Goal: Task Accomplishment & Management: Manage account settings

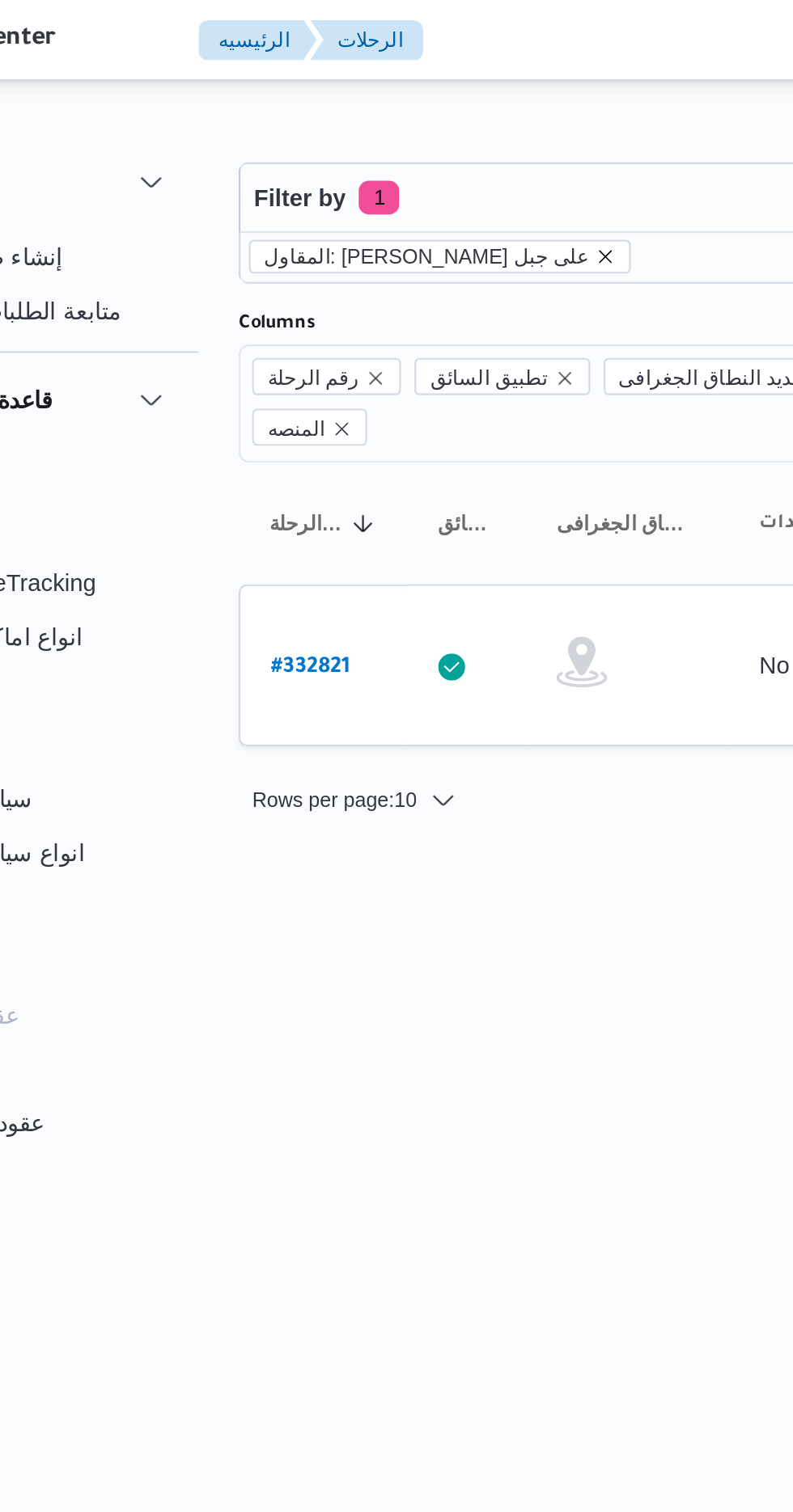
click at [382, 120] on icon "remove selected entity" at bounding box center [385, 122] width 6 height 6
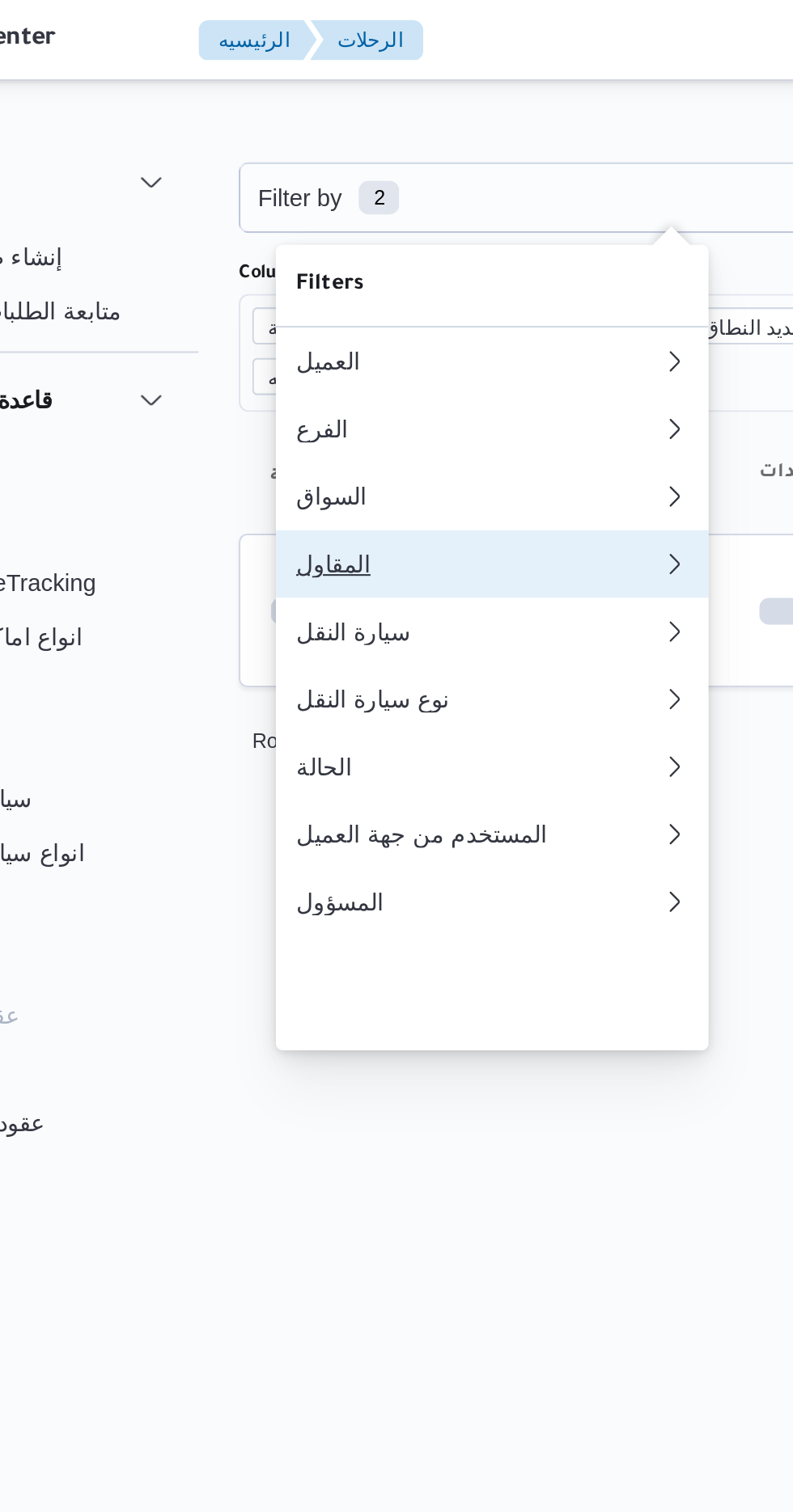
click at [295, 276] on div "المقاول" at bounding box center [322, 270] width 169 height 13
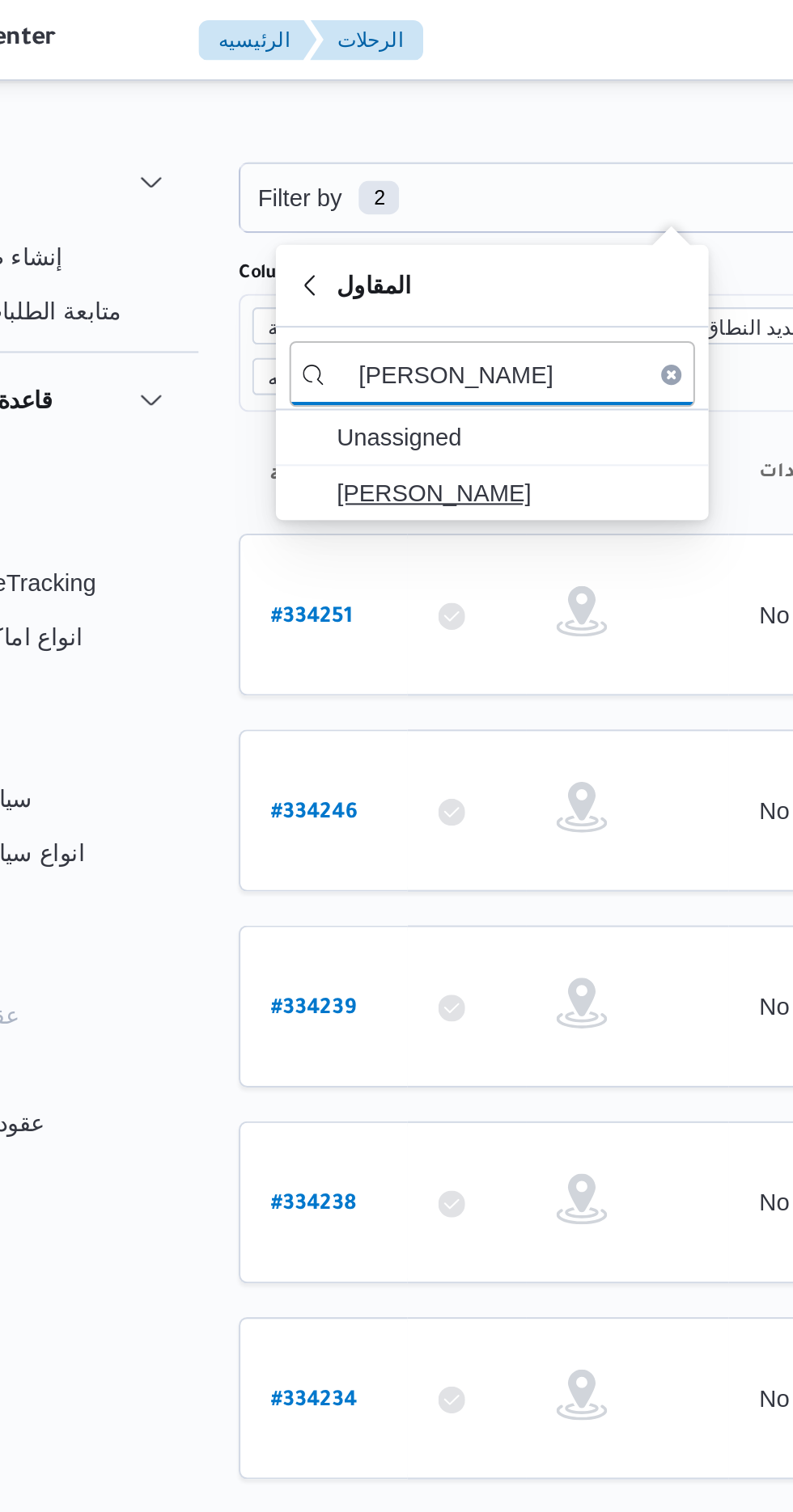
type input "[PERSON_NAME]"
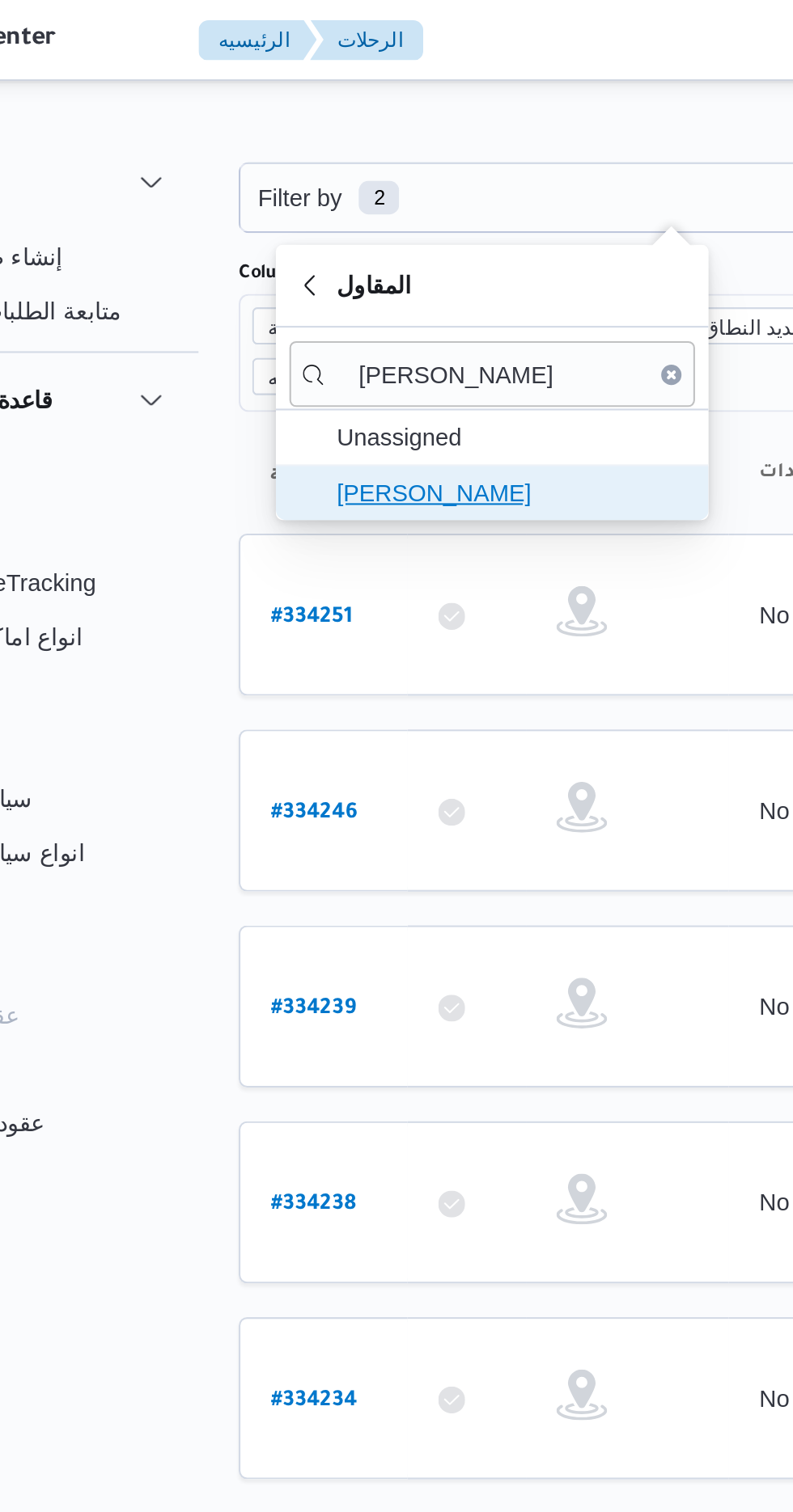
click at [357, 232] on span "[PERSON_NAME]" at bounding box center [342, 236] width 169 height 19
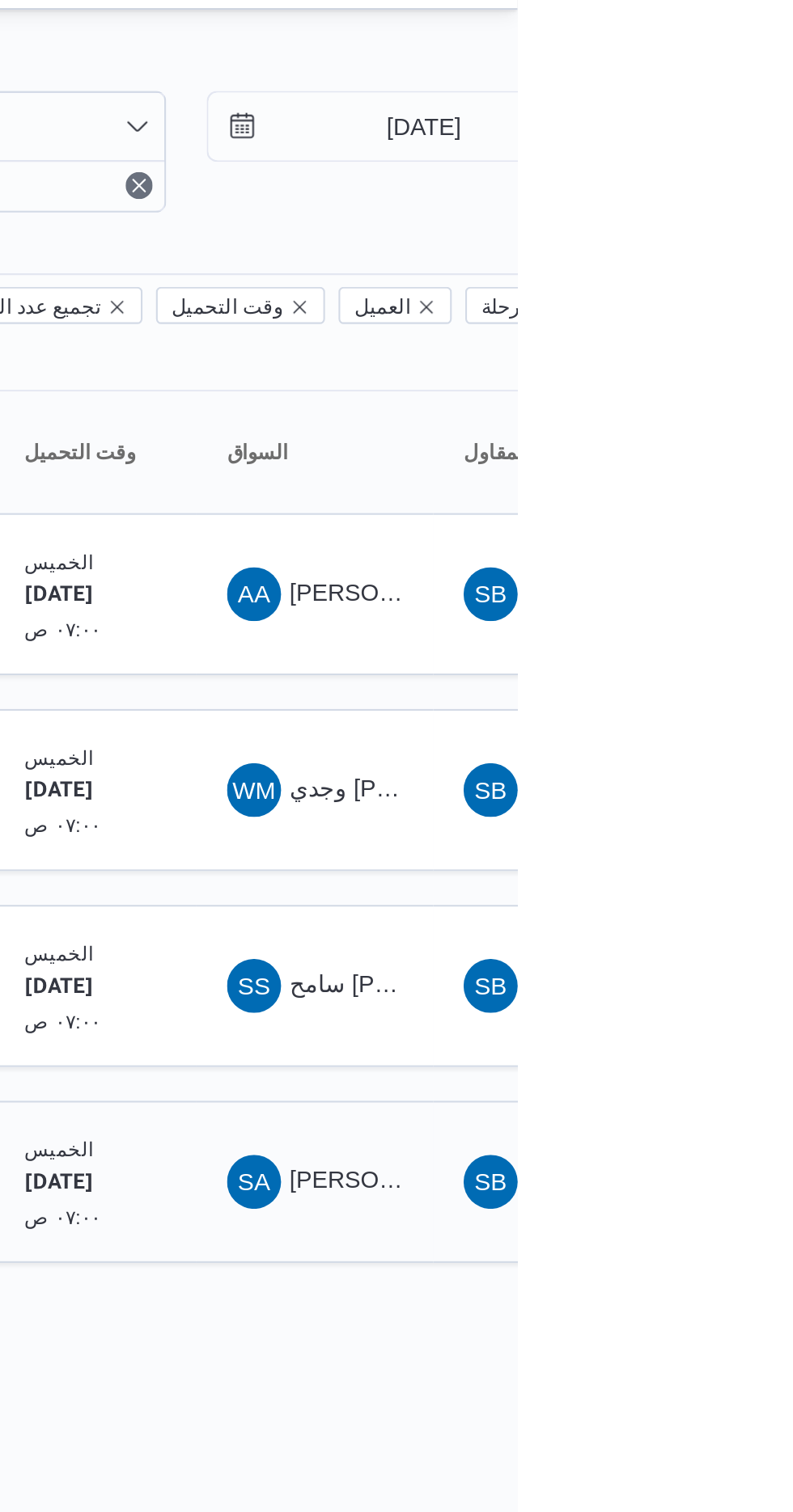
click at [693, 587] on span "SA [PERSON_NAME]" at bounding box center [695, 600] width 84 height 26
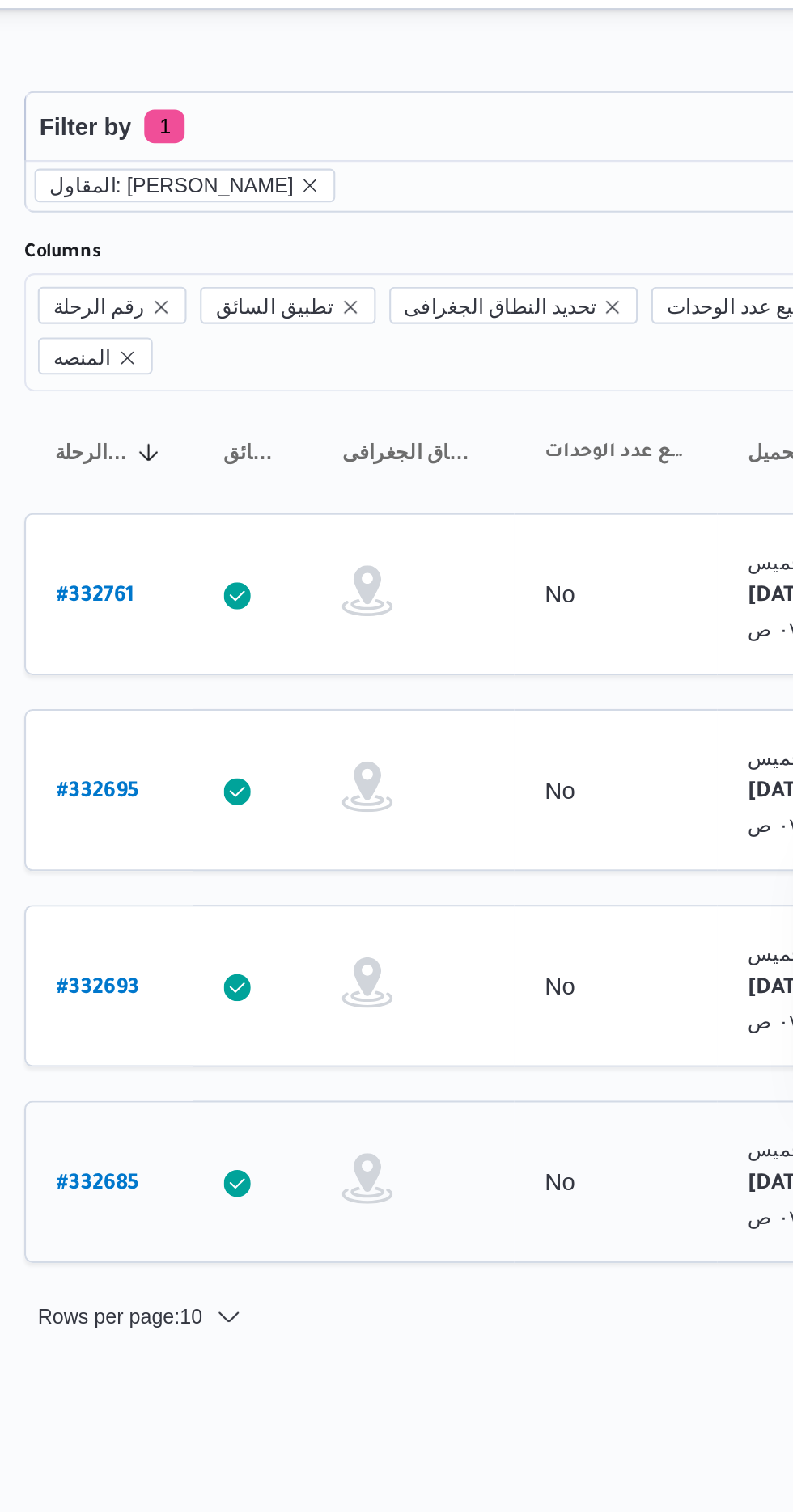
click at [253, 596] on b "# 332685" at bounding box center [246, 602] width 40 height 11
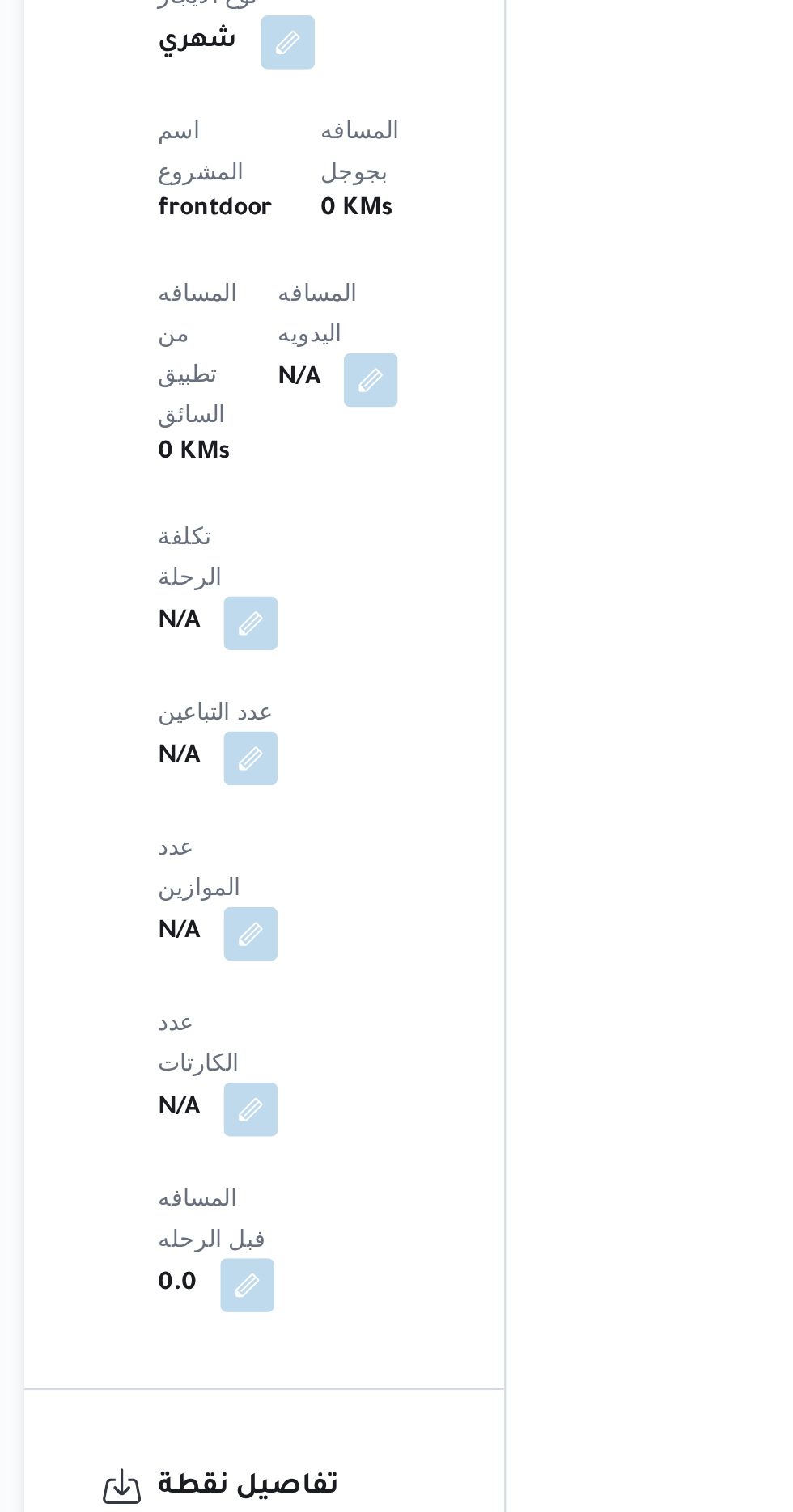
scroll to position [1299, 0]
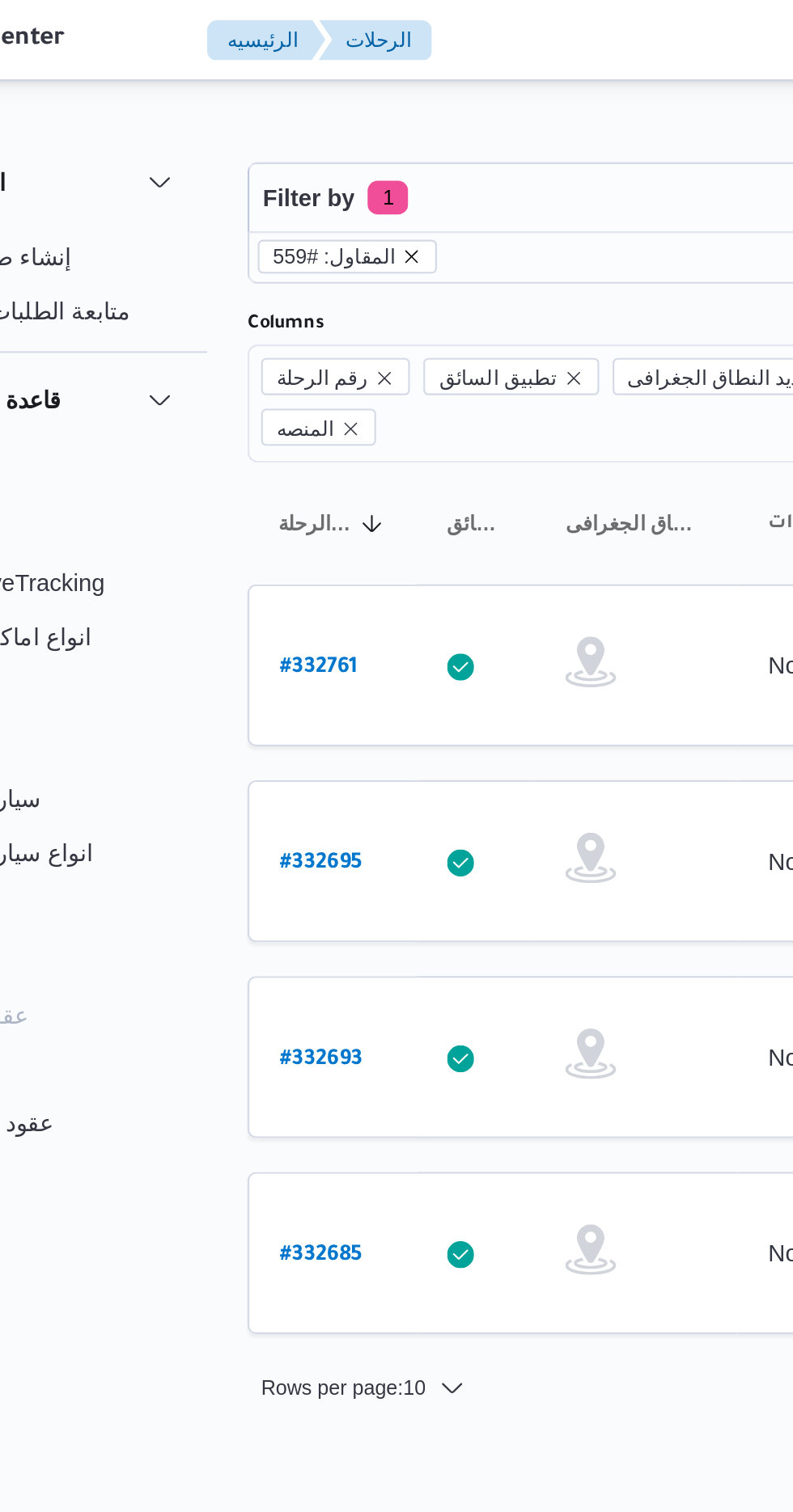
click at [286, 122] on icon "remove selected entity" at bounding box center [289, 122] width 6 height 6
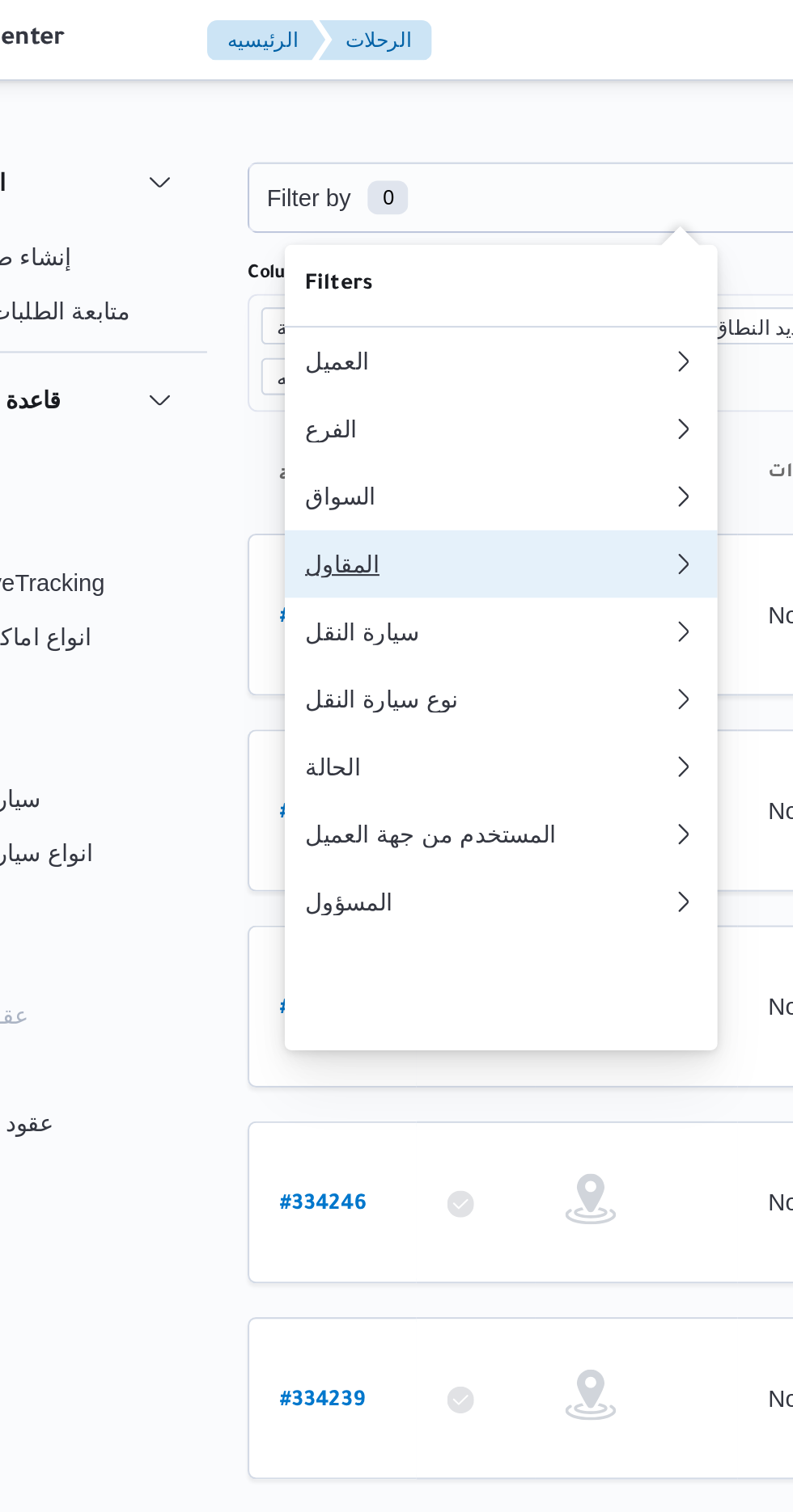
click at [305, 276] on div "المقاول" at bounding box center [322, 270] width 169 height 13
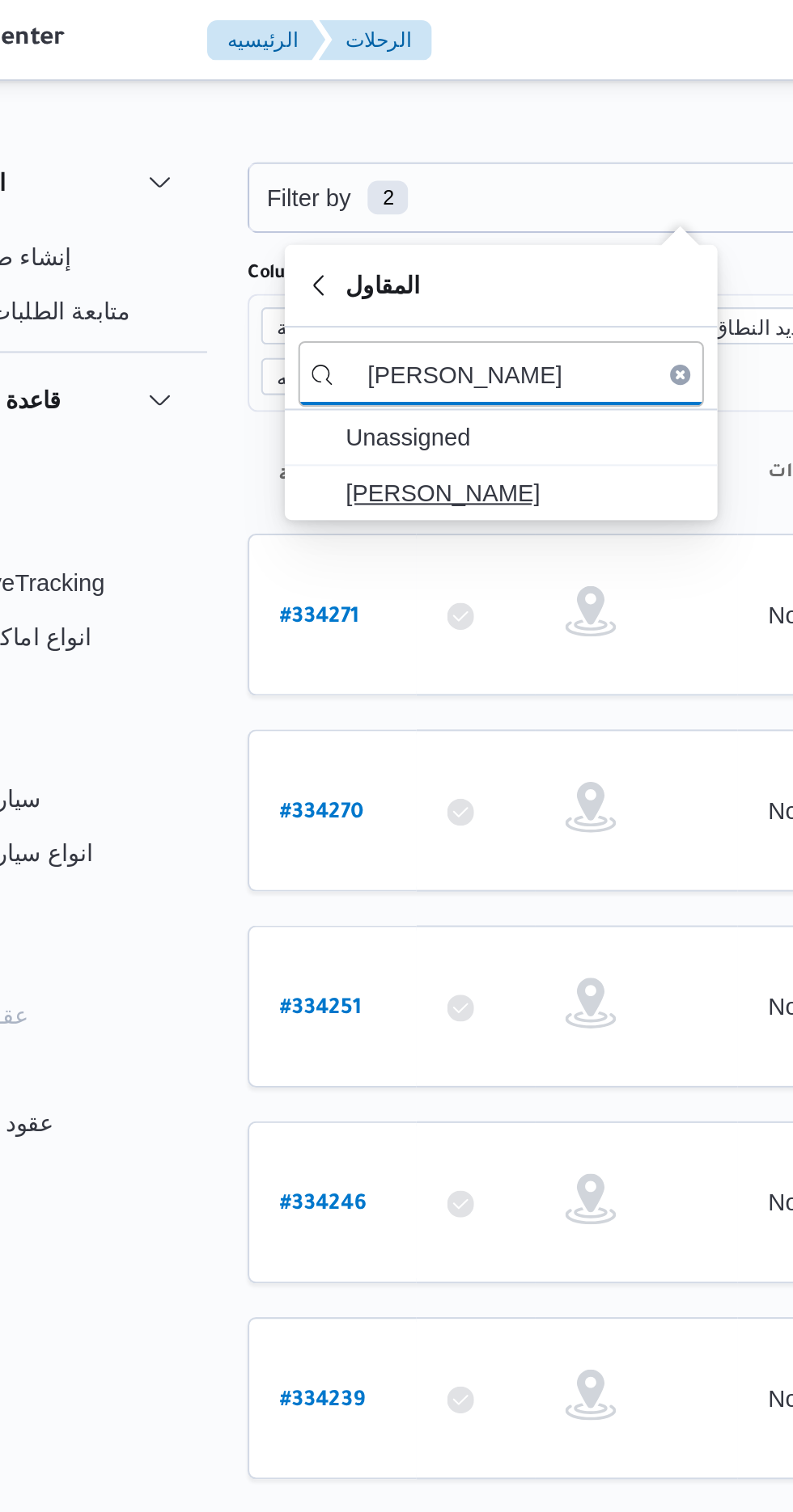
type input "[PERSON_NAME]"
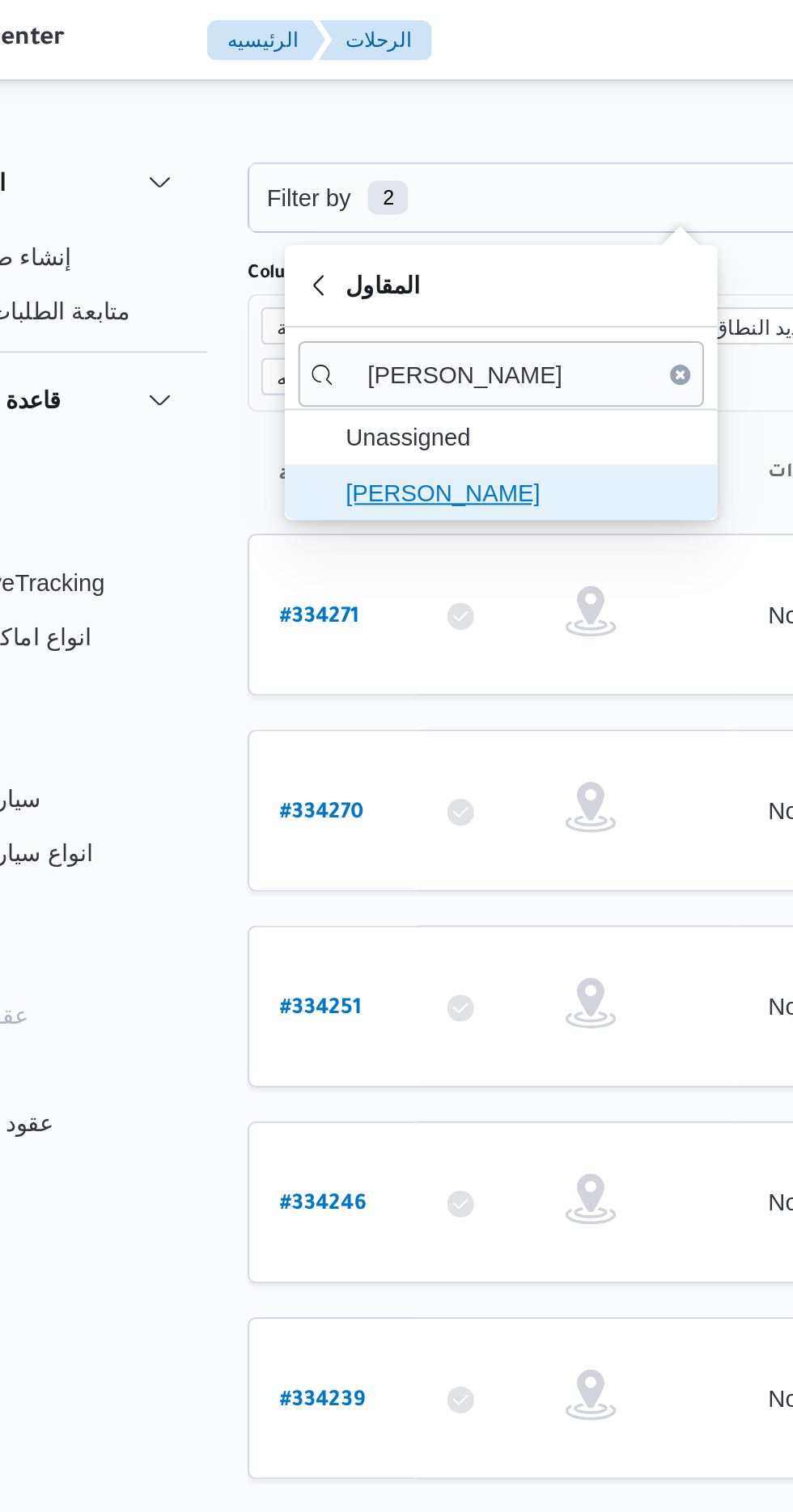
click at [353, 239] on span "[PERSON_NAME]" at bounding box center [342, 236] width 169 height 19
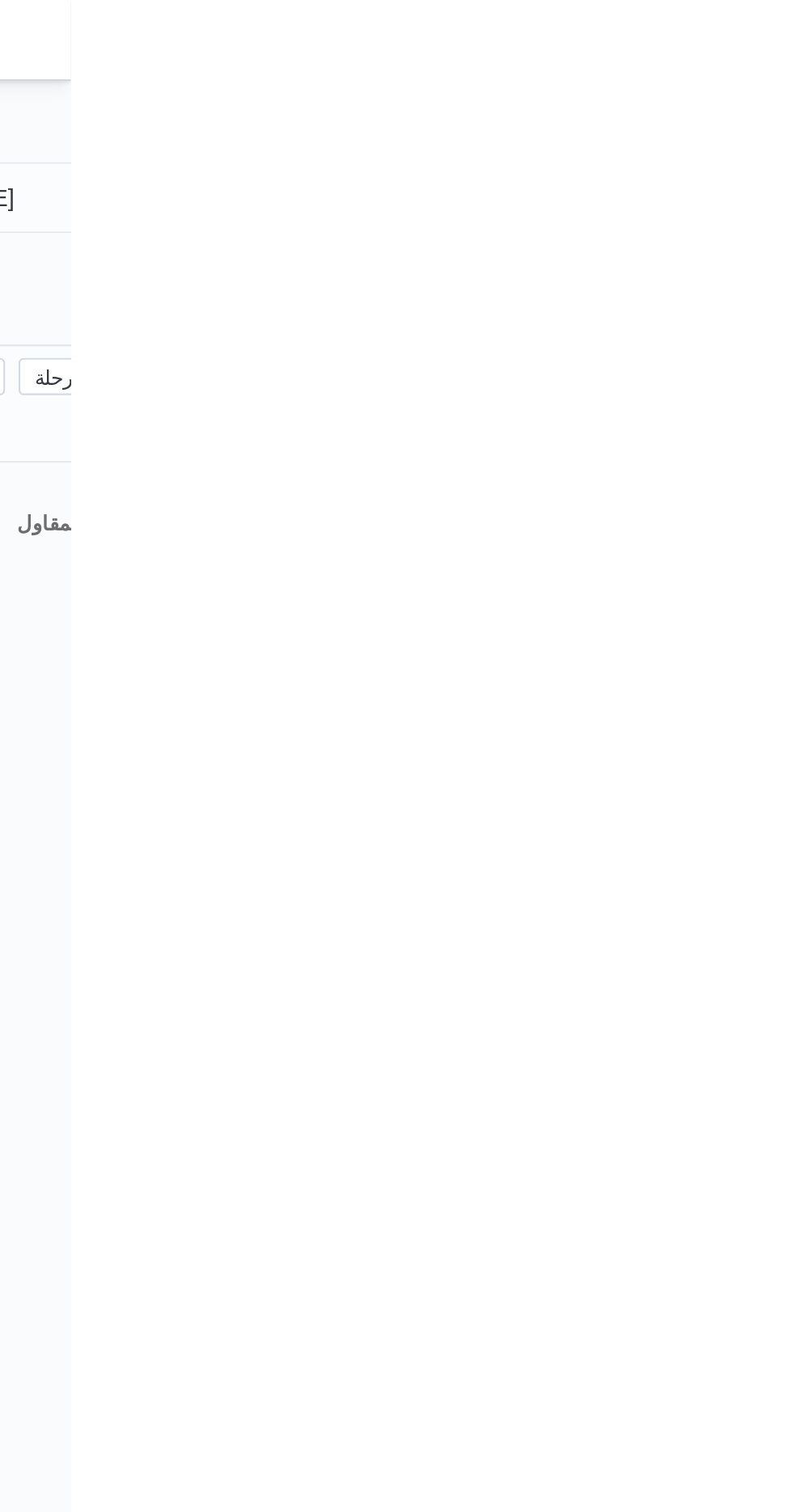
type input "[DATE]"
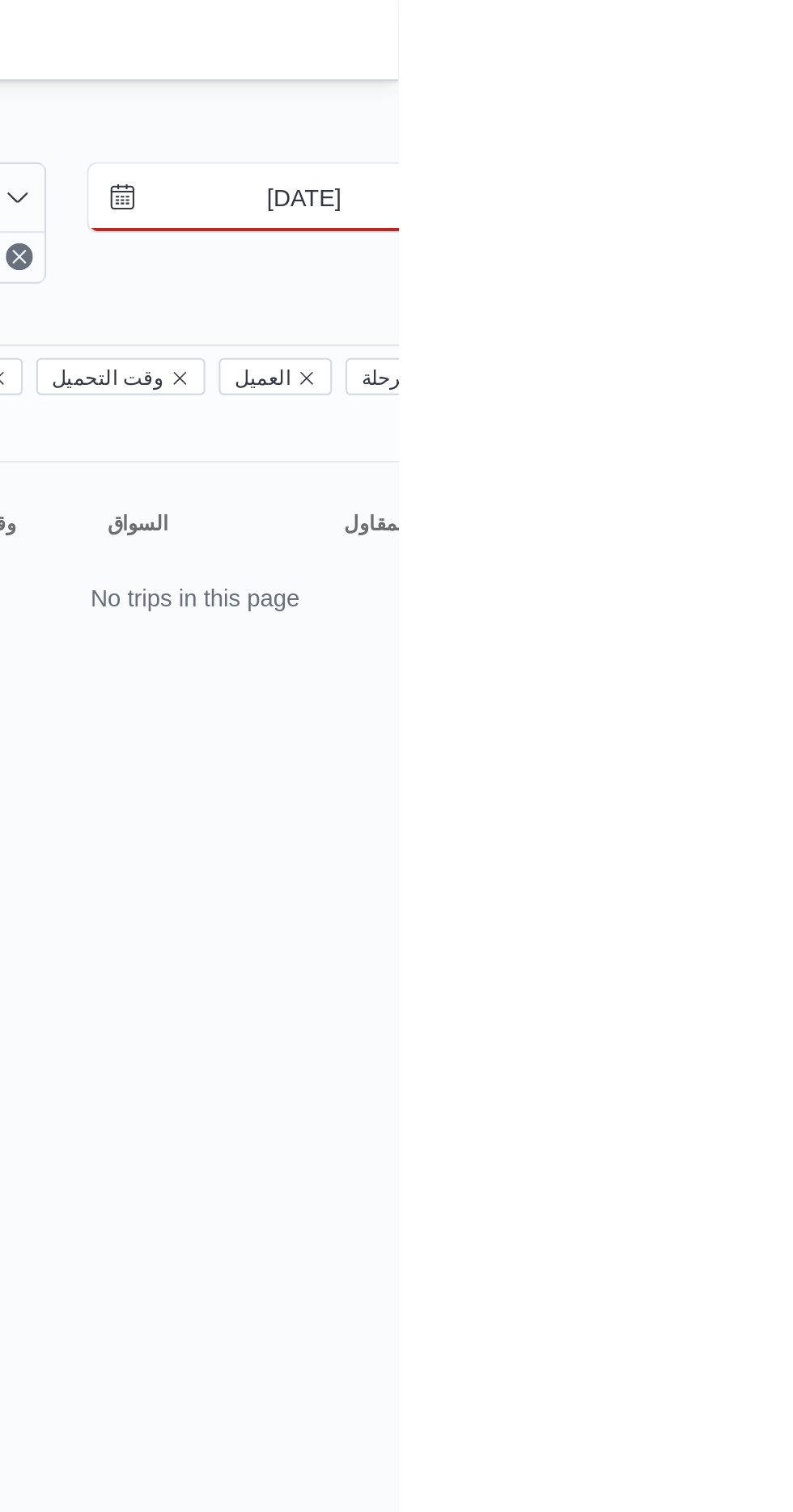
click at [745, 98] on input "[DATE]" at bounding box center [736, 95] width 184 height 33
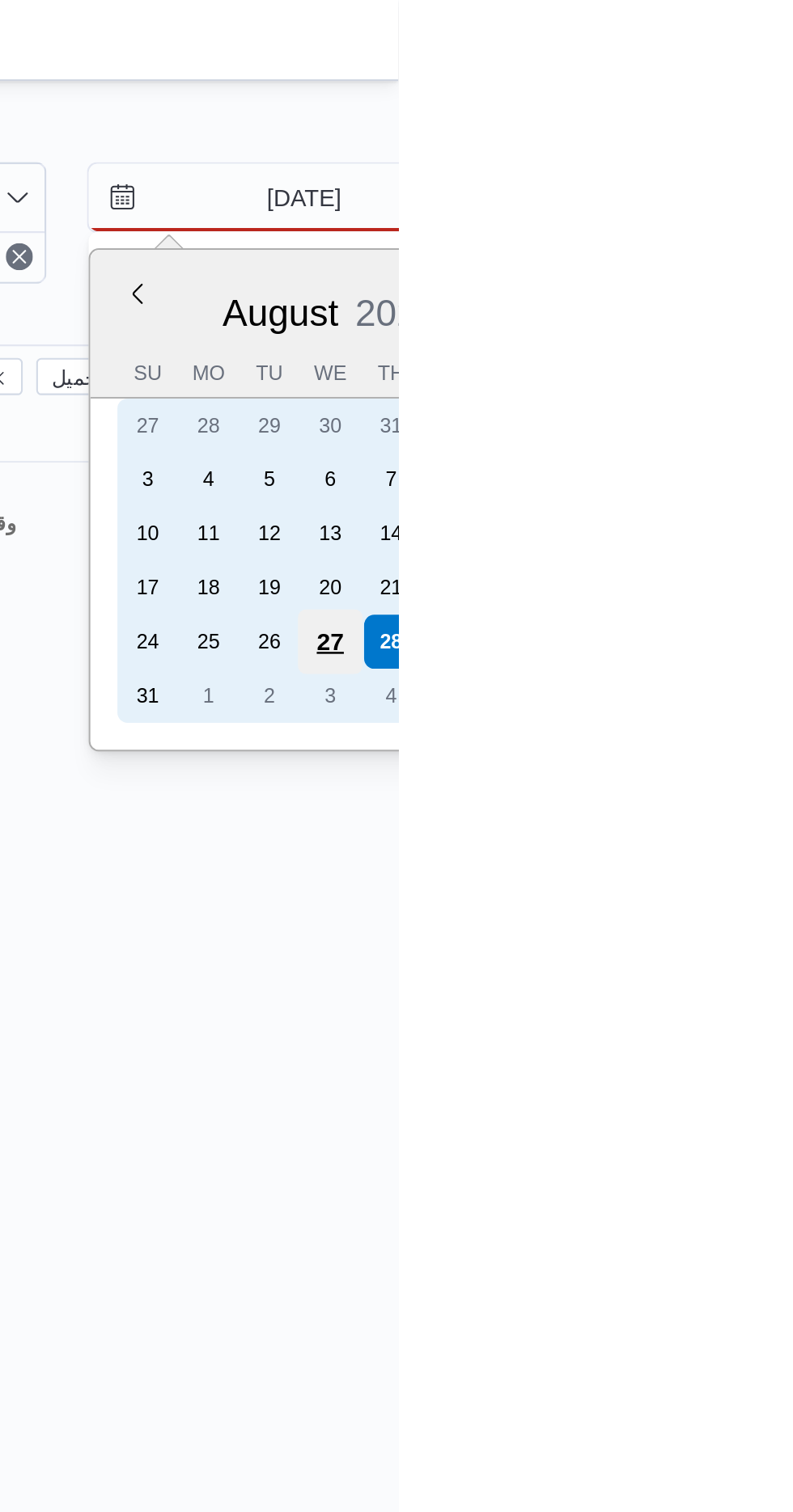
click at [761, 299] on div "27" at bounding box center [760, 307] width 31 height 31
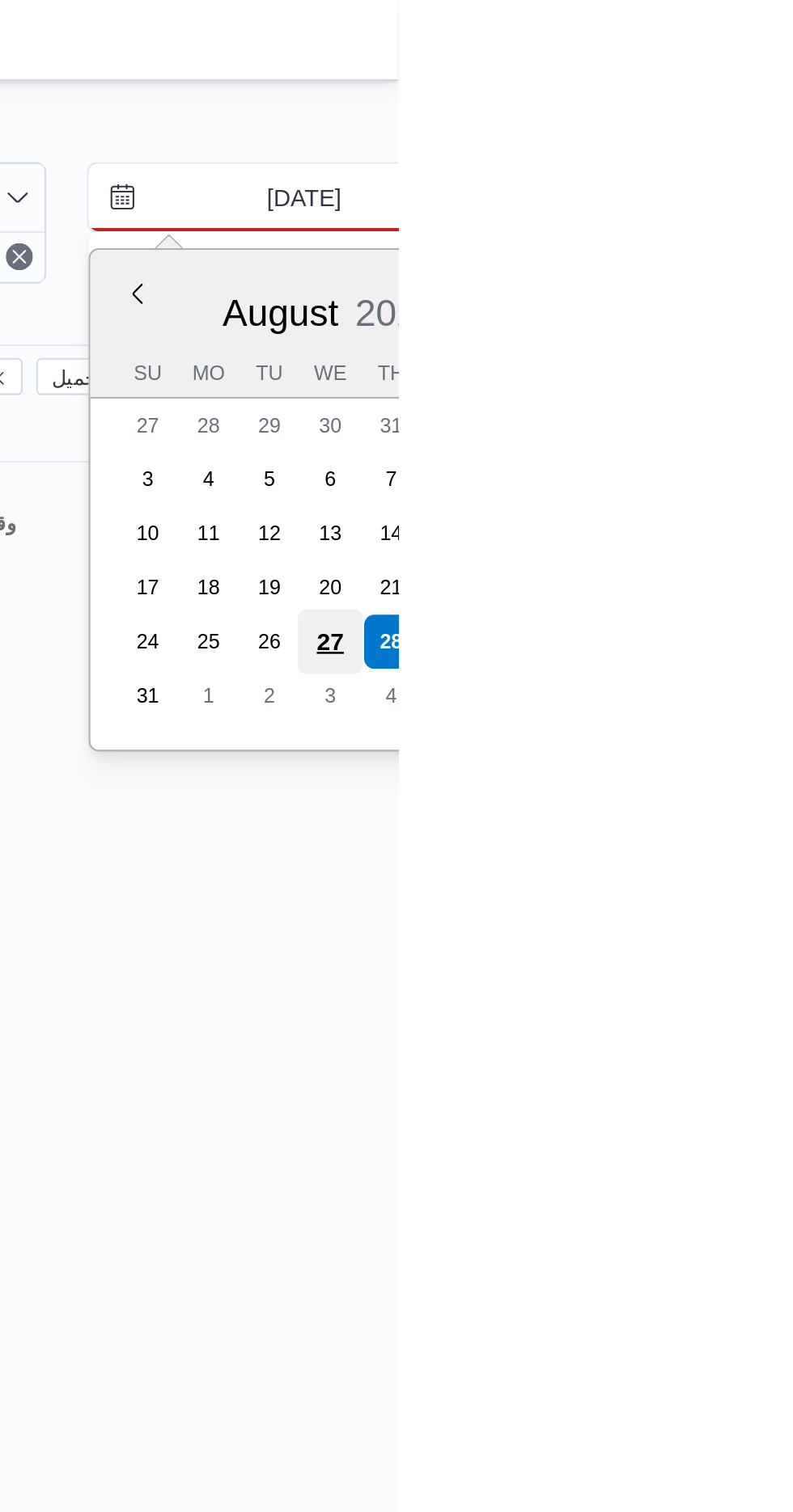
type input "[DATE]"
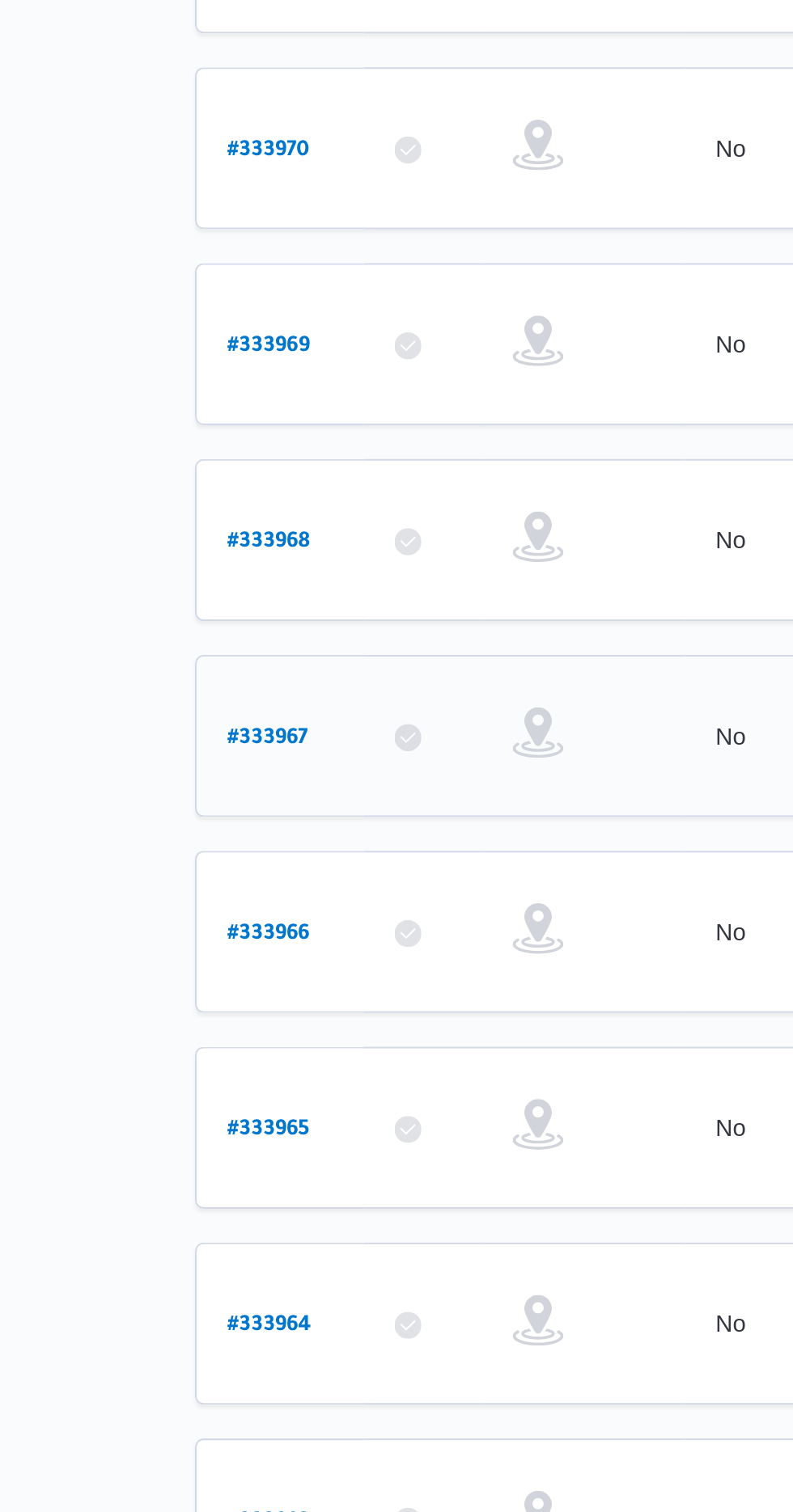
click at [227, 784] on b "# 333967" at bounding box center [245, 789] width 39 height 11
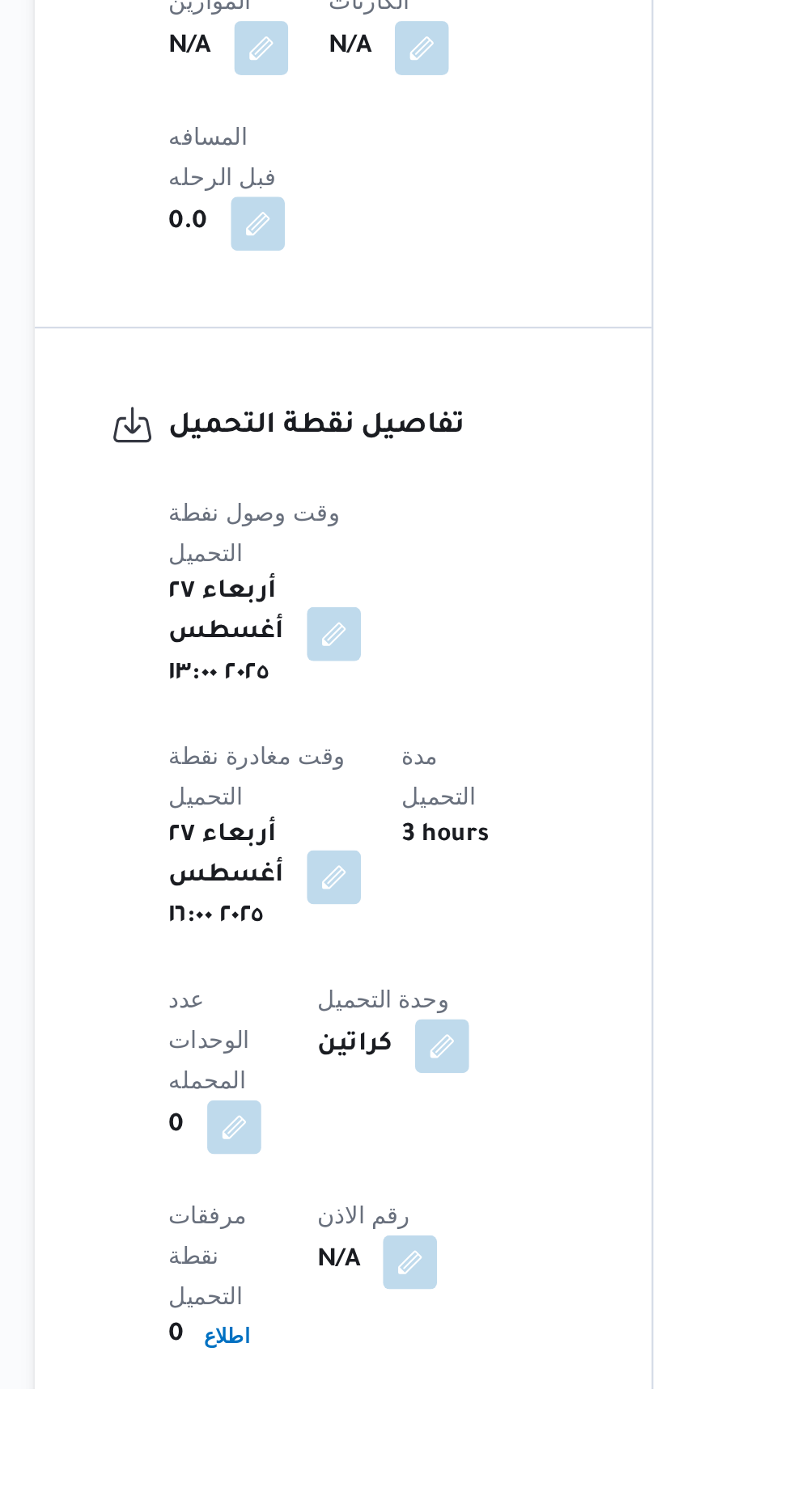
scroll to position [804, 0]
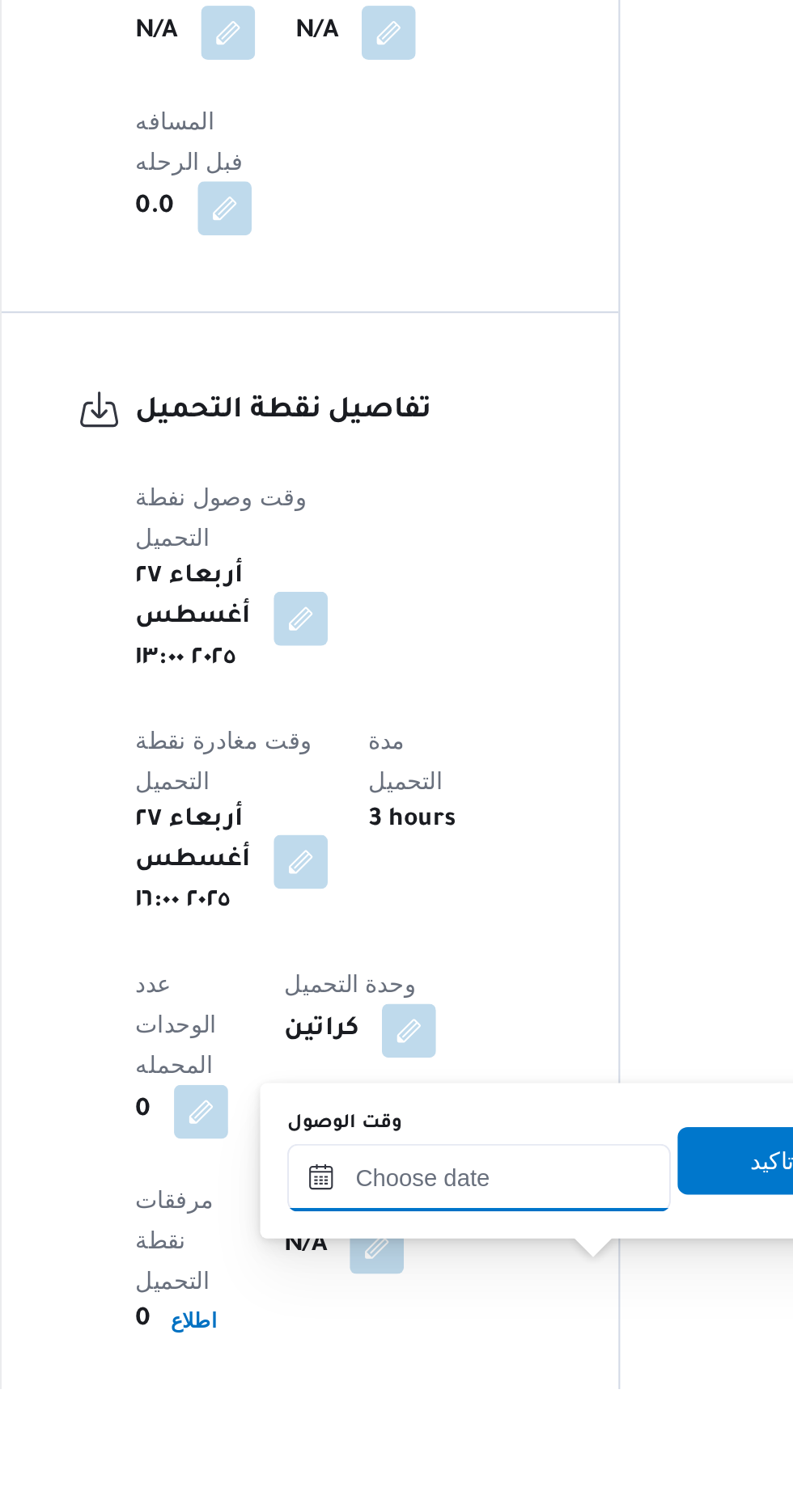
click at [410, 1410] on input "وقت الوصول" at bounding box center [439, 1411] width 184 height 33
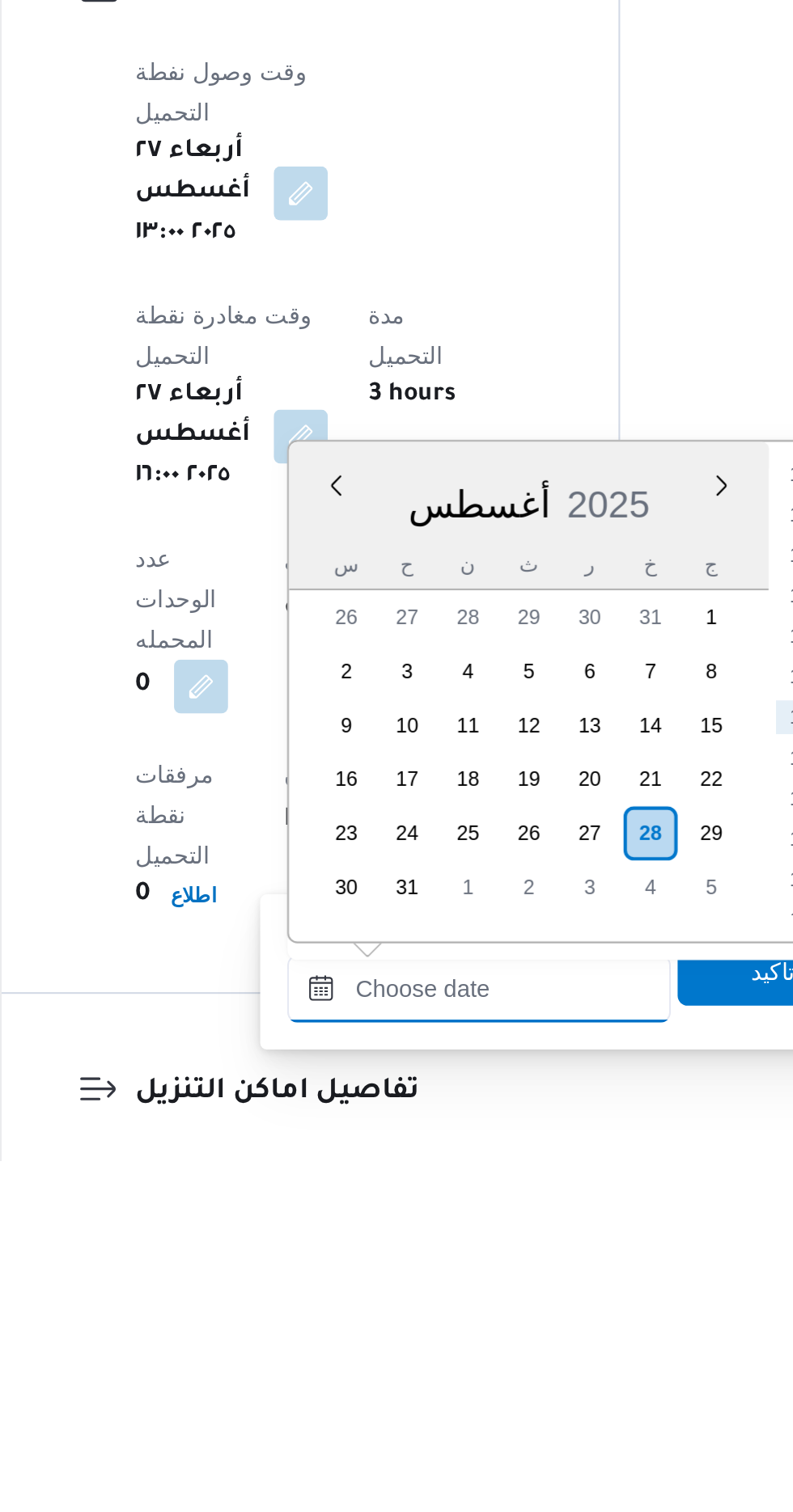
scroll to position [899, 0]
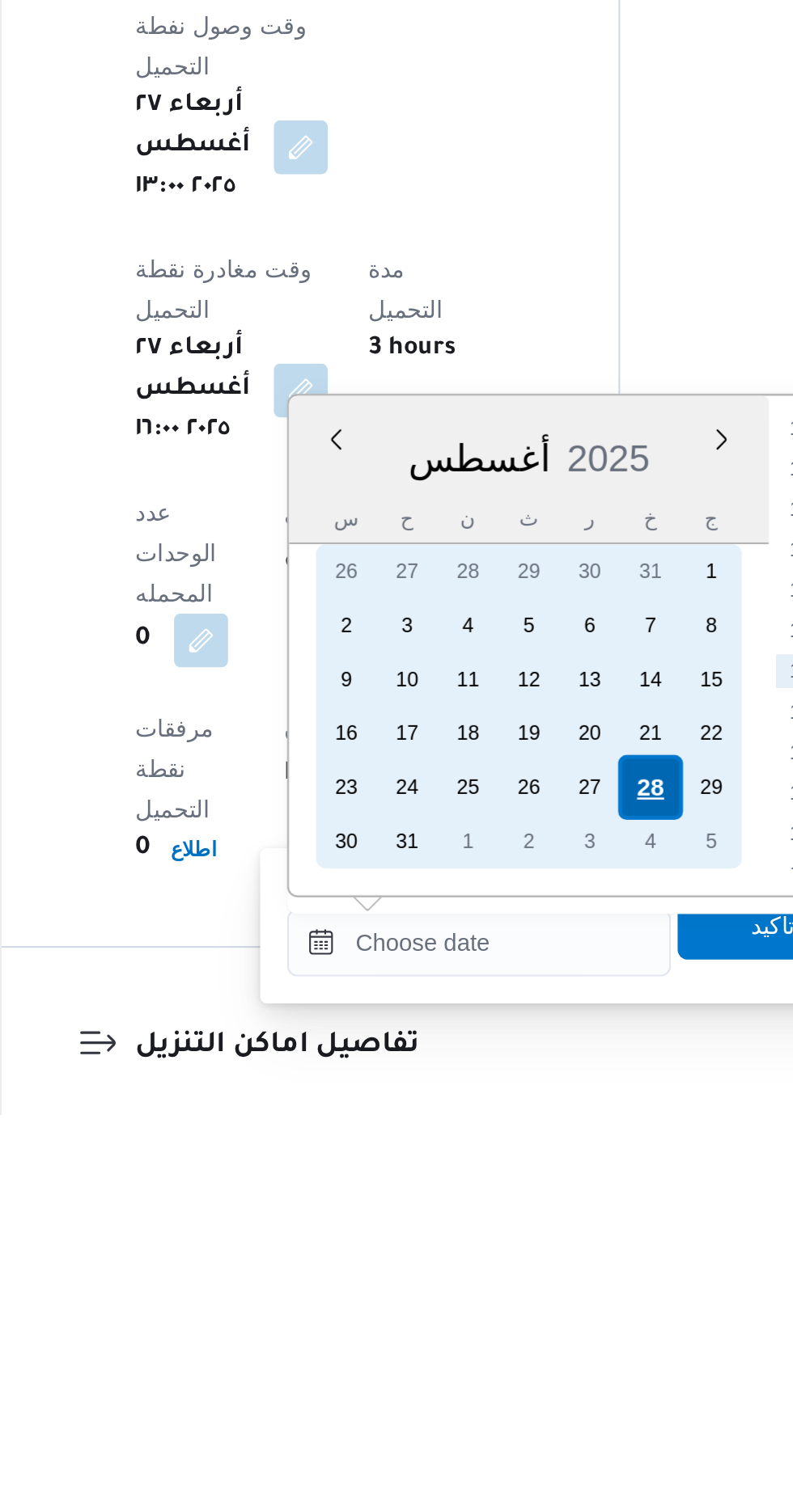
click at [520, 1351] on div "28" at bounding box center [521, 1355] width 31 height 31
type input "[DATE] ٠٠:٠٠"
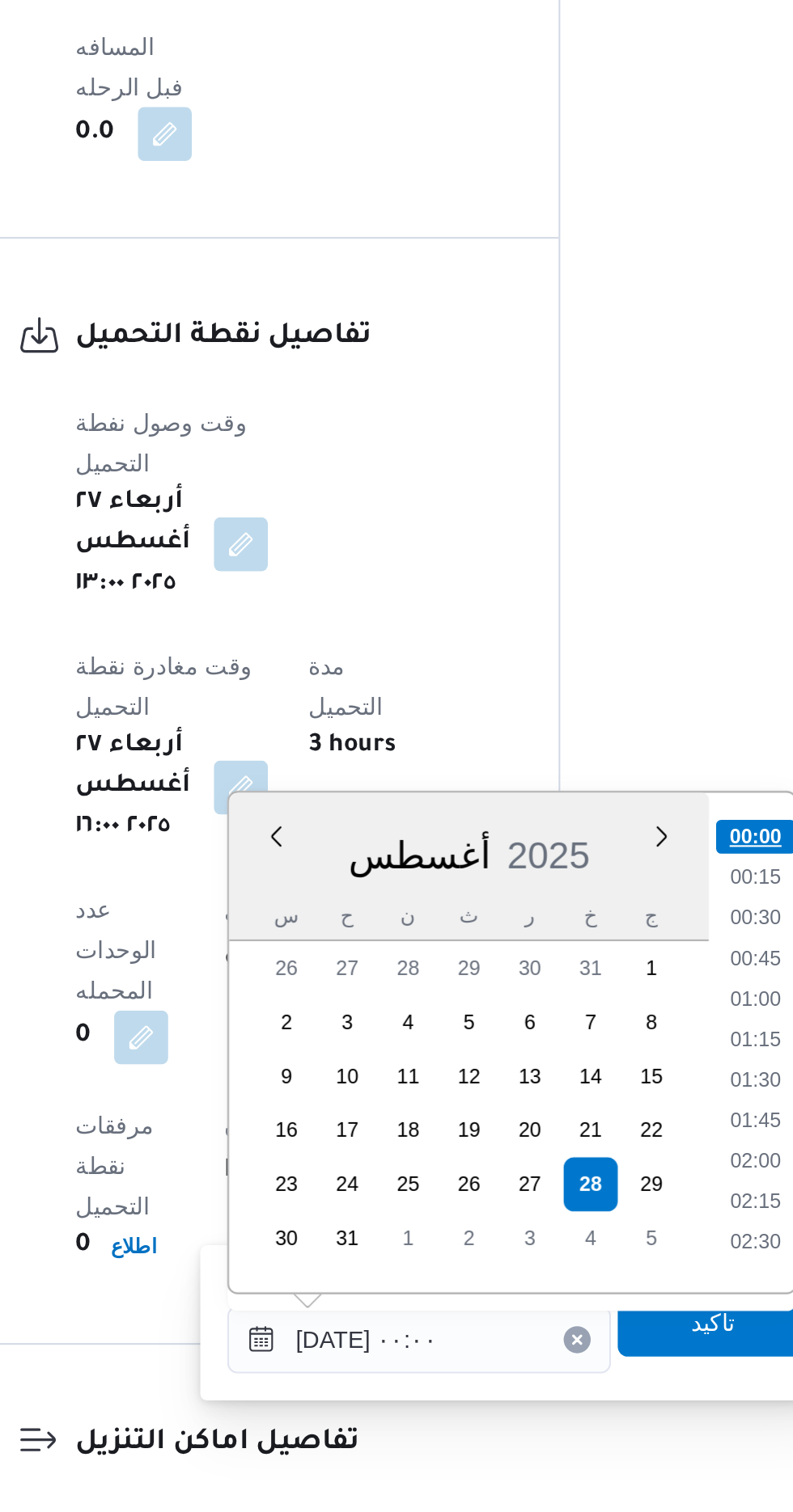
click at [605, 1193] on li "00:00" at bounding box center [600, 1189] width 38 height 16
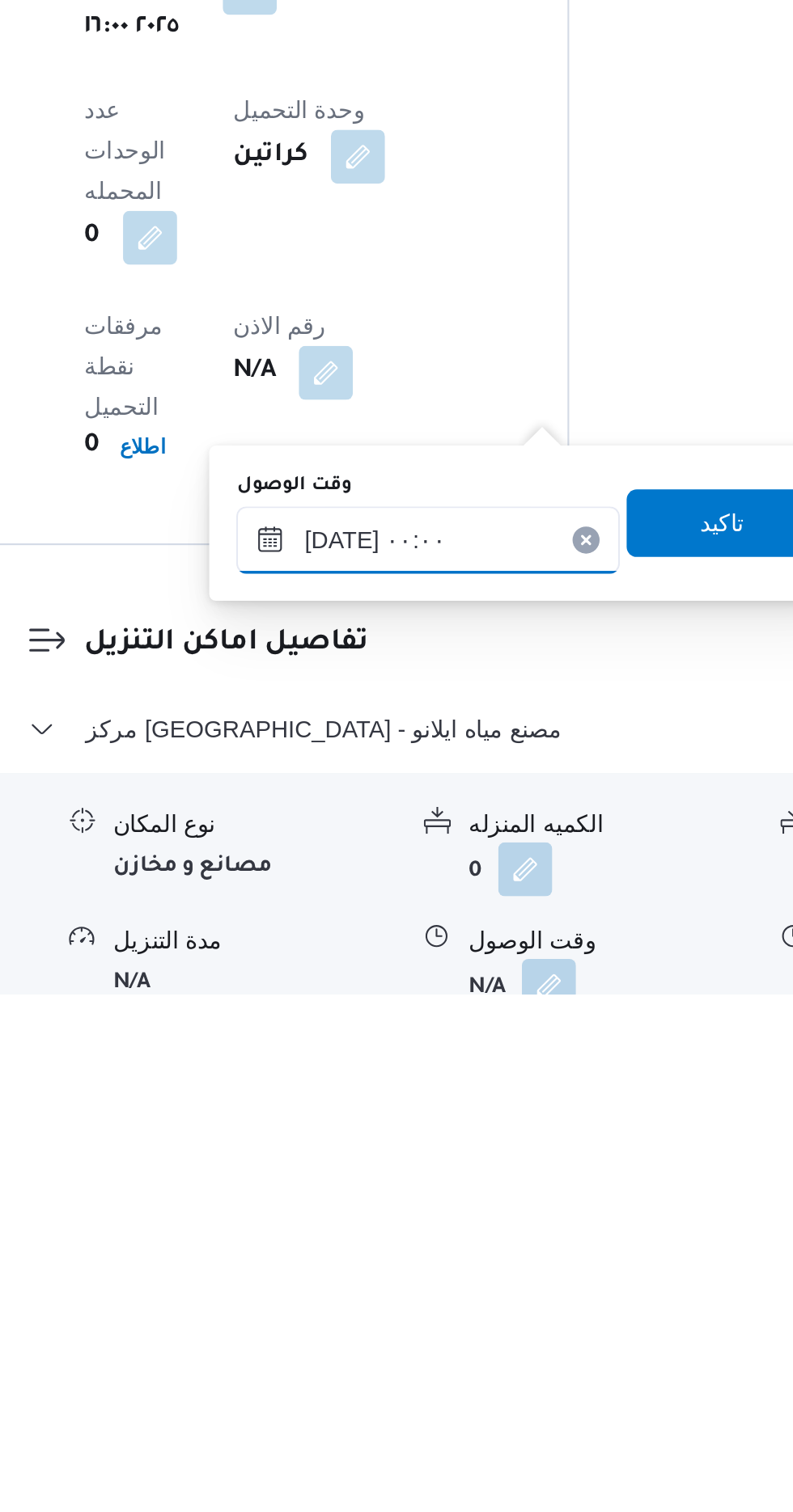
scroll to position [1055, 0]
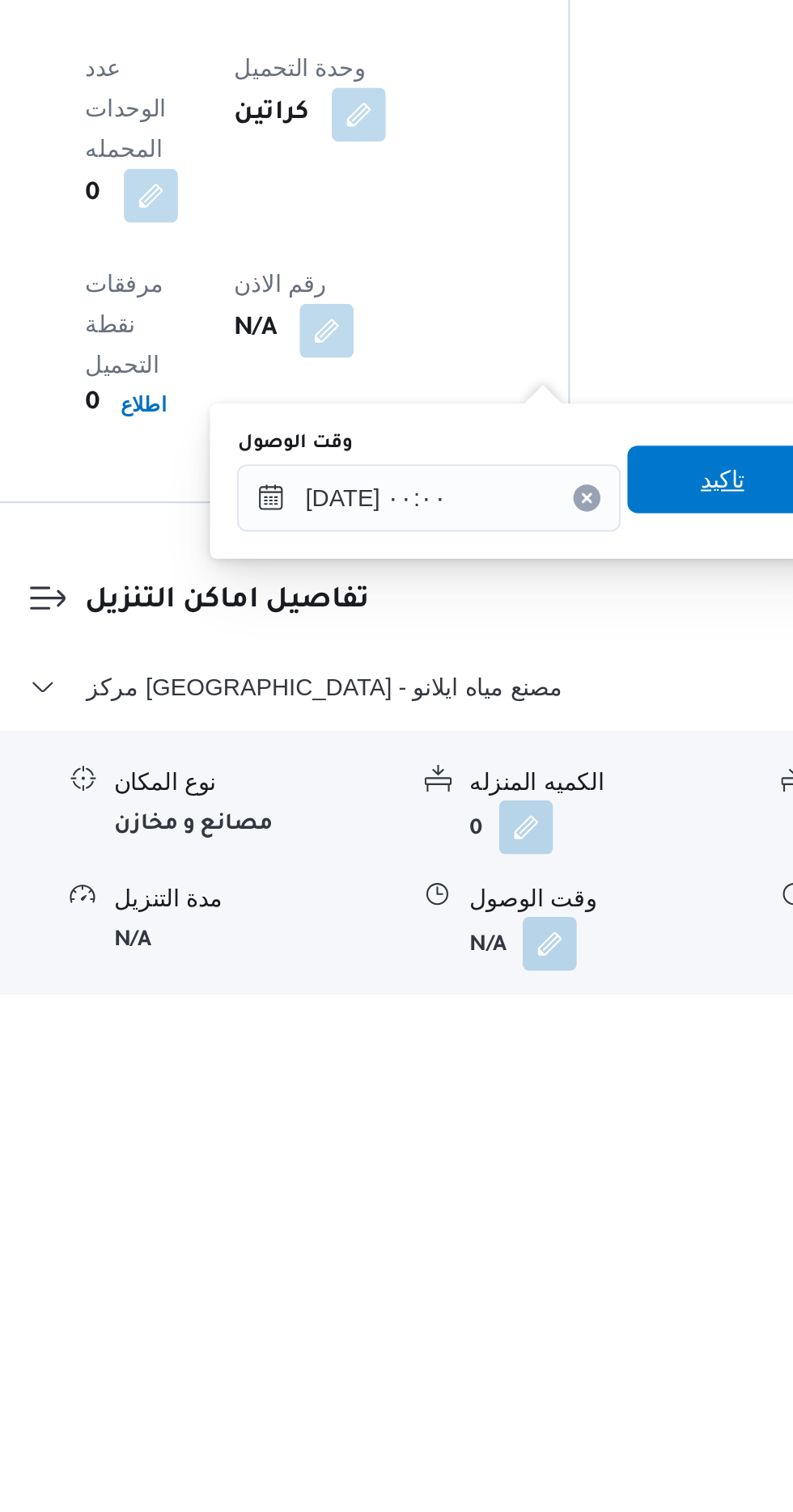
click at [580, 1255] on span "تاكيد" at bounding box center [579, 1266] width 91 height 33
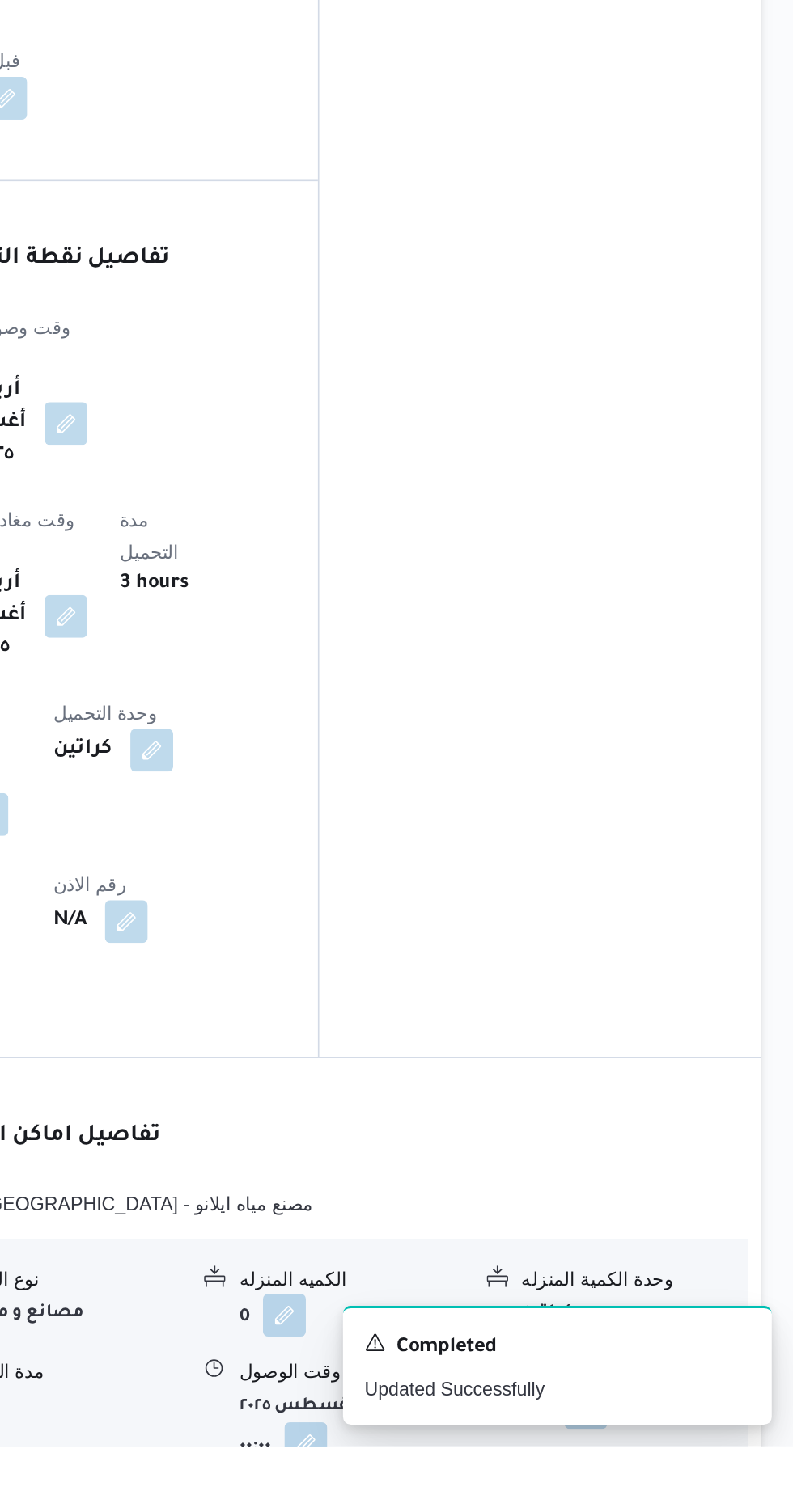
scroll to position [1055, 0]
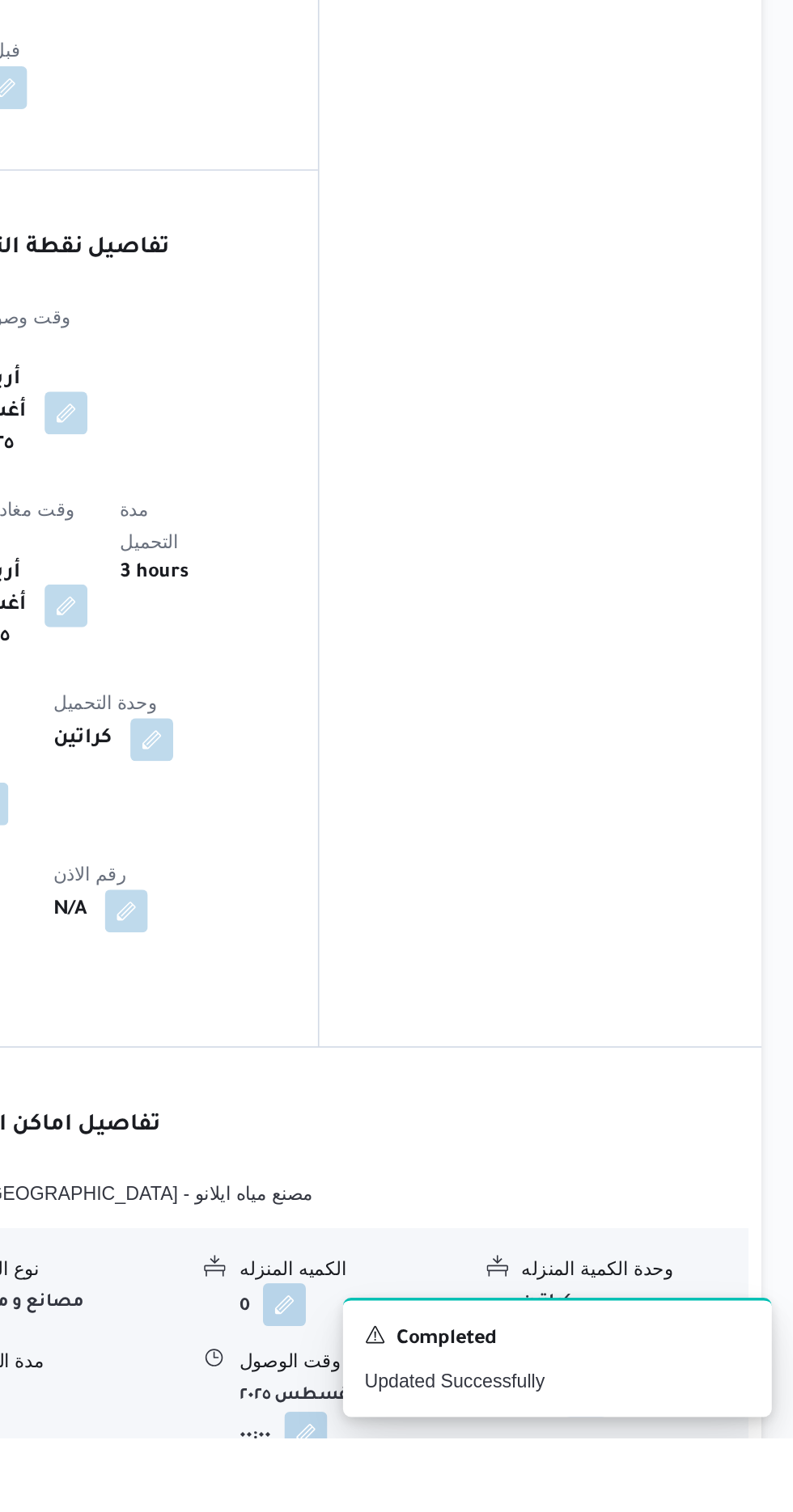
click at [669, 1473] on button "button" at bounding box center [667, 1486] width 26 height 26
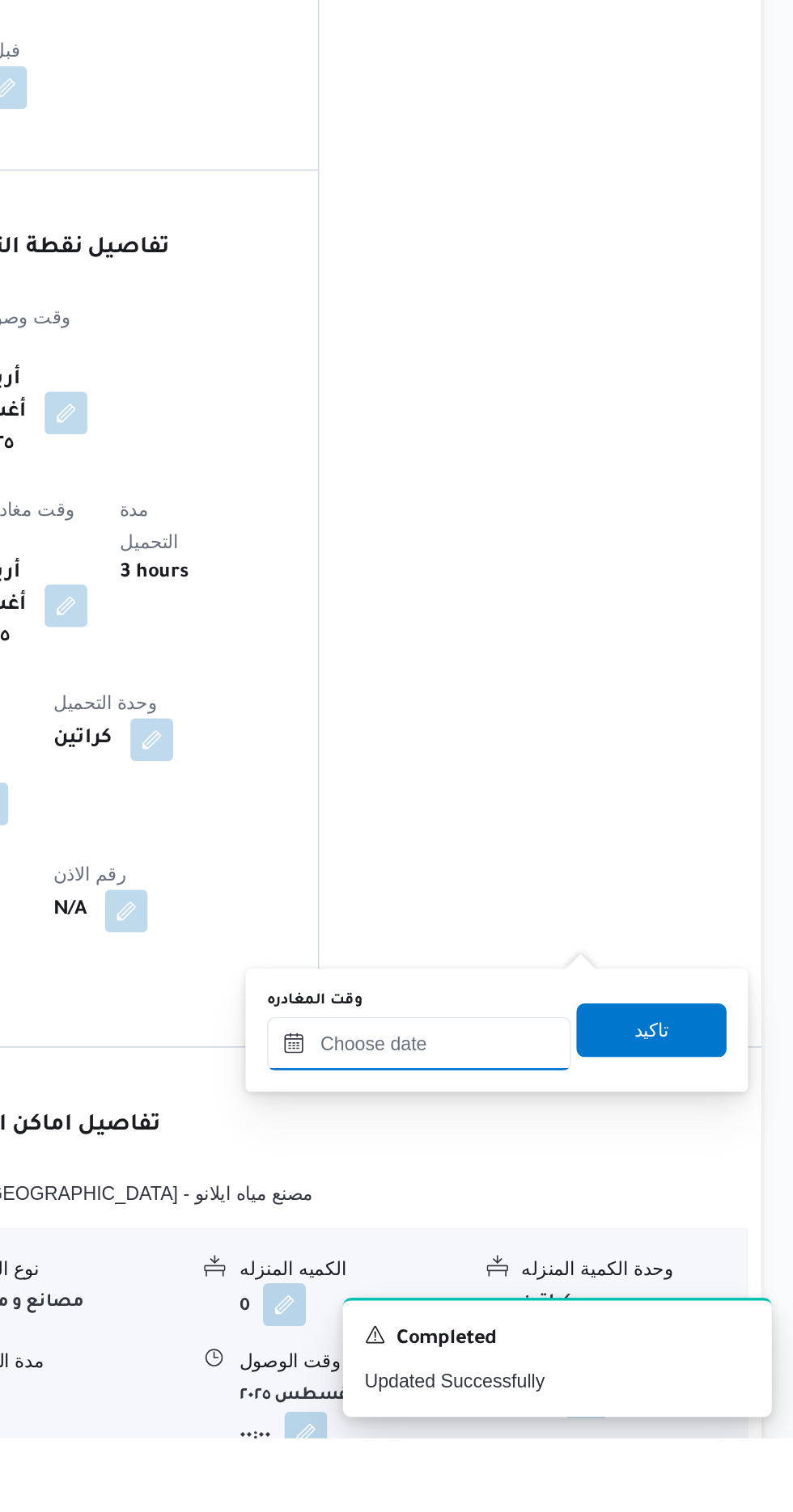
click at [633, 1272] on input "وقت المغادره" at bounding box center [566, 1274] width 184 height 33
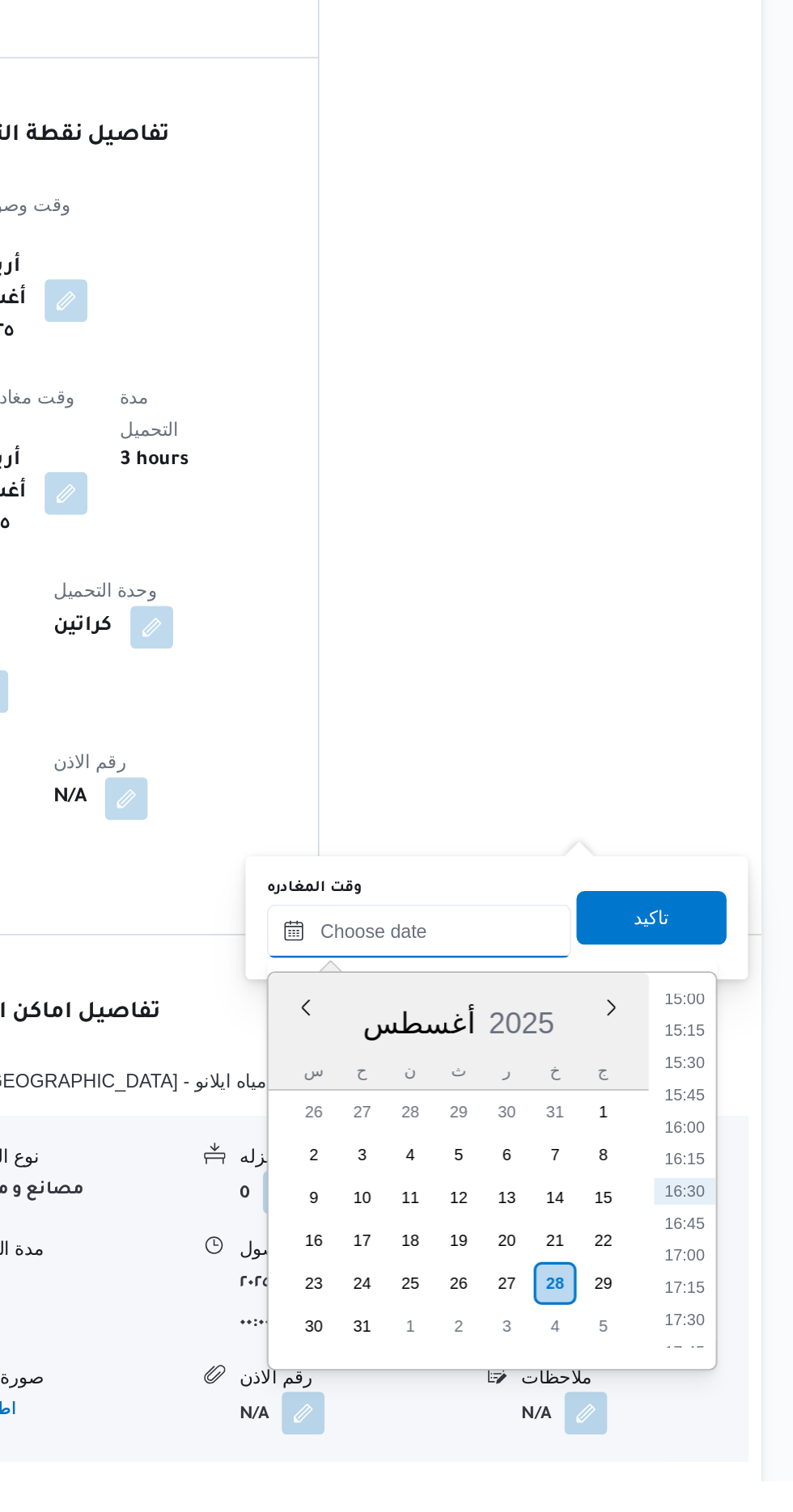
scroll to position [1149, 0]
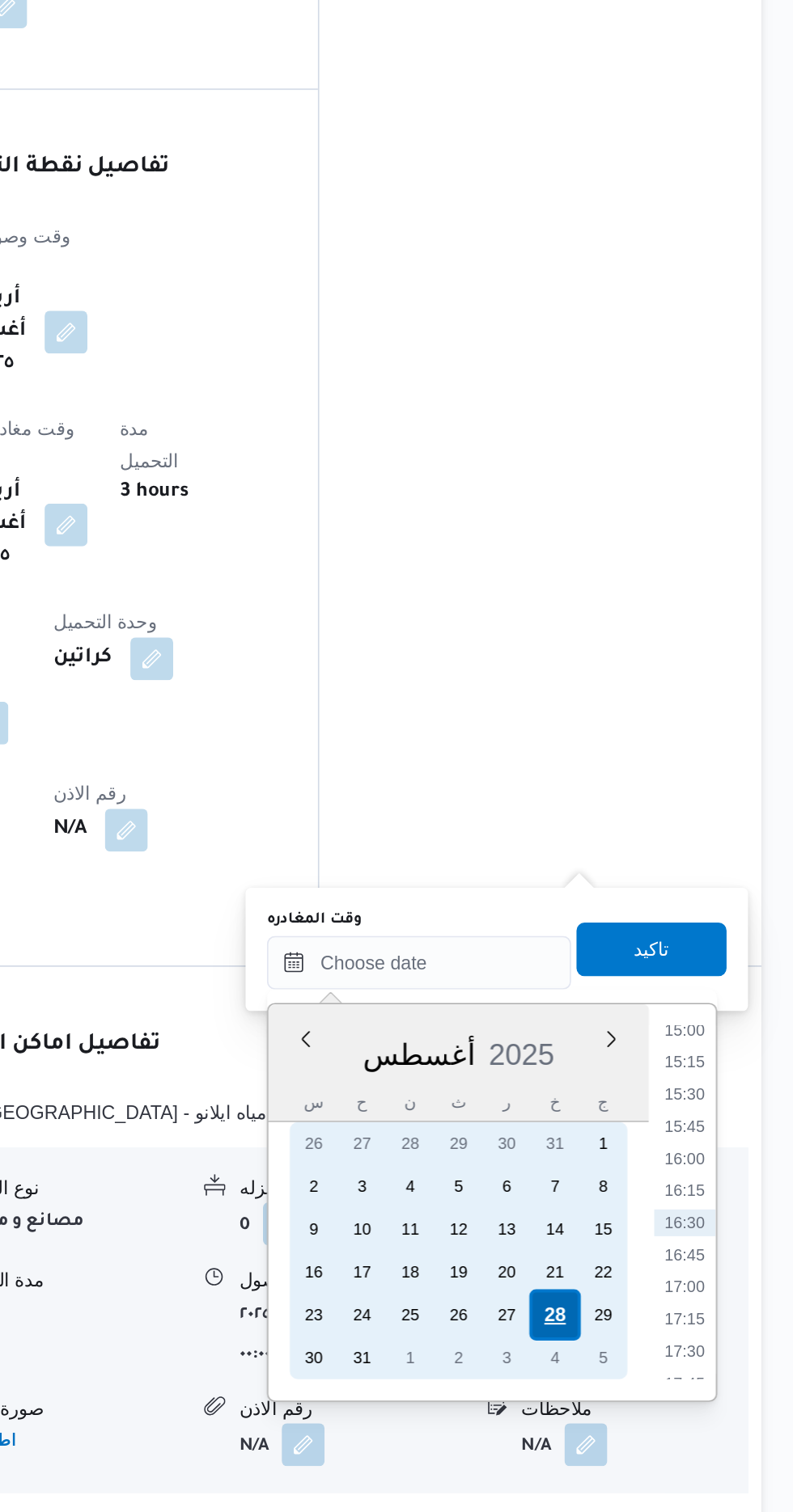
click at [648, 1389] on div "28" at bounding box center [649, 1392] width 31 height 31
type input "[DATE] ٠٠:٠٠"
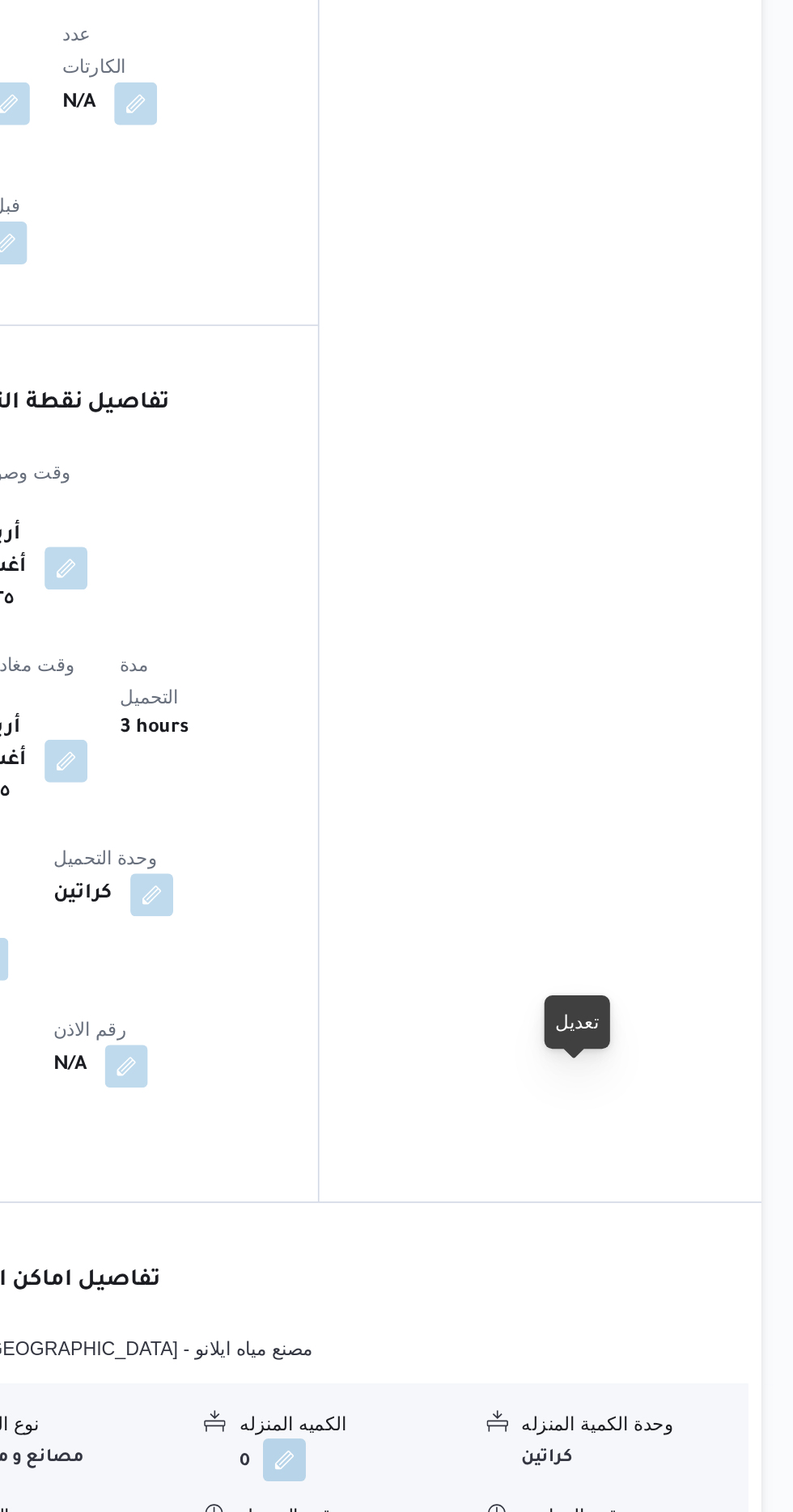
click at [667, 1380] on button "button" at bounding box center [667, 1392] width 26 height 26
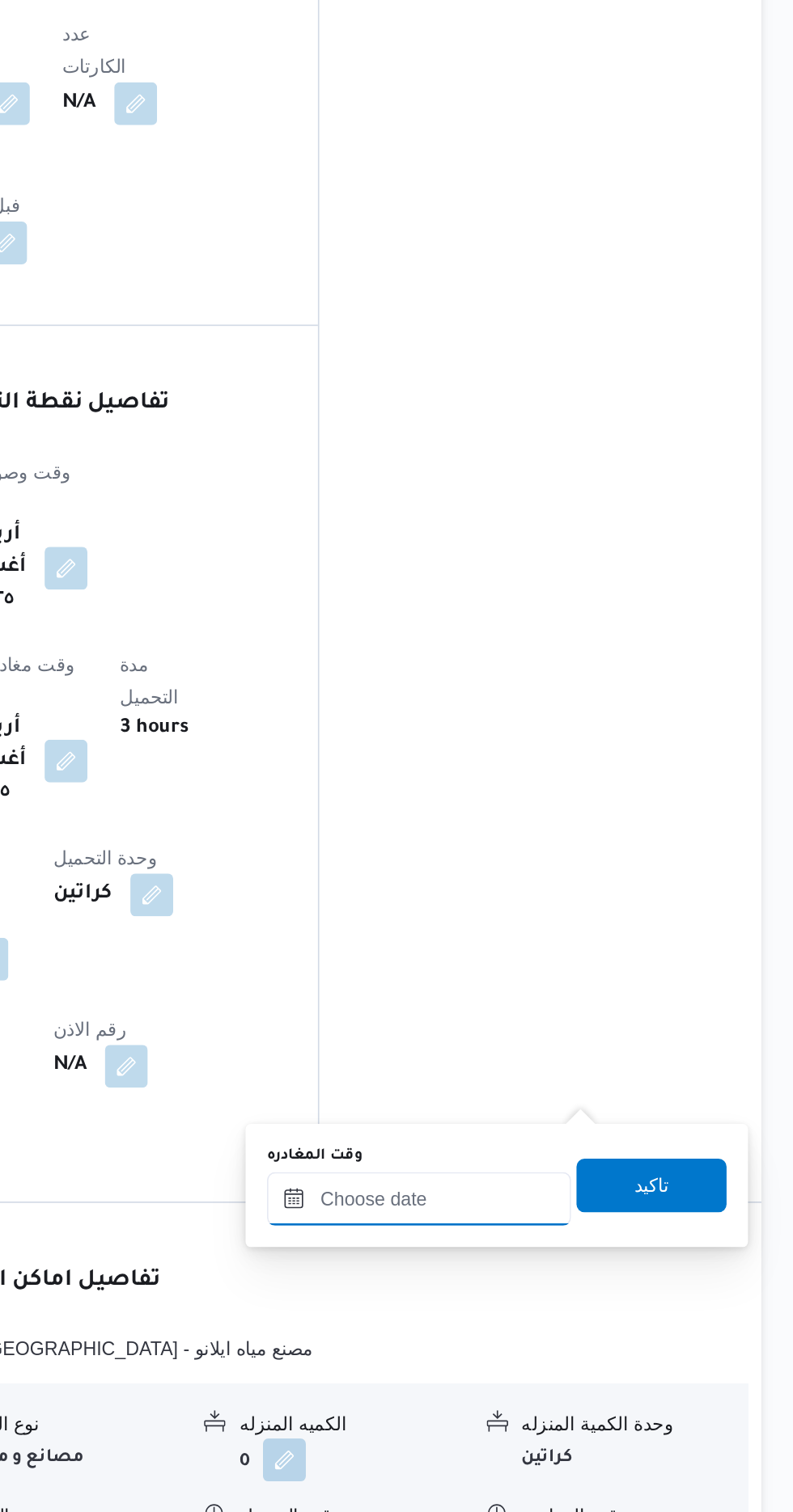
click at [569, 1175] on input "وقت المغادره" at bounding box center [566, 1180] width 184 height 33
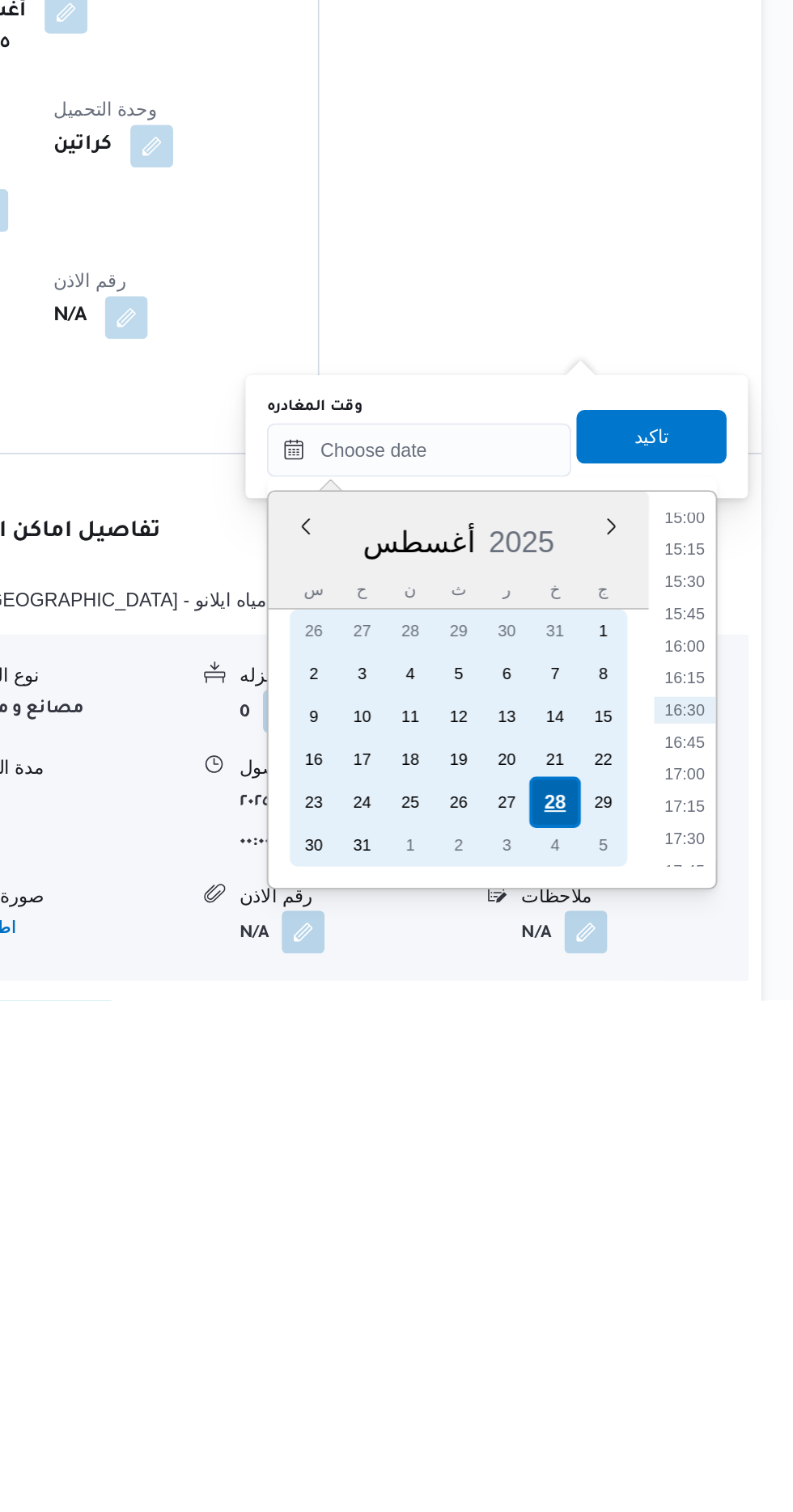
click at [648, 1392] on div "28" at bounding box center [649, 1392] width 31 height 31
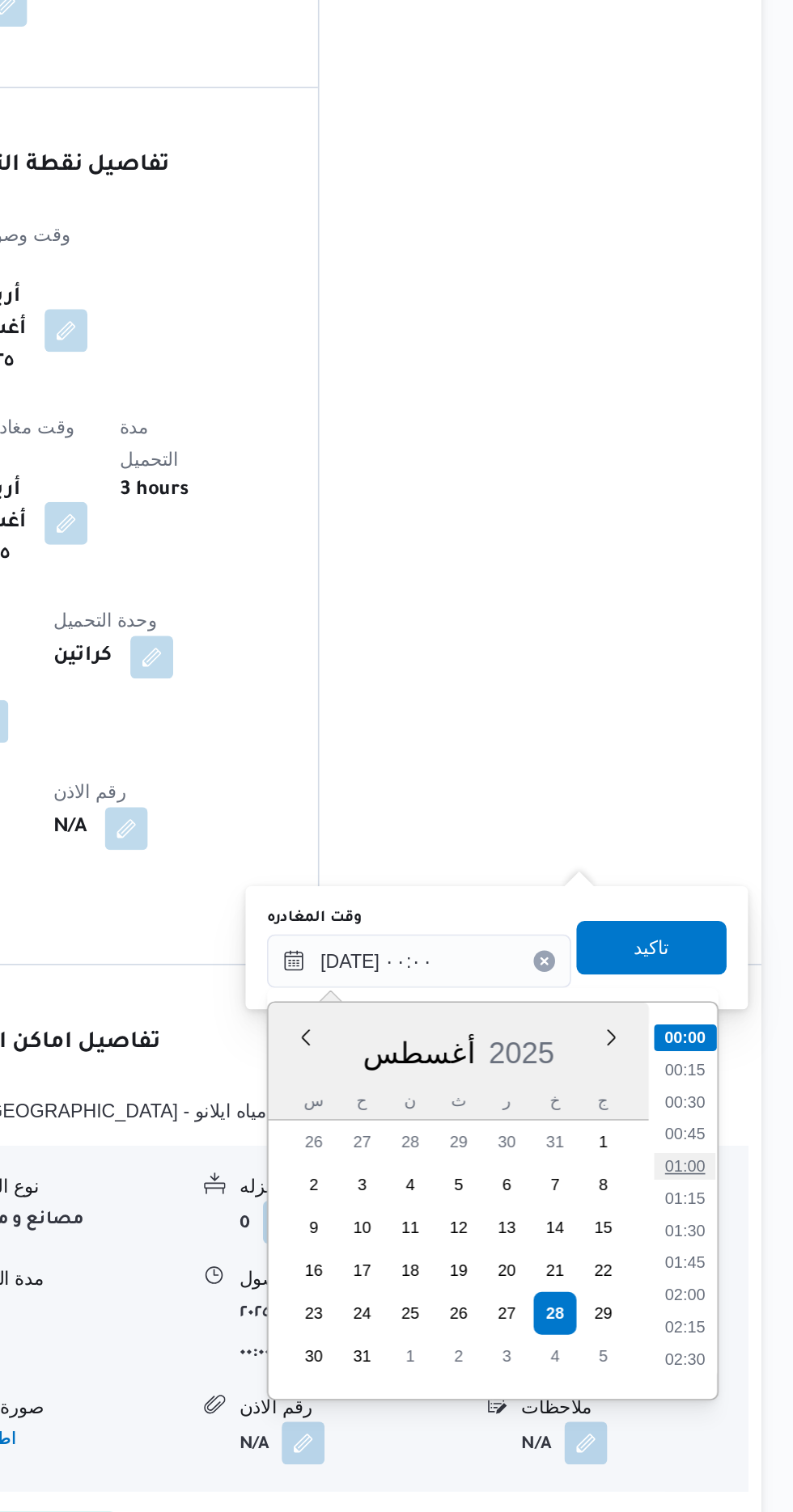
click at [713, 1295] on li "01:00" at bounding box center [727, 1303] width 37 height 16
type input "[DATE] ٠١:٠٠"
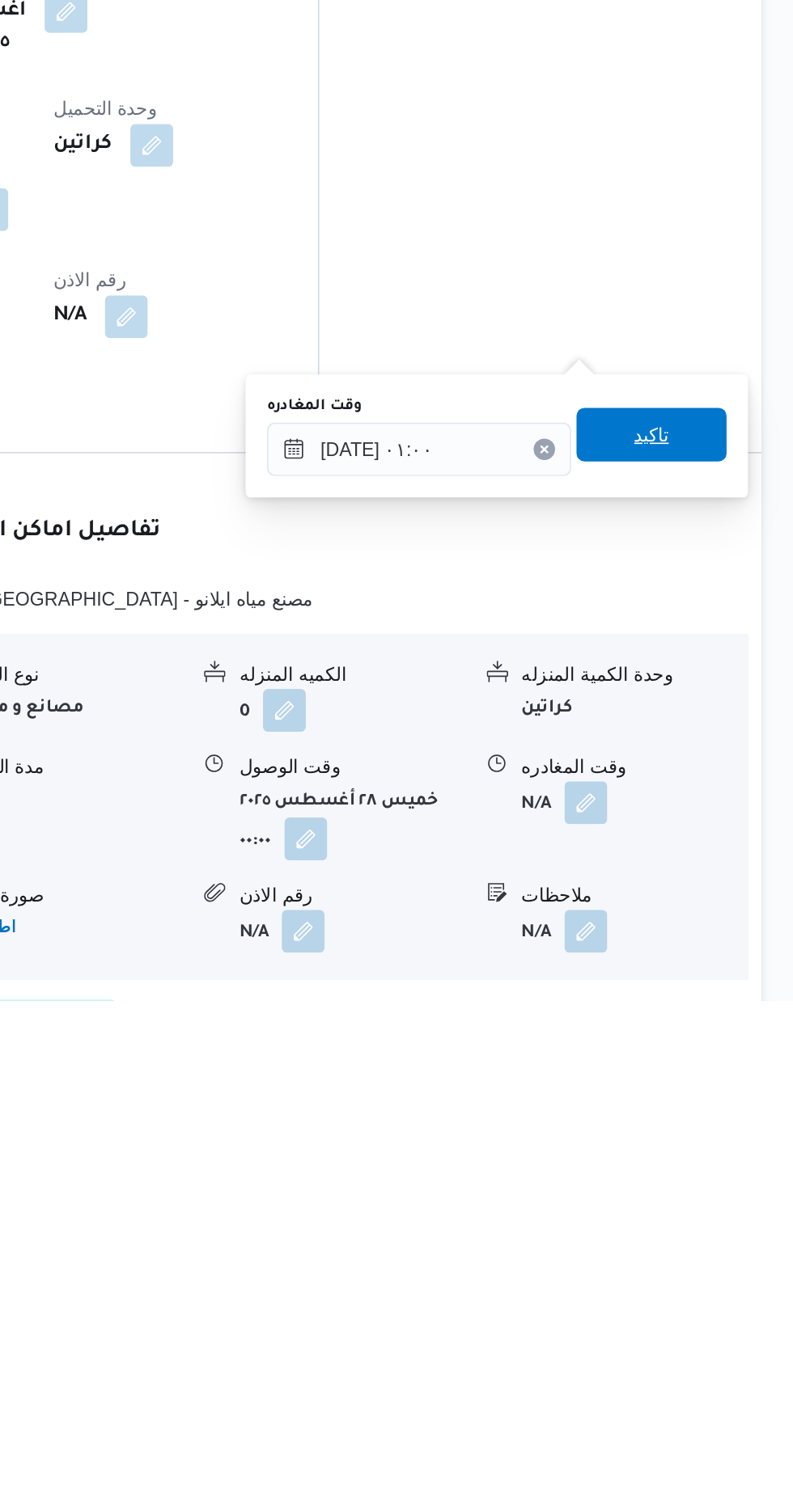
click at [713, 1178] on span "تاكيد" at bounding box center [706, 1170] width 21 height 19
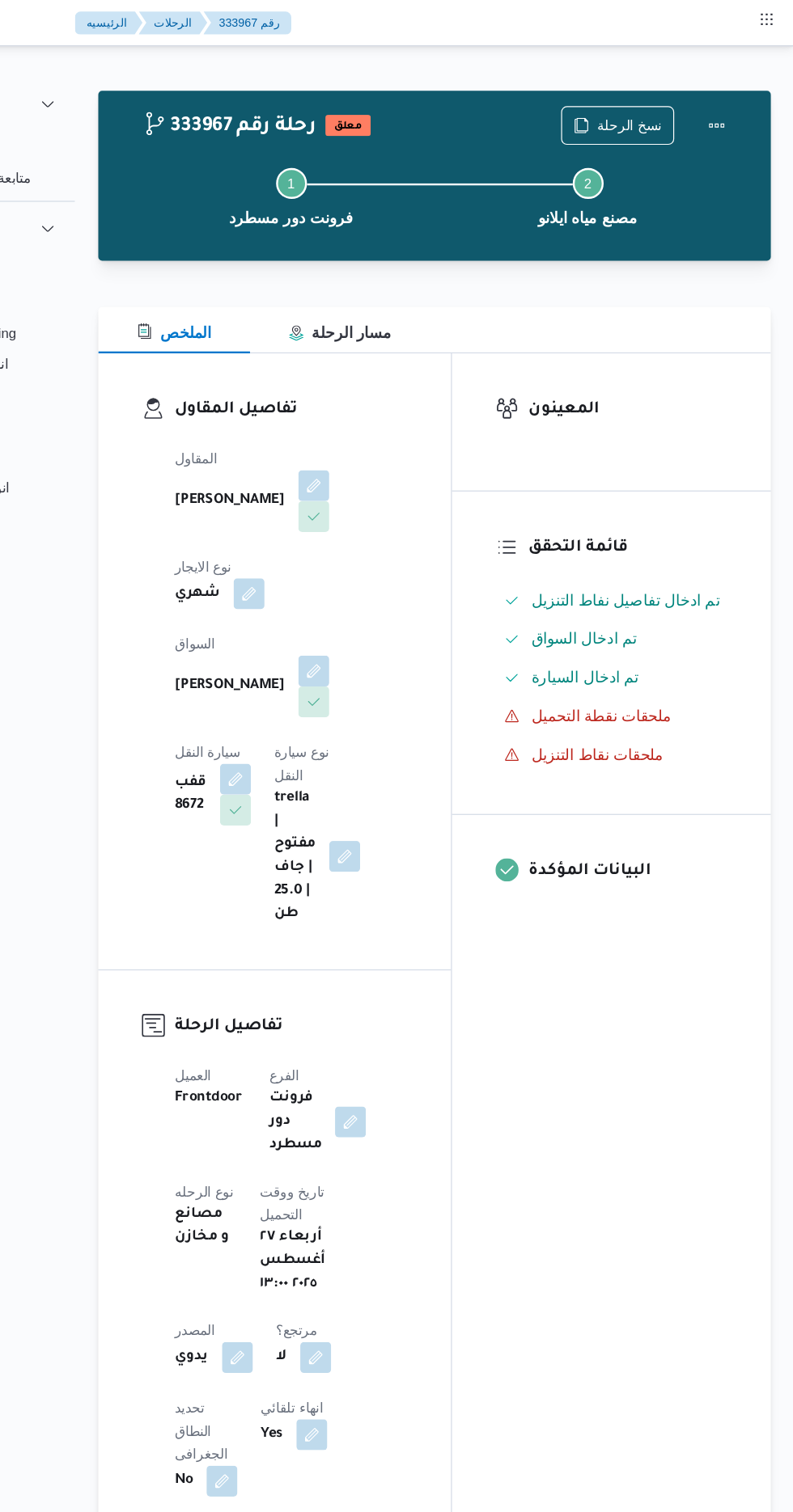
scroll to position [0, 0]
click at [731, 101] on button "Actions" at bounding box center [728, 104] width 33 height 33
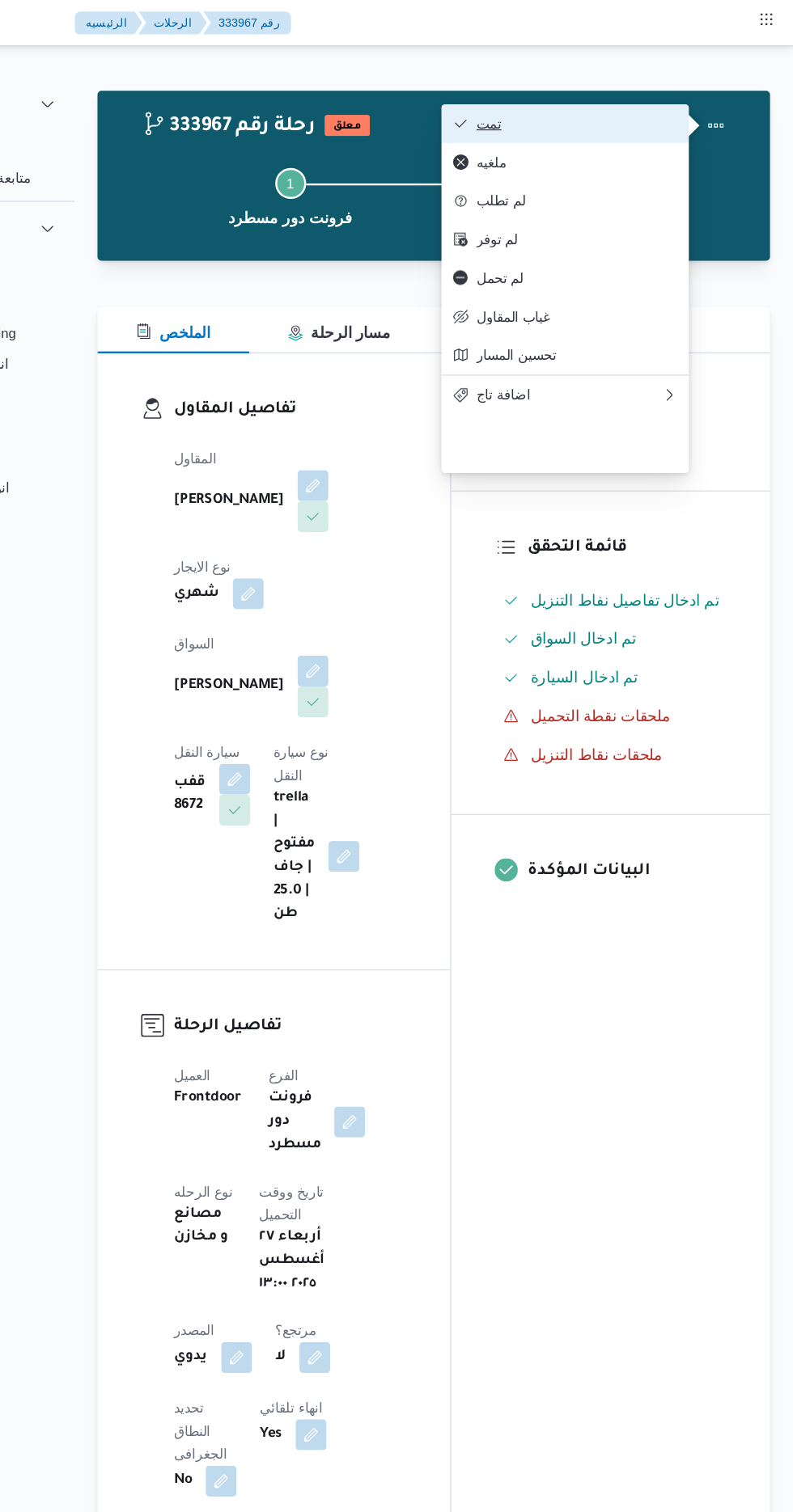
click at [669, 108] on span "تمت" at bounding box center [612, 103] width 169 height 13
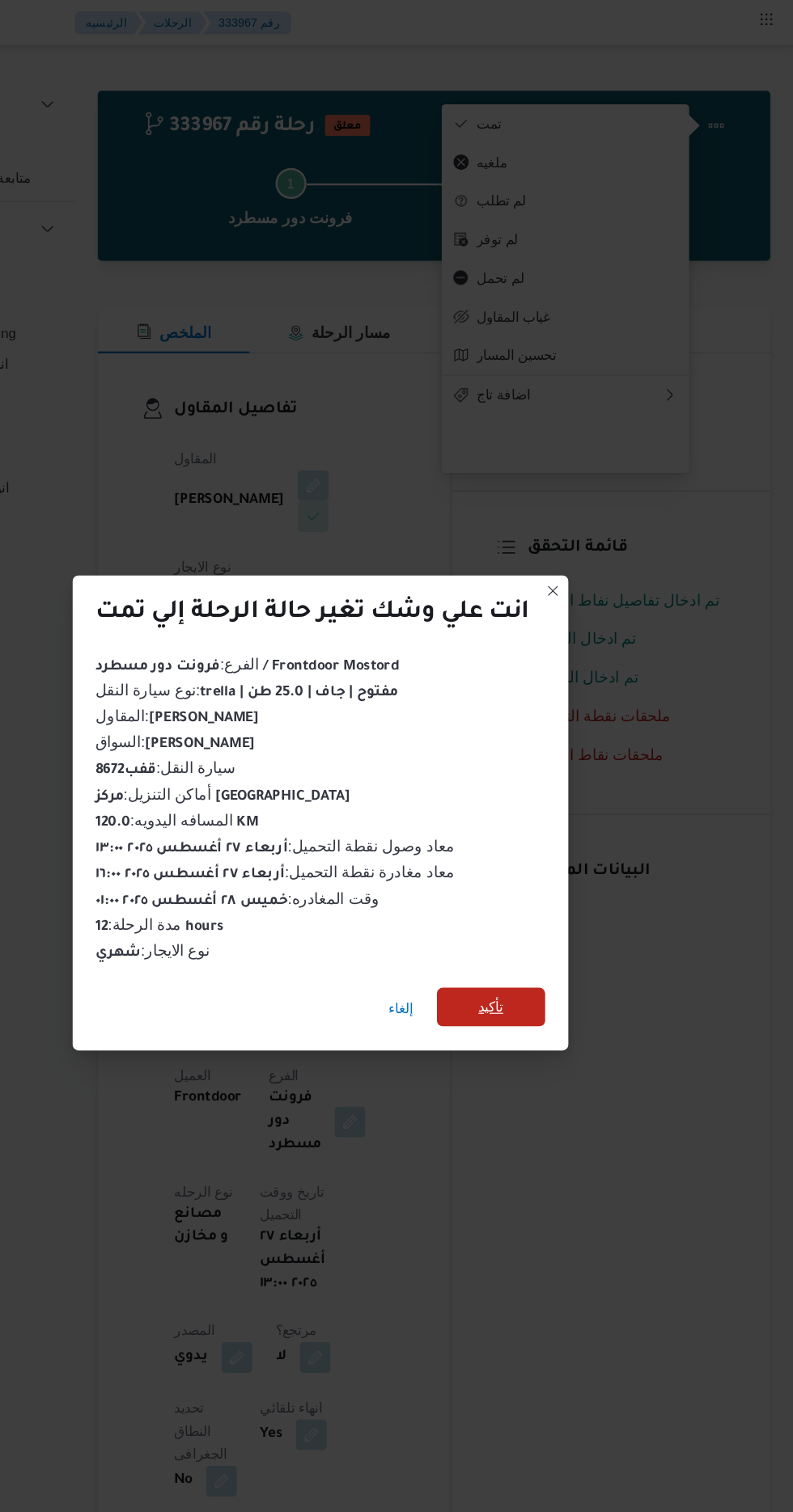
click at [538, 838] on span "تأكيد" at bounding box center [539, 843] width 21 height 19
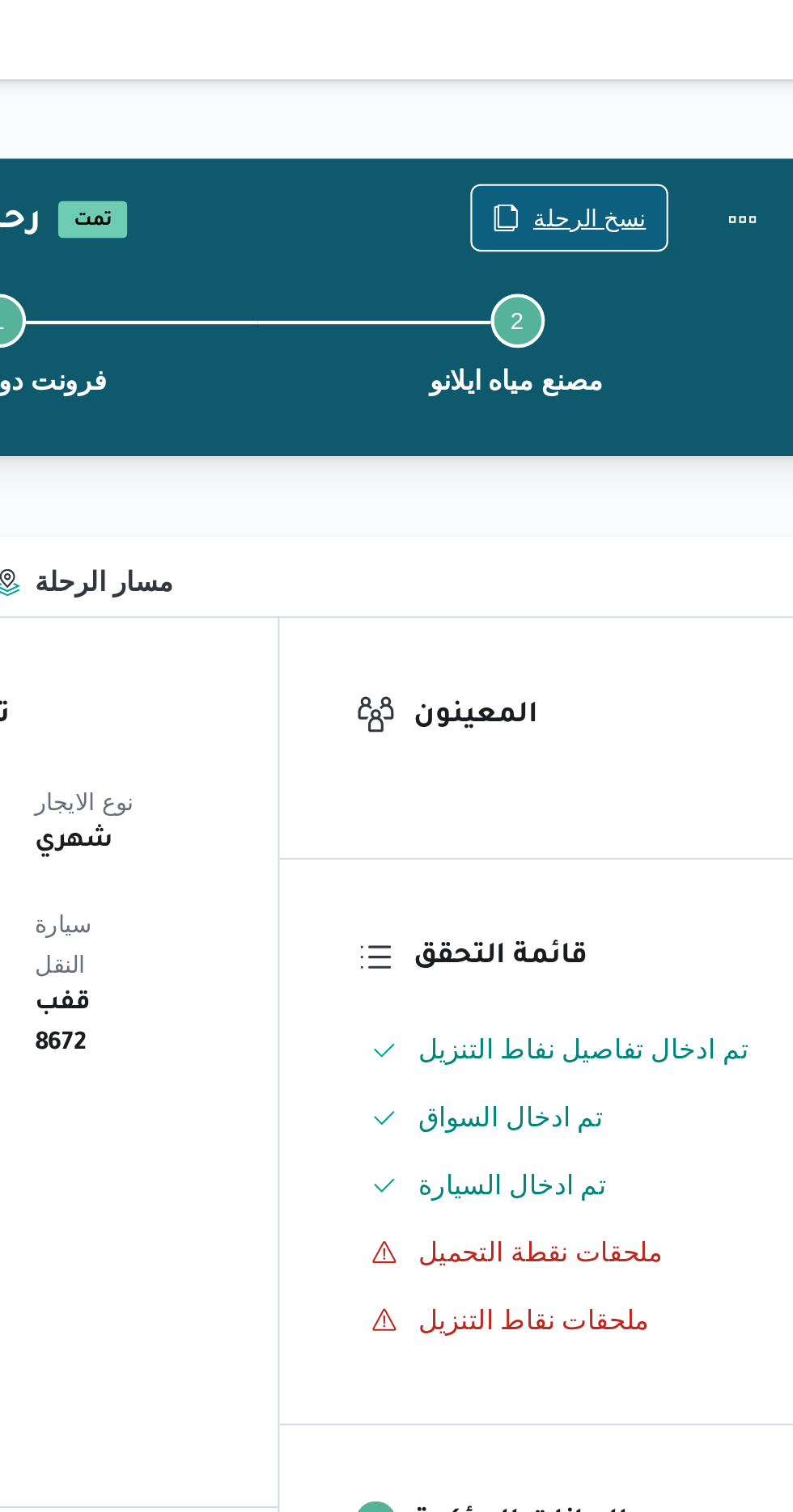
click at [639, 97] on span "نسخ الرحلة" at bounding box center [655, 103] width 54 height 19
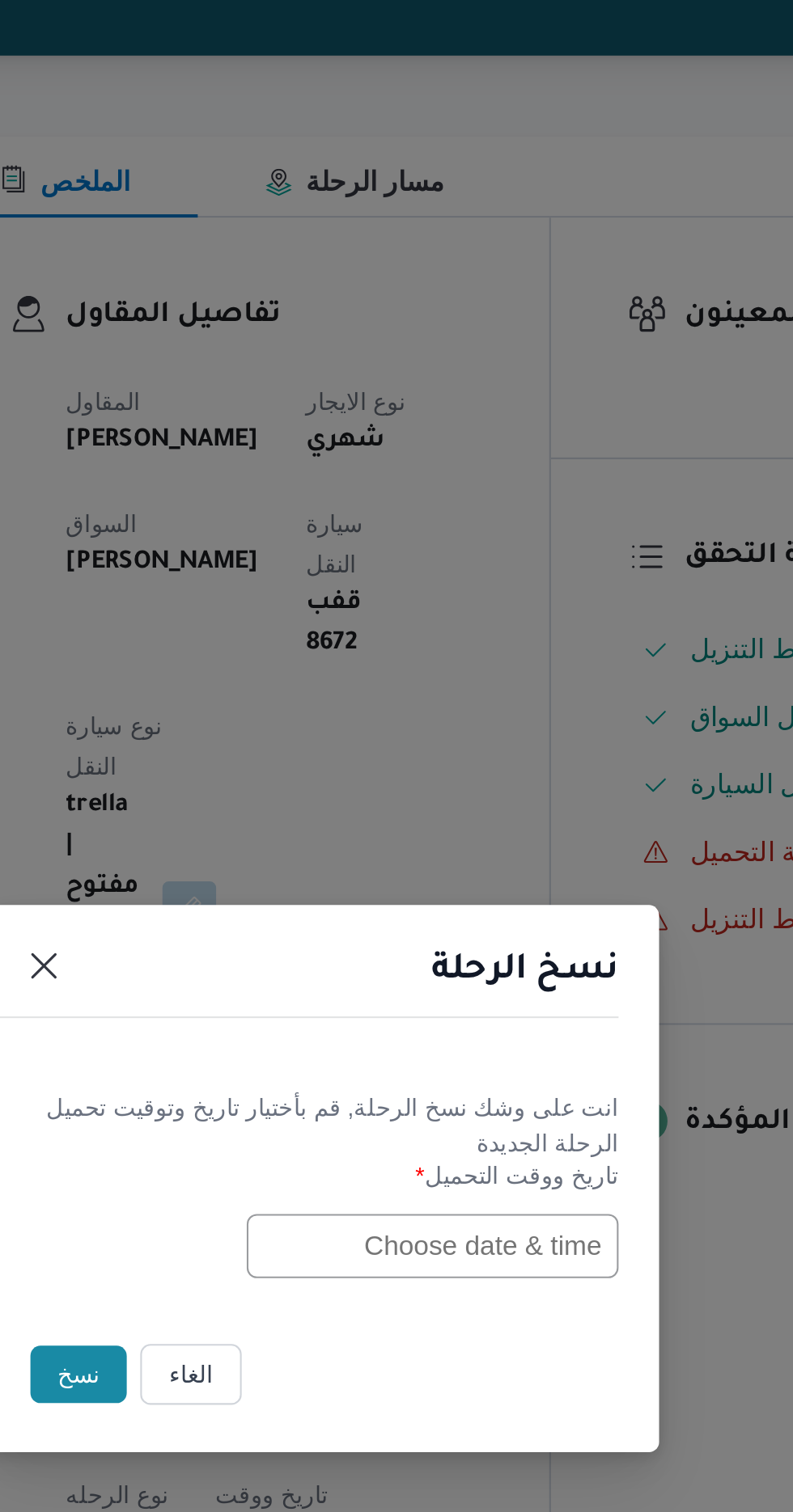
click at [414, 786] on input "text" at bounding box center [450, 788] width 178 height 31
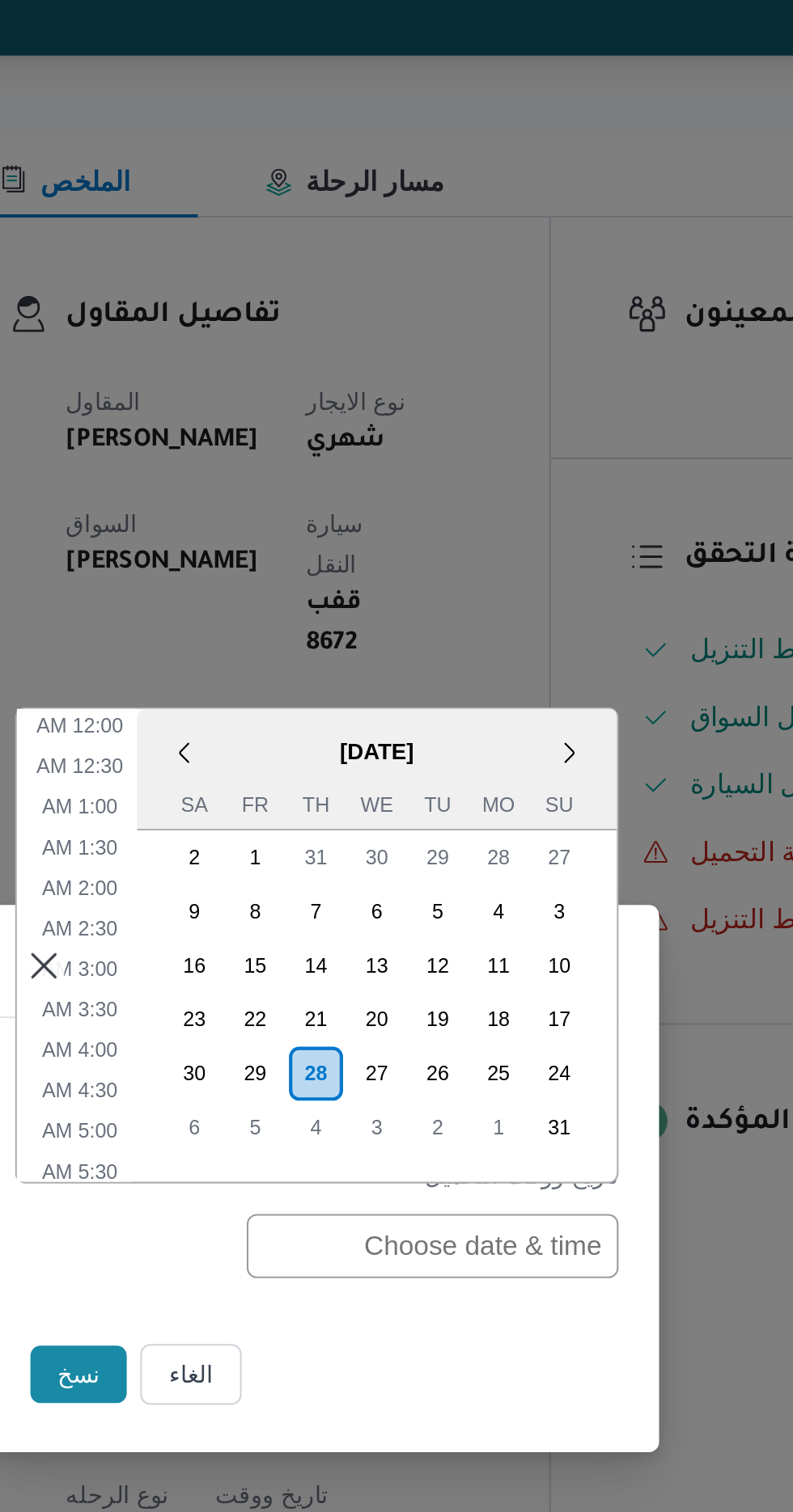
scroll to position [535, 0]
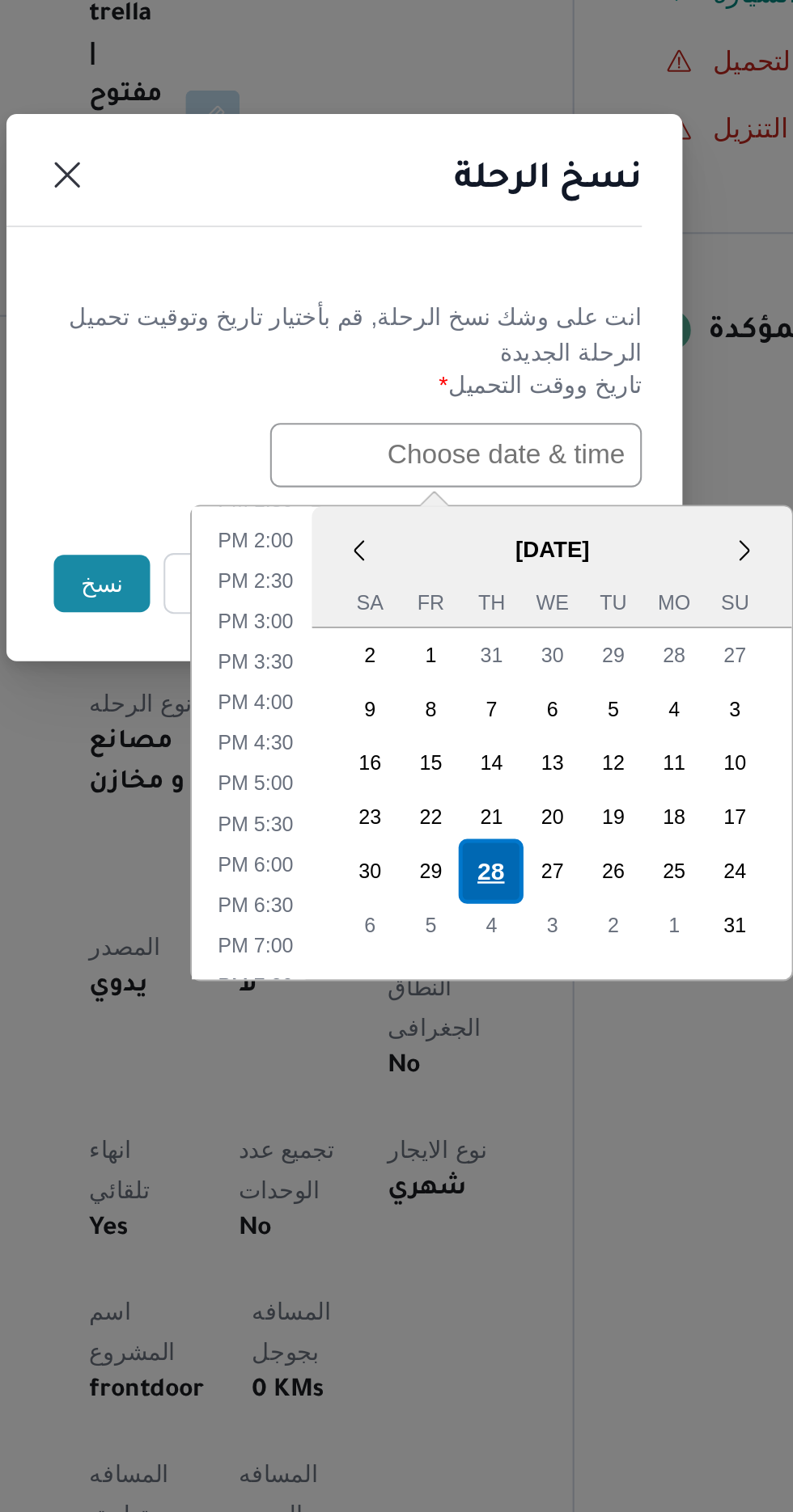
click at [463, 975] on div "28" at bounding box center [467, 987] width 31 height 31
type input "[DATE] 12:00AM"
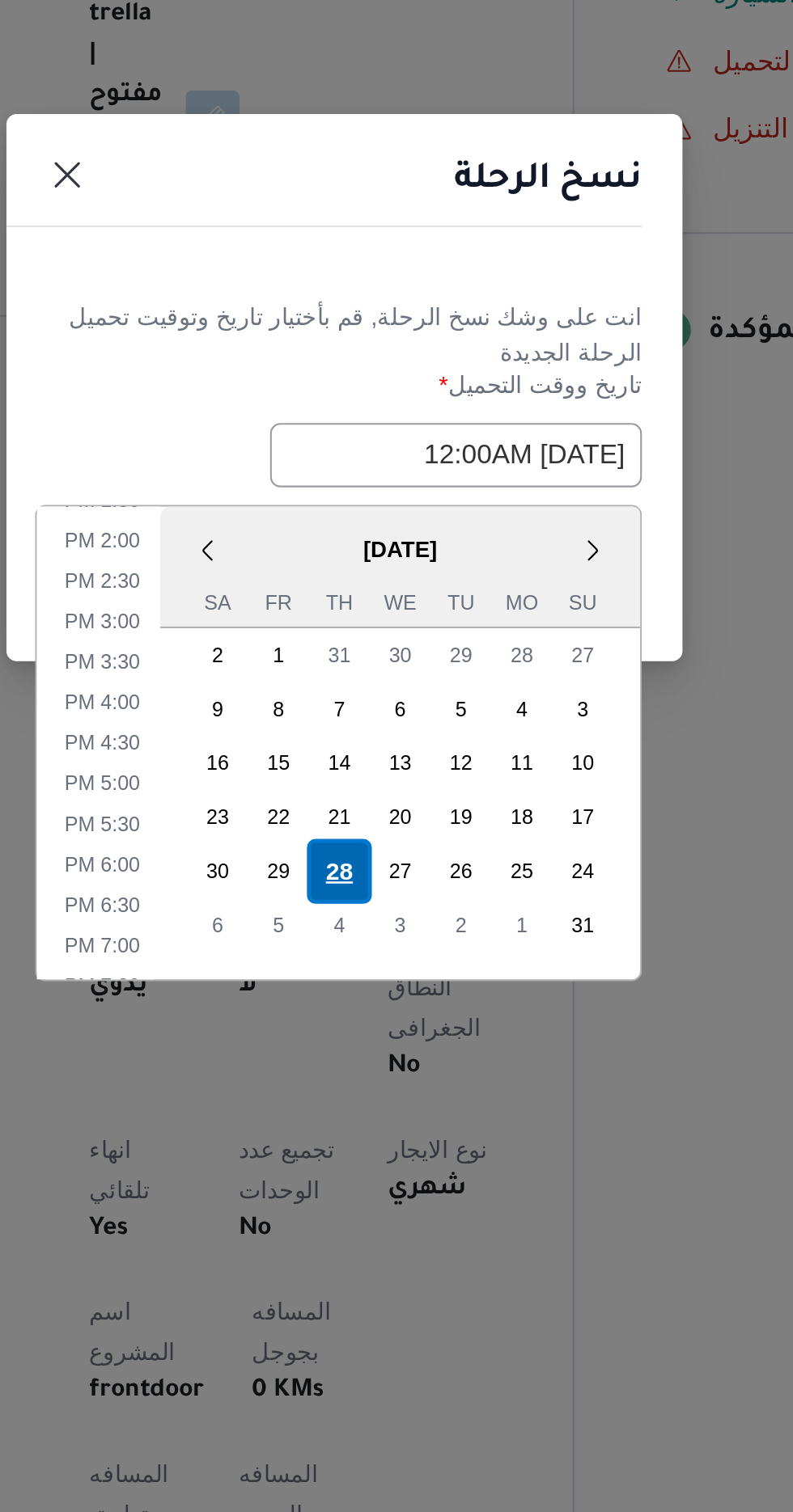
click at [393, 987] on div "28" at bounding box center [394, 987] width 31 height 31
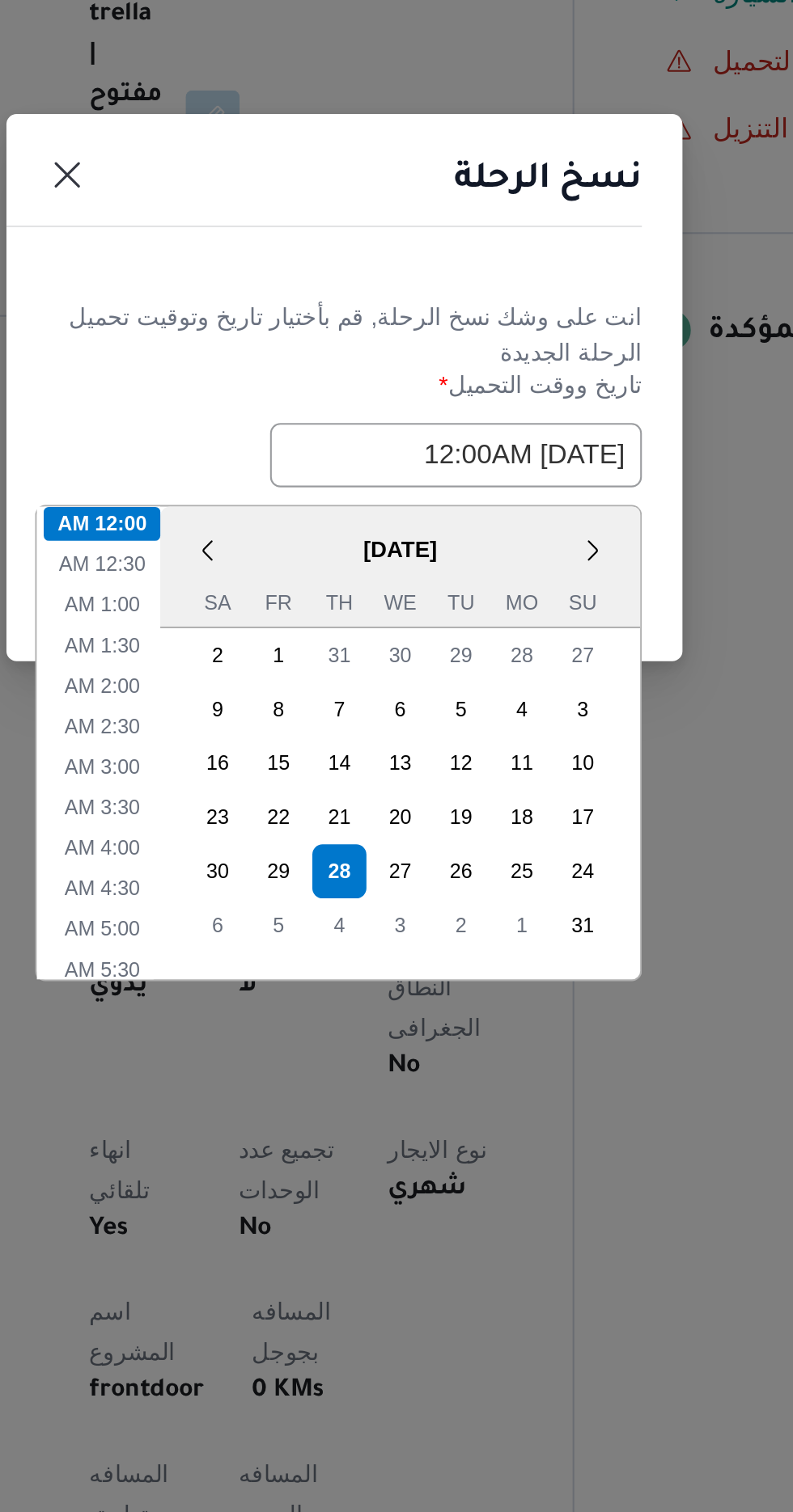
click at [398, 640] on div "نسخ الرحلة" at bounding box center [396, 661] width 324 height 73
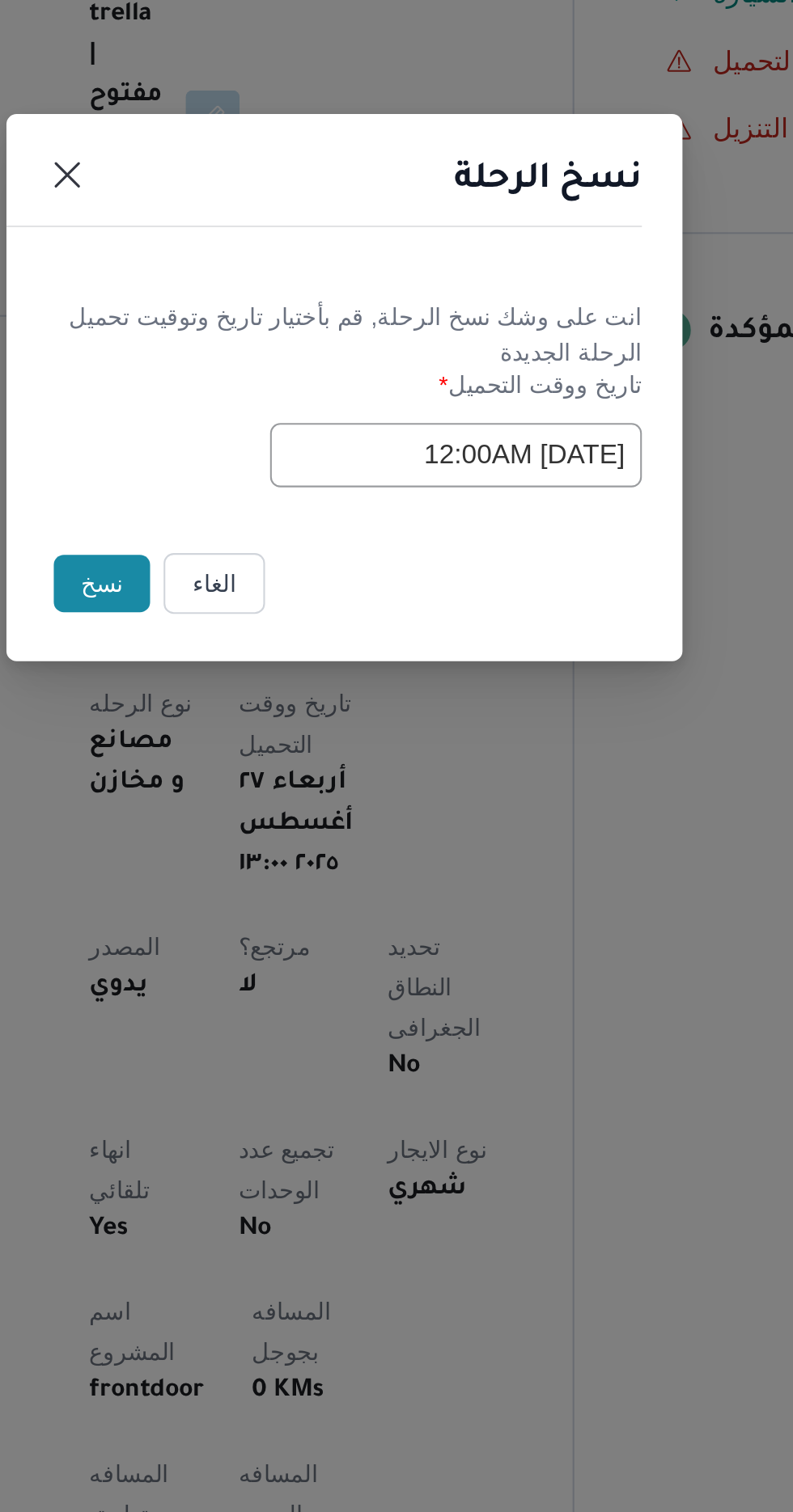
click at [270, 851] on button "نسخ" at bounding box center [280, 850] width 46 height 27
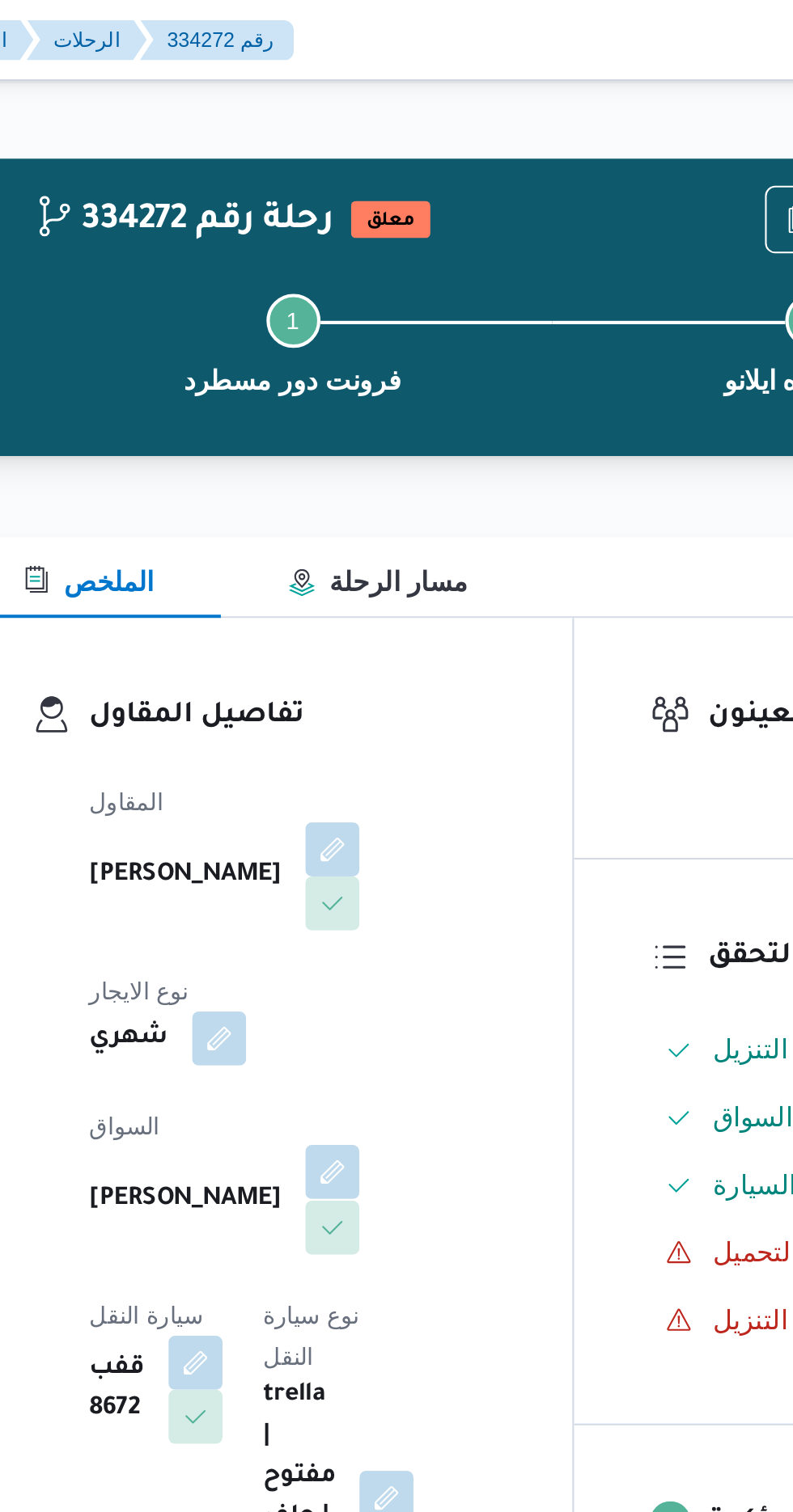
click at [378, 549] on button "button" at bounding box center [391, 561] width 26 height 26
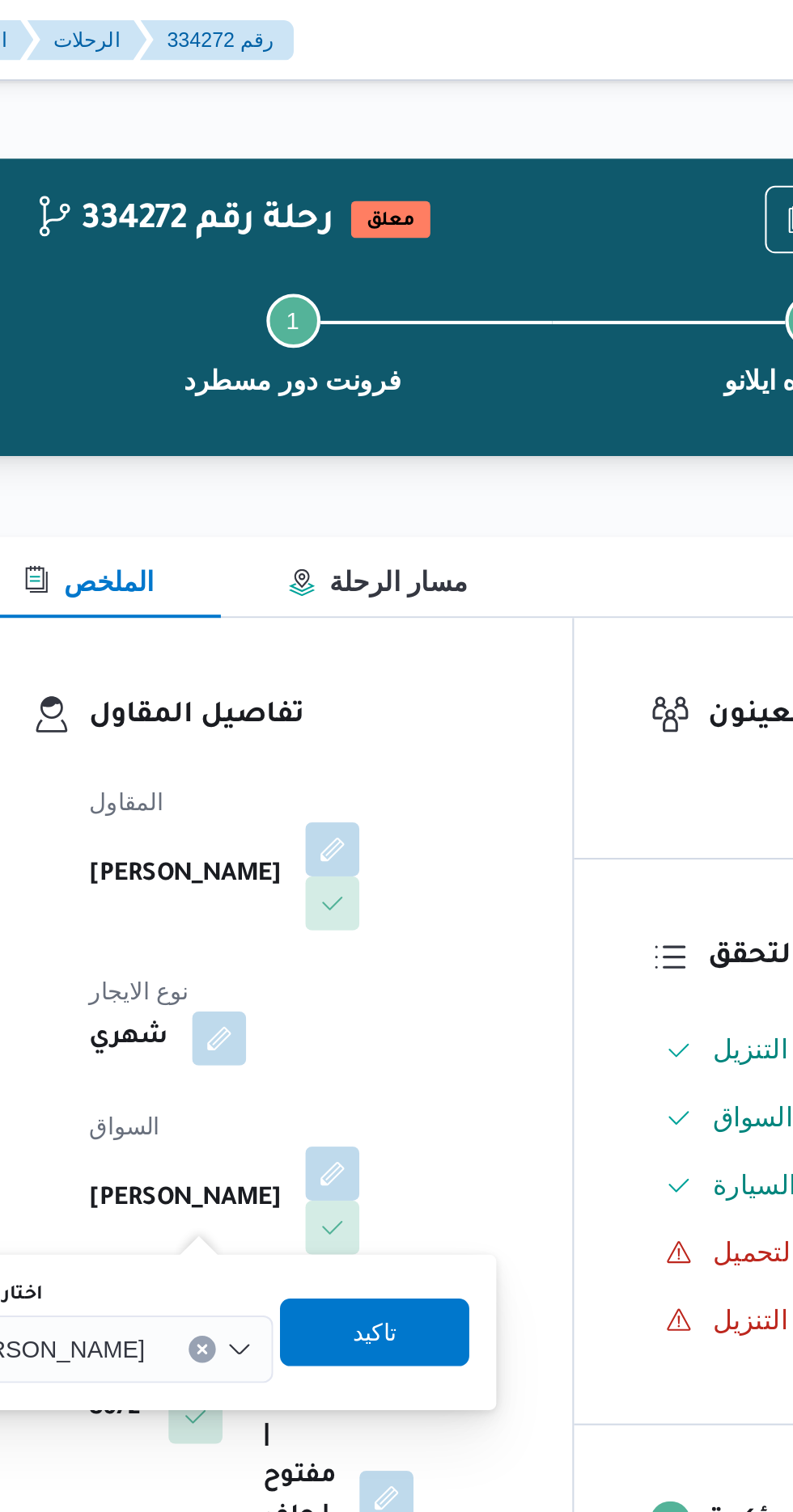
click at [307, 643] on input "اختار السواق" at bounding box center [308, 645] width 2 height 19
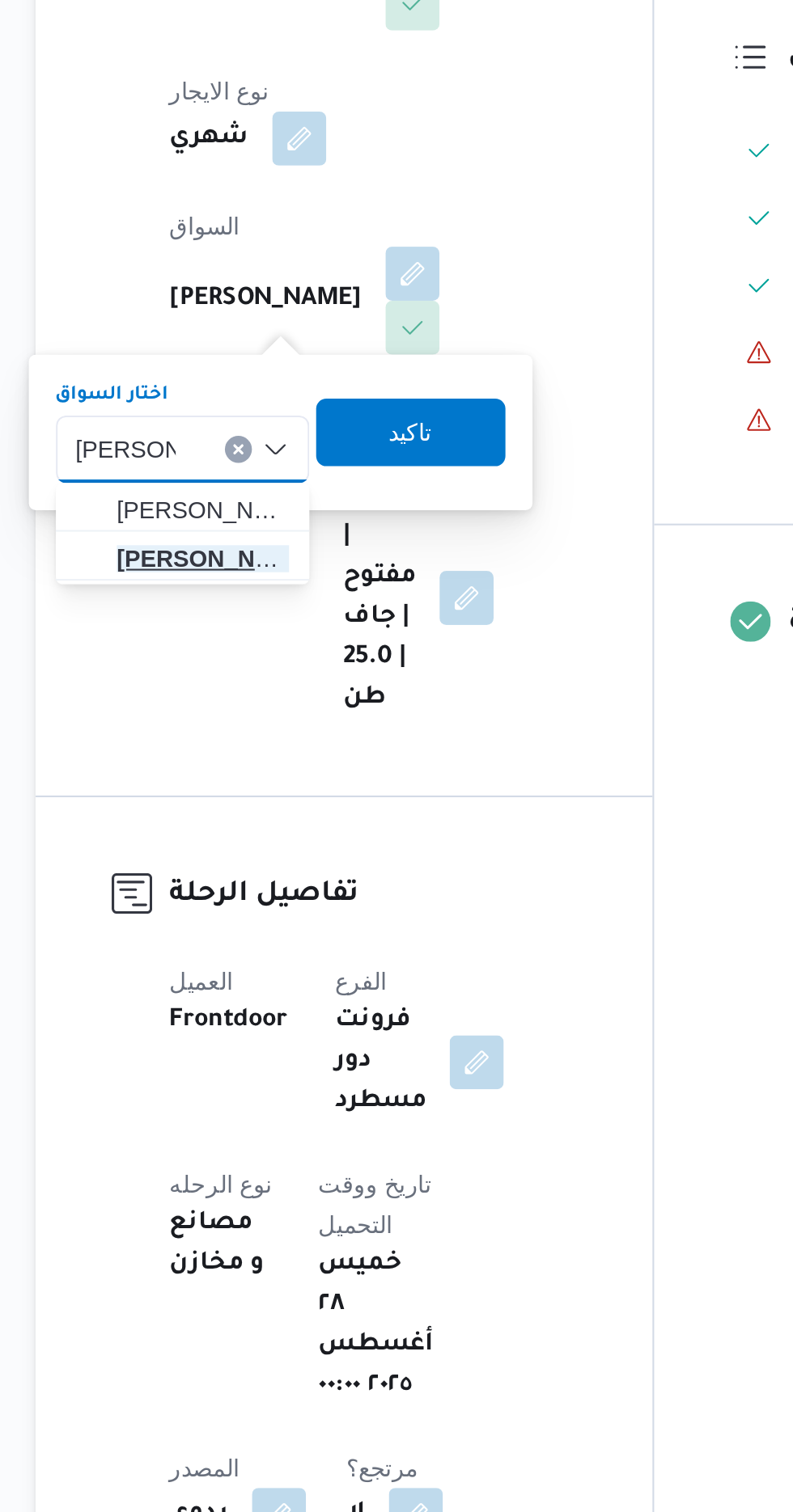
type input "[PERSON_NAME]"
click at [312, 692] on mark "[PERSON_NAME]" at bounding box center [296, 698] width 94 height 13
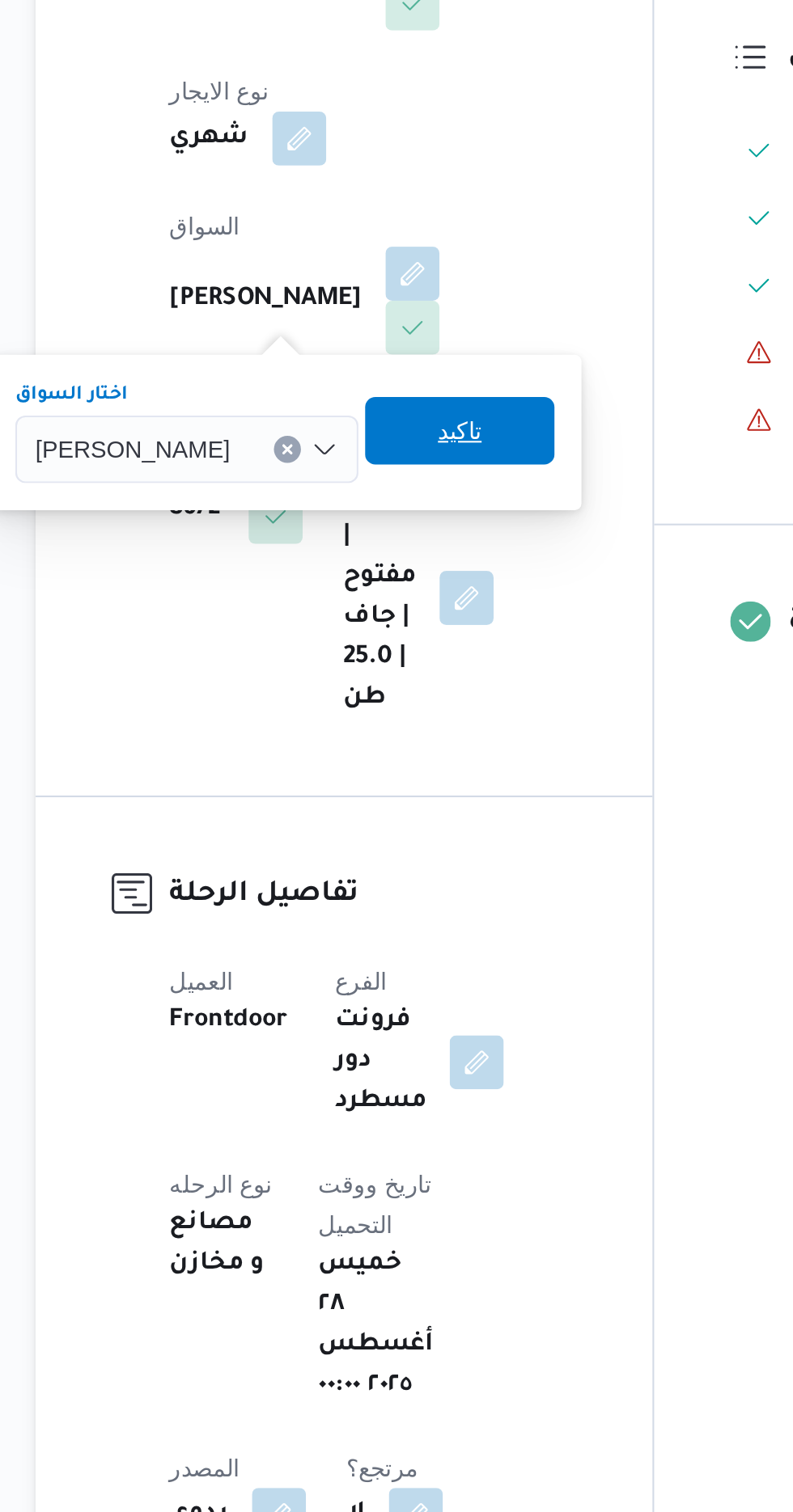
click at [418, 640] on span "تاكيد" at bounding box center [412, 637] width 21 height 19
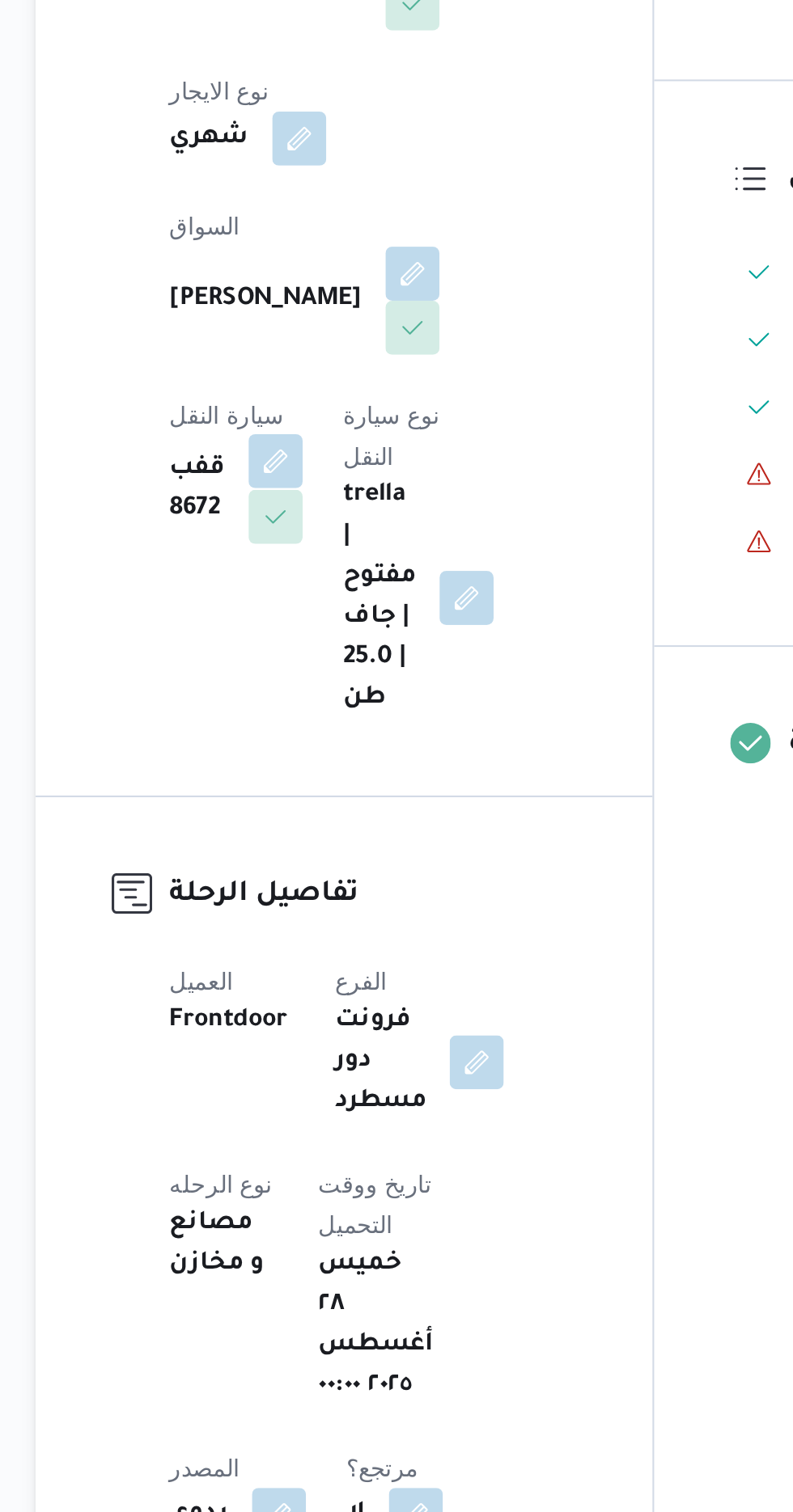
click at [338, 639] on button "button" at bounding box center [324, 651] width 26 height 26
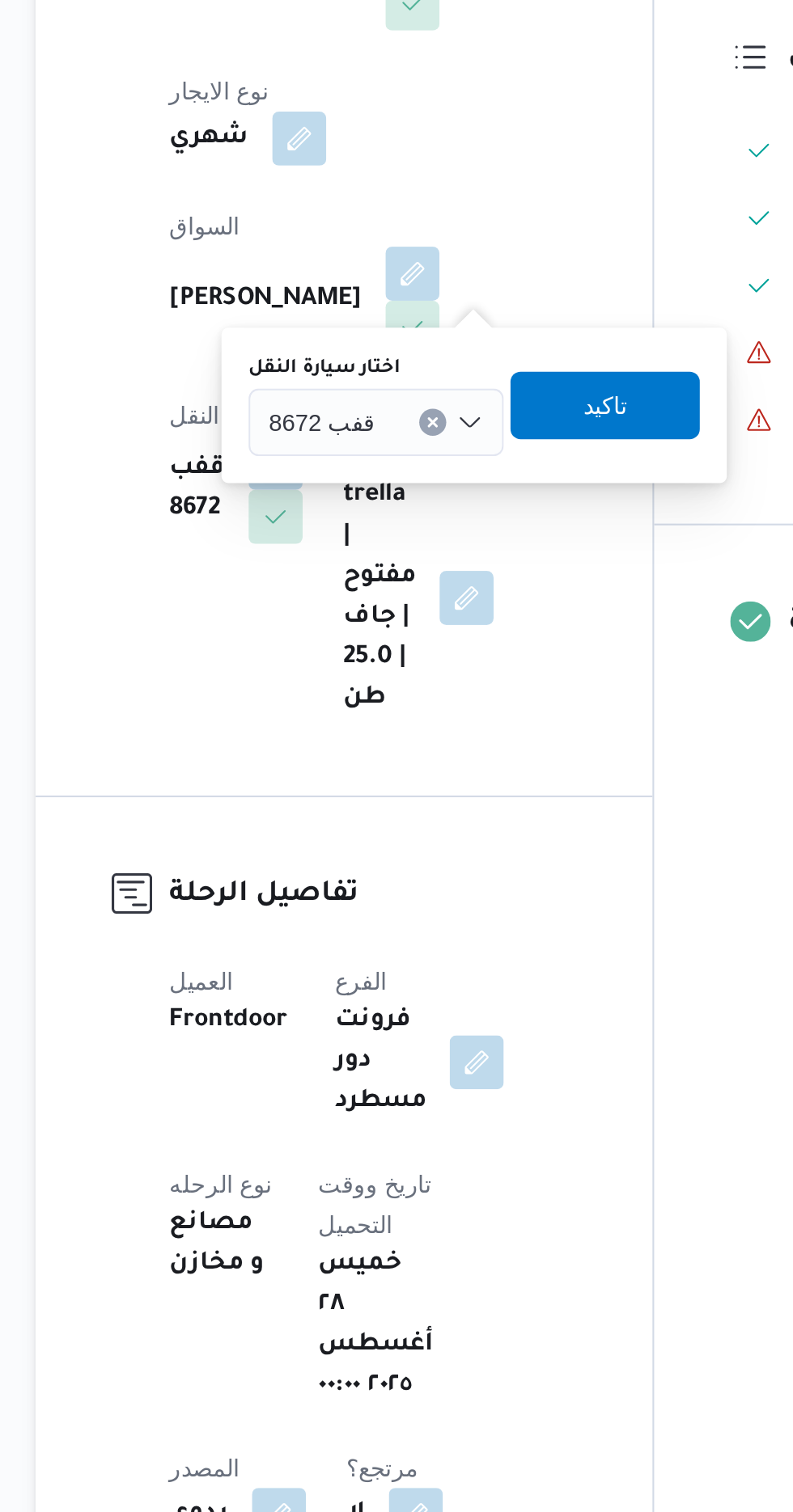
click at [360, 627] on span "قفب 8672" at bounding box center [347, 632] width 51 height 18
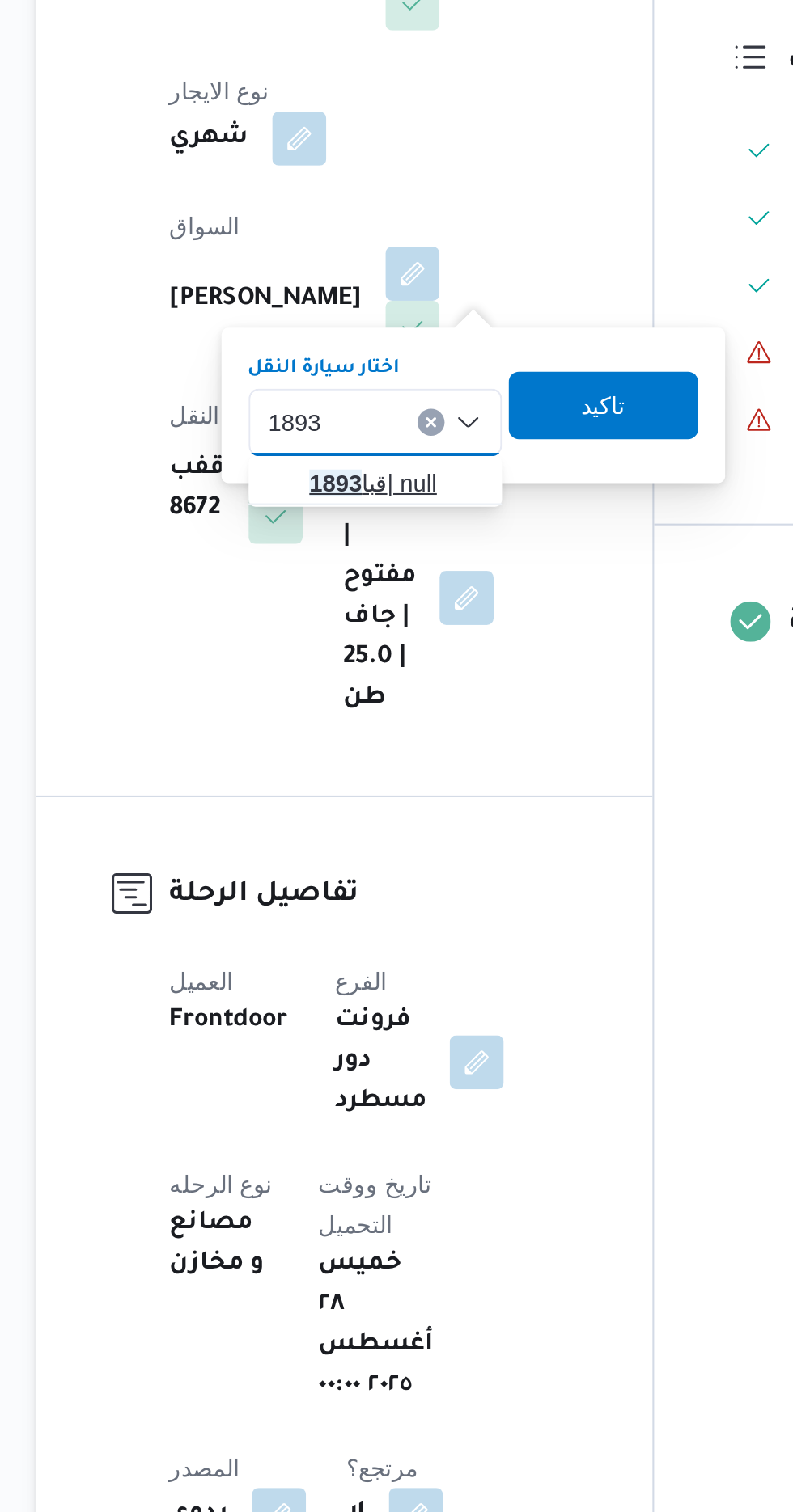
type input "1893"
click at [380, 653] on span "قبا 1893 | null" at bounding box center [382, 661] width 82 height 19
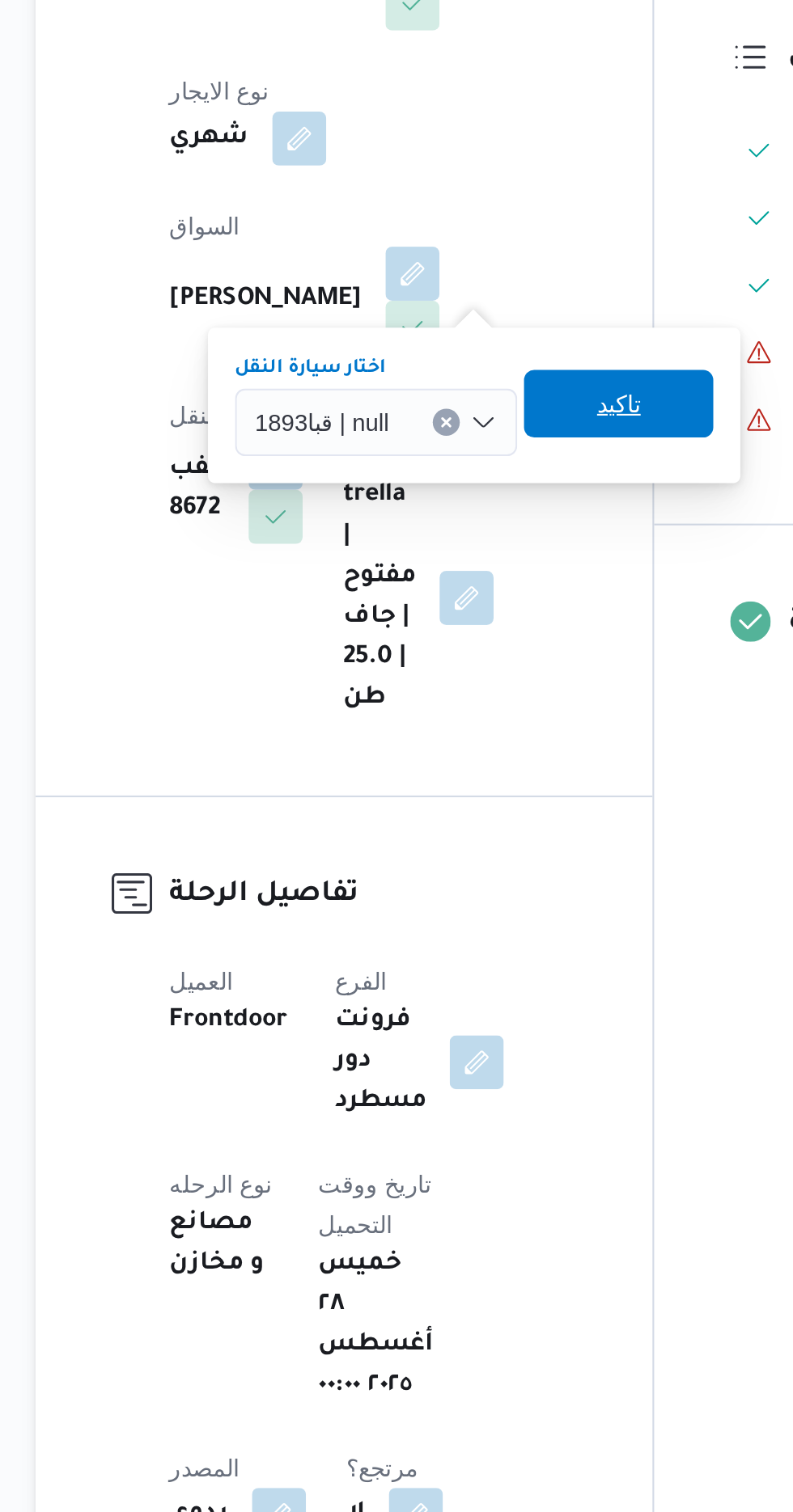
click at [494, 619] on span "تاكيد" at bounding box center [488, 623] width 21 height 19
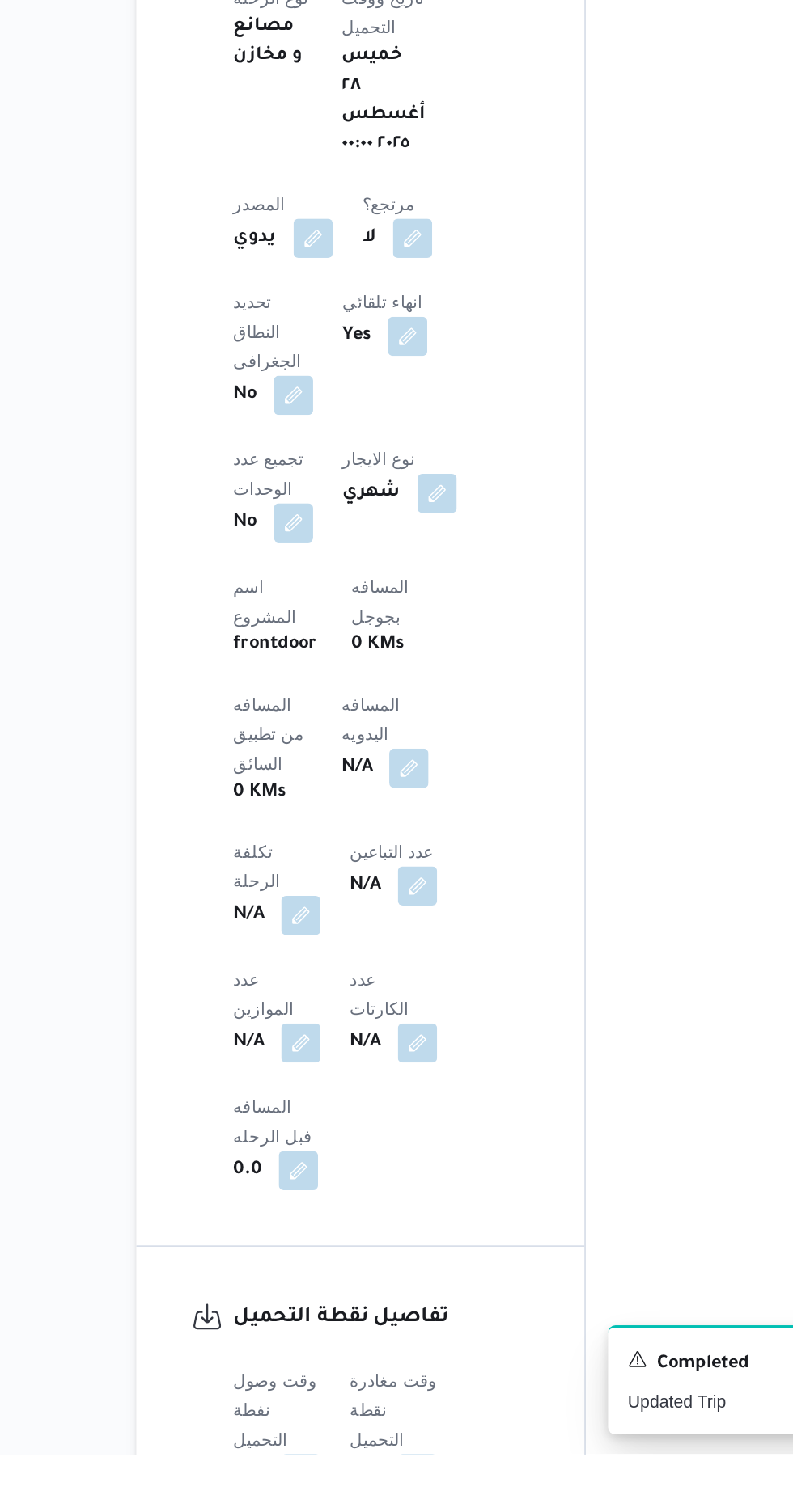
scroll to position [447, 0]
click at [377, 1045] on button "button" at bounding box center [390, 1058] width 26 height 26
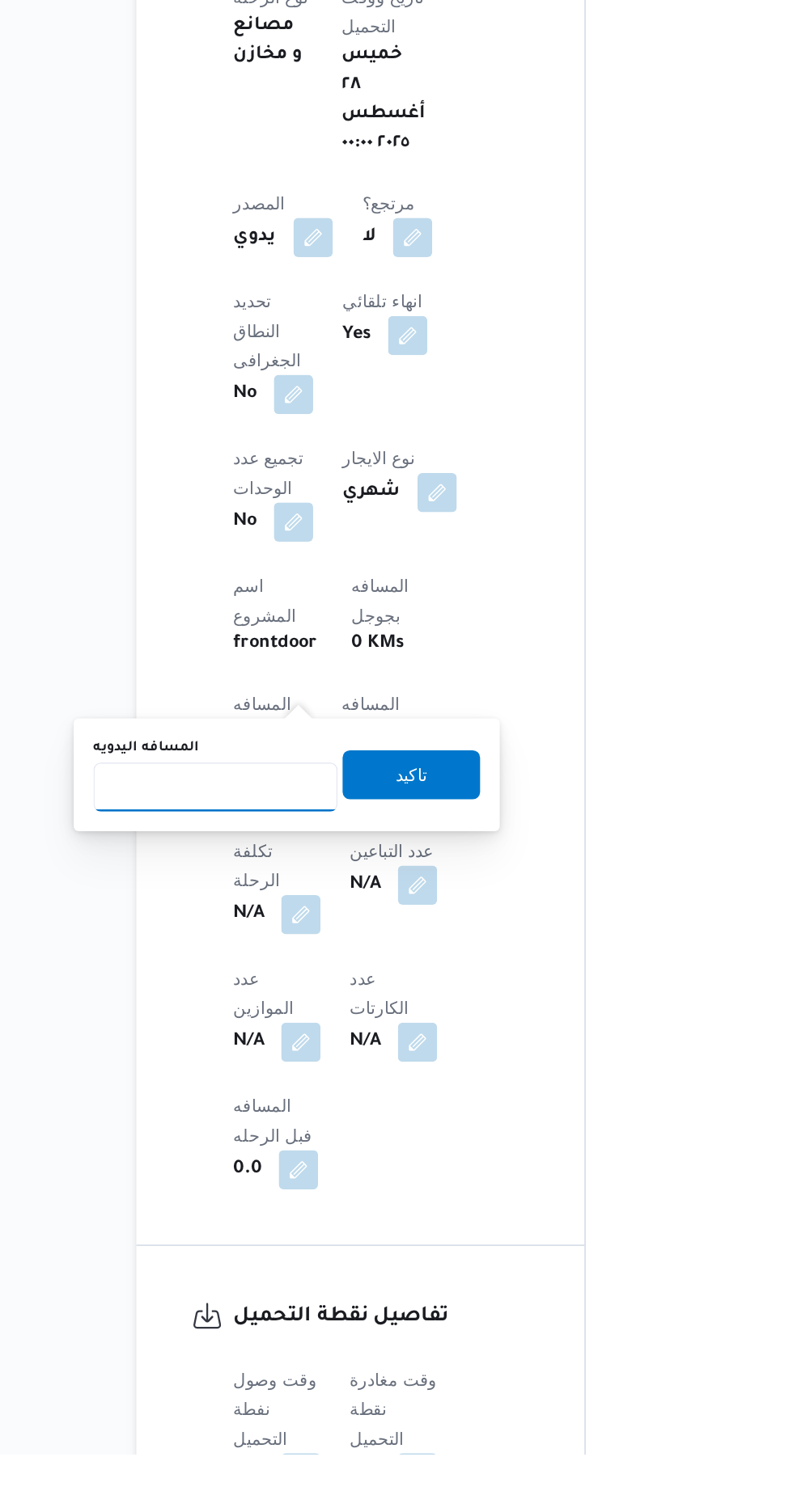
click at [256, 1072] on input "المسافه اليدويه" at bounding box center [263, 1073] width 161 height 33
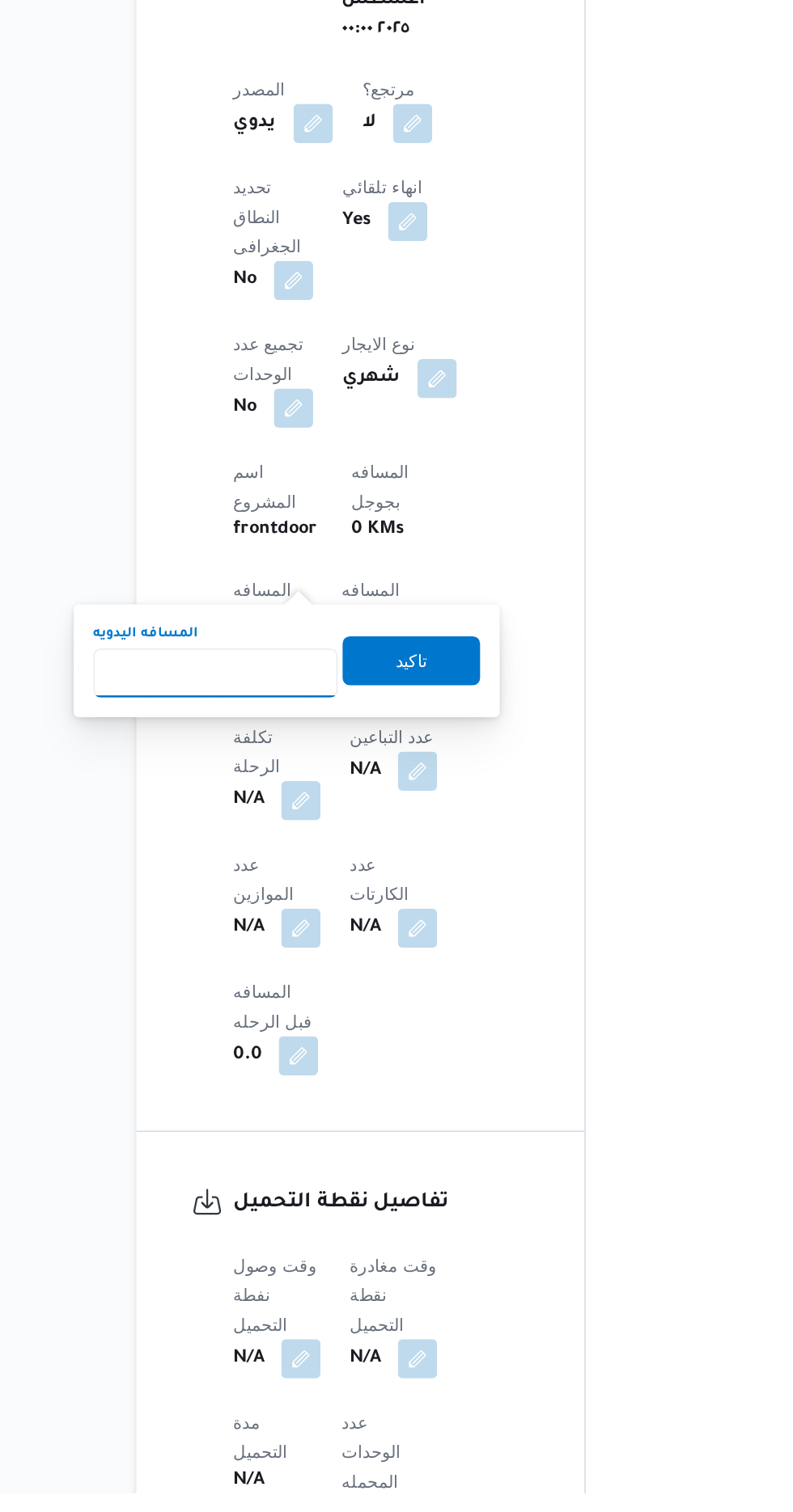
scroll to position [577, 0]
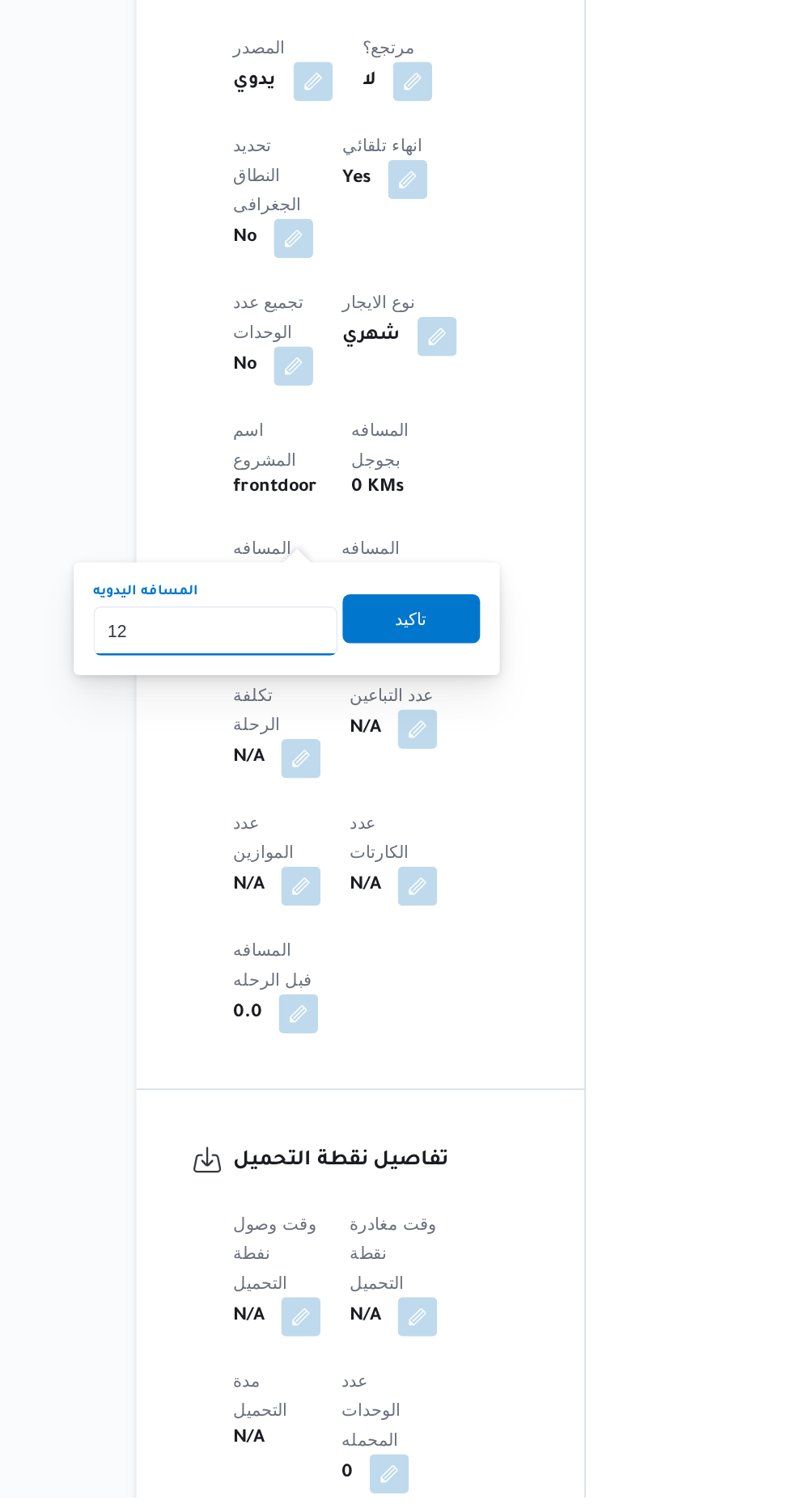
type input "120"
click at [406, 944] on span "تاكيد" at bounding box center [392, 932] width 91 height 33
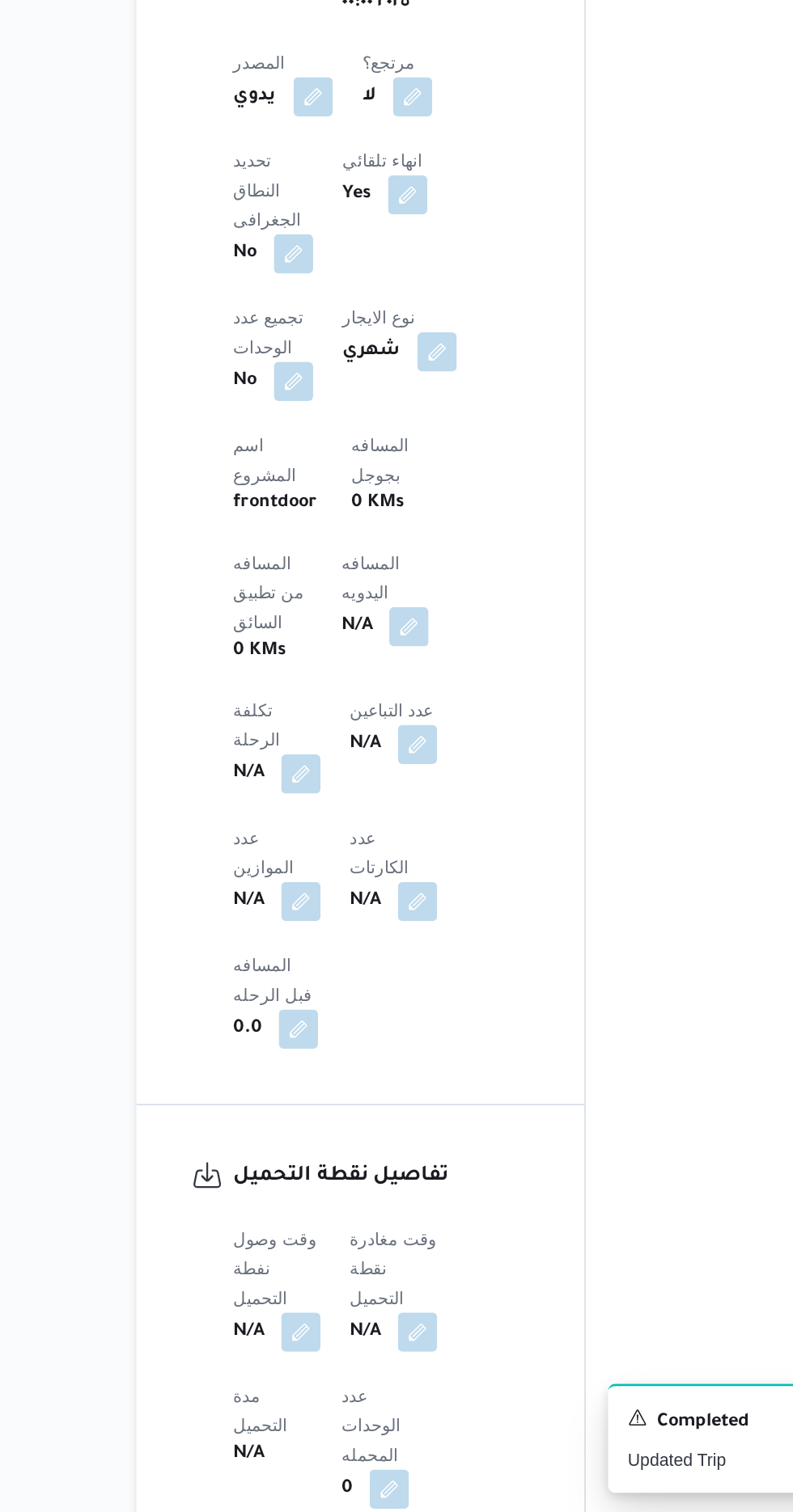
scroll to position [660, 0]
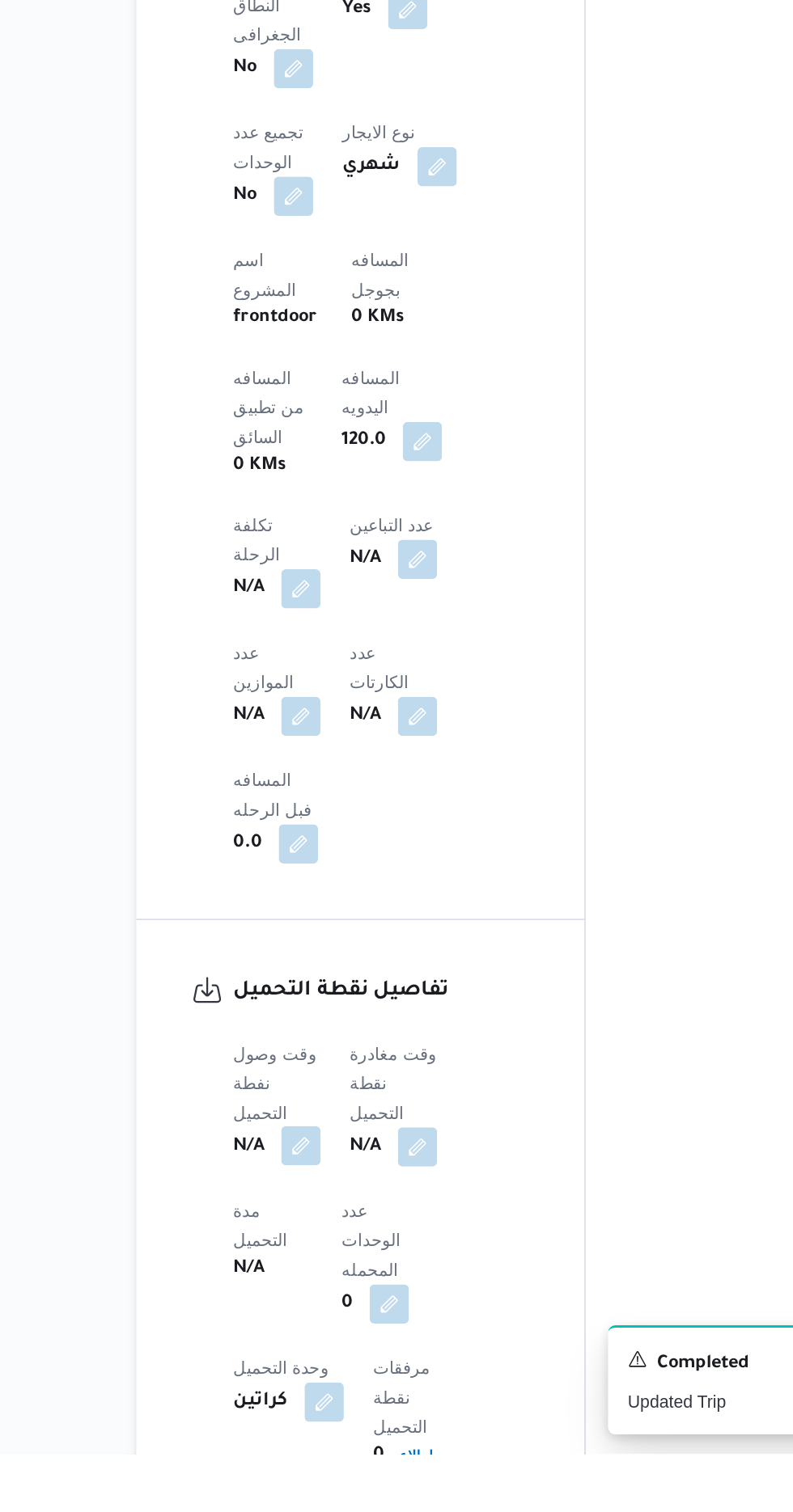
click at [313, 1296] on button "button" at bounding box center [318, 1309] width 26 height 26
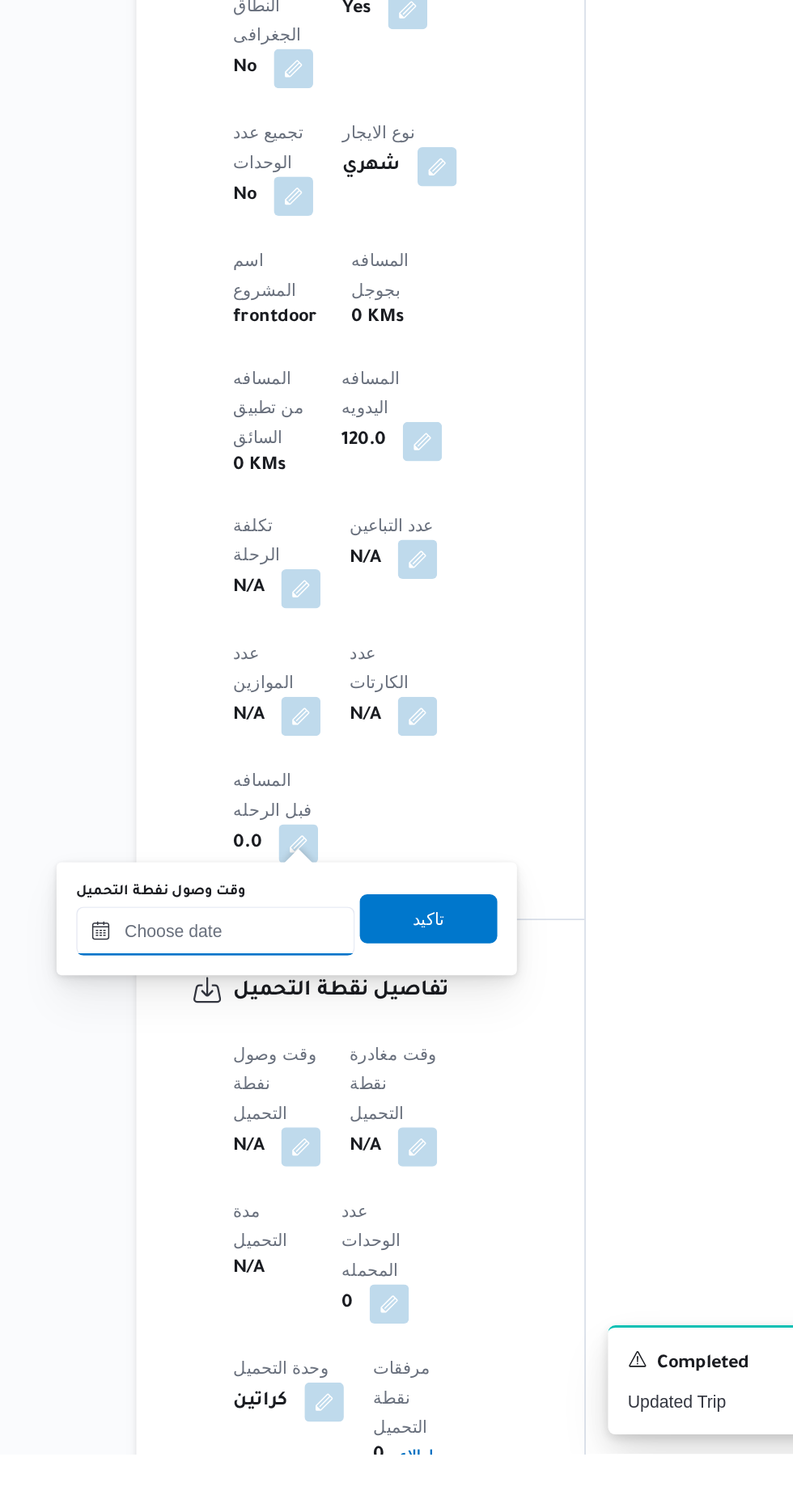
click at [253, 1173] on input "وقت وصول نفطة التحميل" at bounding box center [262, 1168] width 184 height 33
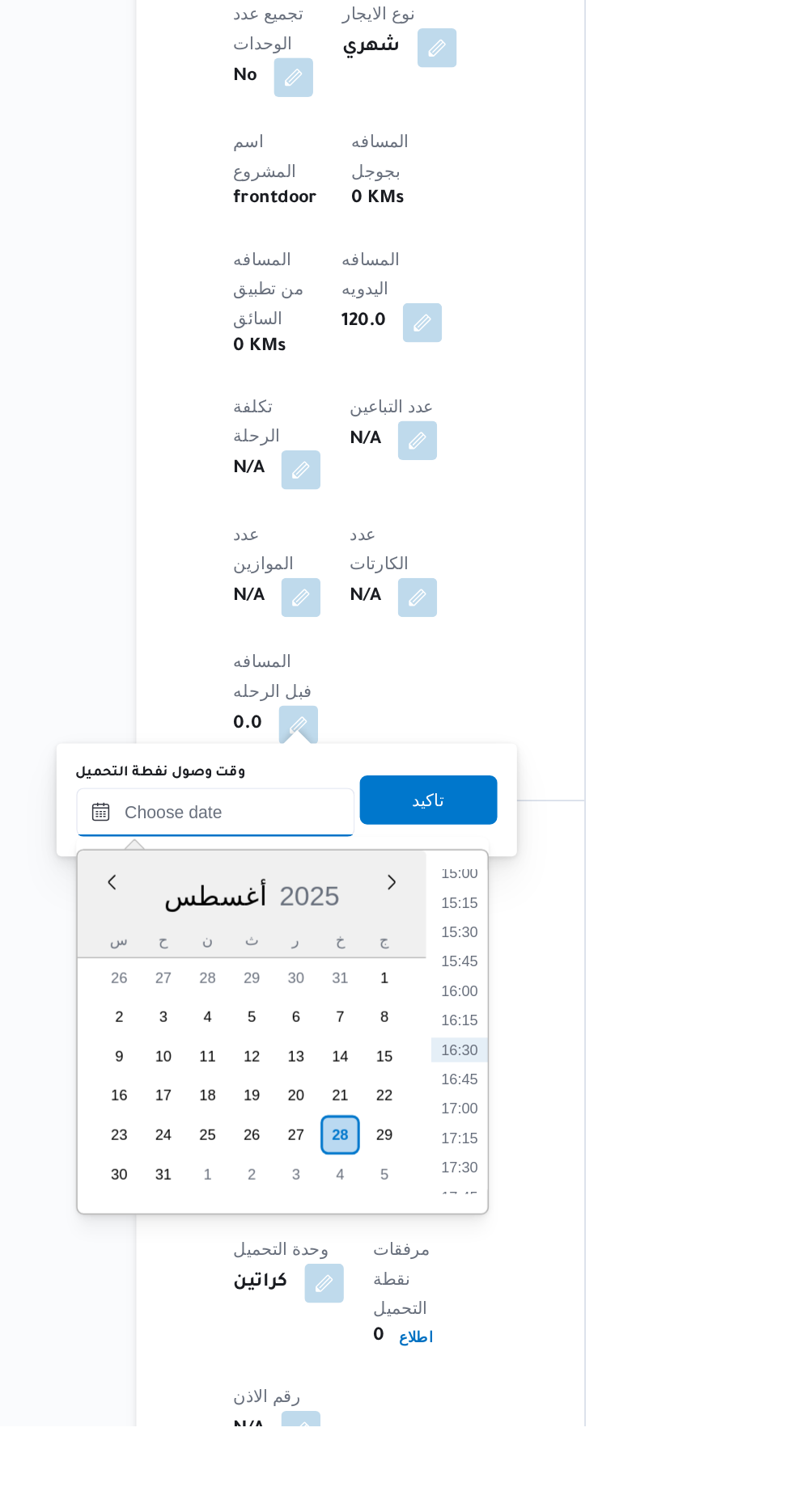
scroll to position [721, 0]
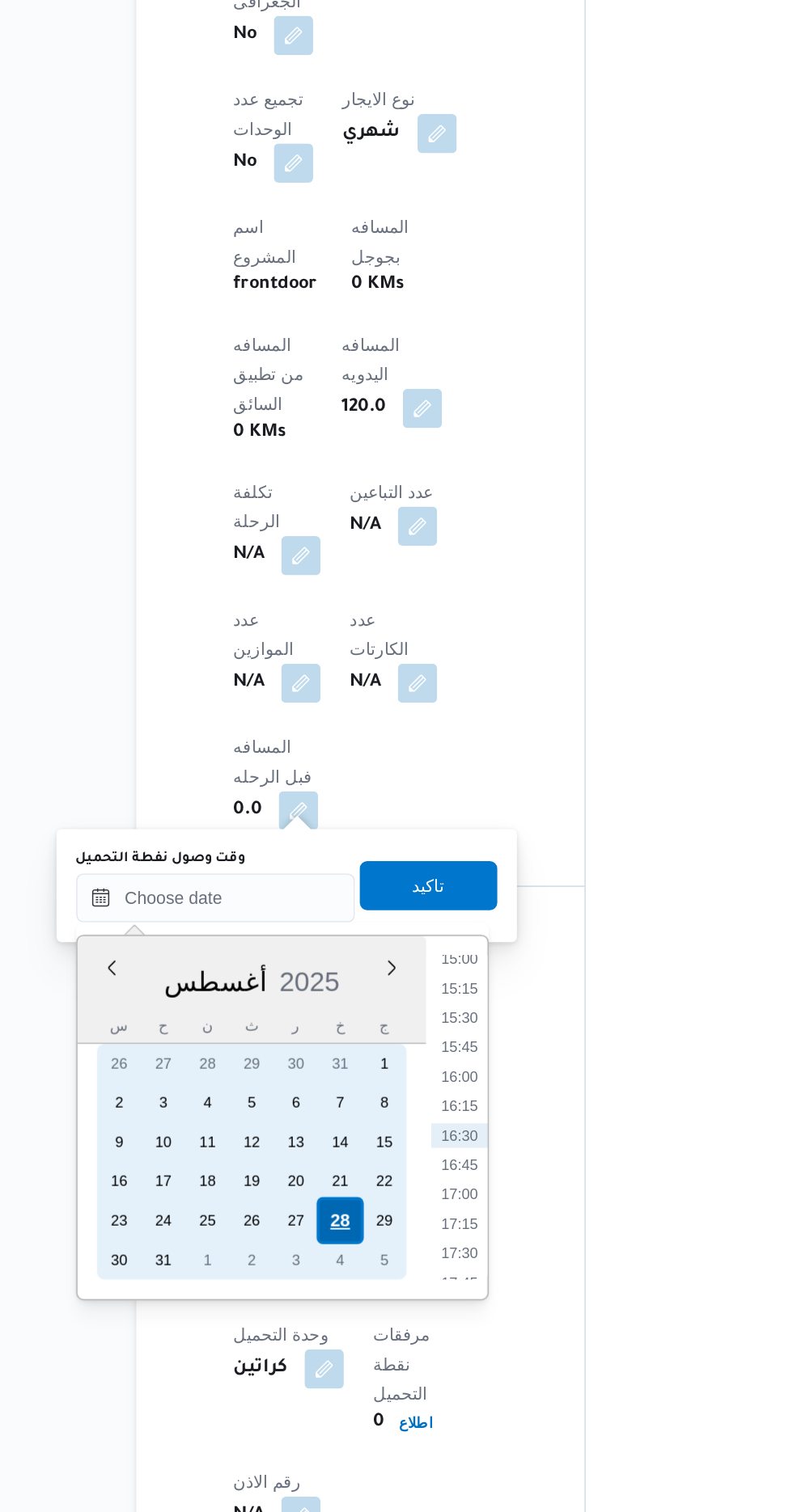
click at [343, 1317] on div "28" at bounding box center [343, 1320] width 31 height 31
type input "[DATE] ٠٠:٠٠"
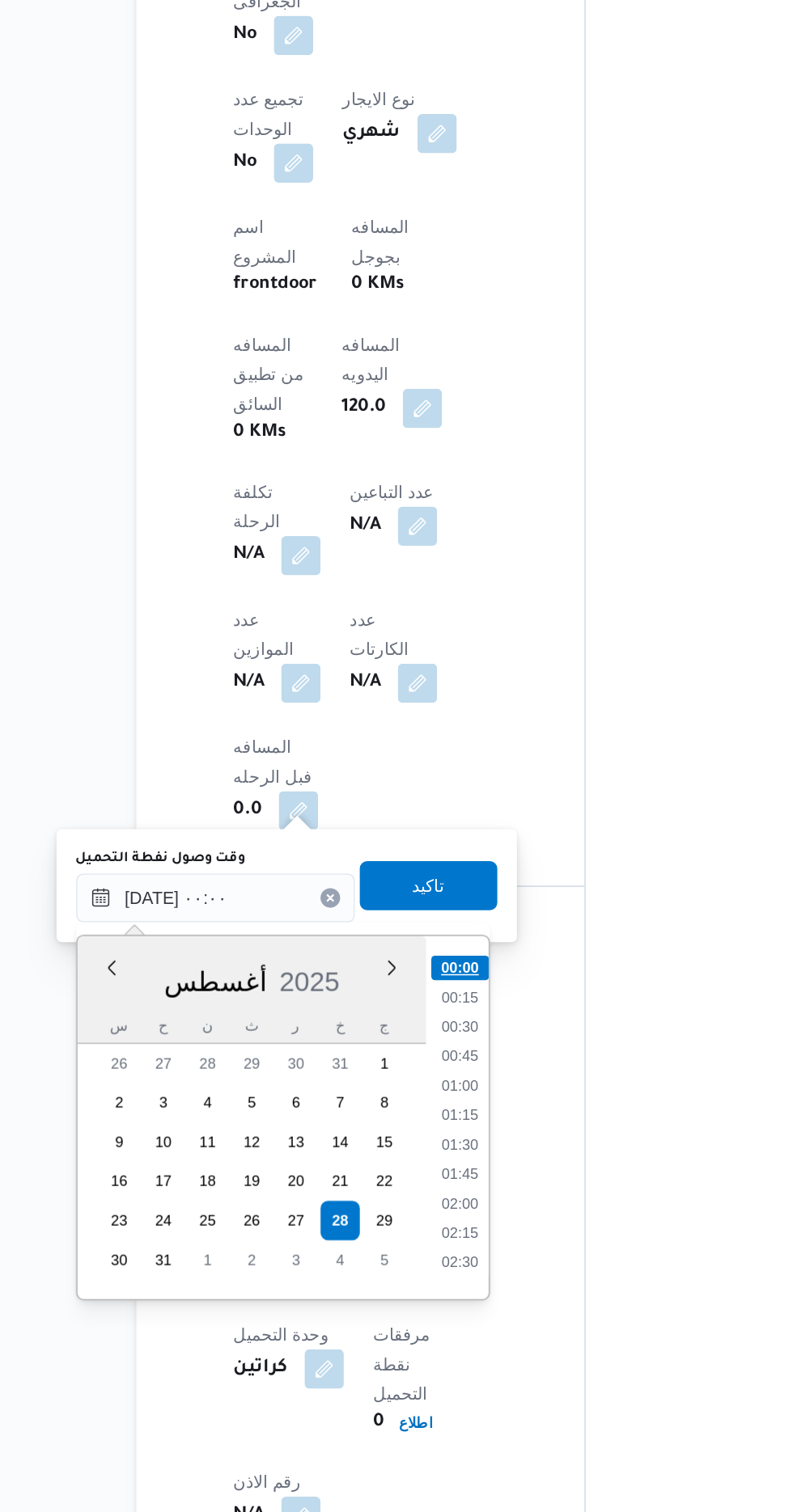
click at [419, 1147] on li "00:00" at bounding box center [423, 1153] width 38 height 16
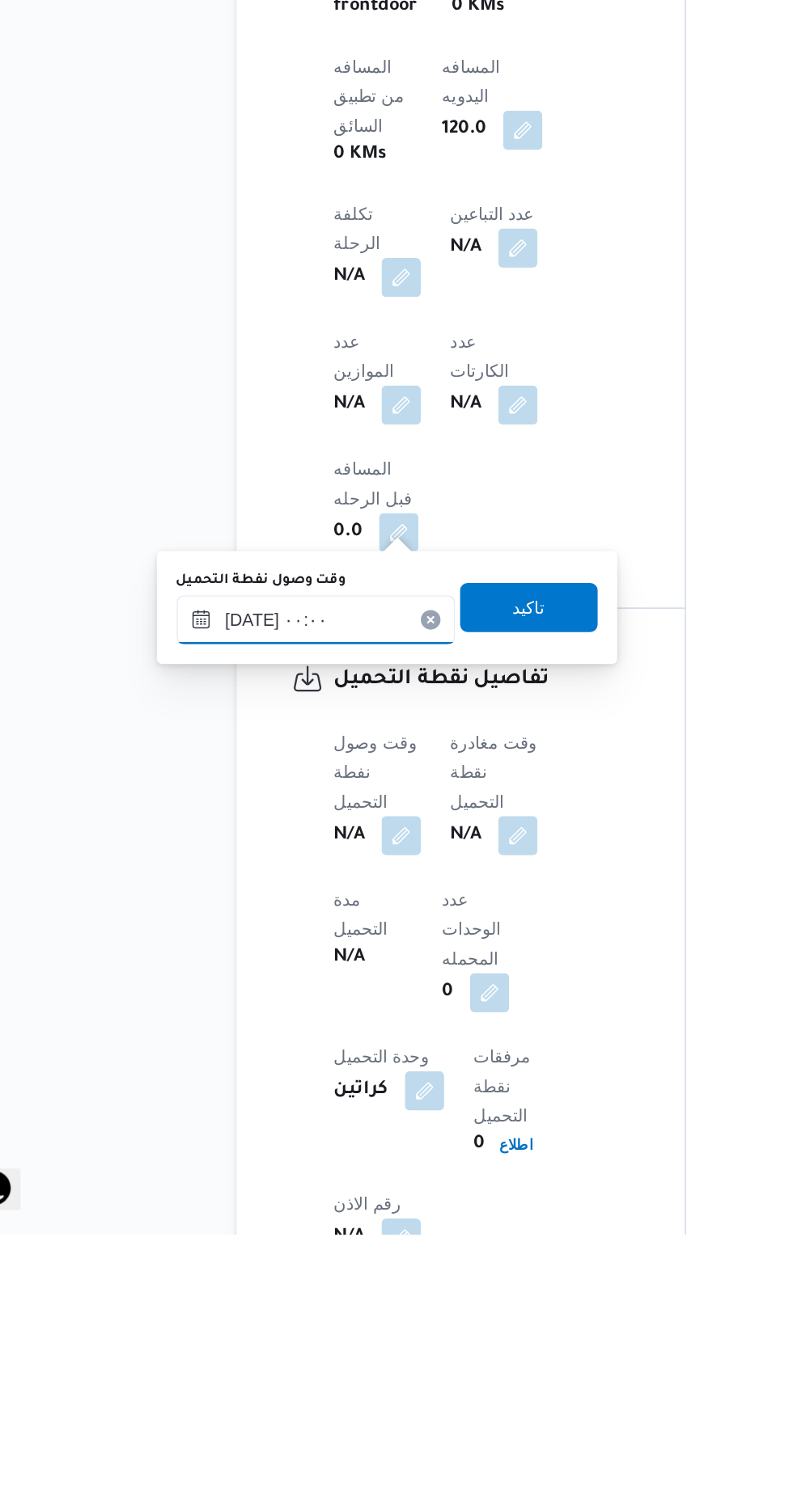
scroll to position [720, 0]
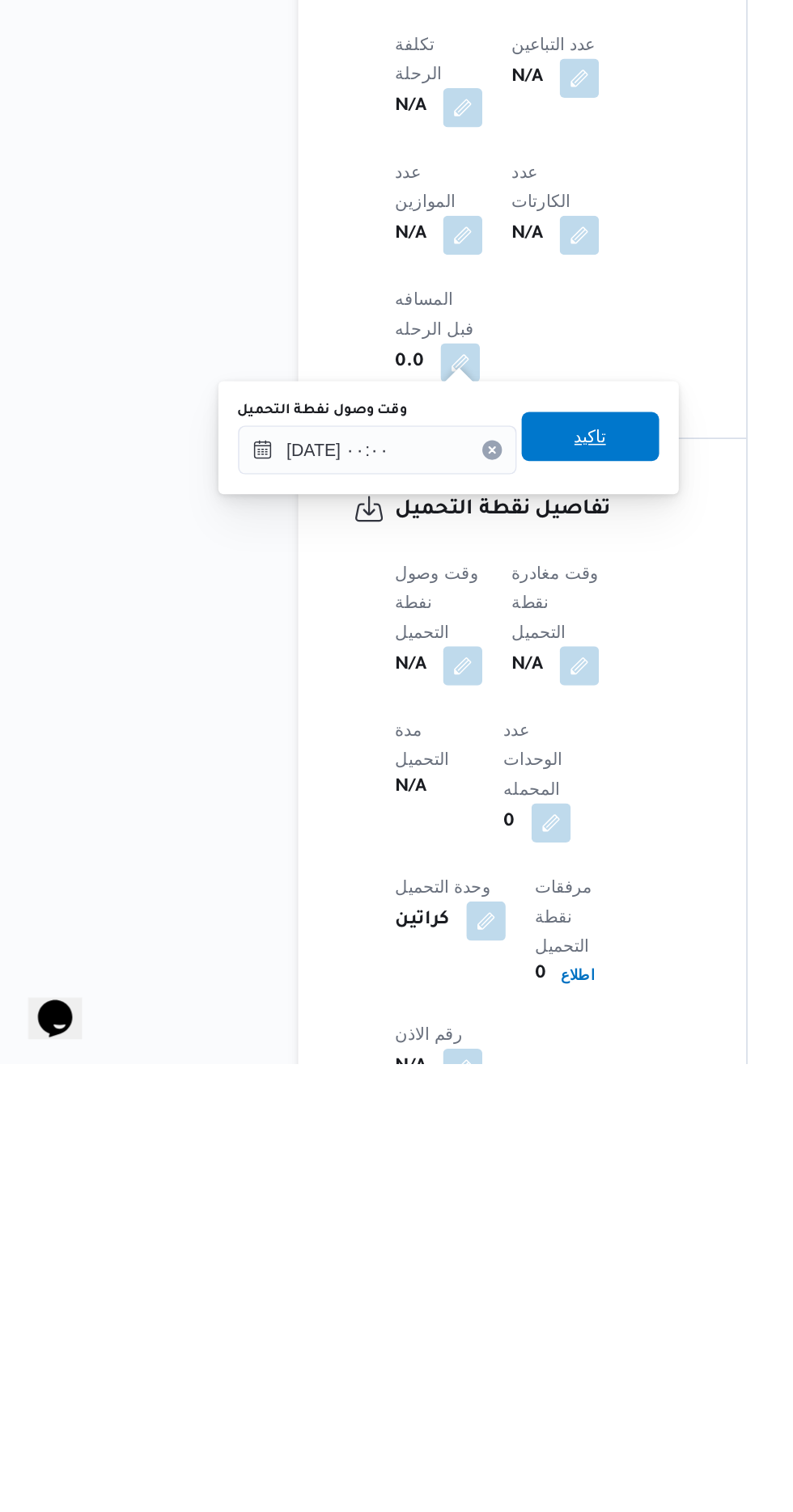
click at [421, 1109] on span "تاكيد" at bounding box center [402, 1099] width 91 height 33
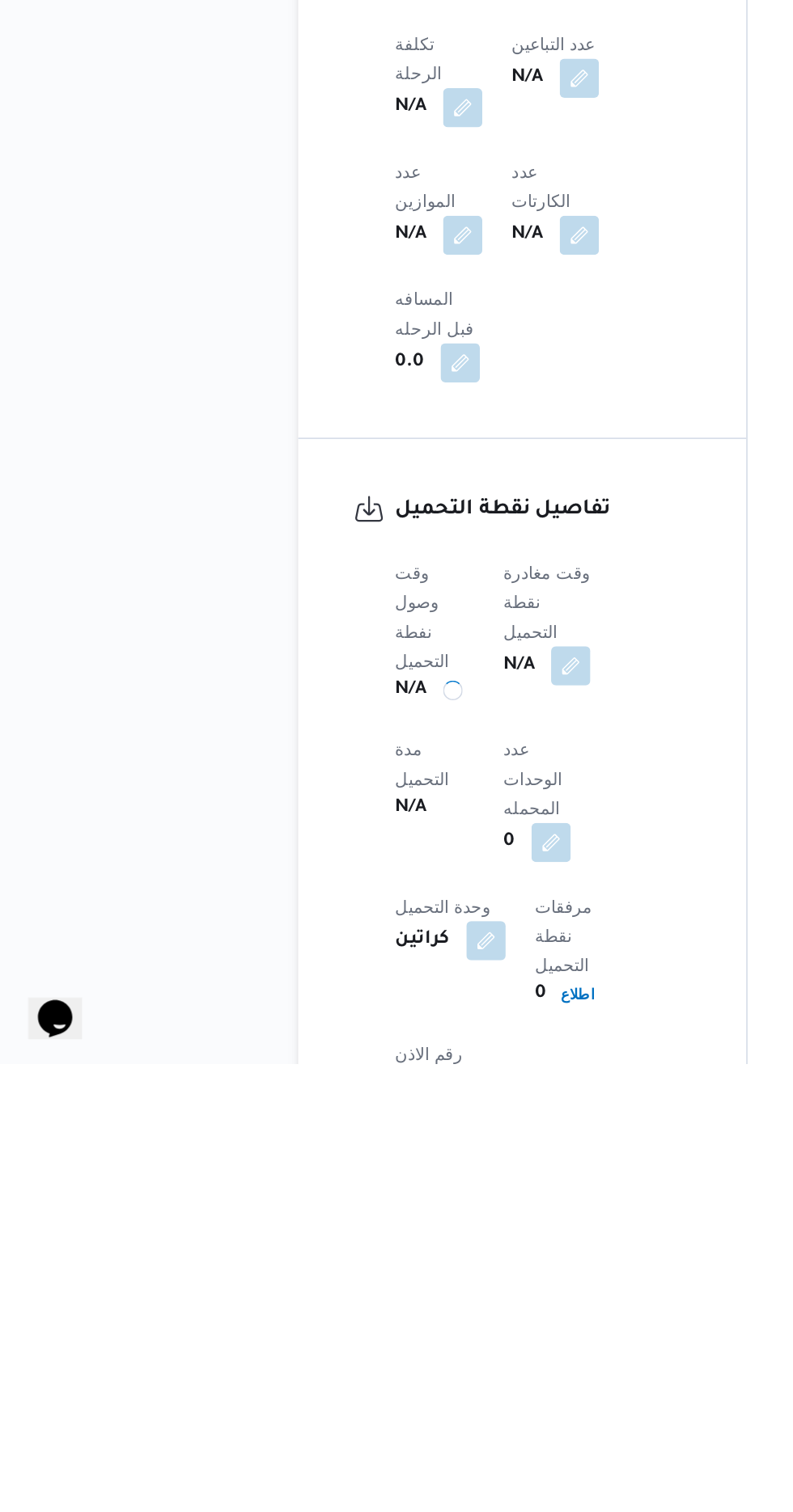
scroll to position [721, 0]
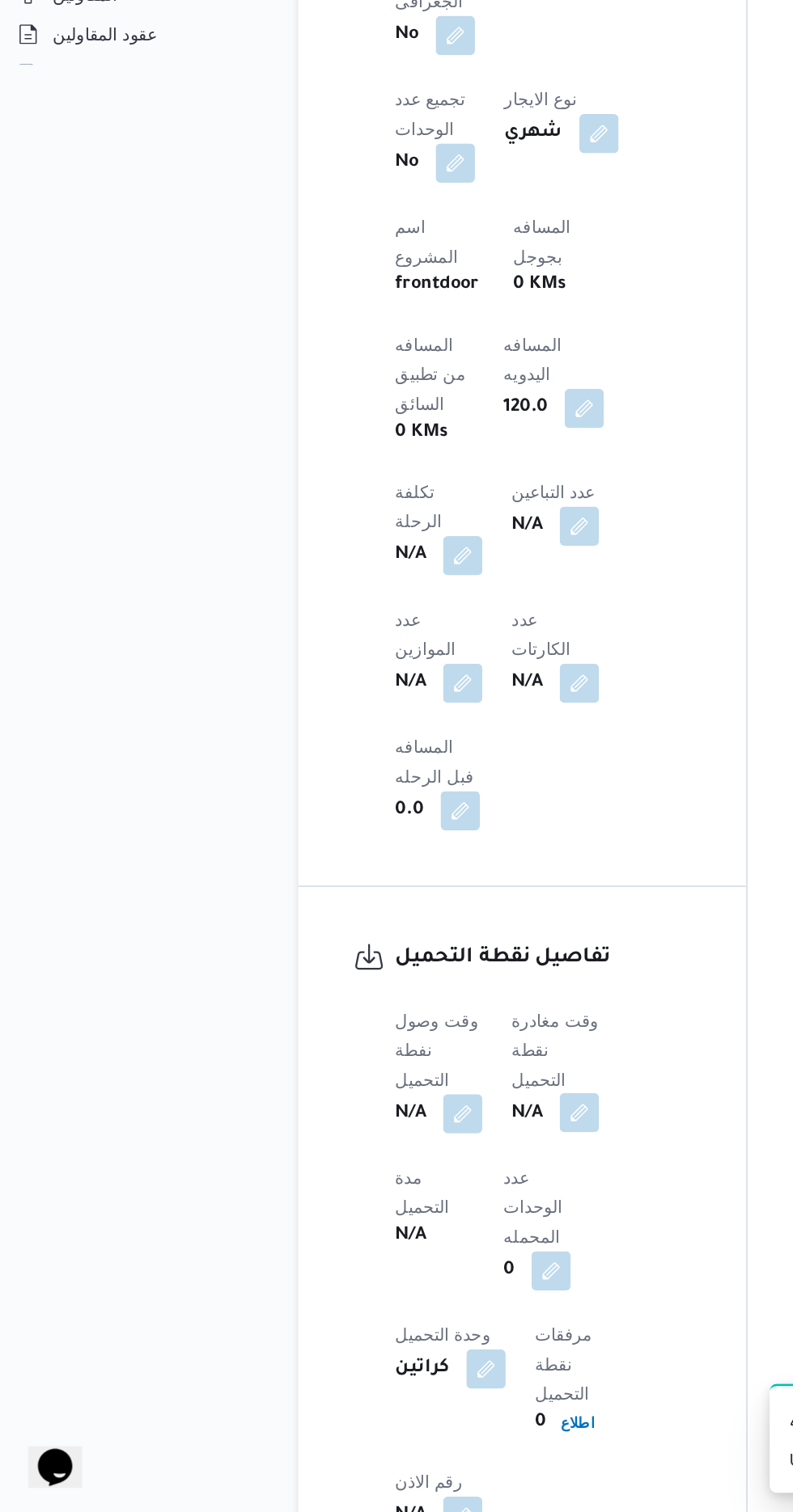
click at [407, 1236] on button "button" at bounding box center [395, 1248] width 26 height 26
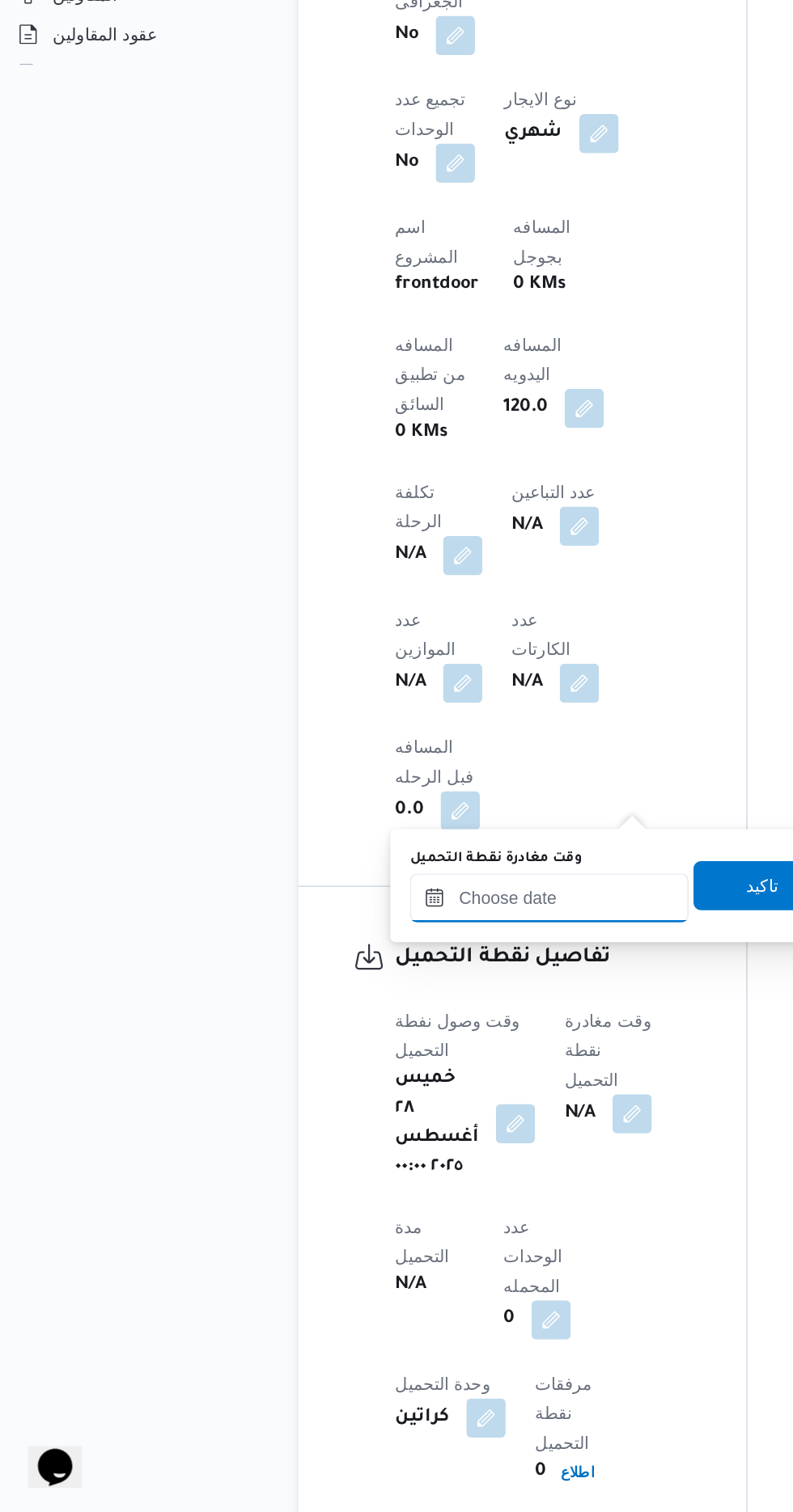
click at [362, 1105] on input "وقت مغادرة نقطة التحميل" at bounding box center [375, 1107] width 184 height 33
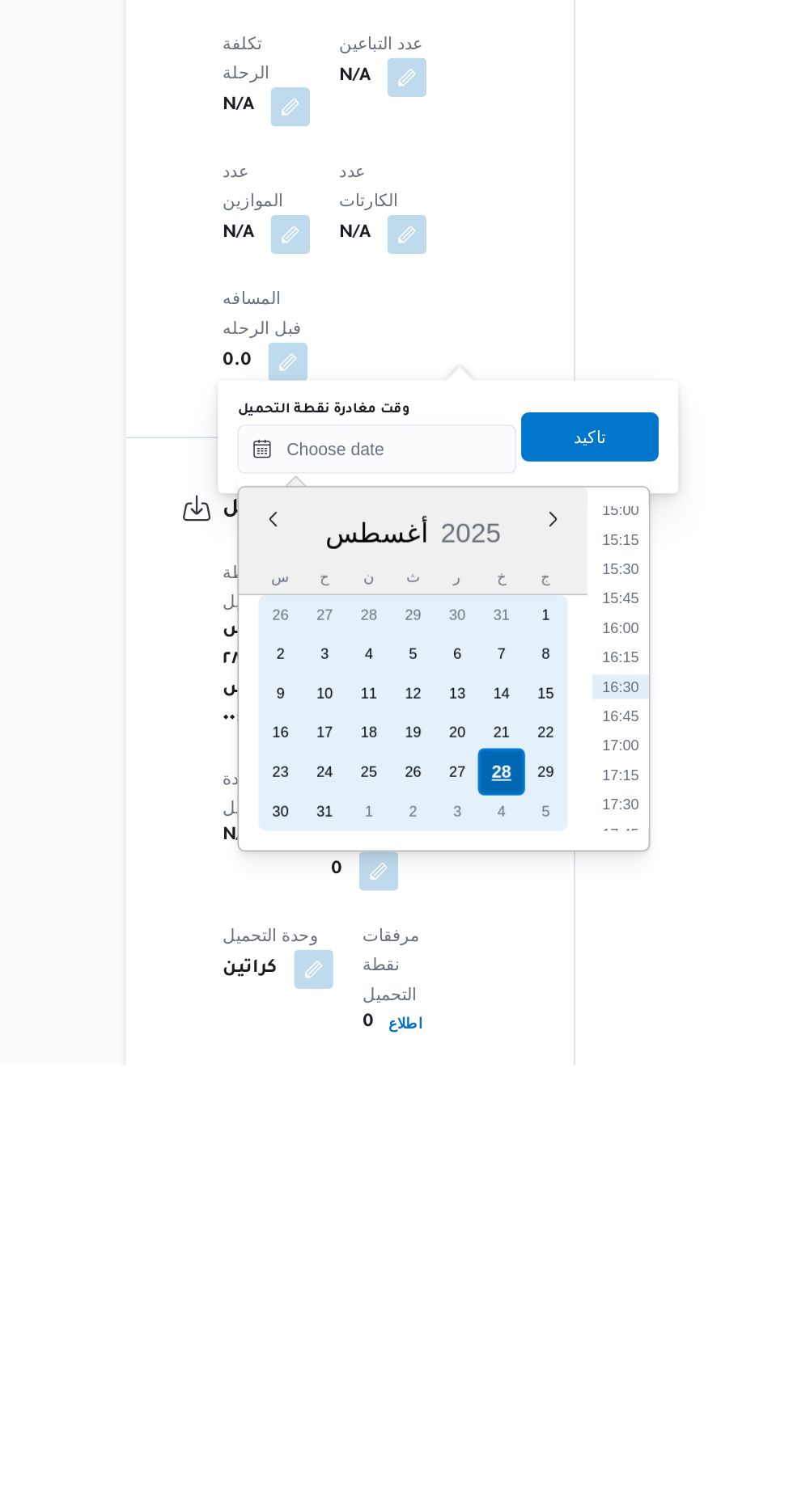
click at [457, 1317] on div "28" at bounding box center [458, 1320] width 31 height 31
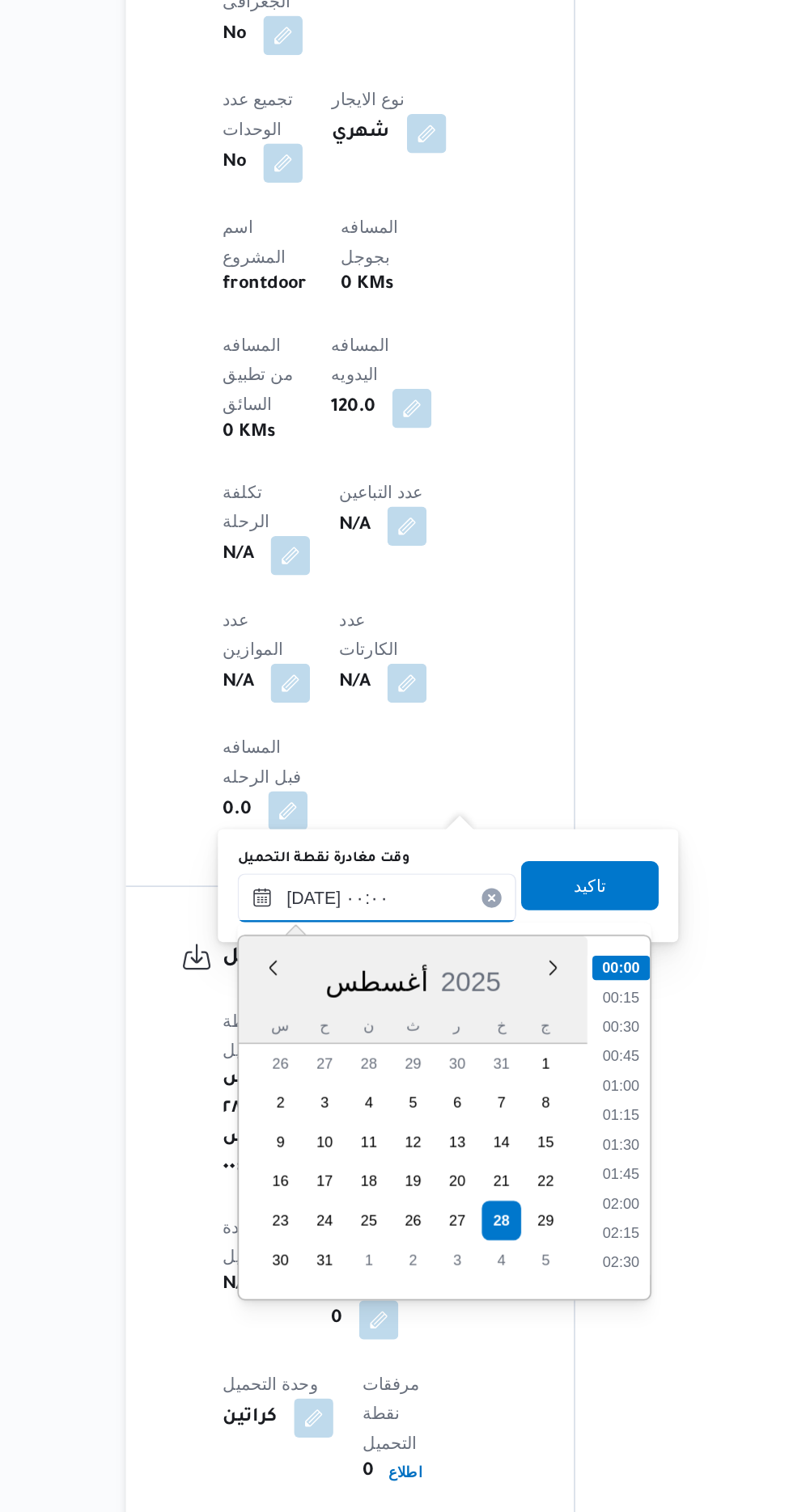
click at [299, 1120] on input "[DATE] ٠٠:٠٠" at bounding box center [375, 1107] width 184 height 33
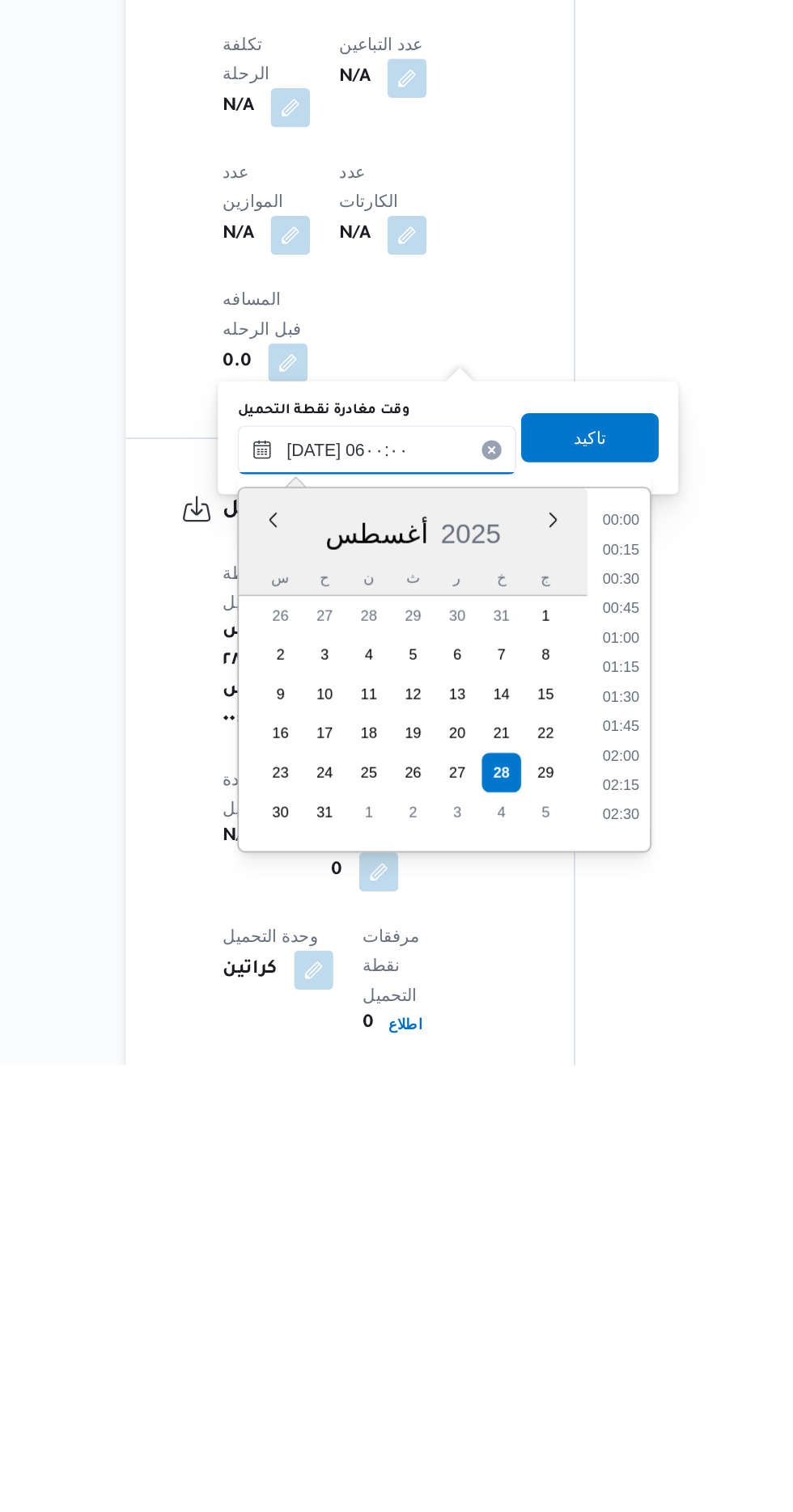
scroll to position [270, 0]
click at [526, 1189] on li "04:00" at bounding box center [536, 1193] width 37 height 16
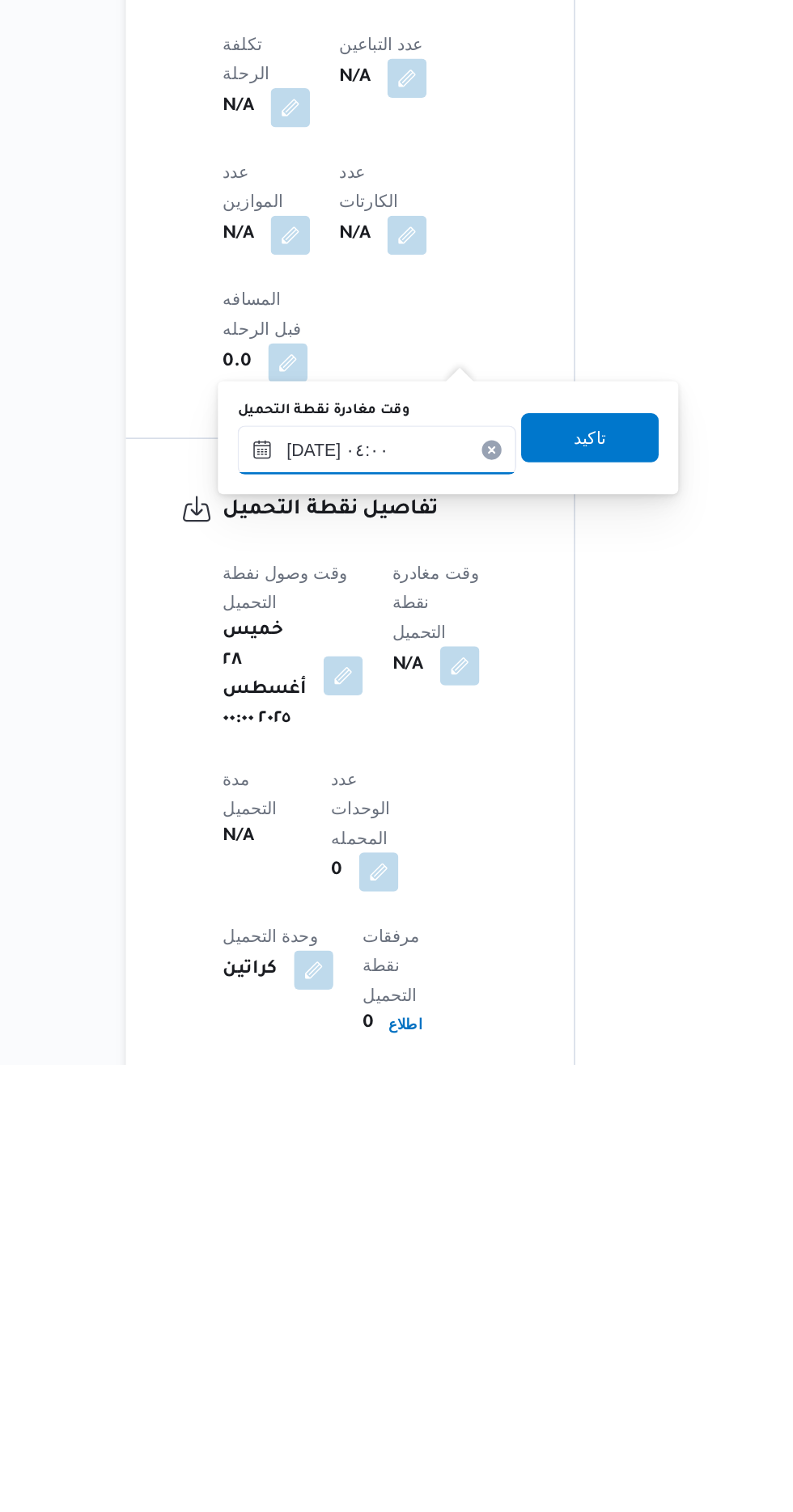
click at [398, 1102] on input "[DATE] ٠٤:٠٠" at bounding box center [375, 1107] width 184 height 33
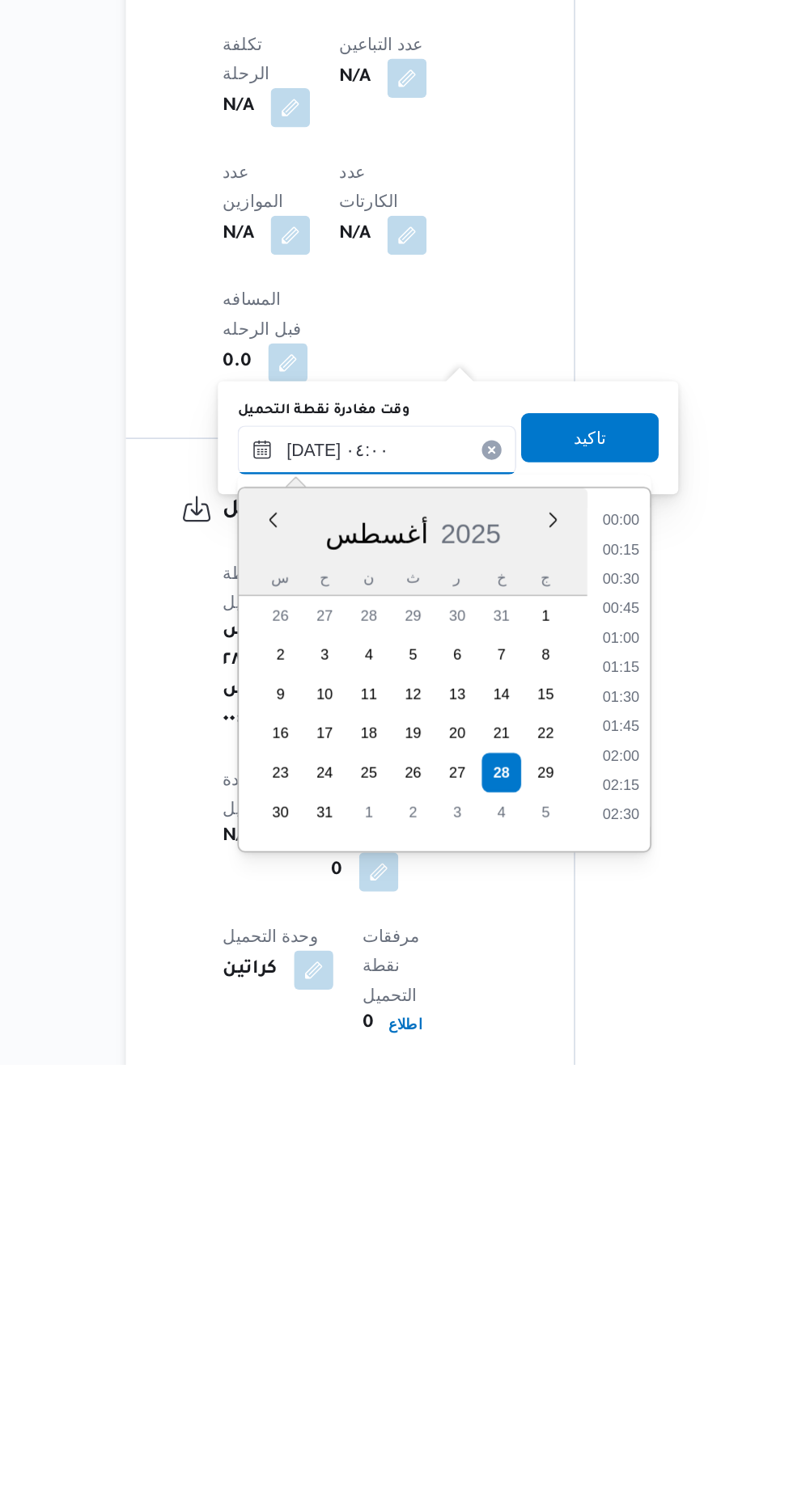
scroll to position [199, 0]
click at [528, 1147] on li "02:30" at bounding box center [536, 1148] width 37 height 16
type input "[DATE] ٠٢:٣٠"
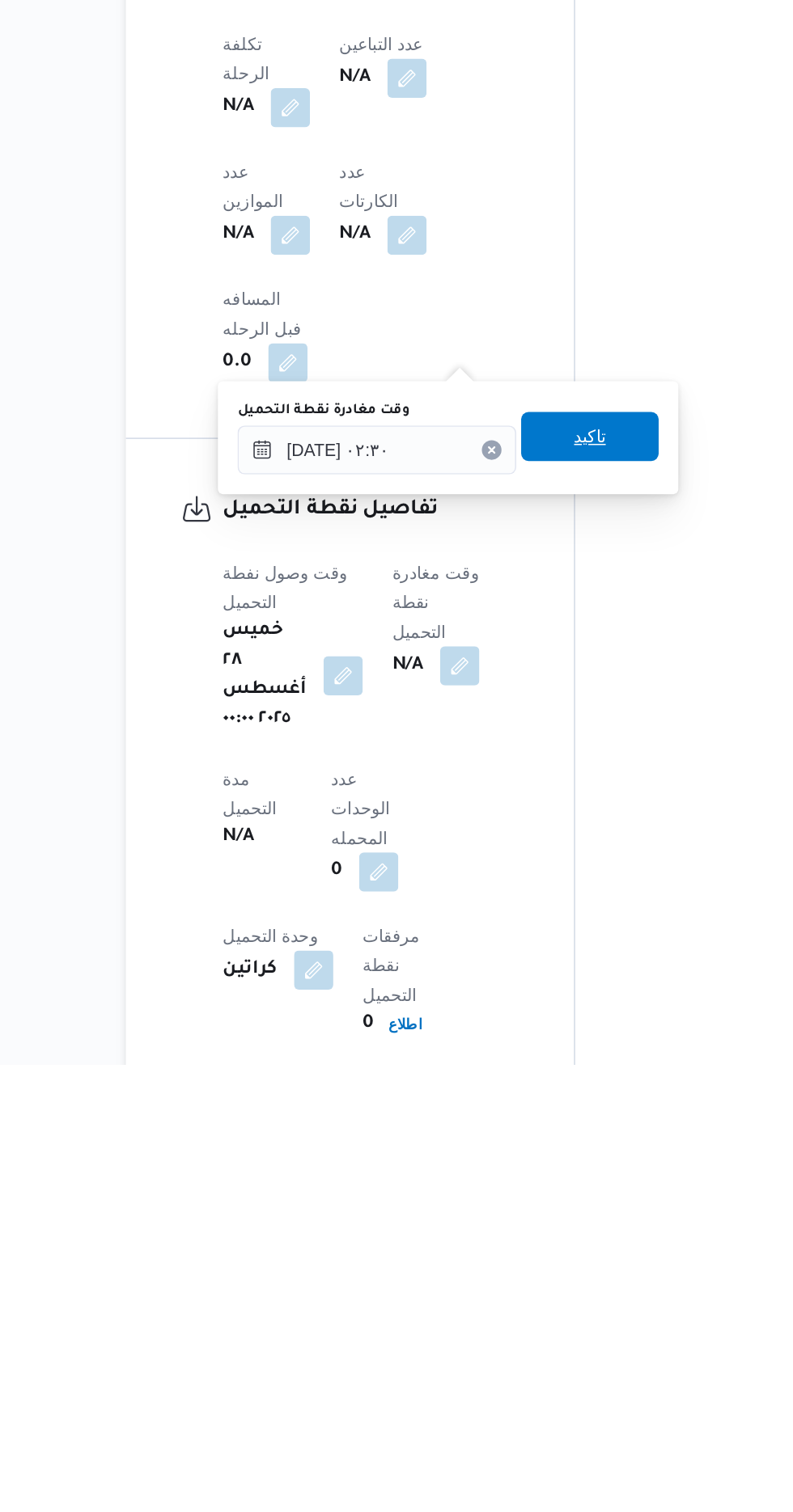
click at [527, 1093] on span "تاكيد" at bounding box center [516, 1097] width 21 height 19
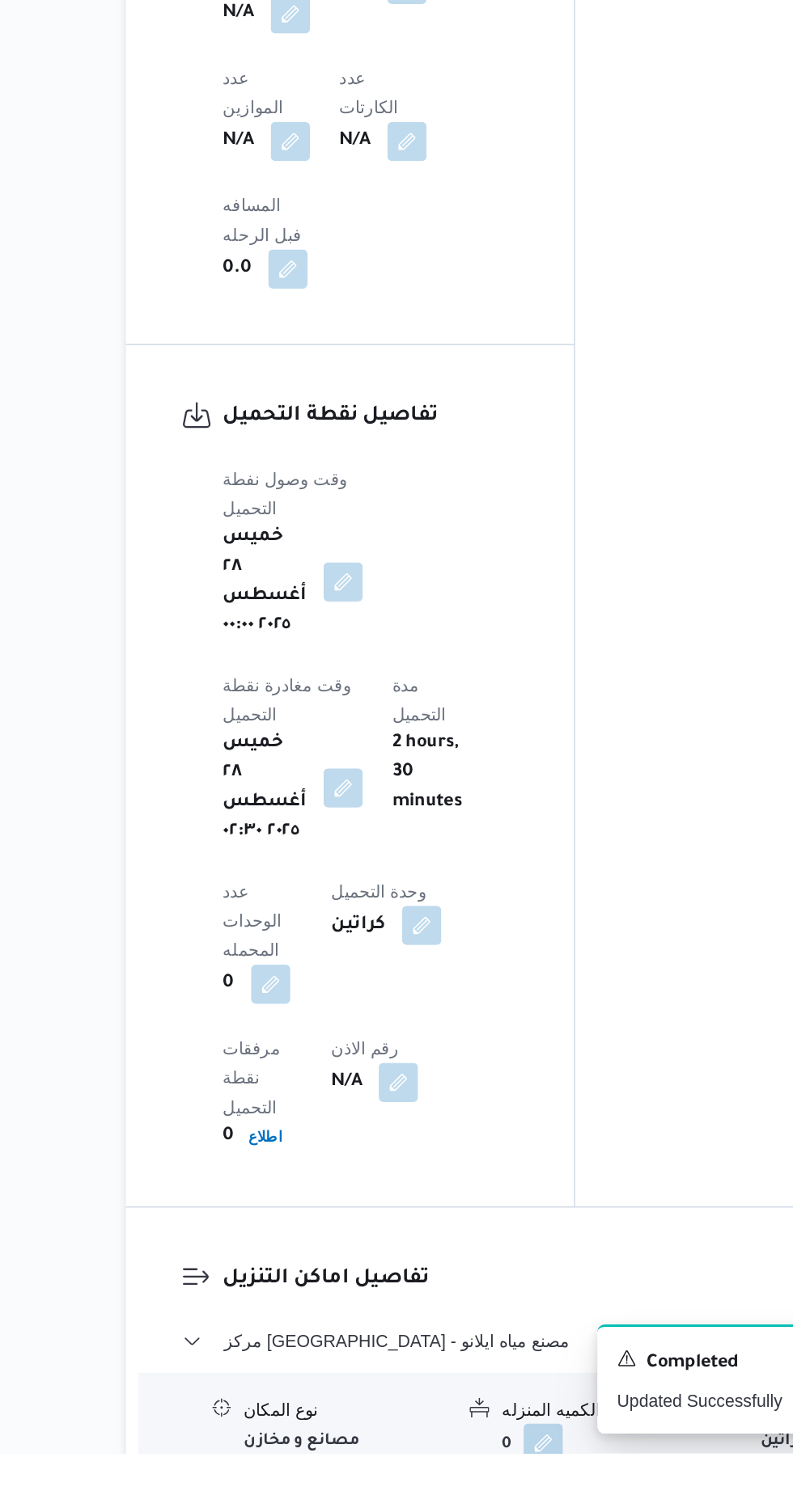
scroll to position [1050, 0]
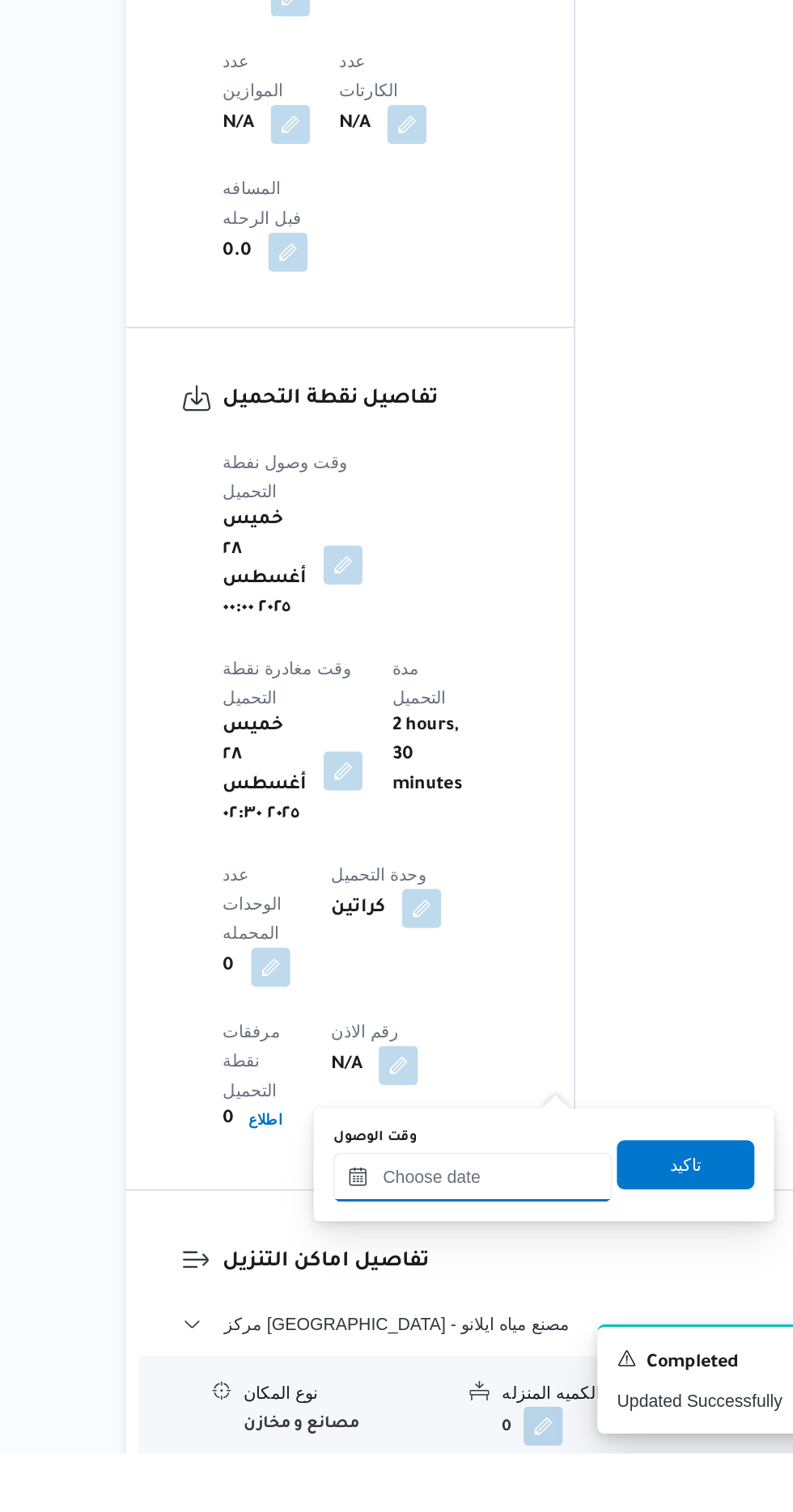
click at [407, 1330] on input "وقت الوصول" at bounding box center [439, 1330] width 184 height 33
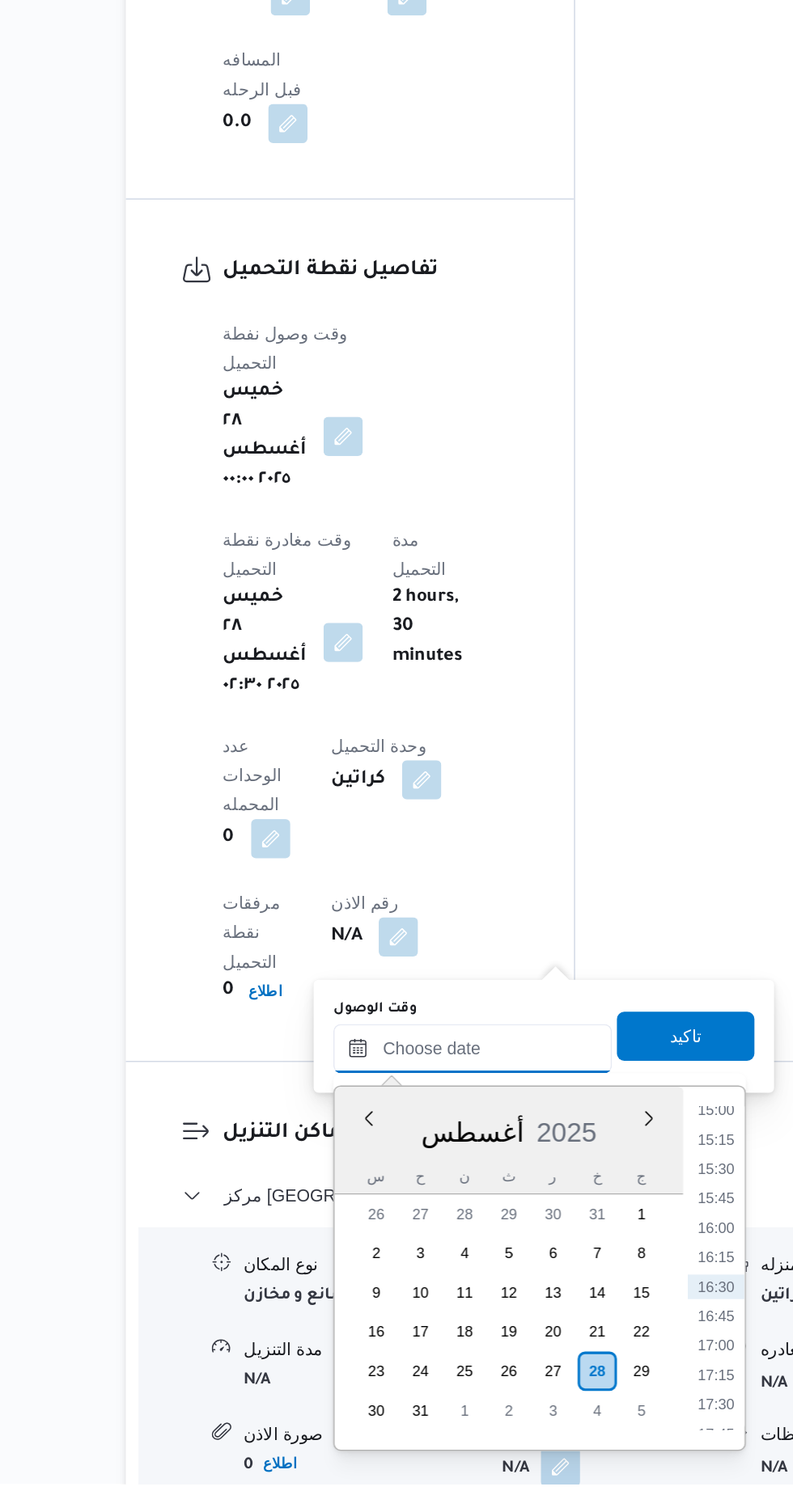
scroll to position [1163, 0]
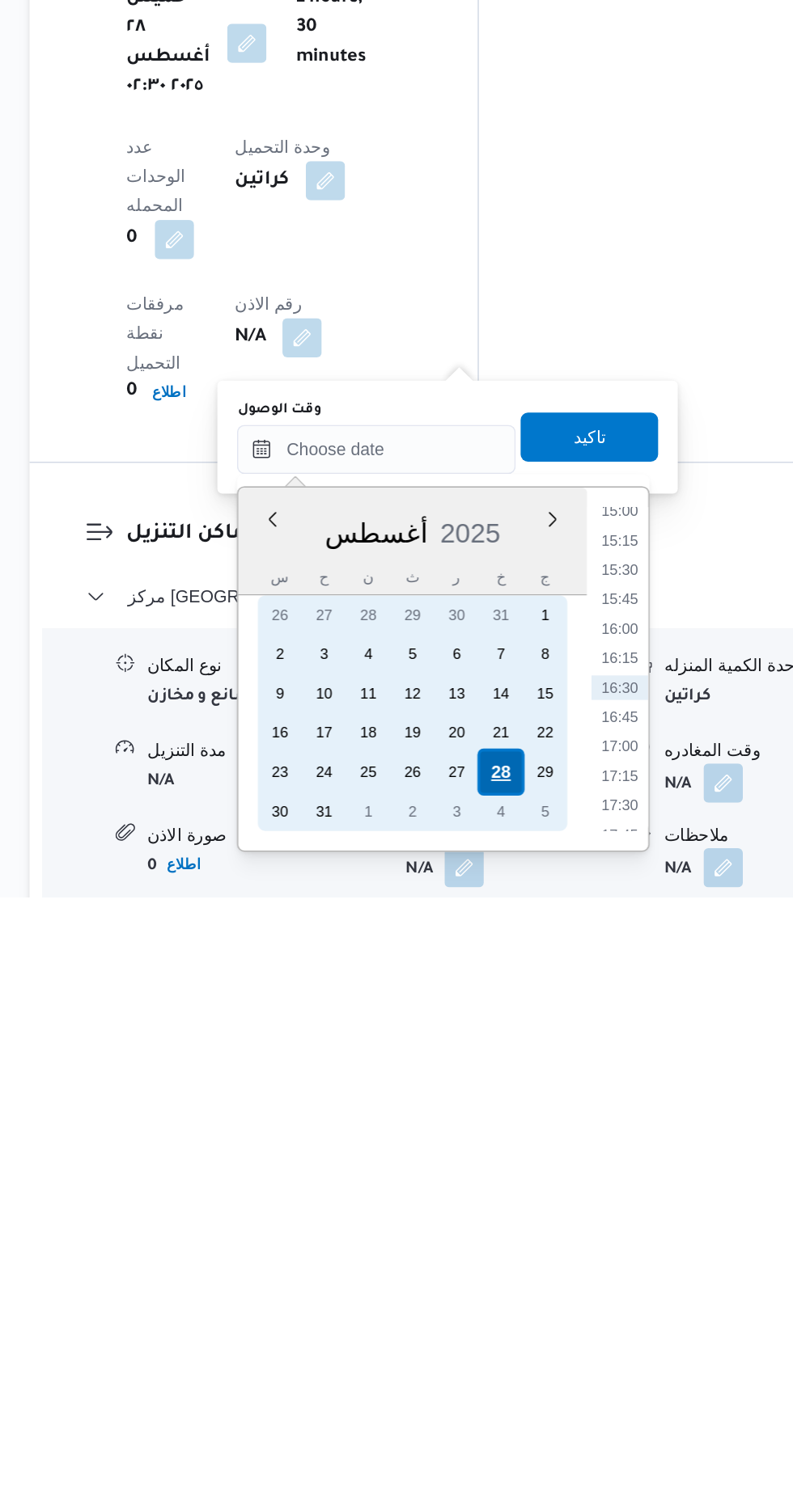
click at [523, 1425] on div "28" at bounding box center [521, 1430] width 31 height 31
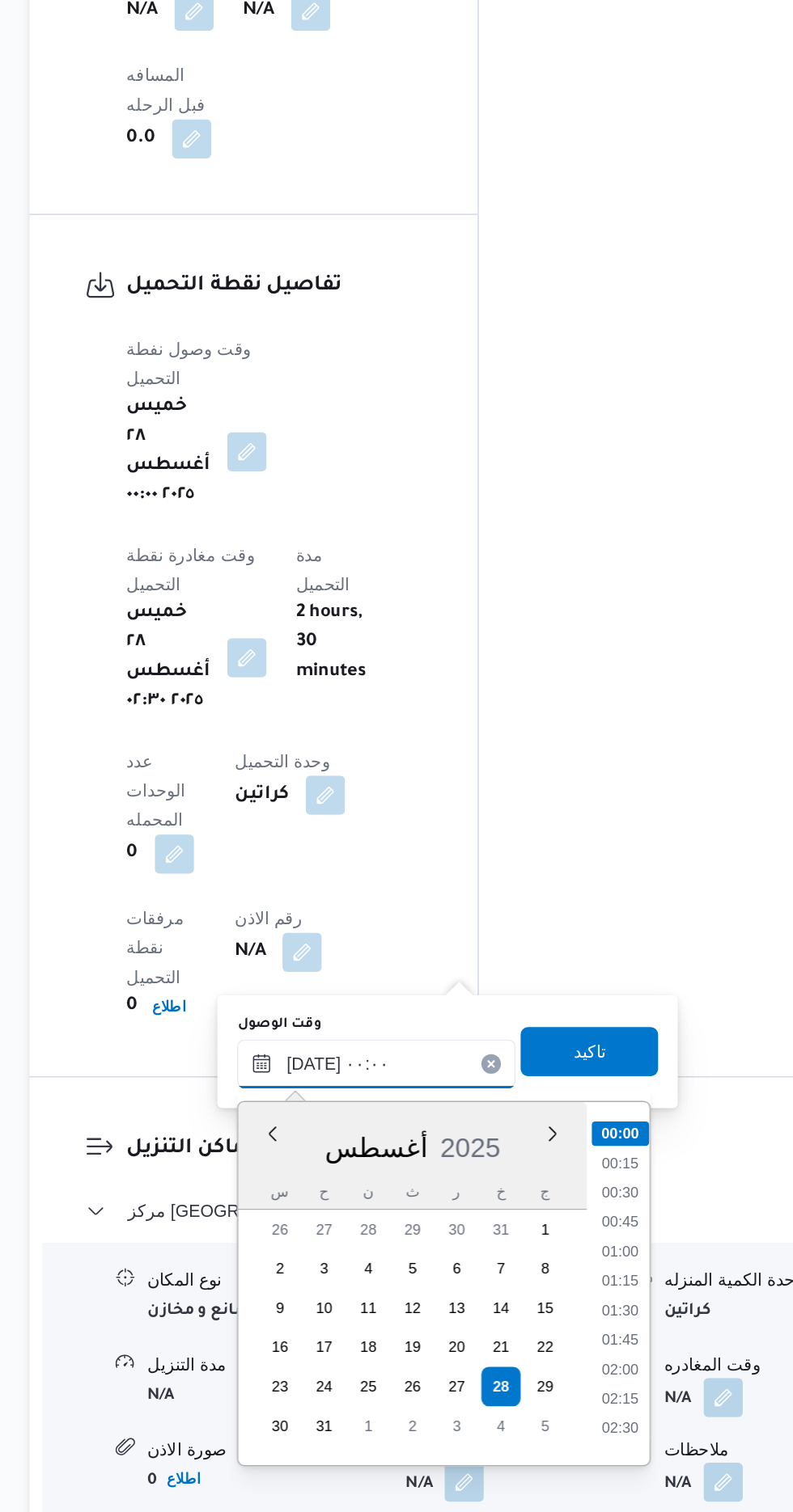
click at [360, 1218] on input "[DATE] ٠٠:٠٠" at bounding box center [439, 1216] width 184 height 33
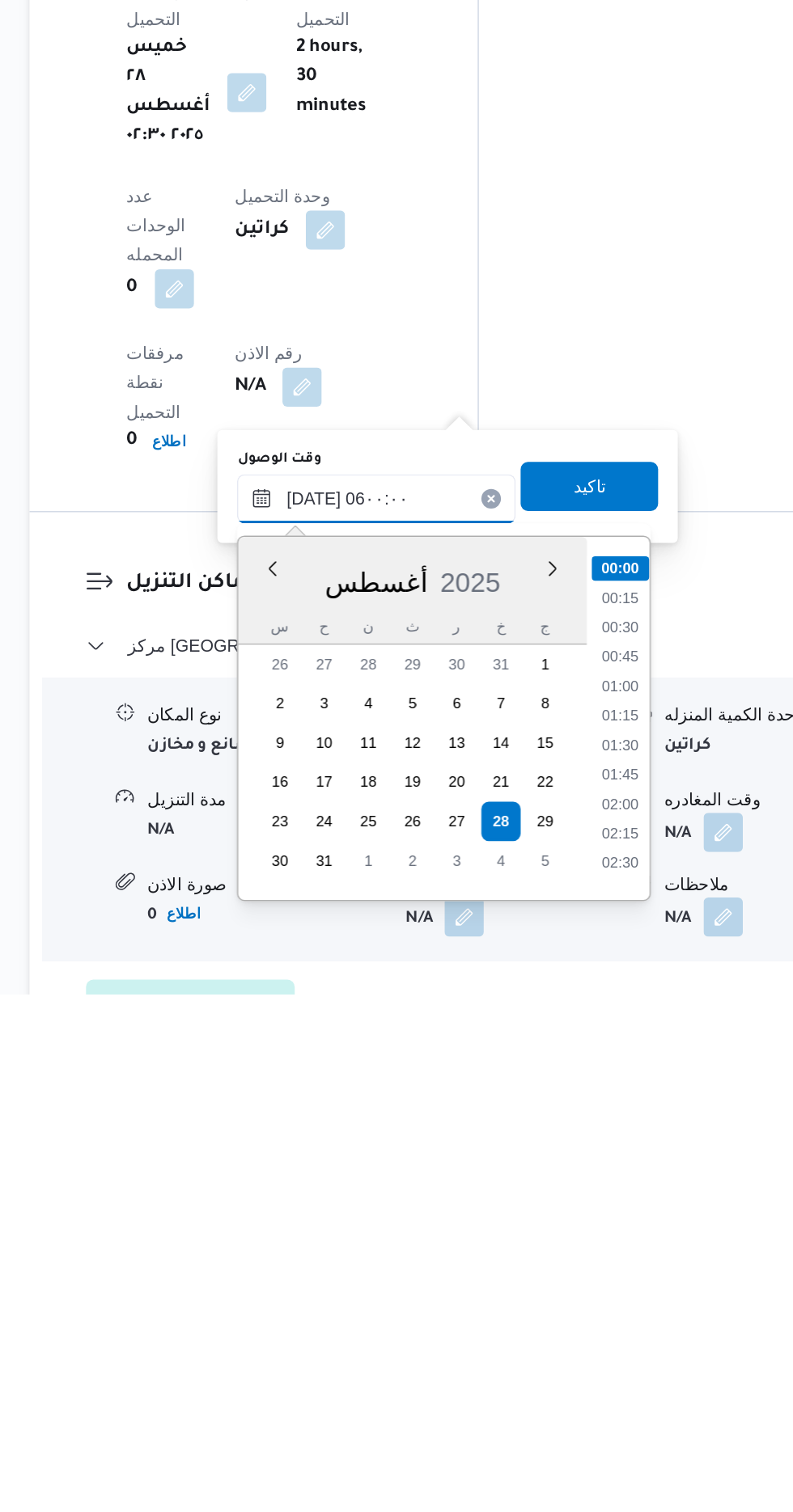
scroll to position [270, 0]
click at [598, 1425] on li "06:00" at bounding box center [600, 1427] width 38 height 16
type input "[DATE] ٠٦:٠٠"
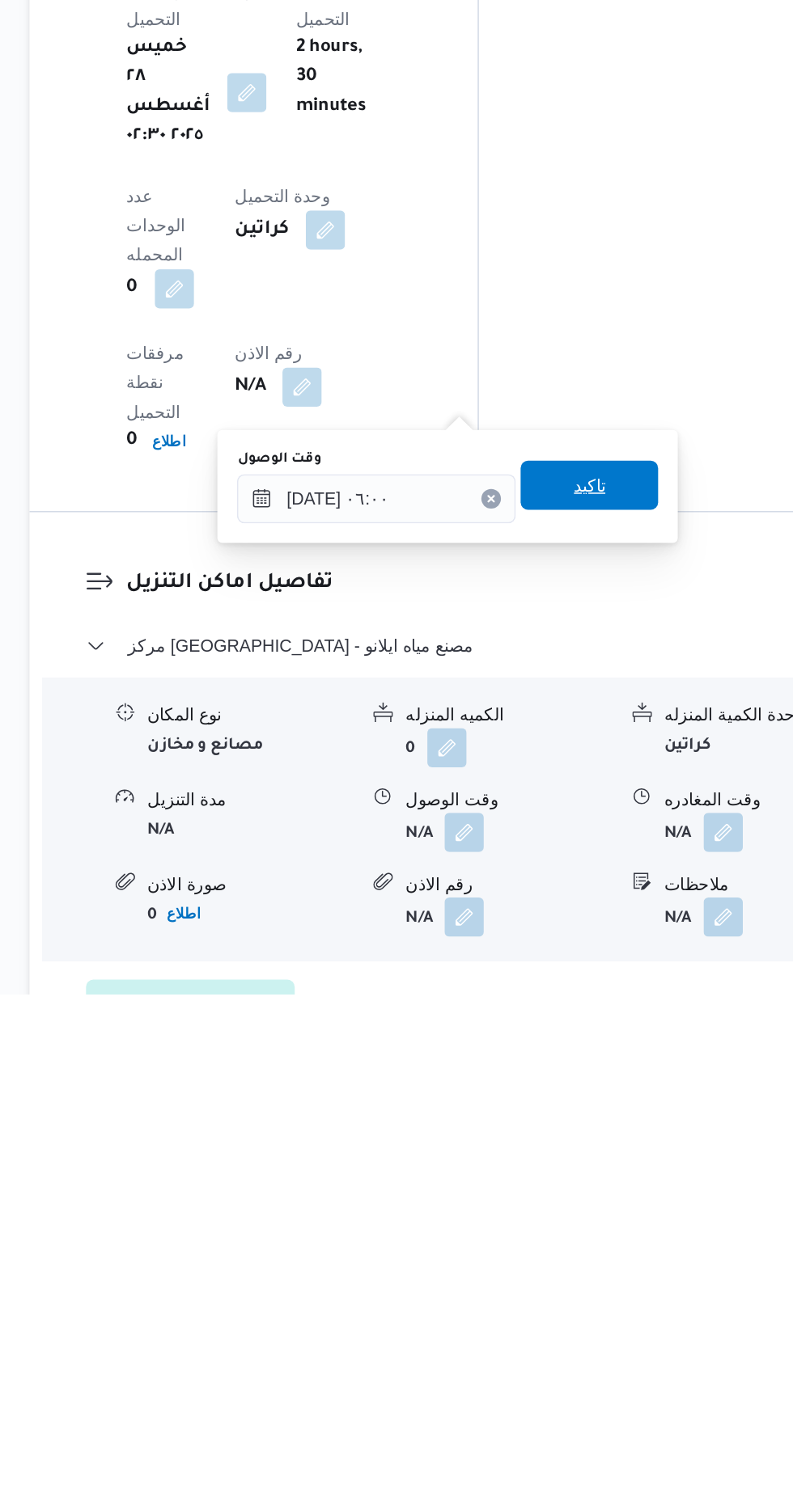
click at [599, 1164] on span "تاكيد" at bounding box center [579, 1177] width 91 height 33
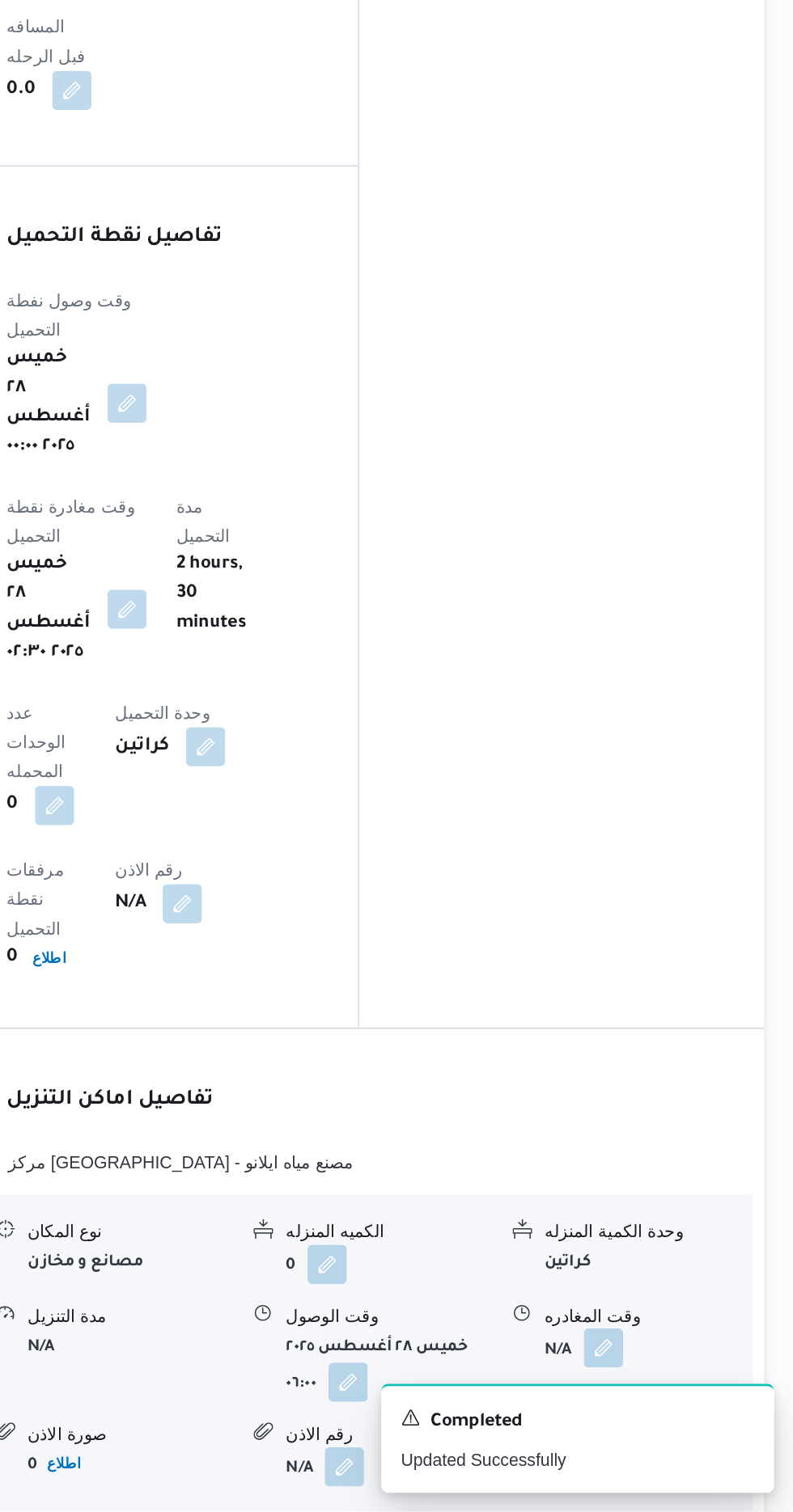
click at [673, 1391] on button "button" at bounding box center [667, 1403] width 26 height 26
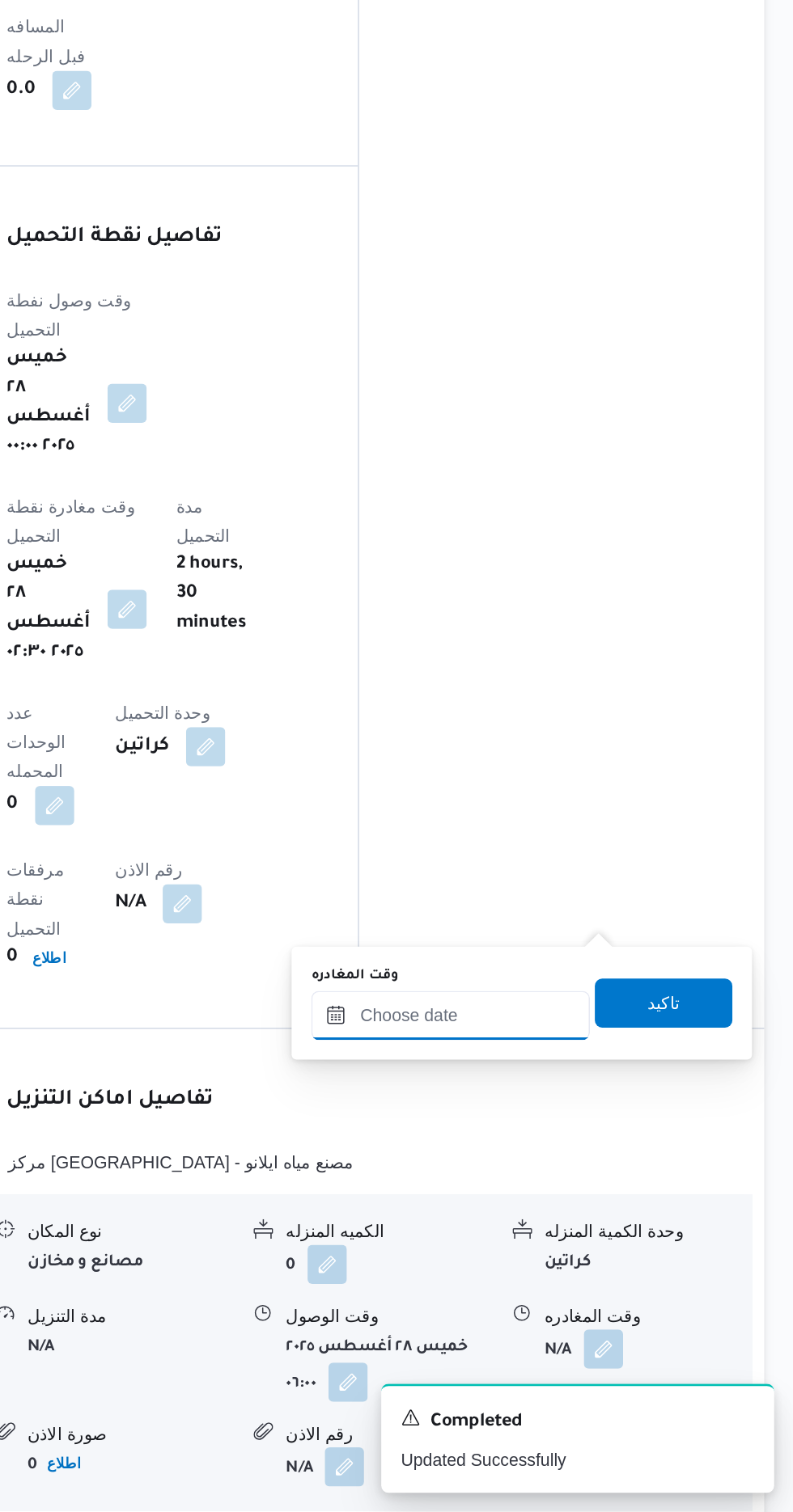
click at [604, 1184] on input "وقت المغادره" at bounding box center [566, 1185] width 184 height 33
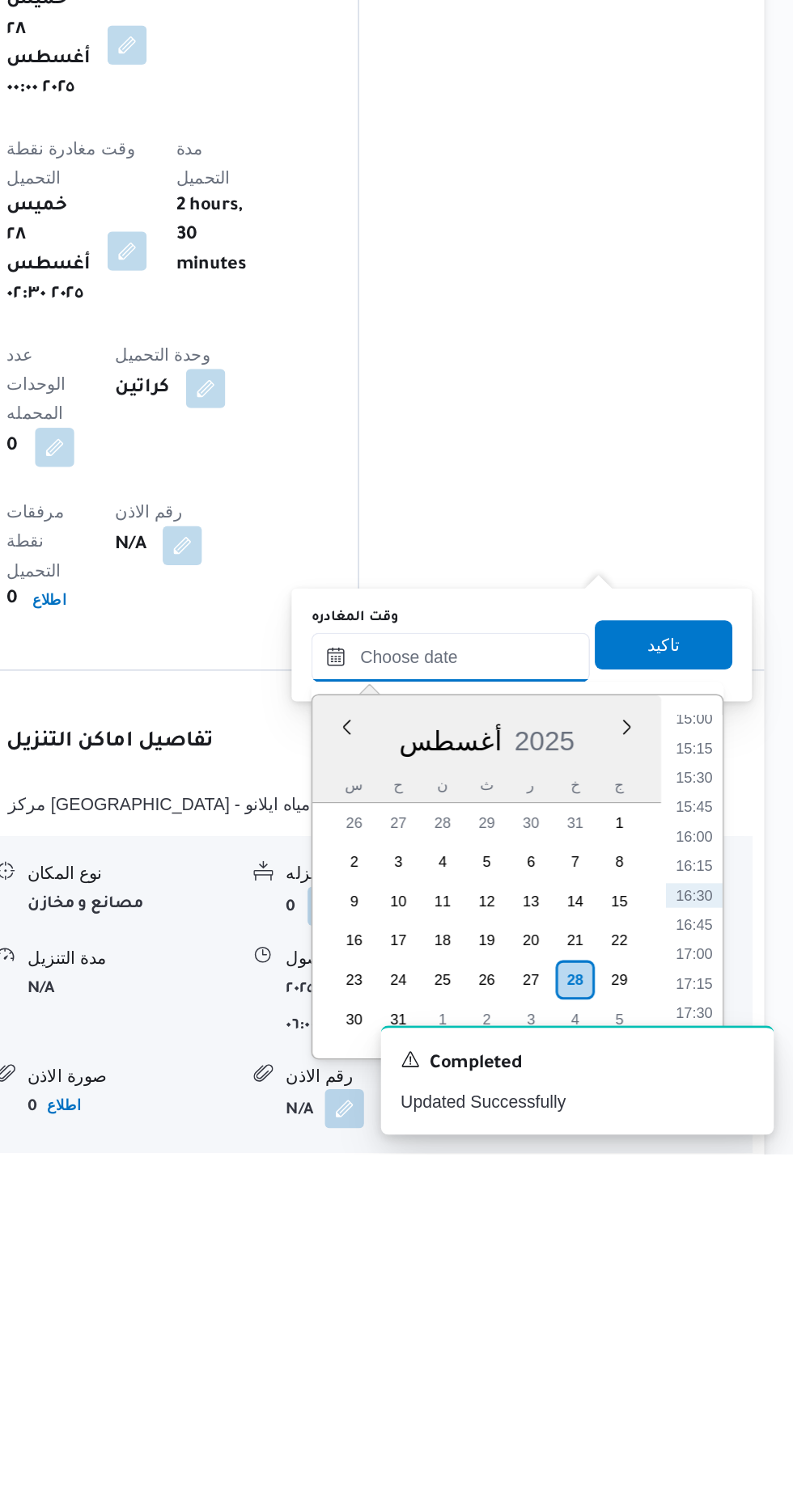
scroll to position [1196, 0]
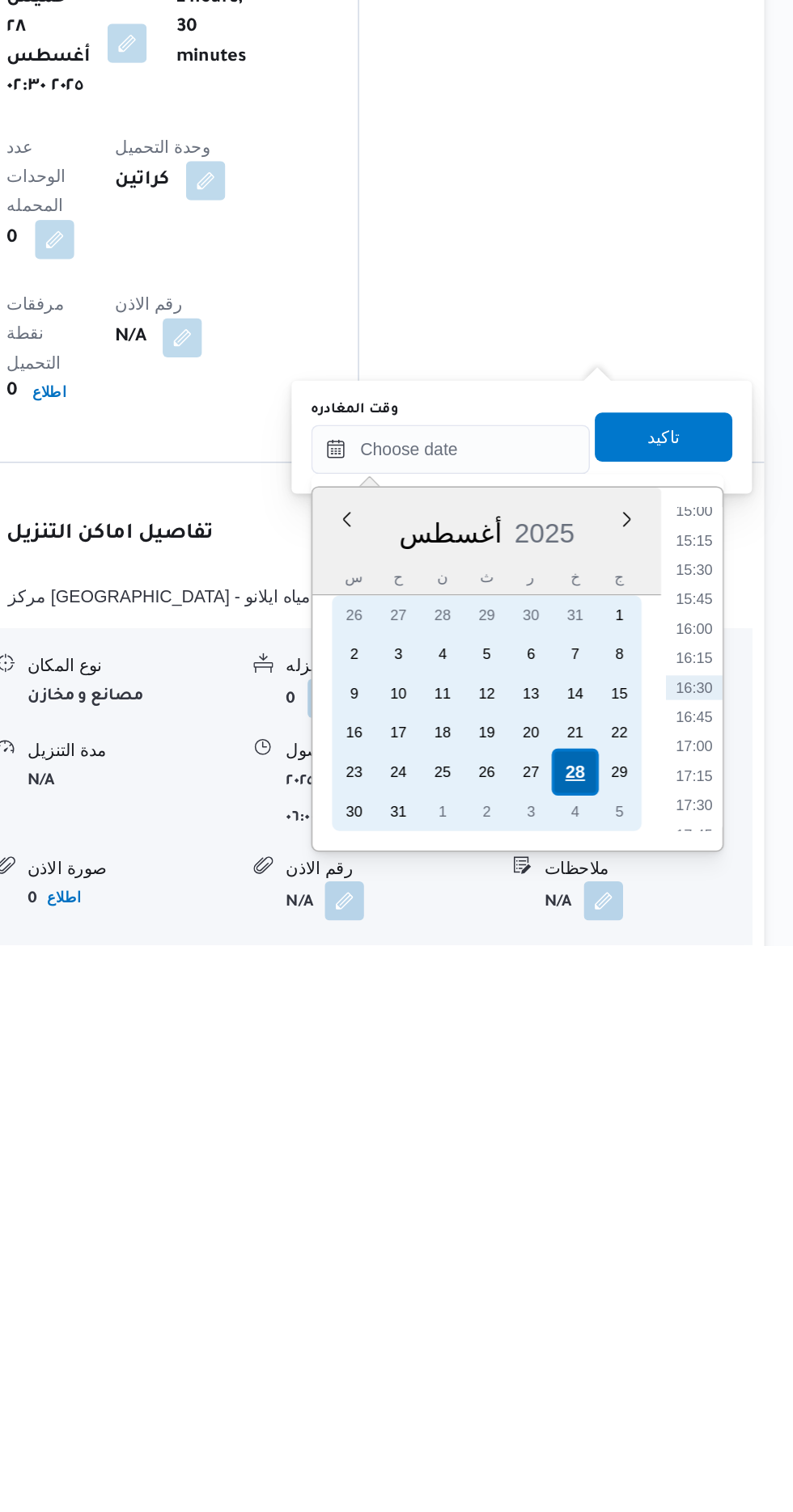
click at [653, 1395] on div "28" at bounding box center [649, 1397] width 31 height 31
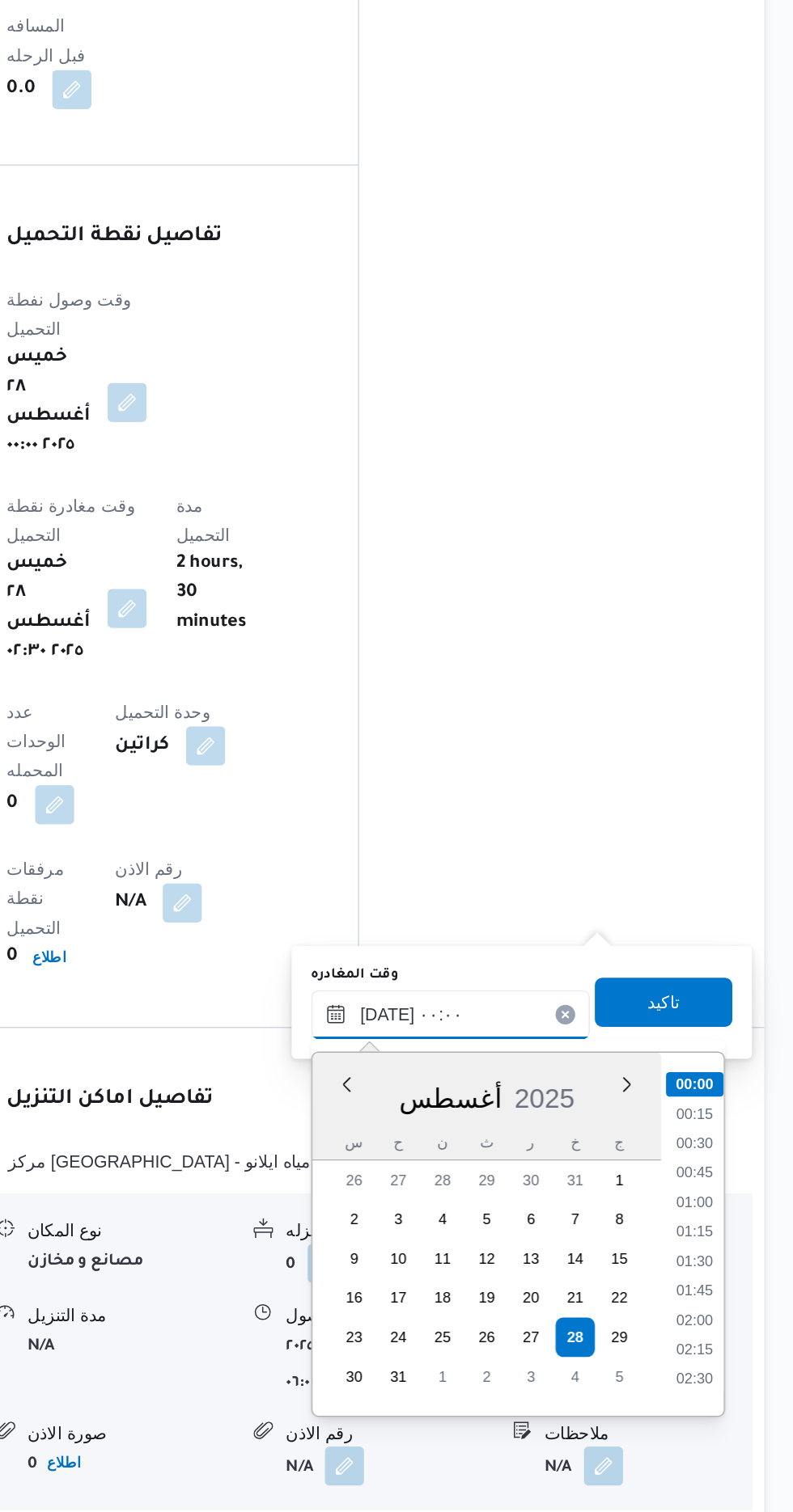
click at [509, 1185] on input "[DATE] ٠٠:٠٠" at bounding box center [566, 1184] width 184 height 33
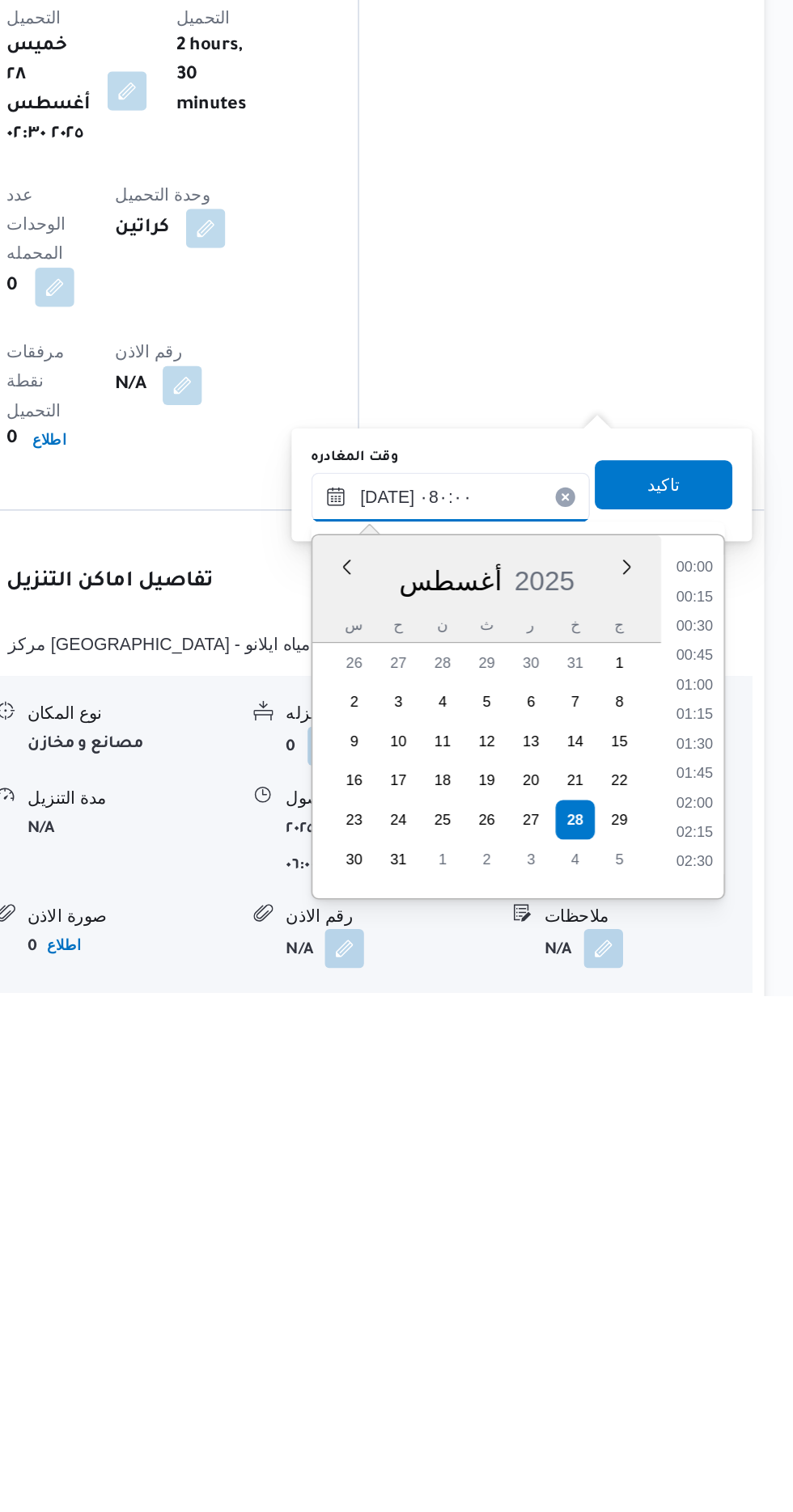
scroll to position [425, 0]
click at [723, 1348] on li "07:00" at bounding box center [727, 1348] width 37 height 16
type input "[DATE] ٠٧:٠٠"
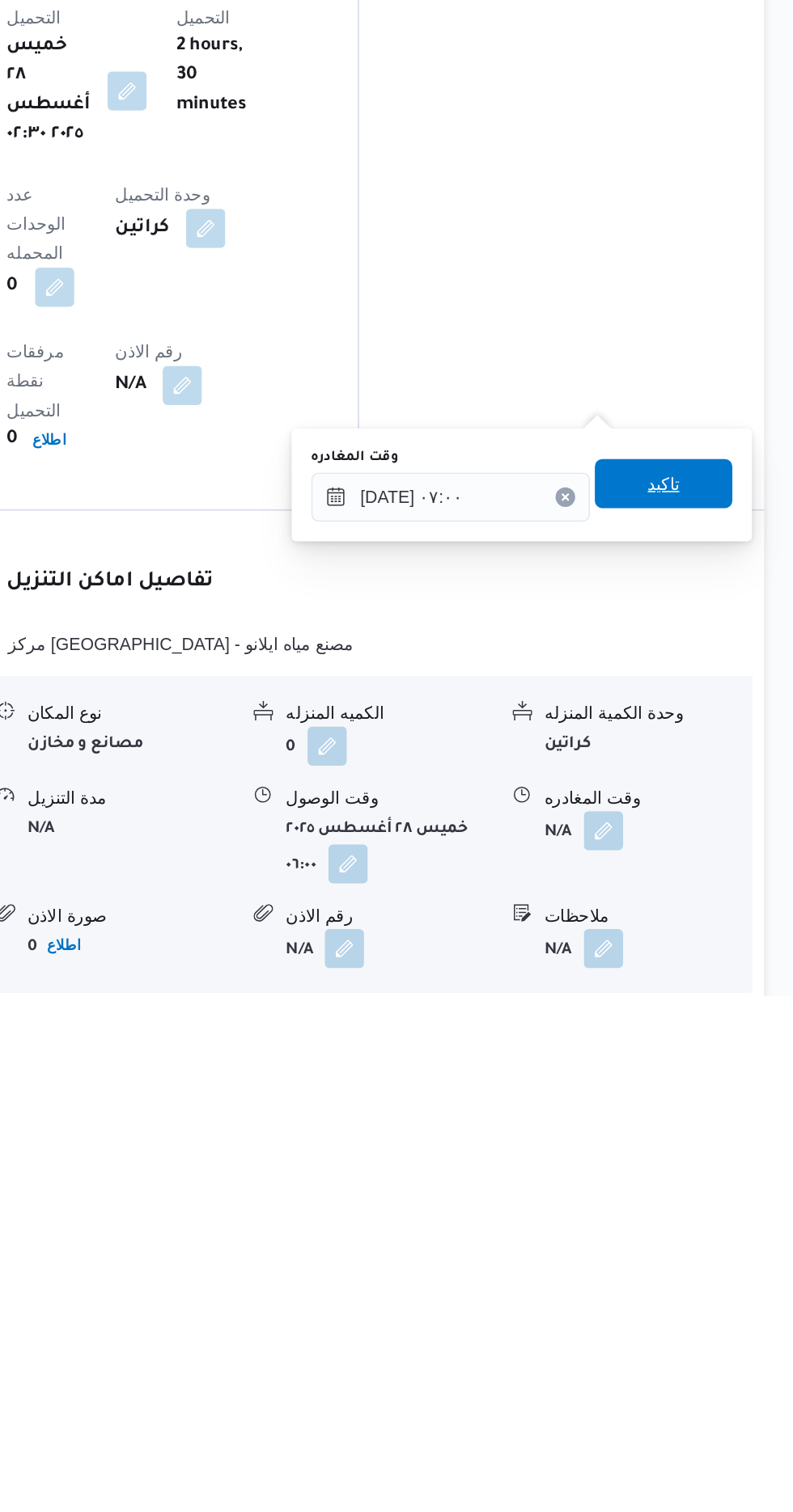
click at [718, 1170] on span "تاكيد" at bounding box center [706, 1174] width 21 height 19
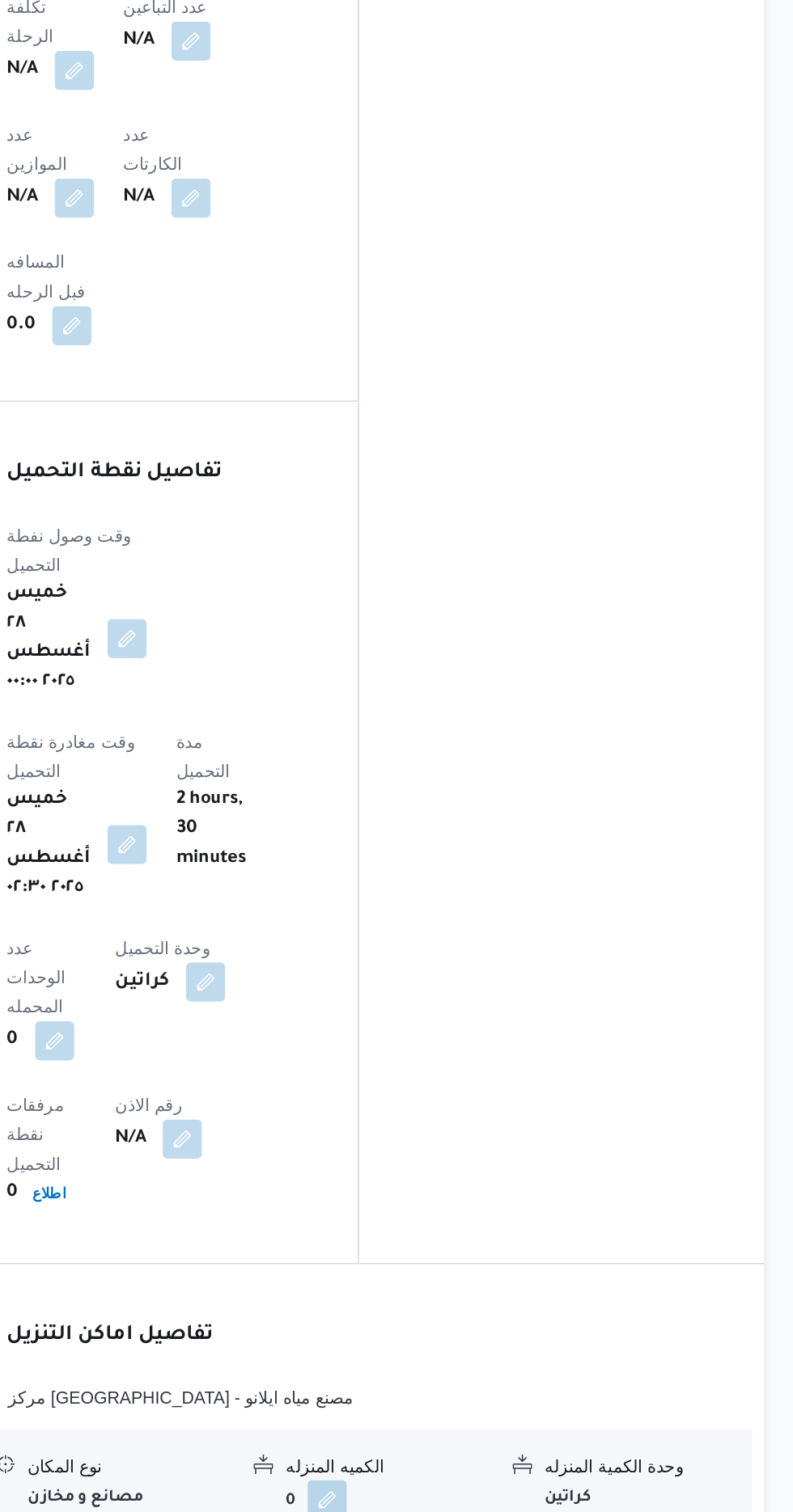
scroll to position [1197, 0]
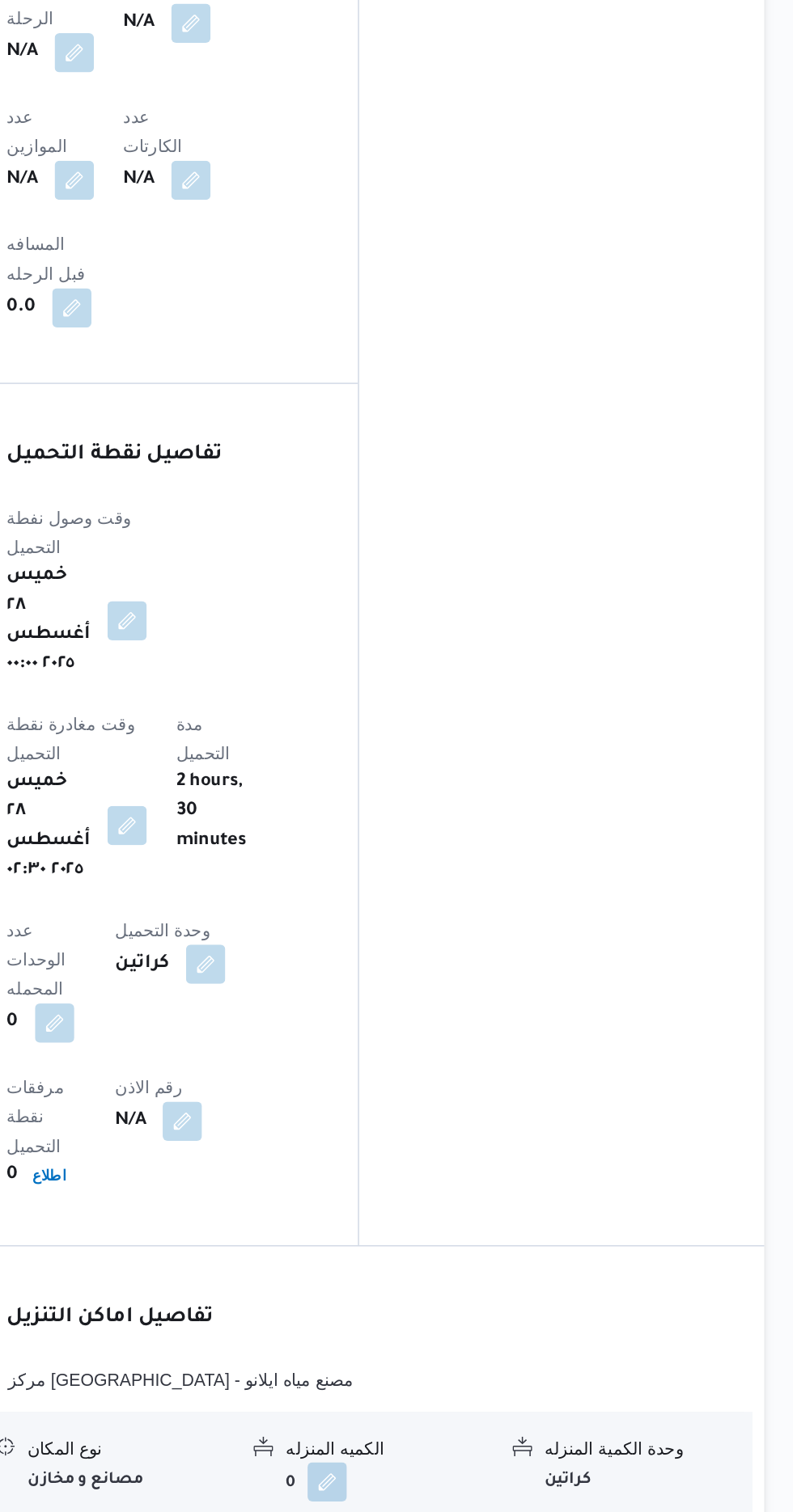
click at [366, 902] on button "button" at bounding box center [353, 915] width 26 height 26
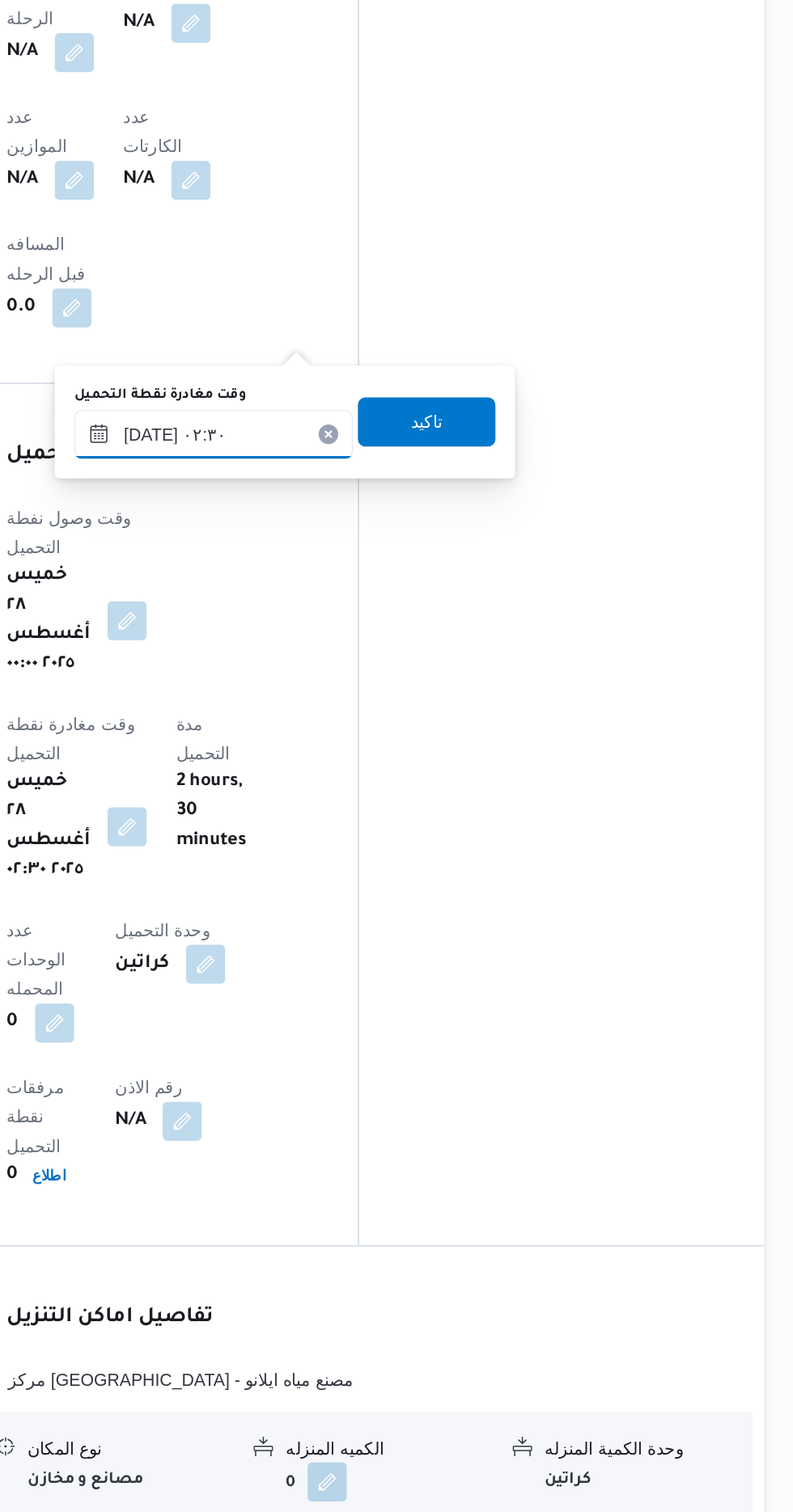
click at [426, 663] on input "[DATE] ٠٢:٣٠" at bounding box center [411, 658] width 184 height 33
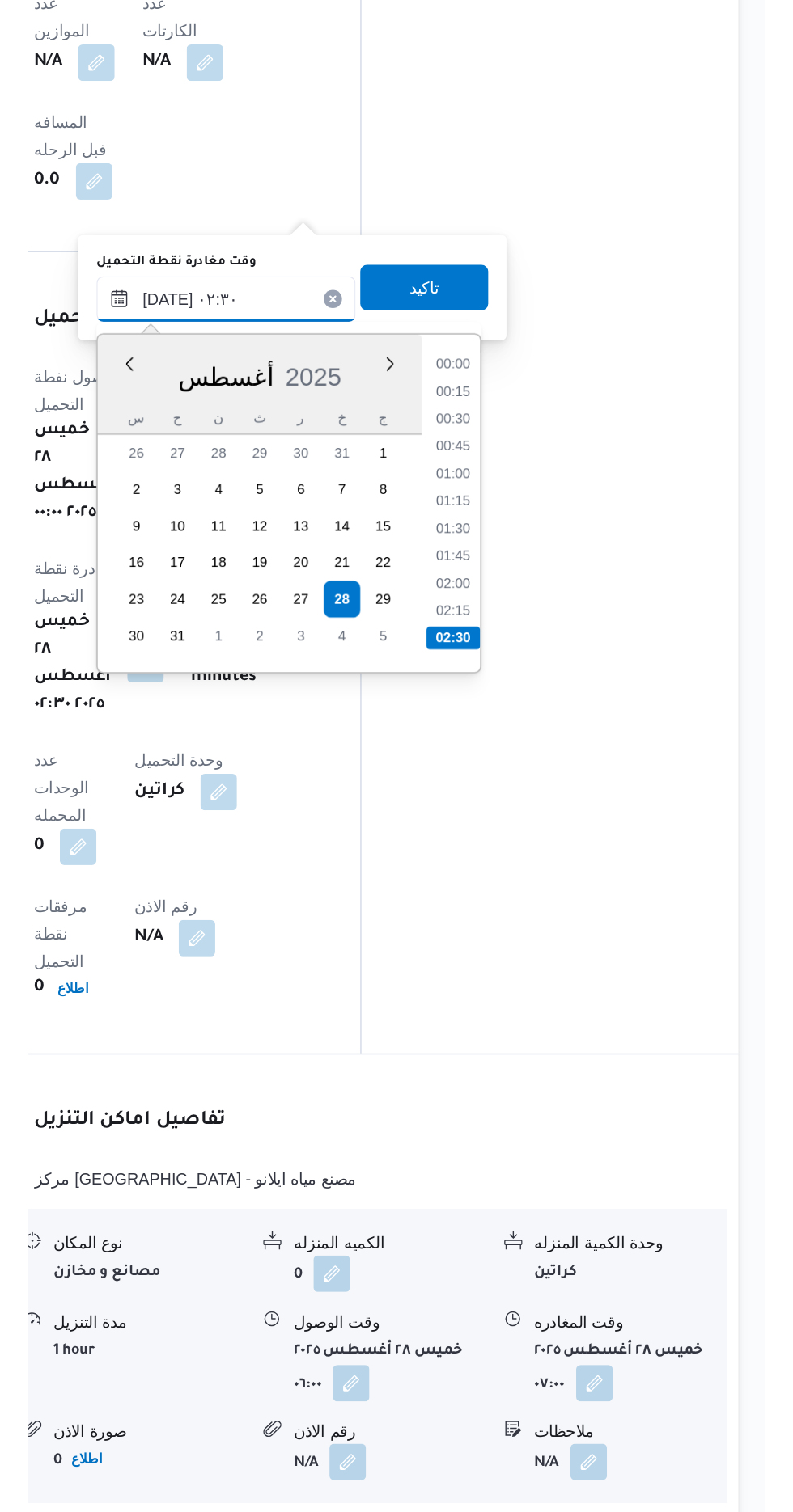
scroll to position [82, 0]
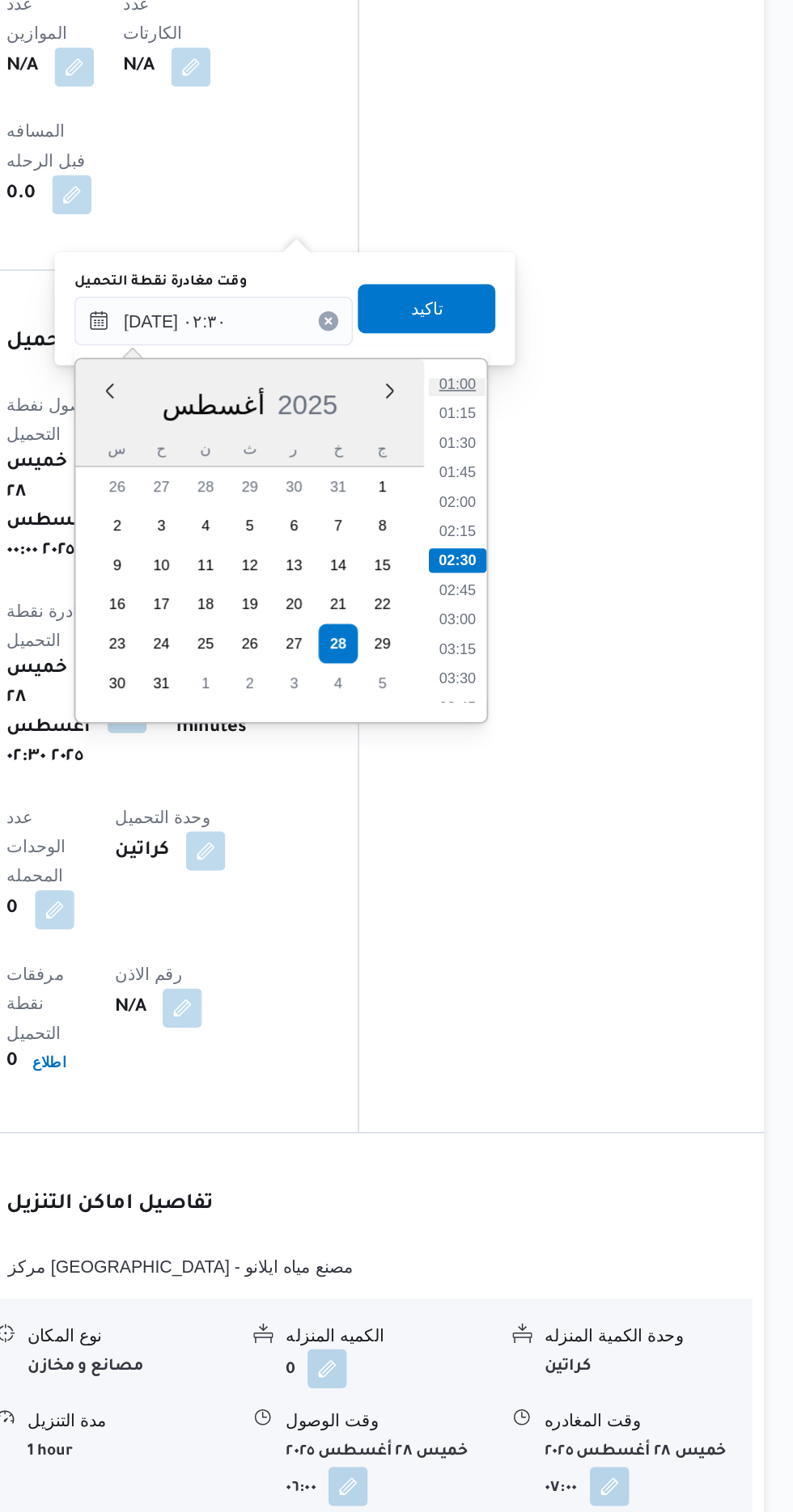
click at [568, 698] on li "01:00" at bounding box center [571, 698] width 37 height 16
type input "[DATE] ٠٢:٣٠"
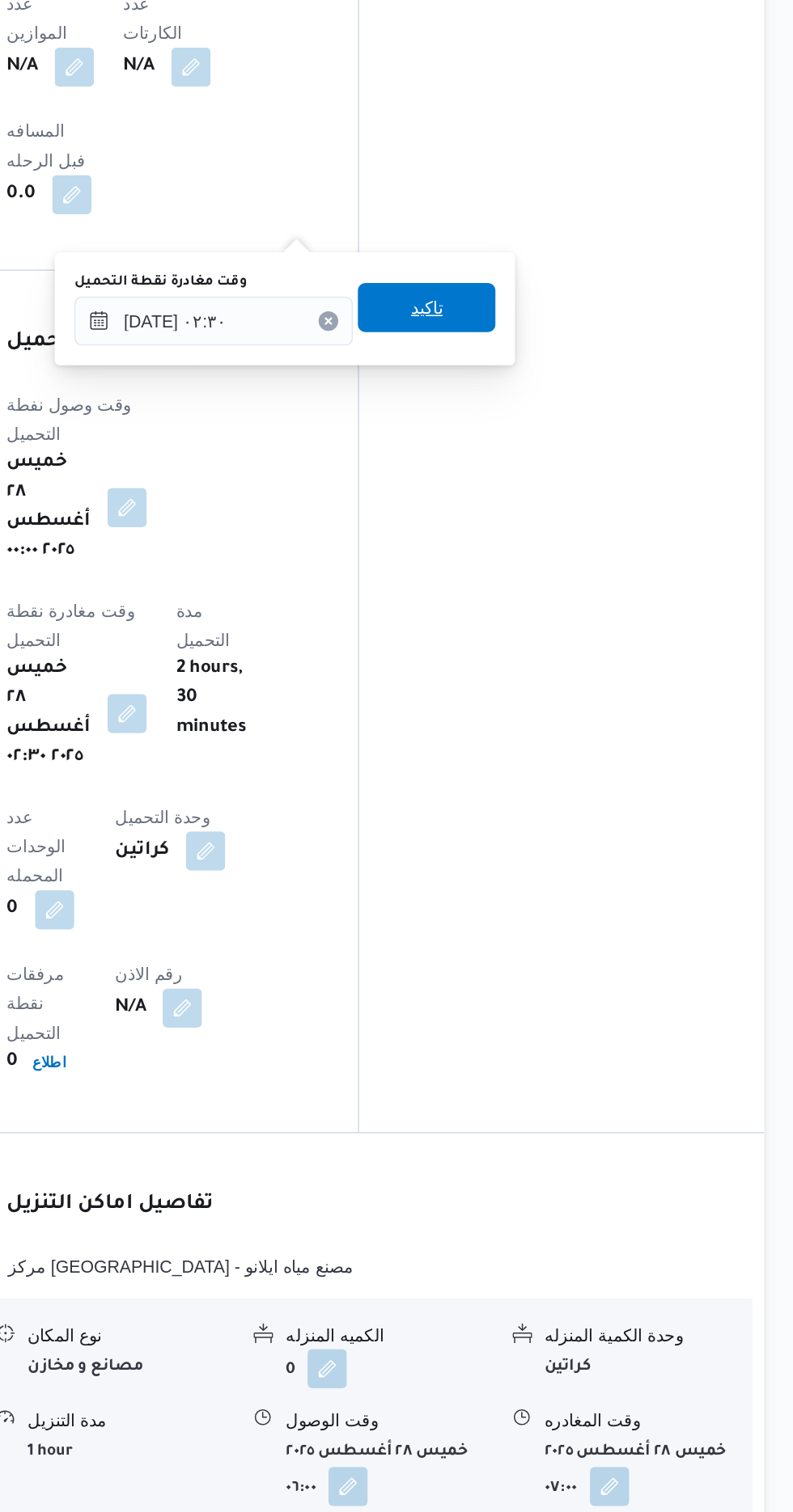
click at [584, 657] on span "تاكيد" at bounding box center [551, 649] width 91 height 33
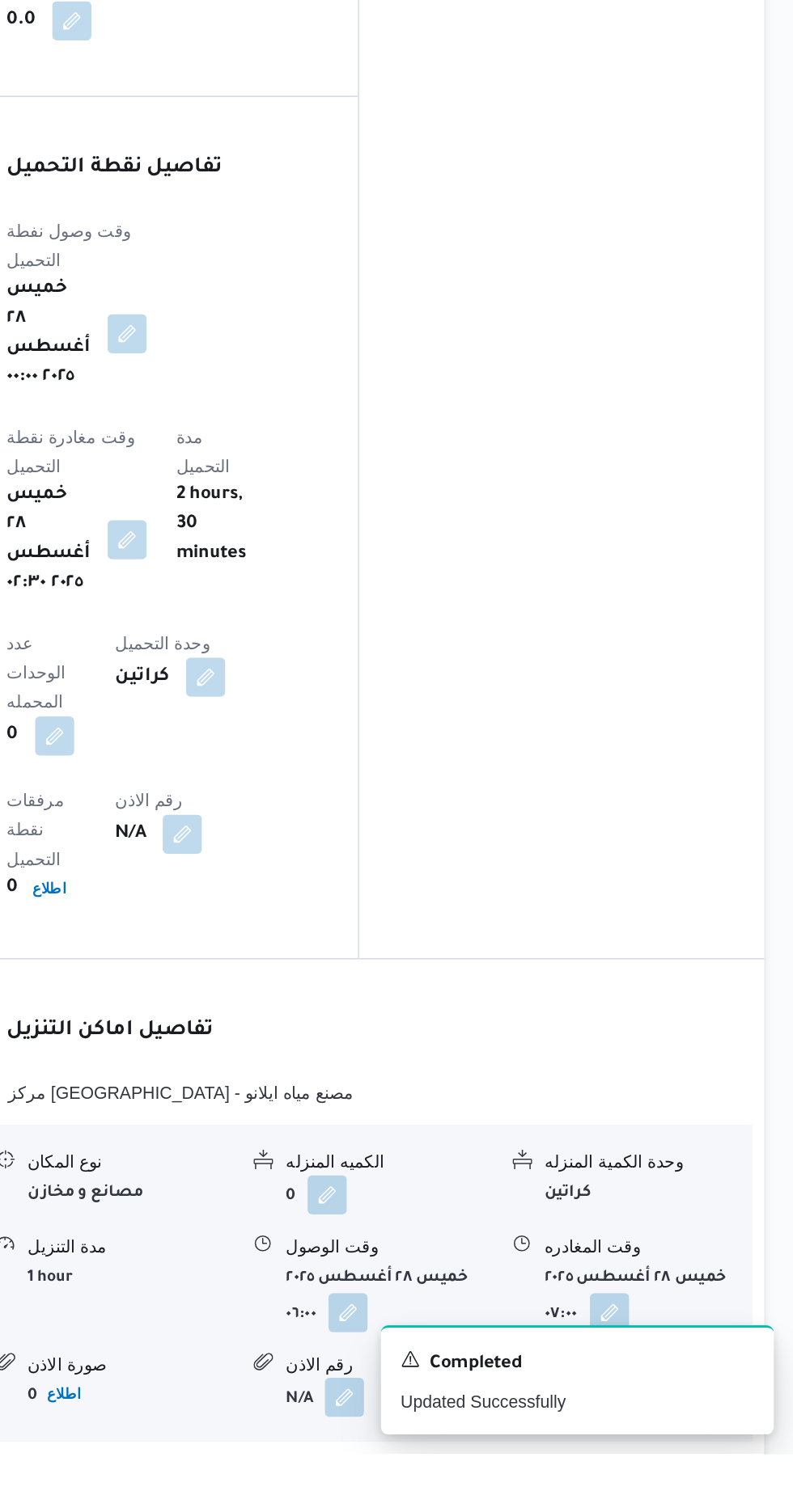
scroll to position [1207, 0]
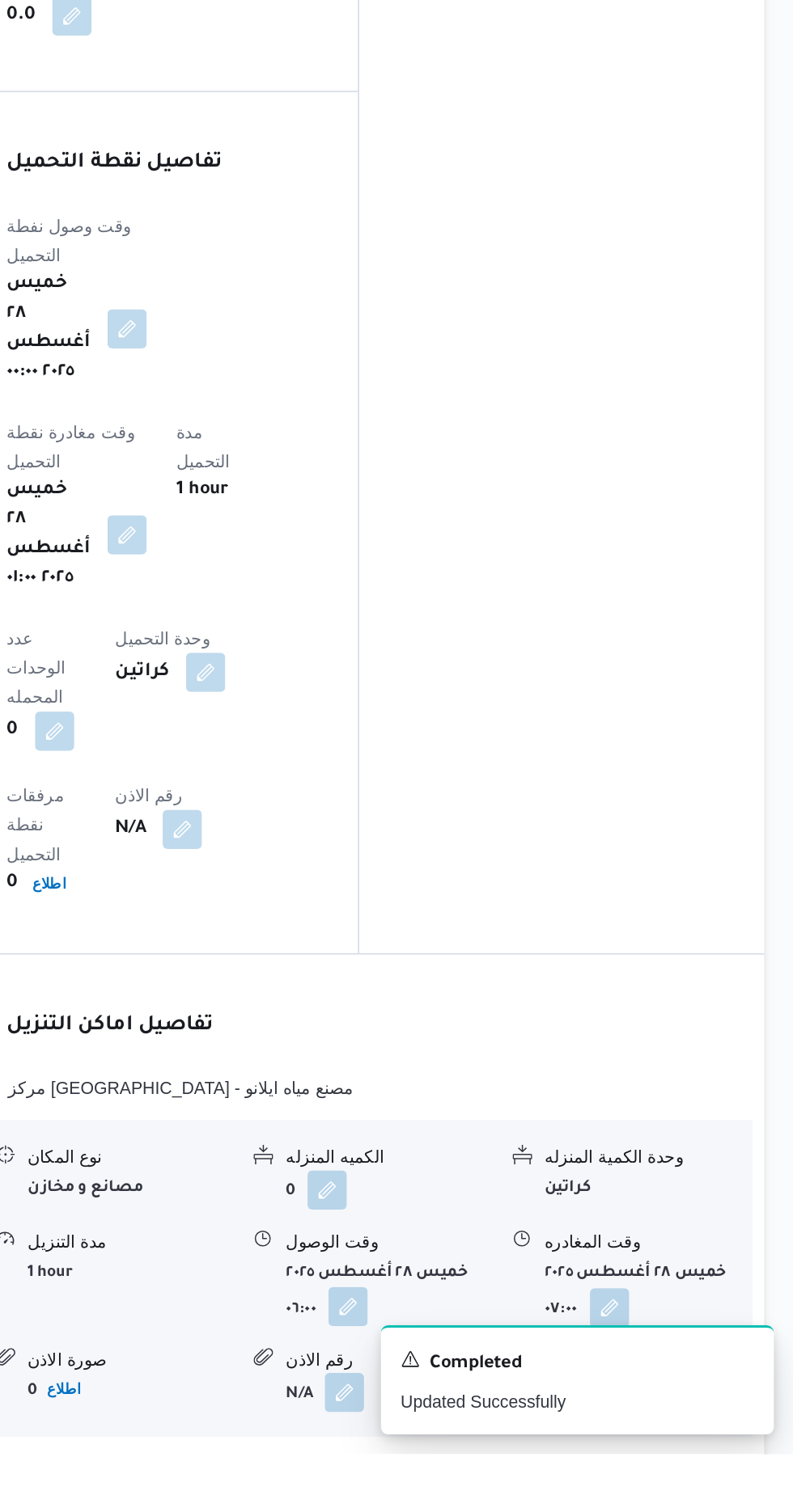
click at [493, 1402] on button "button" at bounding box center [498, 1415] width 26 height 26
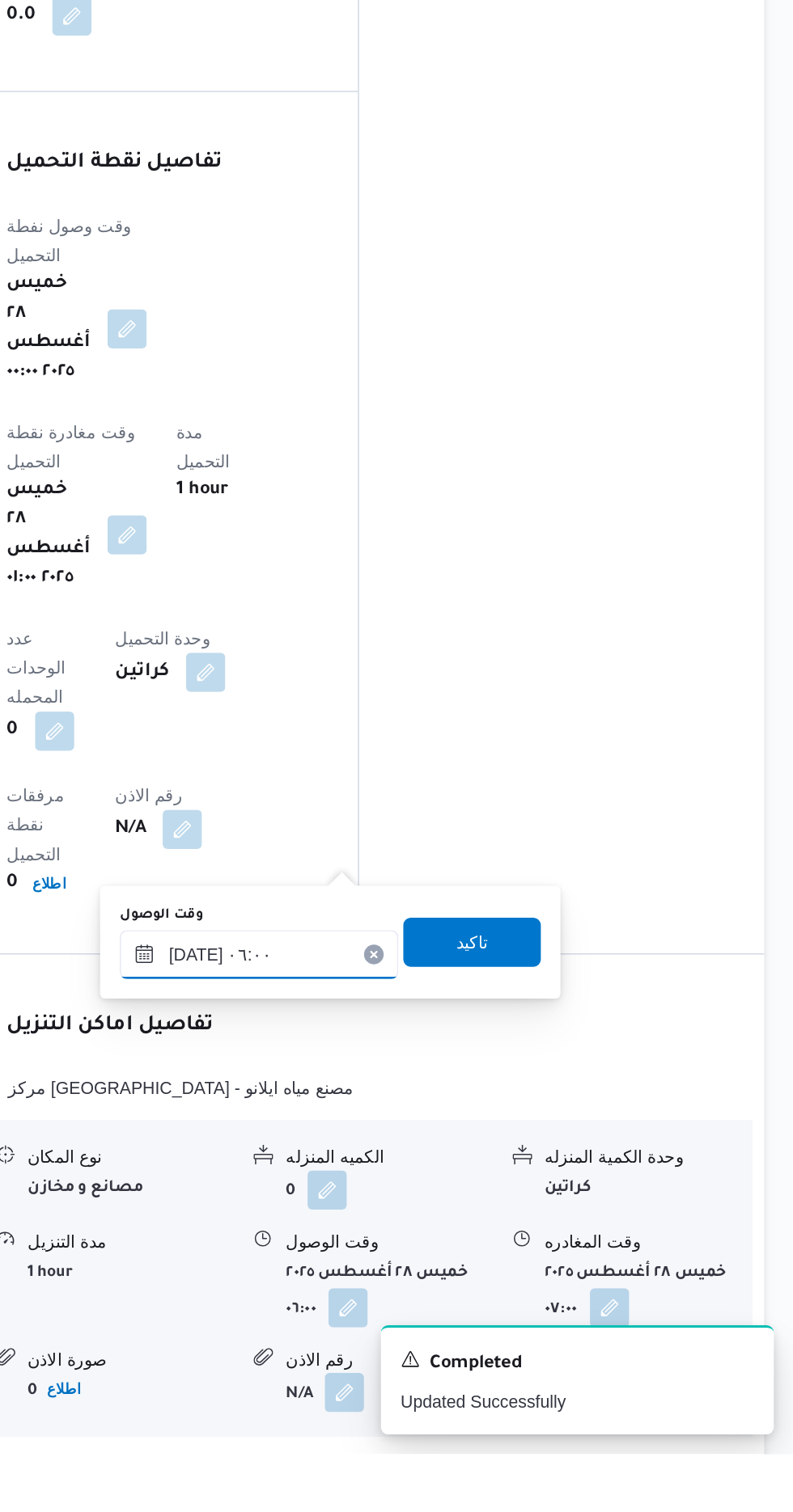
click at [482, 1186] on input "[DATE] ٠٦:٠٠" at bounding box center [440, 1183] width 184 height 33
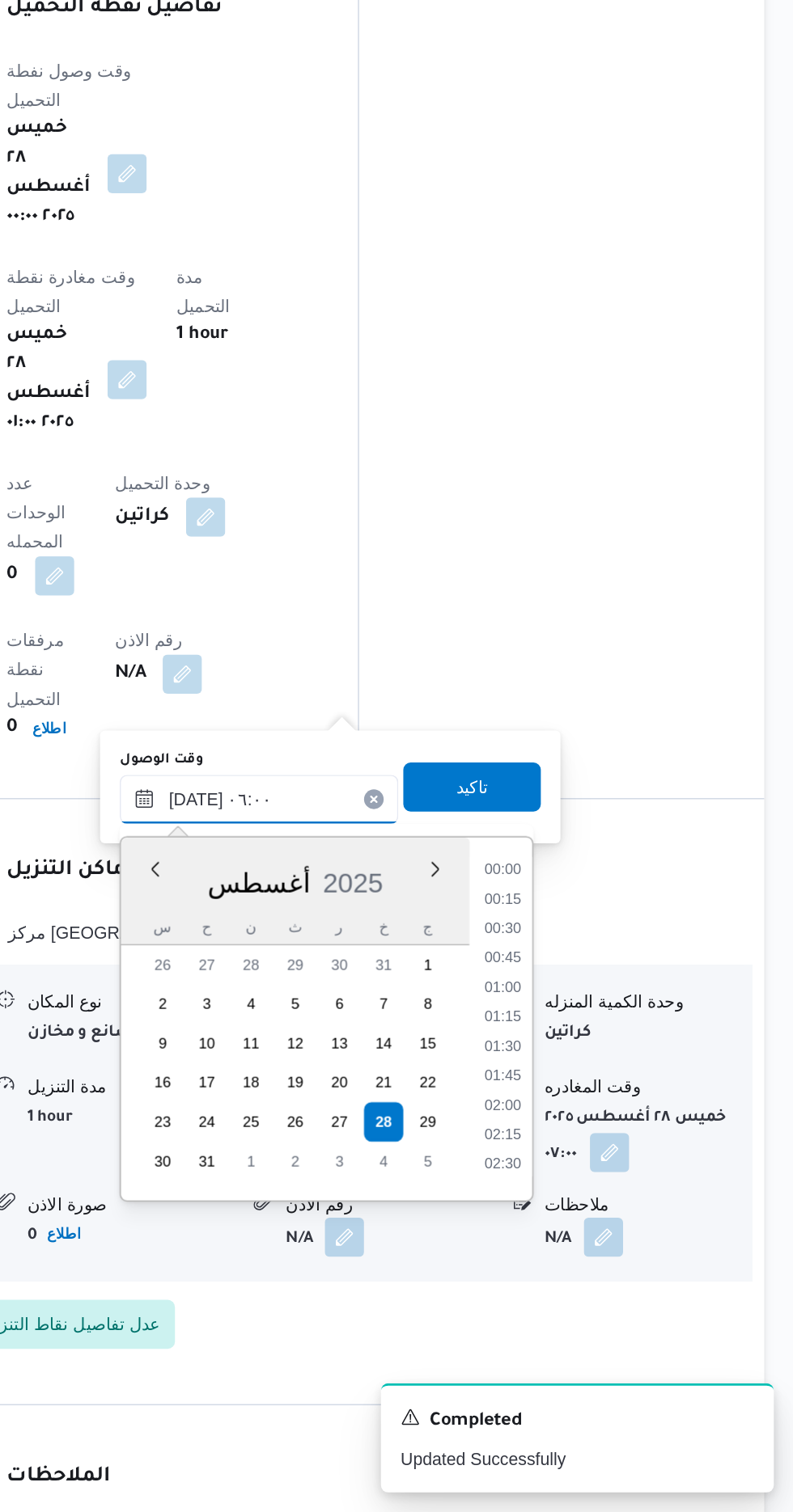
scroll to position [354, 0]
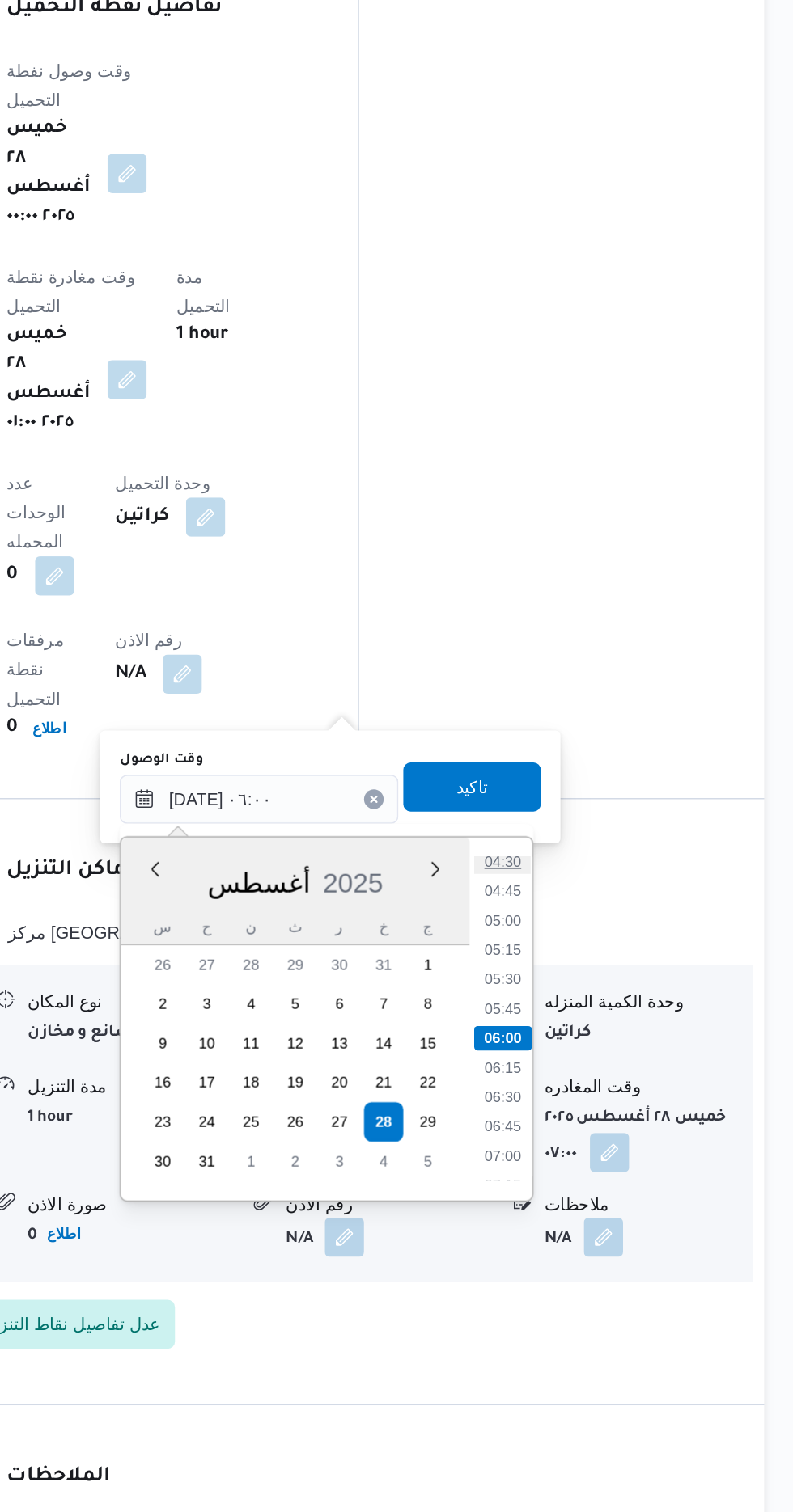
click at [596, 1087] on li "04:30" at bounding box center [601, 1083] width 37 height 16
type input "[DATE] ٠٤:٣٠"
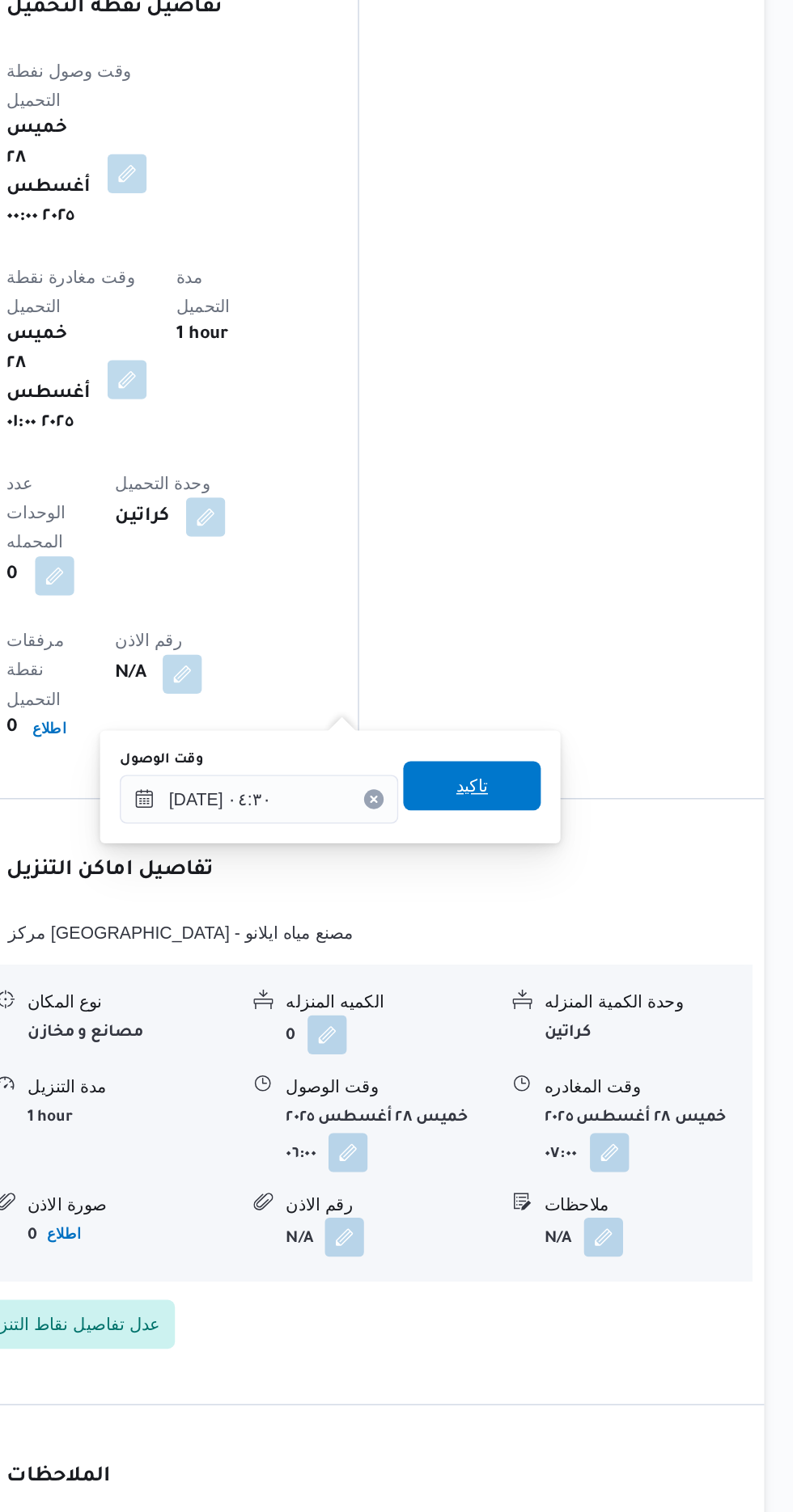
click at [604, 1020] on span "تاكيد" at bounding box center [581, 1034] width 91 height 33
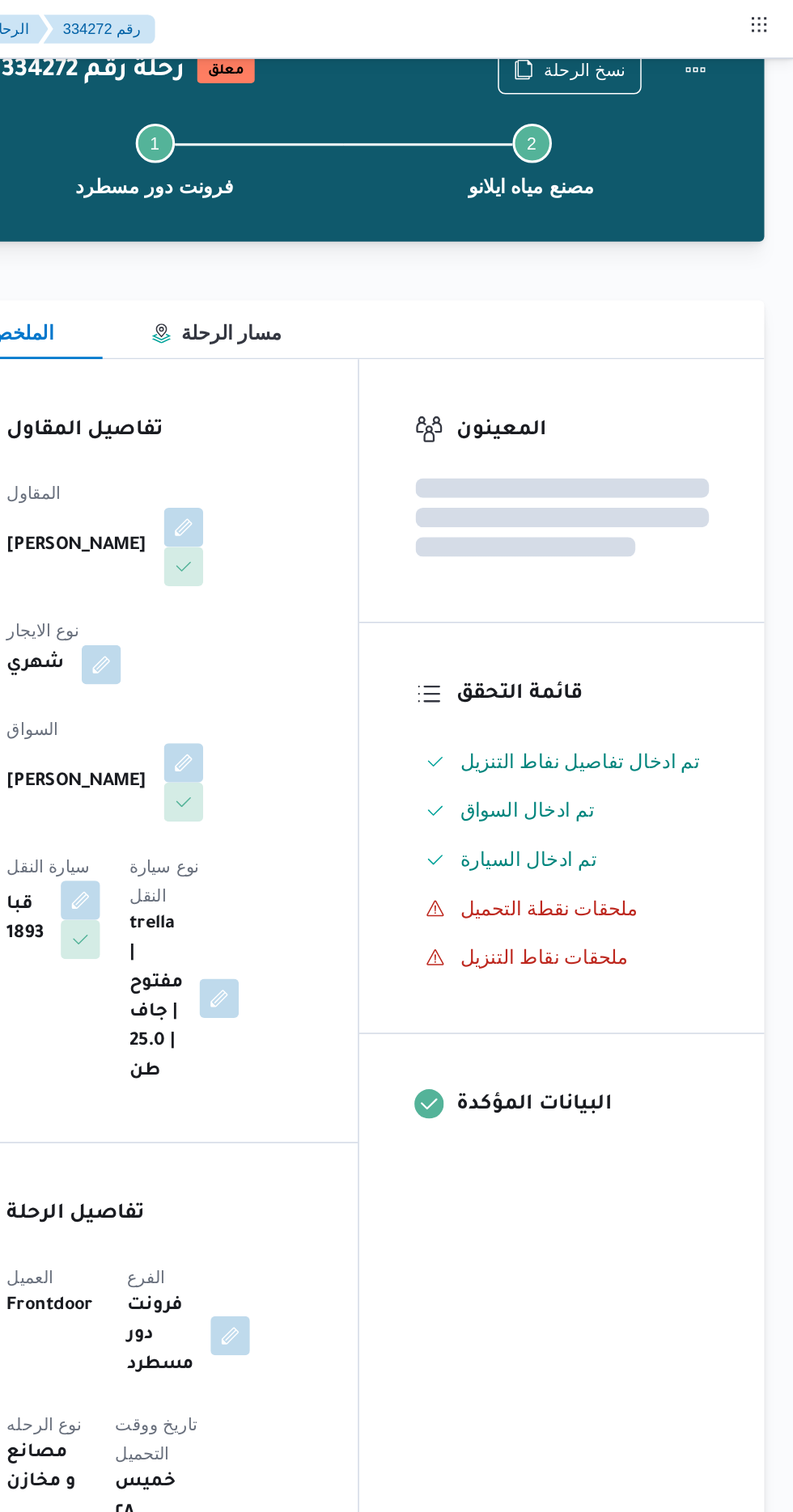
scroll to position [0, 0]
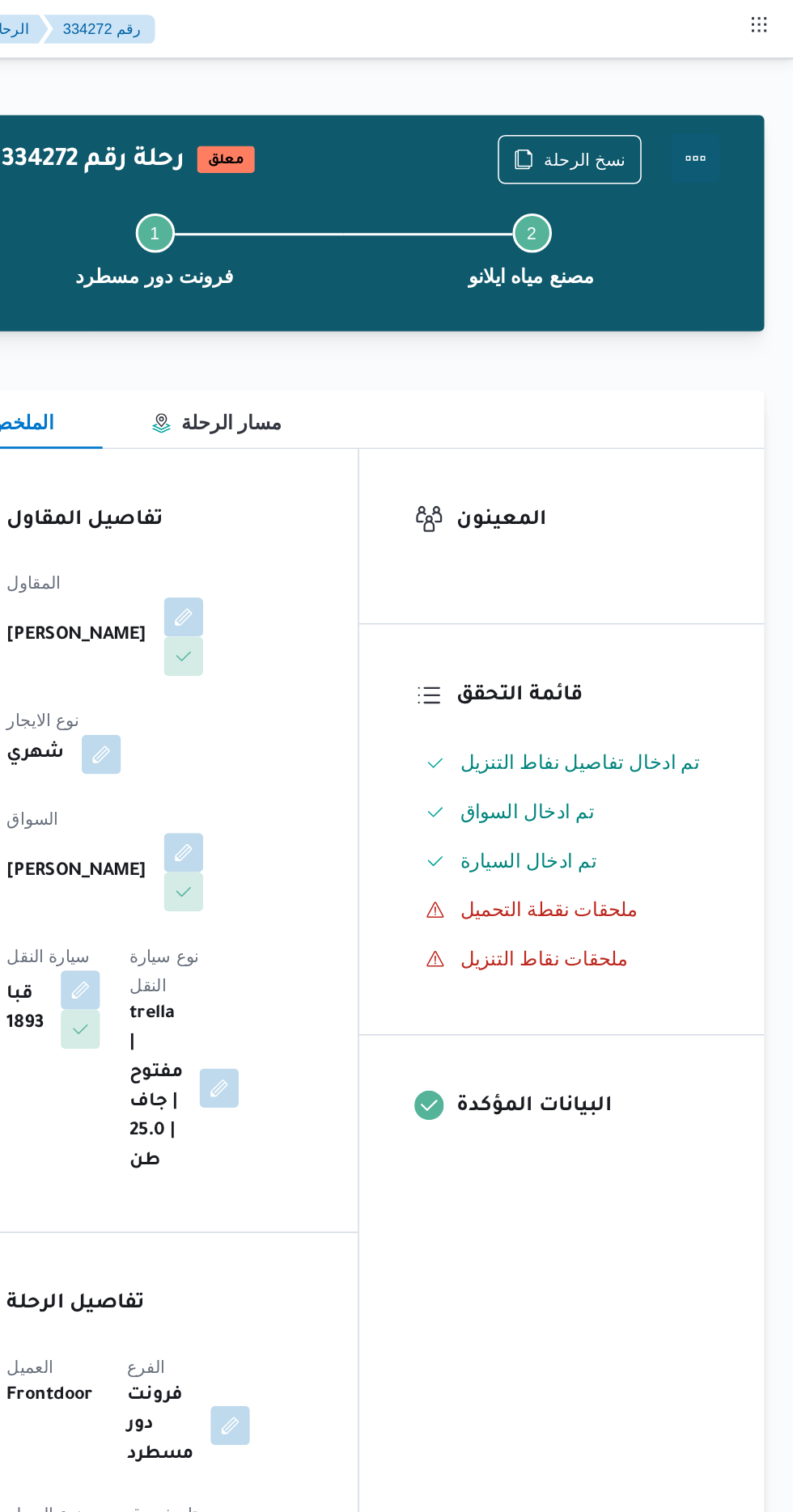
click at [736, 109] on button "Actions" at bounding box center [728, 104] width 33 height 33
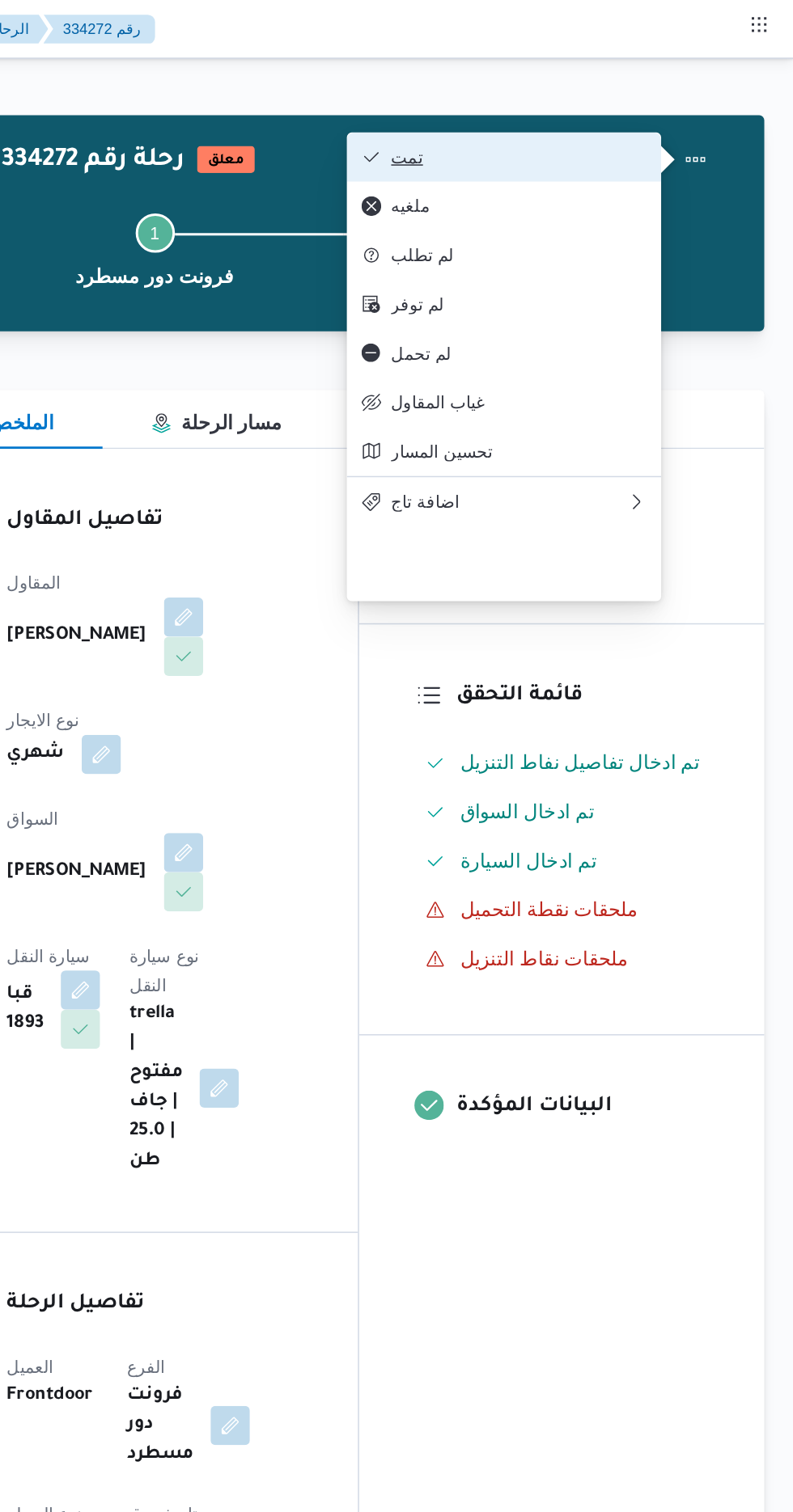
click at [668, 95] on button "تمت" at bounding box center [602, 103] width 207 height 33
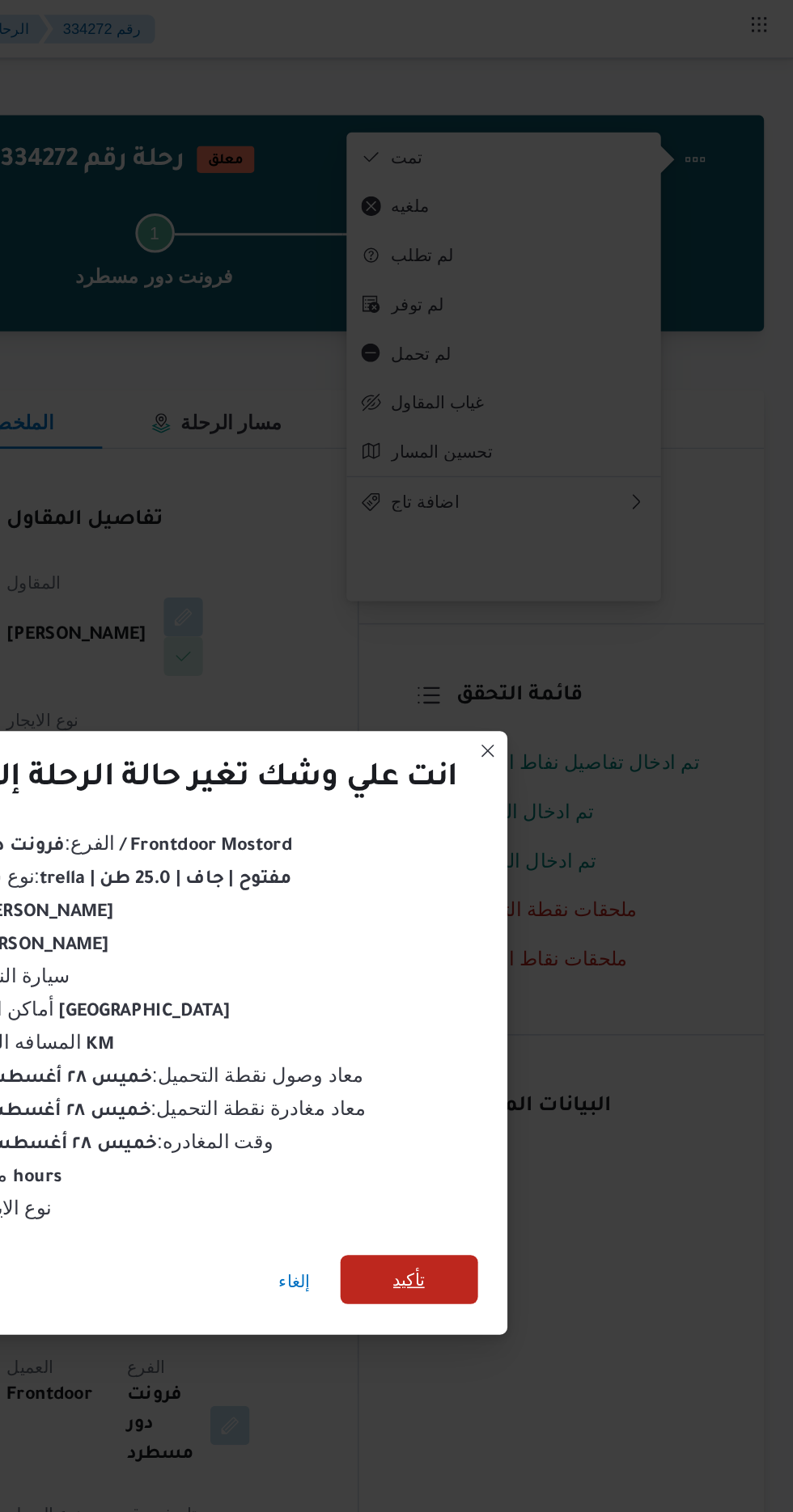
click at [534, 836] on span "تأكيد" at bounding box center [539, 843] width 21 height 19
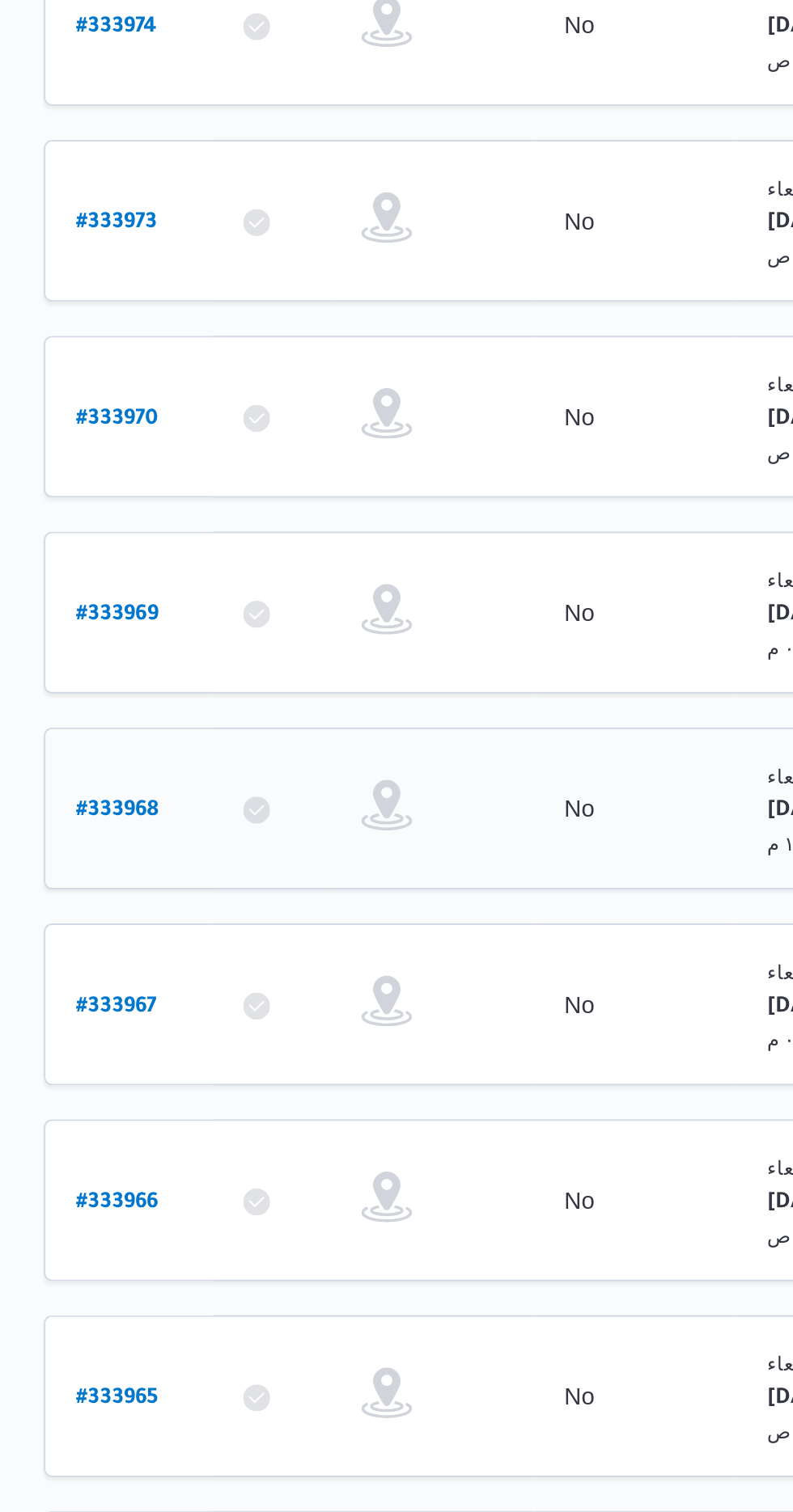
click at [241, 689] on b "# 333968" at bounding box center [246, 695] width 40 height 11
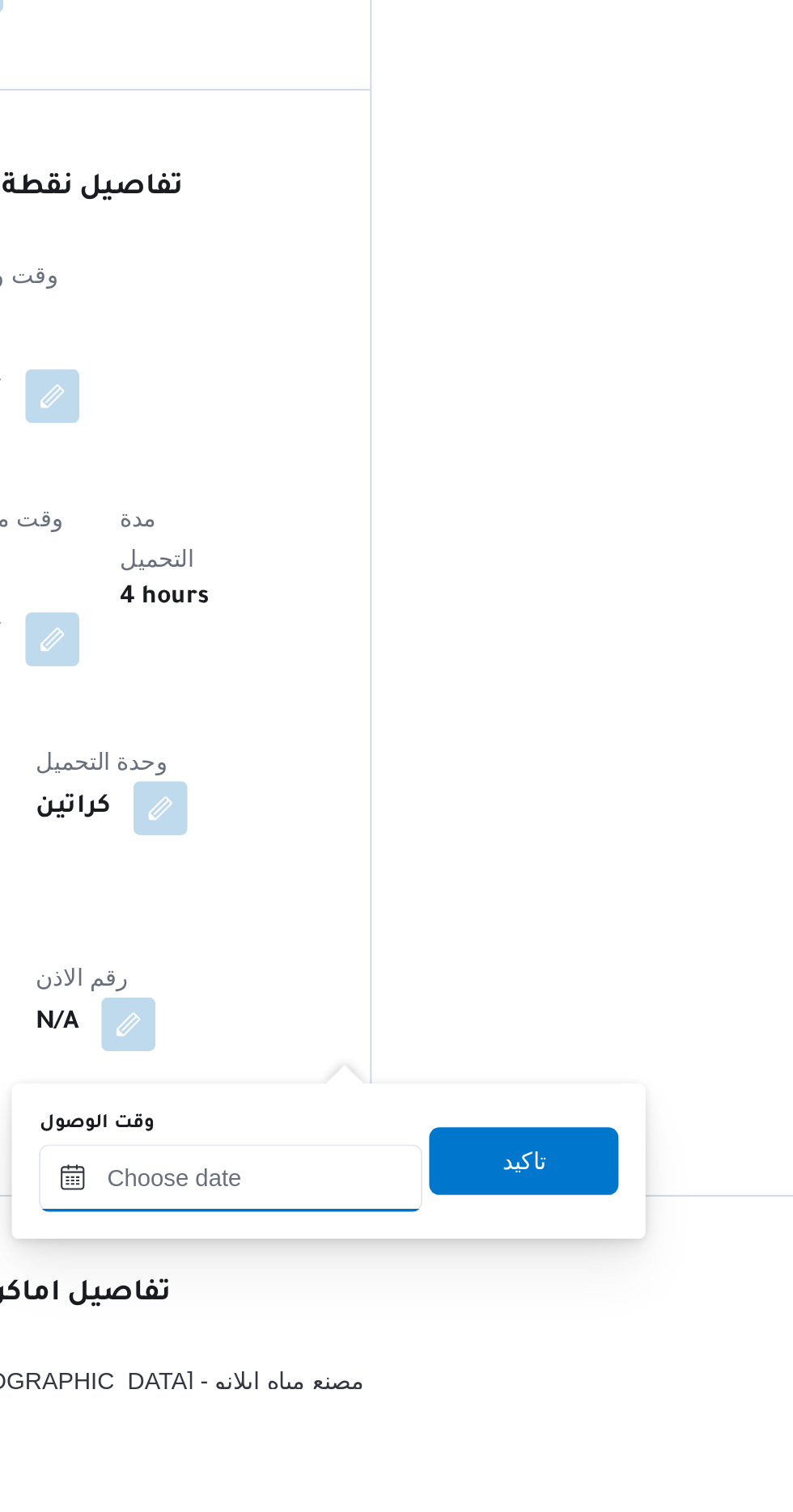
click at [473, 1414] on input "وقت الوصول" at bounding box center [439, 1411] width 184 height 33
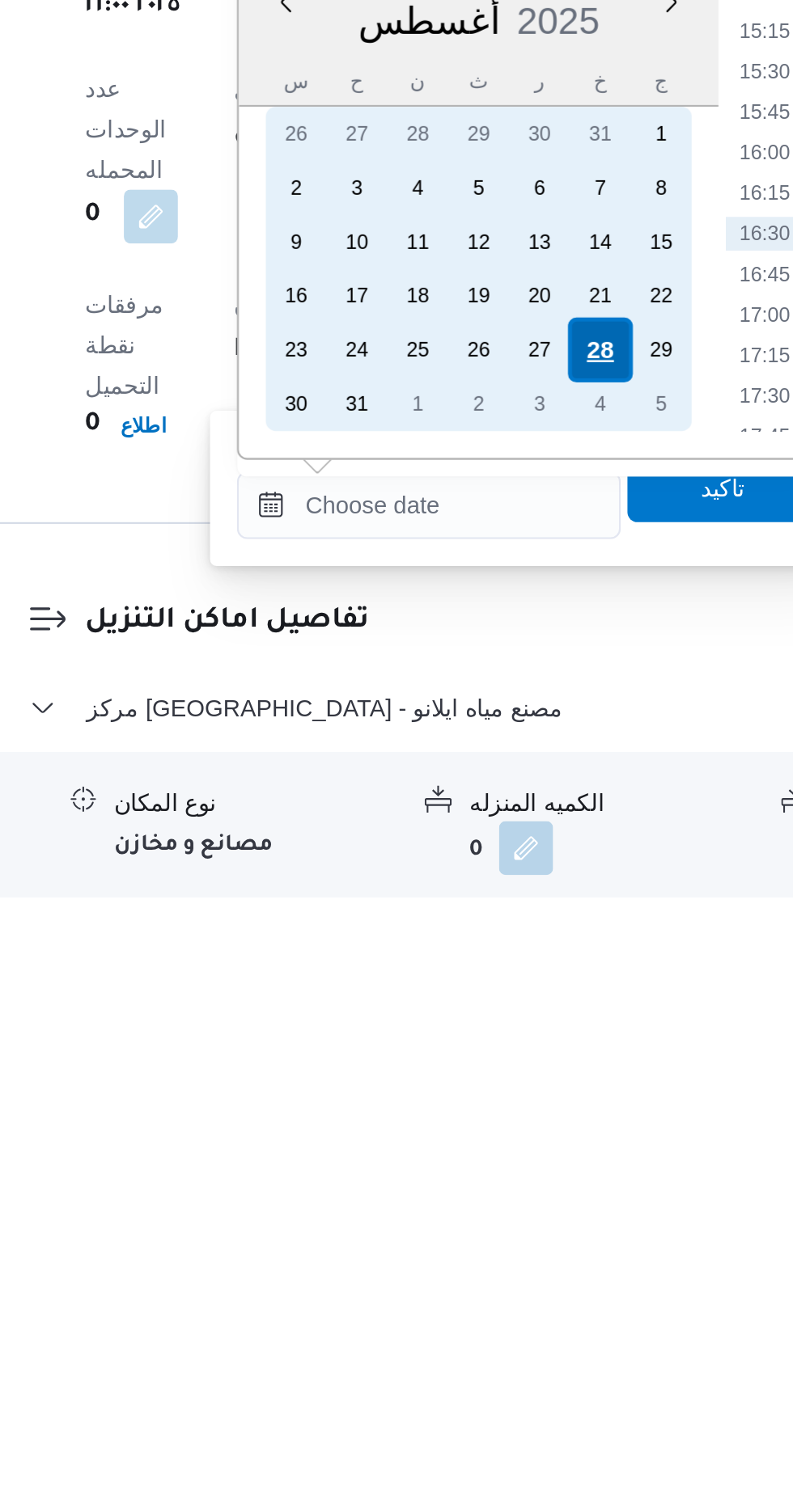
click at [519, 1248] on div "28" at bounding box center [521, 1250] width 31 height 31
type input "[DATE] ٠٠:٠٠"
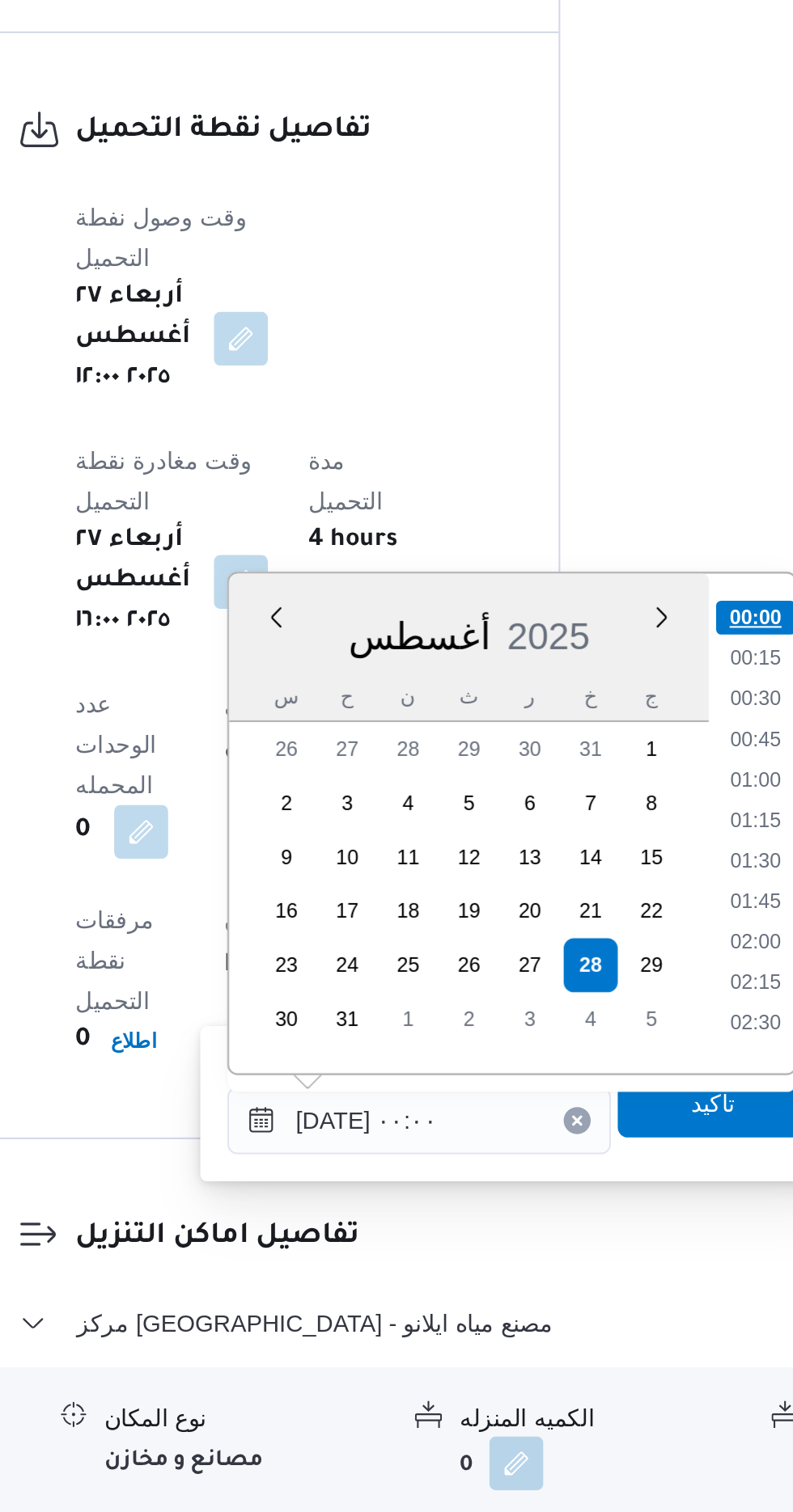
click at [602, 1081] on li "00:00" at bounding box center [600, 1083] width 38 height 16
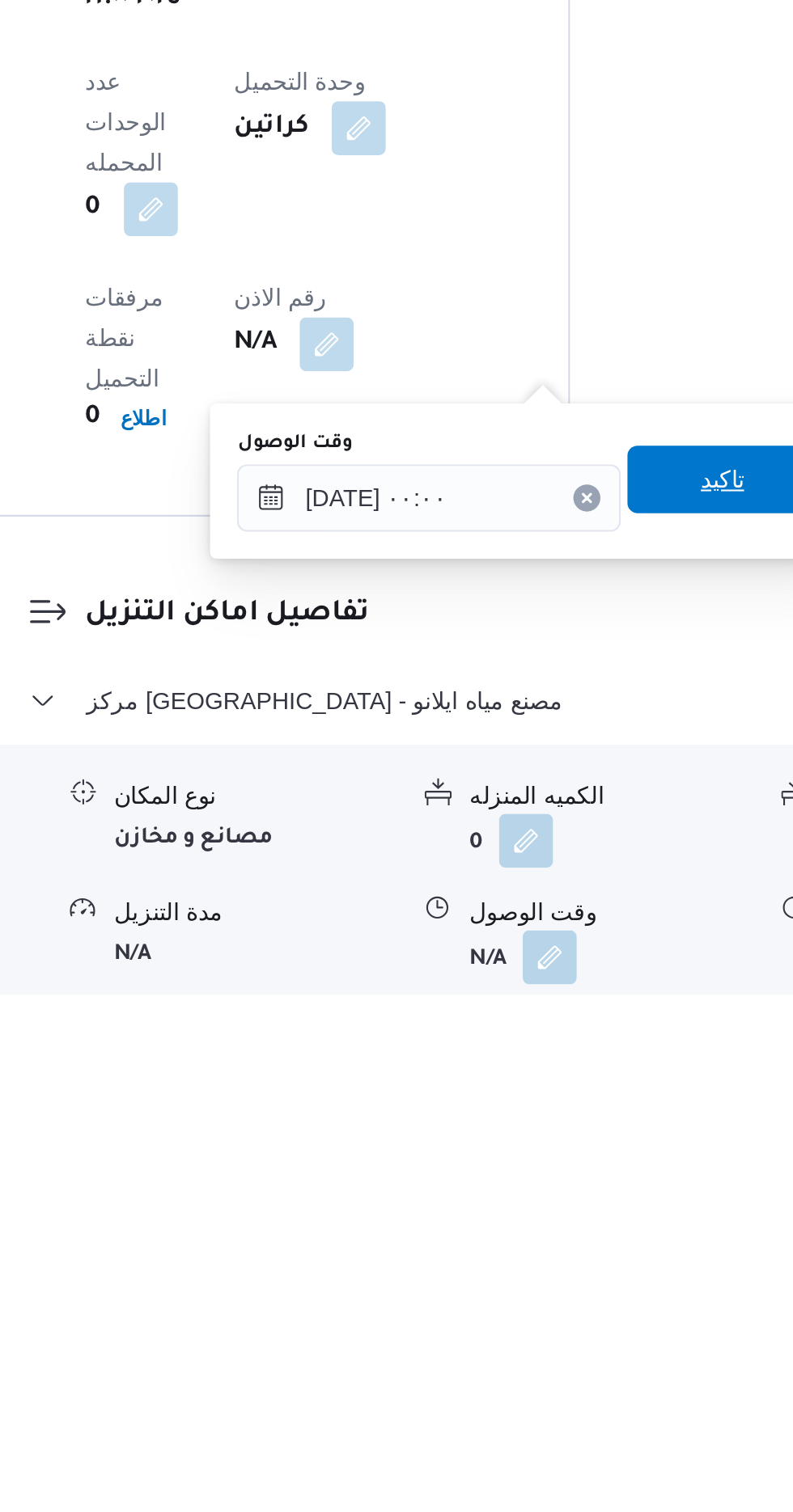
click at [583, 1275] on span "تاكيد" at bounding box center [579, 1266] width 91 height 33
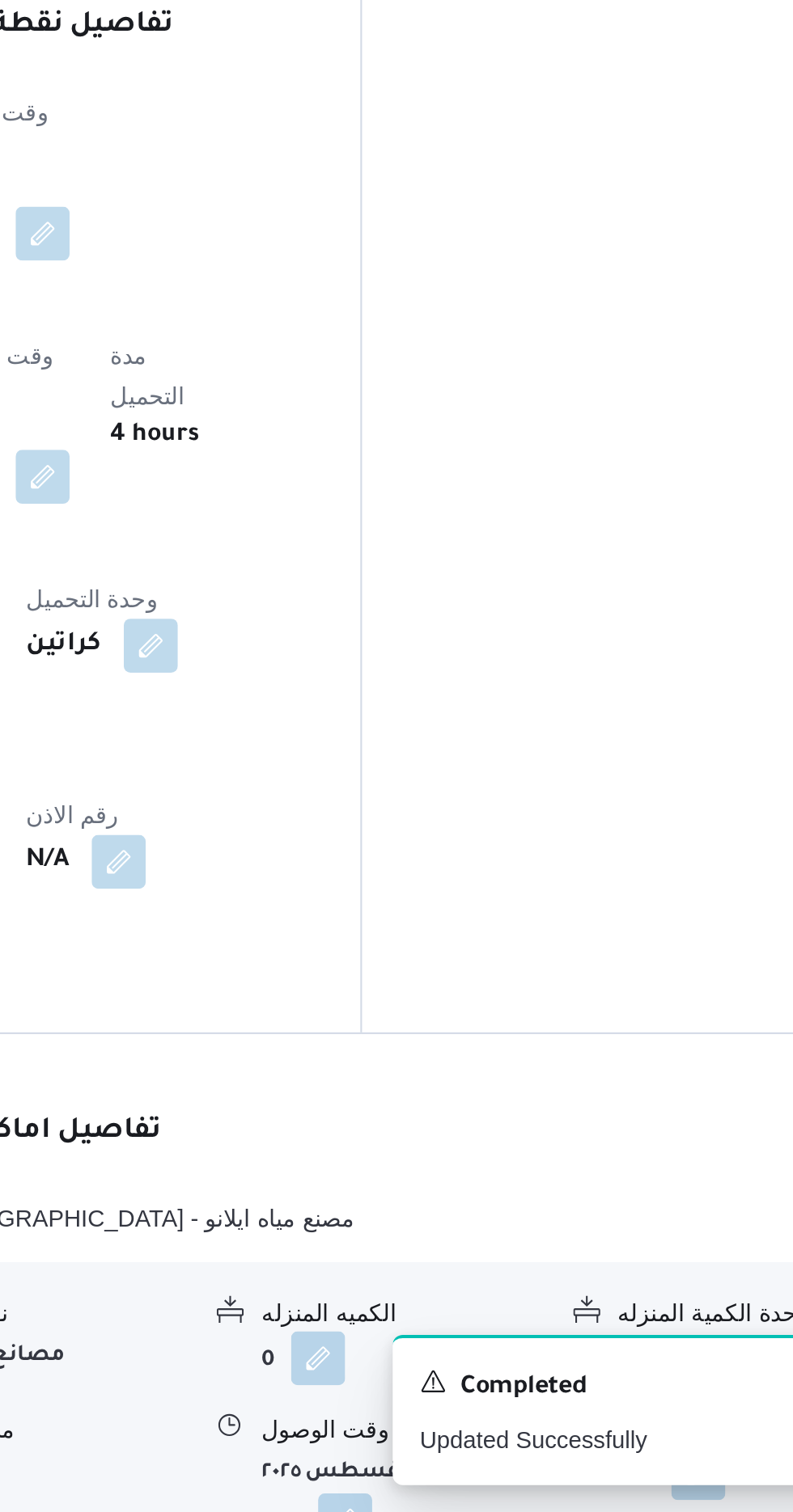
click at [655, 1480] on button "button" at bounding box center [667, 1493] width 26 height 26
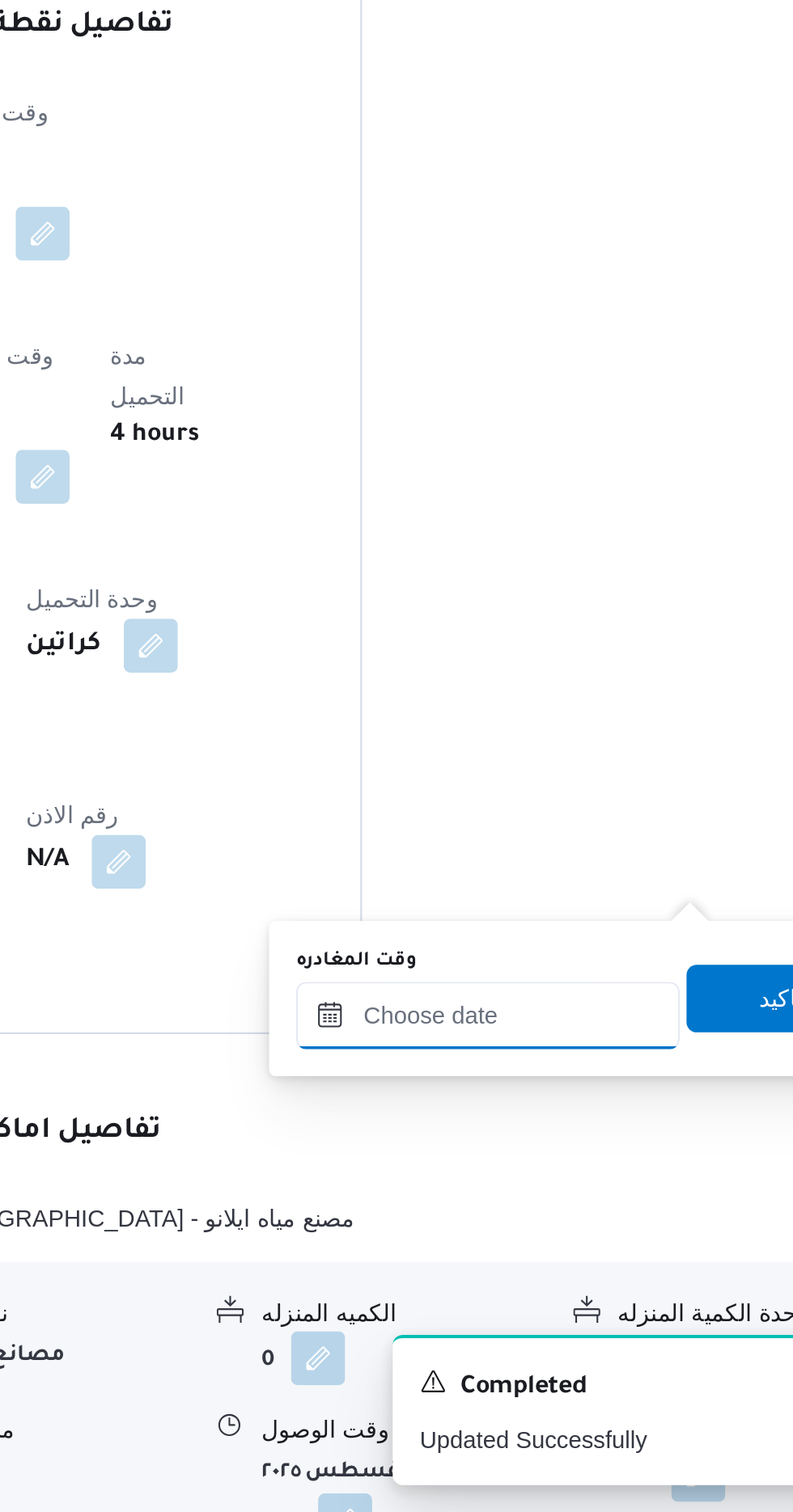
click at [587, 1269] on input "وقت المغادره" at bounding box center [566, 1275] width 184 height 33
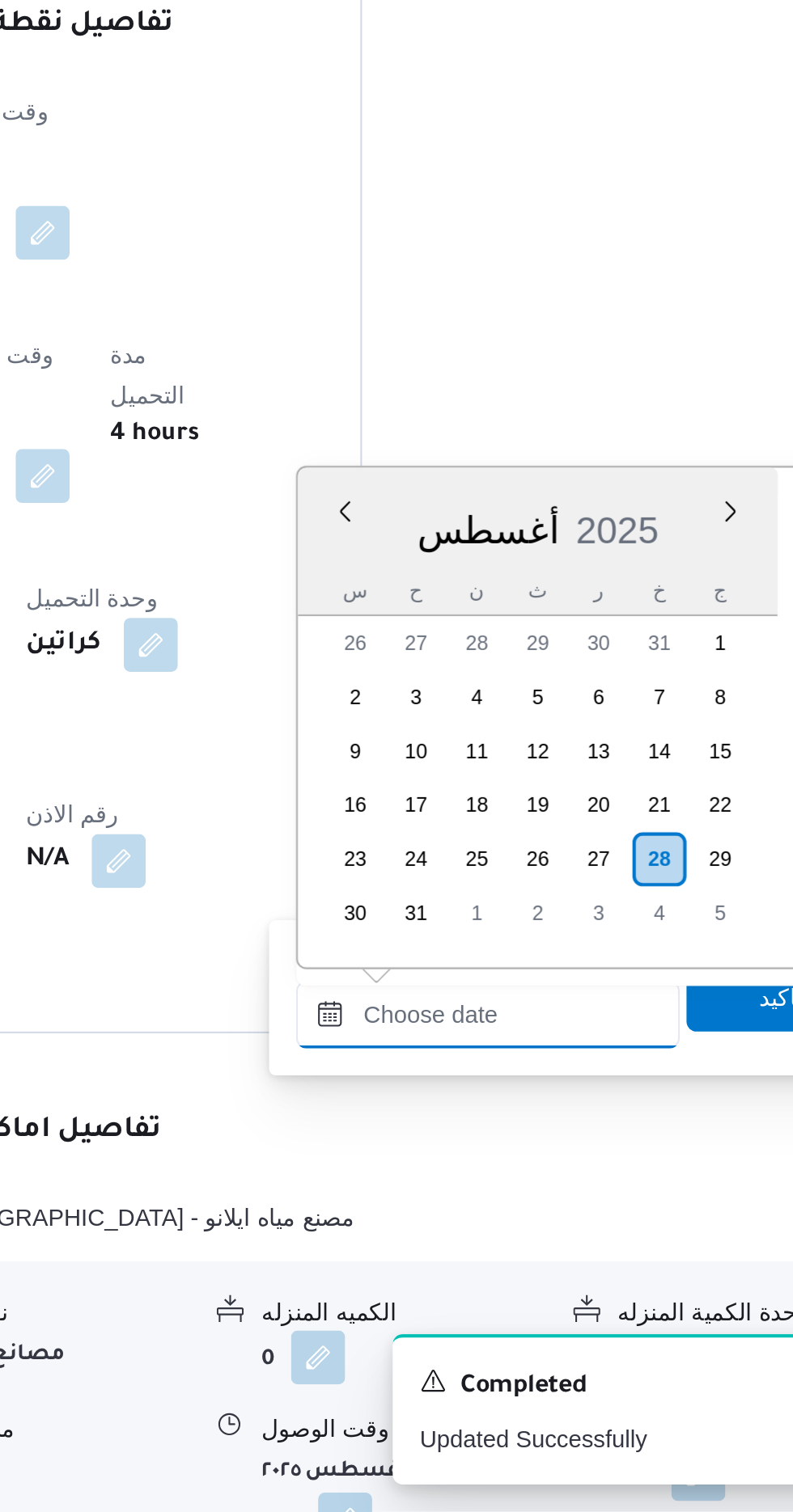
scroll to position [1170, 0]
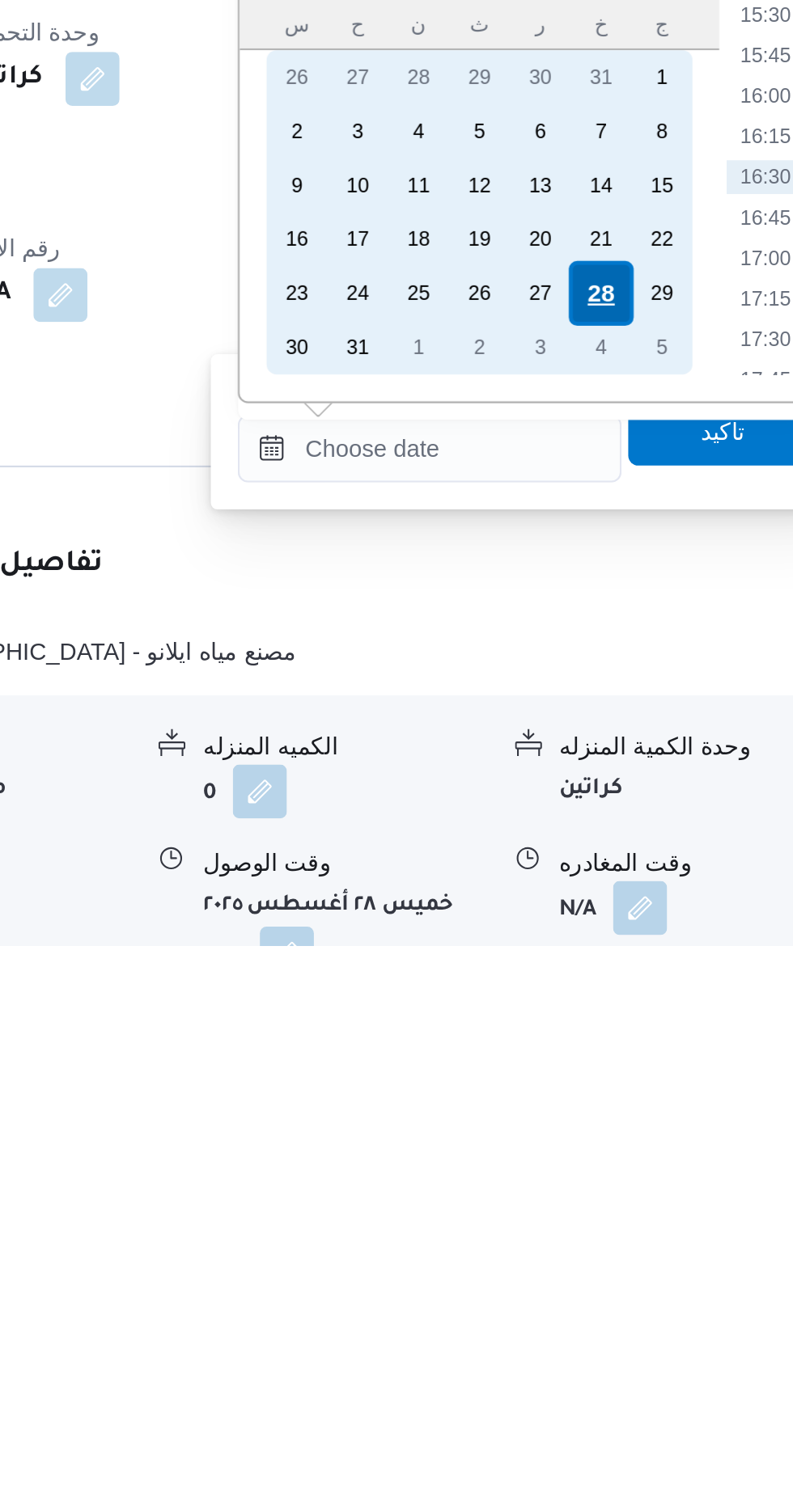
click at [651, 1192] on div "28" at bounding box center [649, 1199] width 31 height 31
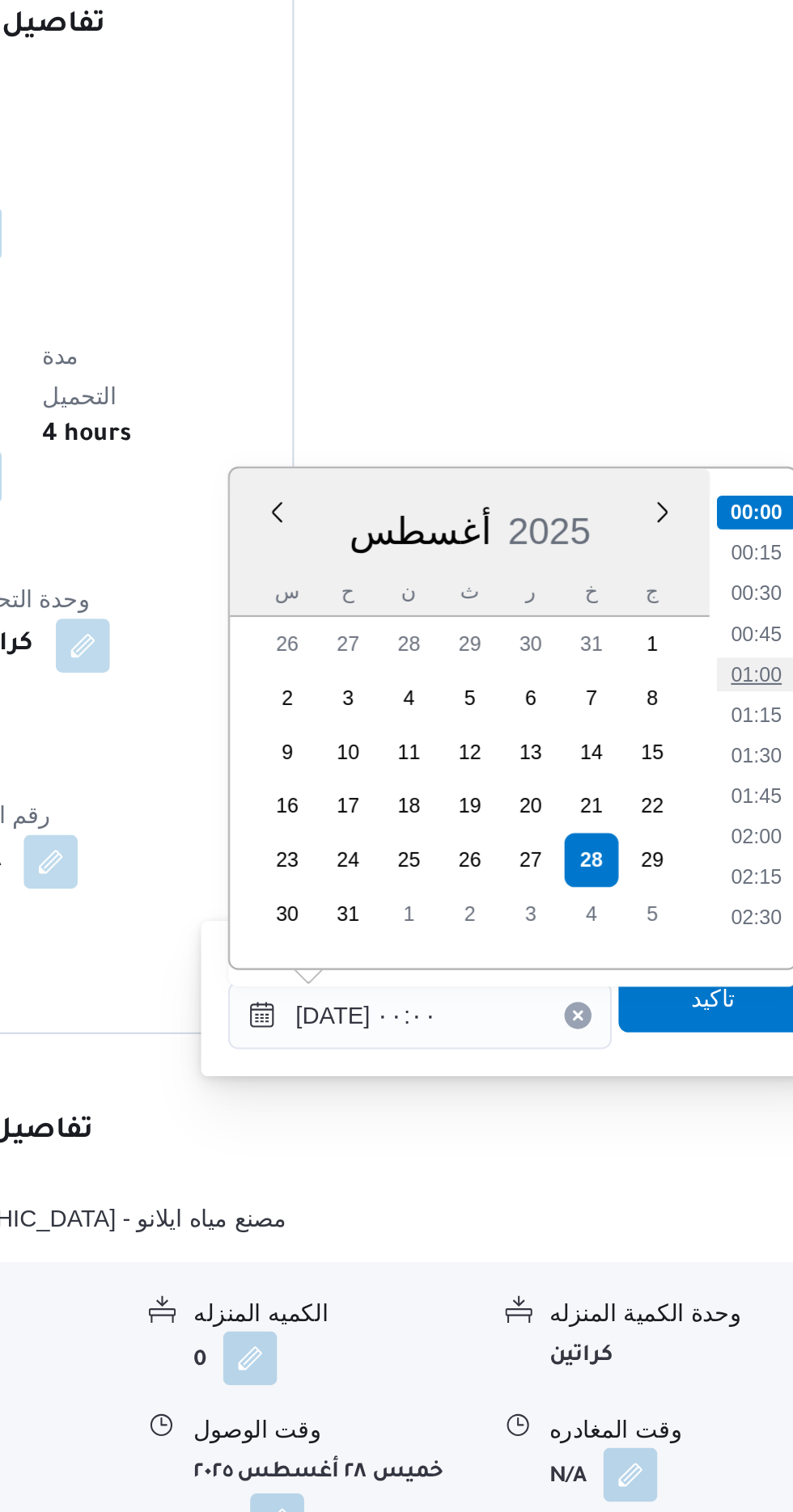
click at [717, 1112] on li "01:00" at bounding box center [727, 1111] width 37 height 16
type input "[DATE] ٠١:٠٠"
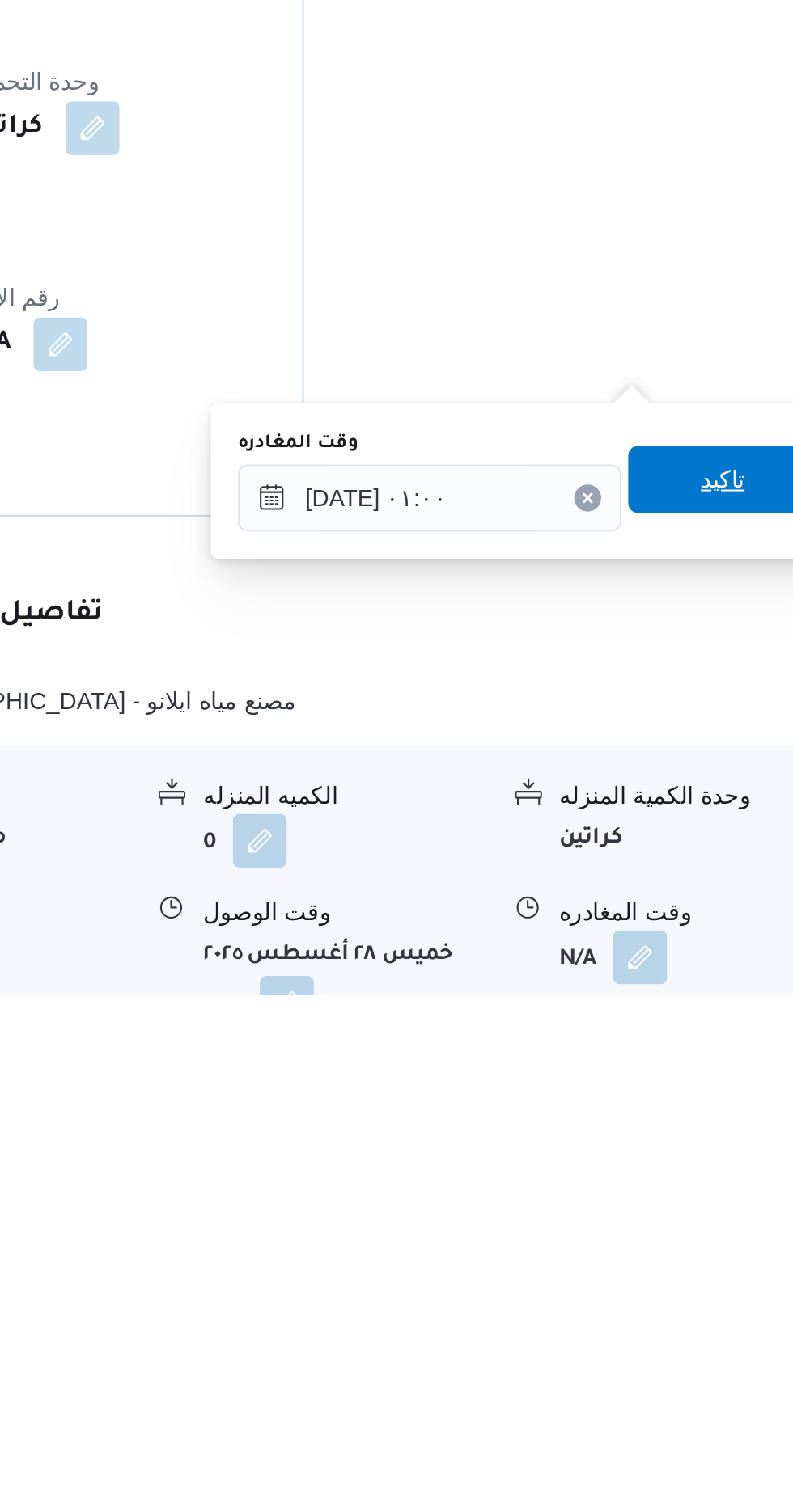
click at [706, 1272] on span "تاكيد" at bounding box center [707, 1266] width 91 height 33
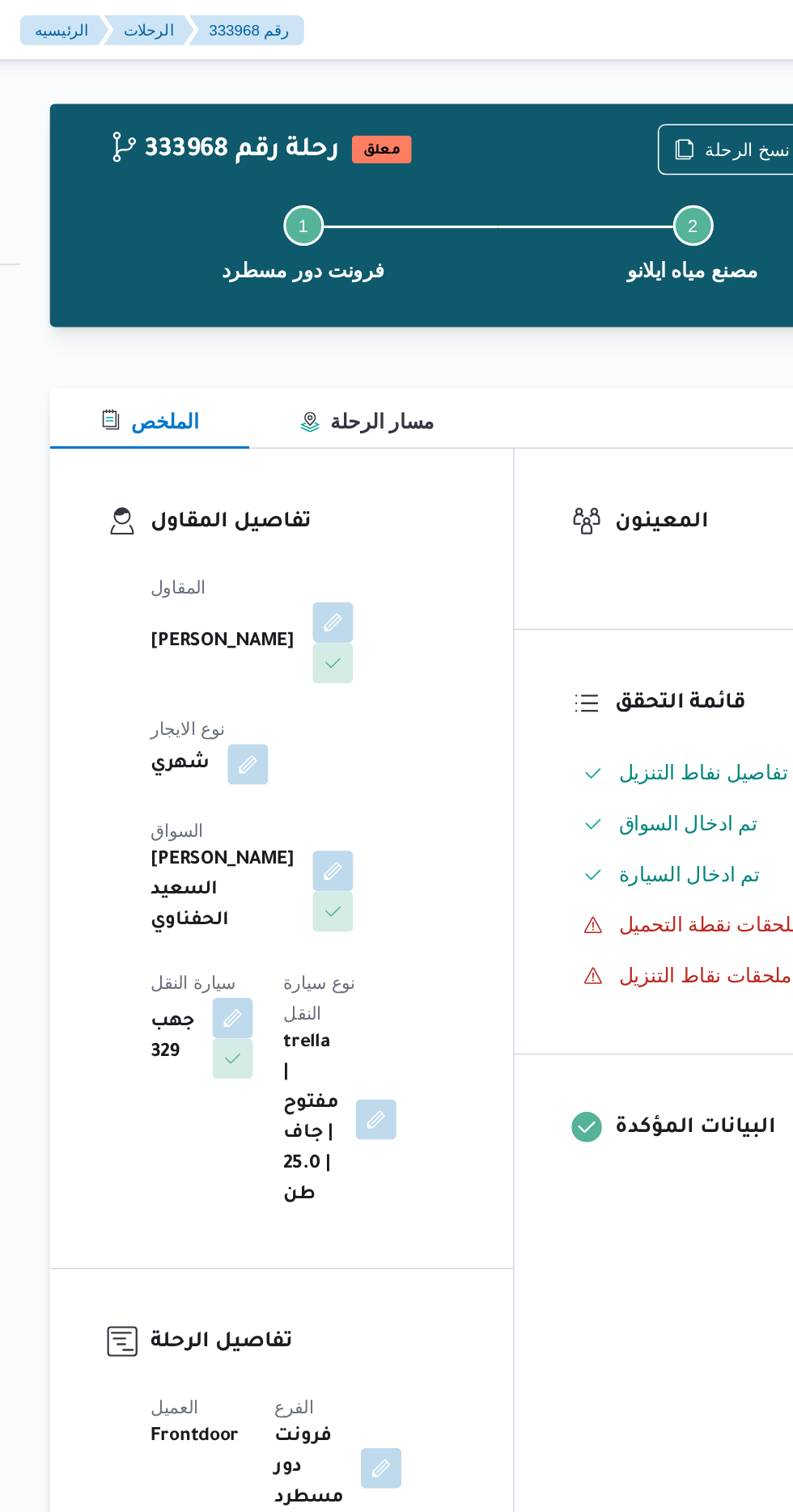
scroll to position [0, 0]
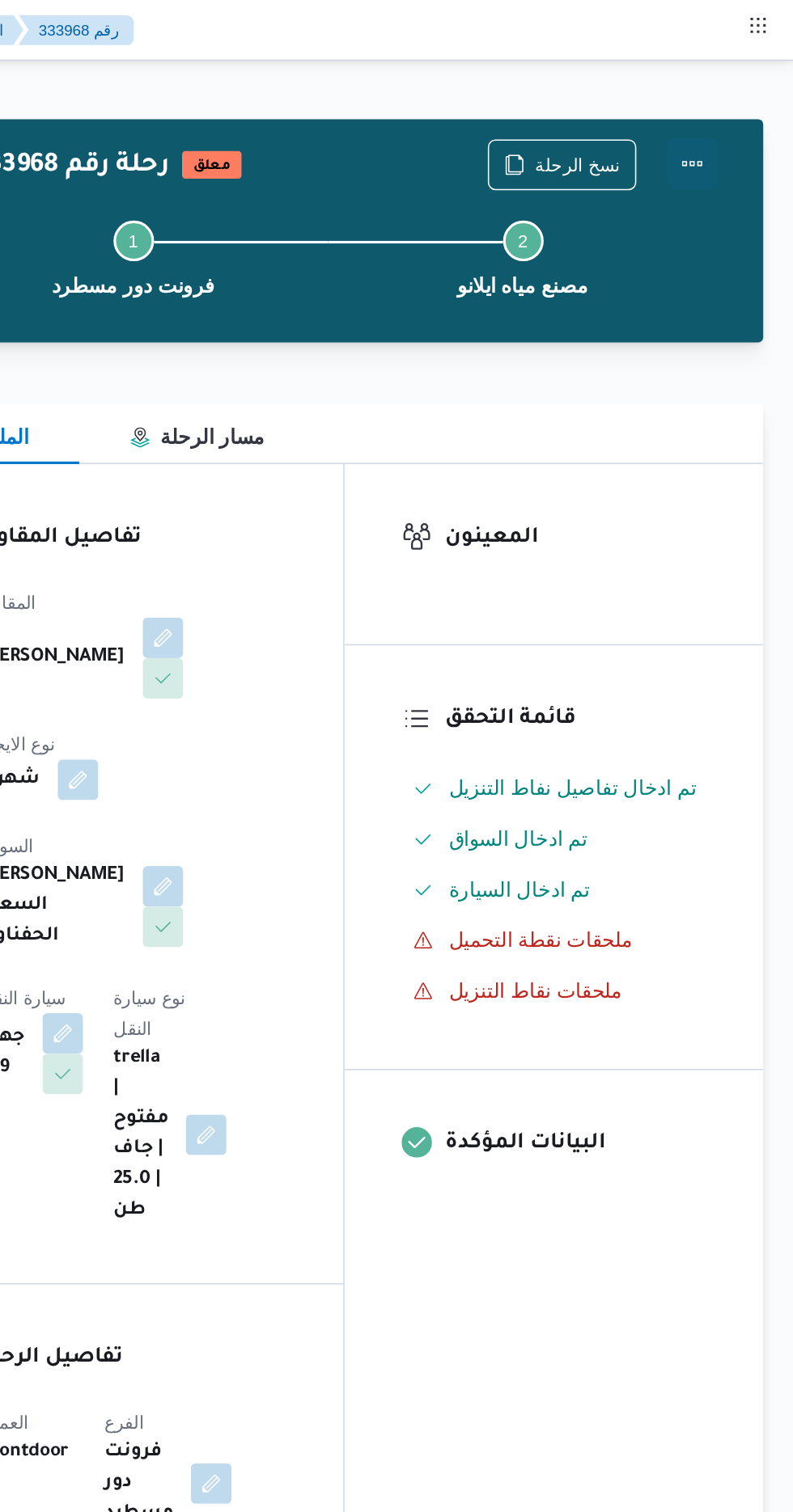
click at [737, 108] on button "Actions" at bounding box center [728, 104] width 33 height 33
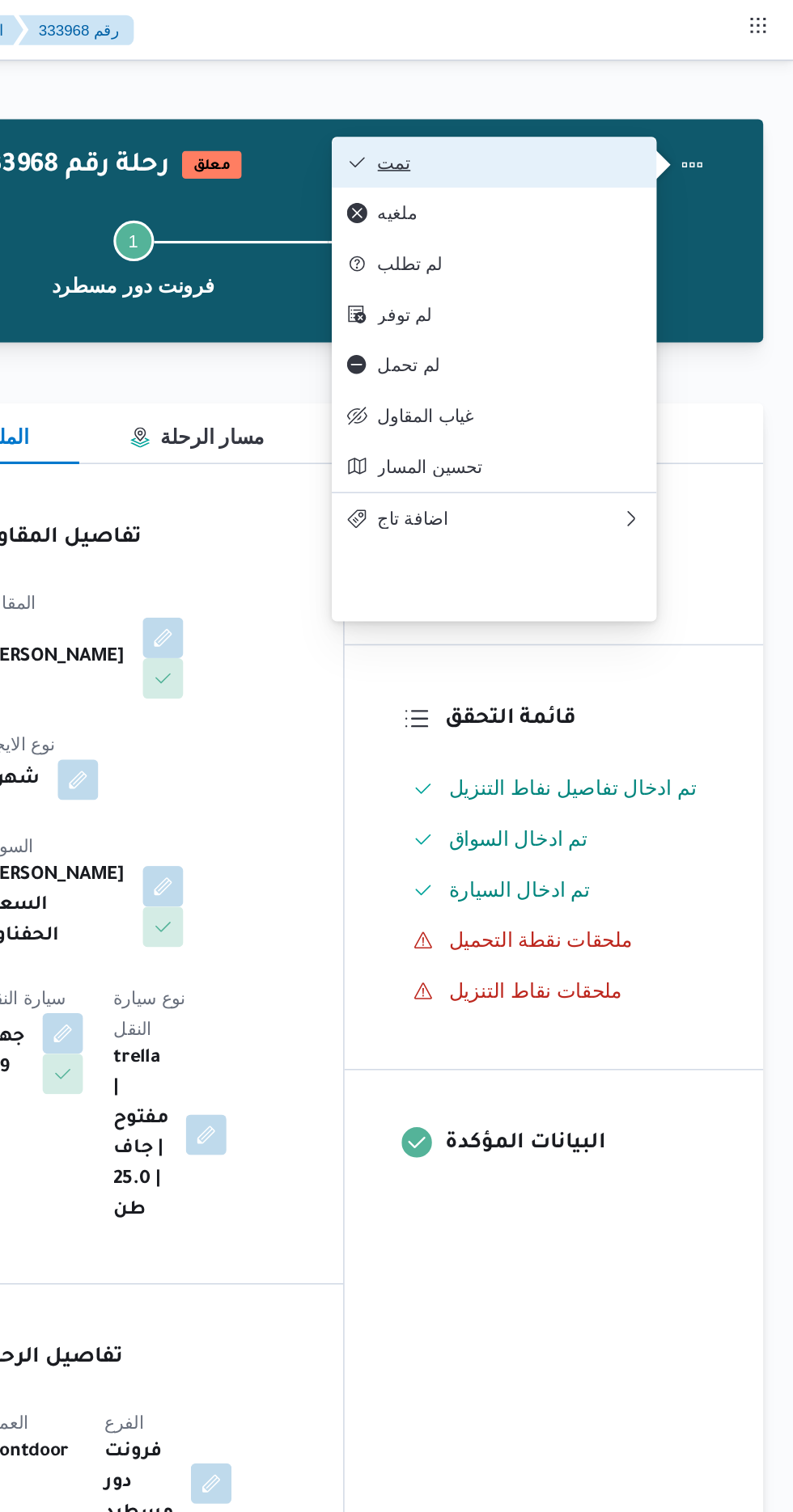
click at [695, 99] on span "تمت" at bounding box center [612, 103] width 169 height 13
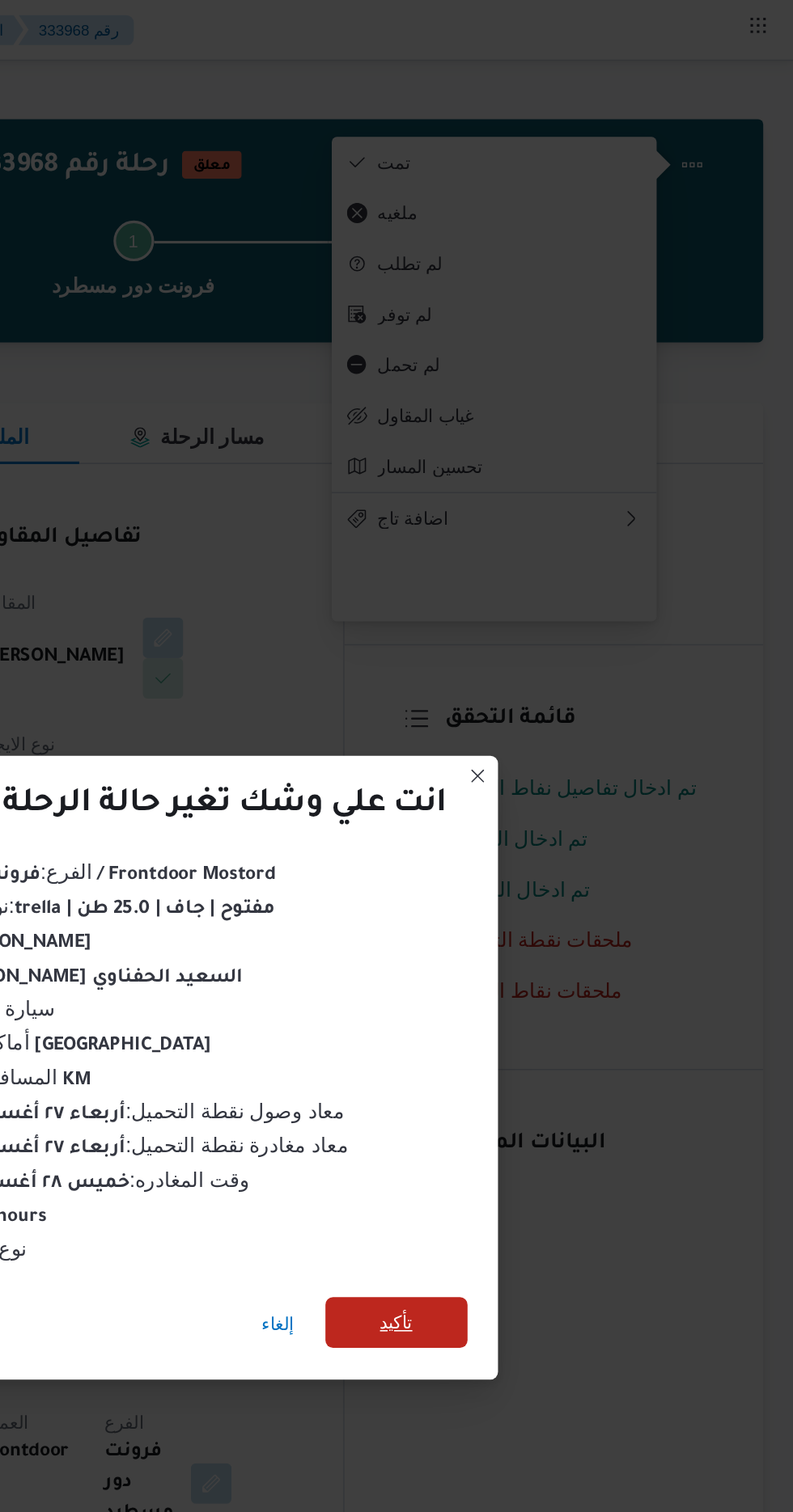
click at [537, 836] on span "تأكيد" at bounding box center [539, 843] width 21 height 19
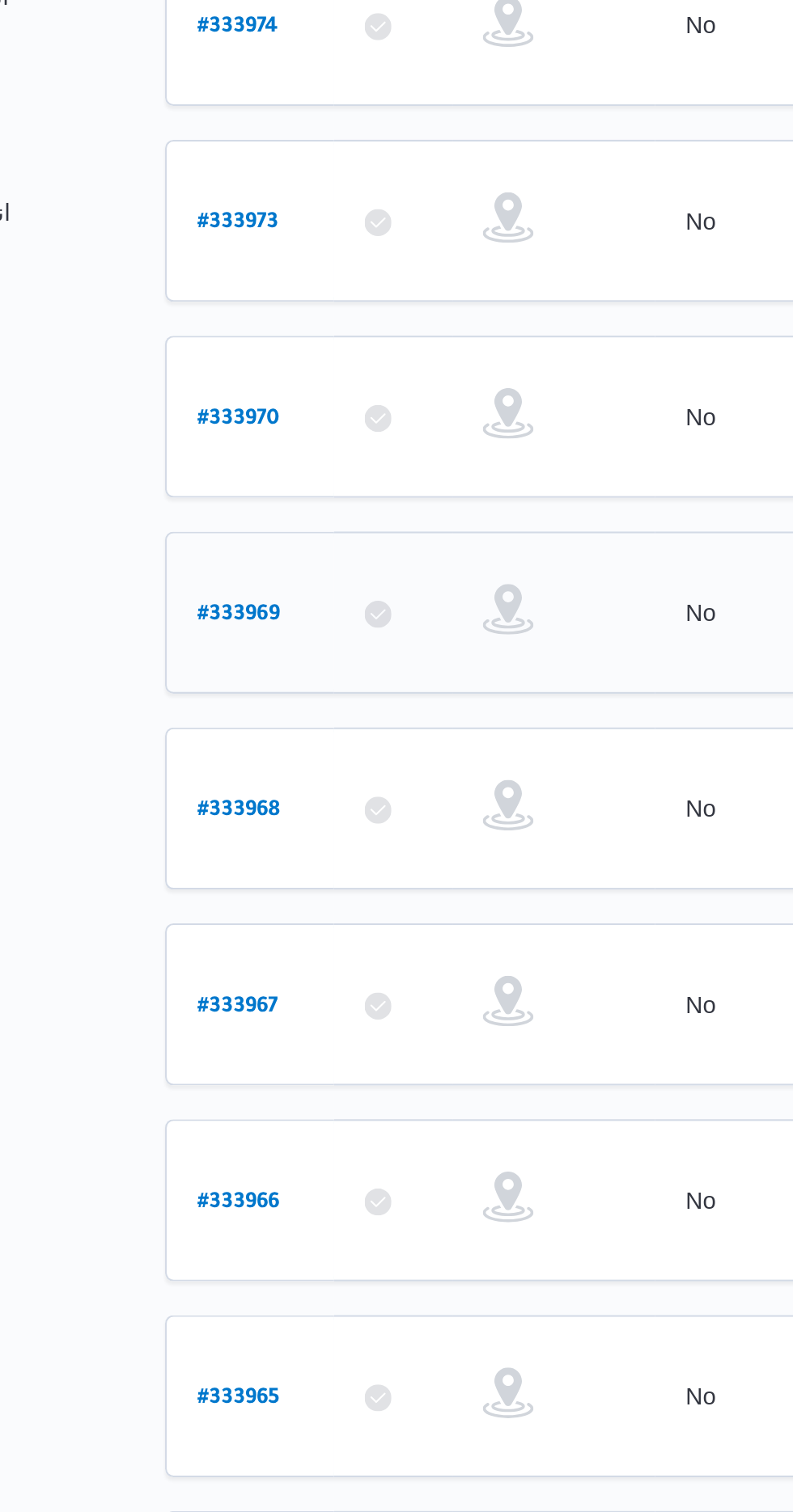
click at [257, 596] on b "# 333969" at bounding box center [246, 602] width 40 height 11
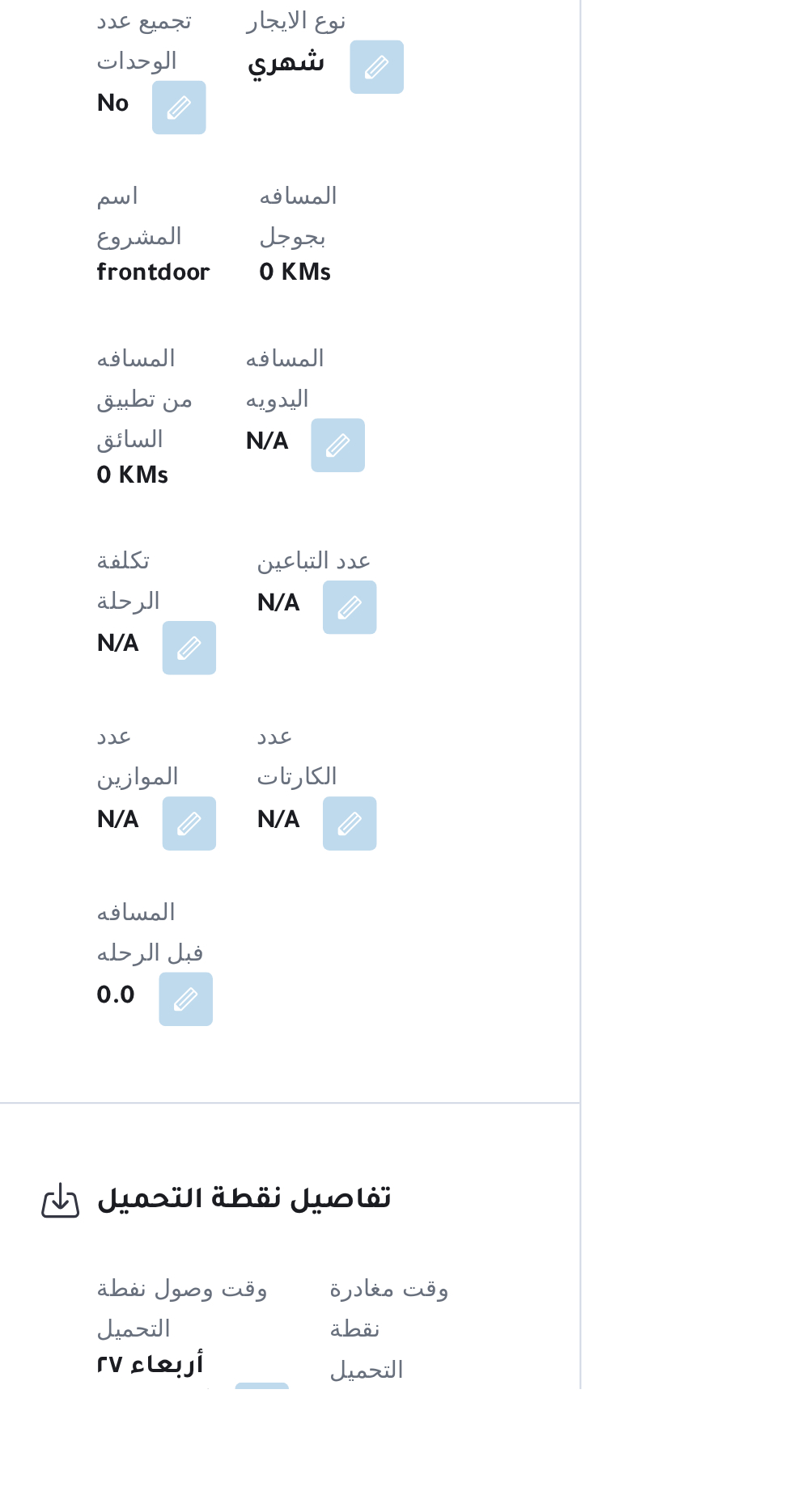
scroll to position [449, 0]
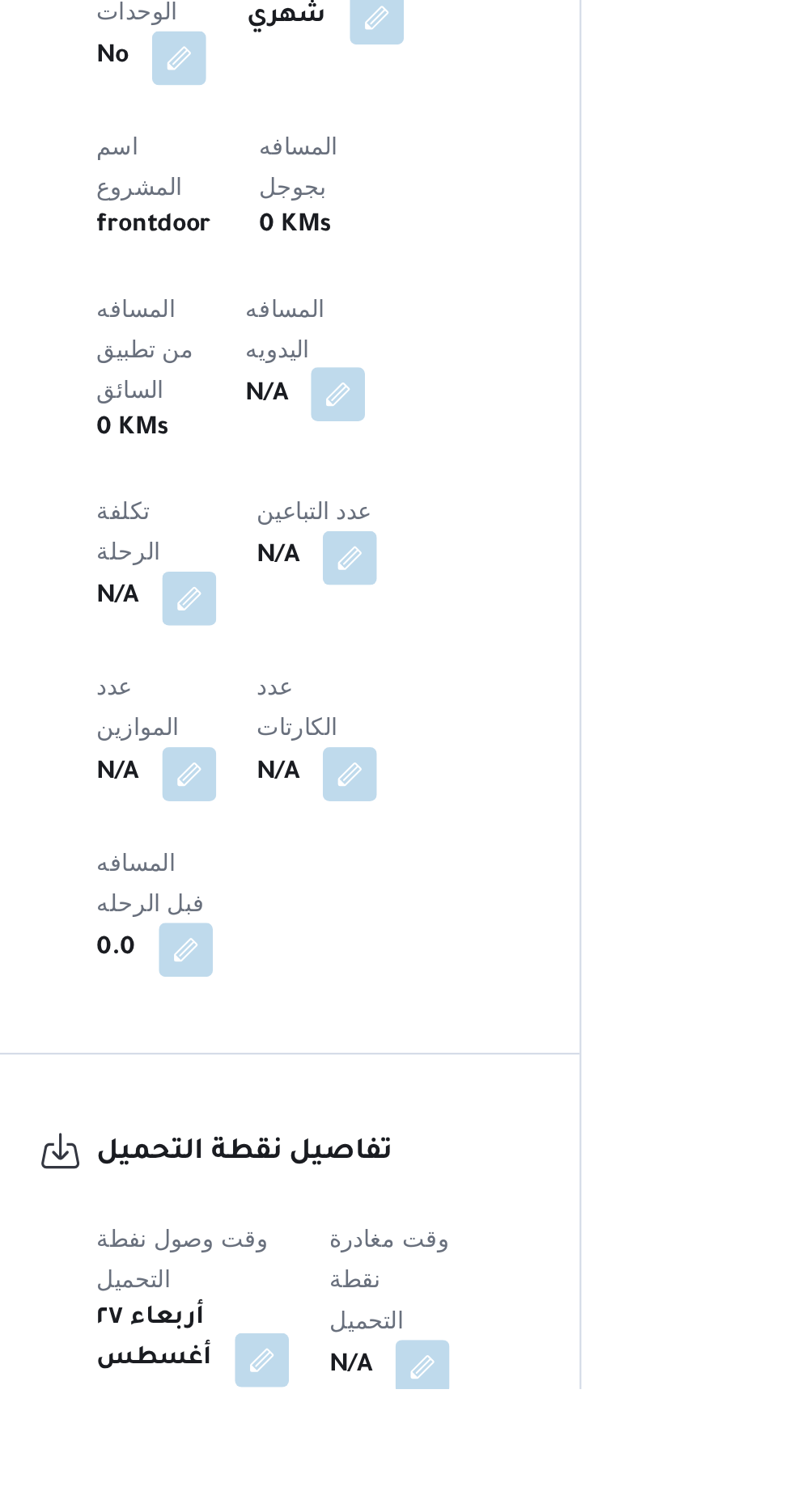
click at [377, 1023] on button "button" at bounding box center [390, 1035] width 26 height 26
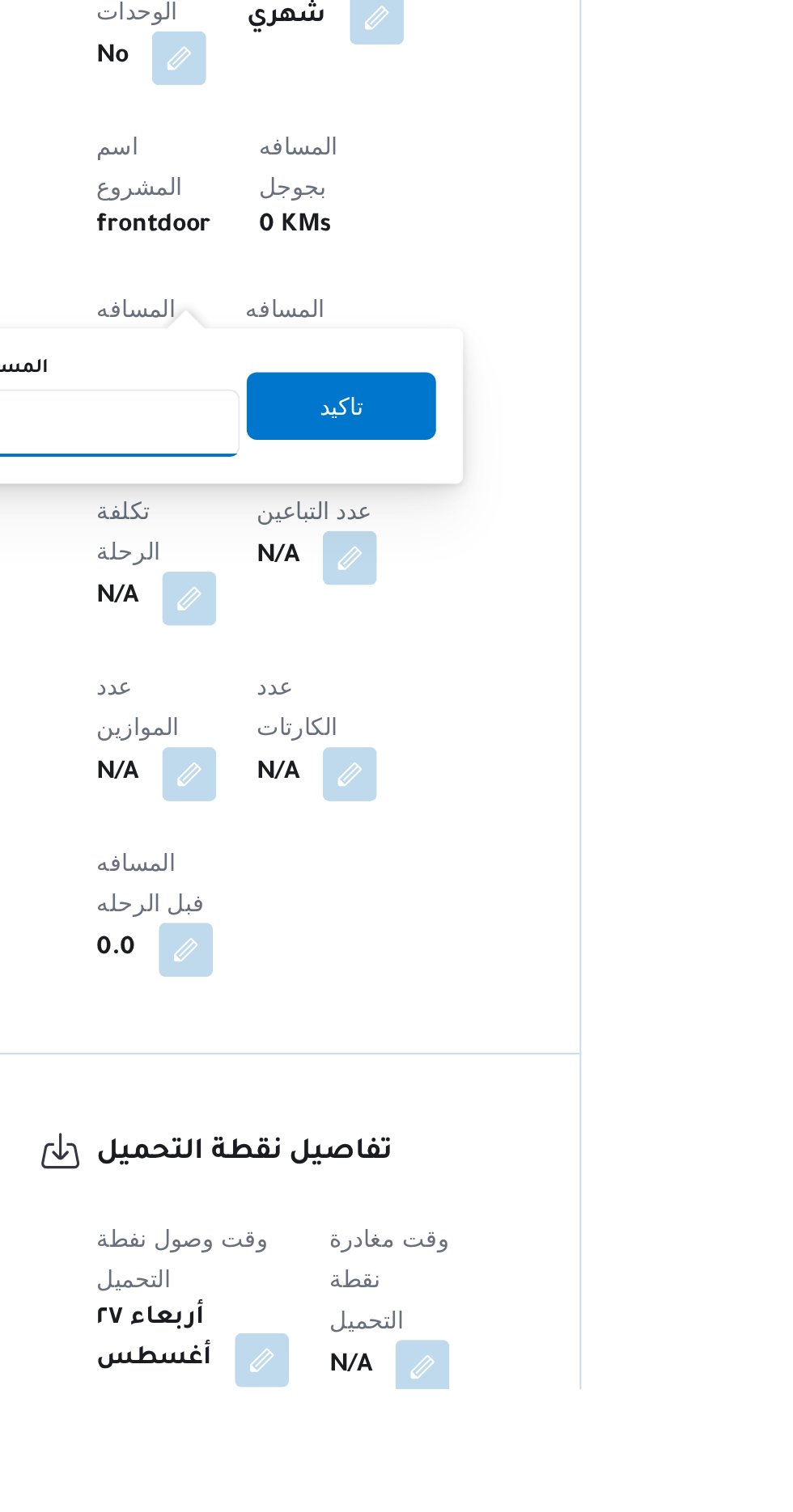
click at [301, 1045] on input "المسافه اليدويه" at bounding box center [263, 1050] width 161 height 33
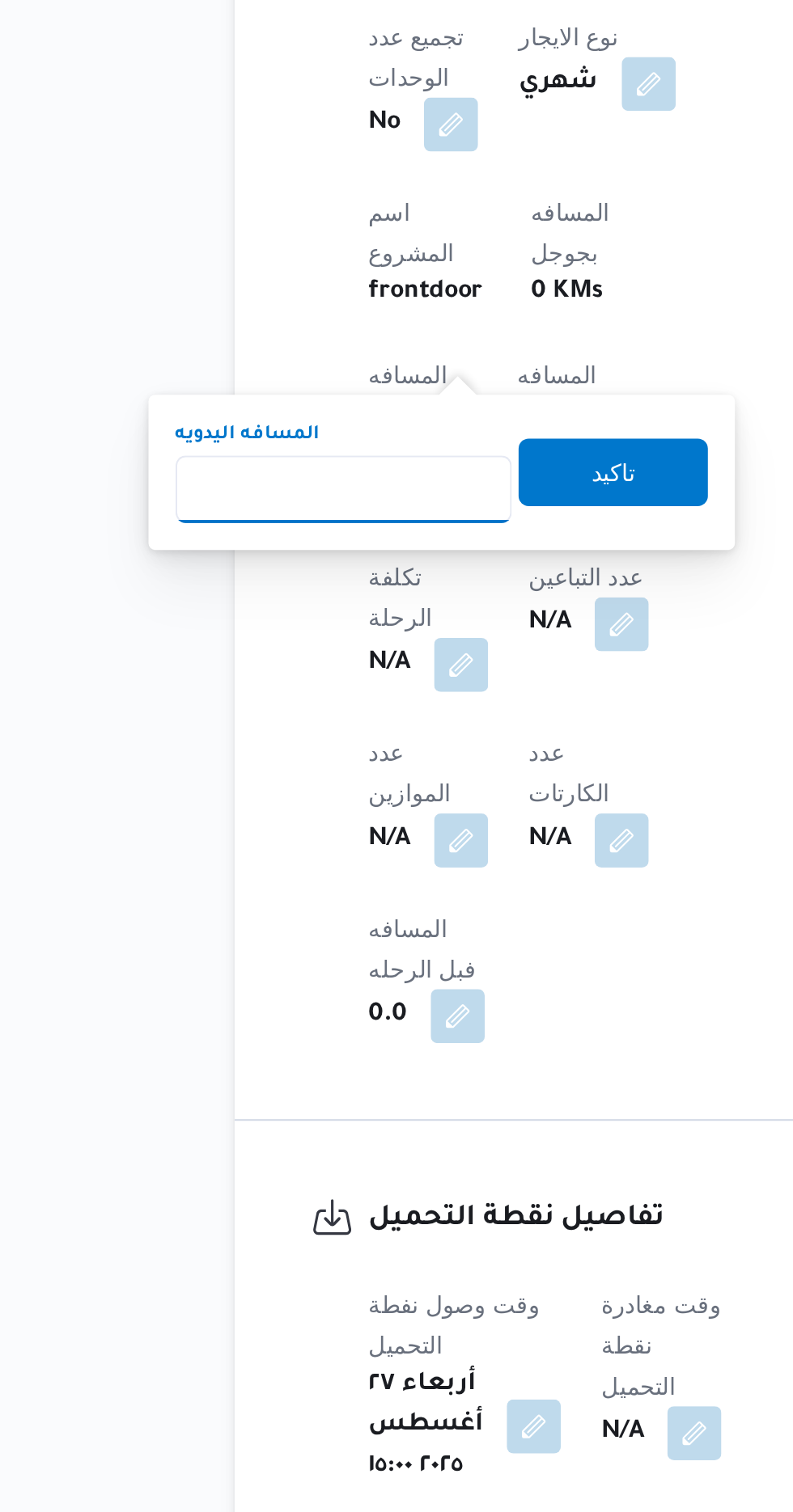
scroll to position [612, 0]
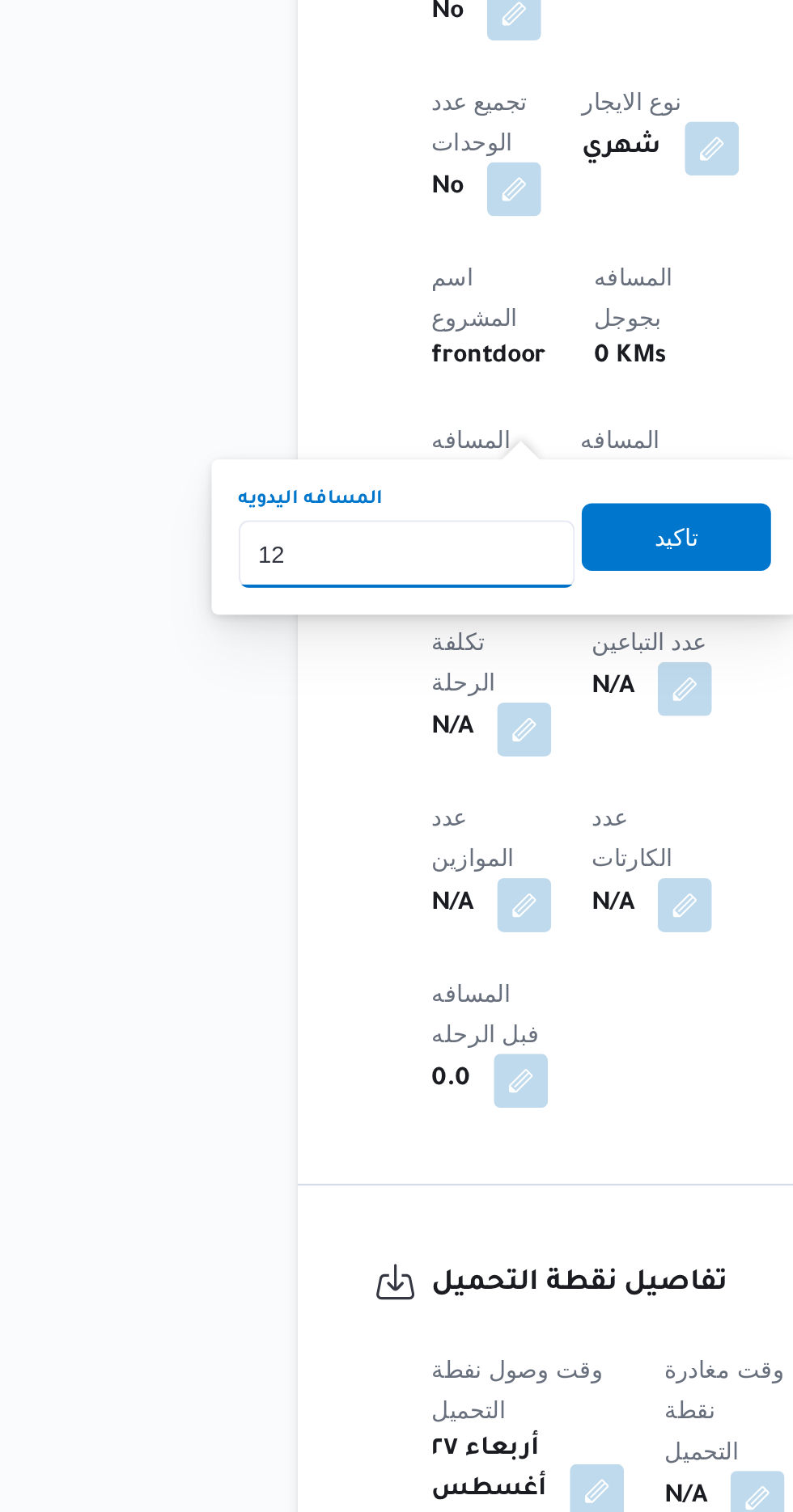
type input "120"
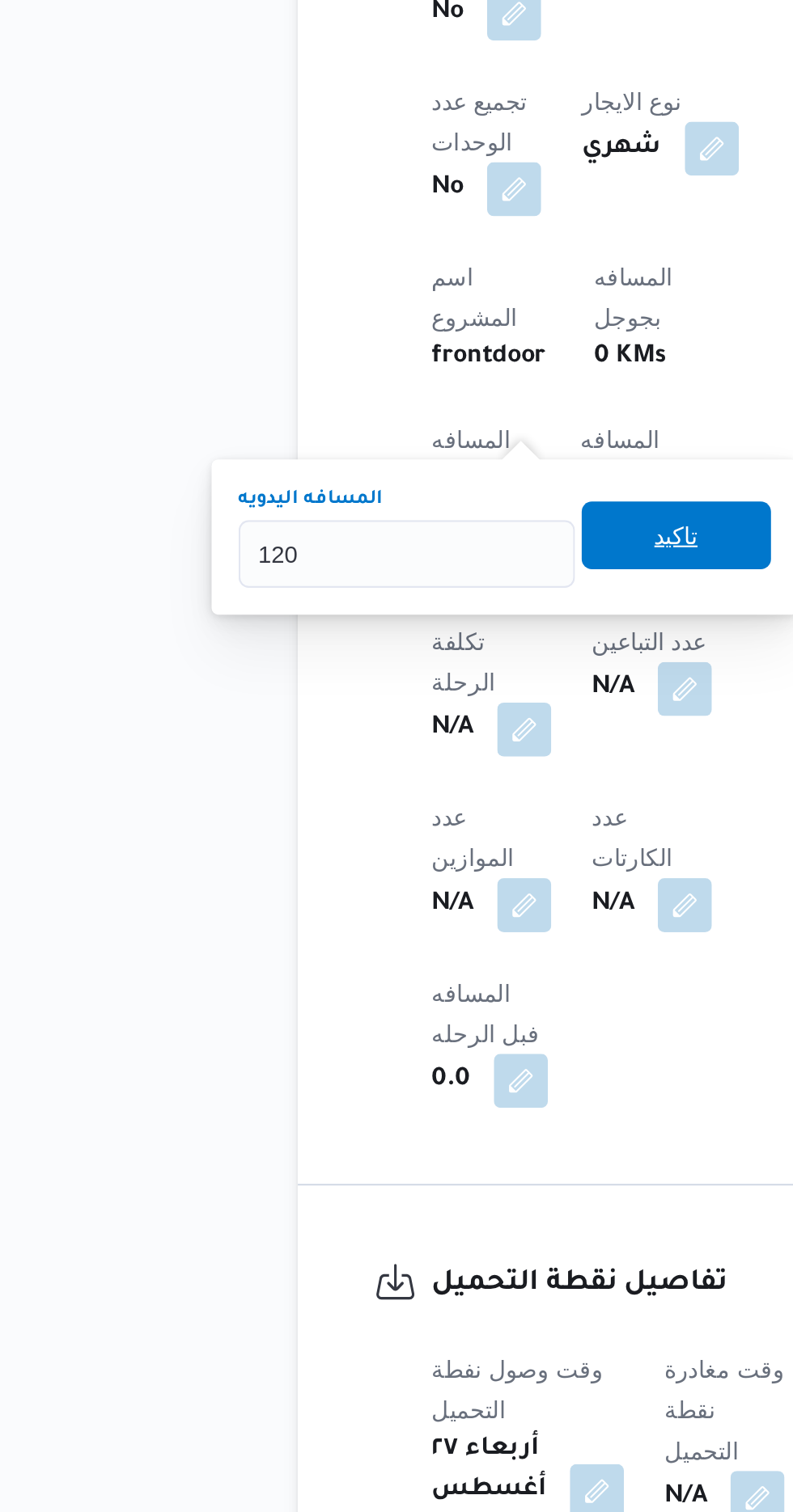
click at [406, 890] on span "تاكيد" at bounding box center [392, 879] width 91 height 33
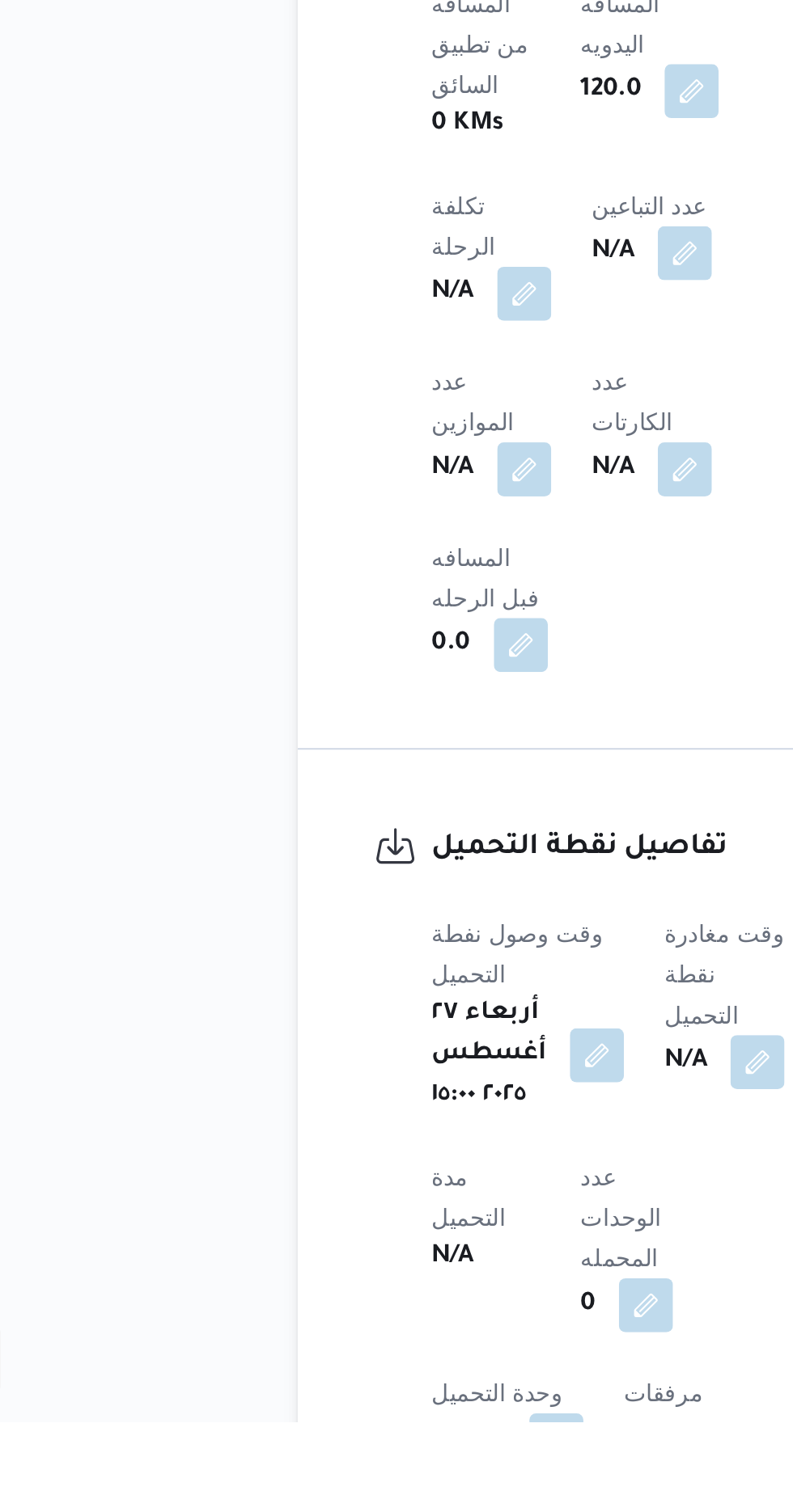
click at [430, 1268] on div "وقت مغادرة نقطة التحميل N/A" at bounding box center [414, 1316] width 57 height 97
click at [440, 1327] on span at bounding box center [426, 1340] width 34 height 26
click at [440, 1326] on button "button" at bounding box center [430, 1339] width 26 height 26
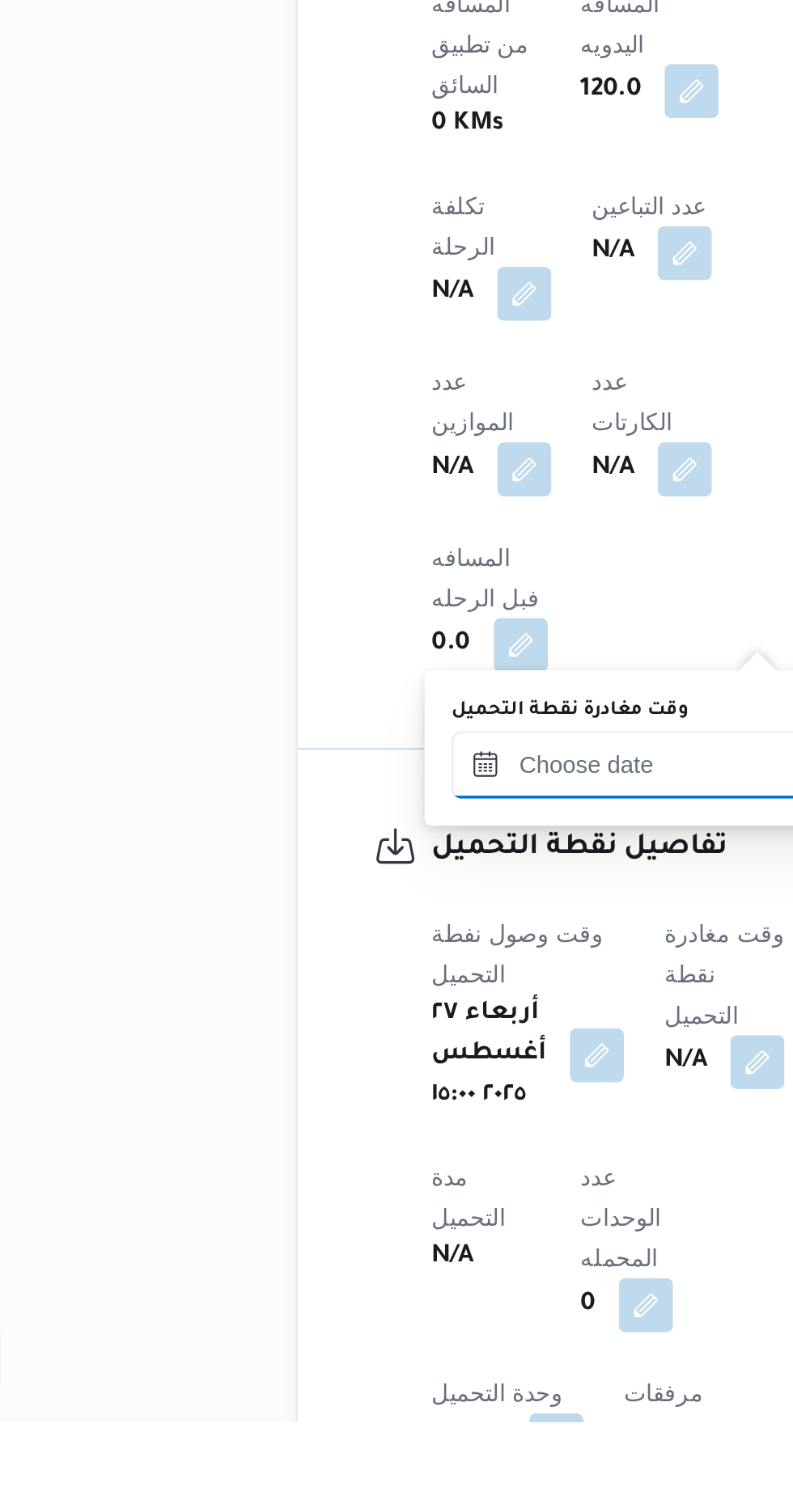
click at [372, 1193] on input "وقت مغادرة نقطة التحميل" at bounding box center [375, 1198] width 184 height 33
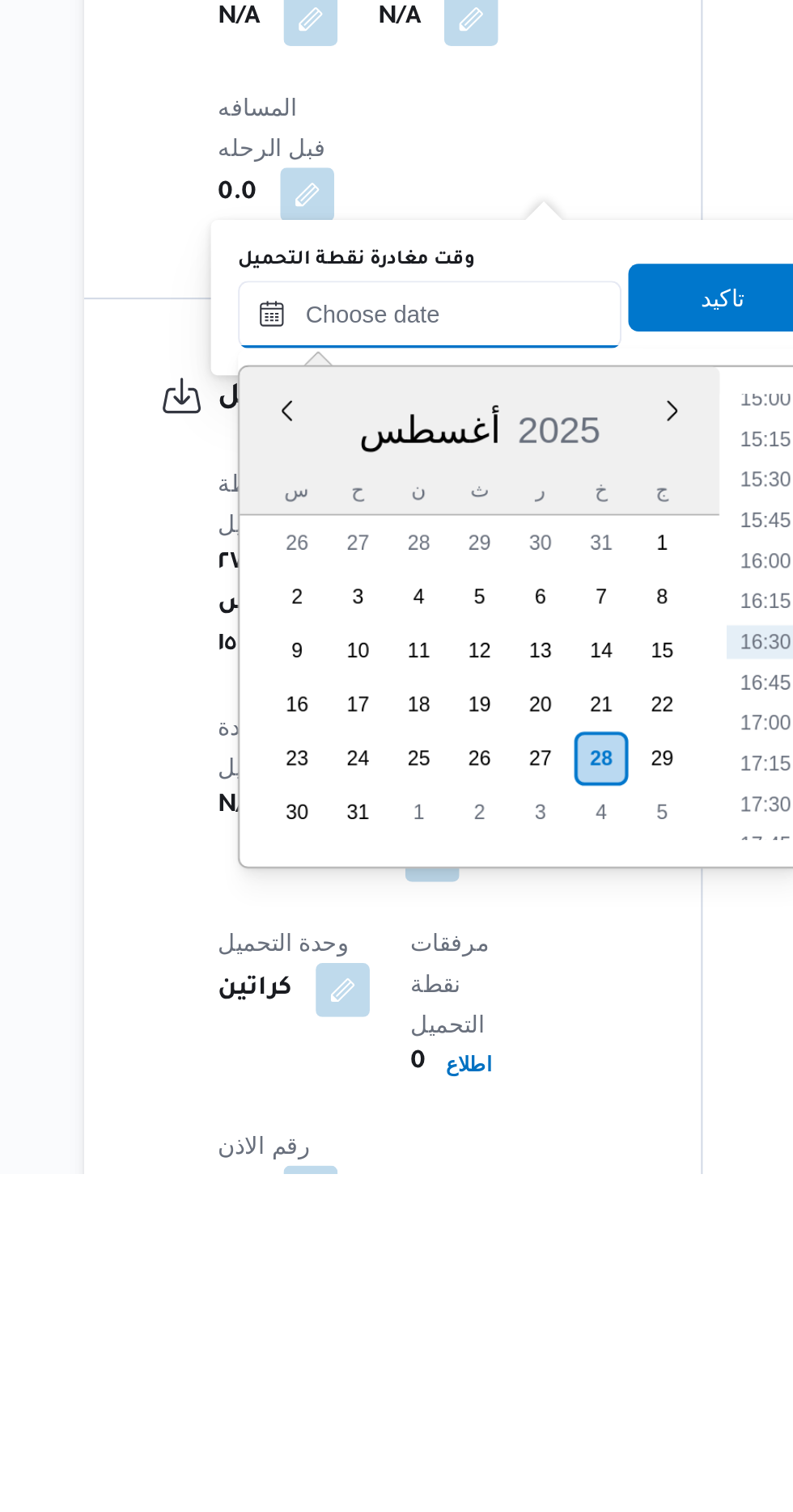
scroll to position [708, 0]
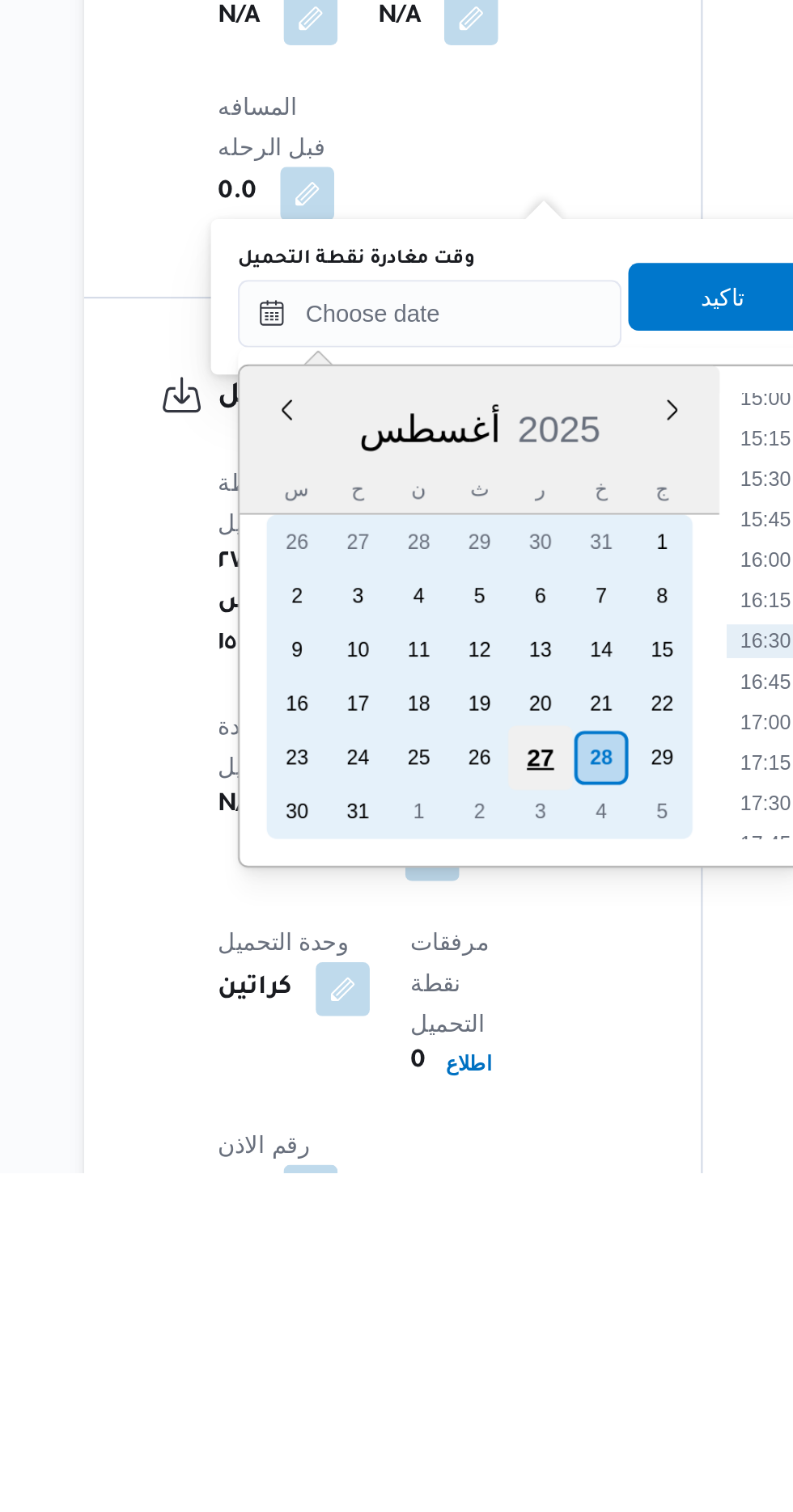
click at [432, 1309] on div "27" at bounding box center [429, 1313] width 31 height 31
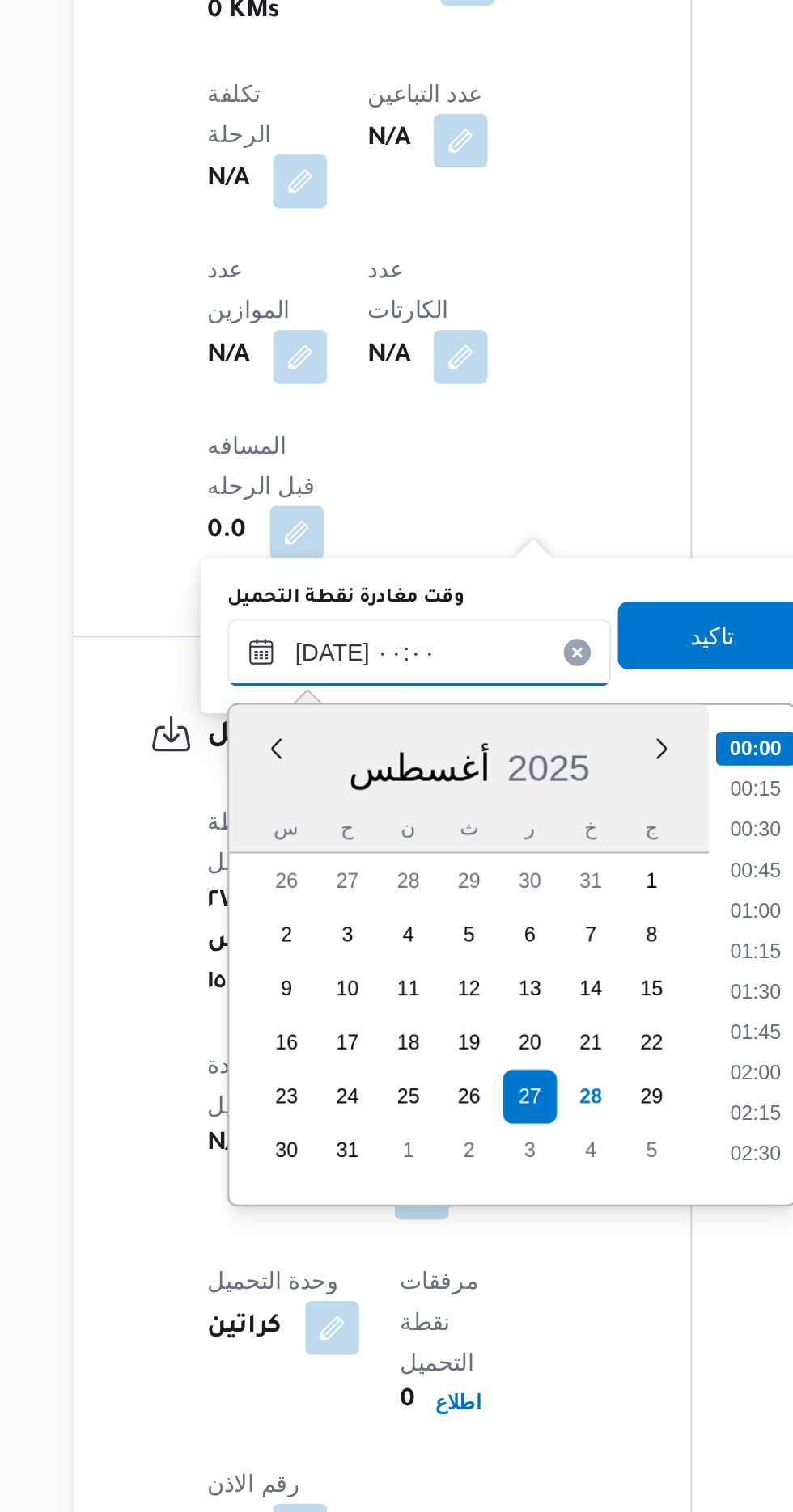
click at [298, 1108] on input "[DATE] ٠٠:٠٠" at bounding box center [375, 1101] width 184 height 33
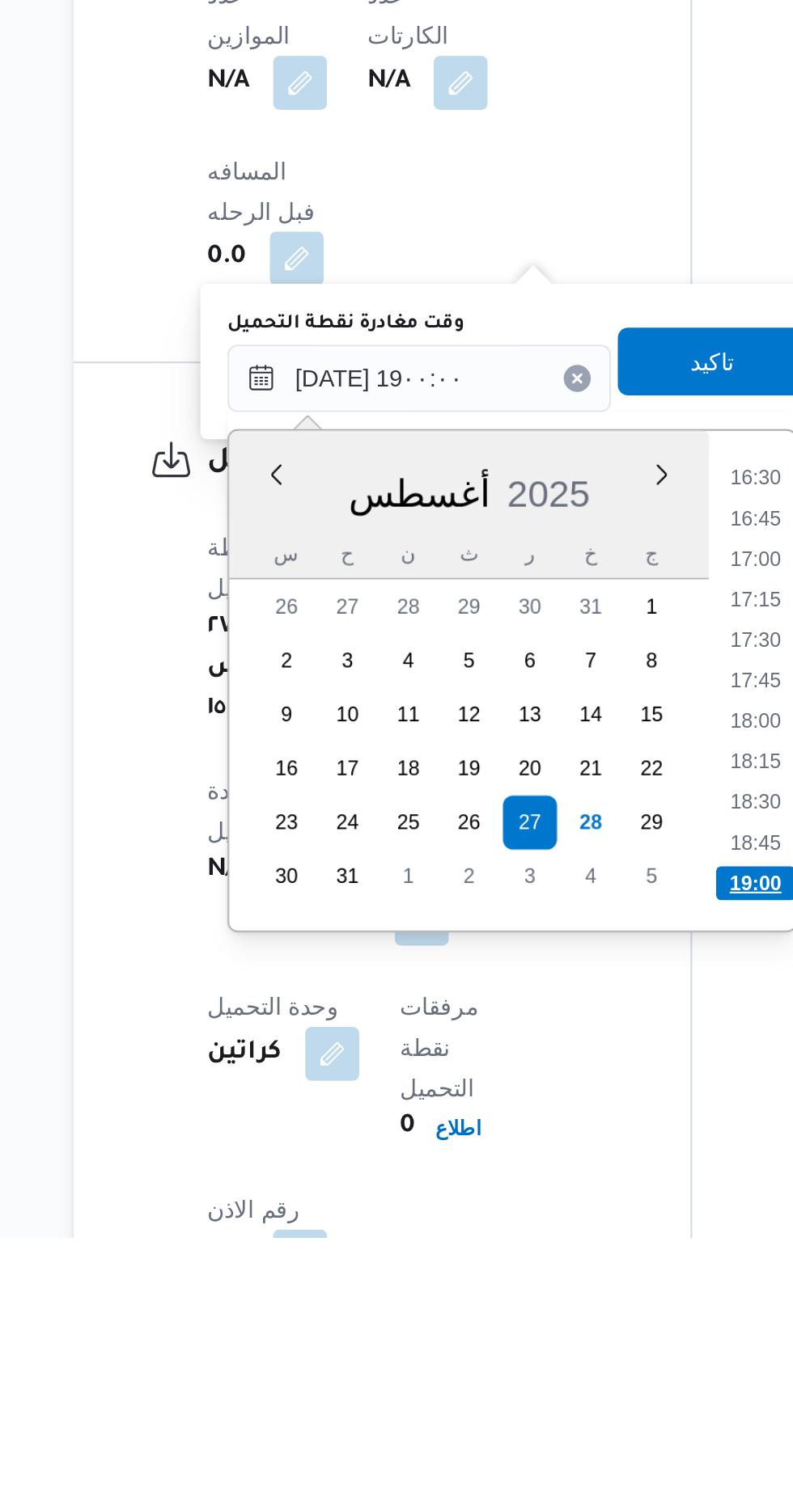
click at [537, 1335] on li "19:00" at bounding box center [537, 1343] width 38 height 16
type input "[DATE] ١٩:٠٠"
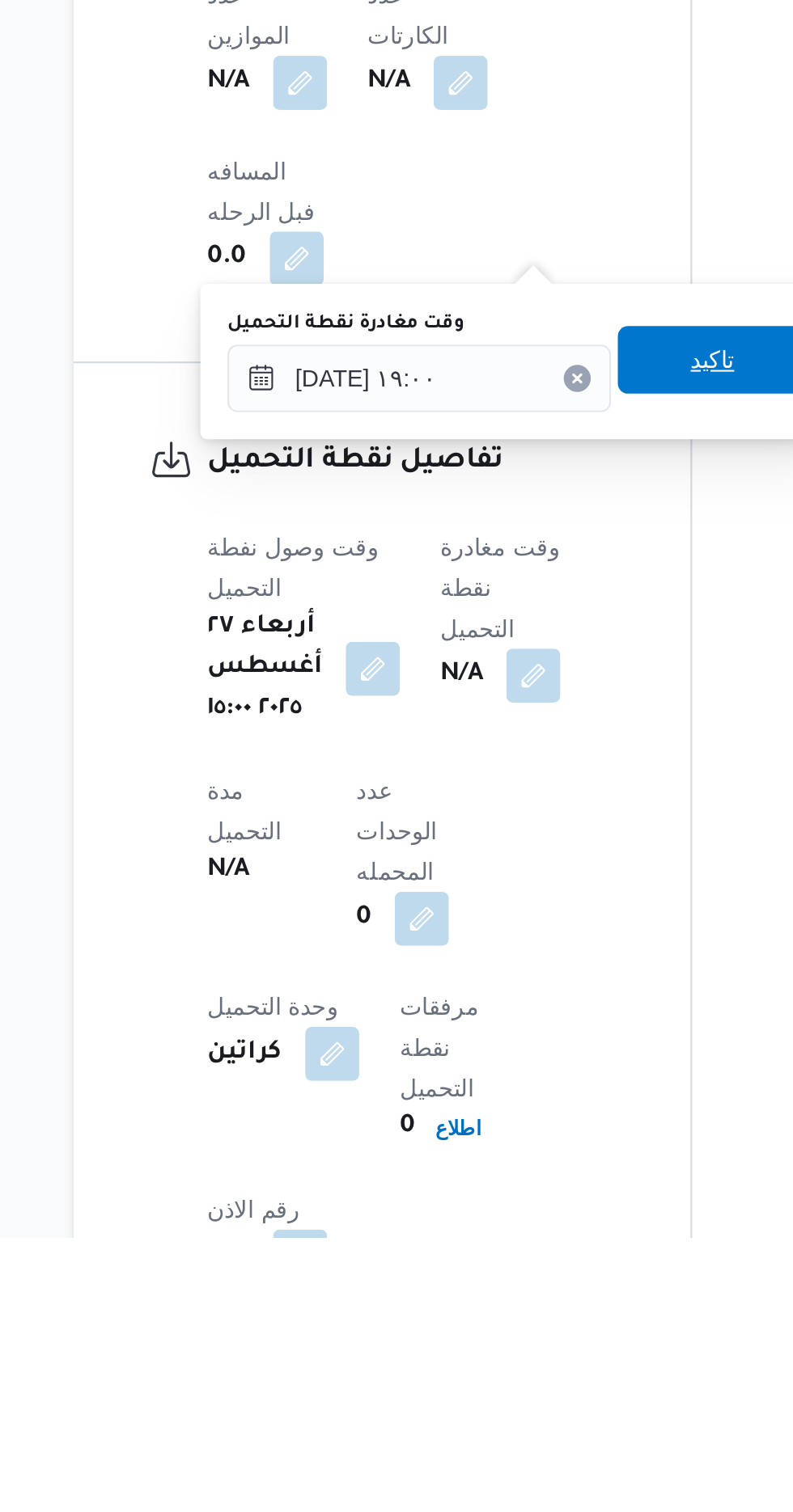
click at [527, 1093] on span "تاكيد" at bounding box center [516, 1091] width 21 height 19
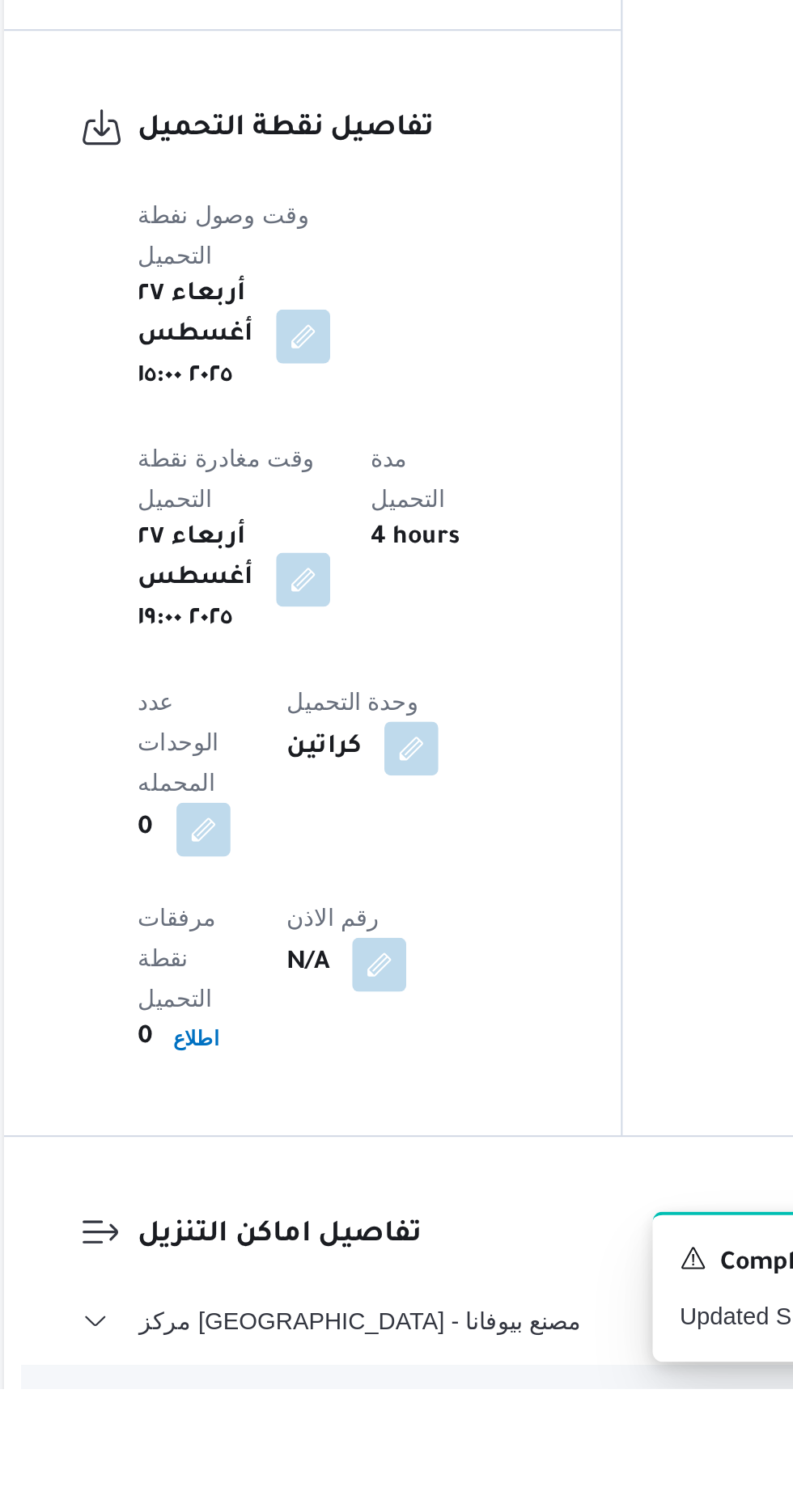
scroll to position [940, 0]
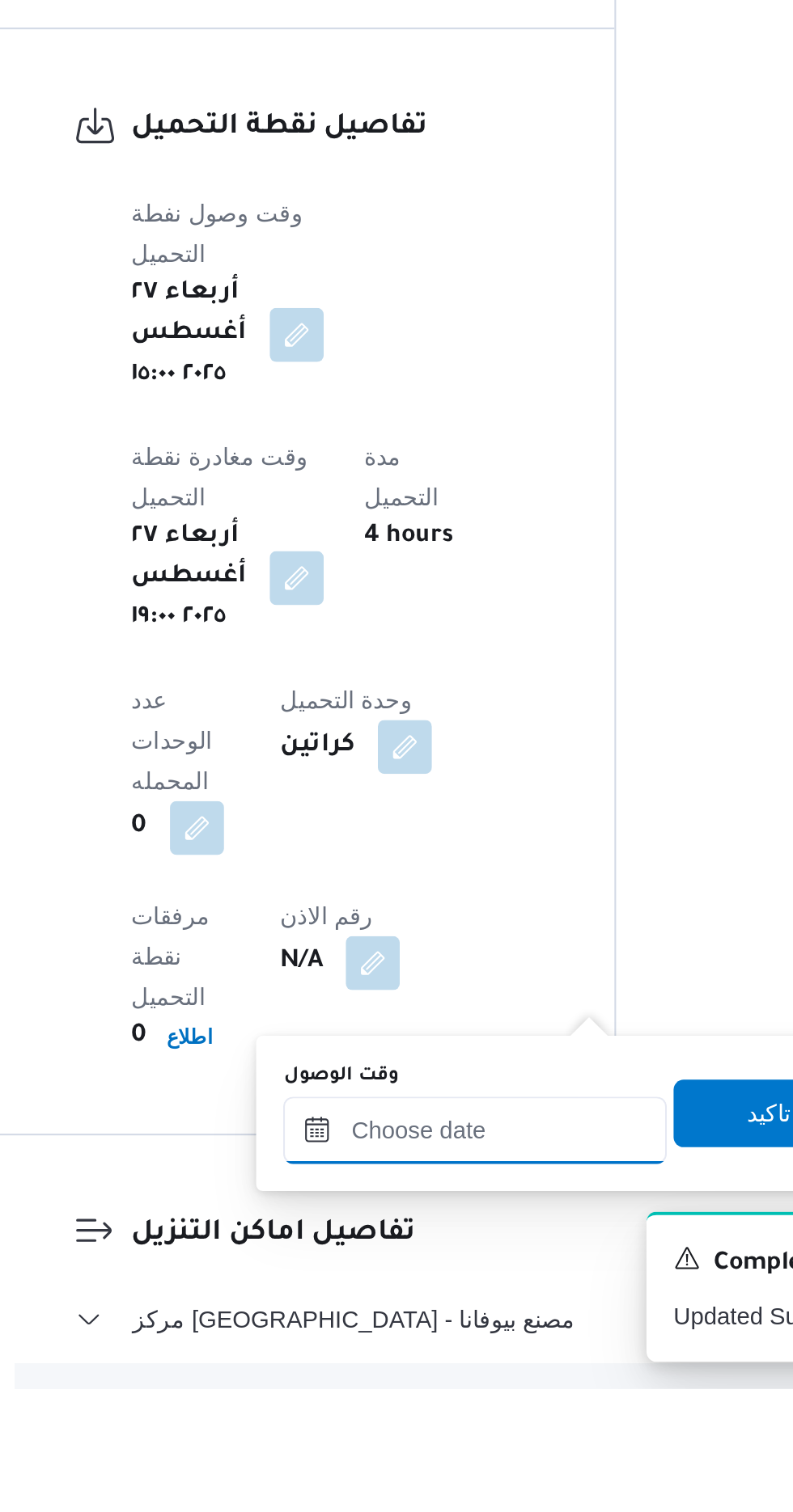
click at [466, 1382] on input "وقت الوصول" at bounding box center [439, 1389] width 184 height 33
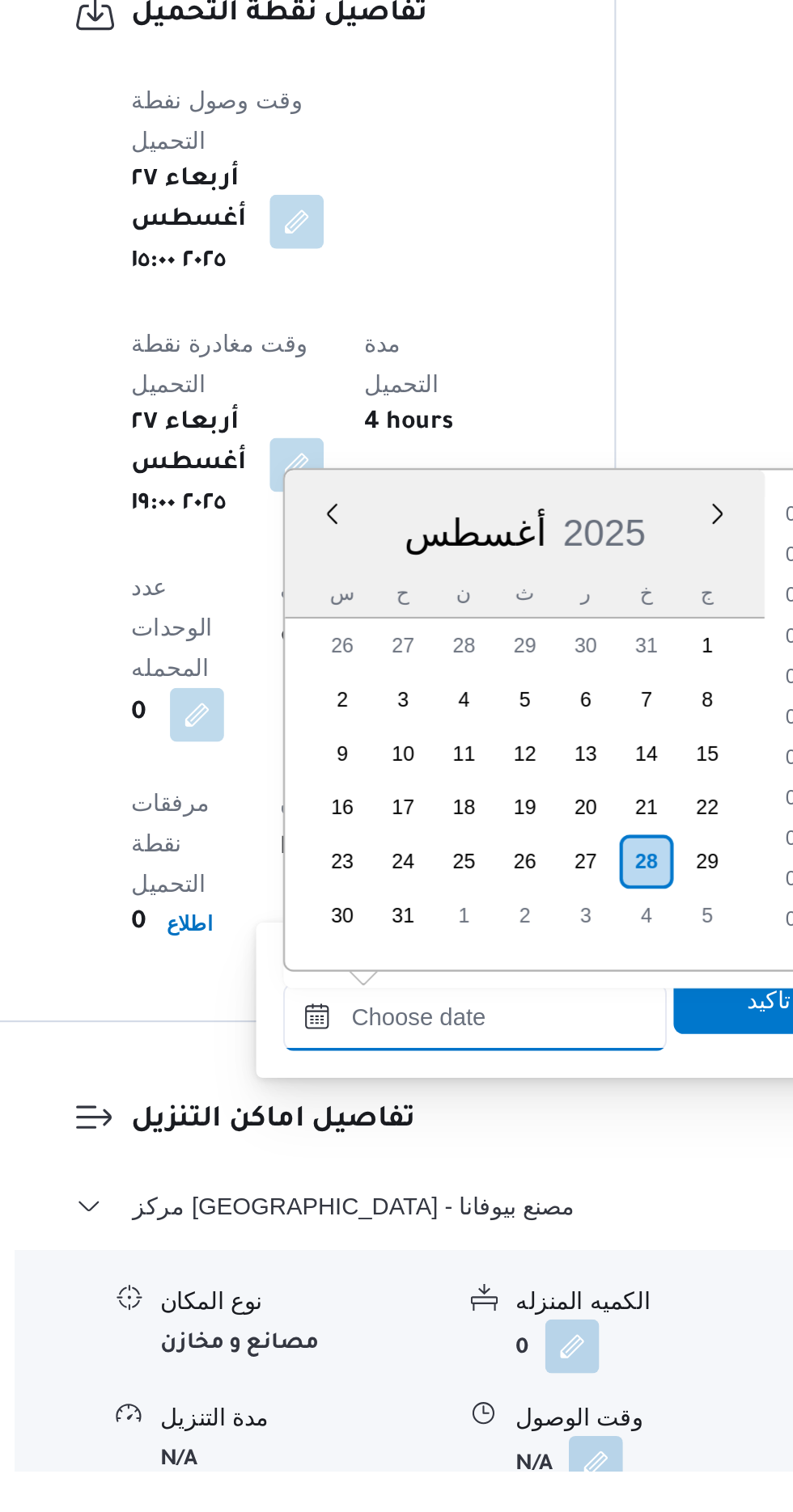
scroll to position [1170, 0]
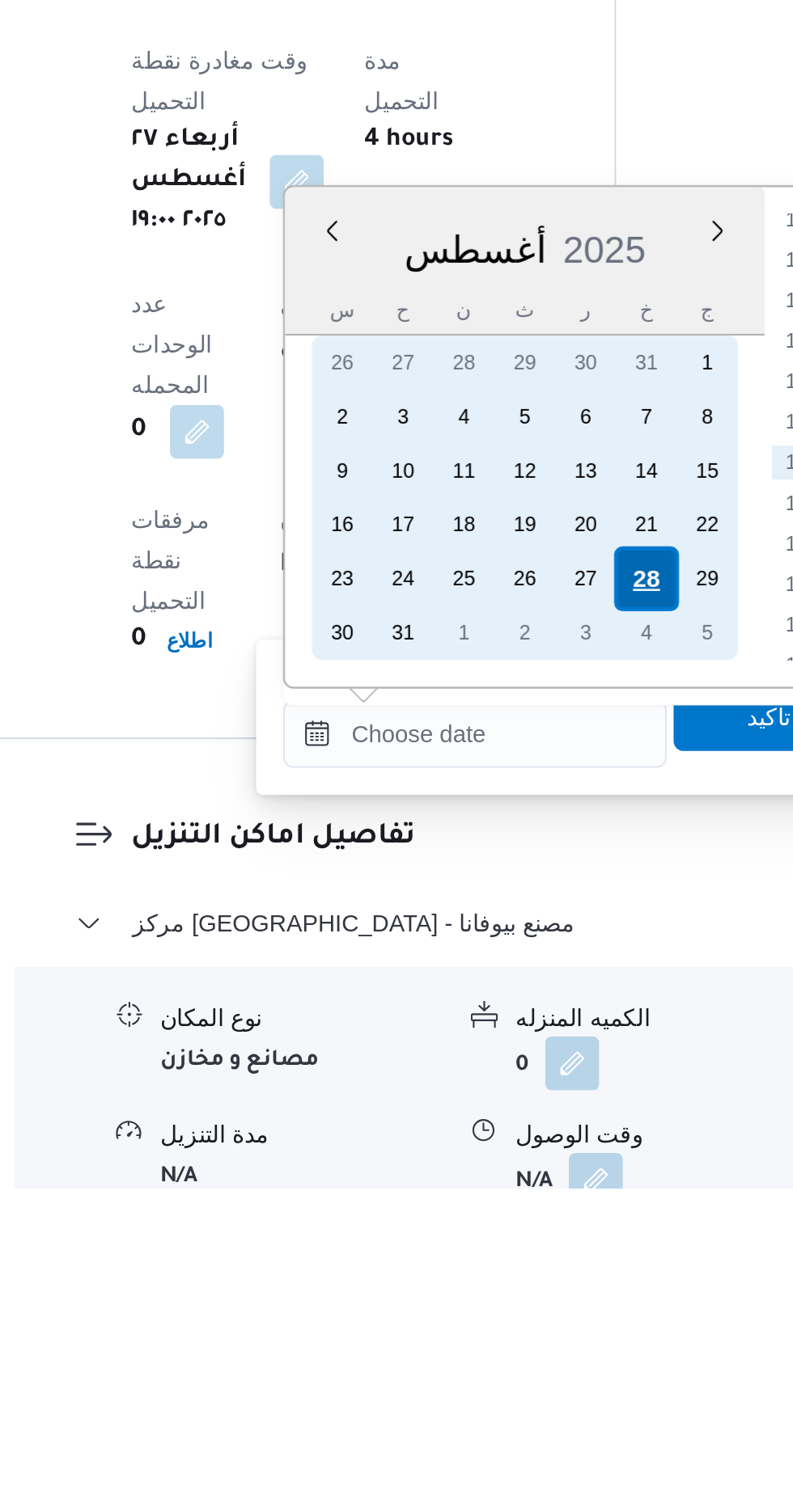
click at [519, 1224] on div "28" at bounding box center [521, 1220] width 31 height 31
type input "[DATE] ٠٠:٠٠"
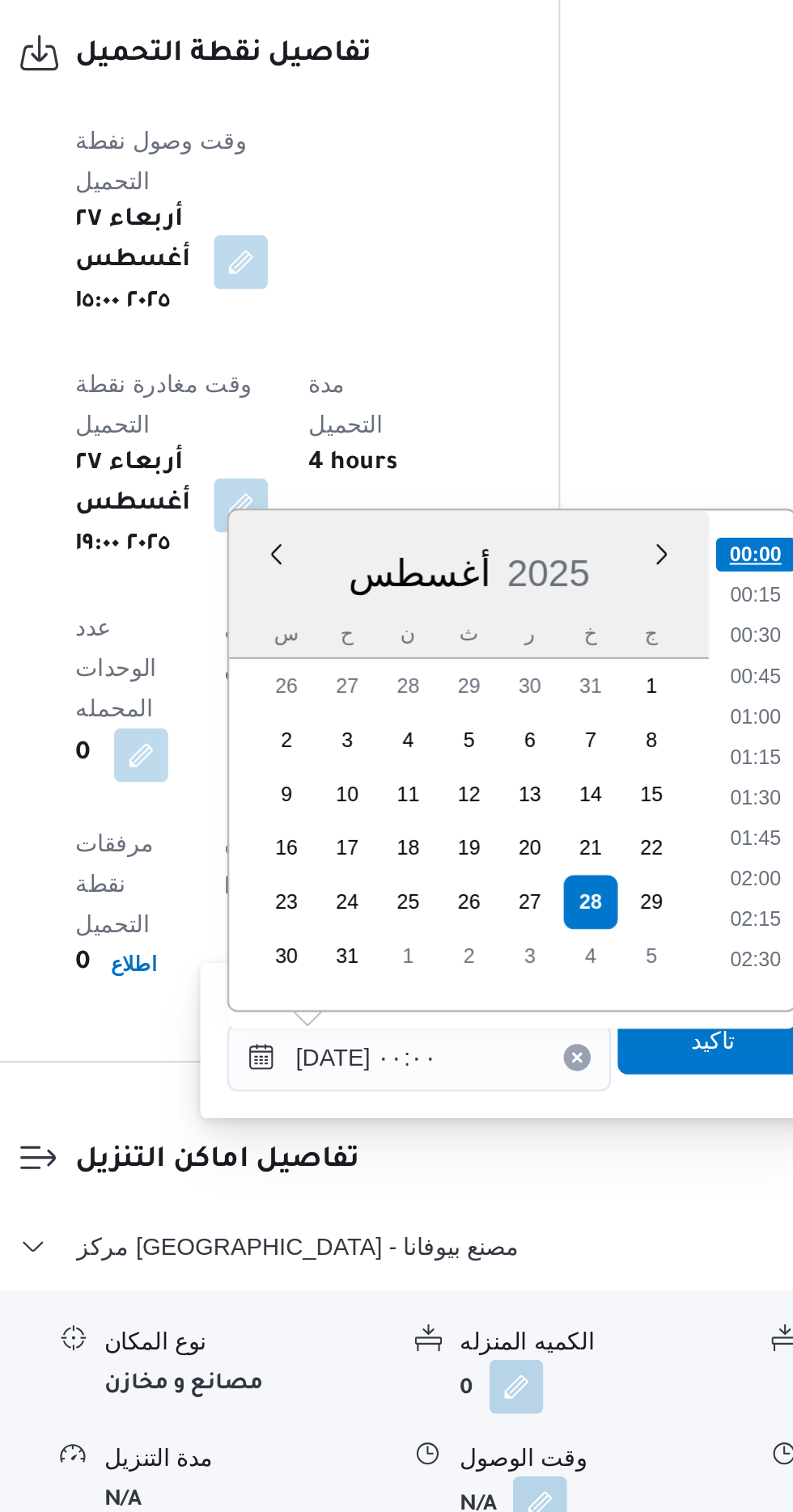
click at [603, 1055] on li "00:00" at bounding box center [600, 1054] width 38 height 16
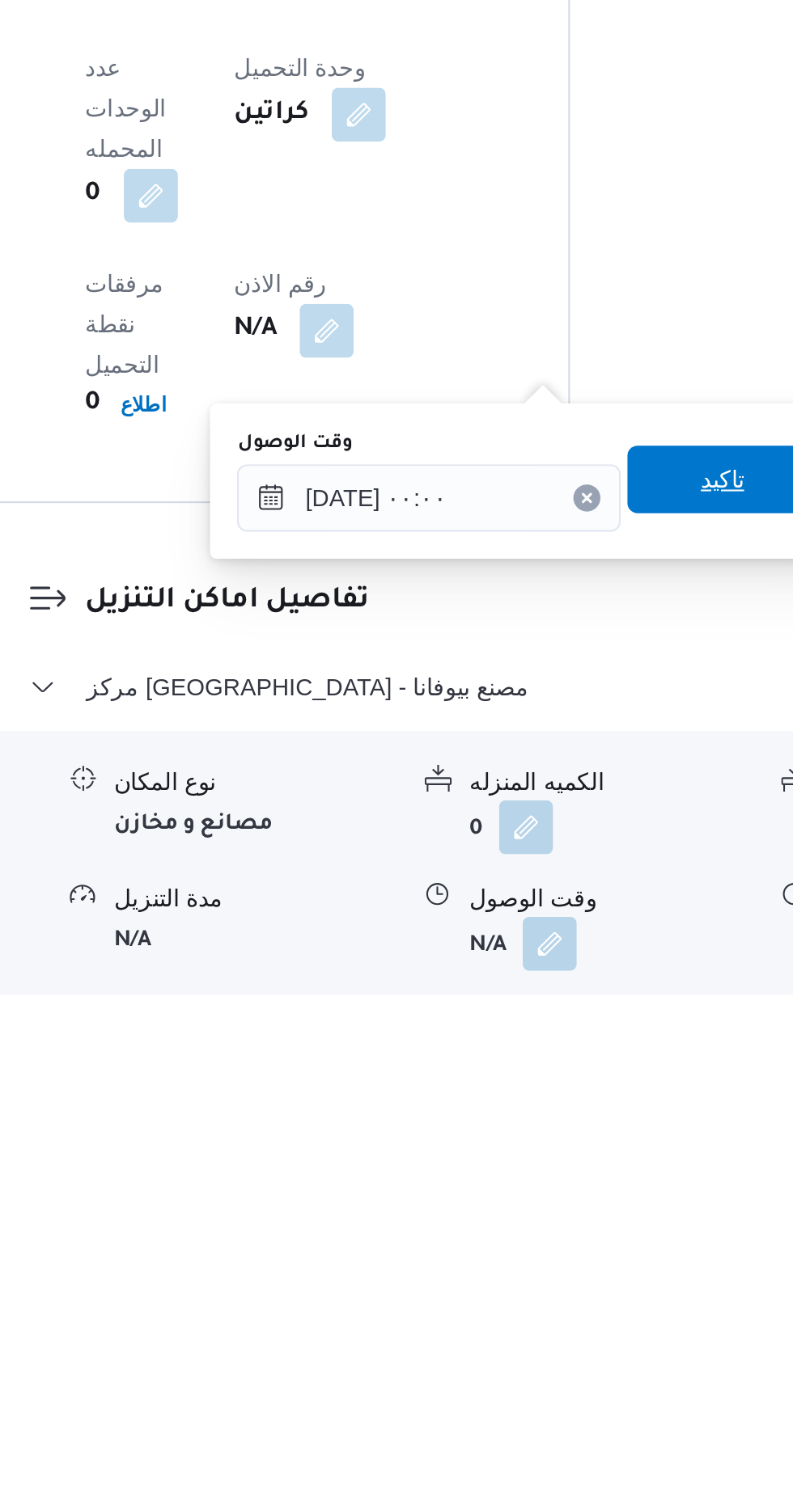
click at [579, 1275] on span "تاكيد" at bounding box center [579, 1266] width 91 height 33
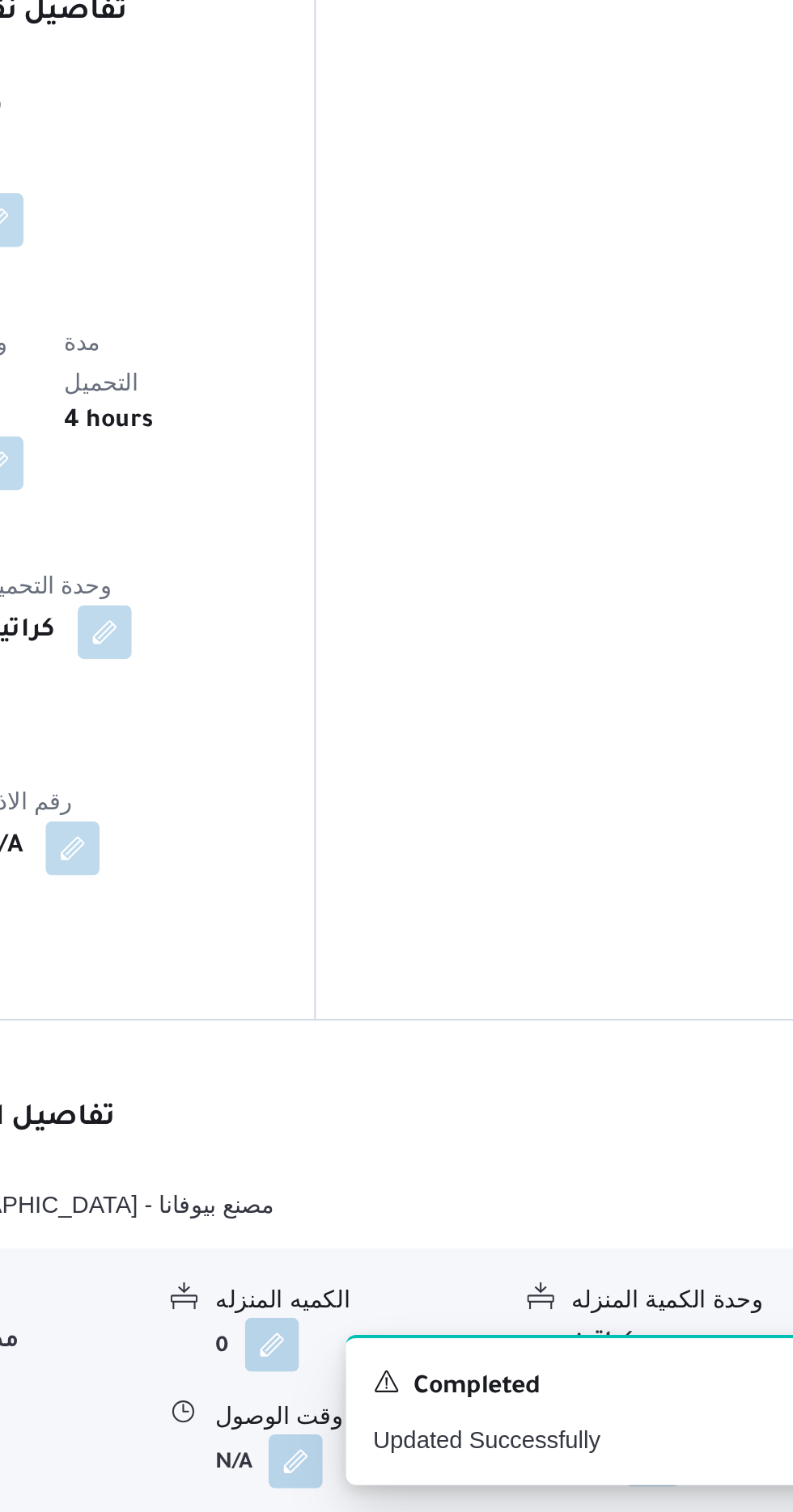
click at [666, 1474] on button "button" at bounding box center [667, 1487] width 26 height 26
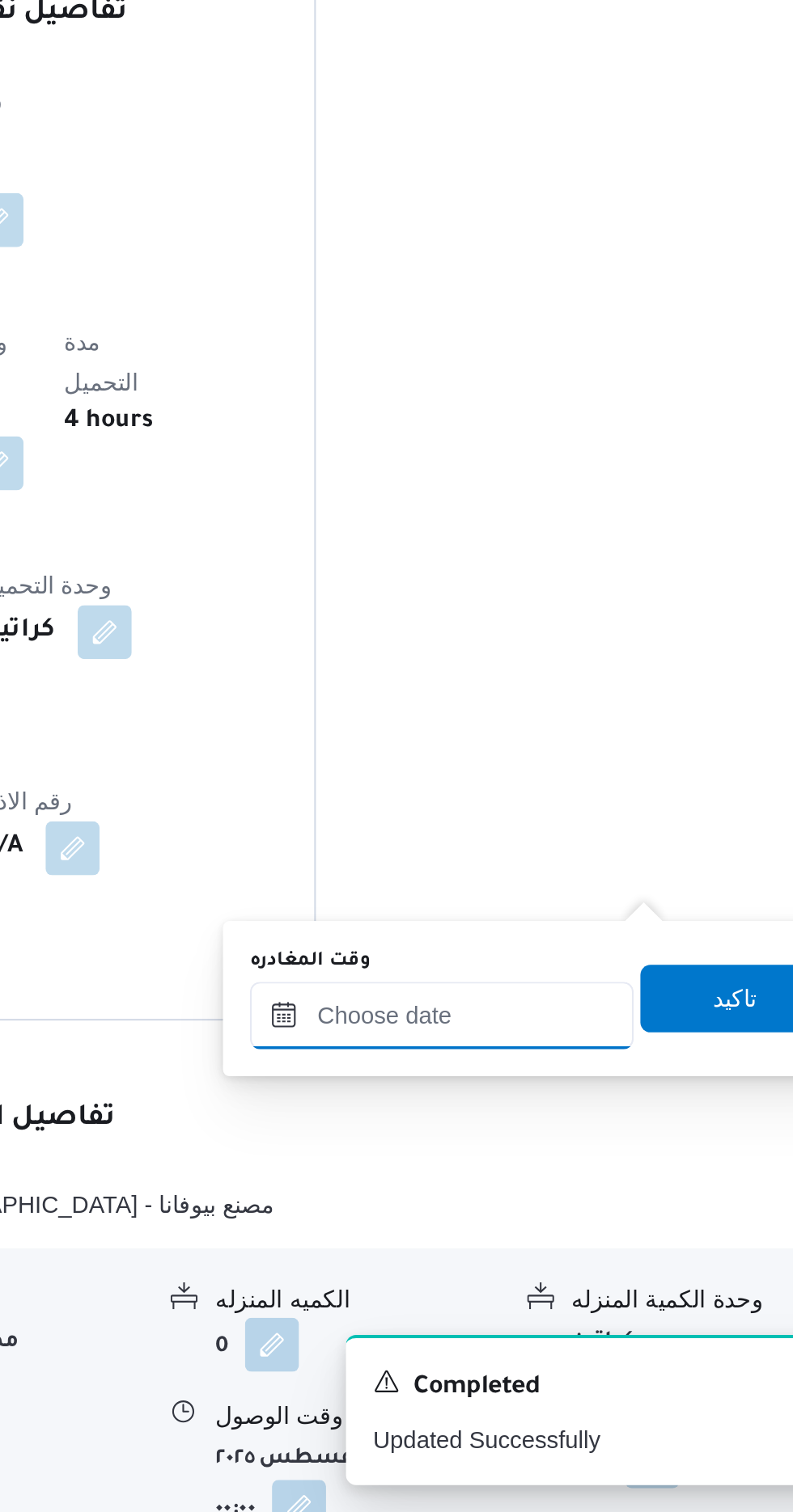
click at [603, 1270] on input "وقت المغادره" at bounding box center [566, 1275] width 184 height 33
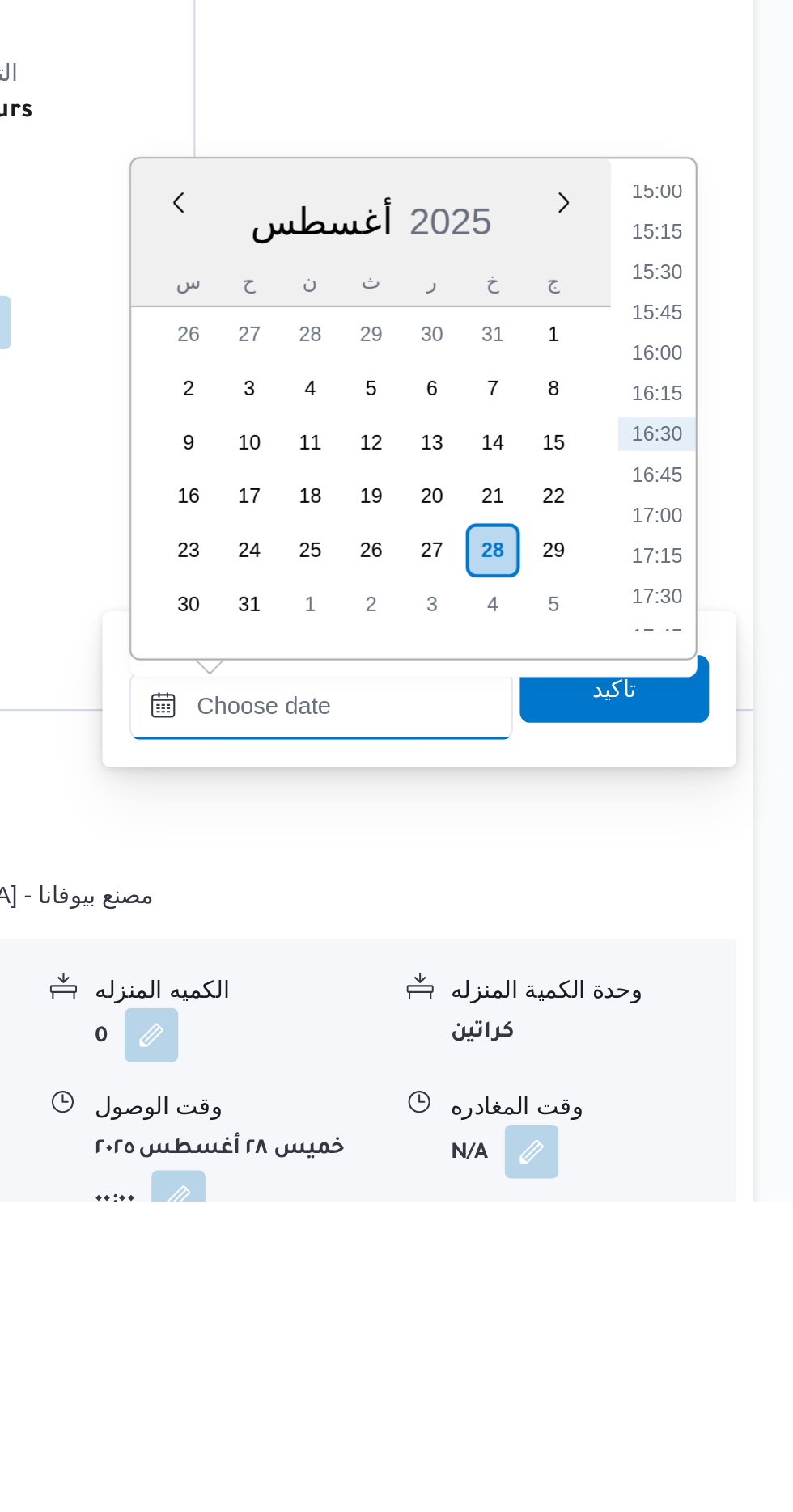
scroll to position [1053, 0]
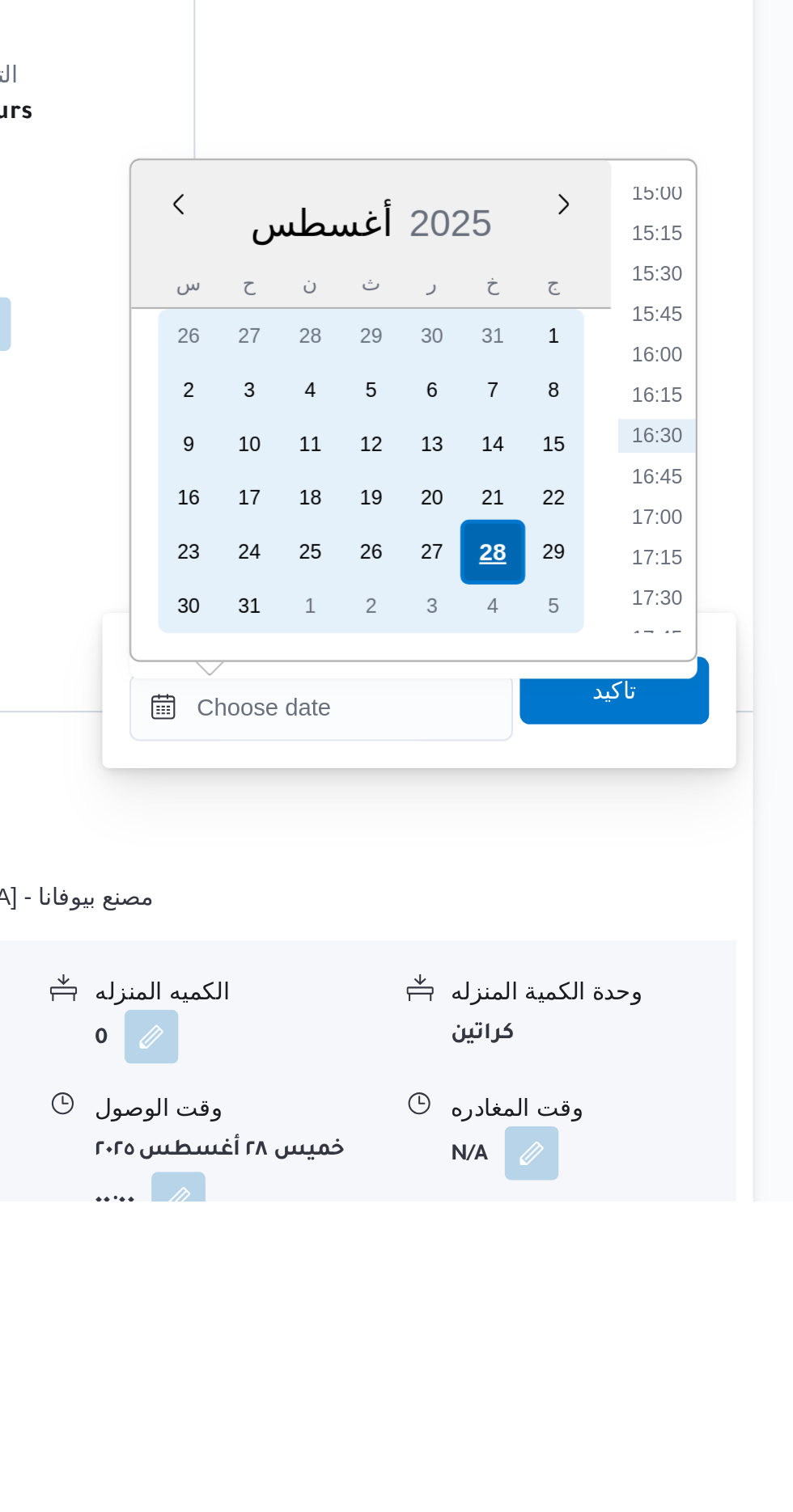
click at [651, 1194] on div "28" at bounding box center [649, 1201] width 31 height 31
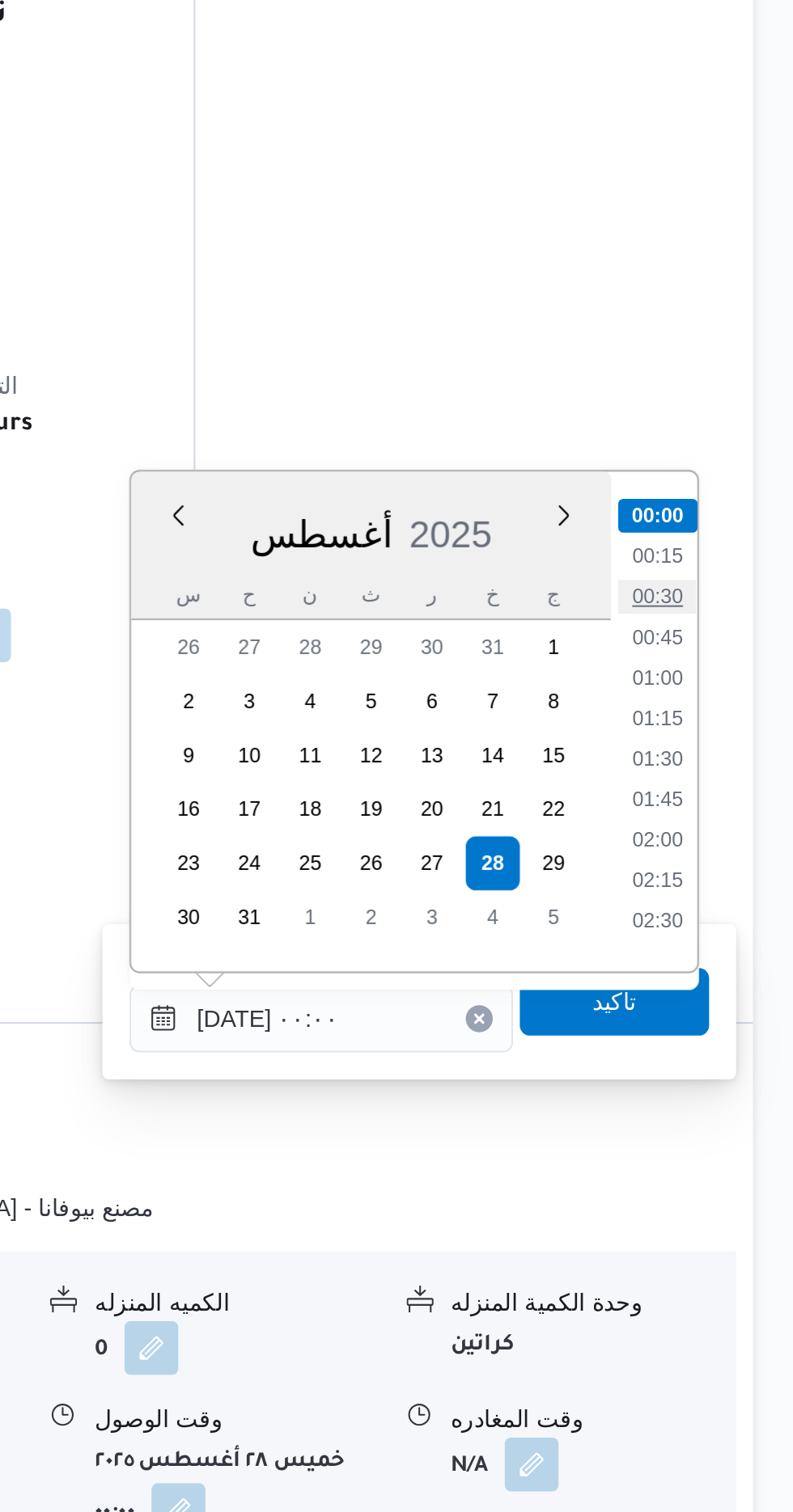
click at [722, 1067] on li "00:30" at bounding box center [727, 1074] width 37 height 16
type input "[DATE] ٠٠:٣٠"
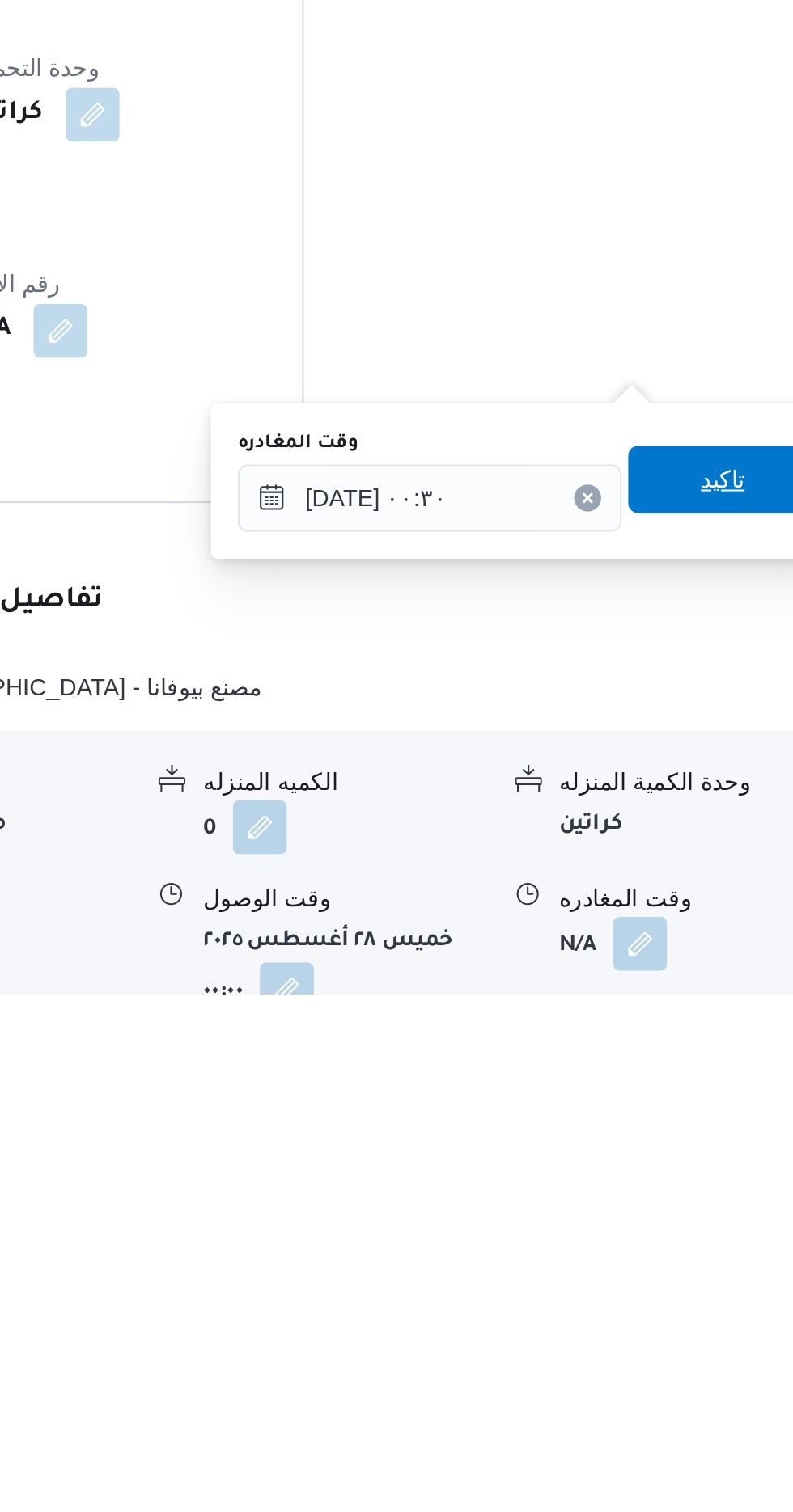
click at [705, 1269] on span "تاكيد" at bounding box center [707, 1266] width 91 height 33
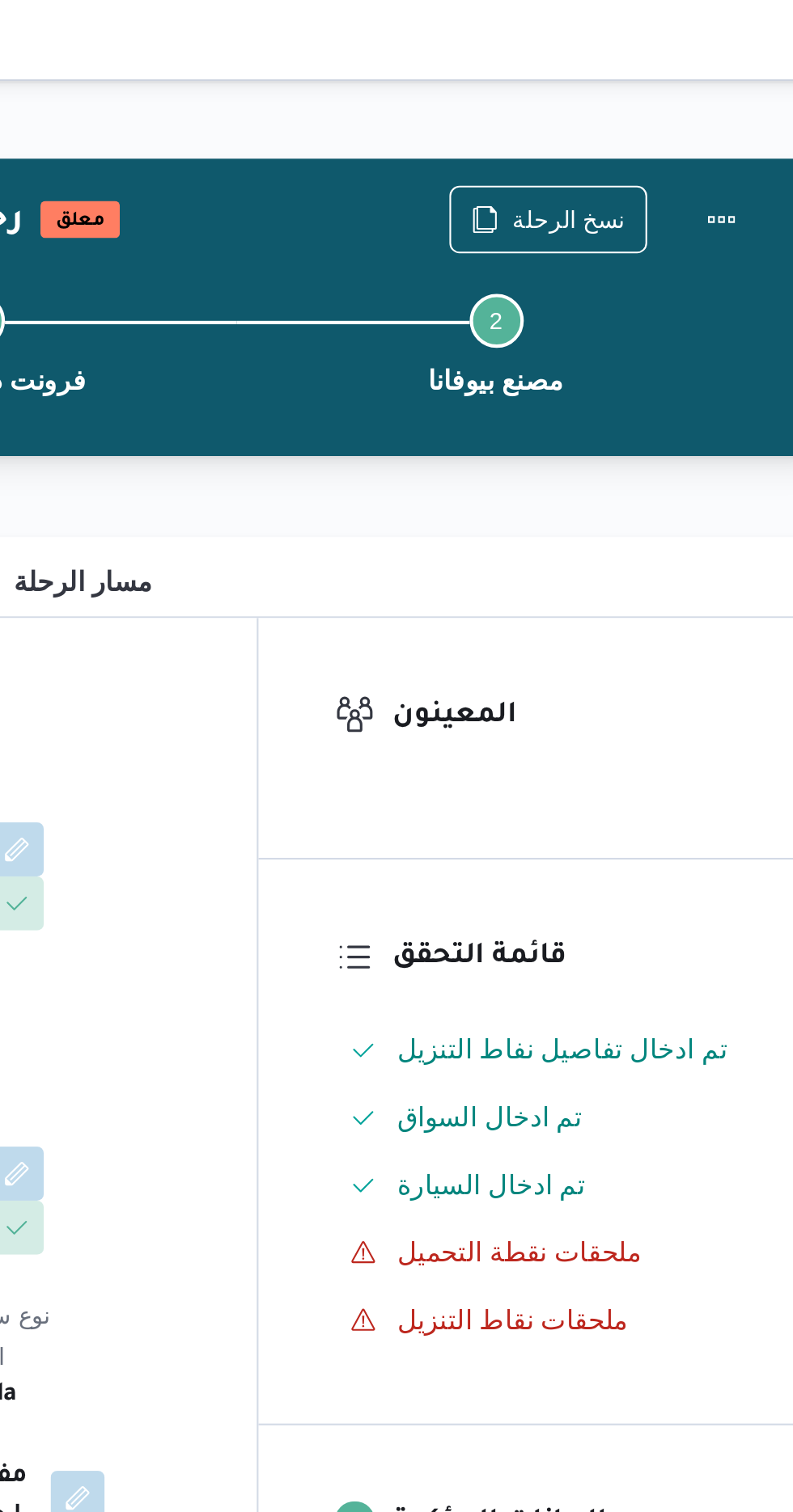
scroll to position [0, 0]
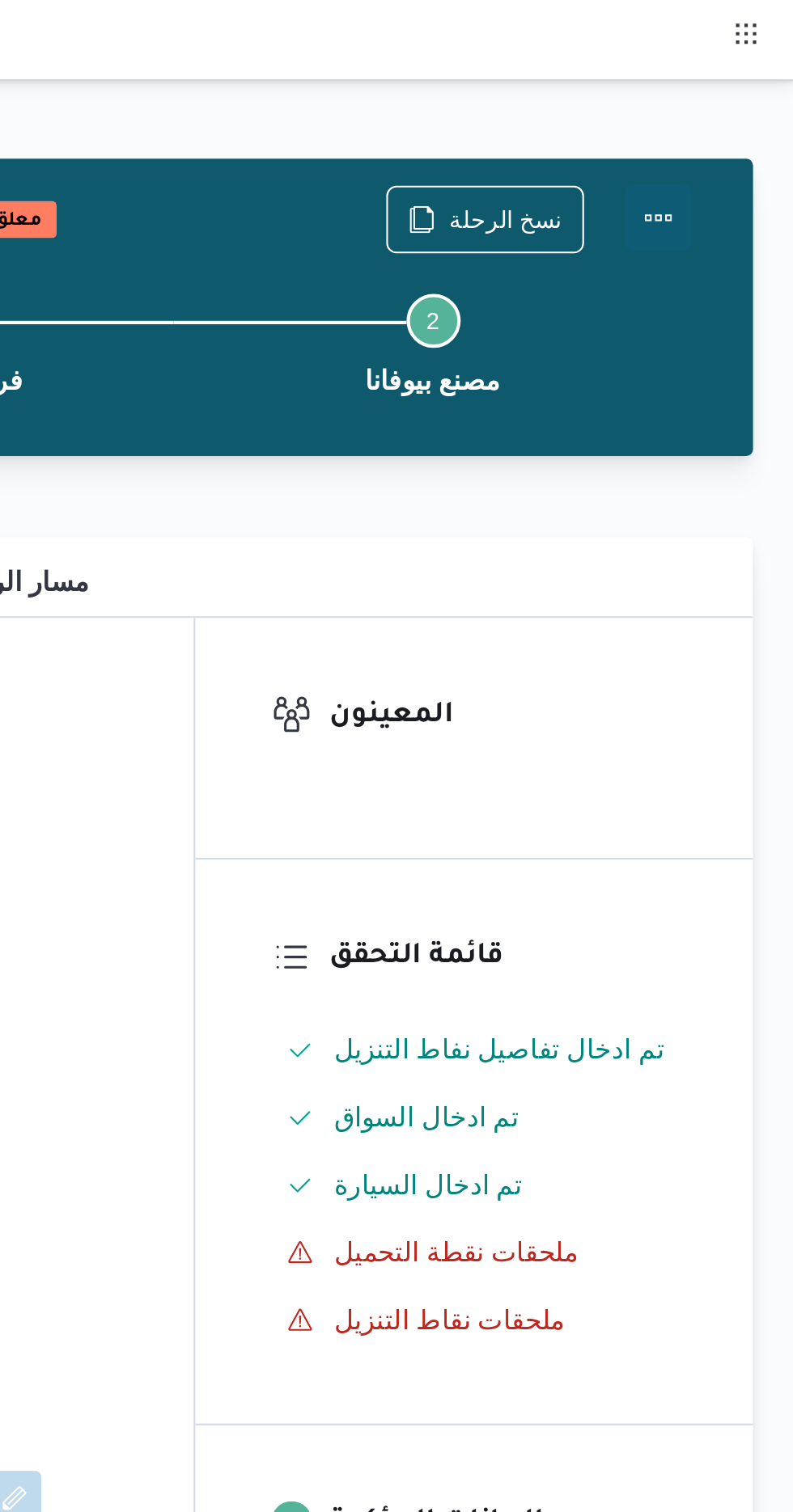
click at [741, 108] on button "Actions" at bounding box center [728, 104] width 33 height 33
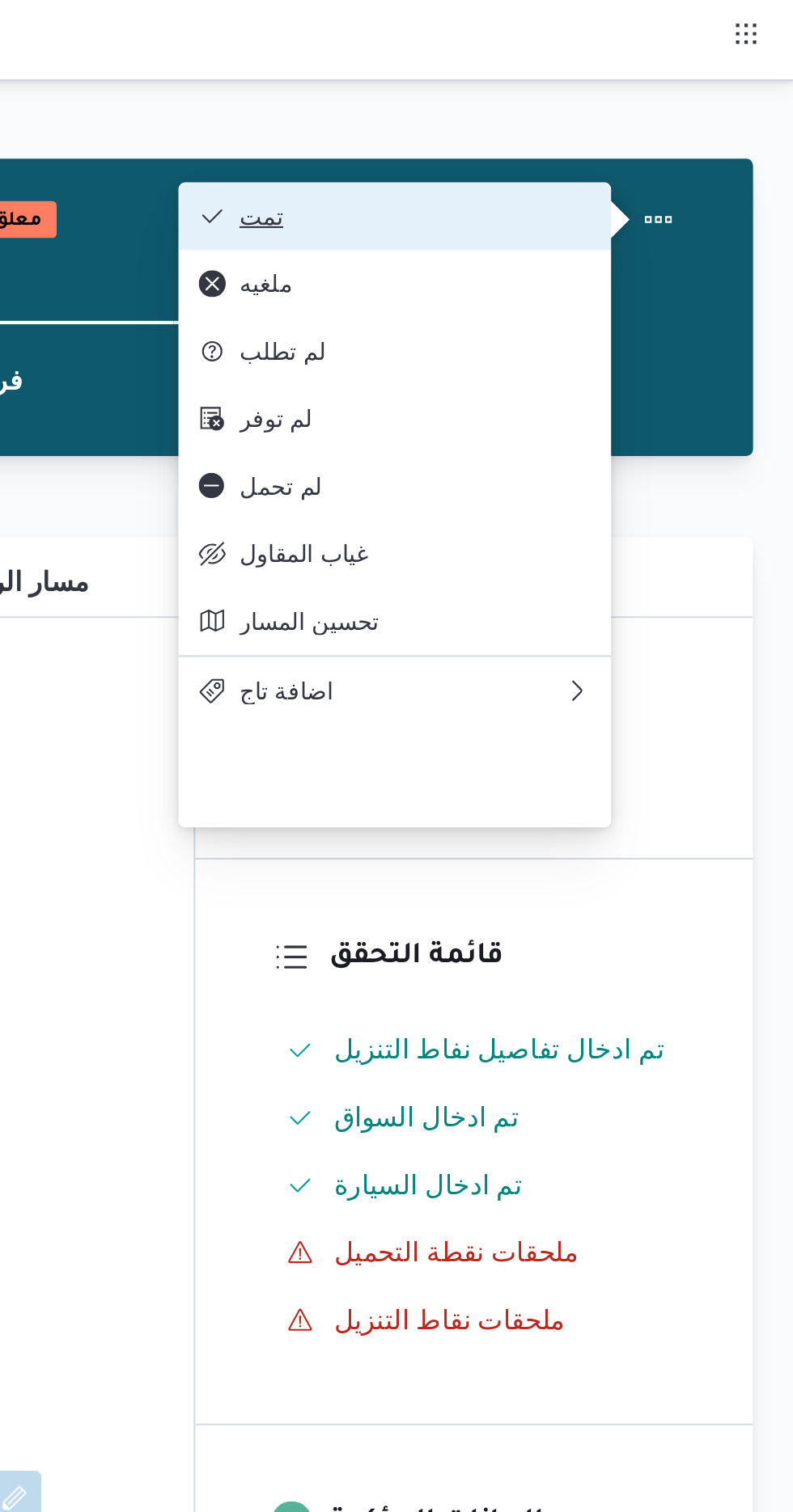
click at [687, 98] on span "تمت" at bounding box center [612, 103] width 169 height 13
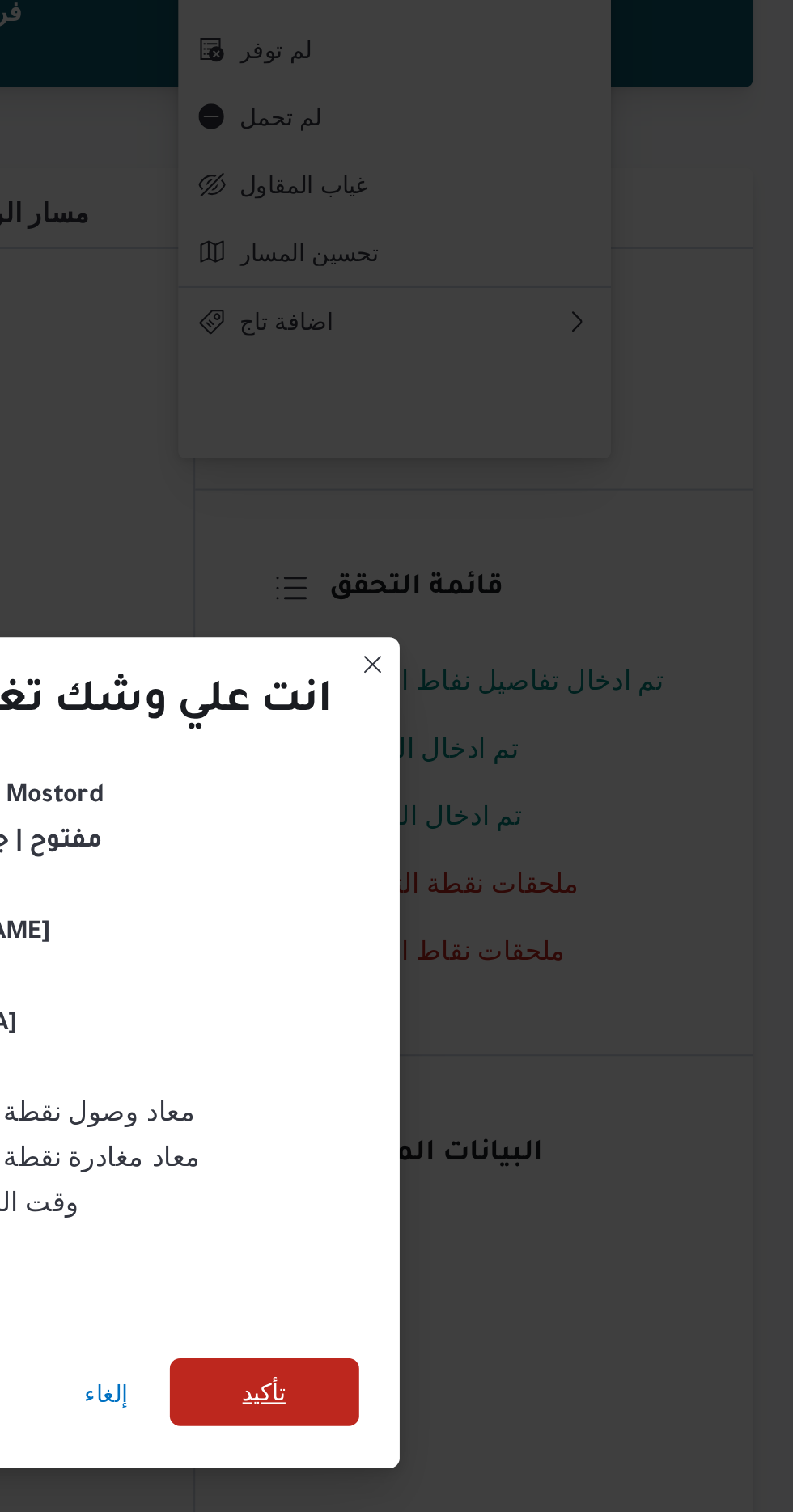
click at [553, 845] on span "تأكيد" at bounding box center [539, 843] width 91 height 33
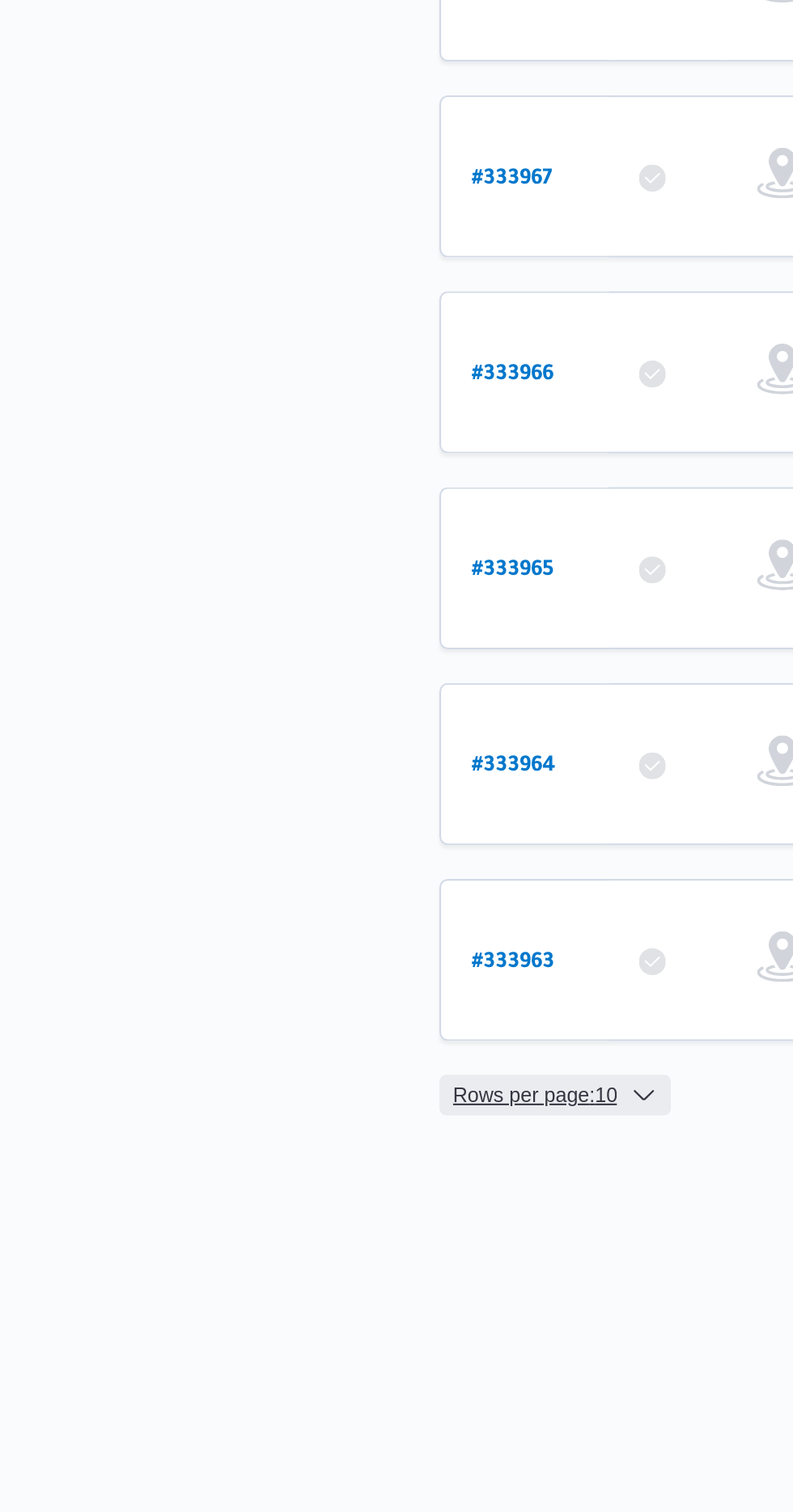
click at [269, 1218] on span "Rows per page : 10" at bounding box center [256, 1227] width 79 height 19
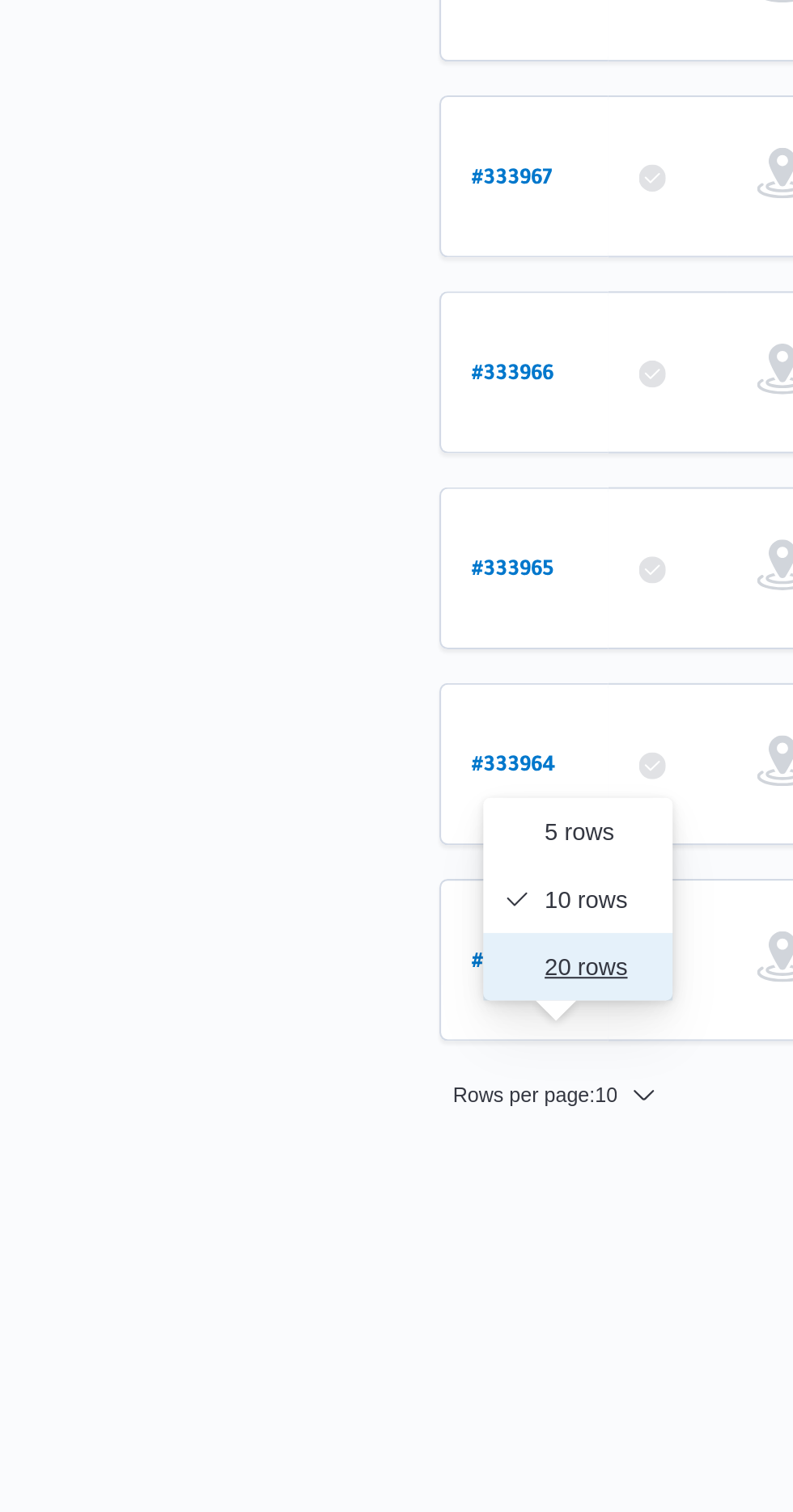
click at [275, 1165] on span "20 rows" at bounding box center [285, 1166] width 52 height 13
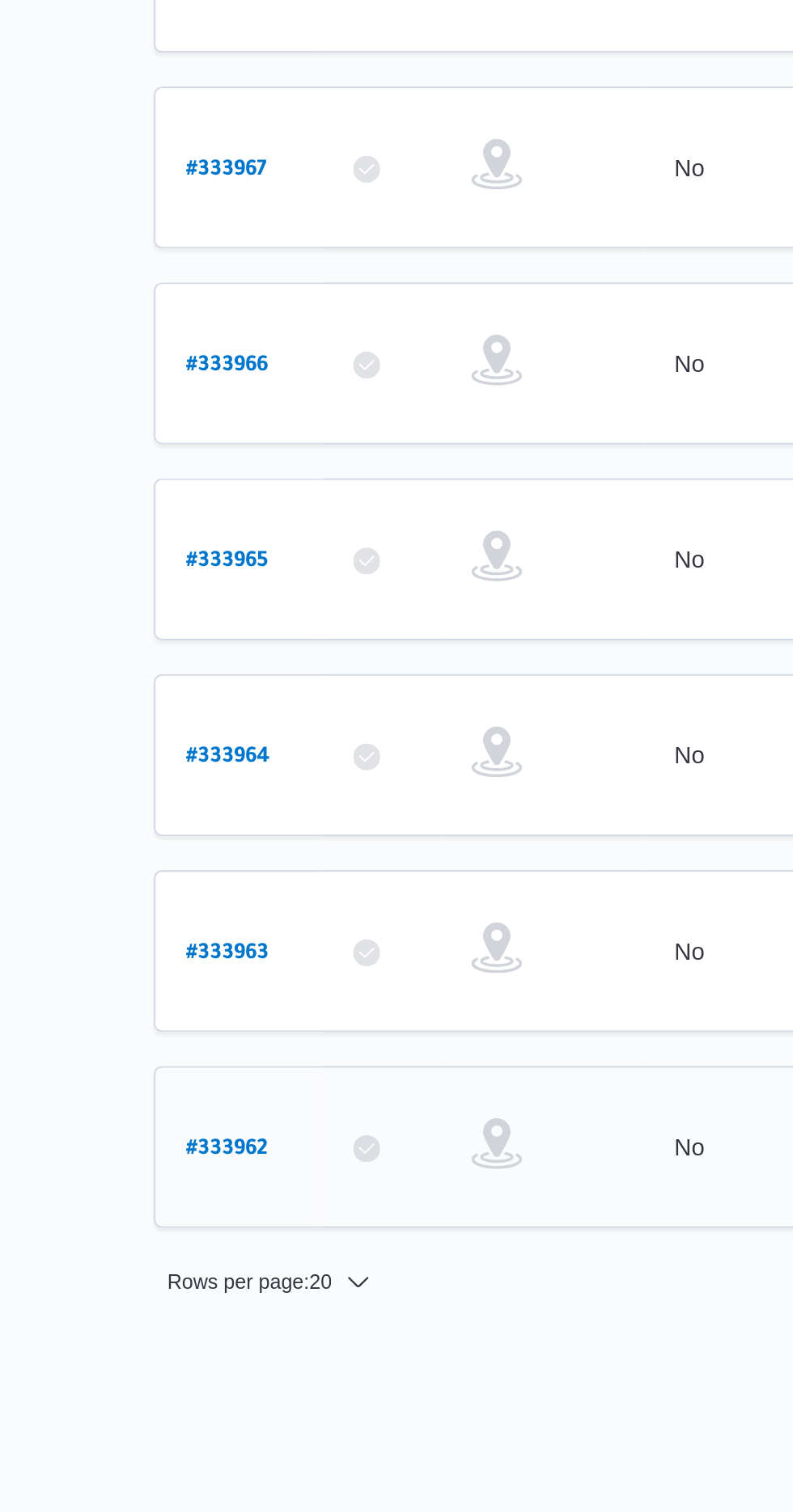
click at [235, 1252] on b "# 333962" at bounding box center [246, 1257] width 40 height 11
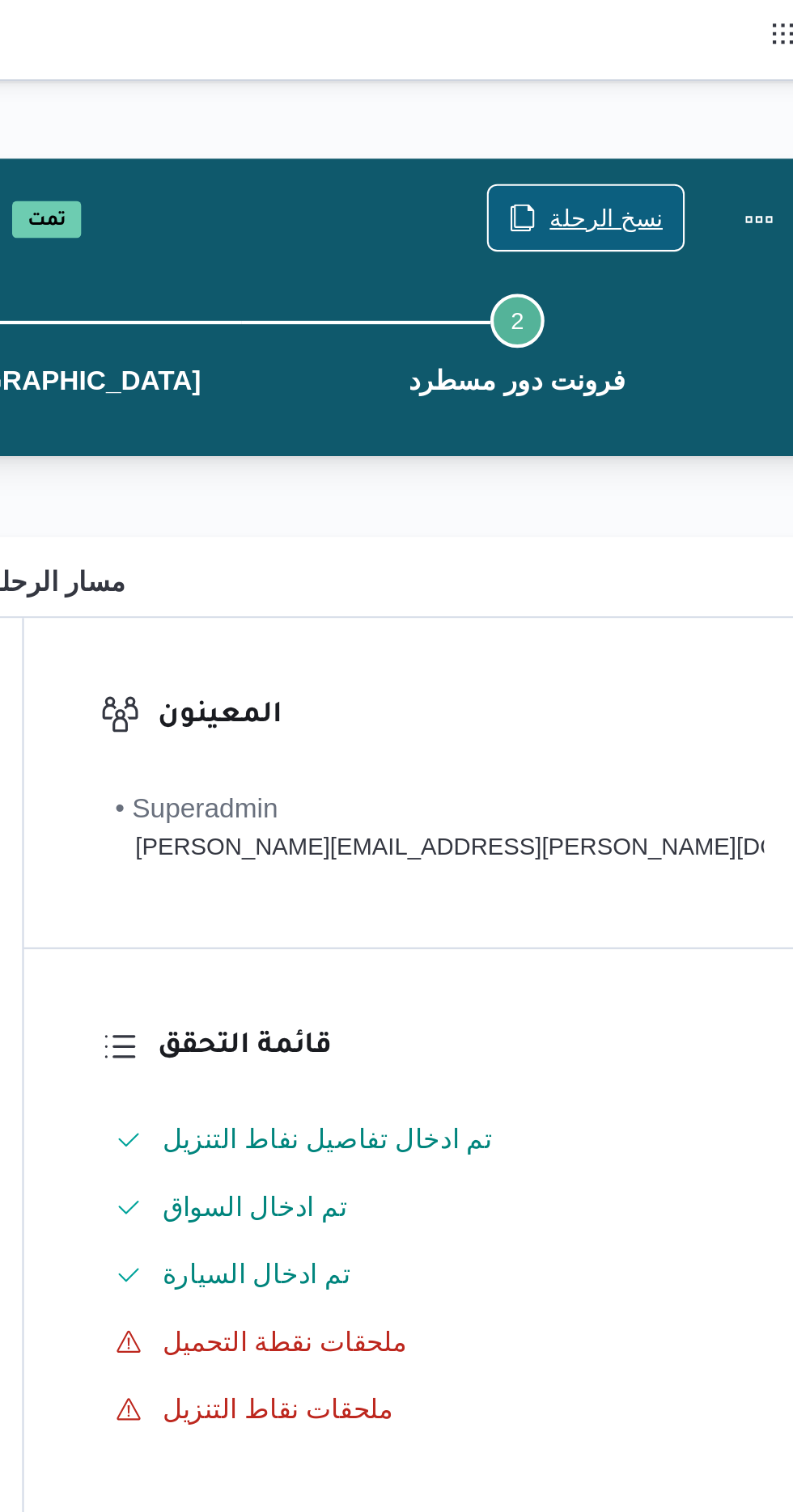
click at [658, 96] on span "نسخ الرحلة" at bounding box center [685, 103] width 54 height 19
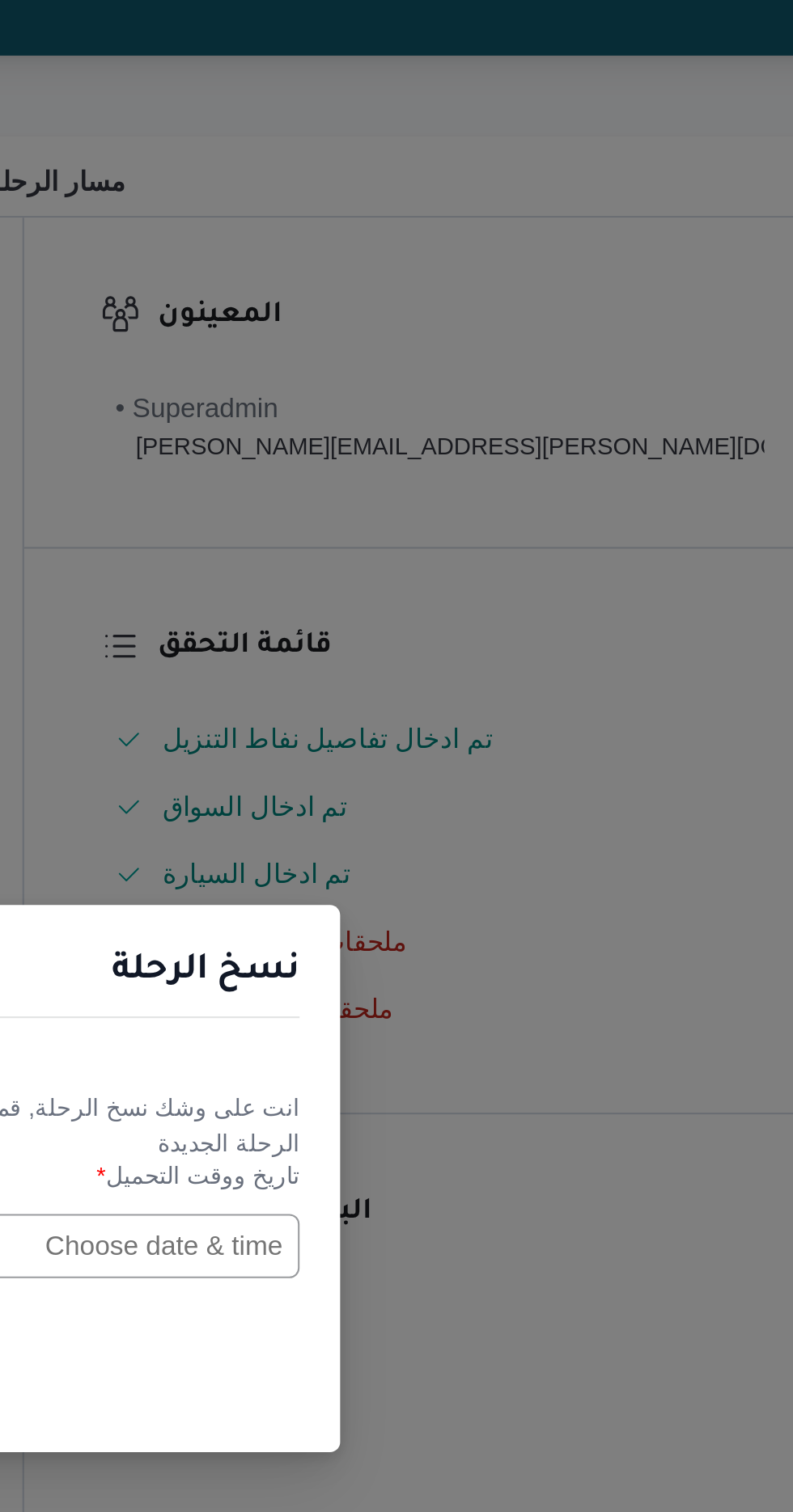
click at [470, 784] on input "text" at bounding box center [450, 788] width 178 height 31
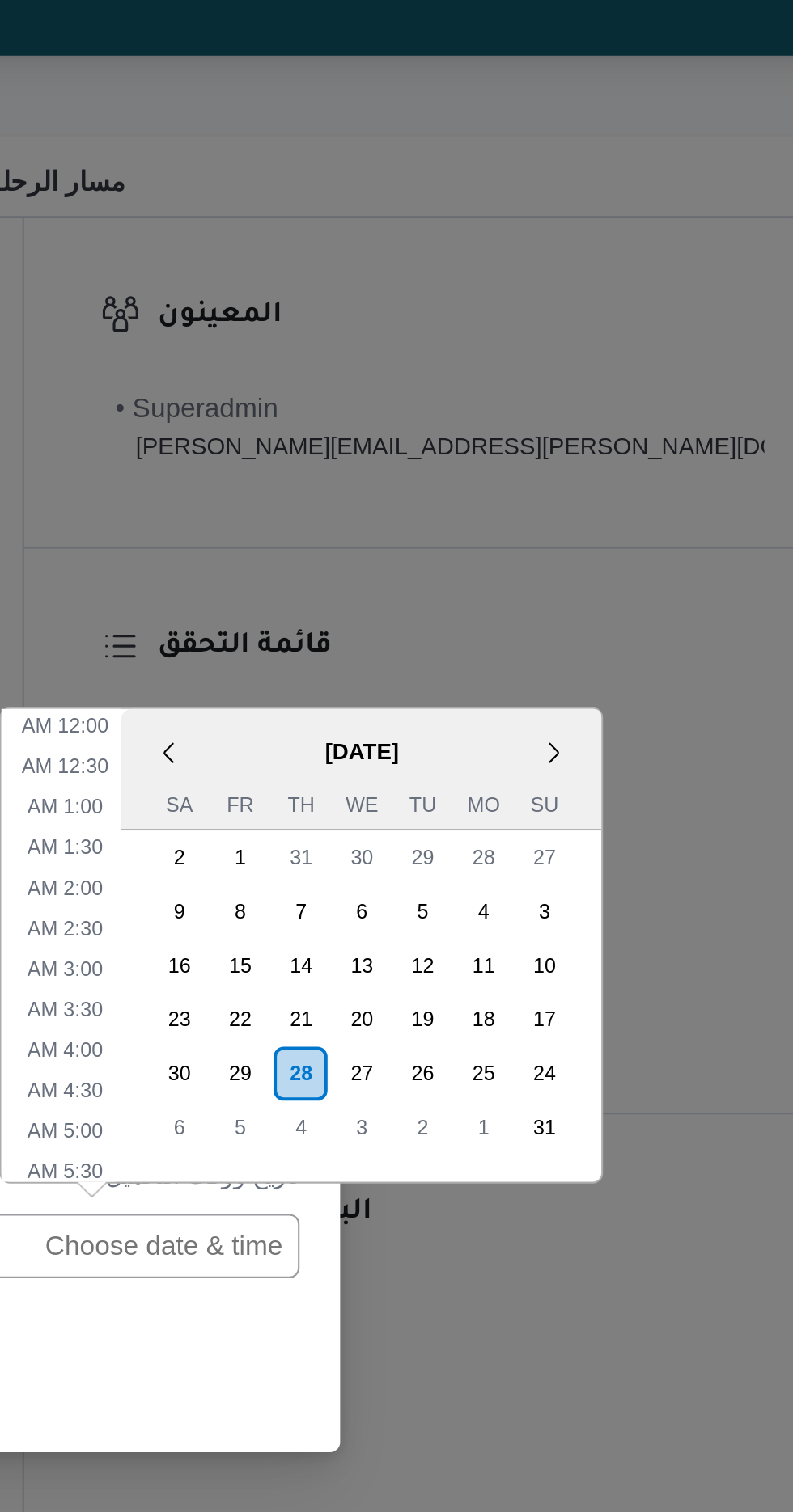
scroll to position [535, 0]
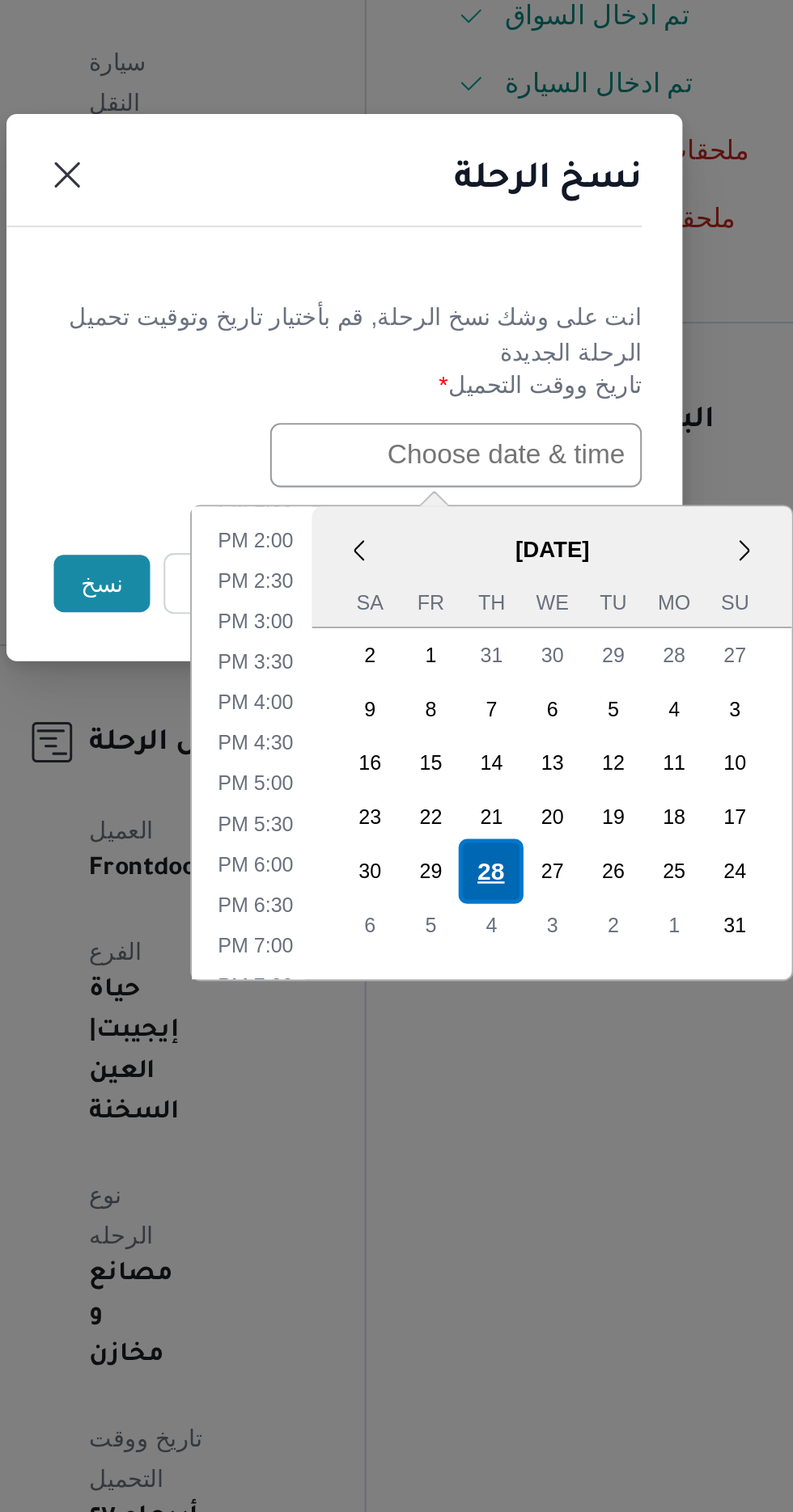
click at [464, 978] on div "28" at bounding box center [467, 987] width 31 height 31
type input "[DATE] 12:00AM"
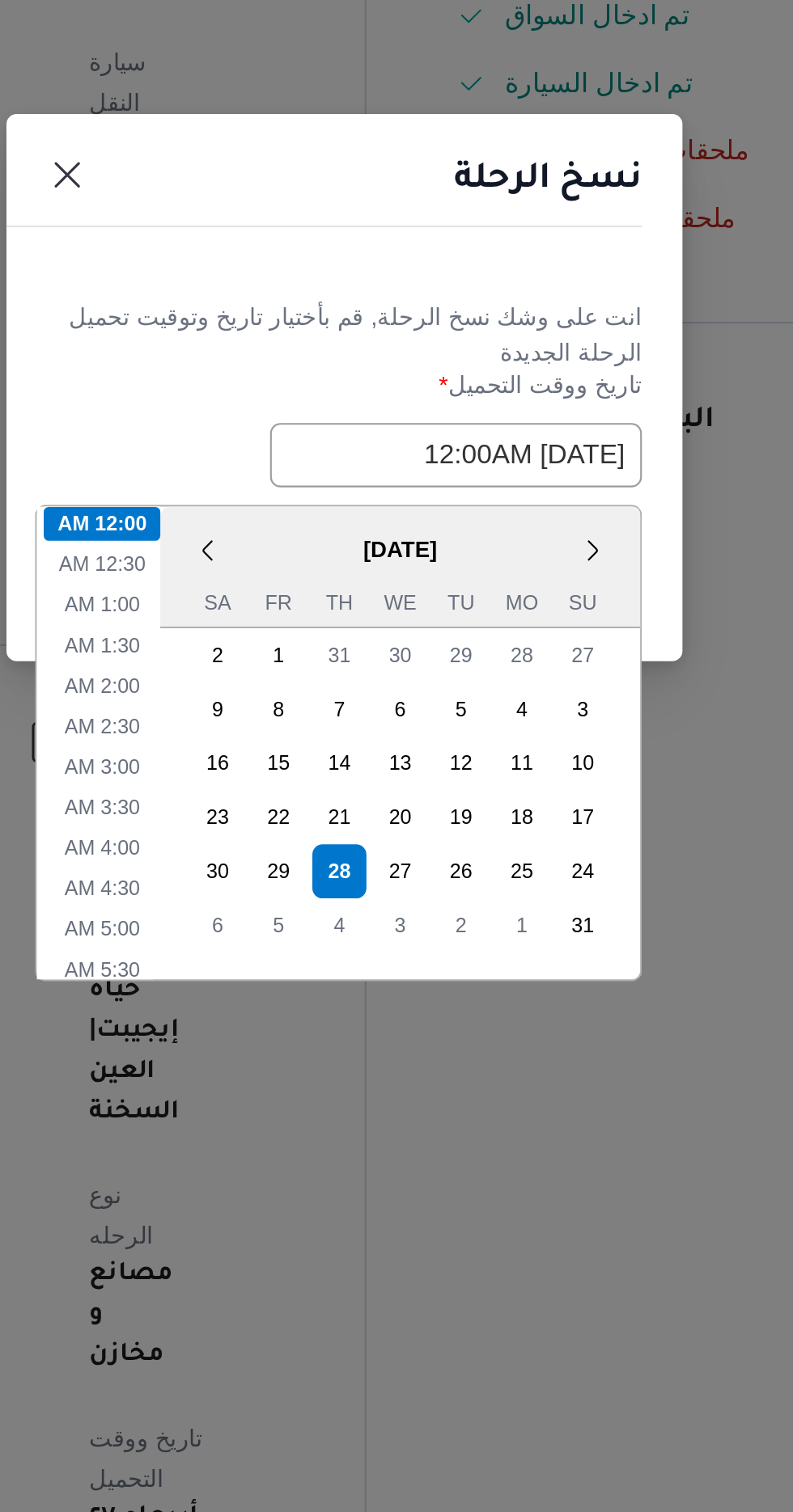
click at [479, 671] on header "نسخ الرحلة" at bounding box center [376, 661] width 324 height 34
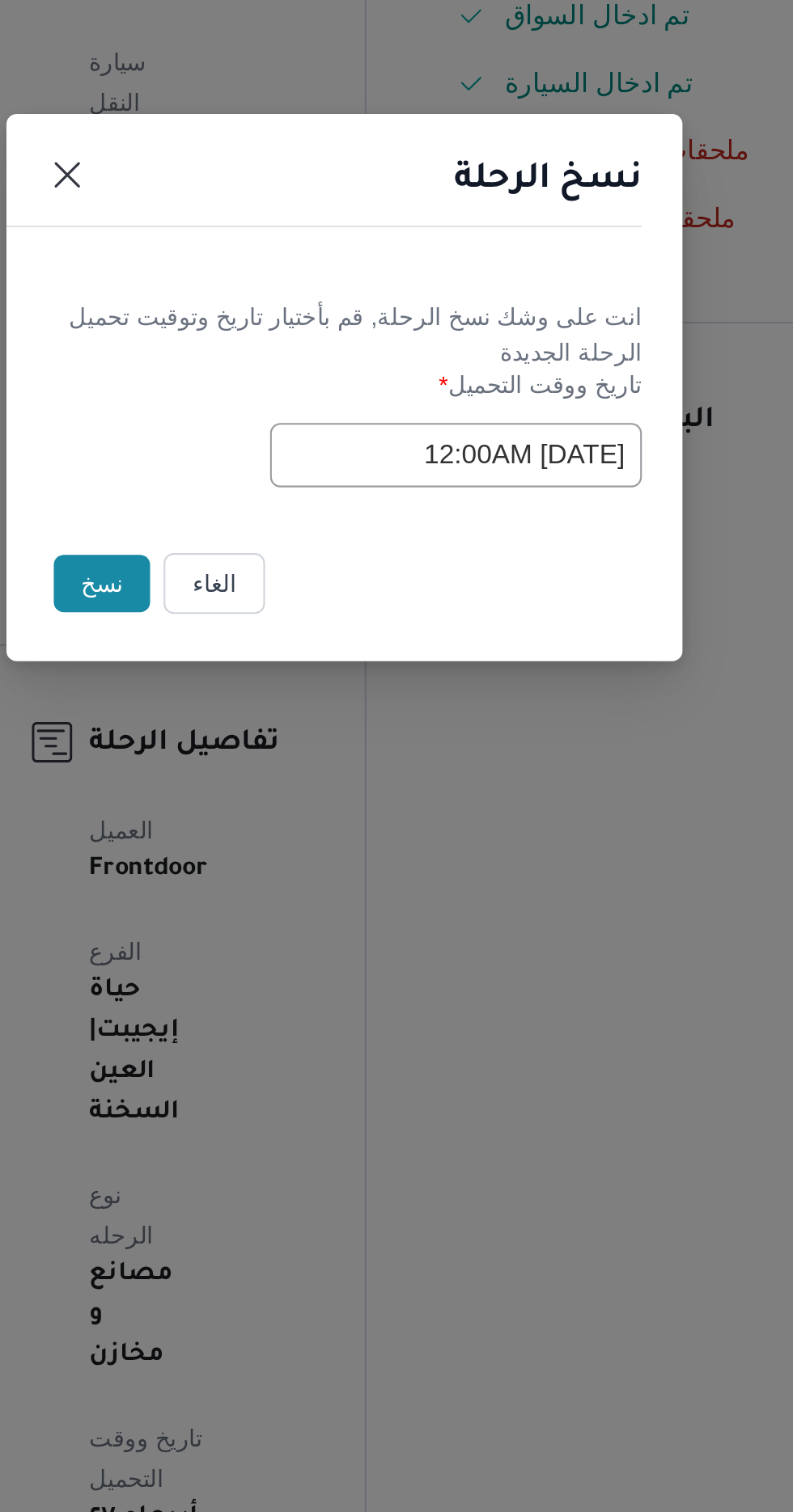
click at [284, 847] on button "نسخ" at bounding box center [280, 850] width 46 height 27
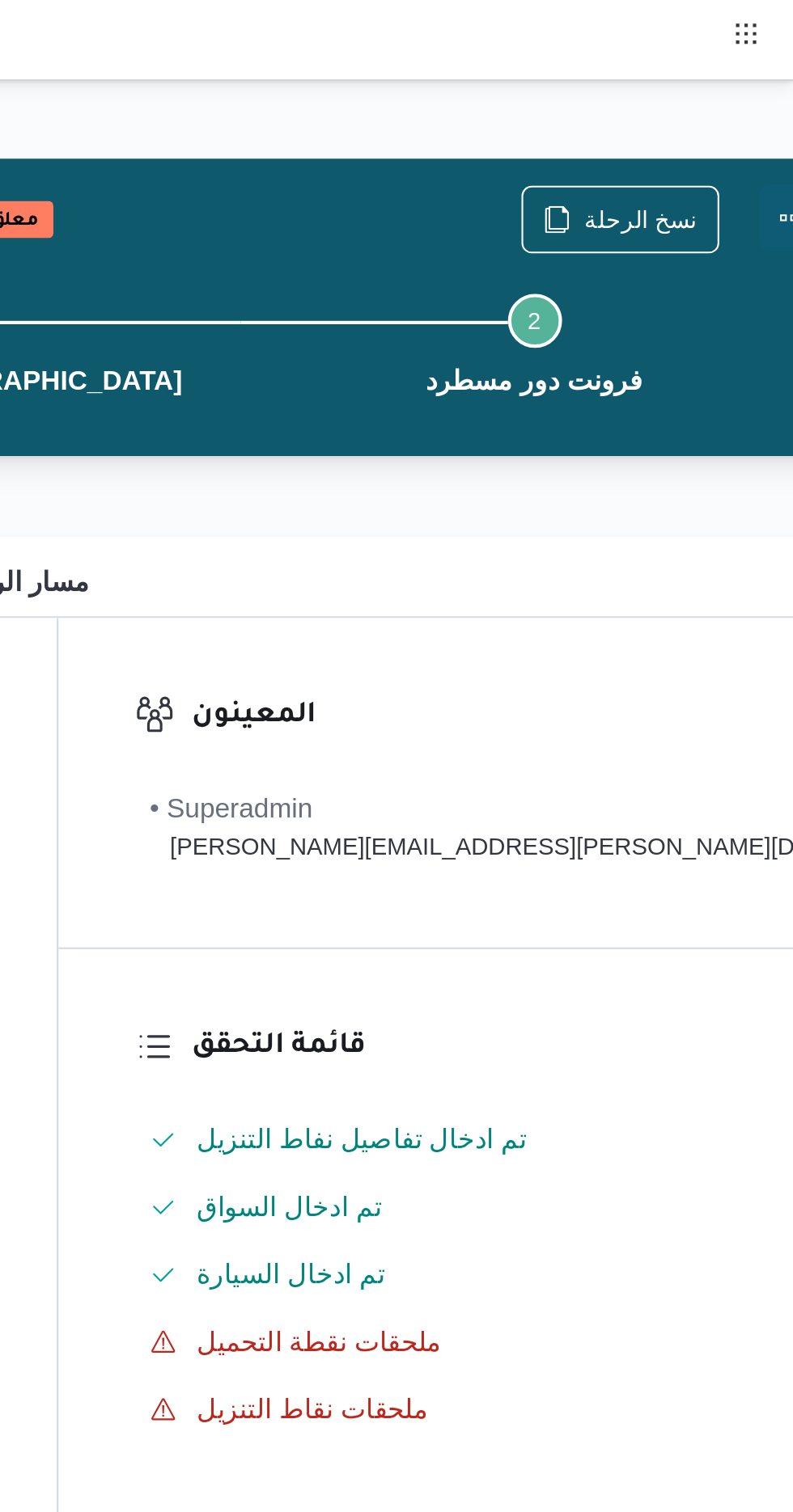
click at [777, 97] on button "Actions" at bounding box center [793, 104] width 33 height 33
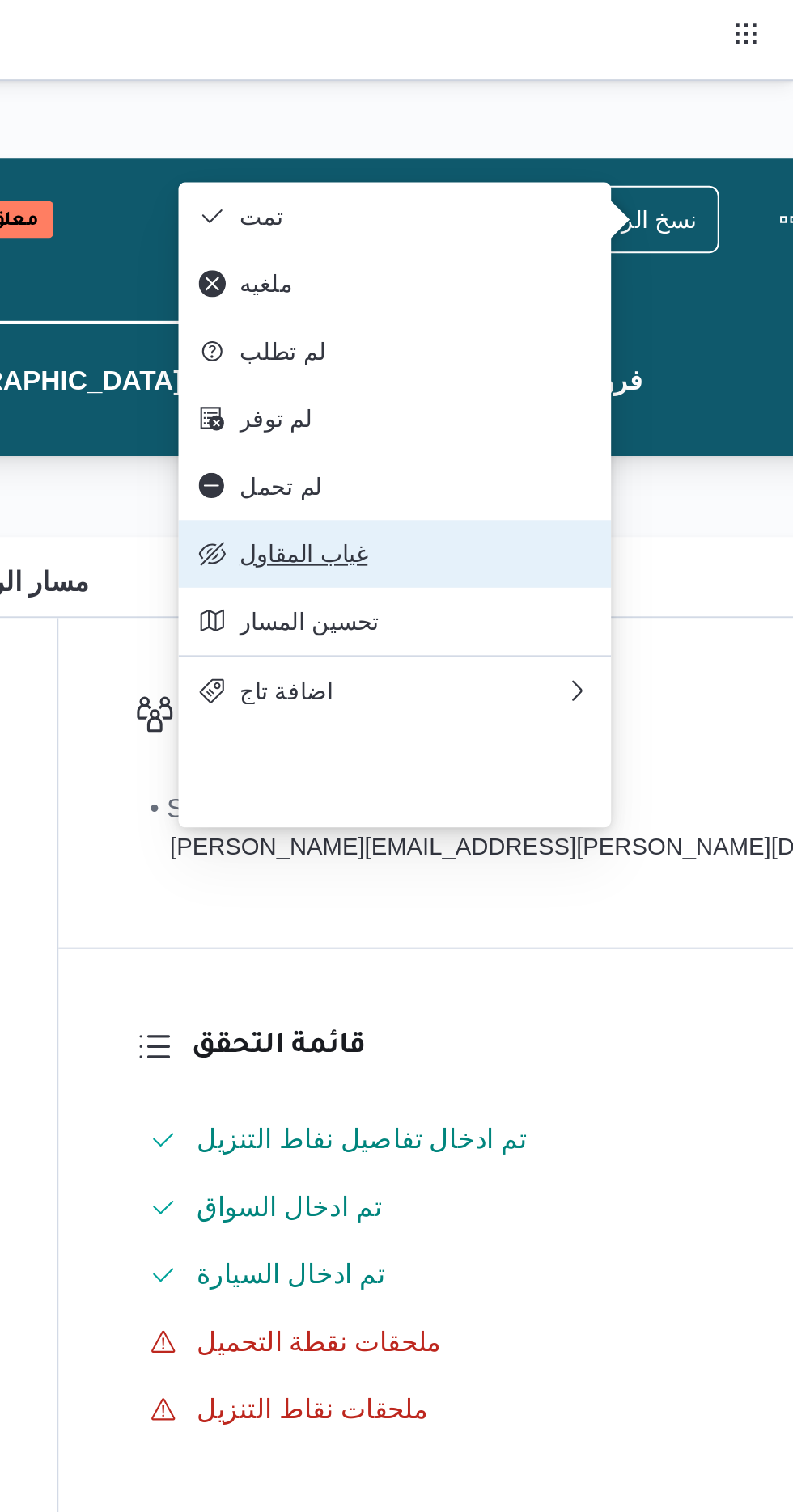
click at [622, 272] on span "غياب المقاول" at bounding box center [612, 265] width 169 height 13
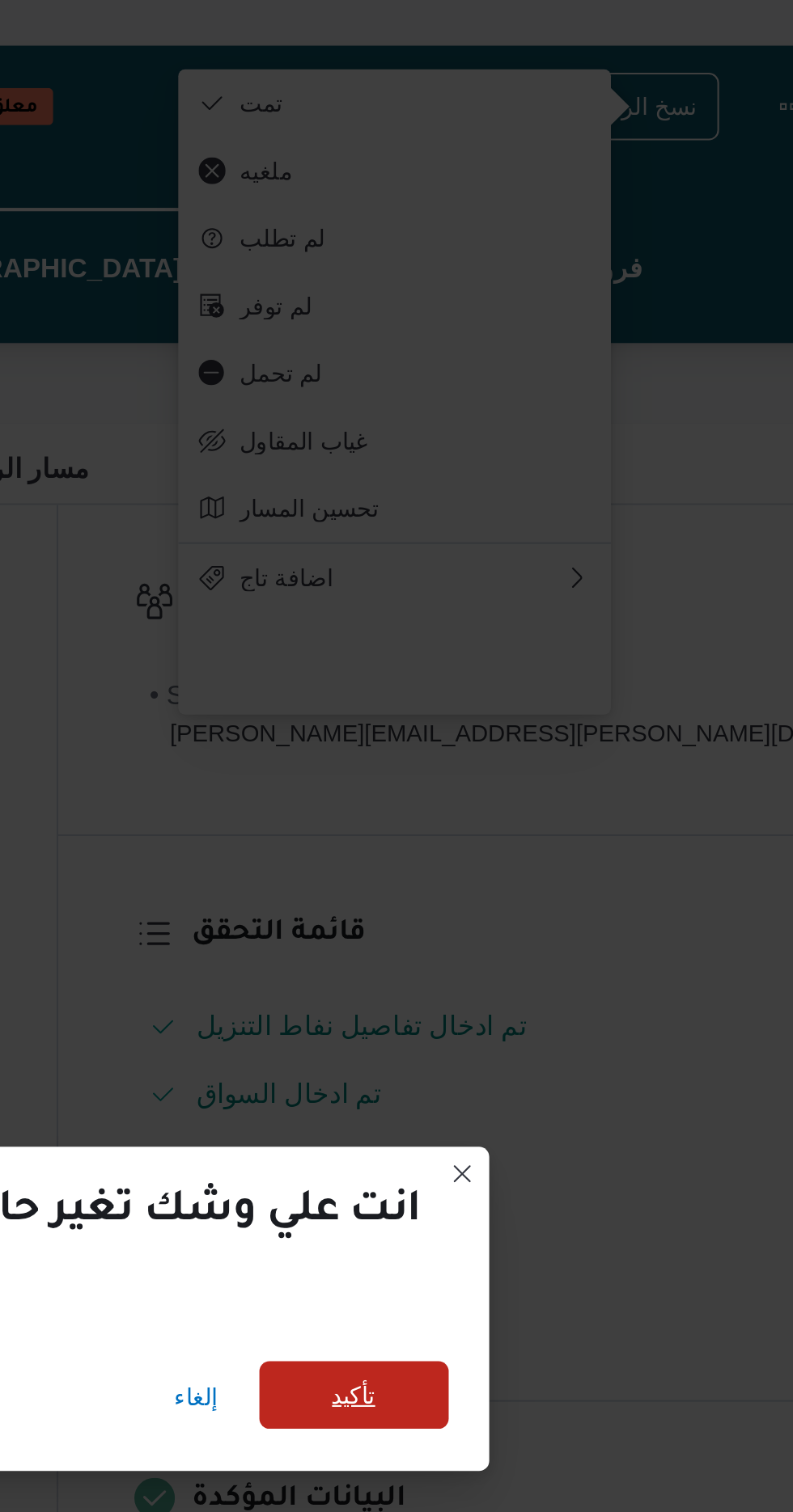
click at [584, 715] on span "تأكيد" at bounding box center [582, 721] width 21 height 19
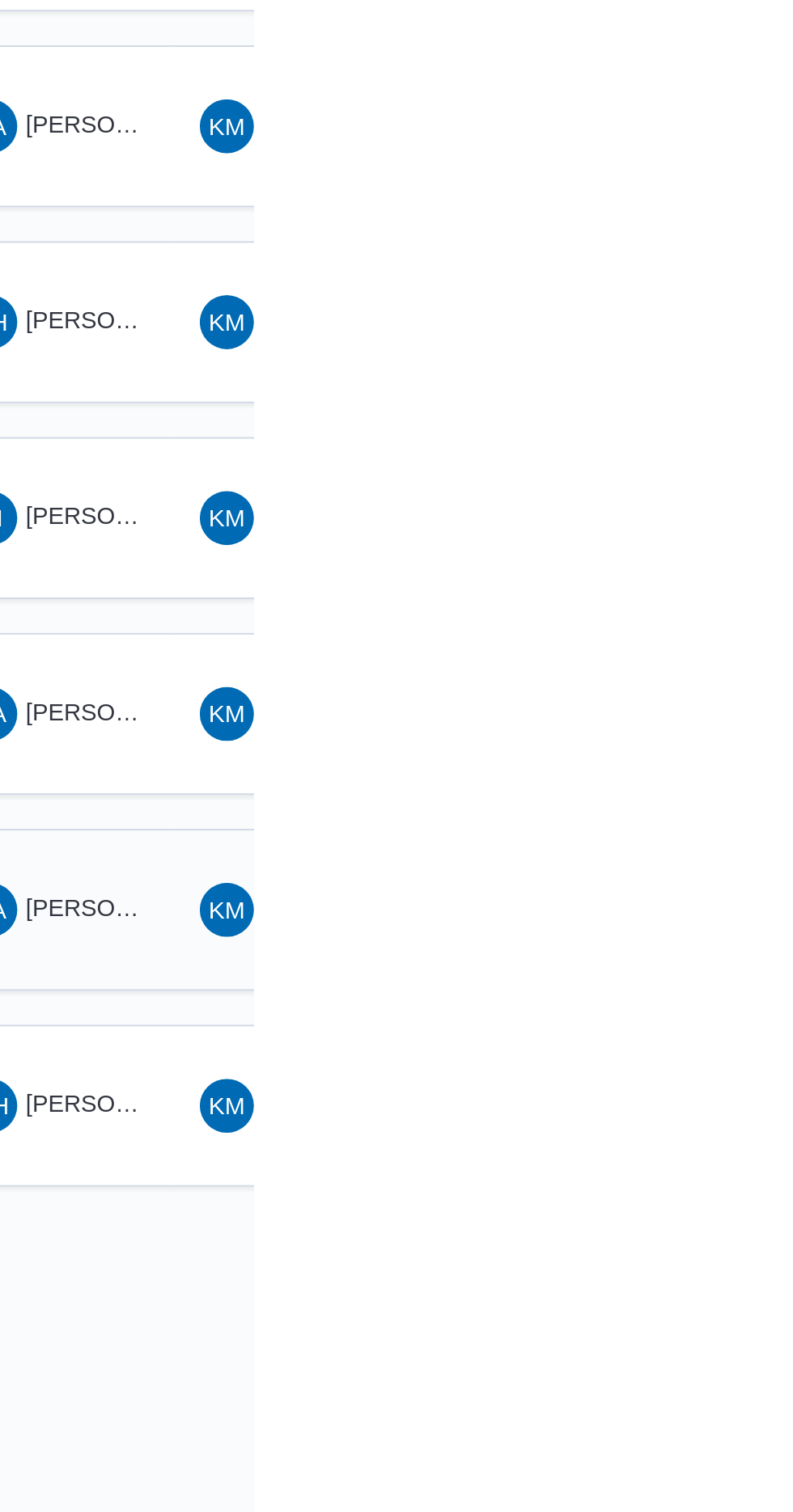
click at [703, 1155] on span "[PERSON_NAME]" at bounding box center [730, 1161] width 93 height 13
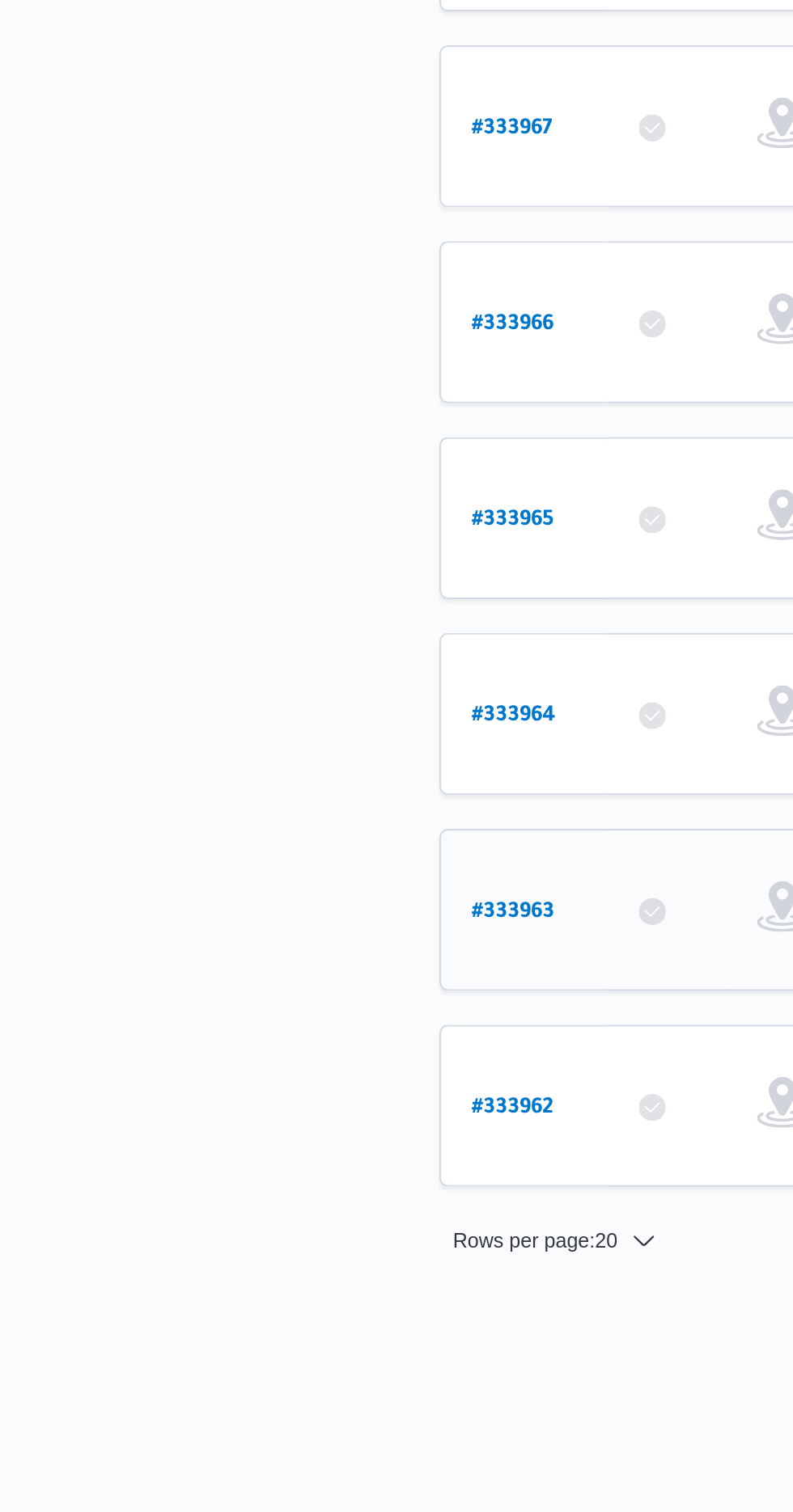
click at [237, 1159] on b "# 333963" at bounding box center [246, 1164] width 40 height 11
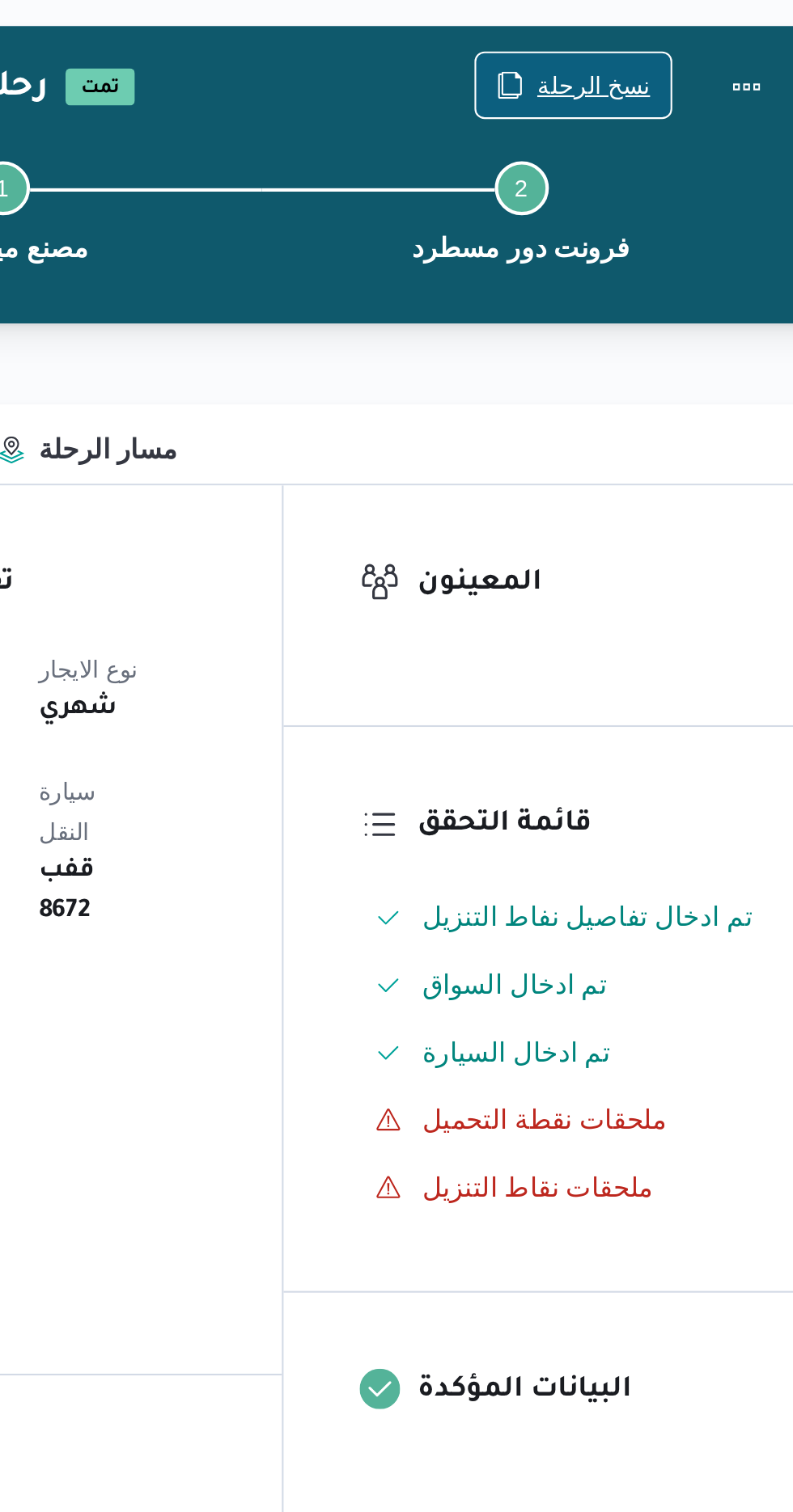
click at [643, 97] on span "نسخ الرحلة" at bounding box center [655, 103] width 54 height 19
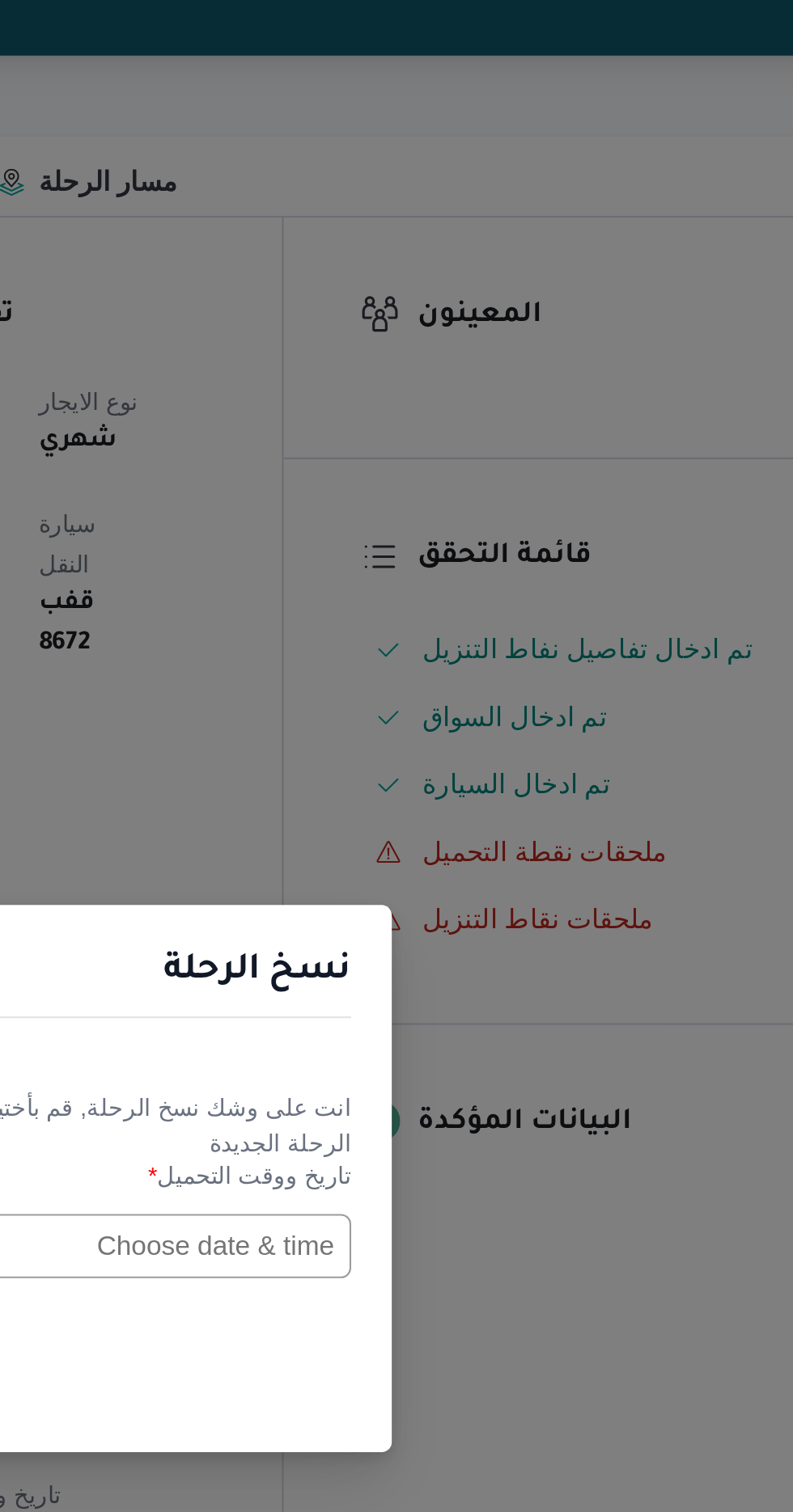
click at [469, 781] on input "text" at bounding box center [450, 788] width 178 height 31
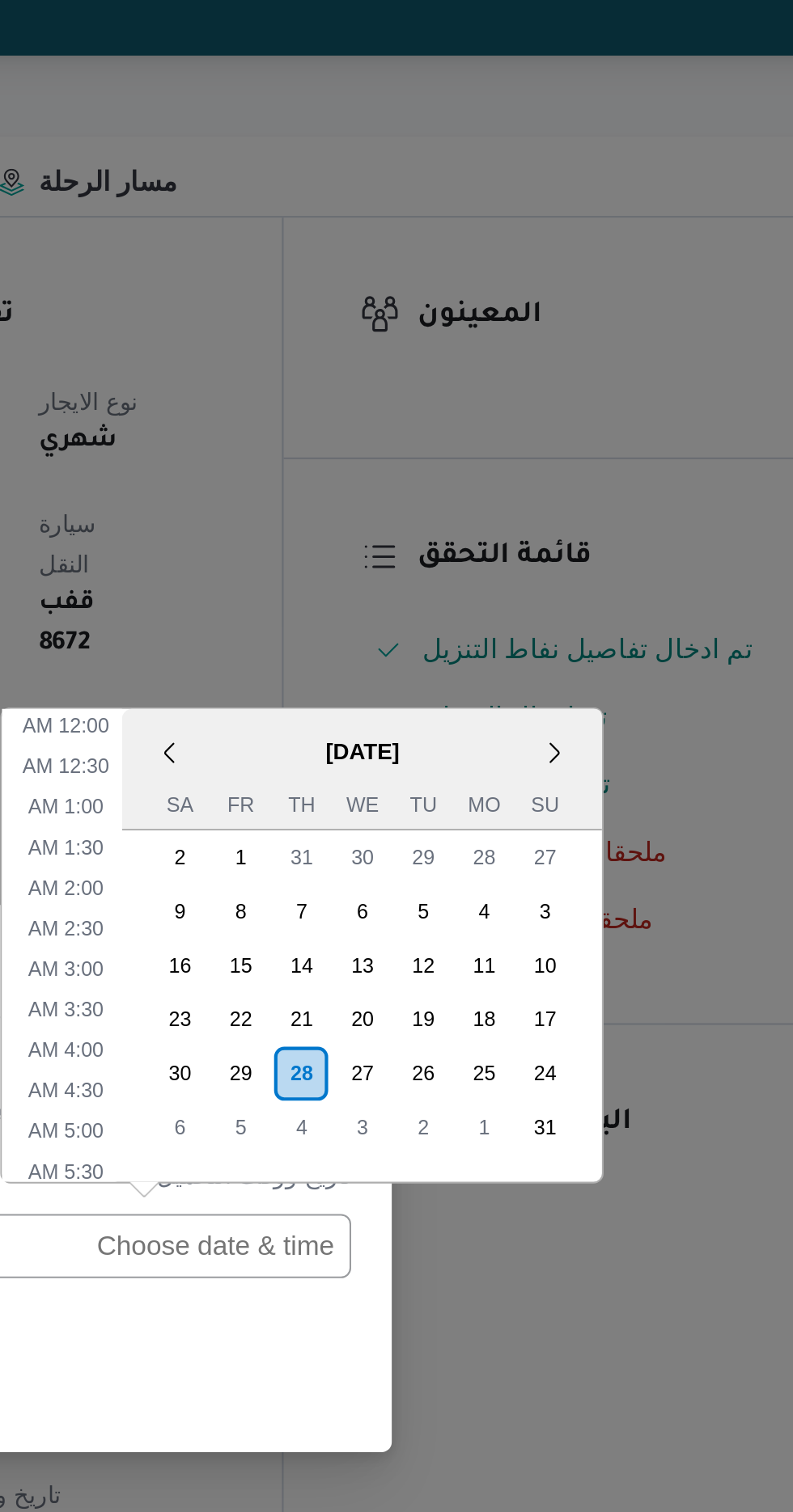
scroll to position [535, 0]
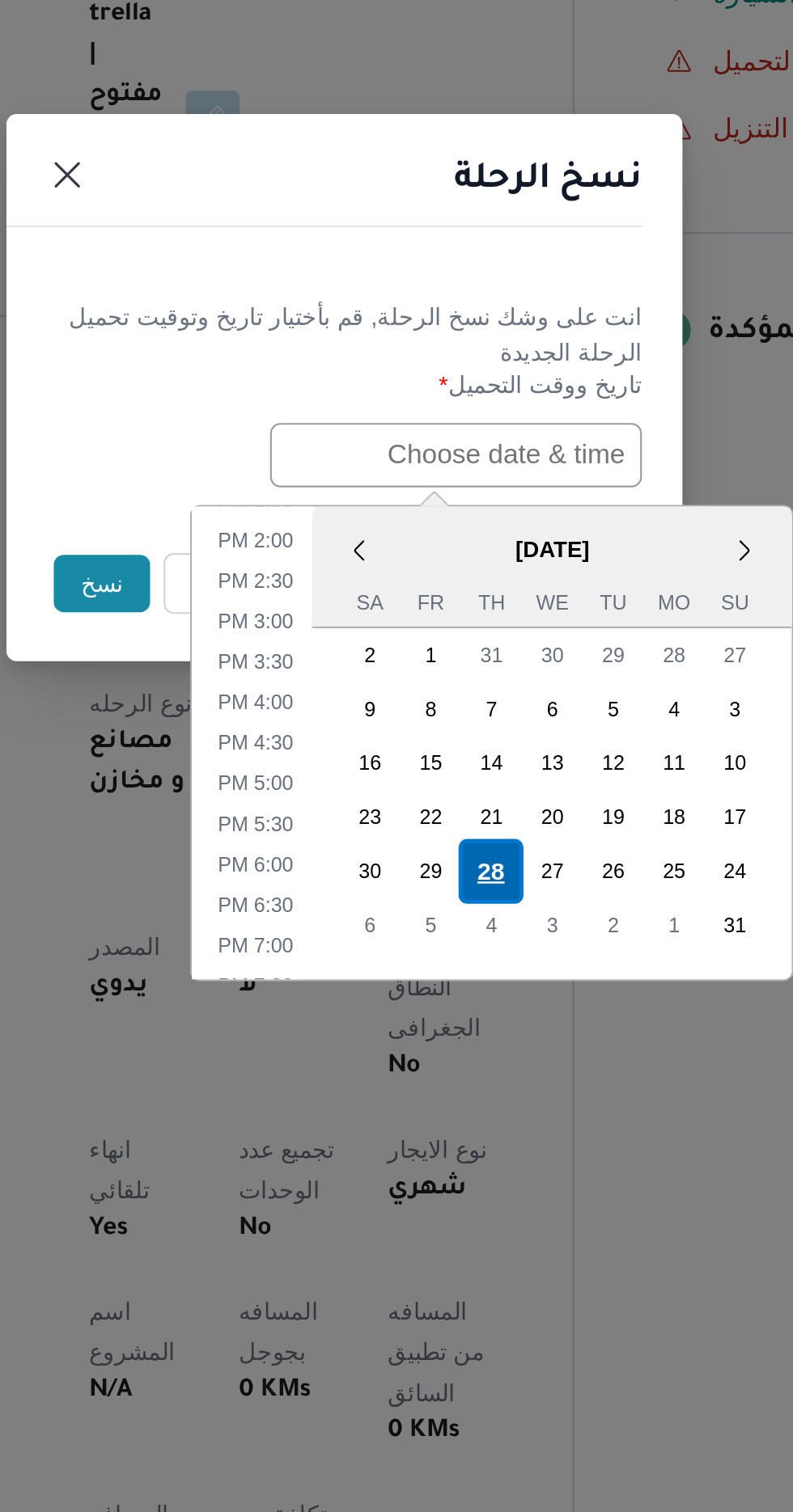
click at [468, 977] on div "28" at bounding box center [467, 987] width 31 height 31
type input "[DATE] 12:00AM"
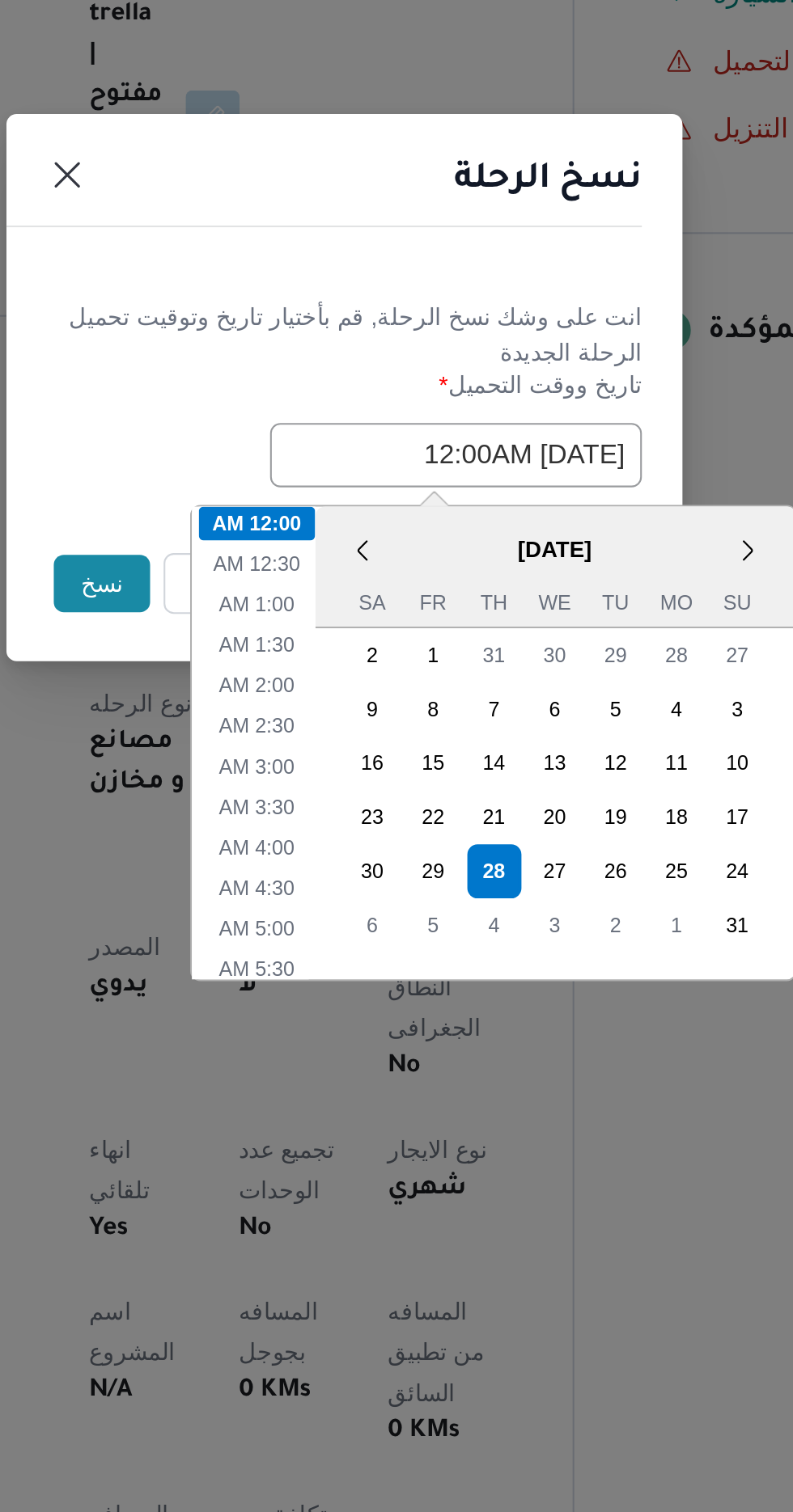
click at [425, 640] on div "نسخ الرحلة" at bounding box center [396, 661] width 324 height 73
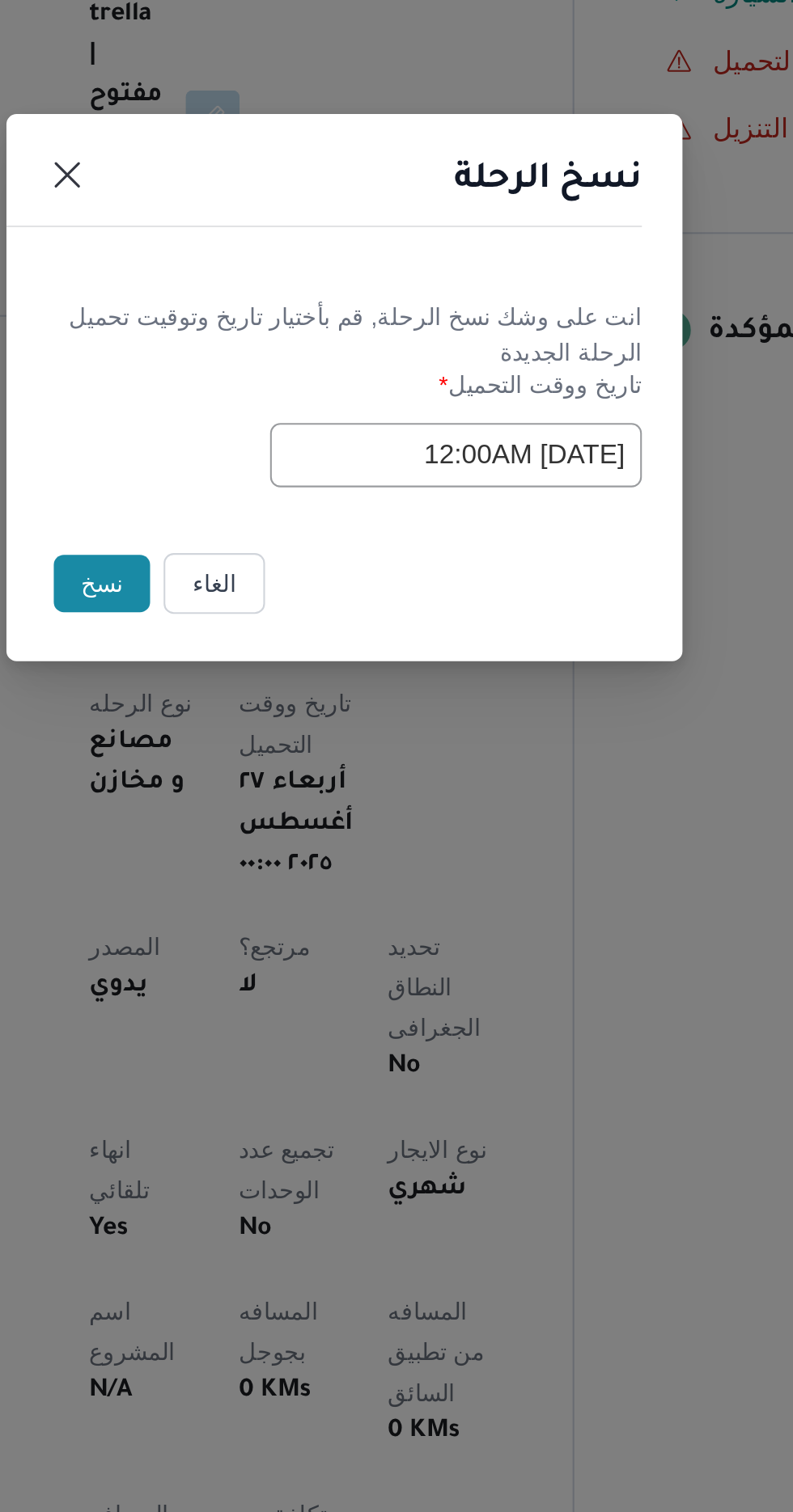
click at [272, 841] on button "نسخ" at bounding box center [280, 850] width 46 height 27
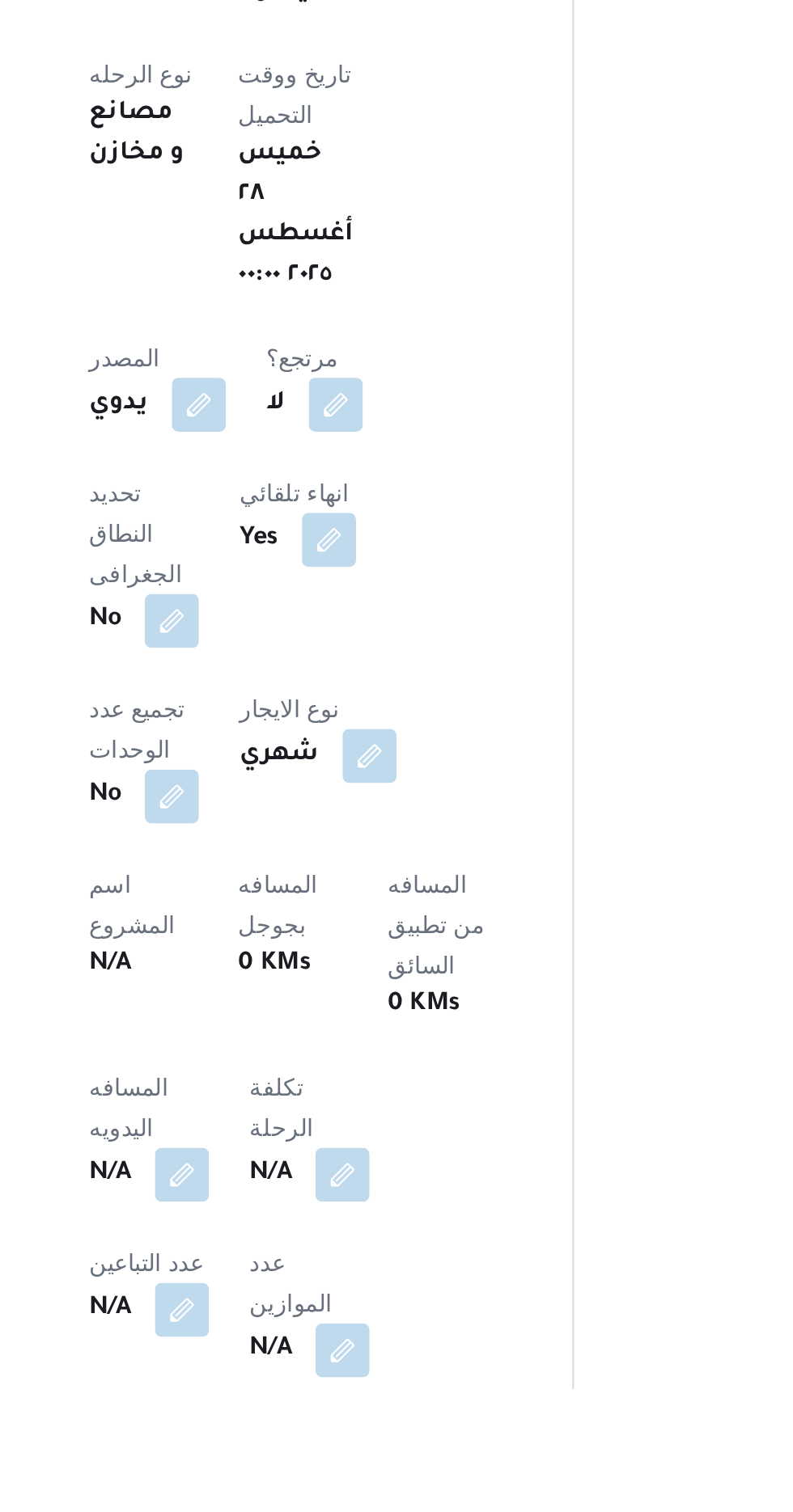
scroll to position [120, 0]
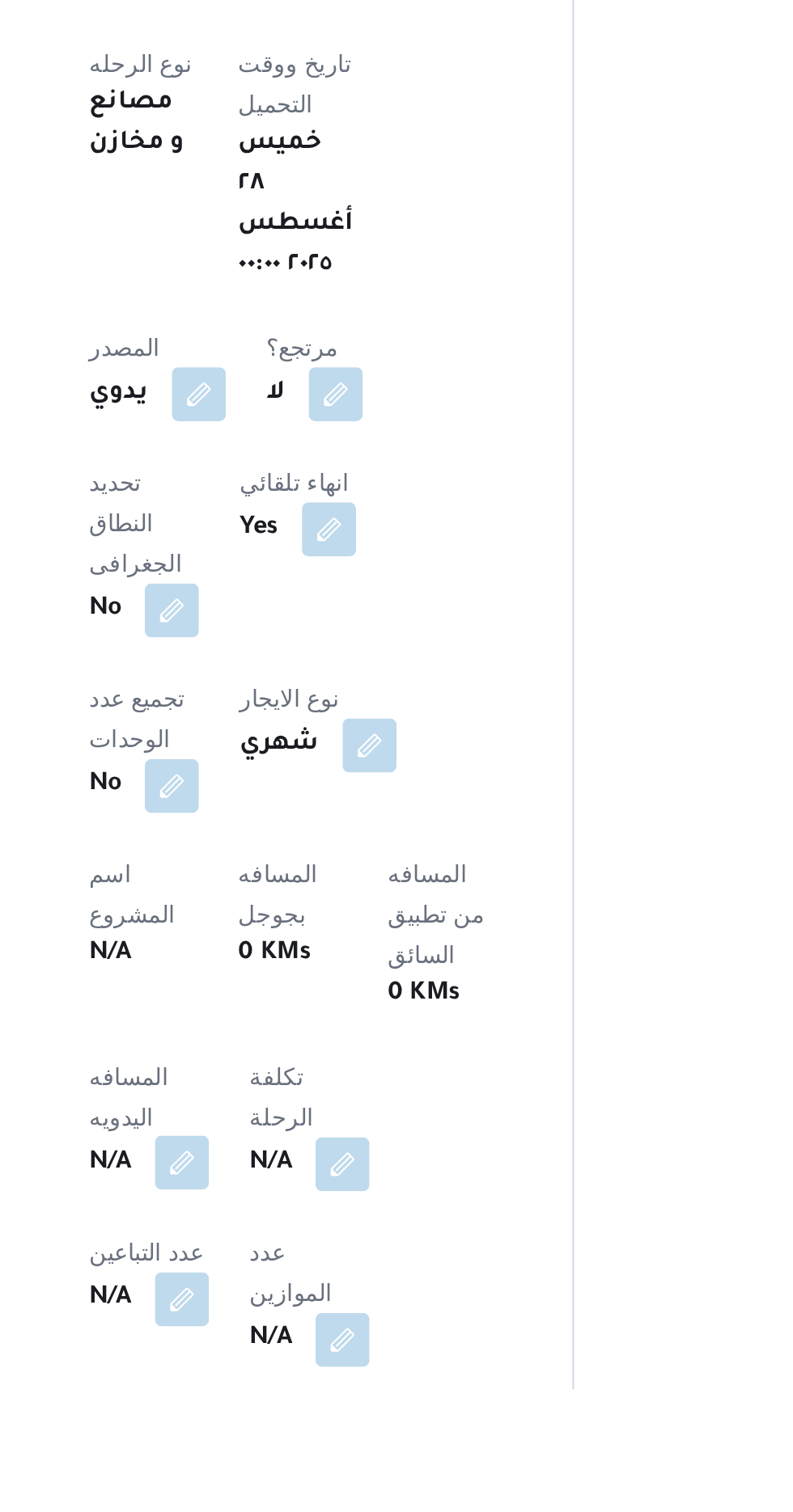
click at [312, 1391] on button "button" at bounding box center [318, 1403] width 26 height 26
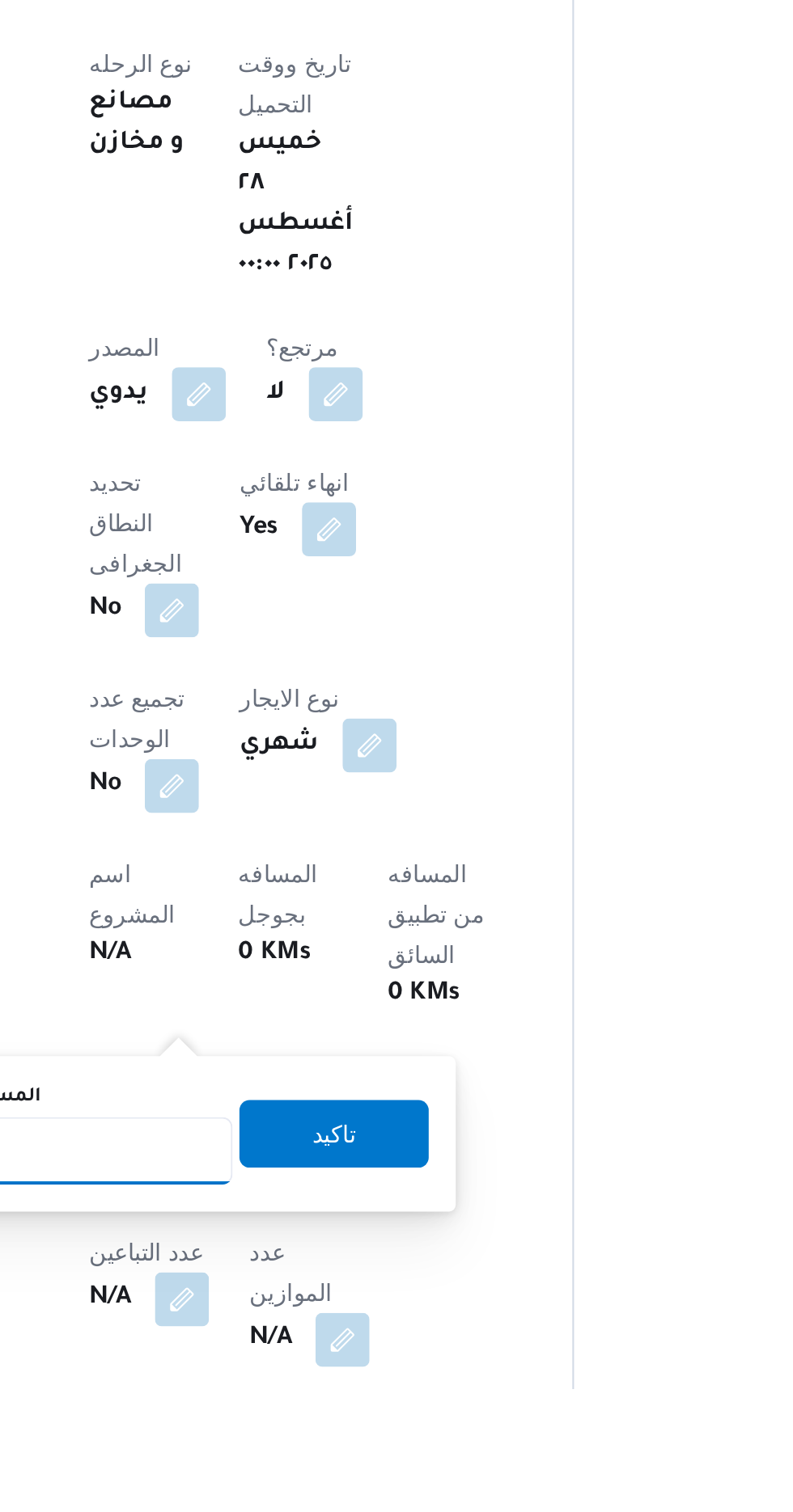
click at [287, 1394] on input "المسافه اليدويه" at bounding box center [263, 1398] width 161 height 33
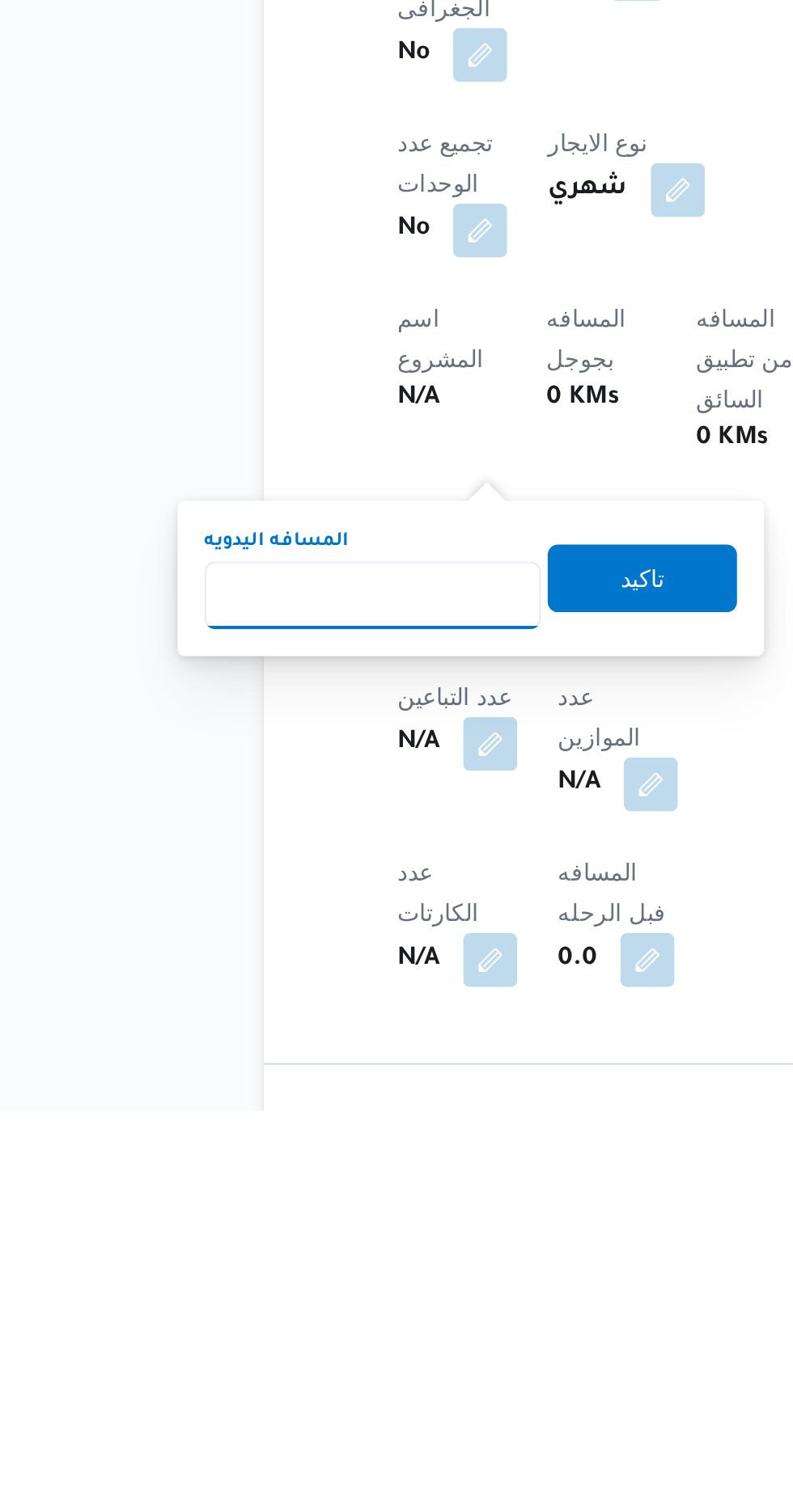
scroll to position [253, 0]
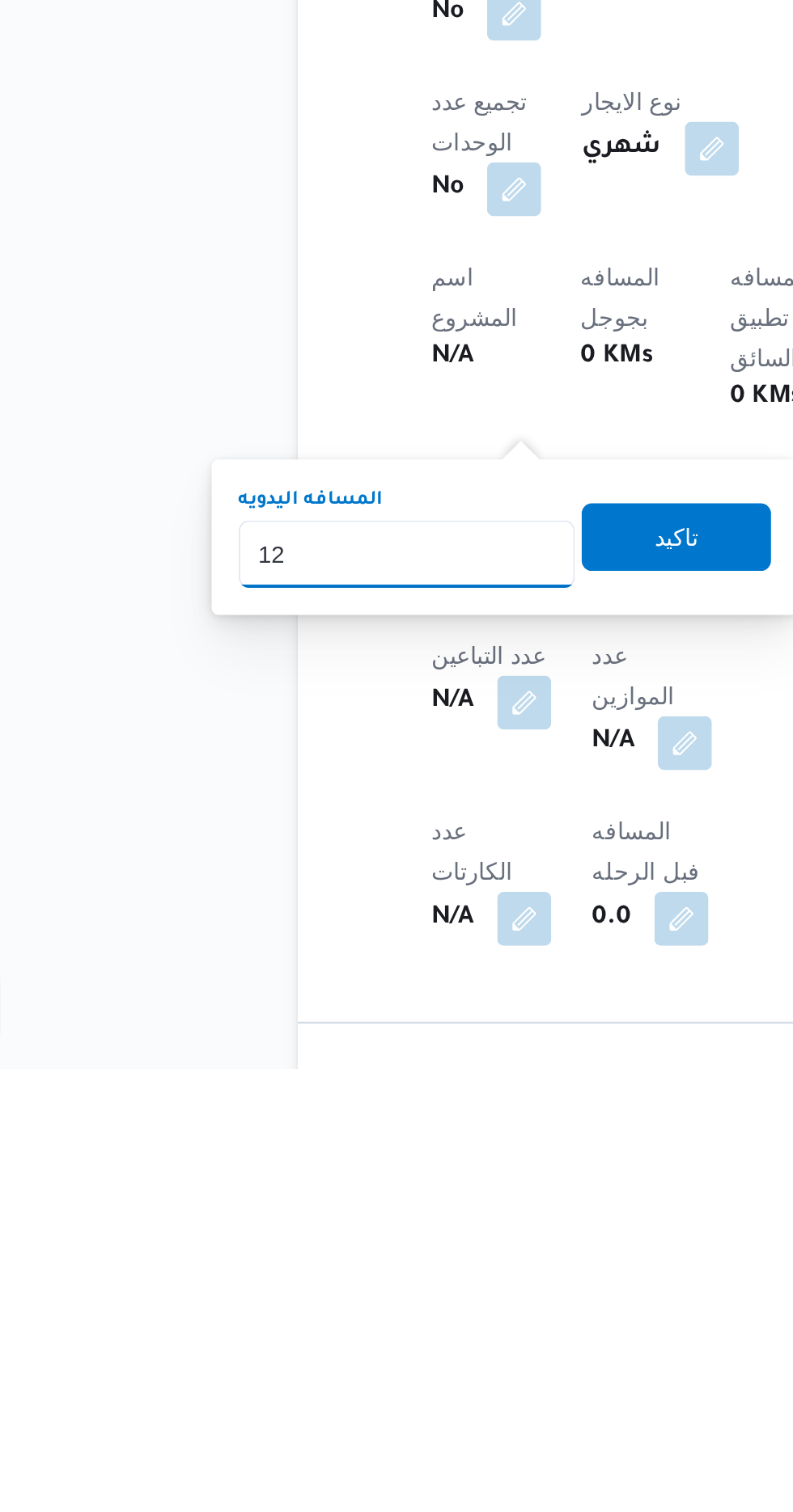
type input "120"
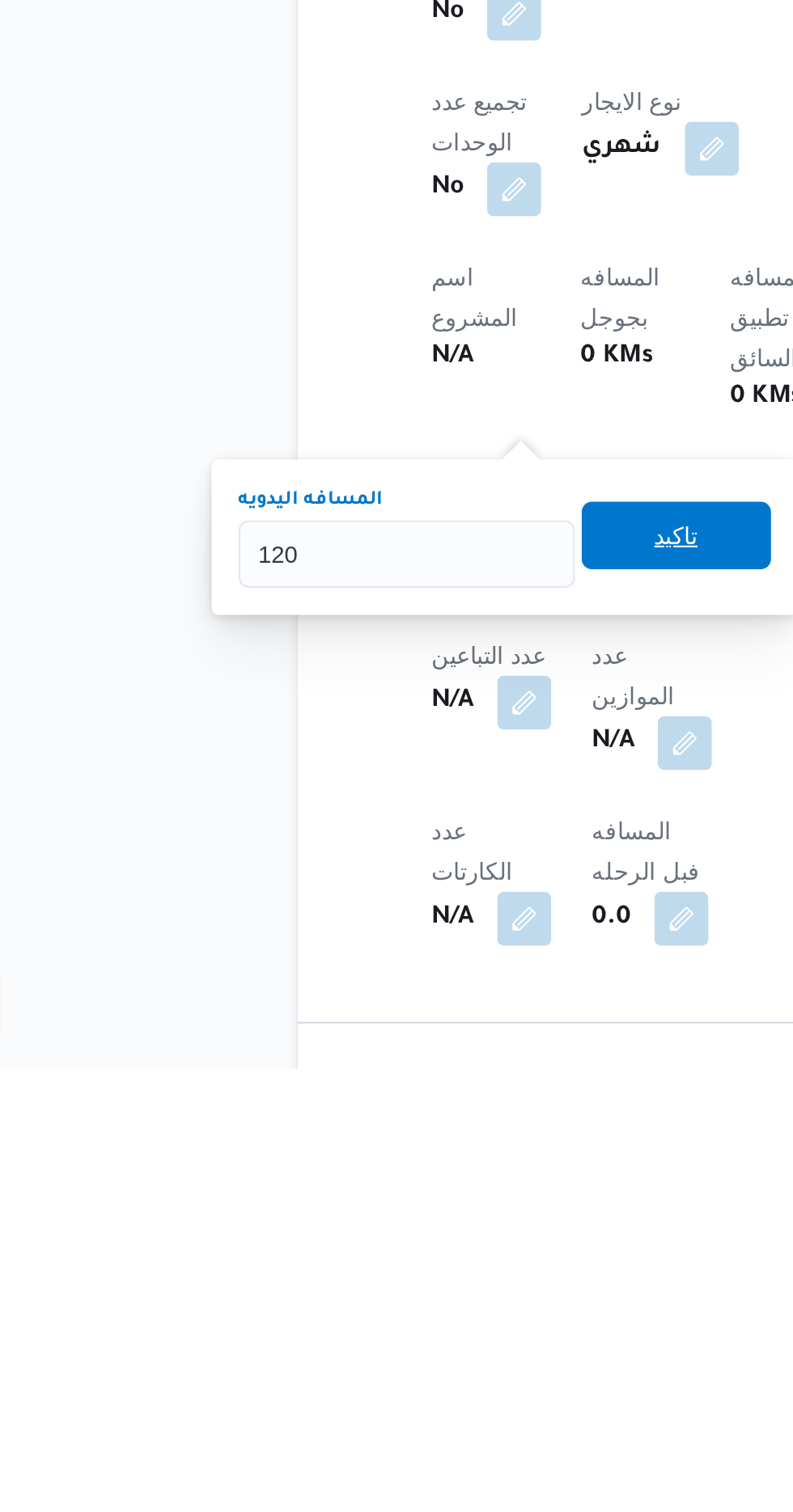
click at [402, 1253] on span "تاكيد" at bounding box center [391, 1256] width 21 height 19
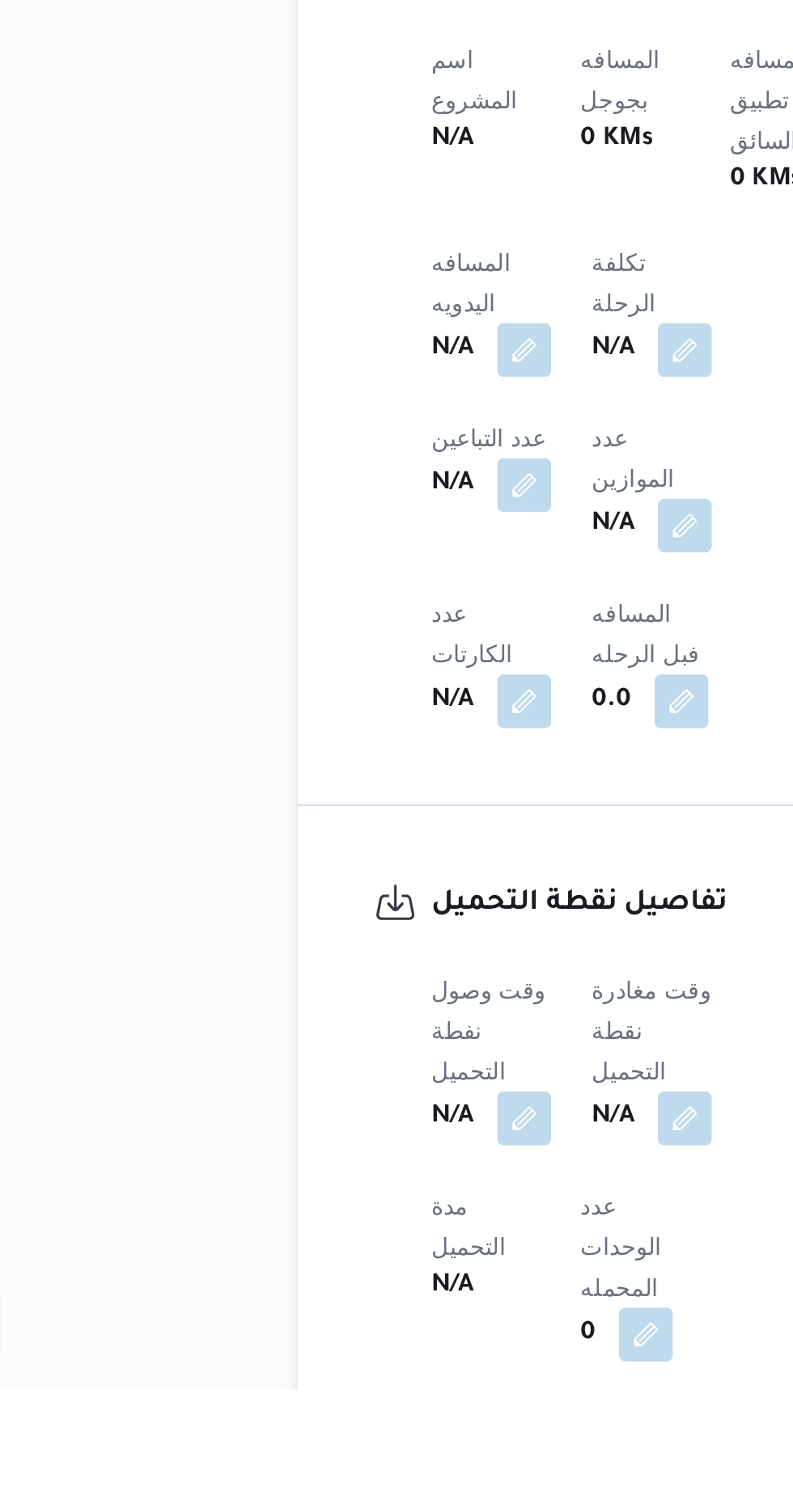
scroll to position [511, 0]
click at [317, 1369] on span at bounding box center [314, 1382] width 34 height 26
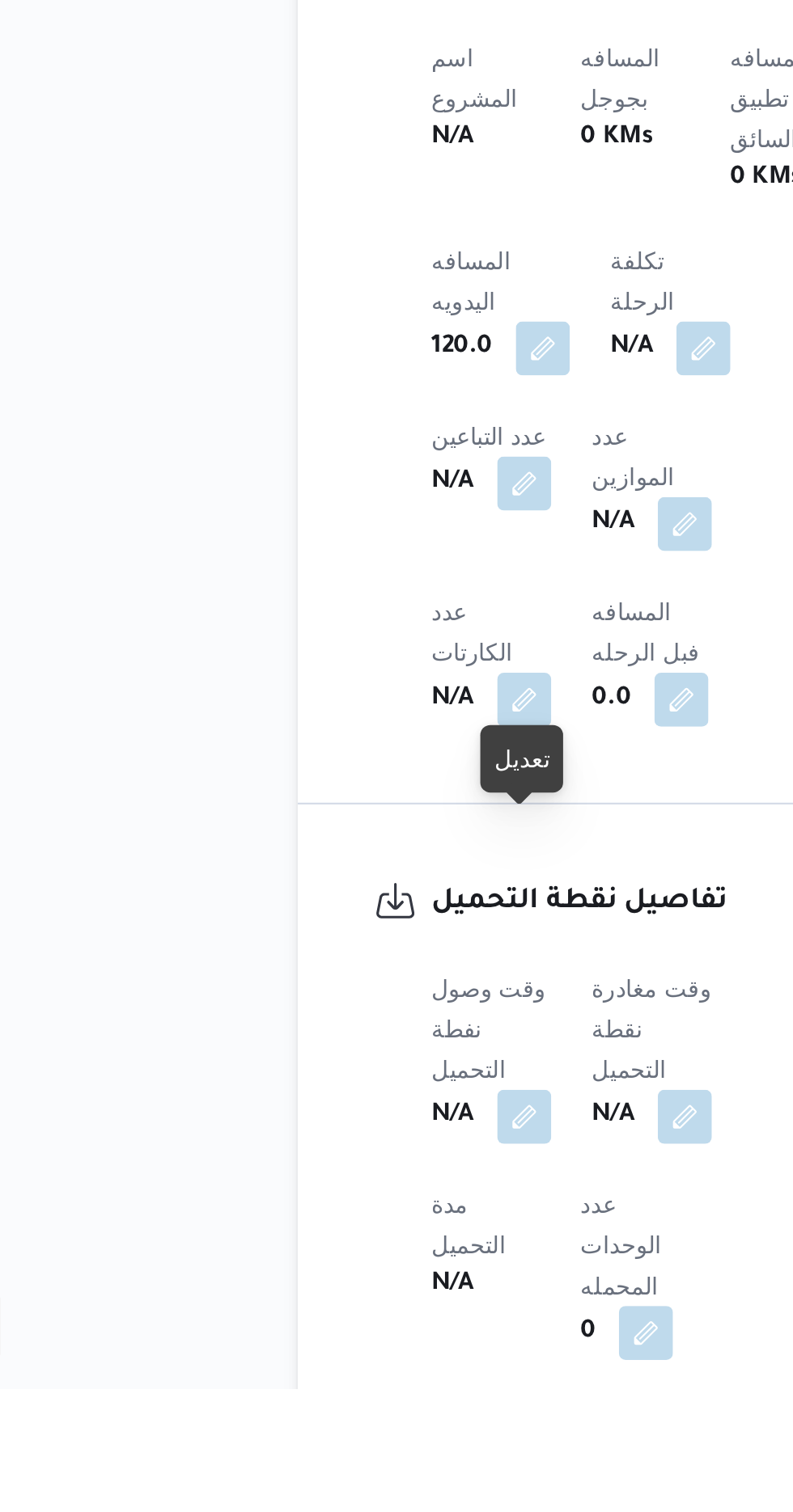
click at [293, 1414] on div "مدة التحميل N/A" at bounding box center [300, 1456] width 52 height 84
click at [324, 1368] on button "button" at bounding box center [318, 1381] width 26 height 26
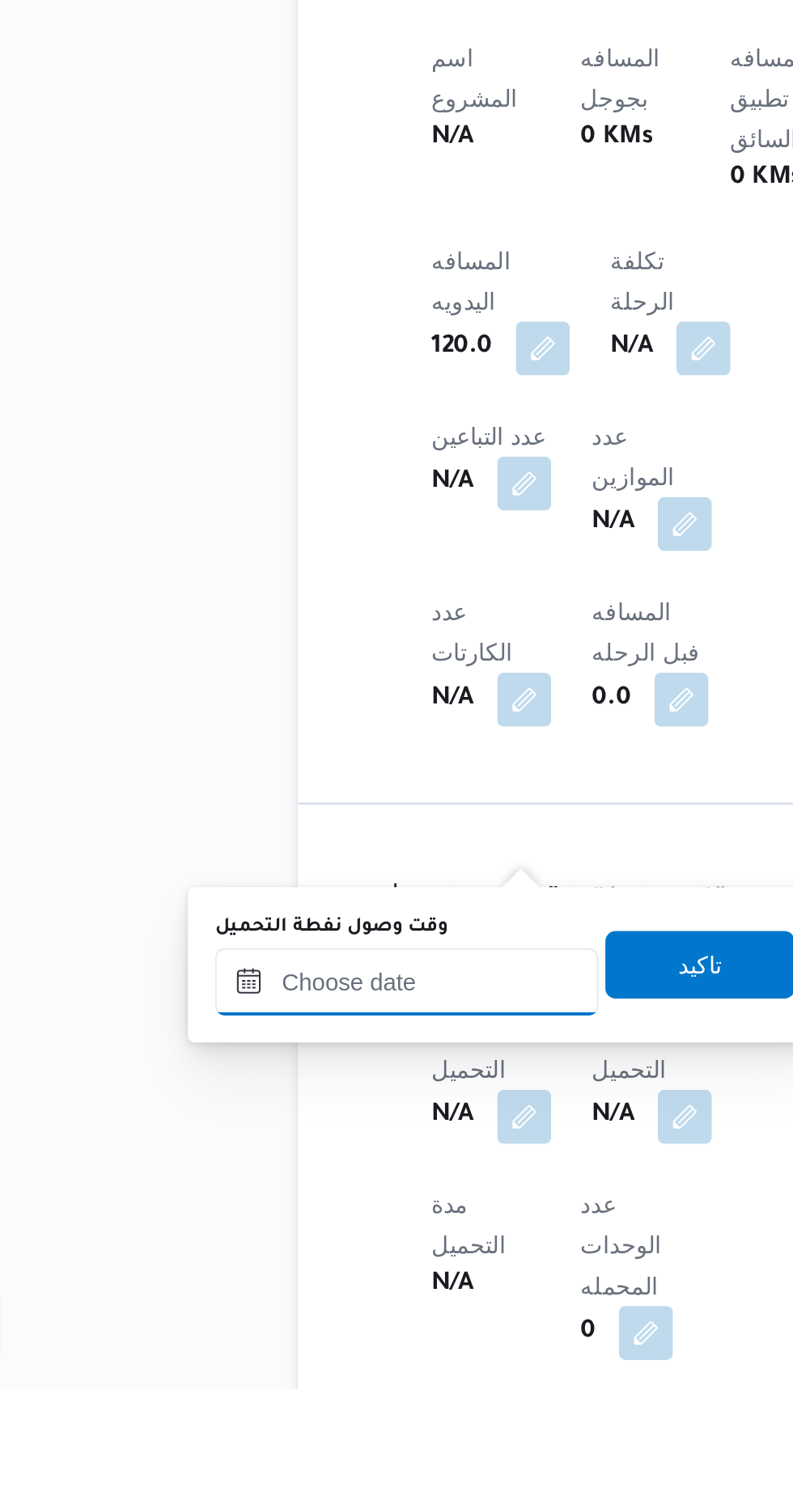
click at [293, 1312] on input "وقت وصول نفطة التحميل" at bounding box center [262, 1317] width 184 height 33
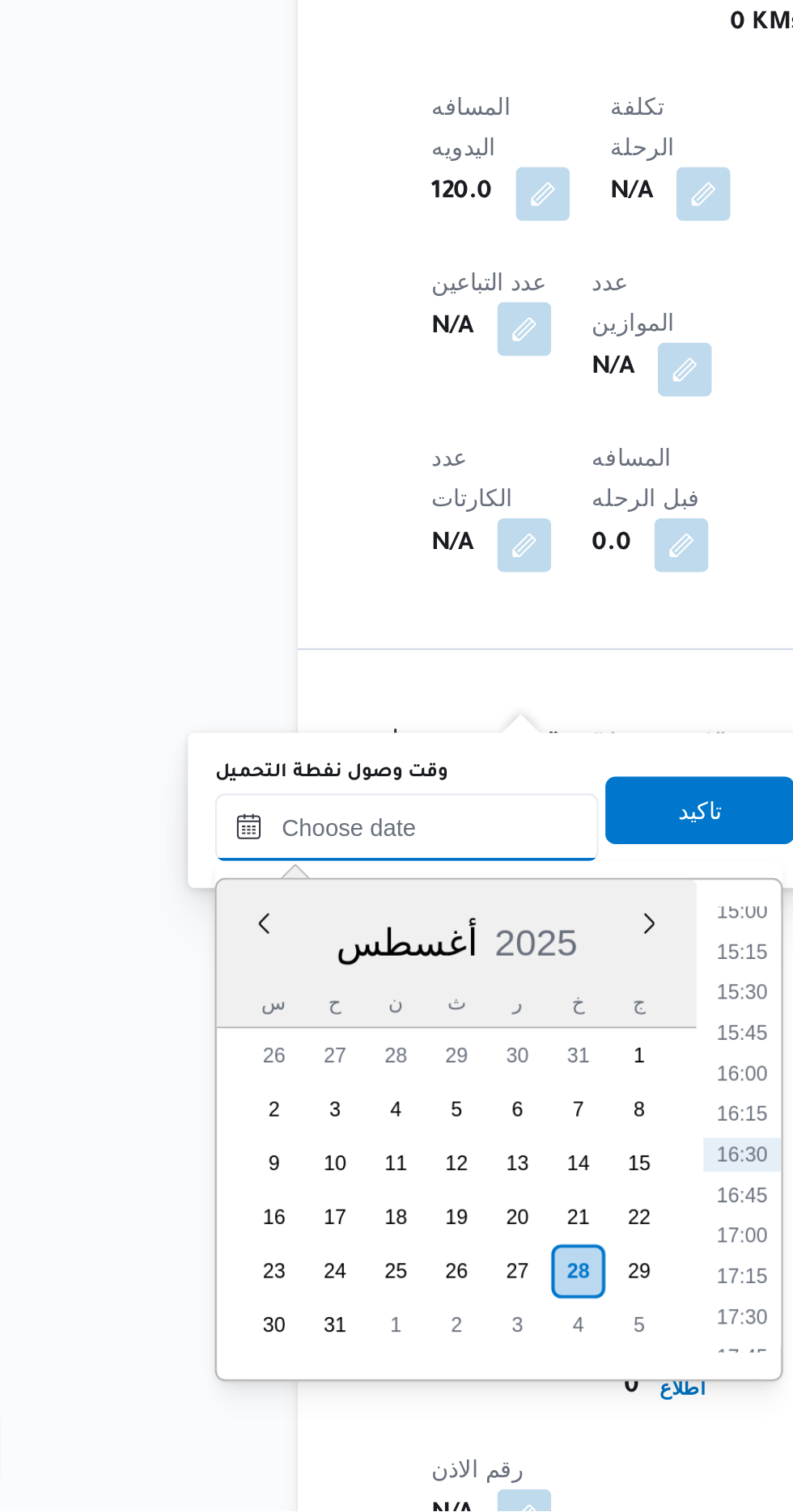
scroll to position [643, 0]
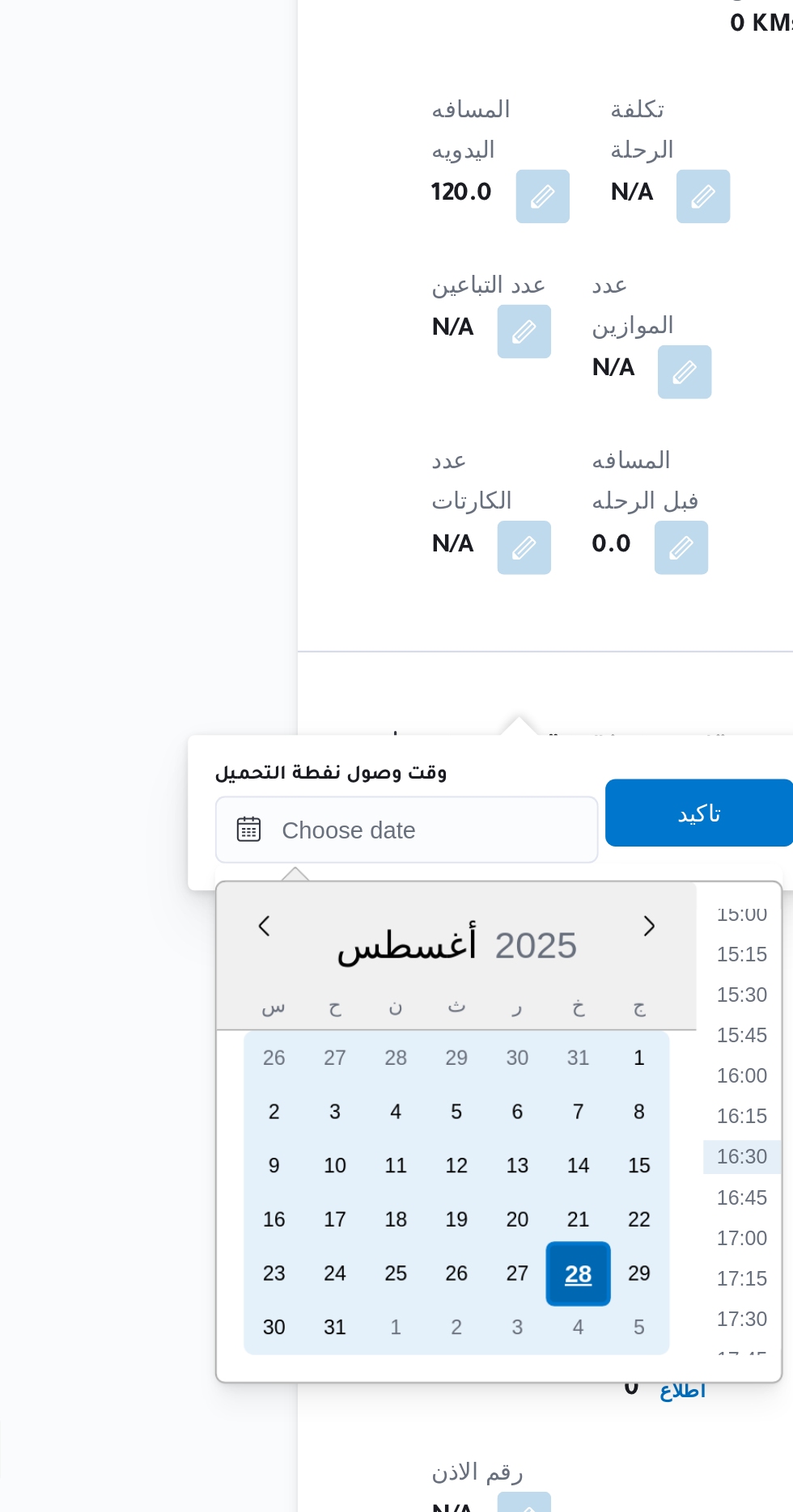
click at [349, 1395] on div "28" at bounding box center [343, 1398] width 31 height 31
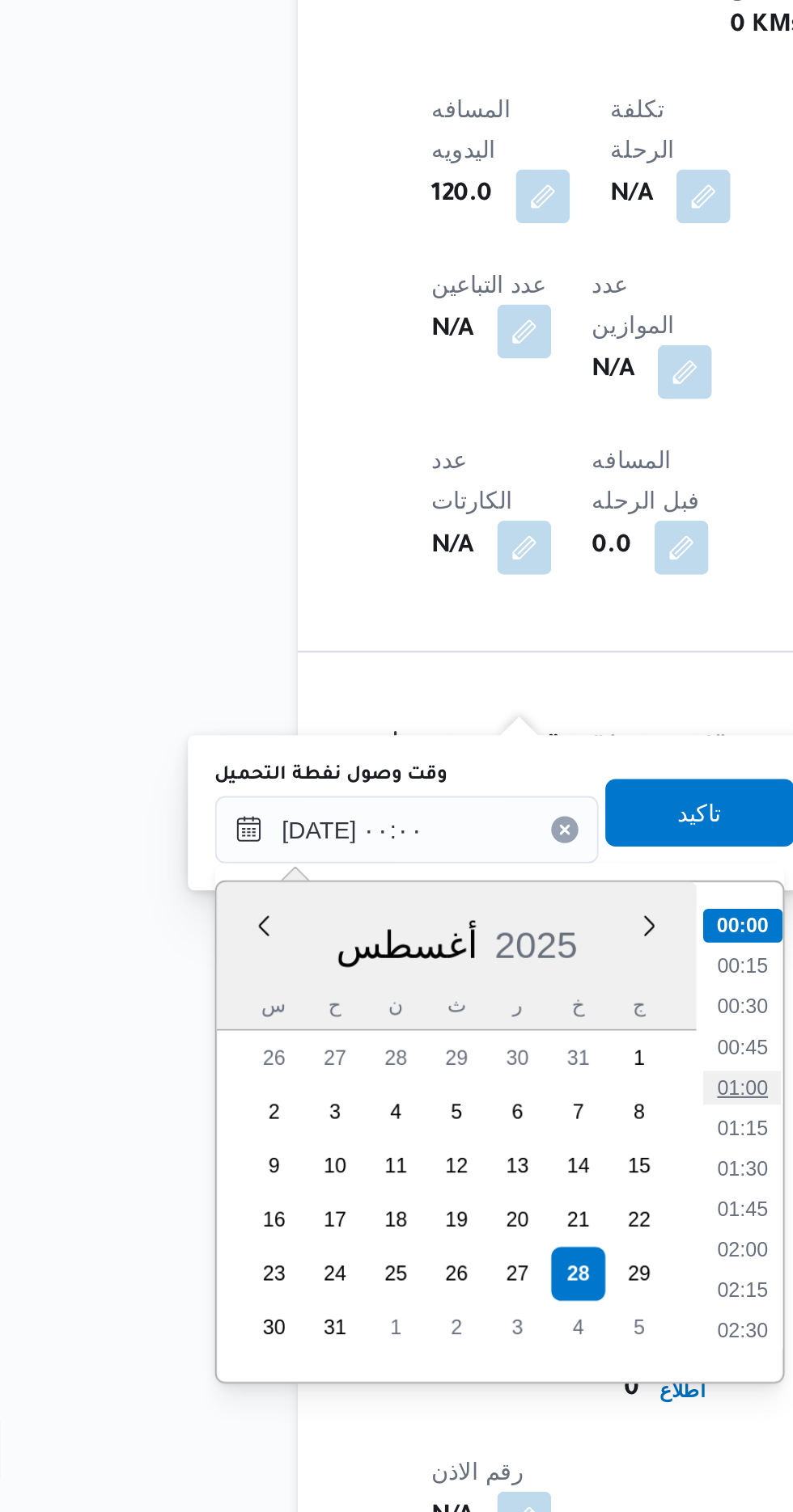
click at [414, 1303] on li "01:00" at bounding box center [422, 1309] width 37 height 16
type input "[DATE] ٠١:٠٠"
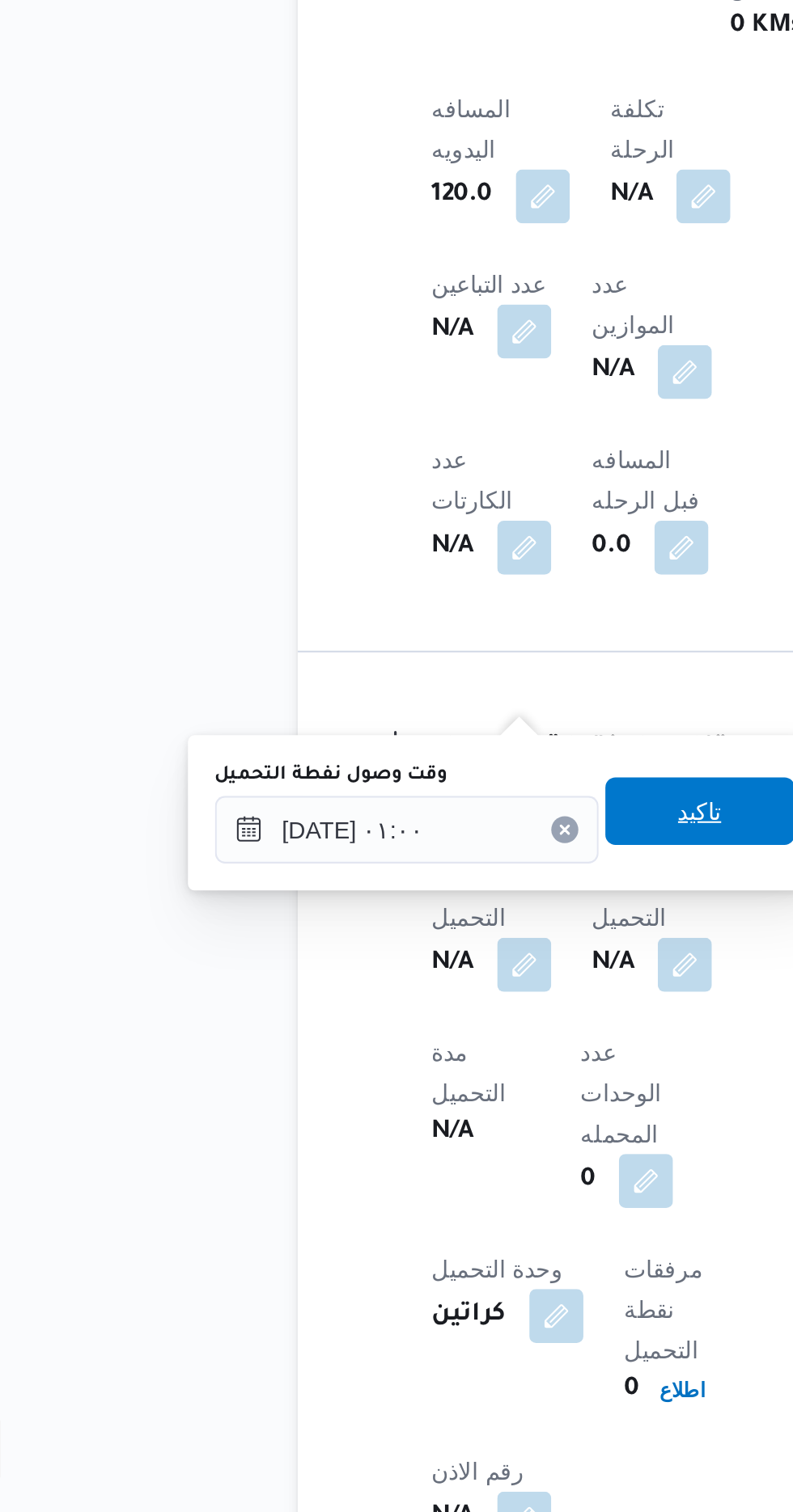
click at [403, 1177] on span "تاكيد" at bounding box center [402, 1177] width 91 height 33
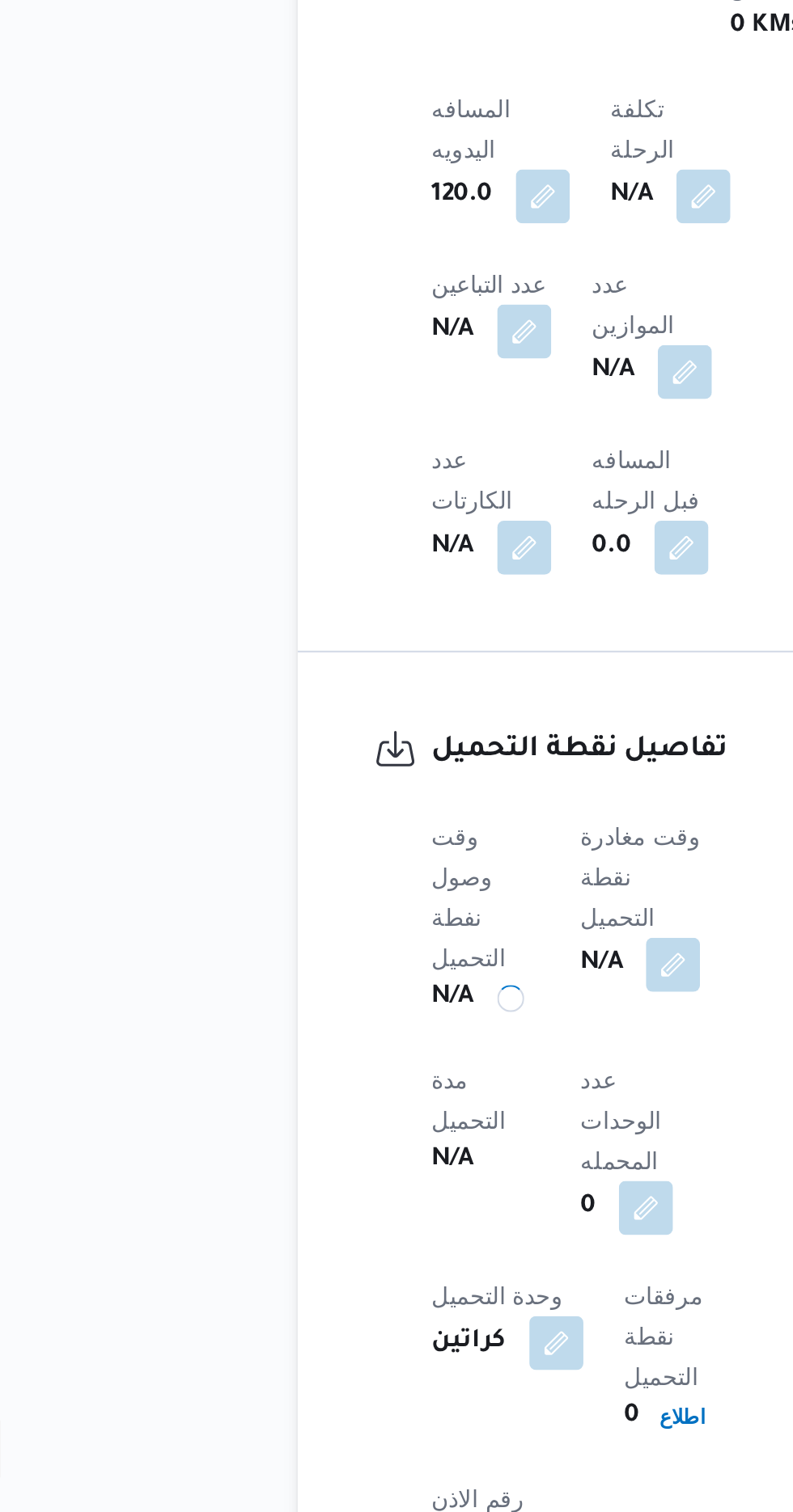
scroll to position [643, 0]
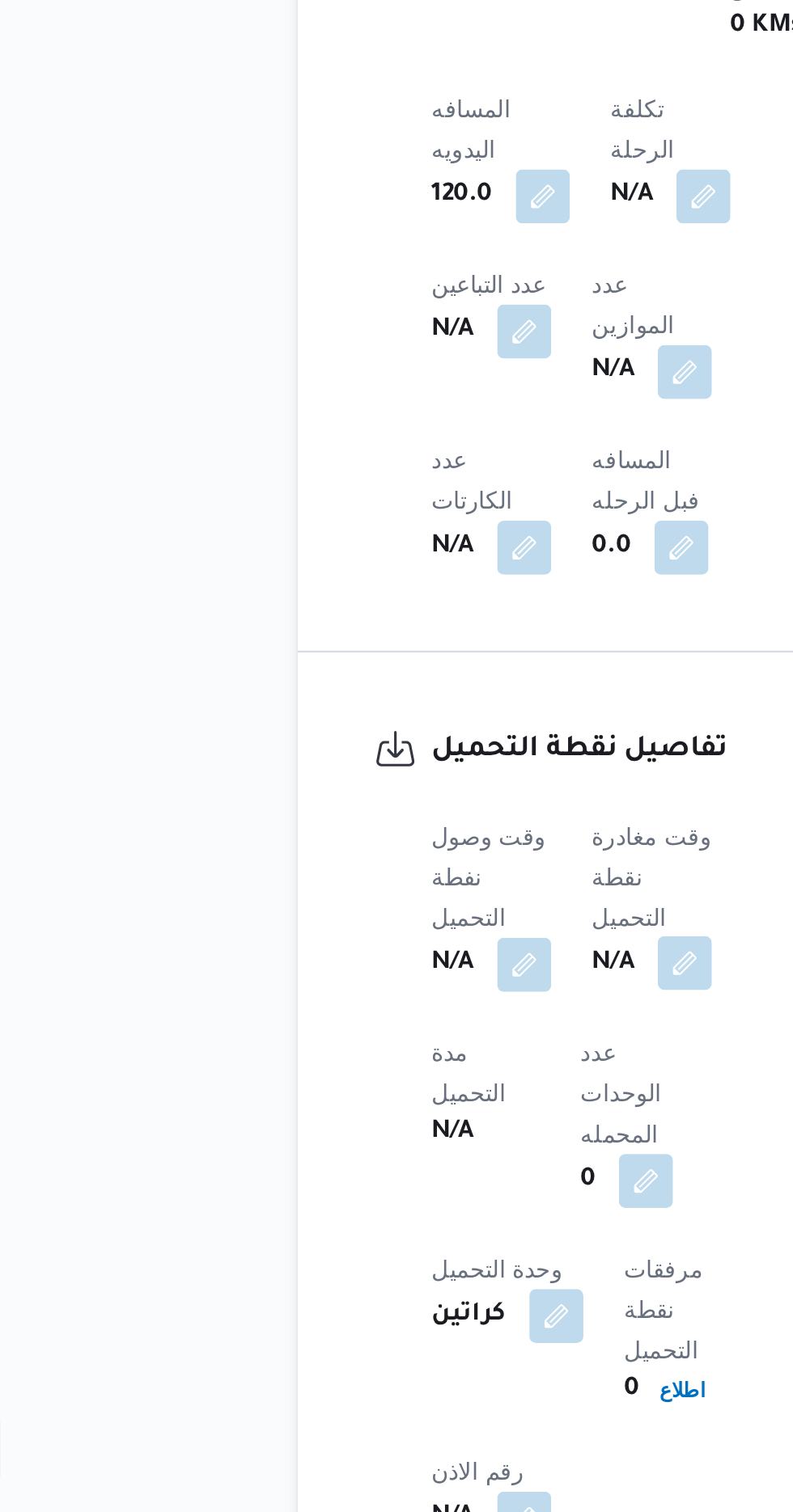
click at [393, 1237] on button "button" at bounding box center [395, 1249] width 26 height 26
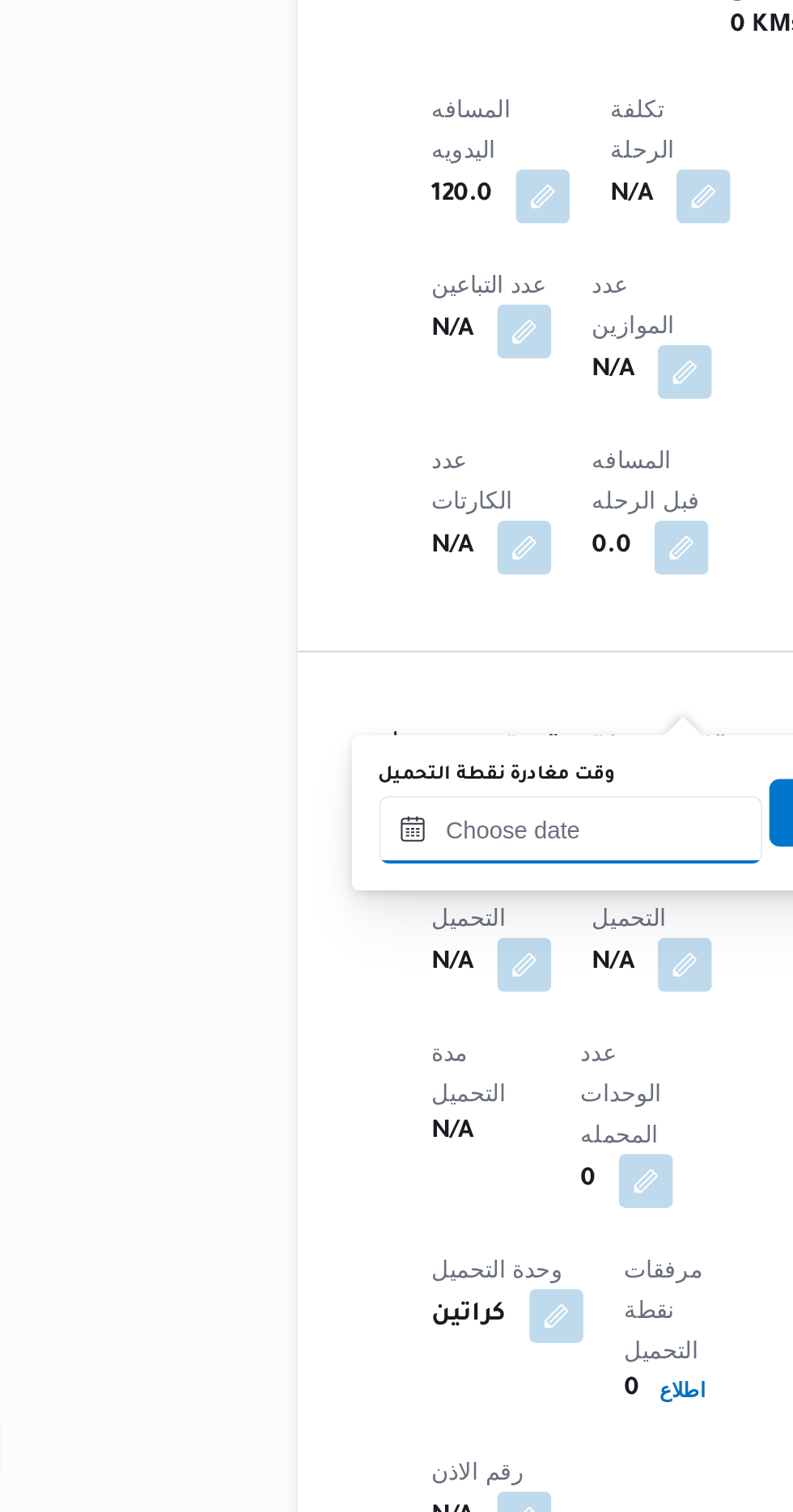
click at [349, 1180] on input "وقت مغادرة نقطة التحميل" at bounding box center [341, 1185] width 184 height 33
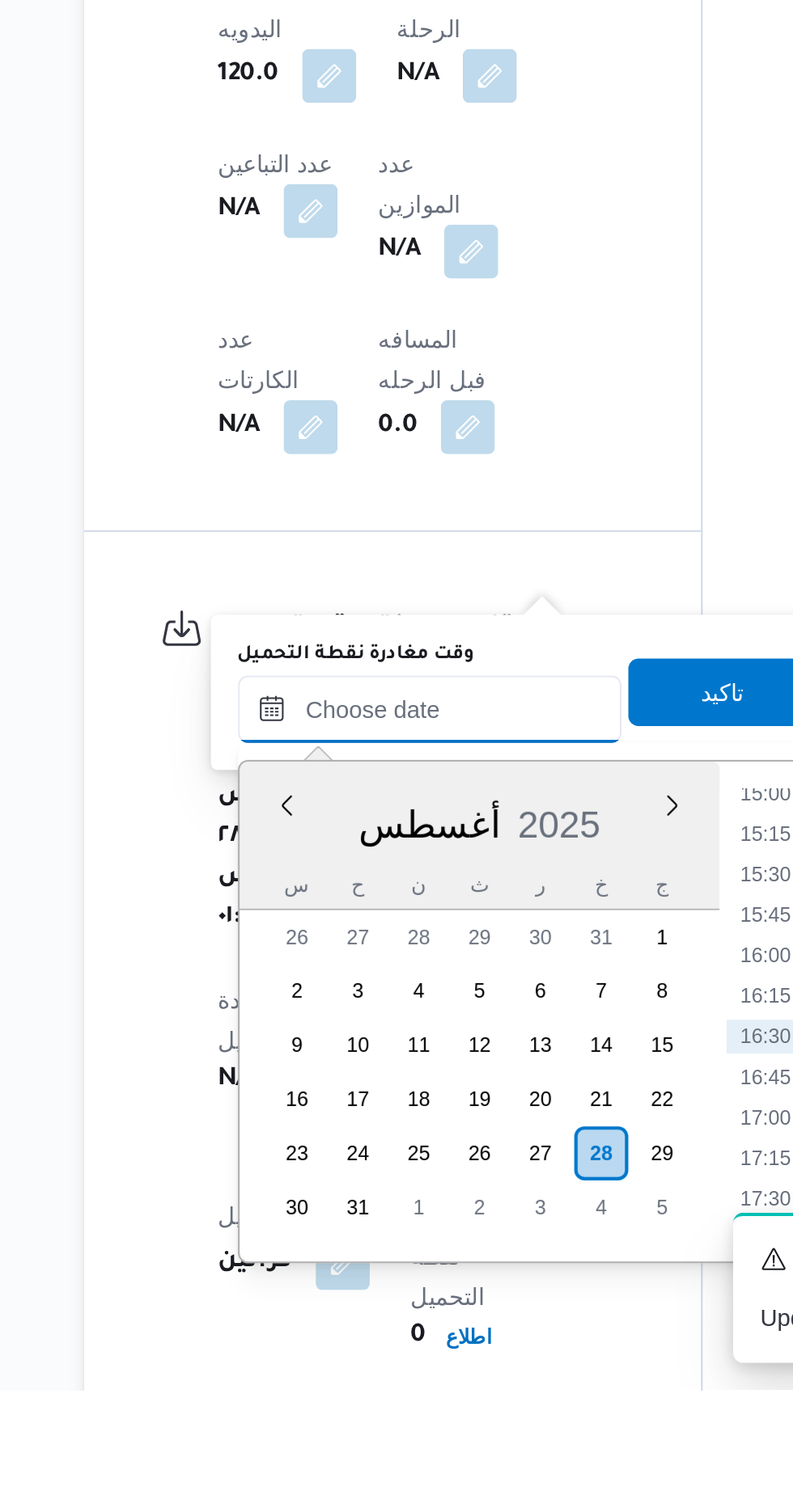
scroll to position [642, 0]
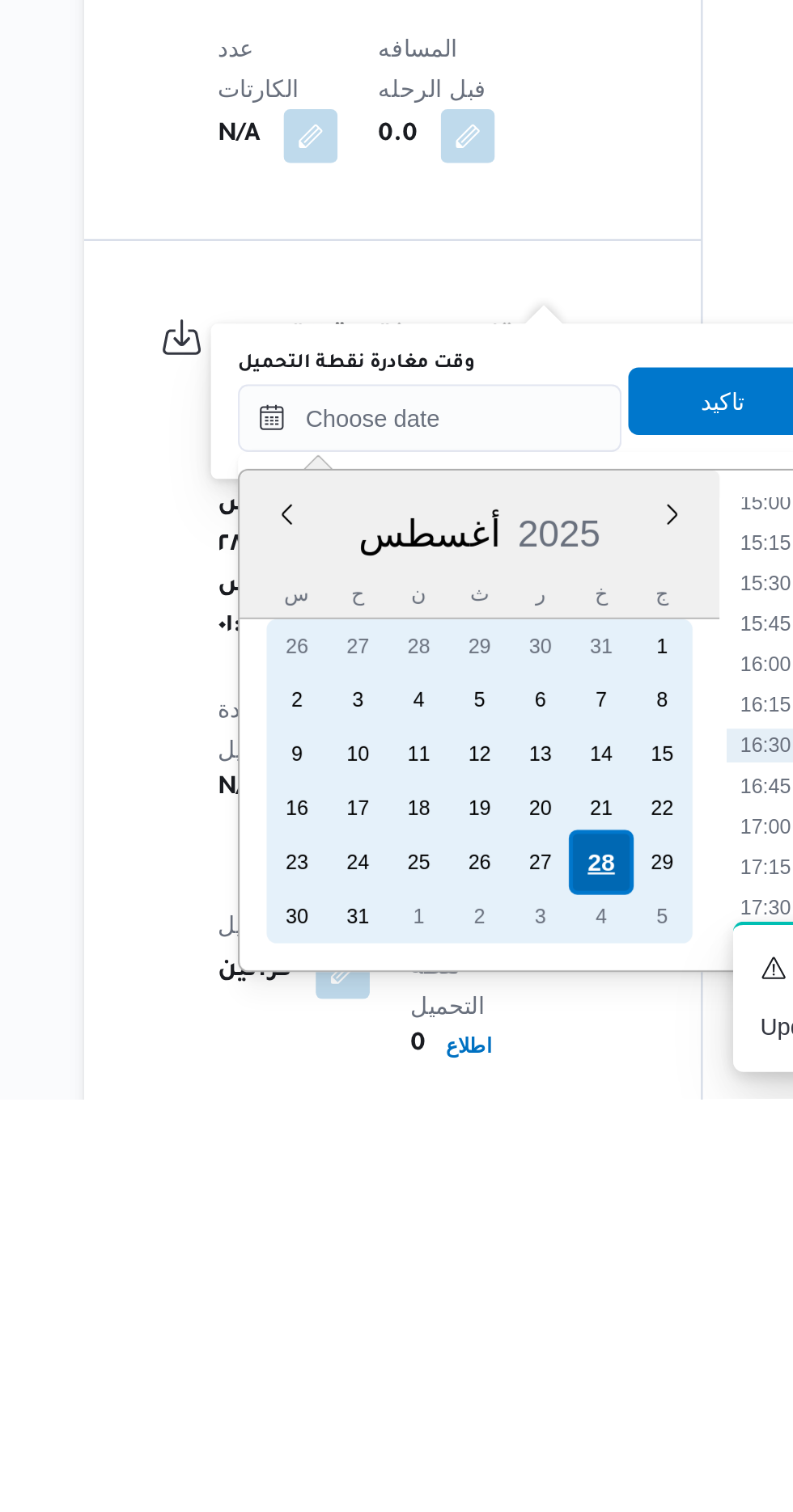
click at [461, 1396] on div "28" at bounding box center [458, 1399] width 31 height 31
type input "[DATE] ٠٠:٠٠"
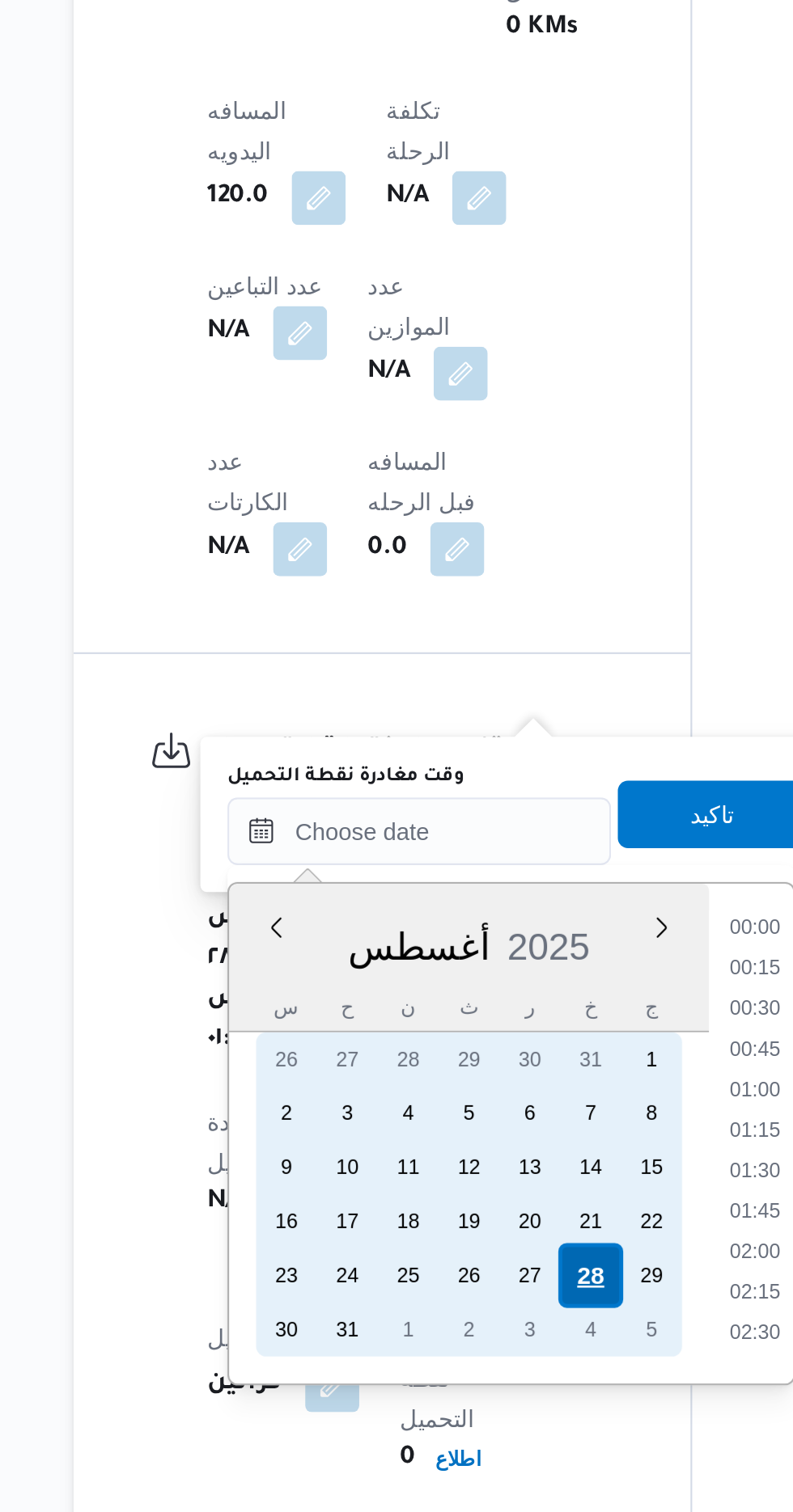
click at [457, 1396] on div "28" at bounding box center [458, 1399] width 31 height 31
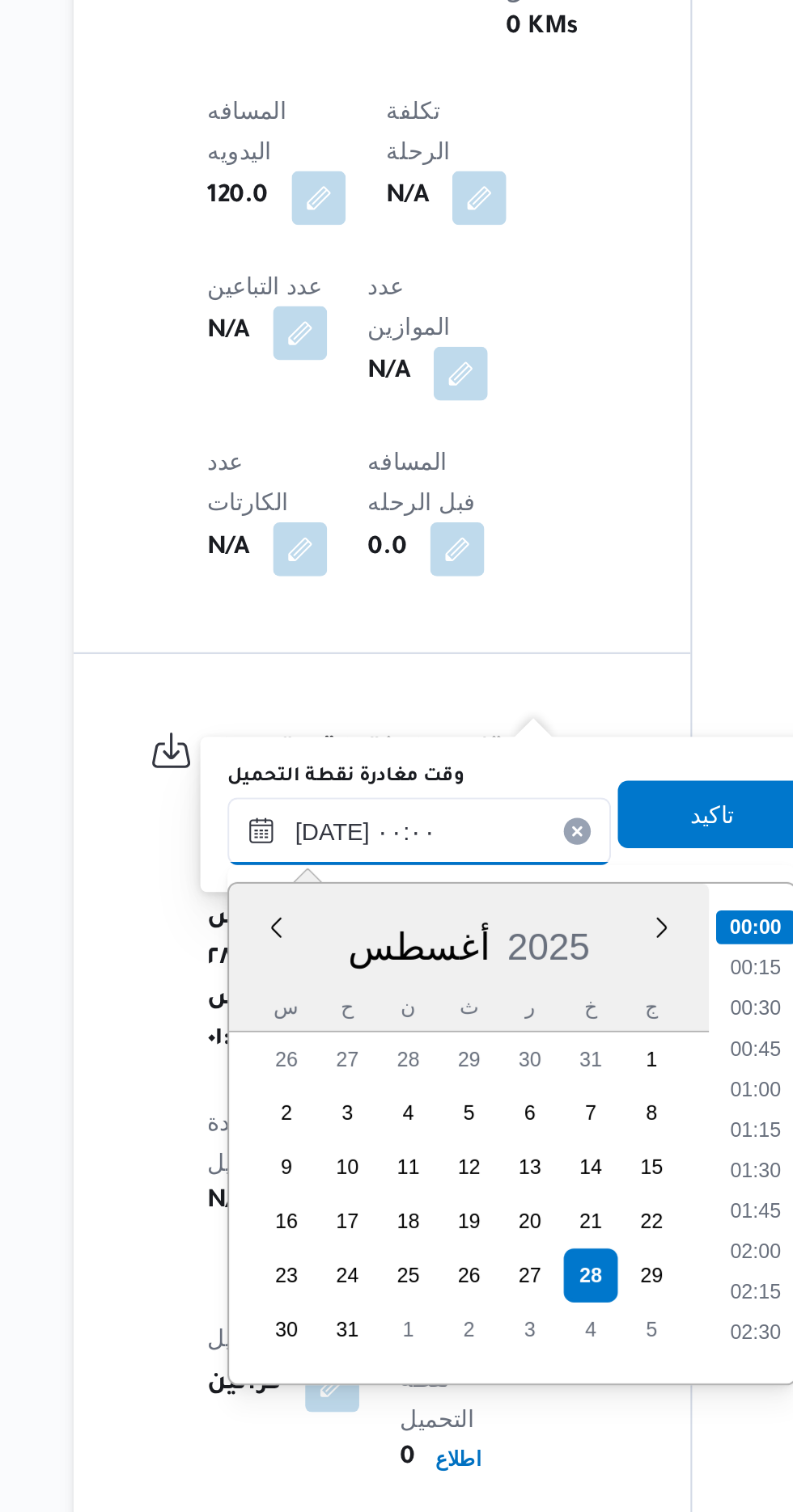
click at [289, 1195] on input "[DATE] ٠٠:٠٠" at bounding box center [375, 1186] width 184 height 33
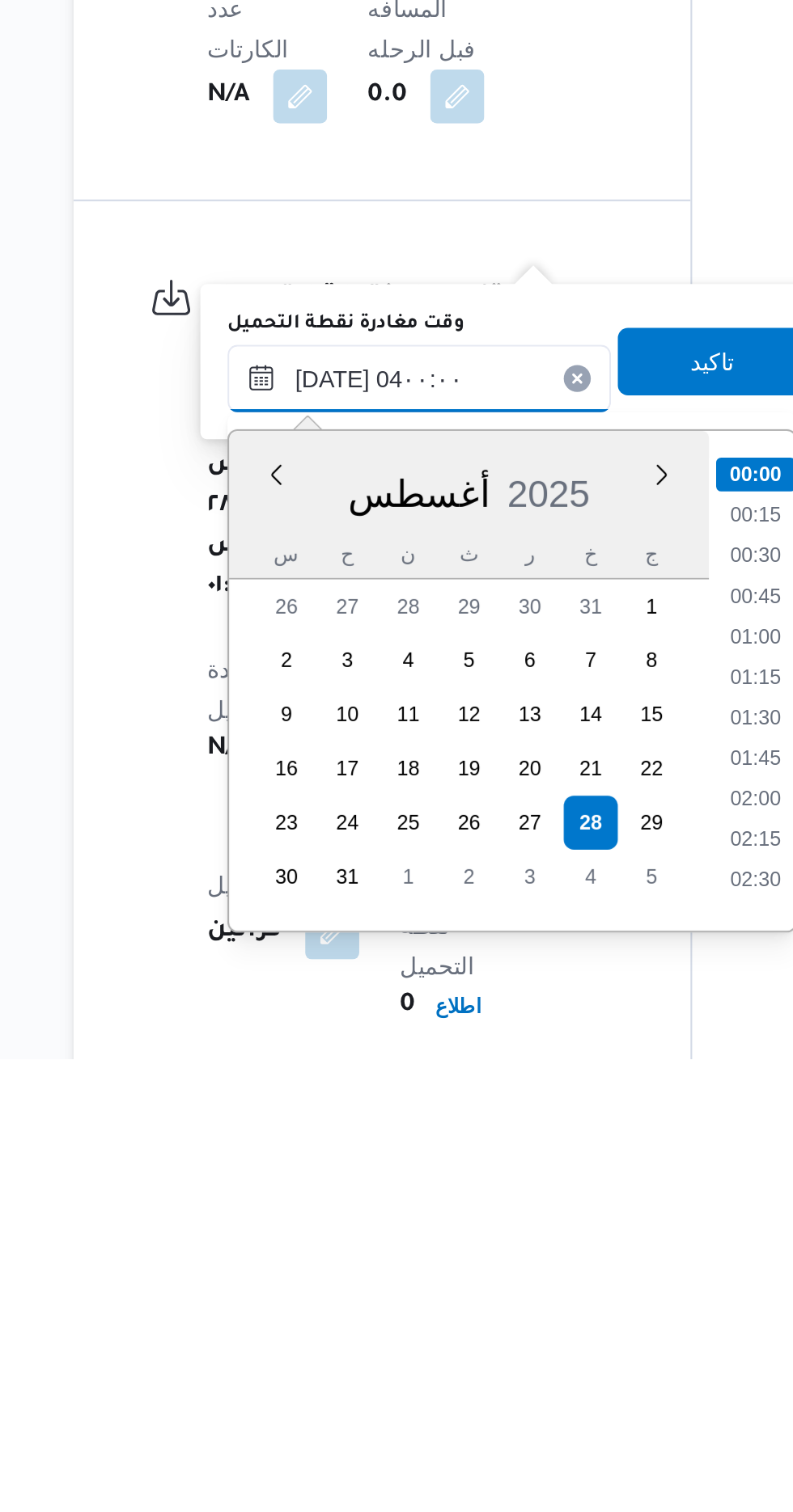
scroll to position [115, 0]
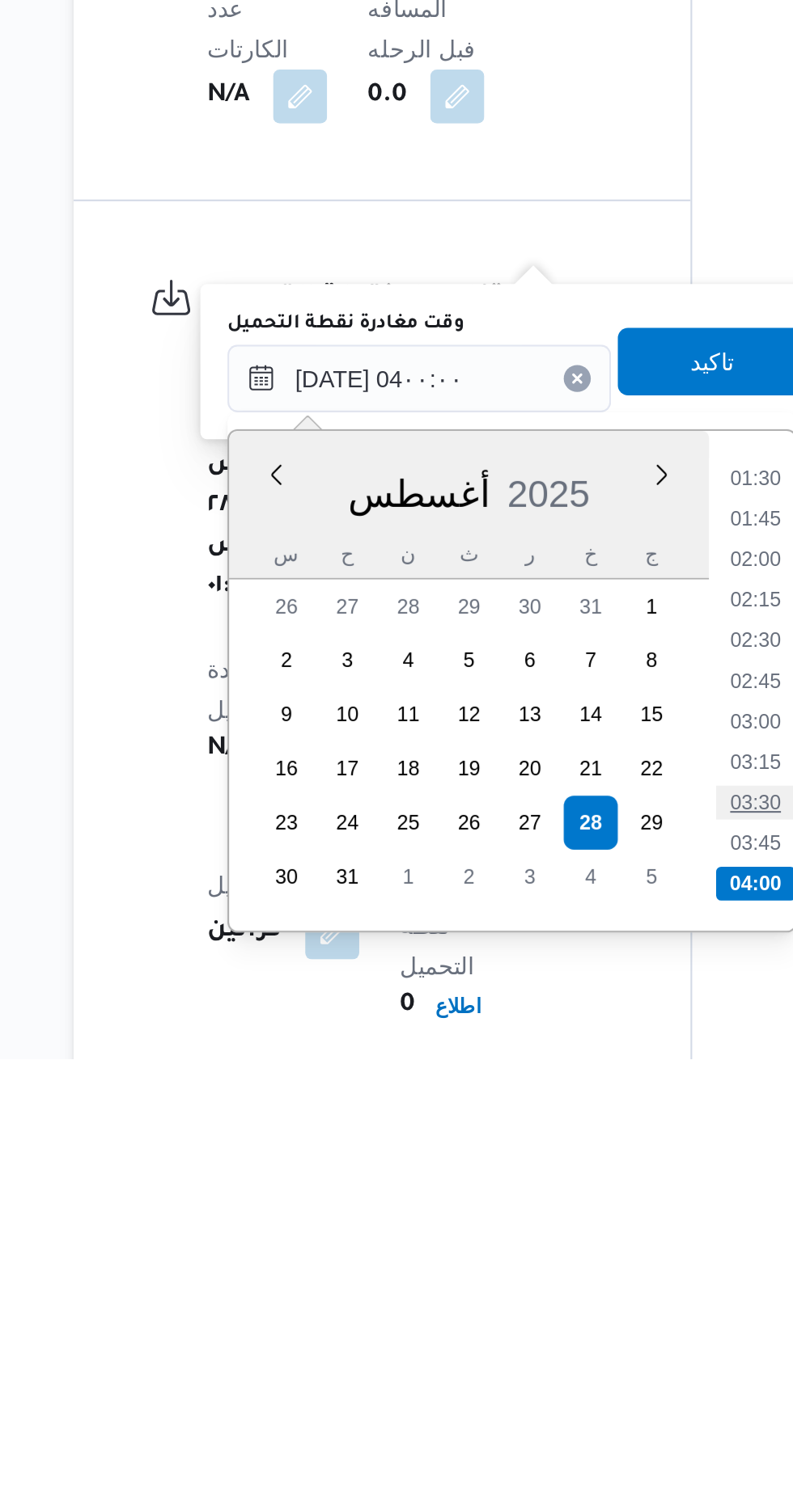
click at [530, 1386] on li "03:30" at bounding box center [536, 1389] width 37 height 16
type input "[DATE] ٠٣:٣٠"
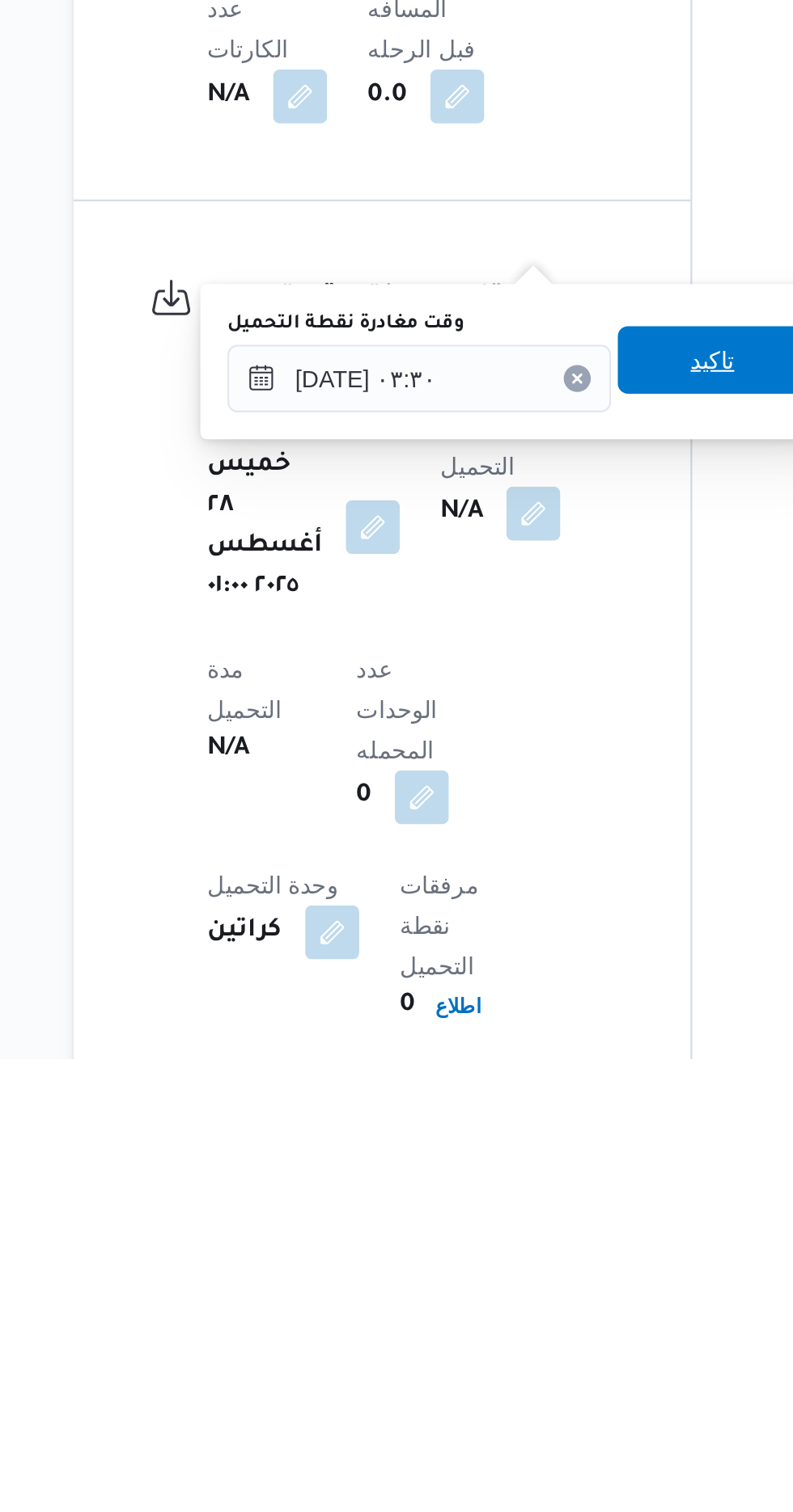
click at [522, 1184] on span "تاكيد" at bounding box center [516, 1177] width 21 height 19
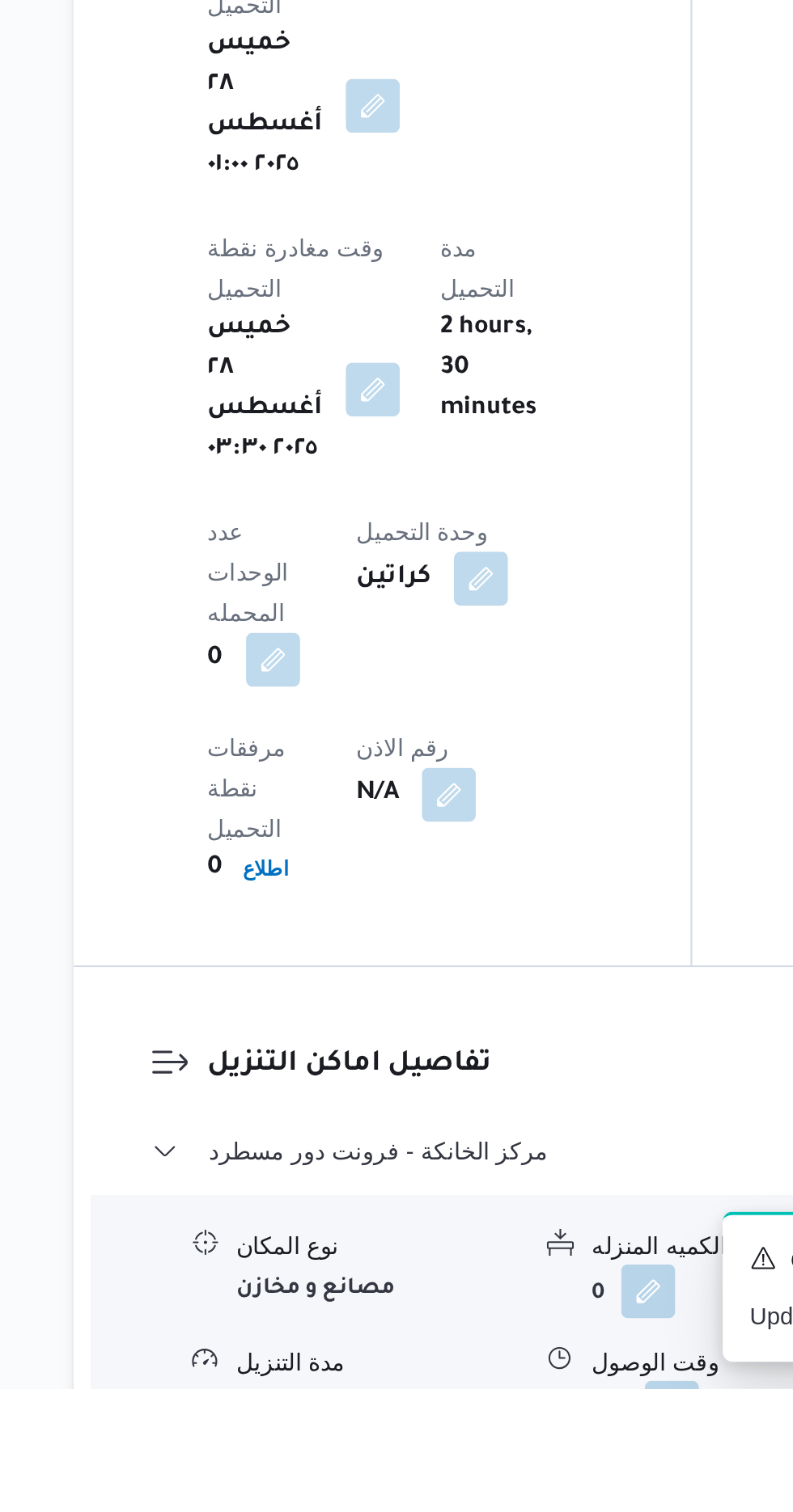
scroll to position [1004, 0]
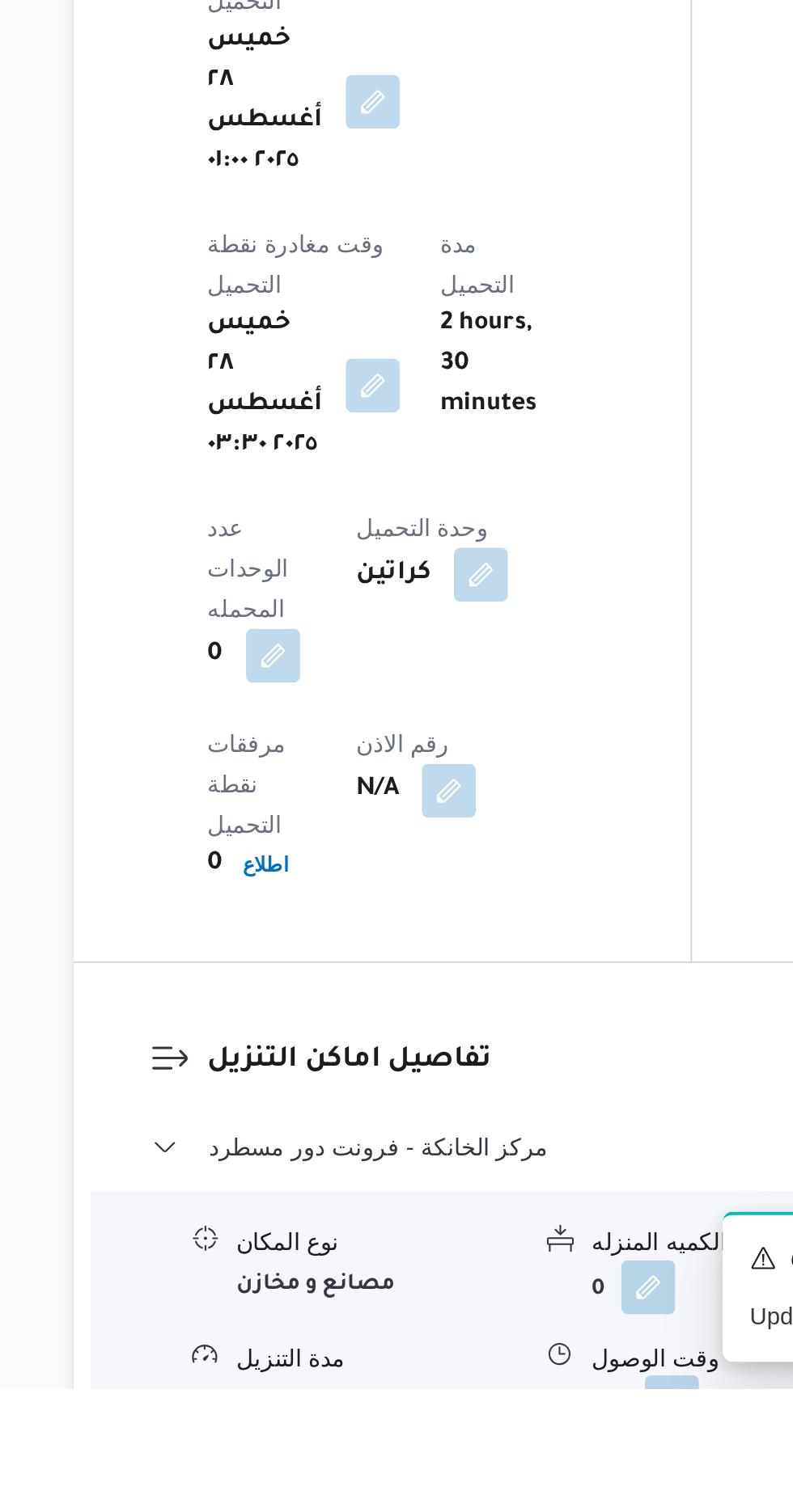
click at [498, 1506] on button "button" at bounding box center [497, 1518] width 26 height 26
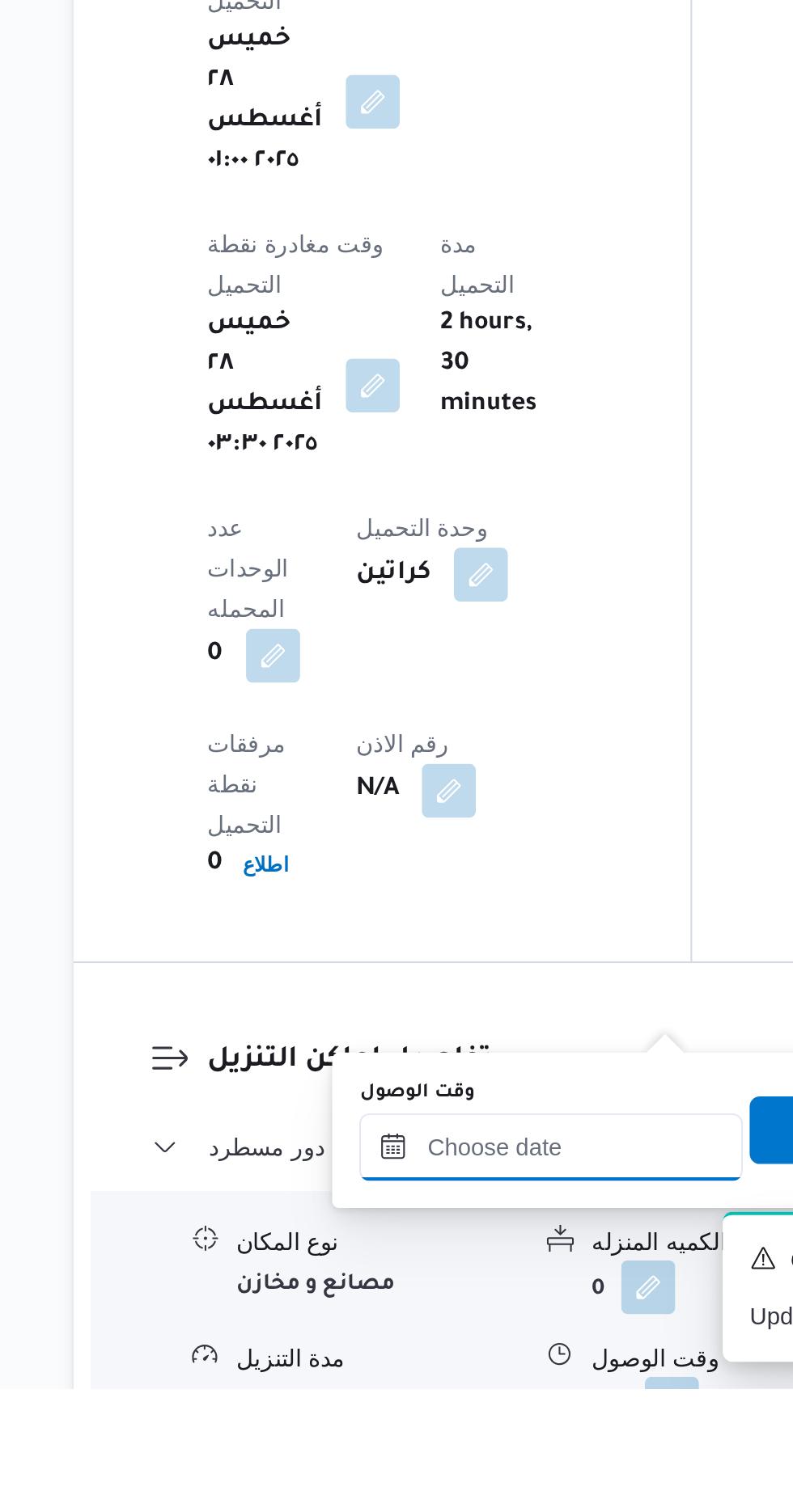
click at [460, 1398] on input "وقت الوصول" at bounding box center [439, 1396] width 184 height 33
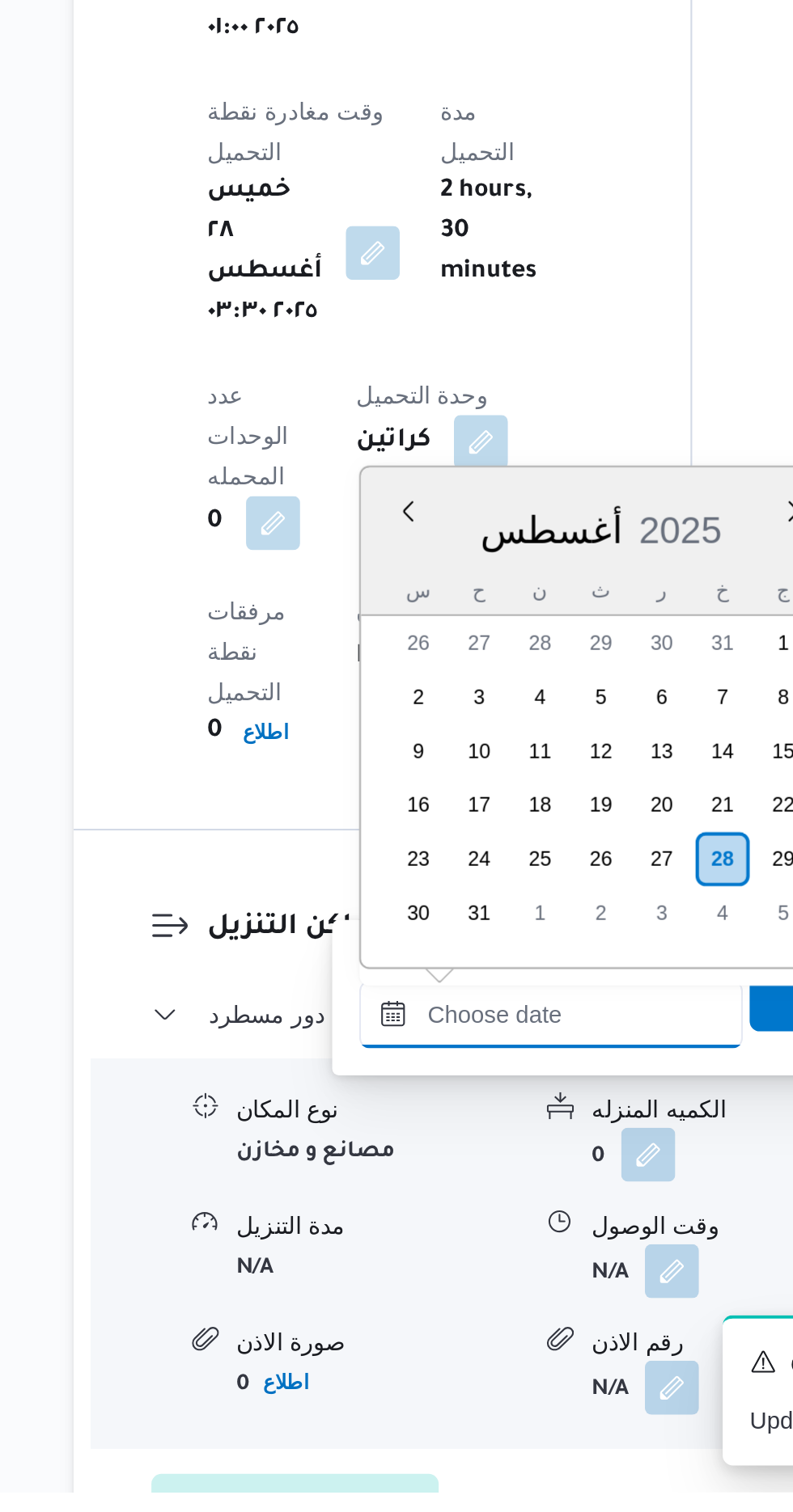
scroll to position [1170, 0]
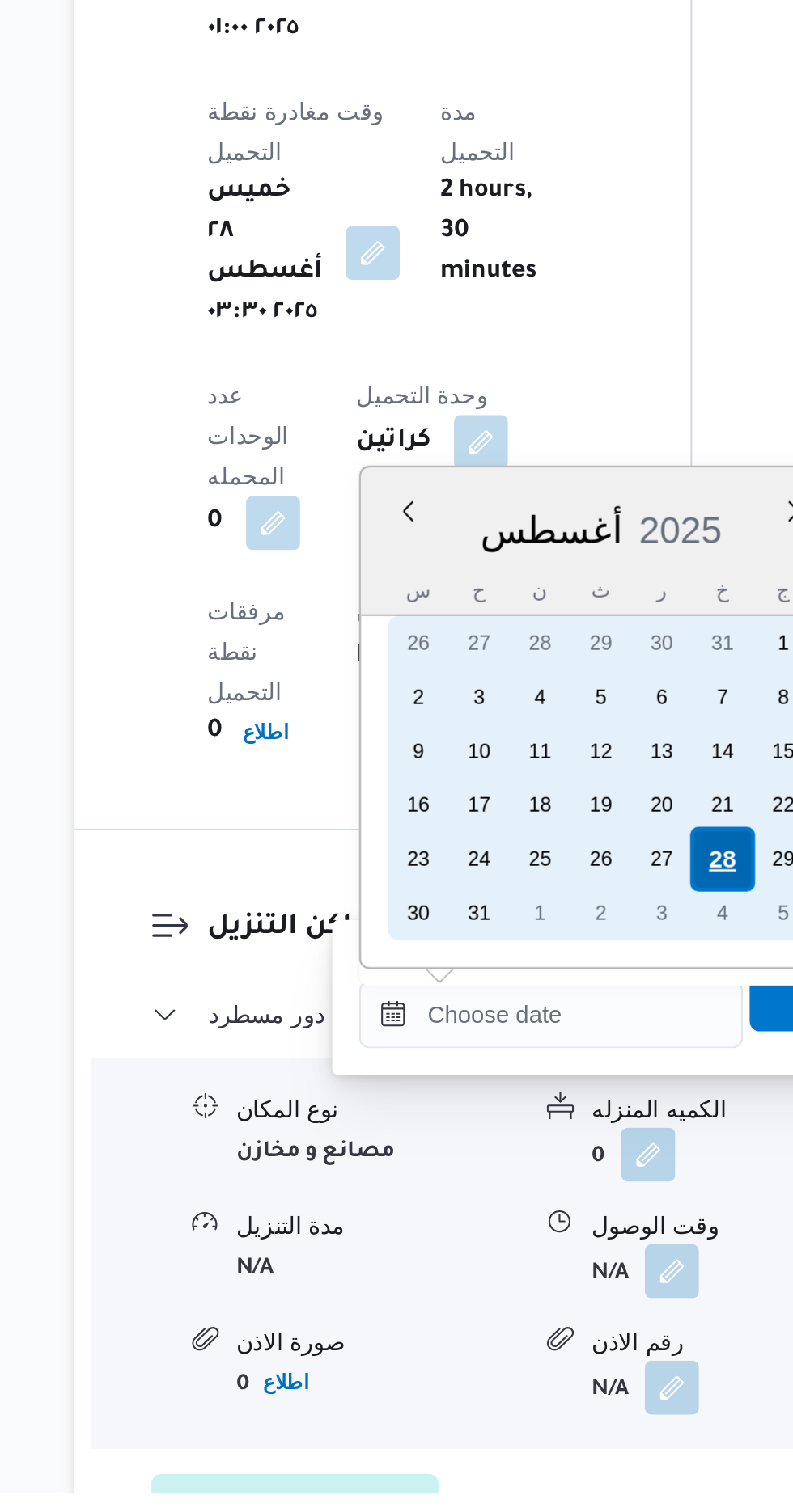
click at [518, 1204] on div "28" at bounding box center [521, 1209] width 31 height 31
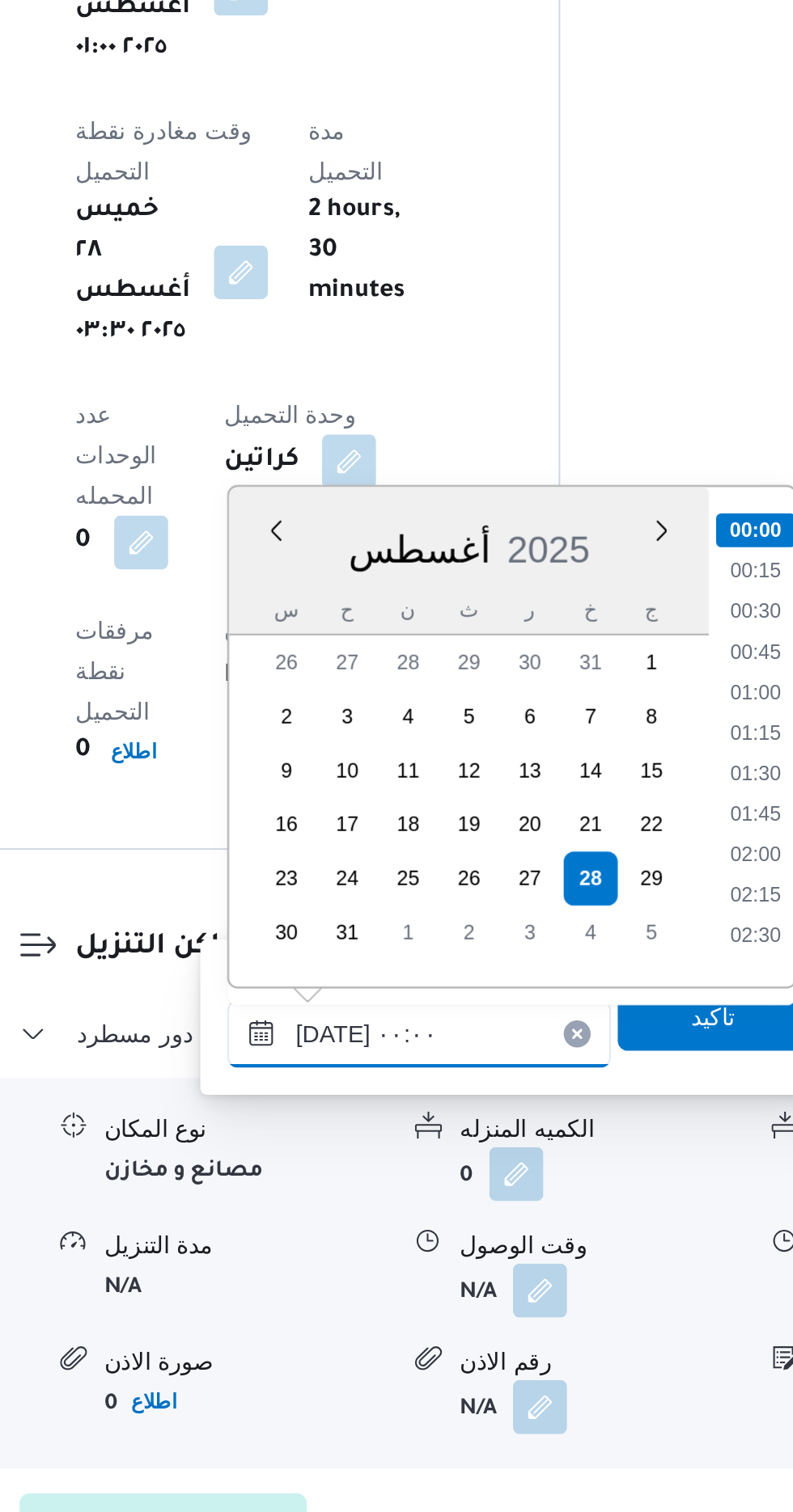
click at [353, 1286] on input "[DATE] ٠٠:٠٠" at bounding box center [439, 1283] width 184 height 33
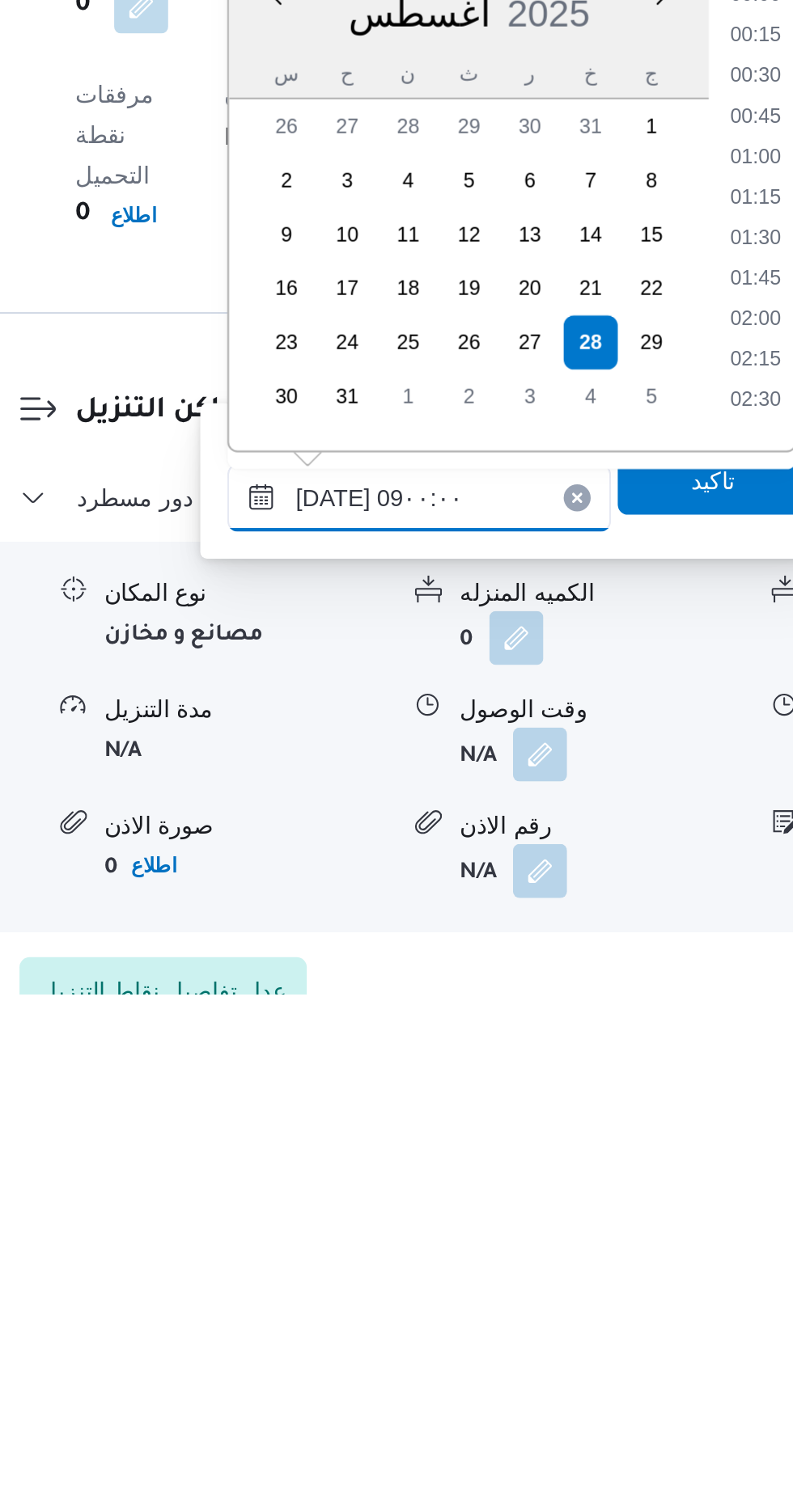
scroll to position [503, 0]
click at [605, 1189] on li "08:30" at bounding box center [600, 1190] width 37 height 16
type input "[DATE] ٠٨:٣٠"
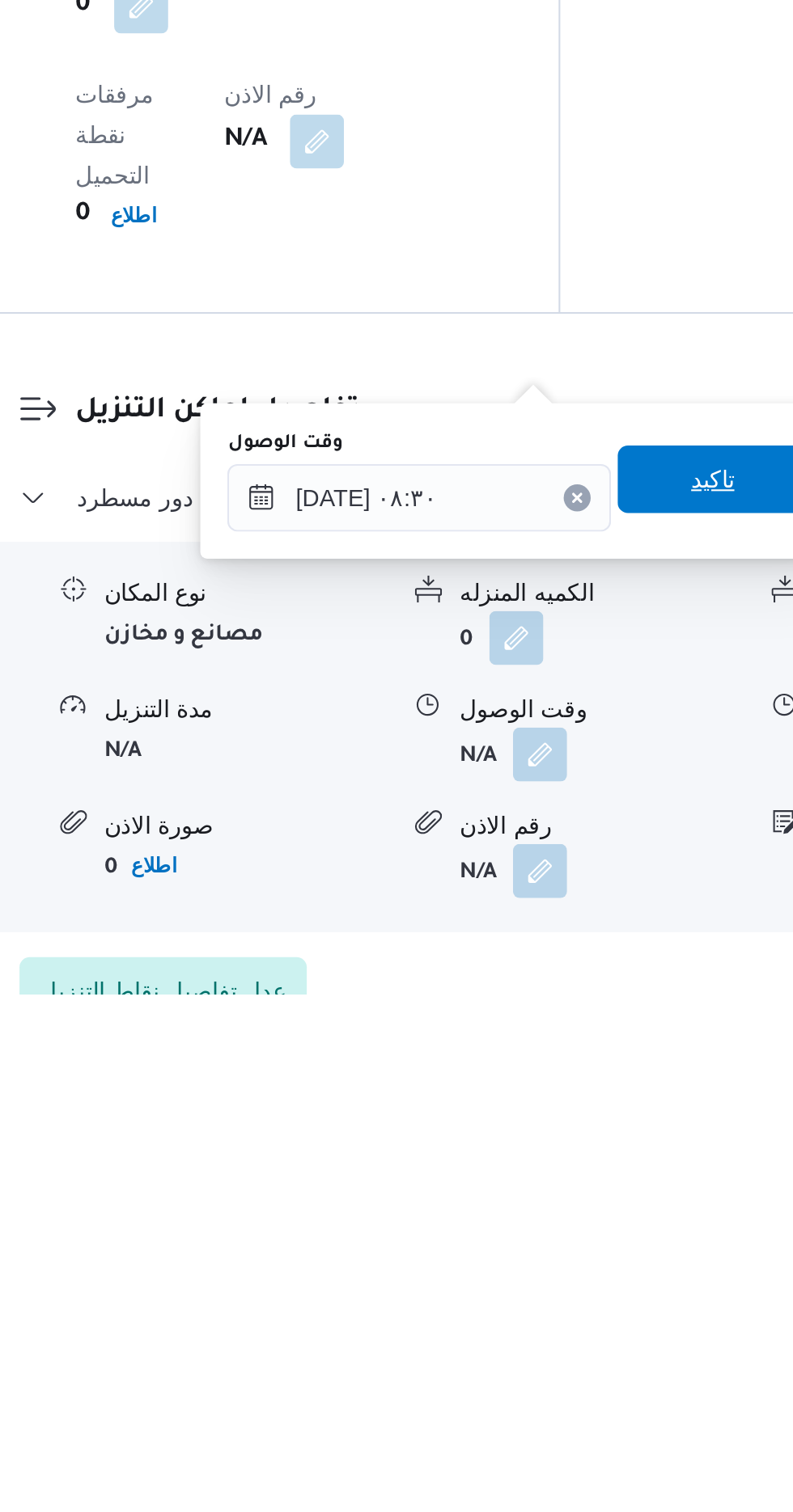
click at [585, 1259] on span "تاكيد" at bounding box center [578, 1265] width 21 height 19
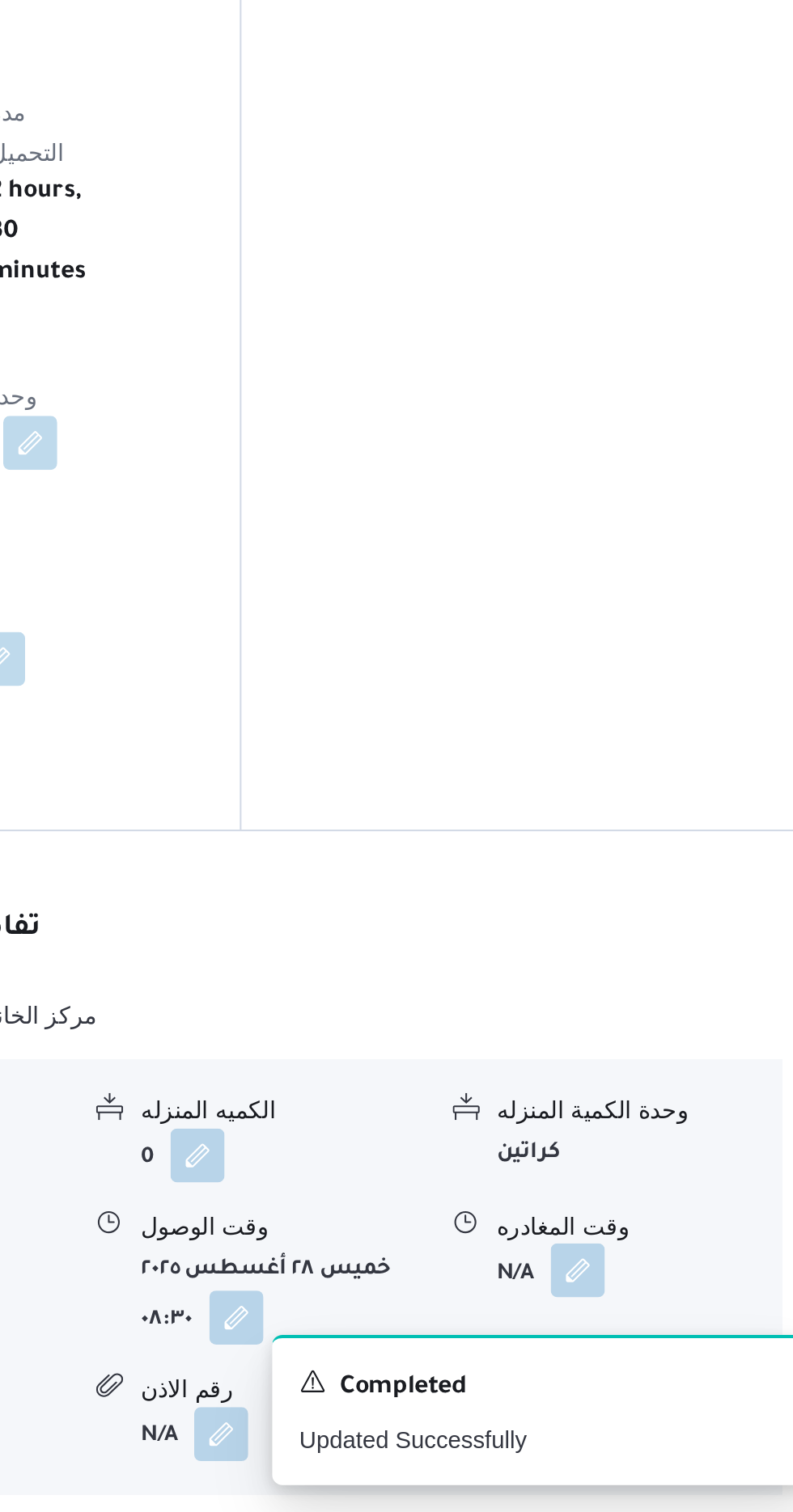
click at [674, 1383] on button "button" at bounding box center [667, 1396] width 26 height 26
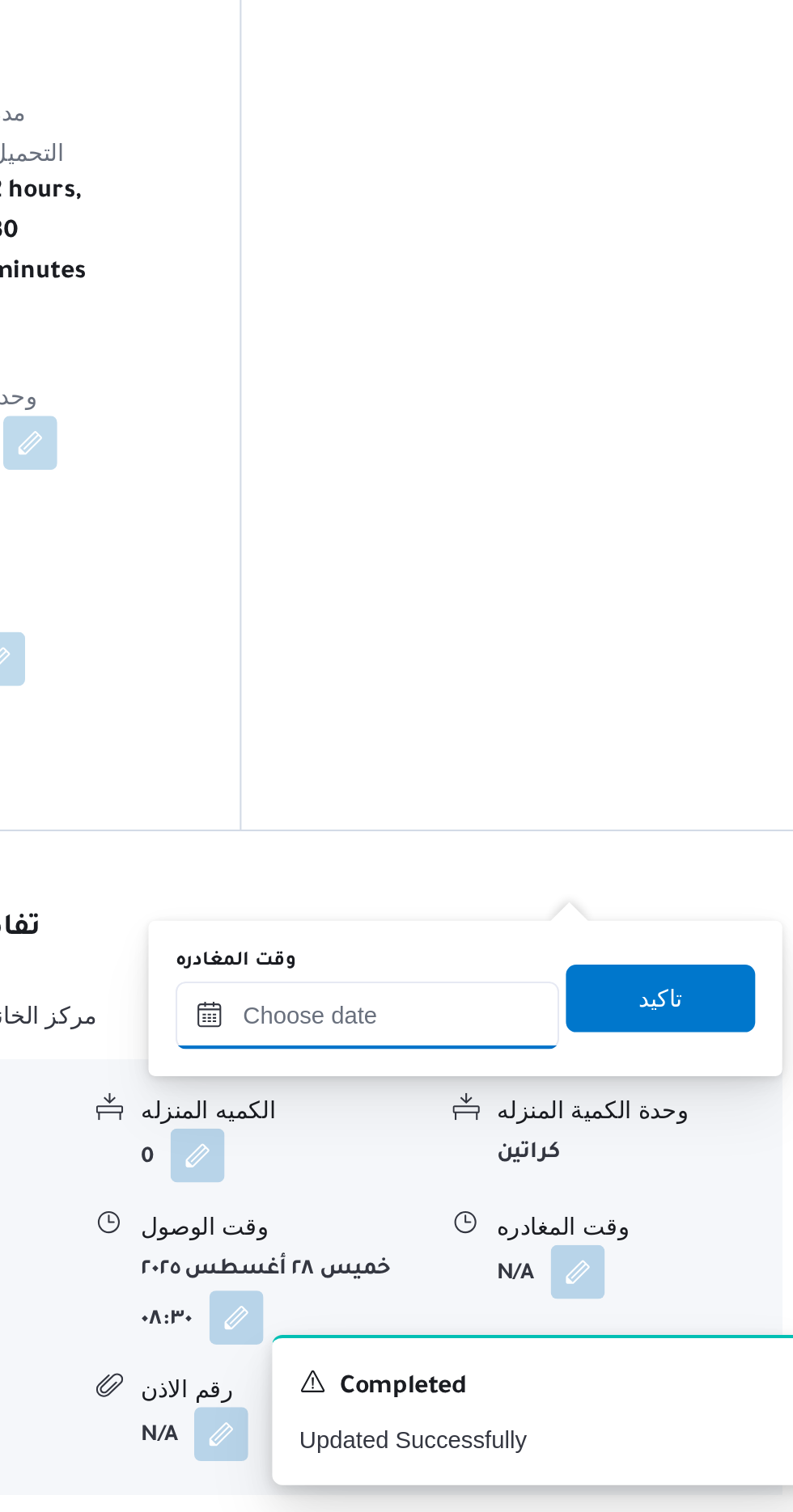
click at [620, 1273] on input "وقت المغادره" at bounding box center [566, 1275] width 184 height 33
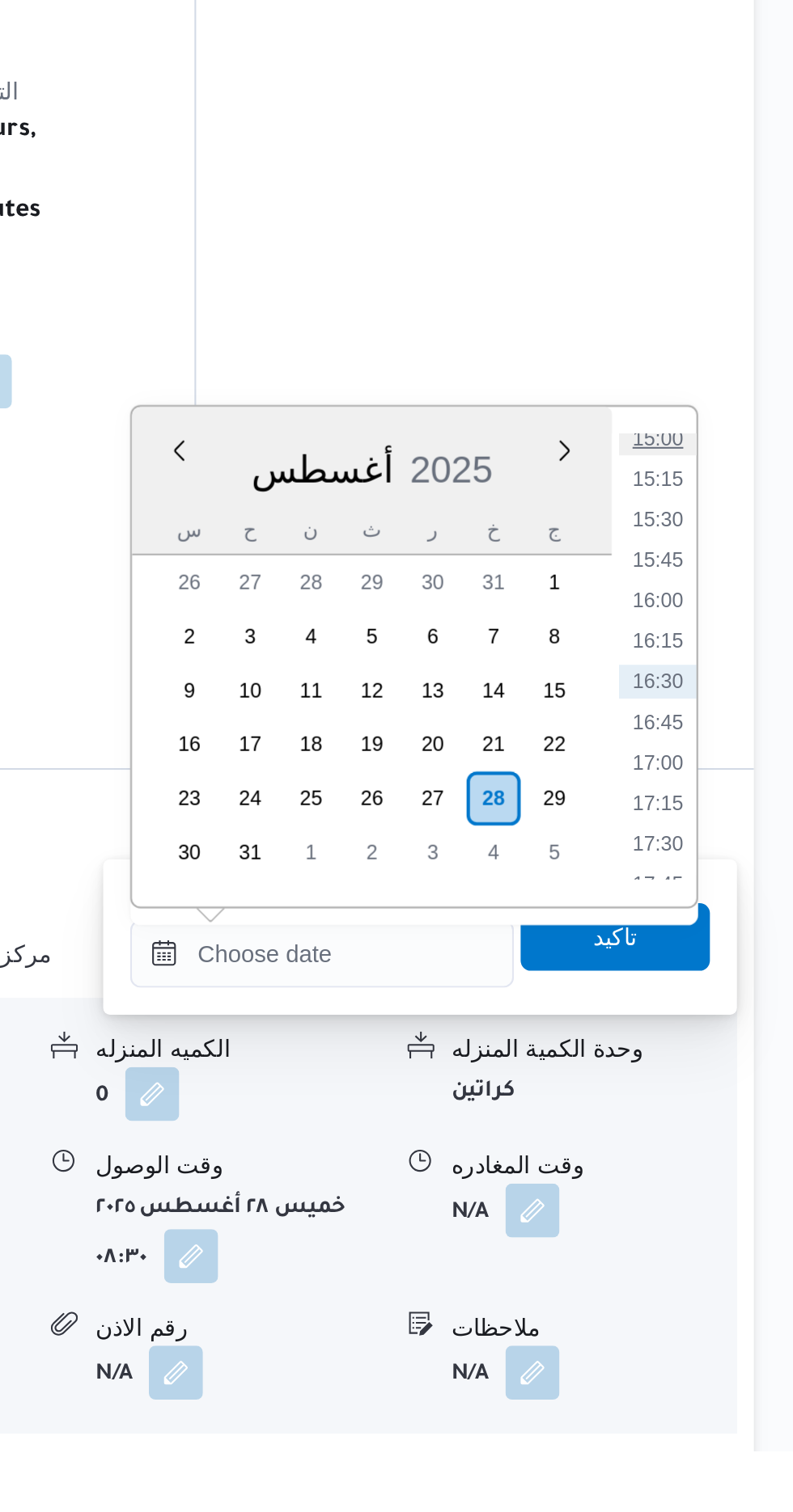
click at [721, 1029] on li "15:00" at bounding box center [727, 1027] width 37 height 16
type input "[DATE] ١٥:٠٠"
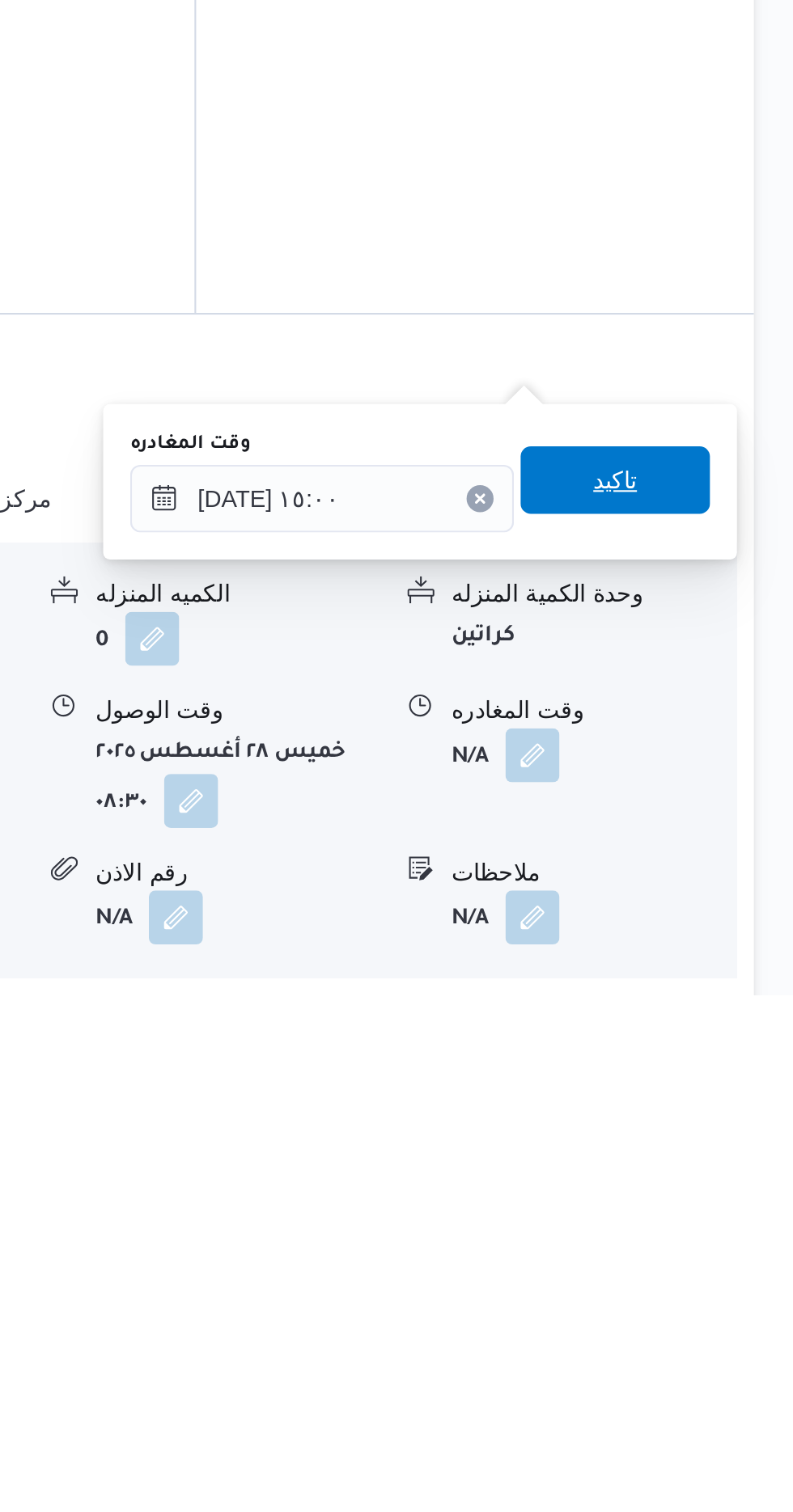
click at [718, 1269] on span "تاكيد" at bounding box center [706, 1265] width 21 height 19
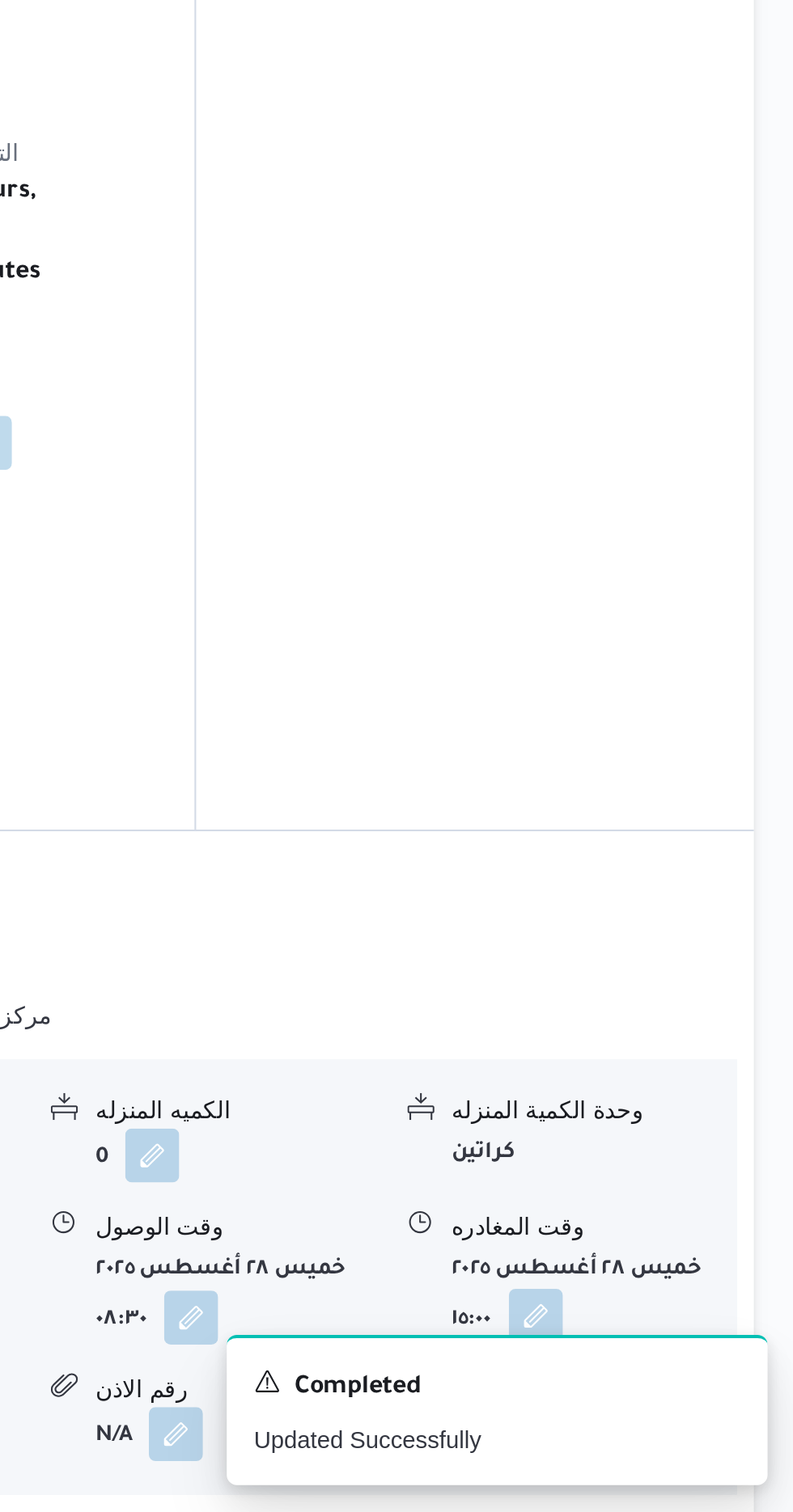
click at [672, 1405] on button "button" at bounding box center [669, 1418] width 26 height 26
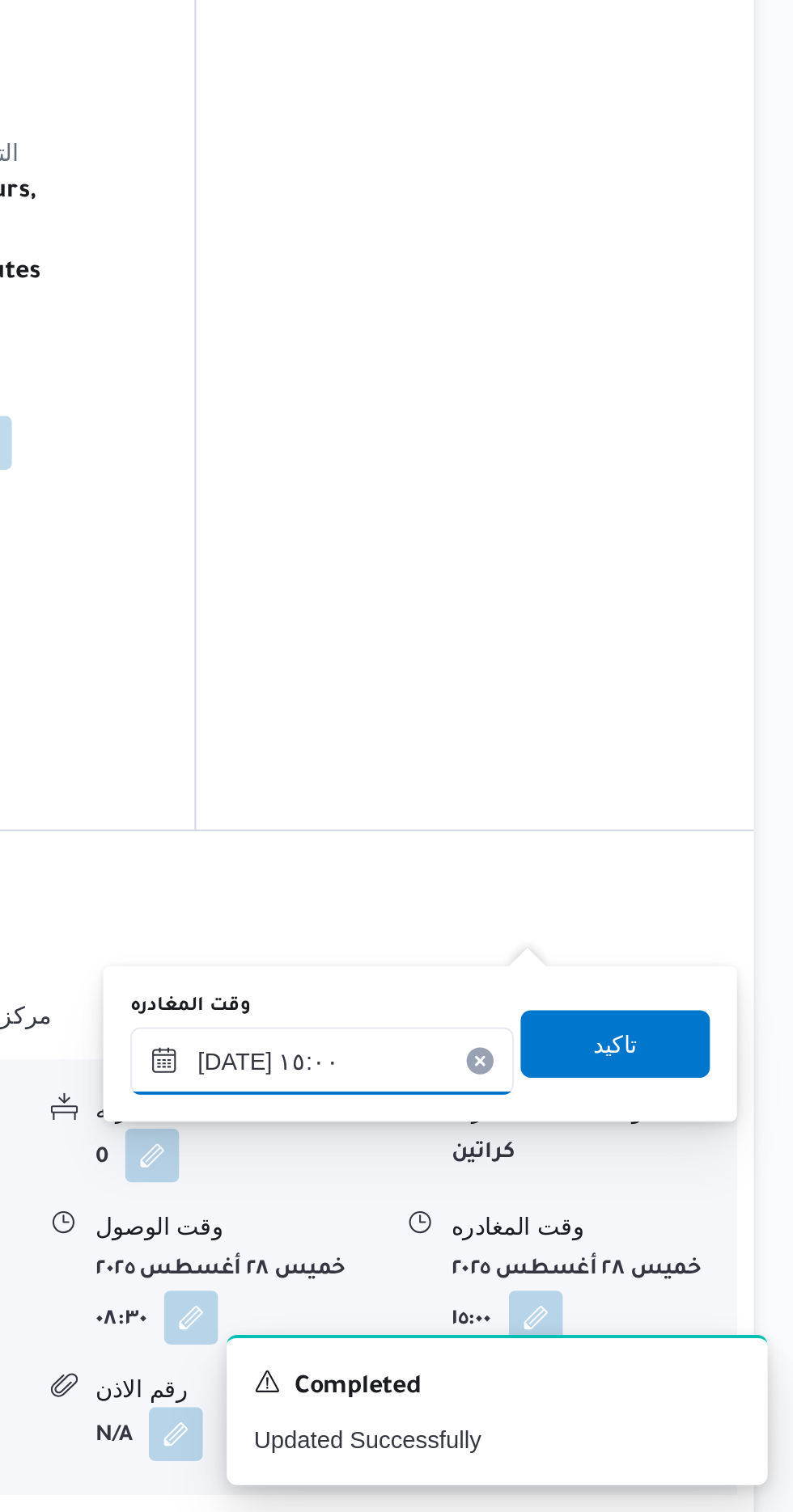
click at [633, 1282] on div "[DATE] ١٥:٠٠" at bounding box center [566, 1296] width 184 height 33
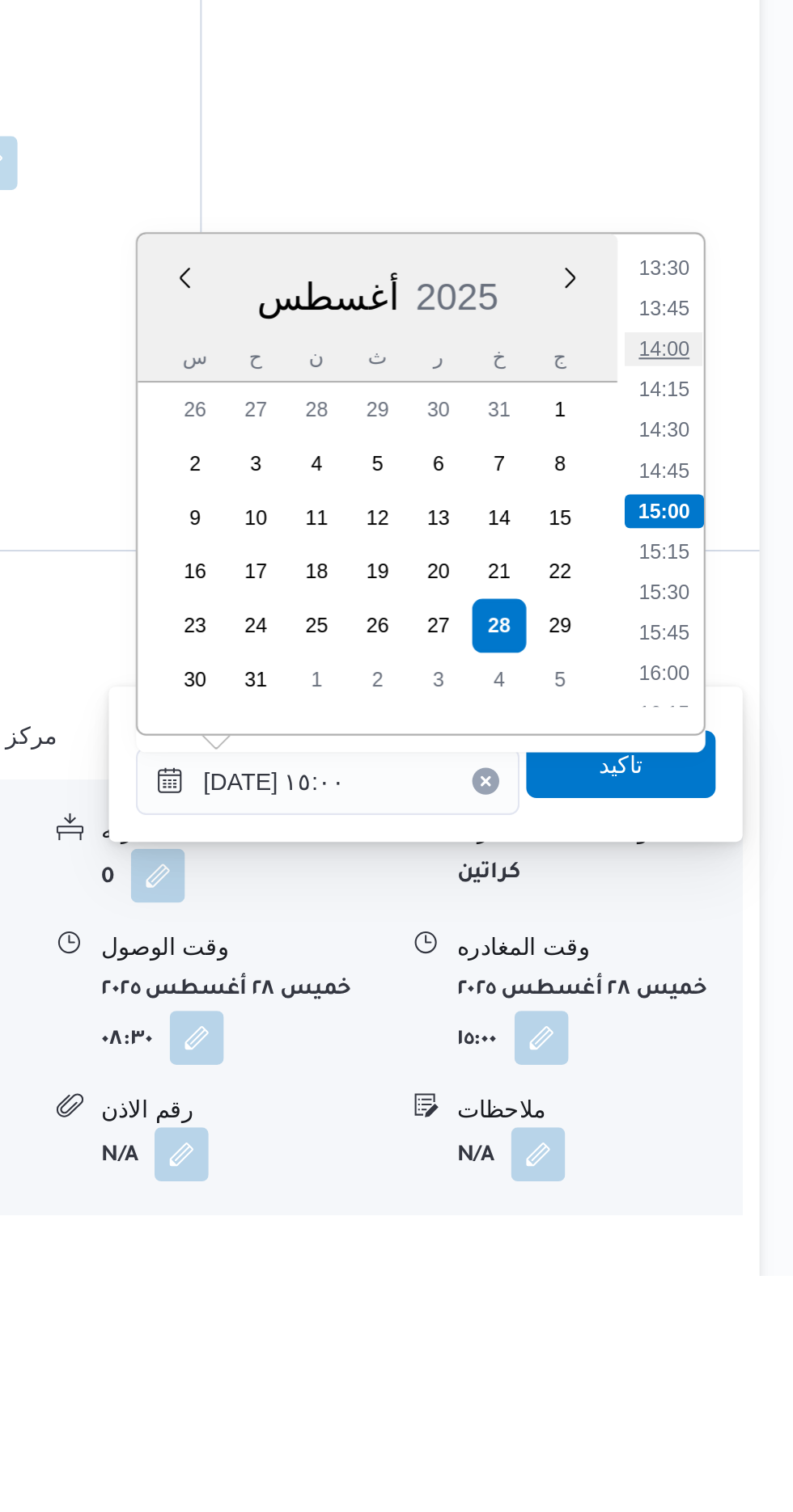
click at [730, 1064] on li "14:00" at bounding box center [727, 1068] width 37 height 16
type input "[DATE] ١٤:٠٠"
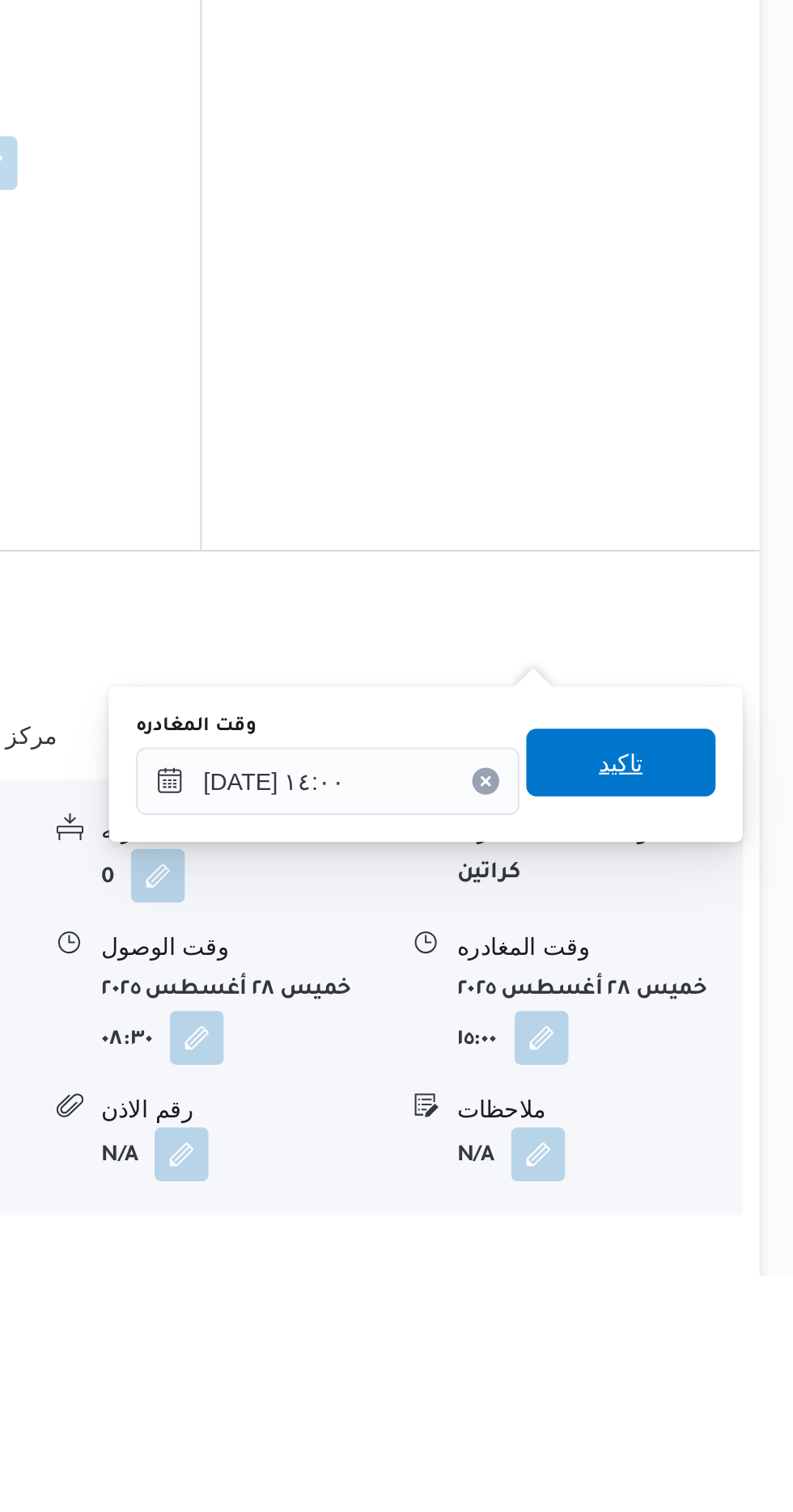
click at [718, 1266] on span "تاكيد" at bounding box center [706, 1266] width 21 height 19
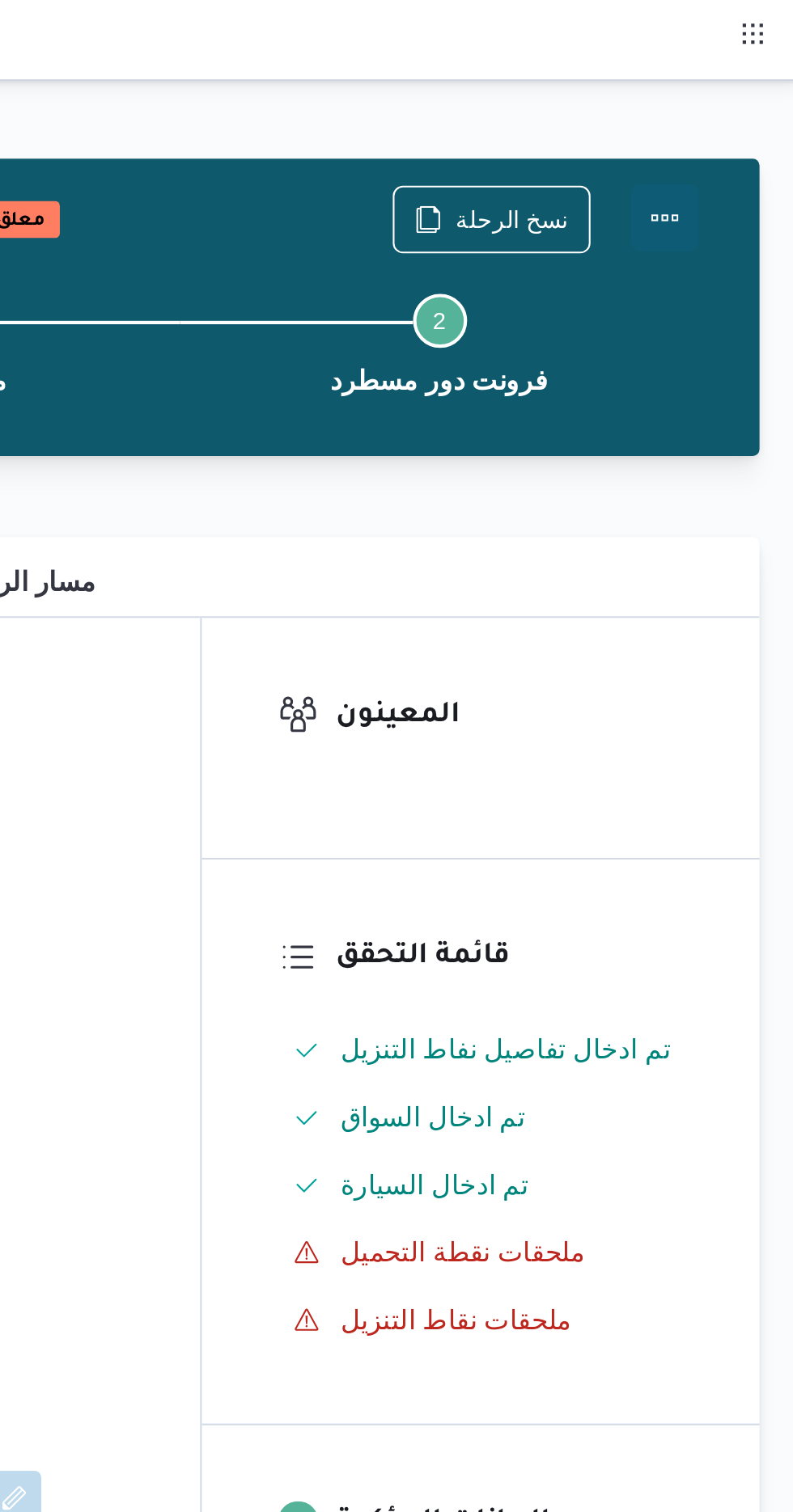
click at [740, 104] on button "Actions" at bounding box center [728, 104] width 33 height 33
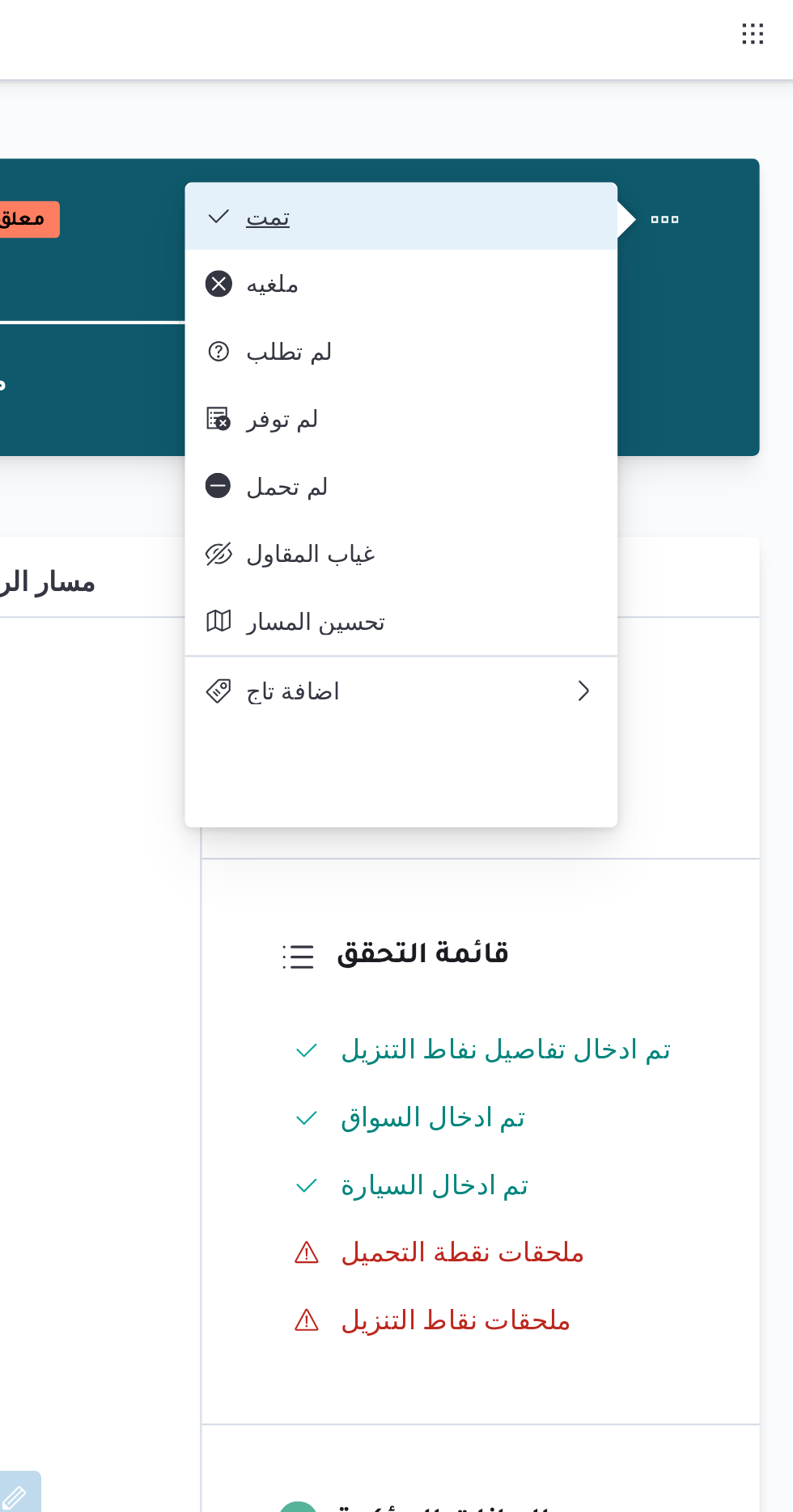
click at [671, 96] on button "تمت" at bounding box center [602, 103] width 207 height 33
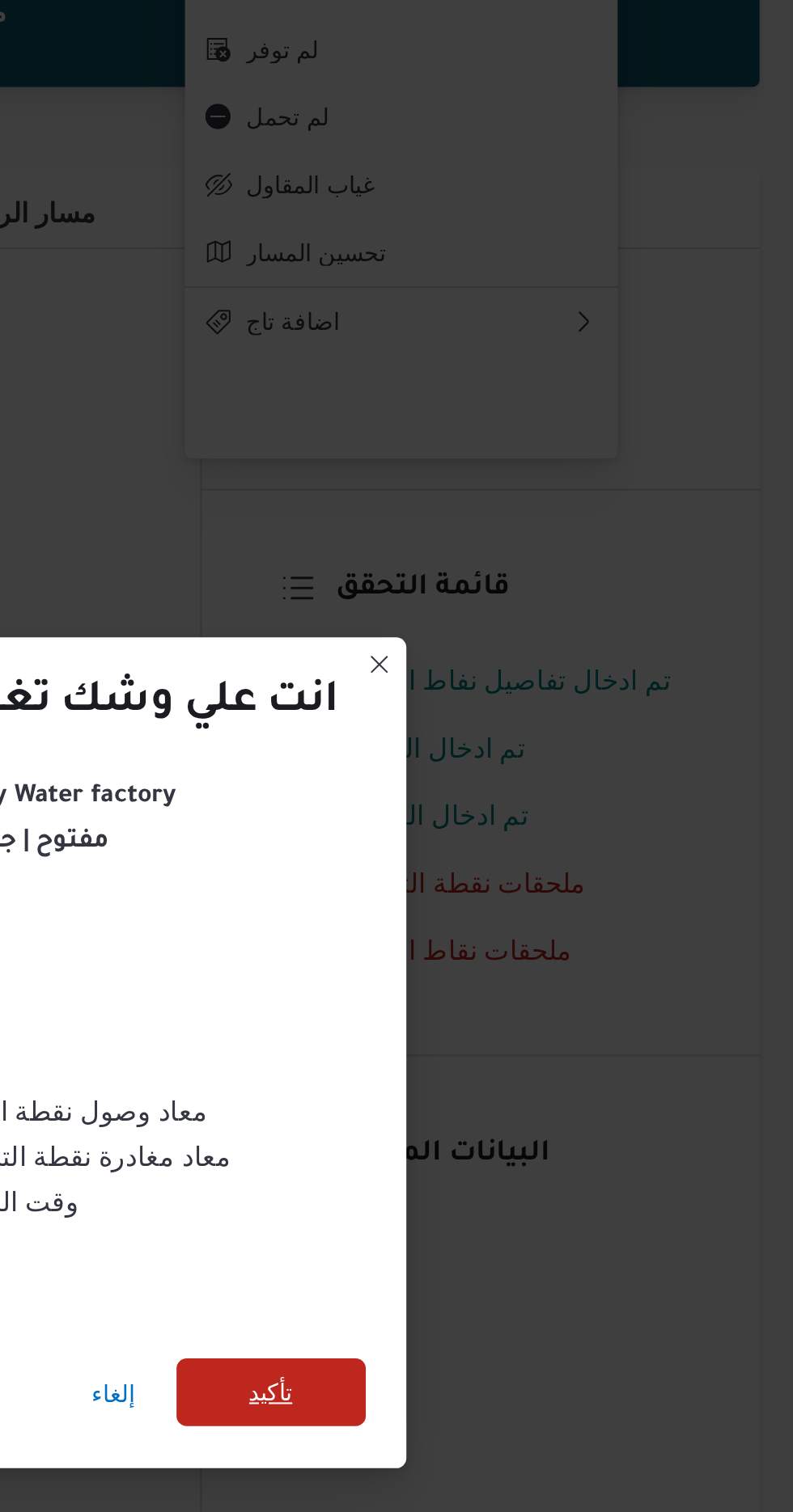
click at [549, 848] on span "تأكيد" at bounding box center [539, 843] width 21 height 19
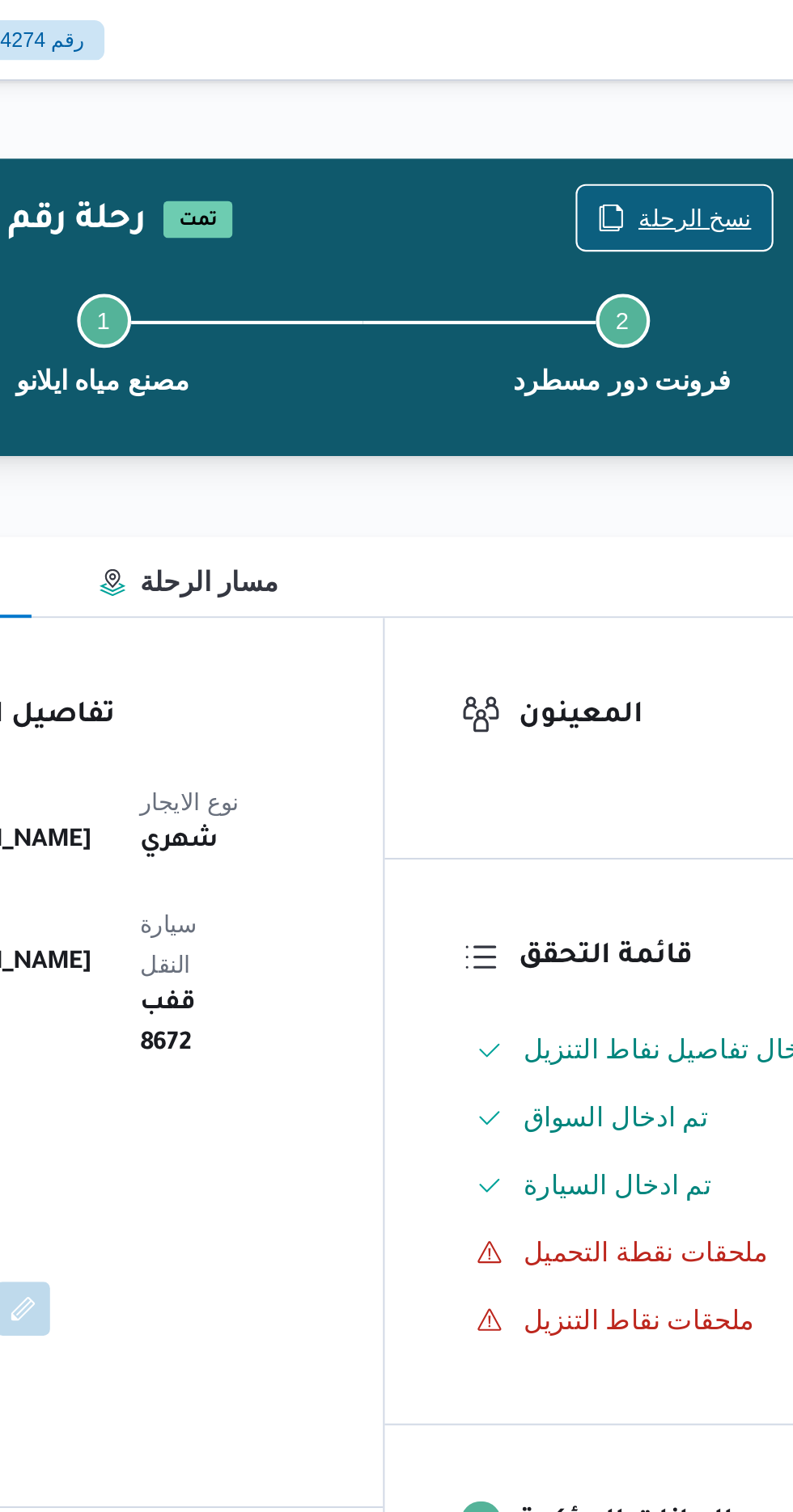
click at [649, 105] on span "نسخ الرحلة" at bounding box center [655, 103] width 54 height 19
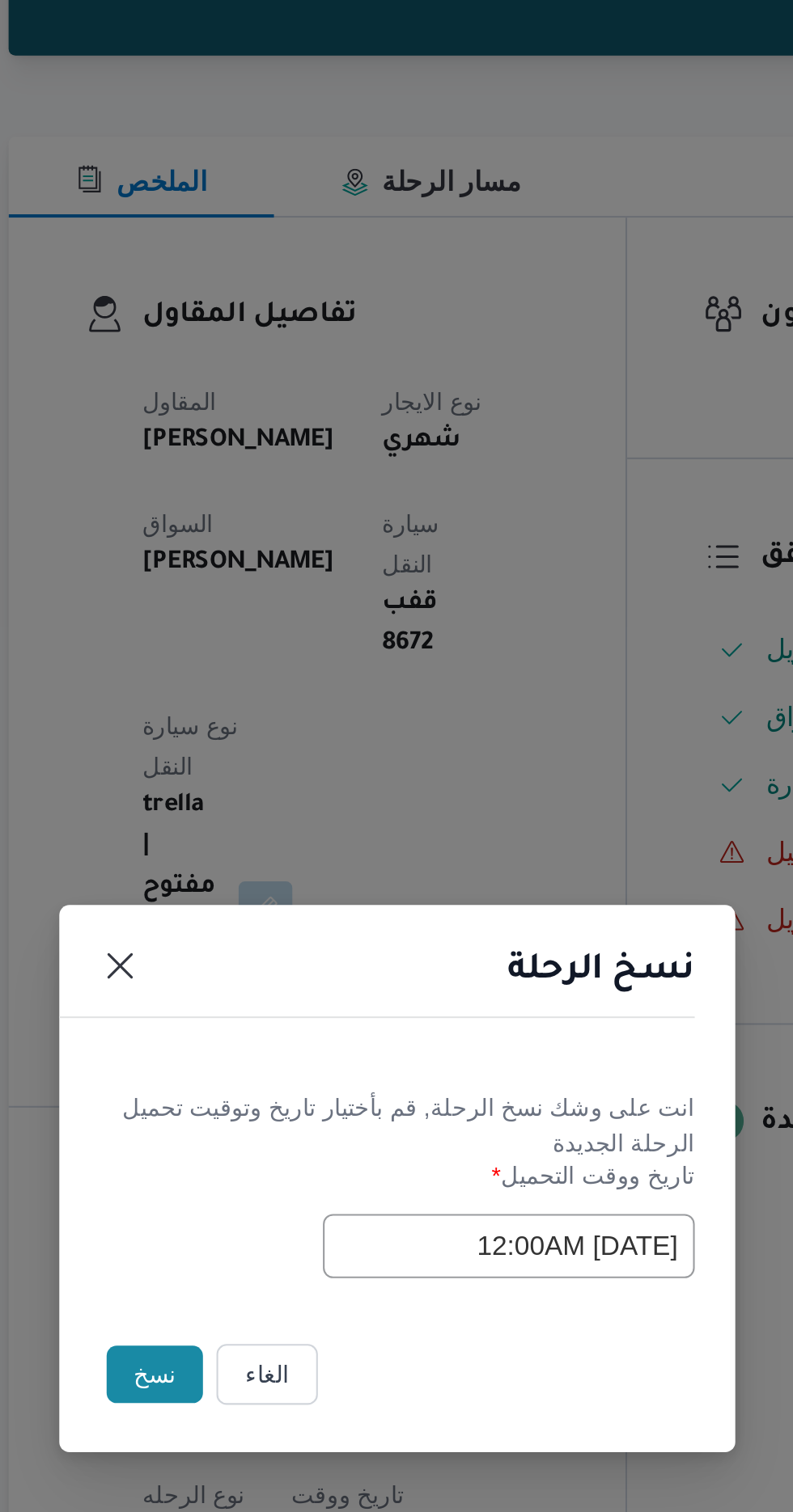
click at [271, 851] on button "نسخ" at bounding box center [280, 850] width 46 height 27
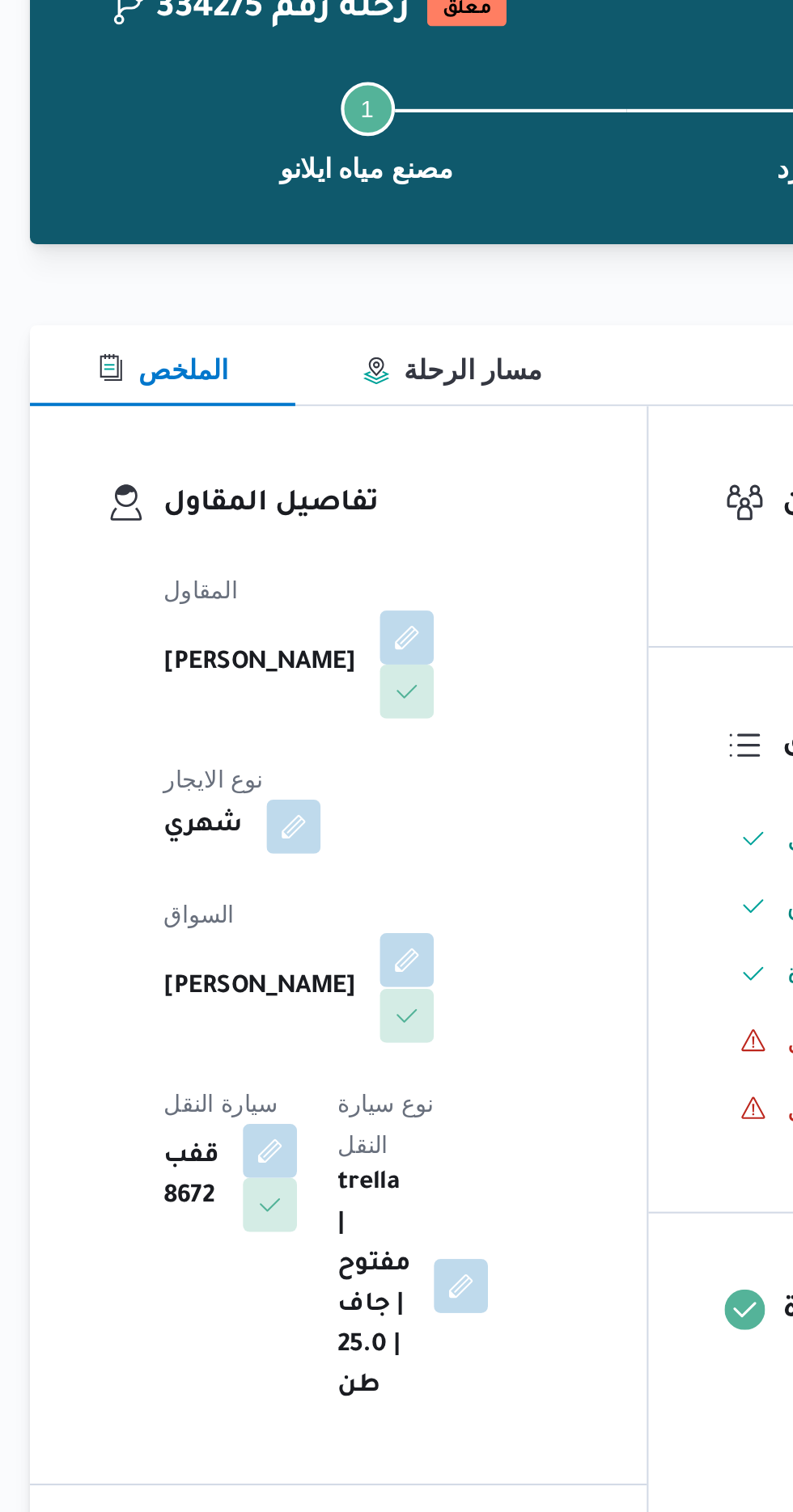
click at [378, 554] on button "button" at bounding box center [391, 561] width 26 height 26
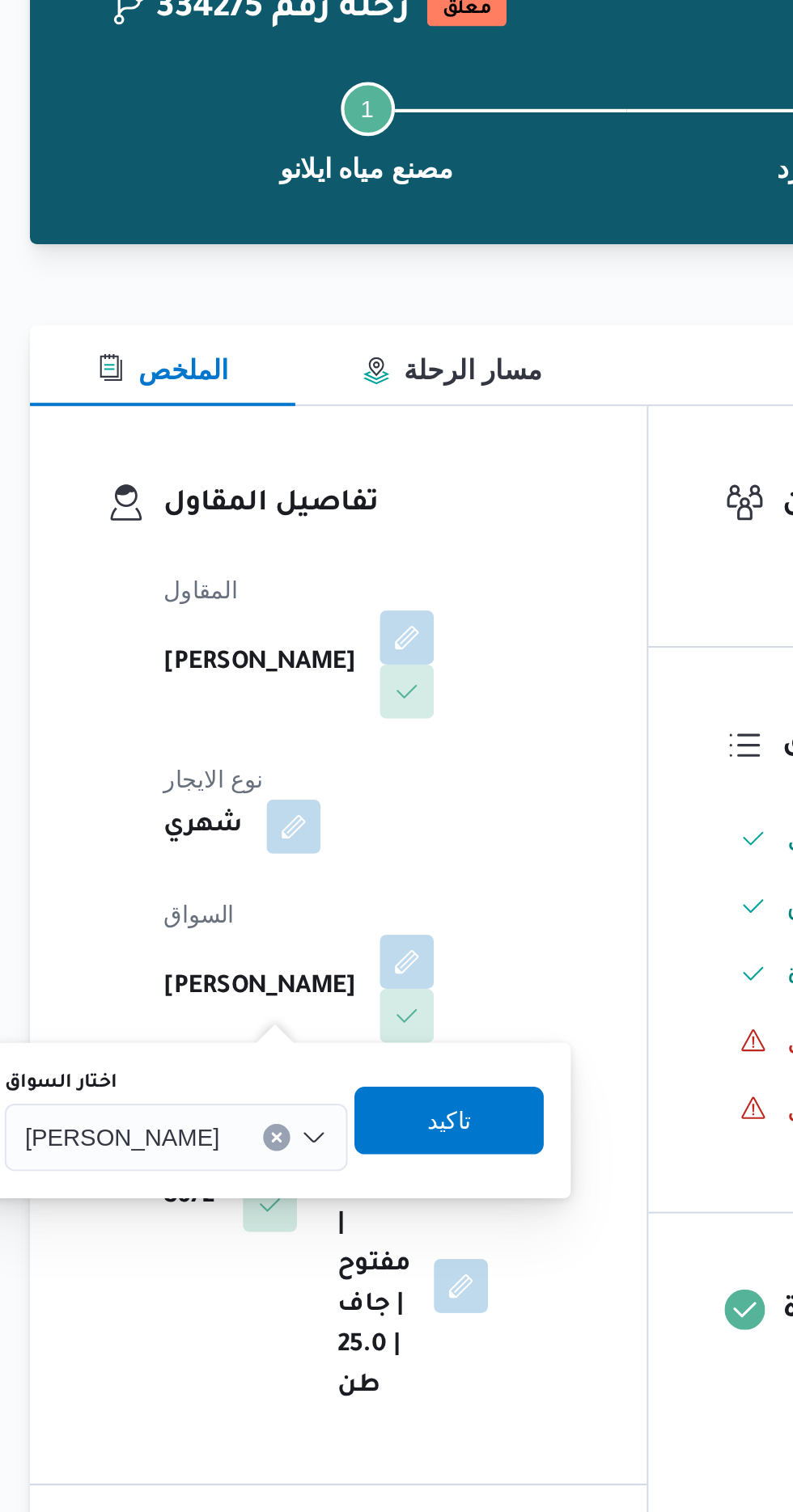
click at [307, 640] on input "اختار السواق" at bounding box center [308, 645] width 2 height 19
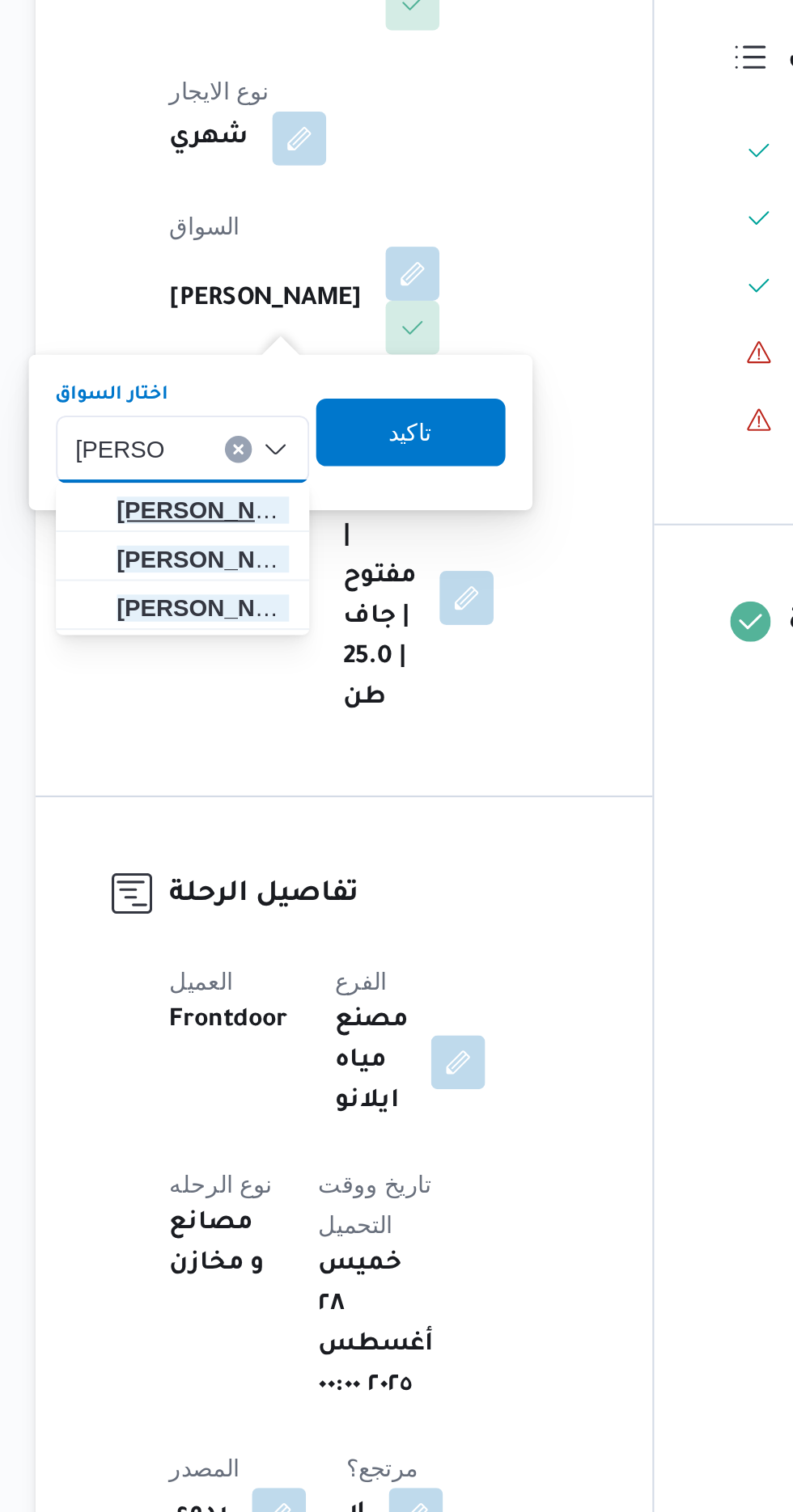
type input "[PERSON_NAME]"
click at [305, 677] on span "[PERSON_NAME] يد السعيد الحفناوي" at bounding box center [290, 674] width 82 height 19
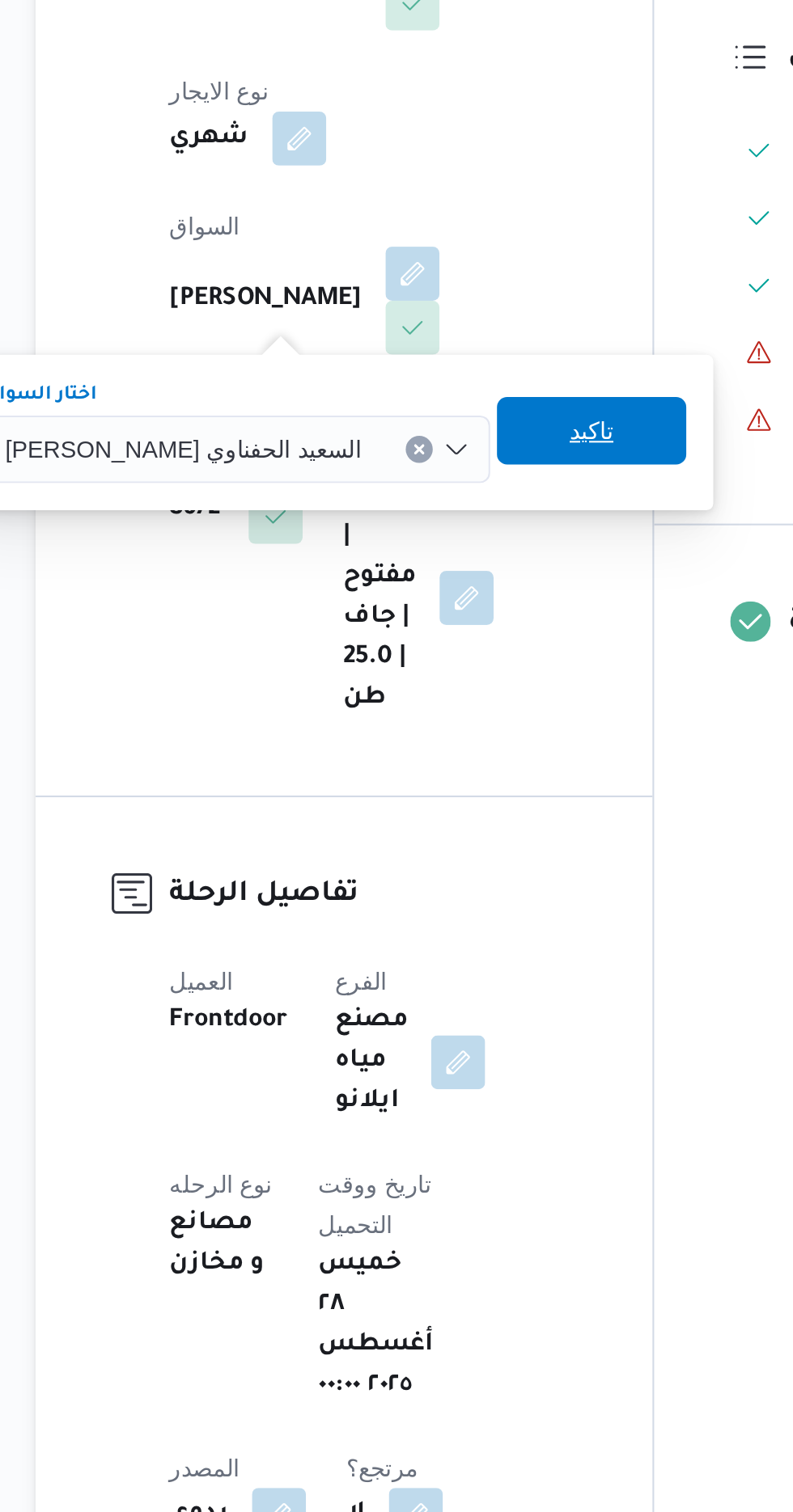
click at [466, 643] on span "تاكيد" at bounding box center [476, 637] width 21 height 19
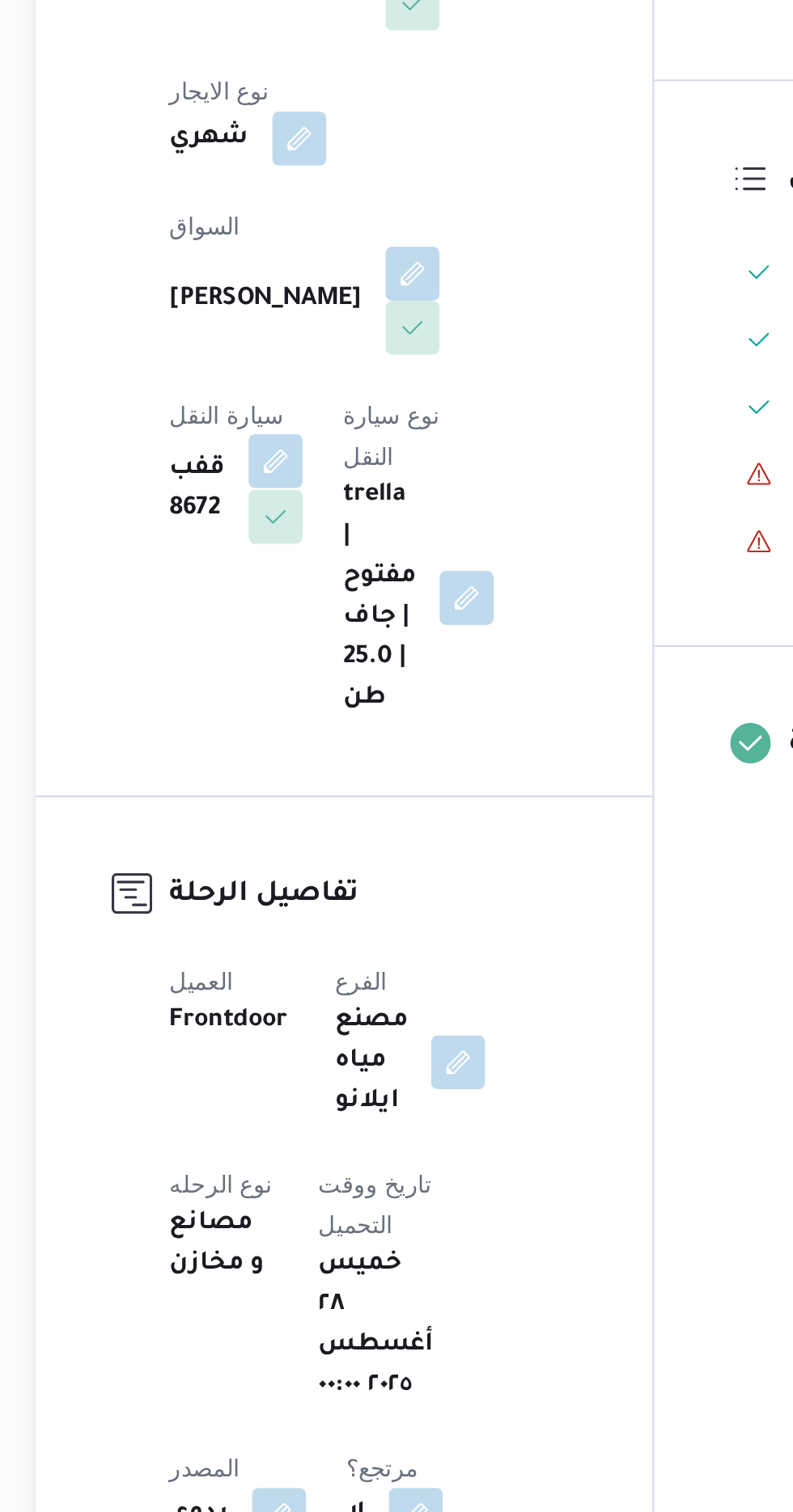
click at [338, 639] on button "button" at bounding box center [324, 651] width 26 height 26
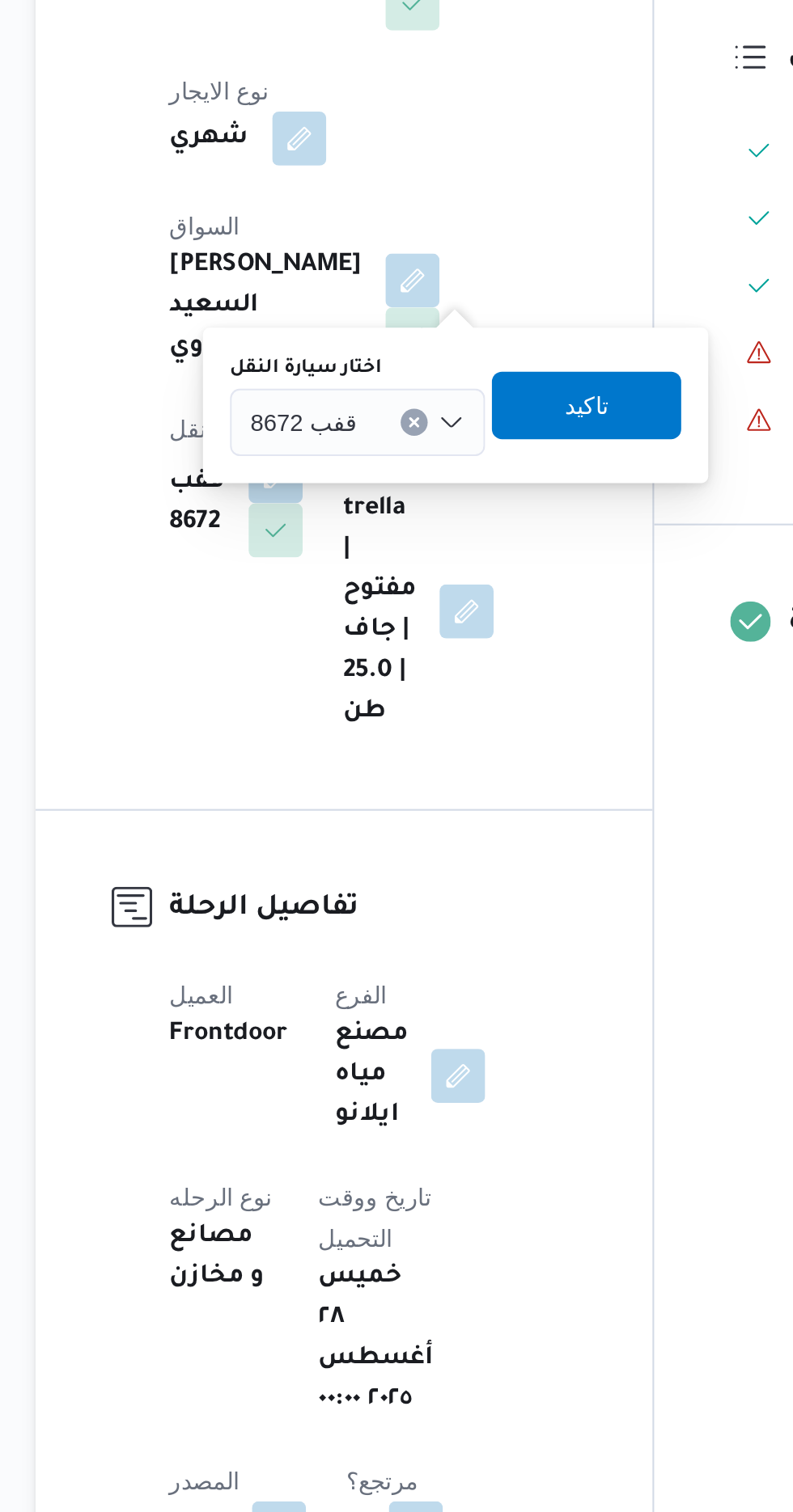
click at [366, 632] on div "قفب 8672" at bounding box center [364, 633] width 122 height 33
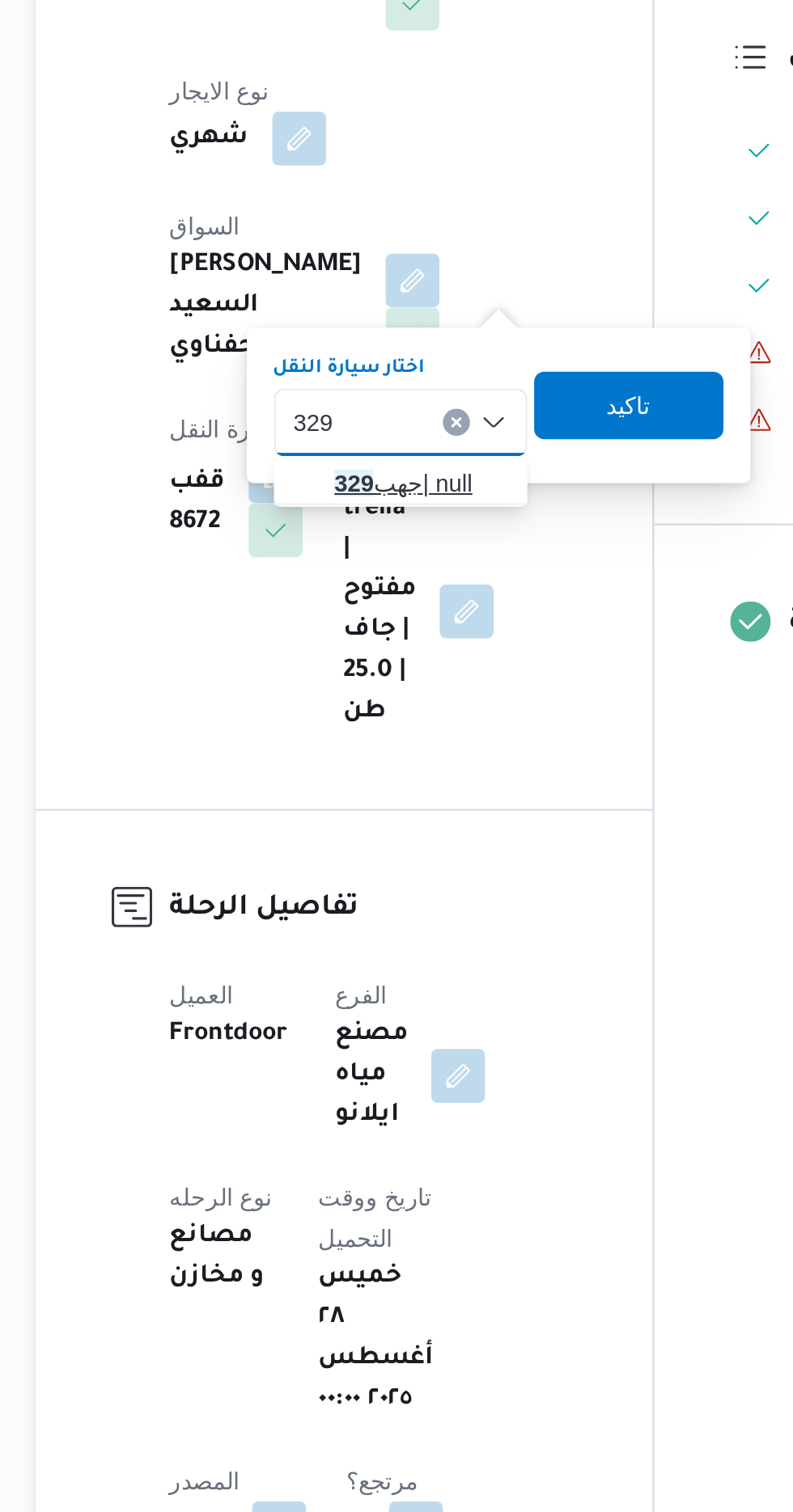
type input "329"
click at [389, 657] on span "جهب 329 | null" at bounding box center [394, 661] width 82 height 19
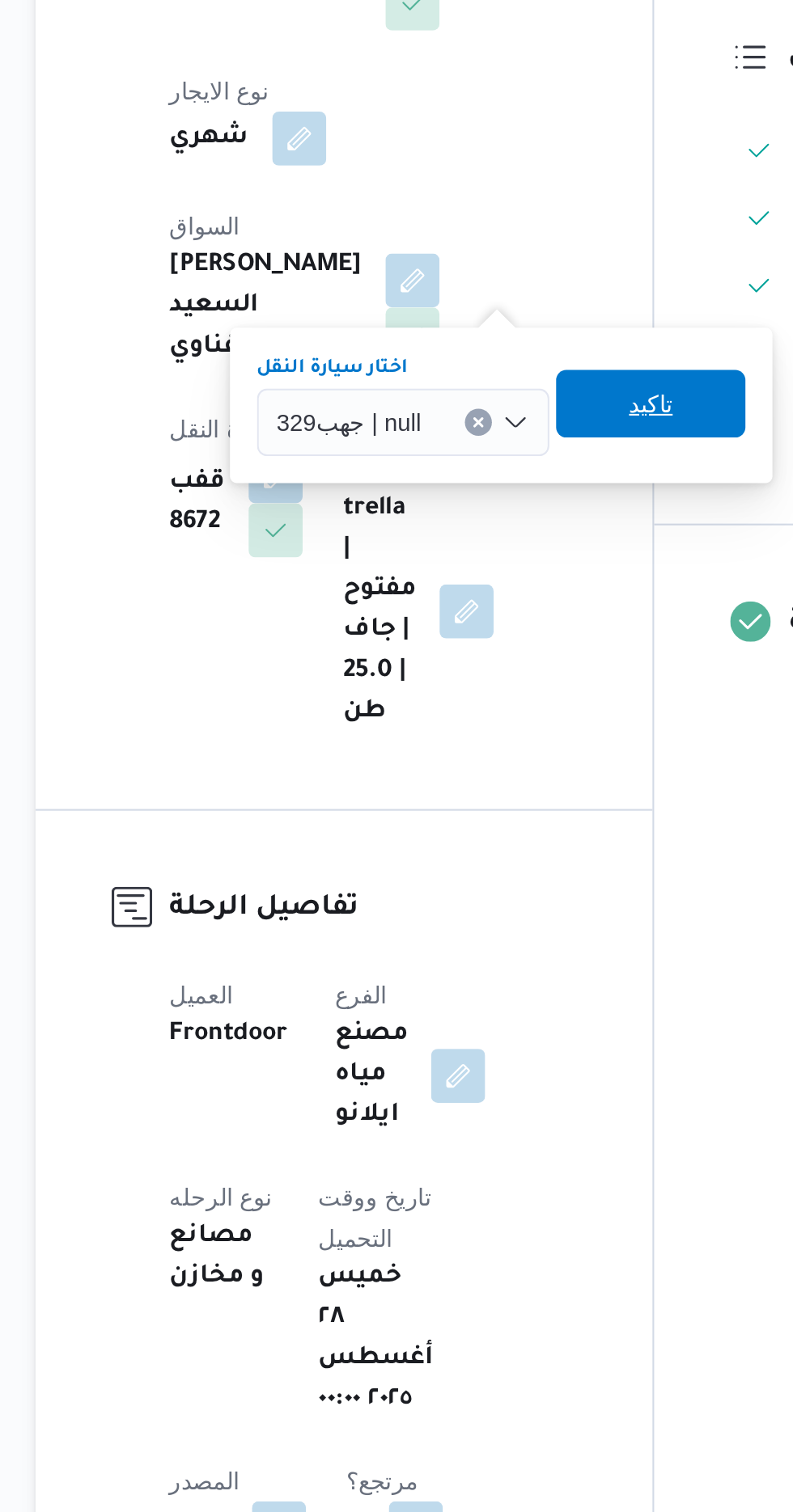
click at [501, 618] on span "تاكيد" at bounding box center [504, 623] width 21 height 19
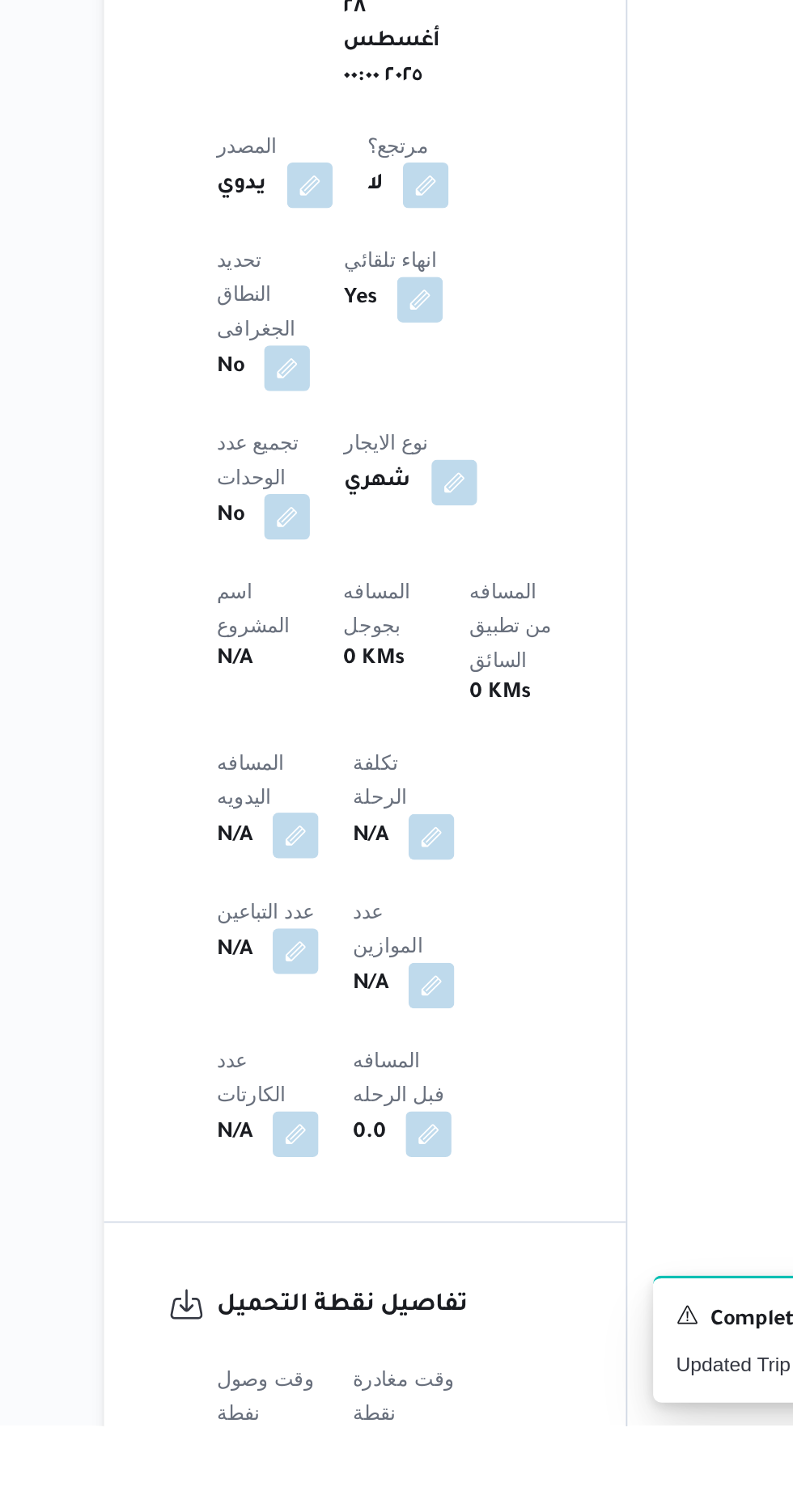
click at [320, 1165] on button "button" at bounding box center [318, 1178] width 26 height 26
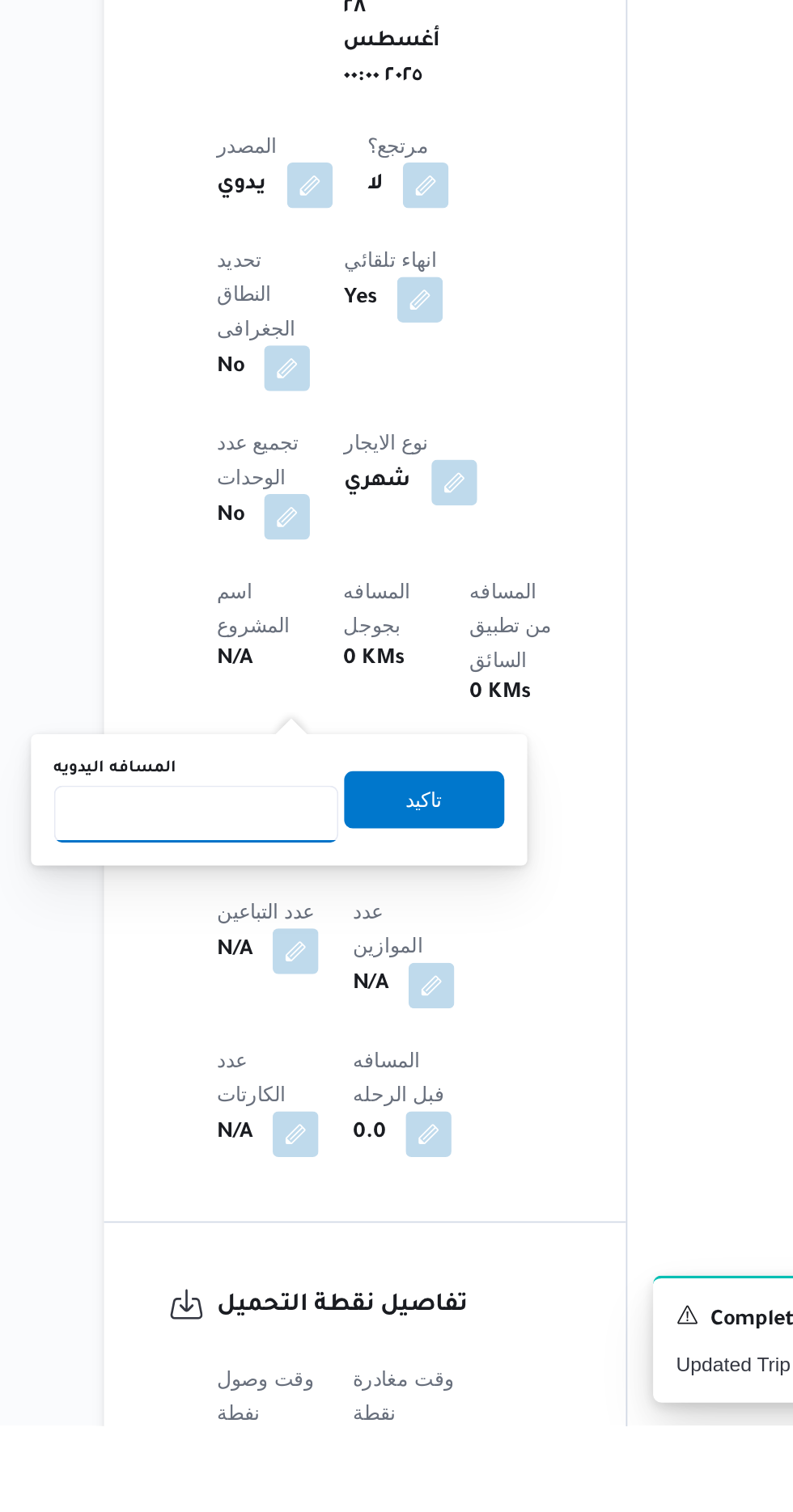
click at [295, 1165] on input "المسافه اليدويه" at bounding box center [263, 1166] width 161 height 33
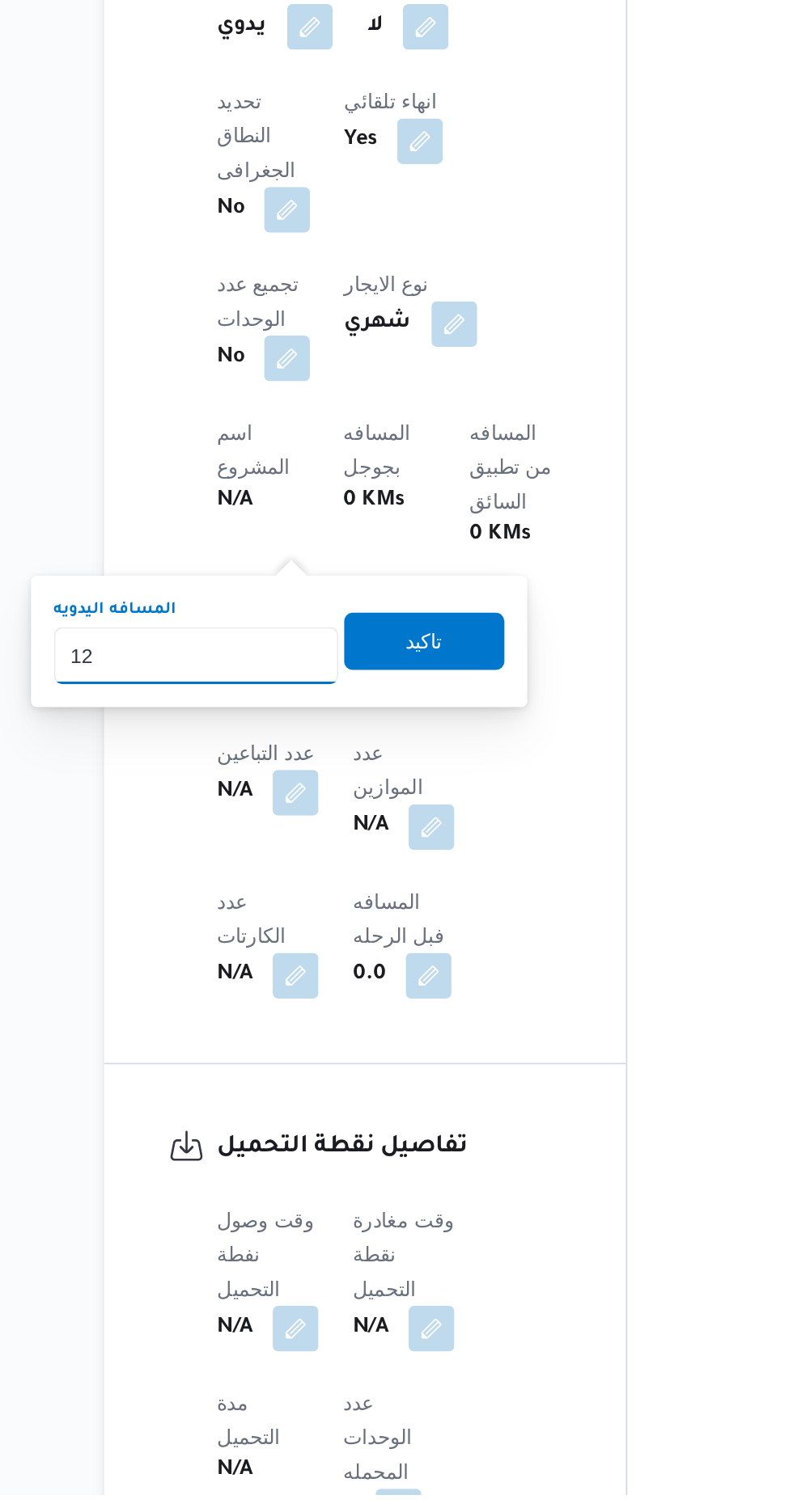
type input "120"
click at [421, 1040] on span "تاكيد" at bounding box center [392, 1028] width 91 height 33
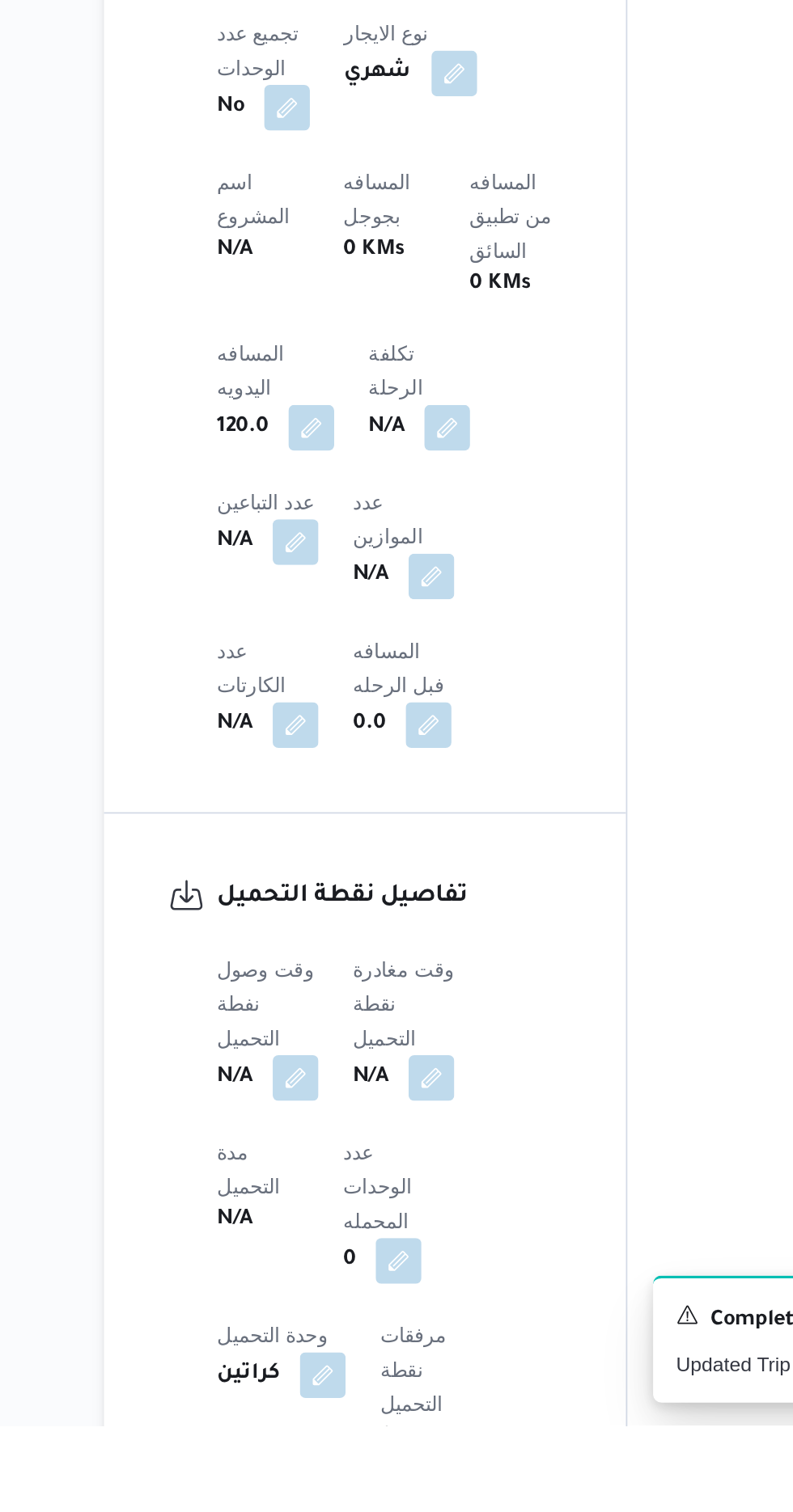
click at [314, 1235] on div "وقت وصول نفطة التحميل N/A وقت مغادرة نقطة التحميل N/A مدة التحميل N/A عدد الوحد…" at bounding box center [372, 1419] width 215 height 369
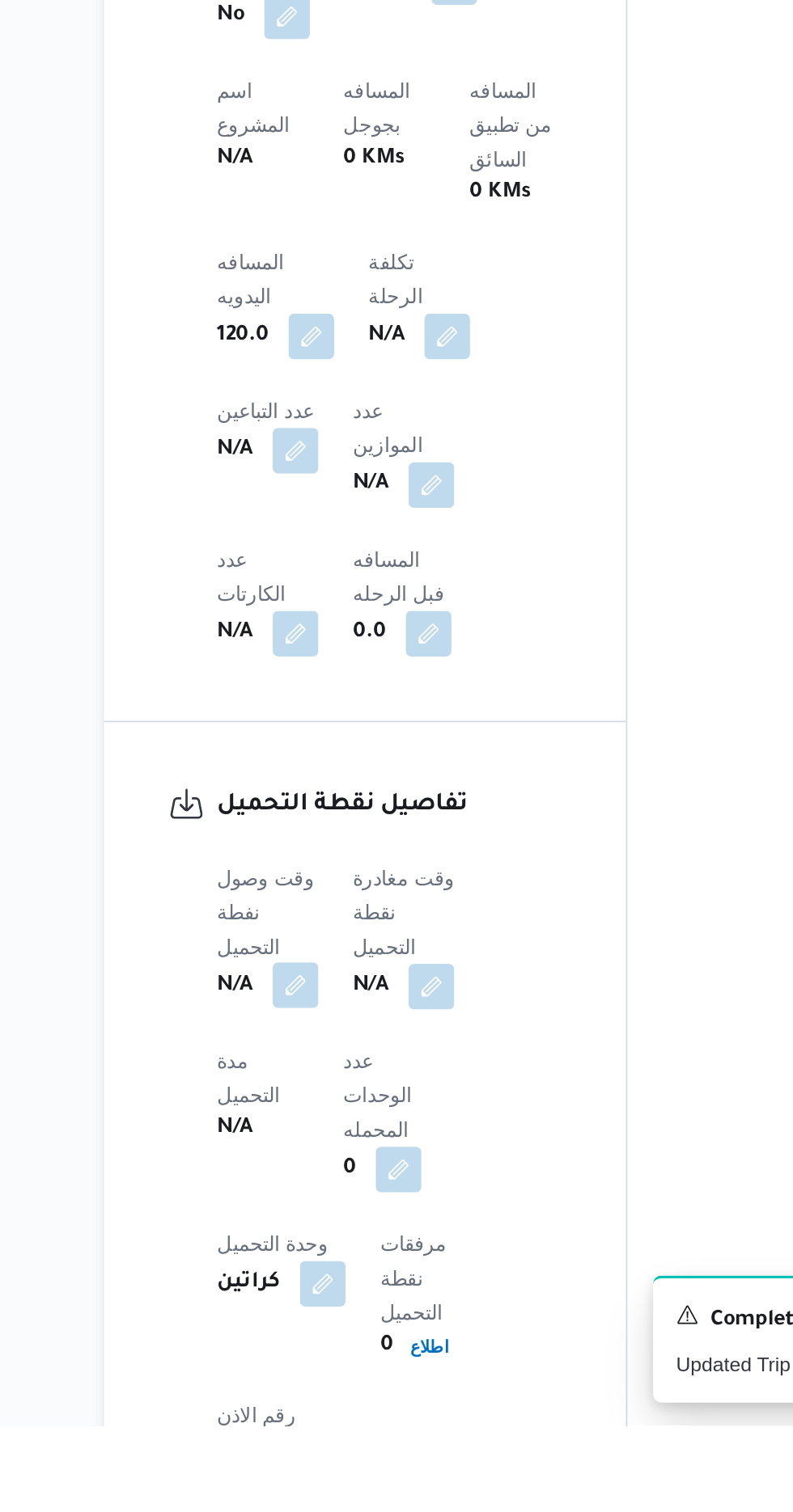
click at [320, 1250] on button "button" at bounding box center [318, 1263] width 26 height 26
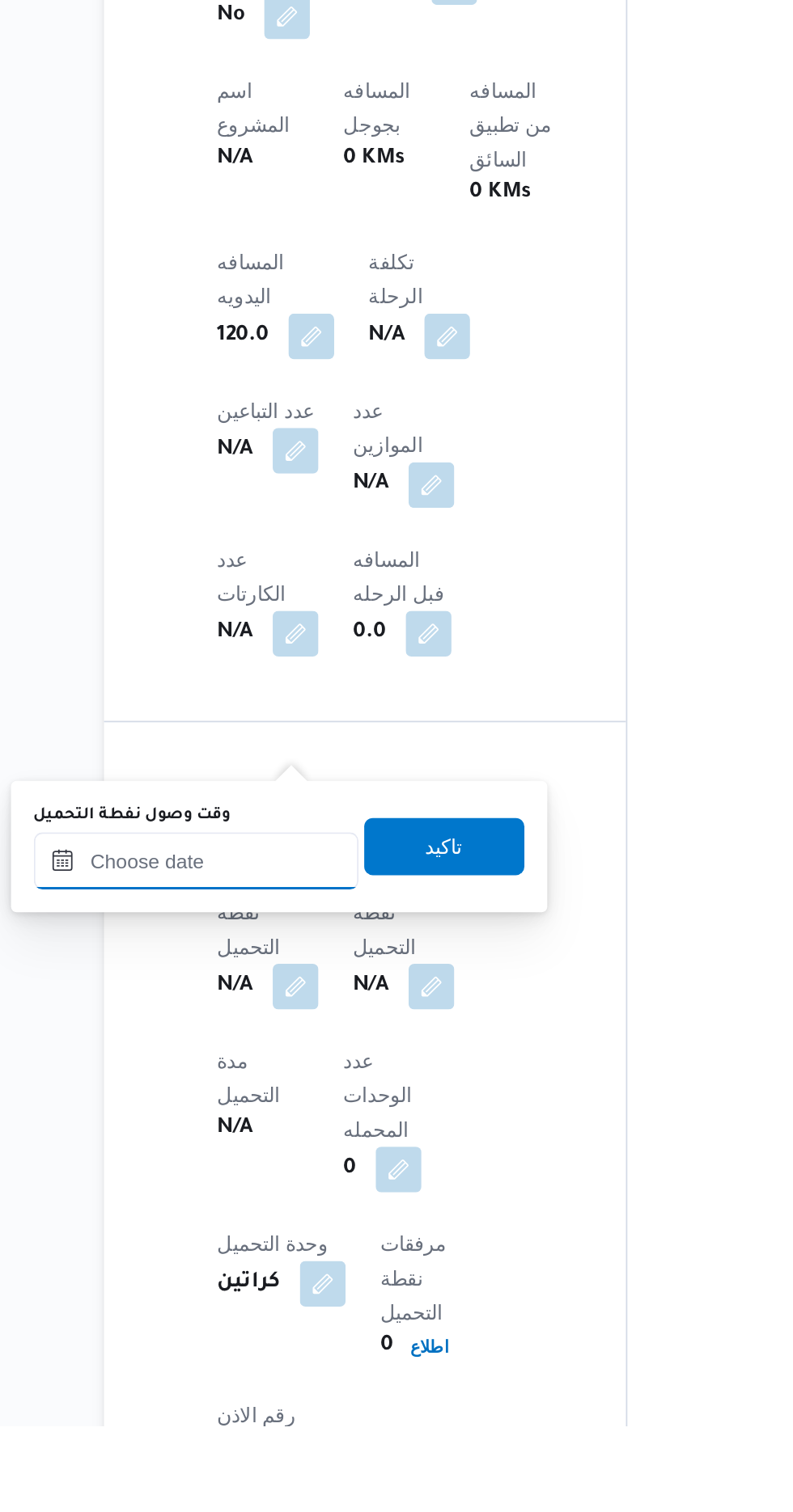
click at [297, 1193] on input "وقت وصول نفطة التحميل" at bounding box center [262, 1193] width 184 height 33
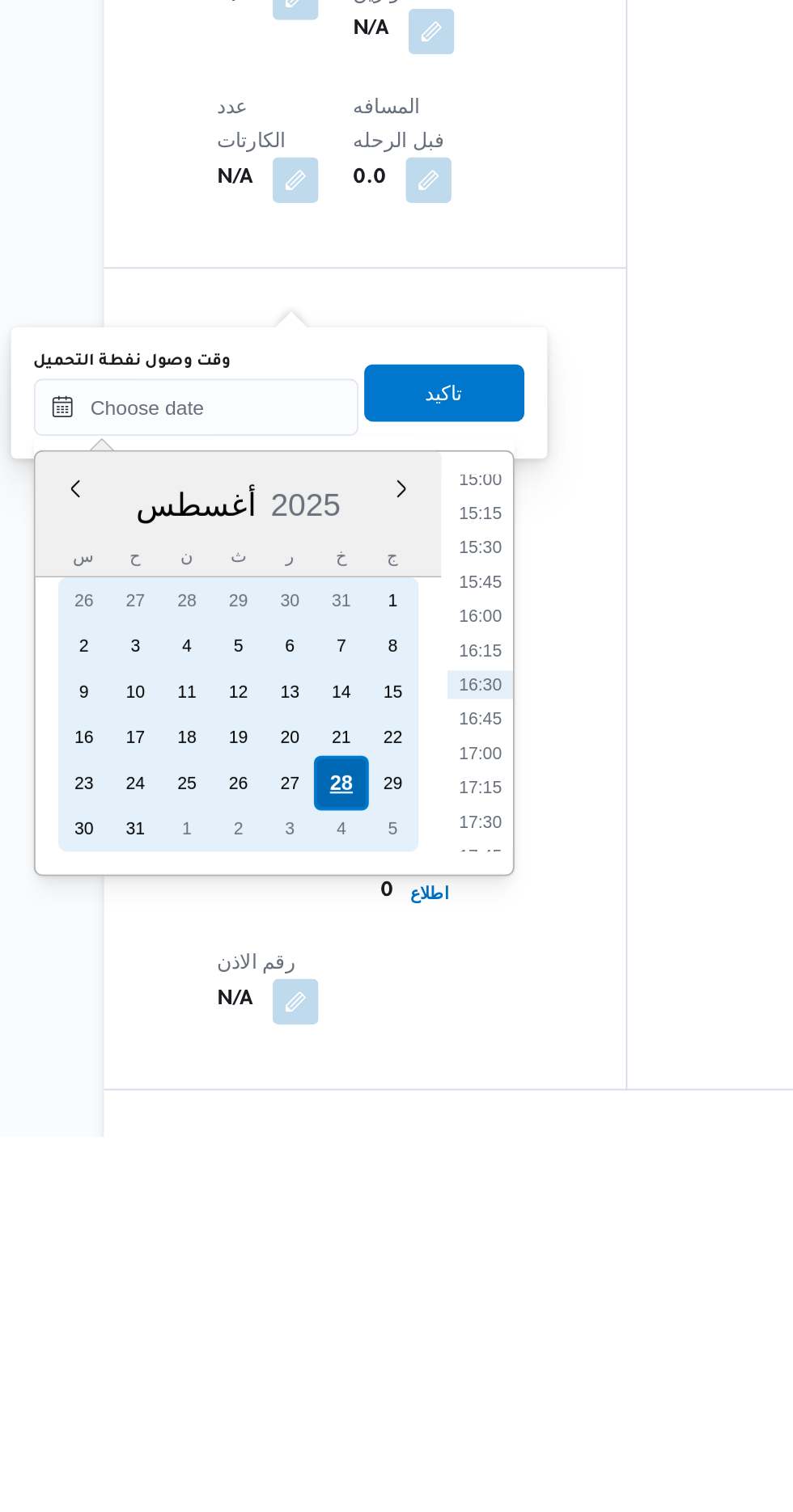
click at [337, 1320] on div "28" at bounding box center [343, 1313] width 31 height 31
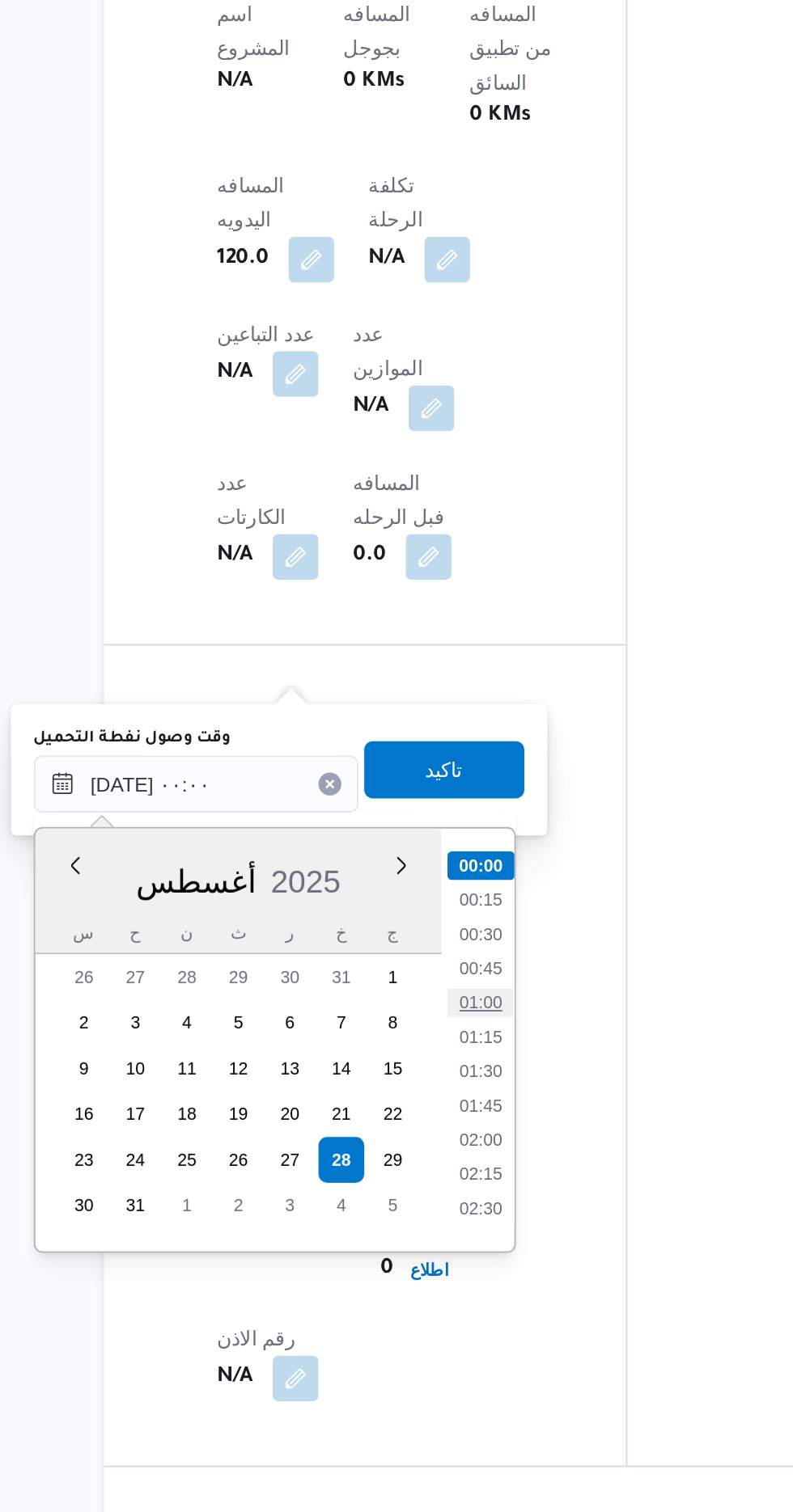
click at [421, 1218] on li "01:00" at bounding box center [422, 1223] width 37 height 16
type input "[DATE] ٠١:٠٠"
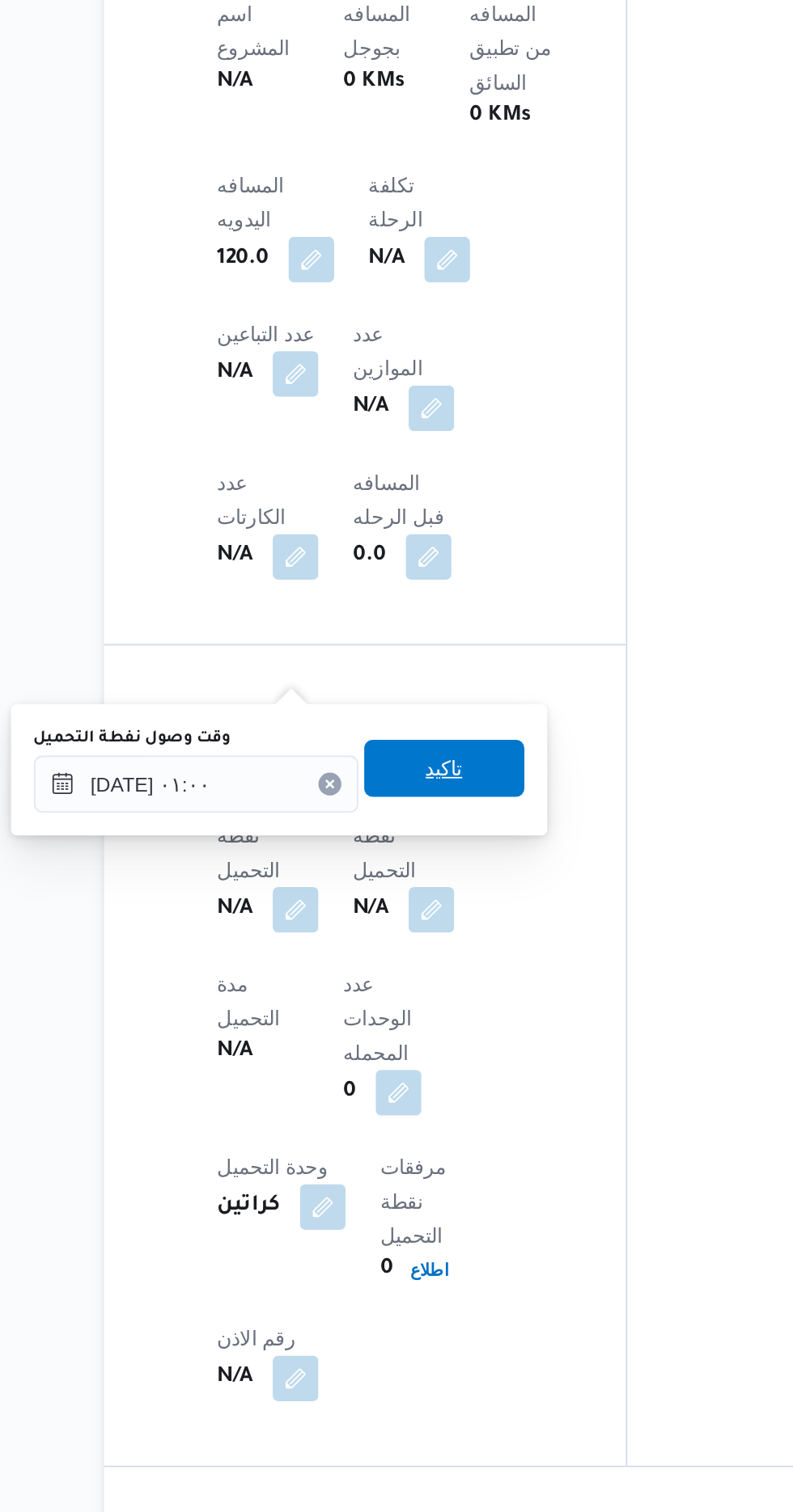
click at [413, 1091] on span "تاكيد" at bounding box center [402, 1090] width 21 height 19
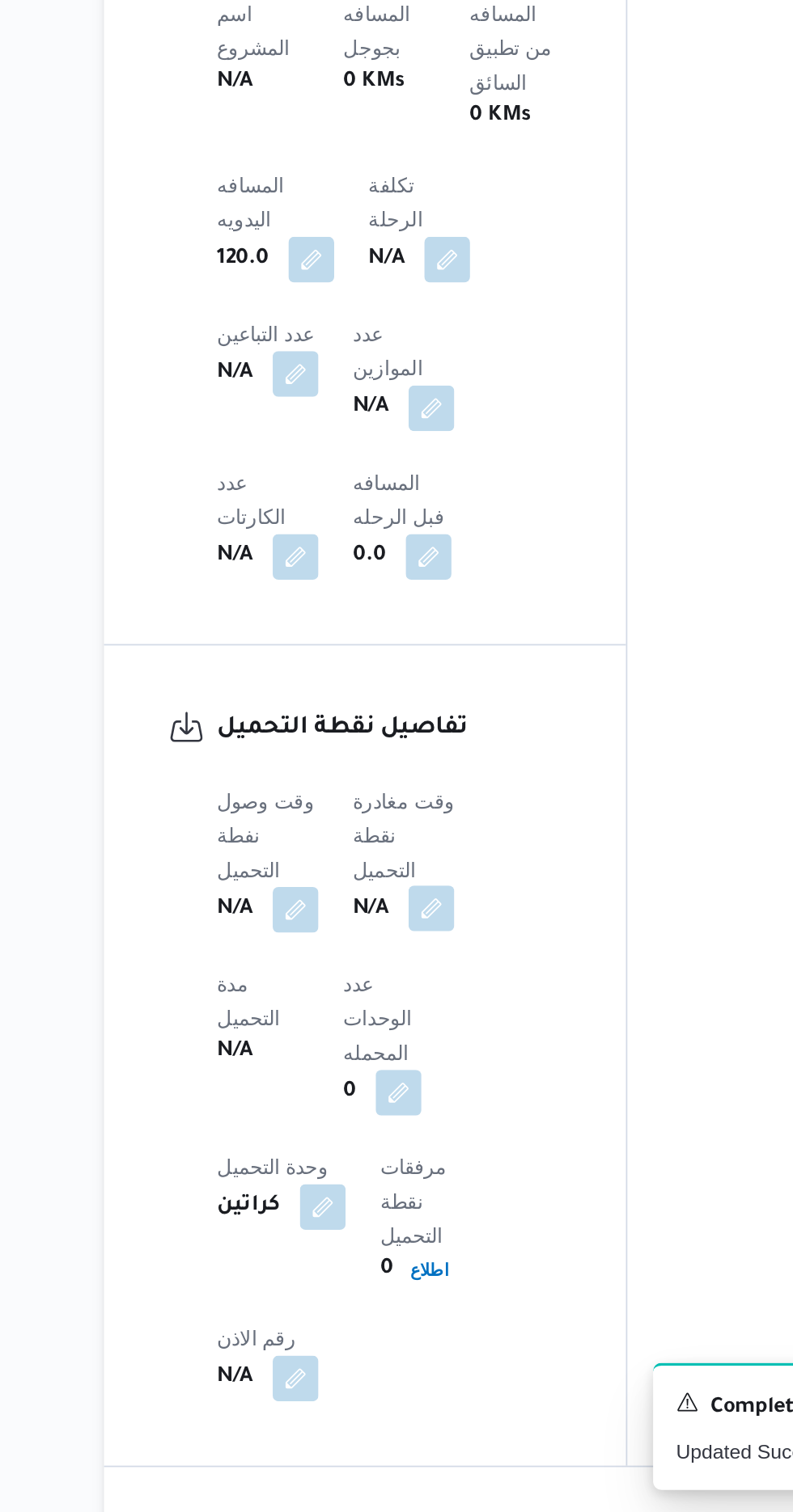
click at [402, 1157] on button "button" at bounding box center [395, 1170] width 26 height 26
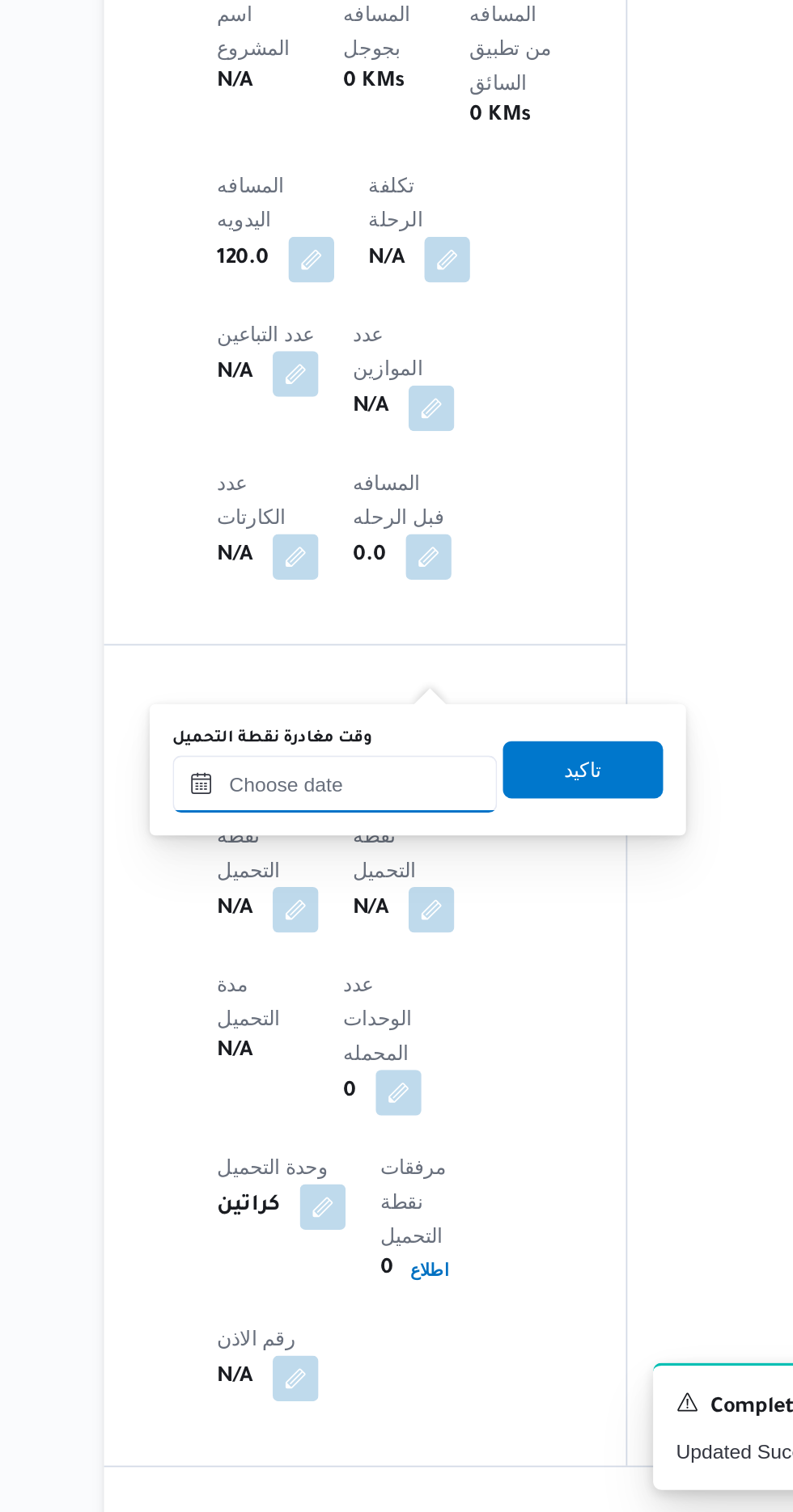
click at [369, 1095] on input "وقت مغادرة نقطة التحميل" at bounding box center [341, 1100] width 184 height 33
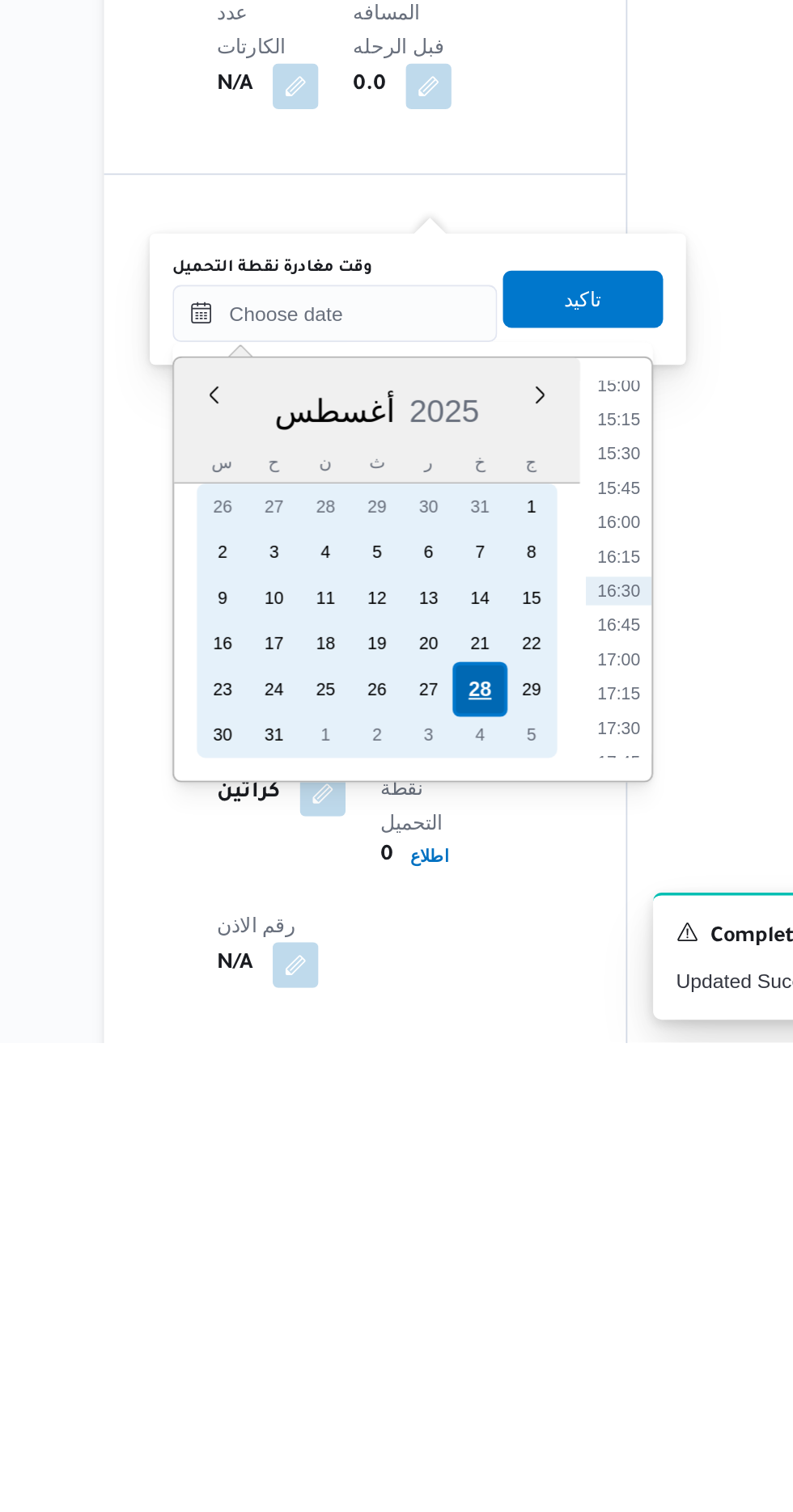
click at [426, 1312] on div "23 24 25 26 27 28 29" at bounding box center [364, 1312] width 204 height 26
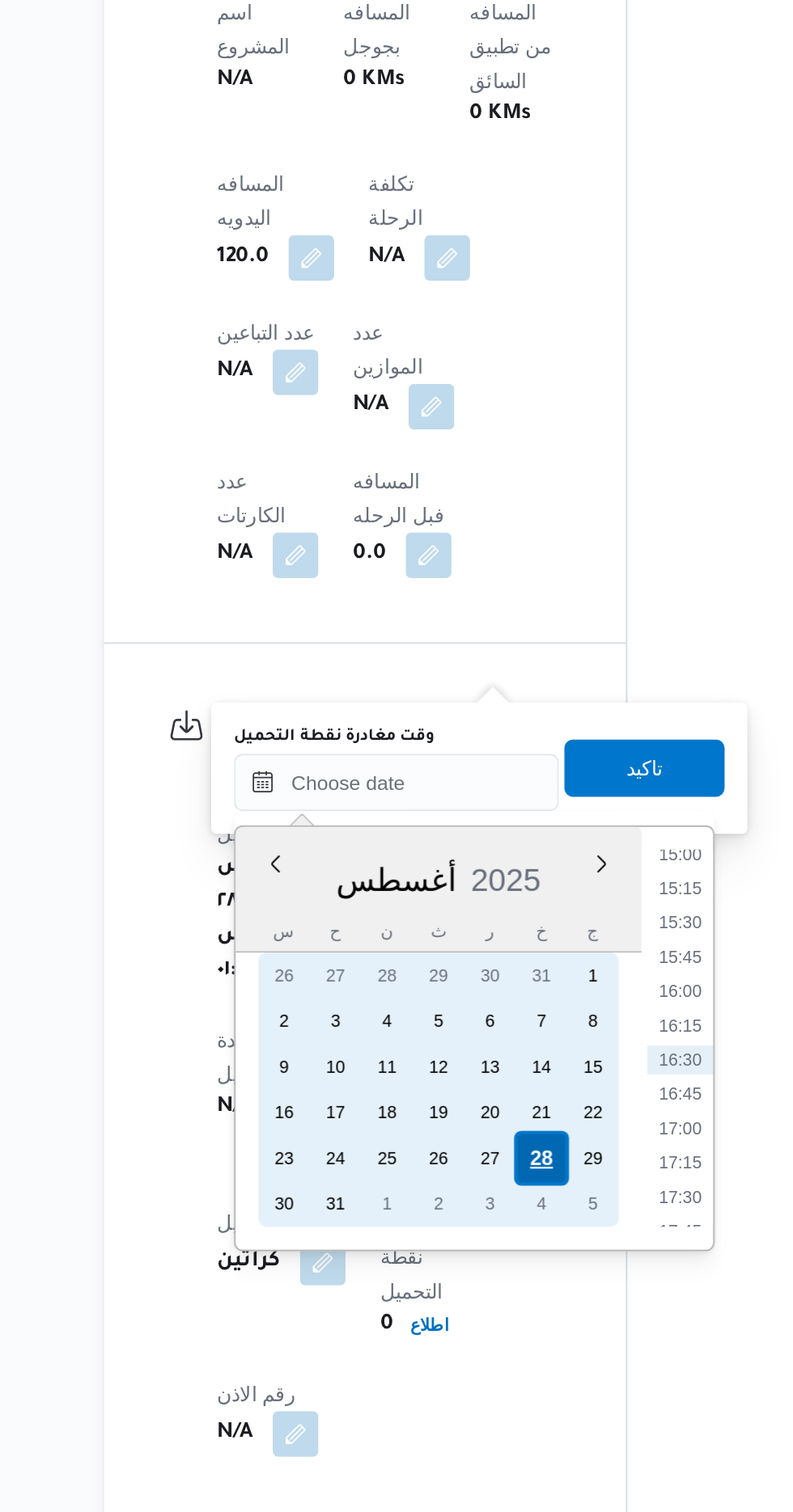
click at [458, 1315] on div "28" at bounding box center [458, 1312] width 31 height 31
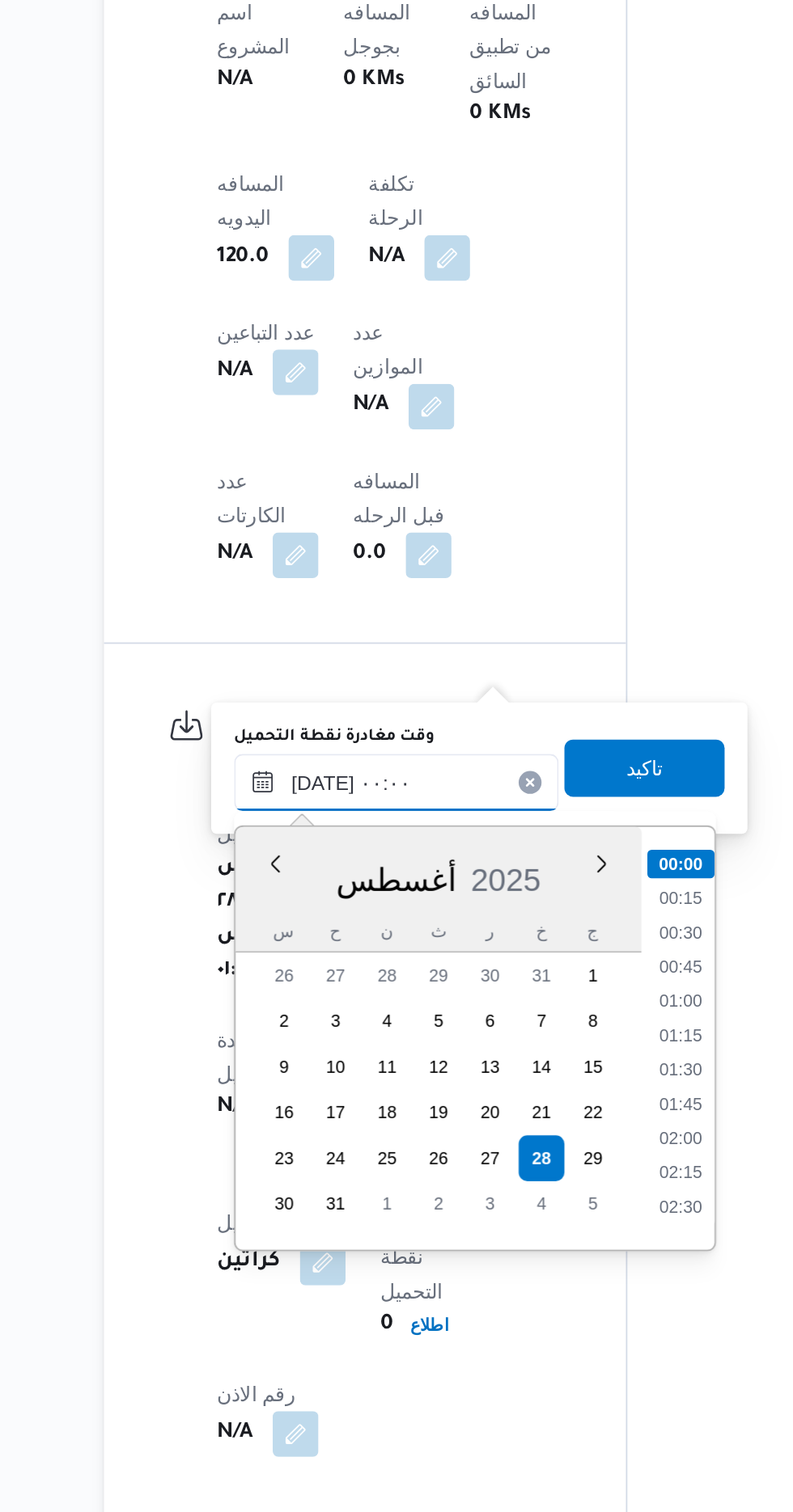
click at [295, 1094] on input "[DATE] ٠٠:٠٠" at bounding box center [375, 1099] width 184 height 33
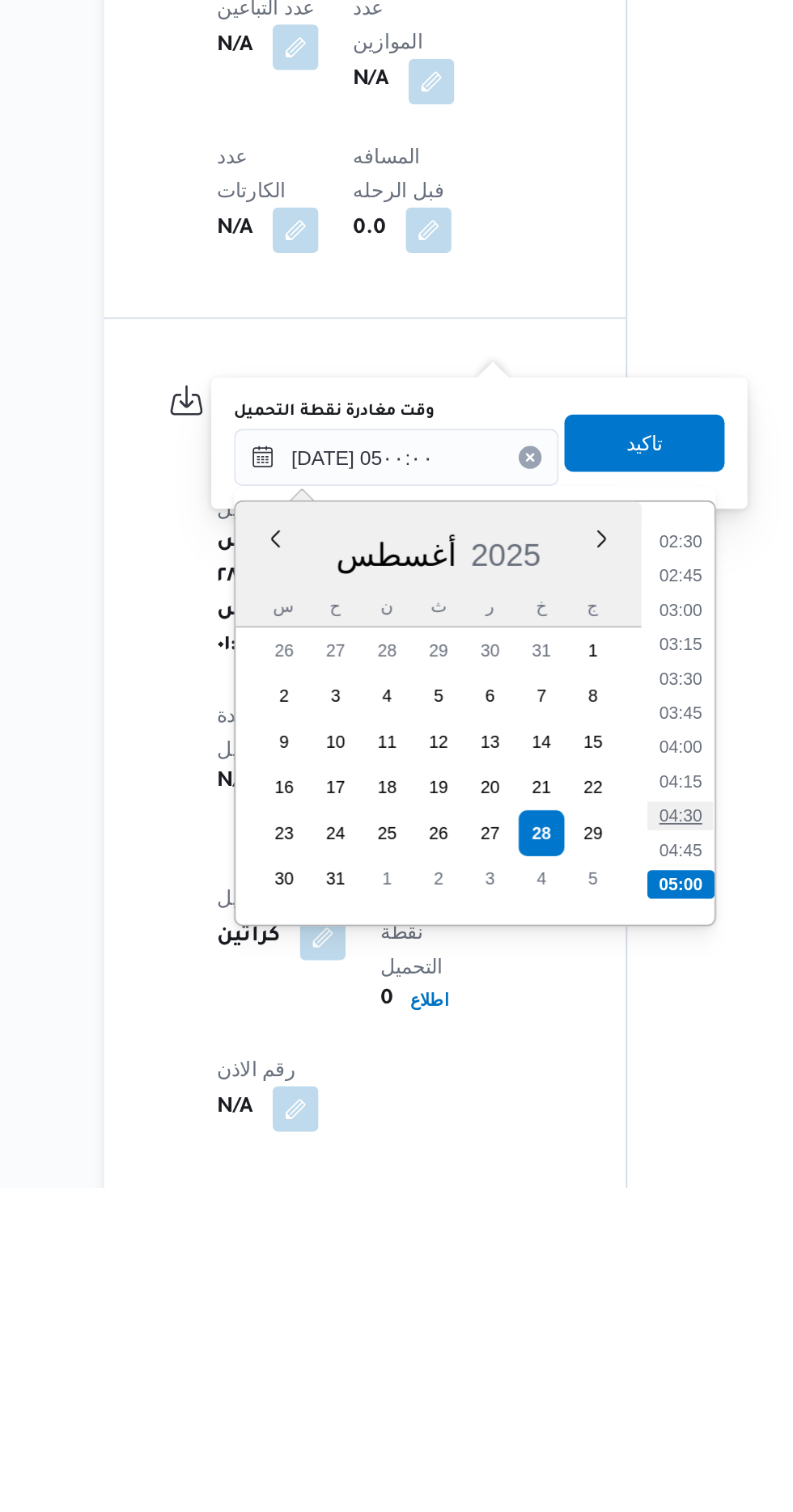
click at [536, 1300] on li "04:30" at bounding box center [536, 1302] width 37 height 16
type input "[DATE] ٠٤:٣٠"
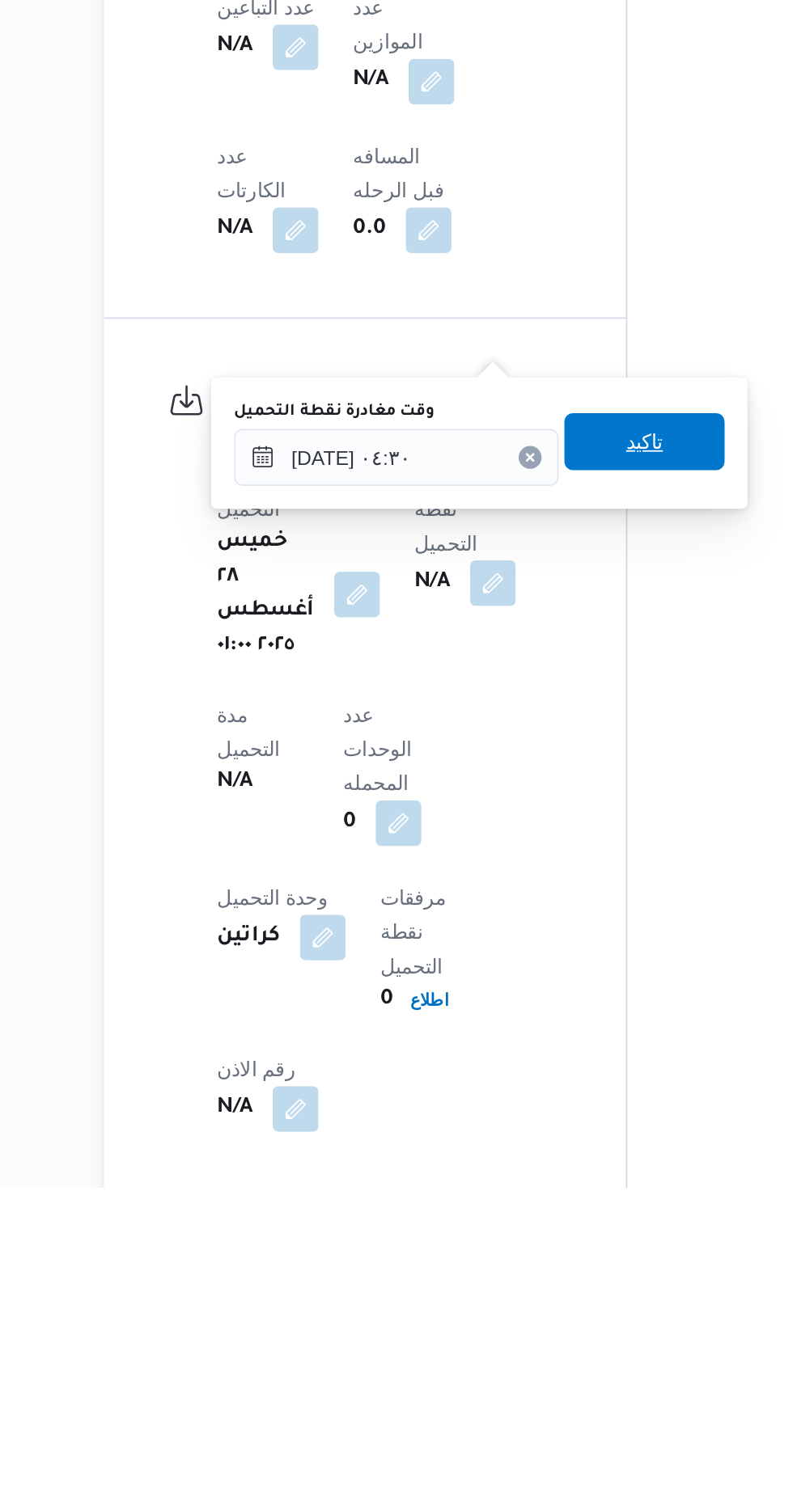
click at [537, 1103] on span "تاكيد" at bounding box center [516, 1090] width 91 height 33
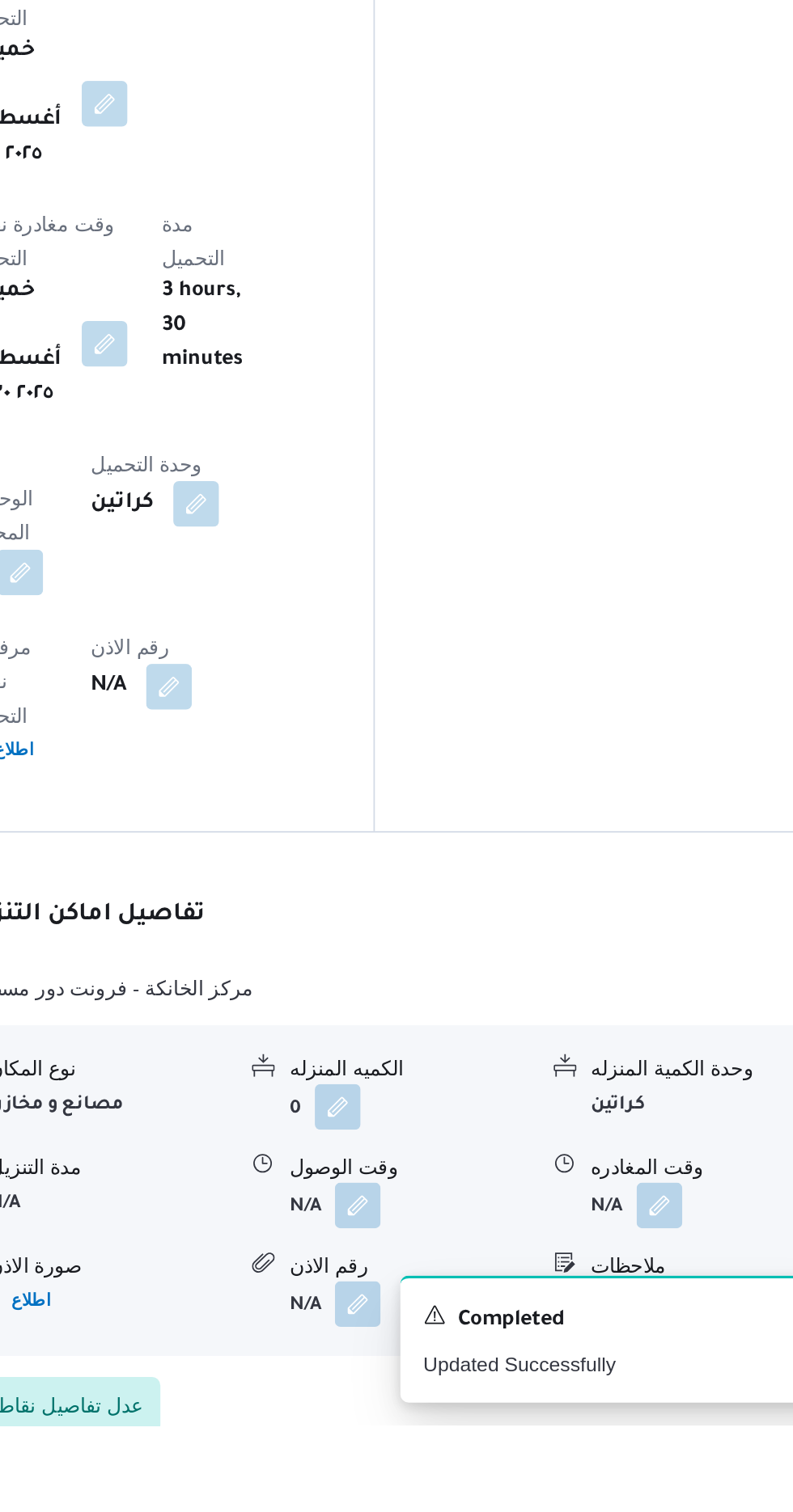
scroll to position [1151, 0]
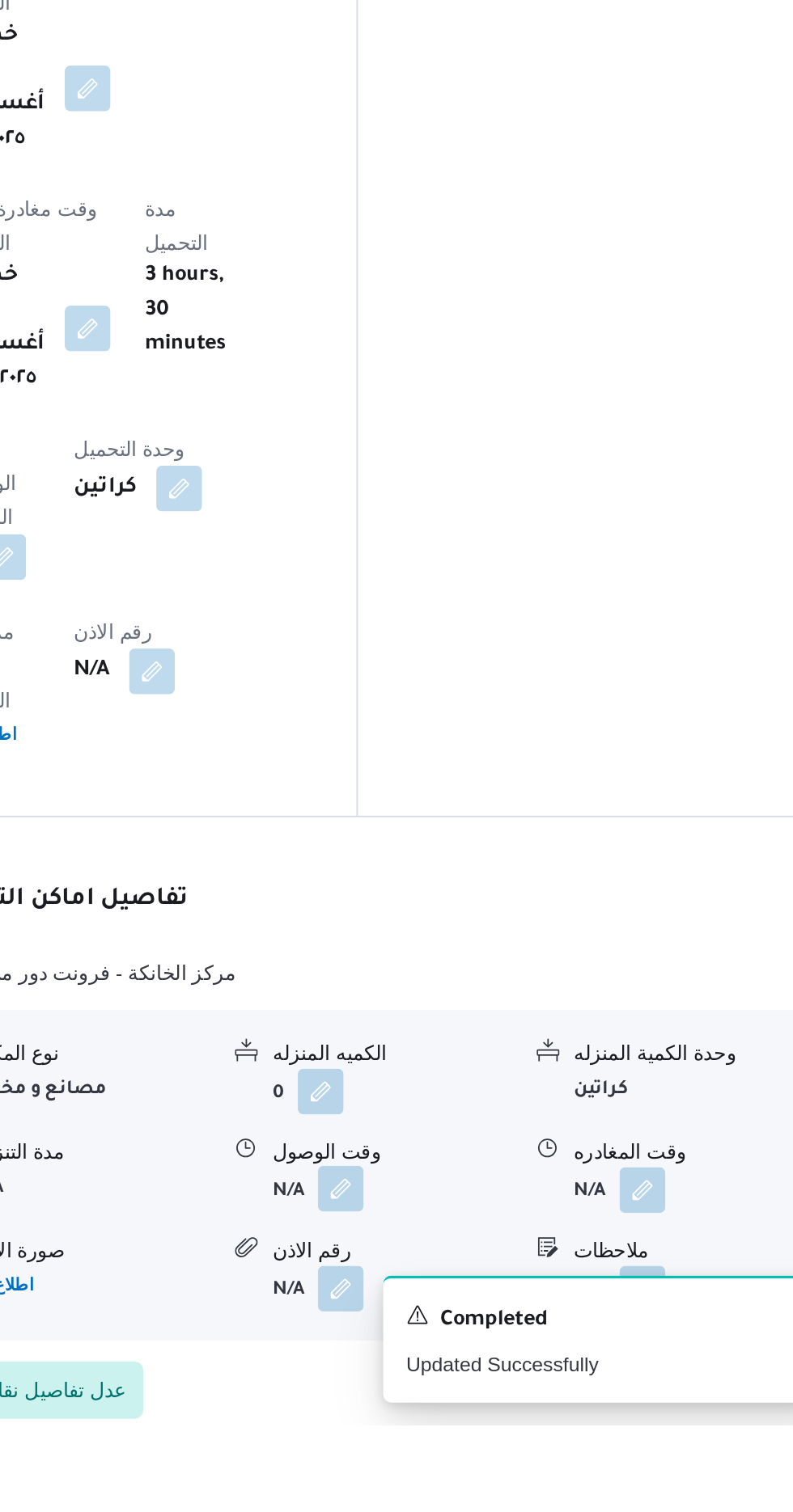
click at [505, 1364] on button "button" at bounding box center [497, 1377] width 26 height 26
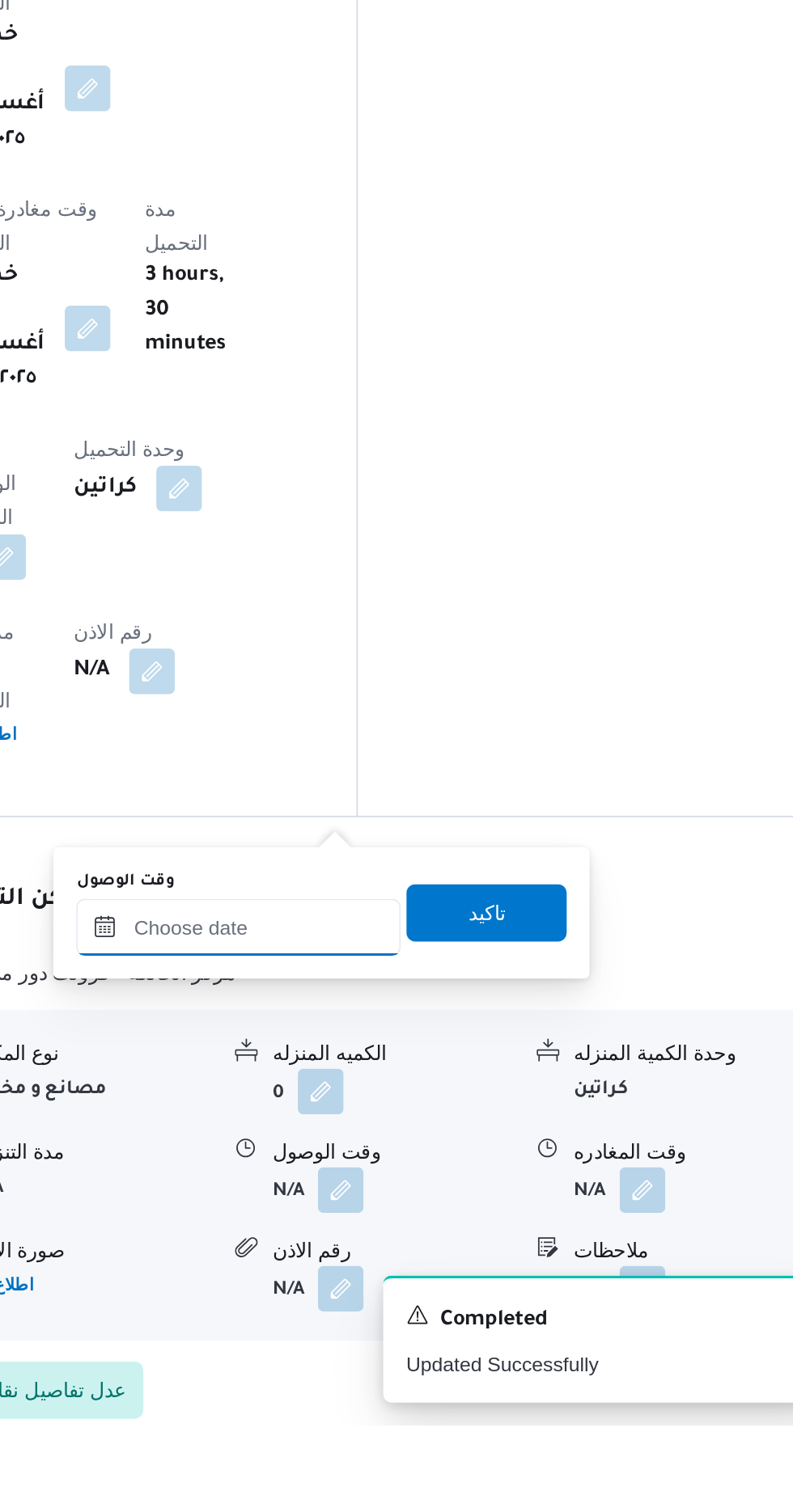
click at [466, 1222] on input "وقت الوصول" at bounding box center [439, 1230] width 184 height 33
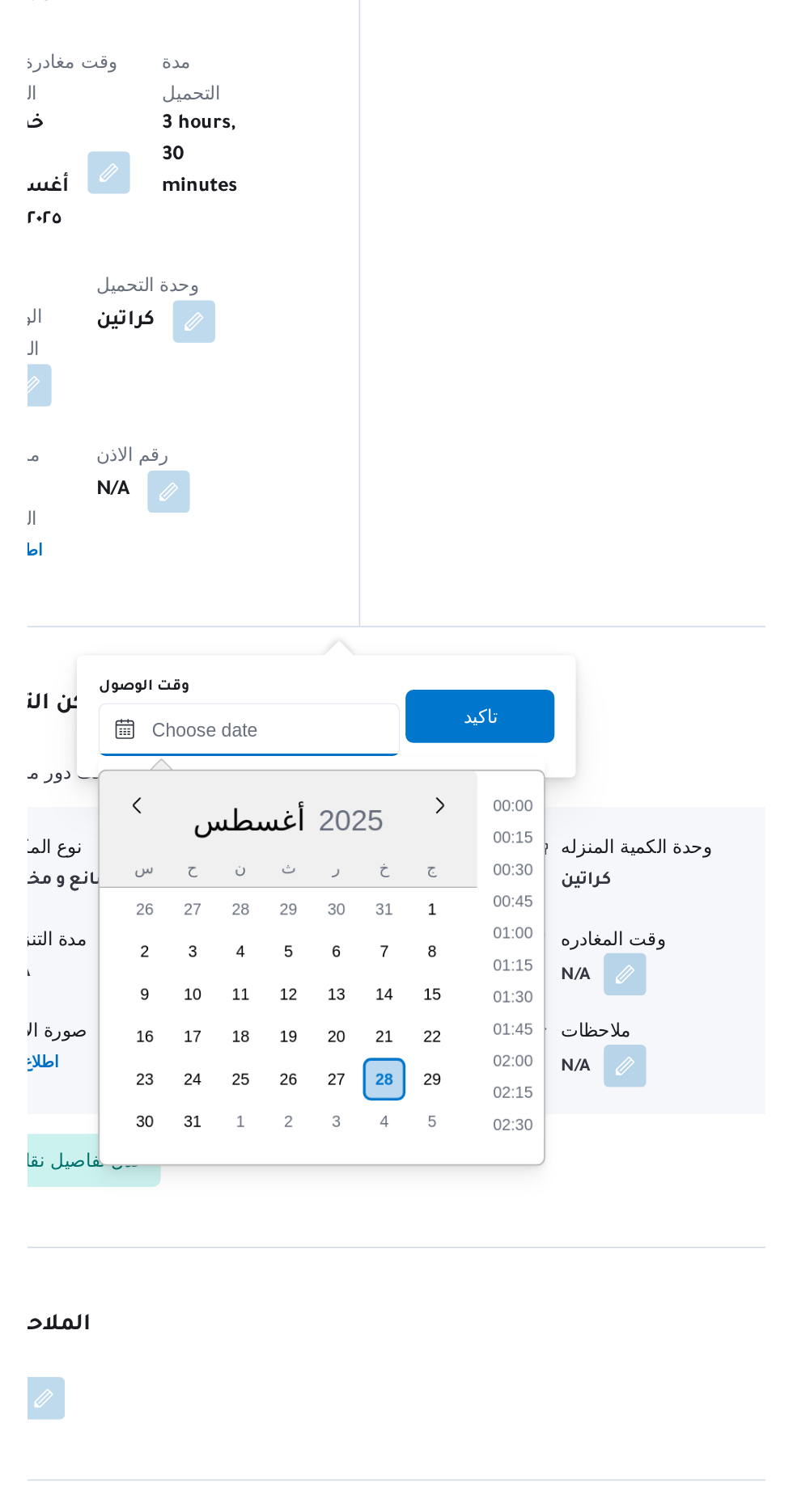
scroll to position [1170, 0]
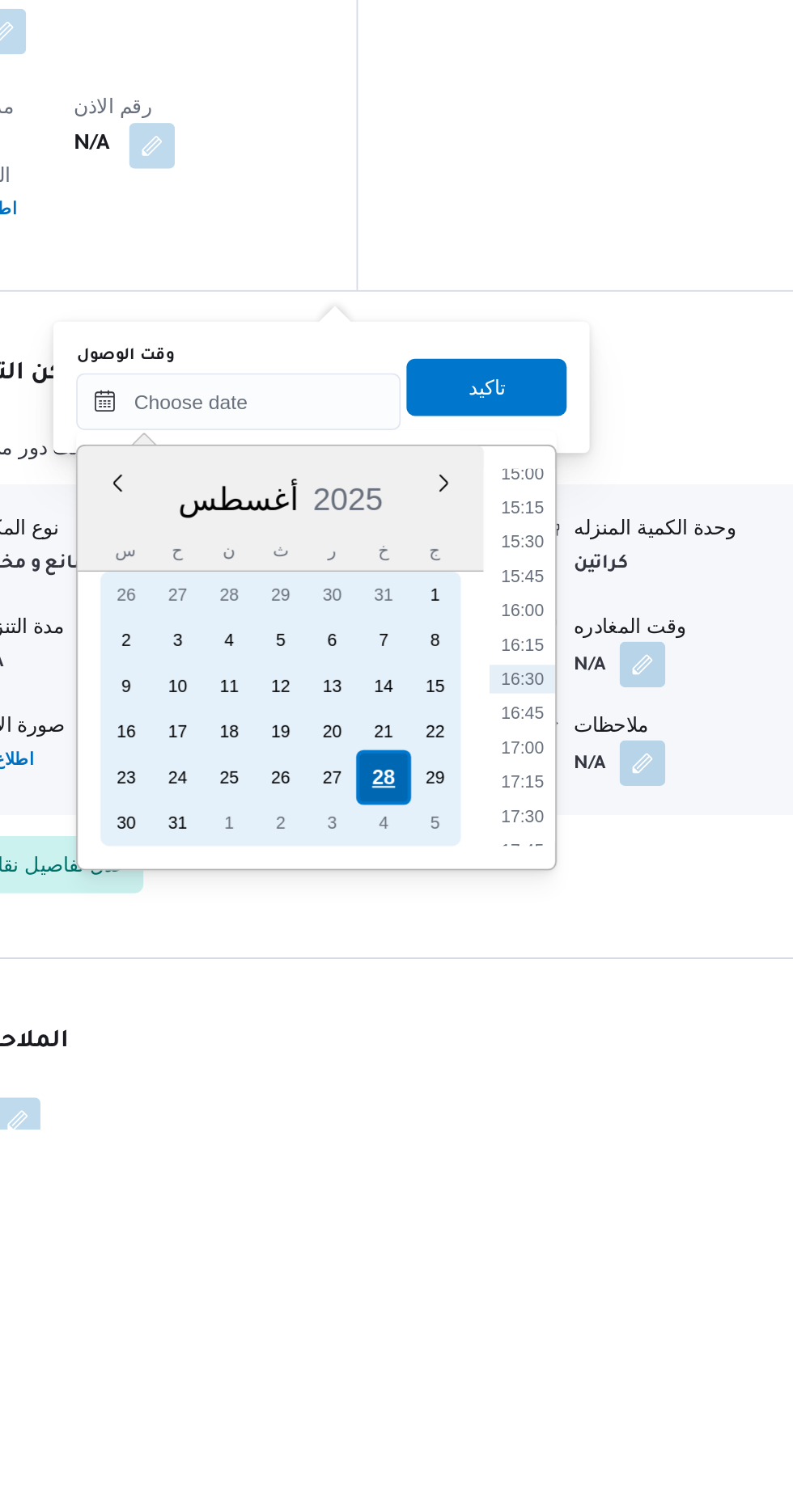
click at [521, 1312] on div "28" at bounding box center [521, 1313] width 31 height 31
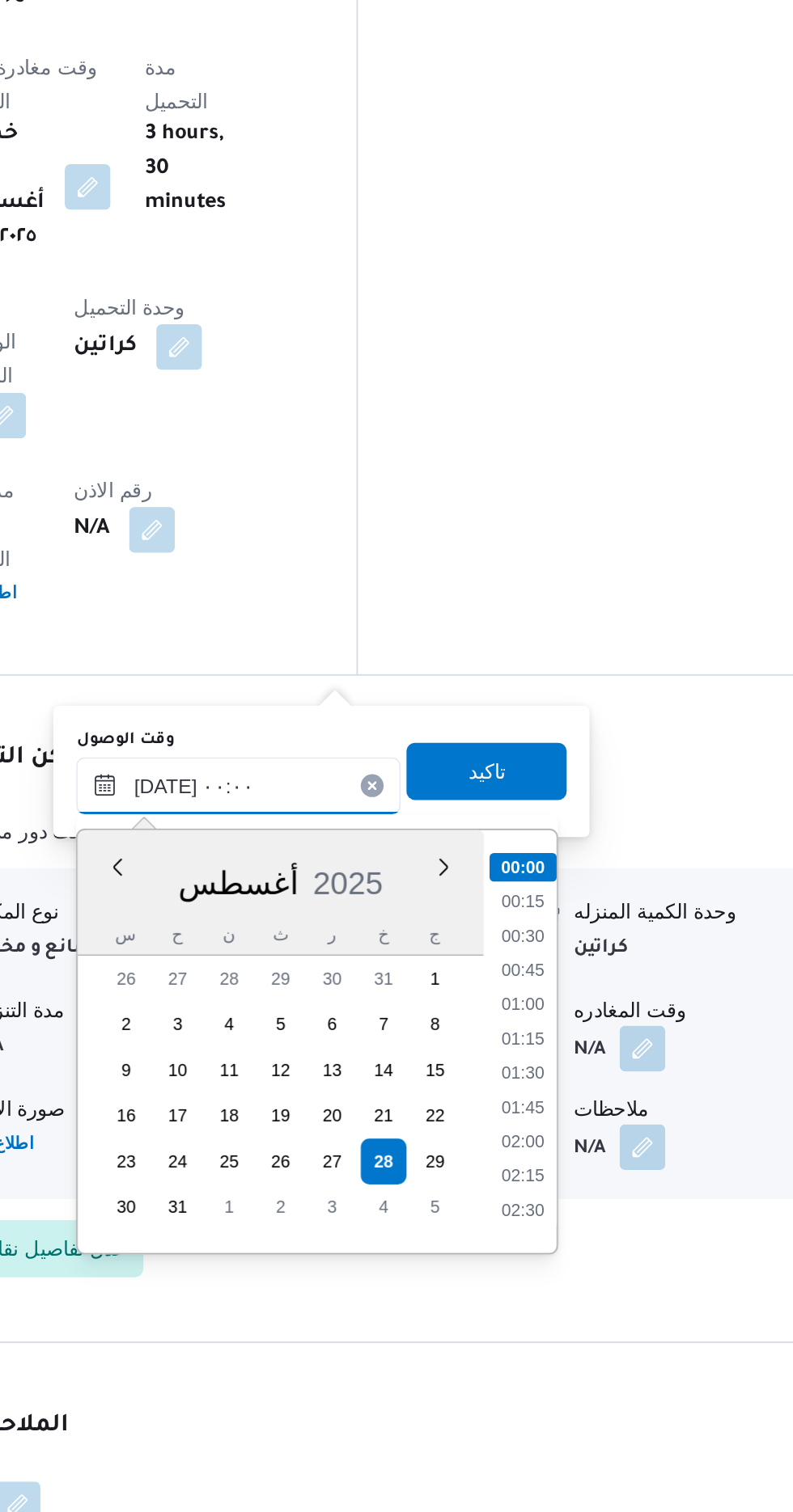
click at [355, 1108] on input "[DATE] ٠٠:٠٠" at bounding box center [439, 1101] width 184 height 33
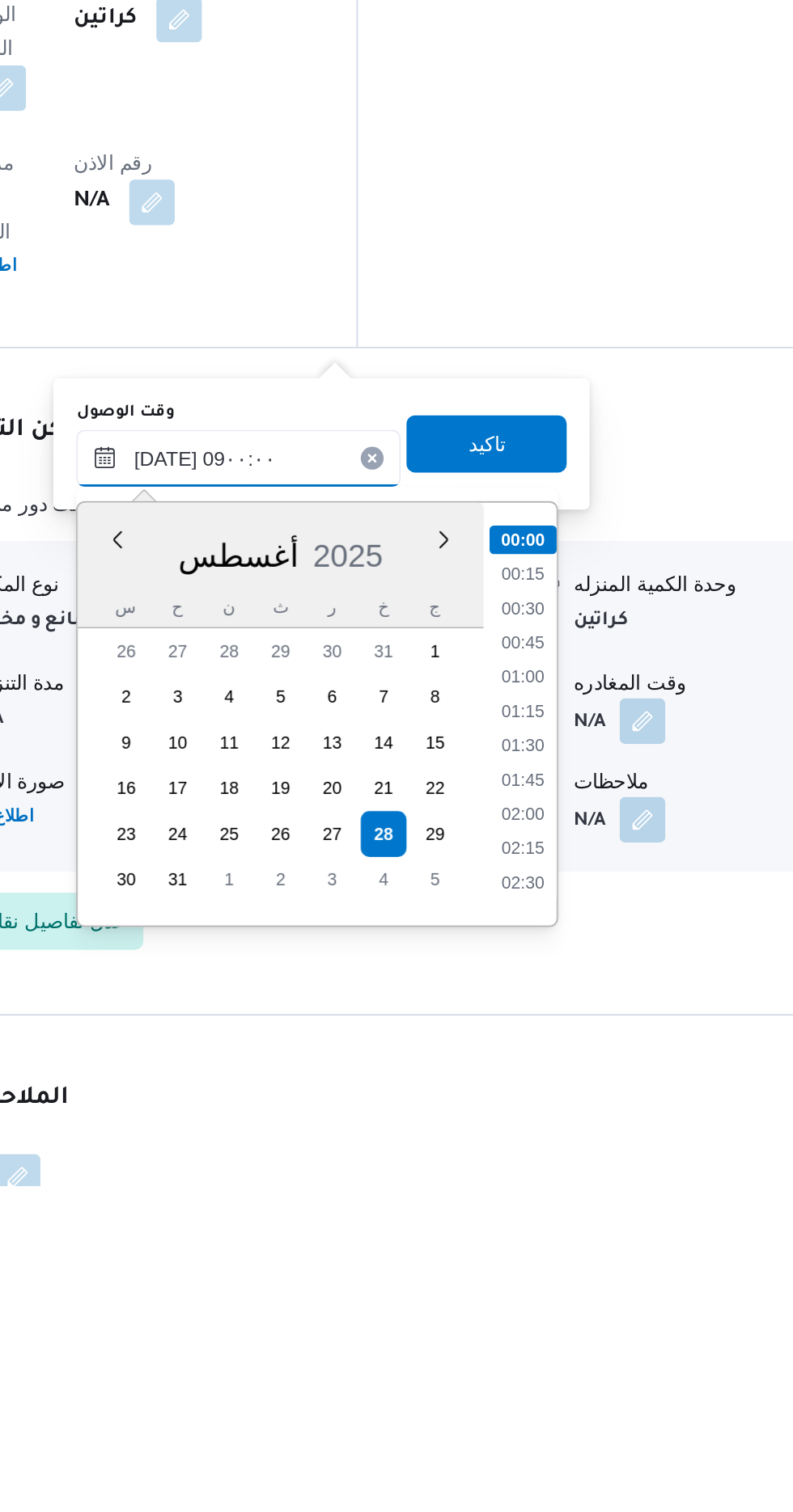
scroll to position [503, 0]
click at [598, 1340] on li "09:00" at bounding box center [600, 1343] width 38 height 16
type input "[DATE] ٠٩:٠٠"
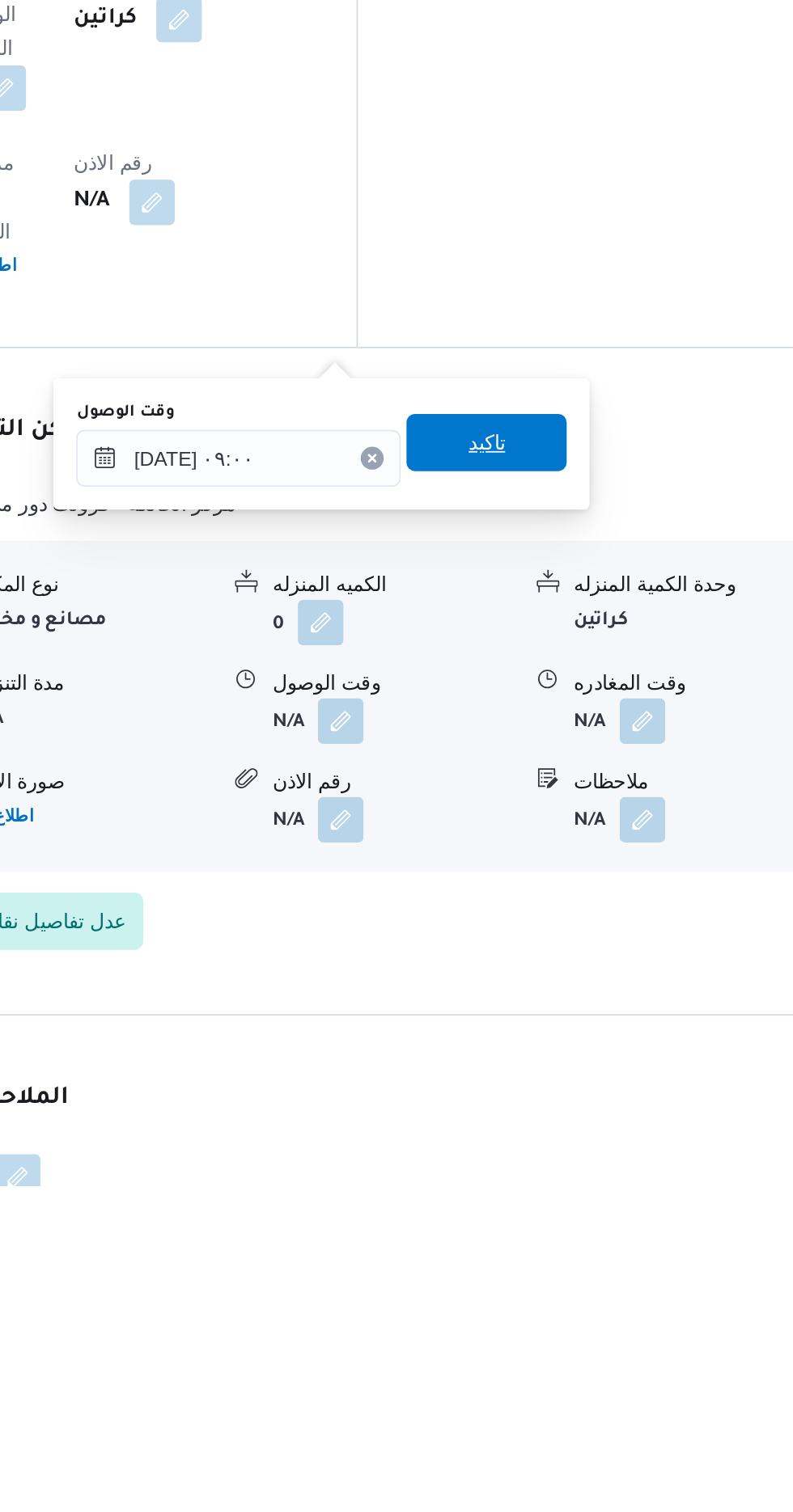
click at [609, 1099] on span "تاكيد" at bounding box center [579, 1092] width 91 height 33
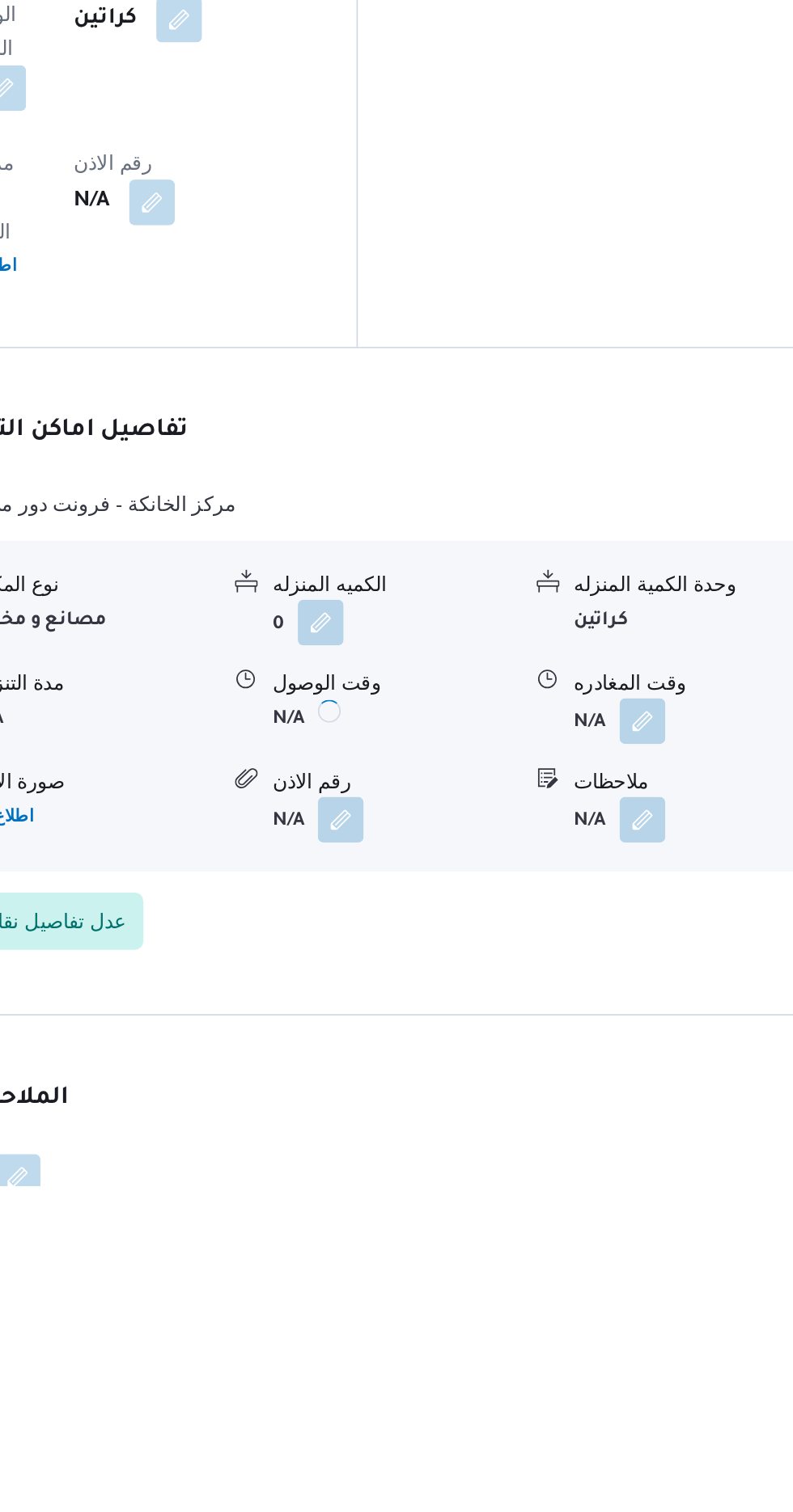
scroll to position [1281, 0]
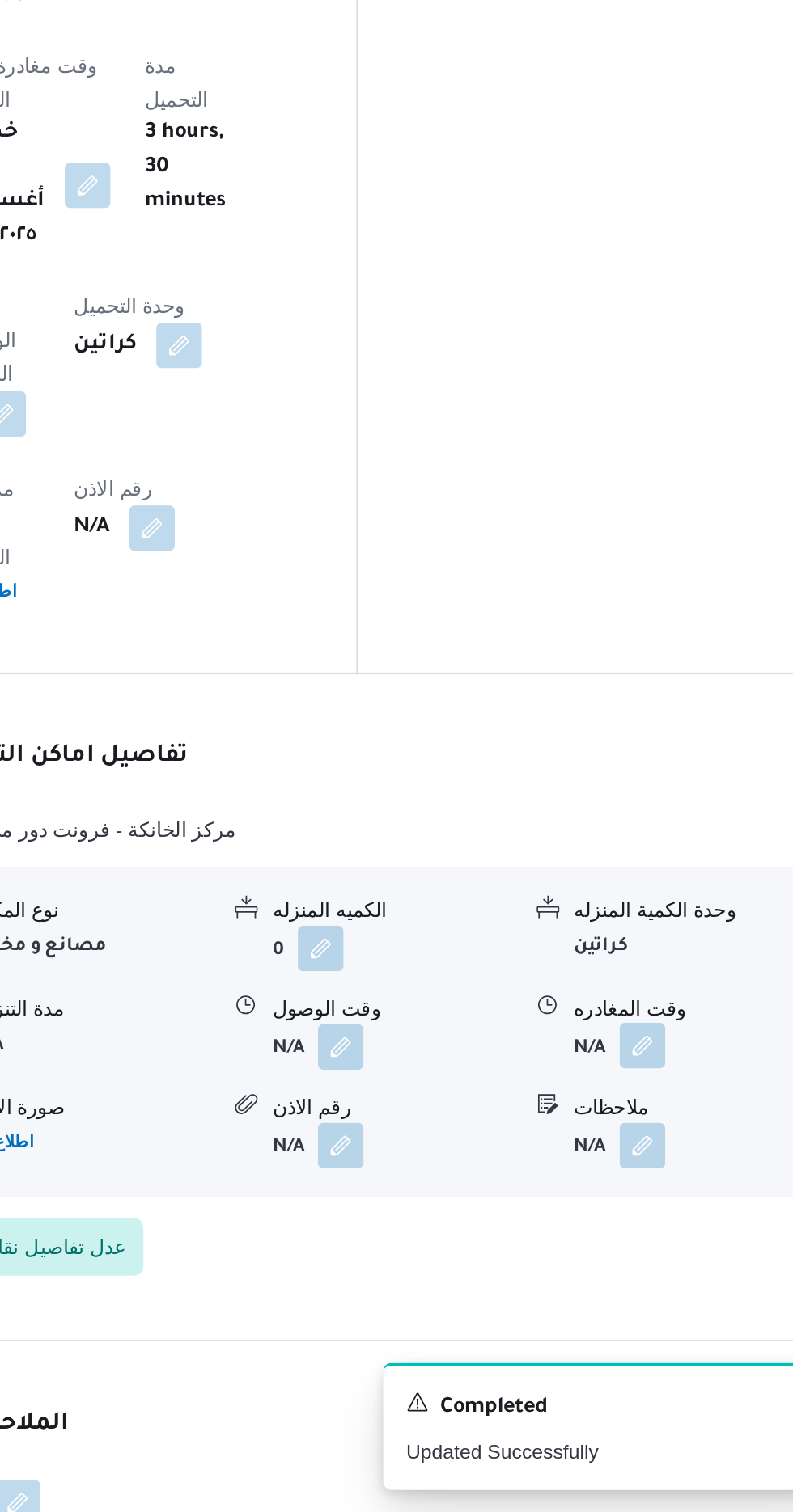
click at [674, 1235] on button "button" at bounding box center [667, 1247] width 26 height 26
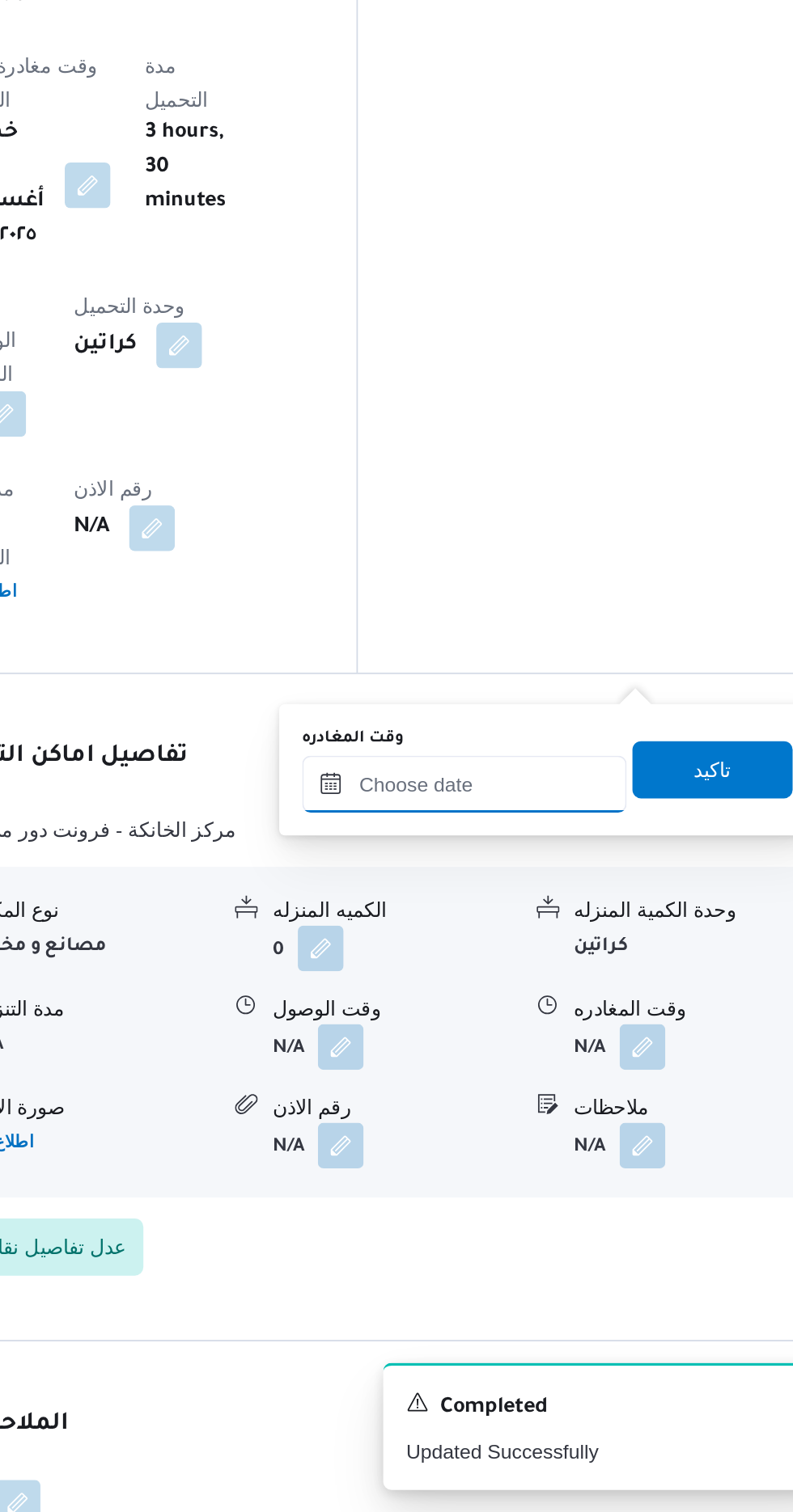
click at [585, 1093] on input "وقت المغادره" at bounding box center [566, 1100] width 184 height 33
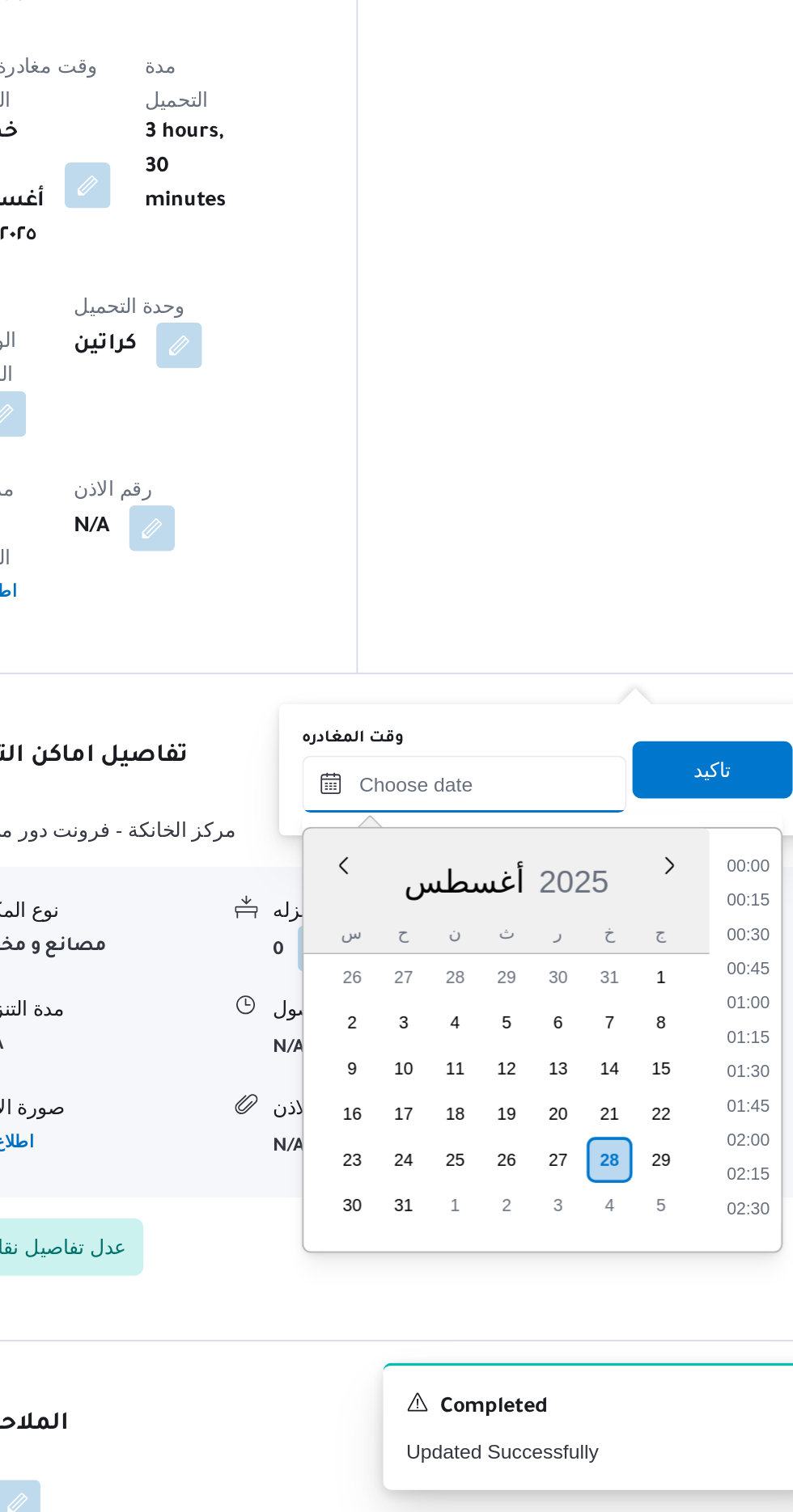
scroll to position [1170, 0]
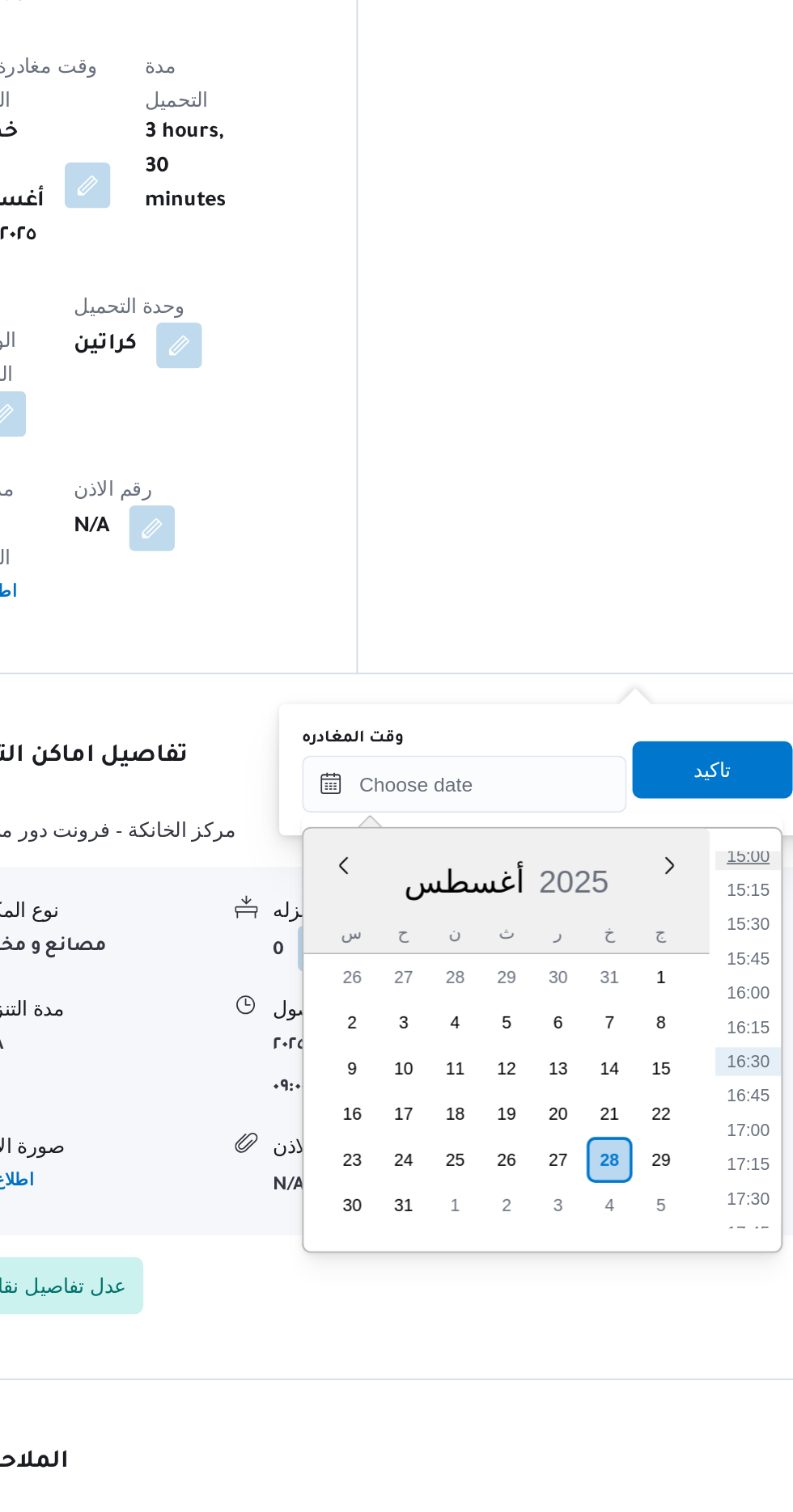
click at [723, 1144] on li "15:00" at bounding box center [727, 1140] width 37 height 16
type input "[DATE] ١٥:٠٠"
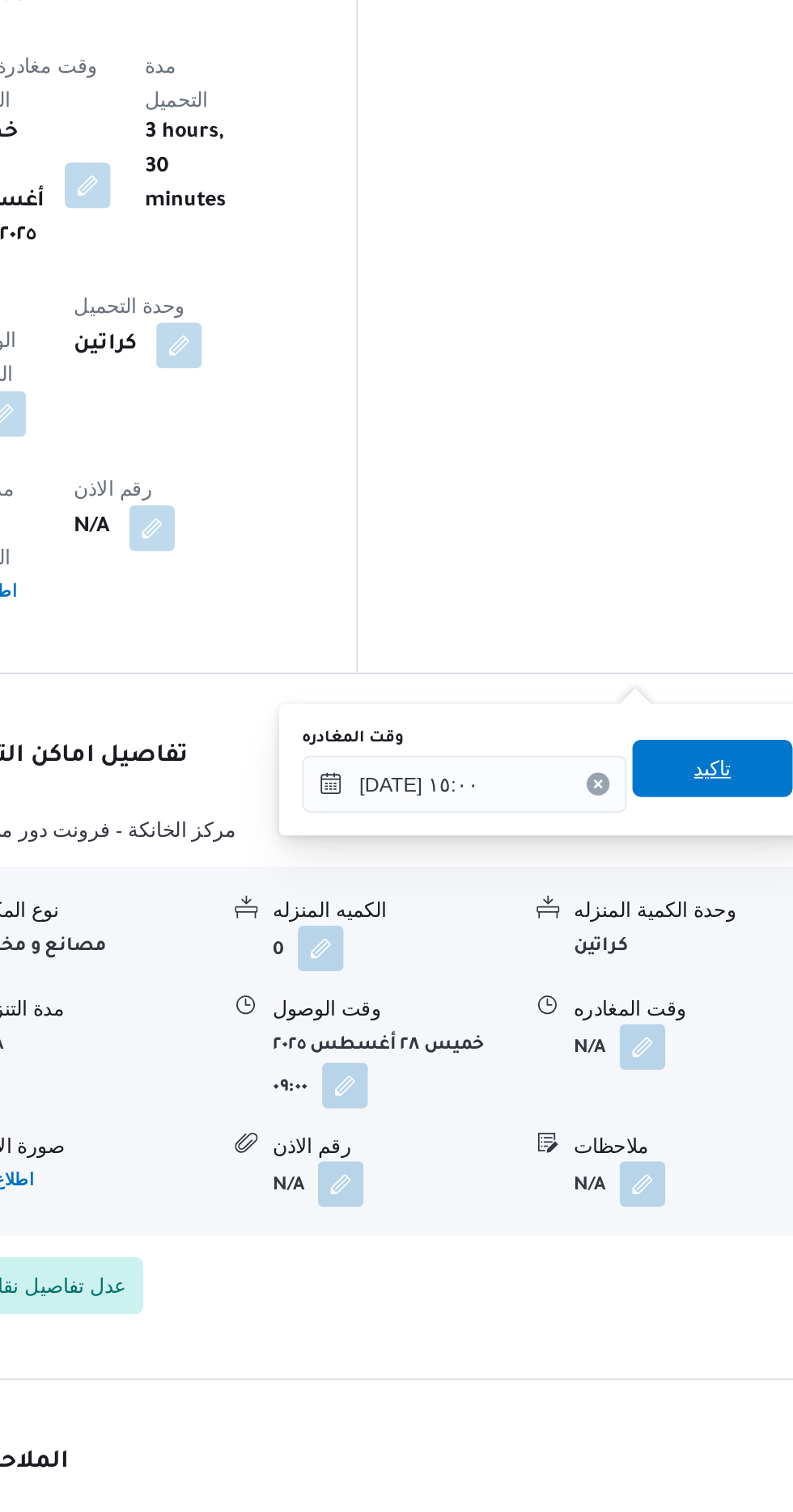
click at [710, 1093] on span "تاكيد" at bounding box center [707, 1091] width 91 height 33
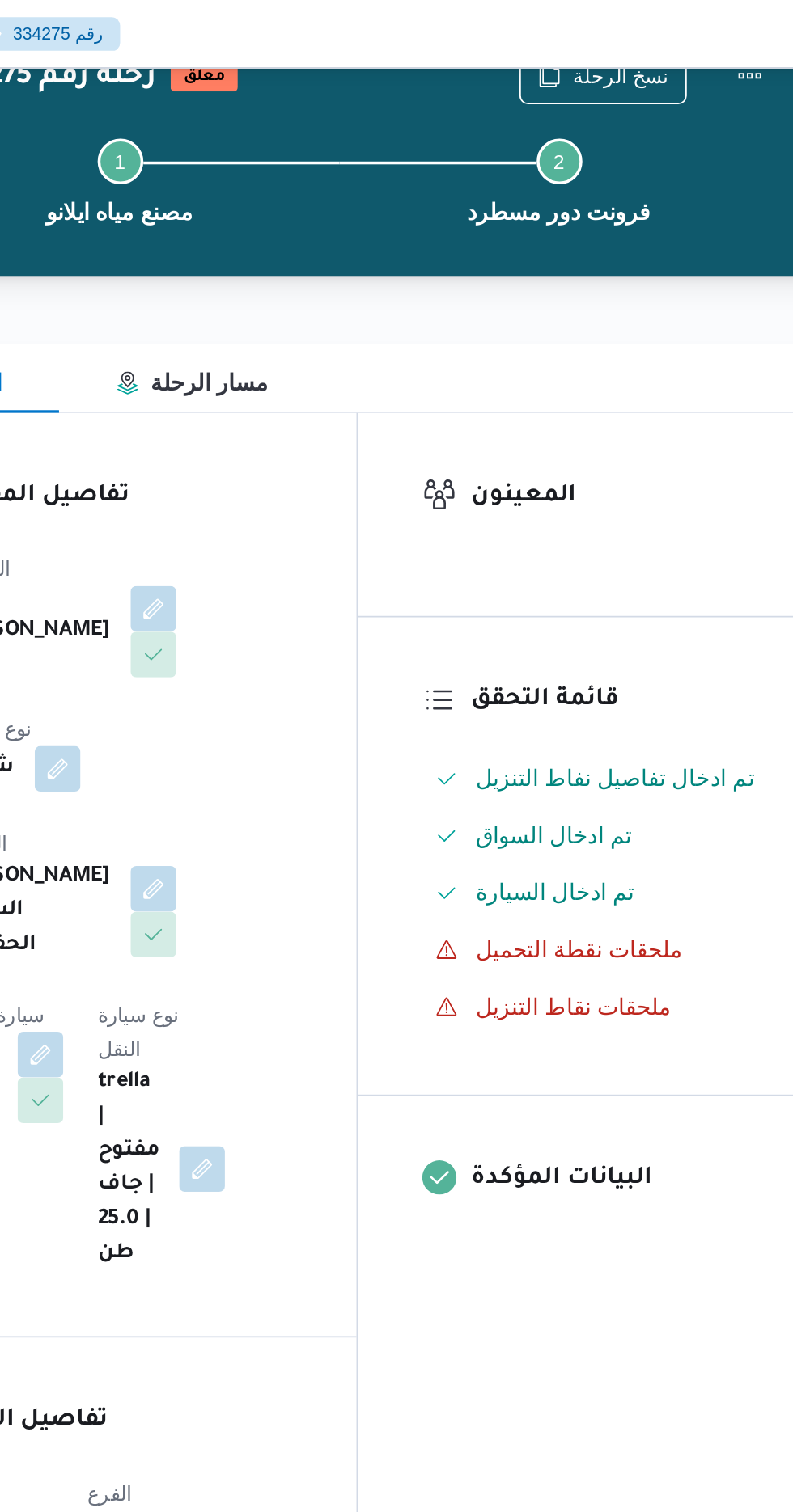
scroll to position [0, 0]
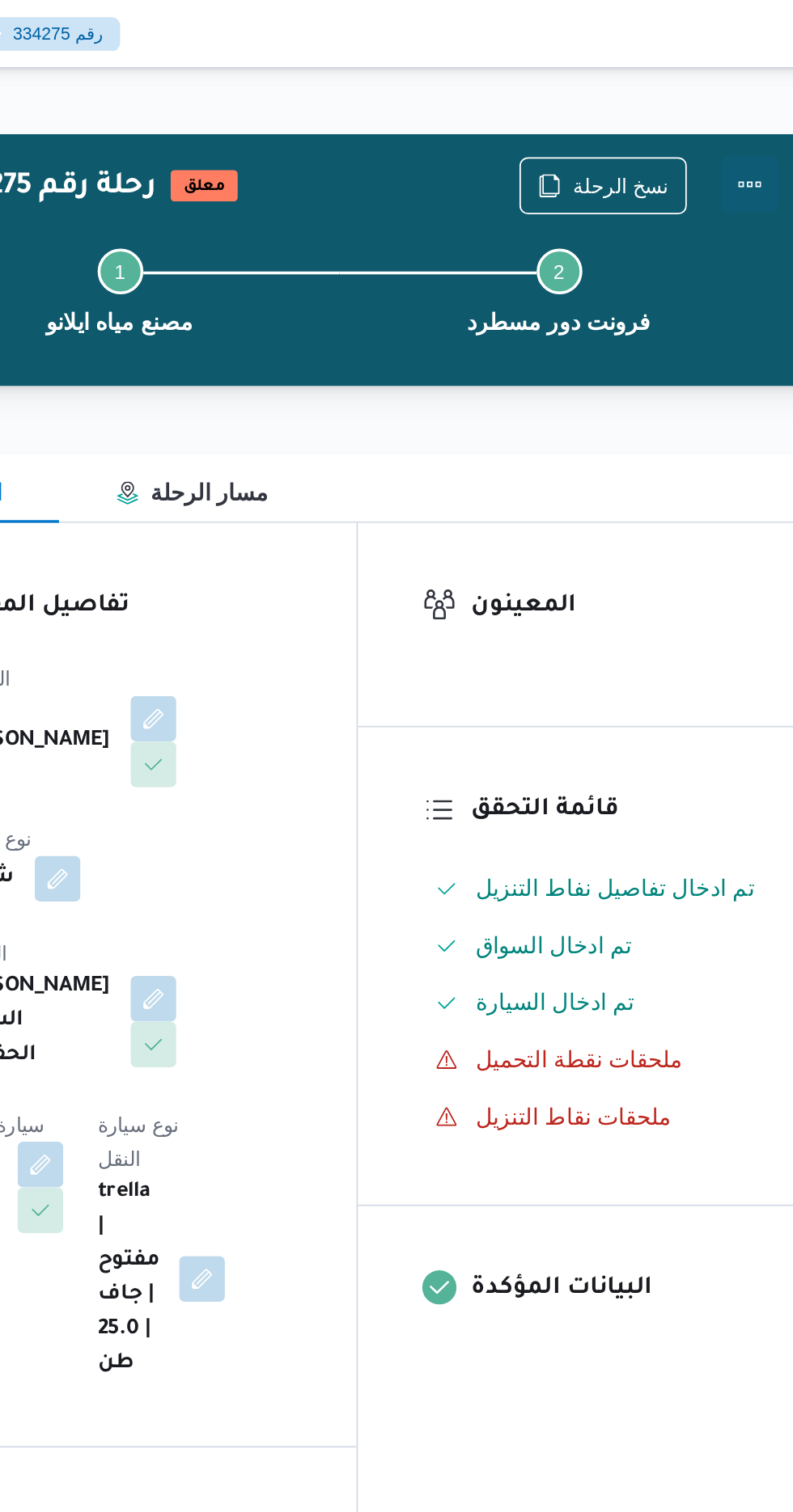
click at [727, 101] on button "Actions" at bounding box center [728, 104] width 33 height 33
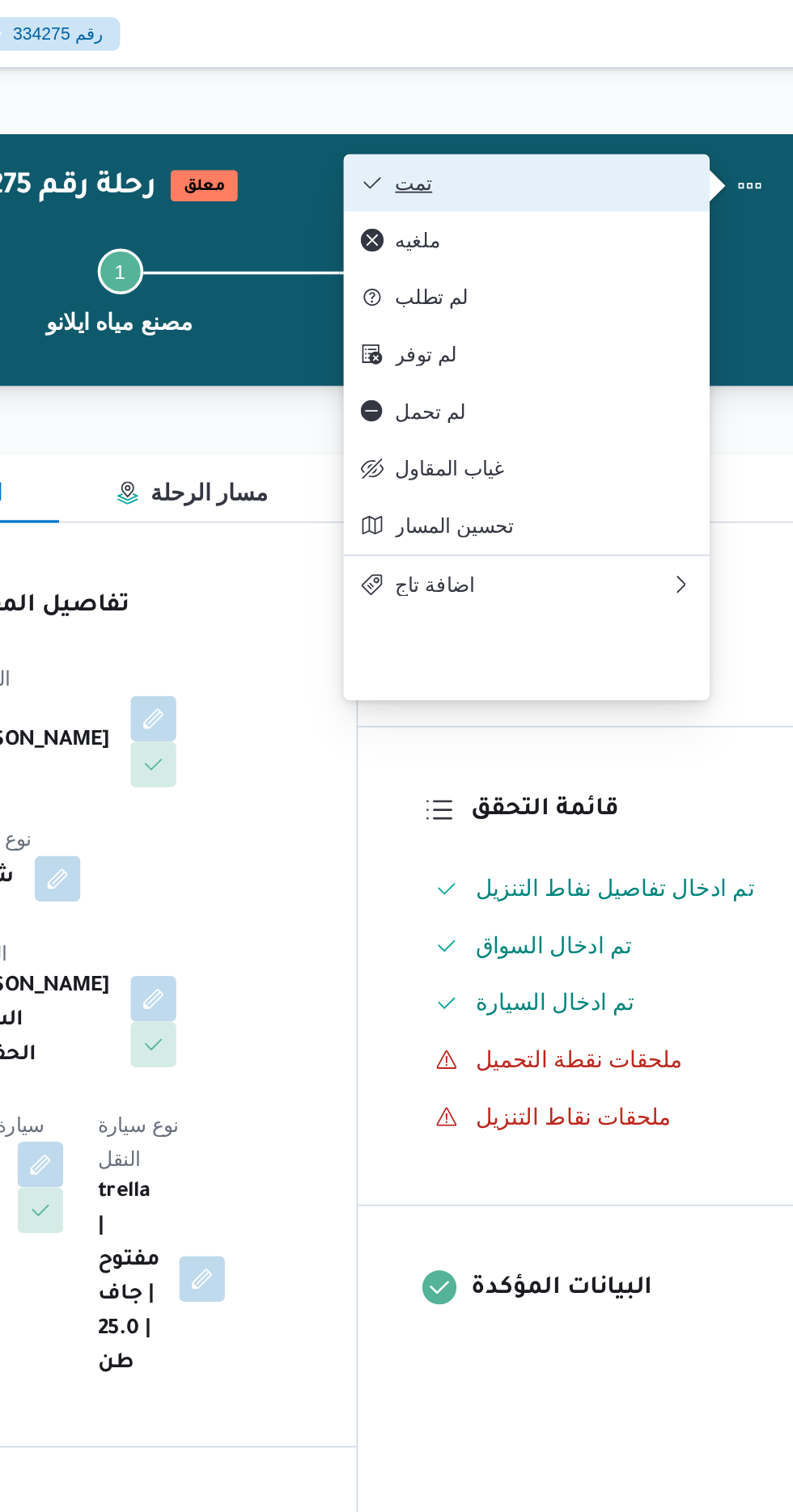
click at [654, 101] on span "تمت" at bounding box center [612, 103] width 169 height 13
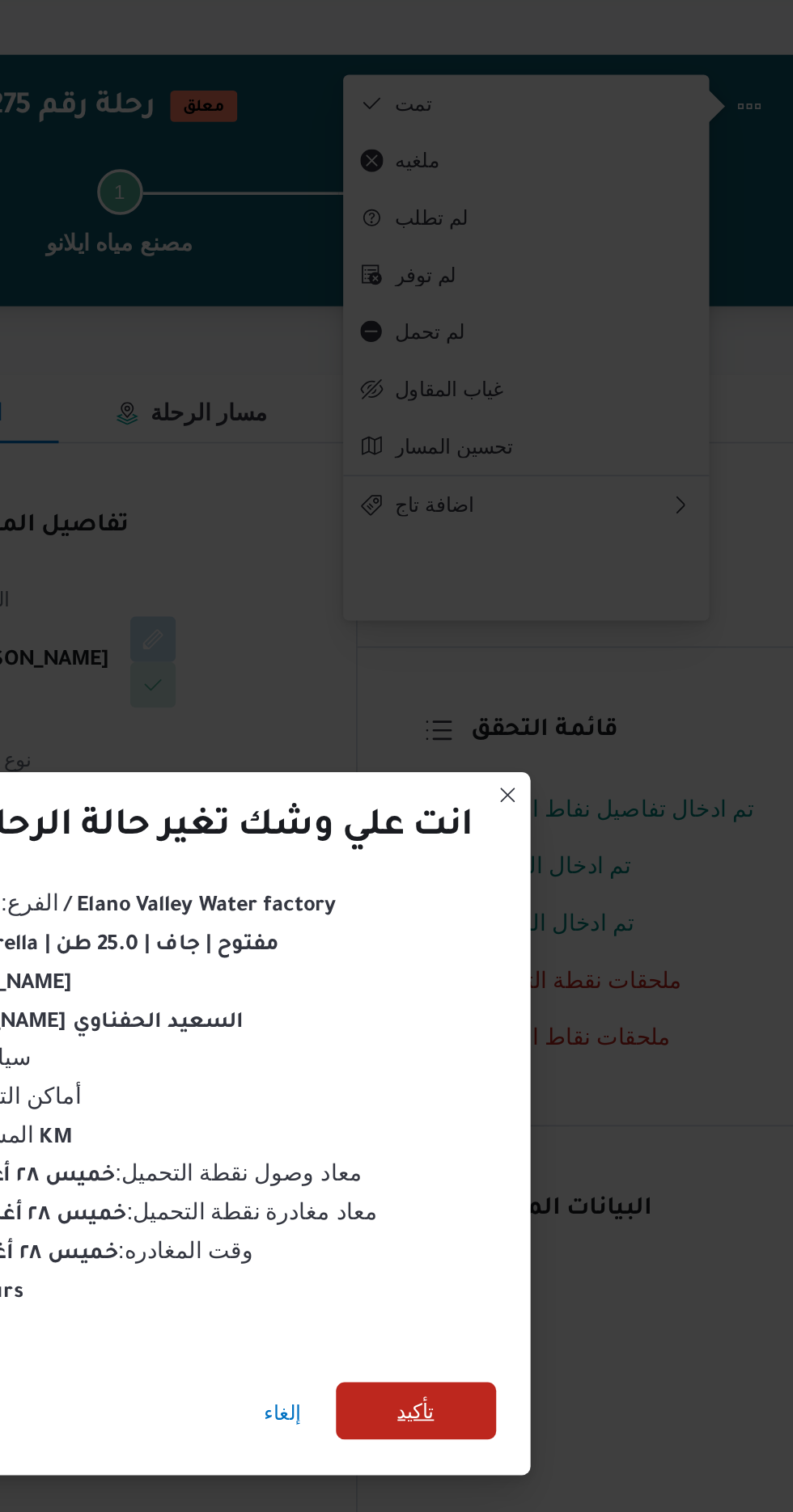
click at [528, 828] on span "تأكيد" at bounding box center [539, 843] width 91 height 33
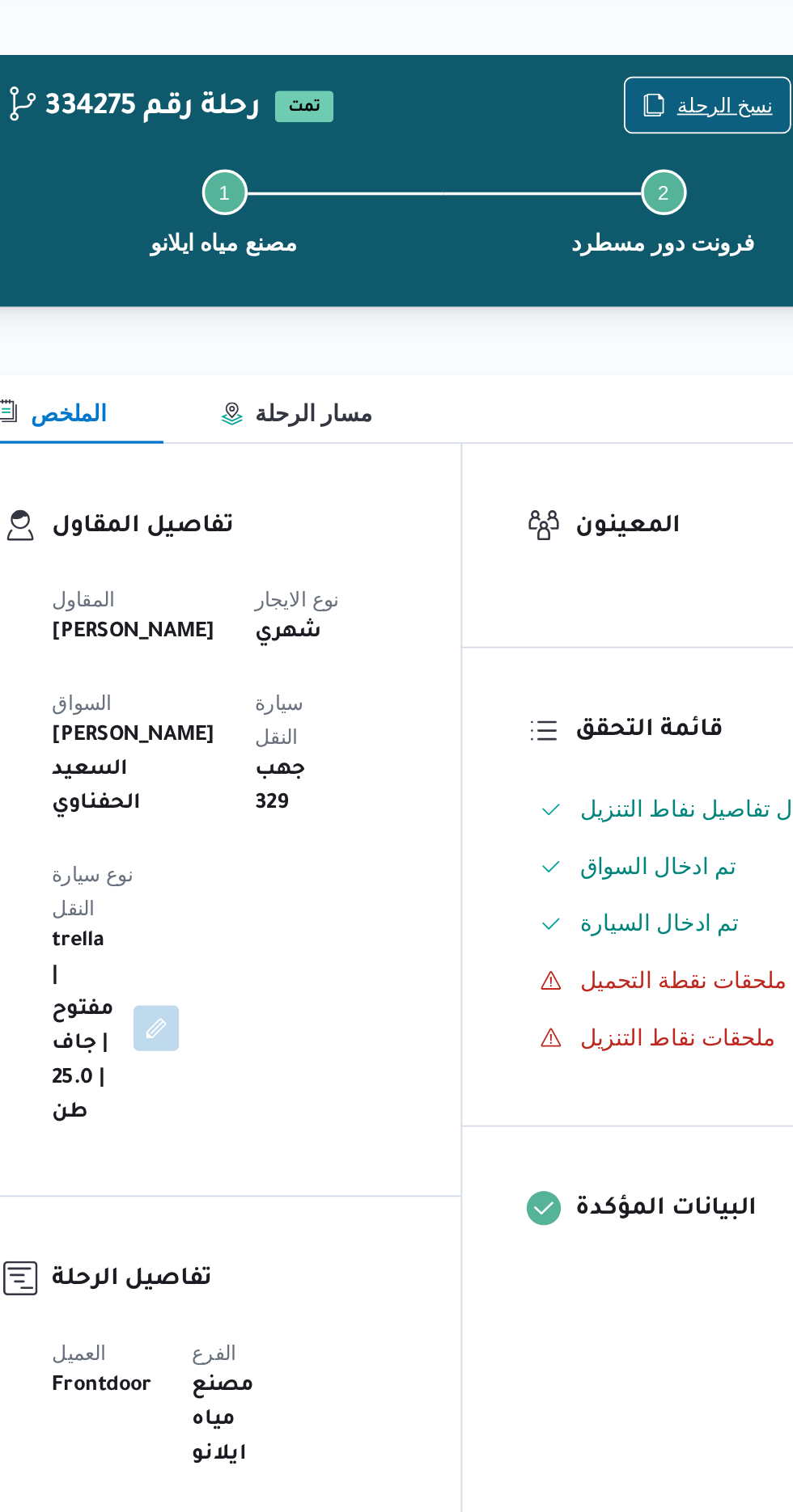
click at [643, 96] on span "نسخ الرحلة" at bounding box center [655, 103] width 54 height 19
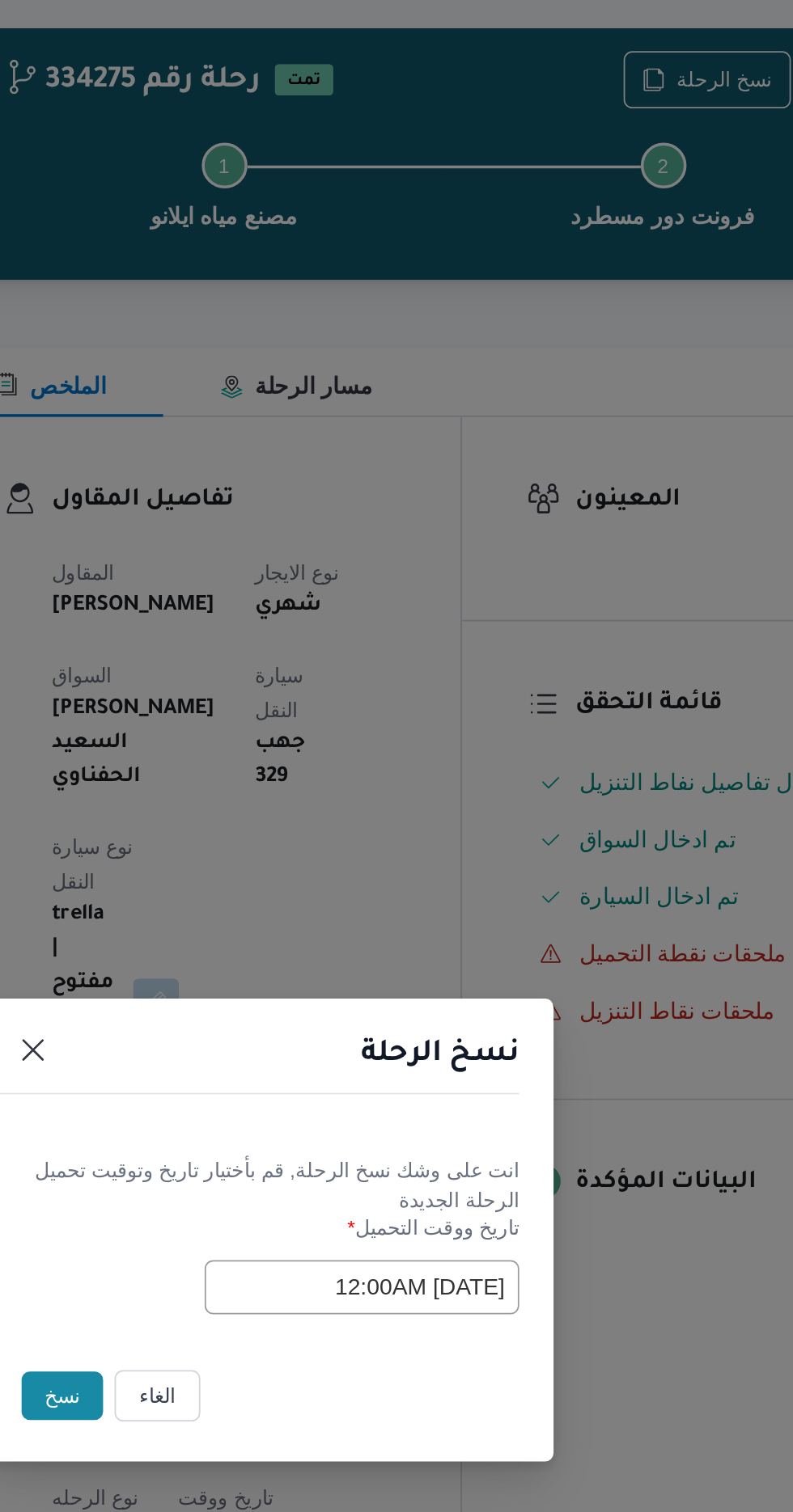
click at [405, 786] on input "[DATE] 12:00AM" at bounding box center [450, 788] width 178 height 31
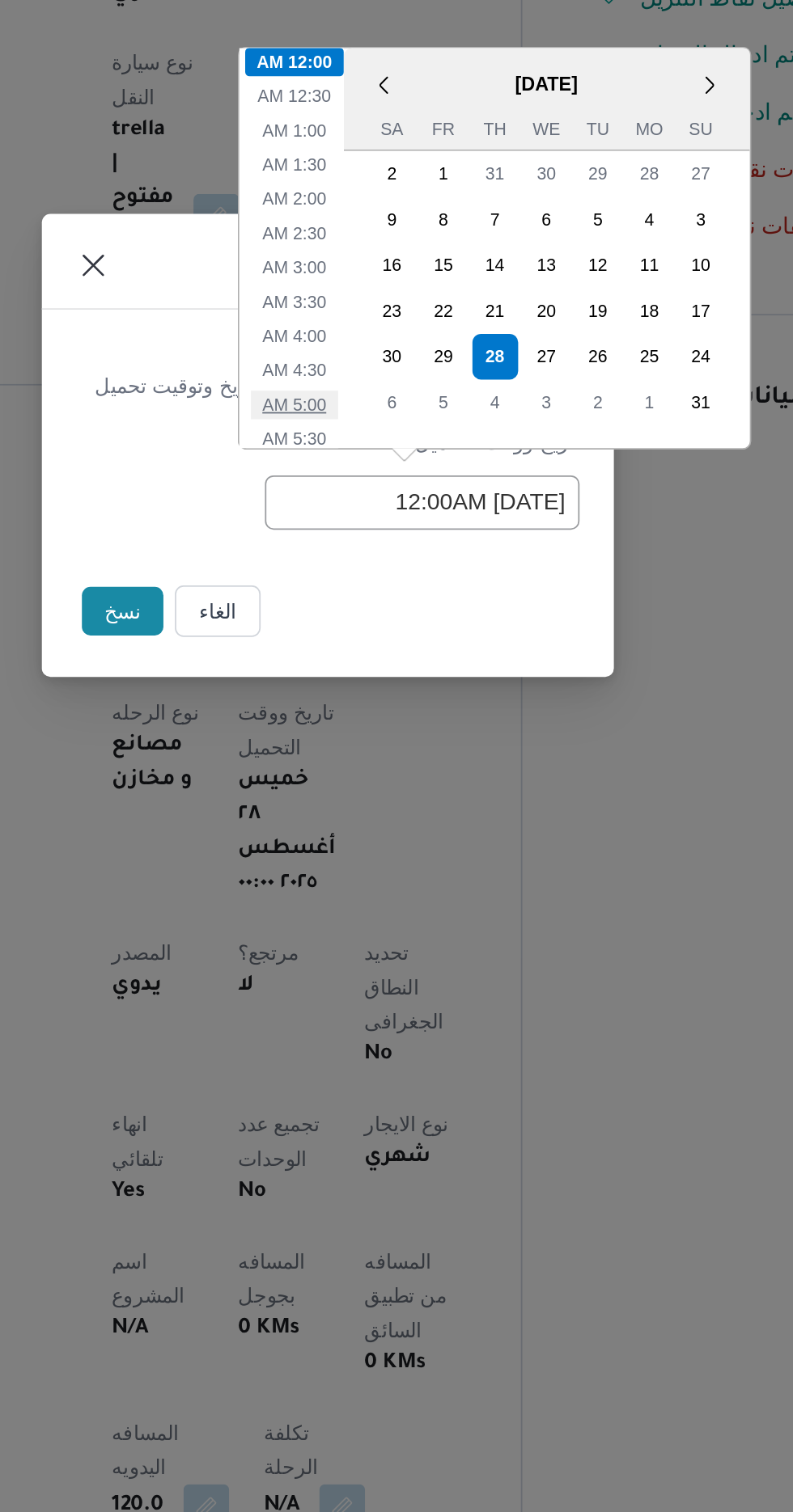
click at [379, 737] on li "5:00 AM" at bounding box center [377, 734] width 49 height 16
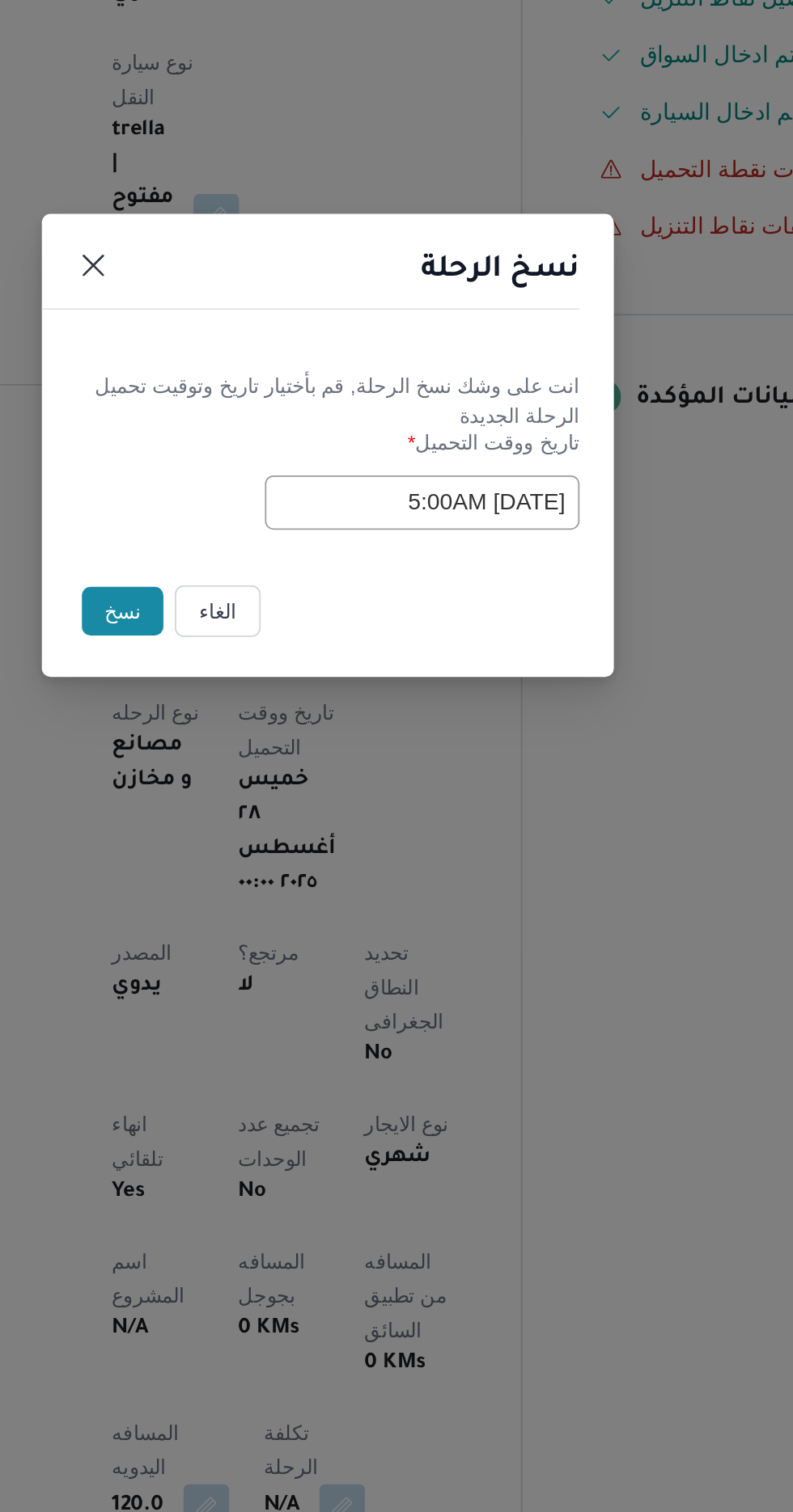
click at [450, 788] on input "[DATE] 5:00AM" at bounding box center [450, 788] width 178 height 31
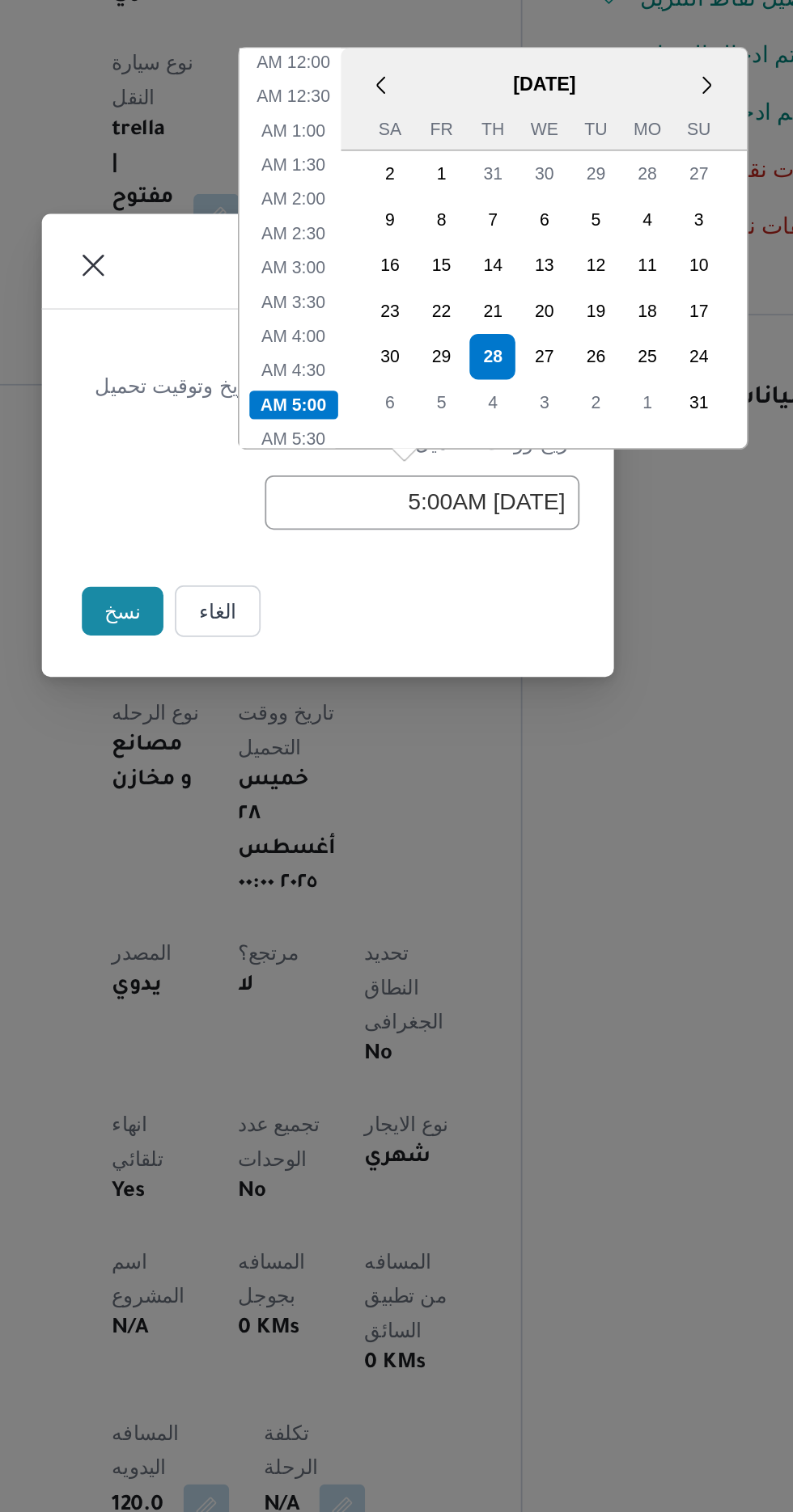
scroll to position [89, 0]
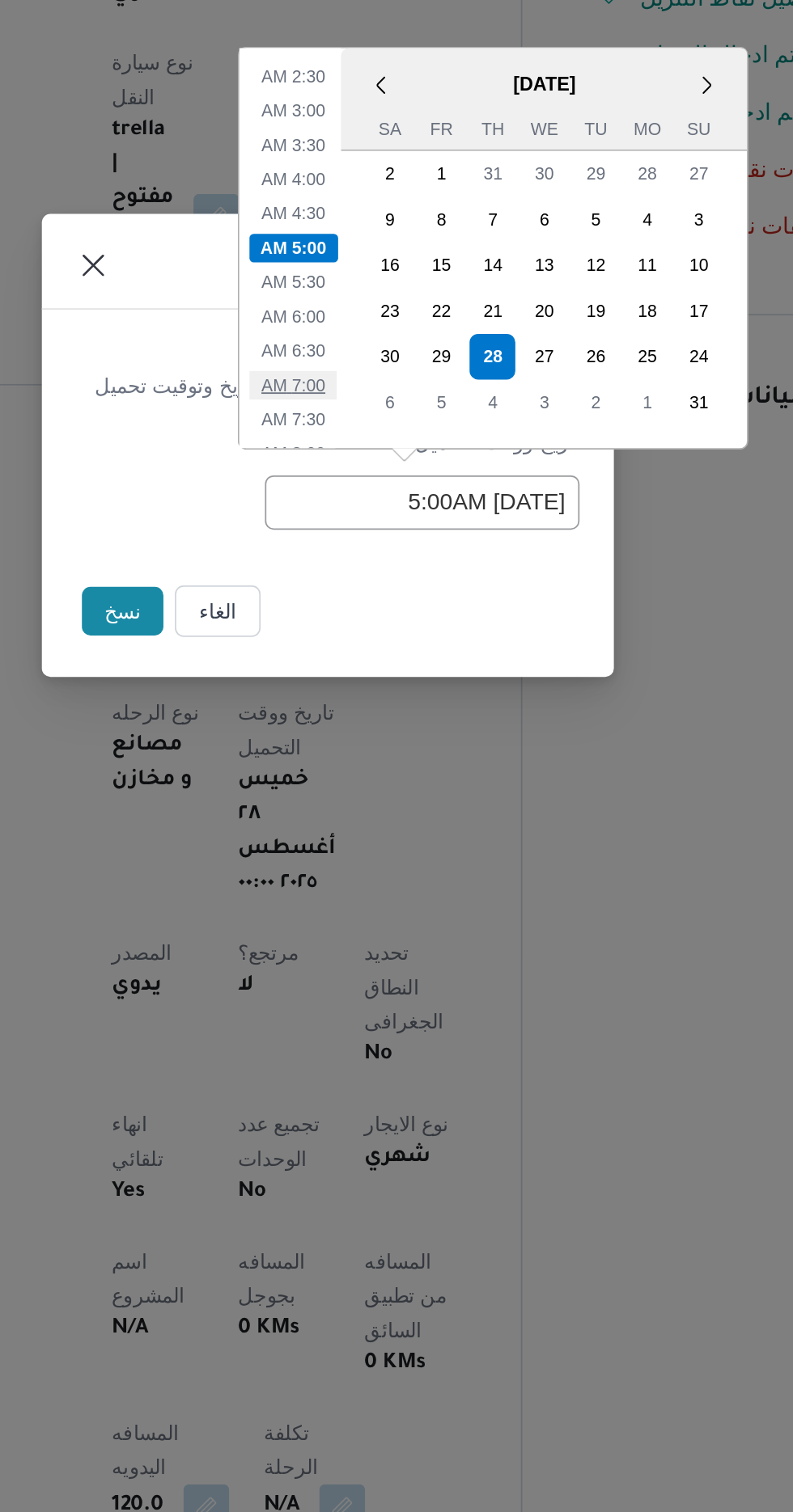
click at [382, 727] on li "7:00 AM" at bounding box center [376, 722] width 49 height 16
type input "[DATE] 7:00AM"
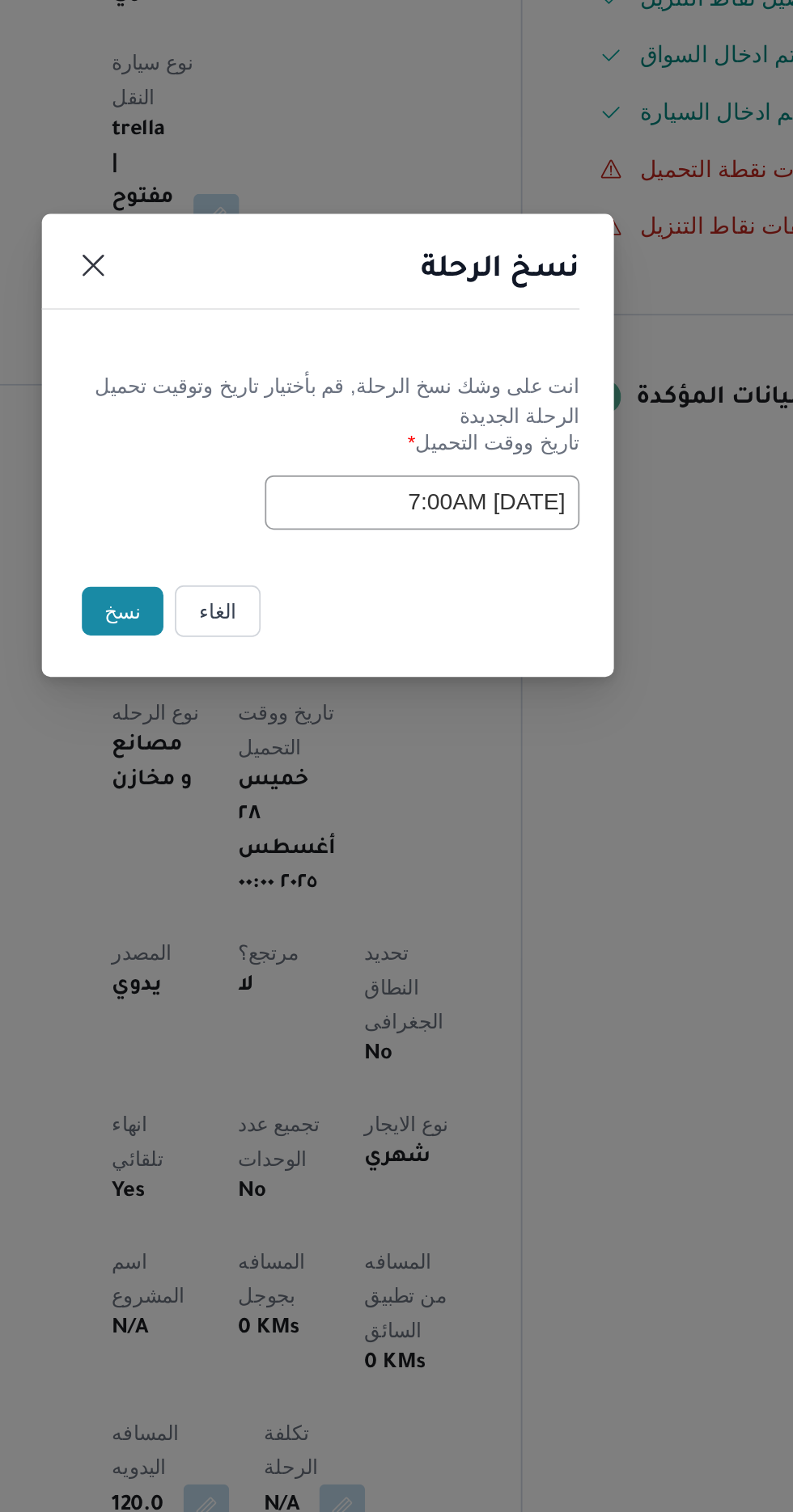
click at [276, 853] on button "نسخ" at bounding box center [280, 850] width 46 height 27
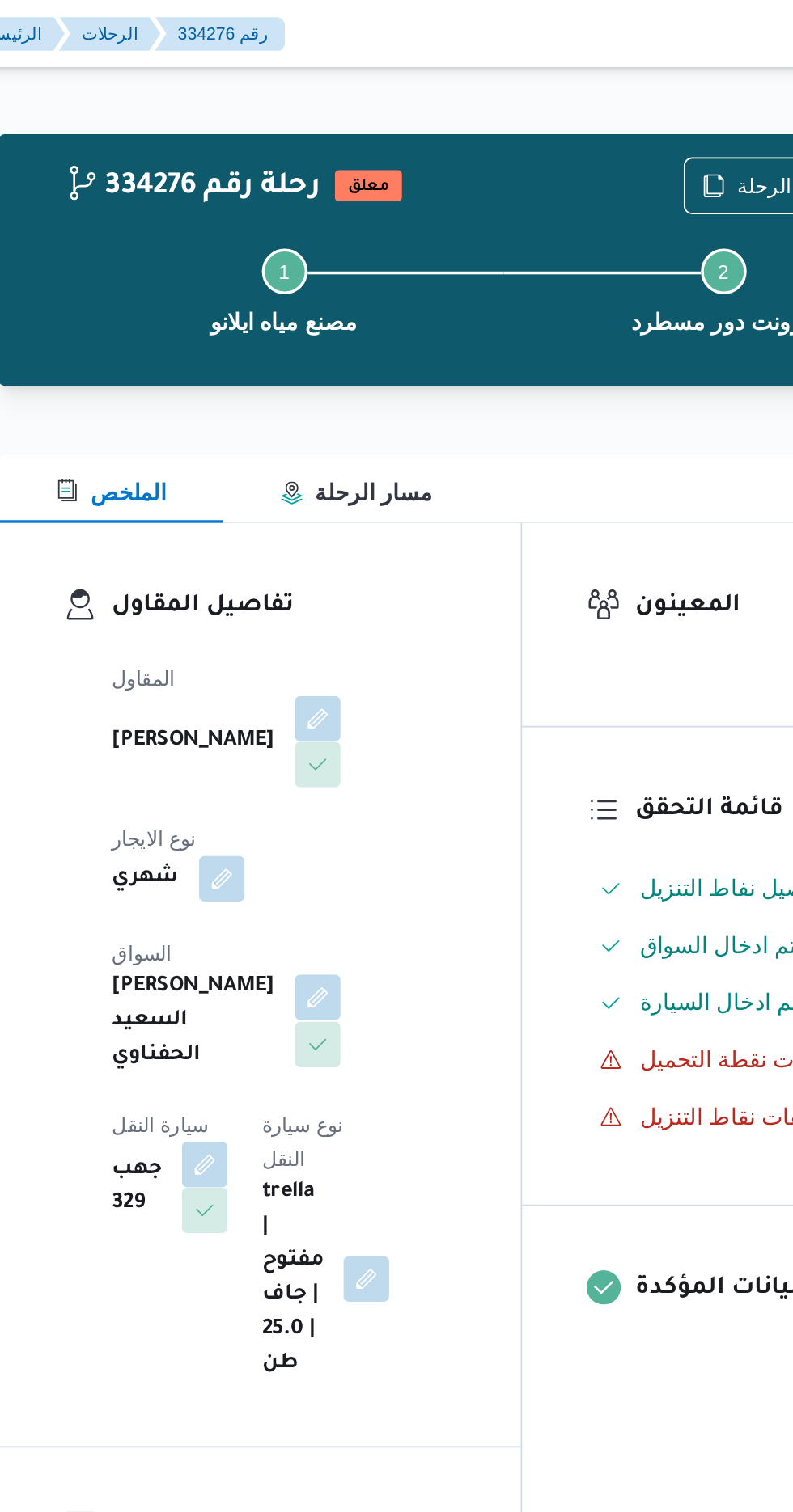
click at [378, 552] on button "button" at bounding box center [391, 564] width 26 height 26
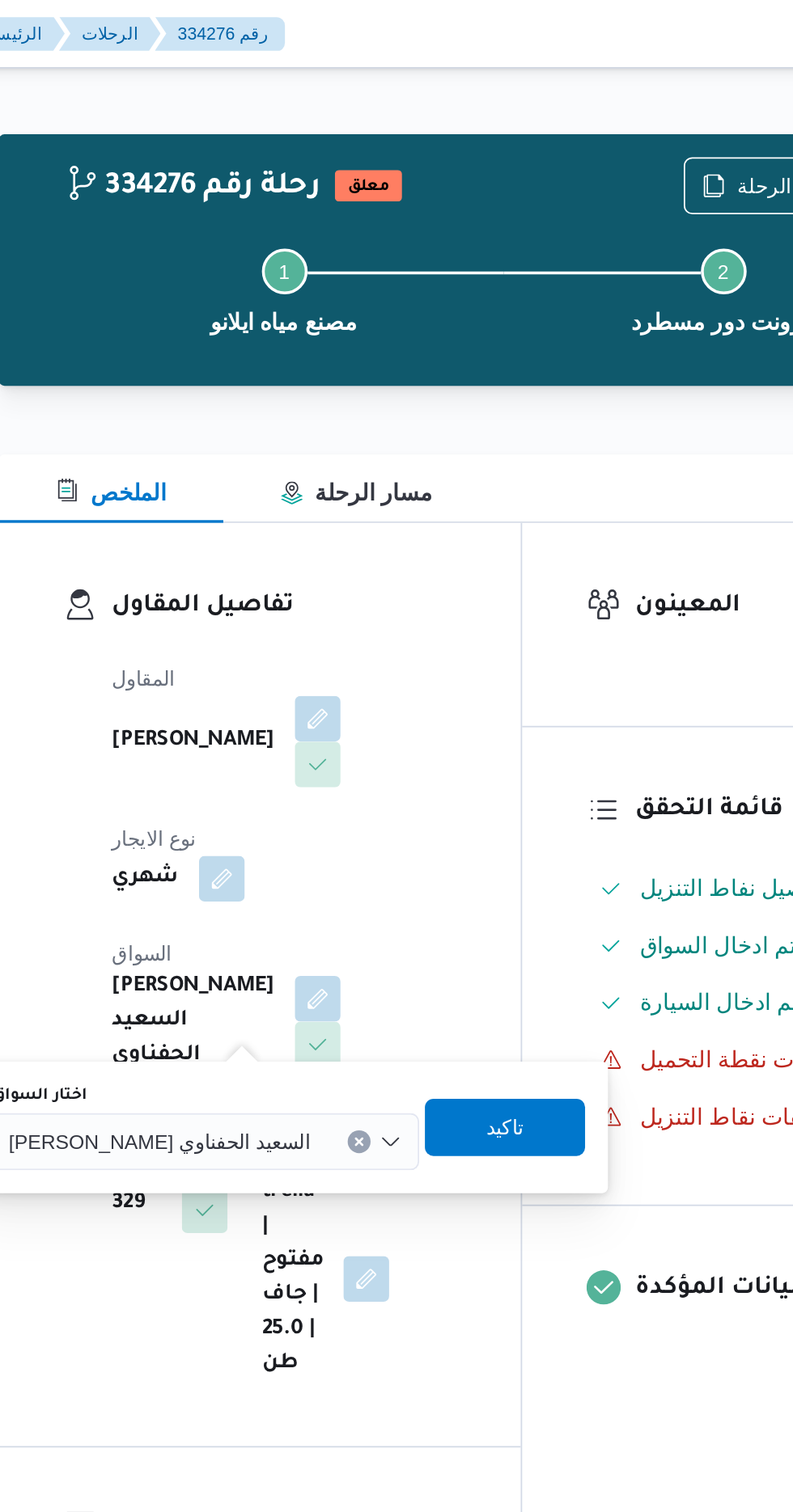
click at [314, 635] on div "[PERSON_NAME] السعيد الحفناوي" at bounding box center [327, 646] width 242 height 33
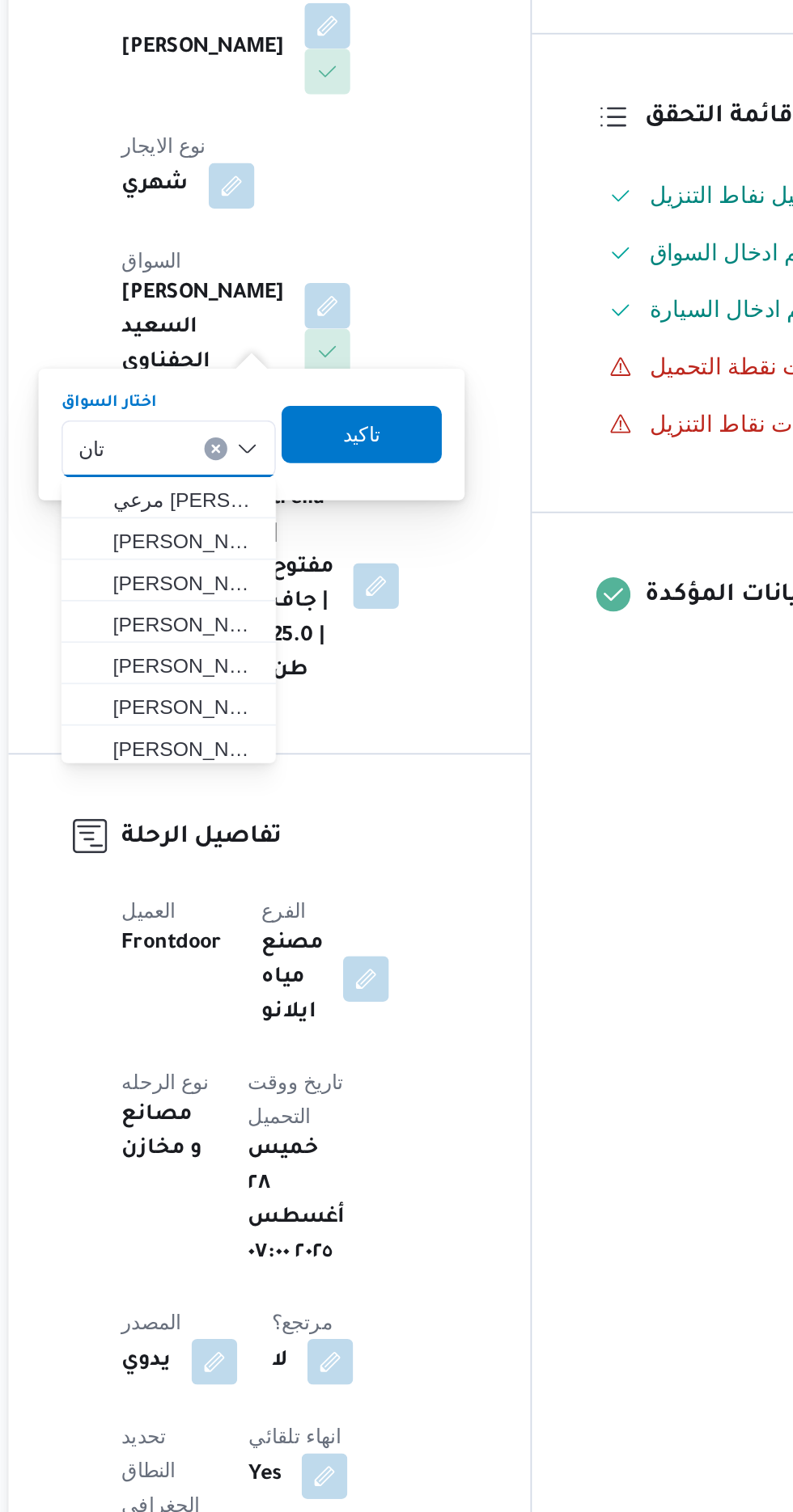
type input "تانر"
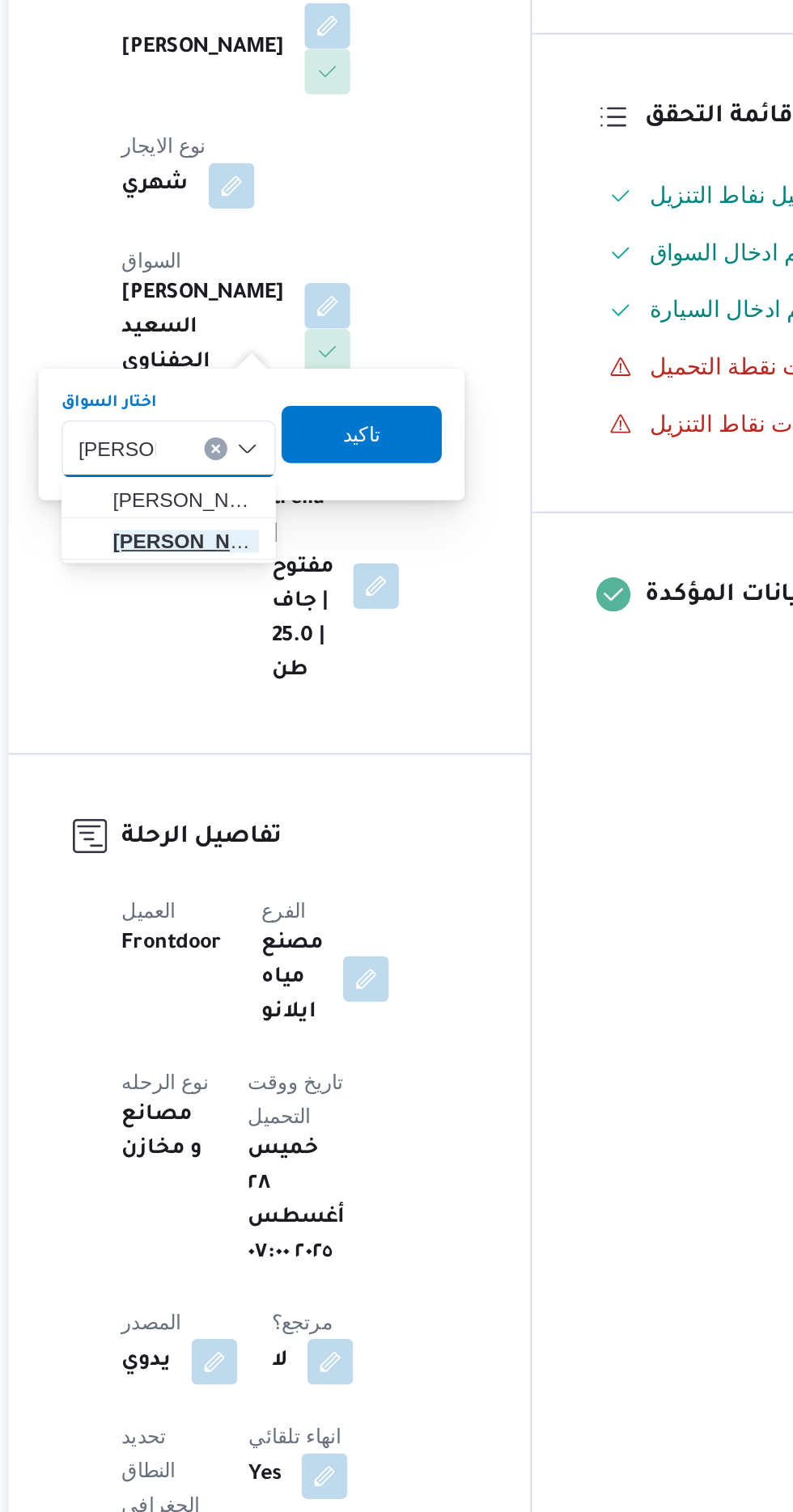
type input "[PERSON_NAME]"
click at [335, 698] on mark "[PERSON_NAME]" at bounding box center [316, 698] width 94 height 13
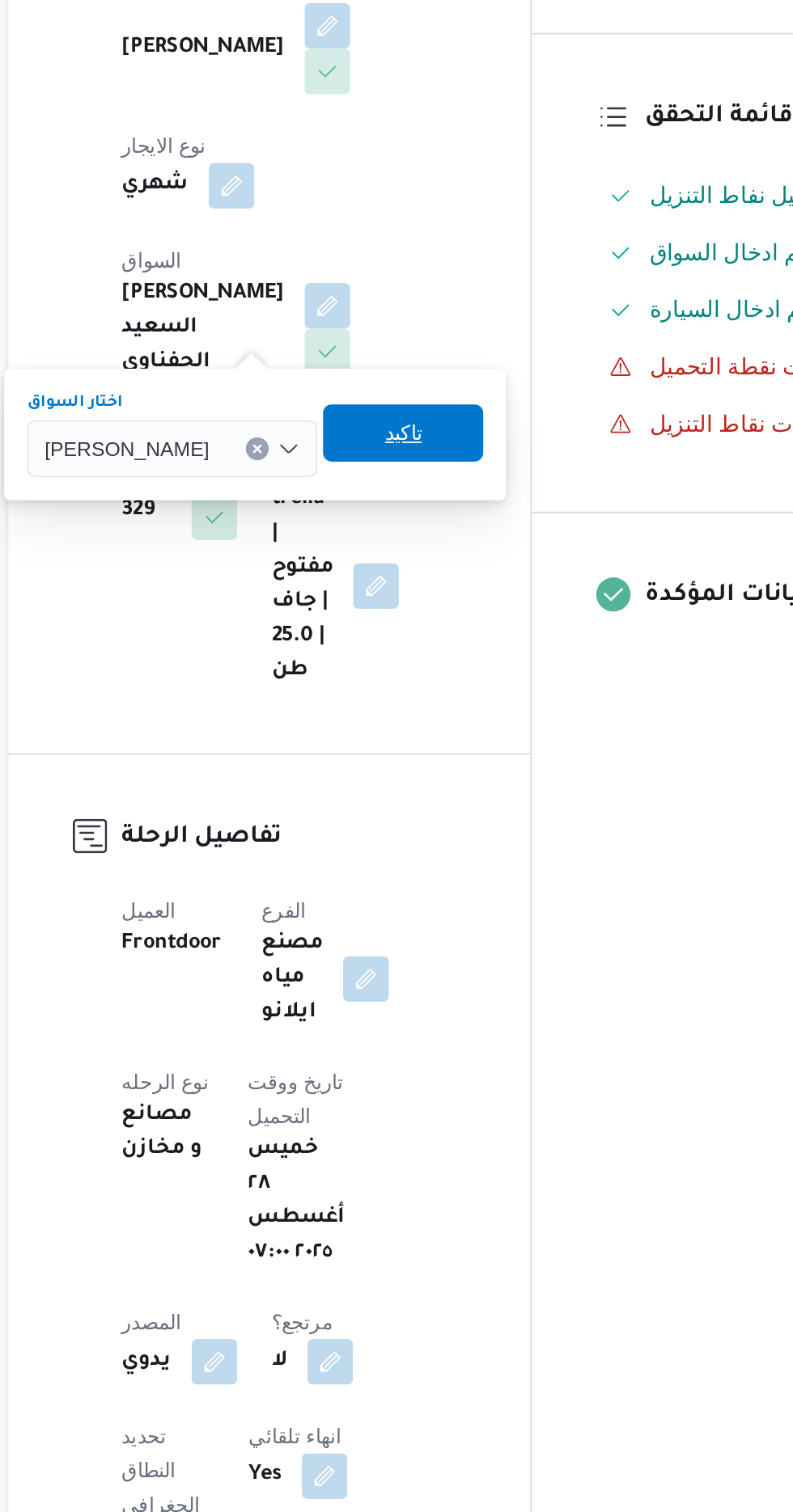
click at [438, 643] on span "تاكيد" at bounding box center [433, 637] width 21 height 19
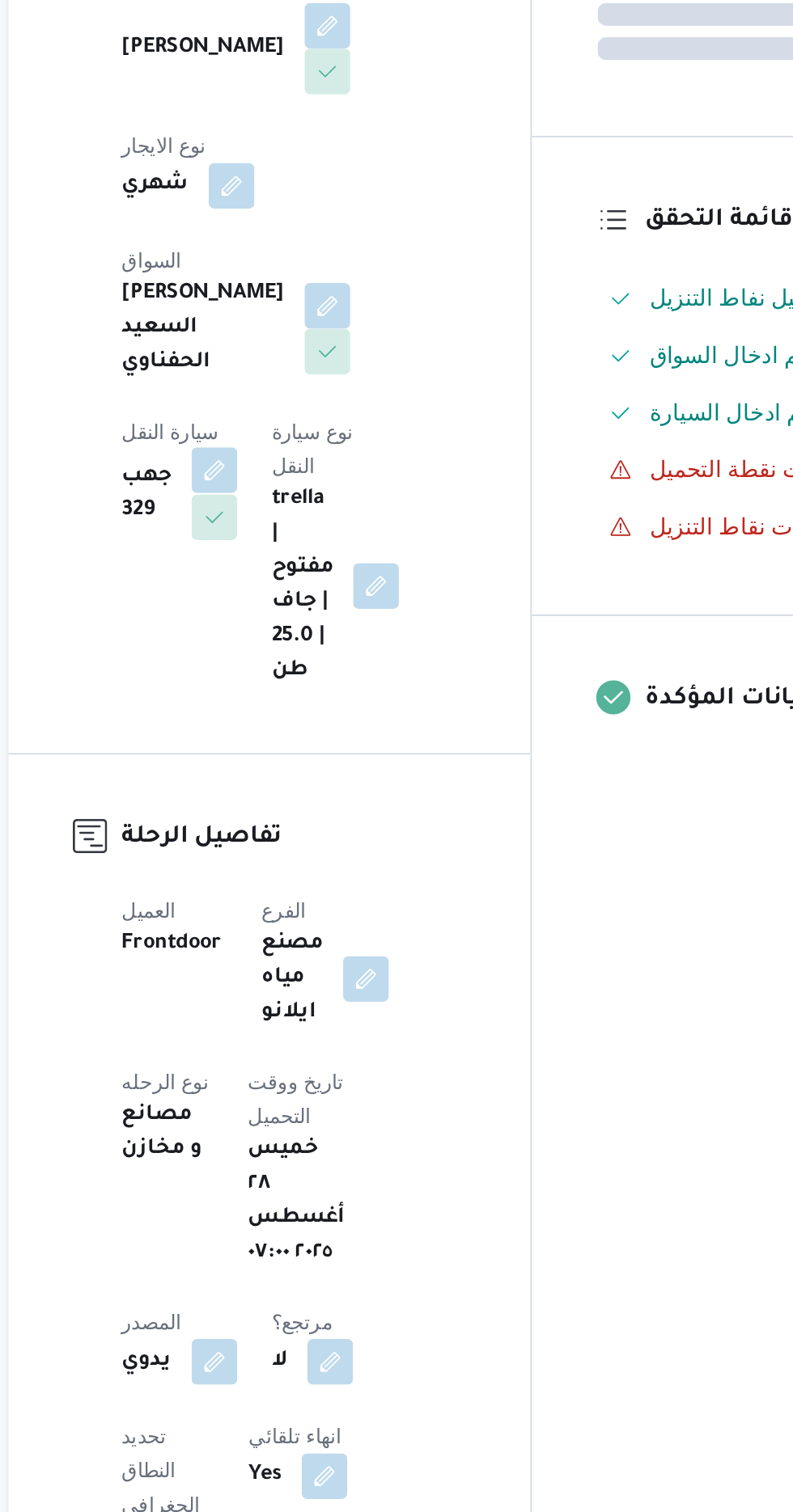
click at [340, 645] on button "button" at bounding box center [326, 658] width 26 height 26
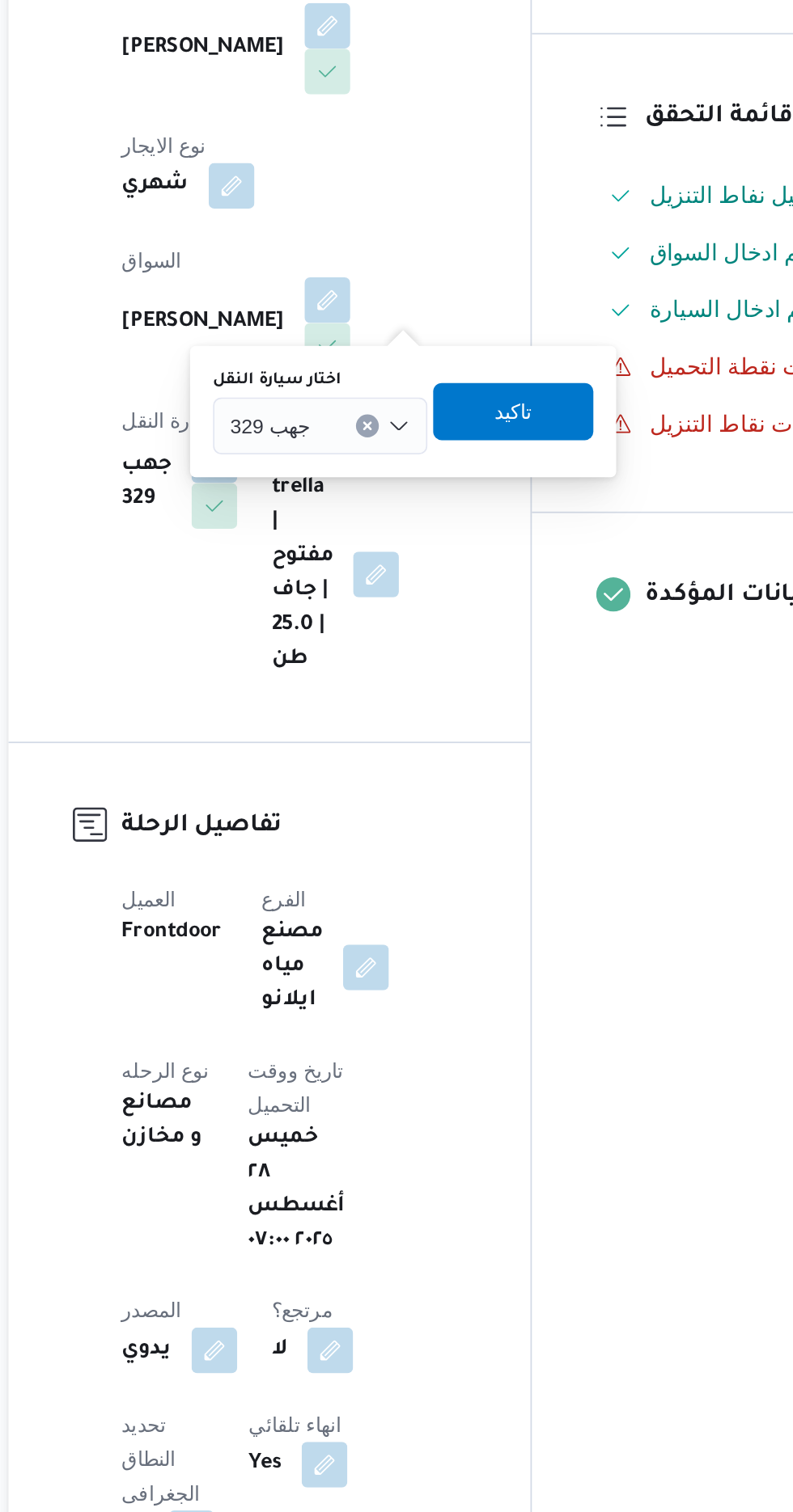
click at [386, 632] on div "جهب 329" at bounding box center [387, 633] width 121 height 33
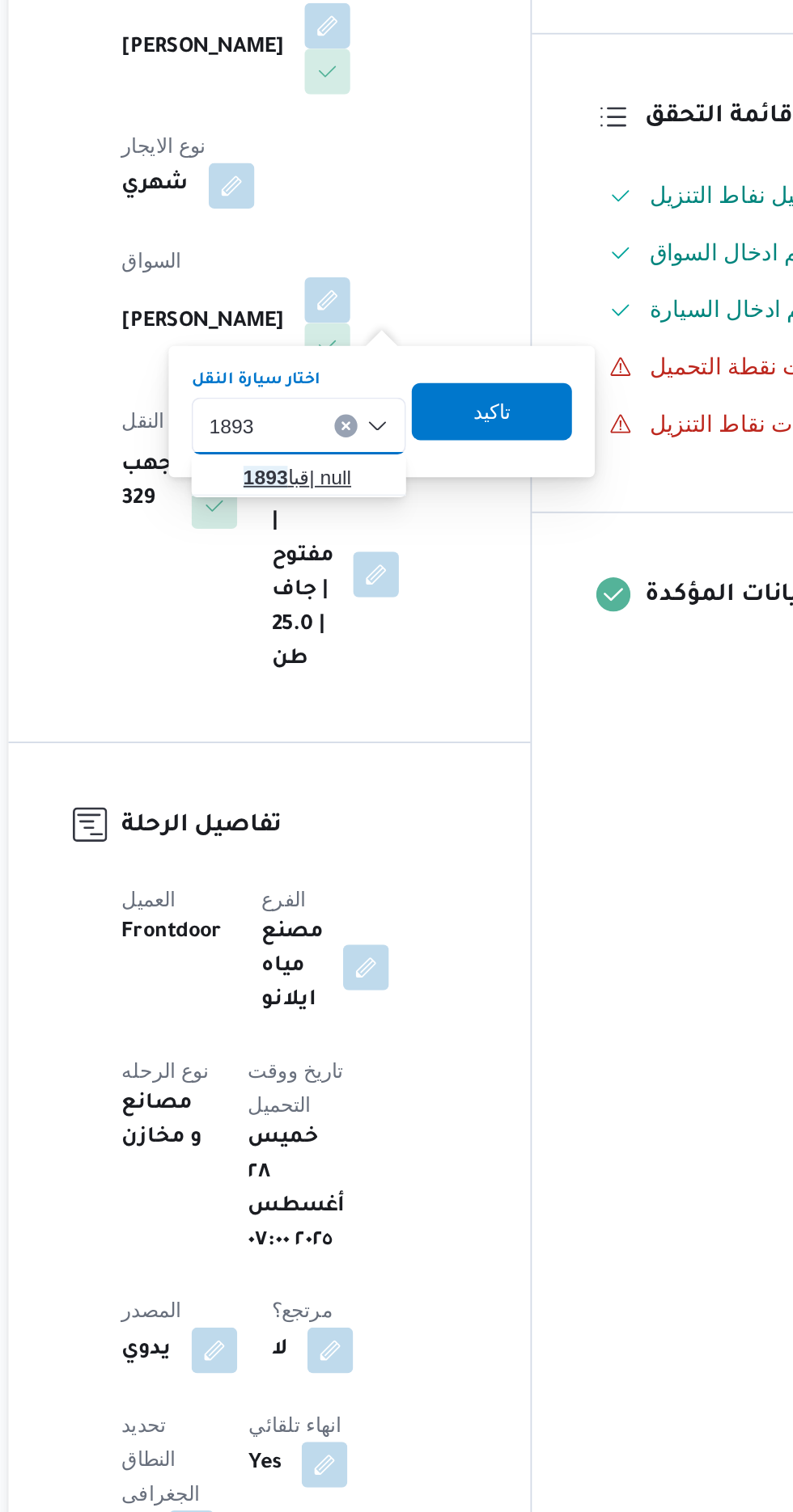
type input "1893"
click at [393, 660] on span "قبا 1893 | null" at bounding box center [383, 661] width 82 height 19
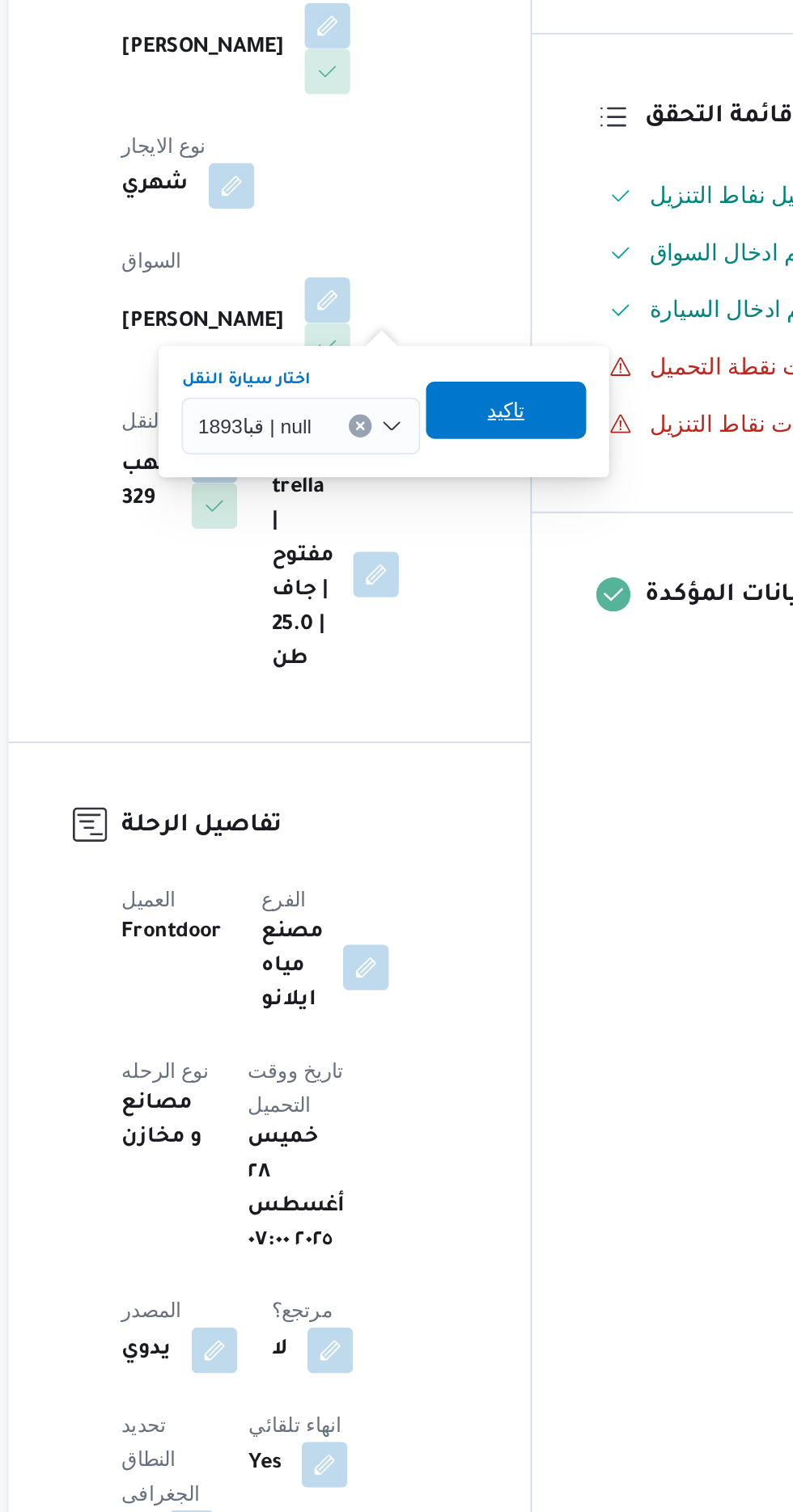
click at [498, 625] on span "تاكيد" at bounding box center [491, 623] width 21 height 19
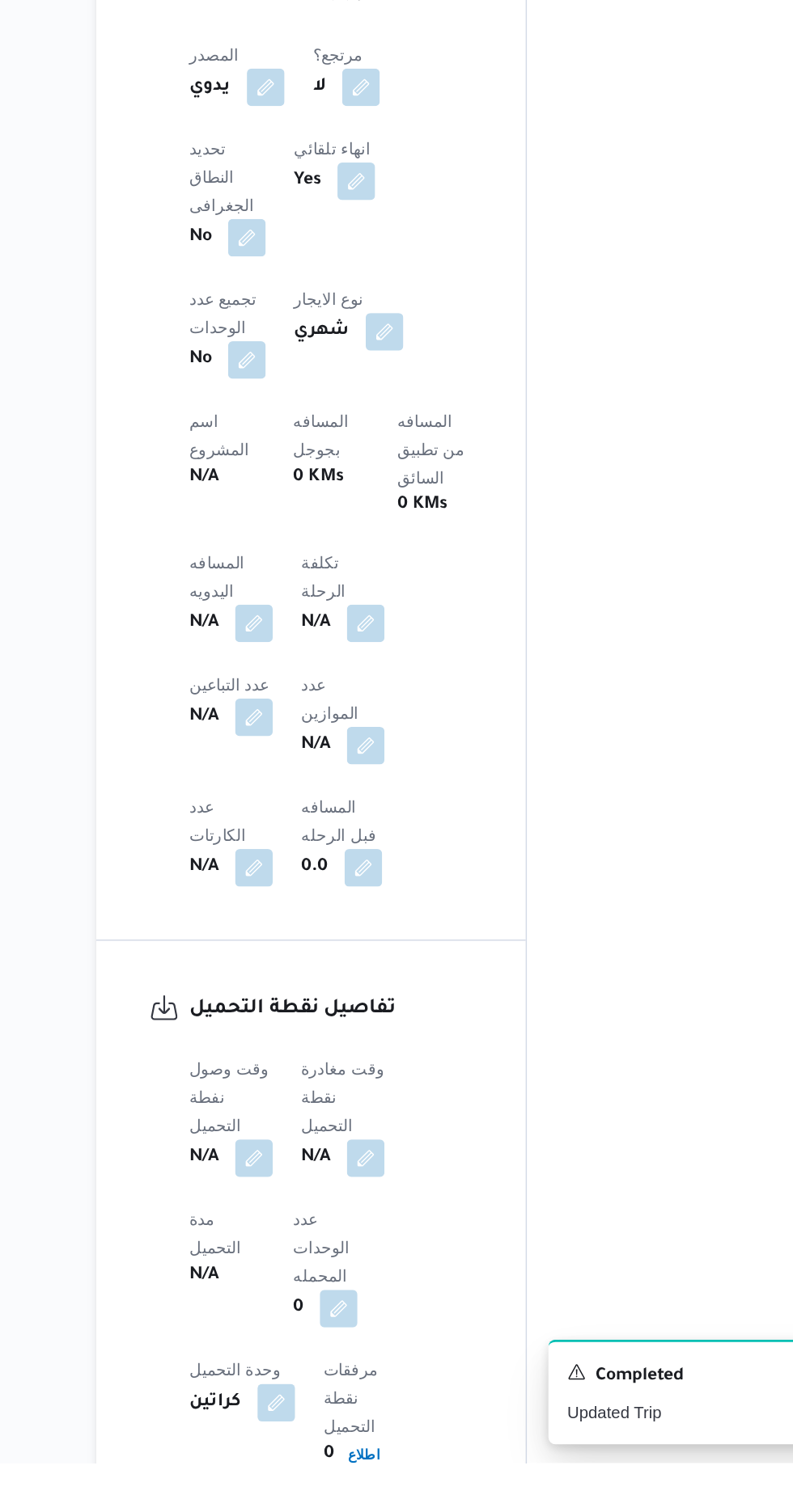
scroll to position [590, 0]
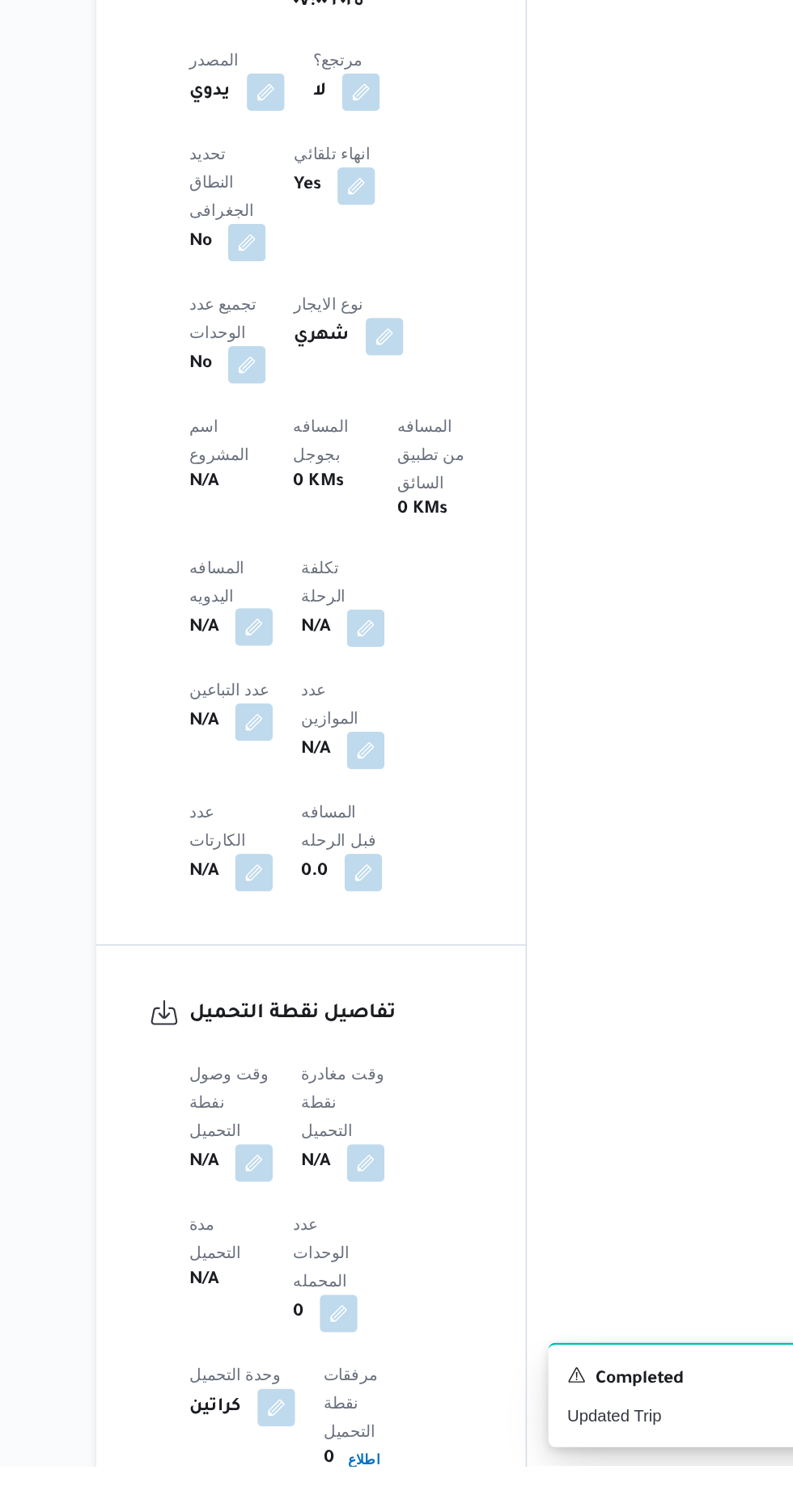
click at [321, 921] on button "button" at bounding box center [318, 934] width 26 height 26
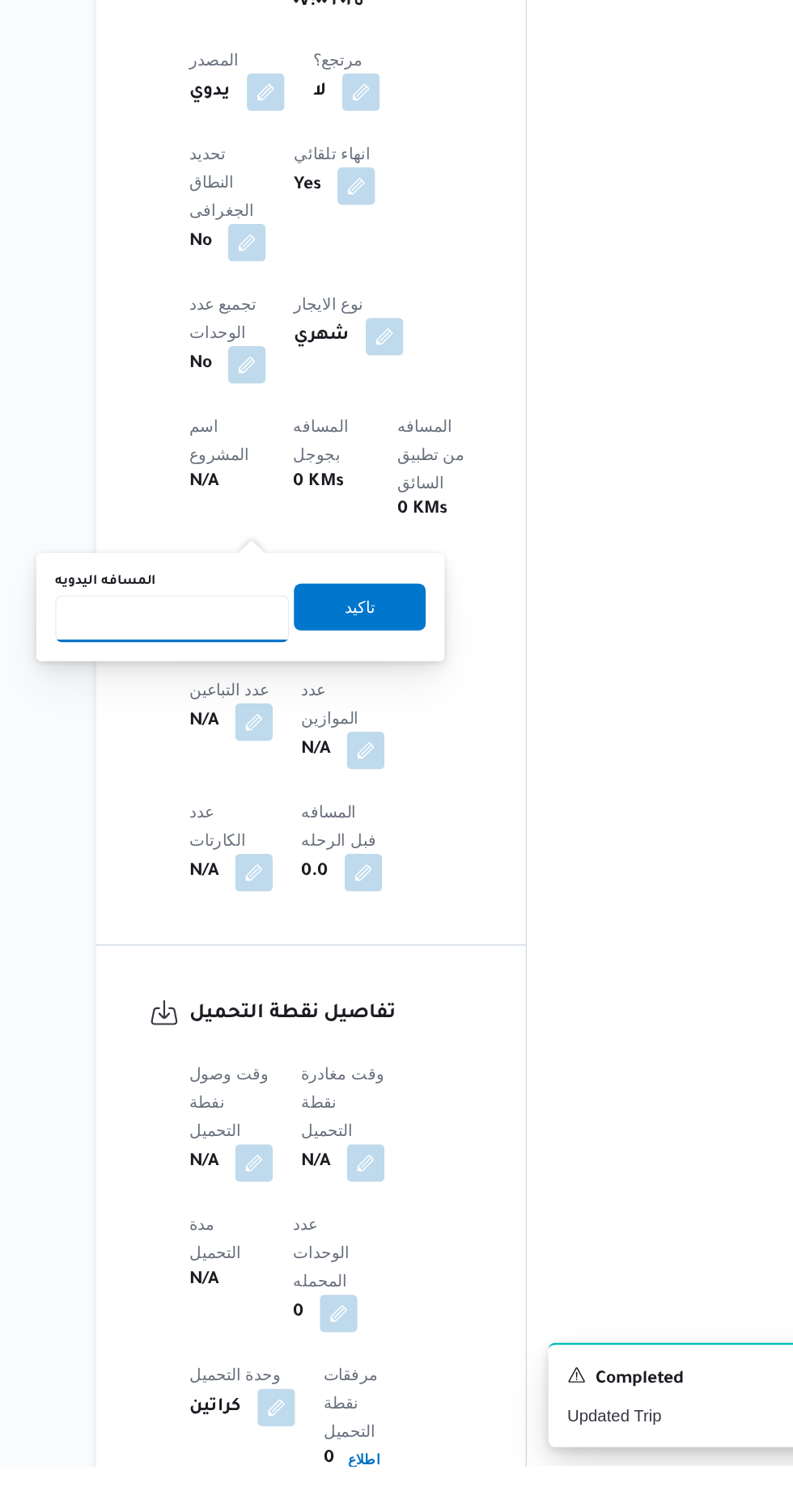
click at [302, 921] on input "المسافه اليدويه" at bounding box center [263, 929] width 161 height 33
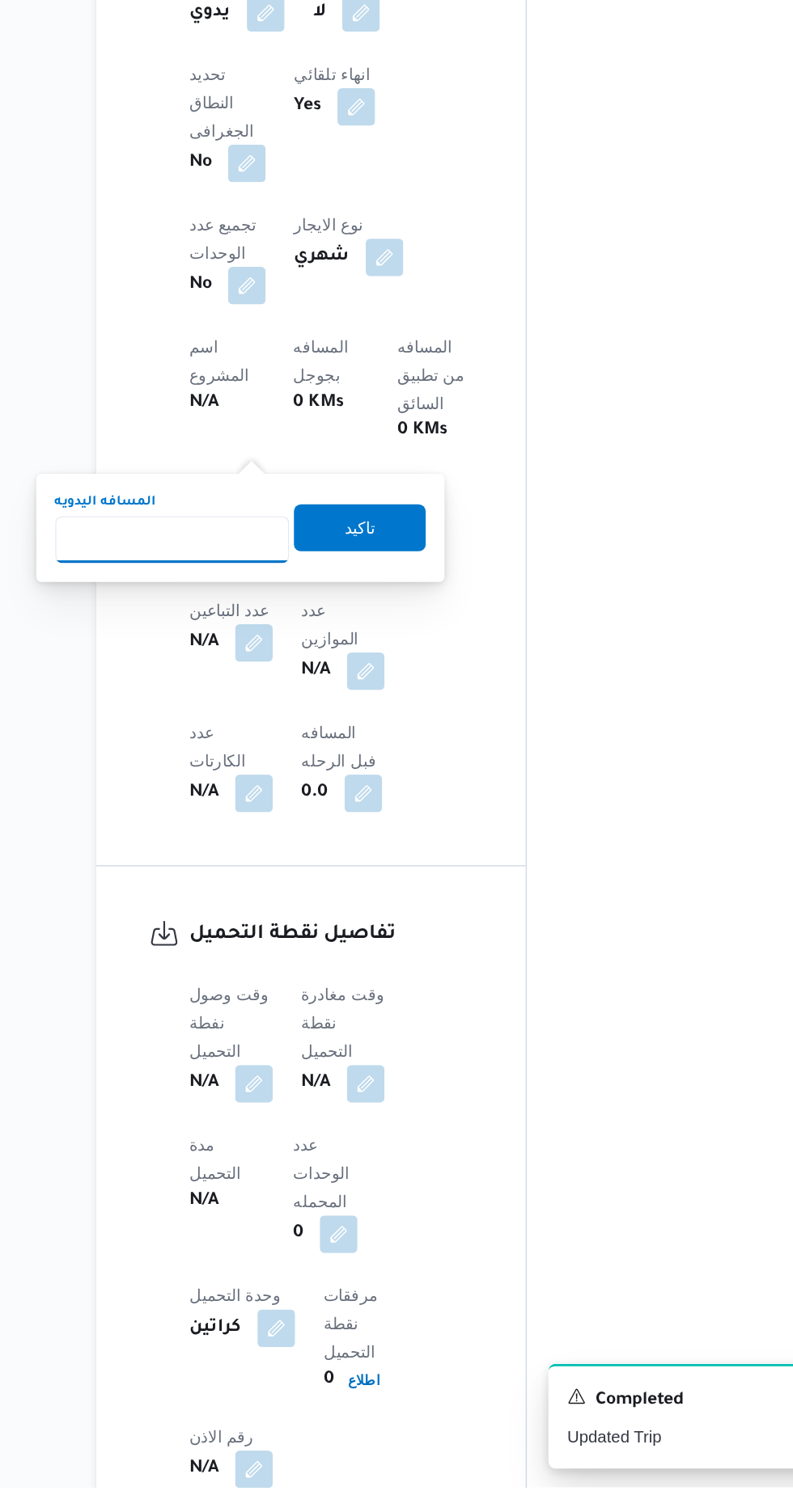
scroll to position [719, 0]
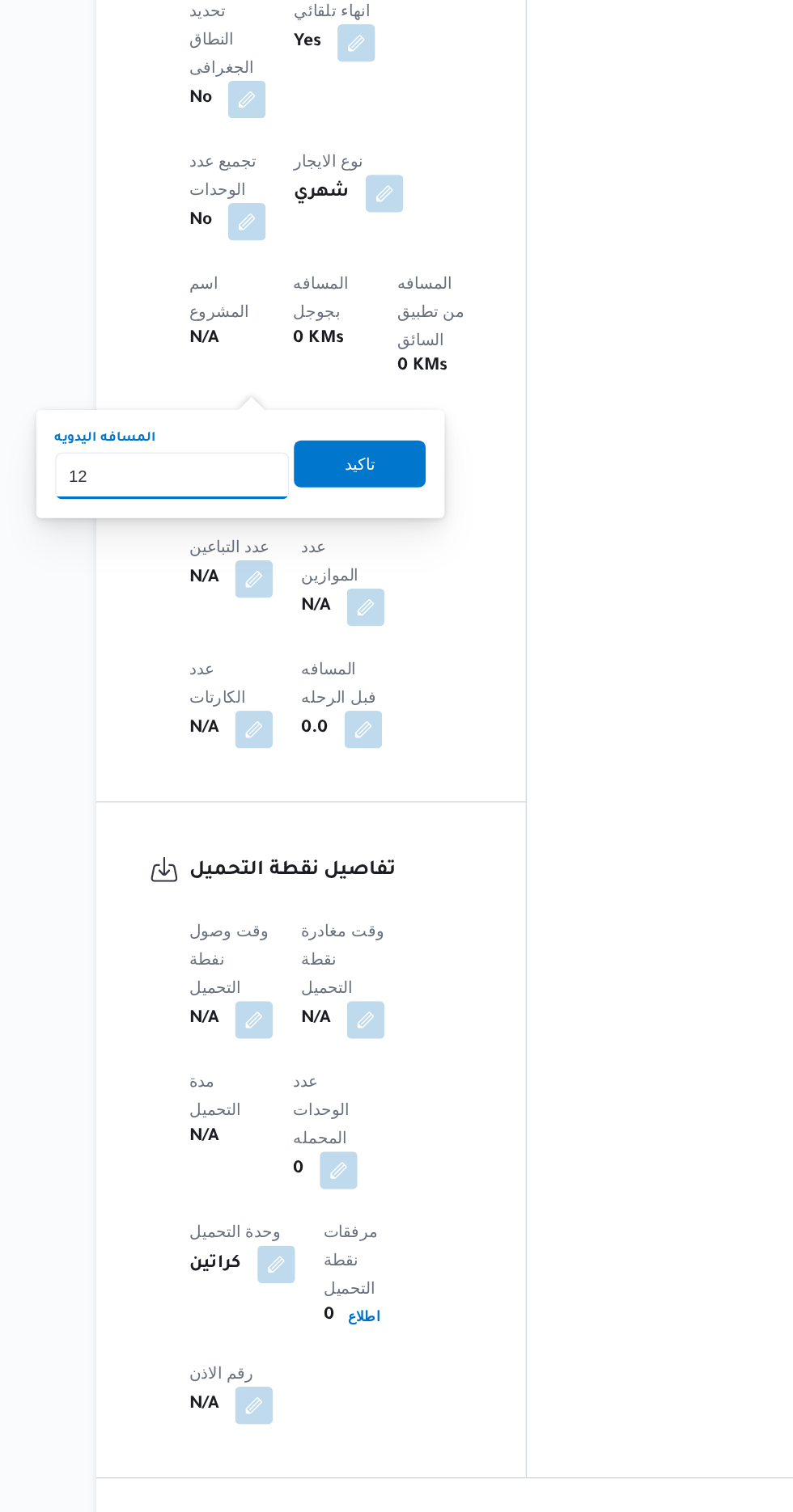
type input "120"
click at [418, 789] on span "تاكيد" at bounding box center [392, 790] width 91 height 33
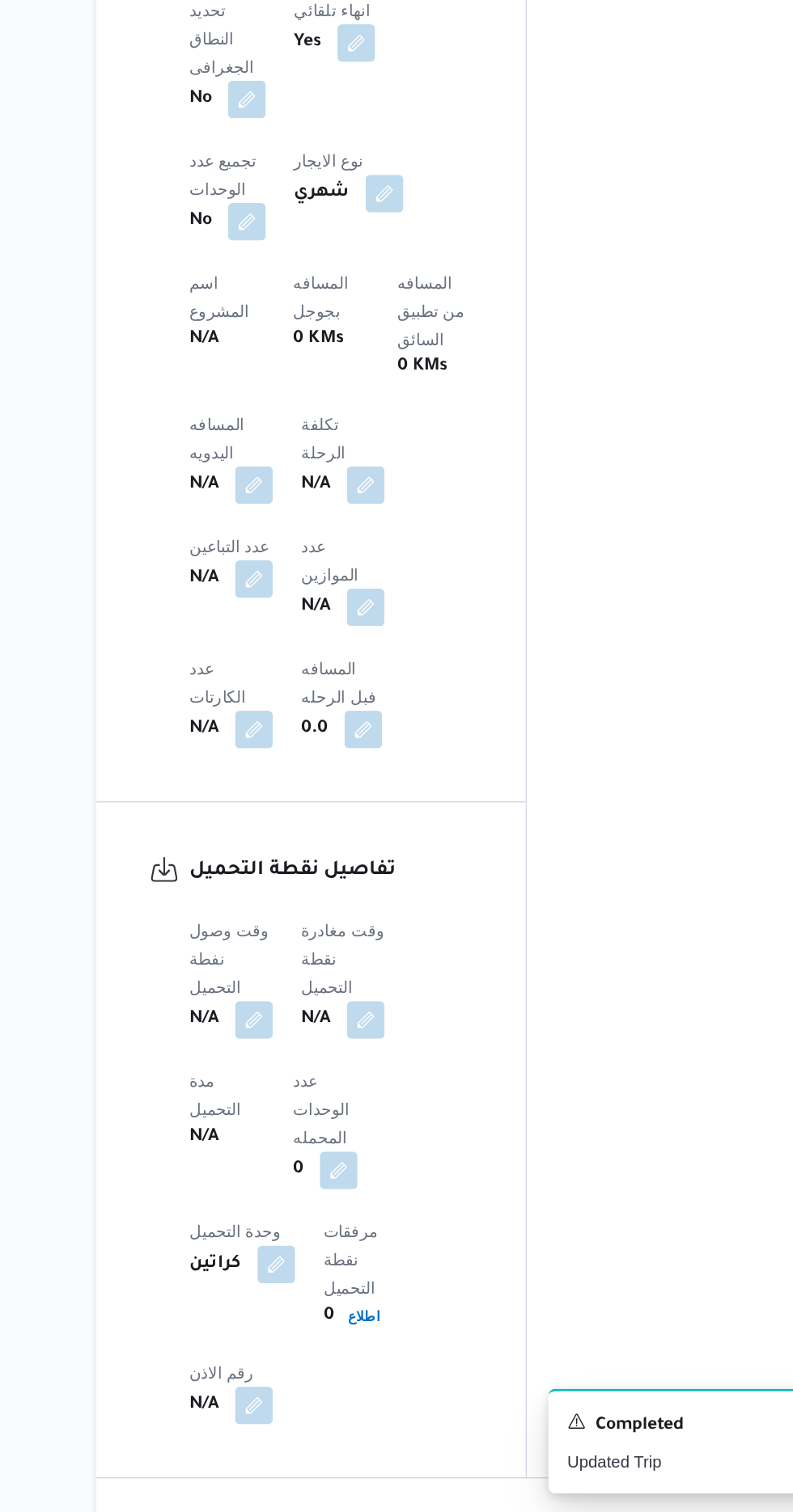
scroll to position [814, 0]
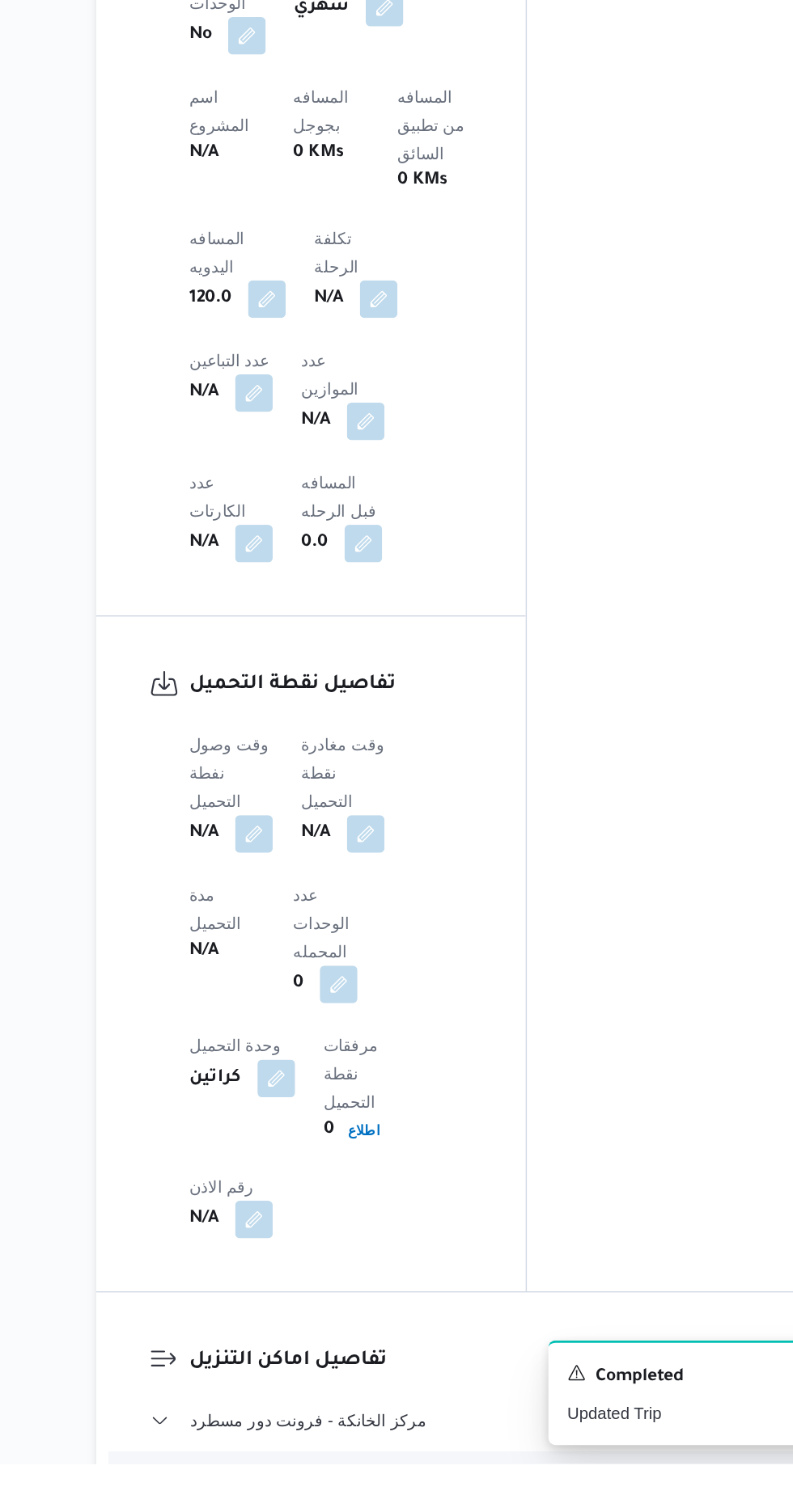
click at [322, 997] on div "وقت وصول نفطة التحميل N/A وقت مغادرة نقطة التحميل N/A مدة التحميل N/A عدد الوحد…" at bounding box center [372, 1181] width 215 height 369
click at [320, 1064] on button "button" at bounding box center [318, 1077] width 26 height 26
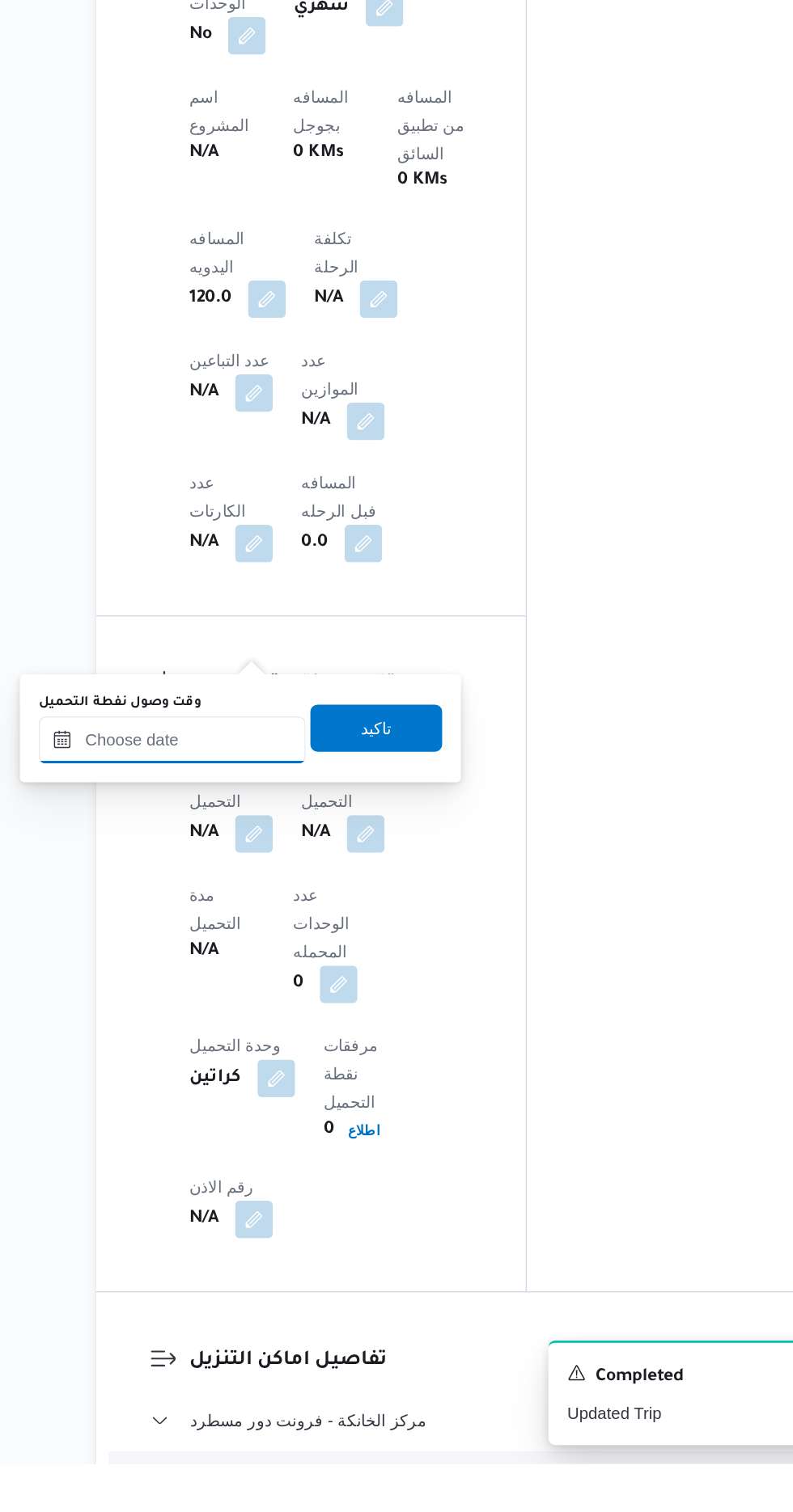
click at [320, 1017] on input "وقت وصول نفطة التحميل" at bounding box center [262, 1014] width 184 height 33
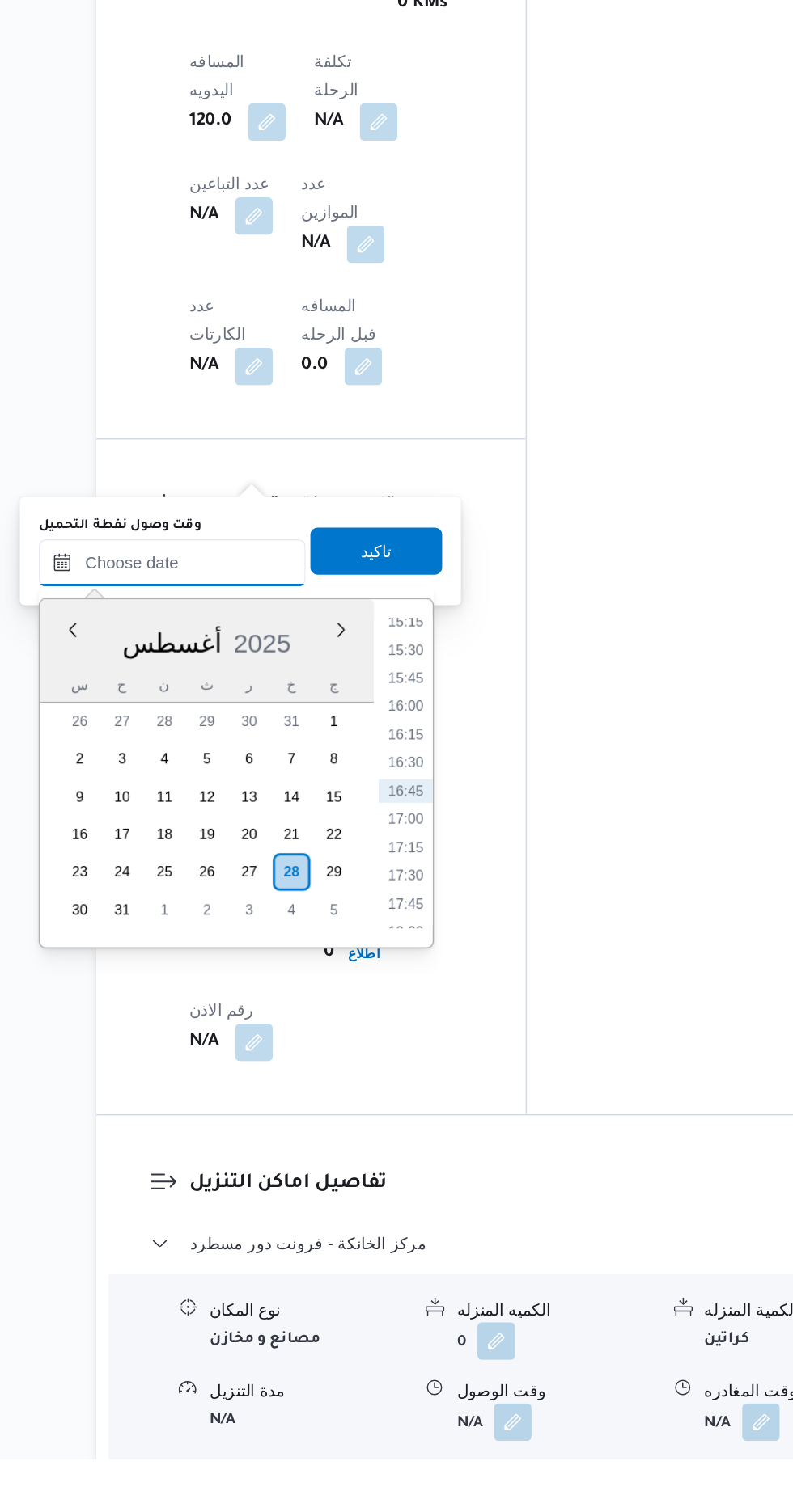
scroll to position [932, 0]
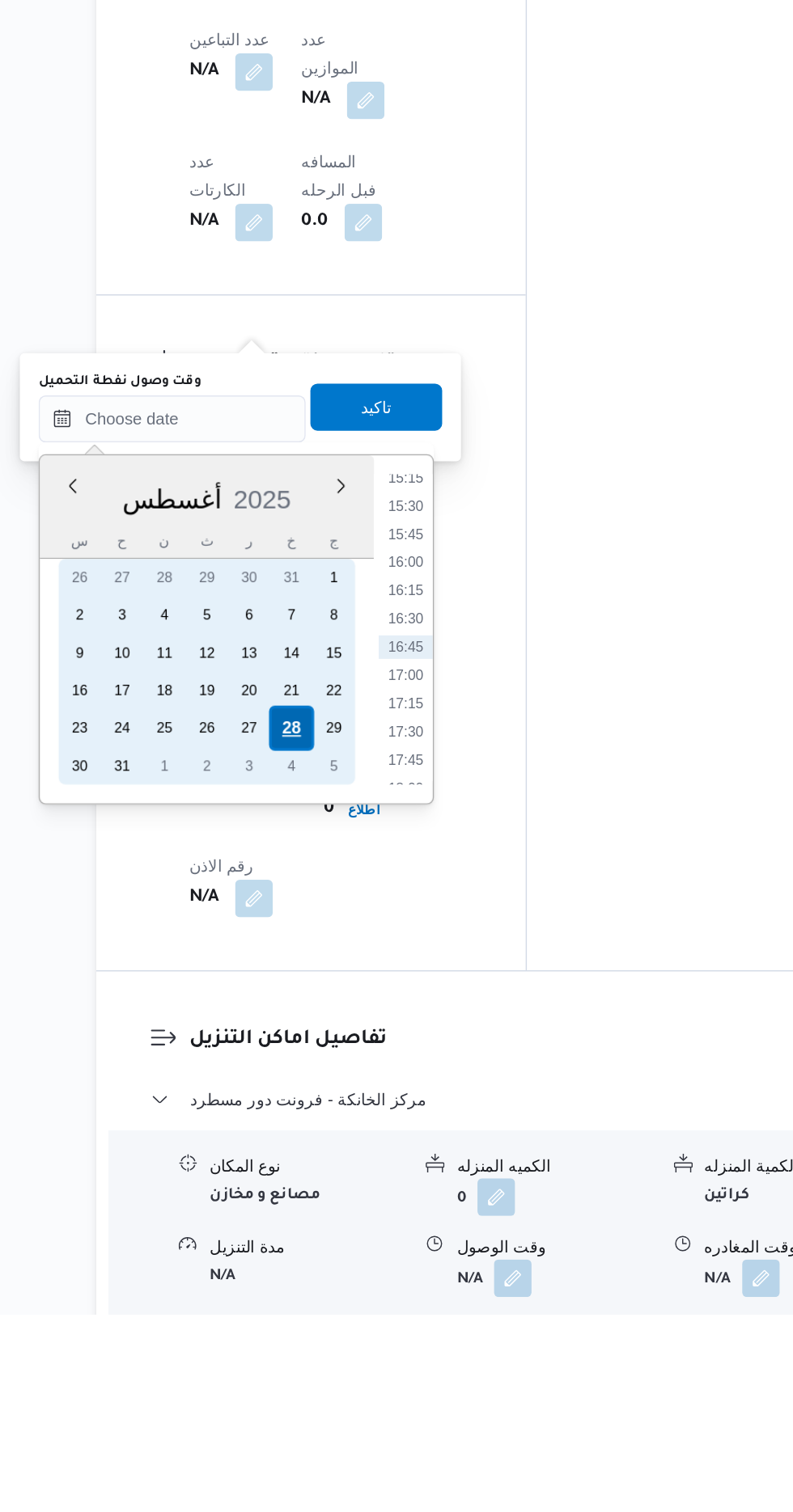
click at [345, 1102] on div "28" at bounding box center [343, 1109] width 31 height 31
type input "[DATE] ٠٠:٠٠"
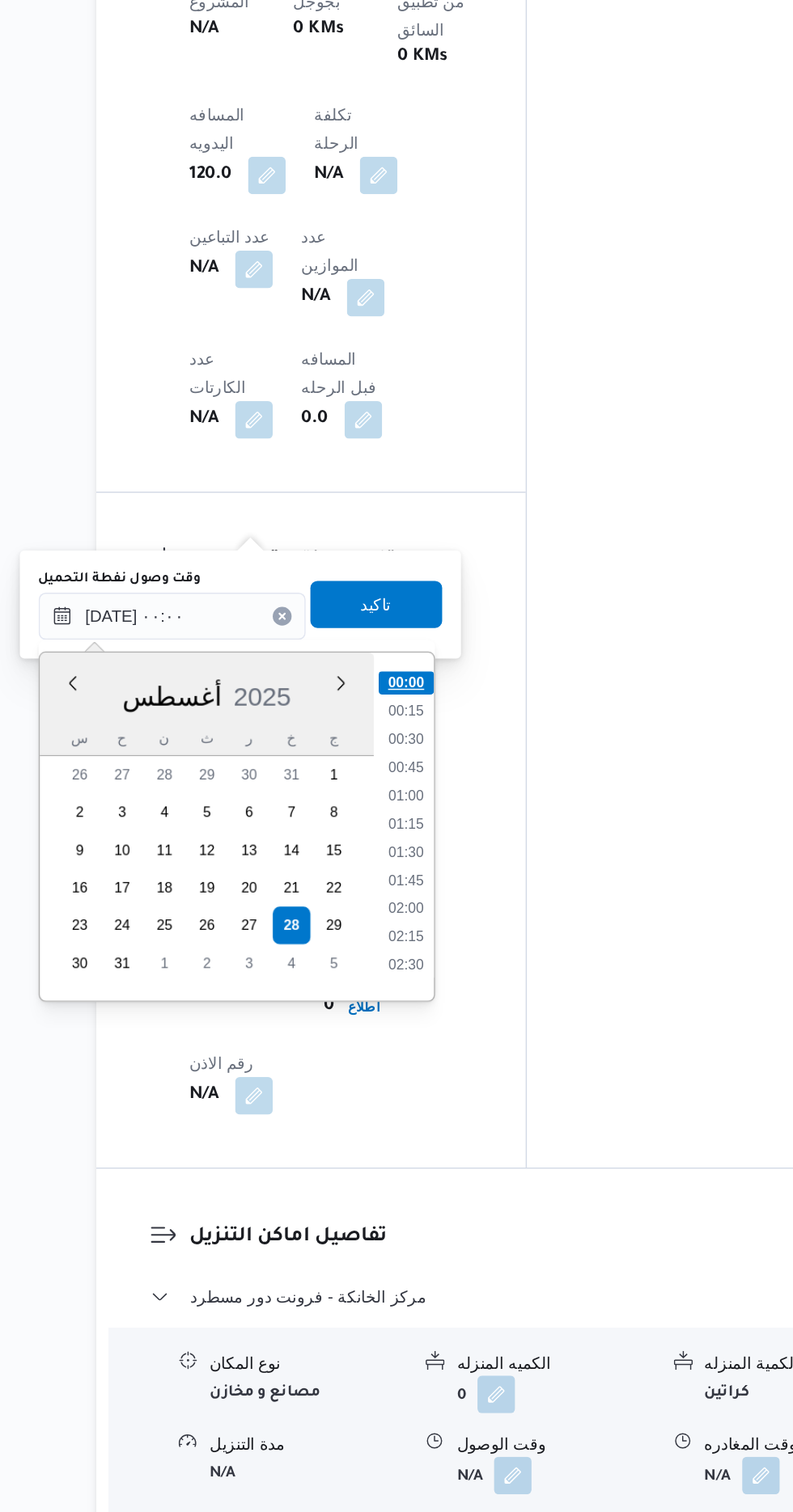
click at [429, 947] on li "00:00" at bounding box center [423, 942] width 38 height 16
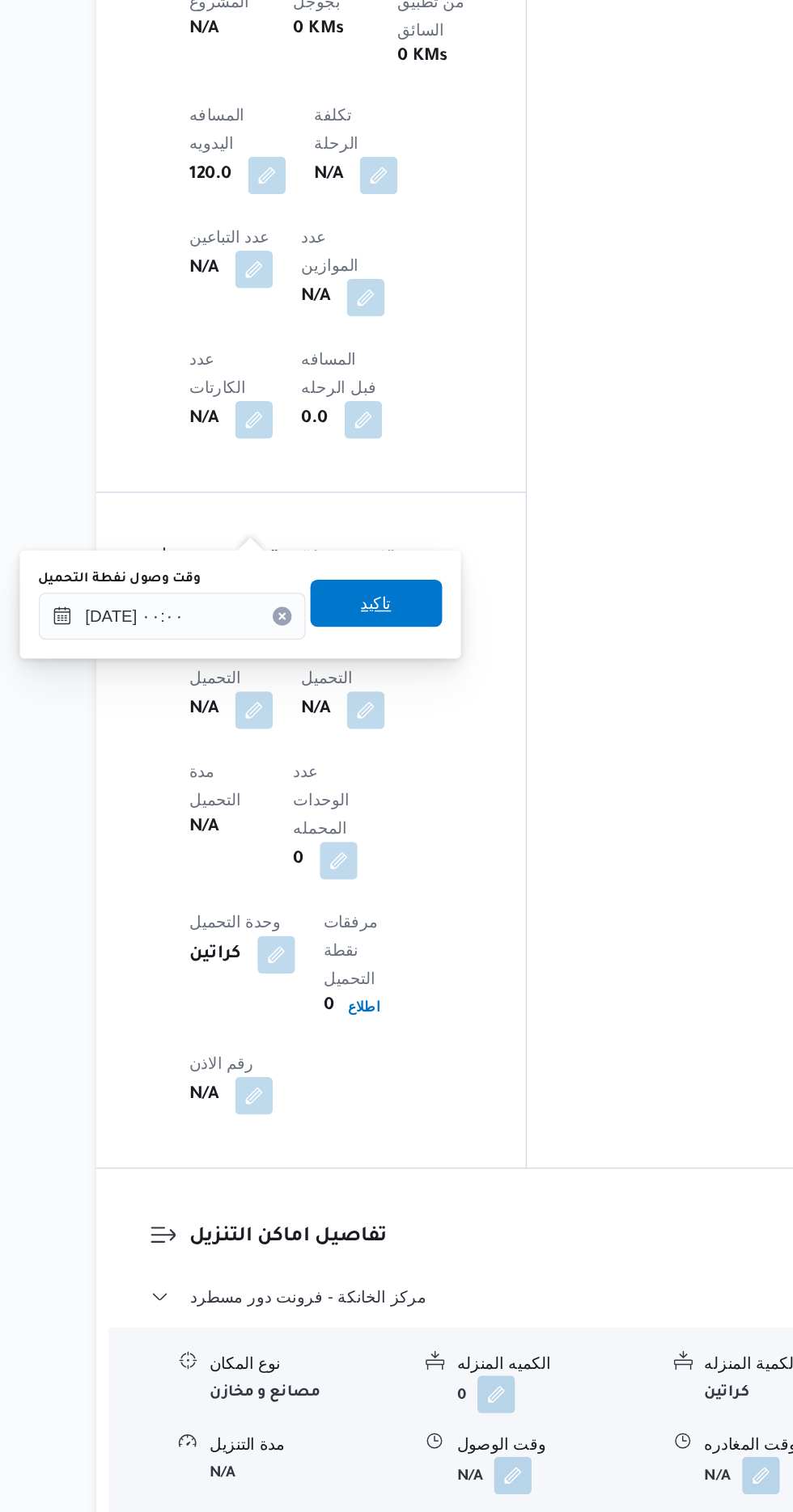
click at [435, 887] on span "تاكيد" at bounding box center [402, 887] width 91 height 33
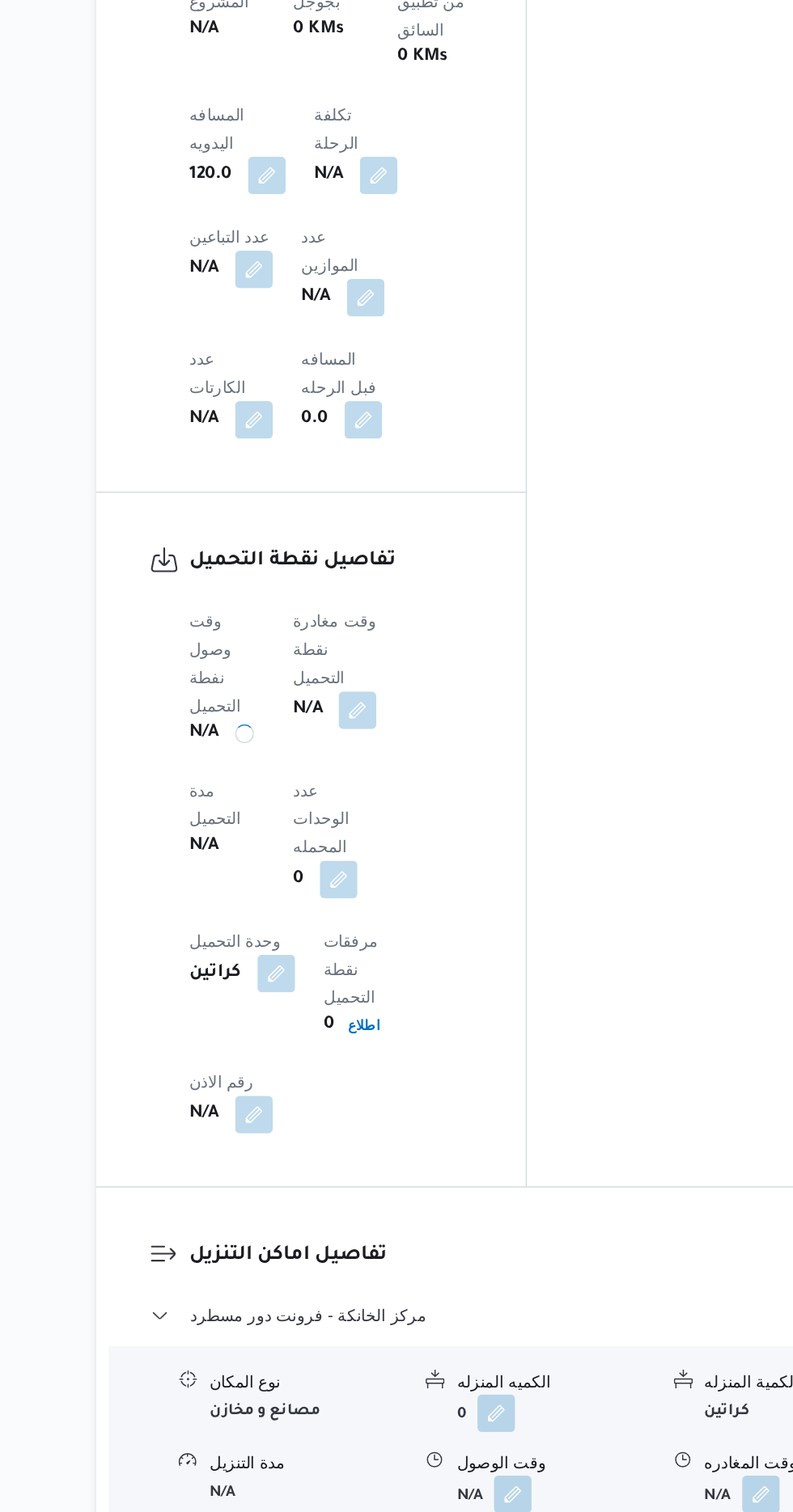
scroll to position [932, 0]
click at [402, 947] on button "button" at bounding box center [390, 959] width 26 height 26
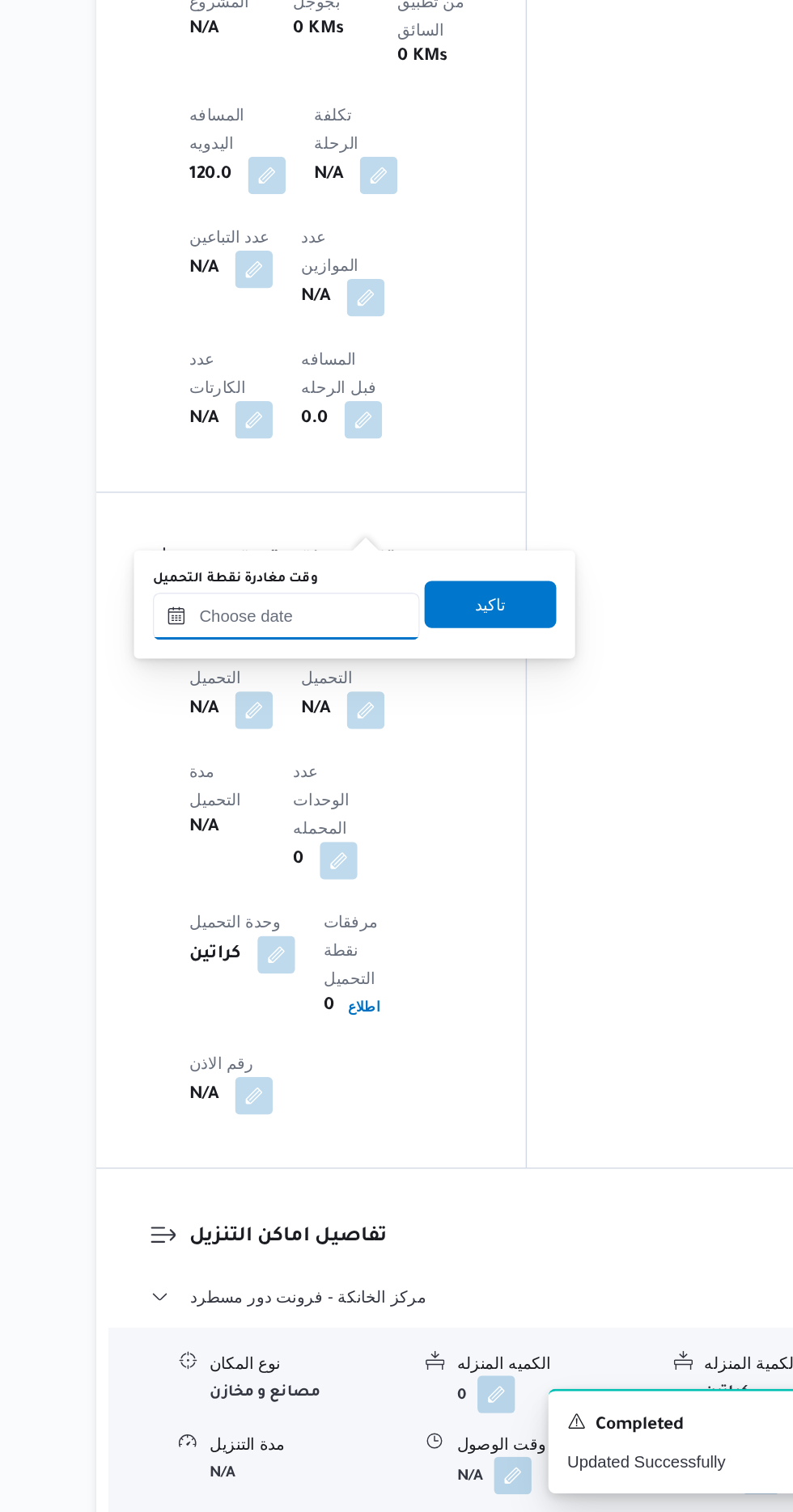
click at [362, 891] on input "وقت مغادرة نقطة التحميل" at bounding box center [341, 896] width 184 height 33
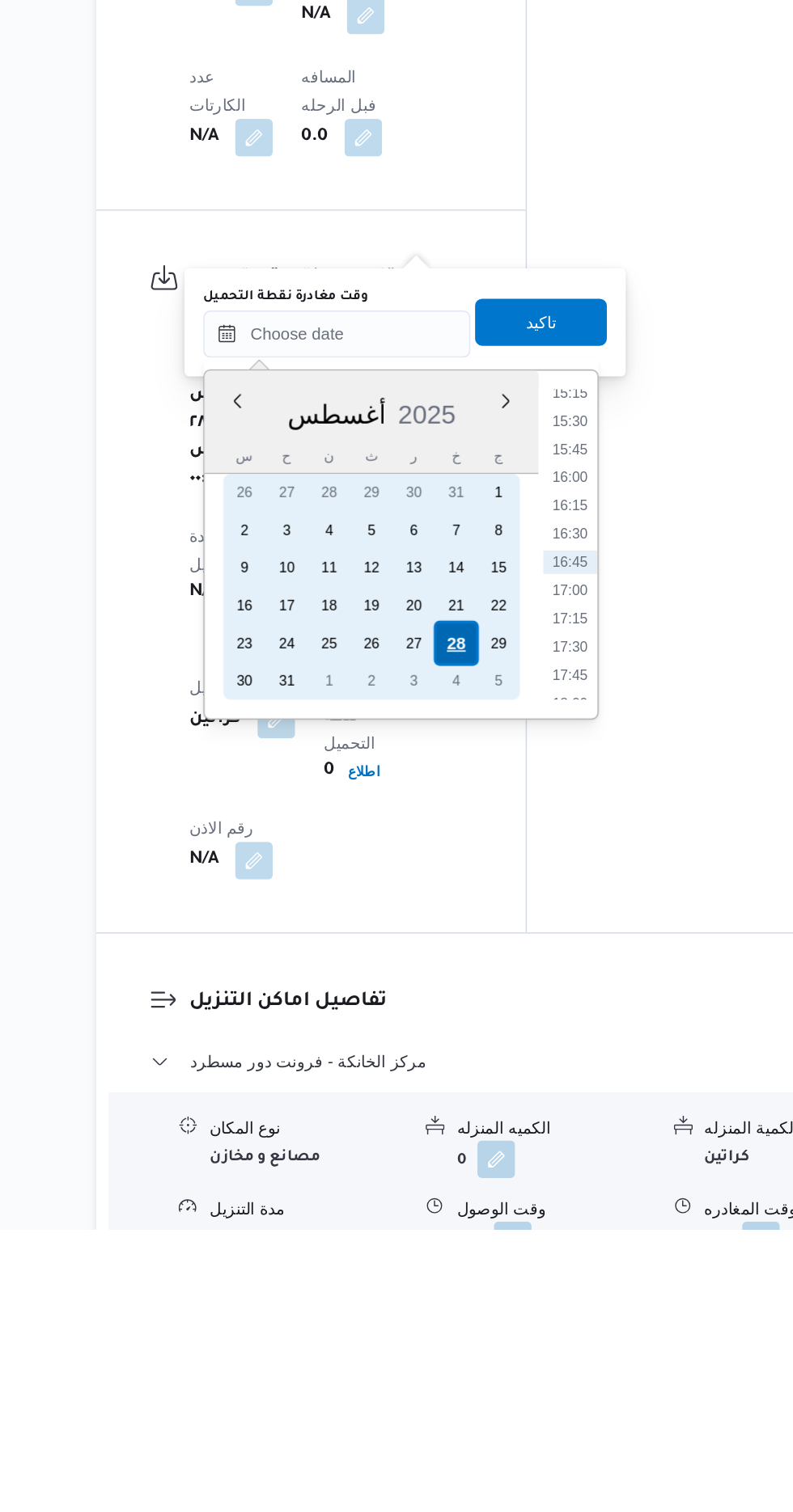
click at [459, 1108] on div "28" at bounding box center [458, 1109] width 31 height 31
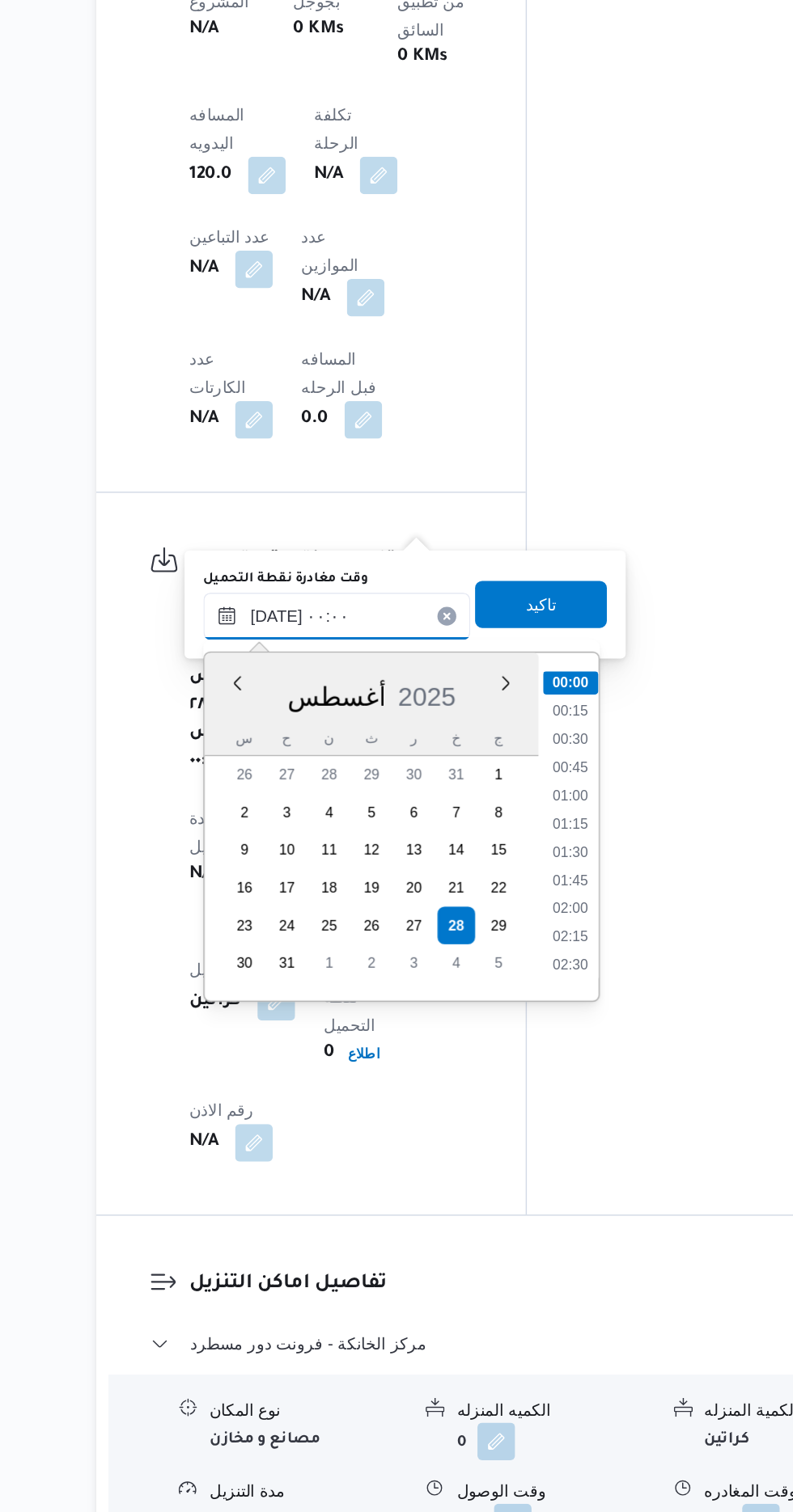
click at [317, 896] on input "[DATE] ٠٠:٠٠" at bounding box center [375, 896] width 184 height 33
click at [541, 1046] on li "01:15" at bounding box center [536, 1040] width 37 height 16
type input "[DATE] ٠١:١٥"
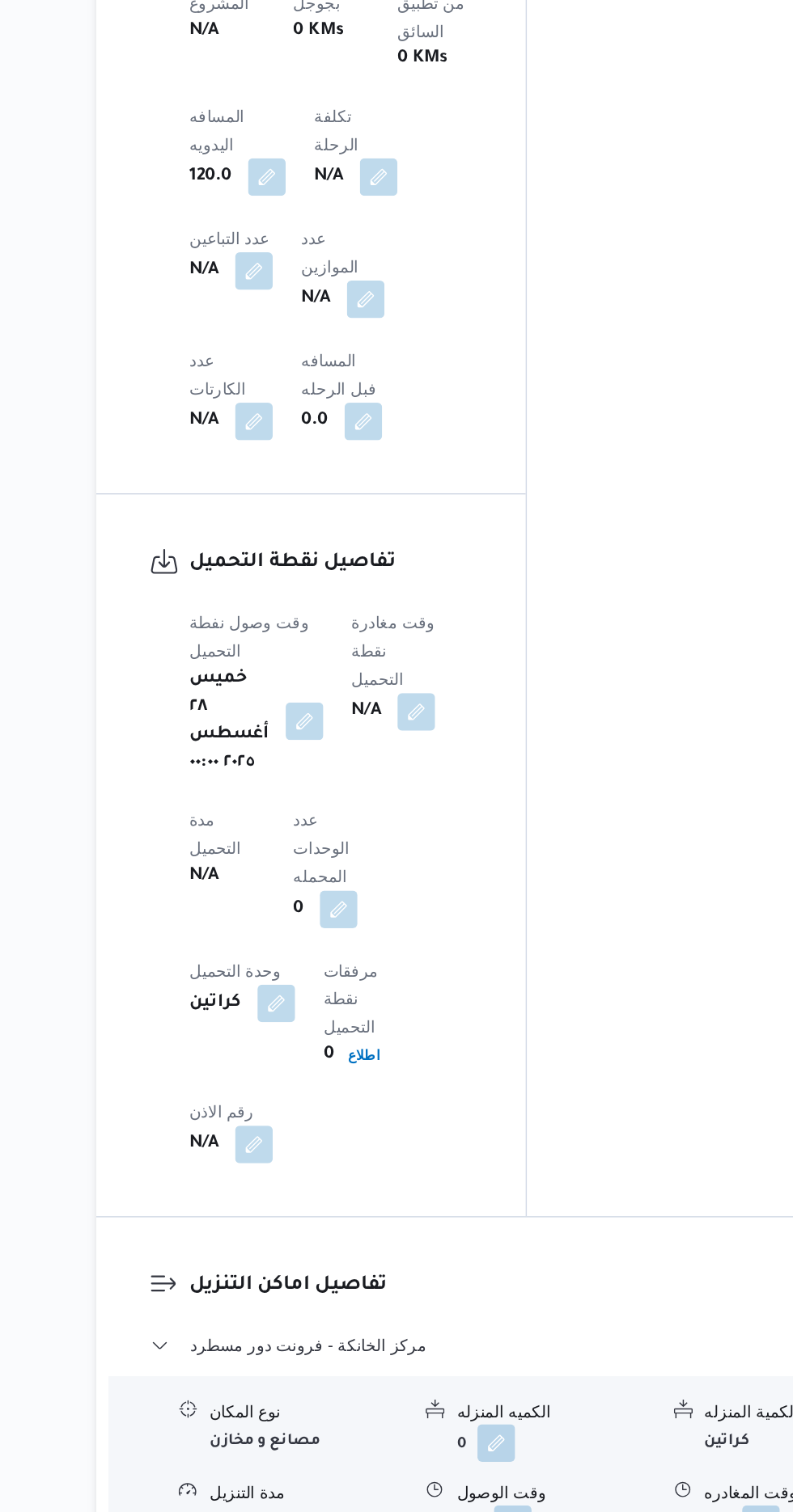
click at [579, 766] on div "المعينون قائمة التحقق تم ادخال تفاصيل نفاط التنزيل تم ادخال السواق تم ادخال الس…" at bounding box center [640, 336] width 267 height 1943
click at [361, 954] on button "button" at bounding box center [353, 967] width 26 height 26
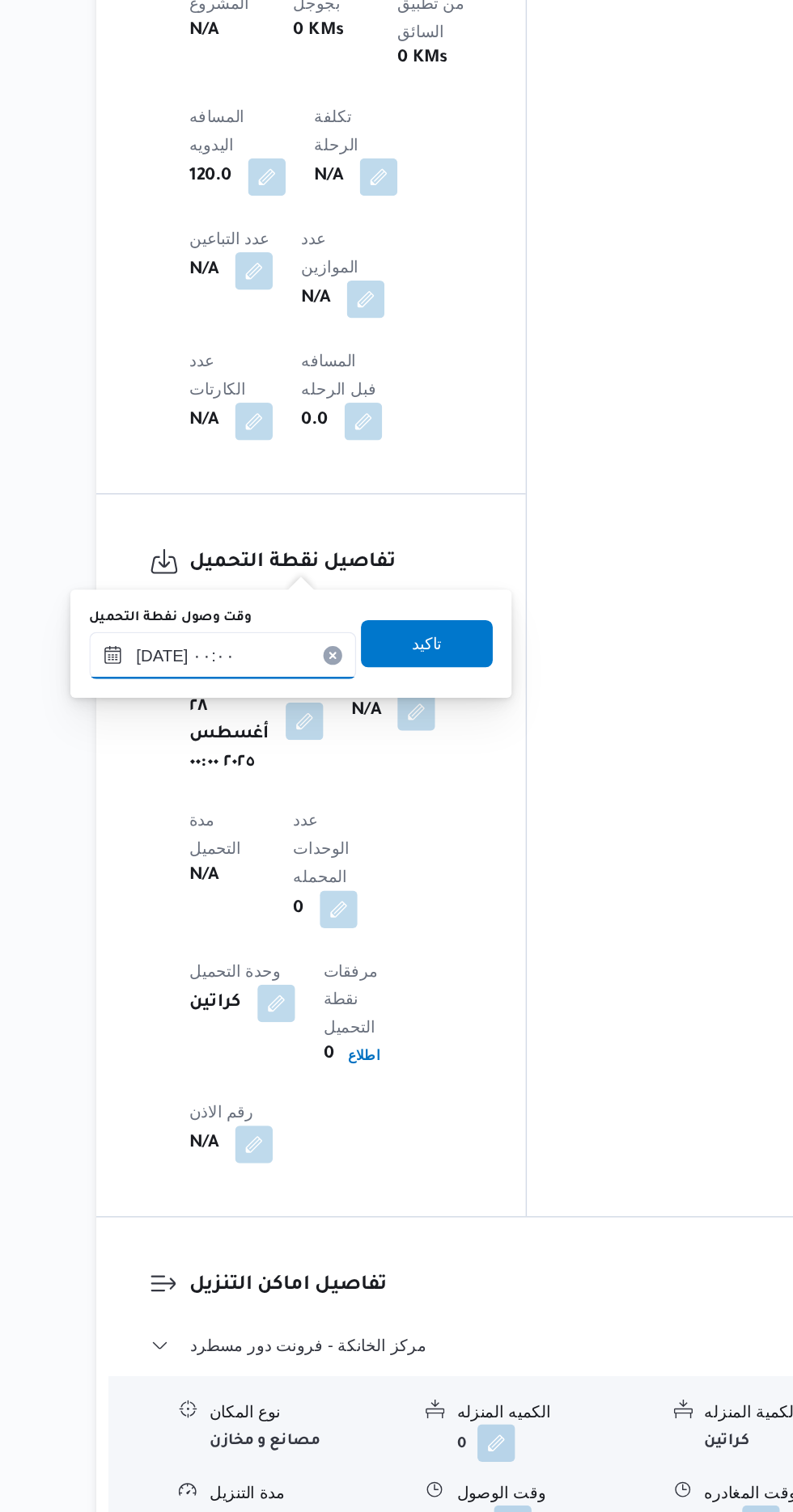
click at [324, 918] on input "[DATE] ٠٠:٠٠" at bounding box center [297, 922] width 184 height 33
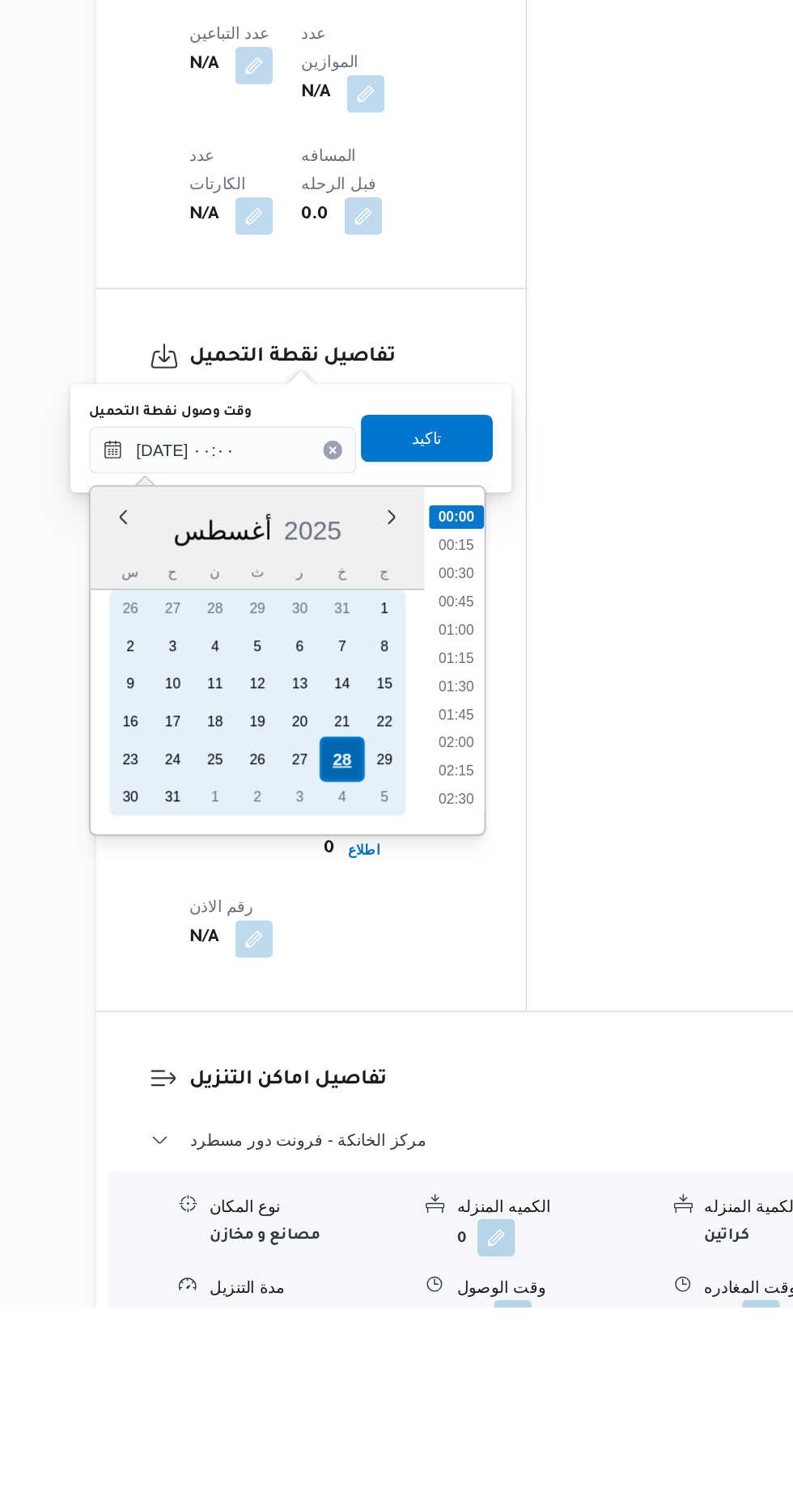
click at [380, 1132] on div "28" at bounding box center [380, 1135] width 31 height 31
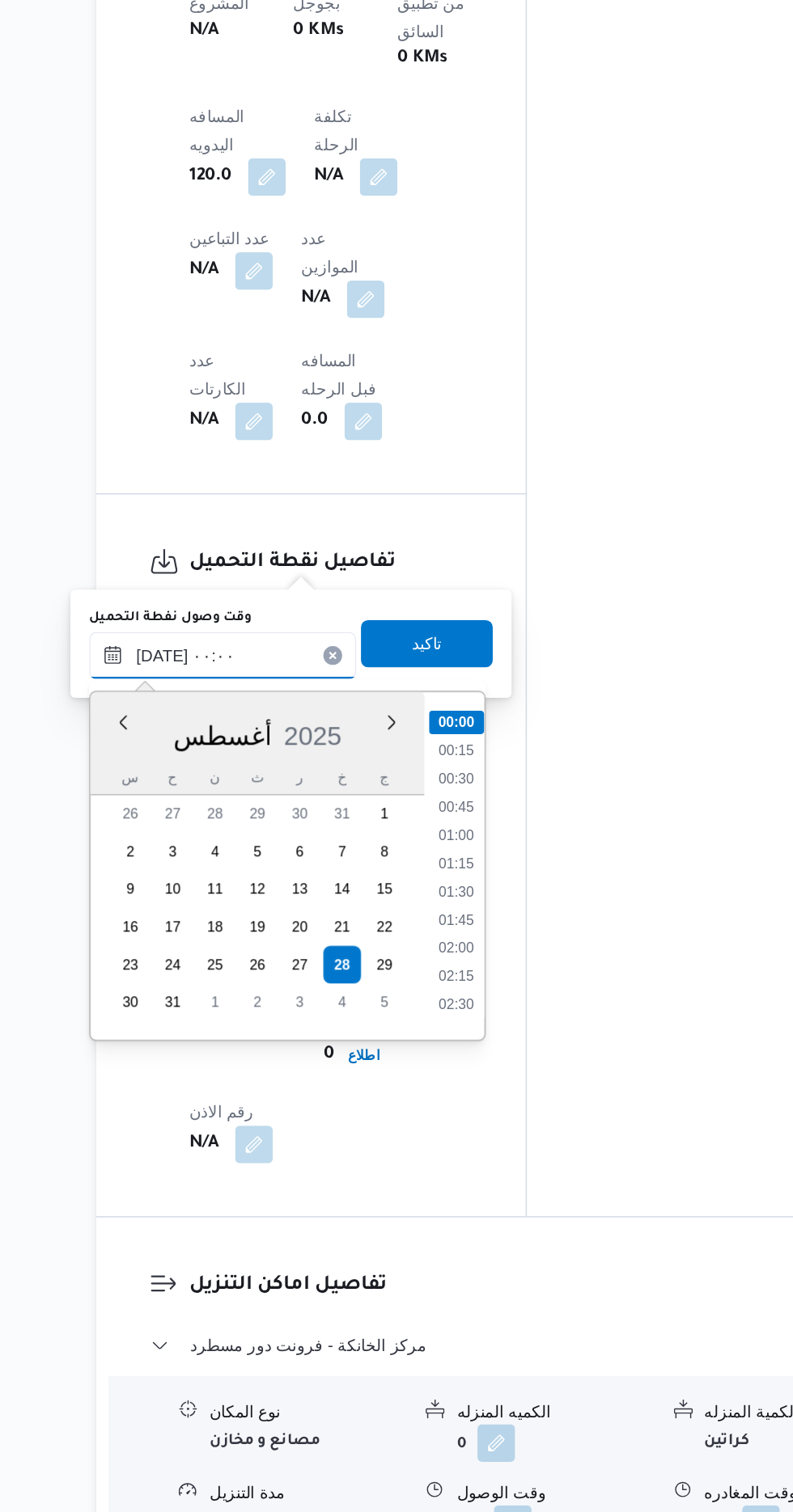
click at [239, 921] on input "[DATE] ٠٠:٠٠" at bounding box center [297, 922] width 184 height 33
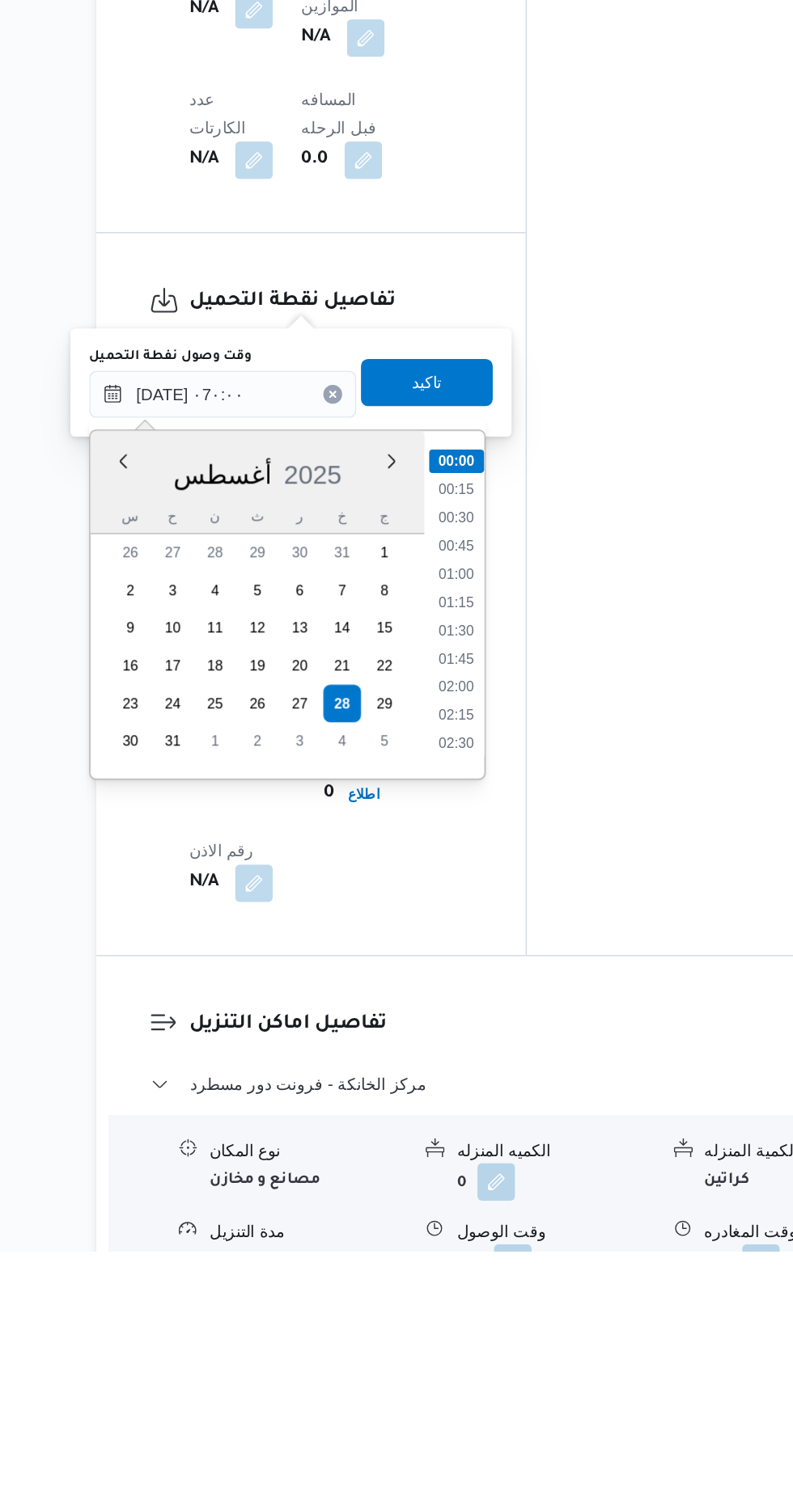
type input "[DATE] ٠٠:٠٠"
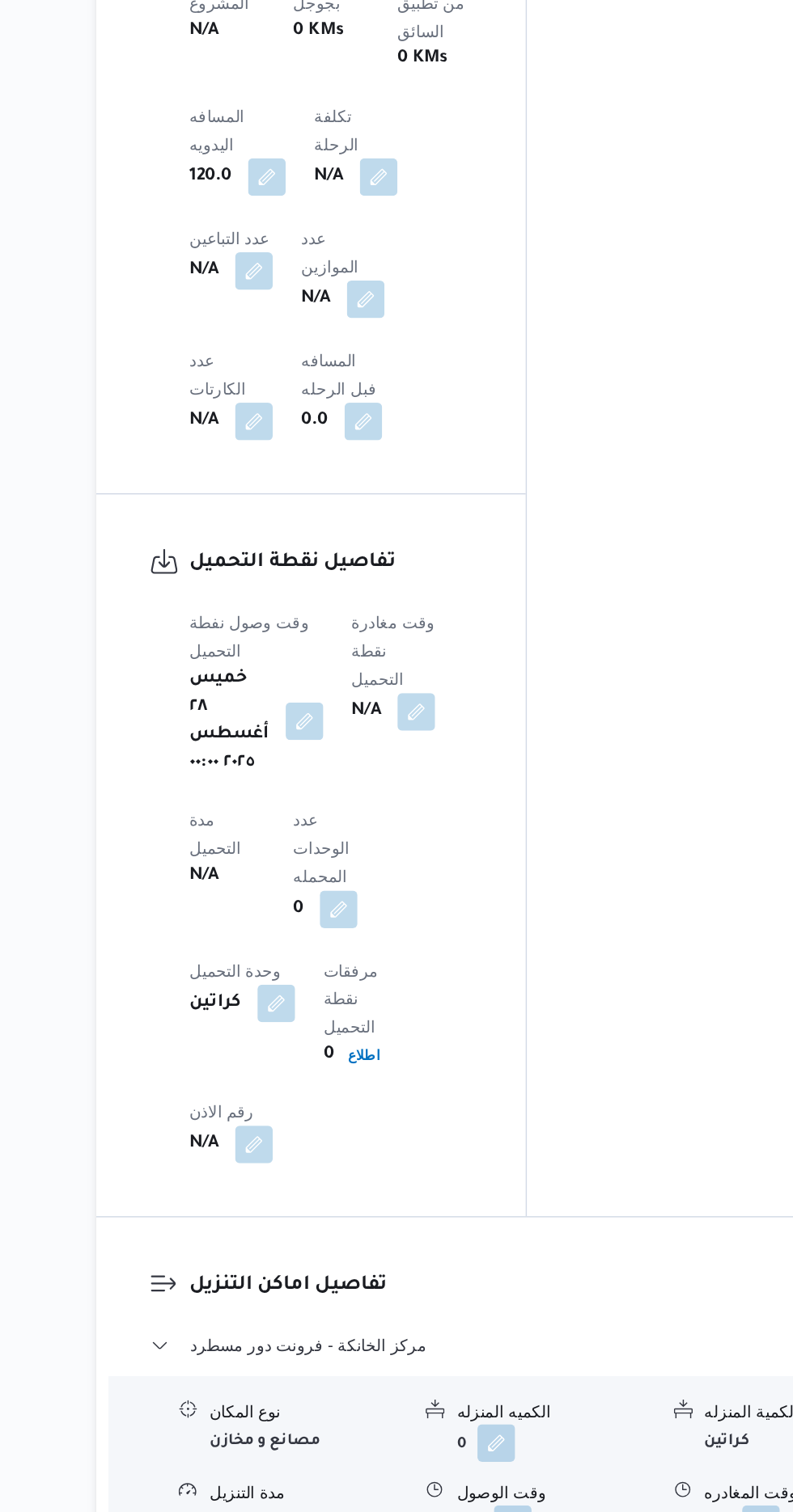
click at [564, 853] on div "المعينون قائمة التحقق تم ادخال تفاصيل نفاط التنزيل تم ادخال السواق تم ادخال الس…" at bounding box center [640, 336] width 267 height 1943
click at [343, 954] on button "button" at bounding box center [353, 967] width 26 height 26
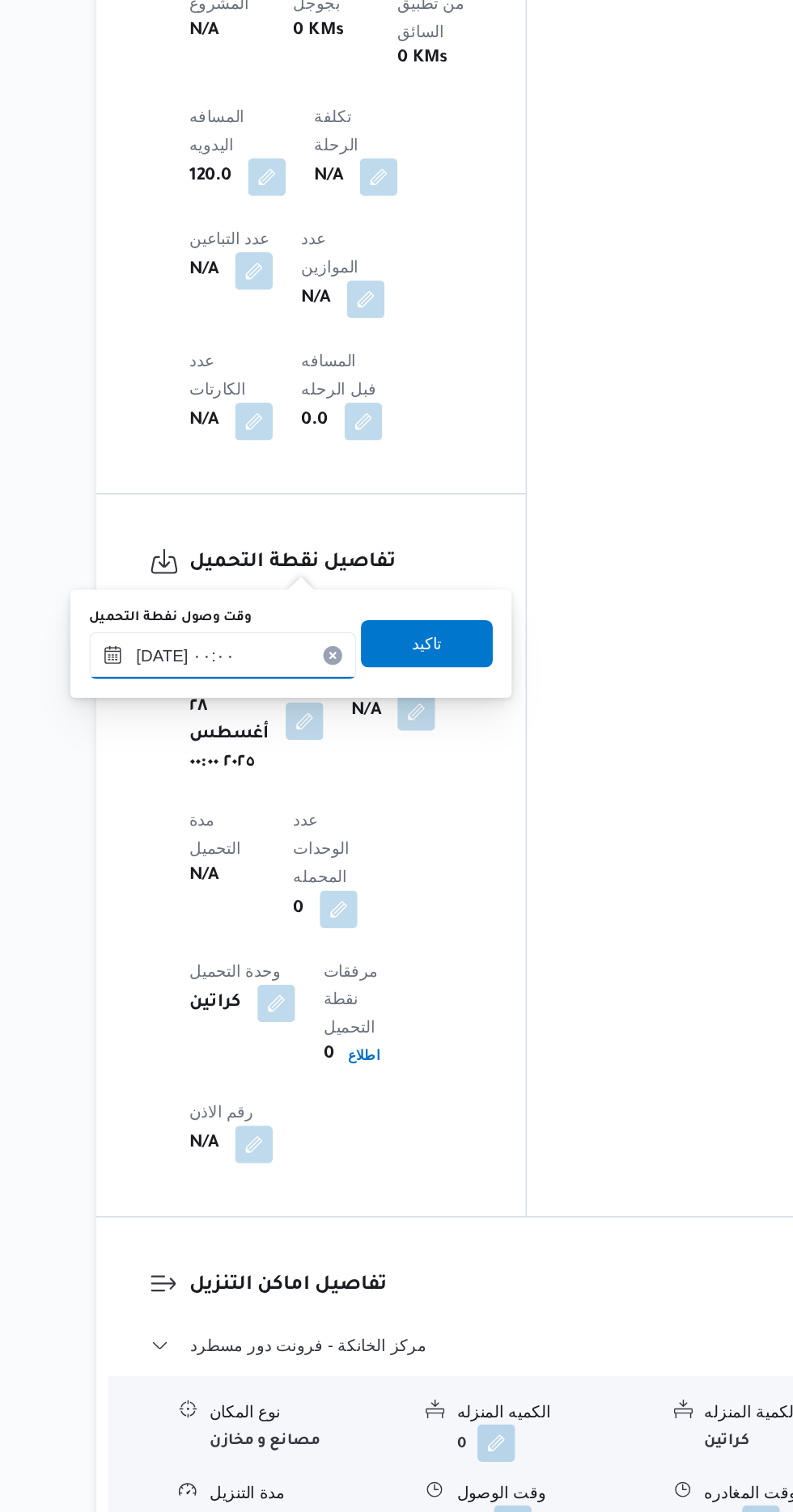
click at [322, 927] on input "[DATE] ٠٠:٠٠" at bounding box center [297, 922] width 184 height 33
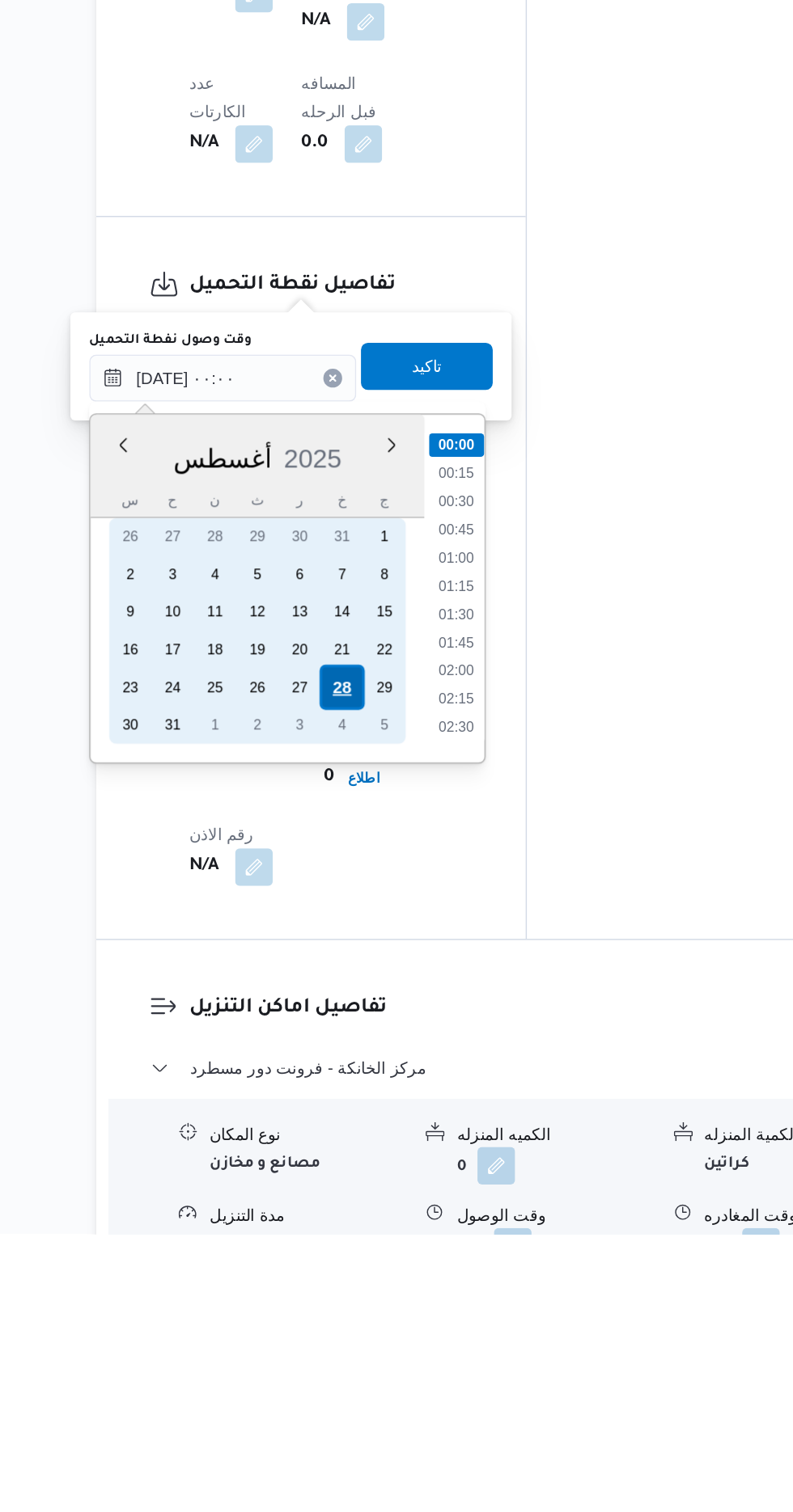
click at [378, 1138] on div "28" at bounding box center [380, 1136] width 31 height 31
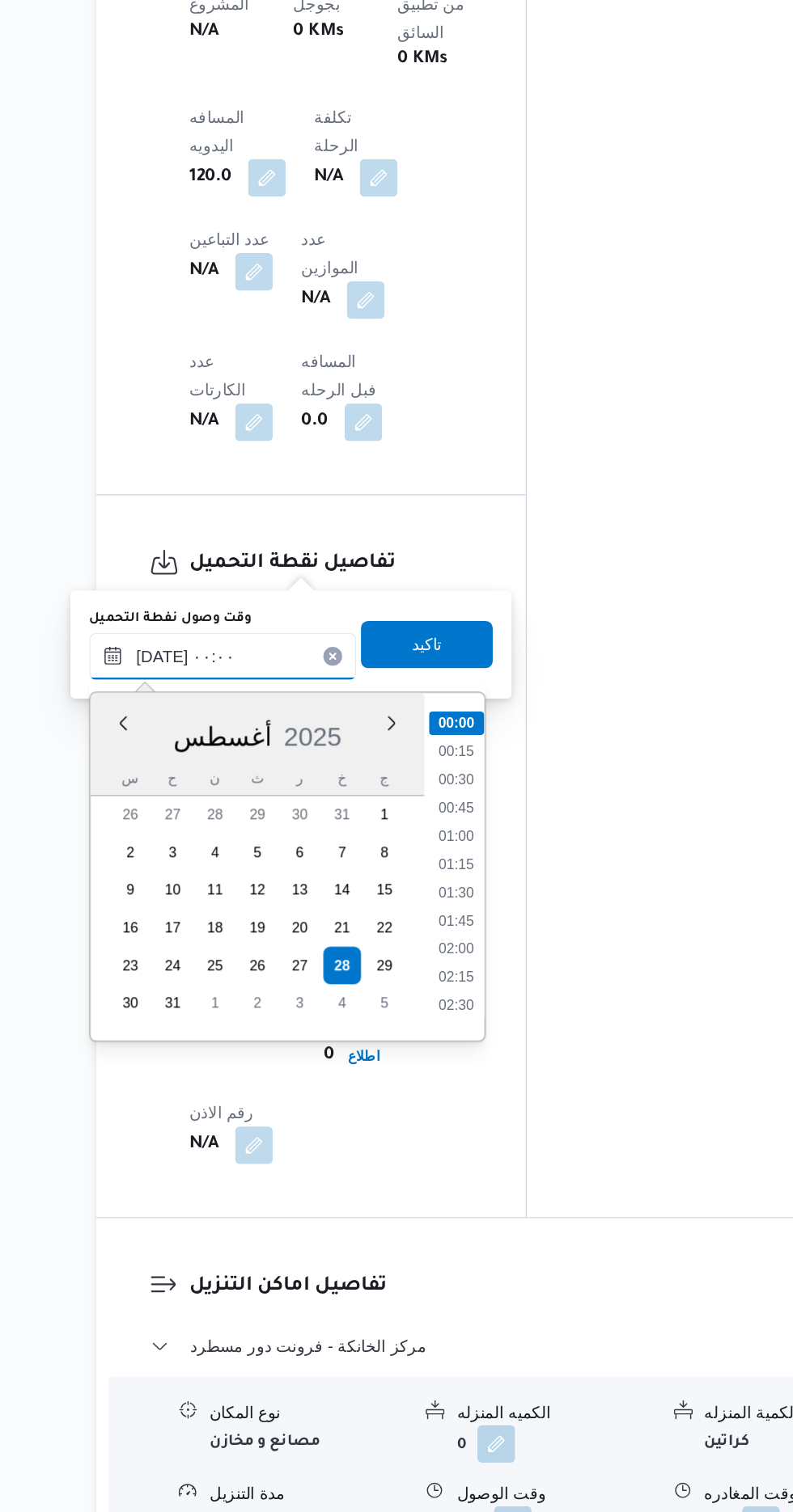
click at [208, 931] on input "[DATE] ٠٠:٠٠" at bounding box center [297, 923] width 184 height 33
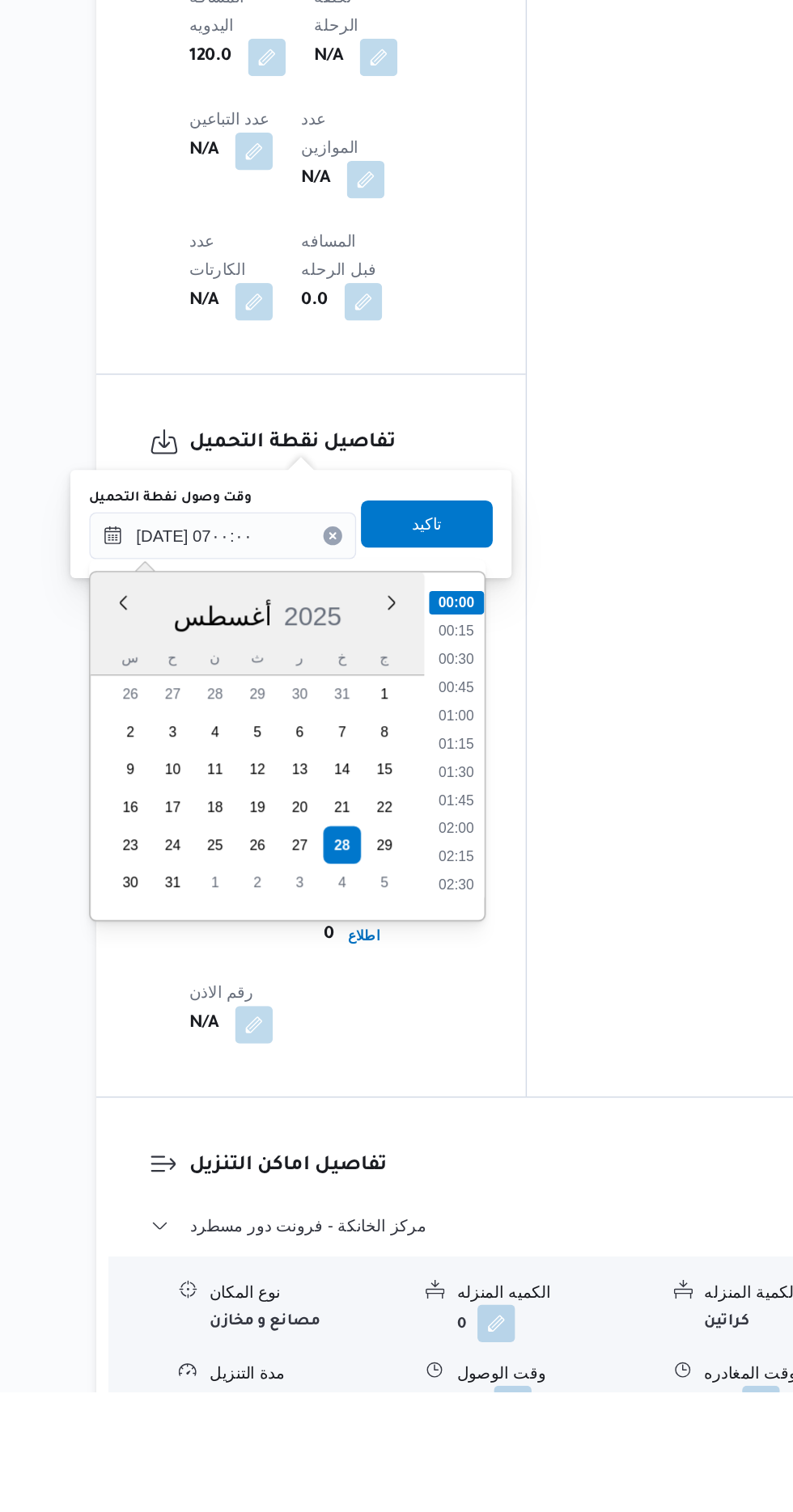
type input "[DATE] ٠٠:٠٠"
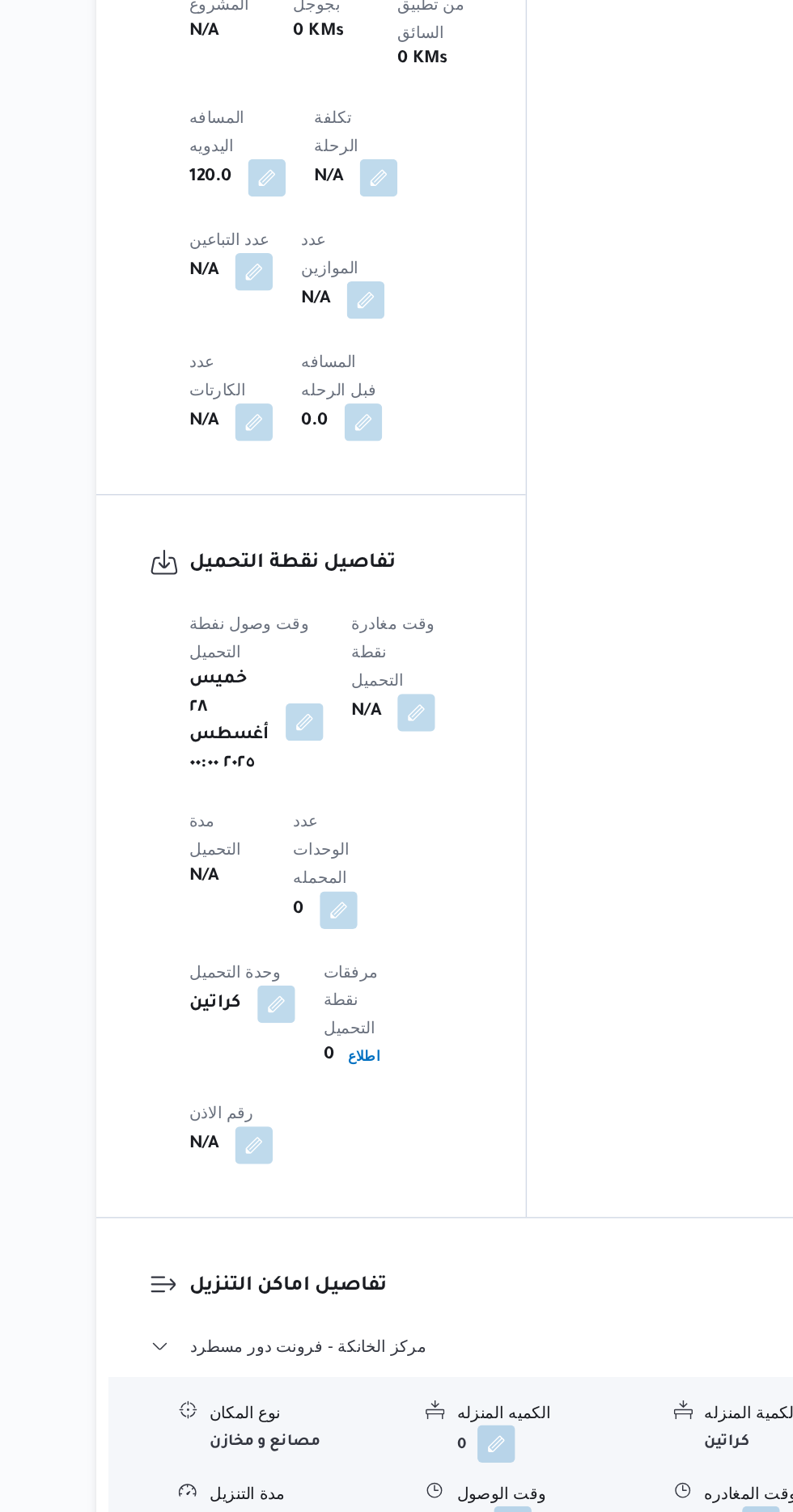
click at [589, 929] on div "المعينون قائمة التحقق تم ادخال تفاصيل نفاط التنزيل تم ادخال السواق تم ادخال الس…" at bounding box center [640, 336] width 267 height 1943
click at [349, 955] on button "button" at bounding box center [353, 968] width 26 height 26
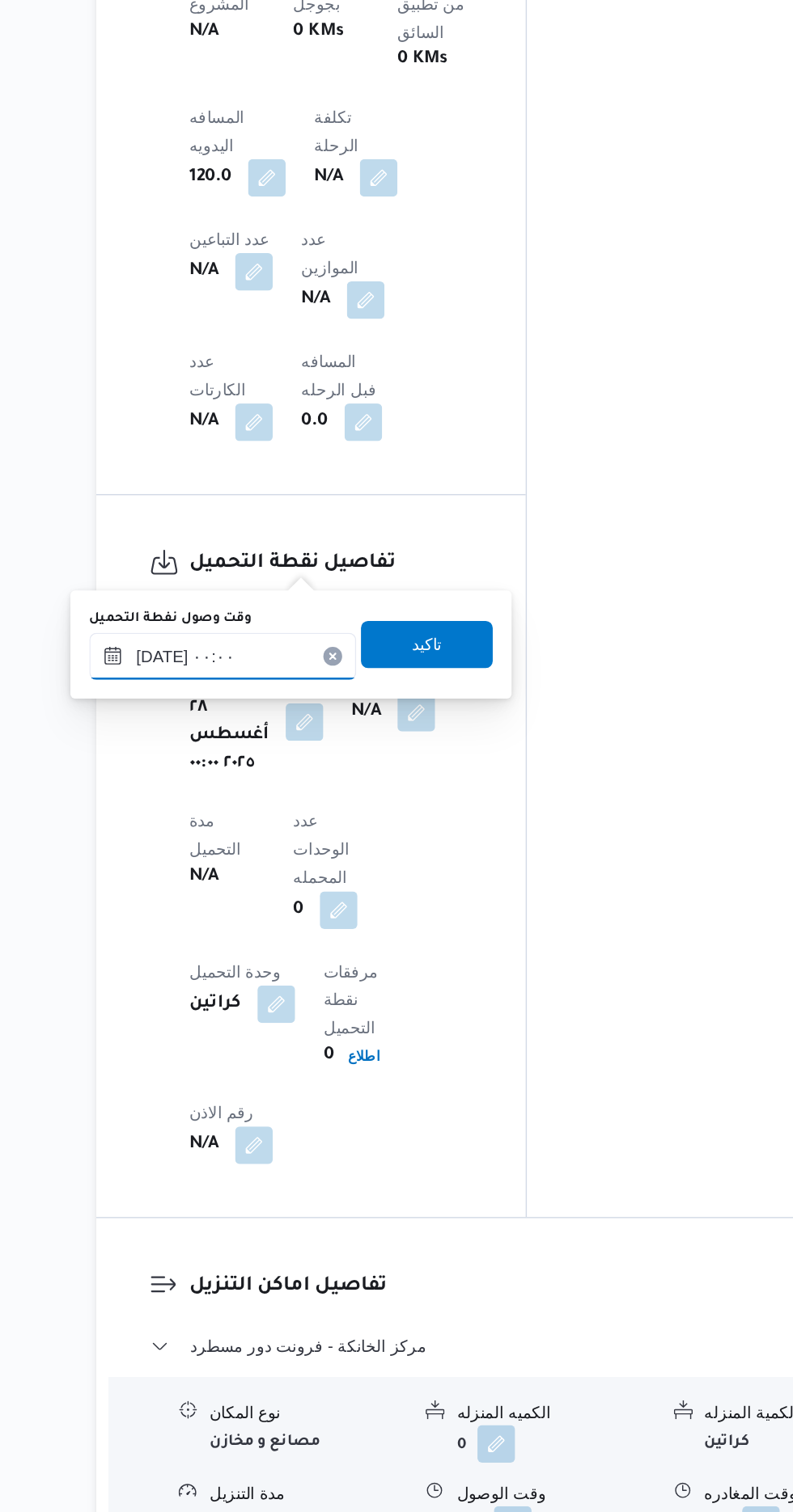
click at [353, 916] on input "[DATE] ٠٠:٠٠" at bounding box center [297, 923] width 184 height 33
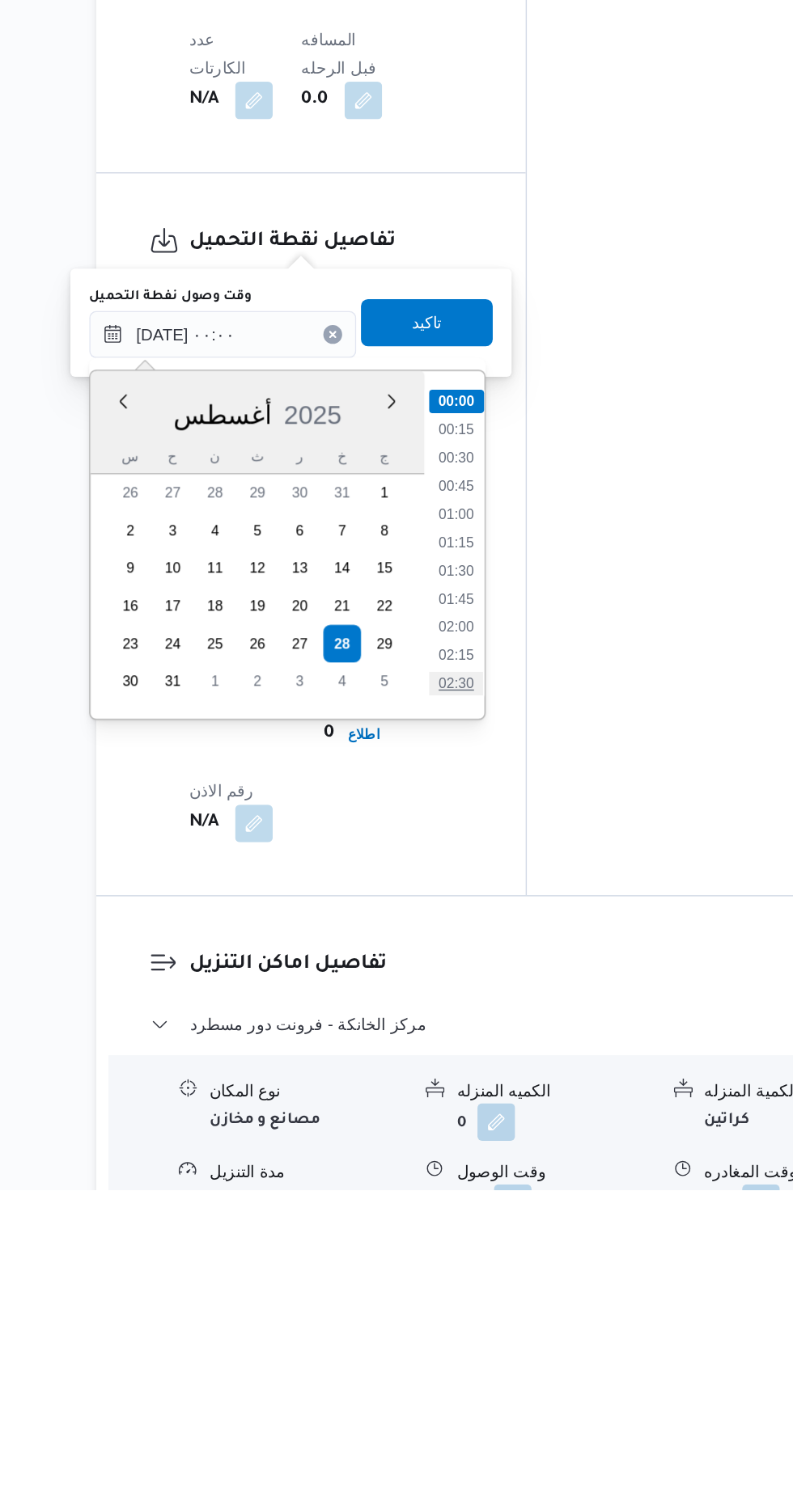
click at [457, 1162] on li "02:30" at bounding box center [458, 1164] width 37 height 16
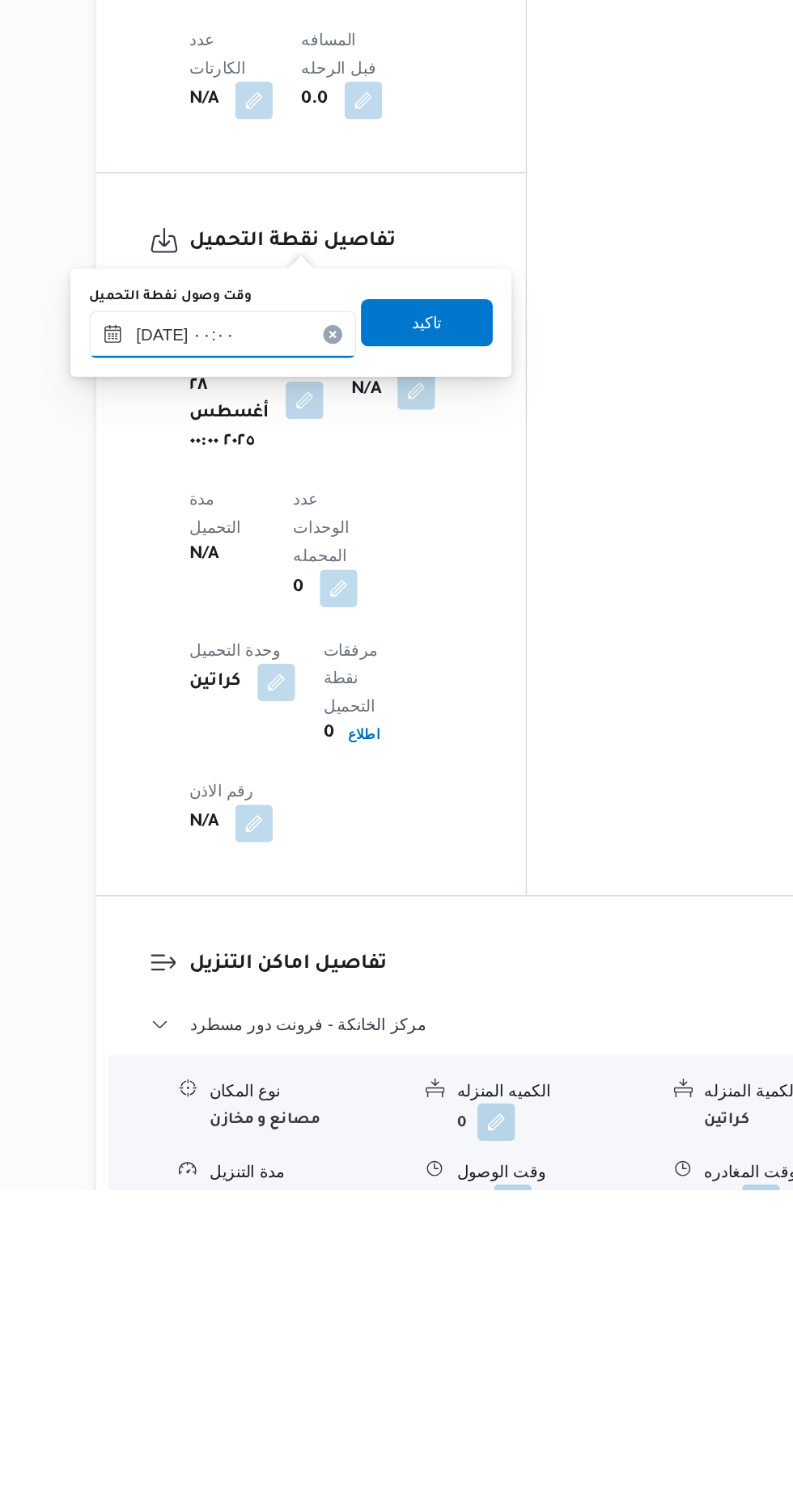
click at [335, 921] on input "[DATE] ٠٠:٠٠" at bounding box center [297, 924] width 184 height 33
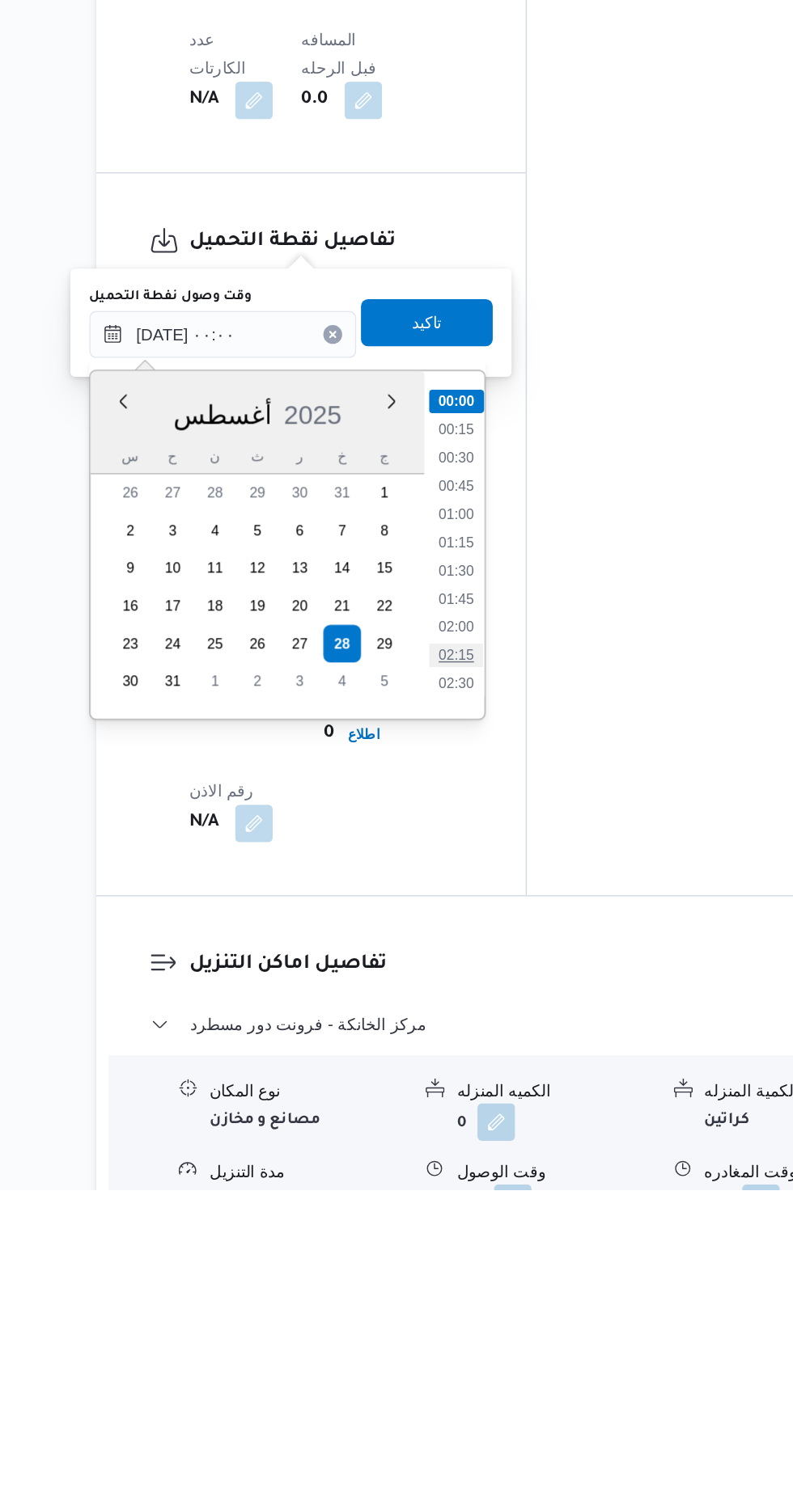
click at [457, 1143] on li "02:15" at bounding box center [458, 1145] width 37 height 16
type input "[DATE] ٠٢:١٥"
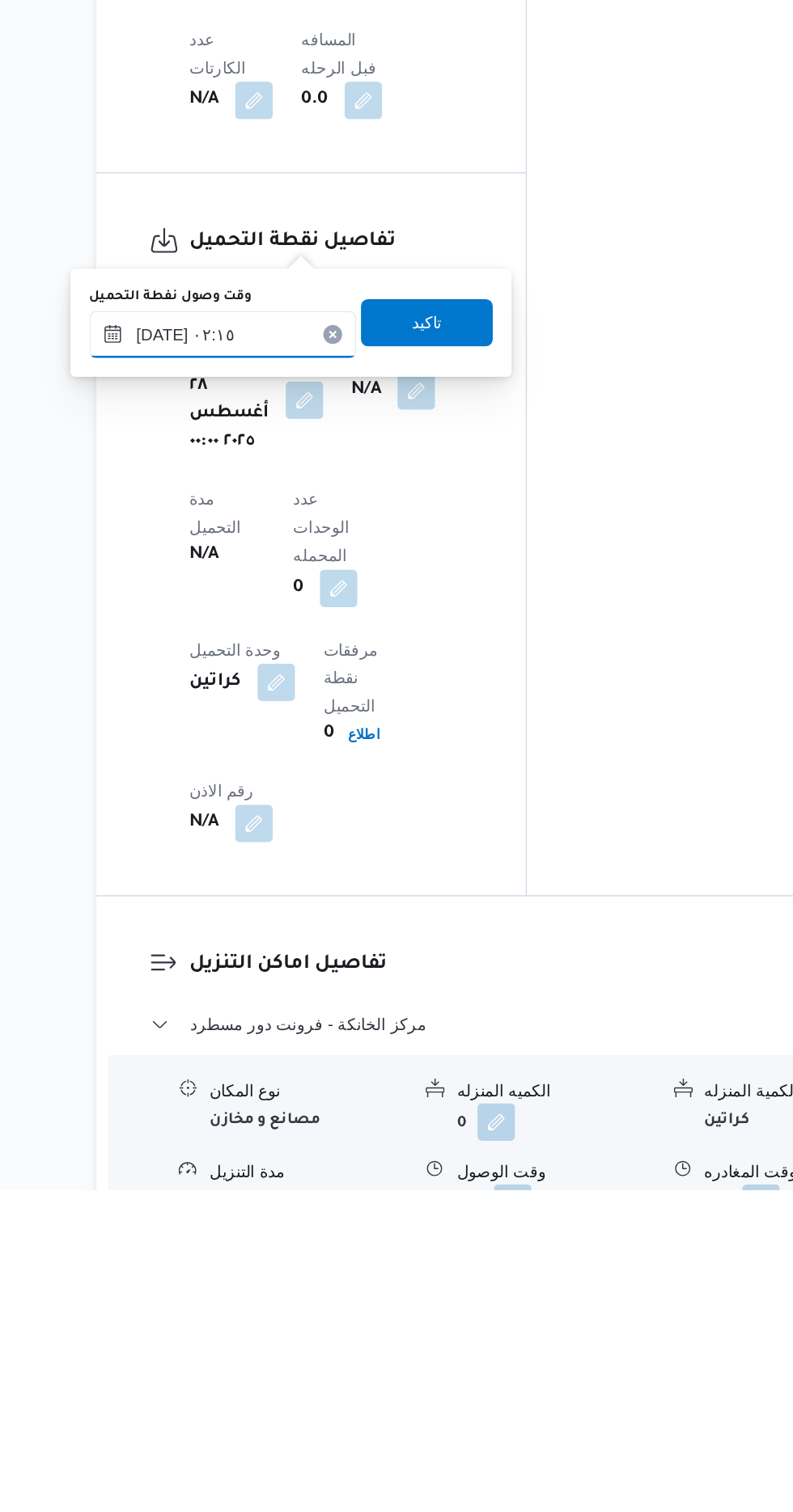
click at [343, 920] on input "[DATE] ٠٢:١٥" at bounding box center [297, 924] width 184 height 33
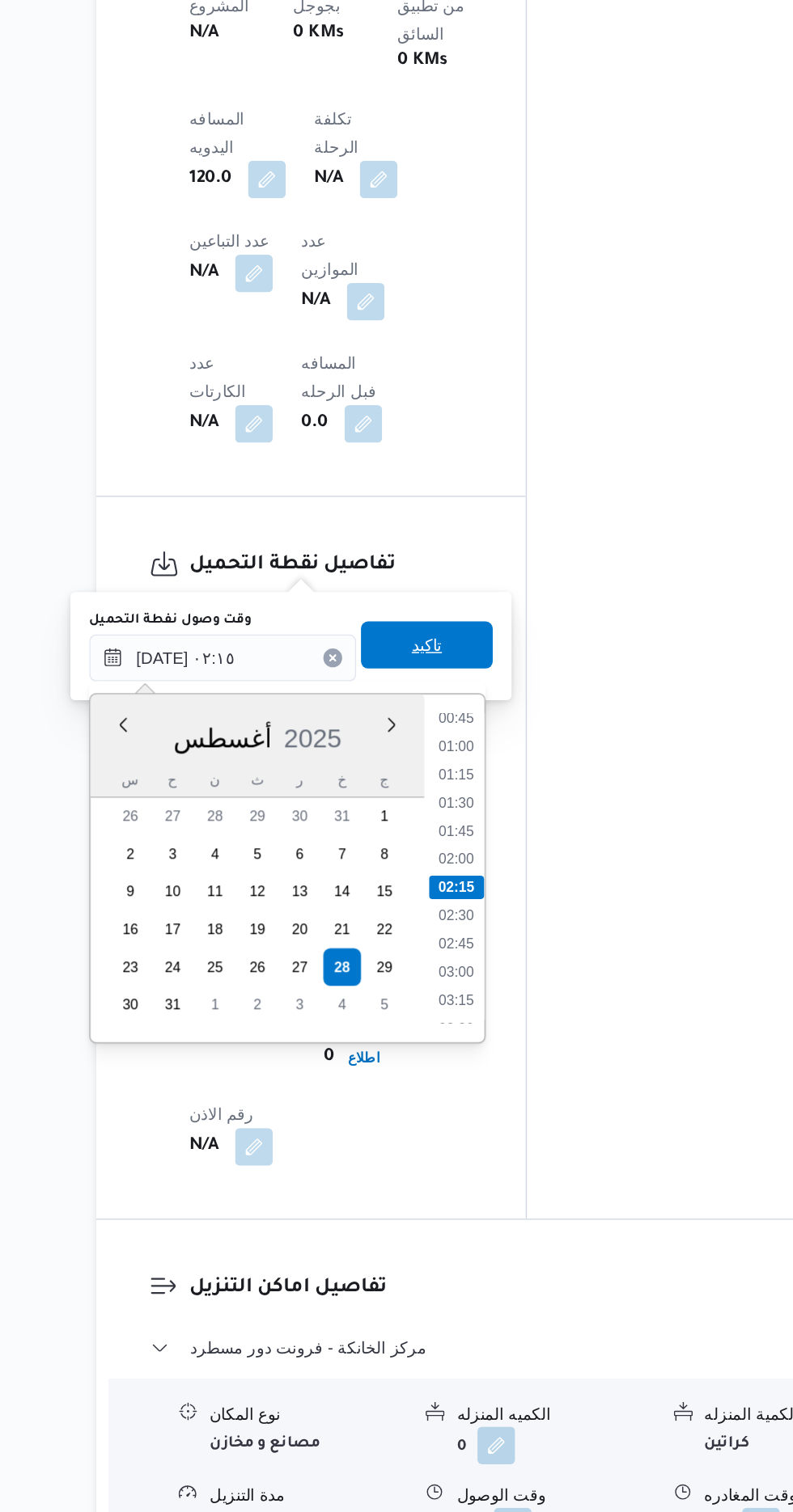
click at [461, 929] on span "تاكيد" at bounding box center [438, 915] width 91 height 33
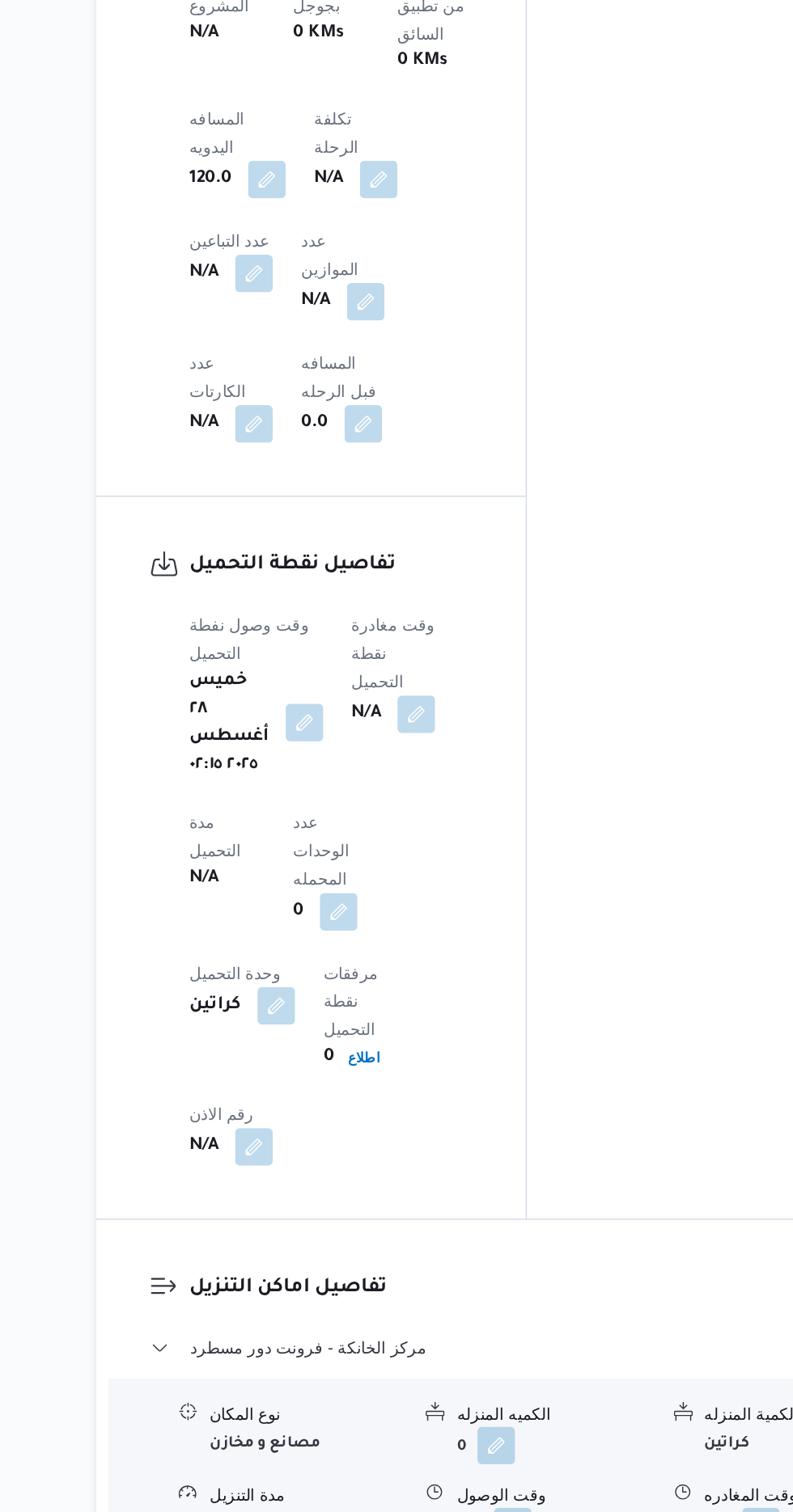
click at [347, 956] on button "button" at bounding box center [353, 968] width 26 height 26
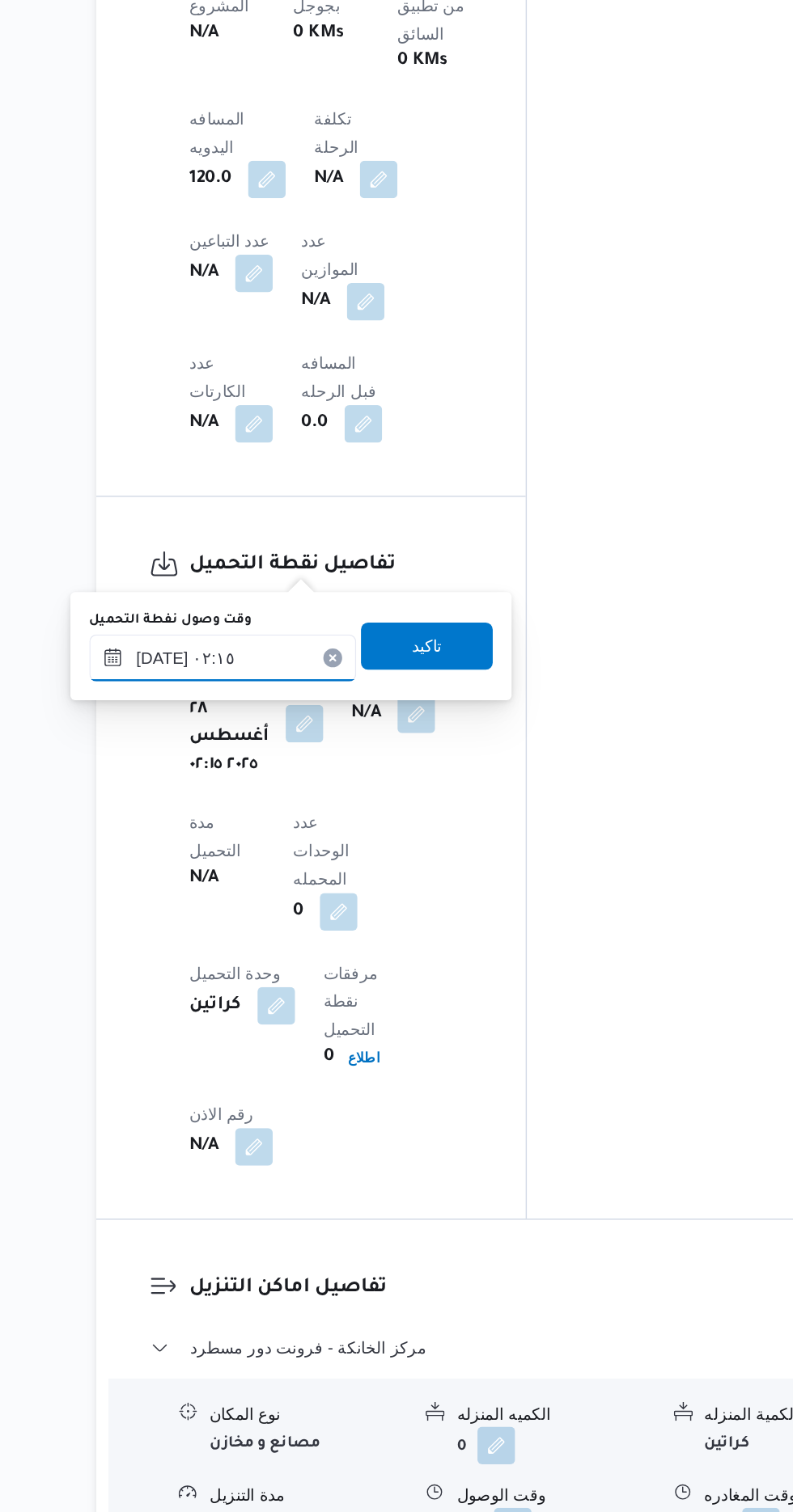
click at [341, 929] on input "[DATE] ٠٢:١٥" at bounding box center [297, 924] width 184 height 33
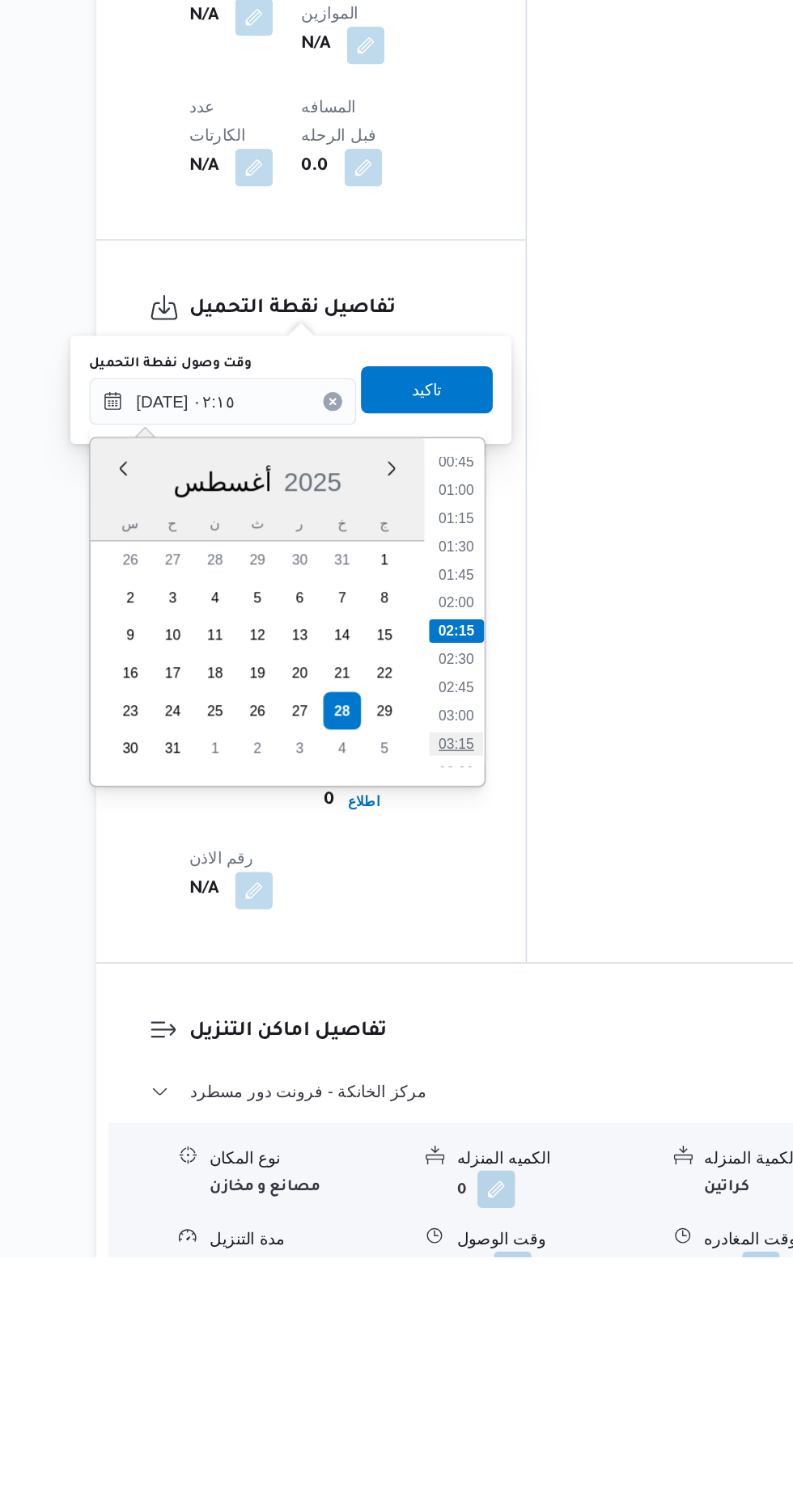
click at [467, 1156] on li "03:15" at bounding box center [458, 1160] width 37 height 16
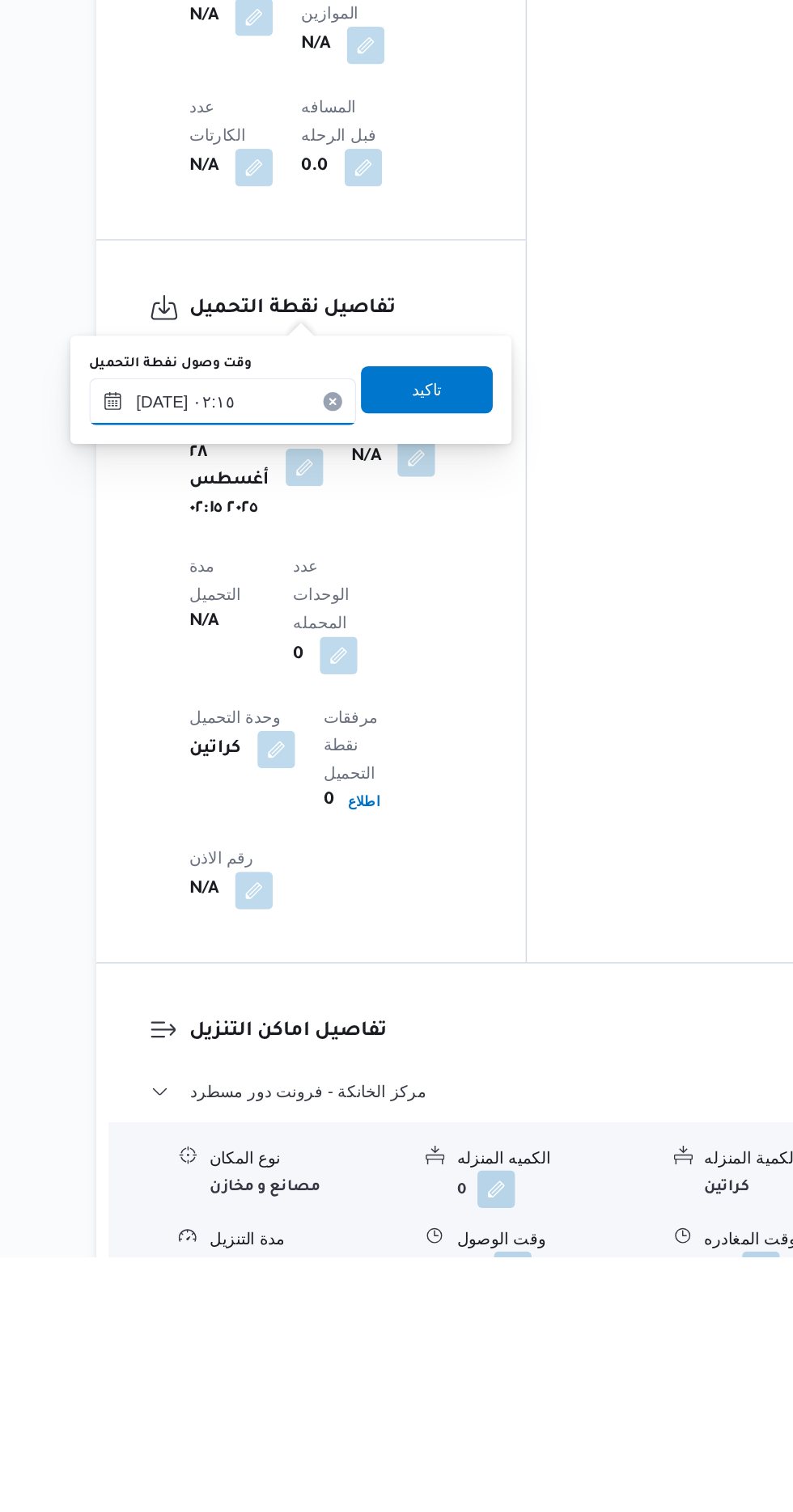
click at [354, 924] on input "[DATE] ٠٢:١٥" at bounding box center [297, 924] width 184 height 33
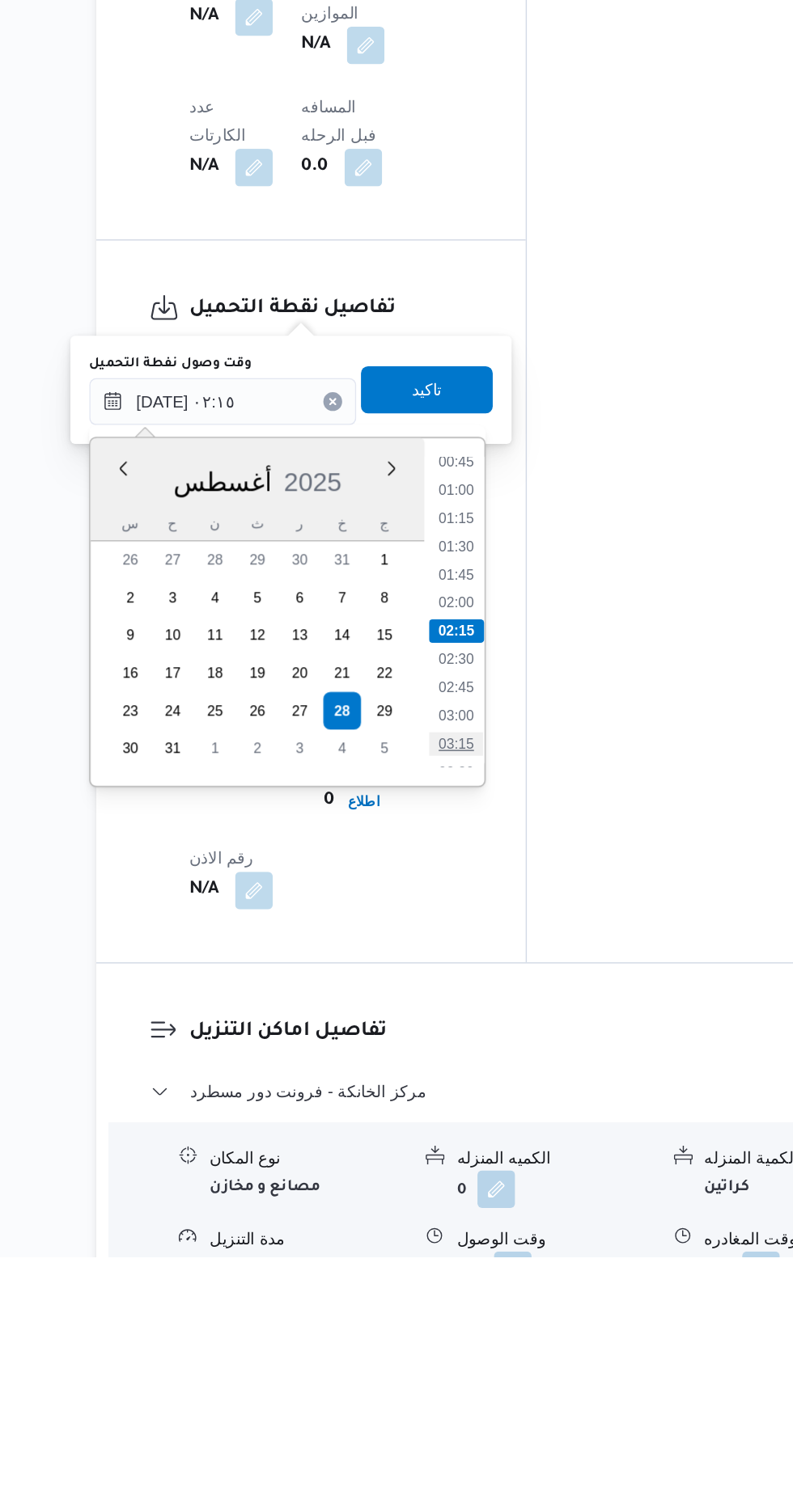
click at [468, 1151] on li "03:15" at bounding box center [458, 1160] width 37 height 16
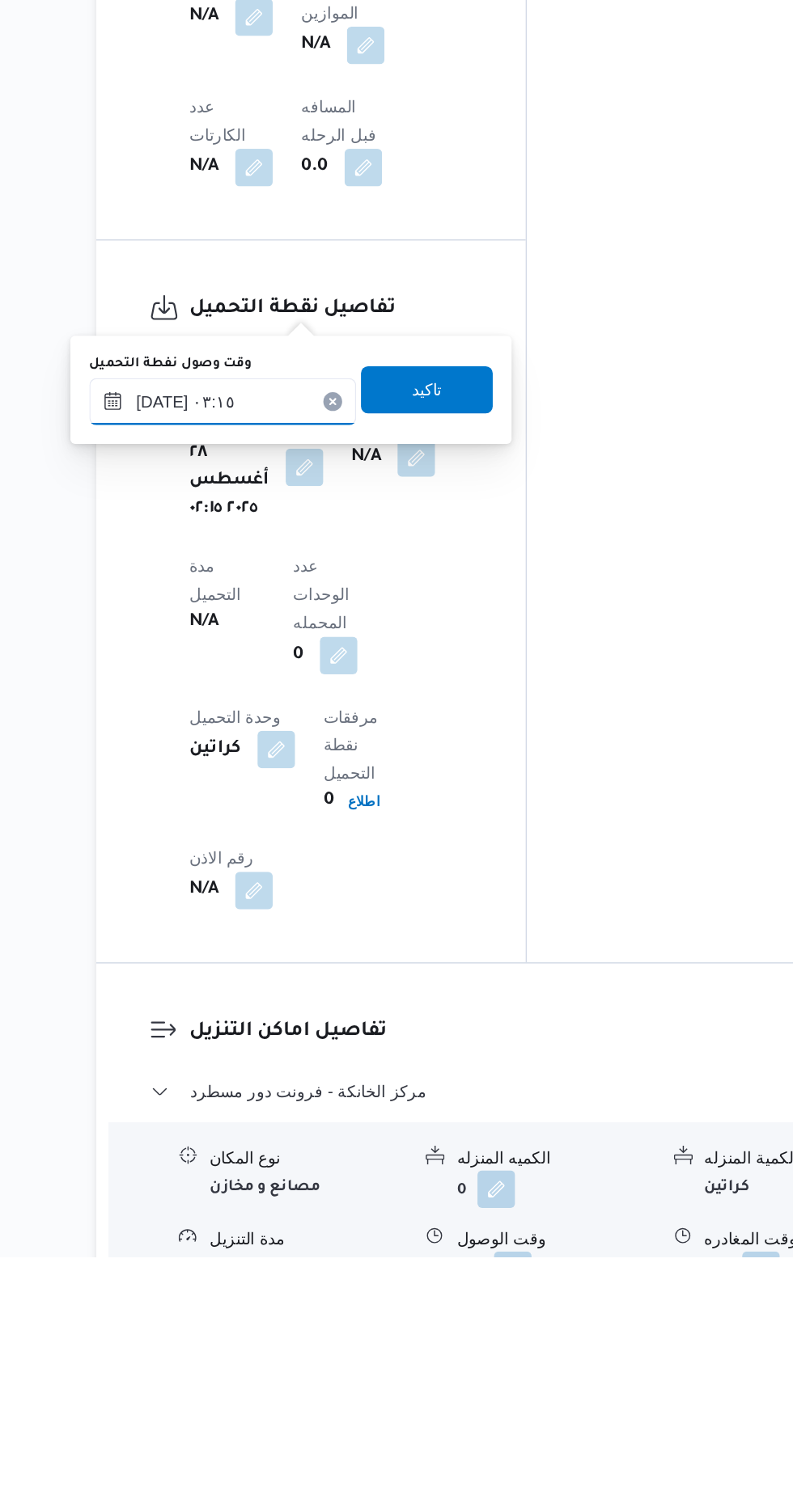
click at [357, 920] on input "[DATE] ٠٣:١٥" at bounding box center [297, 924] width 184 height 33
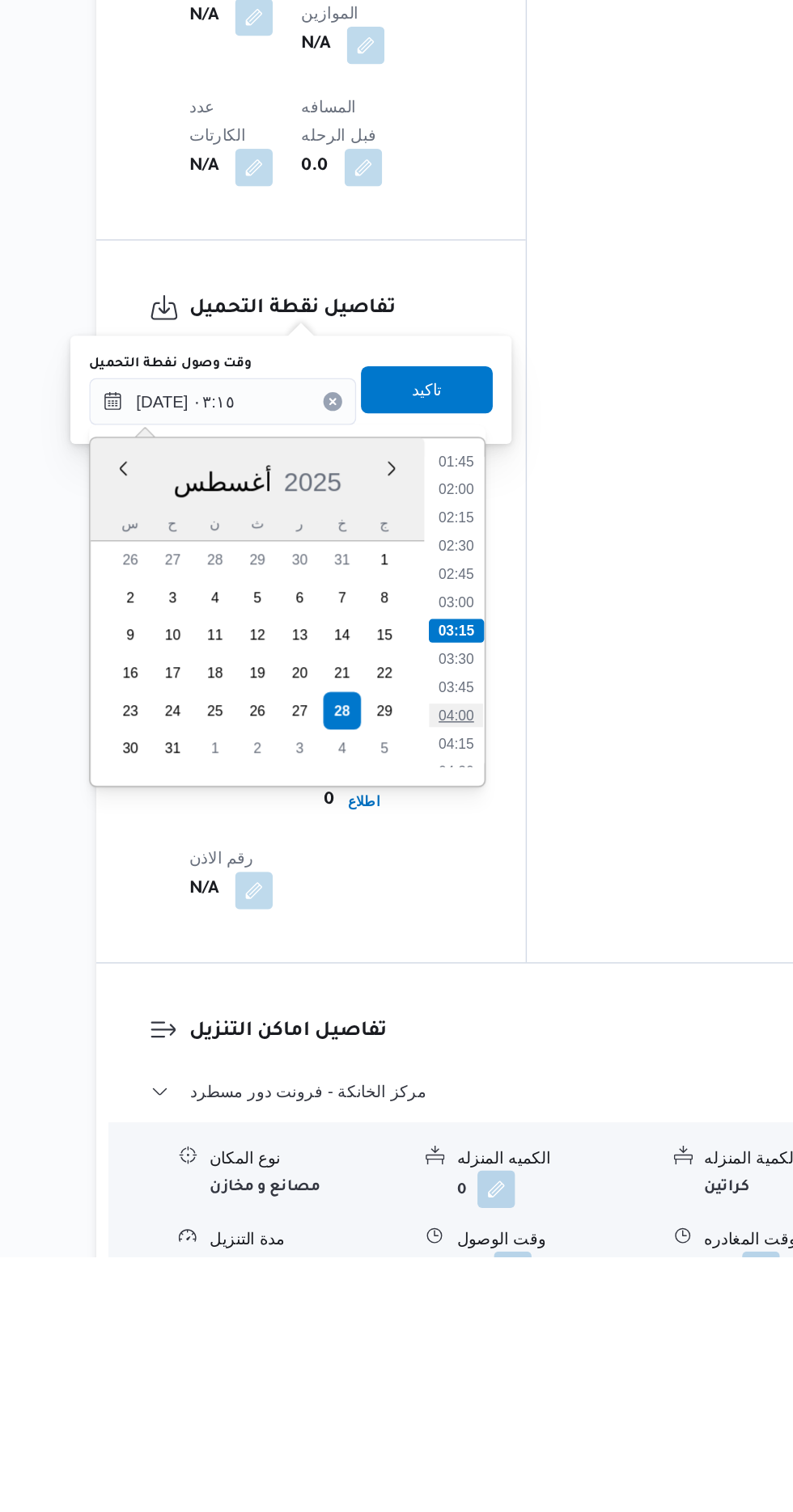
click at [465, 1141] on li "04:00" at bounding box center [458, 1140] width 37 height 16
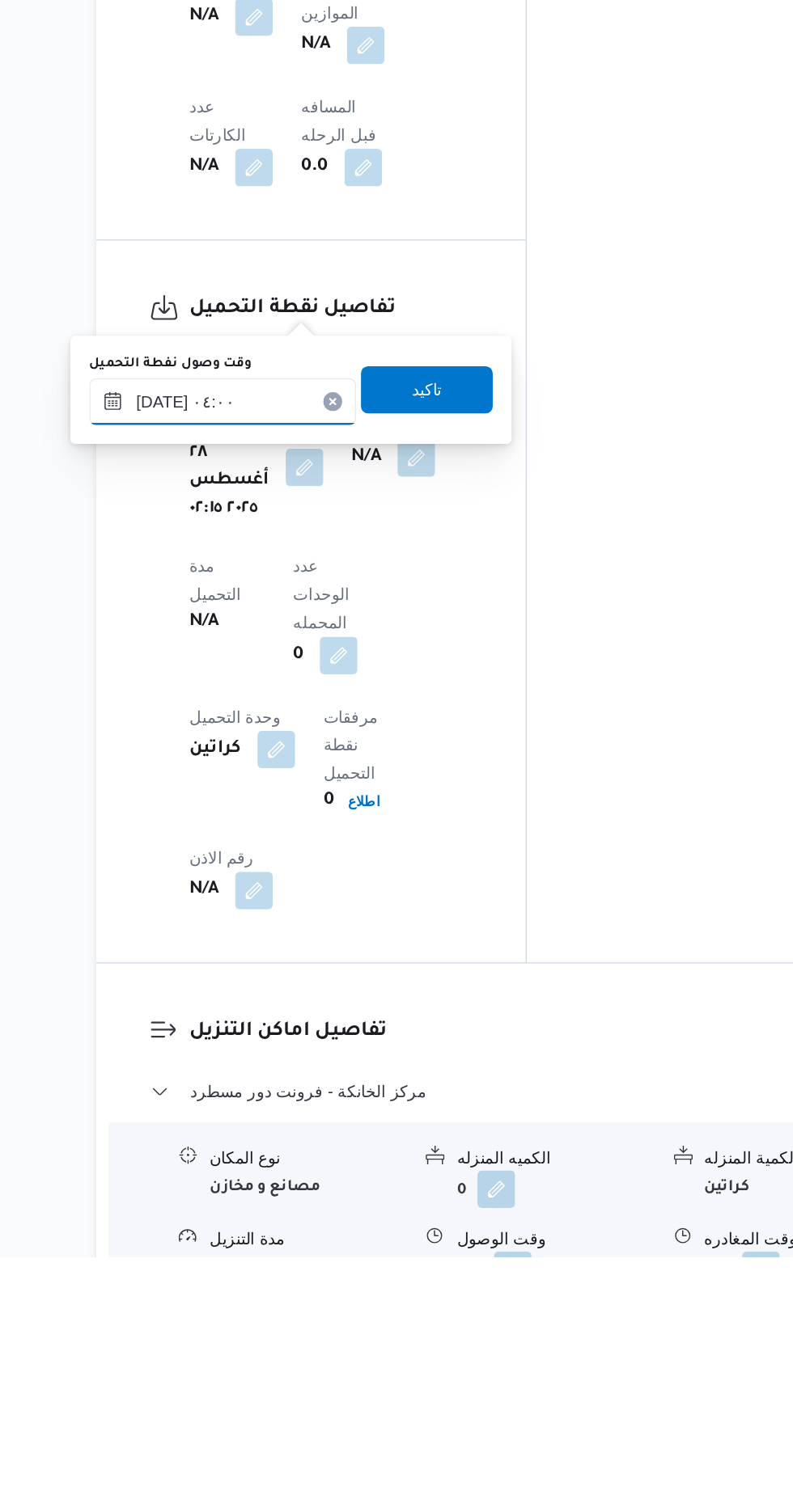
click at [357, 930] on input "[DATE] ٠٤:٠٠" at bounding box center [297, 924] width 184 height 33
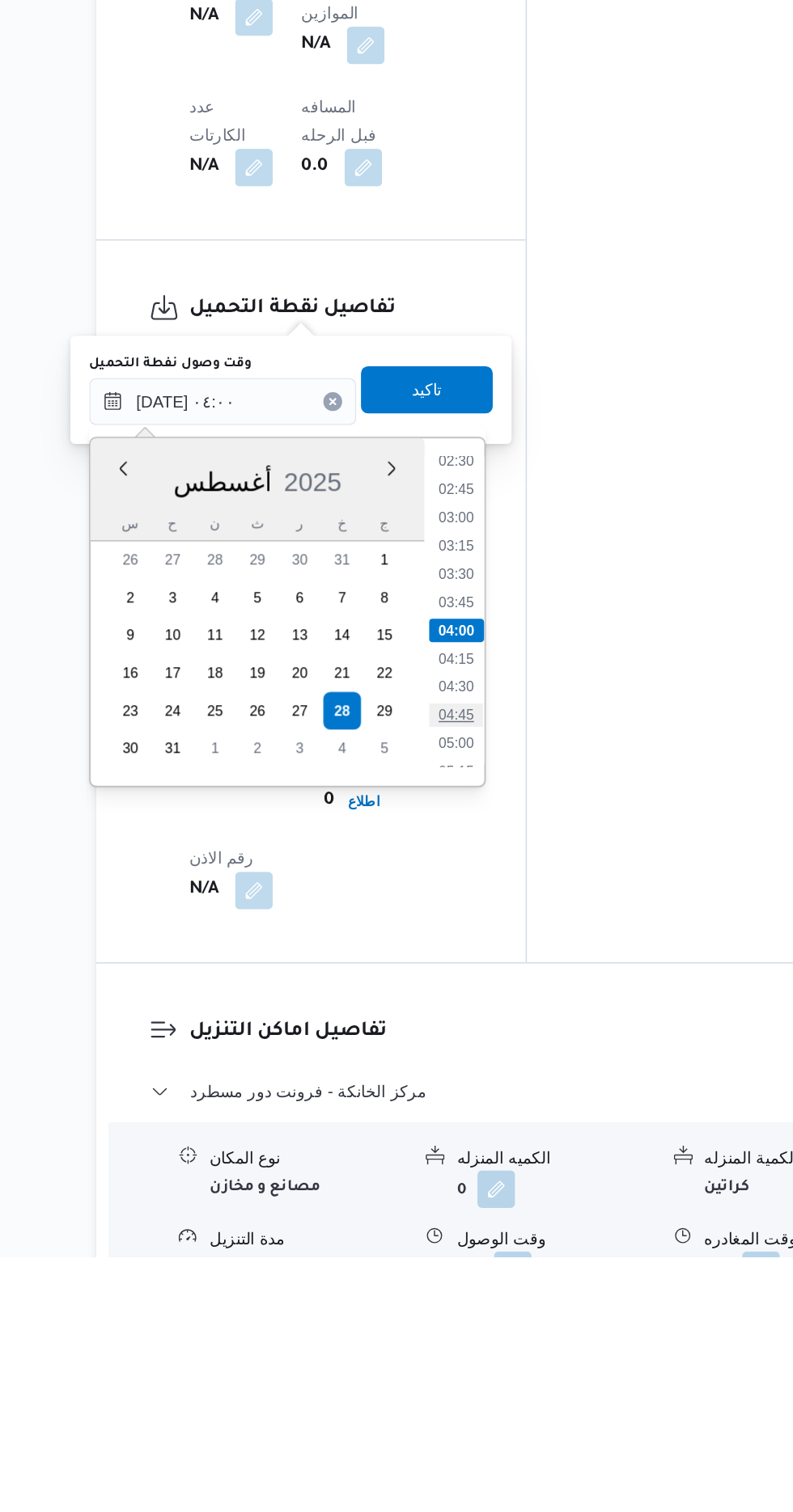
click at [460, 1136] on li "04:45" at bounding box center [458, 1140] width 37 height 16
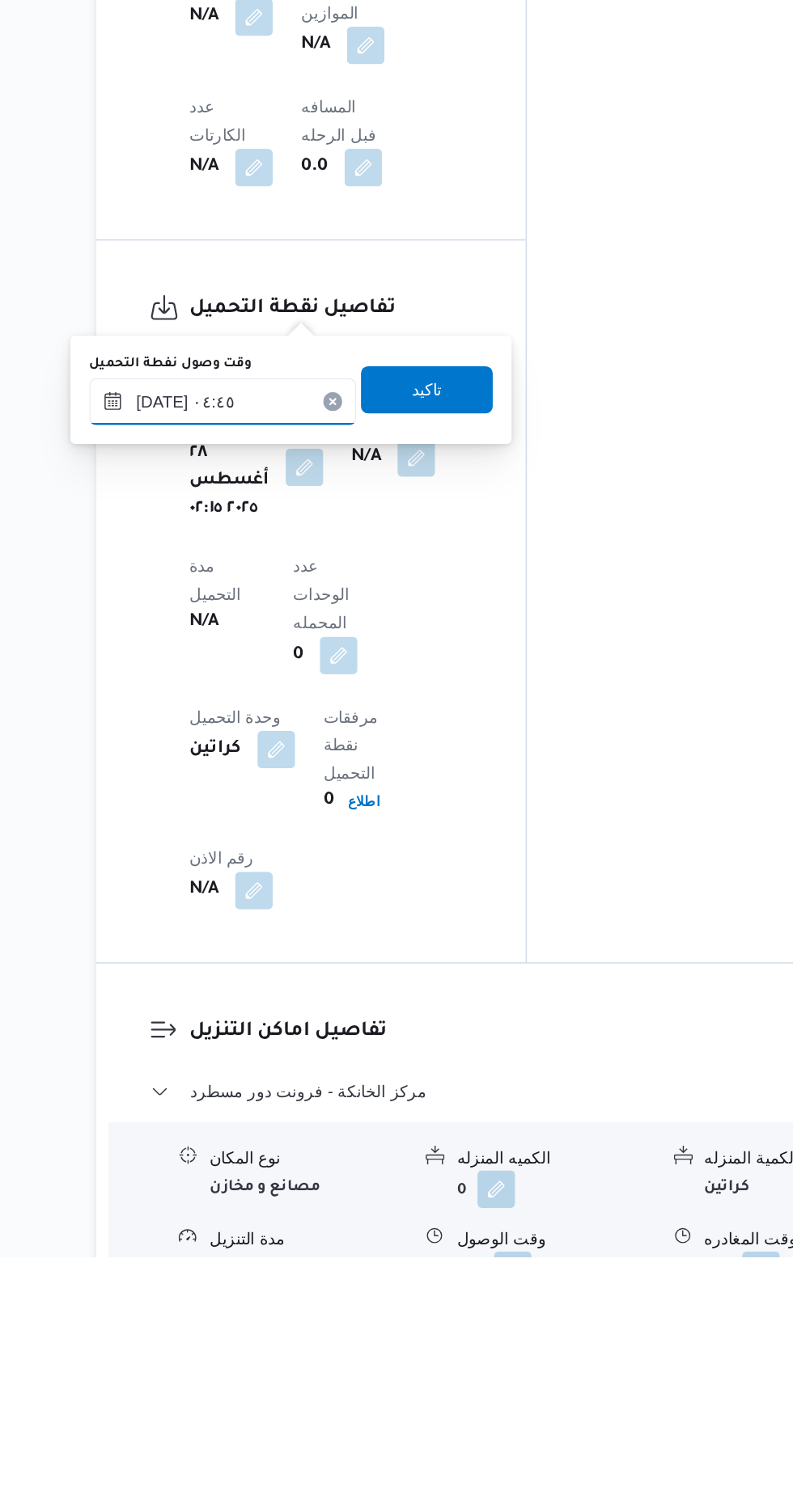
click at [351, 920] on input "[DATE] ٠٤:٤٥" at bounding box center [297, 924] width 184 height 33
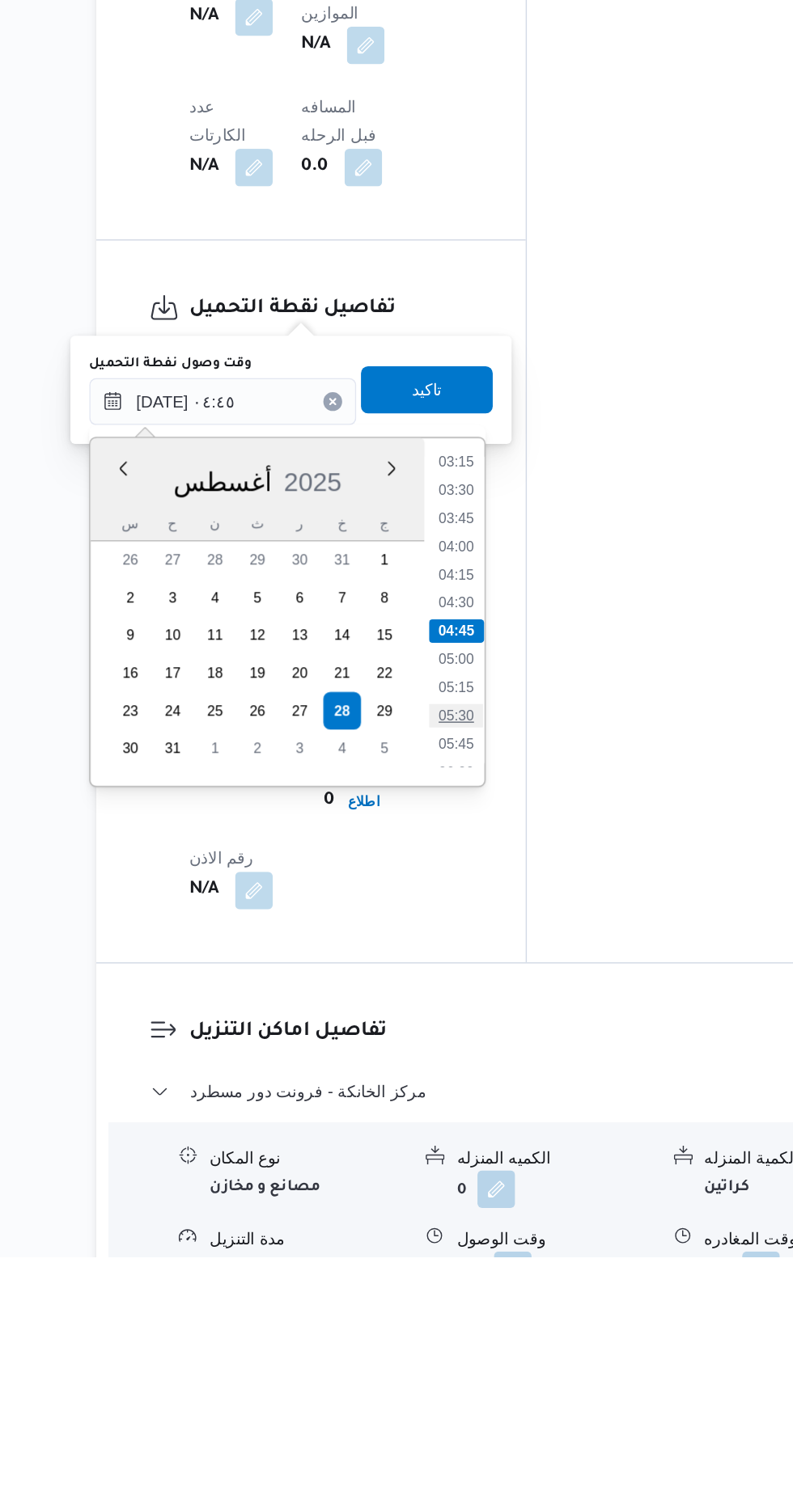
click at [454, 1143] on li "05:30" at bounding box center [458, 1140] width 37 height 16
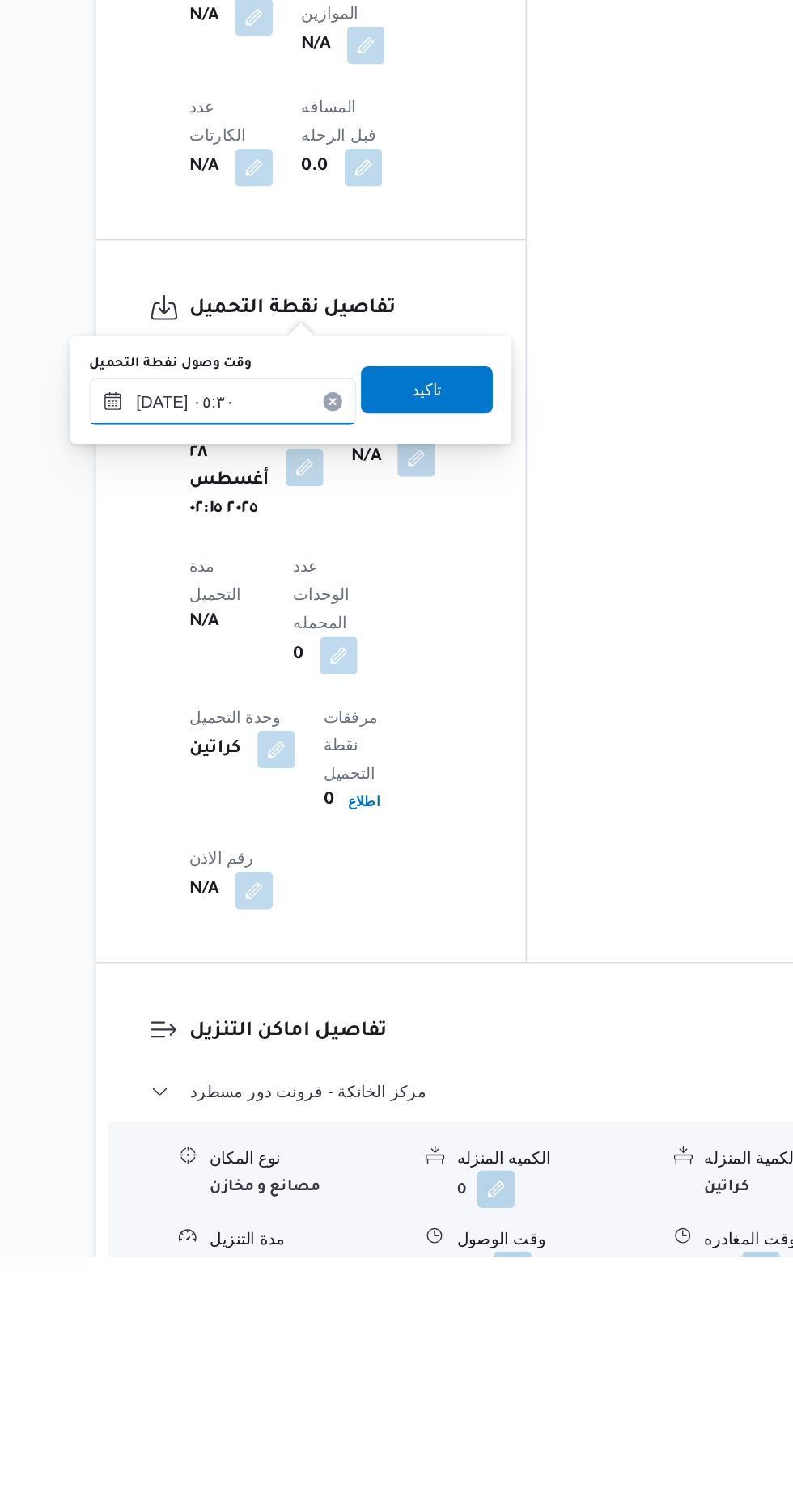
click at [350, 917] on input "[DATE] ٠٥:٣٠" at bounding box center [297, 924] width 184 height 33
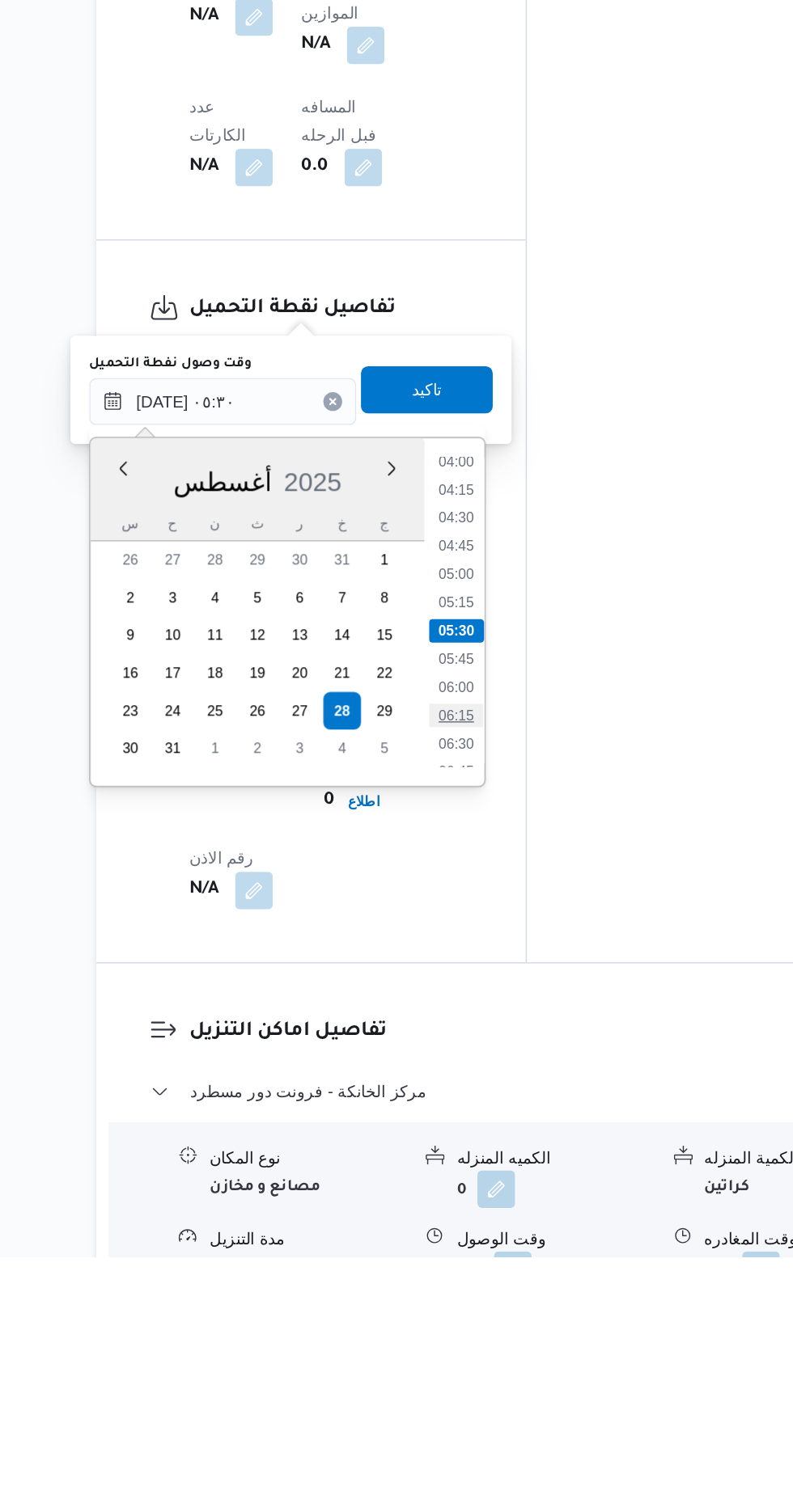
click at [459, 1141] on li "06:15" at bounding box center [458, 1140] width 37 height 16
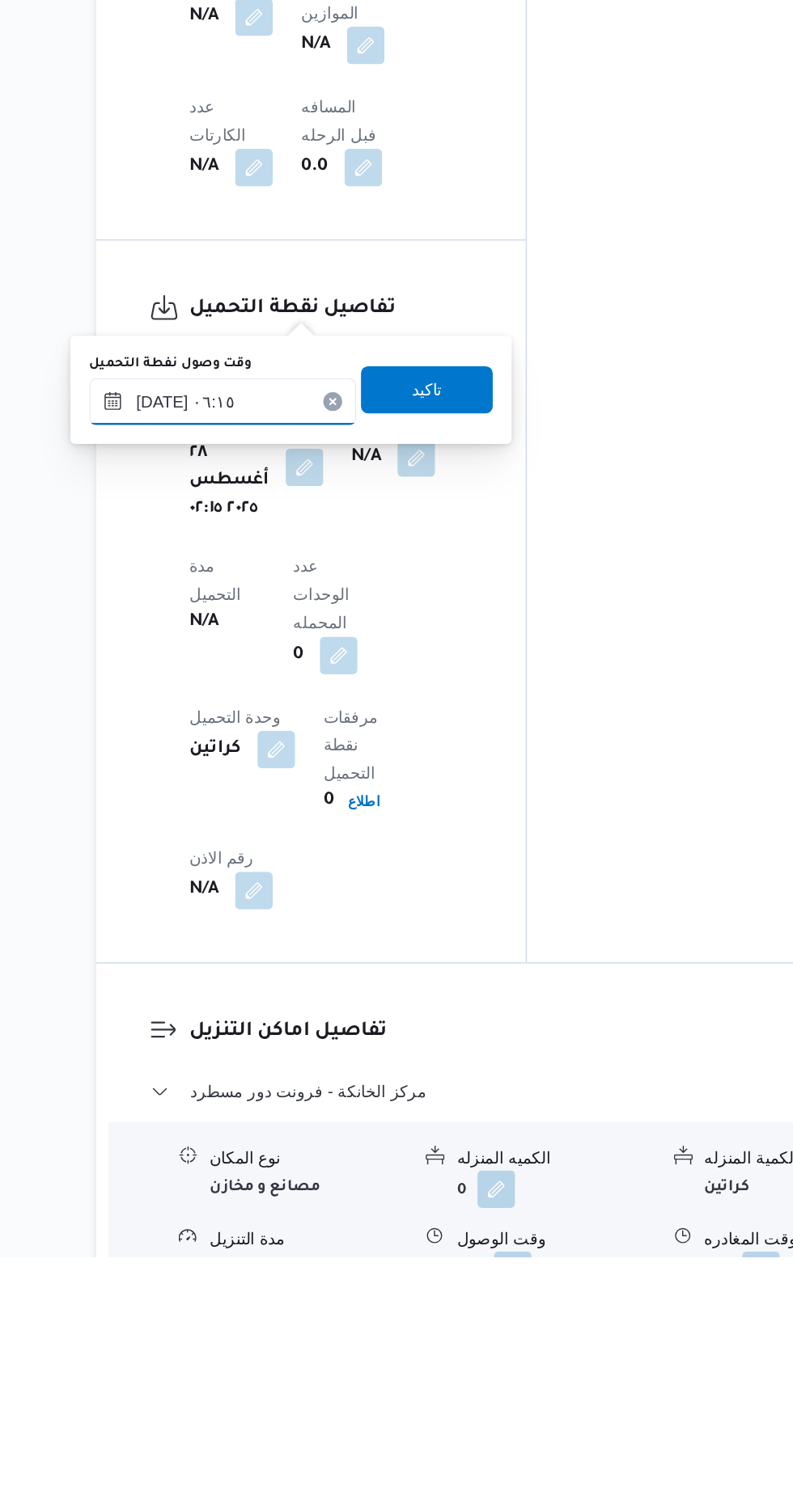
click at [339, 917] on input "[DATE] ٠٦:١٥" at bounding box center [297, 924] width 184 height 33
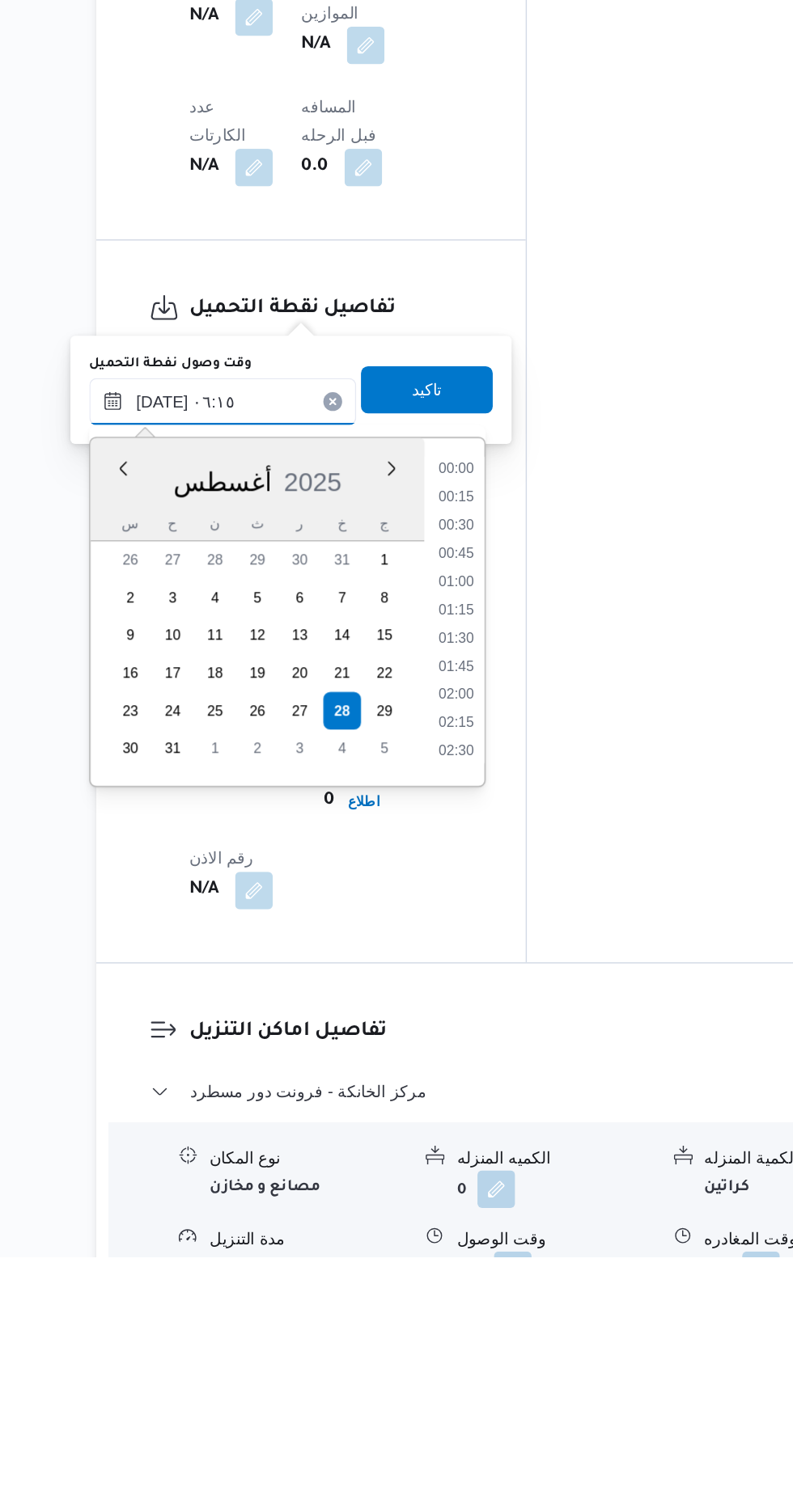
scroll to position [373, 0]
click at [459, 1135] on li "07:00" at bounding box center [458, 1140] width 37 height 16
type input "[DATE] ٠٧:٠٠"
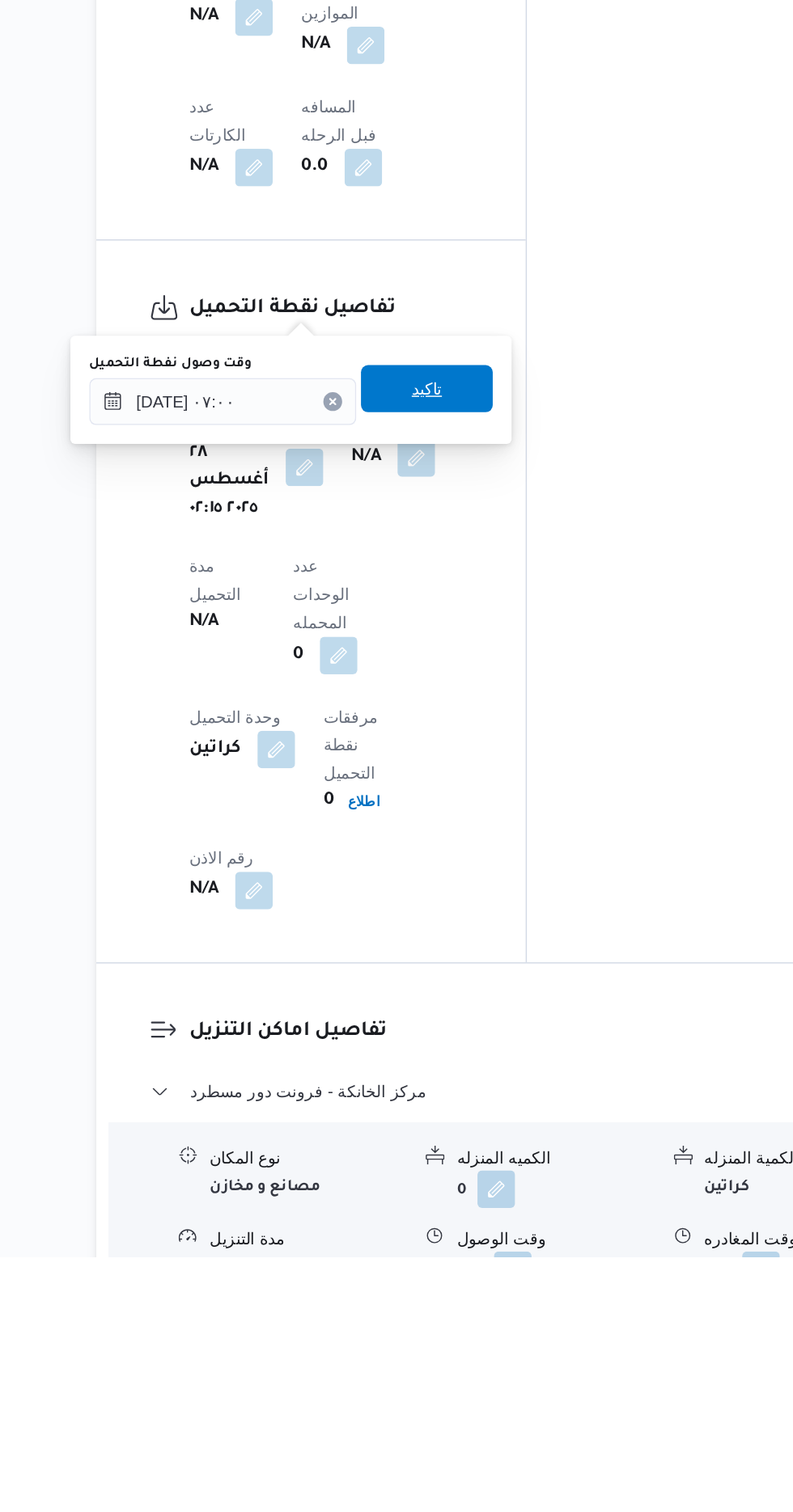
click at [461, 925] on span "تاكيد" at bounding box center [438, 915] width 91 height 33
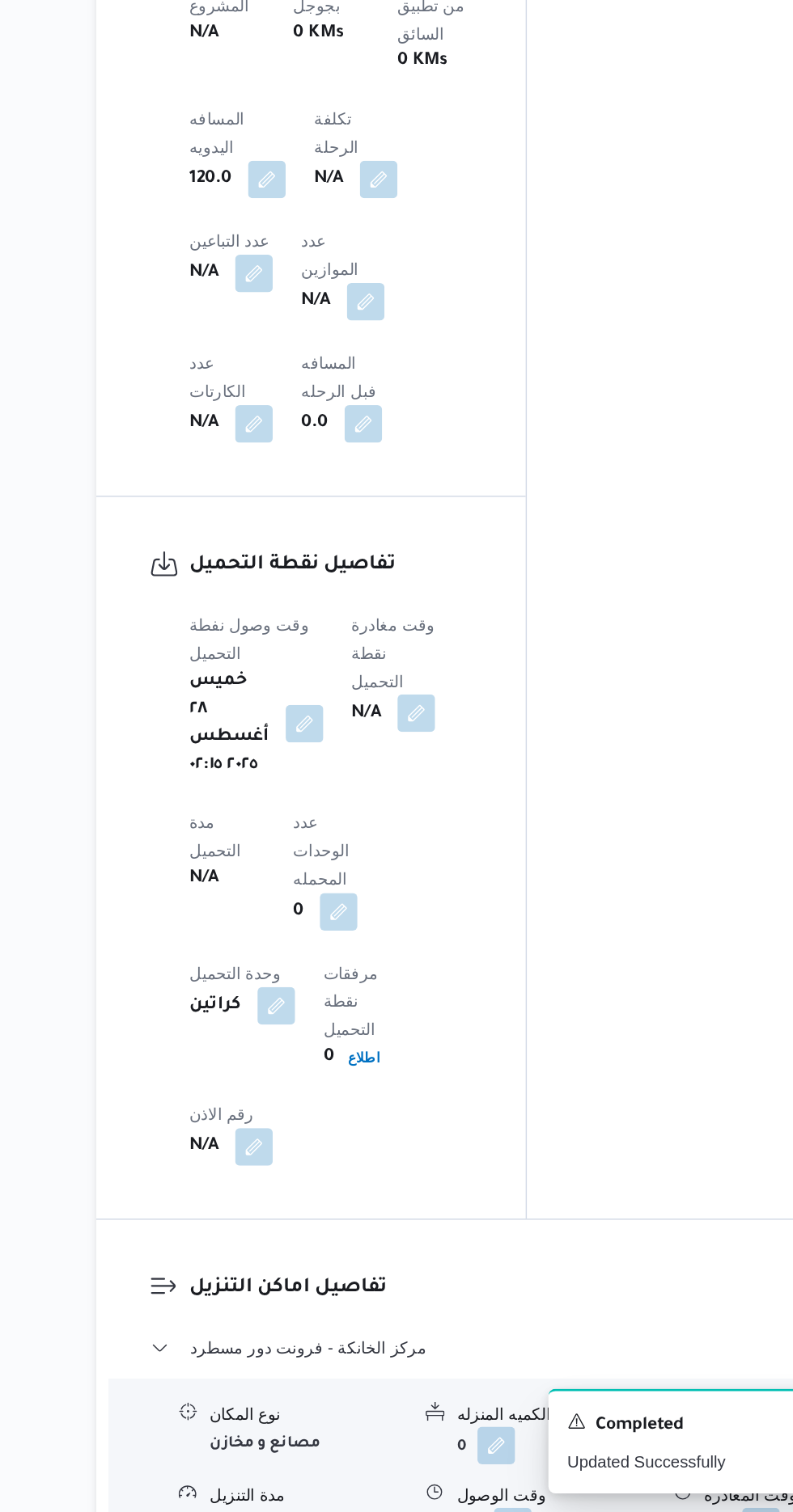
click at [439, 949] on button "button" at bounding box center [430, 962] width 26 height 26
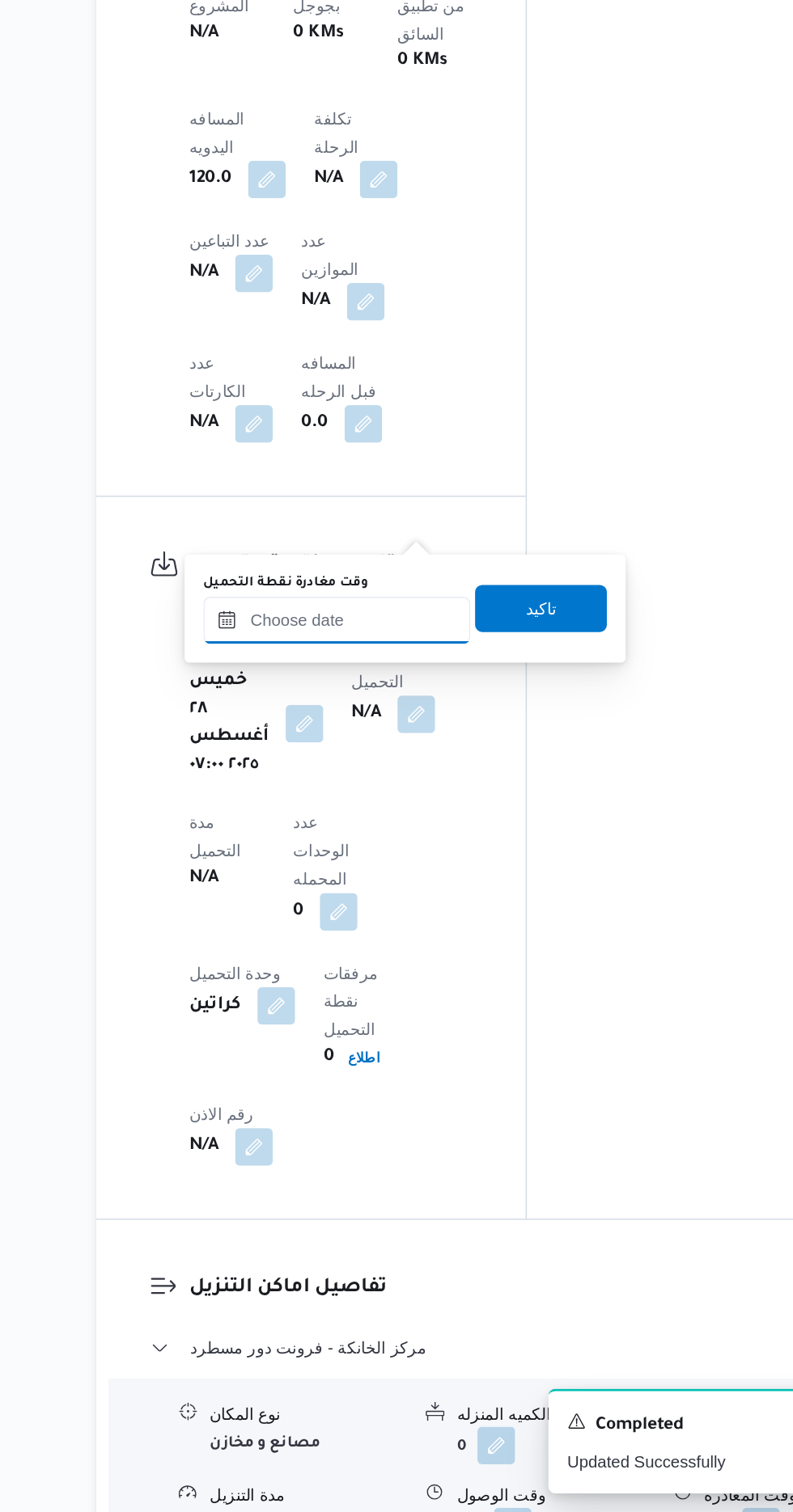
click at [414, 902] on input "وقت مغادرة نقطة التحميل" at bounding box center [375, 899] width 184 height 33
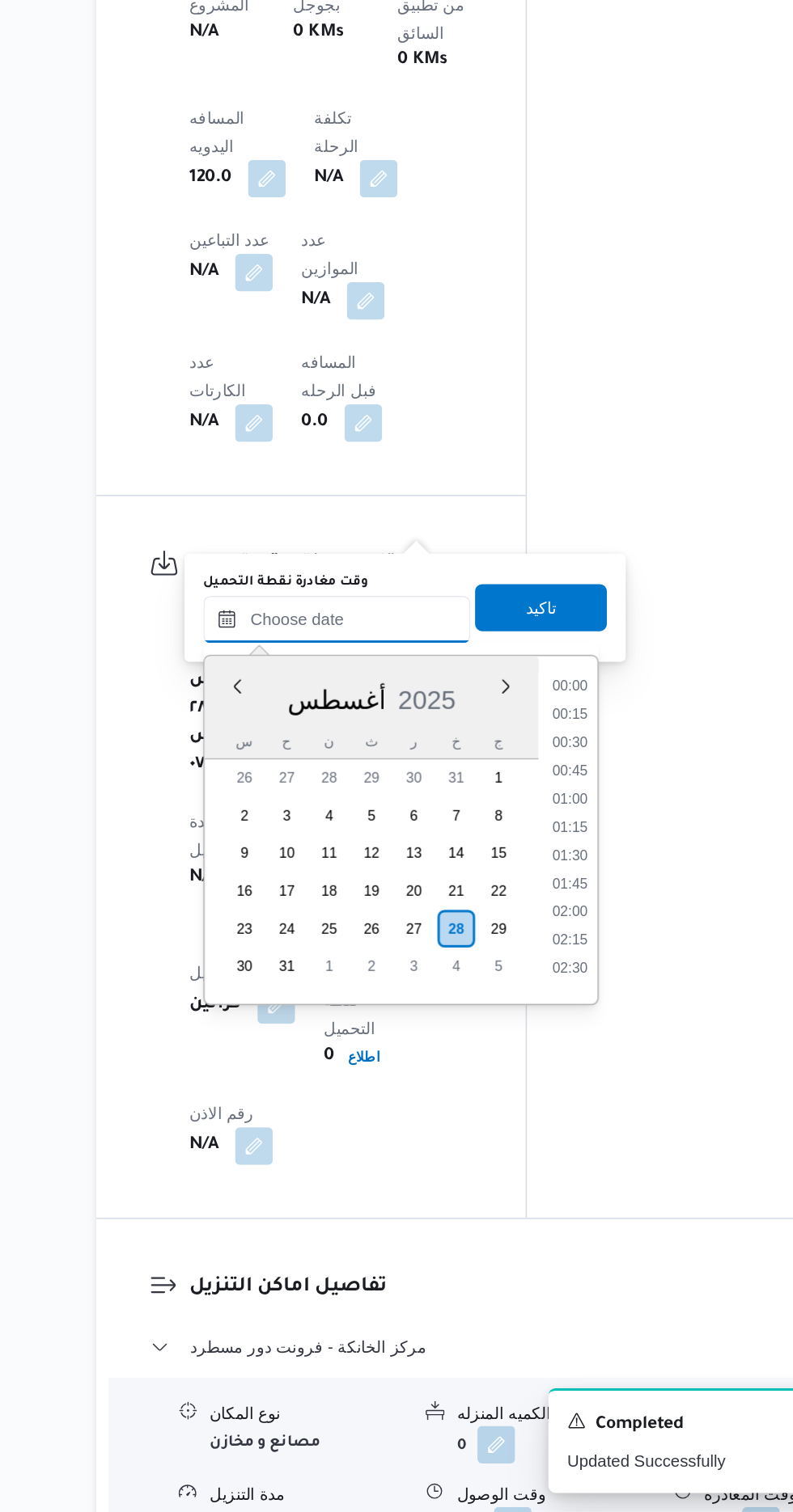
scroll to position [1189, 0]
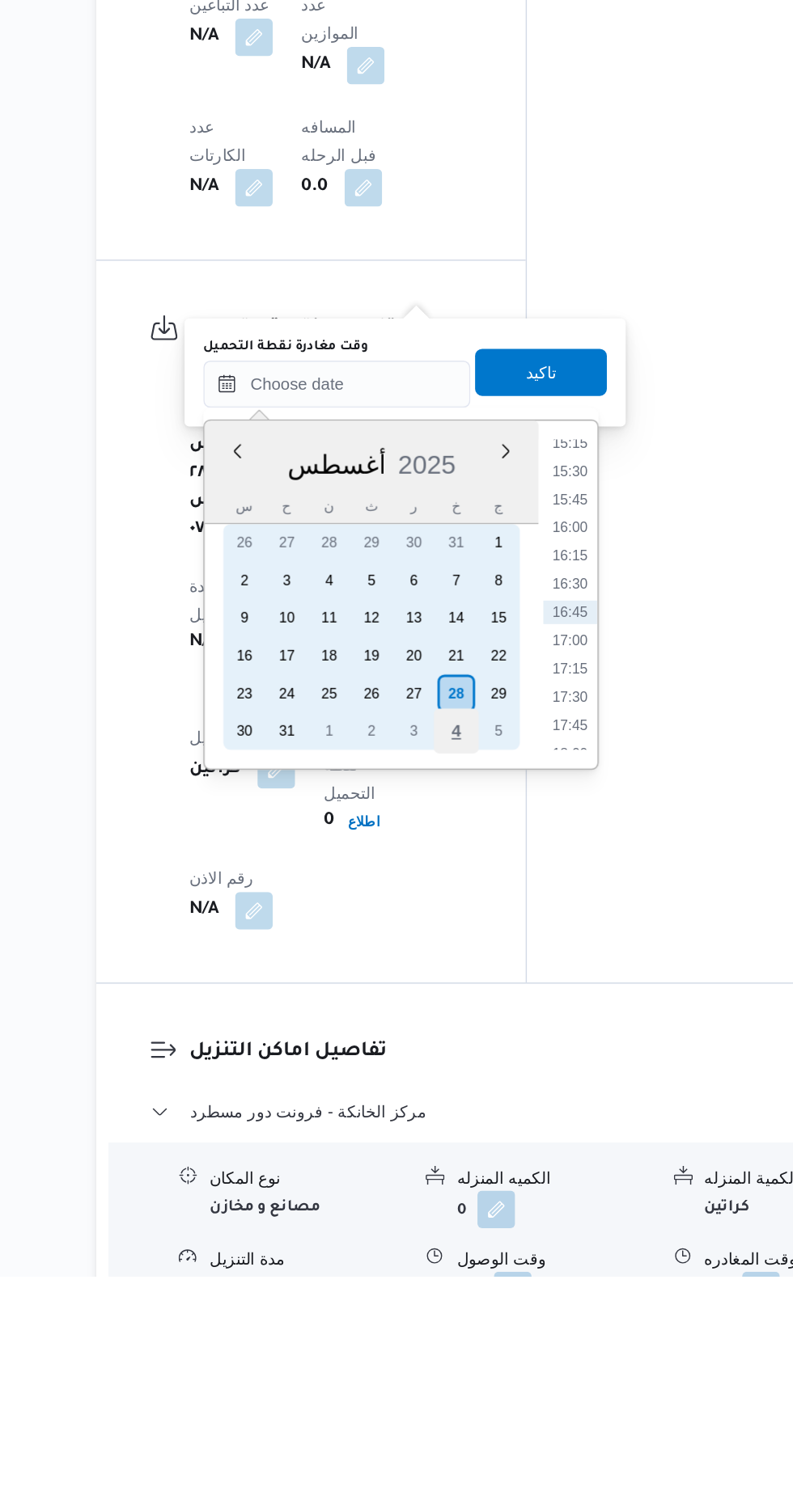
click at [457, 1133] on div "4" at bounding box center [458, 1137] width 31 height 31
type input "[DATE] ٠٠:٠٠"
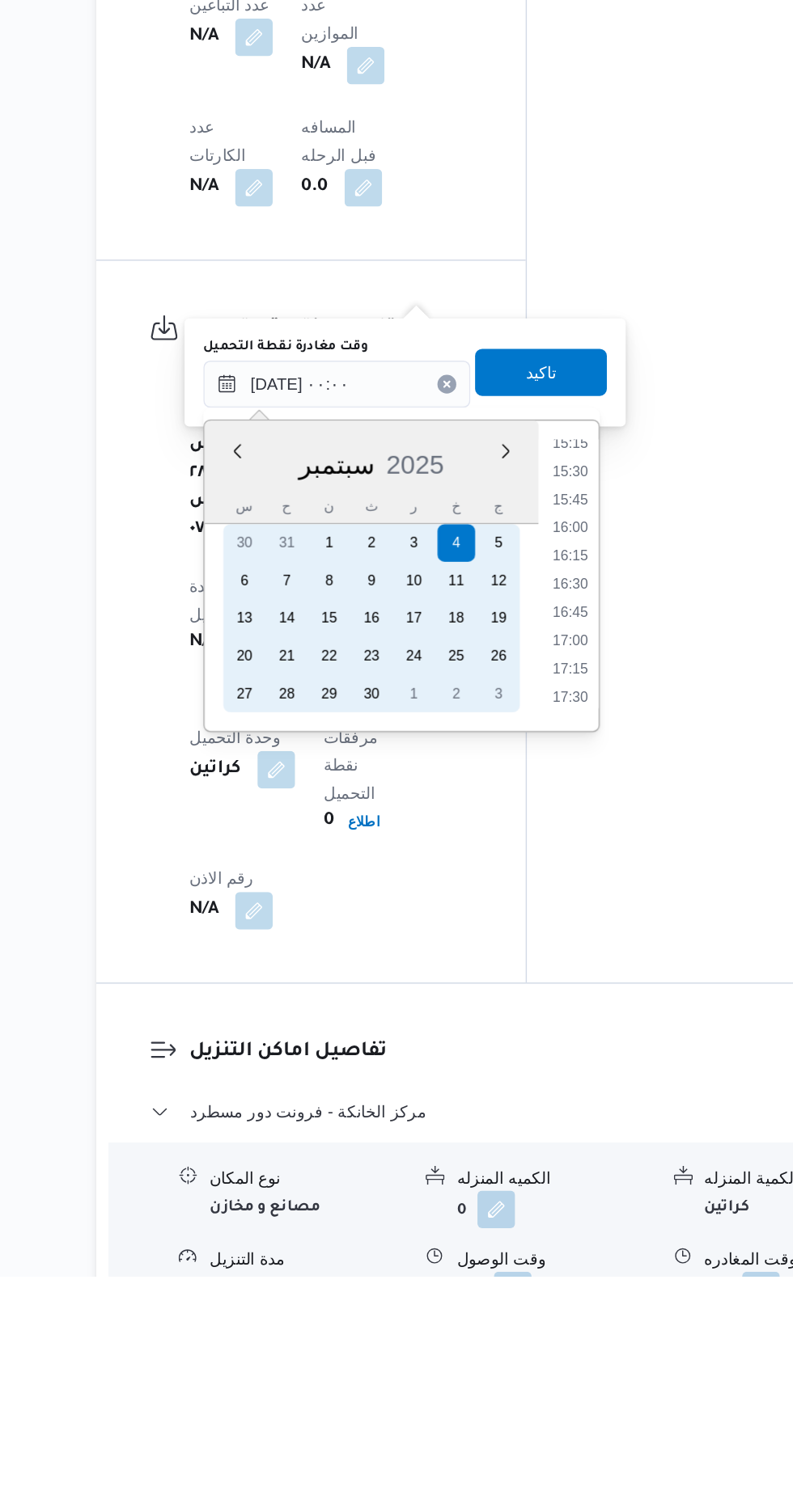
scroll to position [929, 0]
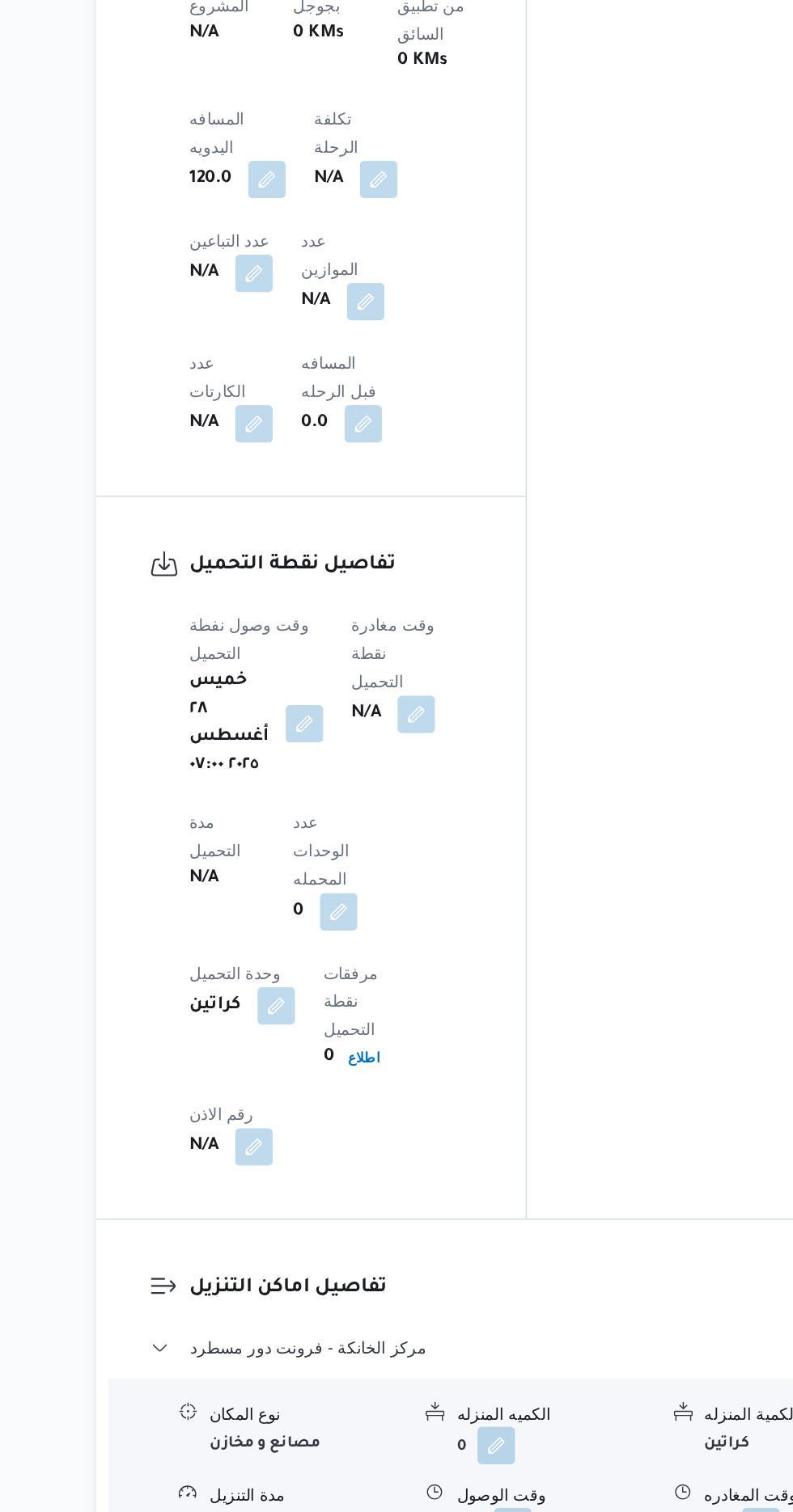
click at [588, 740] on div "المعينون قائمة التحقق تم ادخال تفاصيل نفاط التنزيل تم ادخال السواق تم ادخال الس…" at bounding box center [640, 338] width 267 height 1943
click at [441, 950] on button "button" at bounding box center [430, 963] width 26 height 26
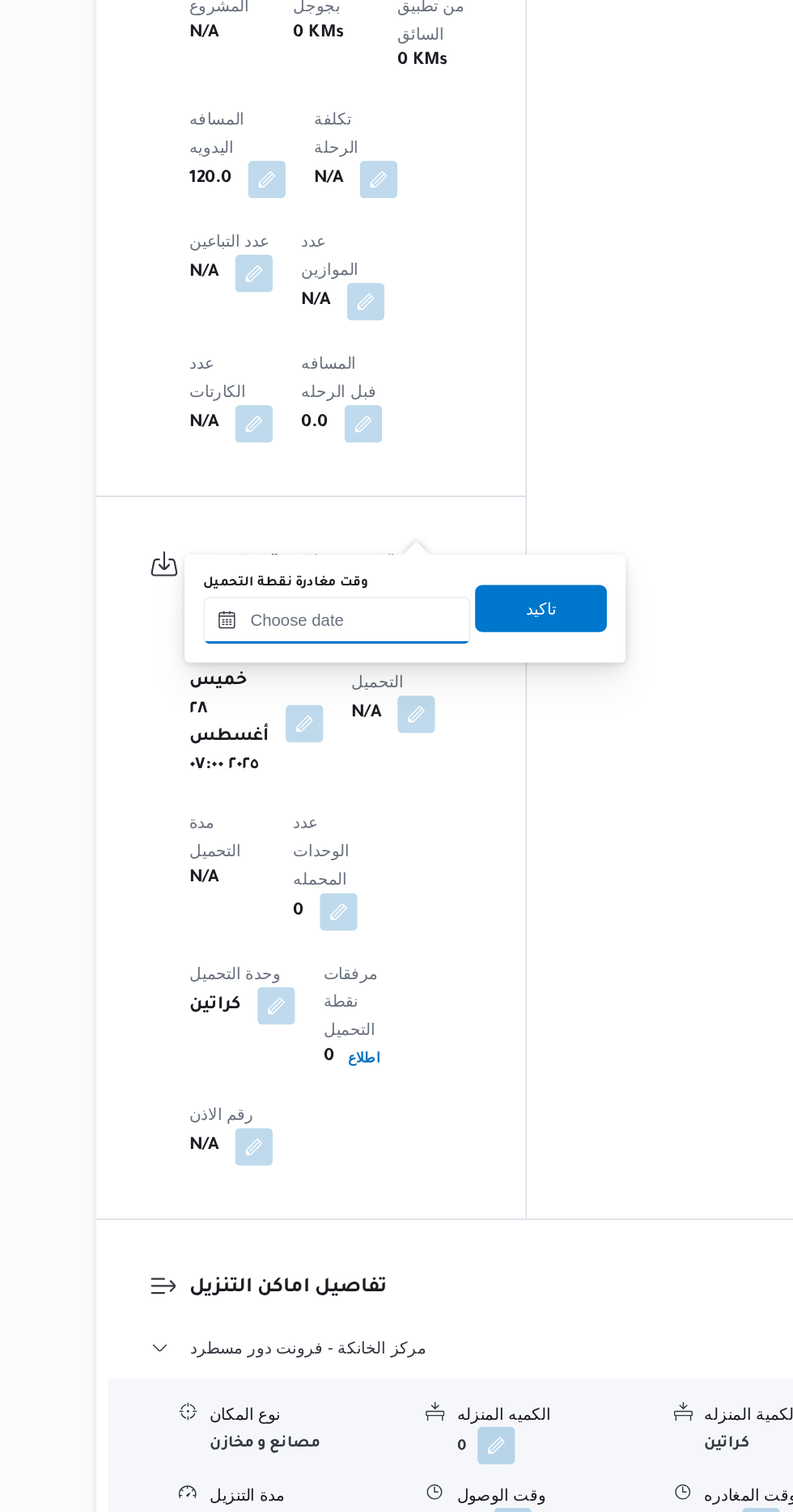
click at [410, 895] on input "وقت مغادرة نقطة التحميل" at bounding box center [375, 900] width 184 height 33
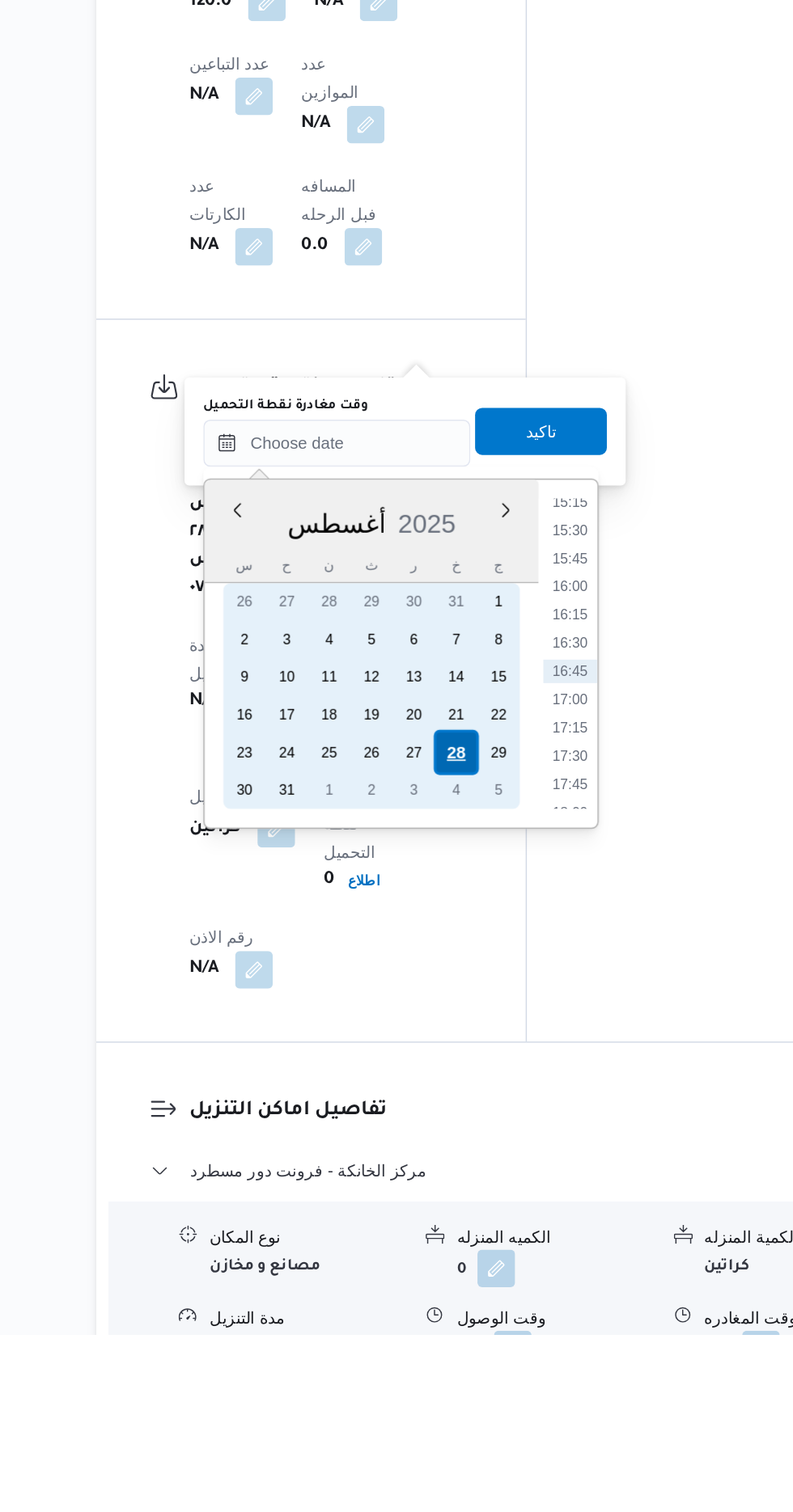
click at [461, 1111] on div "28" at bounding box center [458, 1112] width 31 height 31
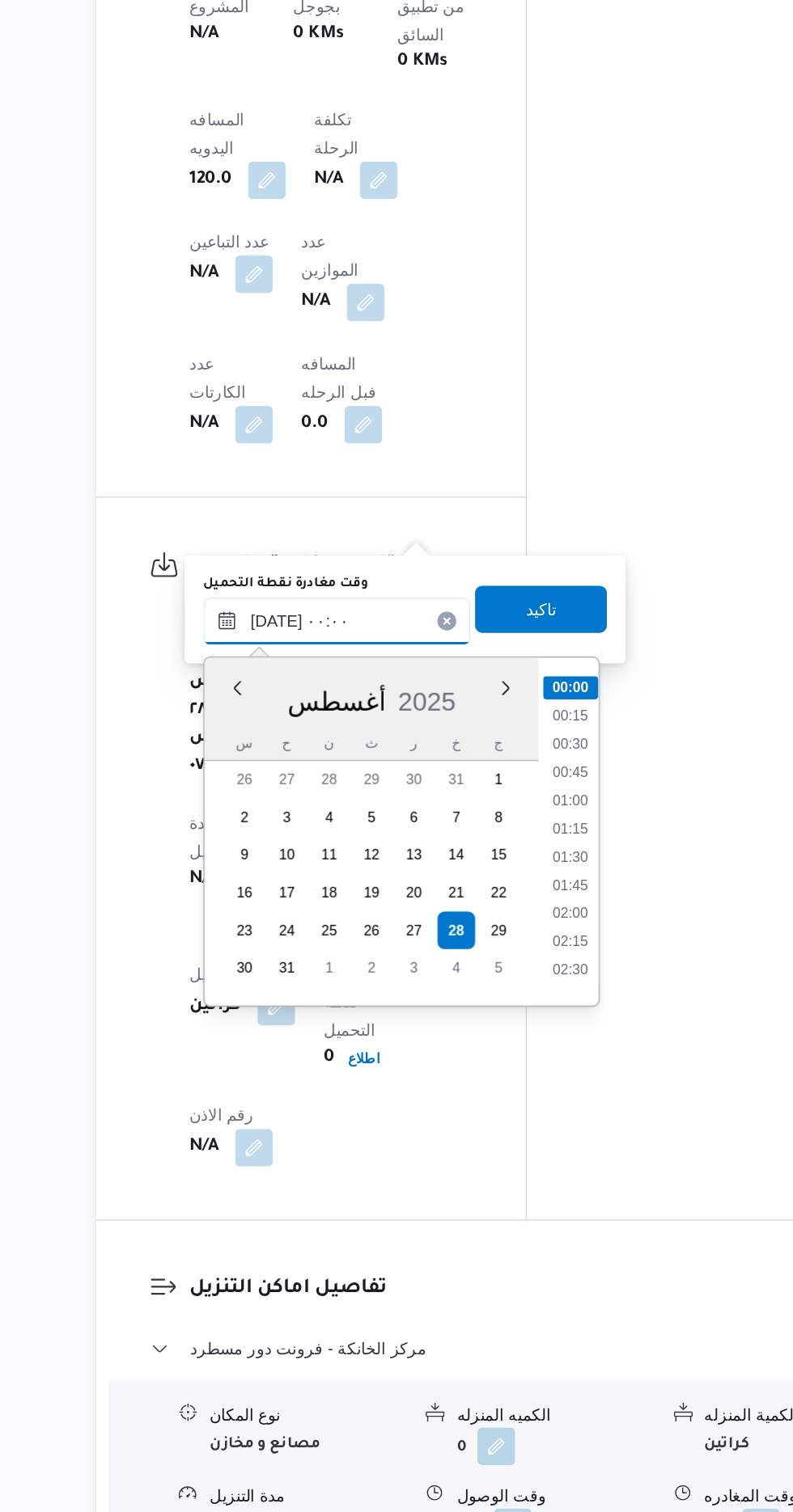
click at [301, 905] on input "[DATE] ٠٠:٠٠" at bounding box center [375, 900] width 184 height 33
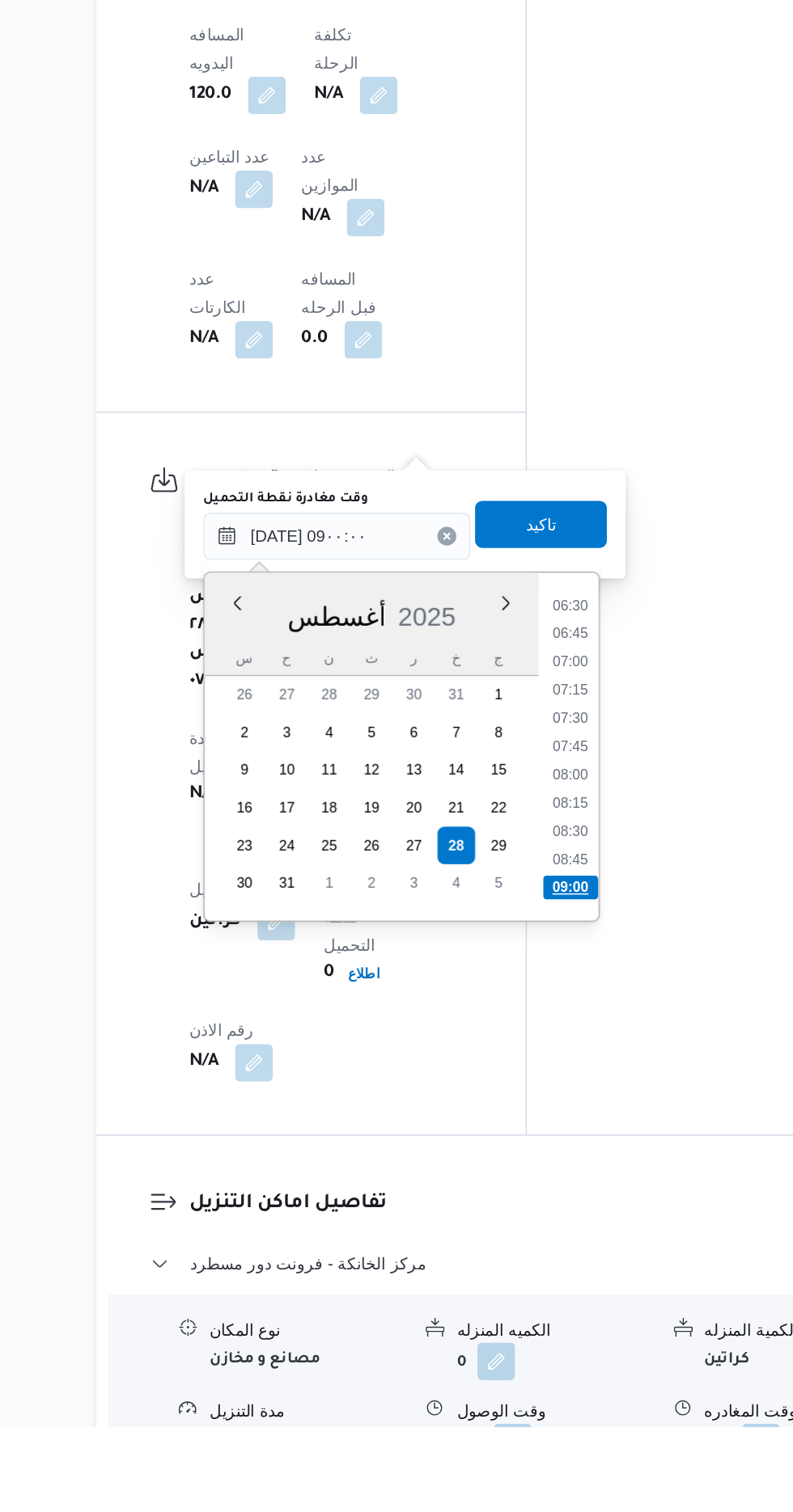
click at [537, 1139] on li "09:00" at bounding box center [537, 1141] width 38 height 16
type input "[DATE] ٠٩:٠٠"
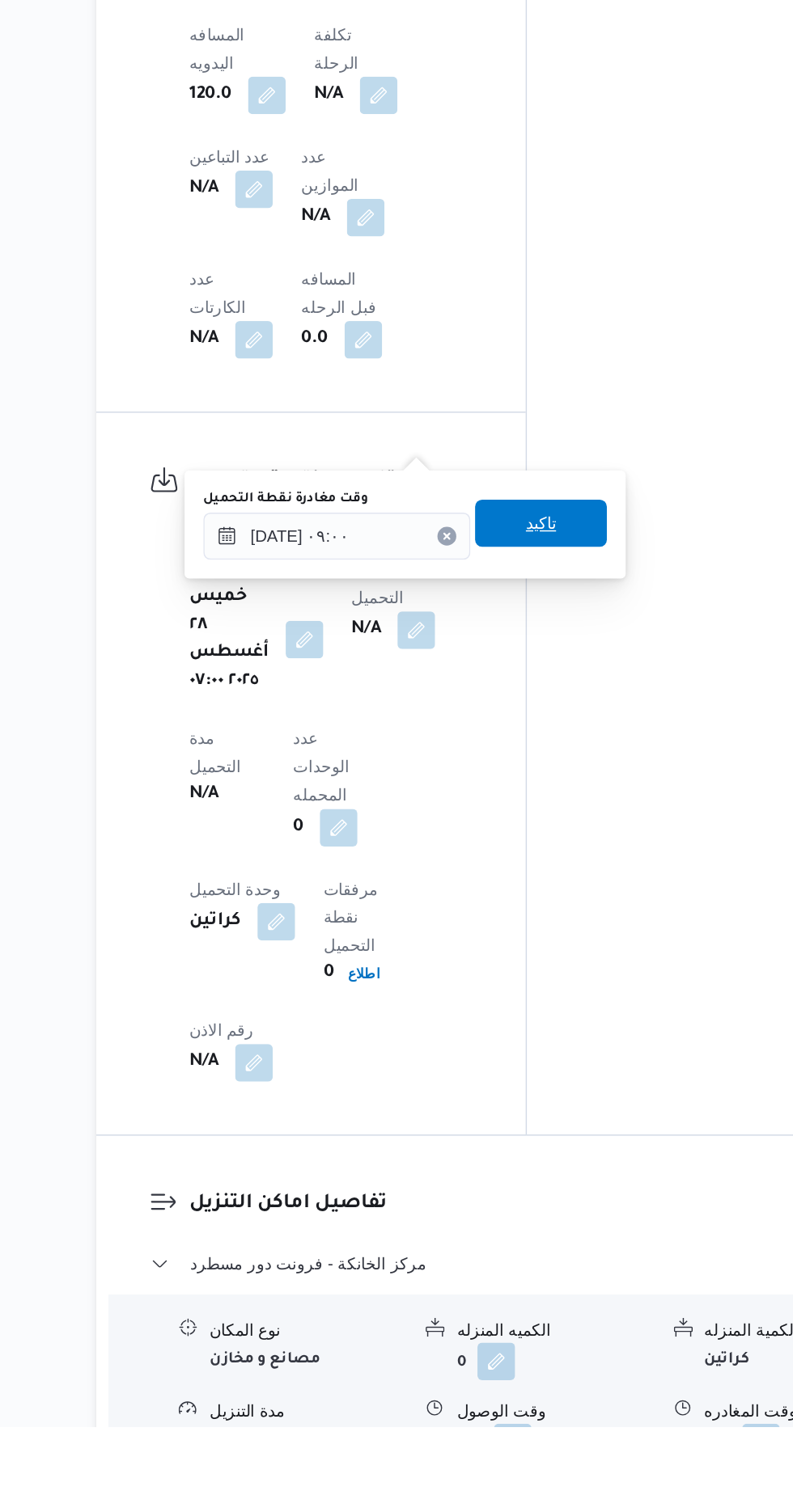
click at [537, 900] on span "تاكيد" at bounding box center [516, 891] width 91 height 33
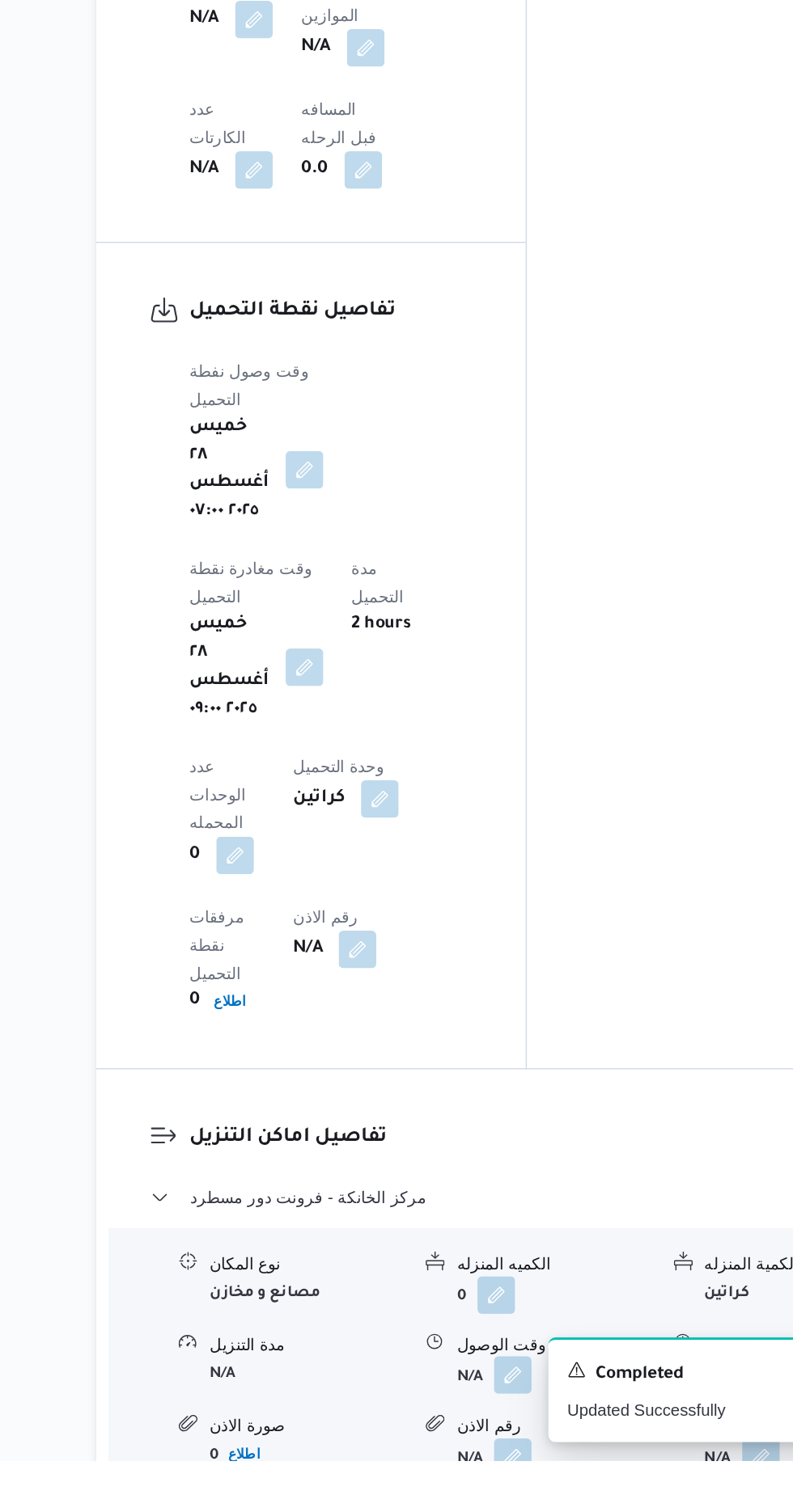
click at [499, 1440] on button "button" at bounding box center [497, 1452] width 26 height 26
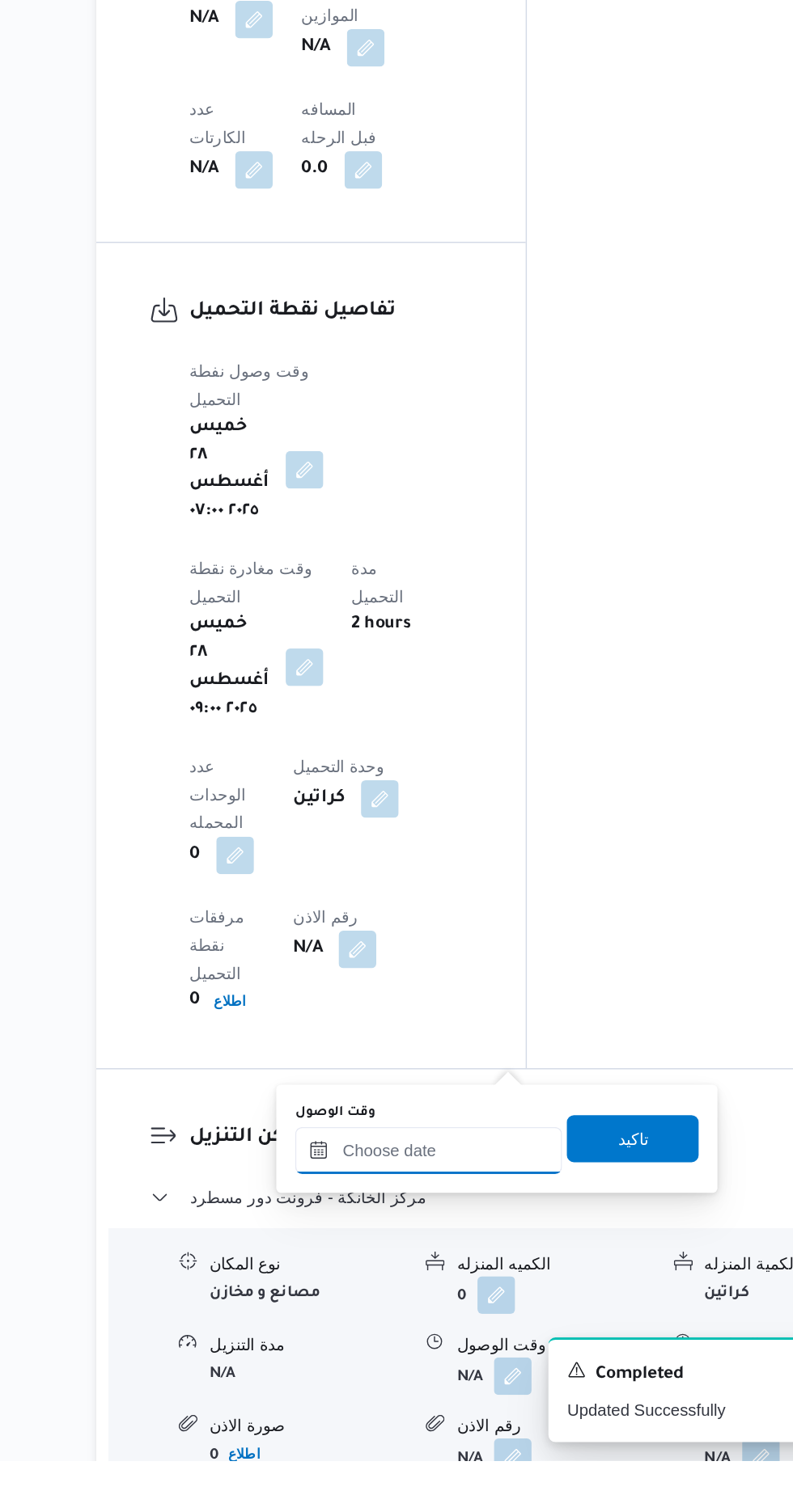
click at [470, 1297] on input "وقت الوصول" at bounding box center [439, 1298] width 184 height 33
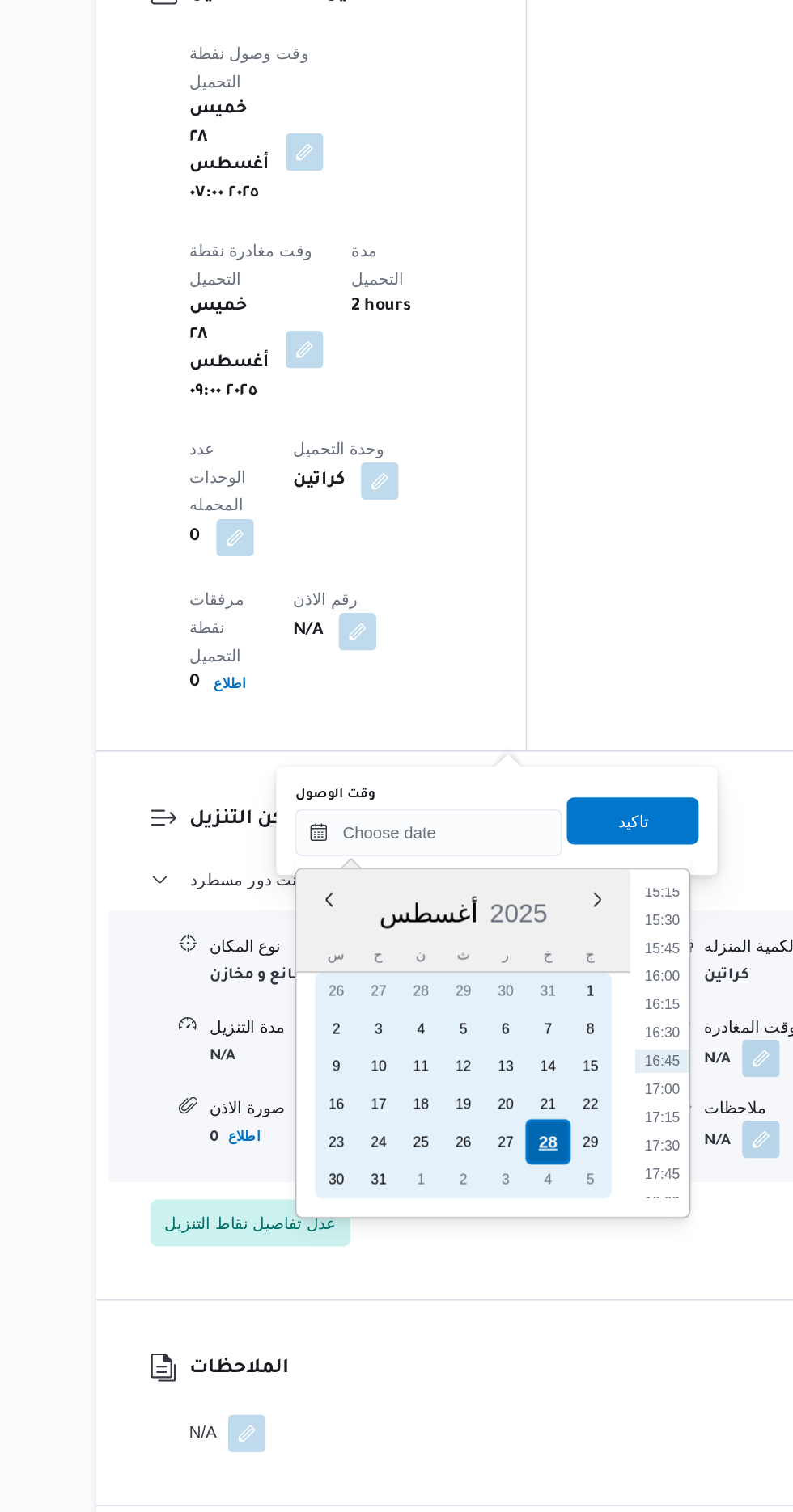
click at [521, 1254] on div "28" at bounding box center [521, 1257] width 31 height 31
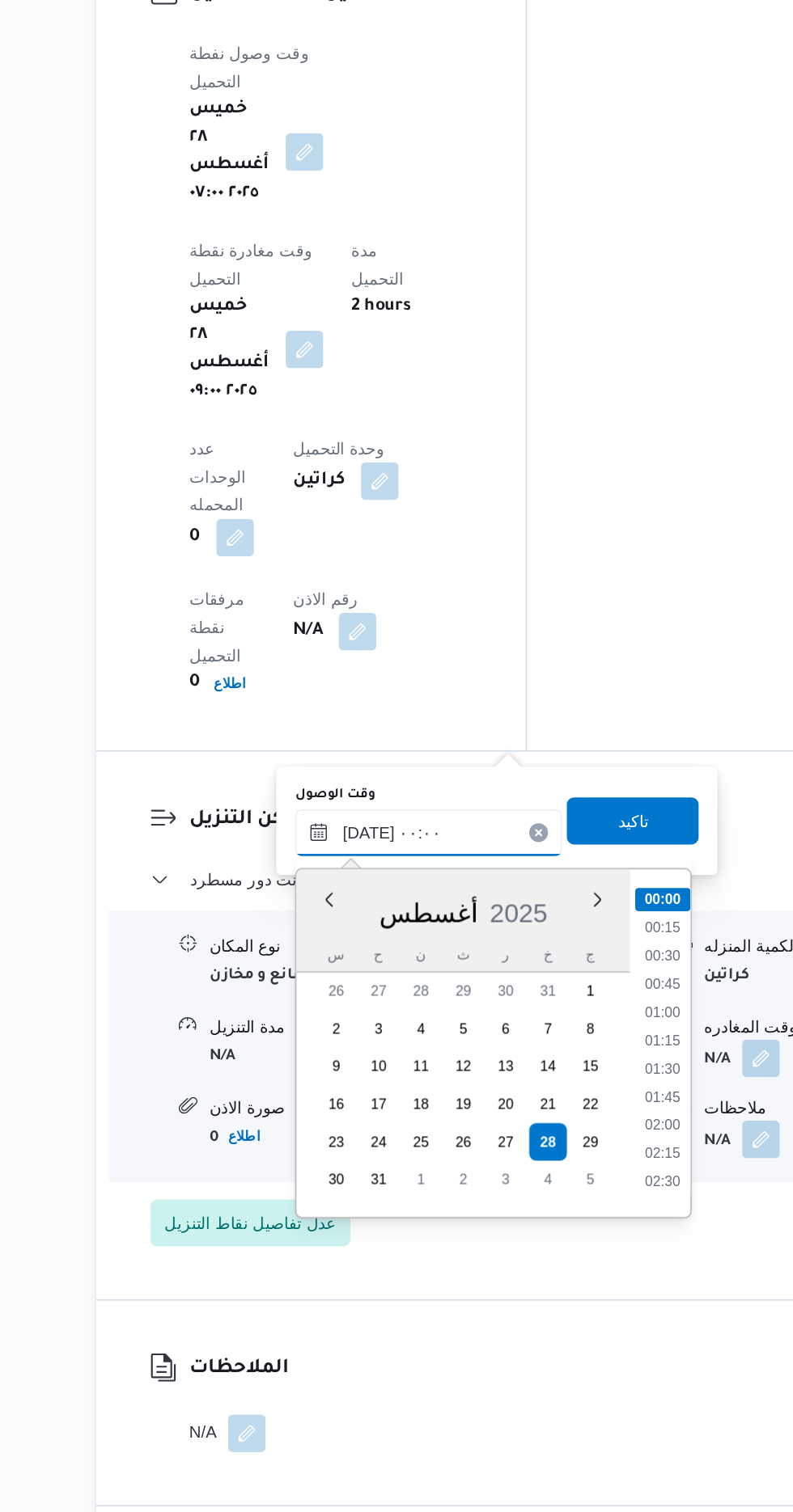
click at [350, 1047] on input "[DATE] ٠٠:٠٠" at bounding box center [439, 1045] width 184 height 33
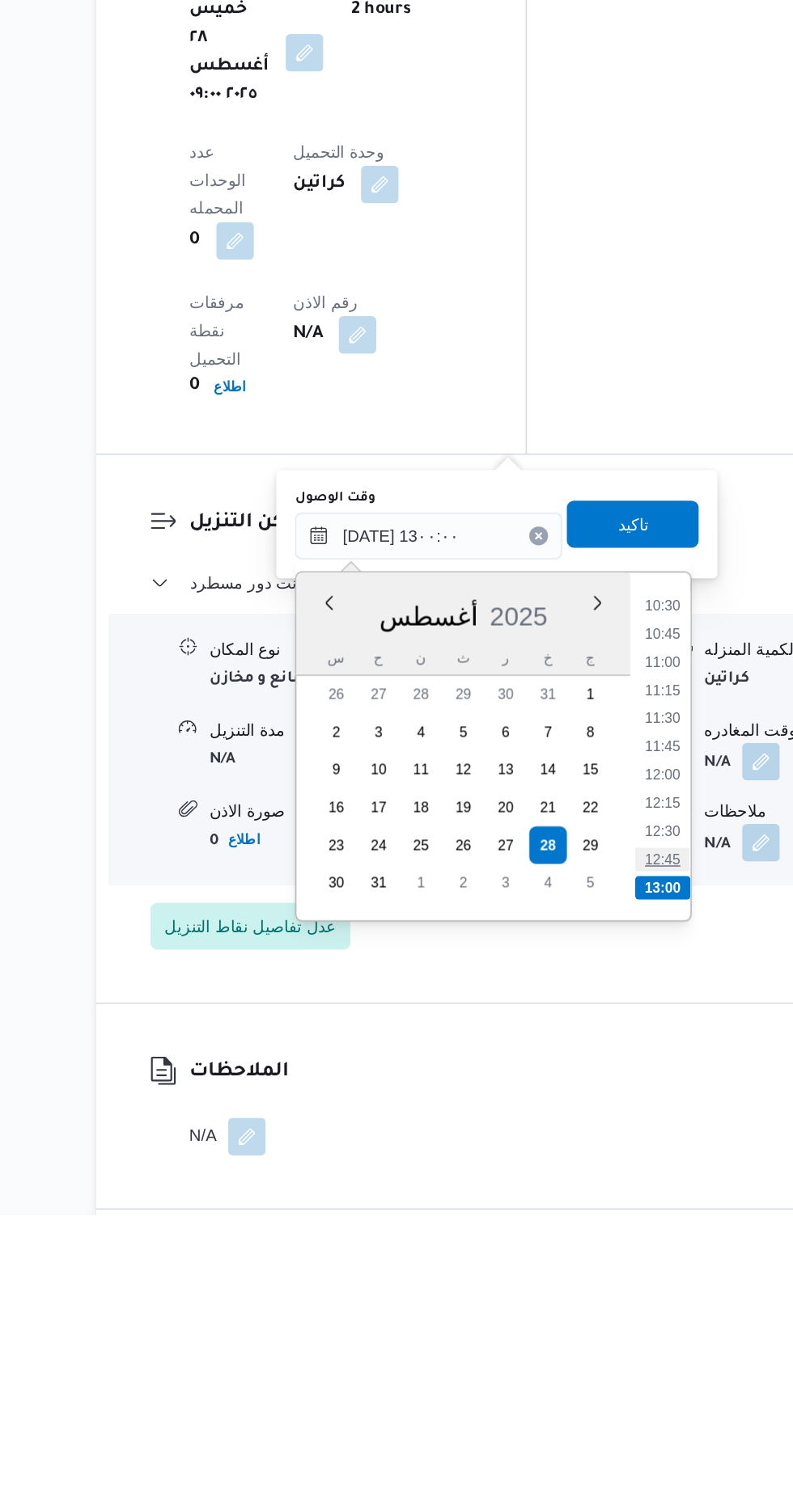
click at [592, 1268] on li "12:45" at bounding box center [600, 1267] width 37 height 16
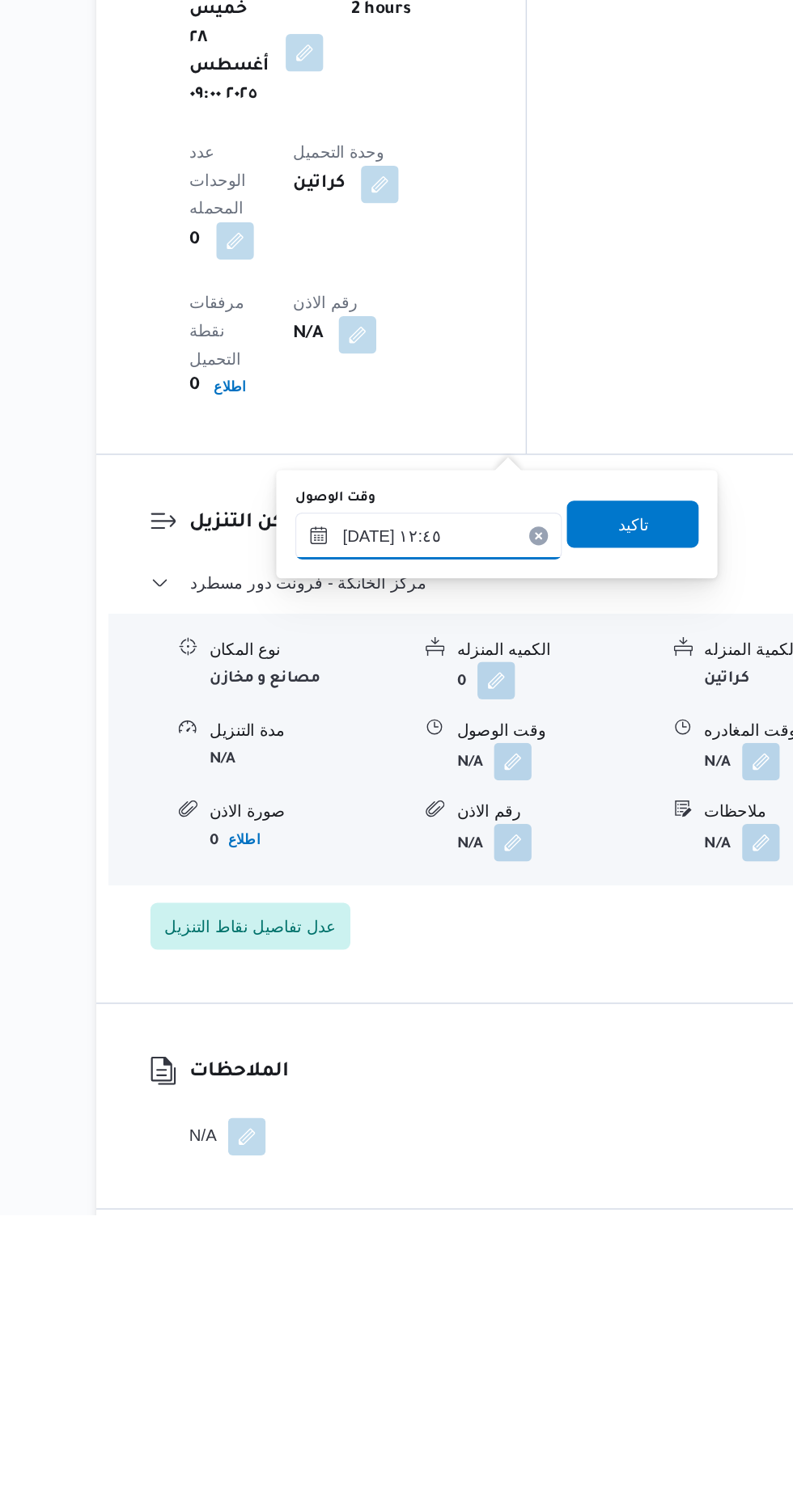
click at [488, 1040] on input "[DATE] ١٢:٤٥" at bounding box center [439, 1045] width 184 height 33
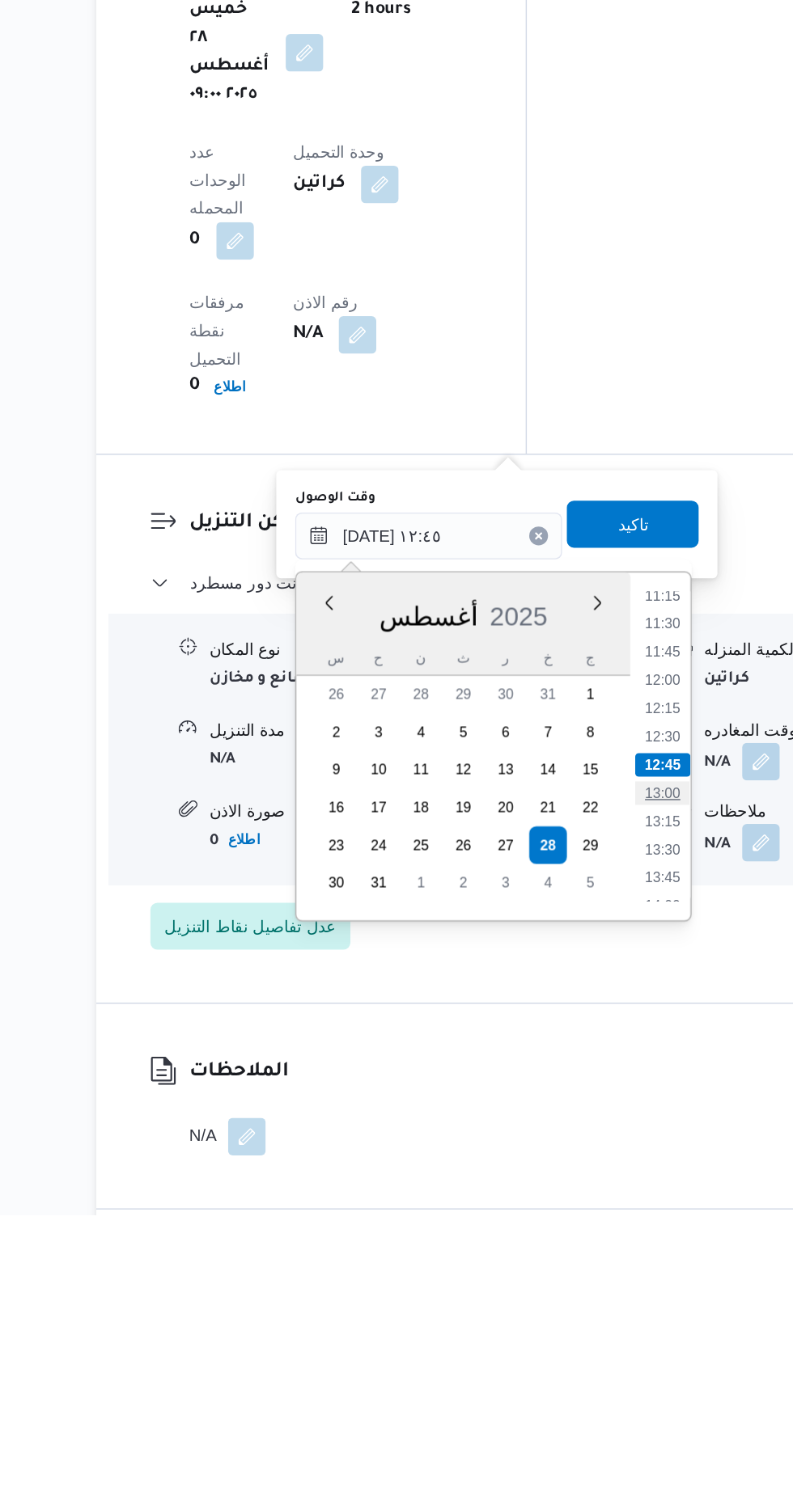
click at [602, 1222] on li "13:00" at bounding box center [600, 1222] width 37 height 16
type input "[DATE] ١٣:٠٠"
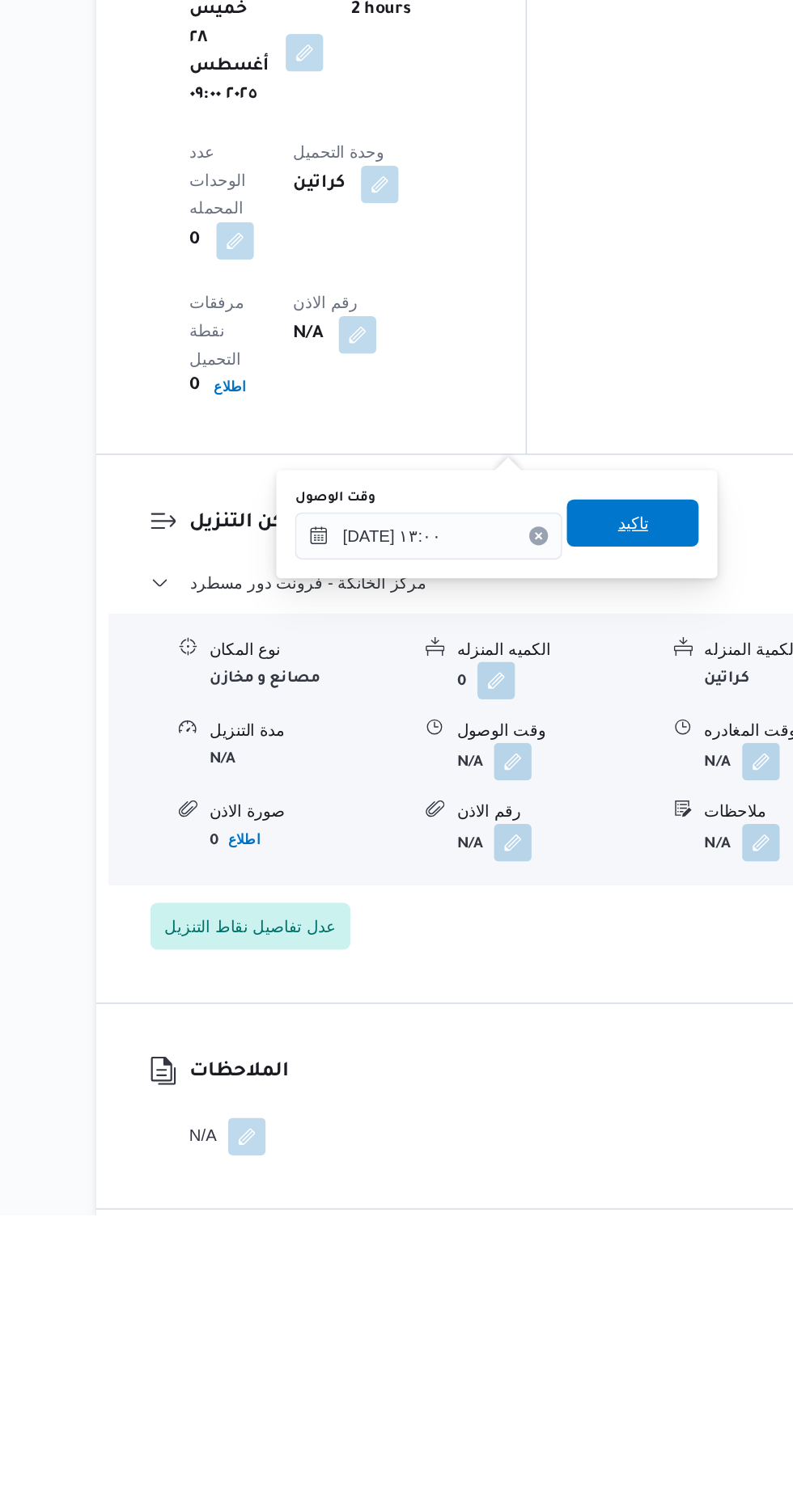
click at [590, 1038] on span "تاكيد" at bounding box center [578, 1035] width 21 height 19
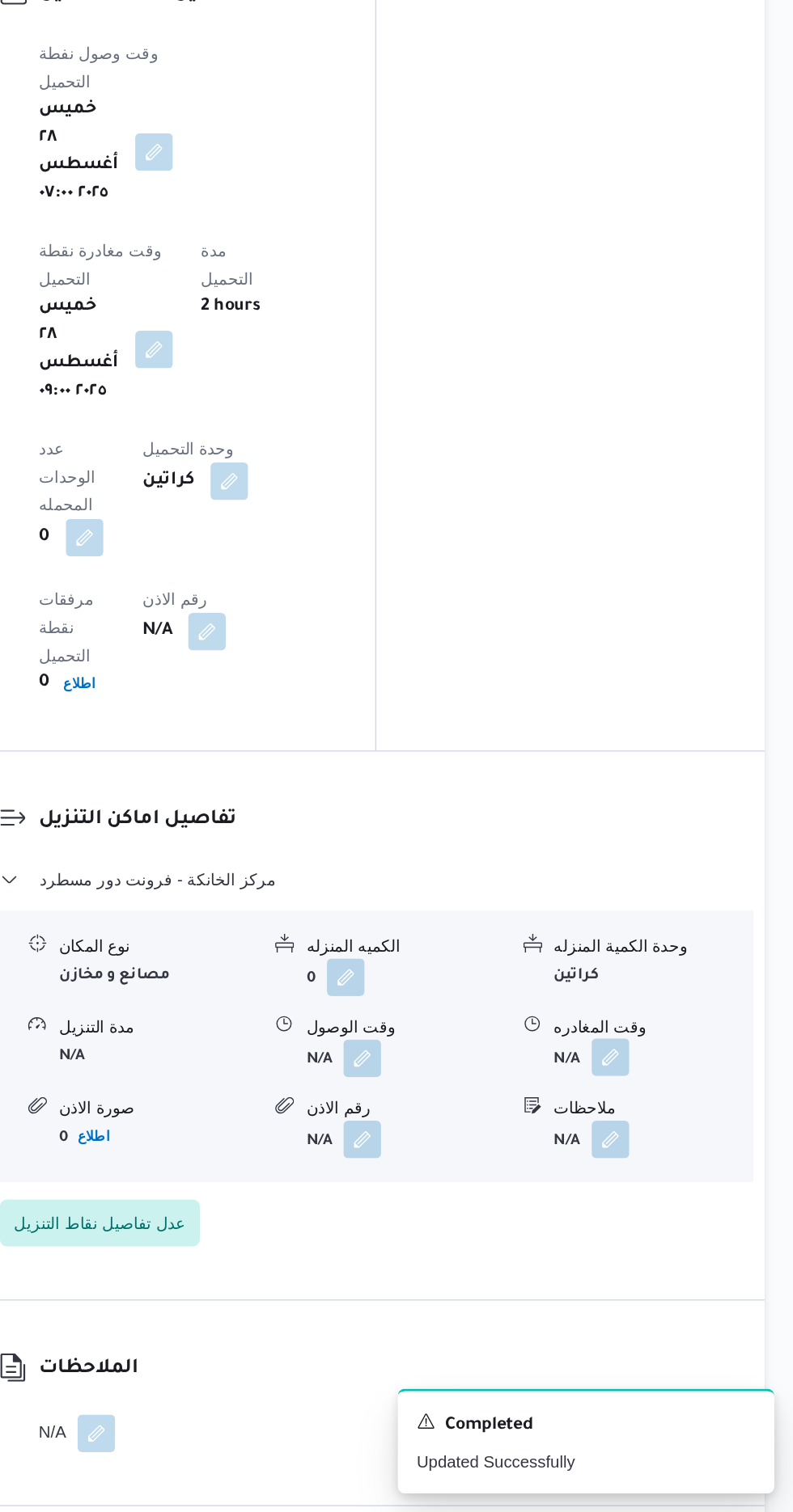
click at [671, 1186] on button "button" at bounding box center [667, 1199] width 26 height 26
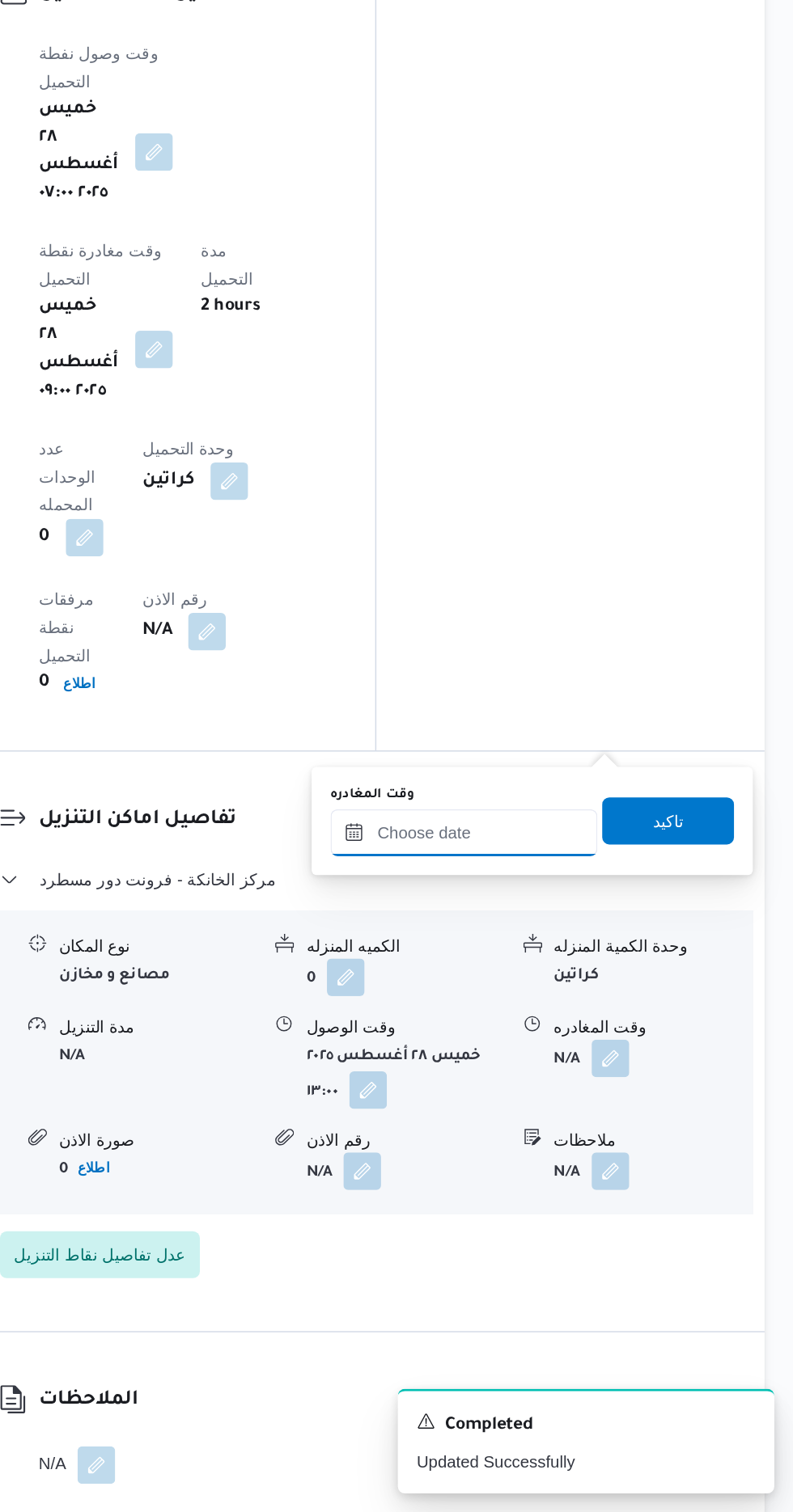
click at [581, 1036] on input "وقت المغادره" at bounding box center [566, 1045] width 184 height 33
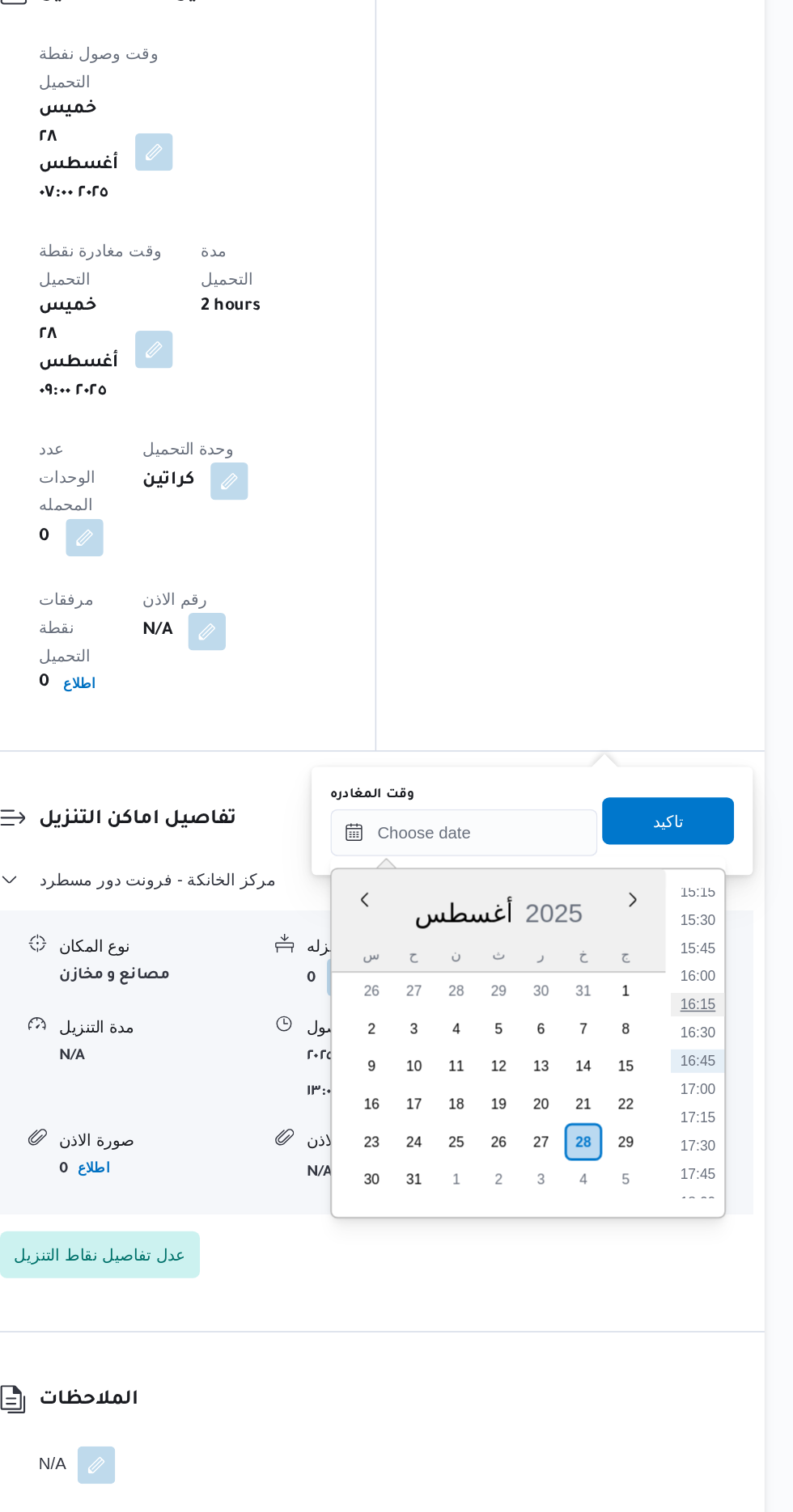
click at [726, 1161] on li "16:15" at bounding box center [727, 1162] width 37 height 16
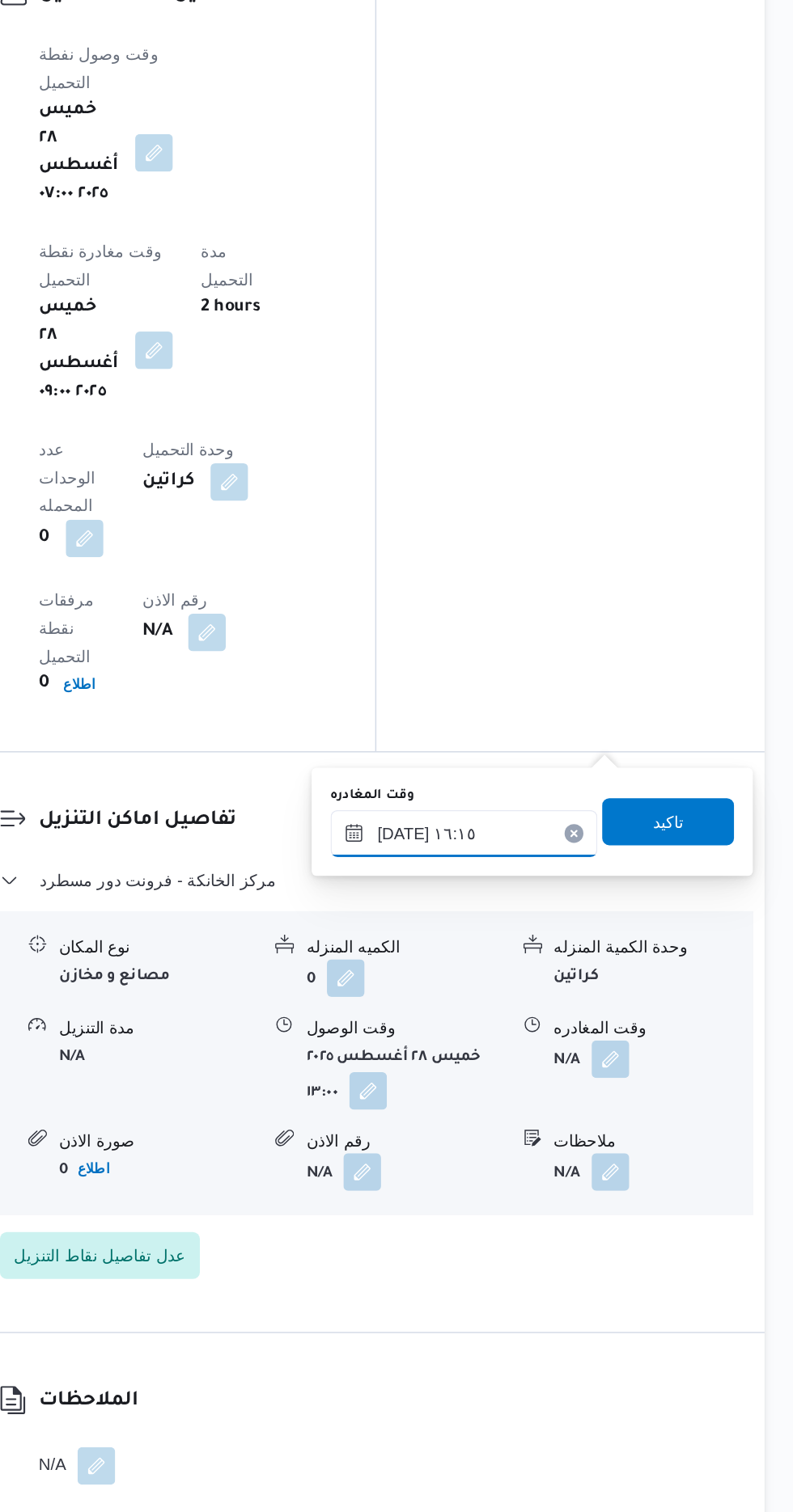
click at [615, 1035] on input "[DATE] ١٦:١٥" at bounding box center [566, 1045] width 184 height 33
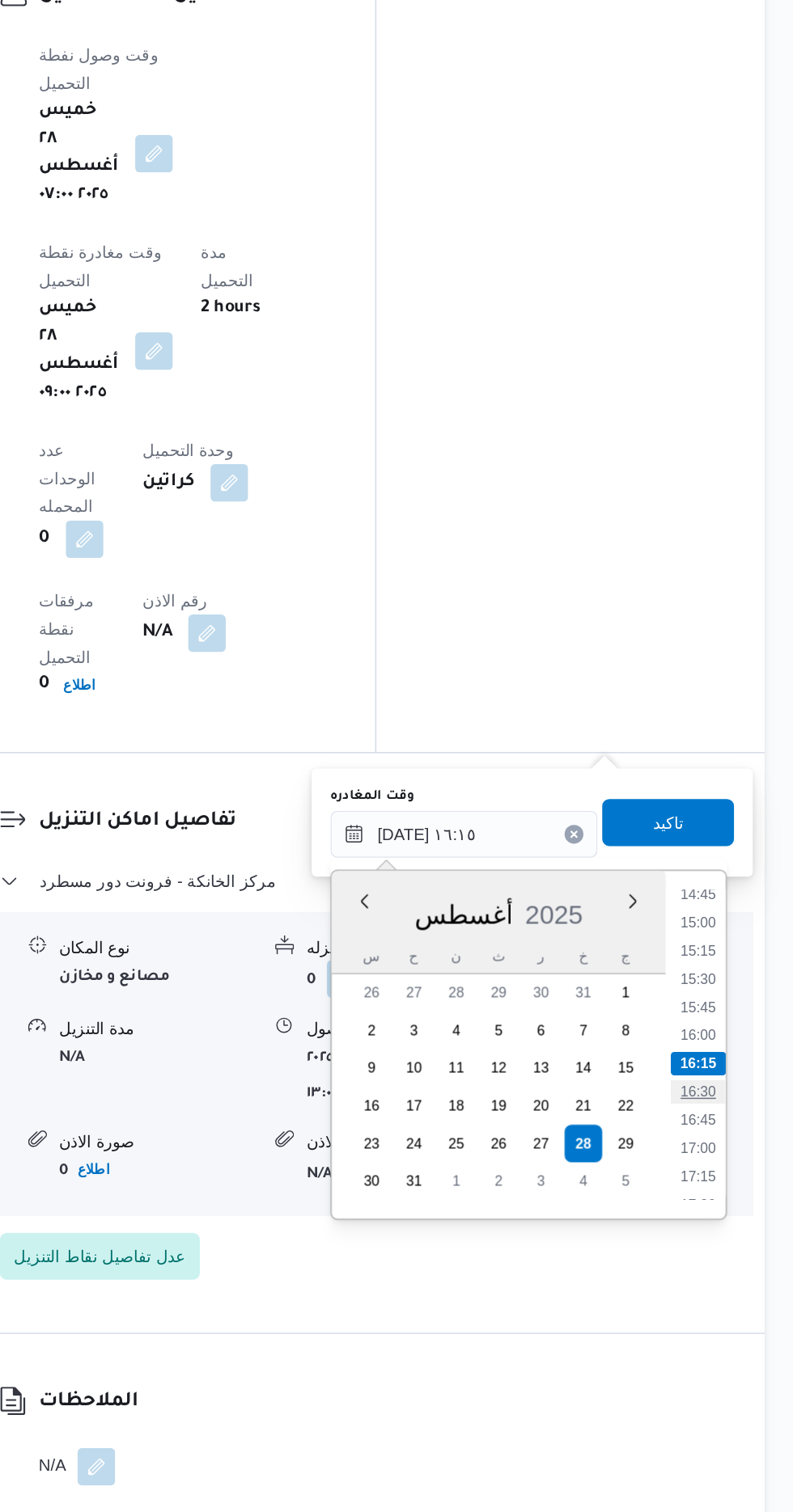
click at [727, 1218] on li "16:30" at bounding box center [727, 1222] width 37 height 16
type input "[DATE] ١٦:٣٠"
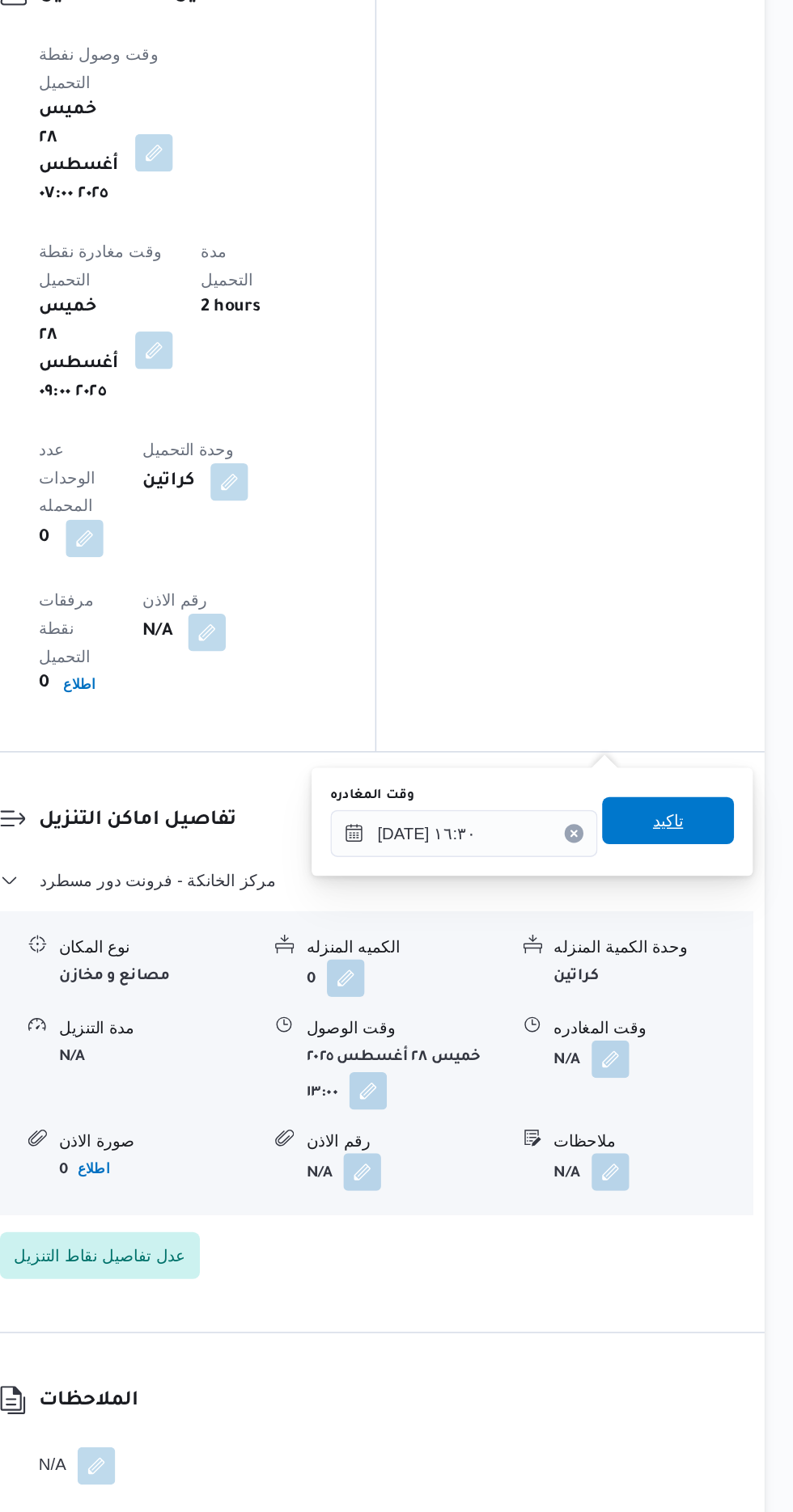
click at [716, 1034] on span "تاكيد" at bounding box center [706, 1035] width 21 height 19
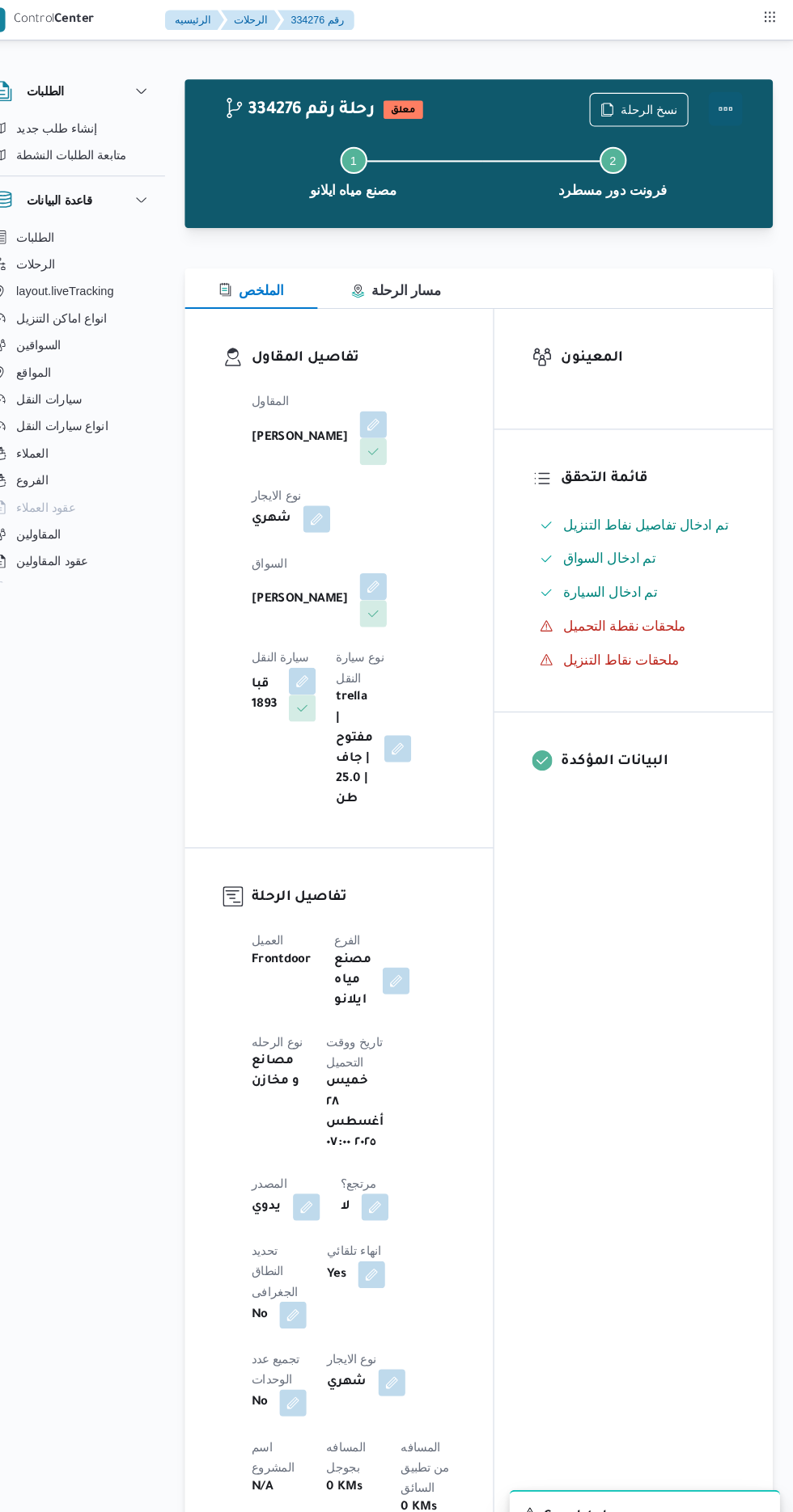
click at [728, 110] on button "Actions" at bounding box center [728, 104] width 33 height 33
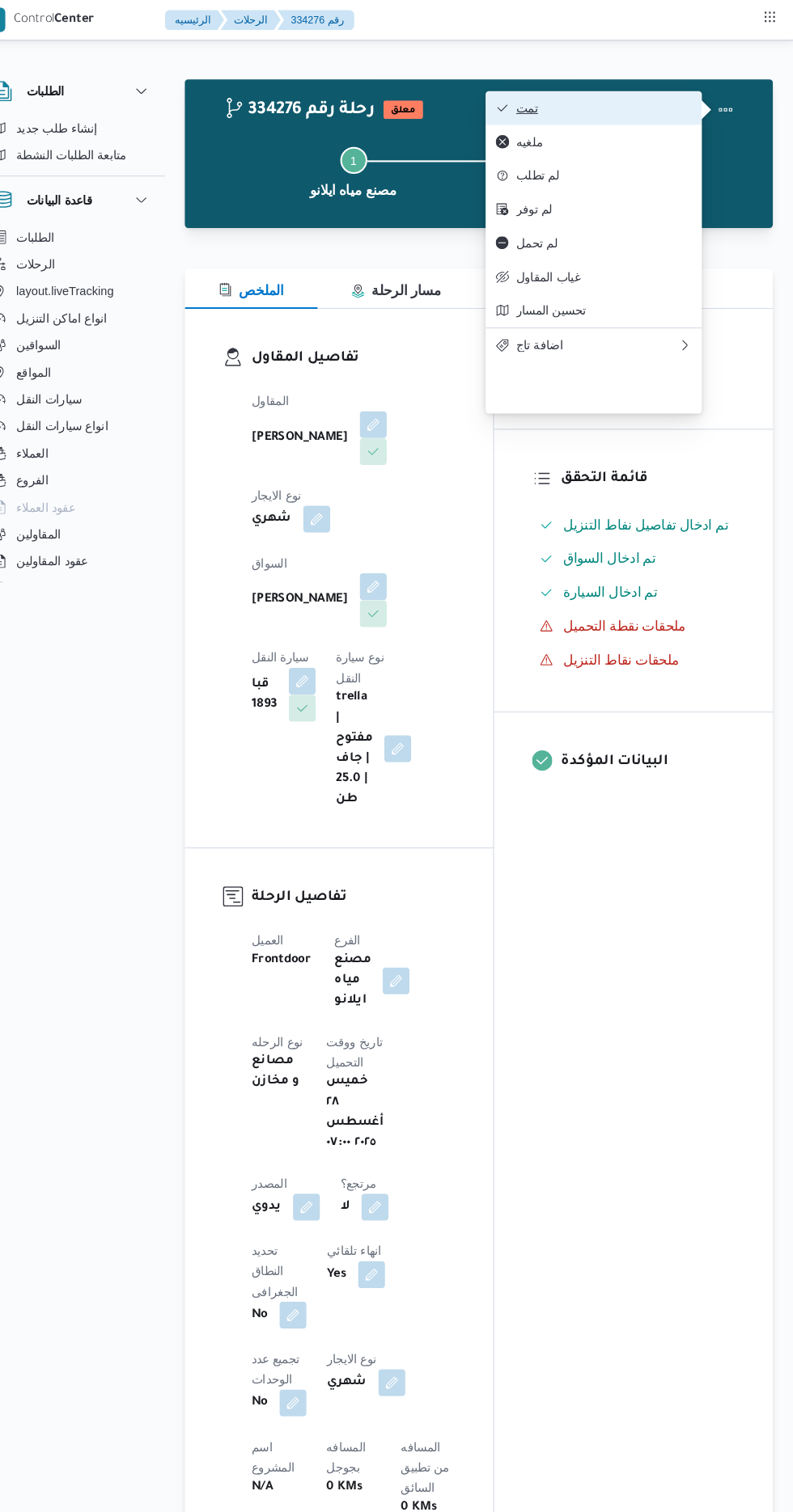
click at [665, 107] on span "تمت" at bounding box center [612, 103] width 169 height 13
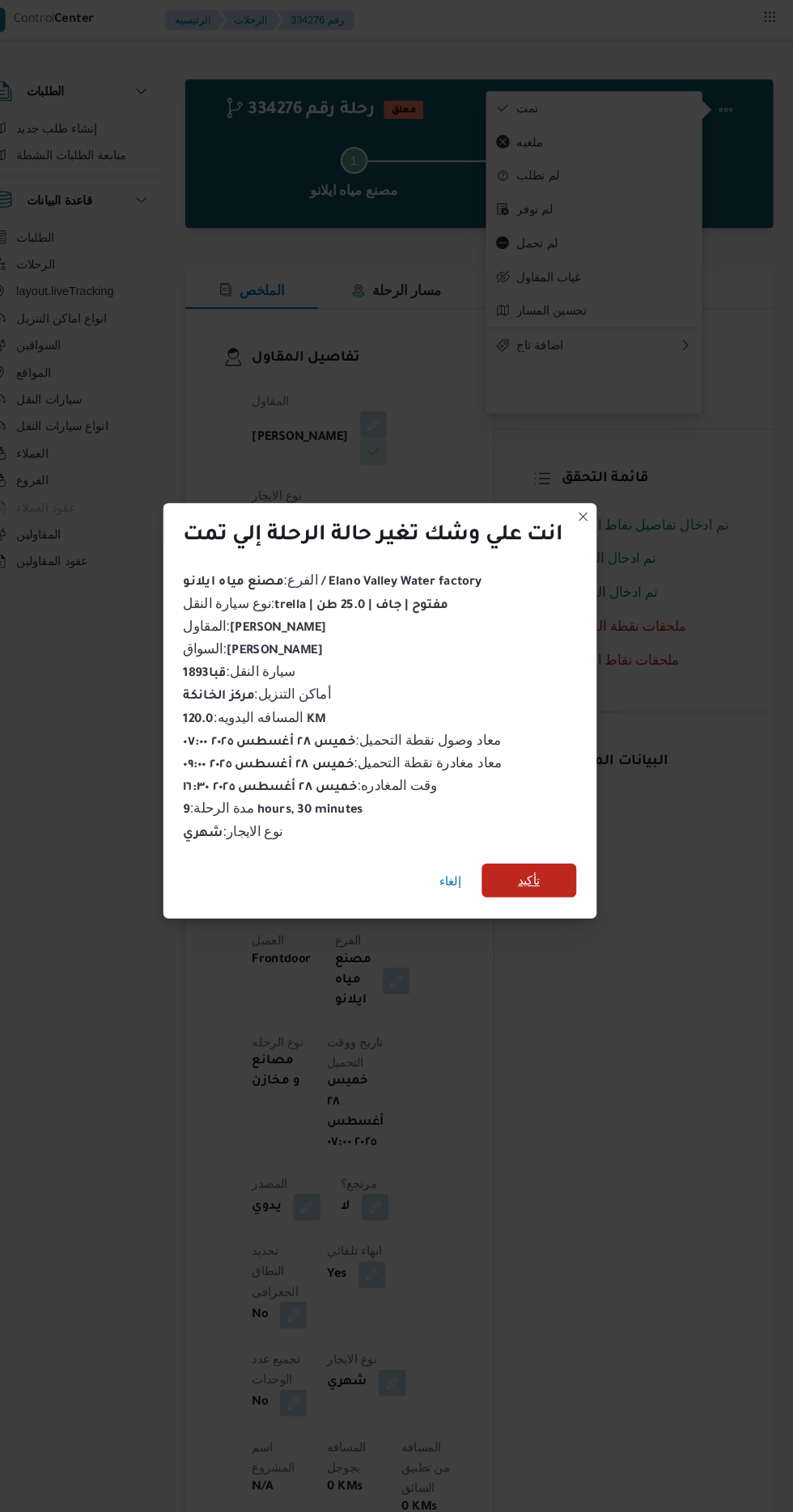
click at [530, 841] on span "تأكيد" at bounding box center [539, 843] width 91 height 33
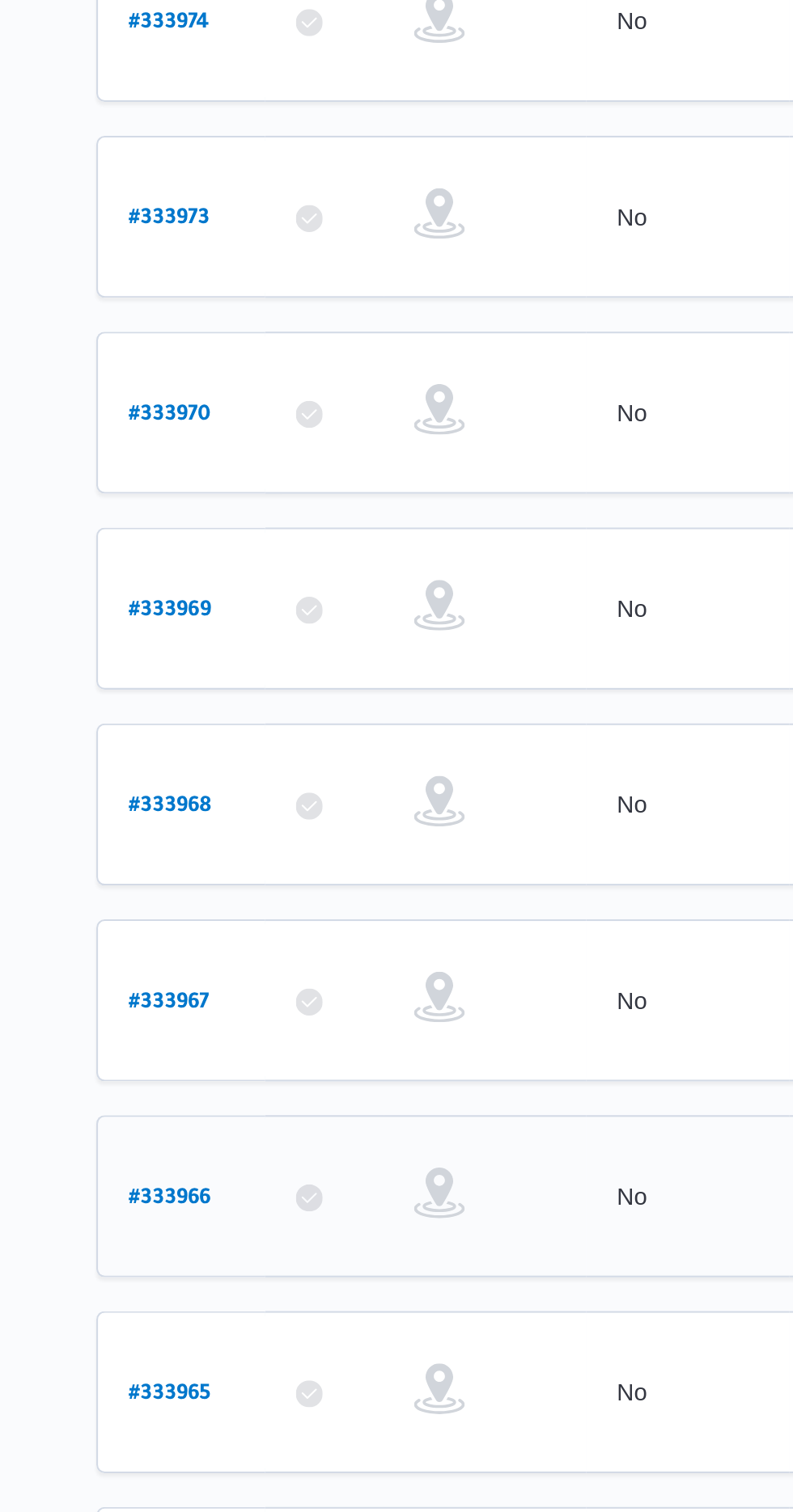
click at [244, 877] on b "# 333966" at bounding box center [246, 882] width 40 height 11
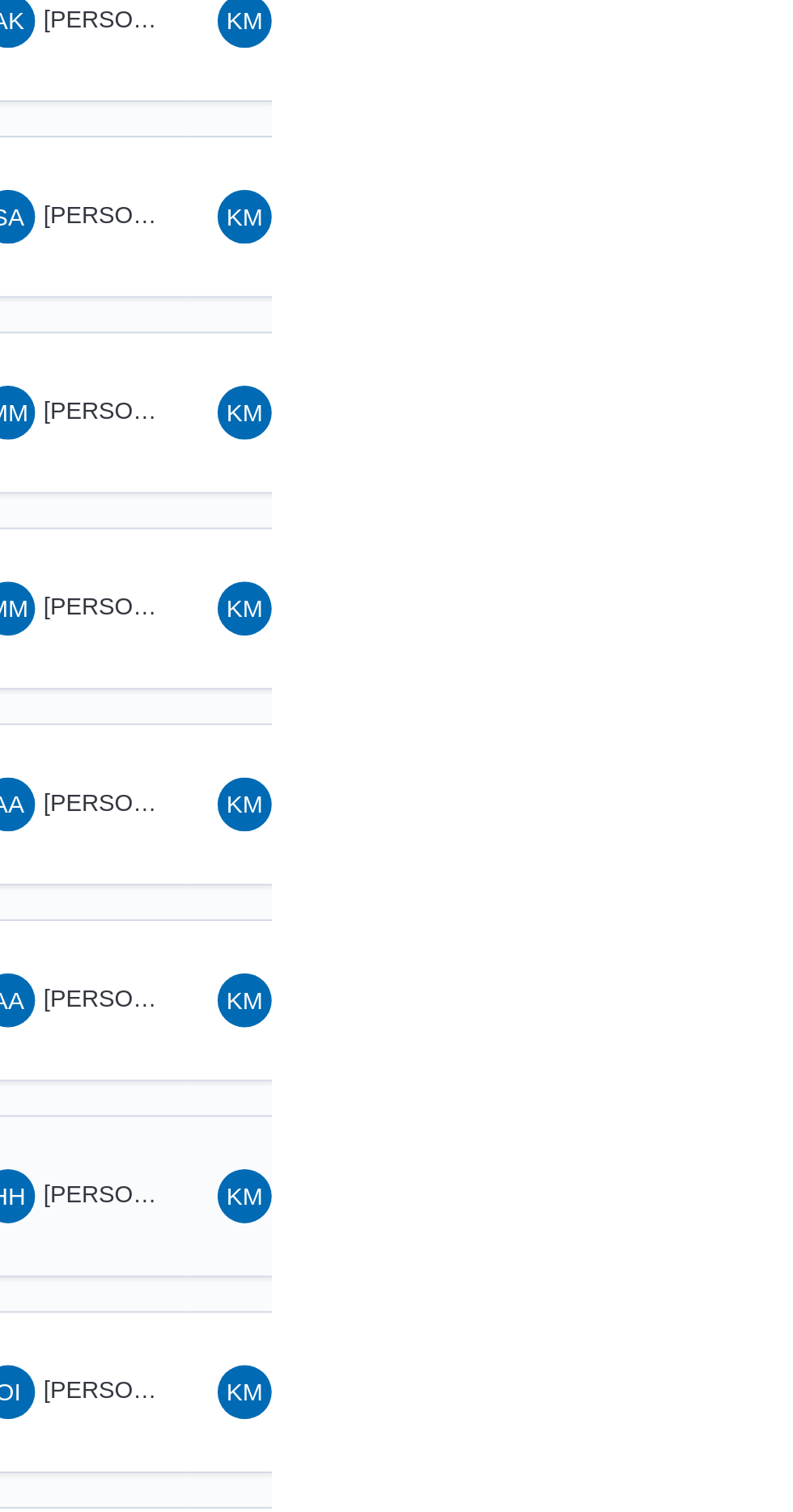
click at [720, 874] on span "[PERSON_NAME]" at bounding box center [730, 881] width 93 height 13
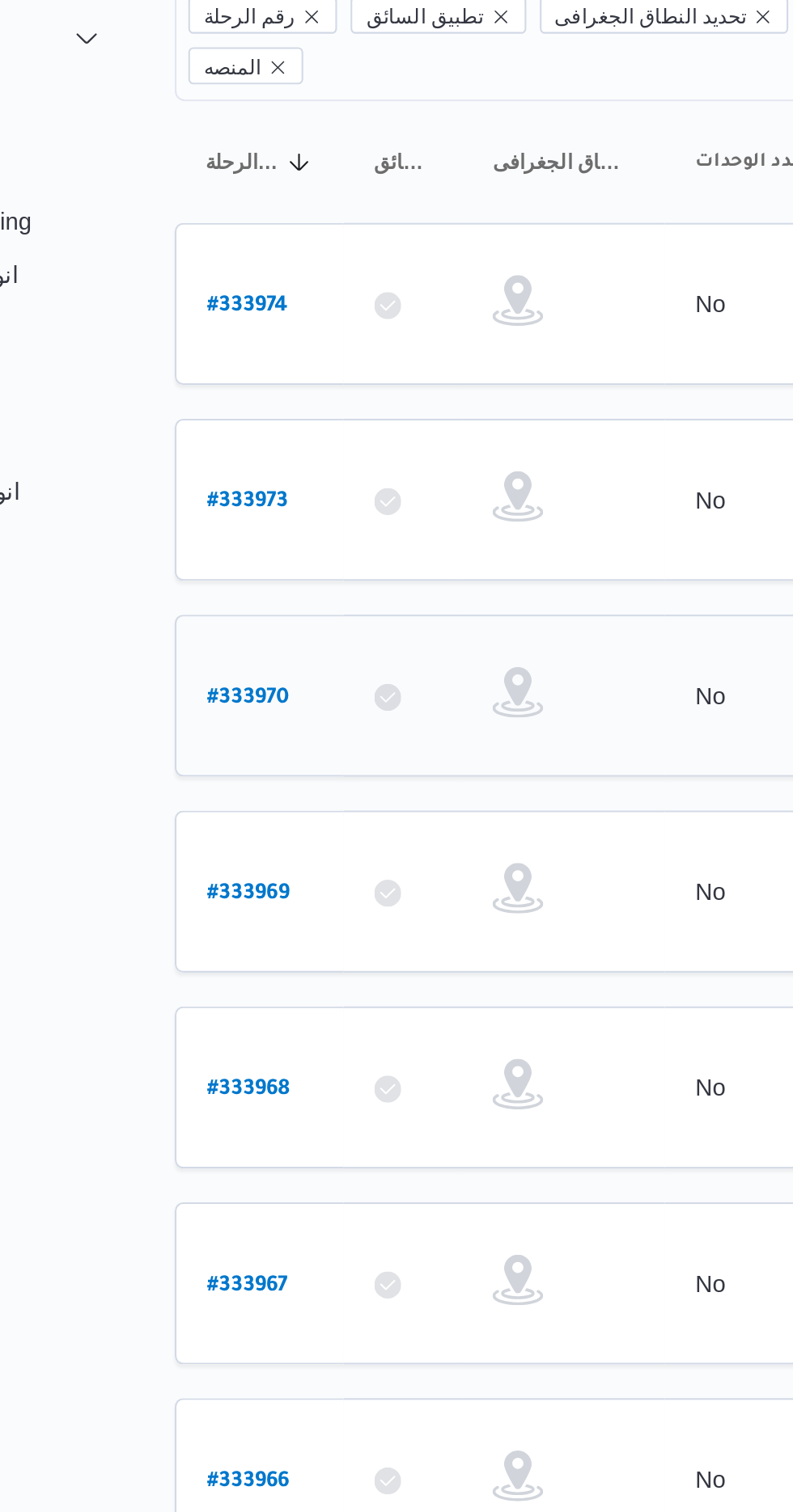
click at [227, 502] on b "# 333970" at bounding box center [246, 507] width 40 height 11
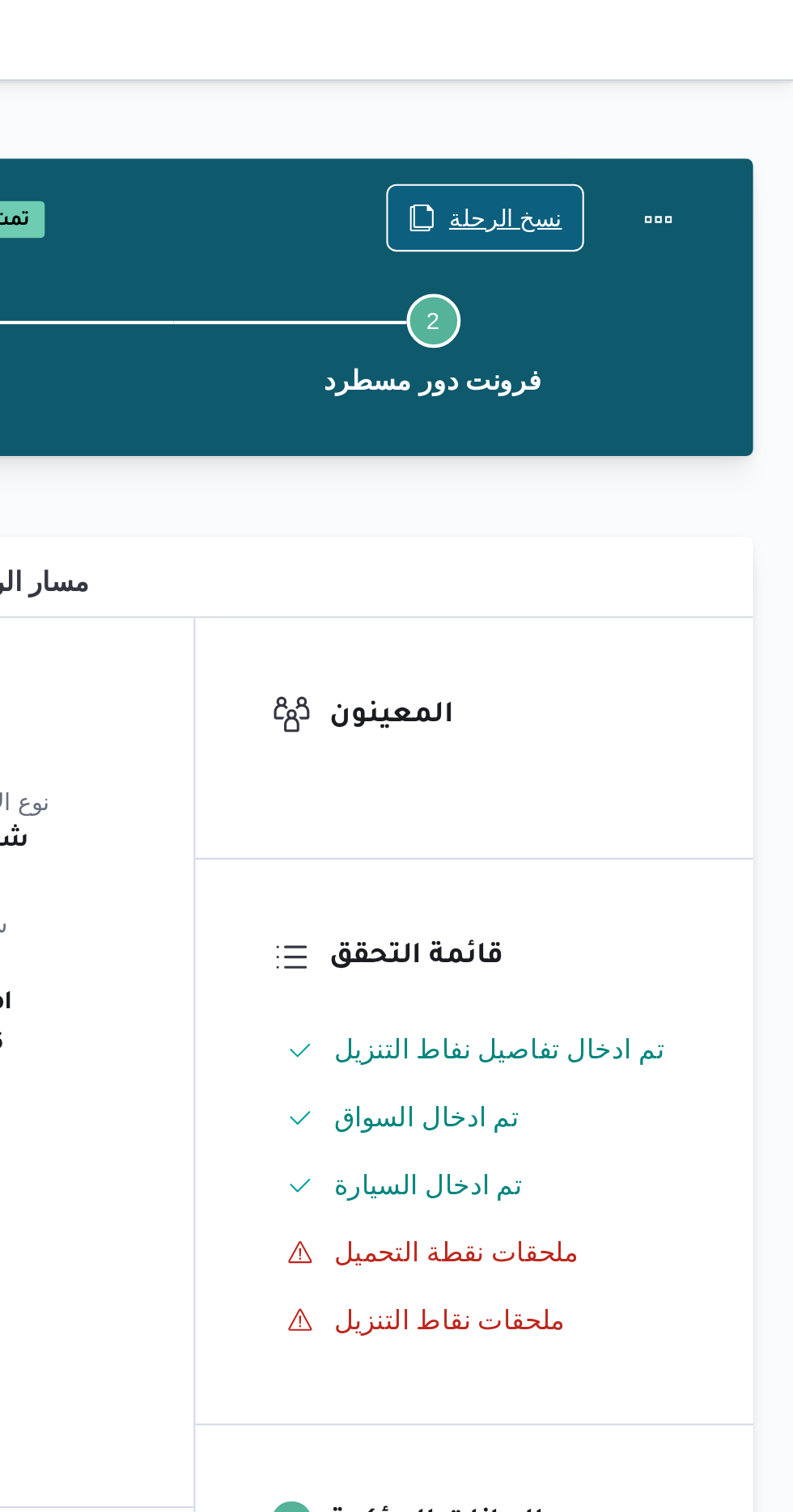
click at [651, 97] on span "نسخ الرحلة" at bounding box center [655, 103] width 54 height 19
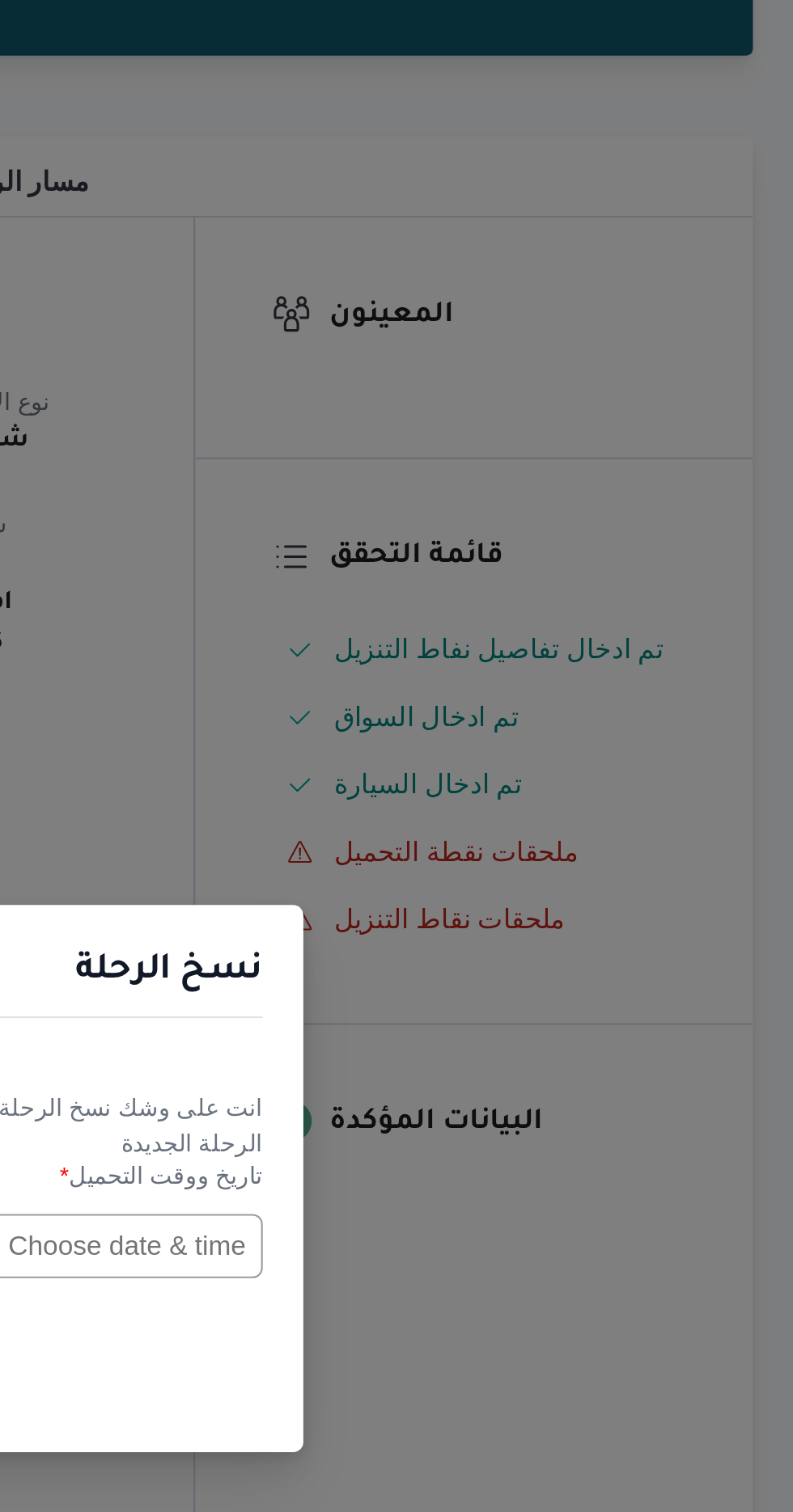
click at [501, 785] on input "text" at bounding box center [450, 788] width 178 height 31
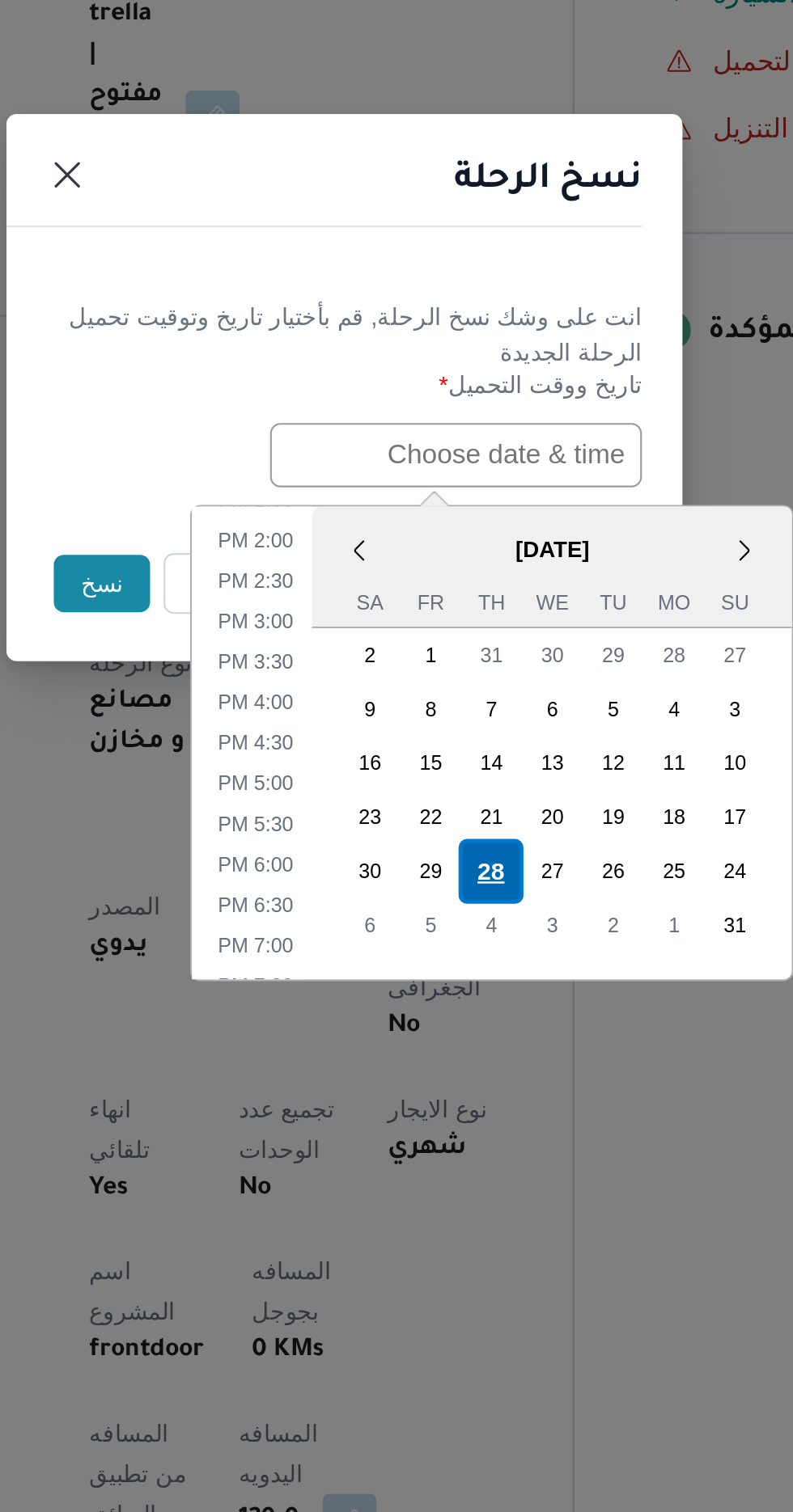
click at [468, 982] on div "28" at bounding box center [467, 987] width 31 height 31
type input "[DATE] 12:00AM"
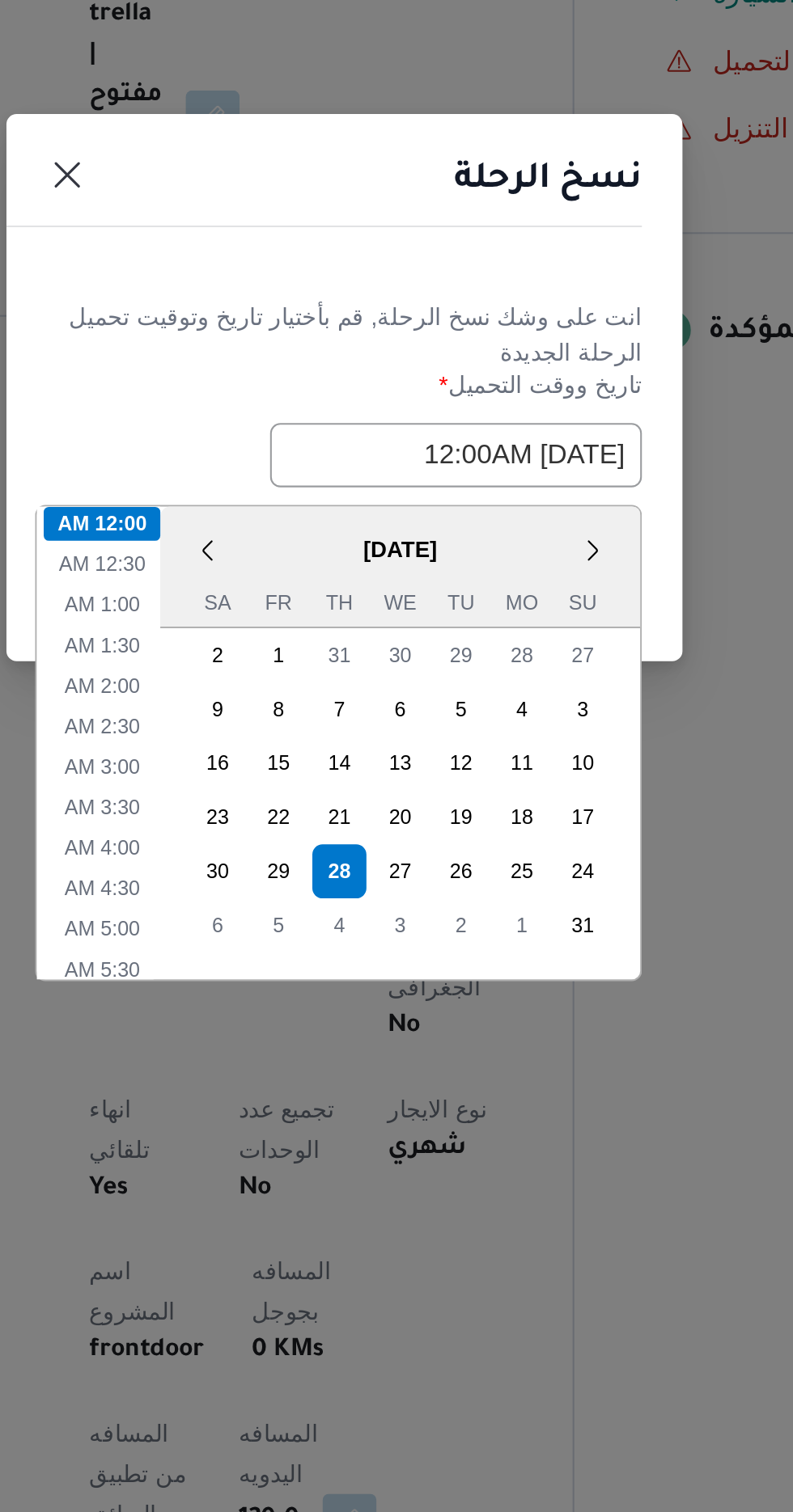
click at [479, 675] on header "نسخ الرحلة" at bounding box center [376, 661] width 324 height 34
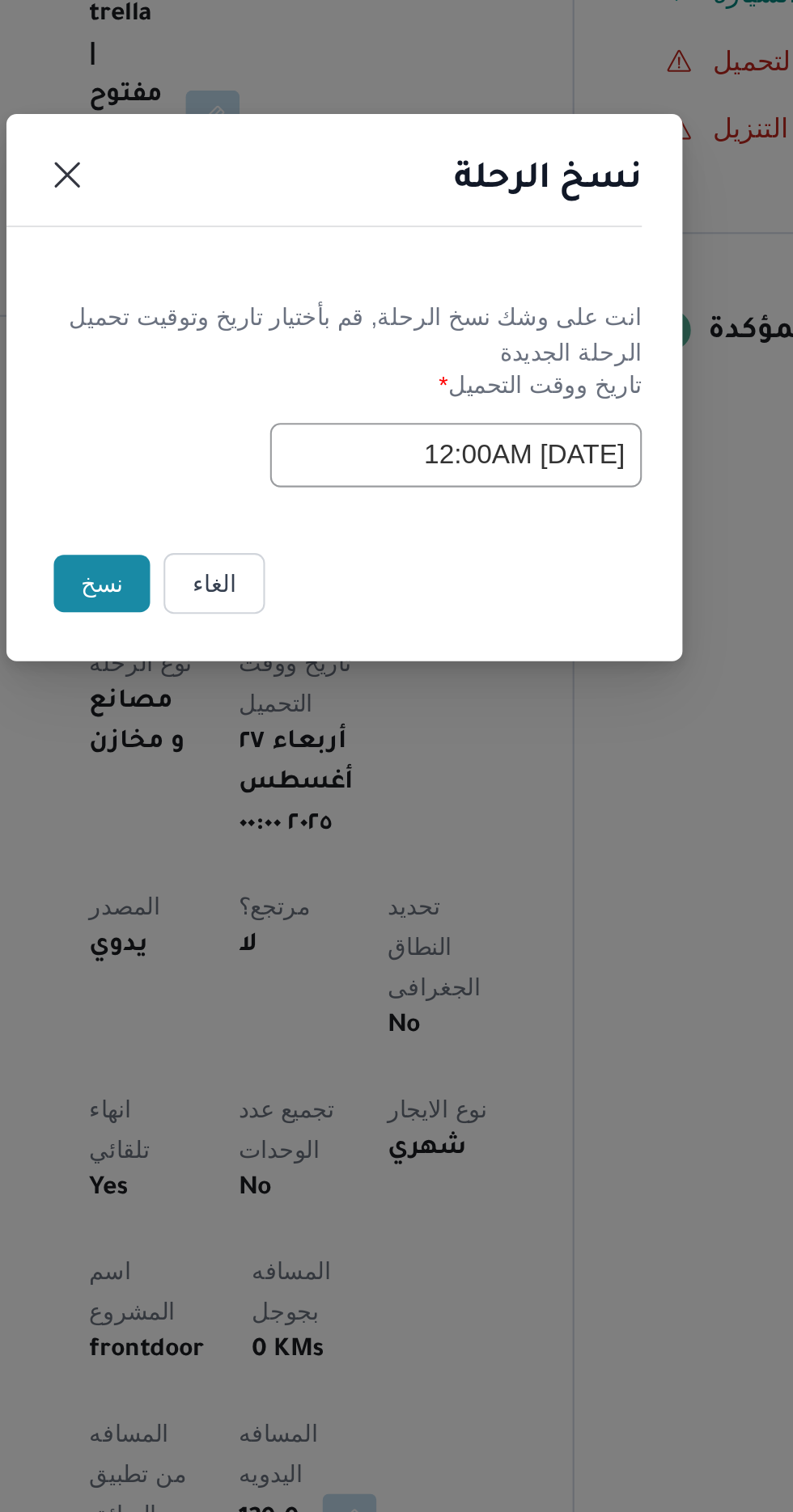
click at [282, 843] on button "نسخ" at bounding box center [280, 850] width 46 height 27
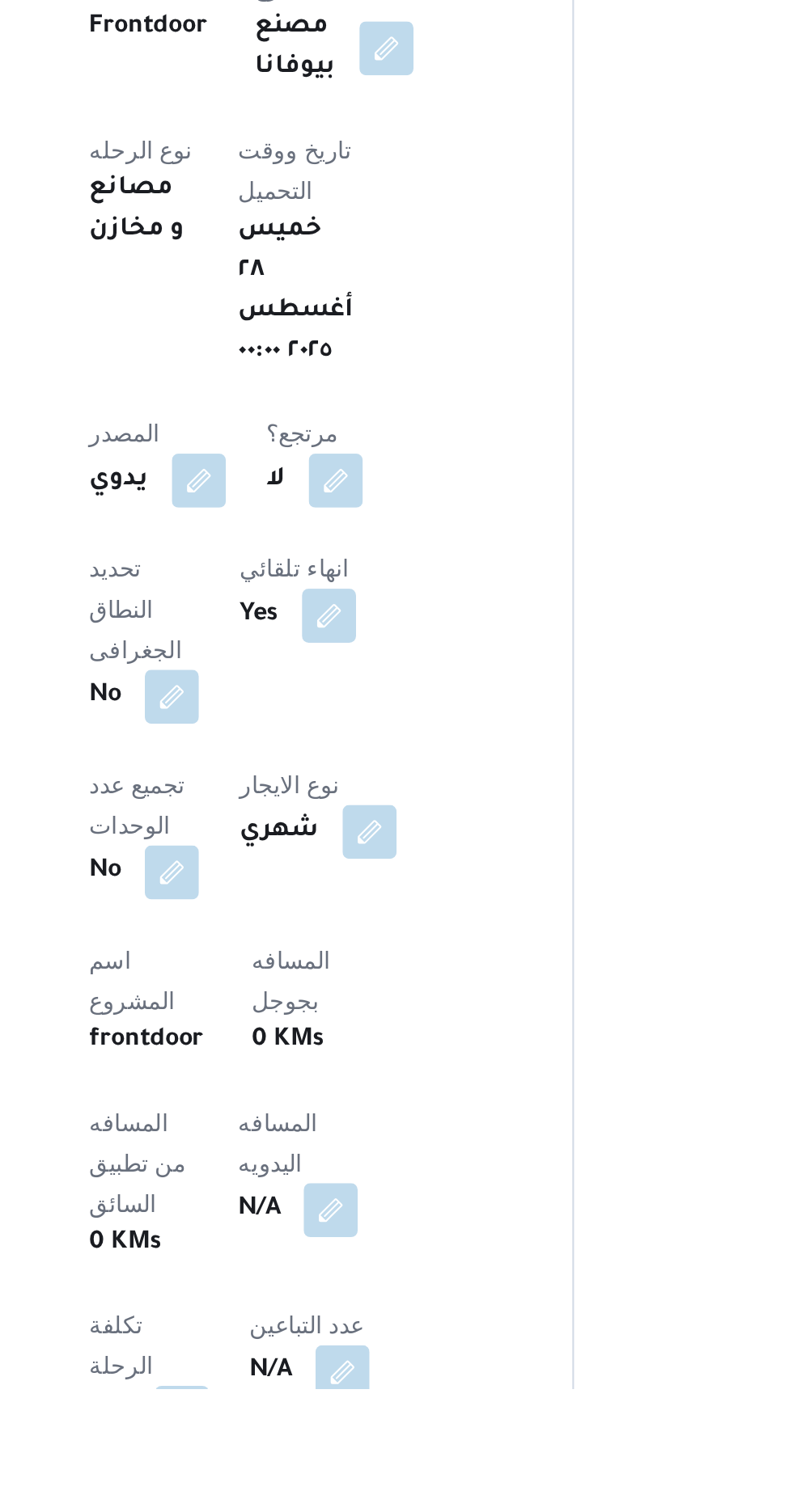
scroll to position [63, 0]
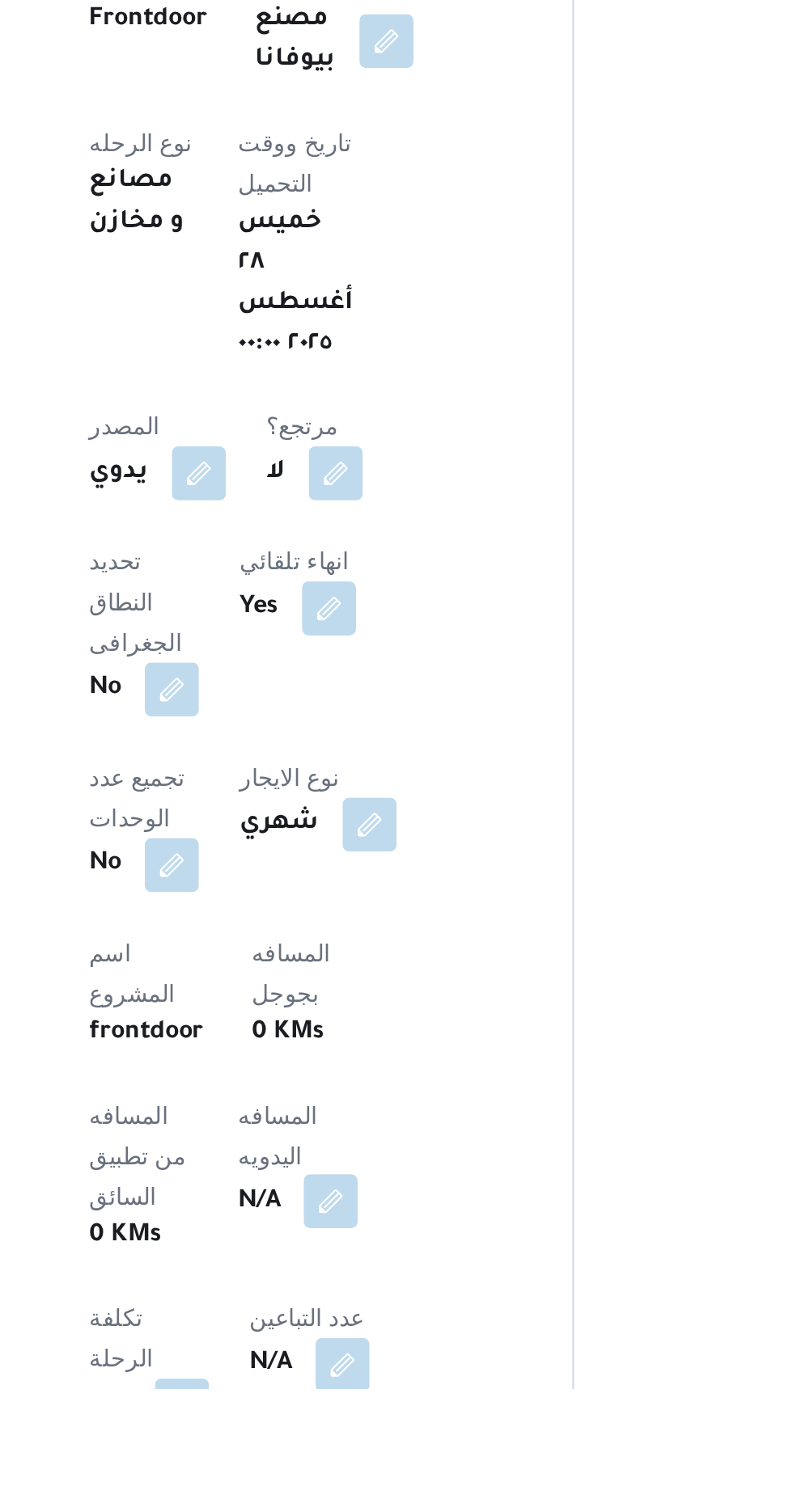
click at [377, 1410] on button "button" at bounding box center [390, 1422] width 26 height 26
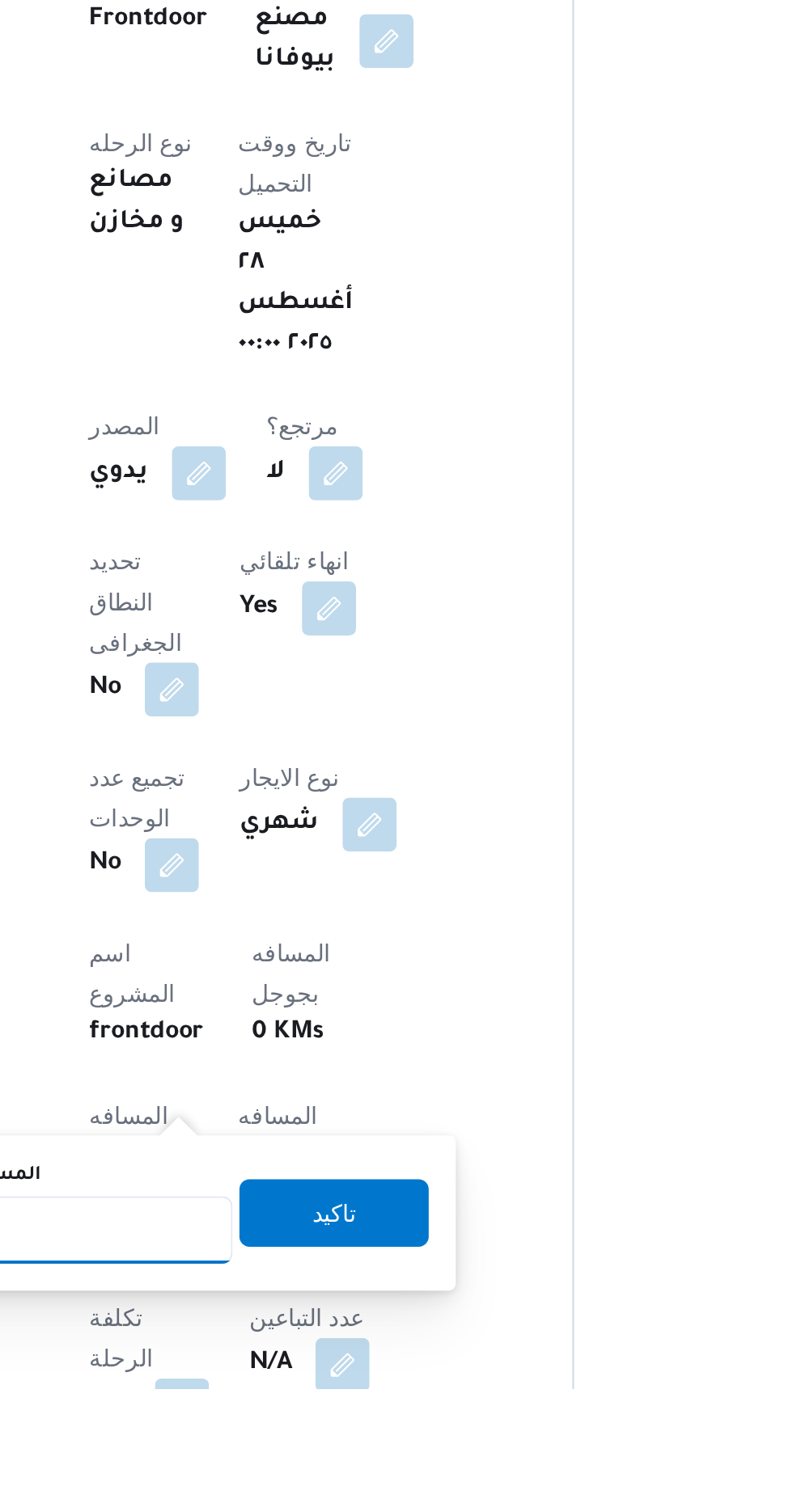
click at [292, 1430] on input "المسافه اليدويه" at bounding box center [263, 1436] width 161 height 33
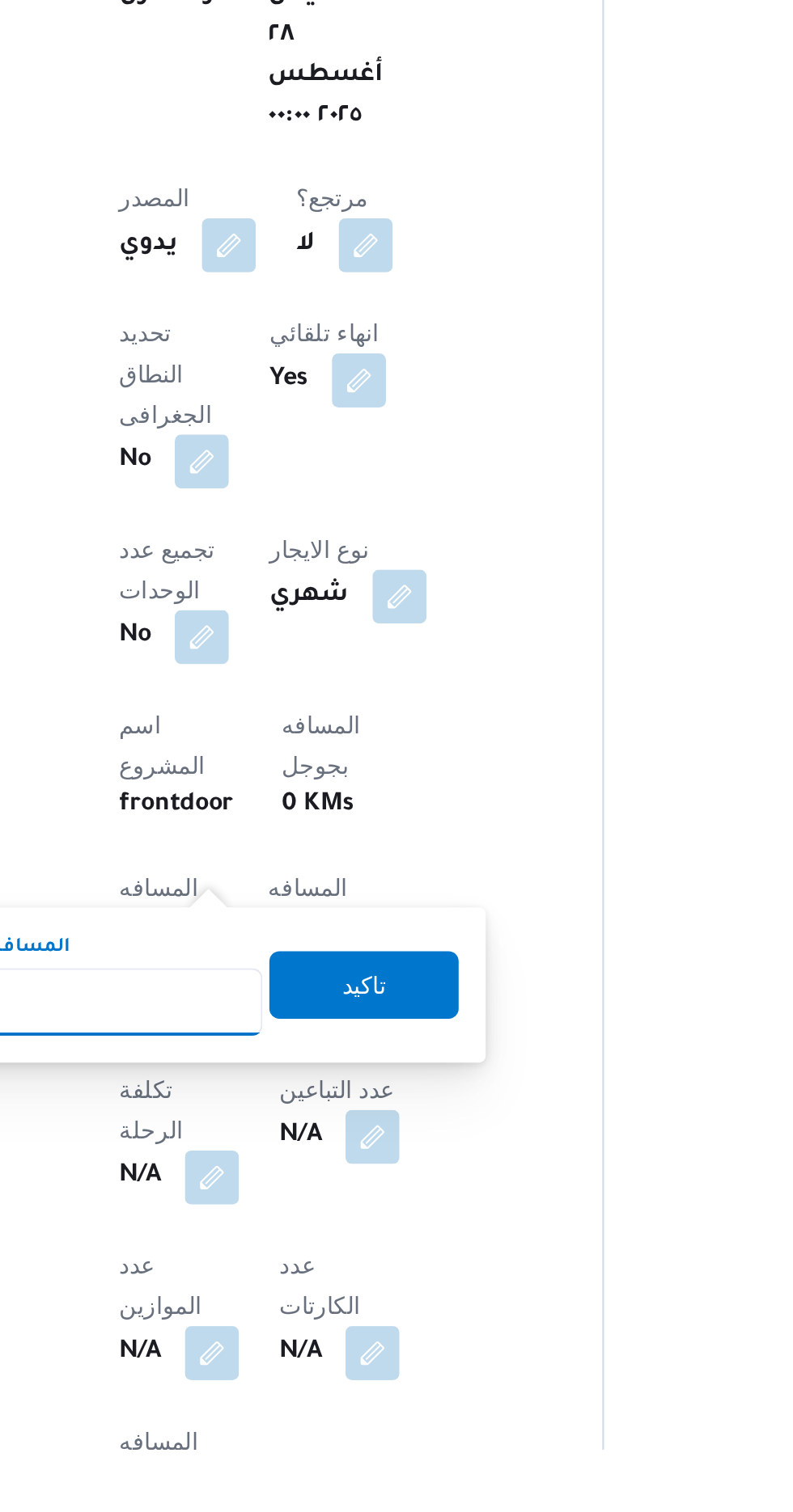
scroll to position [201, 0]
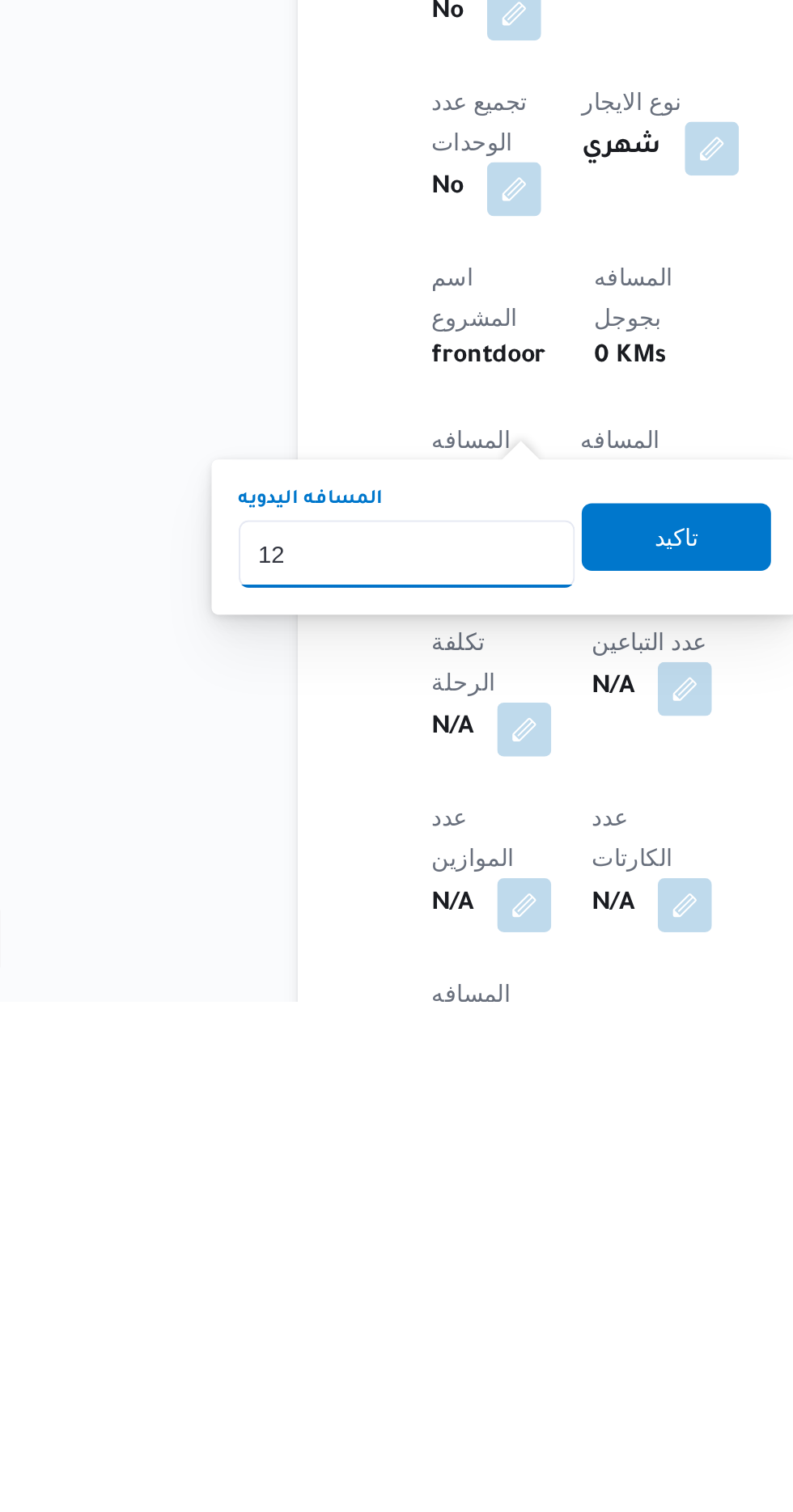
type input "120"
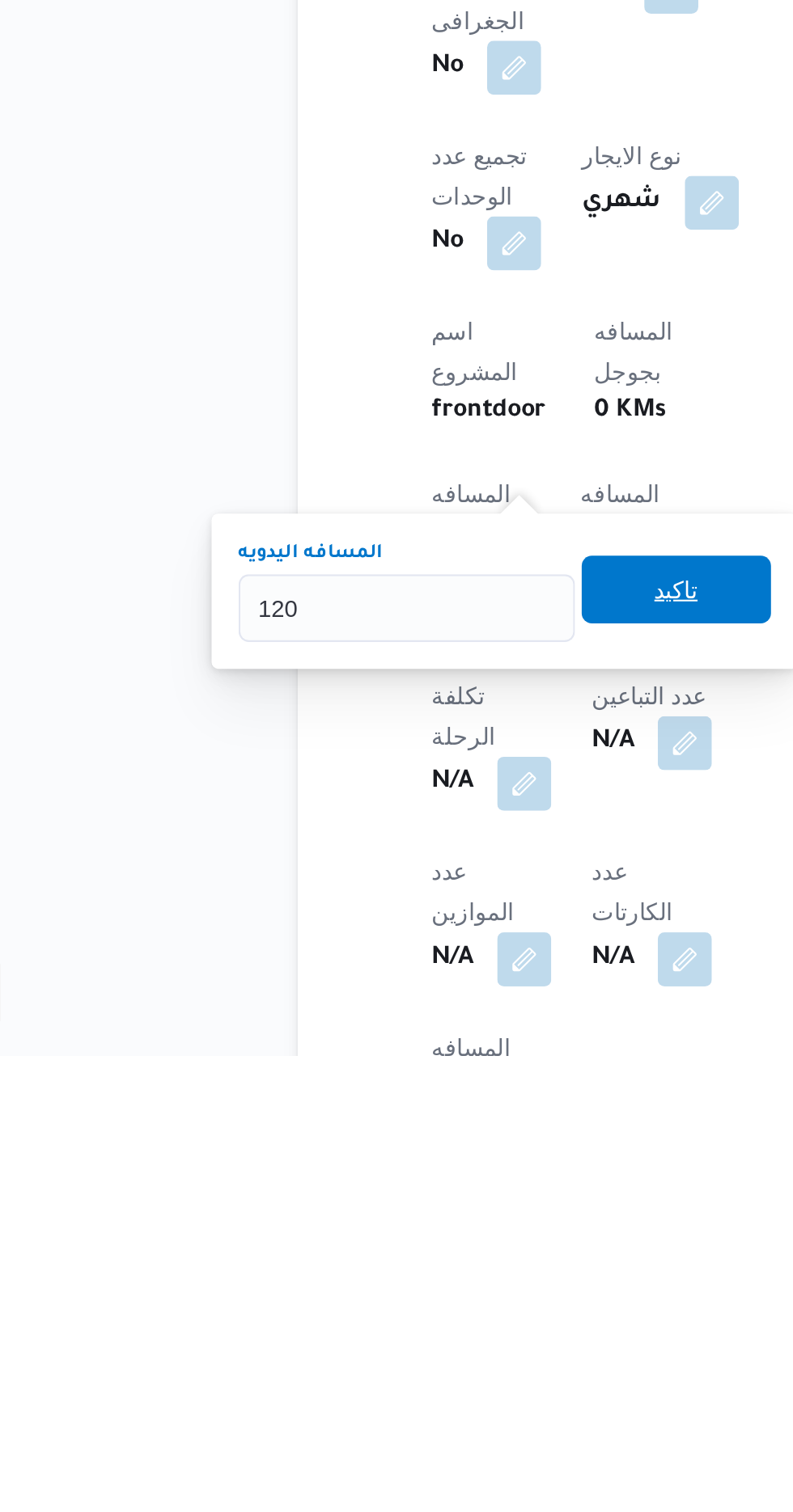
click at [402, 1289] on span "تاكيد" at bounding box center [391, 1288] width 21 height 19
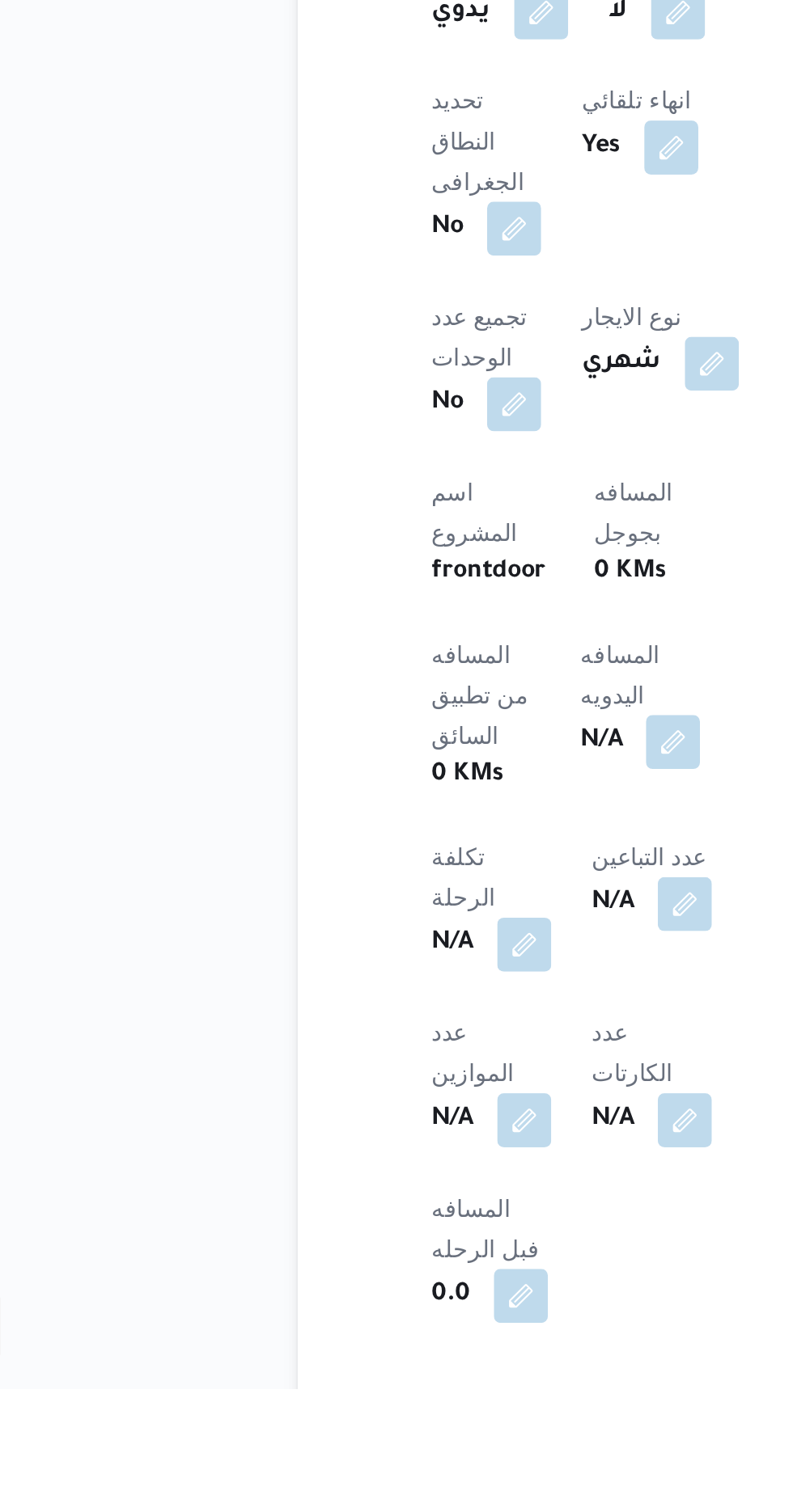
scroll to position [289, 0]
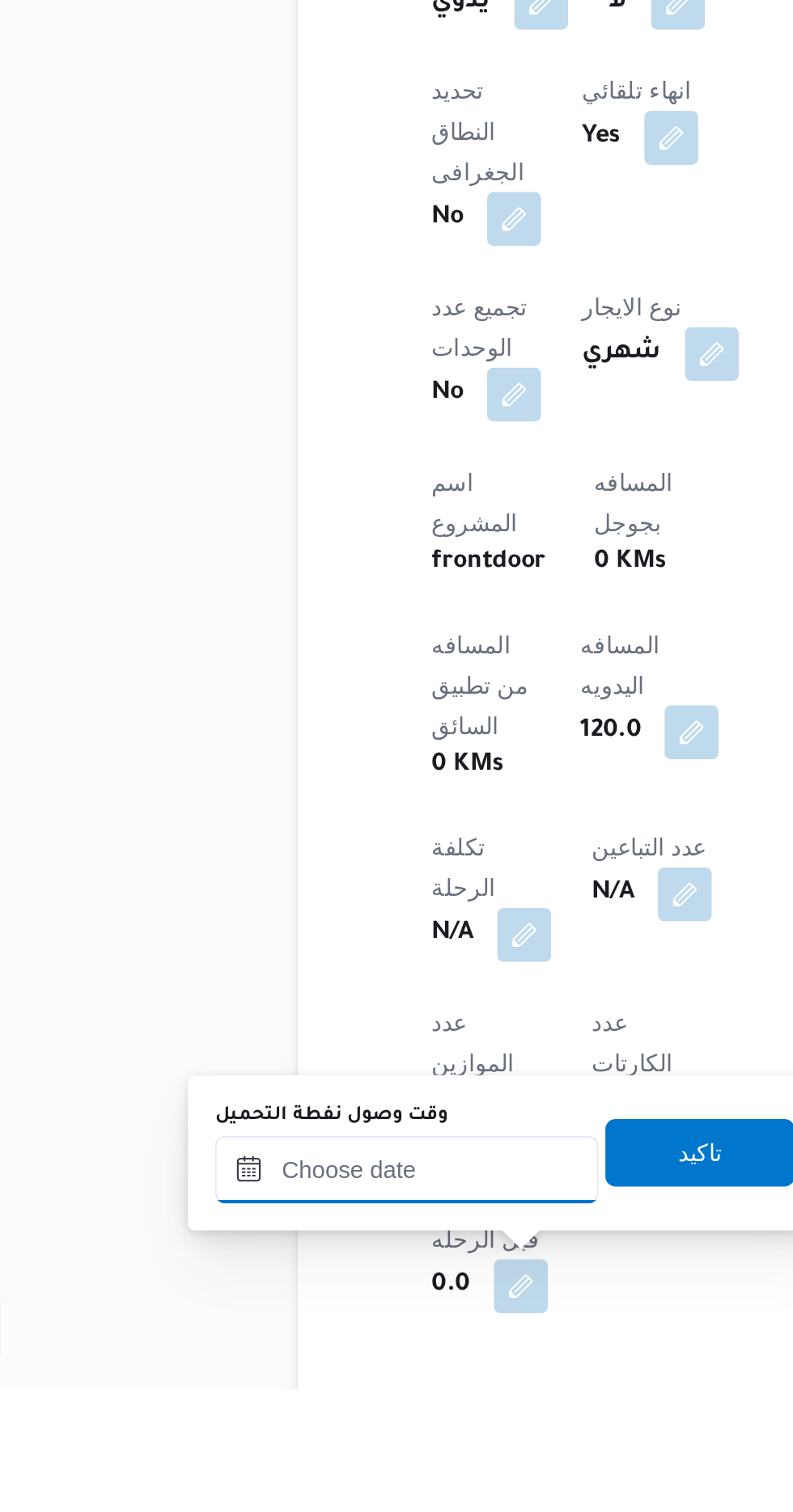
click at [303, 1407] on input "وقت وصول نفطة التحميل" at bounding box center [262, 1407] width 184 height 33
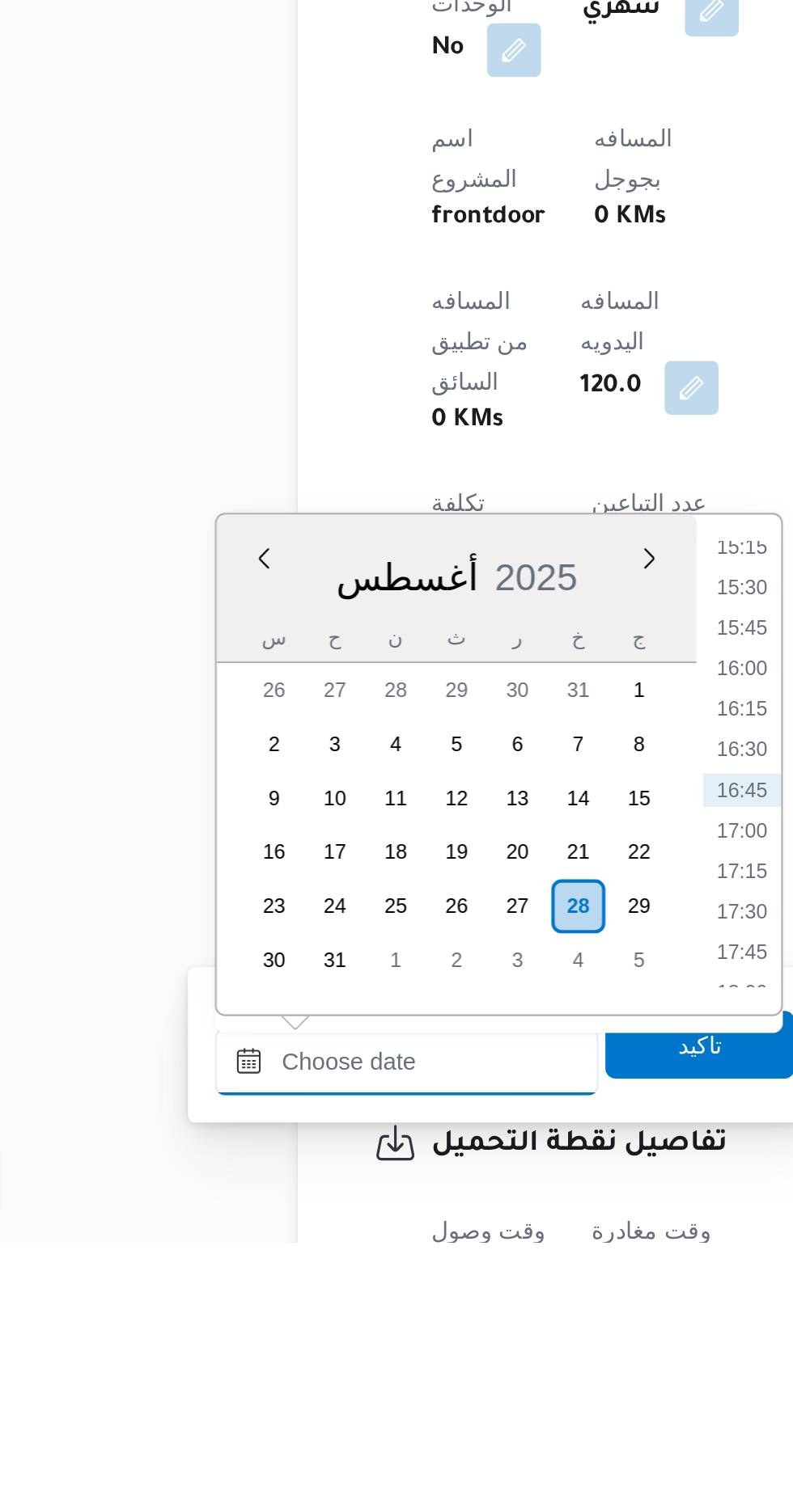
scroll to position [383, 0]
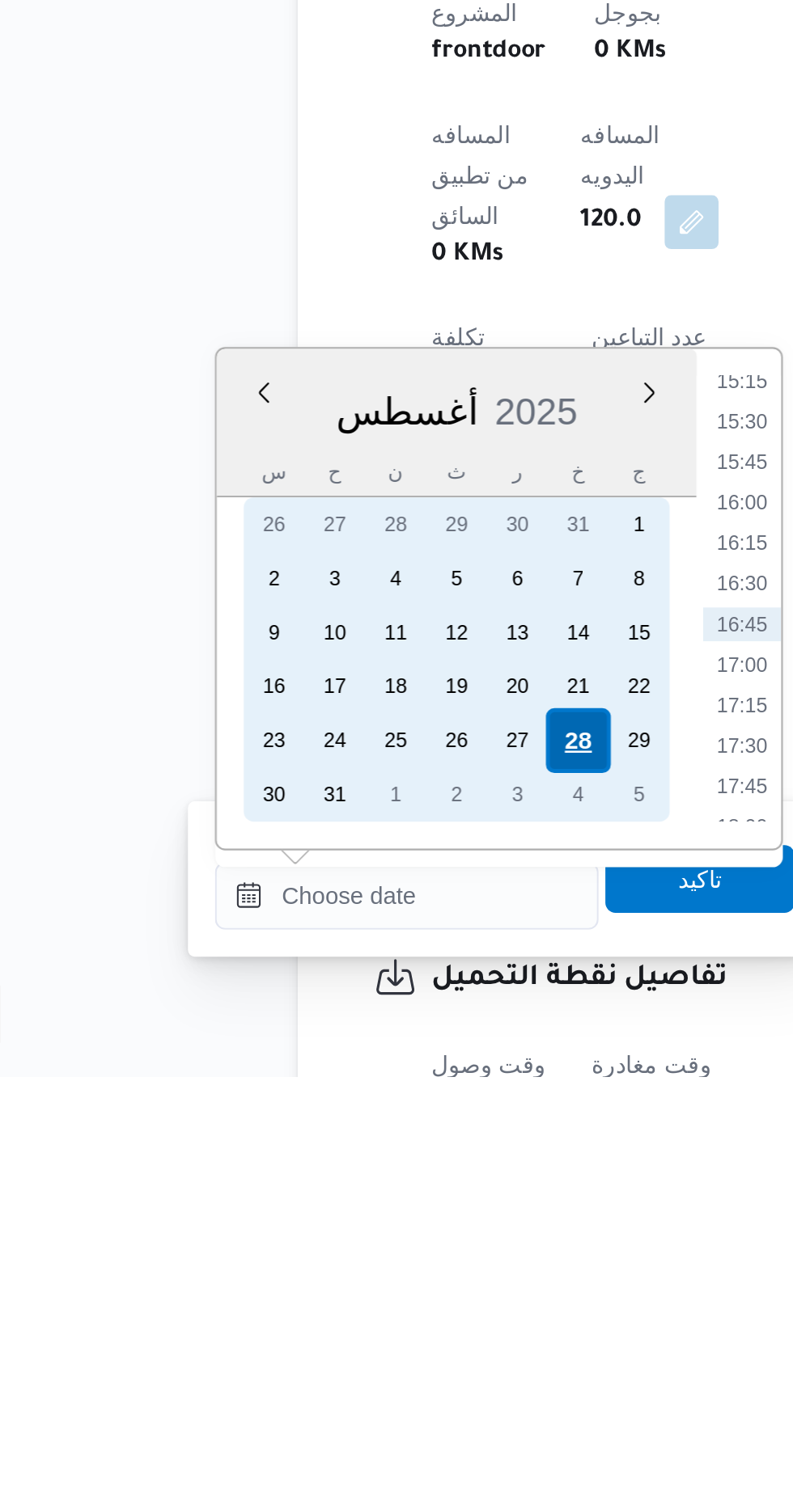
click at [347, 1350] on div "28" at bounding box center [343, 1351] width 31 height 31
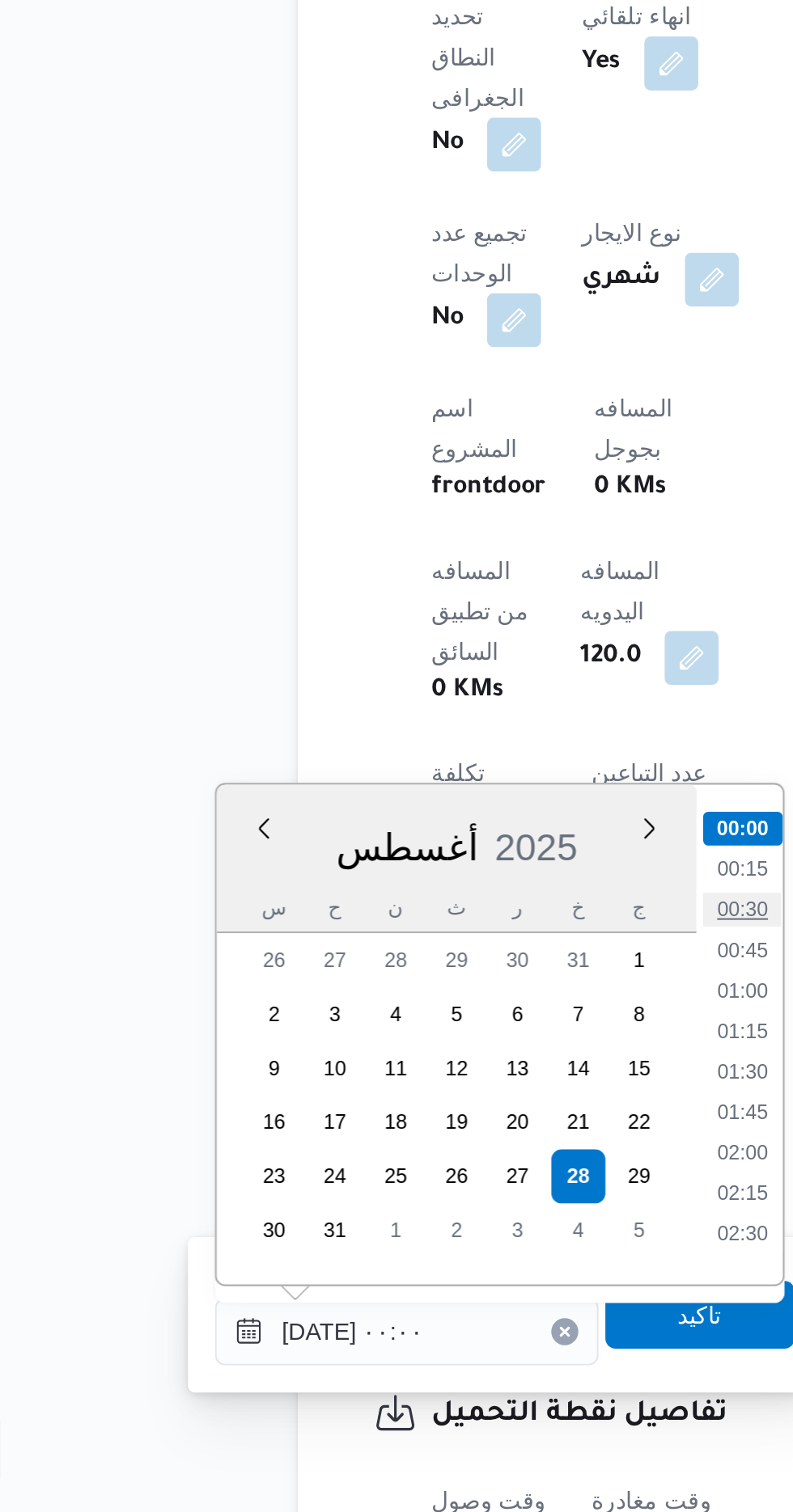
click at [425, 1217] on li "00:30" at bounding box center [422, 1223] width 37 height 16
type input "[DATE] ٠٠:٣٠"
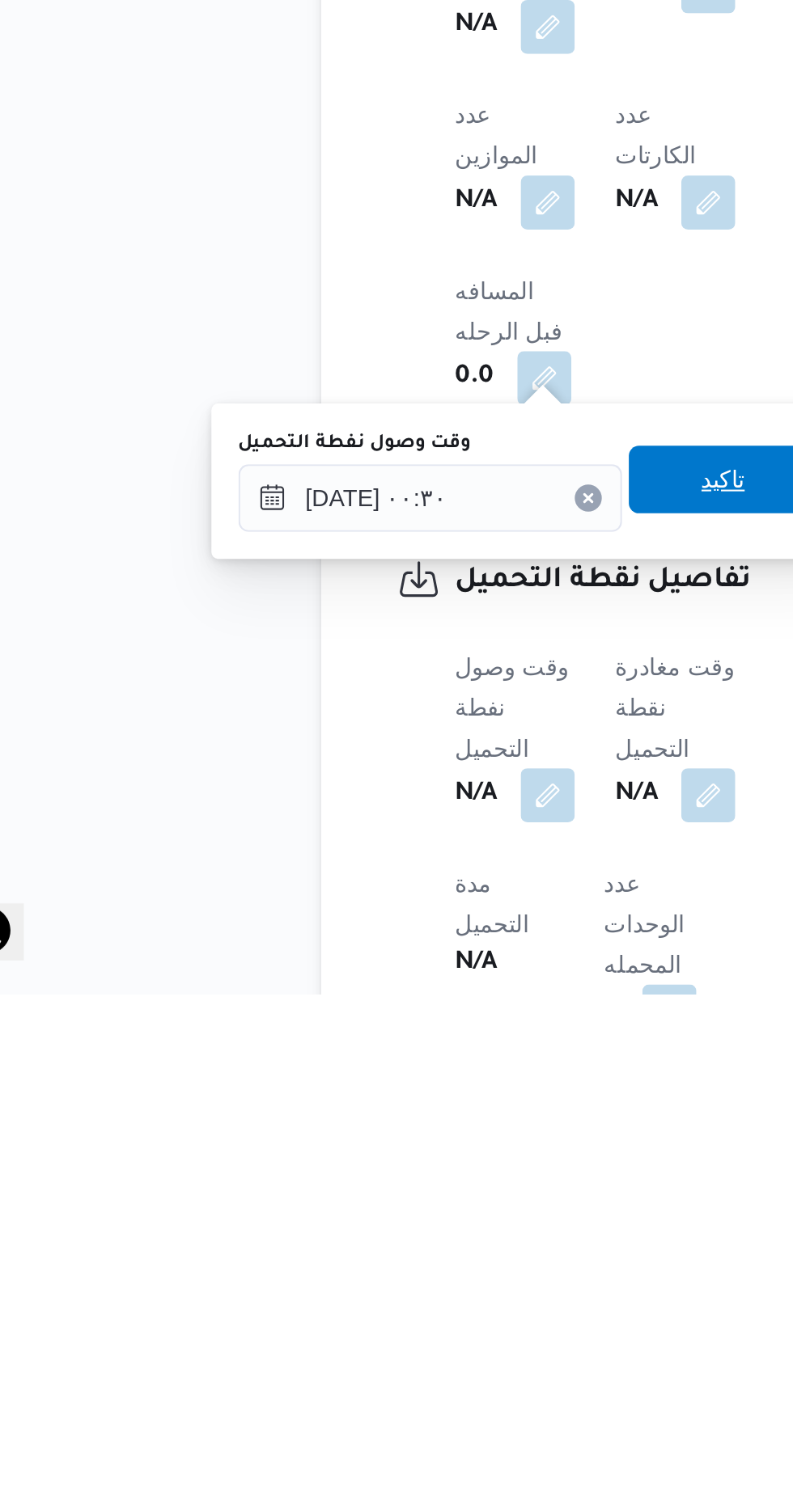
click at [403, 1276] on span "تاكيد" at bounding box center [402, 1266] width 91 height 33
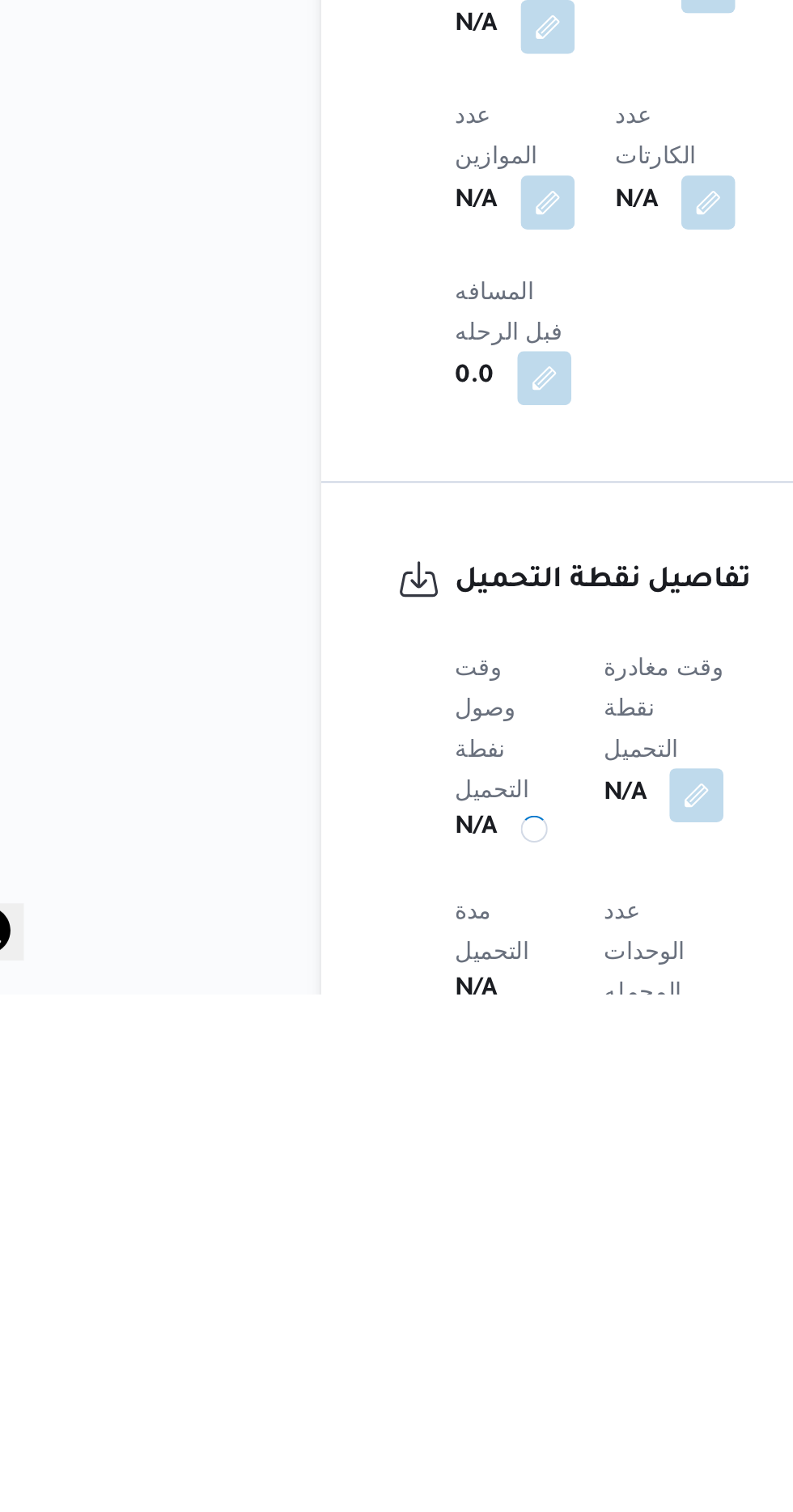
scroll to position [534, 0]
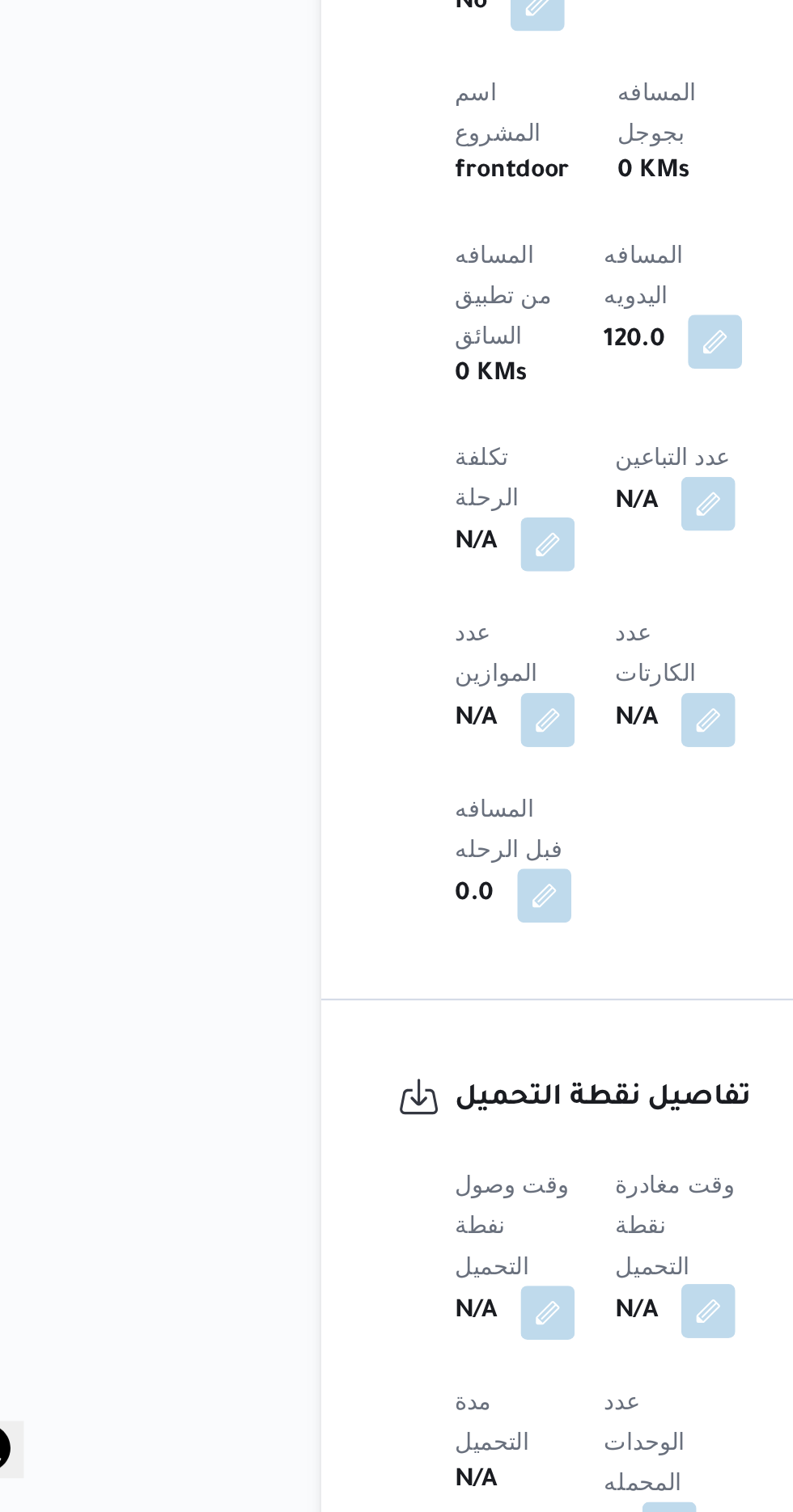
click at [402, 1402] on button "button" at bounding box center [395, 1415] width 26 height 26
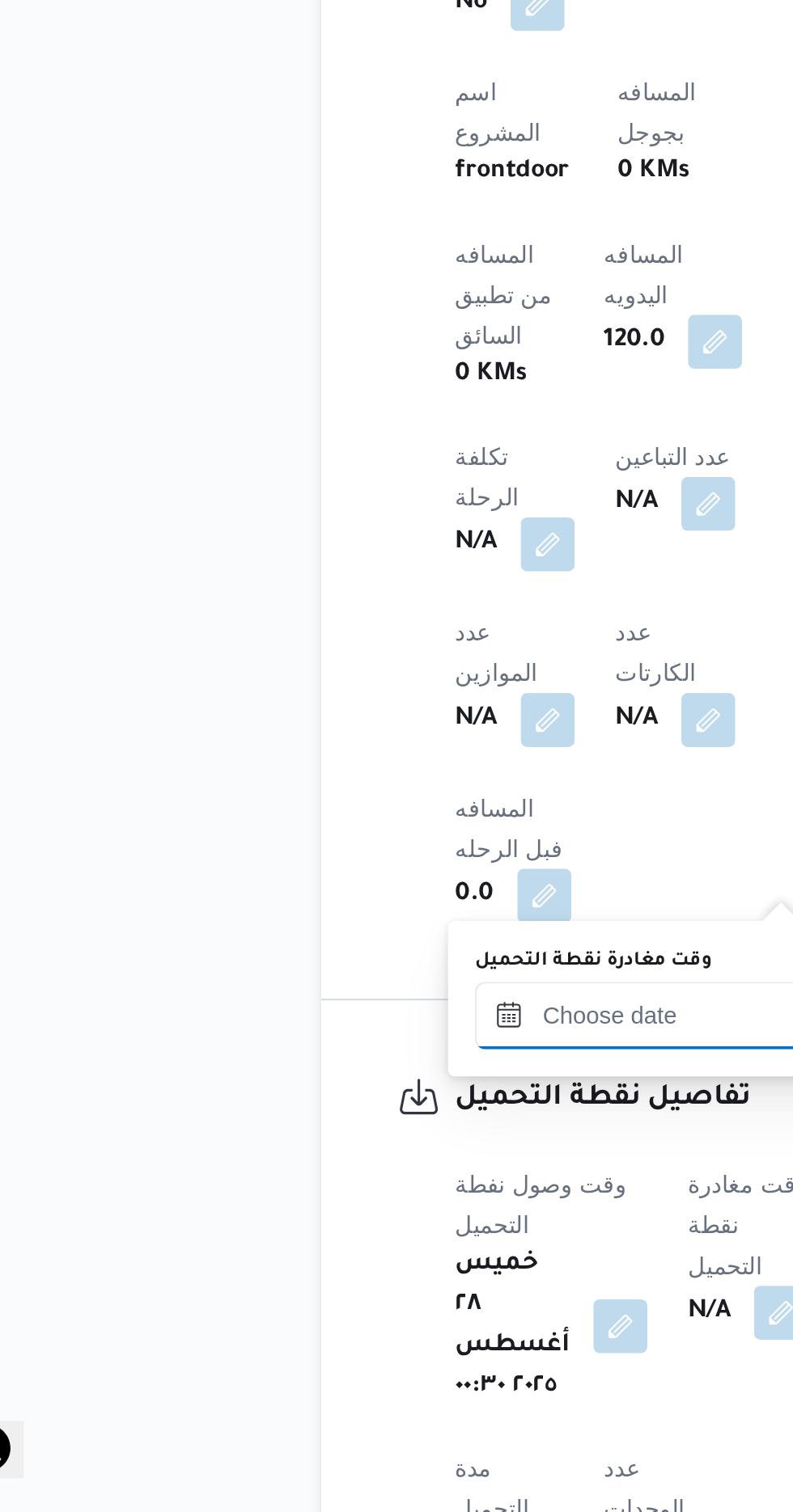
click at [347, 1272] on input "وقت مغادرة نقطة التحميل" at bounding box center [375, 1275] width 184 height 33
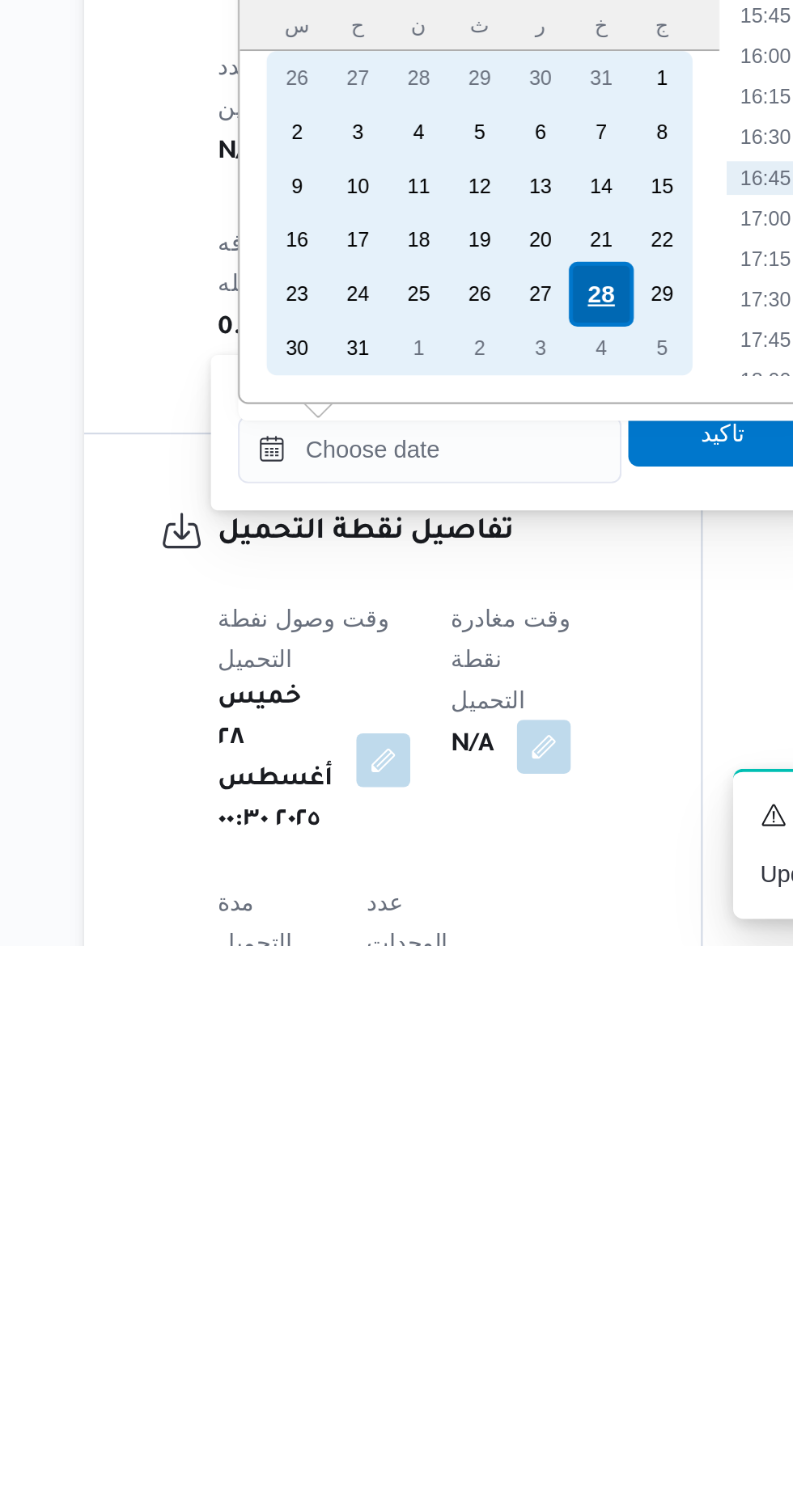
click at [461, 1199] on div "28" at bounding box center [458, 1199] width 31 height 31
type input "[DATE] ٠٠:٠٠"
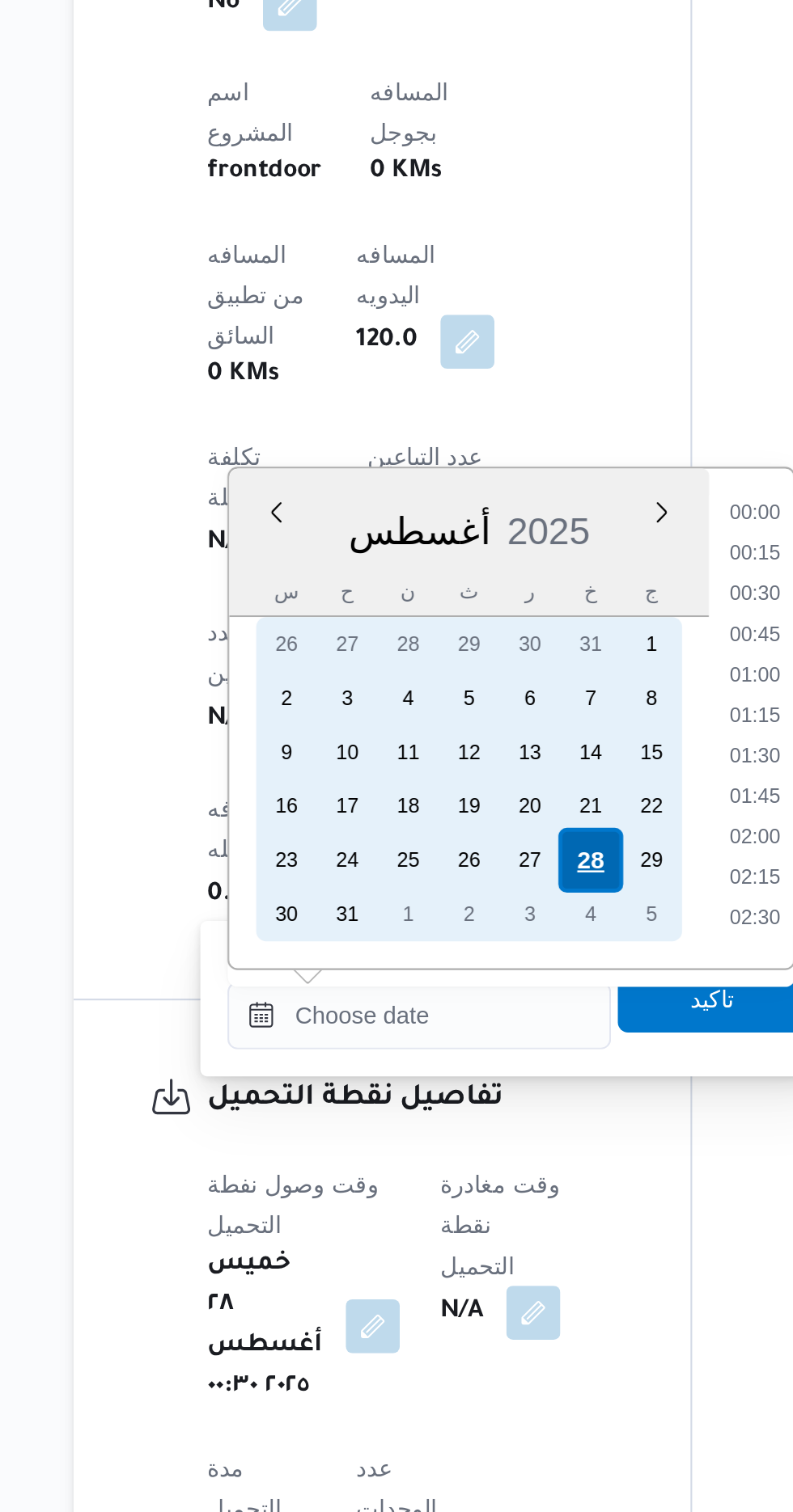
click at [460, 1194] on div "28" at bounding box center [458, 1199] width 31 height 31
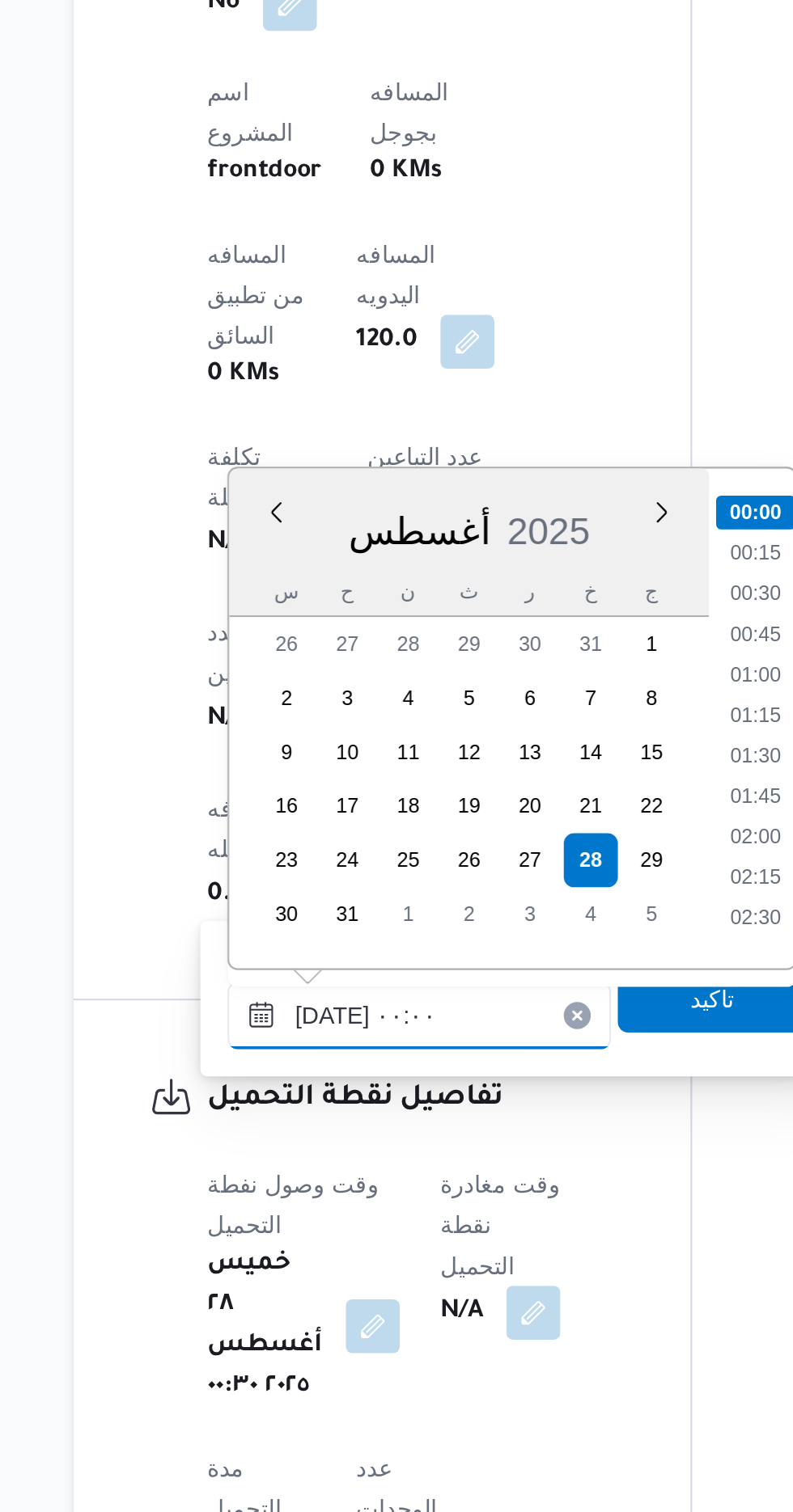
click at [298, 1279] on input "[DATE] ٠٠:٠٠" at bounding box center [375, 1275] width 184 height 33
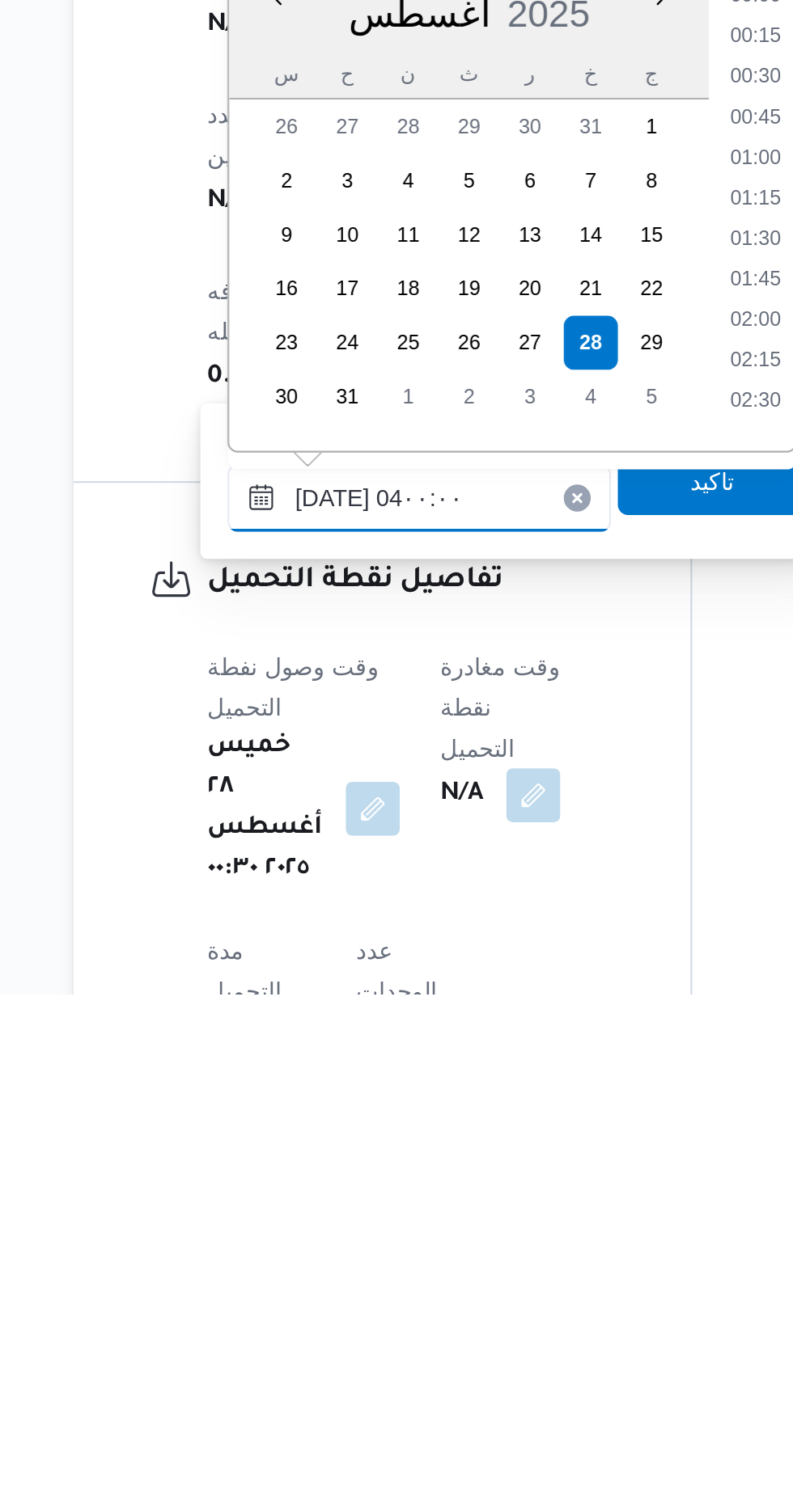
scroll to position [115, 0]
click at [524, 1231] on li "04:00" at bounding box center [537, 1229] width 38 height 16
type input "[DATE] ٠٤:٠٠"
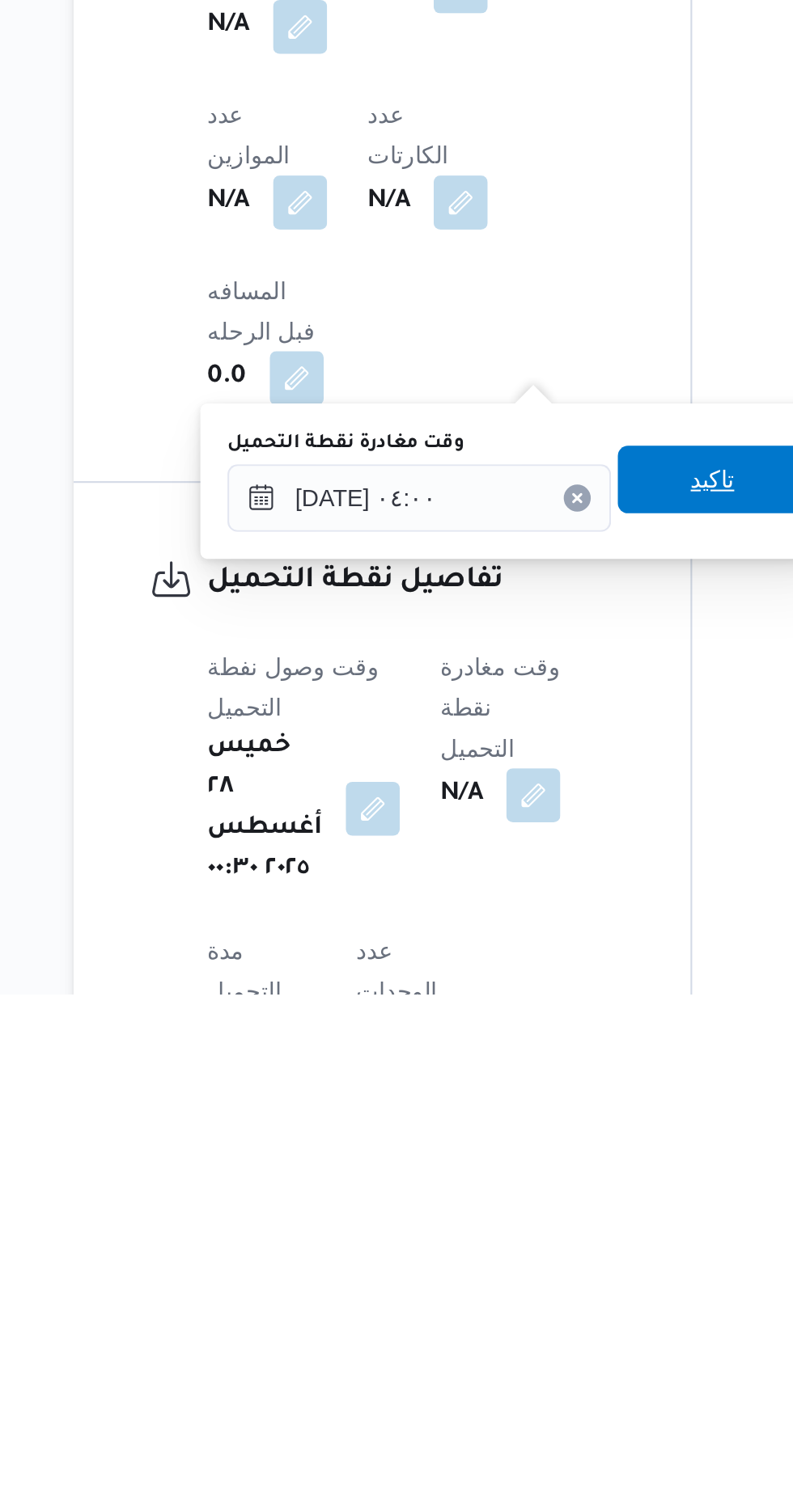
click at [519, 1266] on span "تاكيد" at bounding box center [516, 1266] width 91 height 33
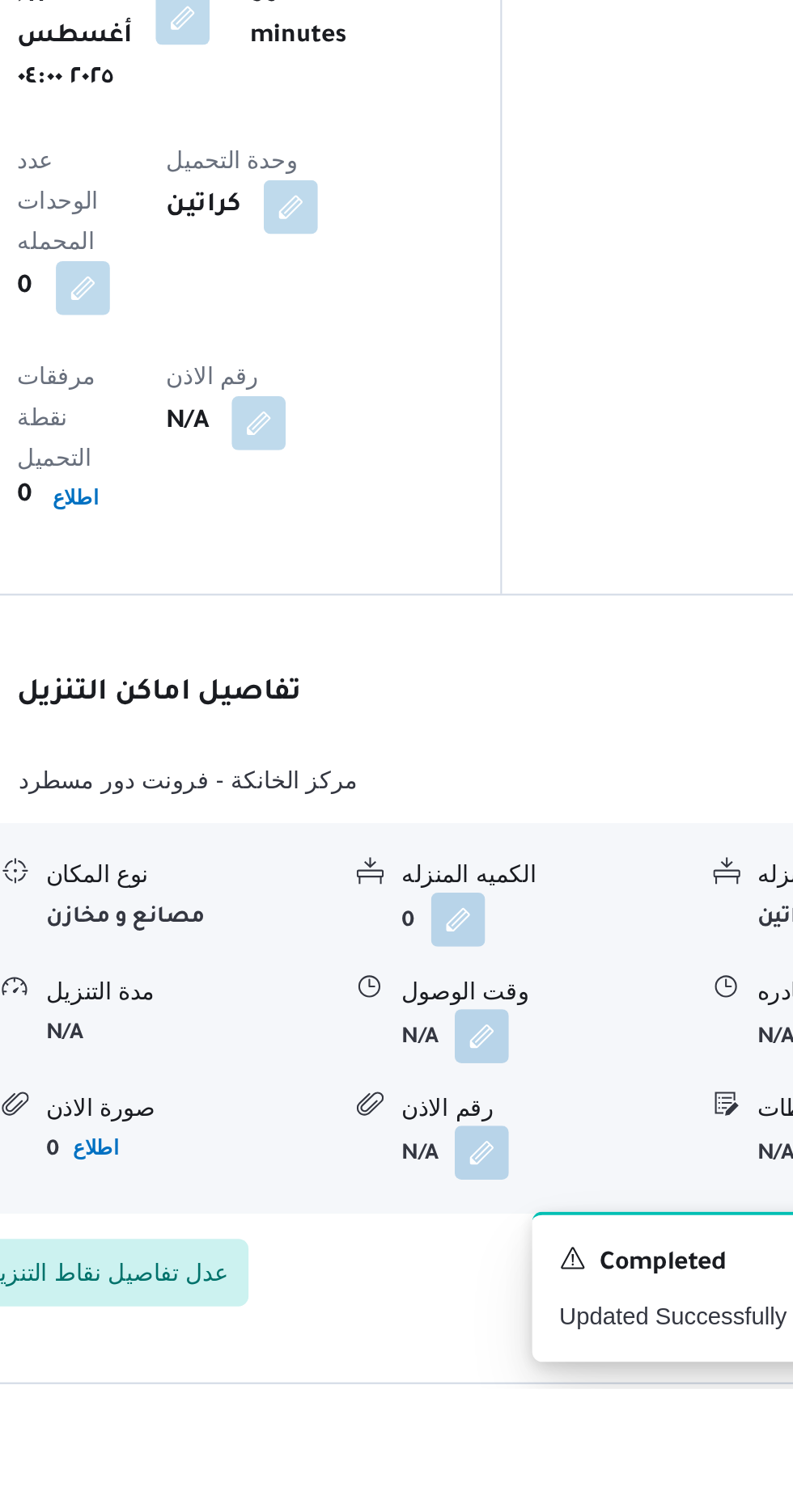
scroll to position [1238, 0]
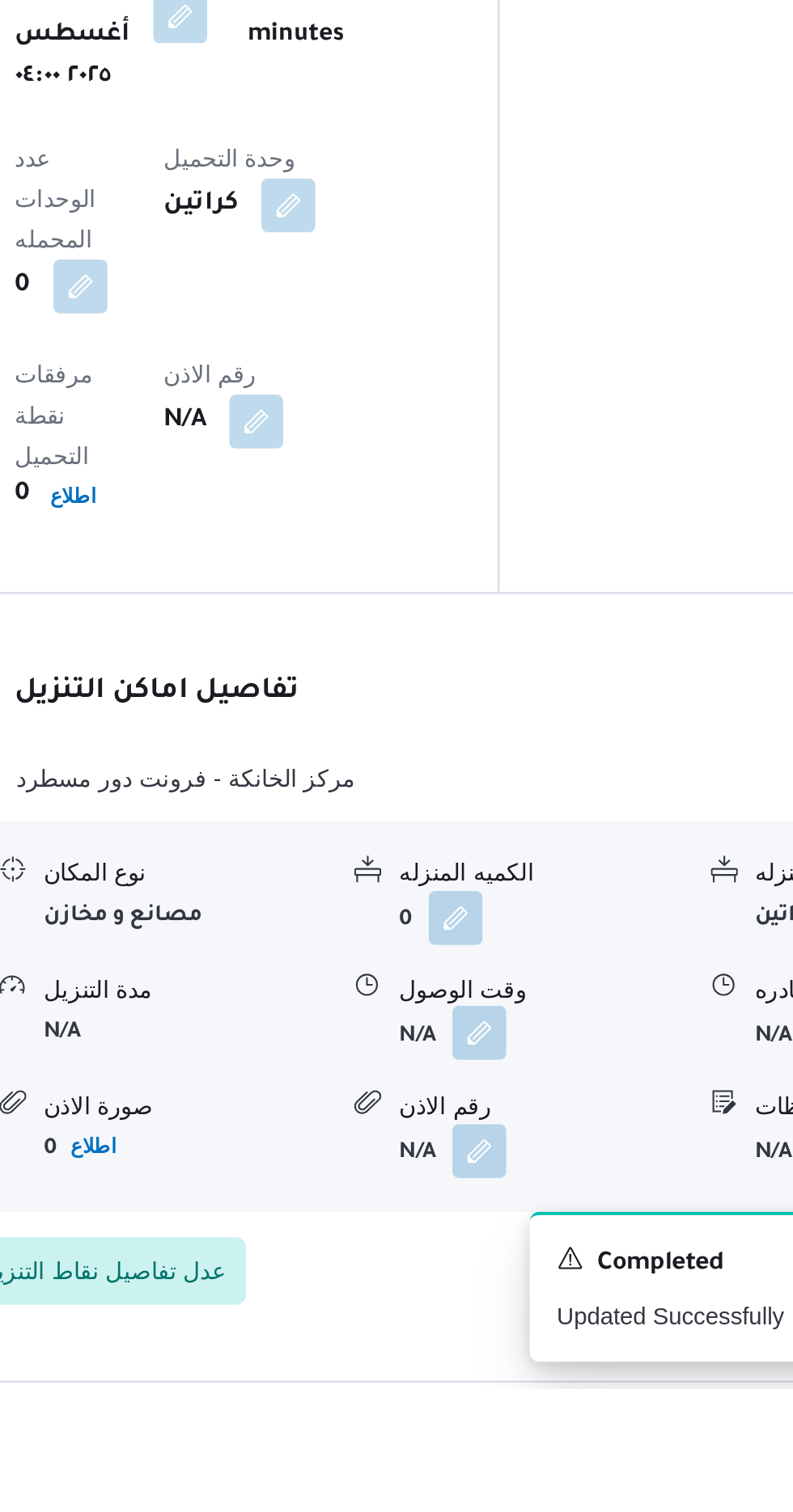
click at [496, 1328] on button "button" at bounding box center [497, 1341] width 26 height 26
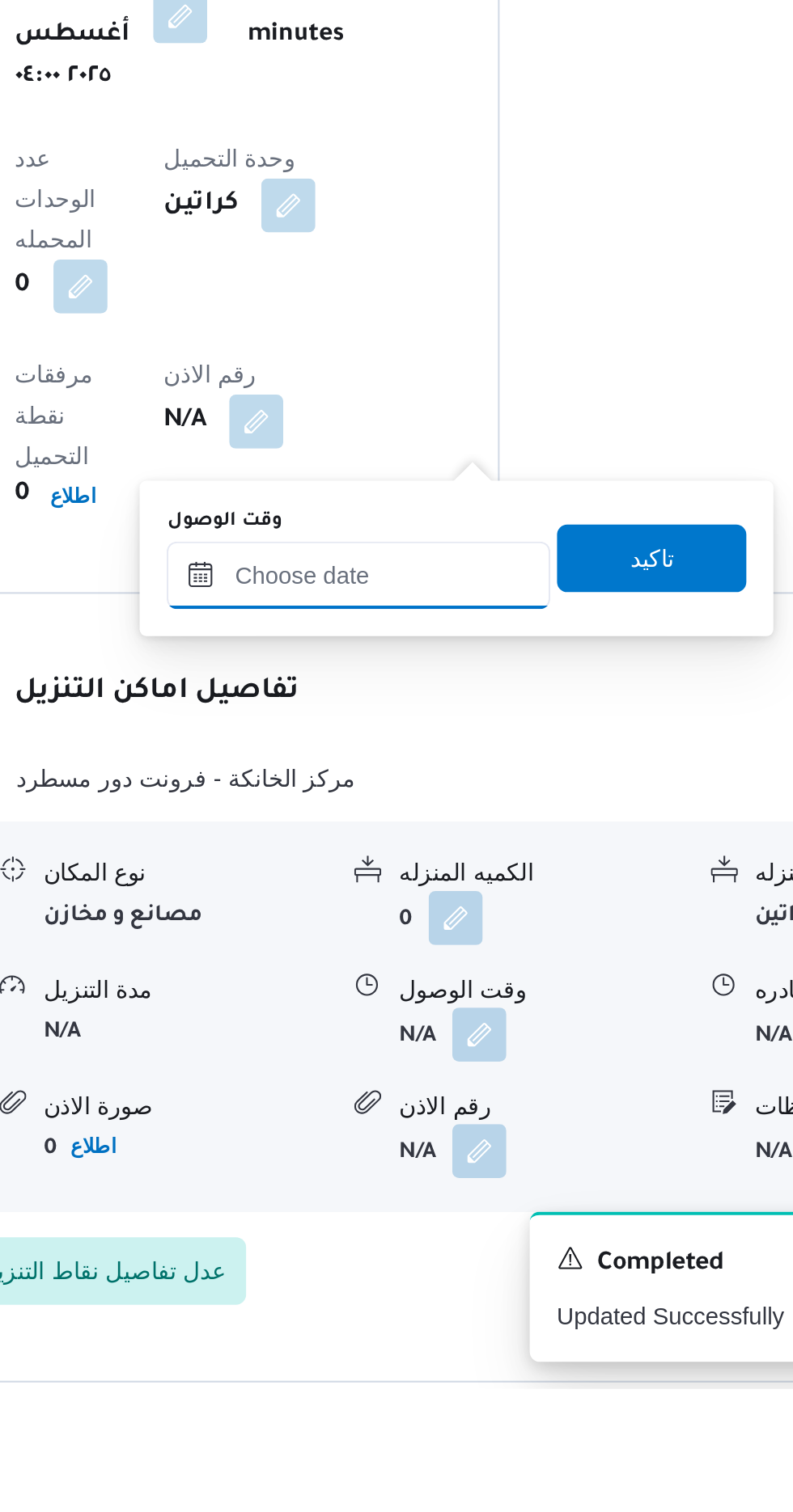
click at [473, 1124] on input "وقت الوصول" at bounding box center [439, 1122] width 184 height 33
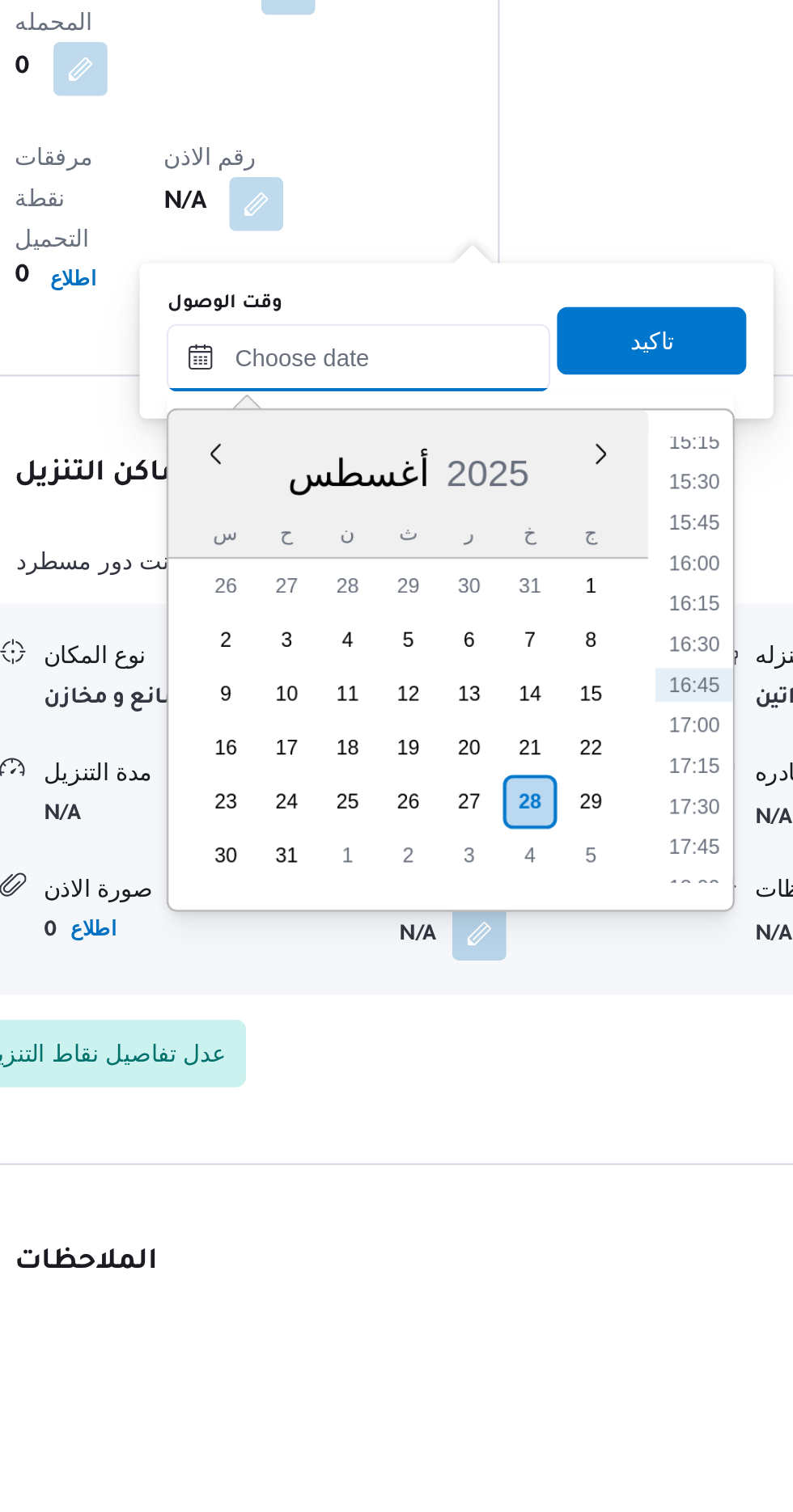
scroll to position [1311, 0]
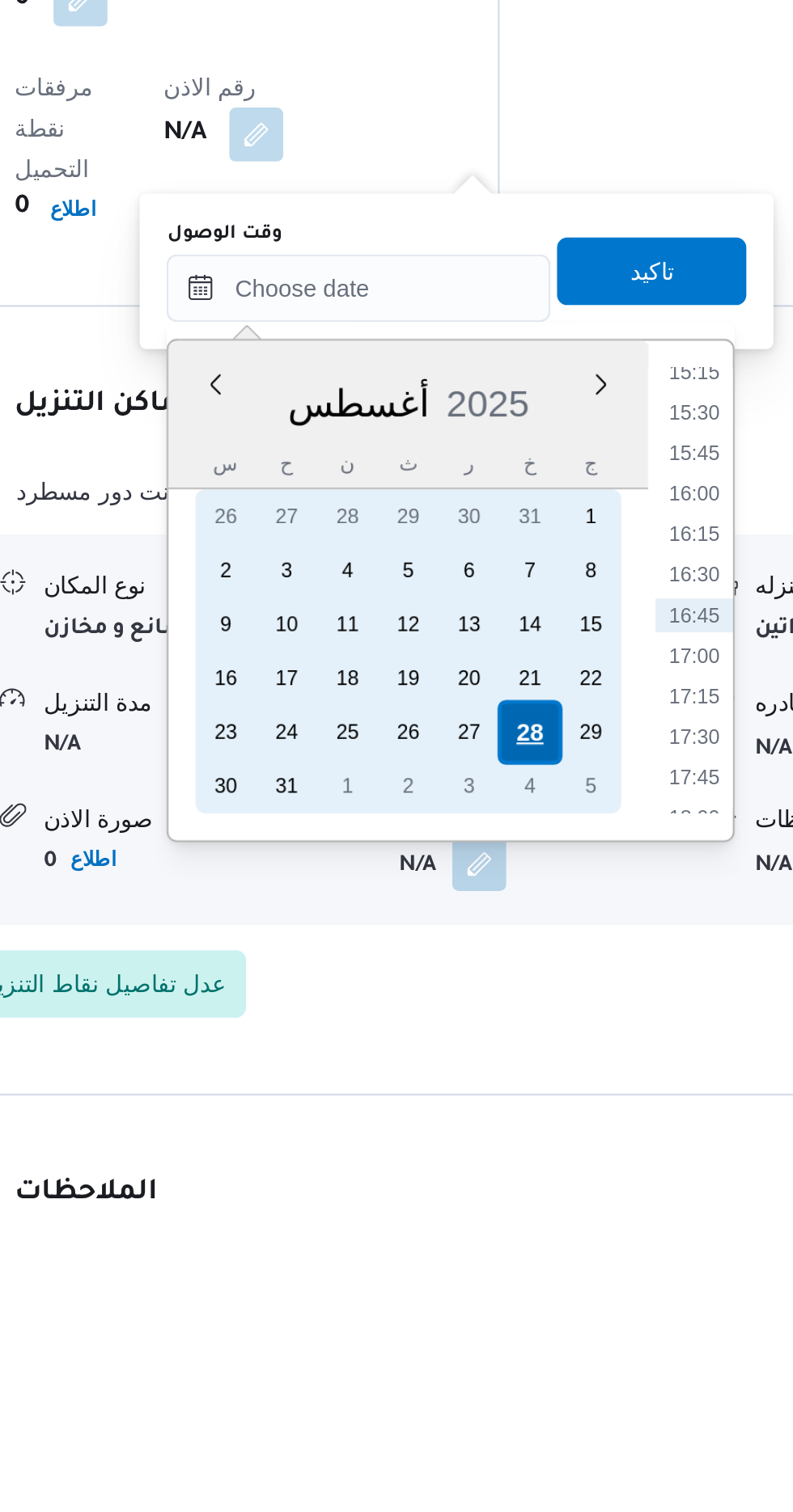
click at [524, 1266] on div "28" at bounding box center [521, 1263] width 31 height 31
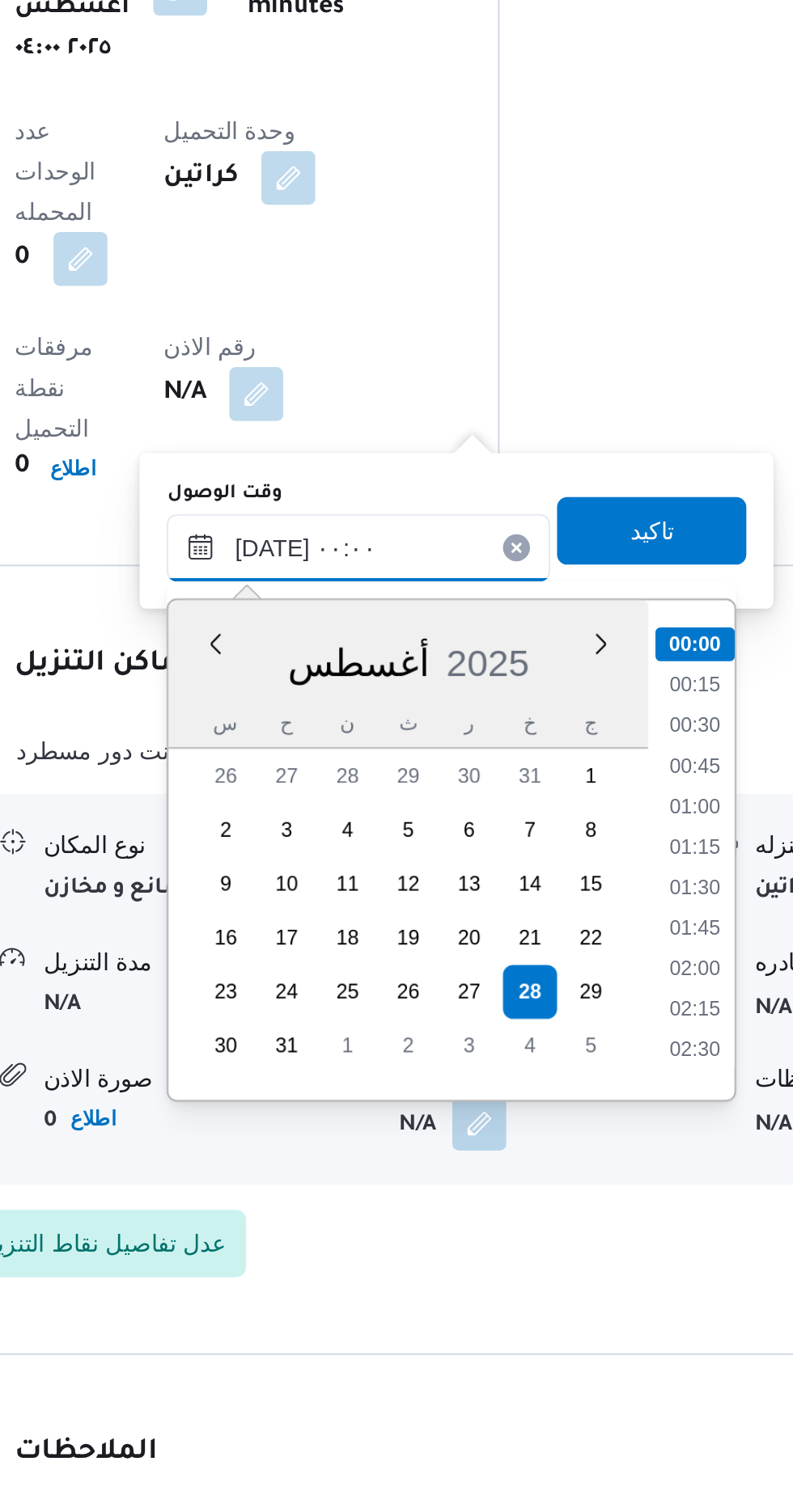
click at [366, 1053] on input "[DATE] ٠٠:٠٠" at bounding box center [439, 1050] width 184 height 33
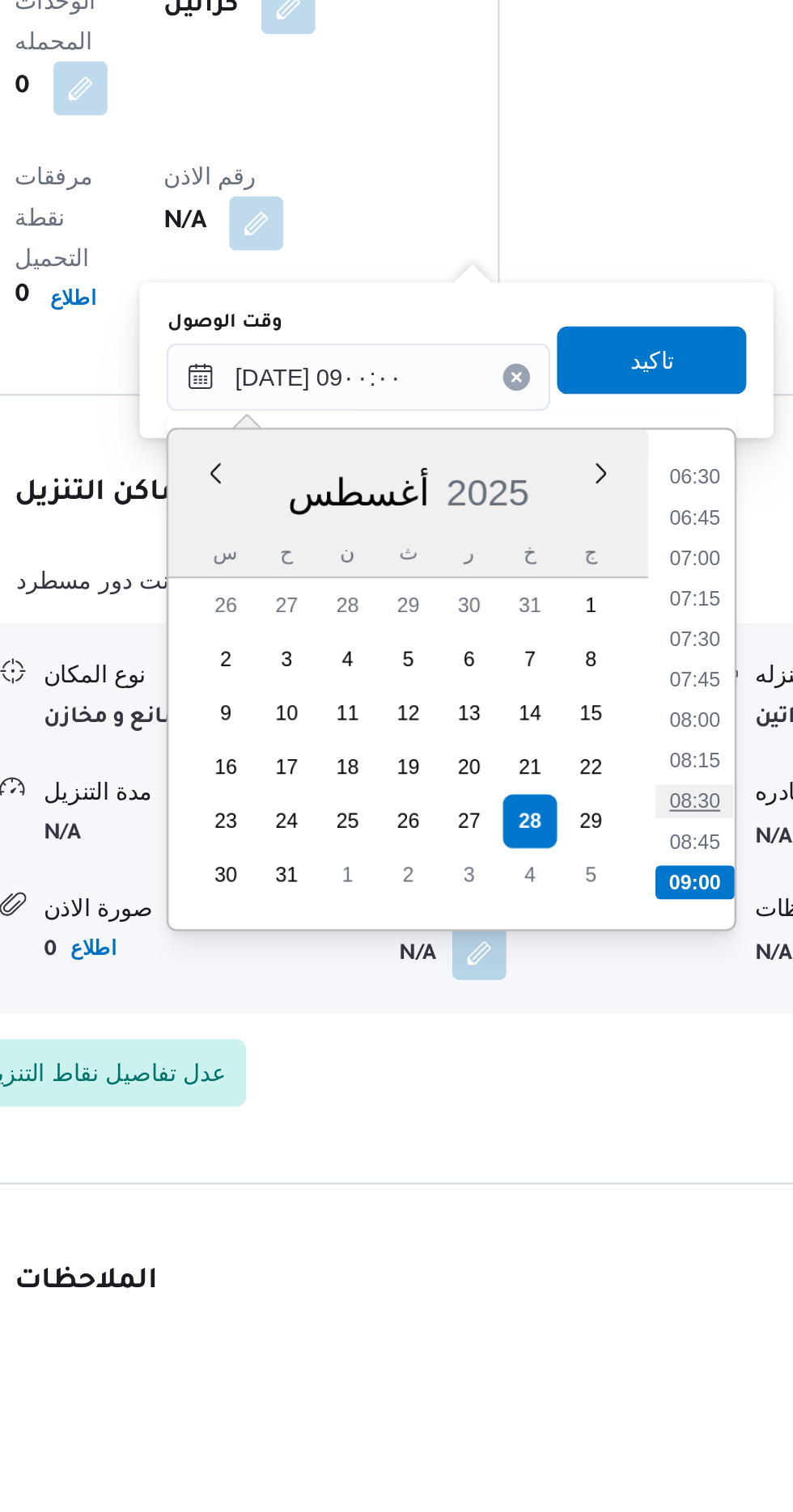
click at [598, 1249] on li "08:30" at bounding box center [600, 1253] width 37 height 16
type input "[DATE] ٠٨:٣٠"
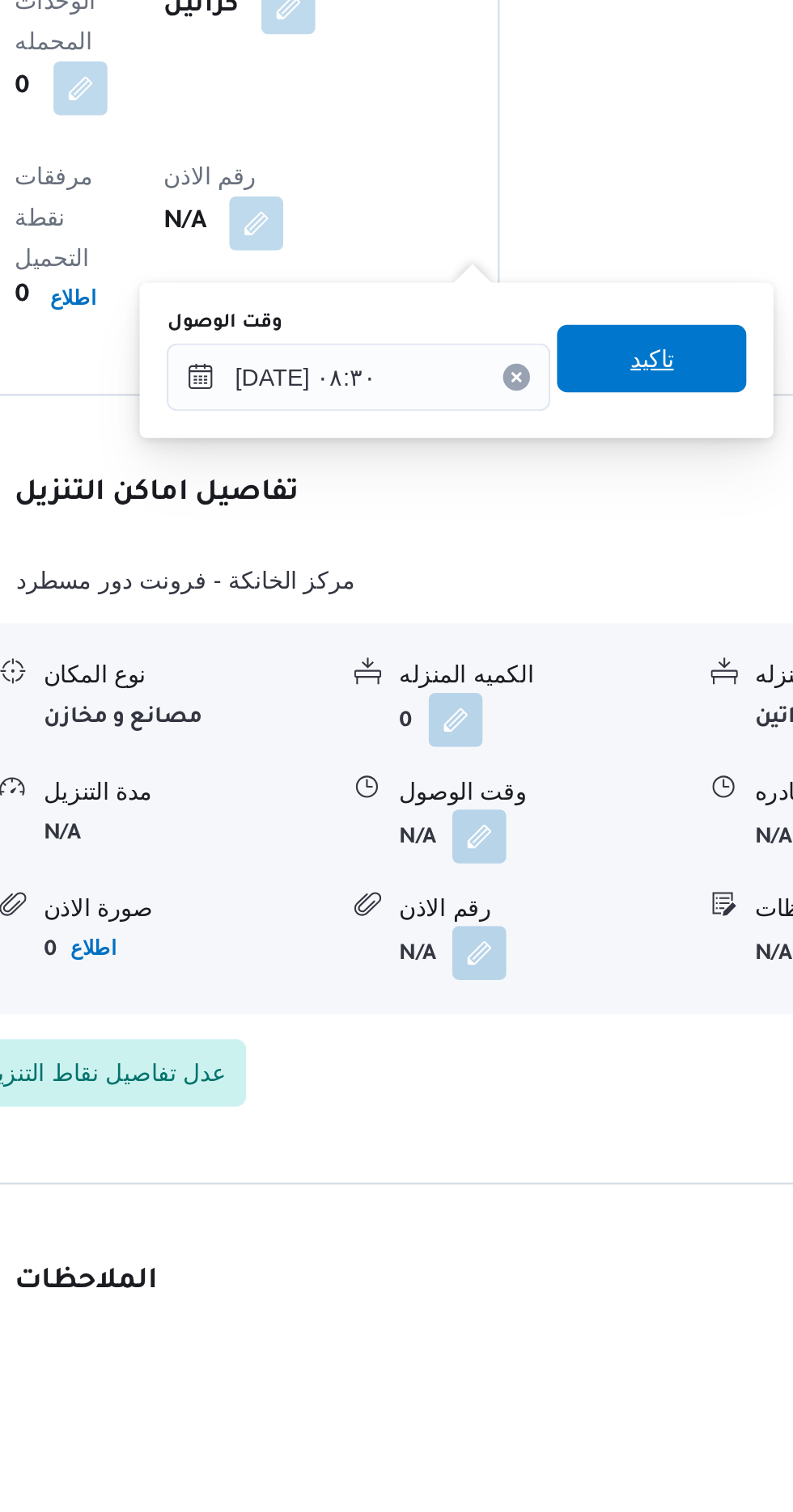
click at [590, 1046] on span "تاكيد" at bounding box center [578, 1041] width 21 height 19
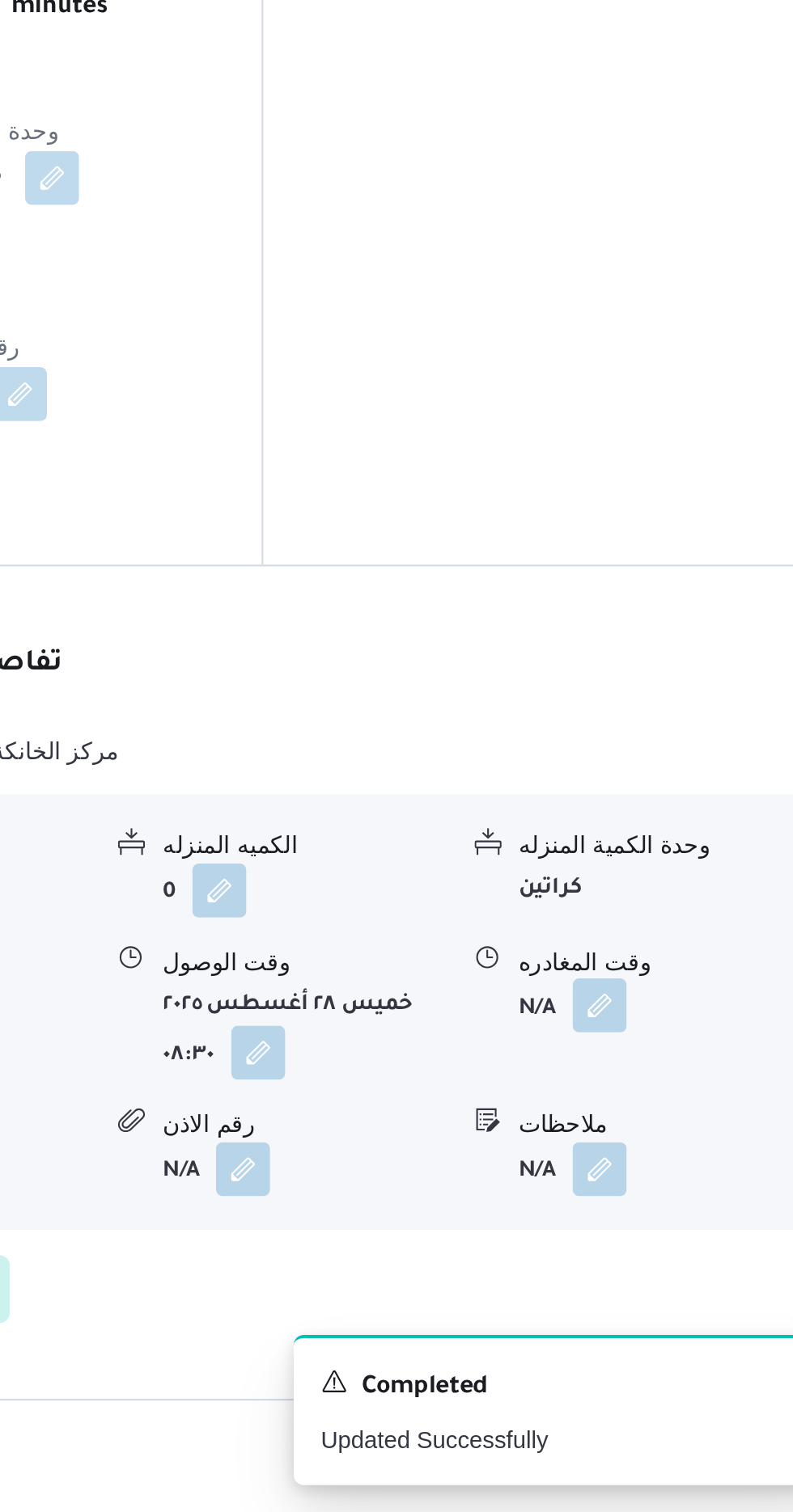
click at [665, 1257] on button "button" at bounding box center [667, 1269] width 26 height 26
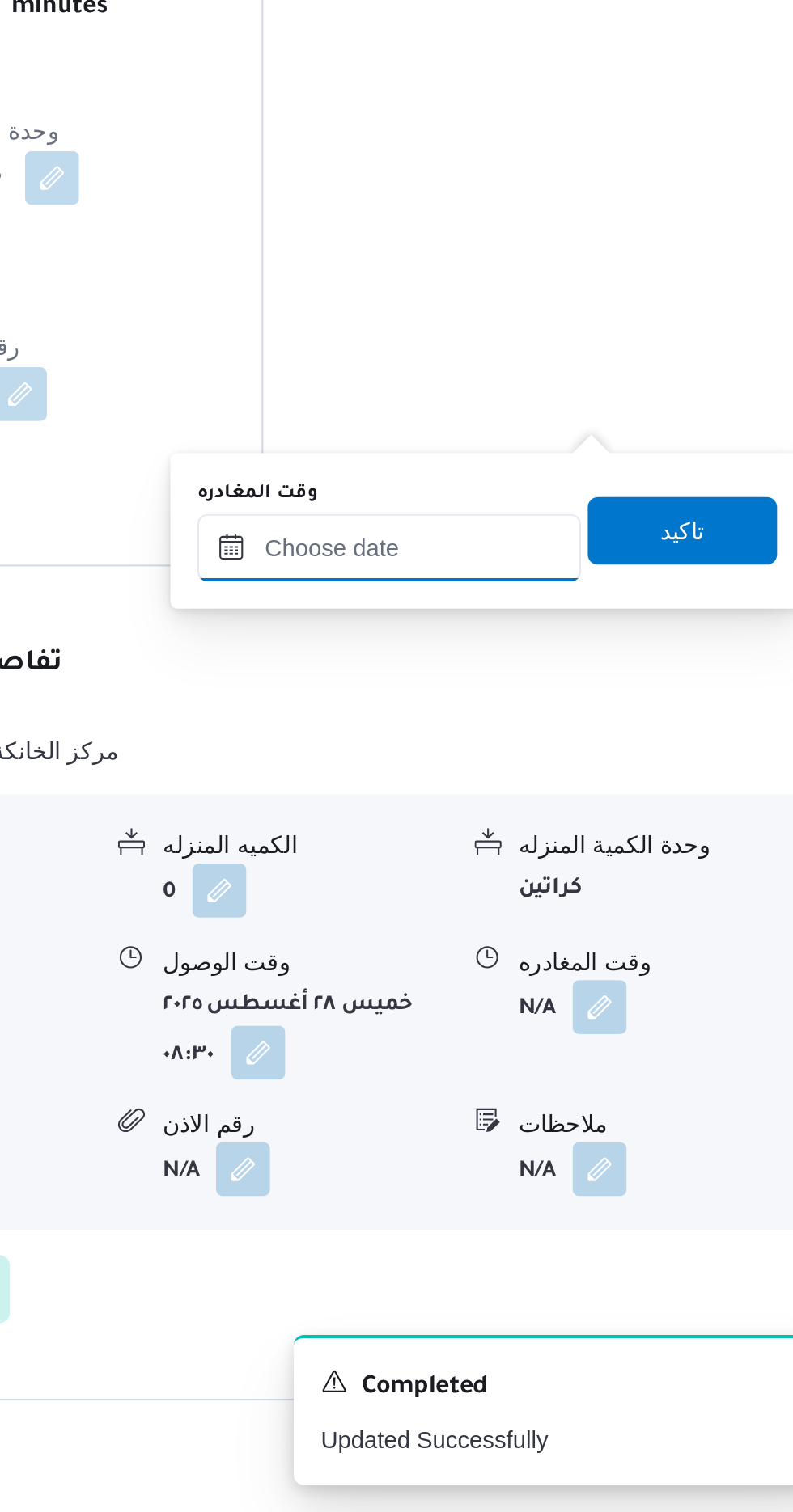
click at [621, 1045] on input "وقت المغادره" at bounding box center [566, 1050] width 184 height 33
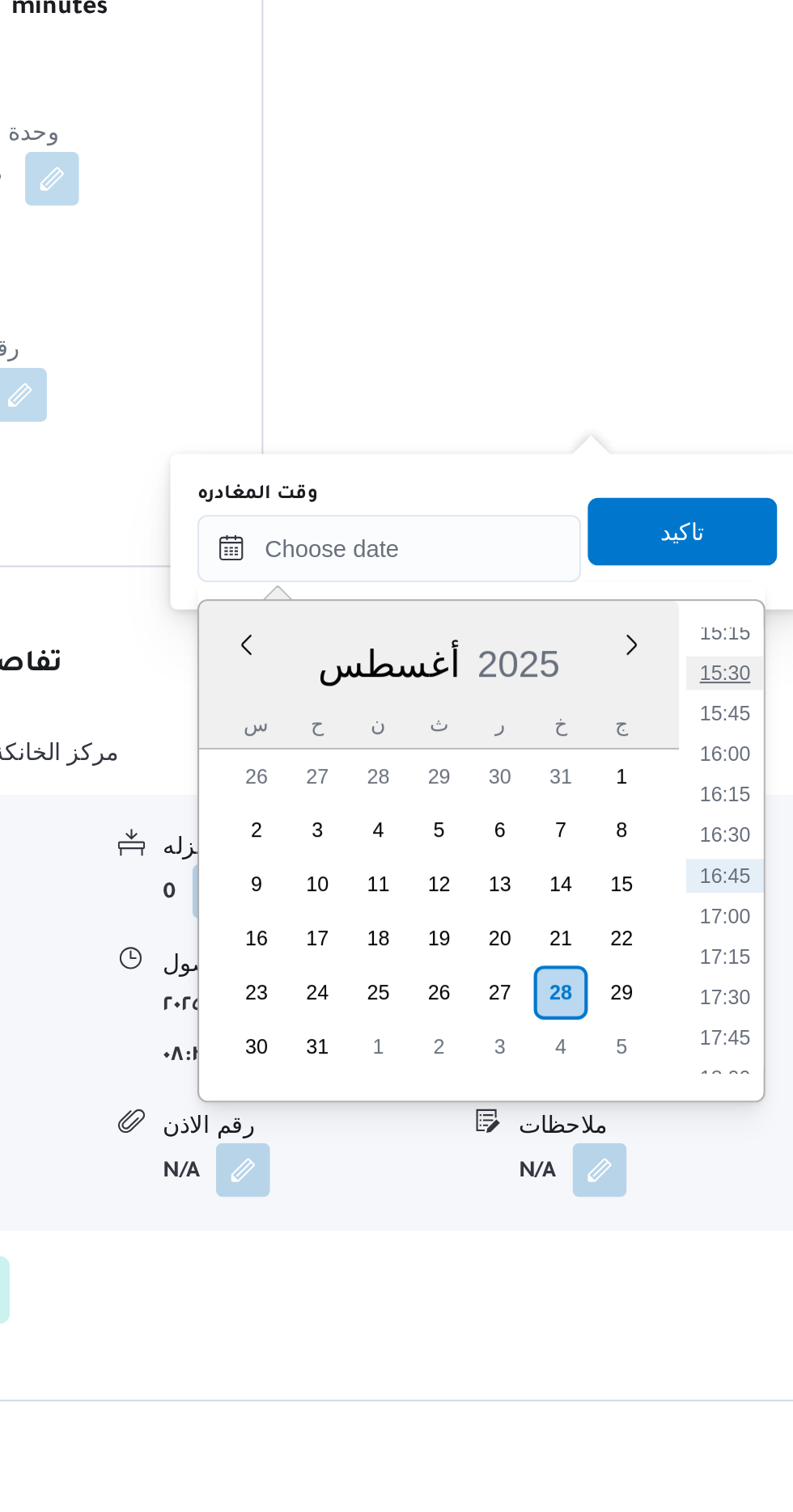
click at [723, 1109] on li "15:30" at bounding box center [727, 1111] width 37 height 16
type input "[DATE] ١٥:٣٠"
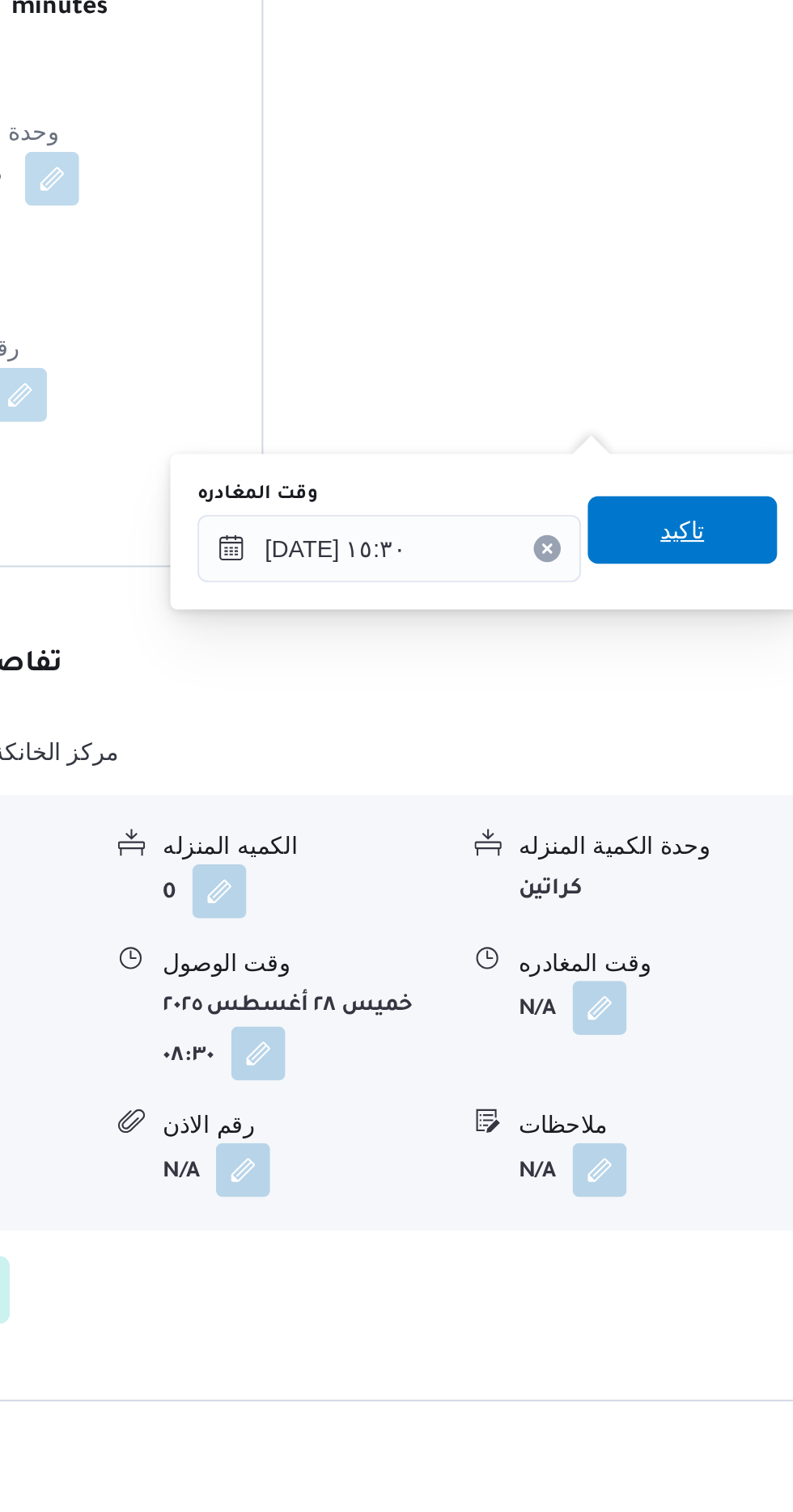
click at [717, 1048] on span "تاكيد" at bounding box center [706, 1042] width 21 height 19
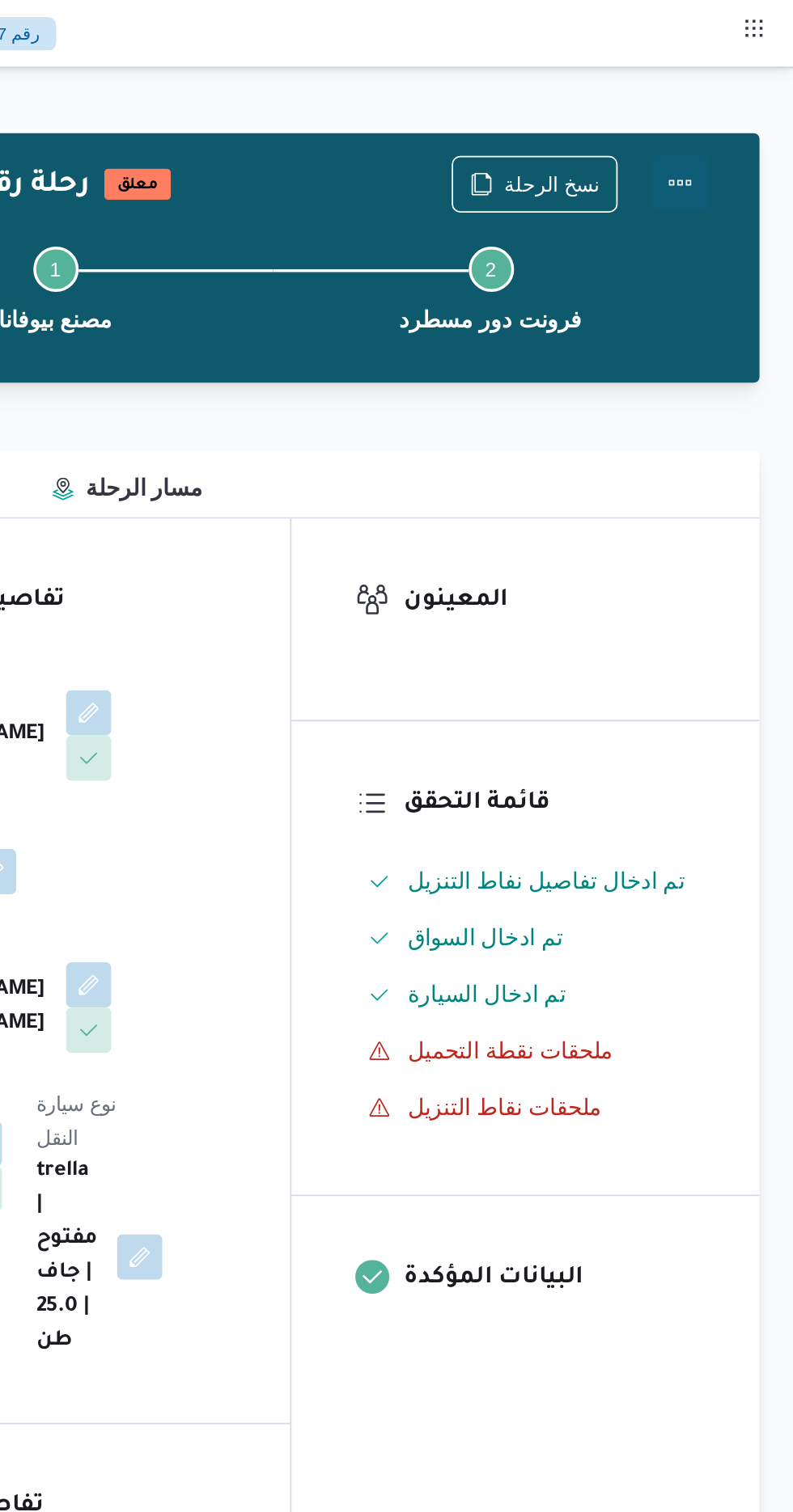
click at [734, 96] on button "Actions" at bounding box center [728, 104] width 33 height 33
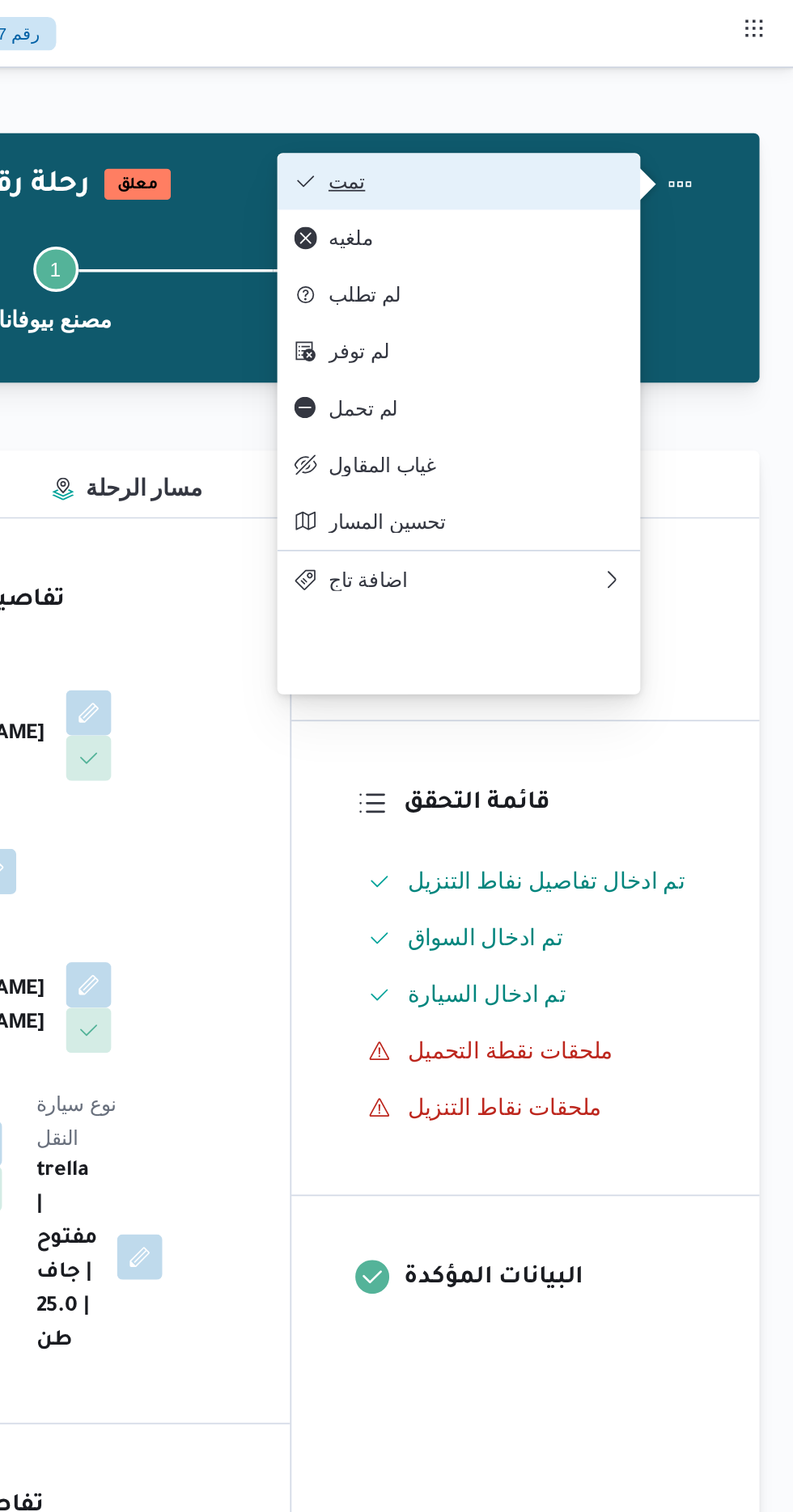
click at [690, 101] on span "تمت" at bounding box center [612, 103] width 169 height 13
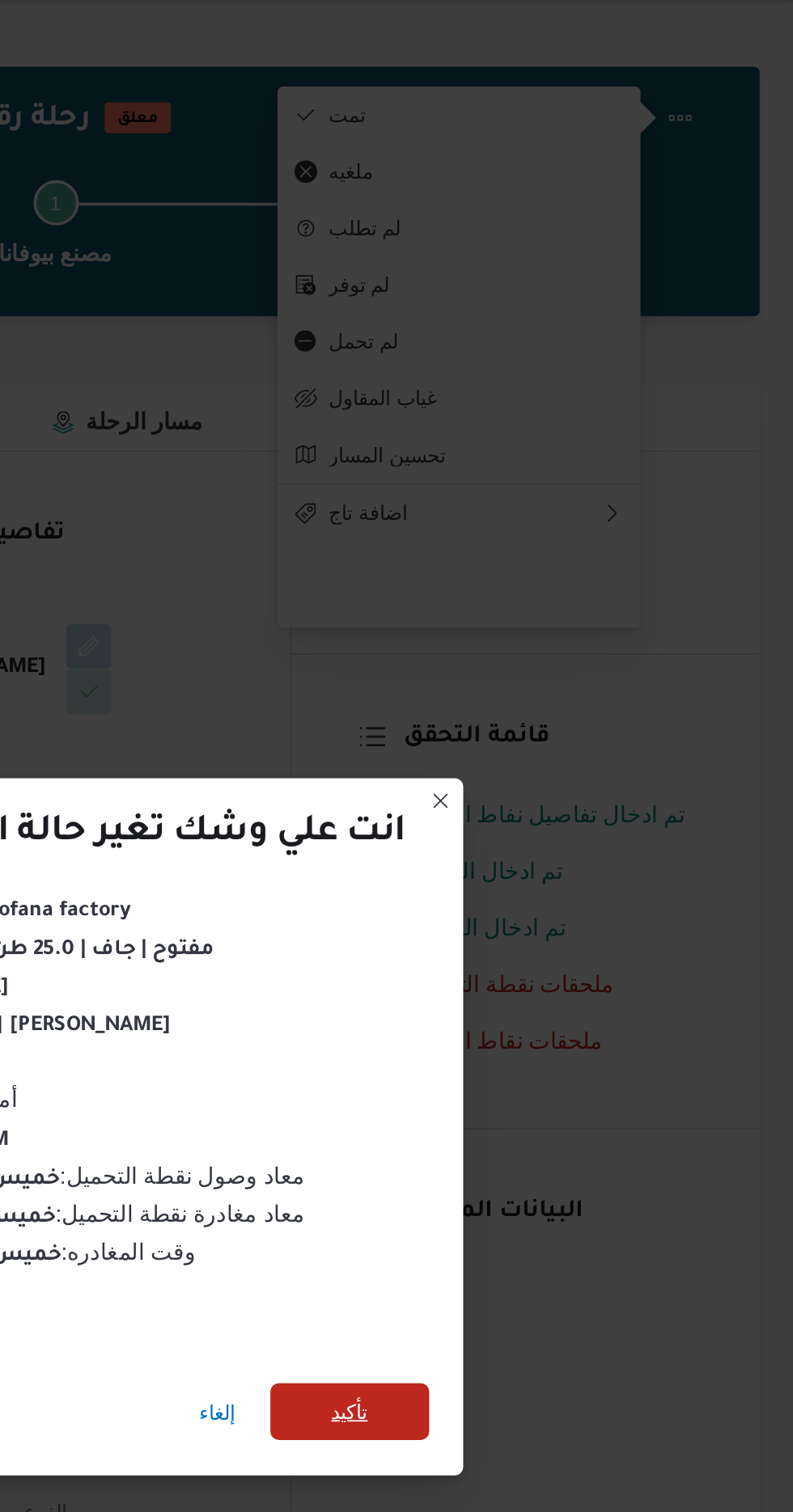
click at [537, 833] on span "تأكيد" at bounding box center [539, 843] width 21 height 19
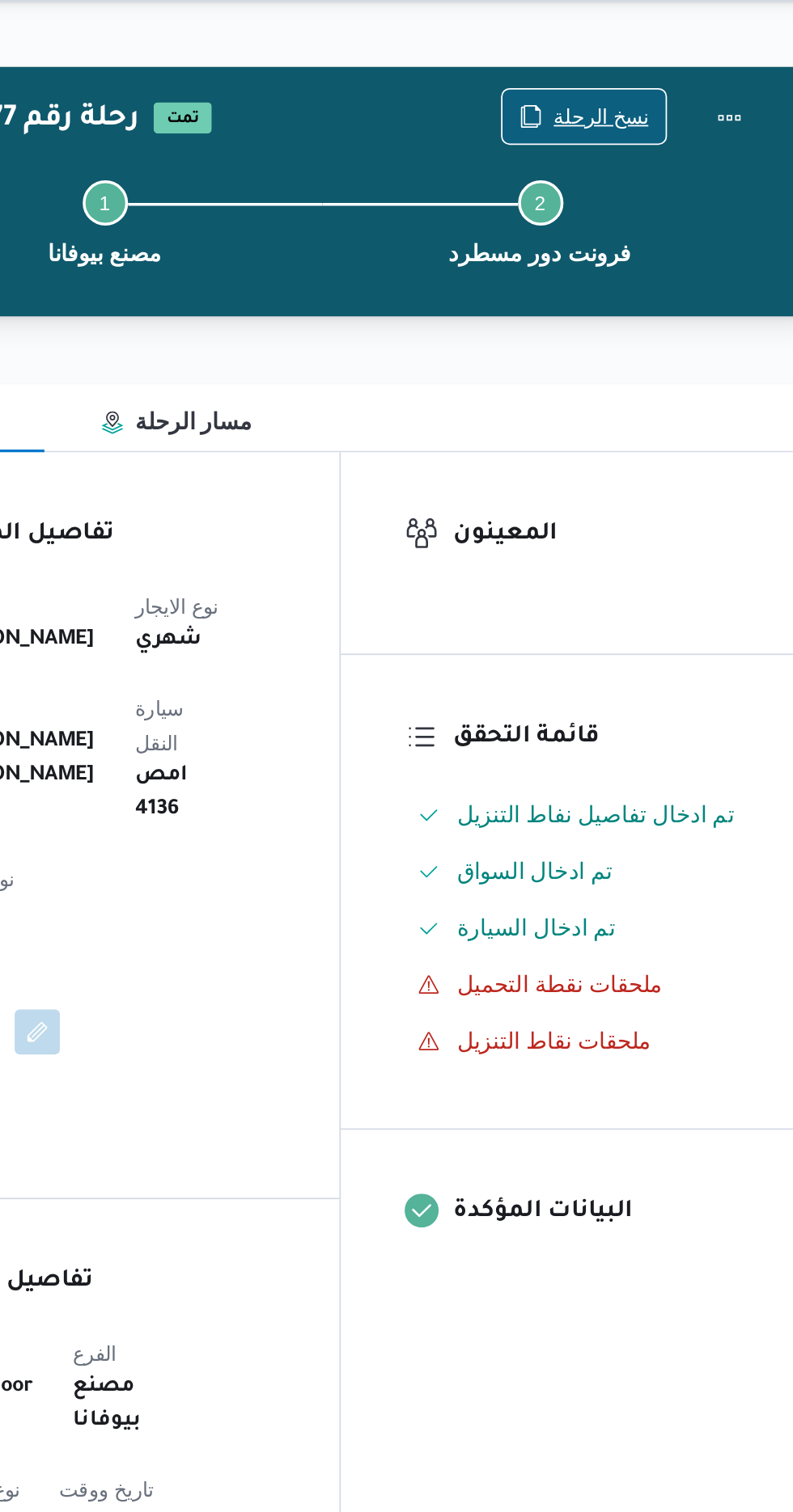
click at [651, 101] on span "نسخ الرحلة" at bounding box center [655, 103] width 54 height 19
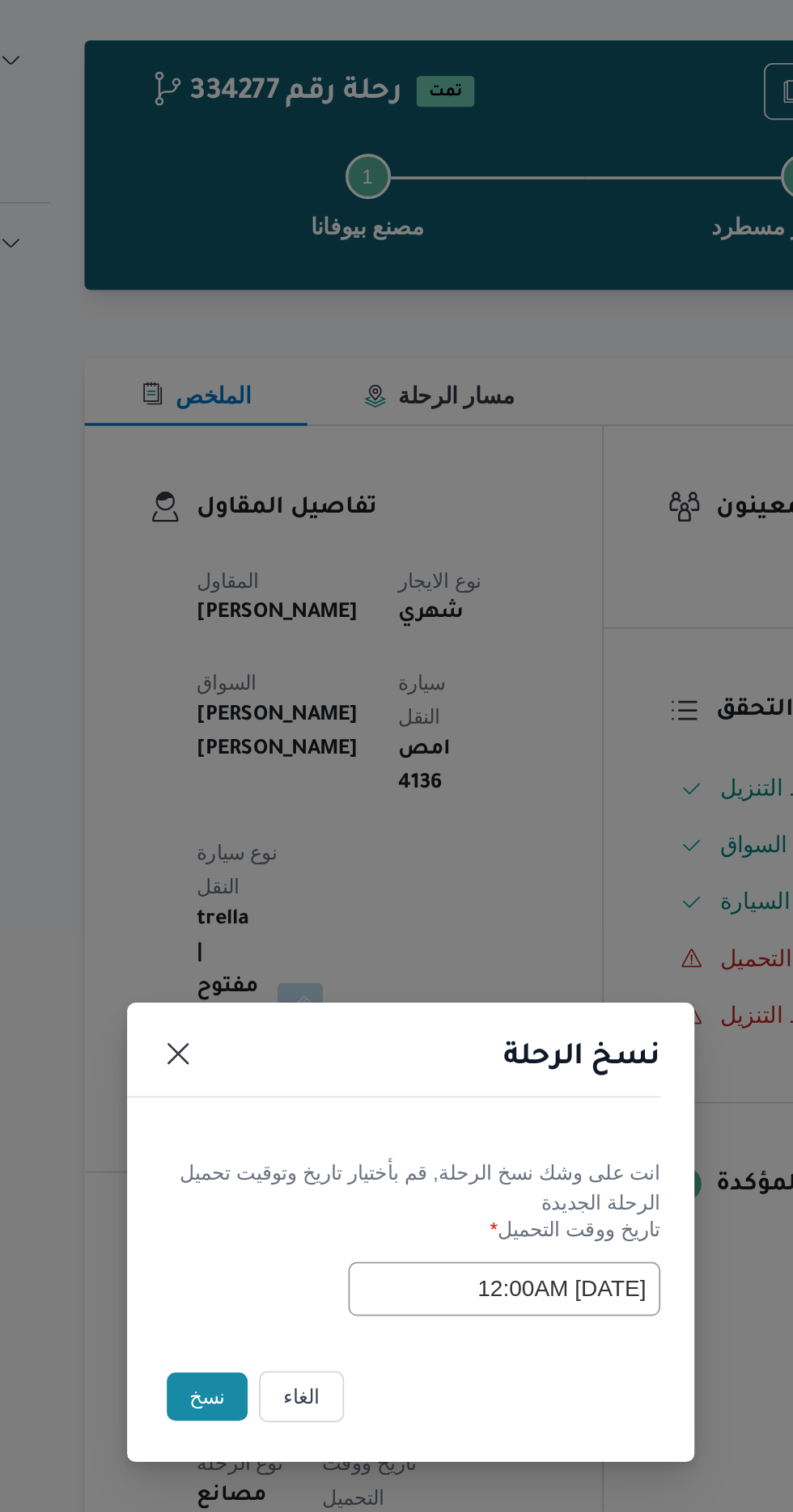
click at [260, 855] on button "نسخ" at bounding box center [280, 850] width 46 height 27
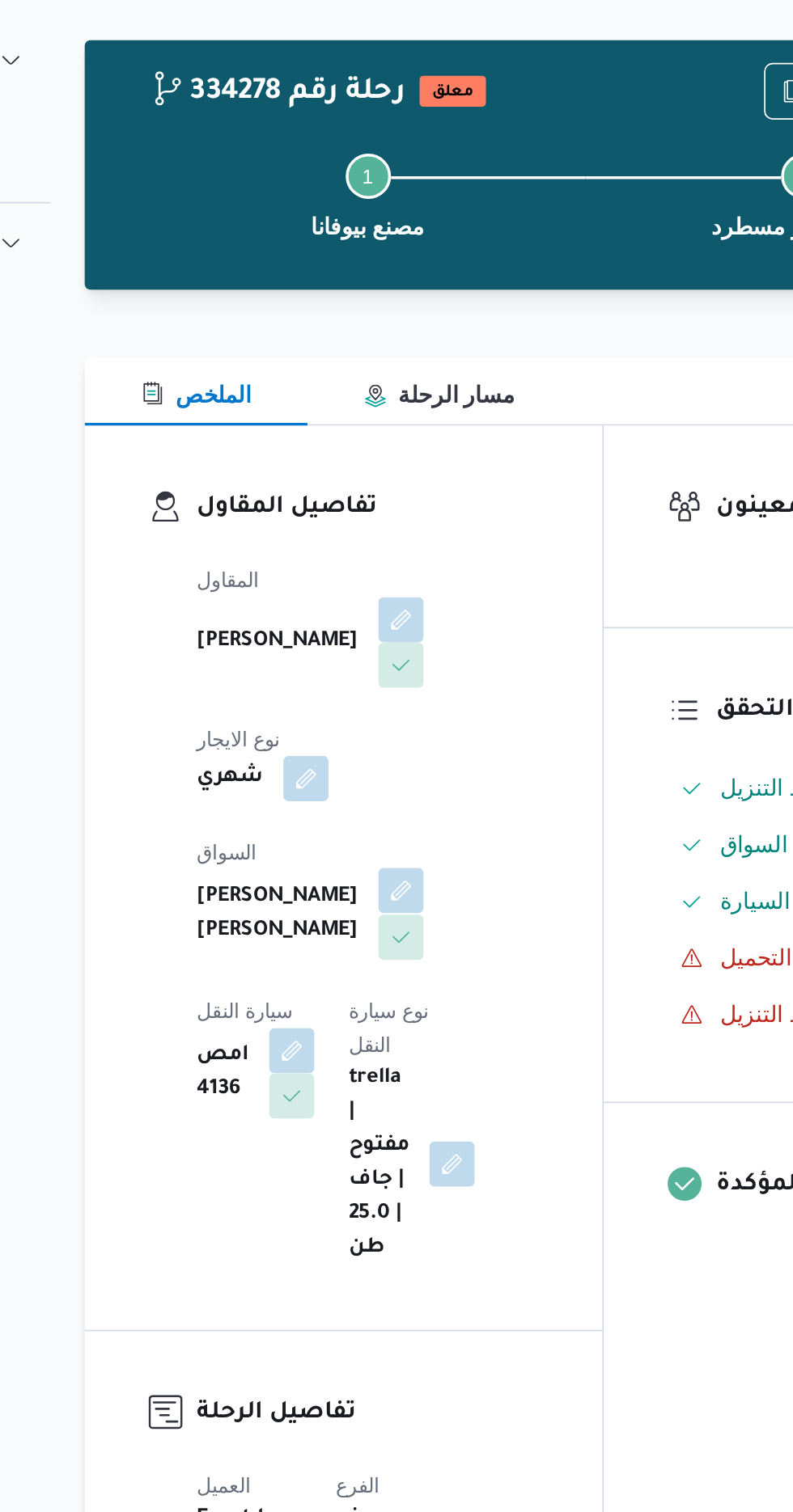
click at [378, 548] on button "button" at bounding box center [391, 561] width 26 height 26
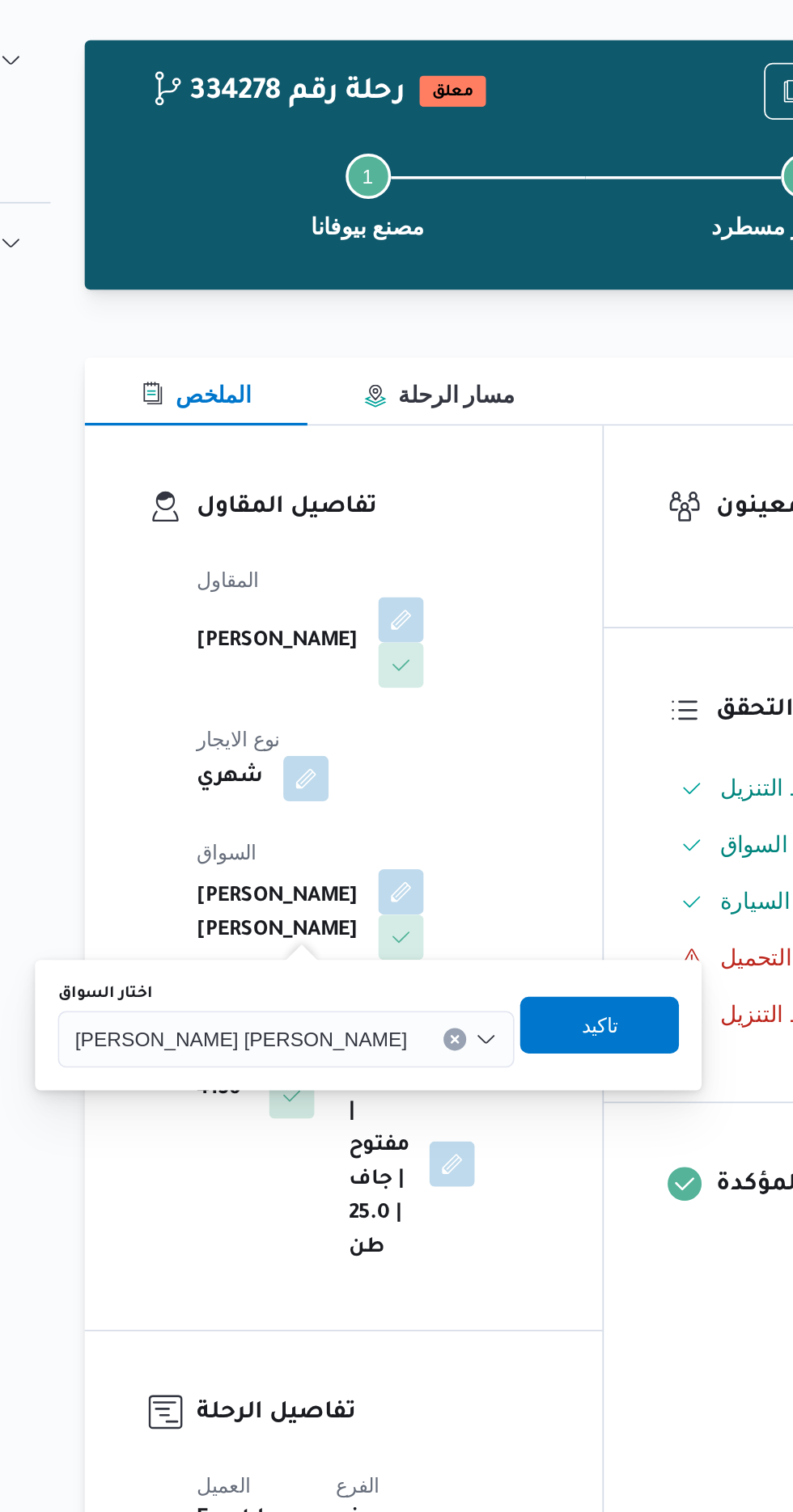
click at [310, 647] on span "[PERSON_NAME] [PERSON_NAME]" at bounding box center [299, 645] width 189 height 18
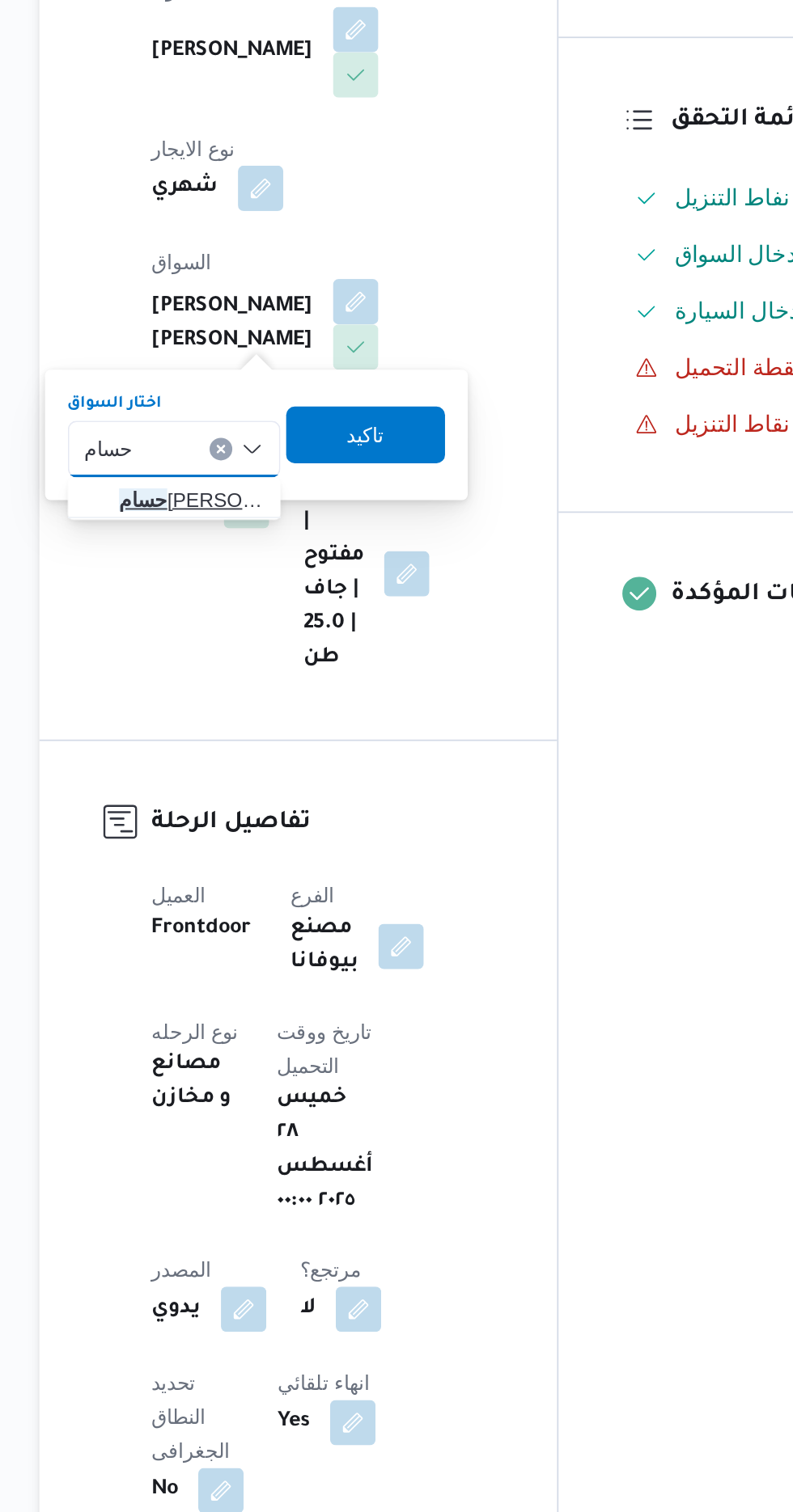
type input "حسام"
click at [298, 664] on span "[PERSON_NAME]" at bounding box center [287, 675] width 109 height 26
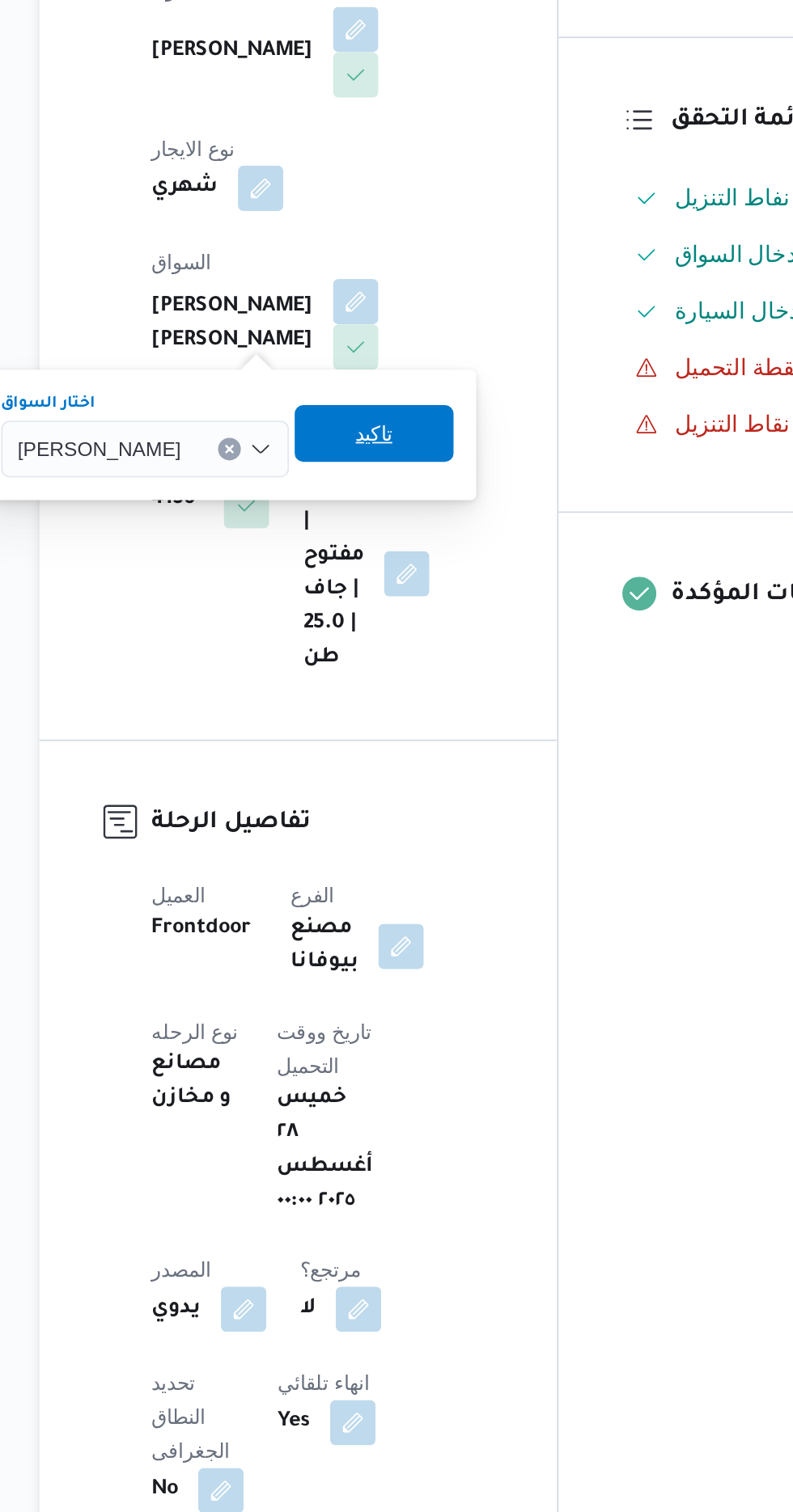
click at [411, 637] on span "تاكيد" at bounding box center [401, 637] width 21 height 19
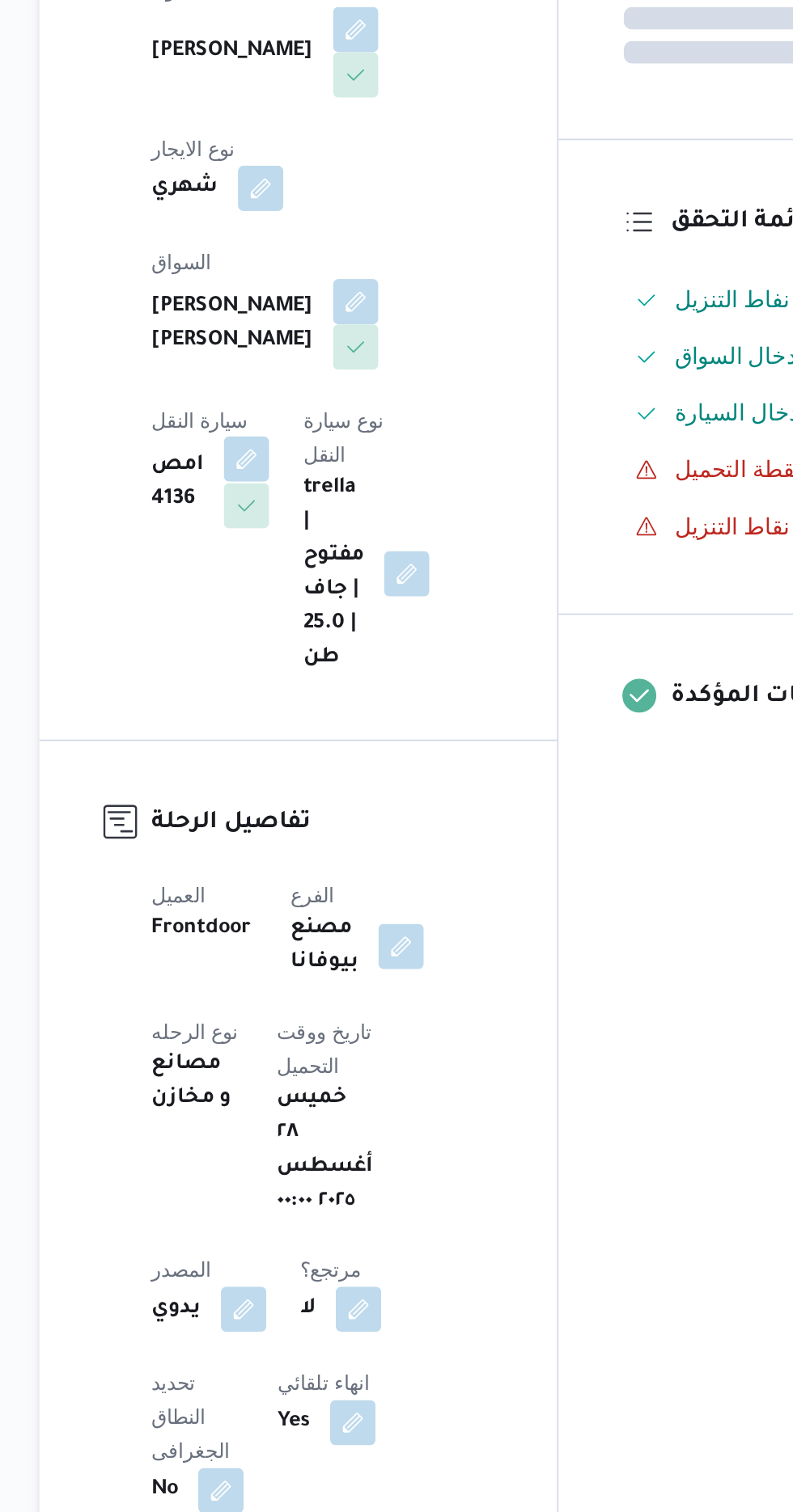
click at [342, 639] on button "button" at bounding box center [328, 651] width 26 height 26
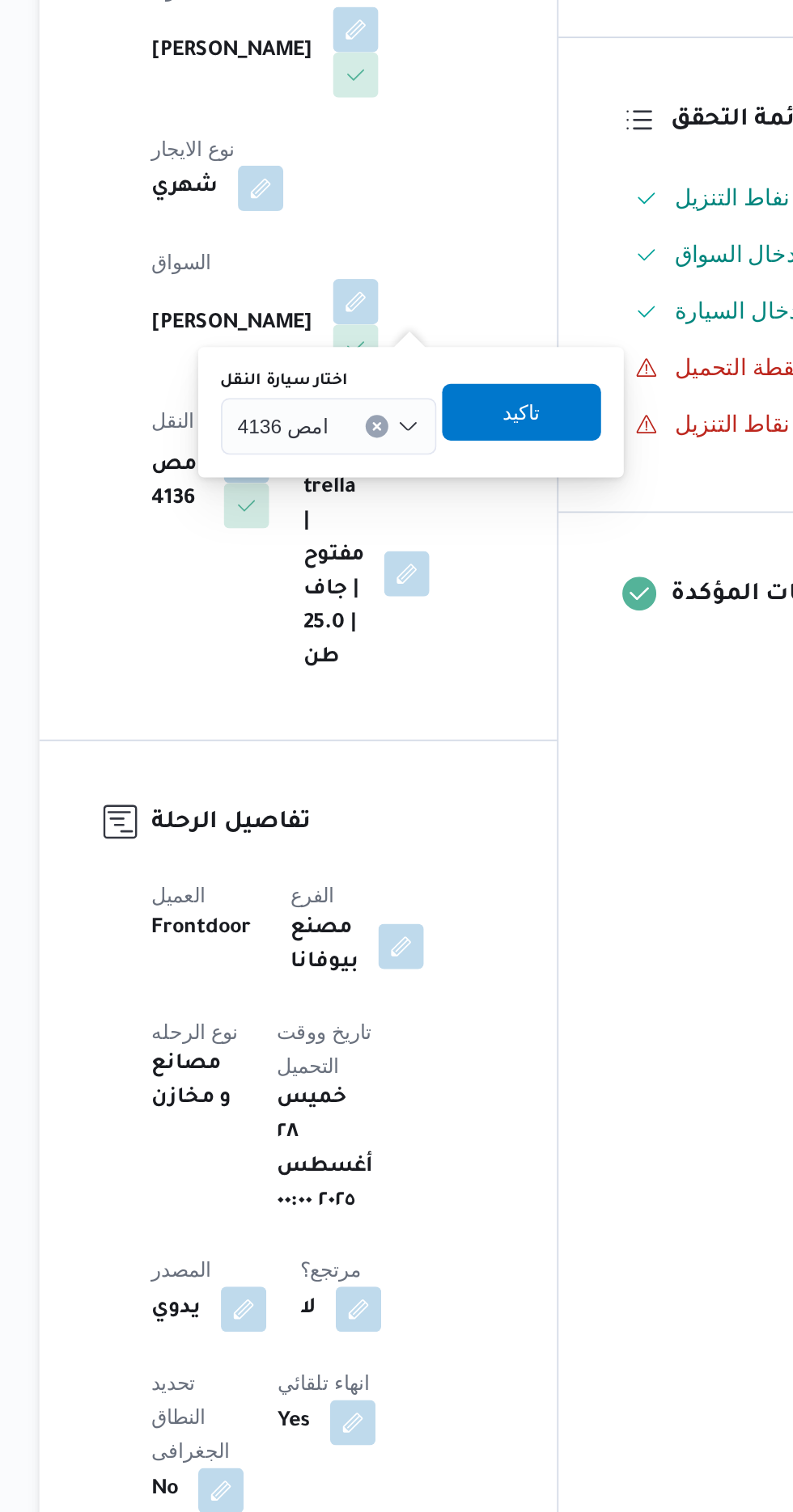
click at [382, 632] on input "اختار سيارة النقل" at bounding box center [382, 632] width 2 height 19
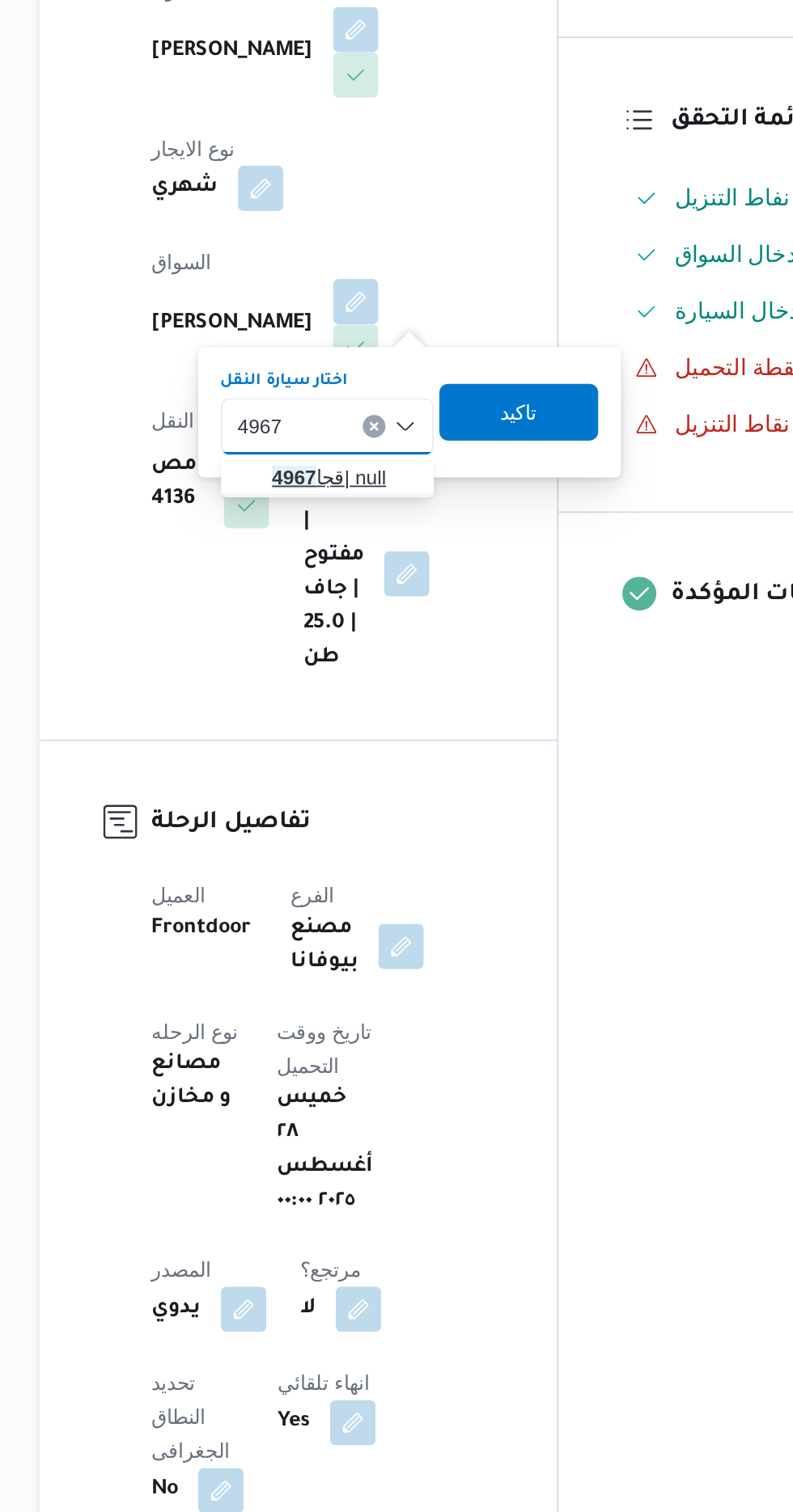
type input "4967"
click at [380, 664] on span "قجا 4967 | null" at bounding box center [383, 661] width 82 height 19
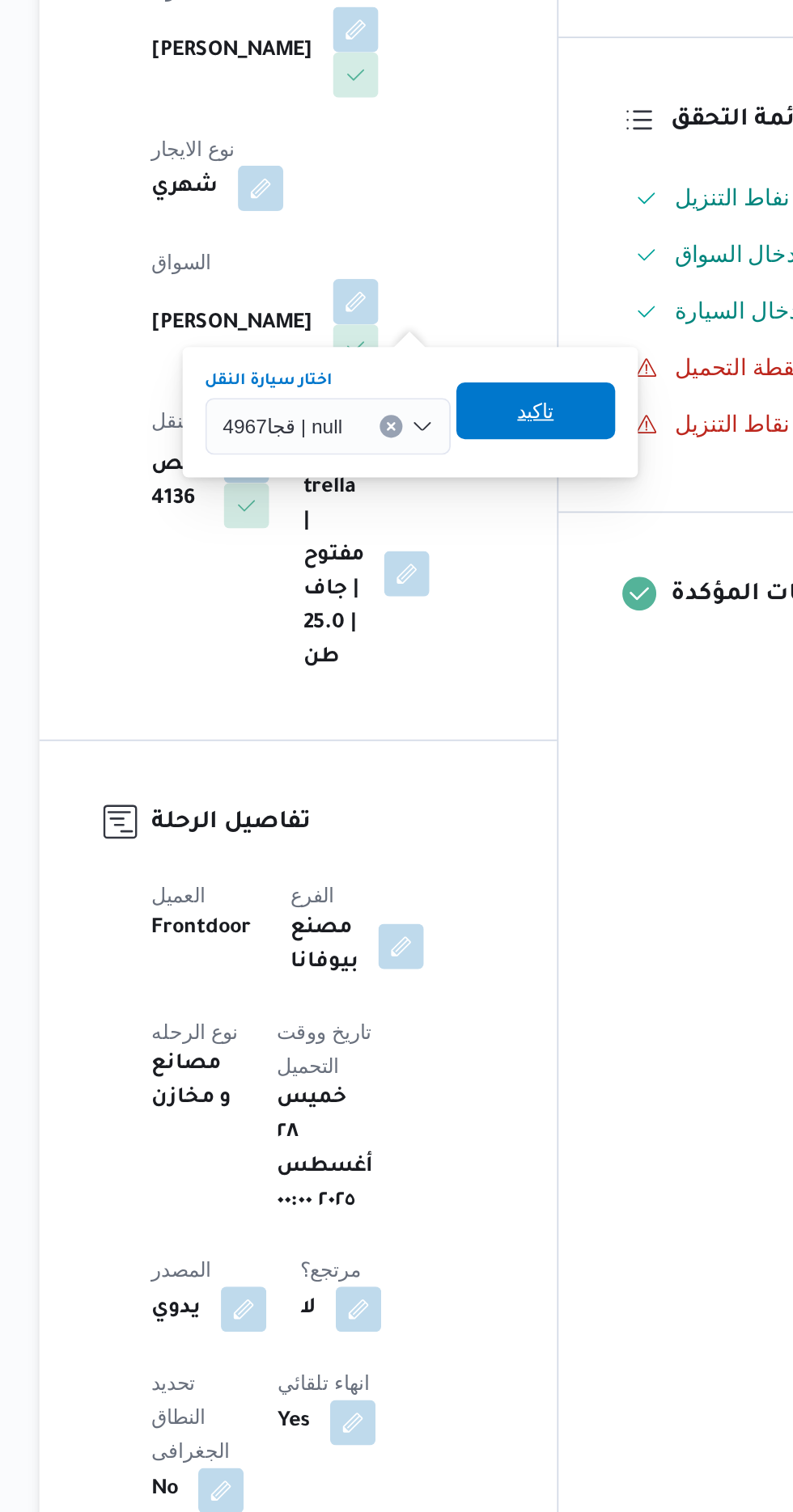
click at [495, 629] on span "تاكيد" at bounding box center [493, 623] width 21 height 19
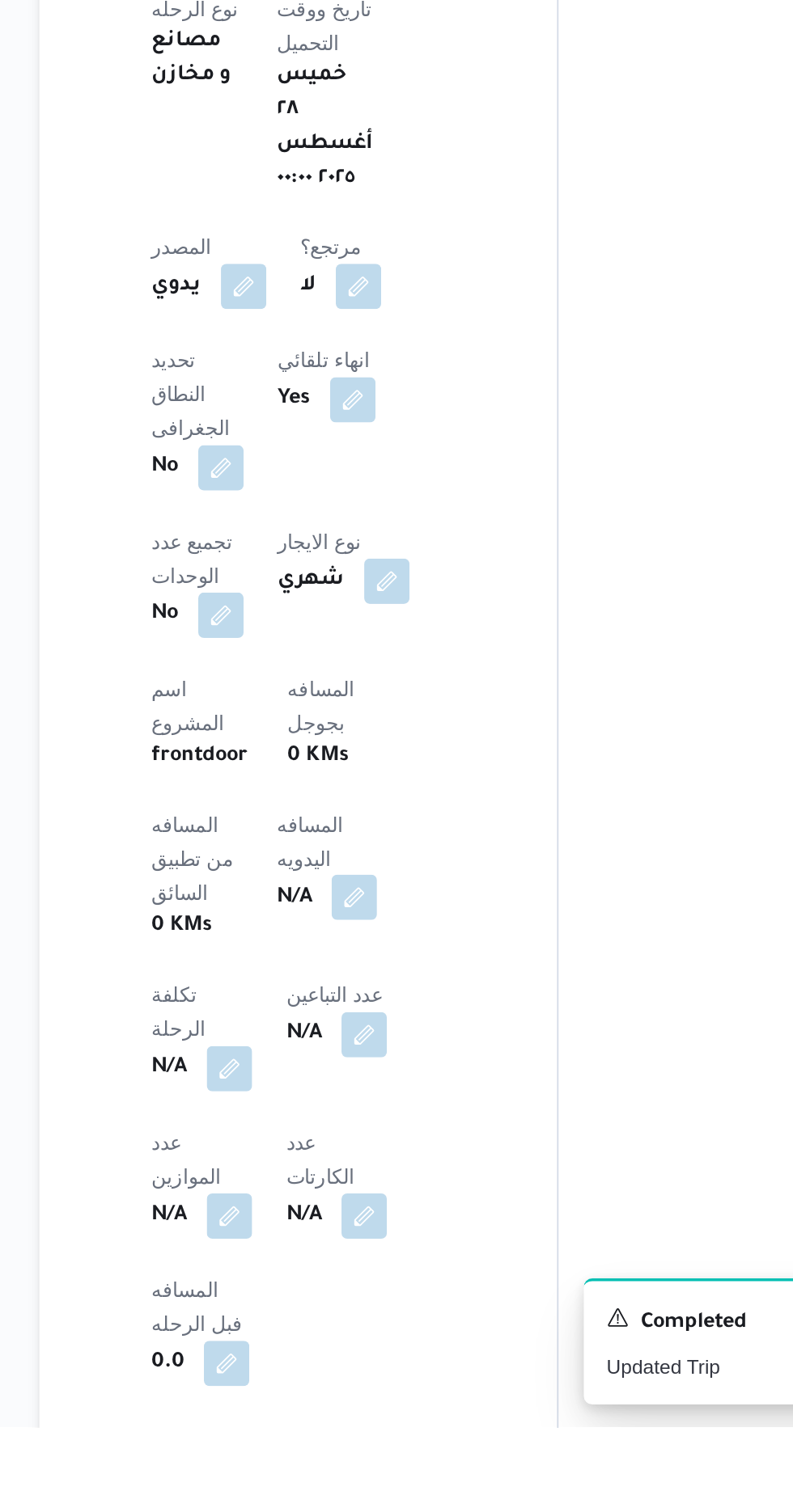
click at [377, 1197] on button "button" at bounding box center [390, 1209] width 26 height 26
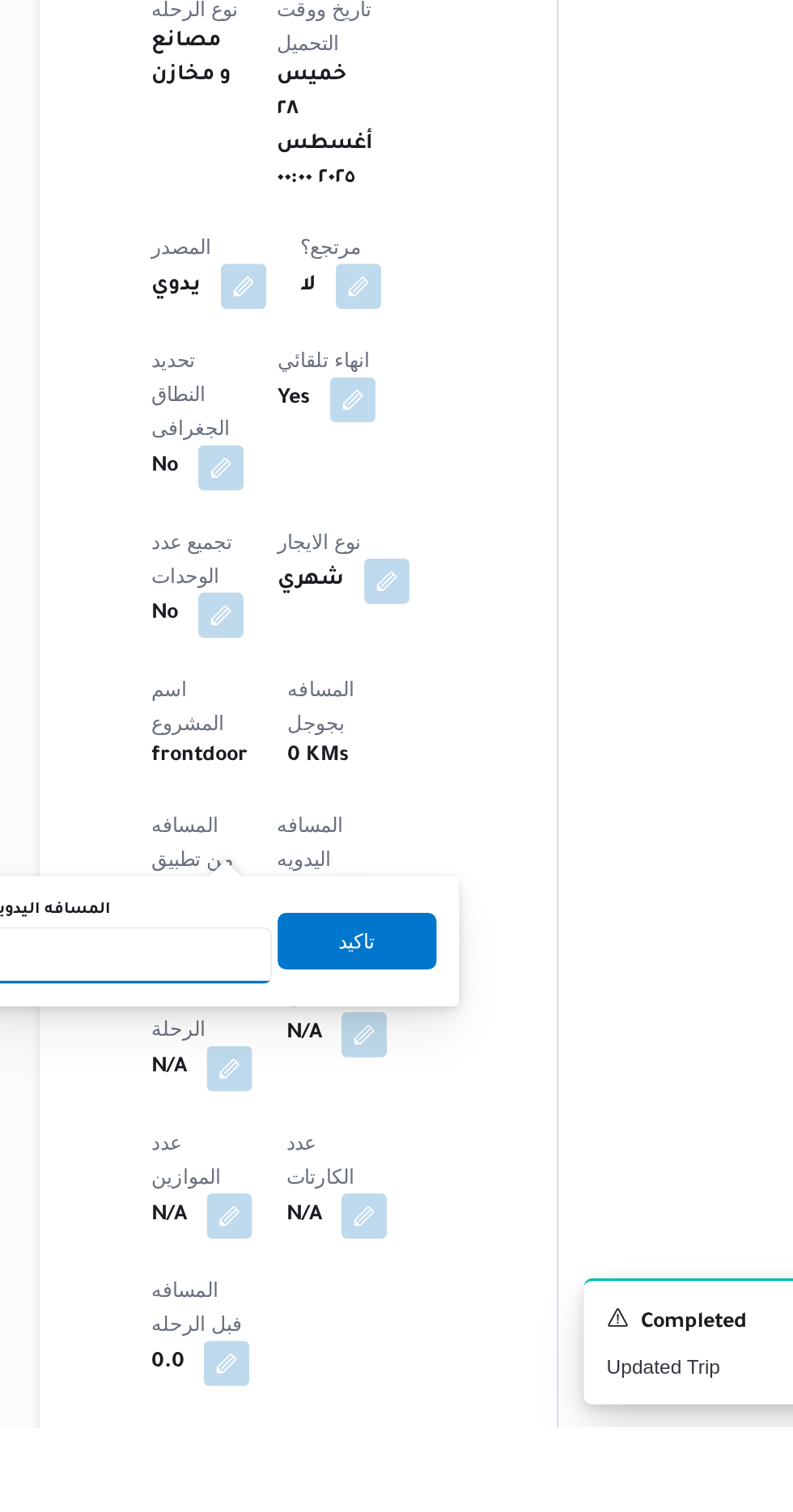
click at [312, 1240] on input "المسافه اليدويه" at bounding box center [263, 1243] width 161 height 33
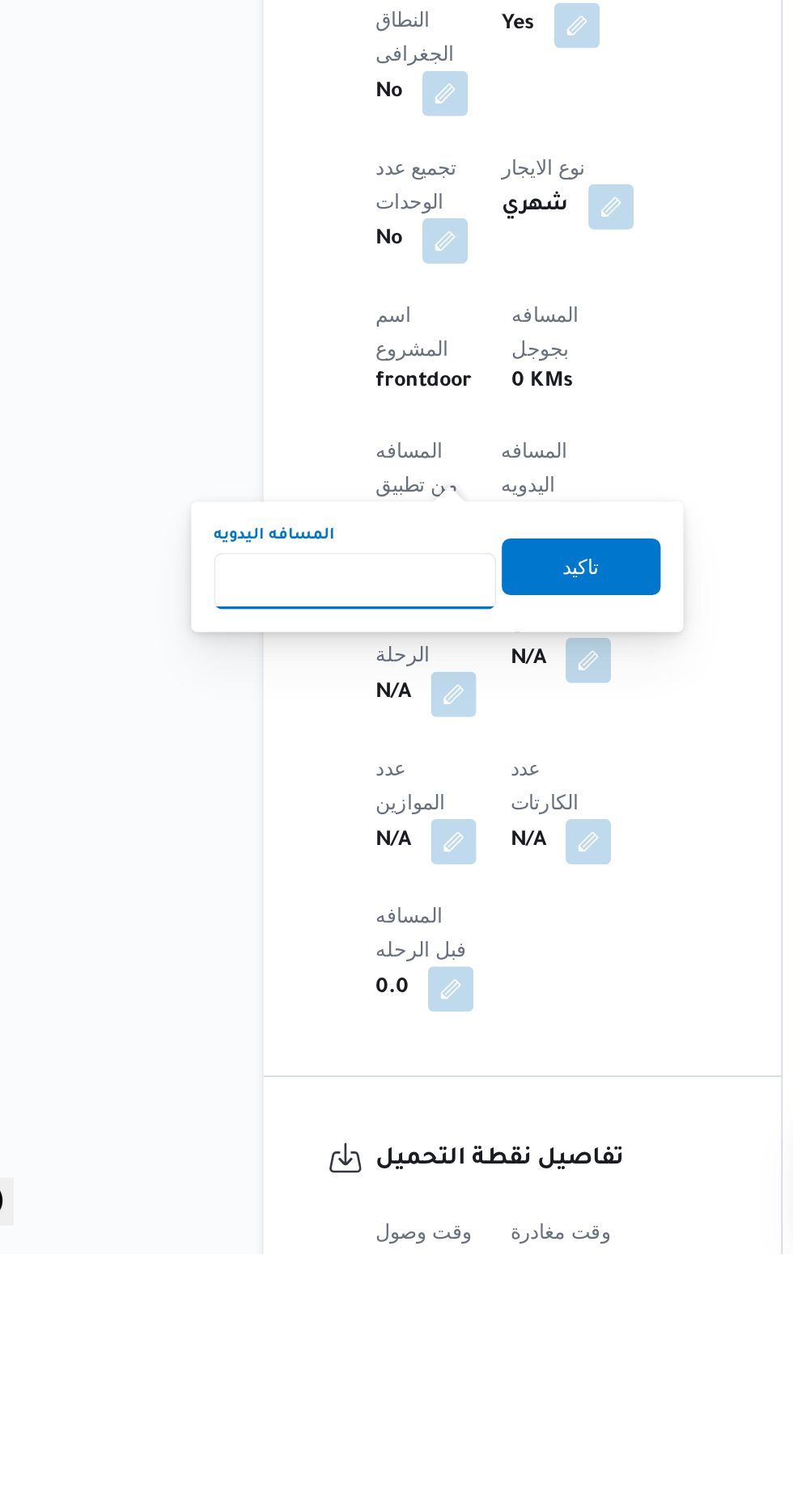
scroll to position [390, 0]
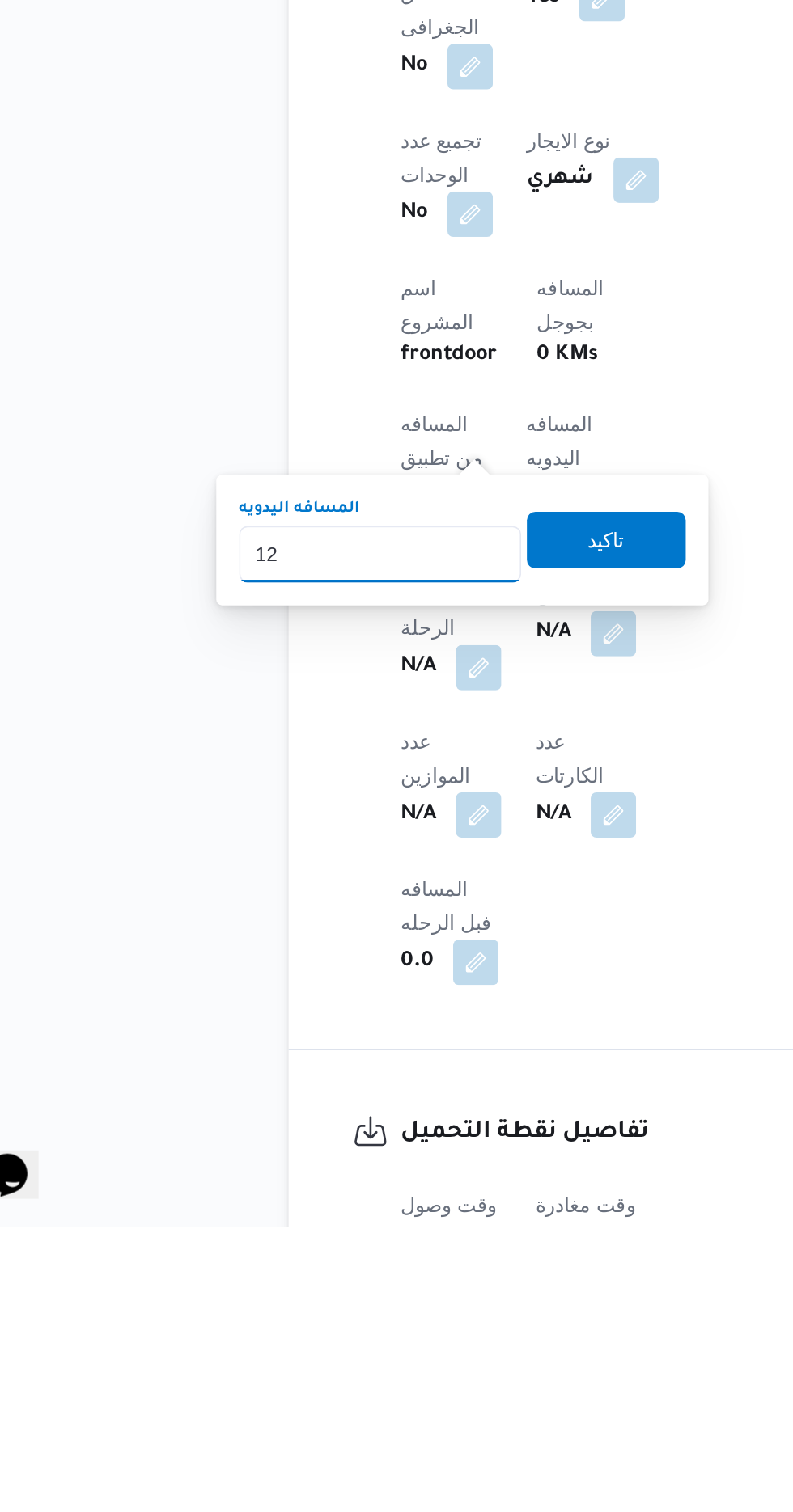
type input "120"
click at [412, 1109] on span "تاكيد" at bounding box center [392, 1119] width 91 height 33
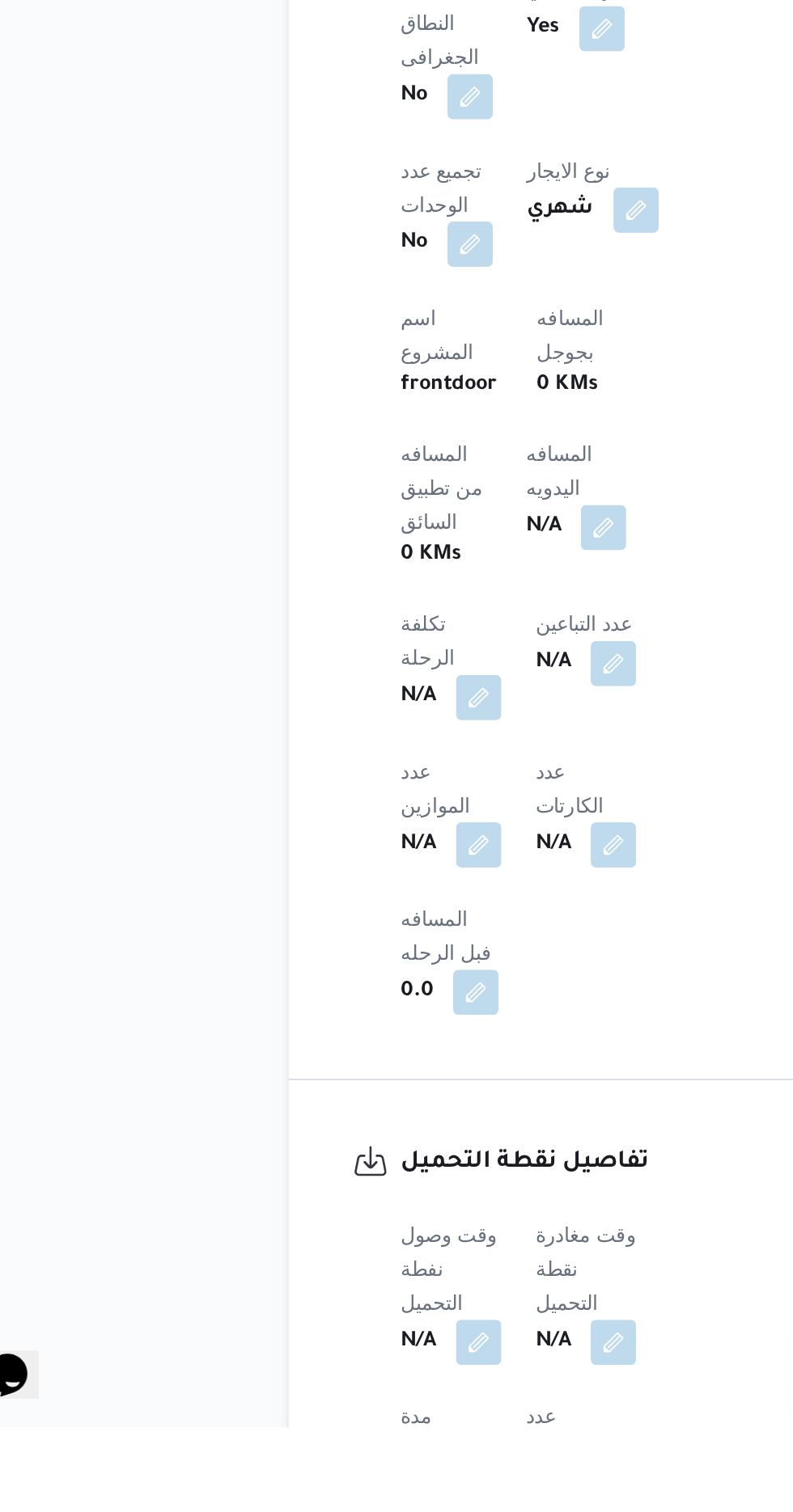
scroll to position [496, 0]
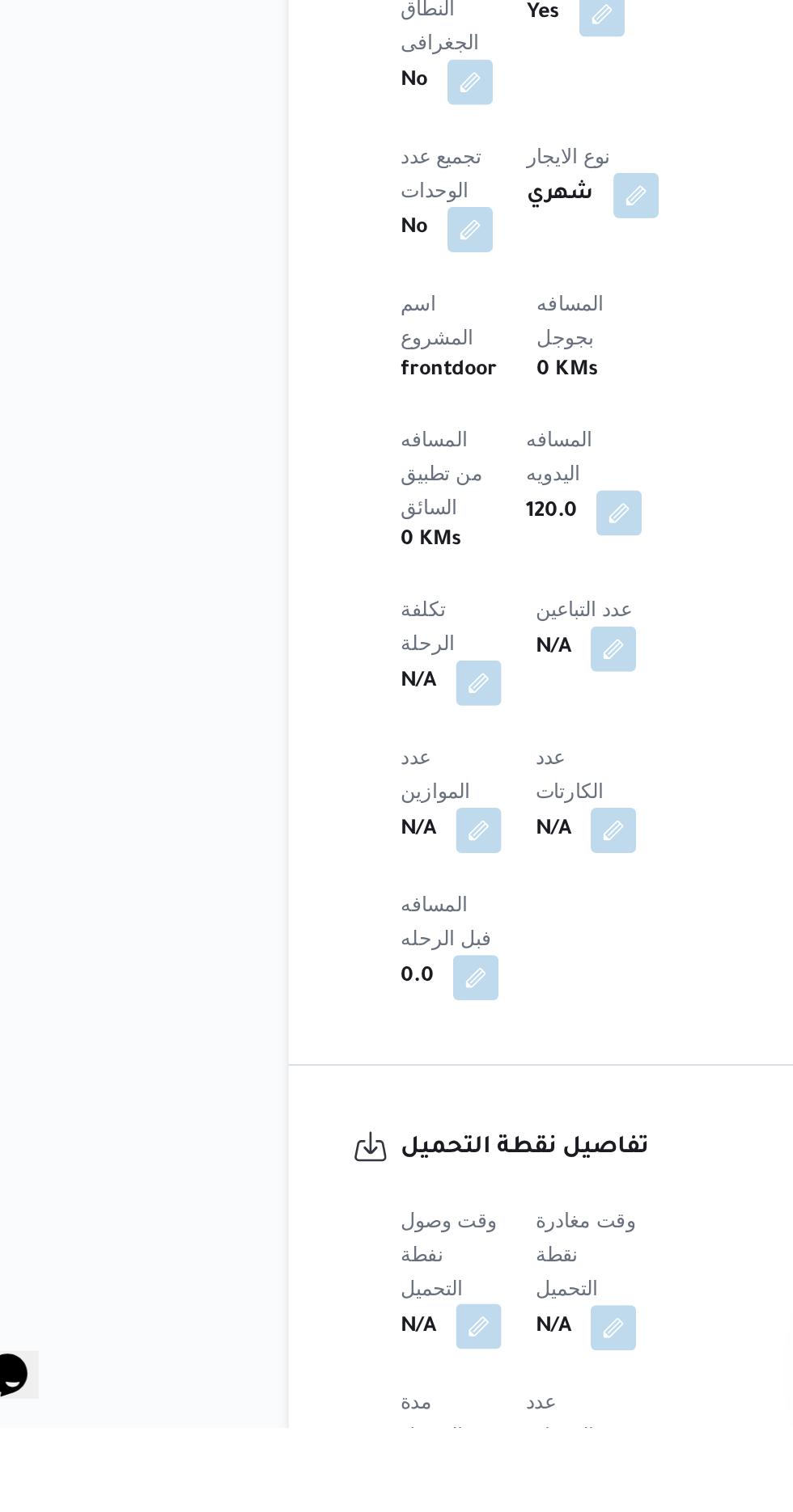
click at [325, 1441] on button "button" at bounding box center [318, 1454] width 26 height 26
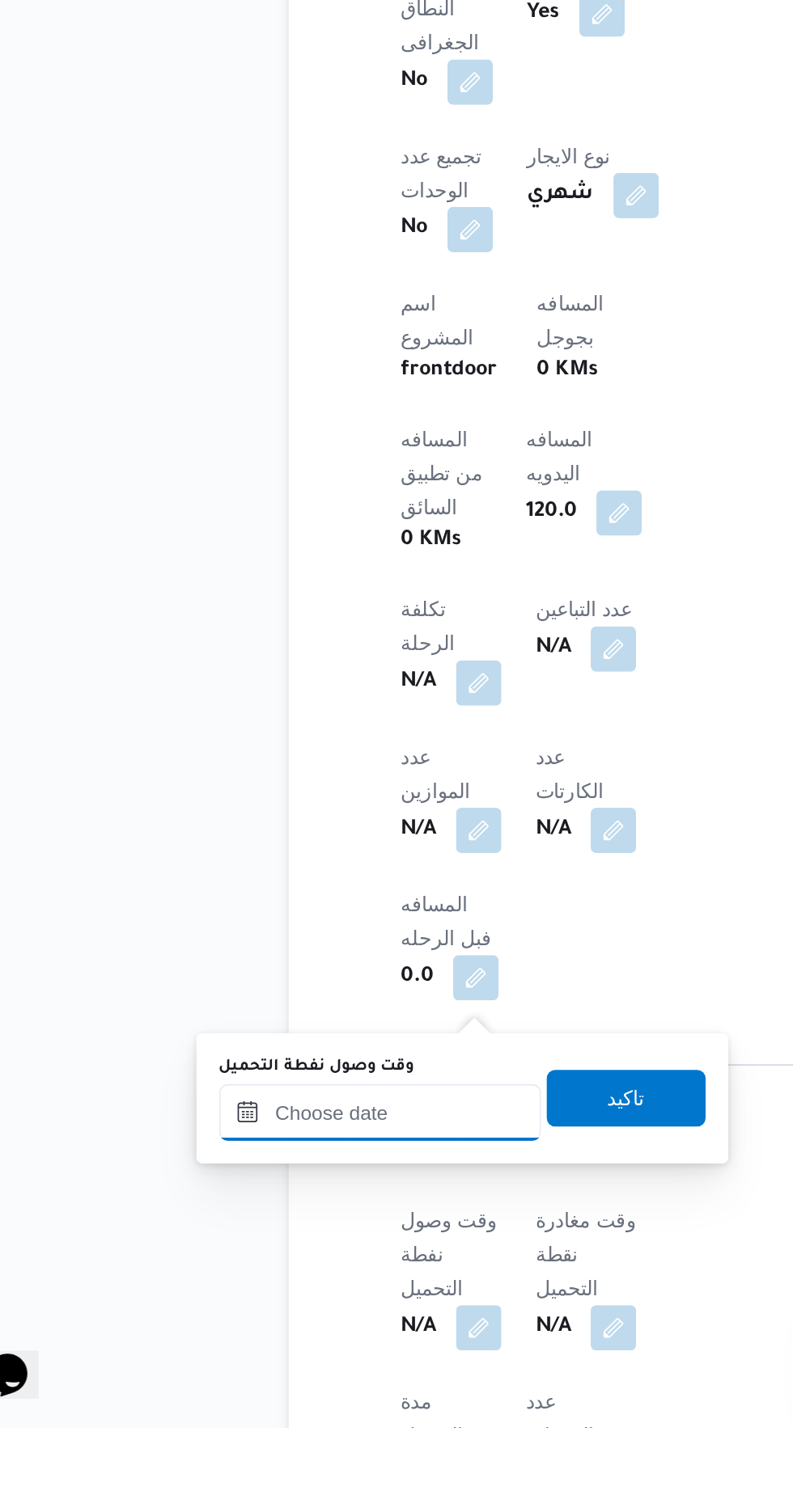
click at [298, 1329] on input "وقت وصول نفطة التحميل" at bounding box center [262, 1333] width 184 height 33
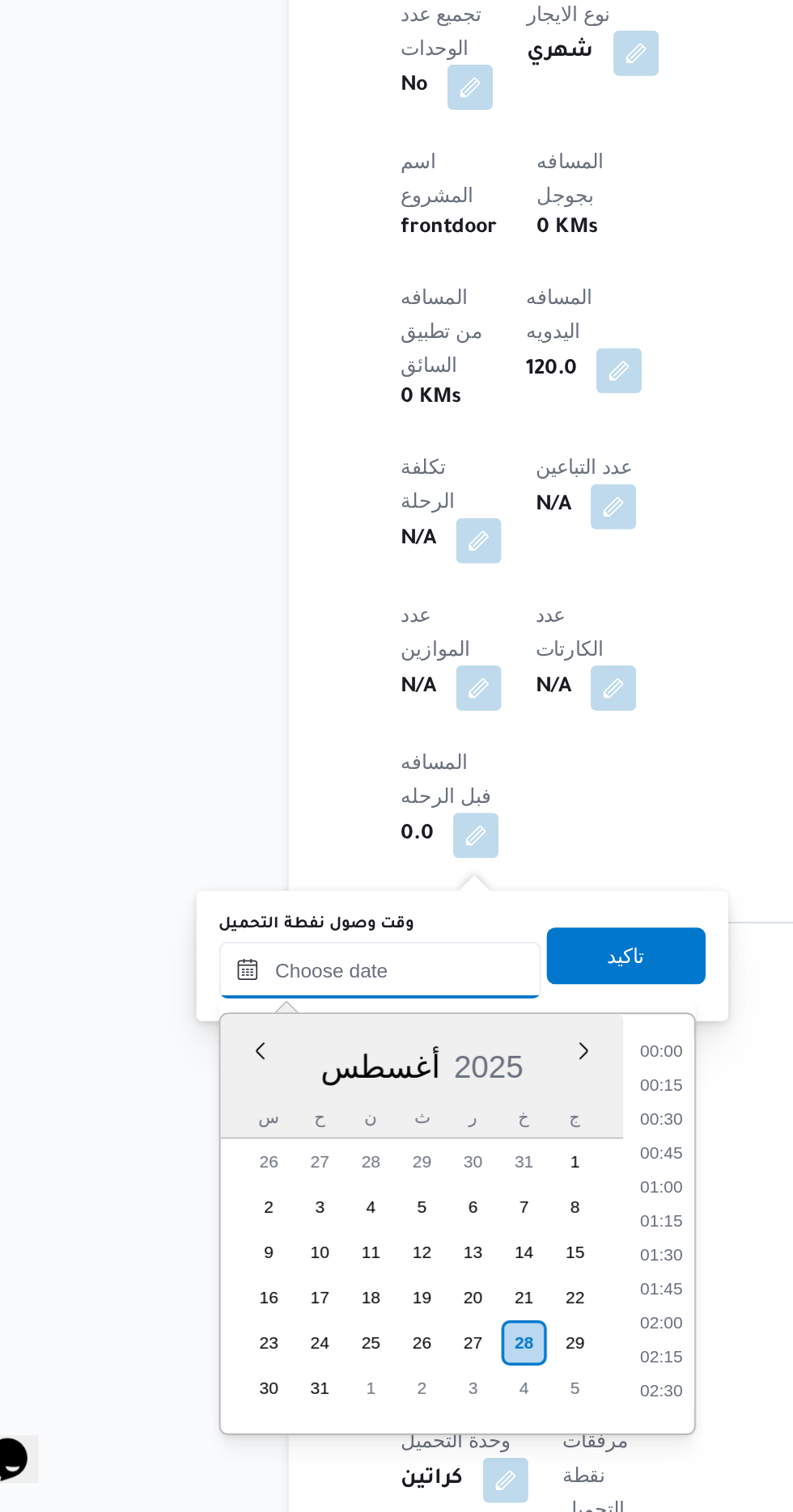
scroll to position [1189, 0]
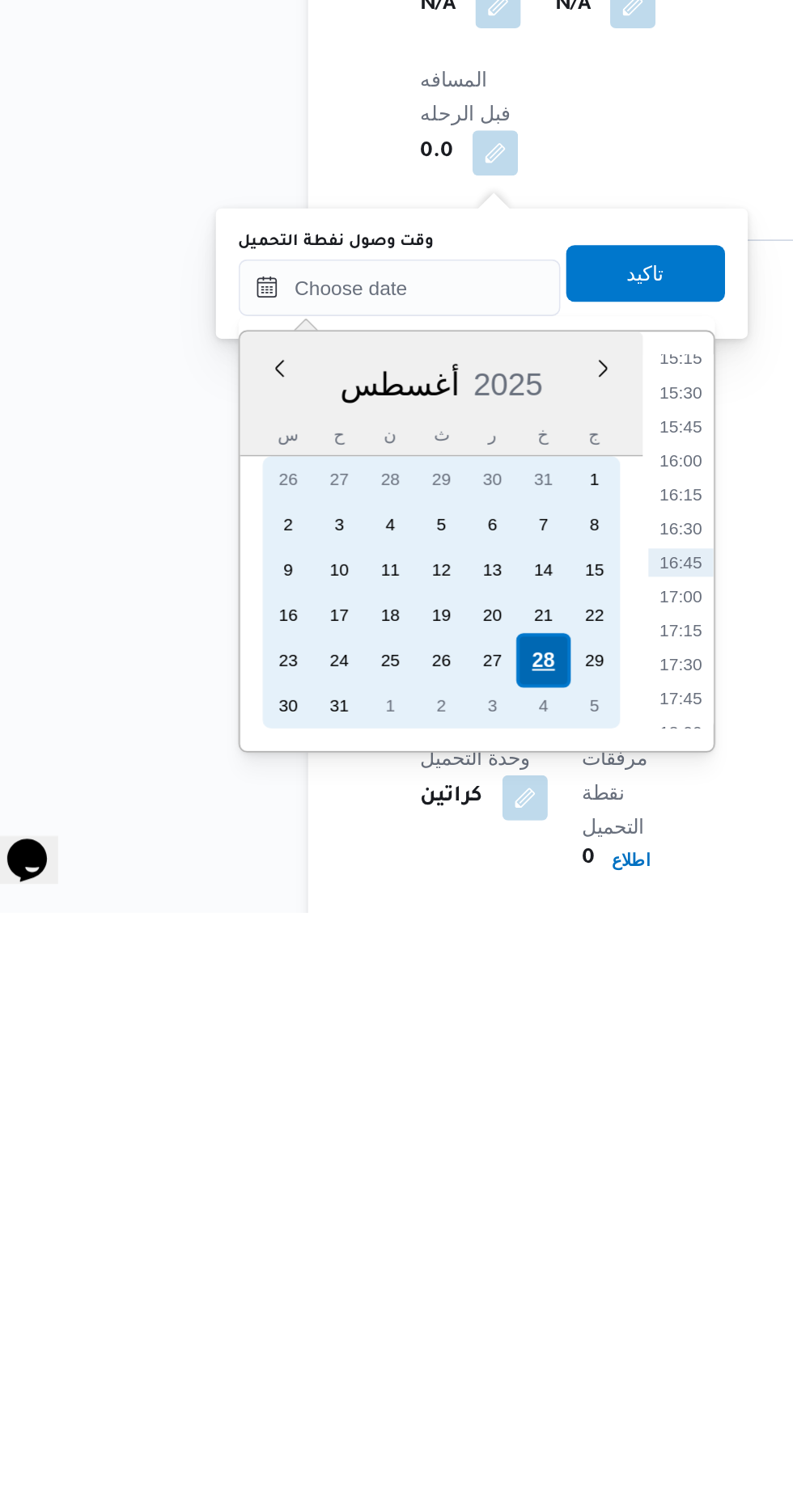
click at [343, 1365] on div "28" at bounding box center [343, 1368] width 31 height 31
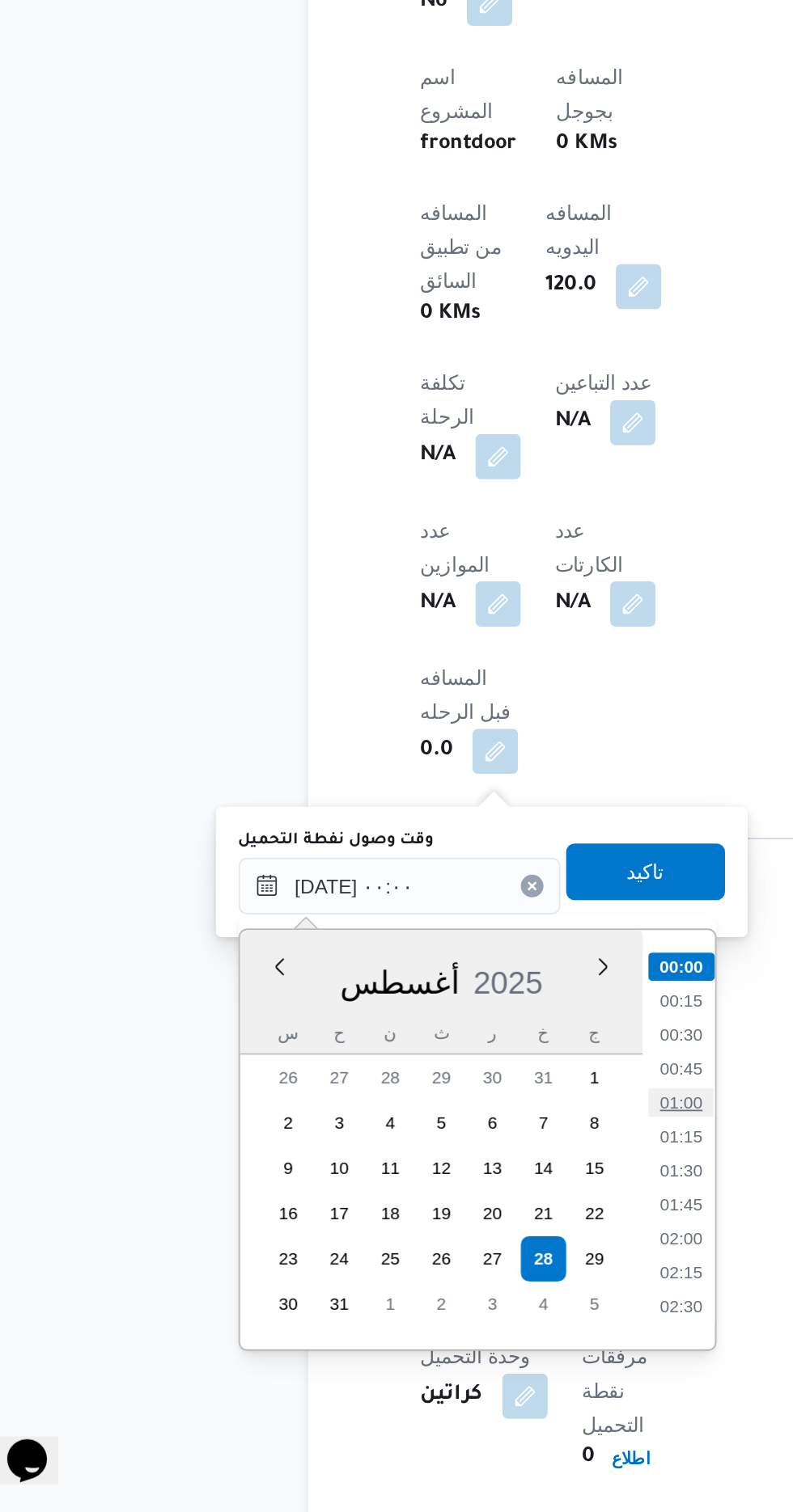
click at [422, 1277] on li "01:00" at bounding box center [422, 1278] width 37 height 16
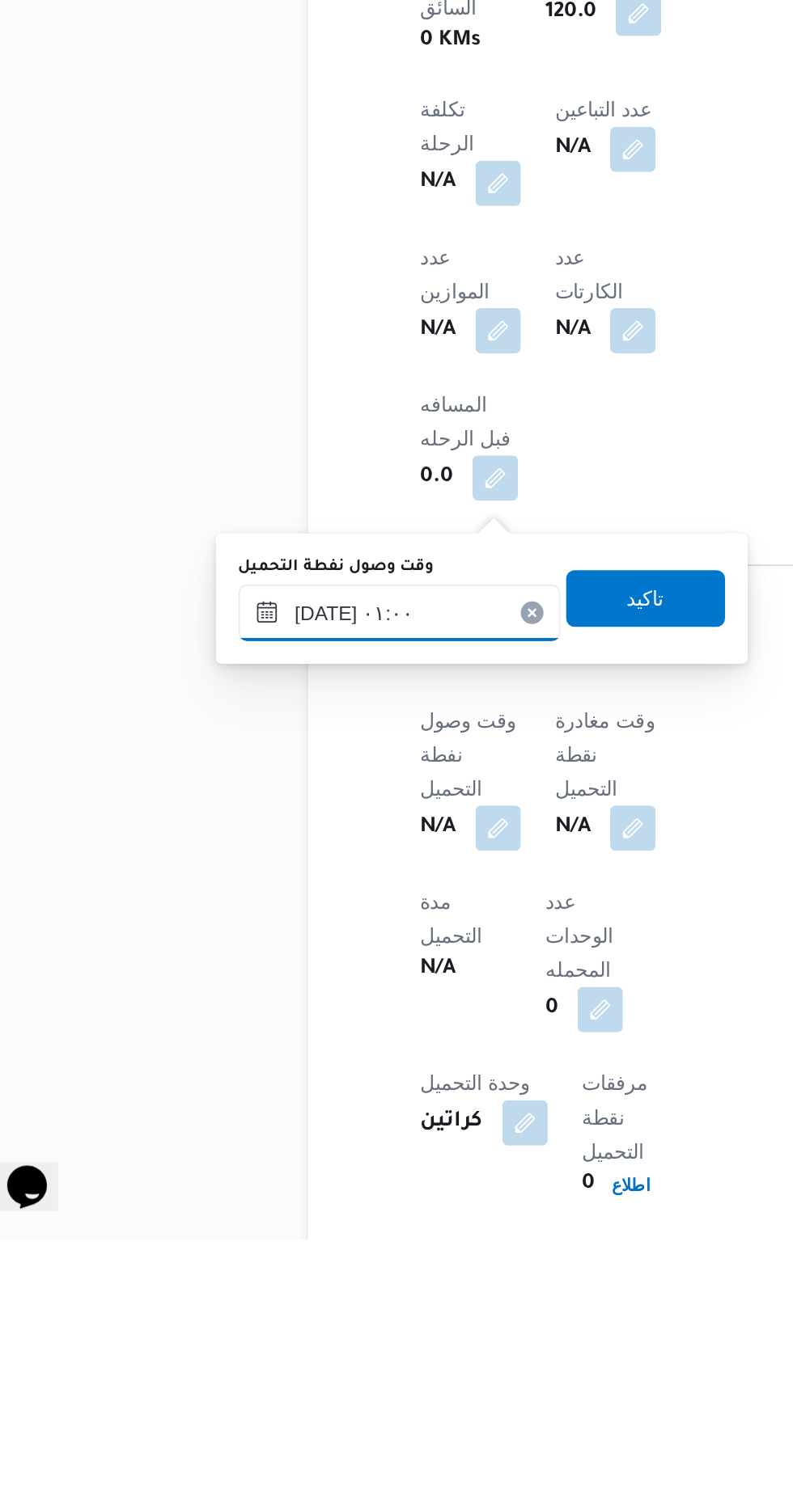
scroll to position [673, 0]
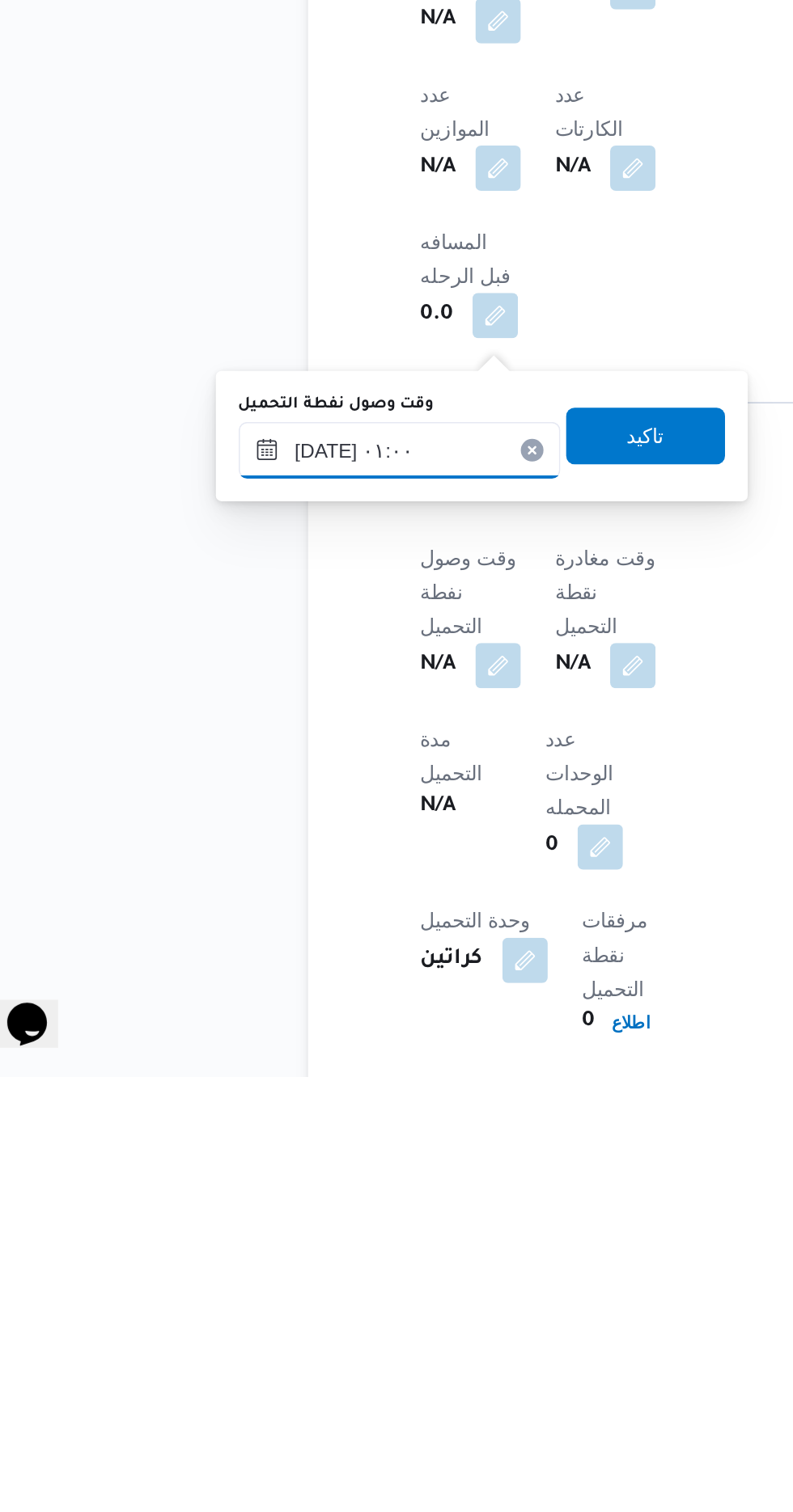
click at [312, 1151] on input "[DATE] ٠١:٠٠" at bounding box center [262, 1155] width 184 height 33
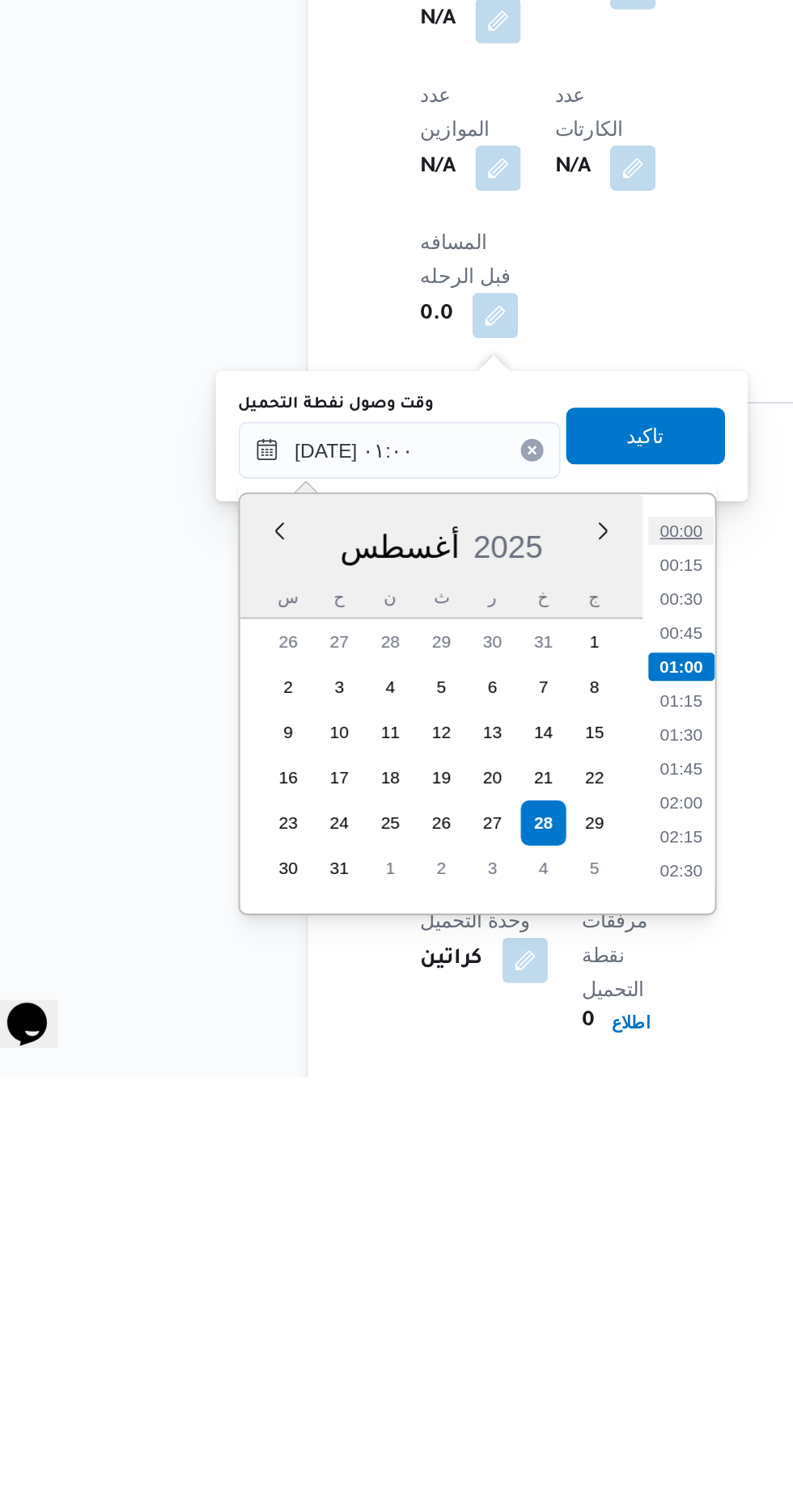
click at [429, 1201] on li "00:00" at bounding box center [422, 1200] width 37 height 16
type input "[DATE] ٠٠:٠٠"
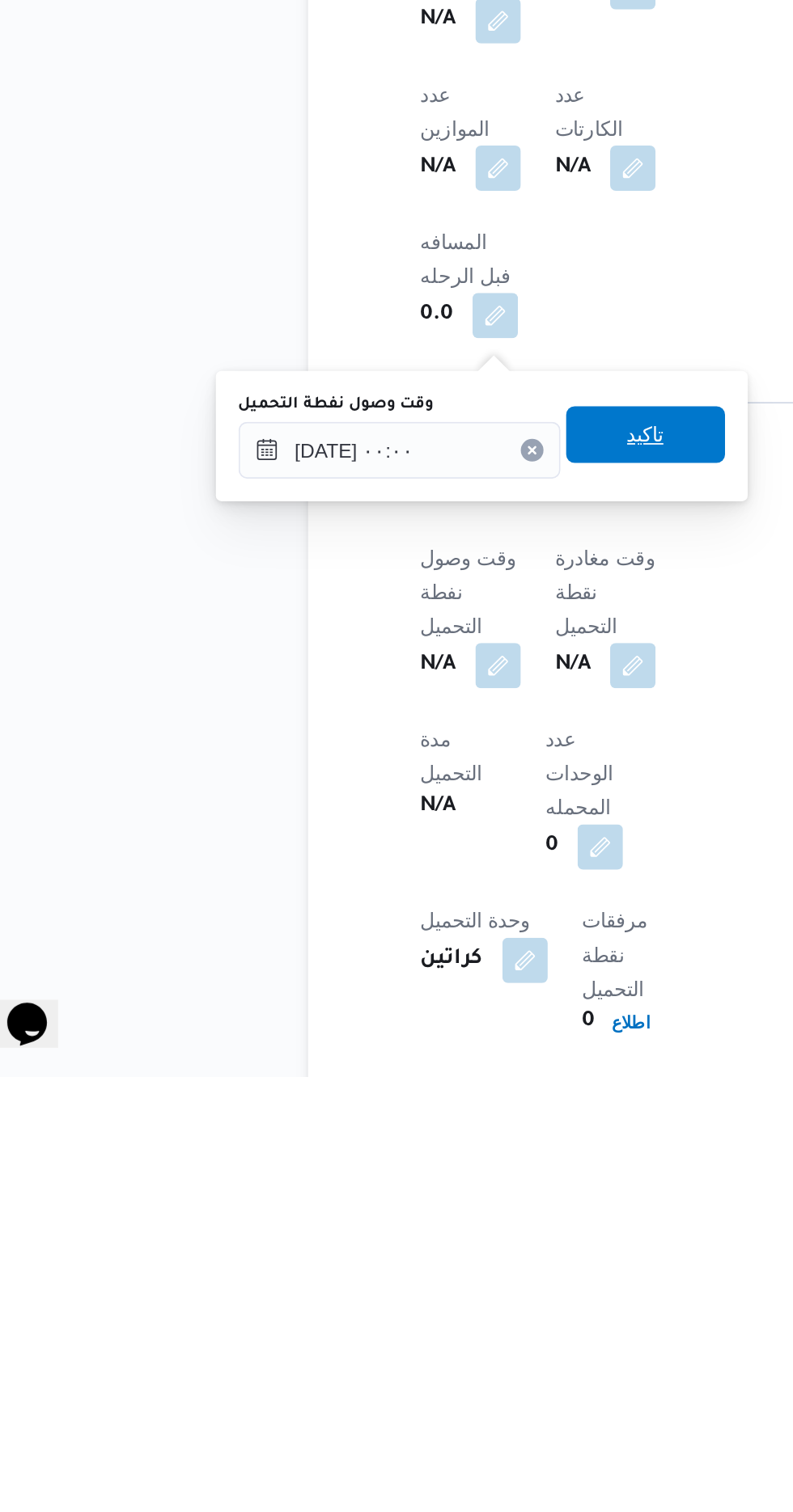
click at [413, 1149] on span "تاكيد" at bounding box center [402, 1145] width 21 height 19
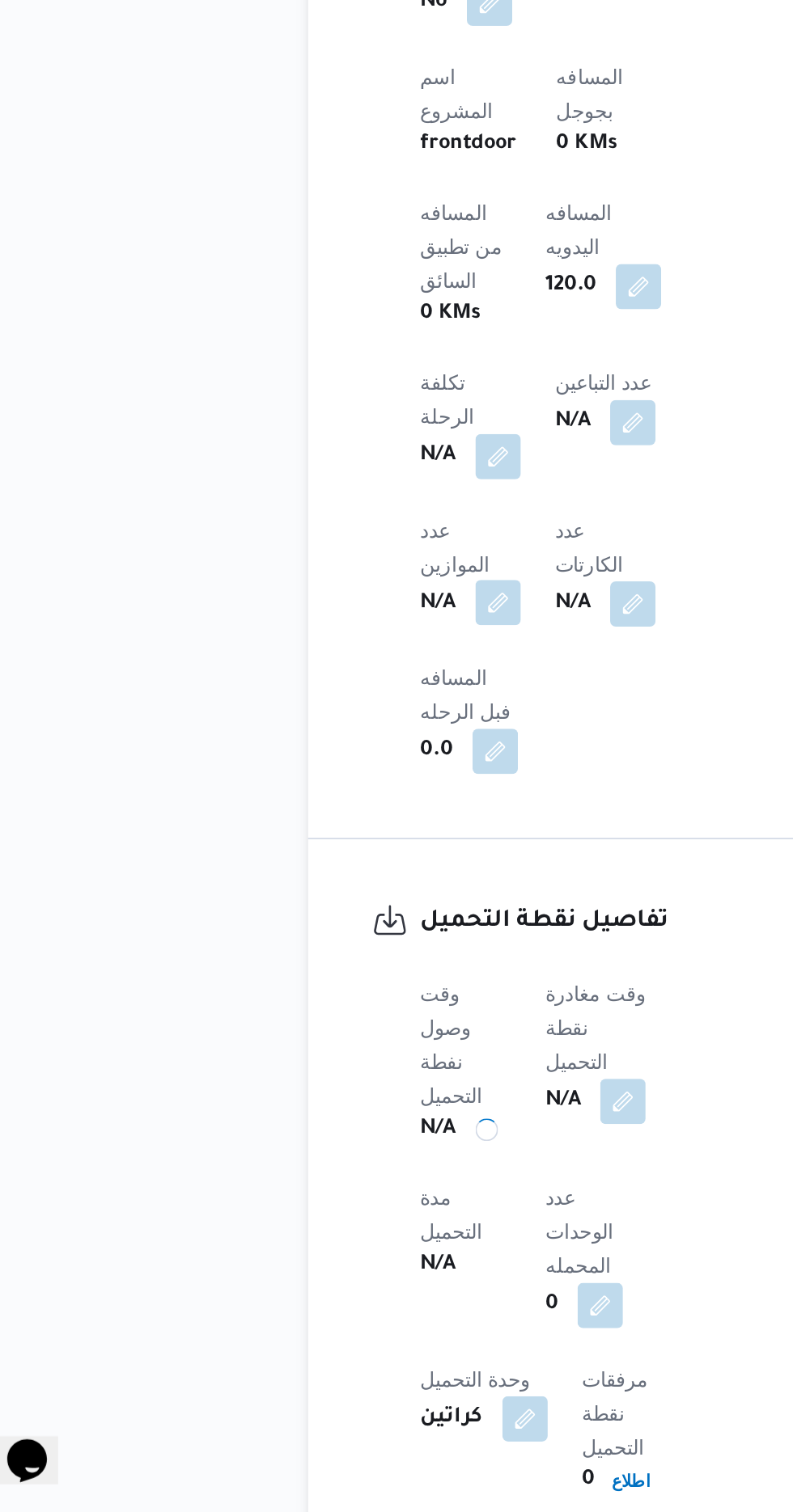
click at [332, 980] on button "button" at bounding box center [318, 993] width 26 height 26
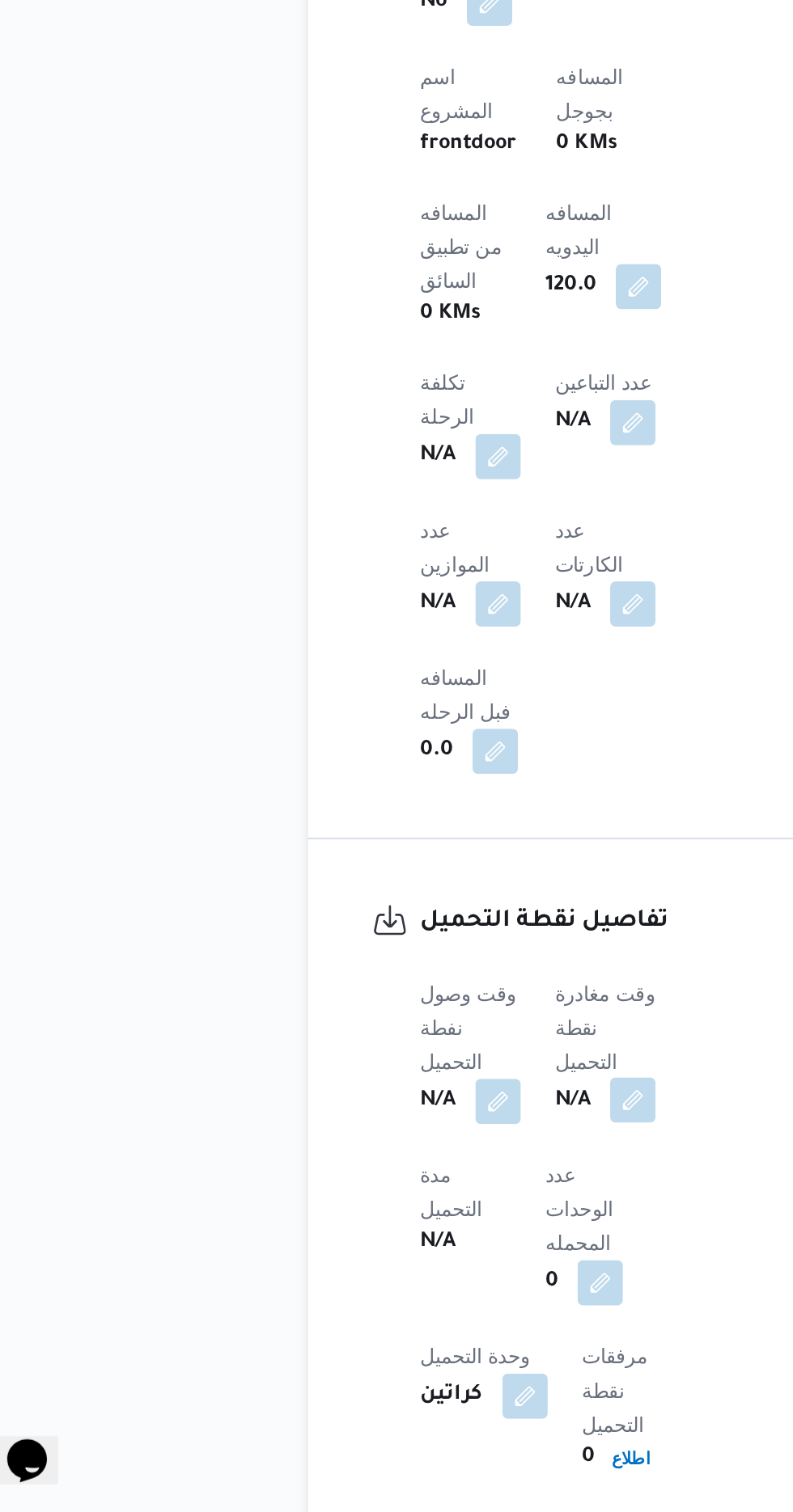
click at [406, 1264] on button "button" at bounding box center [395, 1276] width 26 height 26
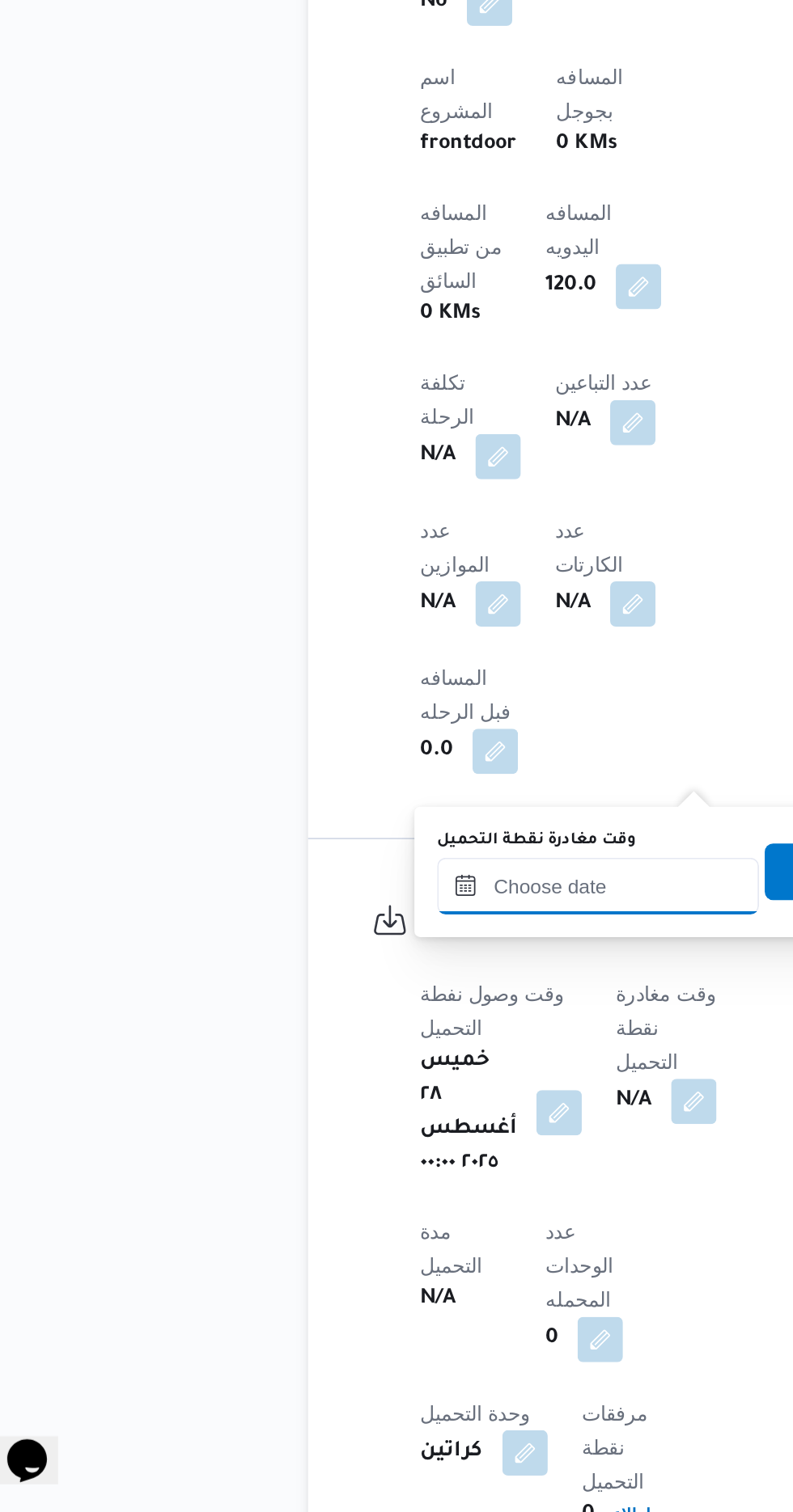
click at [357, 1151] on input "وقت مغادرة نقطة التحميل" at bounding box center [375, 1155] width 184 height 33
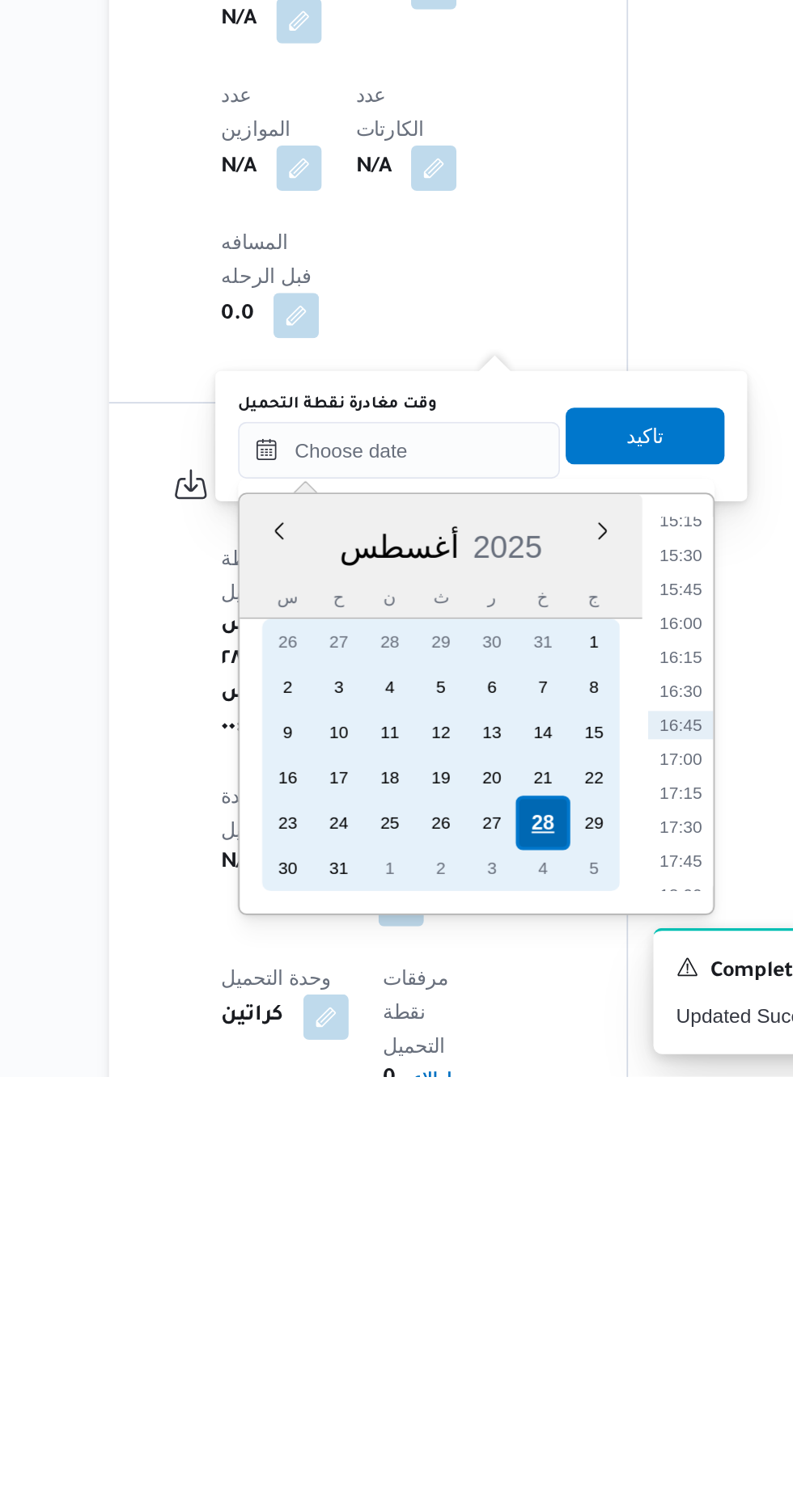
click at [461, 1366] on div "28" at bounding box center [458, 1367] width 31 height 31
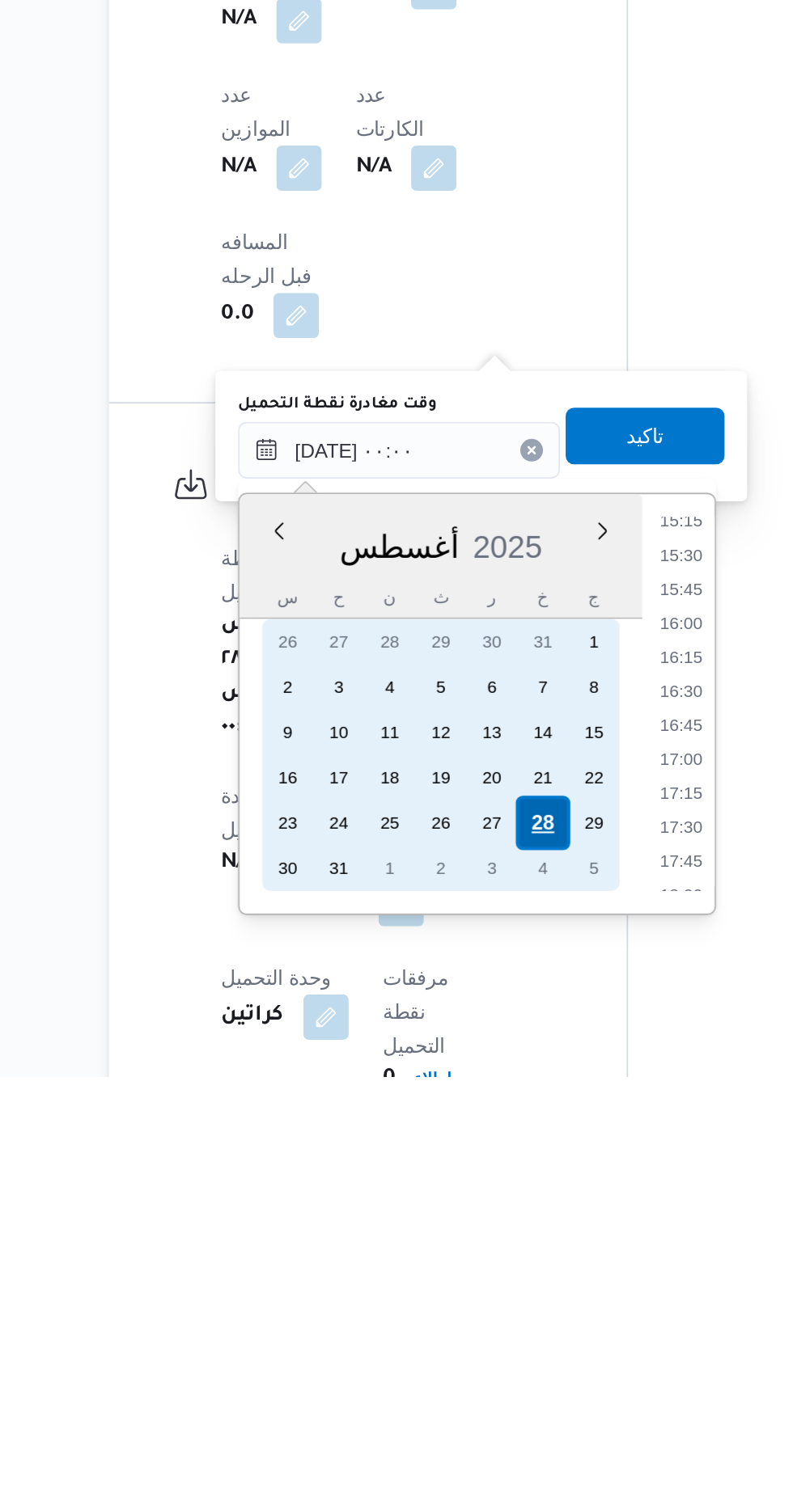
scroll to position [0, 0]
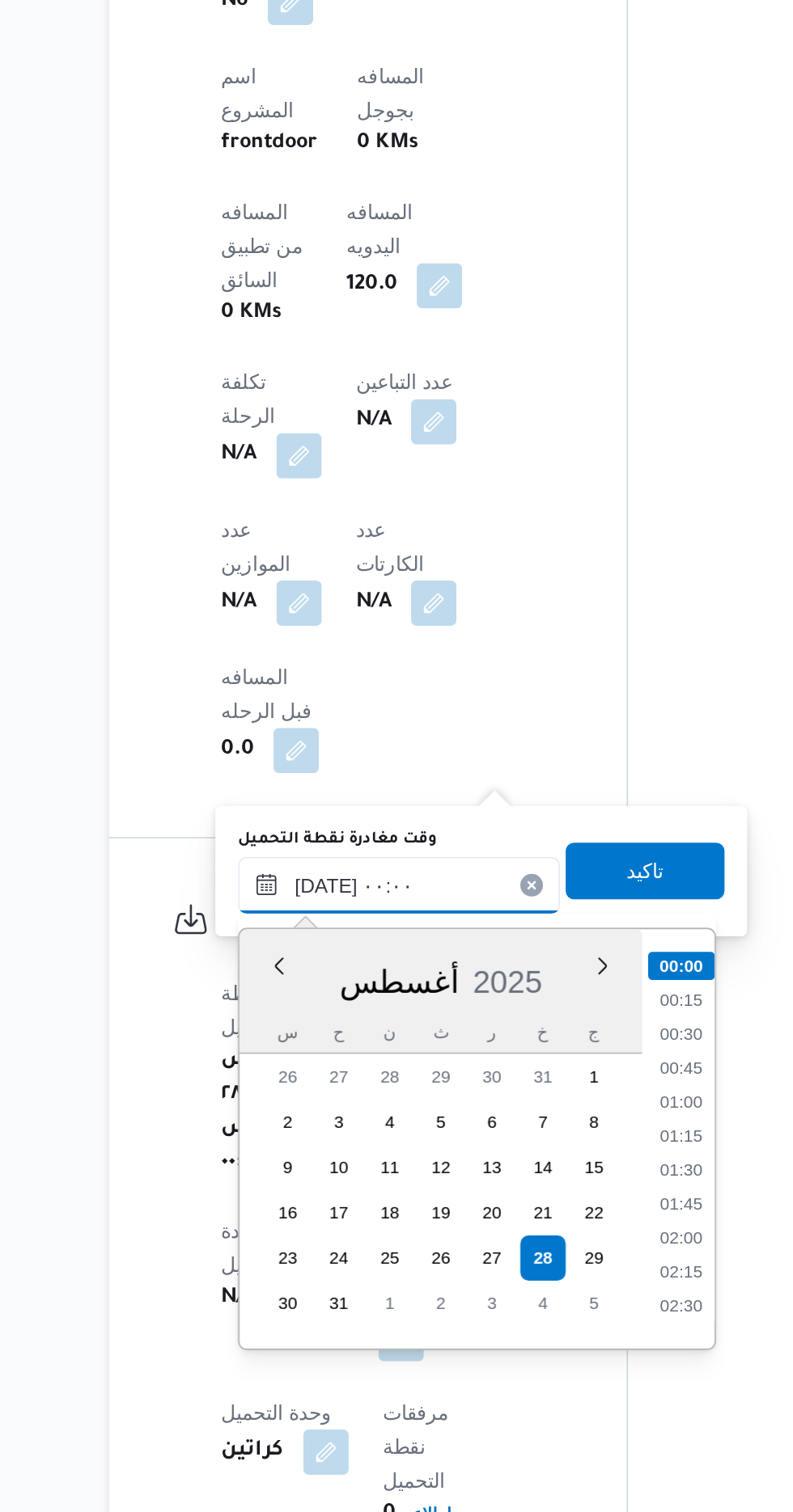
click at [290, 1160] on input "[DATE] ٠٠:٠٠" at bounding box center [375, 1154] width 184 height 33
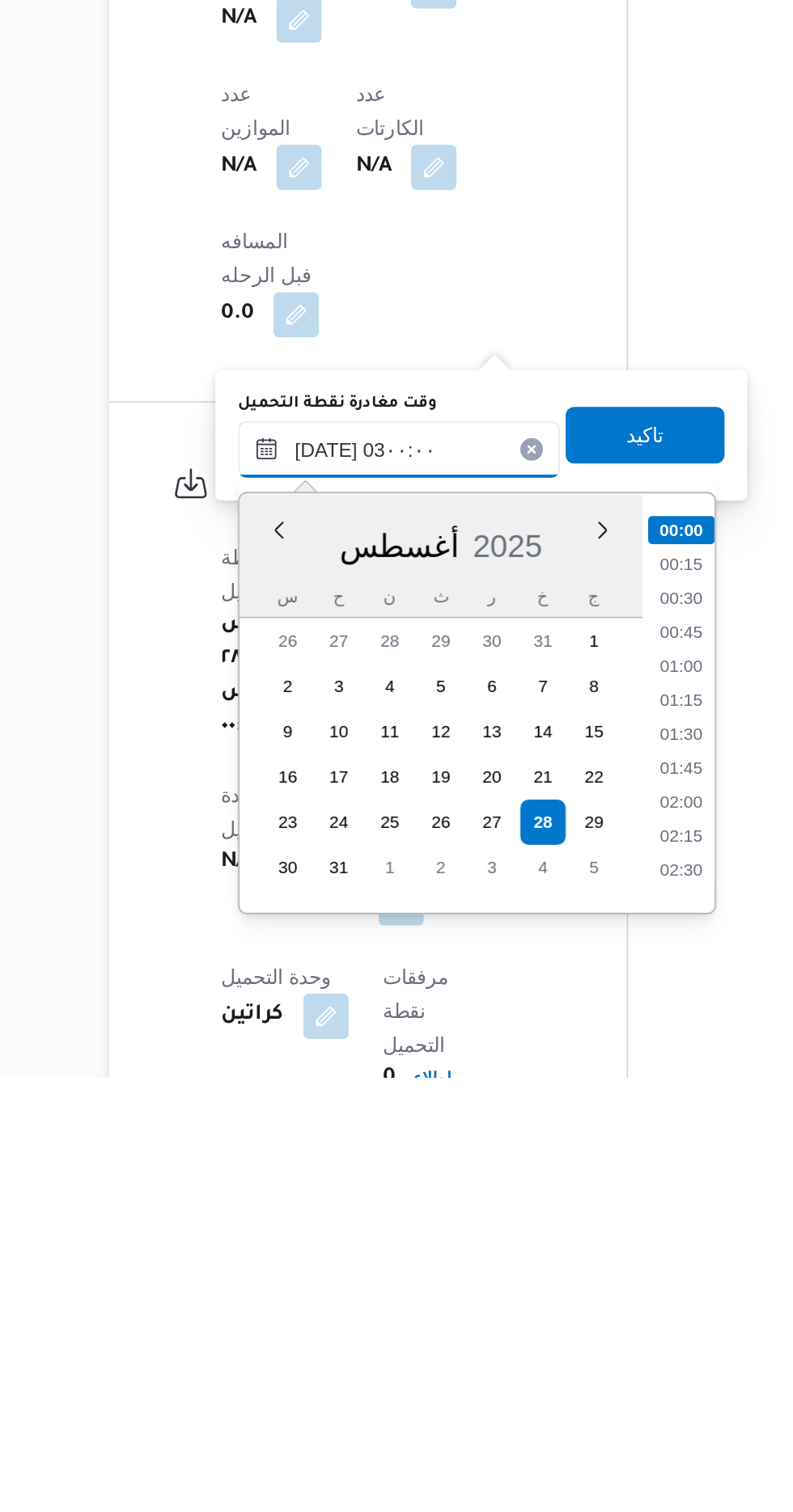
scroll to position [37, 0]
click at [542, 1390] on li "03:00" at bounding box center [537, 1395] width 38 height 16
type input "[DATE] ٠٣:٠٠"
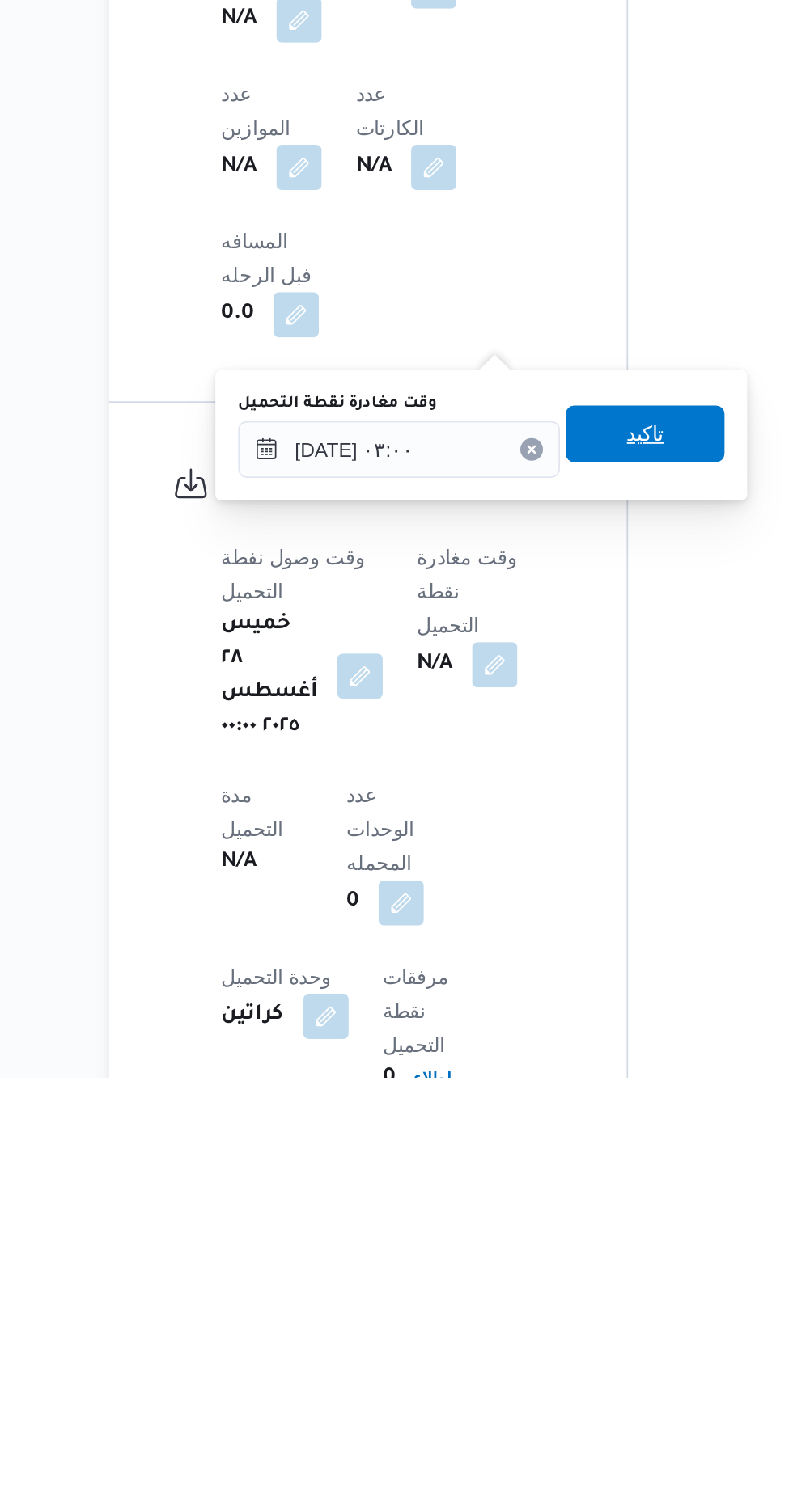
click at [527, 1150] on span "تاكيد" at bounding box center [516, 1144] width 21 height 19
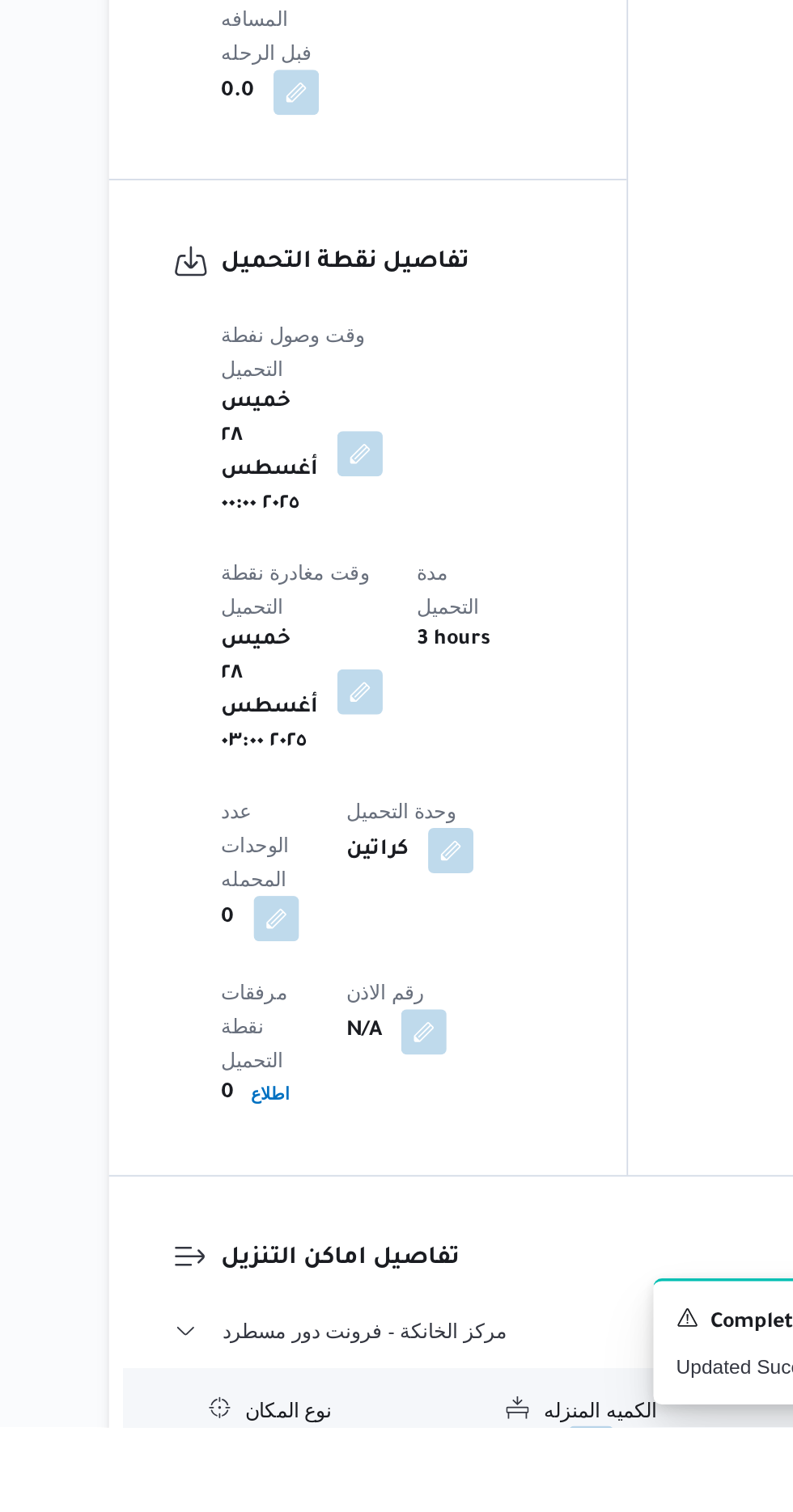
scroll to position [1004, 0]
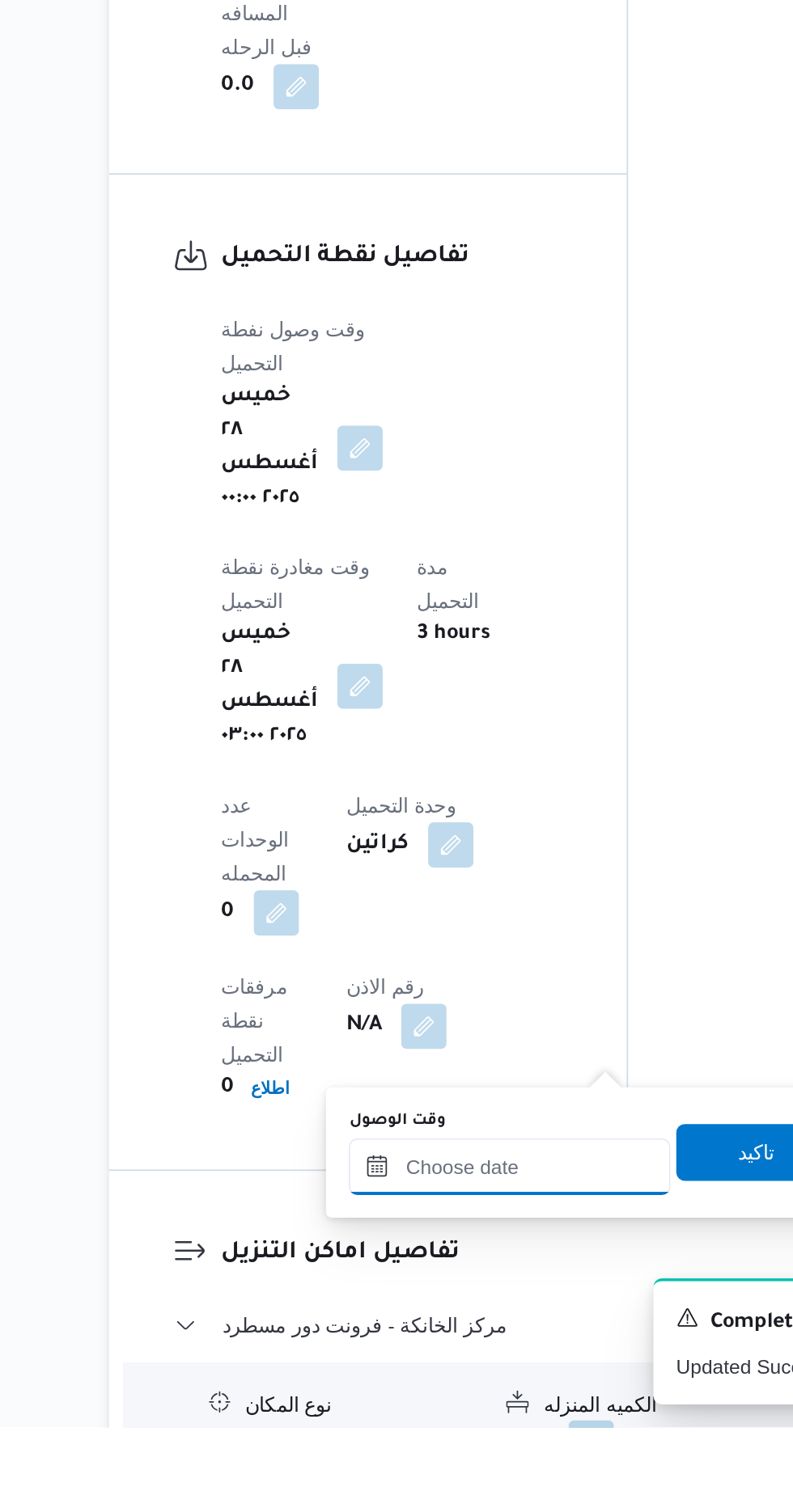
click at [452, 1360] on input "وقت الوصول" at bounding box center [439, 1363] width 184 height 33
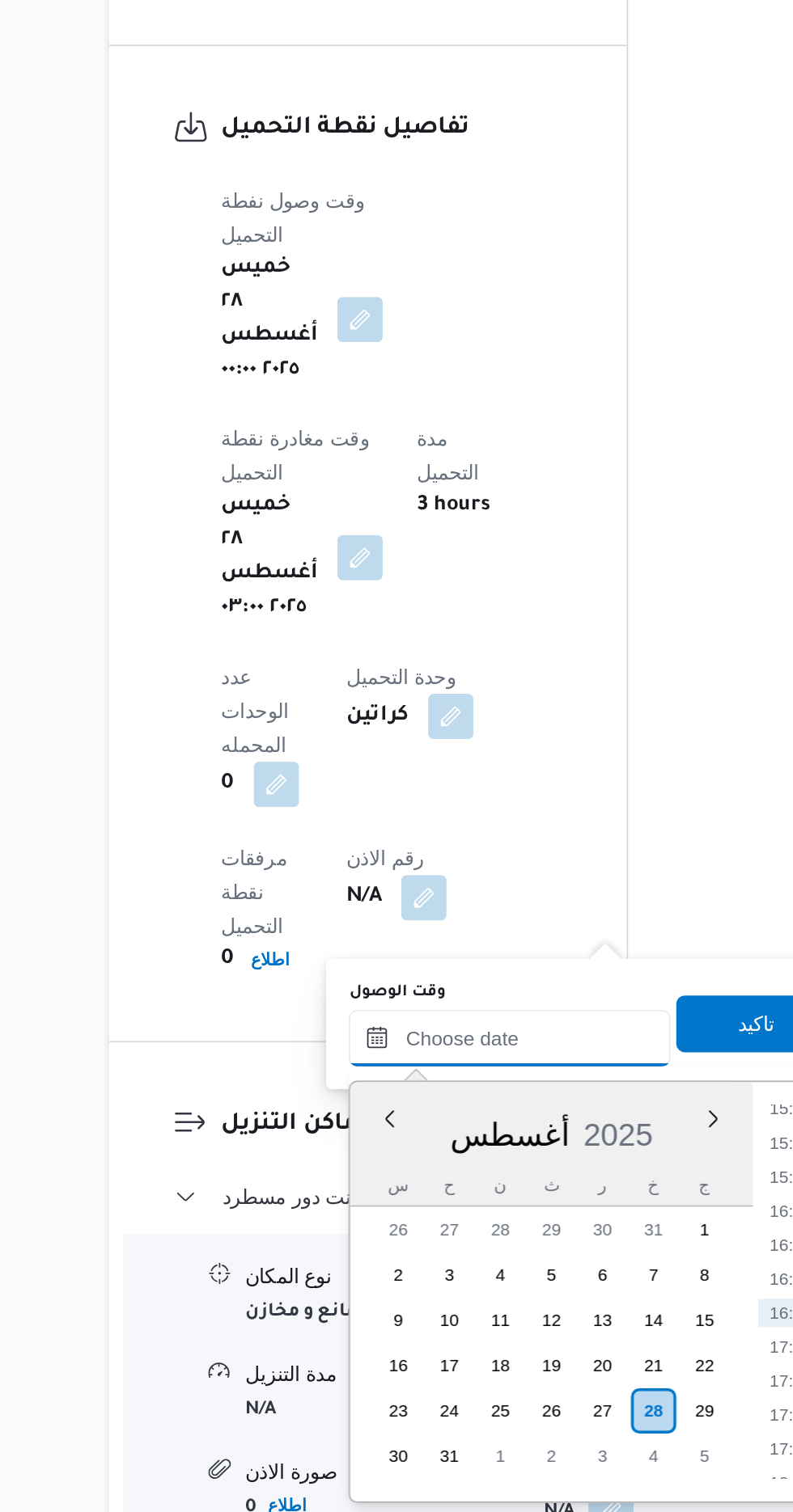
scroll to position [1126, 0]
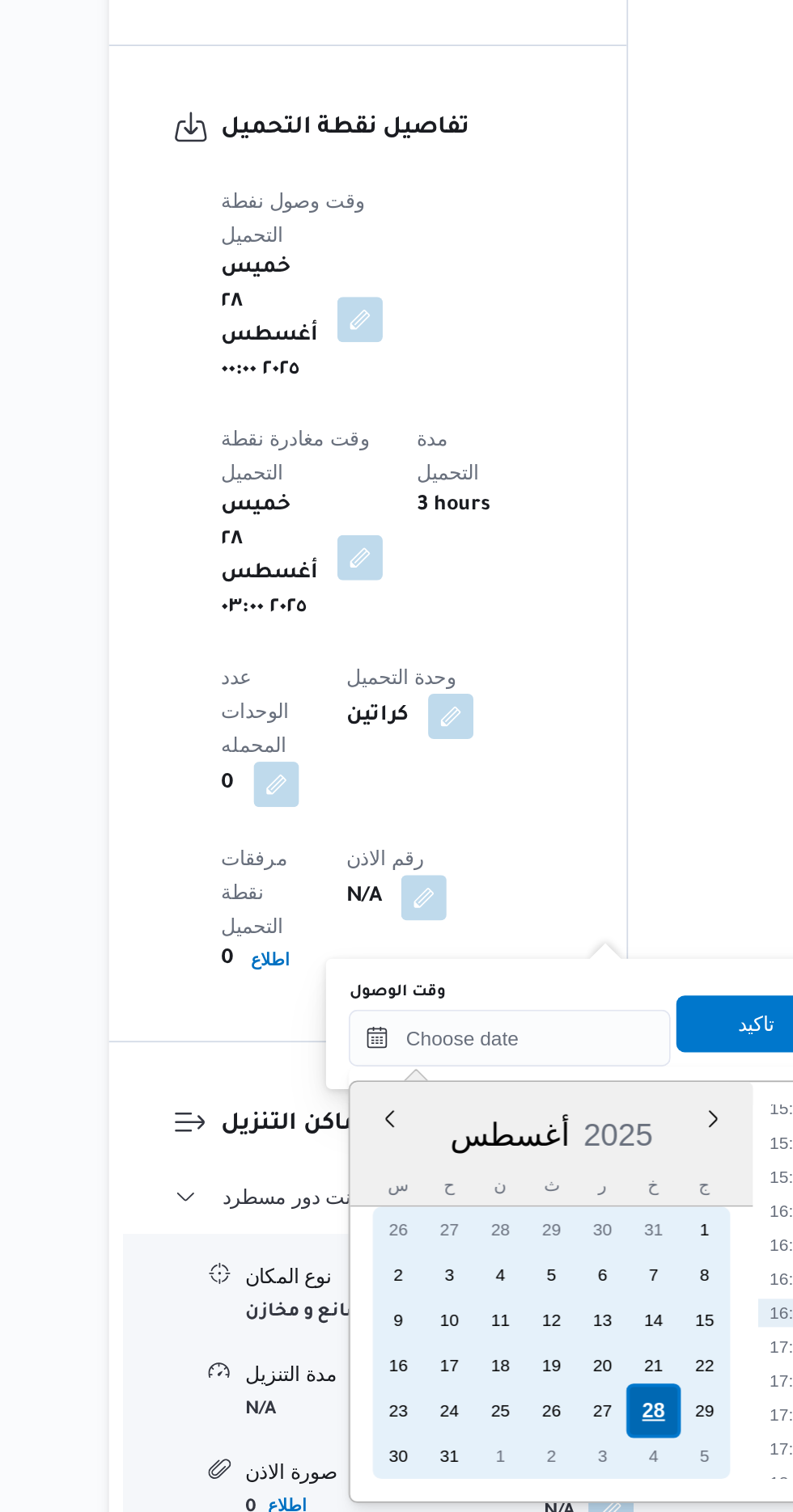
click at [518, 1451] on div "28" at bounding box center [521, 1454] width 31 height 31
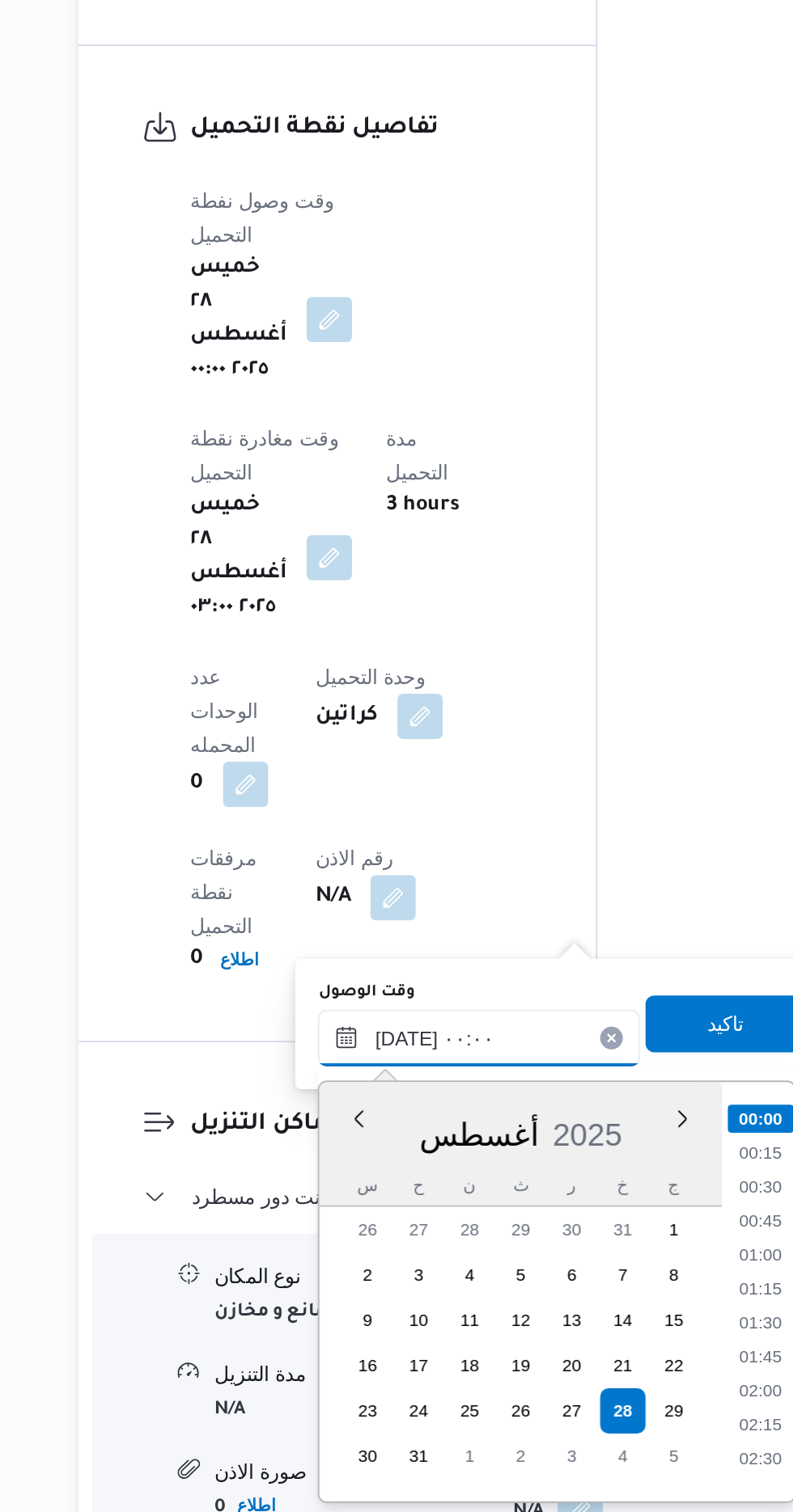
click at [352, 1247] on input "[DATE] ٠٠:٠٠" at bounding box center [439, 1241] width 184 height 33
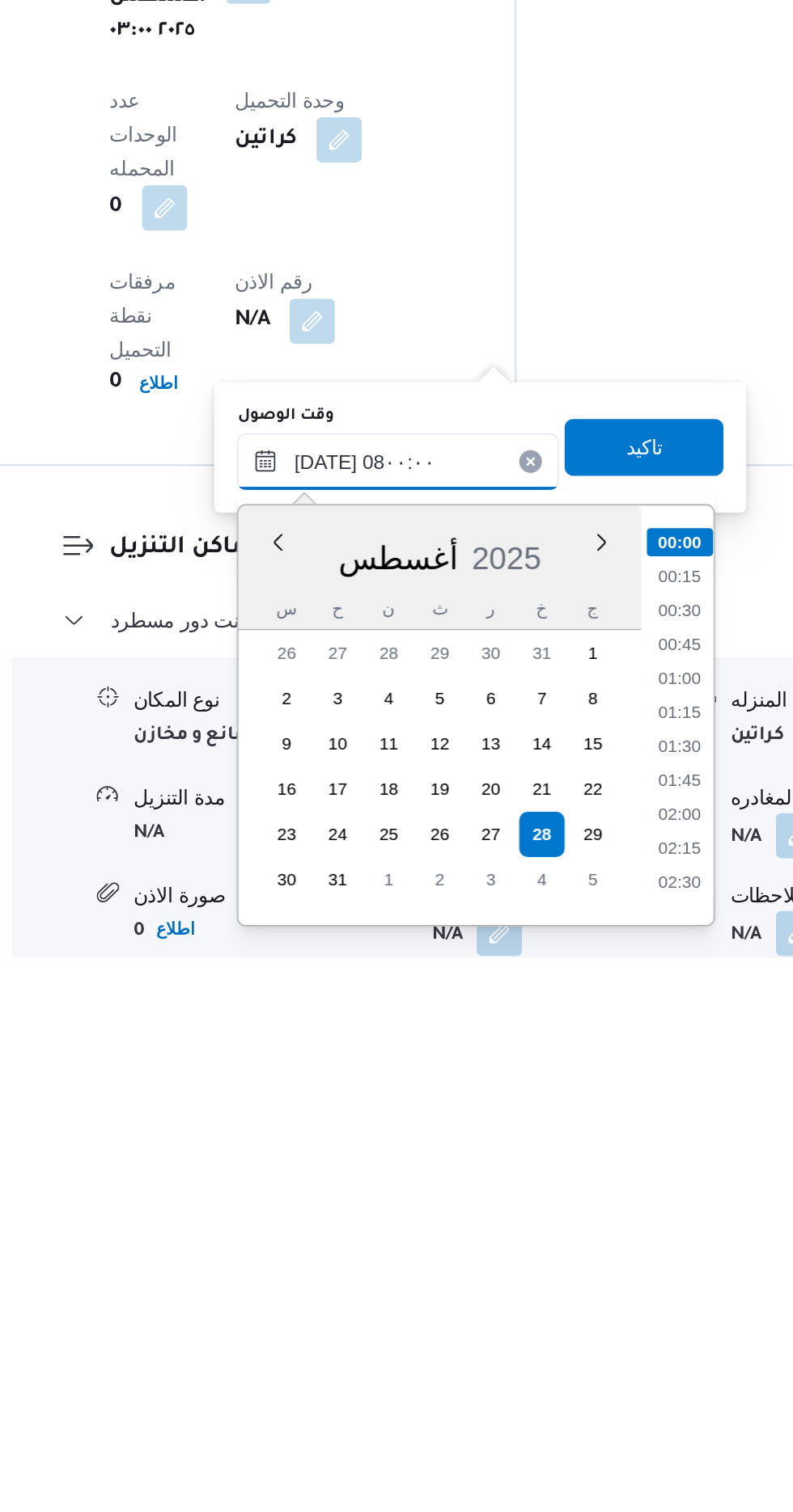
scroll to position [425, 0]
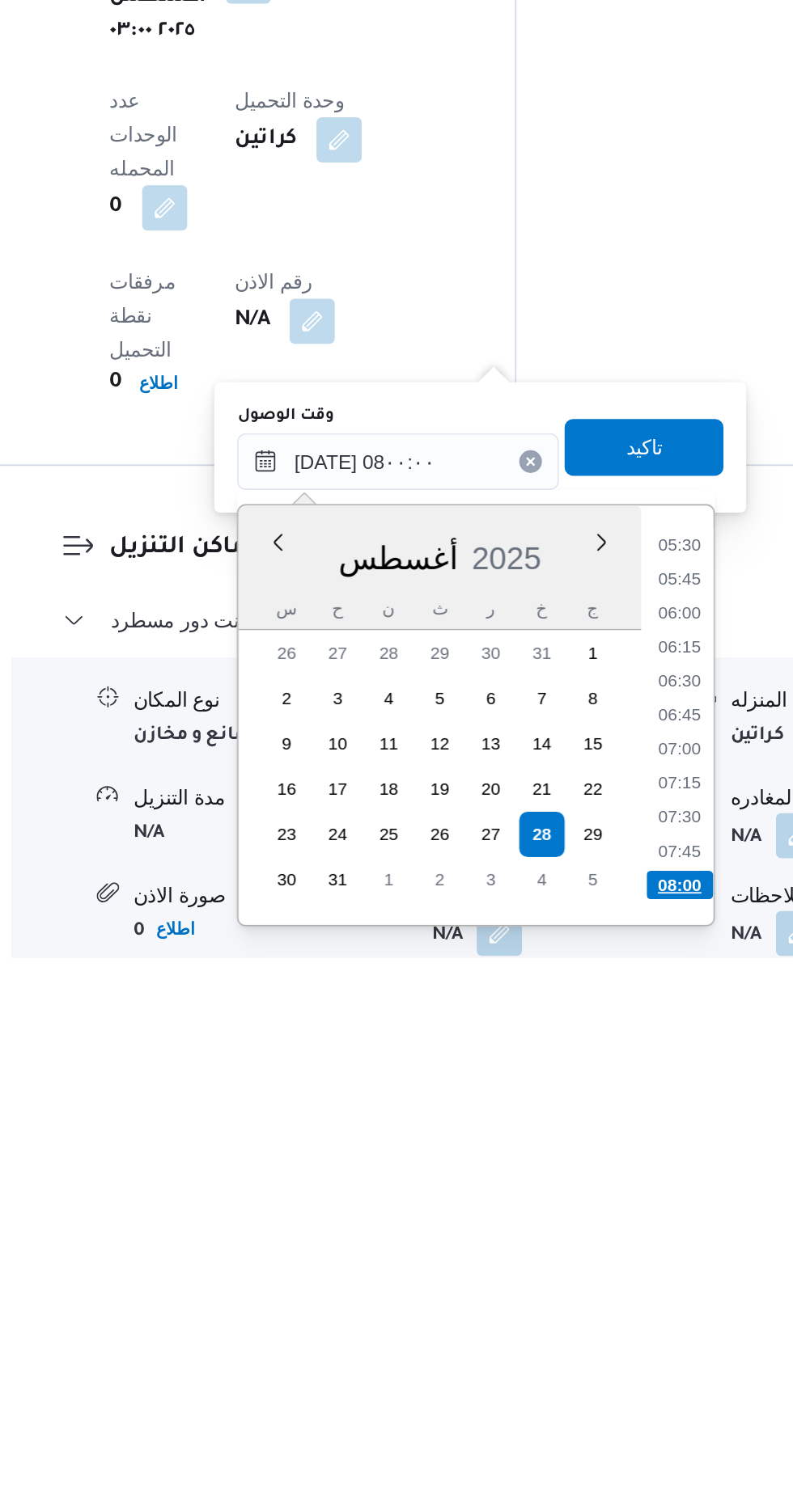
click at [594, 1462] on li "08:00" at bounding box center [600, 1470] width 38 height 16
type input "[DATE] ٠٨:٠٠"
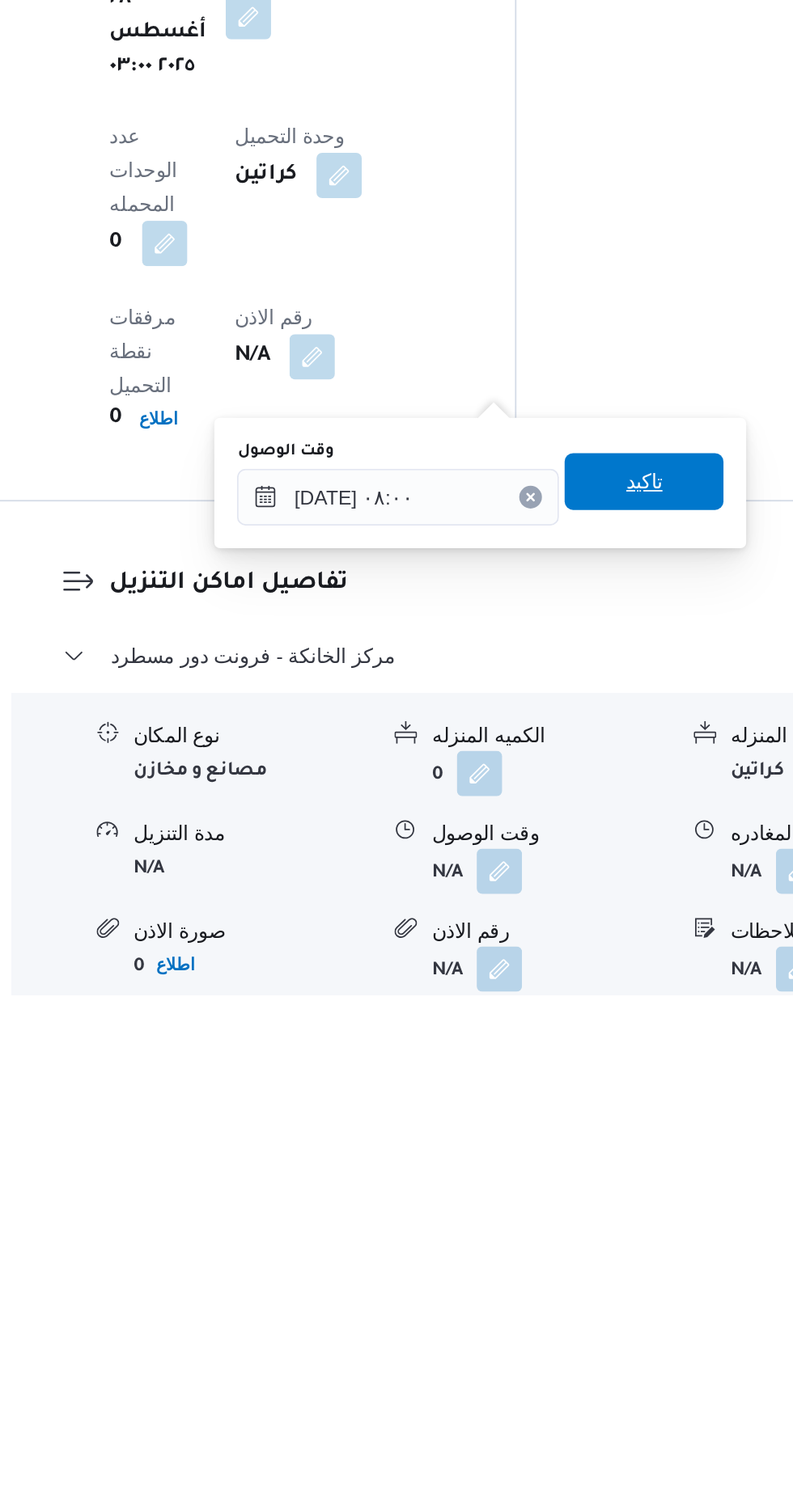
click at [590, 1211] on span "تاكيد" at bounding box center [578, 1218] width 21 height 19
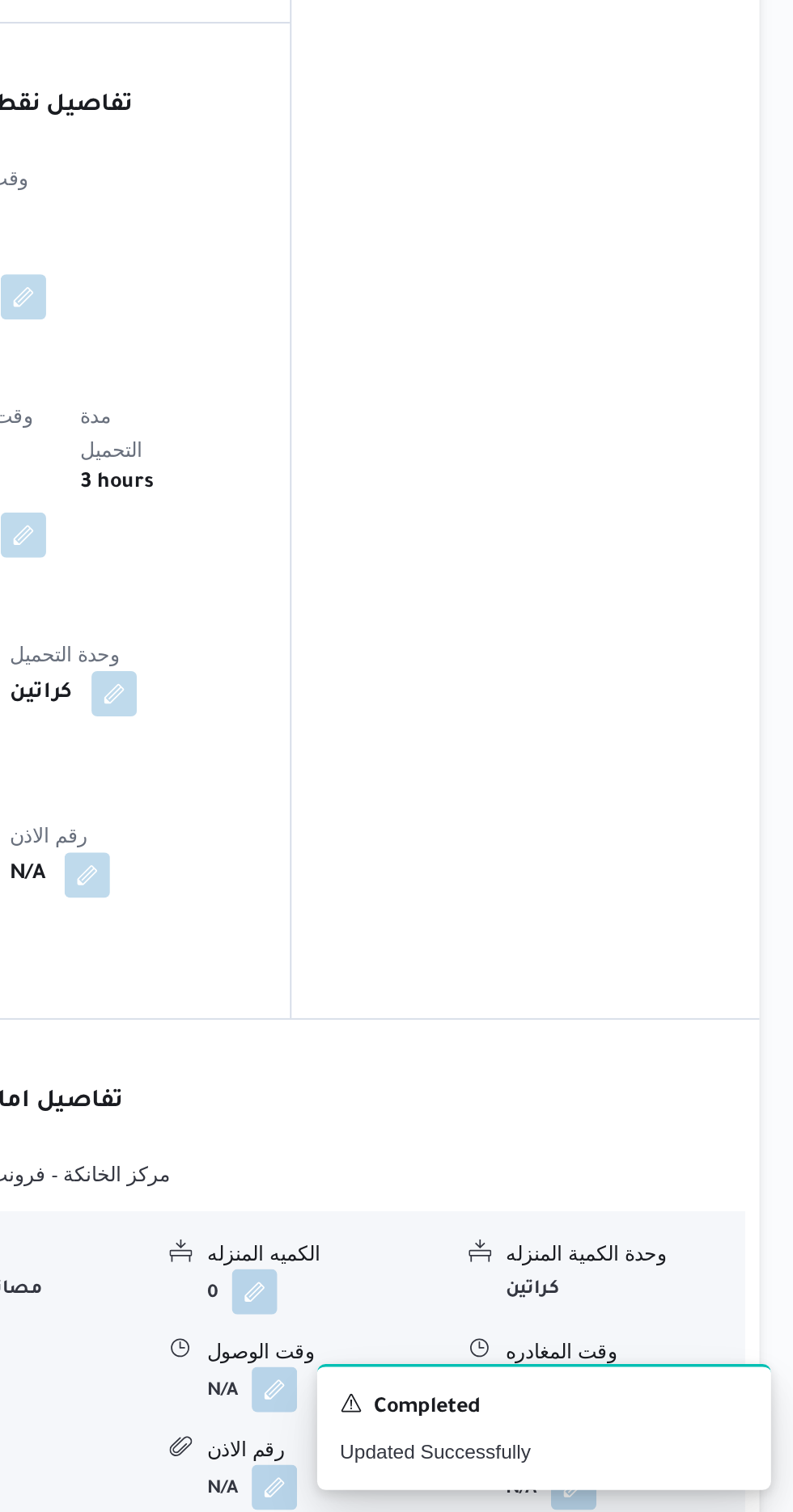
click at [668, 1428] on button "button" at bounding box center [667, 1440] width 26 height 26
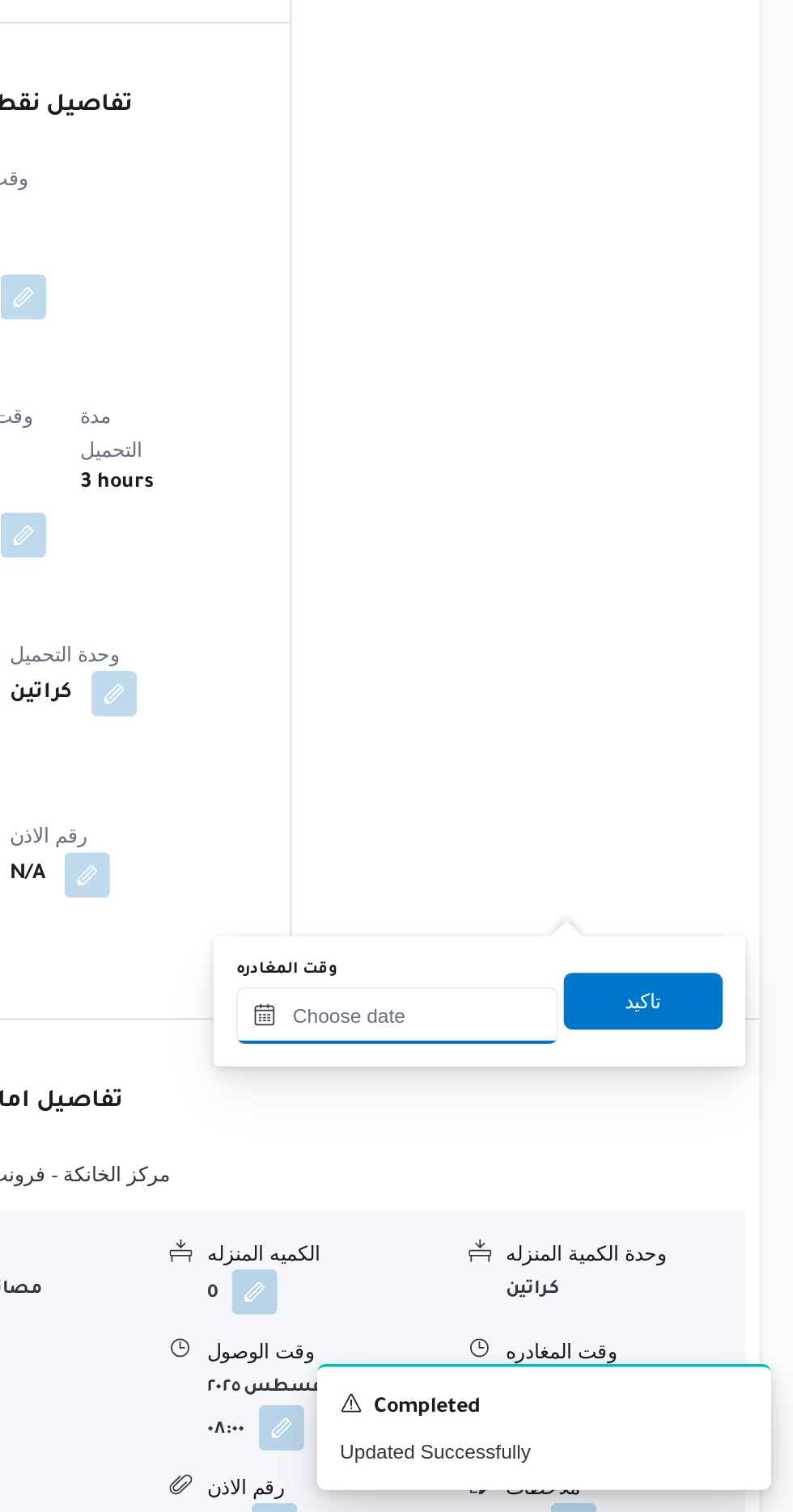
click at [590, 1223] on input "وقت المغادره" at bounding box center [566, 1228] width 184 height 33
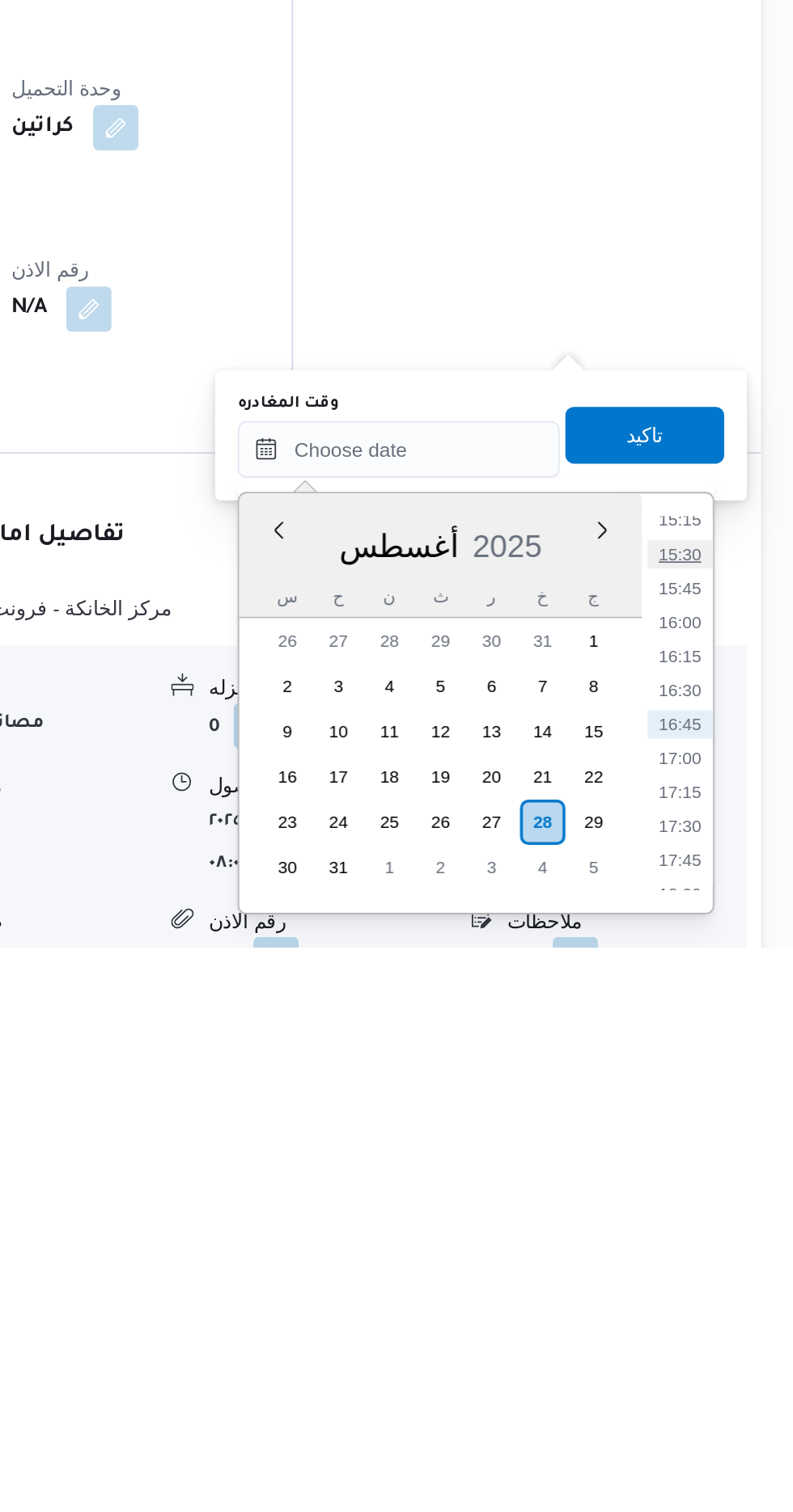
click at [731, 1287] on li "15:30" at bounding box center [727, 1288] width 37 height 16
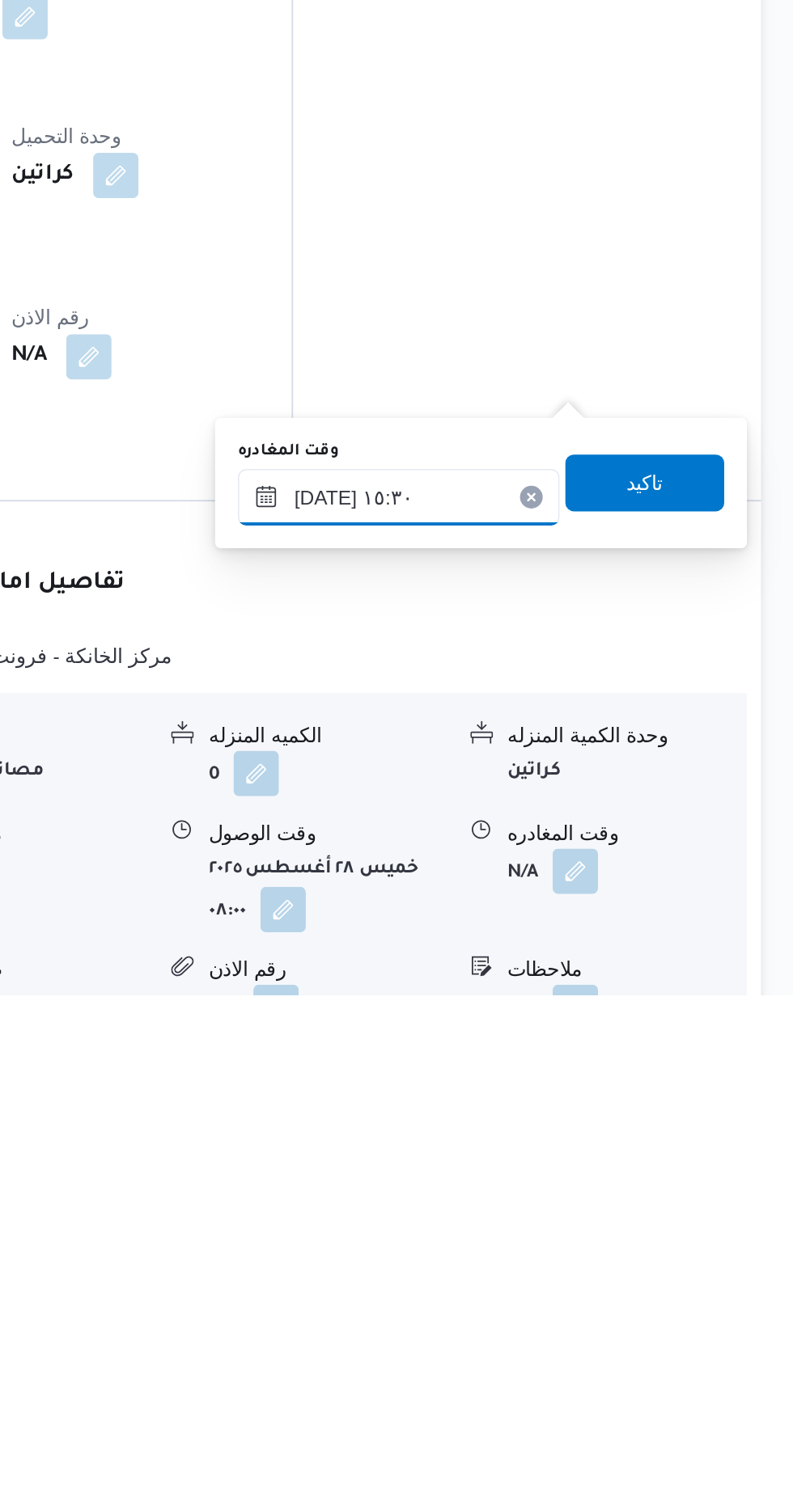
click at [598, 1224] on input "[DATE] ١٥:٣٠" at bounding box center [566, 1228] width 184 height 33
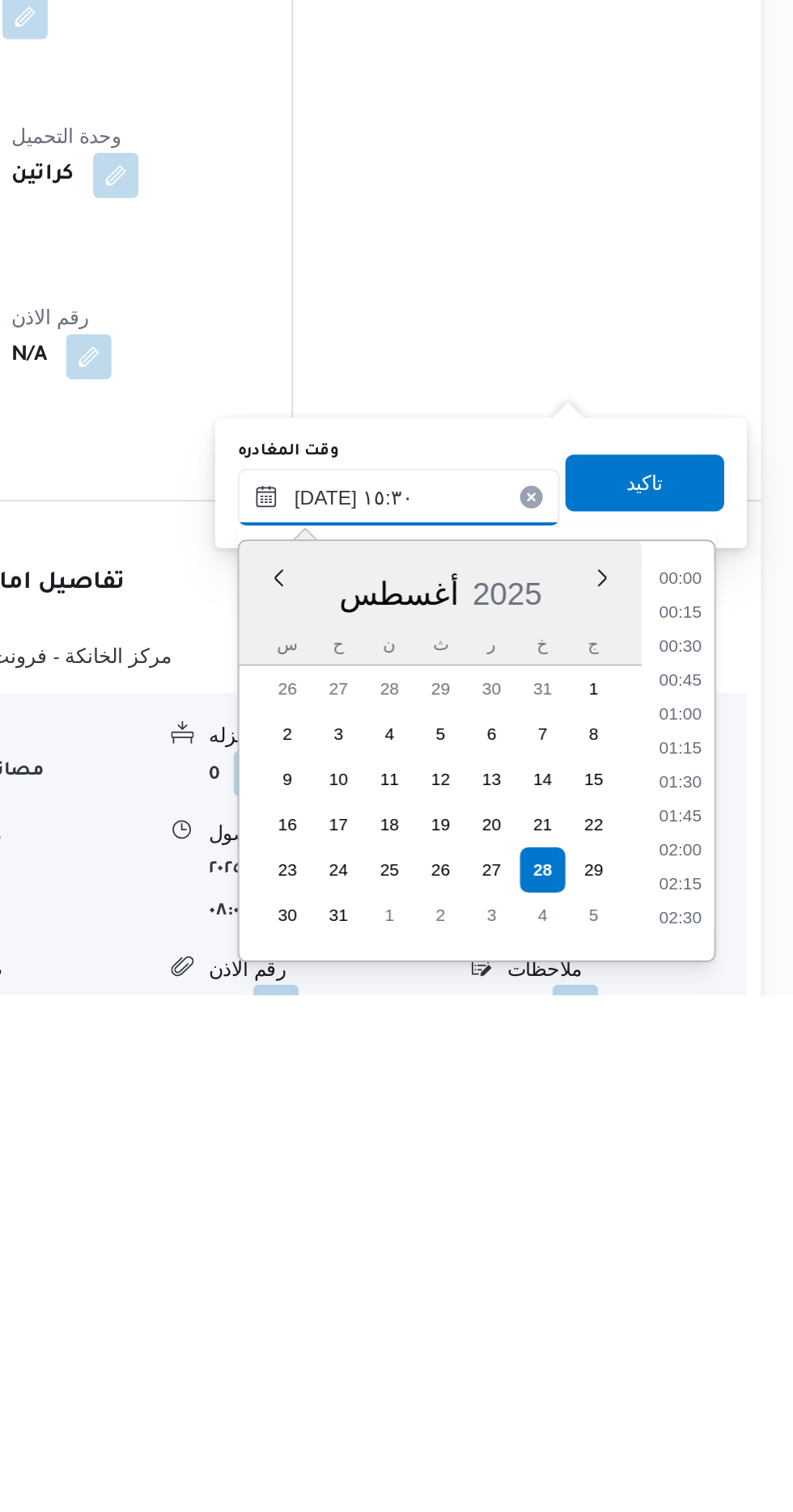
scroll to position [1092, 0]
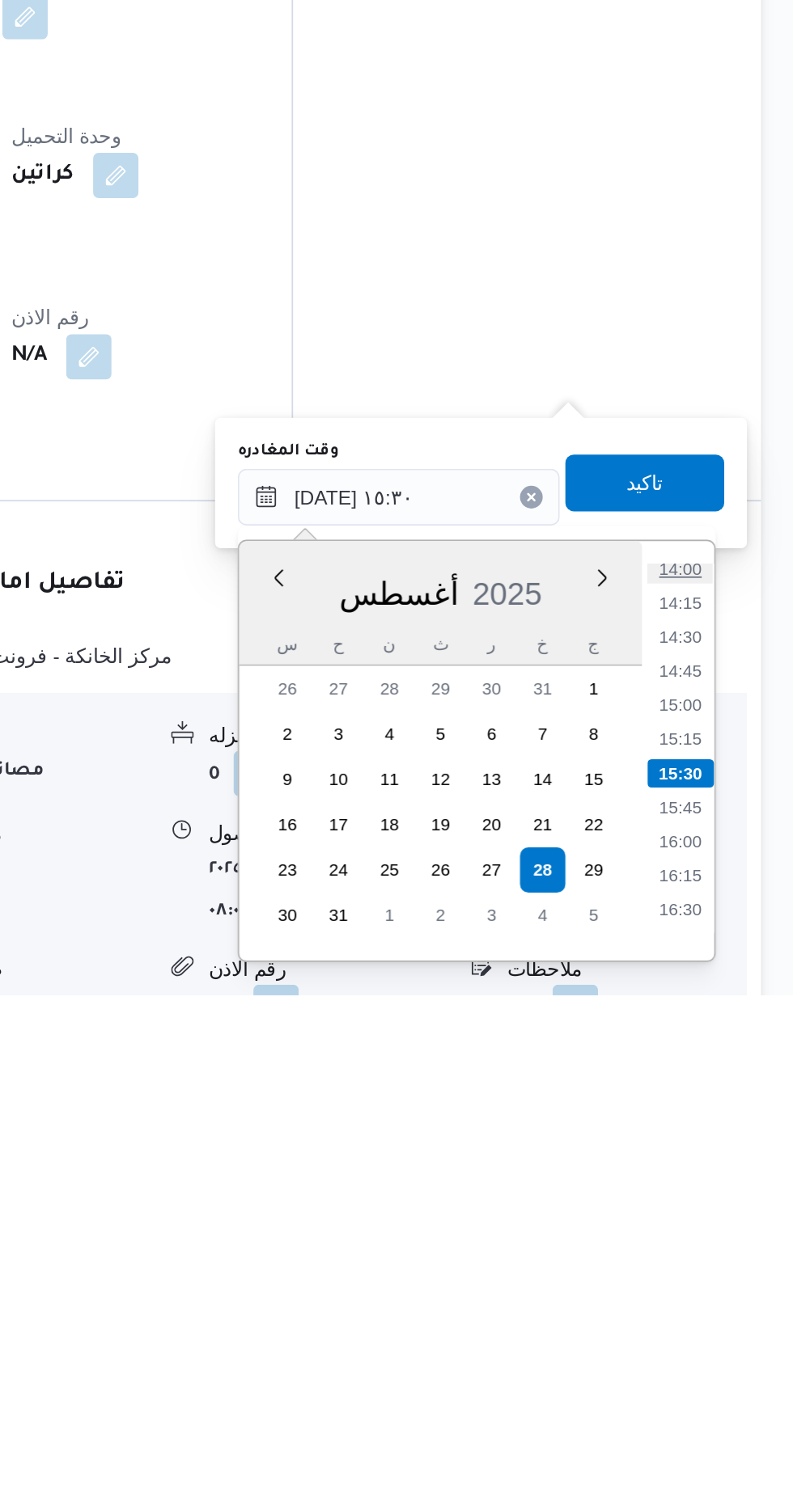
click at [731, 1272] on li "14:00" at bounding box center [727, 1269] width 37 height 16
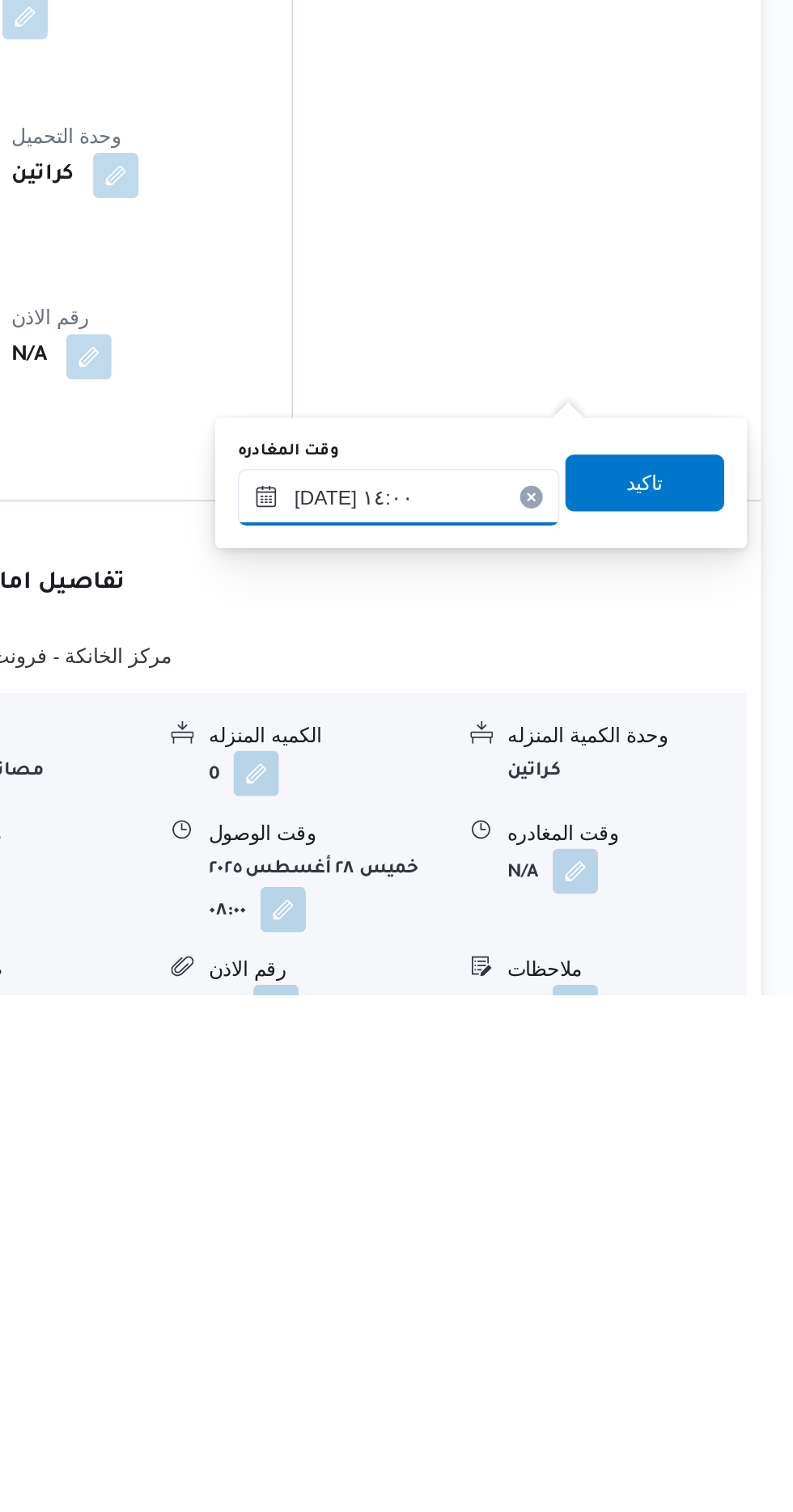
click at [598, 1222] on input "[DATE] ١٤:٠٠" at bounding box center [566, 1228] width 184 height 33
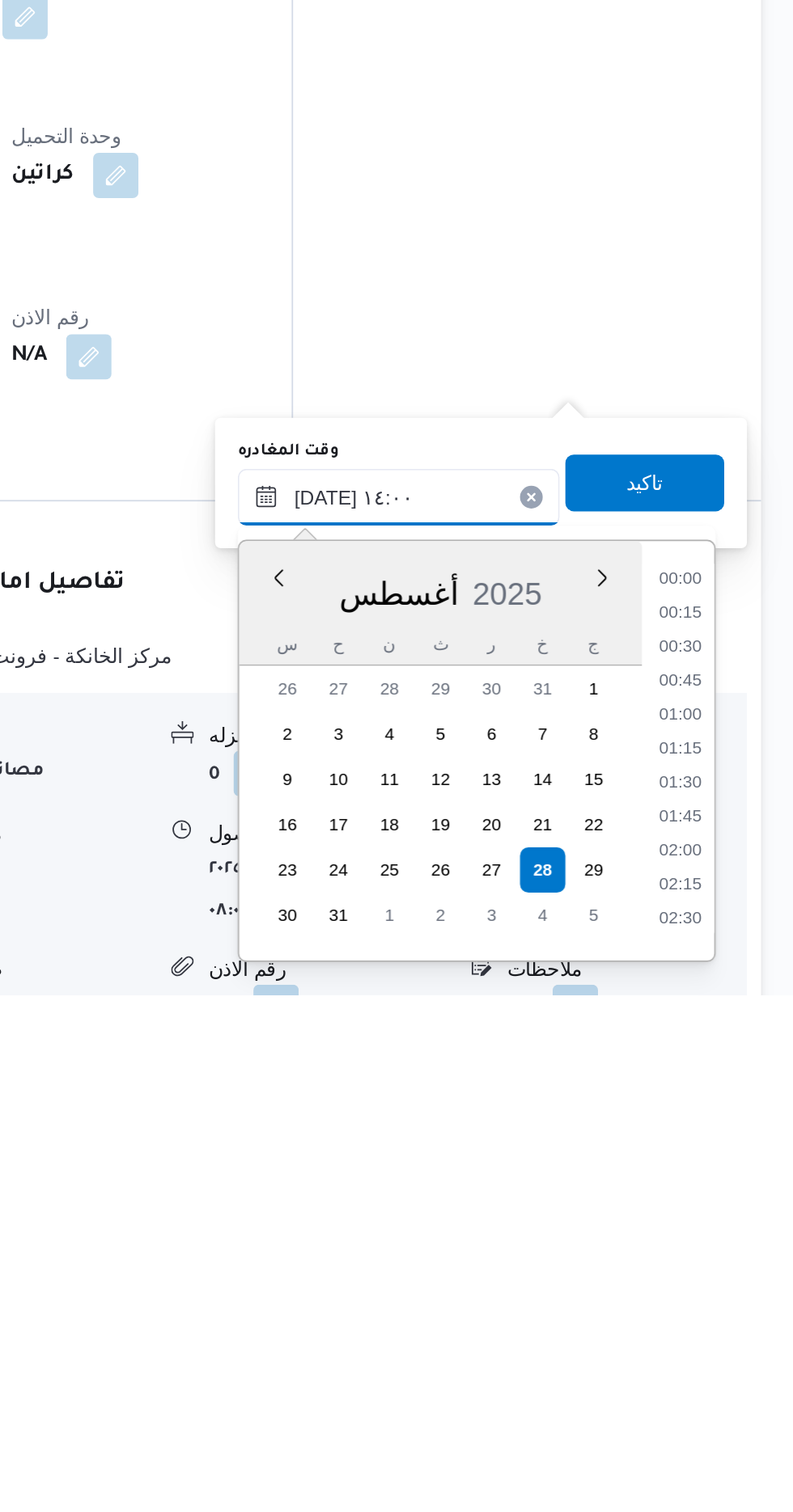
scroll to position [975, 0]
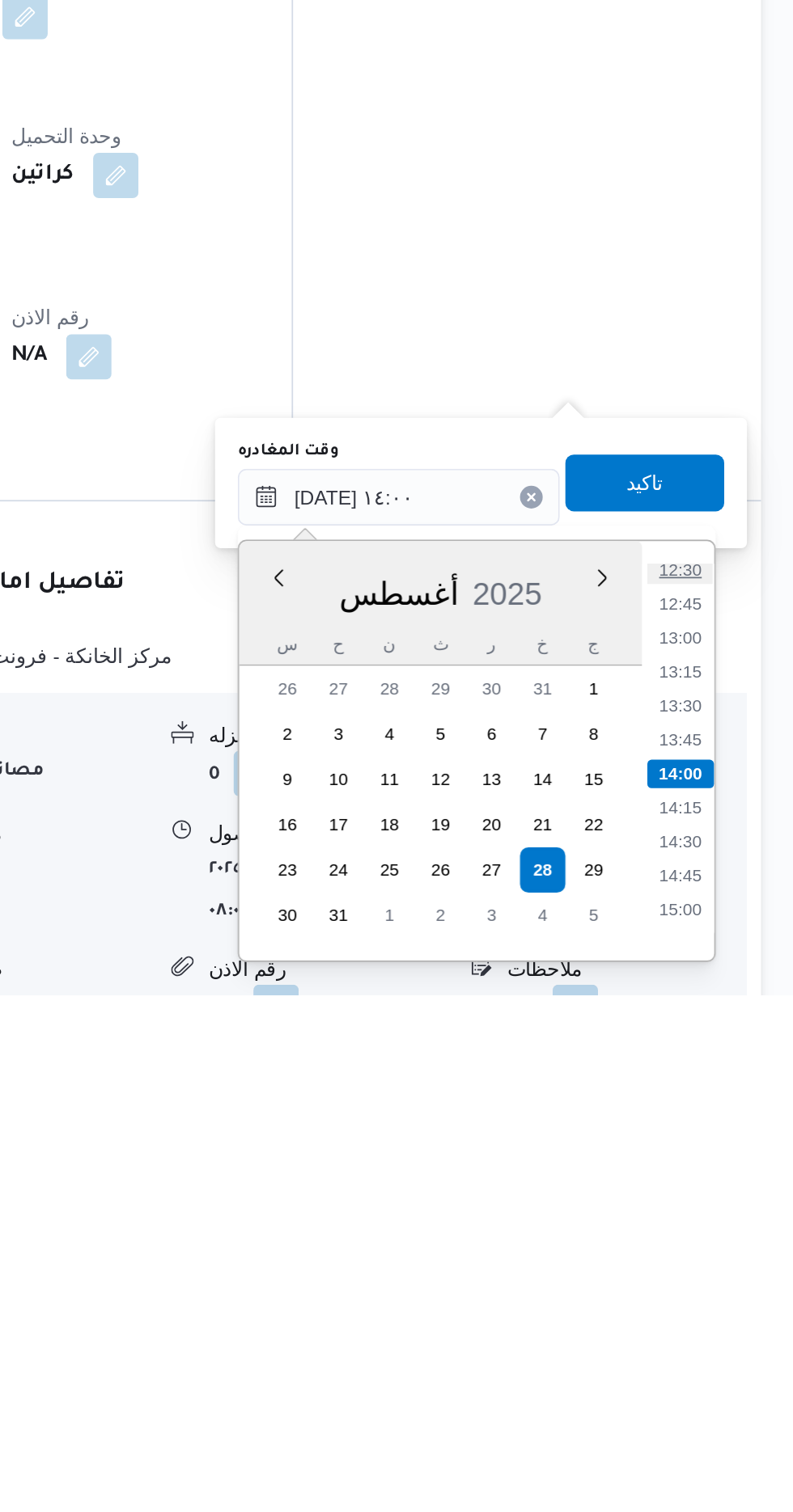
click at [723, 1273] on li "12:30" at bounding box center [727, 1269] width 37 height 16
type input "[DATE] ١٢:٣٠"
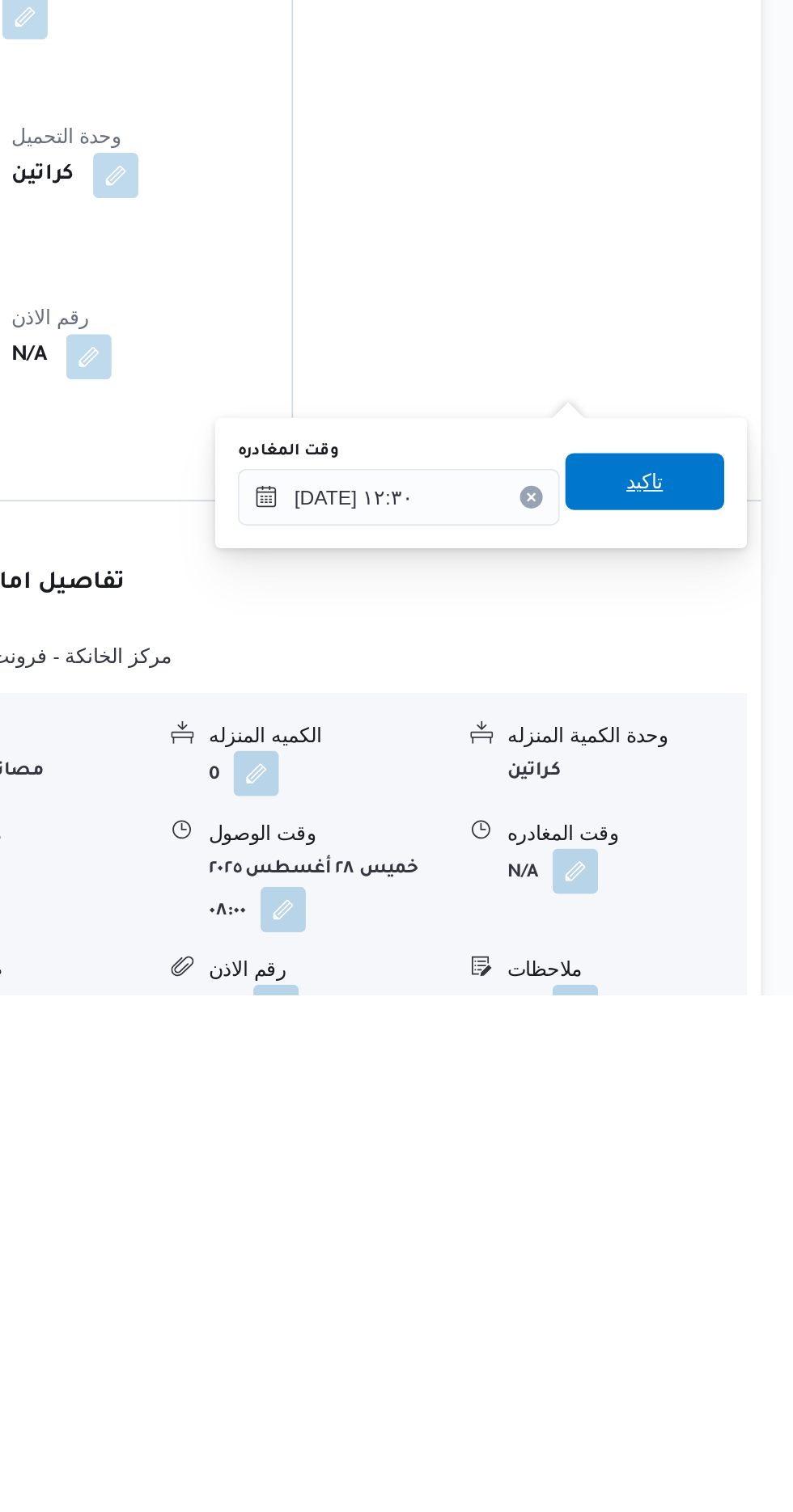
click at [718, 1216] on span "تاكيد" at bounding box center [706, 1218] width 21 height 19
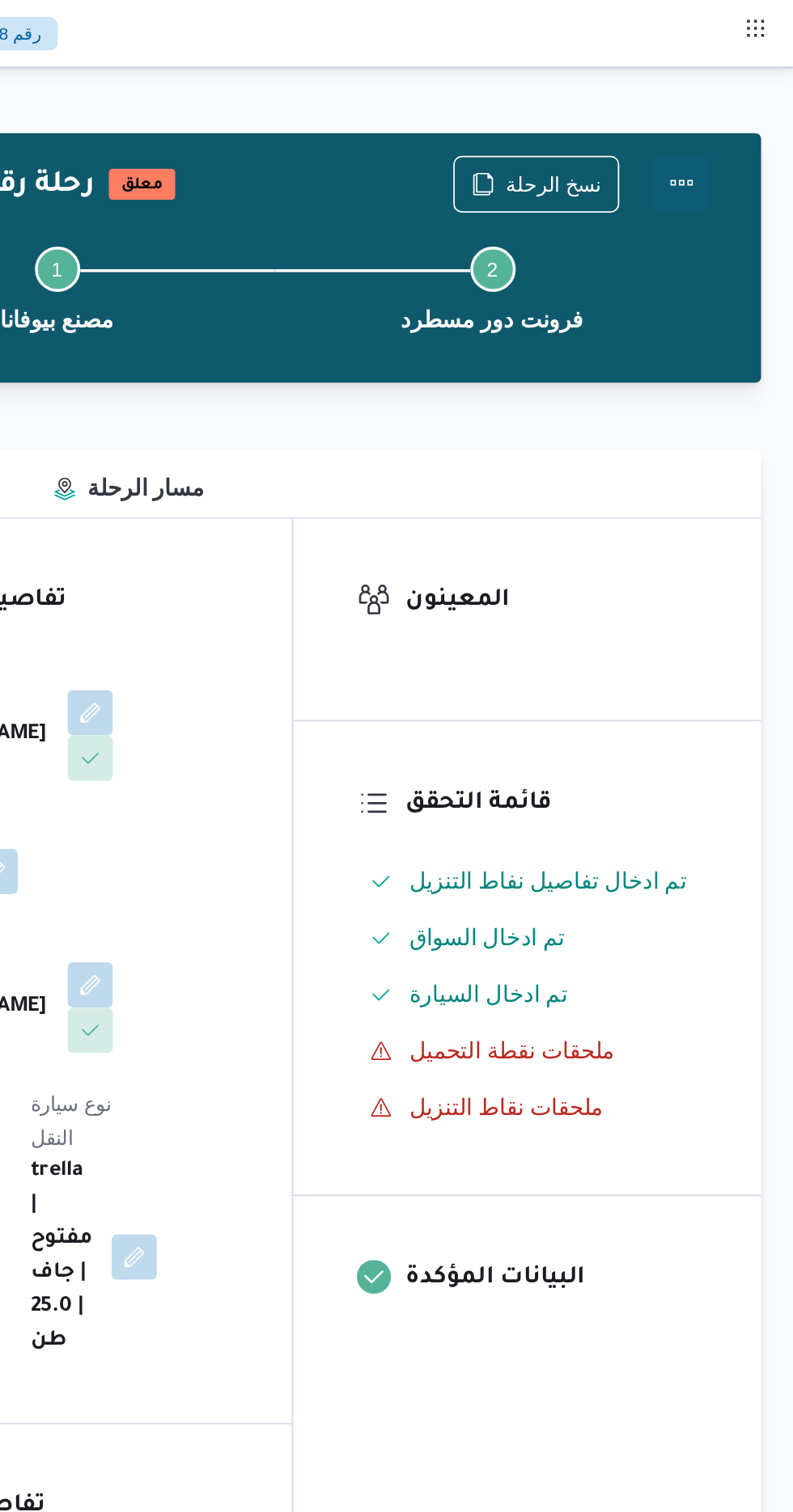
click at [733, 91] on button "Actions" at bounding box center [728, 104] width 33 height 33
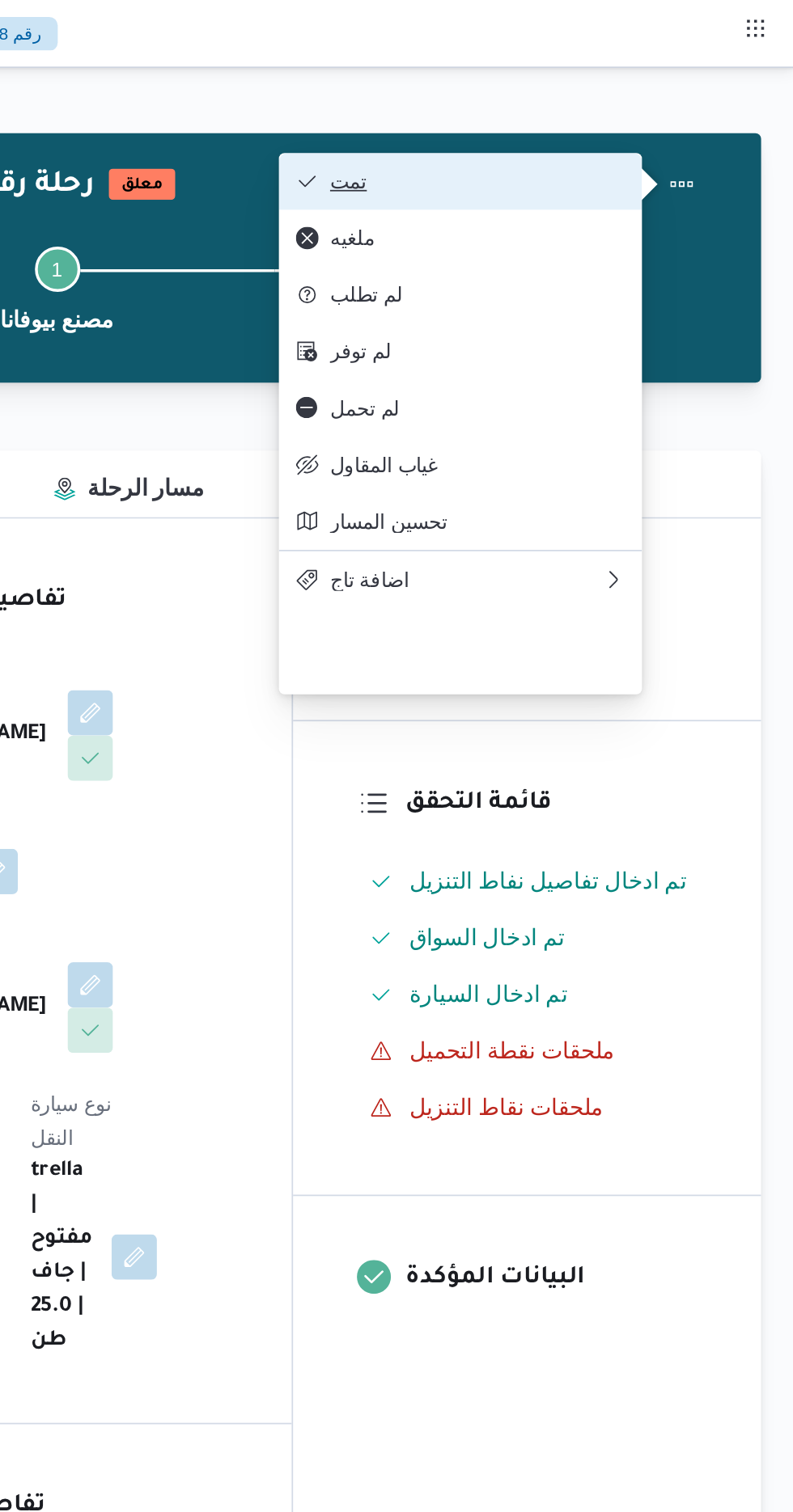
click at [681, 92] on button "تمت" at bounding box center [602, 103] width 207 height 33
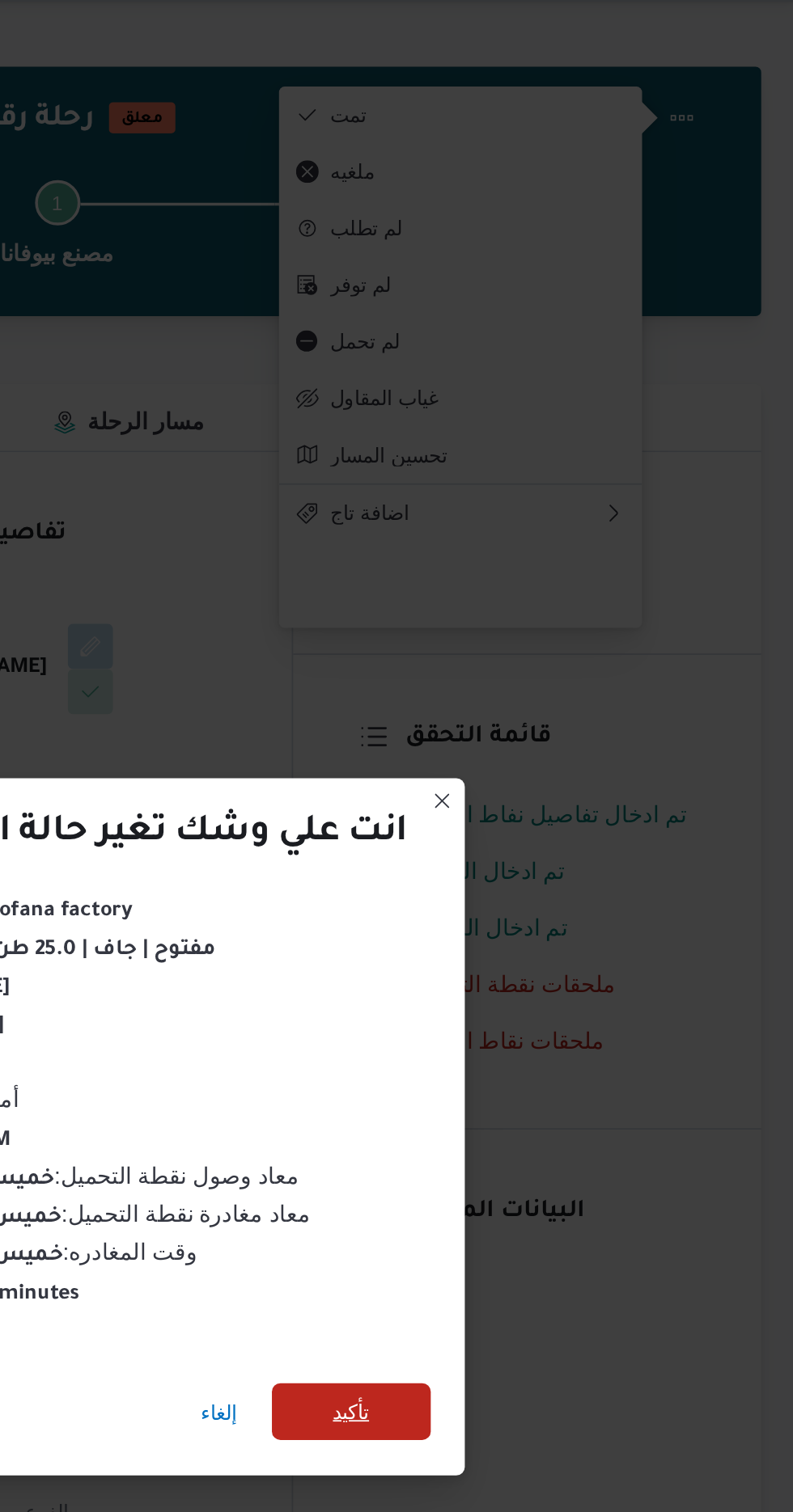
click at [527, 842] on span "تأكيد" at bounding box center [539, 843] width 91 height 33
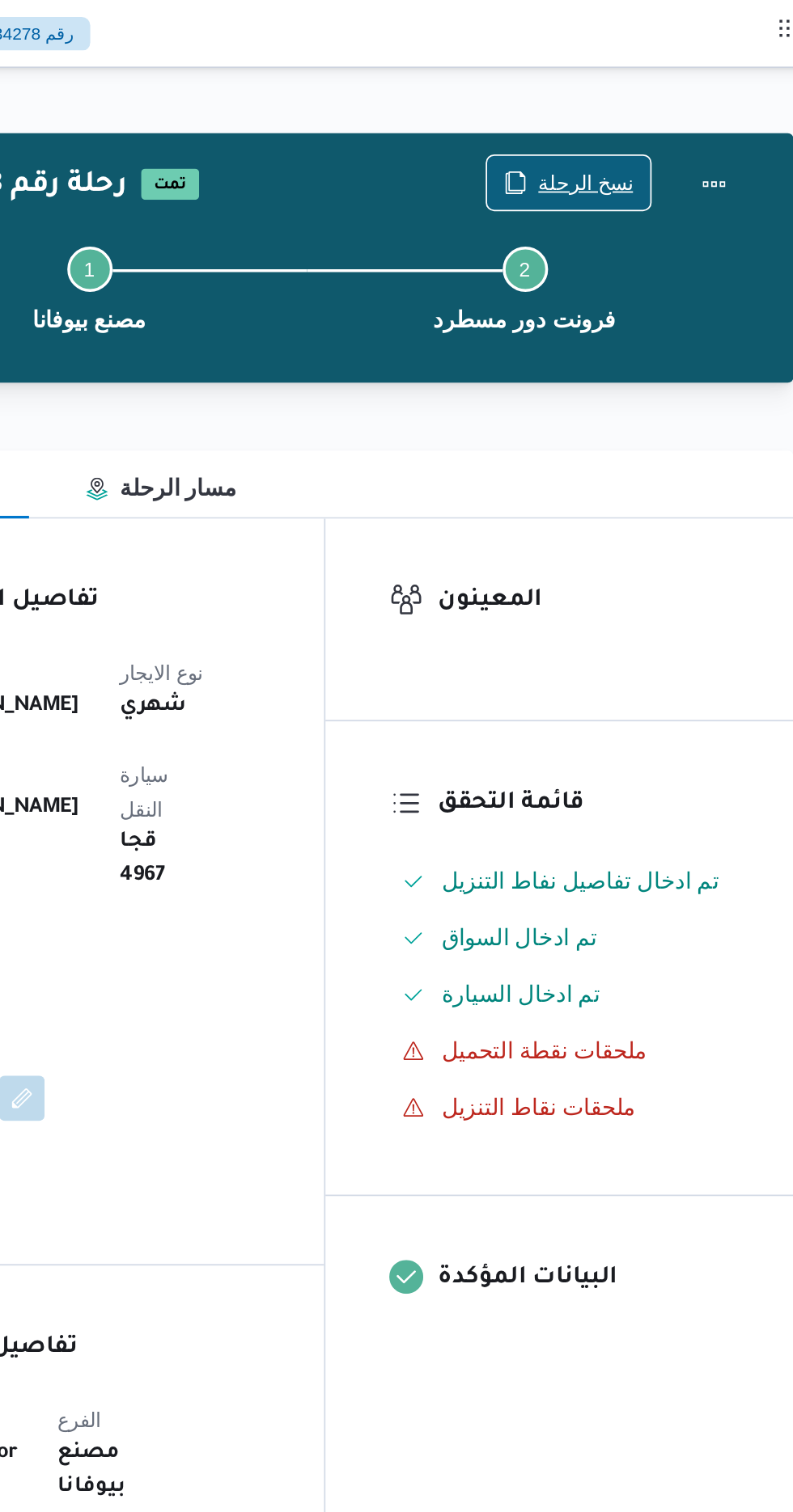
click at [633, 103] on span "نسخ الرحلة" at bounding box center [644, 104] width 93 height 31
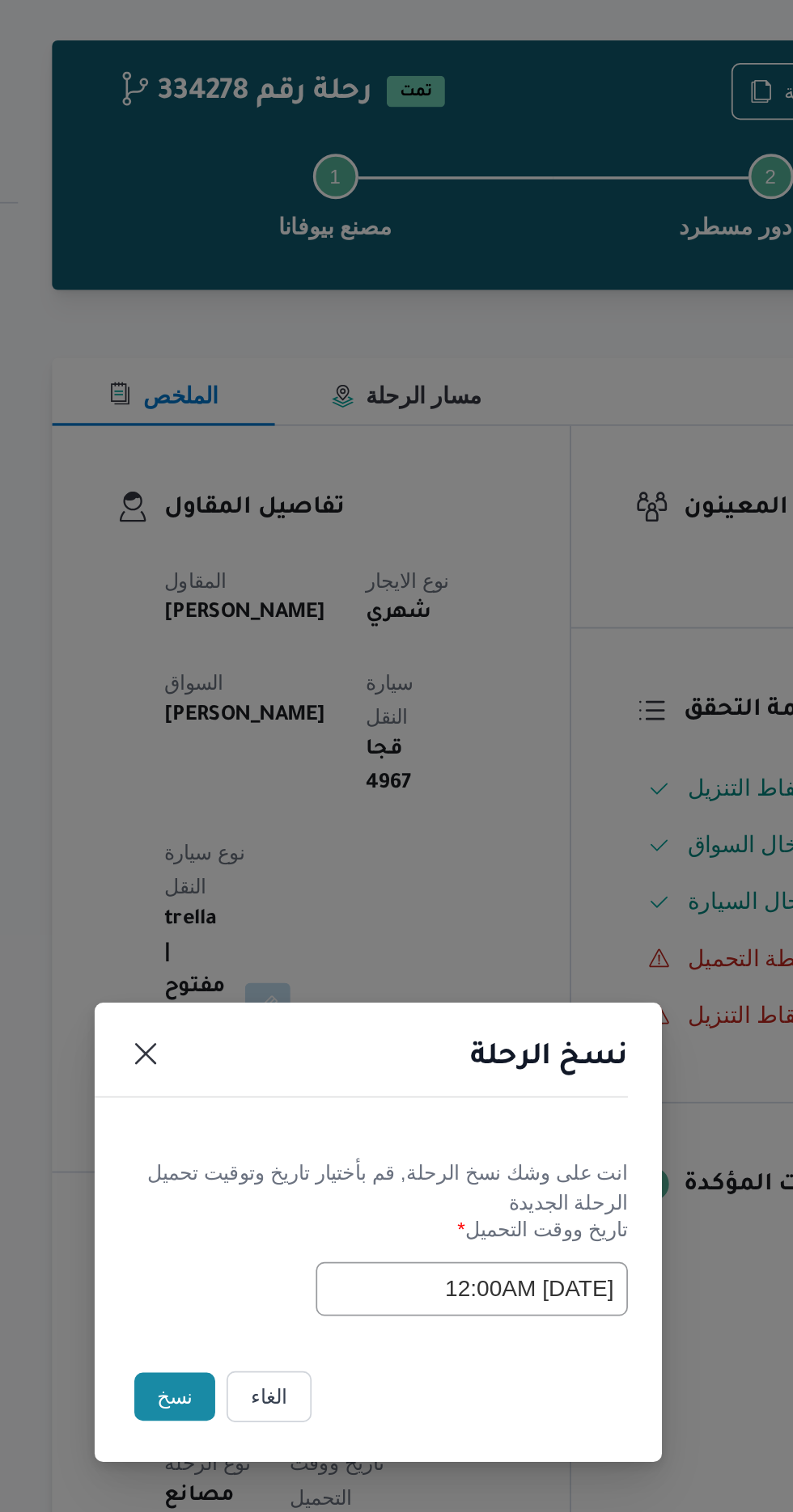
click at [270, 848] on button "نسخ" at bounding box center [280, 850] width 46 height 27
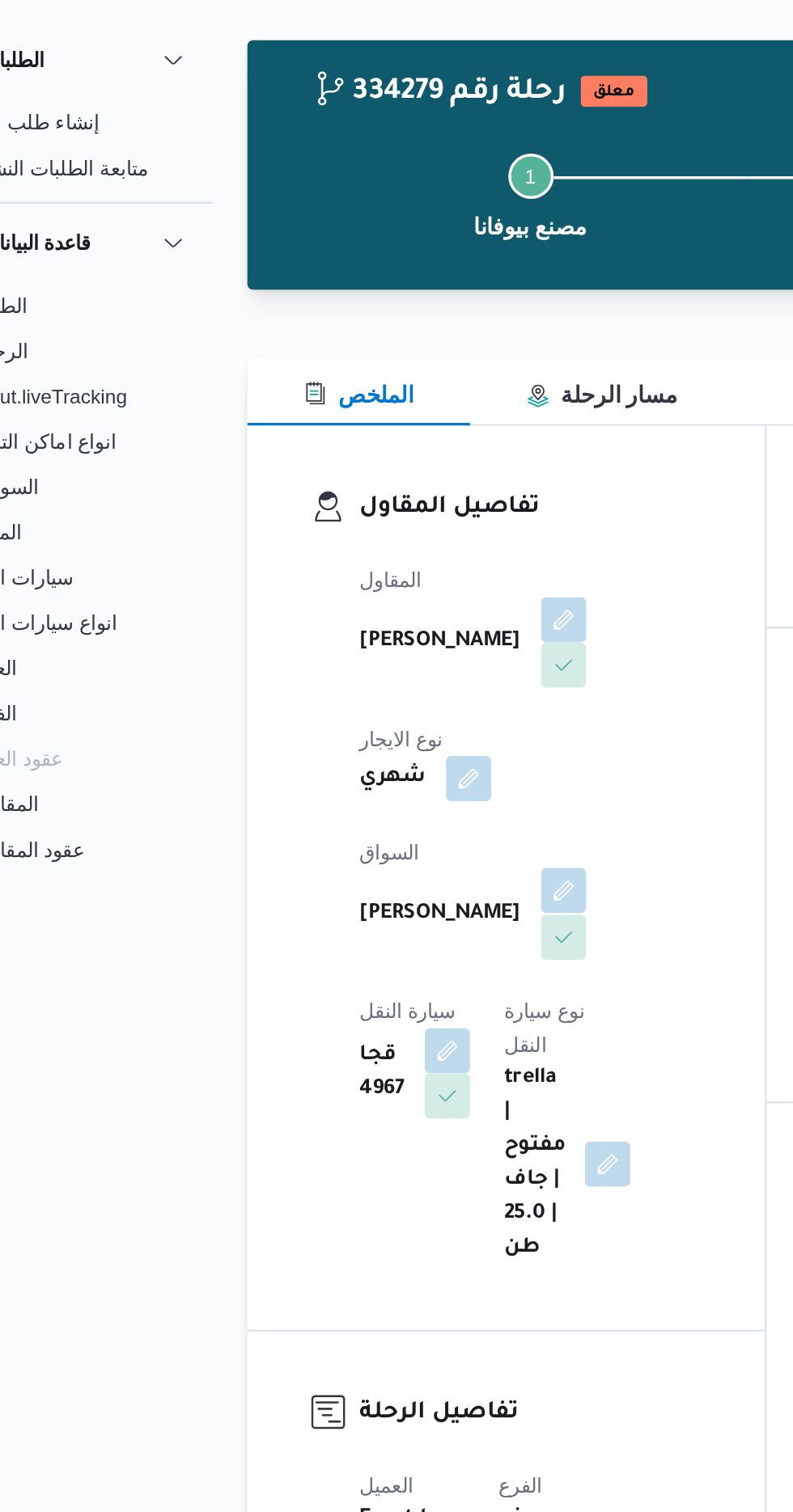
click at [378, 560] on button "button" at bounding box center [391, 561] width 26 height 26
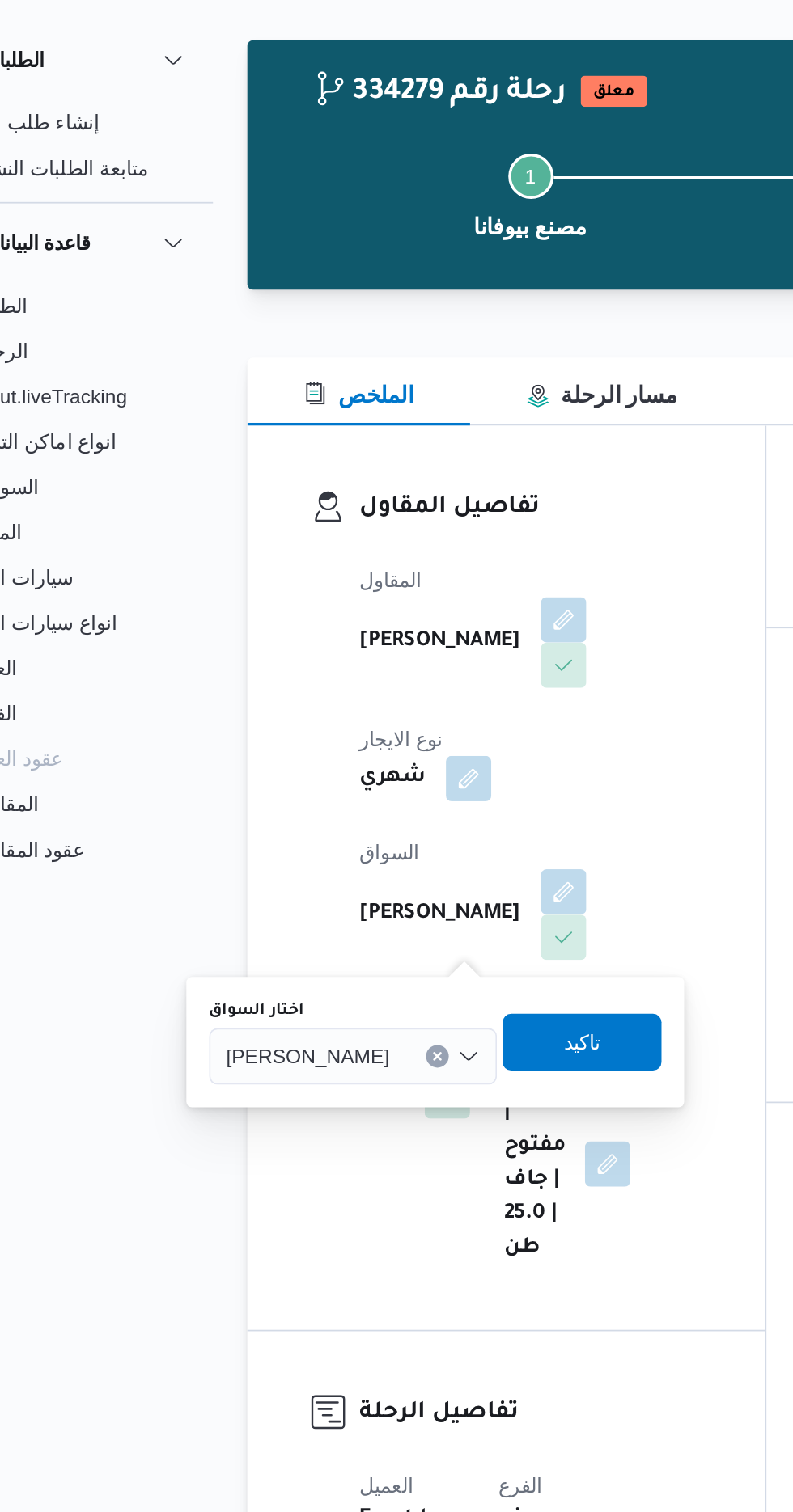
click at [314, 664] on div "[PERSON_NAME]" at bounding box center [270, 656] width 164 height 33
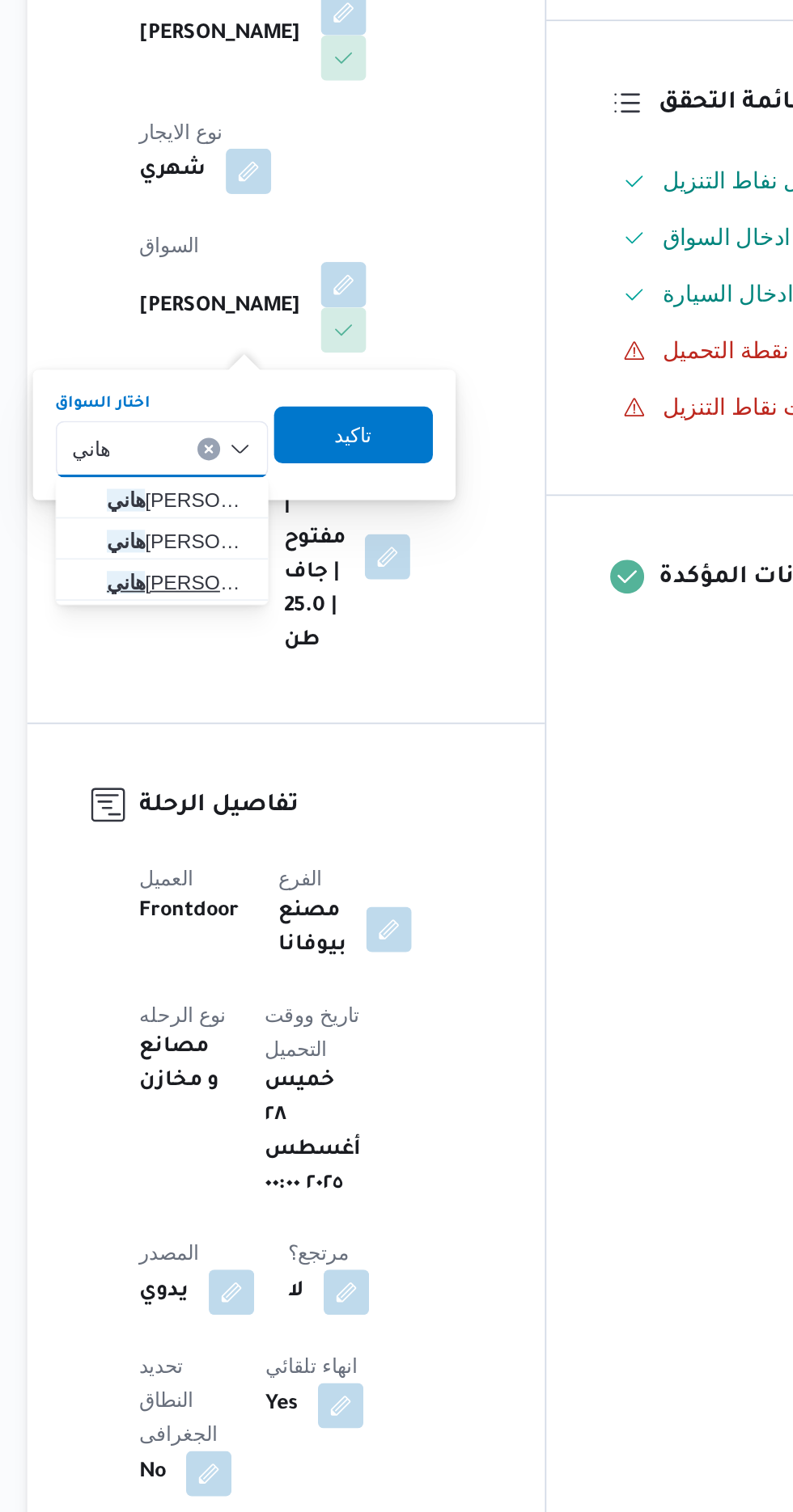
type input "هاني"
click at [304, 735] on span "[PERSON_NAME]" at bounding box center [296, 731] width 82 height 19
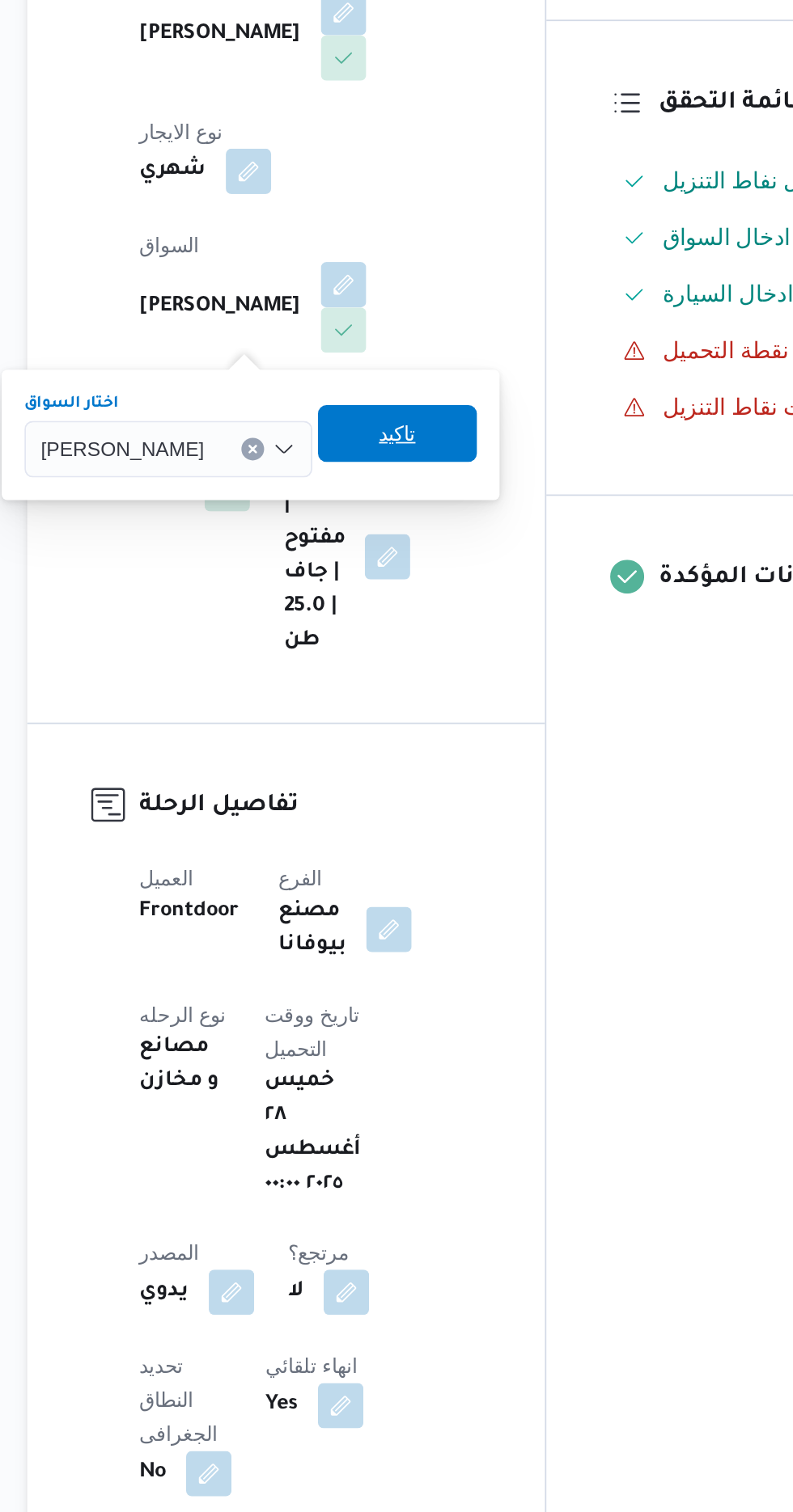
click at [421, 657] on span "تاكيد" at bounding box center [421, 647] width 91 height 33
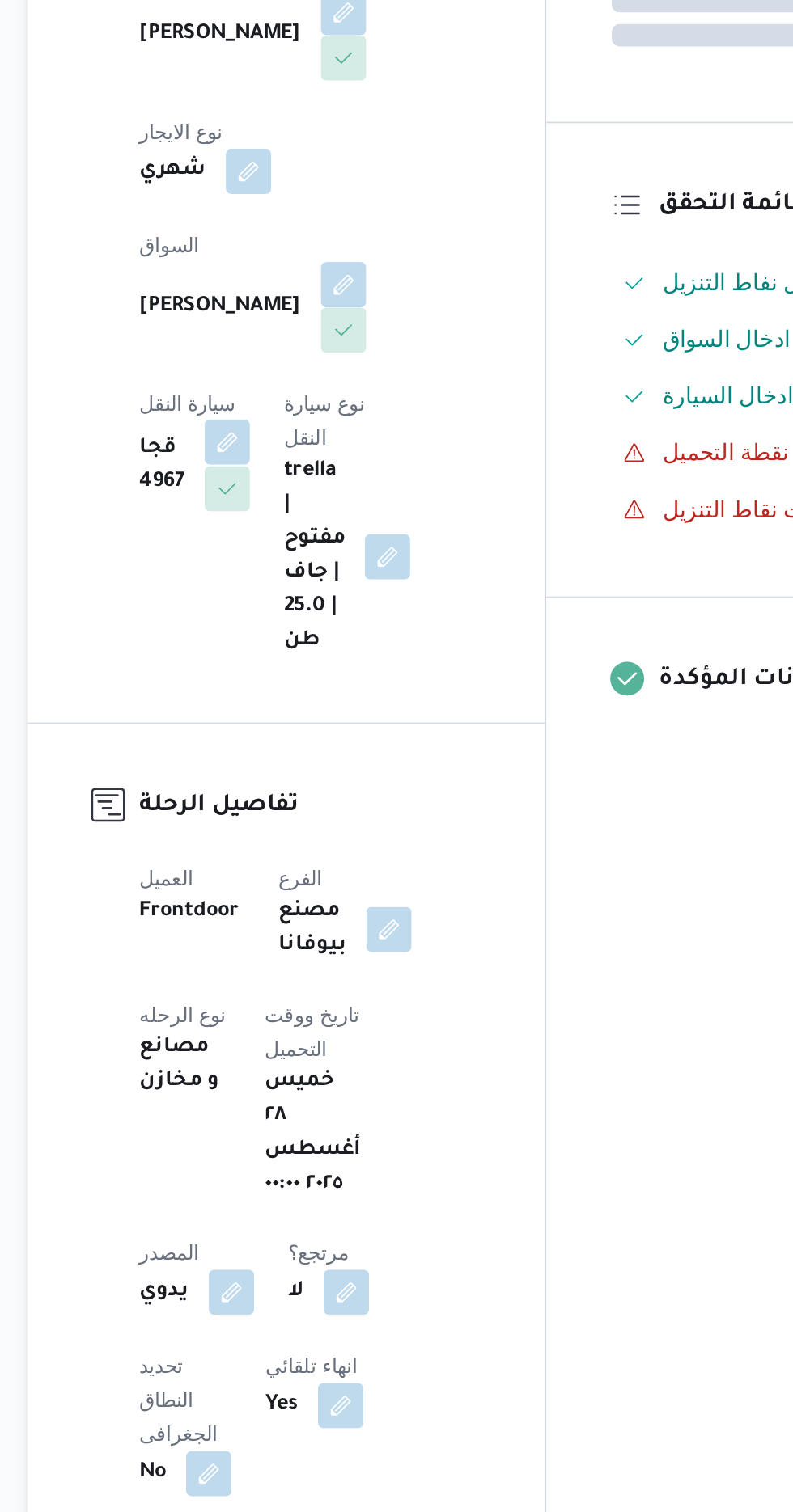
click at [337, 639] on button "button" at bounding box center [324, 651] width 26 height 26
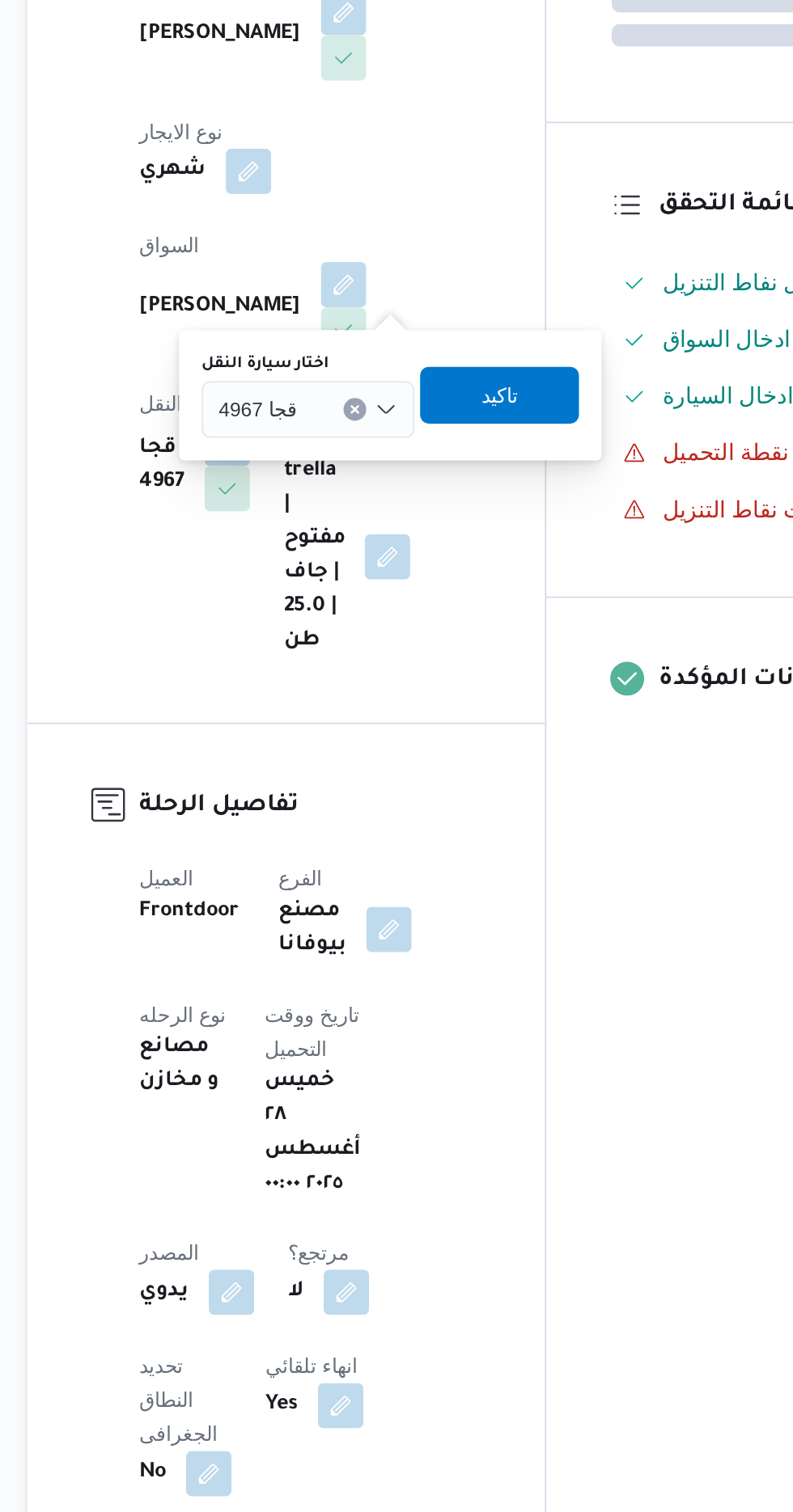
click at [370, 632] on div "قجا 4967" at bounding box center [371, 633] width 121 height 33
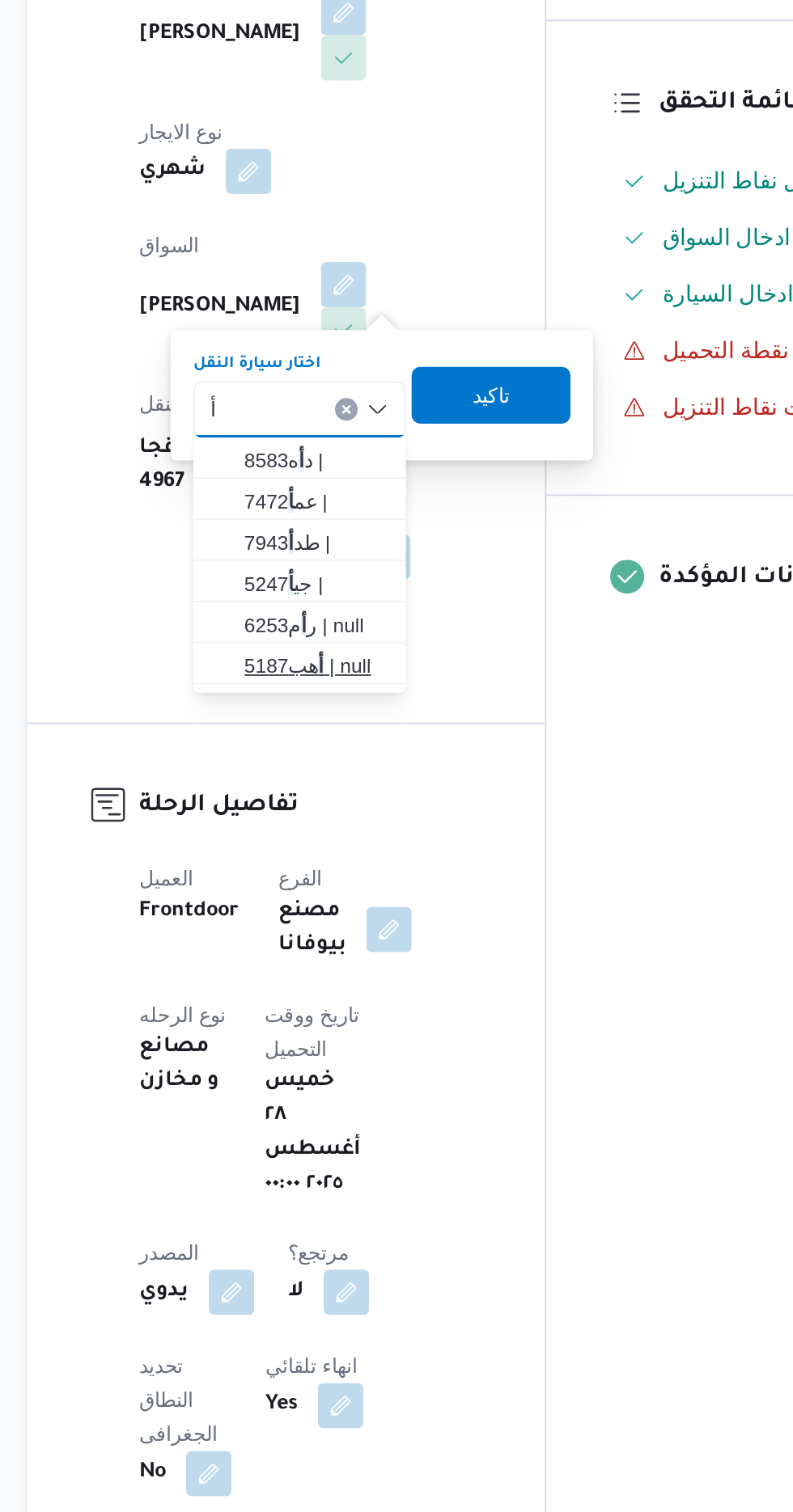
type input "أ"
click at [387, 773] on span "أ هب5187 | null" at bounding box center [375, 779] width 82 height 19
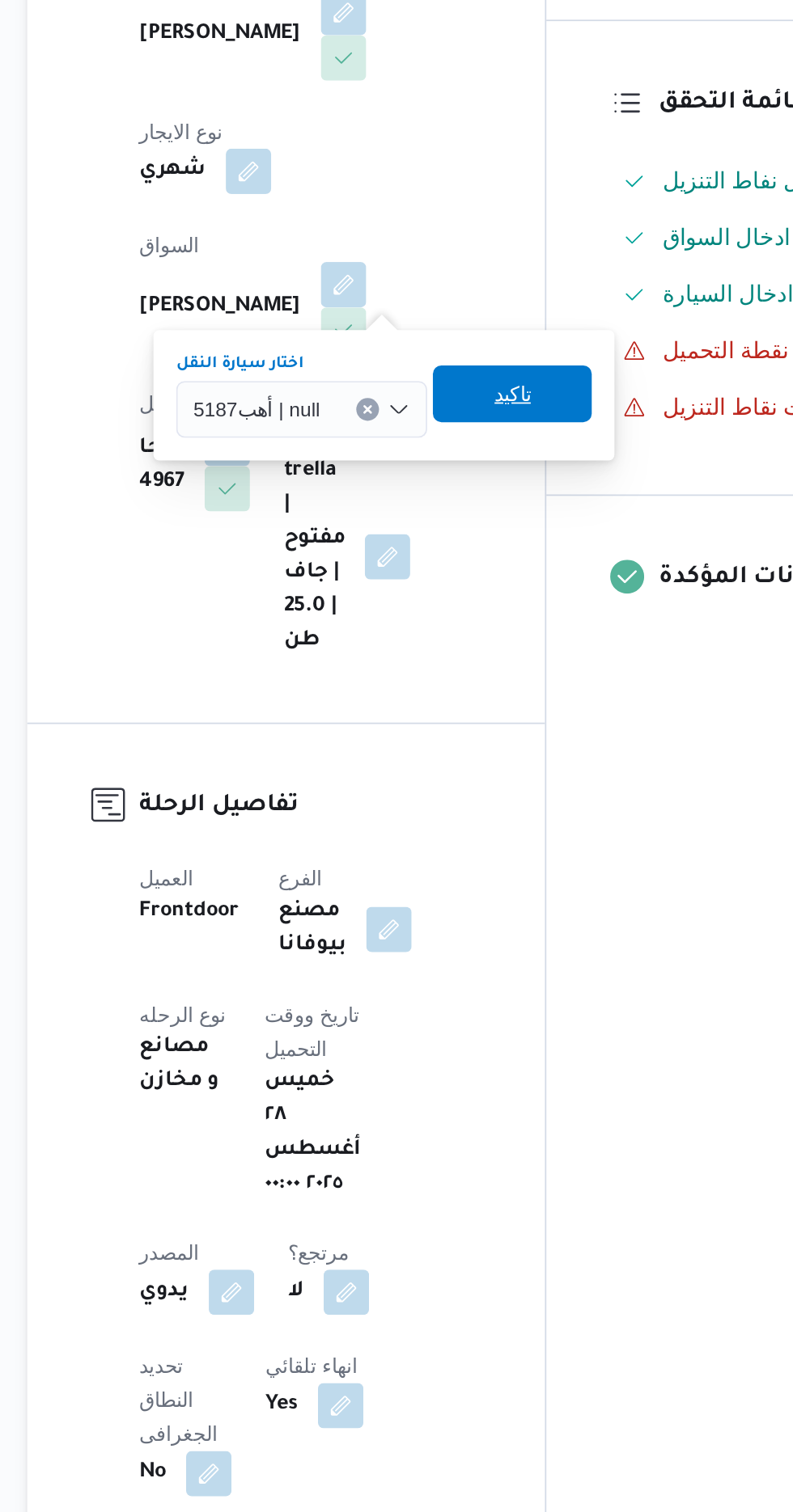
click at [493, 627] on span "تاكيد" at bounding box center [487, 623] width 21 height 19
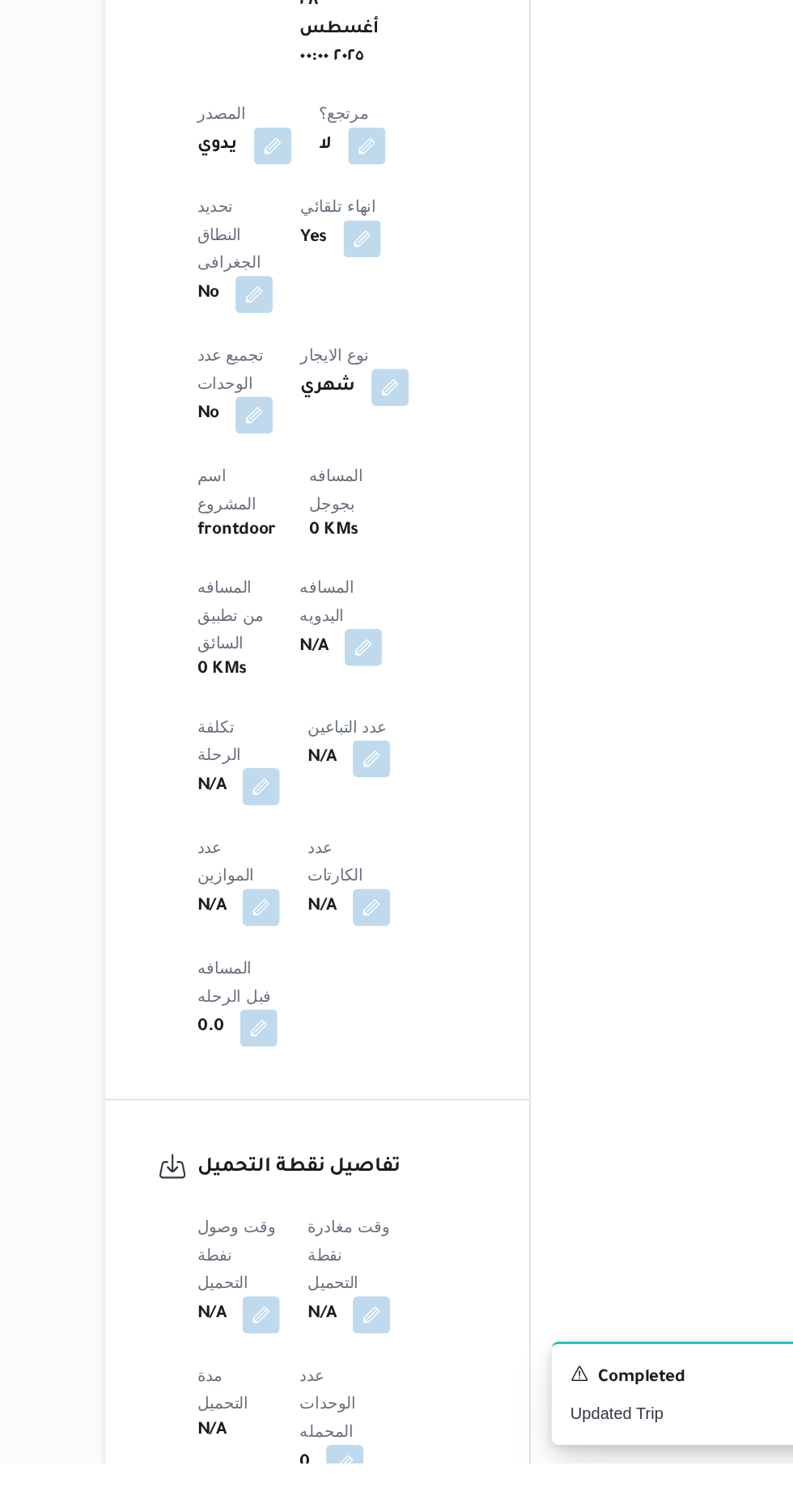
scroll to position [544, 0]
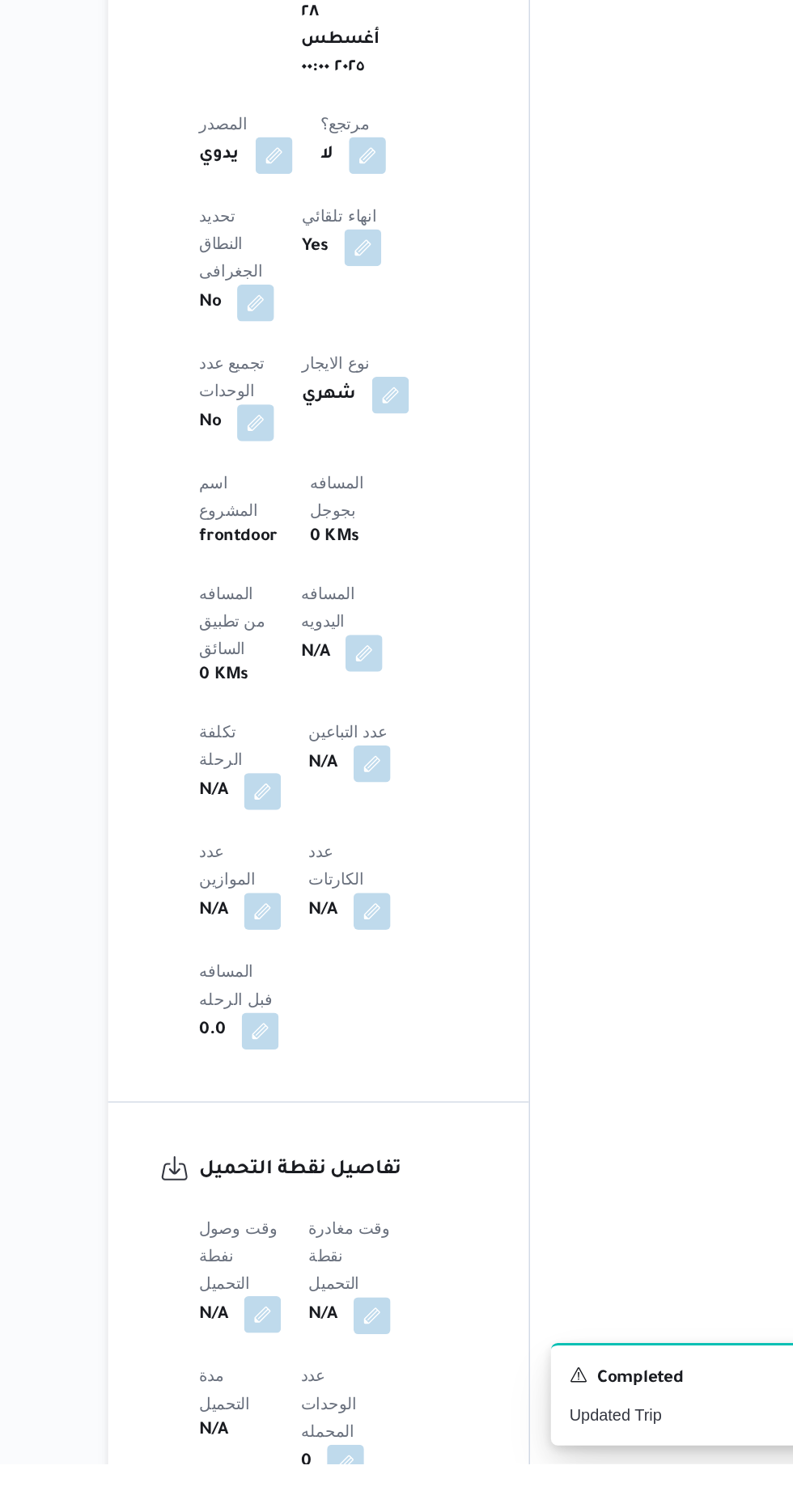
click at [312, 1394] on button "button" at bounding box center [318, 1407] width 26 height 26
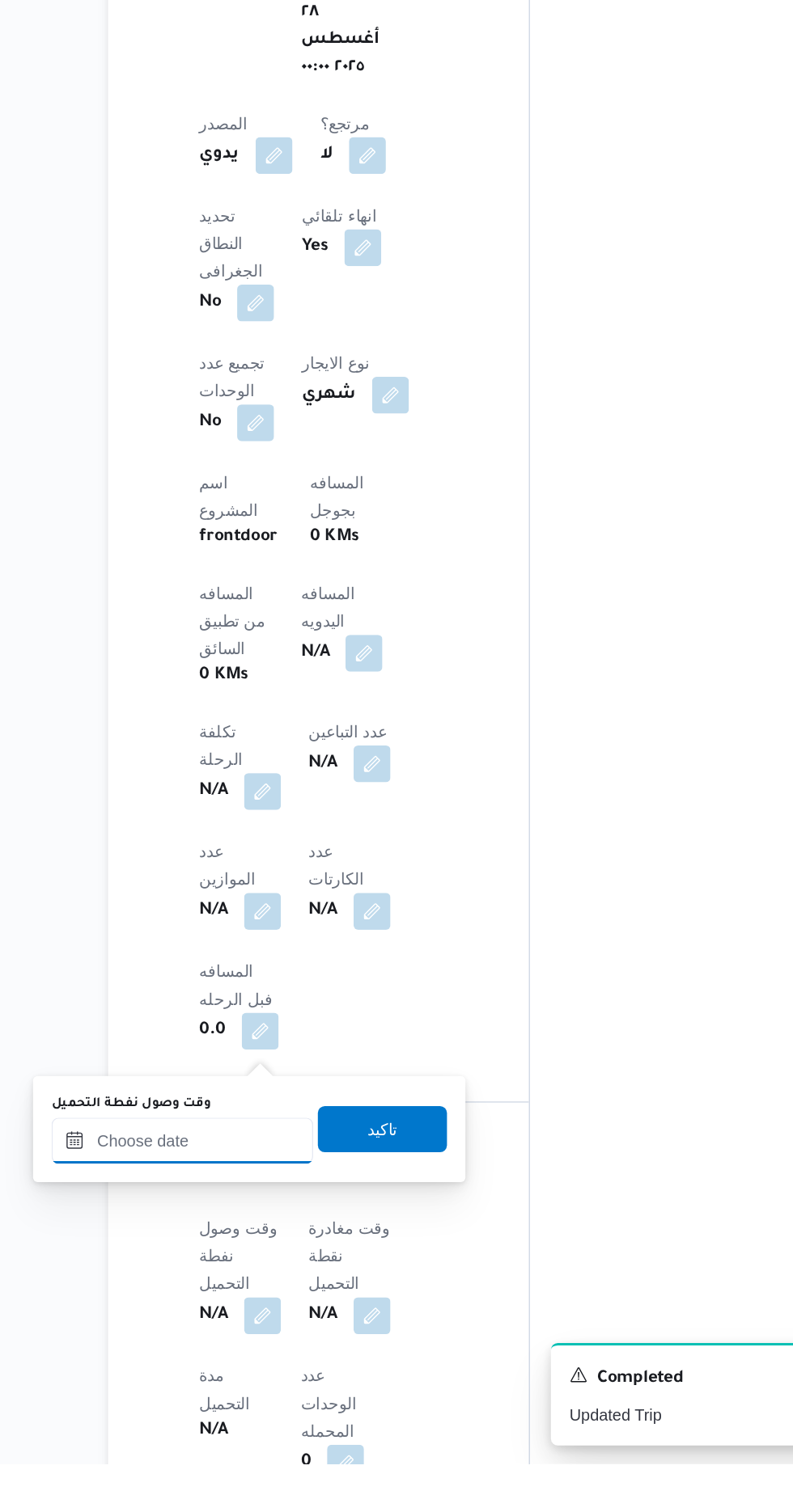
click at [272, 1289] on input "وقت وصول نفطة التحميل" at bounding box center [262, 1285] width 184 height 33
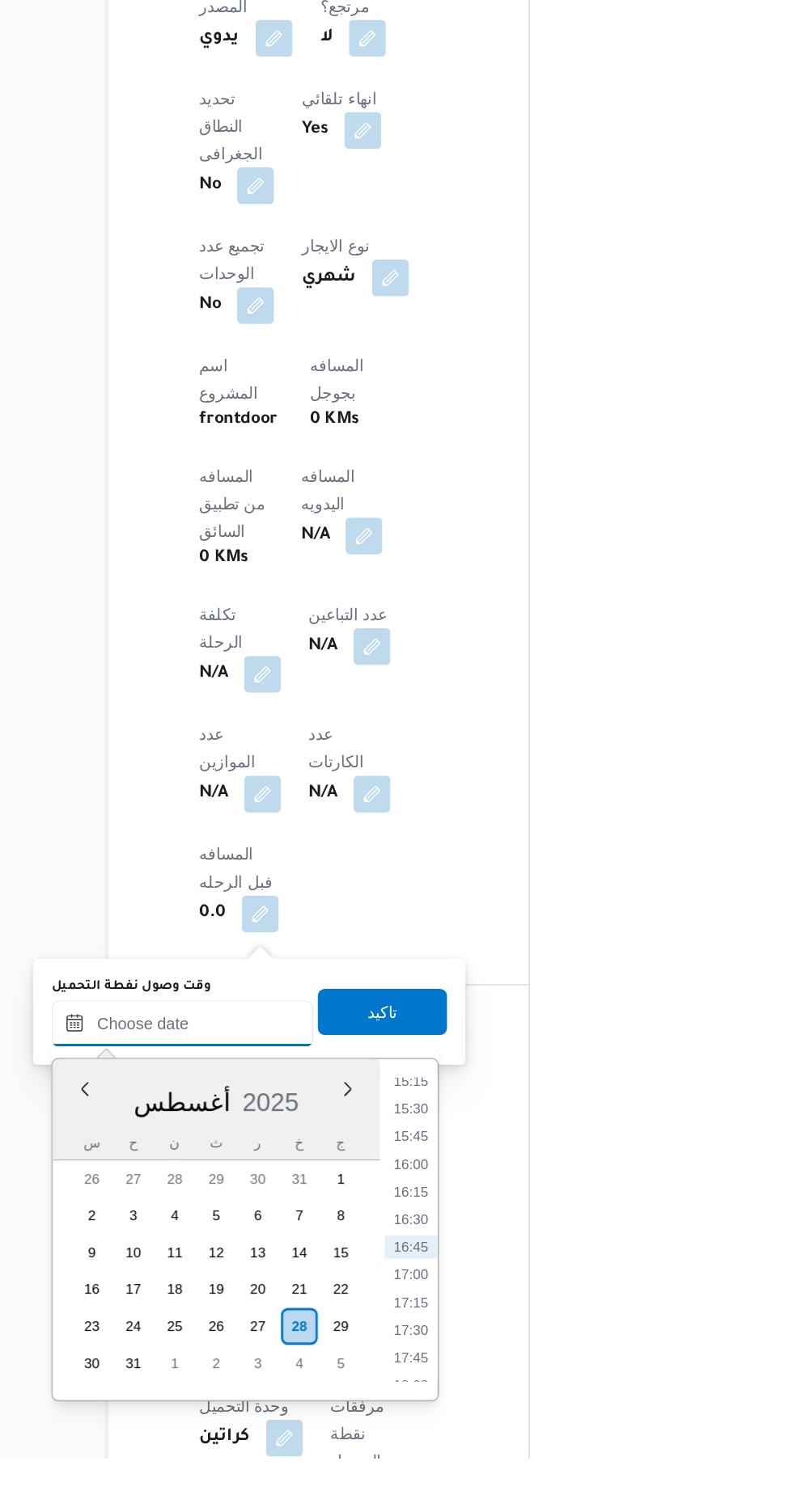
scroll to position [622, 0]
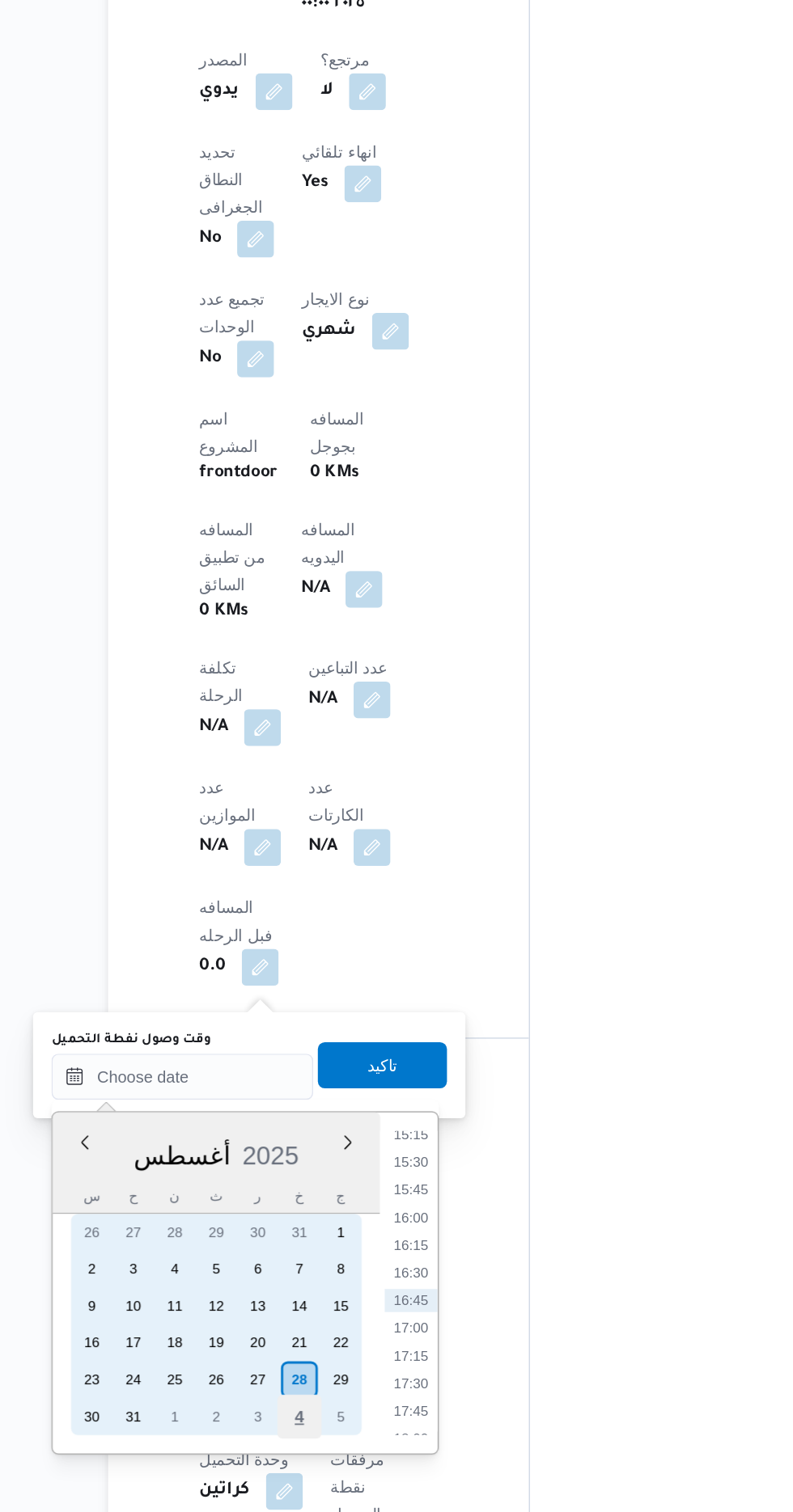
click at [343, 1440] on div "4" at bounding box center [343, 1444] width 31 height 31
type input "[DATE] ٠٠:٠٠"
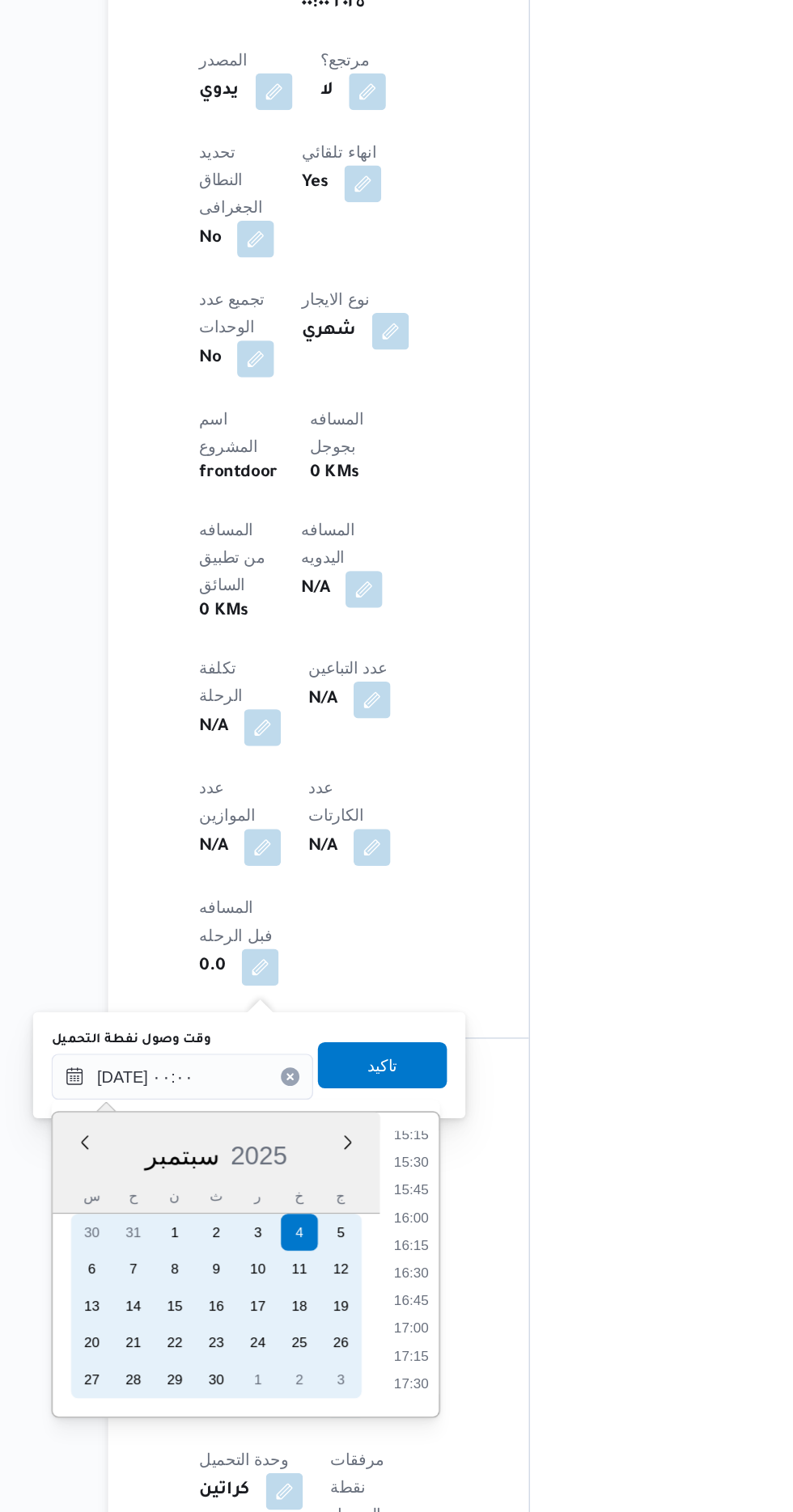
scroll to position [0, 0]
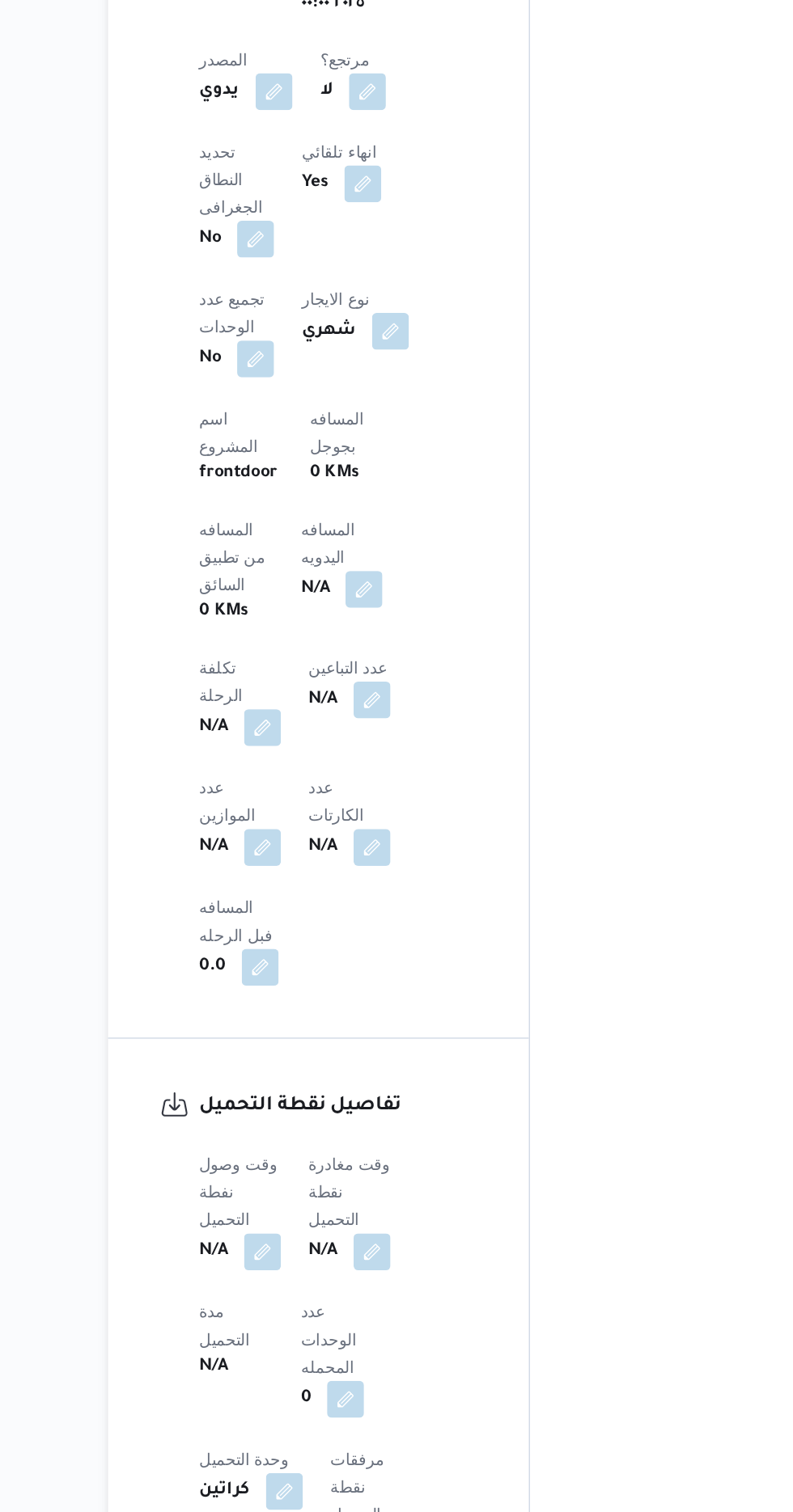
click at [548, 1061] on div "المعينون قائمة التحقق تم ادخال تفاصيل نفاط التنزيل تم ادخال السواق تم ادخال الس…" at bounding box center [640, 658] width 267 height 1969
click at [312, 1315] on button "button" at bounding box center [318, 1327] width 26 height 26
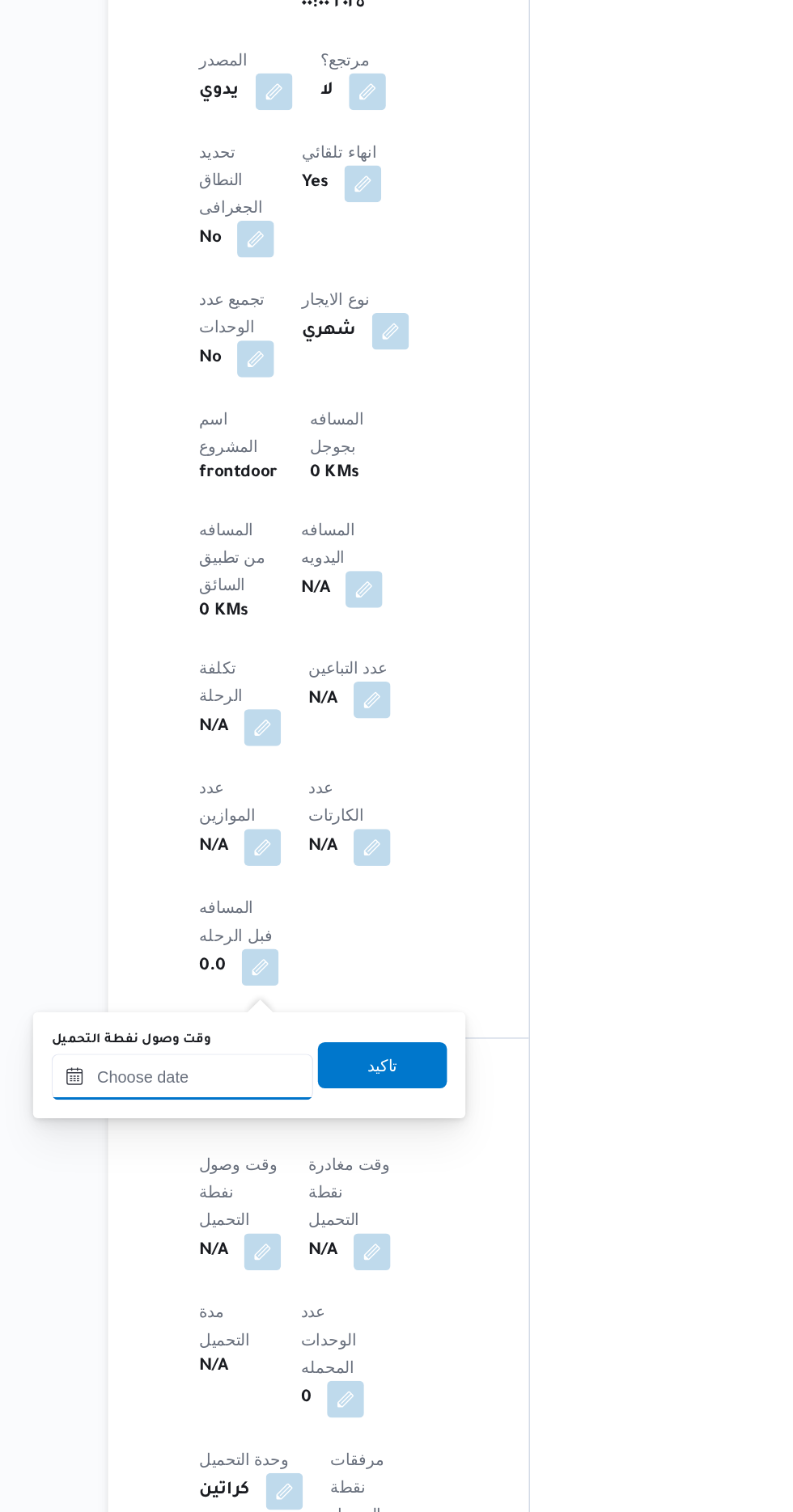
click at [266, 1207] on input "وقت وصول نفطة التحميل" at bounding box center [262, 1206] width 184 height 33
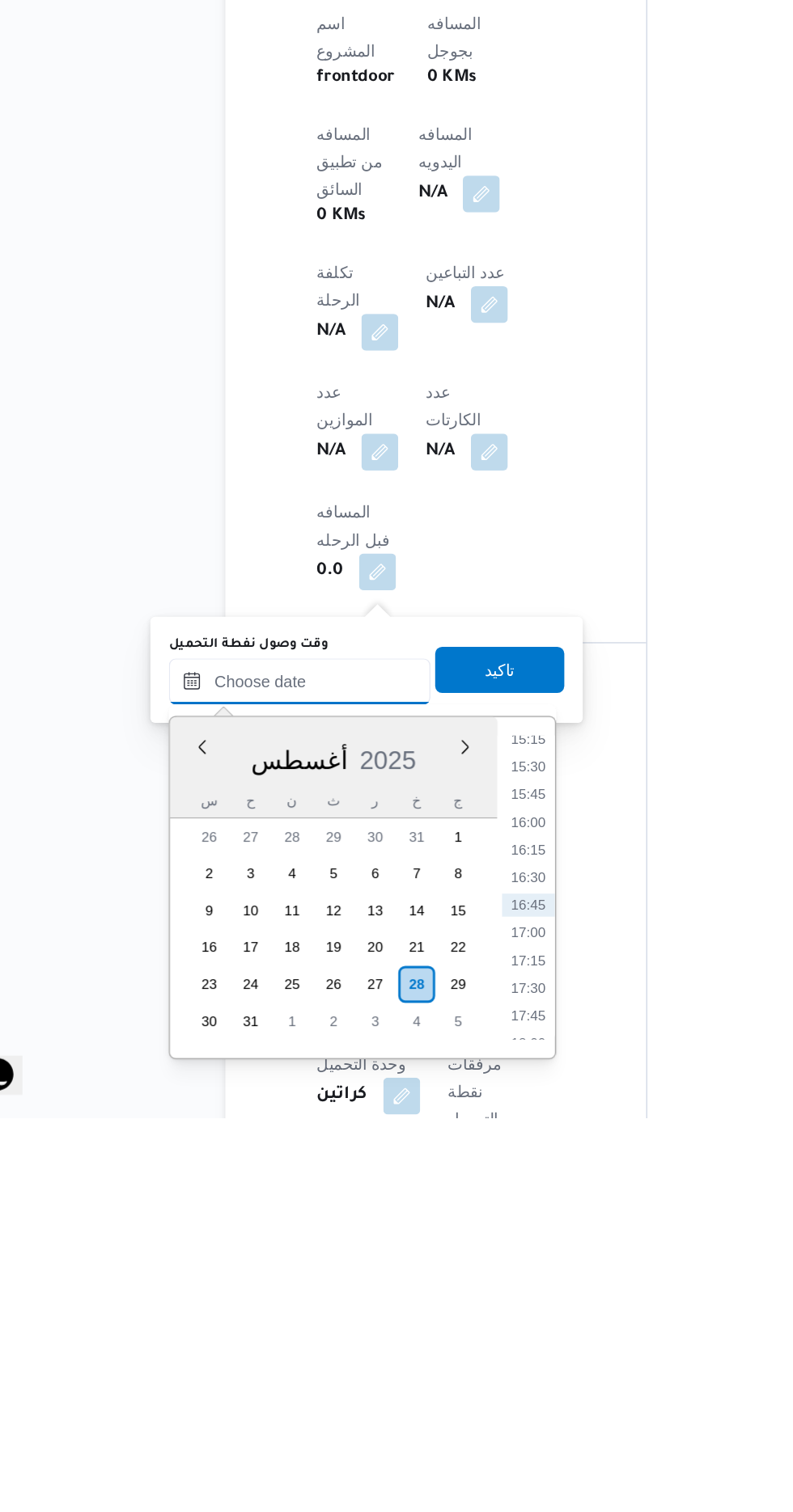
scroll to position [631, 0]
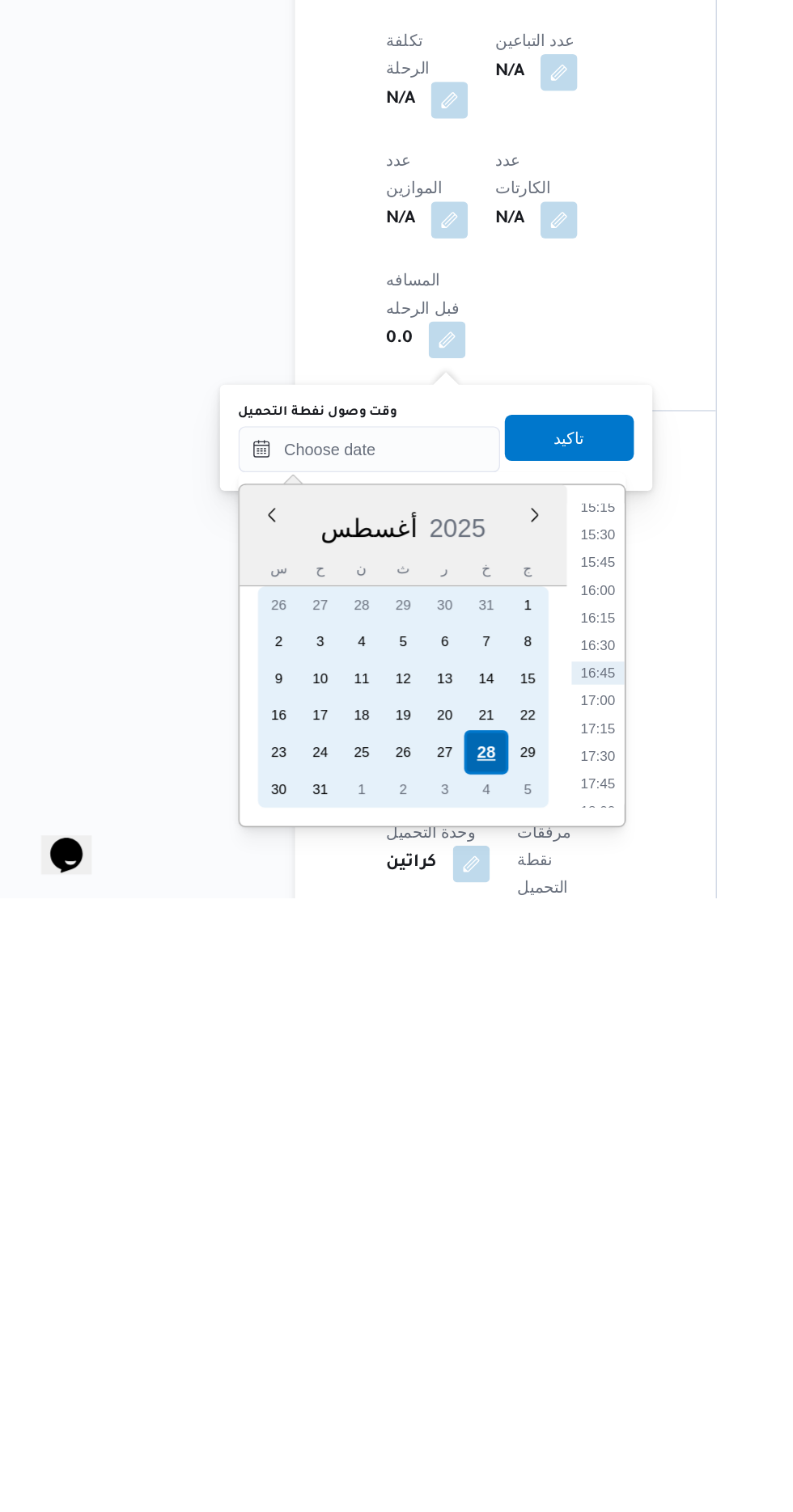
click at [346, 1402] on div "28" at bounding box center [343, 1410] width 31 height 31
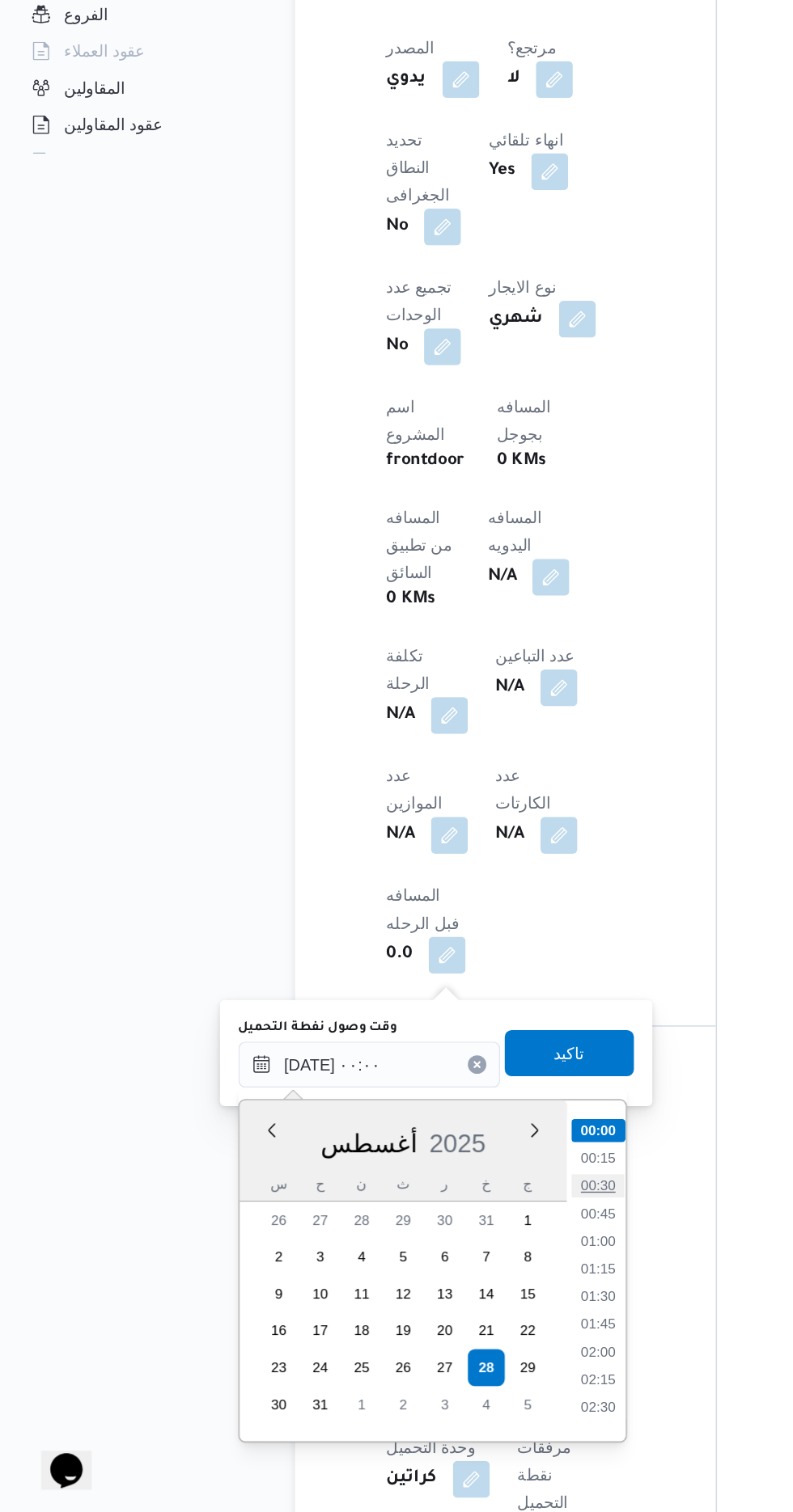
click at [430, 1282] on li "00:30" at bounding box center [422, 1283] width 37 height 16
type input "[DATE] ٠٠:٣٠"
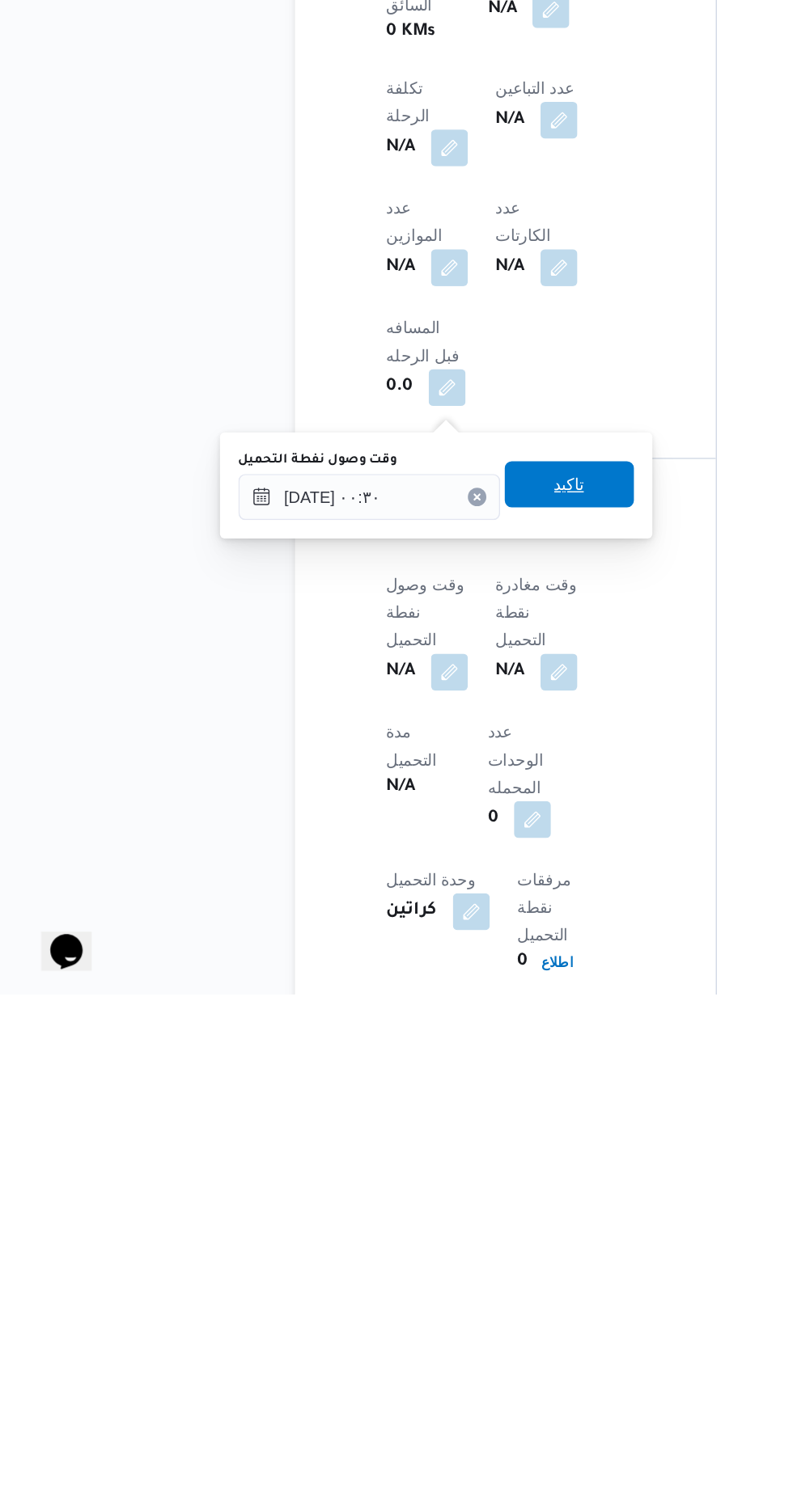
click at [429, 1159] on span "تاكيد" at bounding box center [402, 1155] width 91 height 33
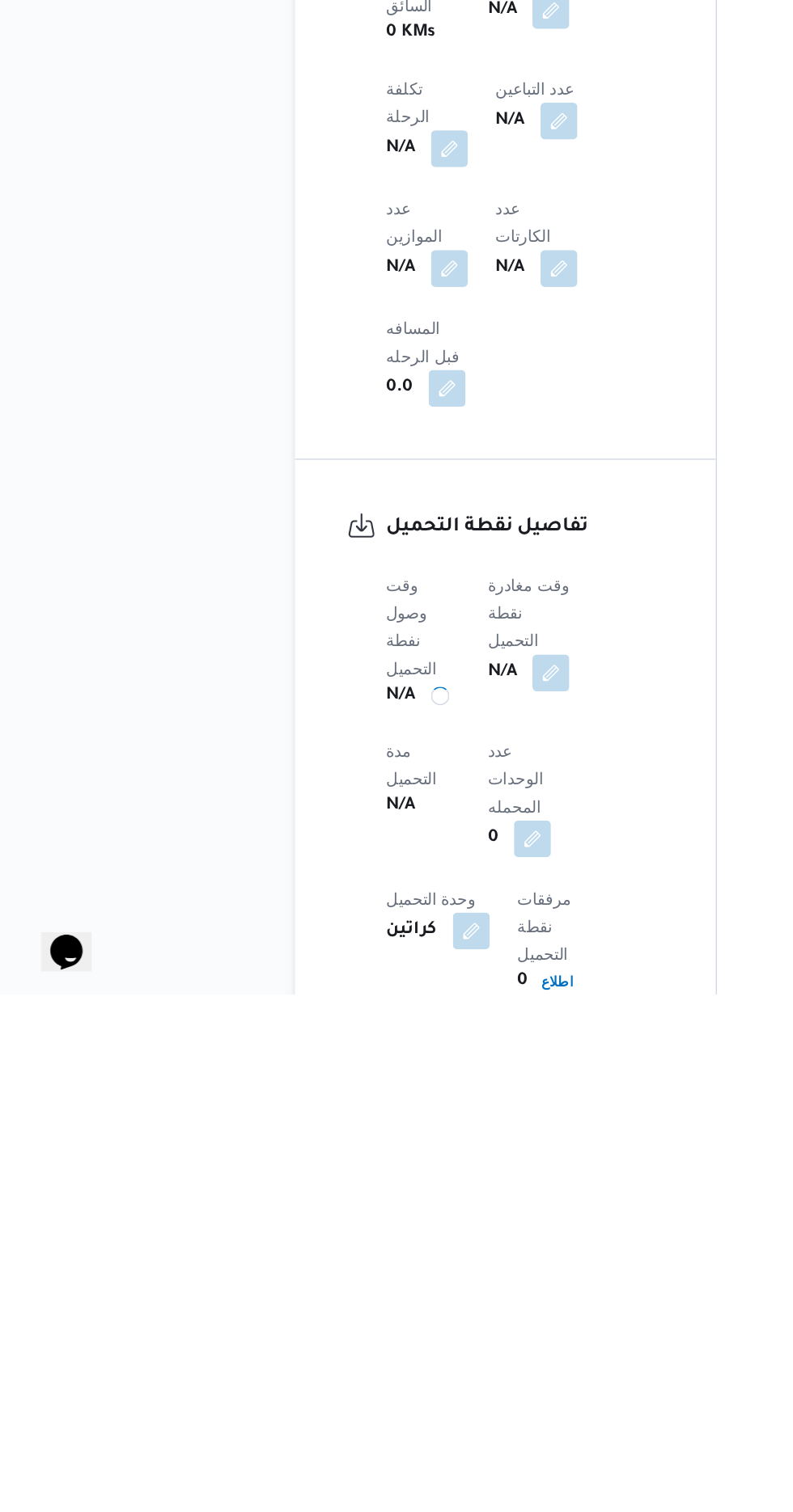
scroll to position [665, 0]
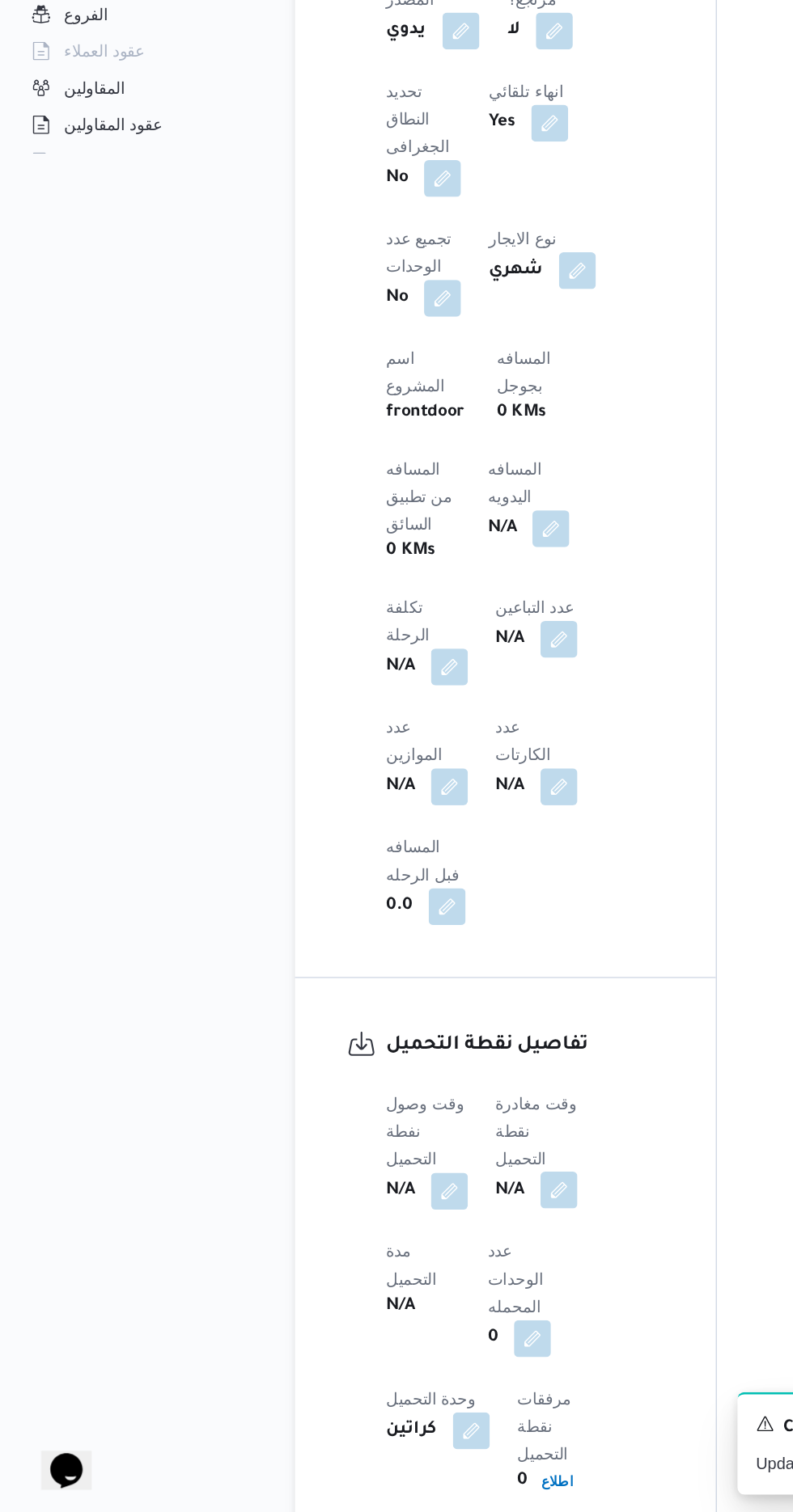
click at [406, 1273] on button "button" at bounding box center [395, 1286] width 26 height 26
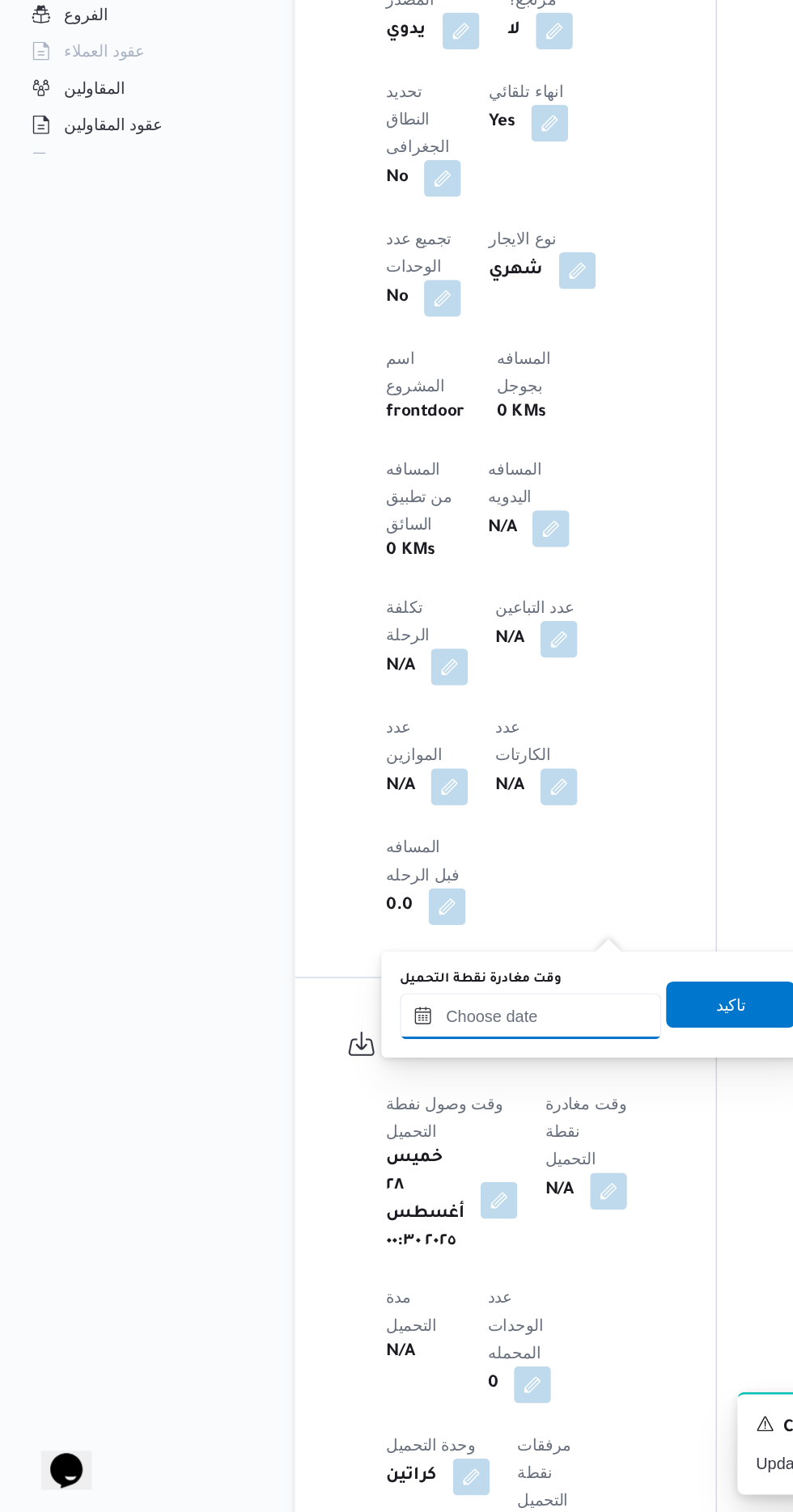
click at [380, 1161] on input "وقت مغادرة نقطة التحميل" at bounding box center [375, 1163] width 184 height 33
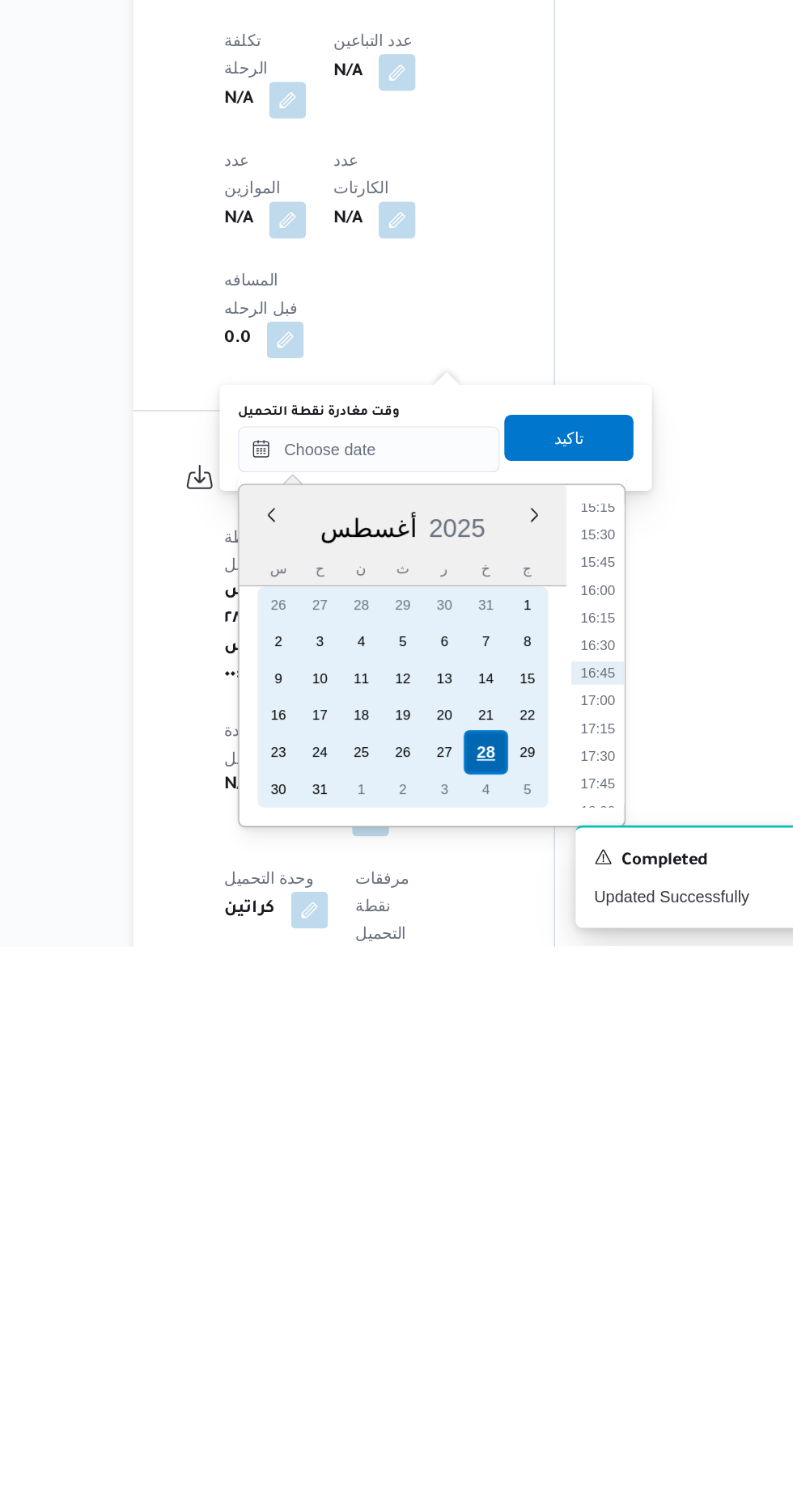
click at [457, 1374] on div "28" at bounding box center [458, 1376] width 31 height 31
type input "[DATE] ٠٠:٠٠"
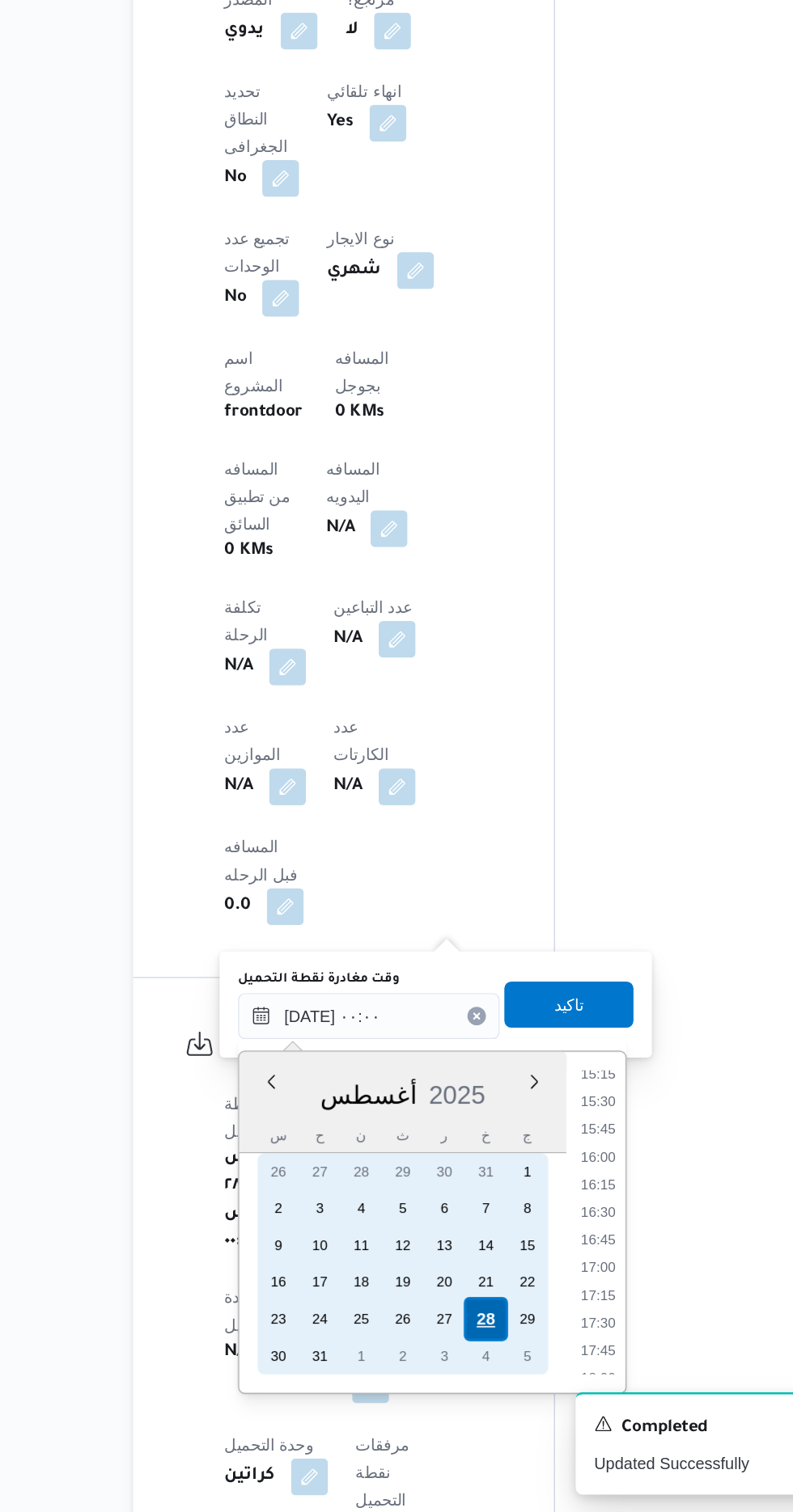
scroll to position [0, 0]
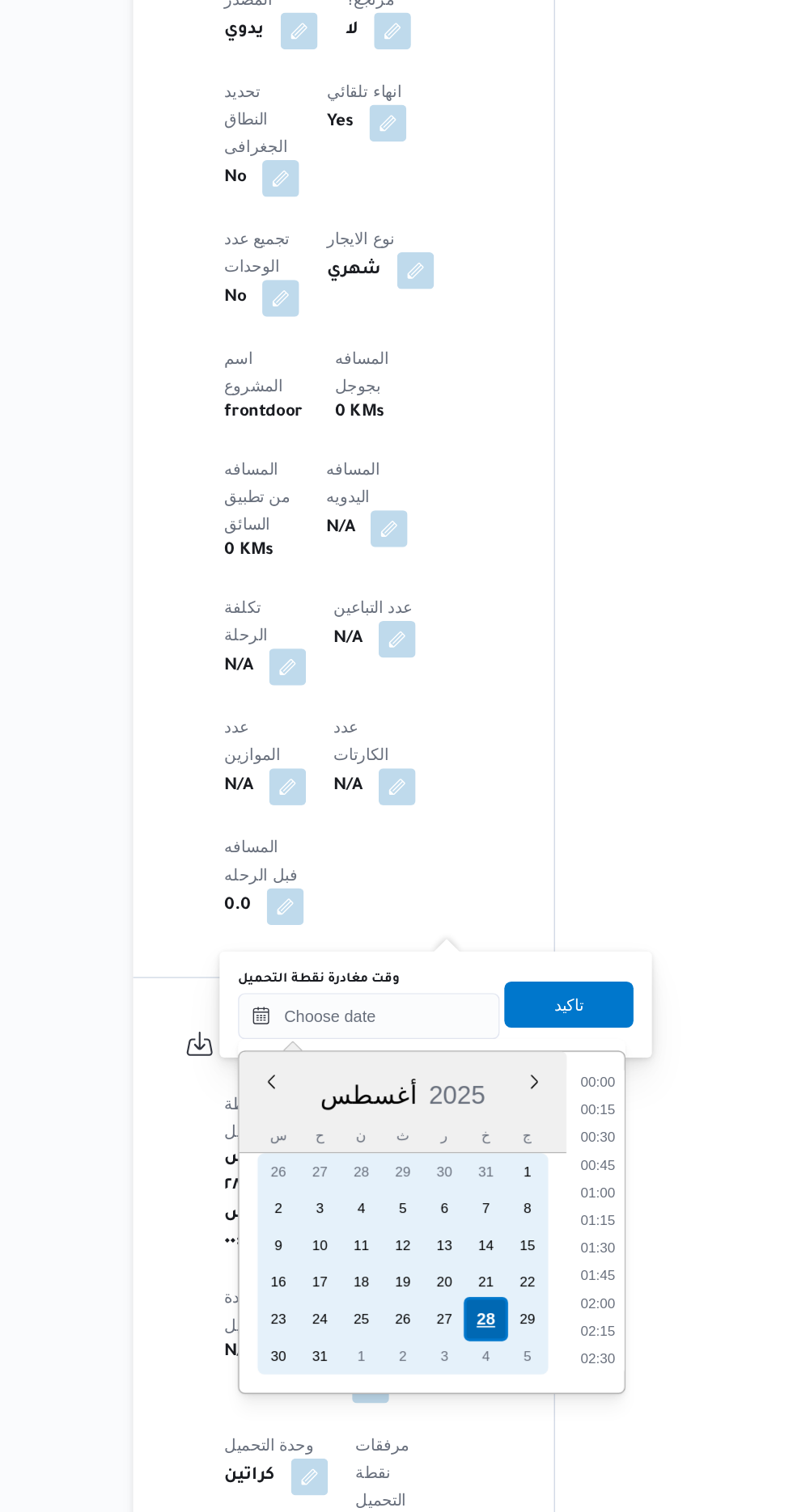
click at [458, 1372] on div "28" at bounding box center [458, 1376] width 31 height 31
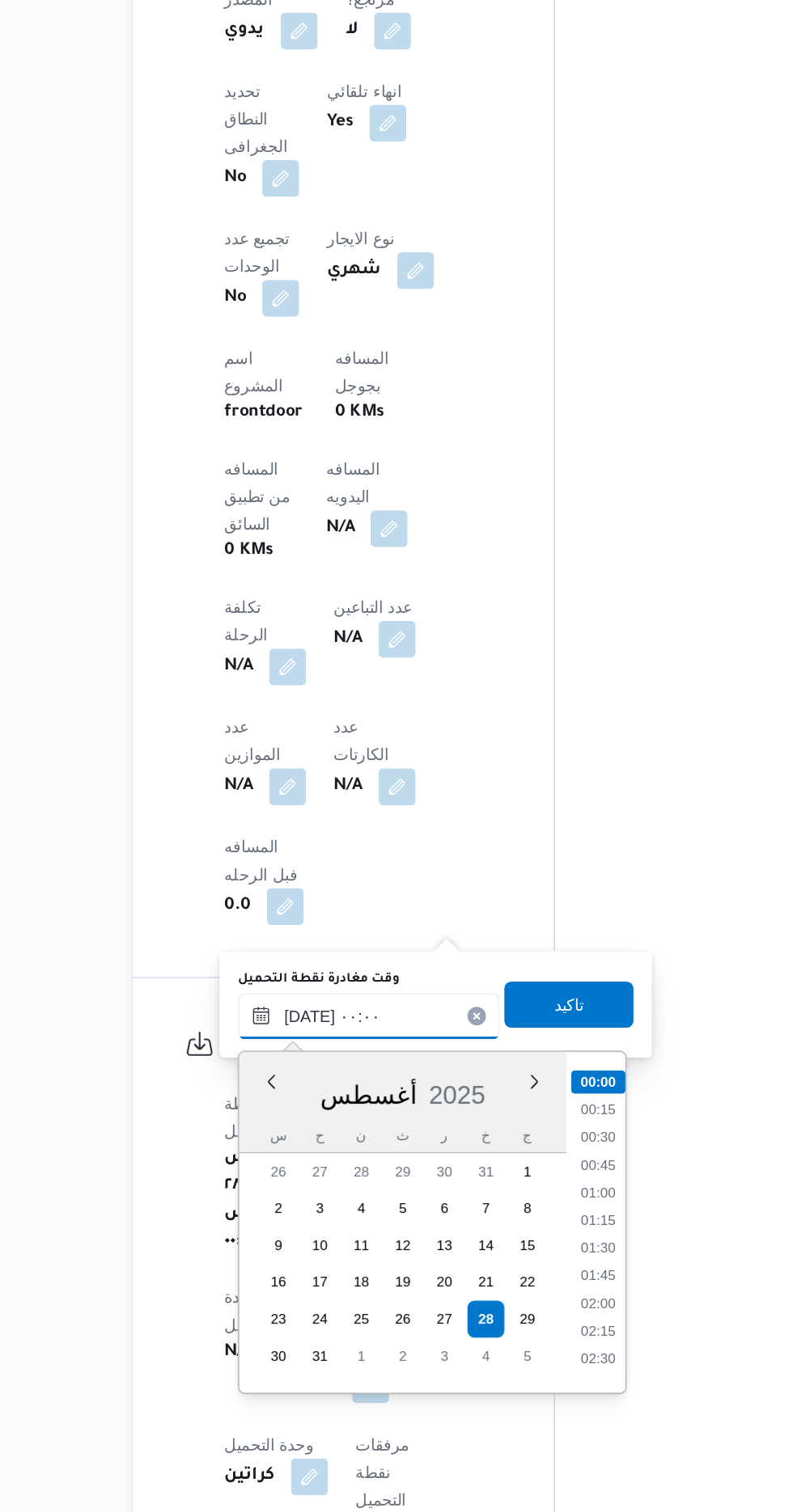
click at [286, 1174] on input "[DATE] ٠٠:٠٠" at bounding box center [375, 1163] width 184 height 33
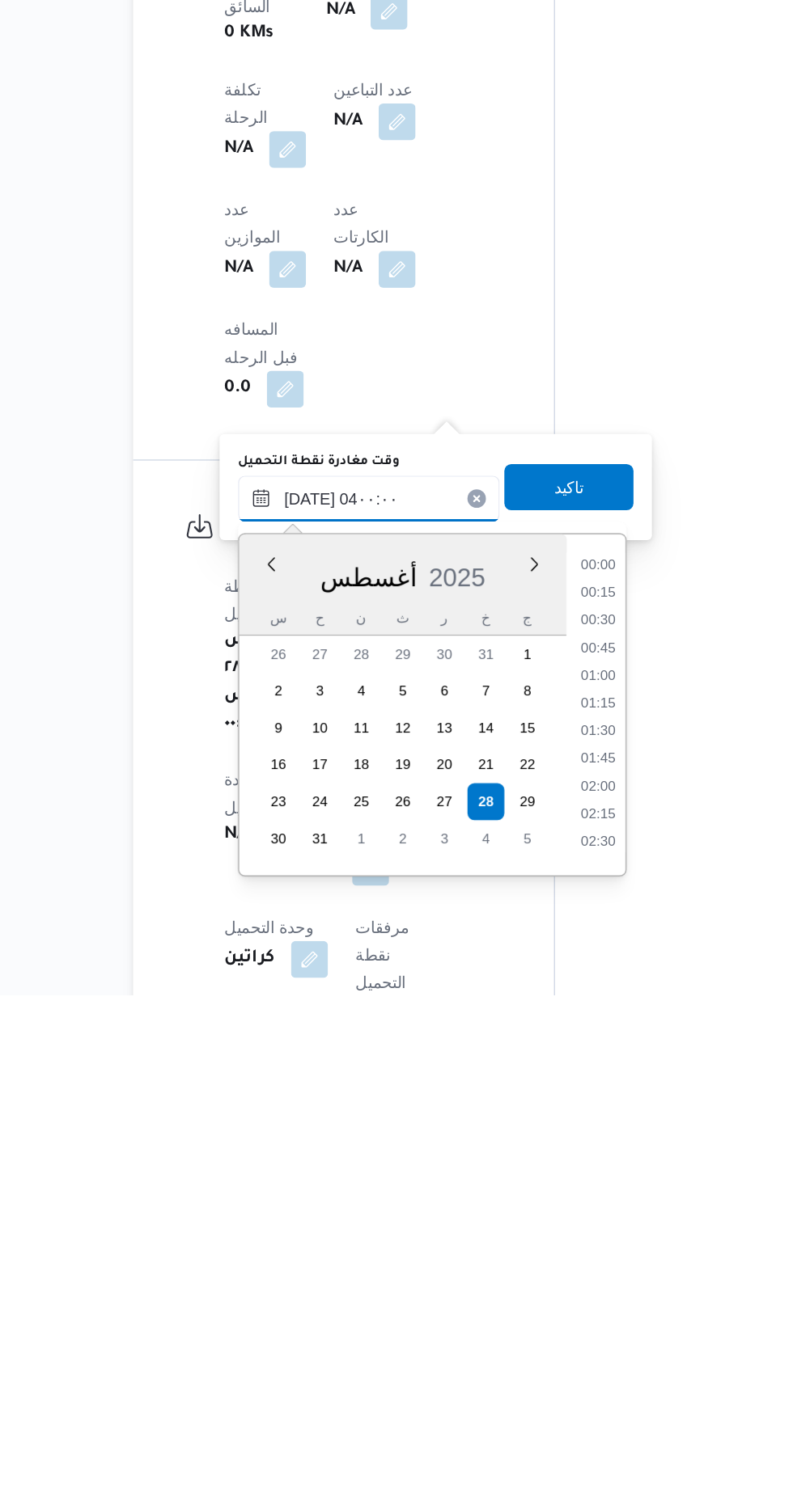
scroll to position [115, 0]
click at [535, 1385] on li "03:45" at bounding box center [536, 1386] width 37 height 16
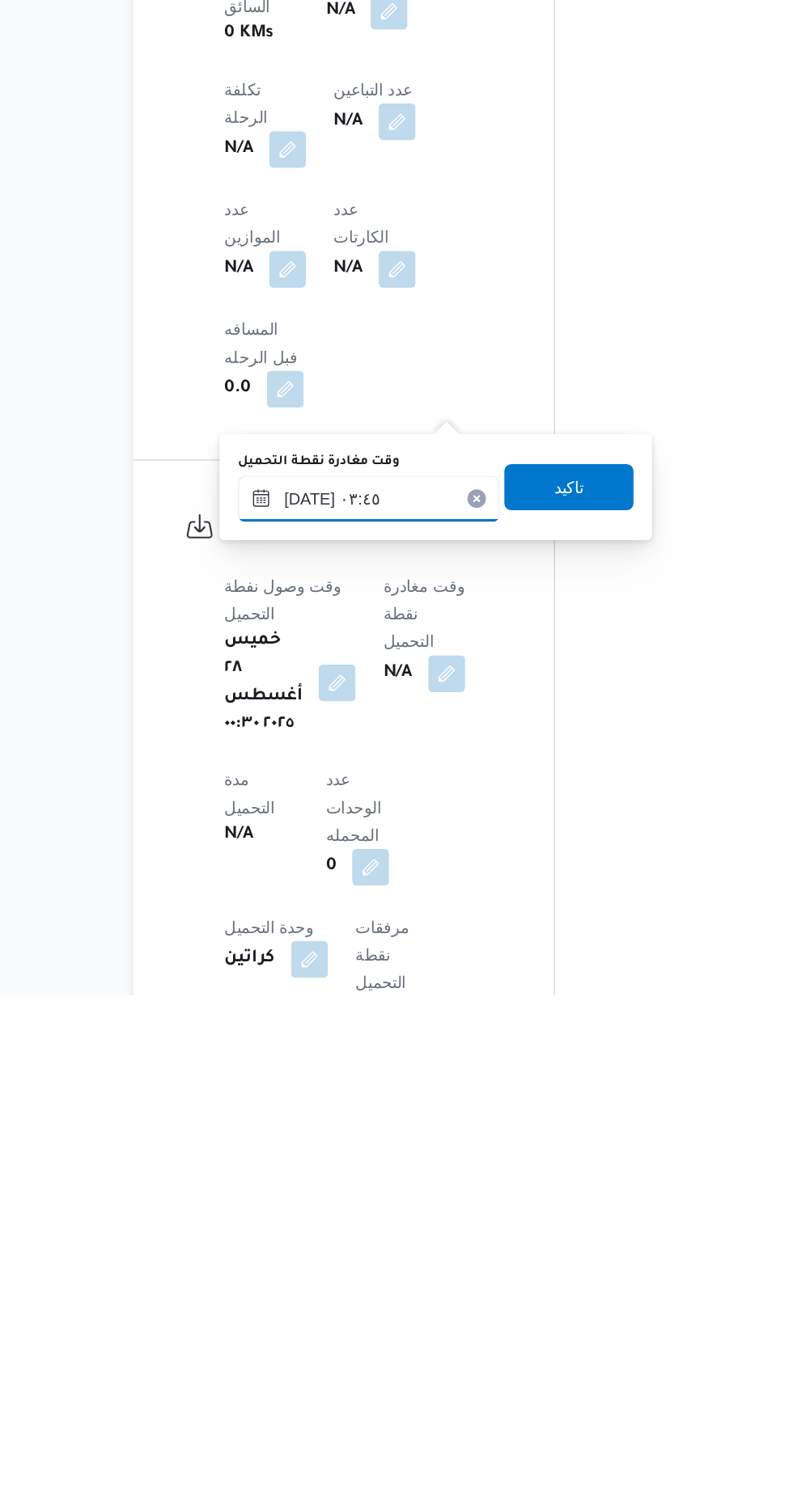
click at [418, 1160] on input "[DATE] ٠٣:٤٥" at bounding box center [375, 1163] width 184 height 33
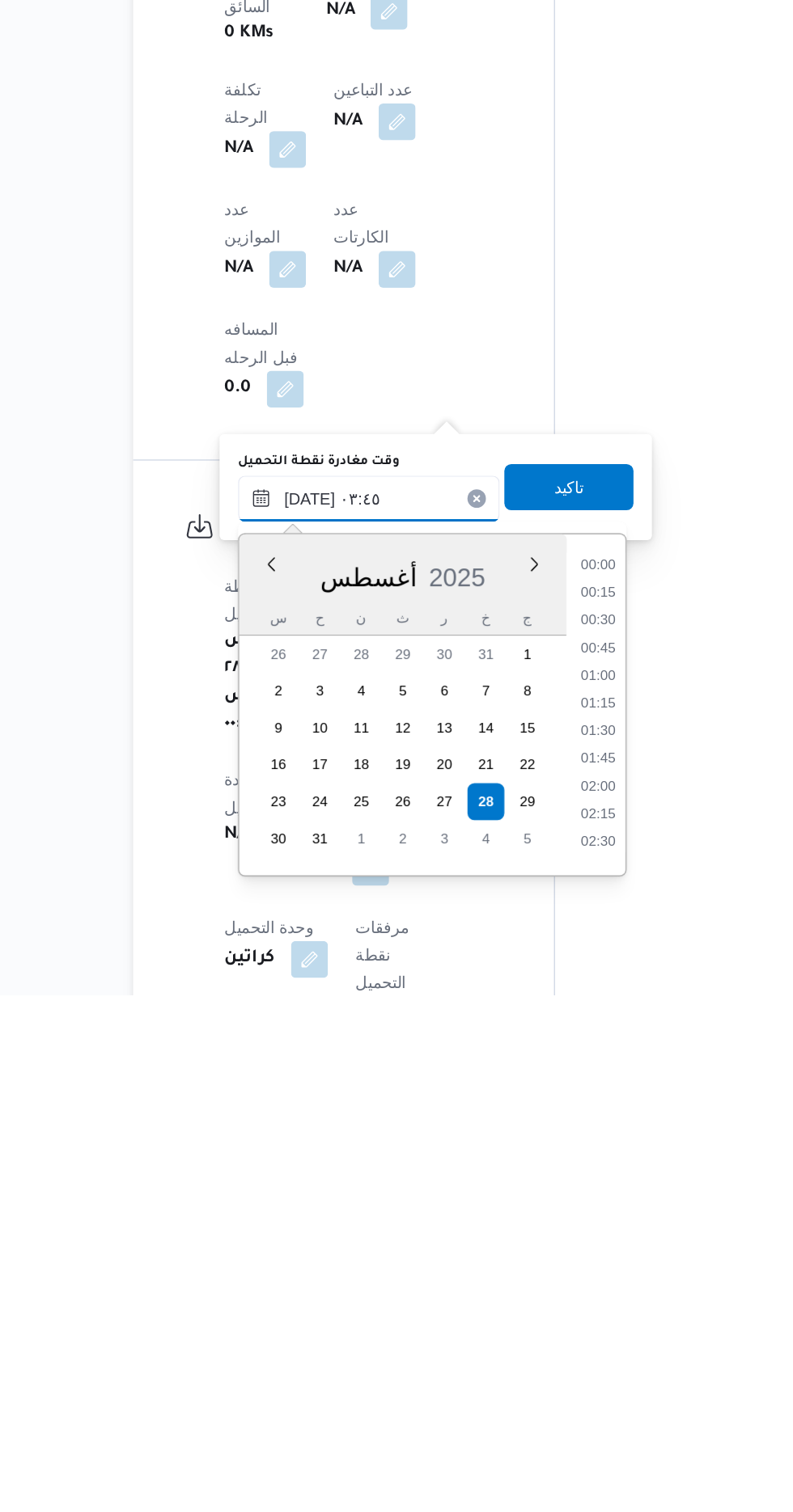
scroll to position [179, 0]
click at [542, 1339] on li "04:00" at bounding box center [536, 1341] width 37 height 16
type input "[DATE] ٠٤:٠٠"
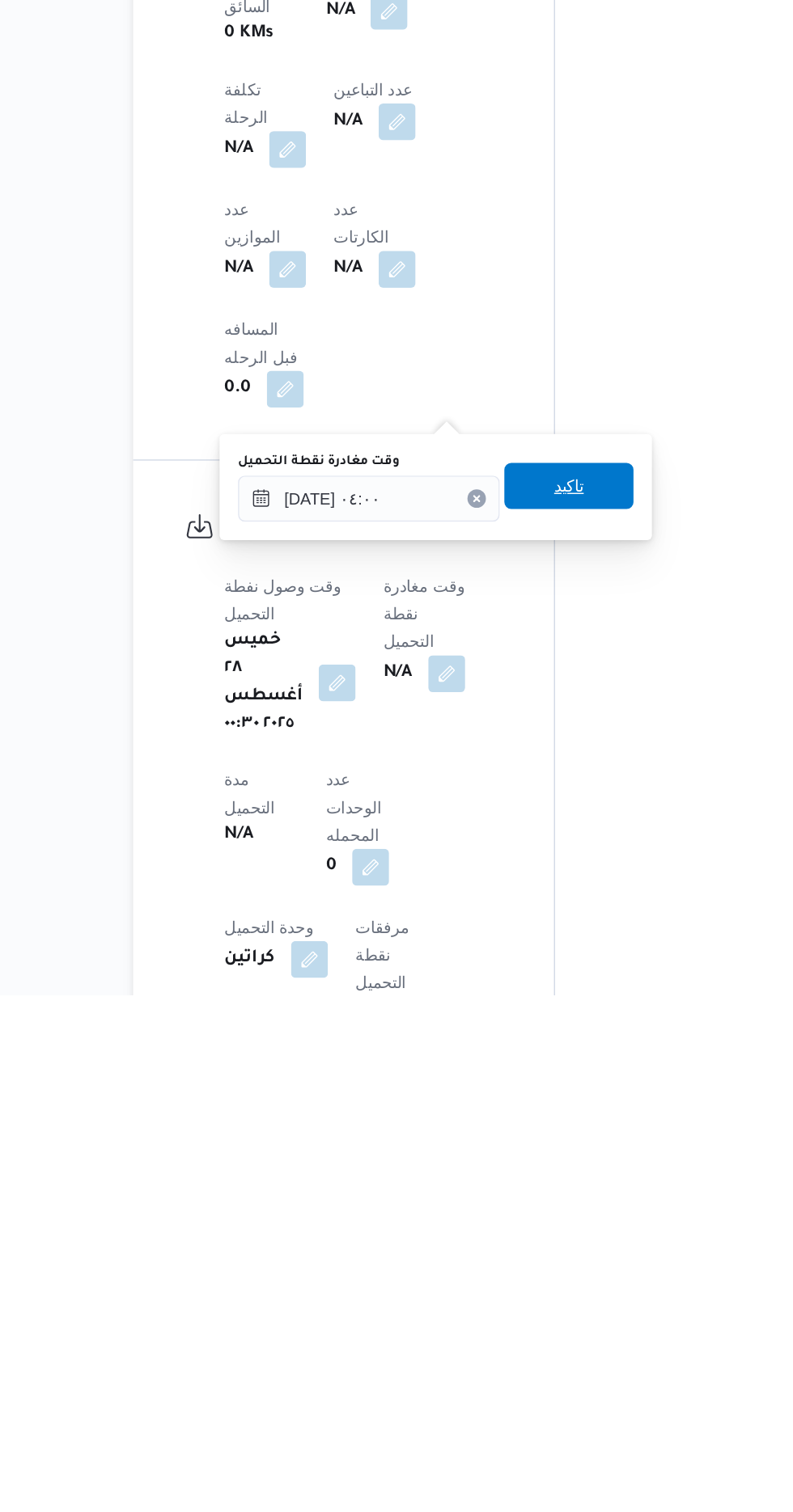
click at [527, 1154] on span "تاكيد" at bounding box center [516, 1154] width 21 height 19
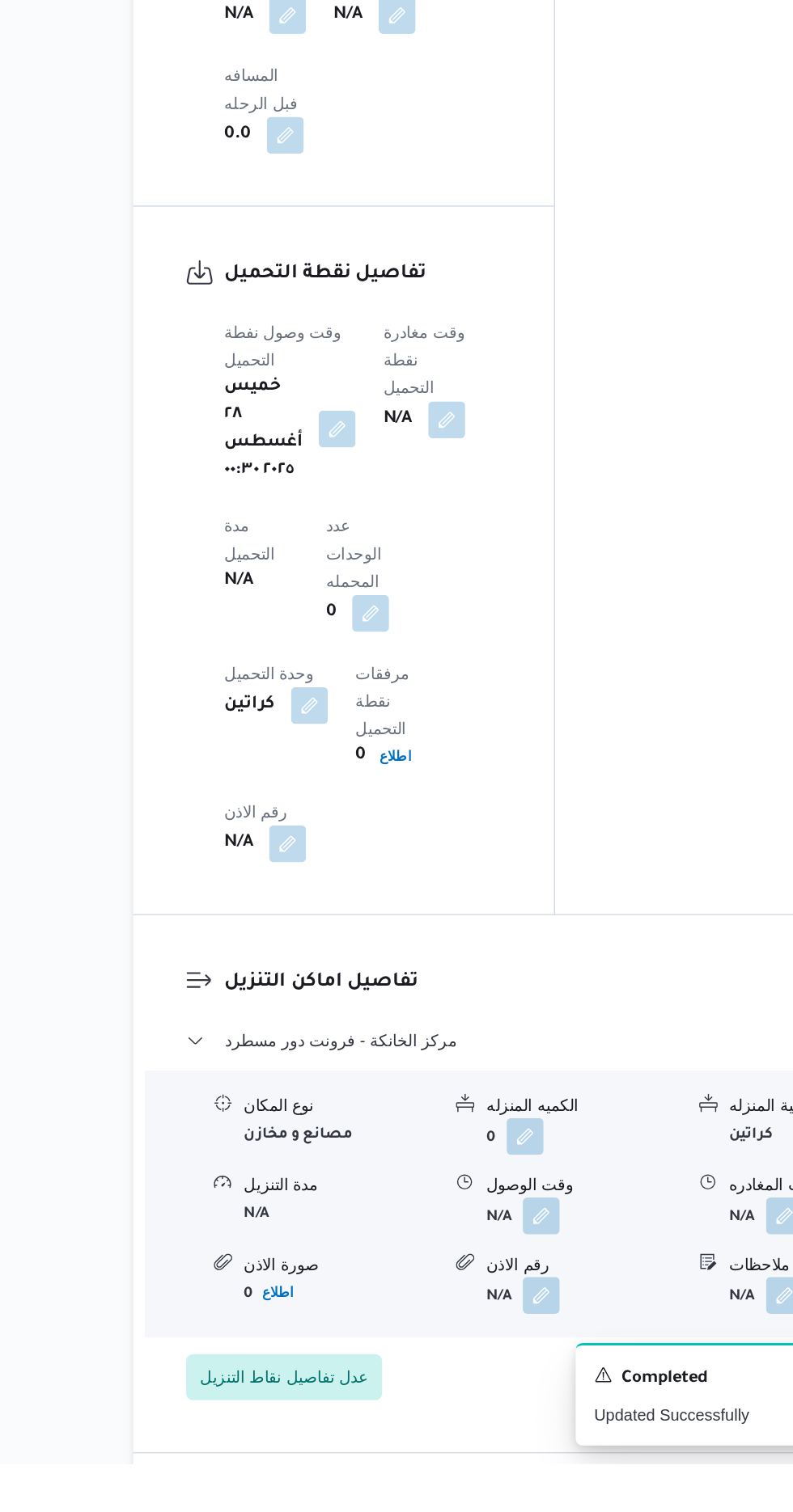
scroll to position [1175, 0]
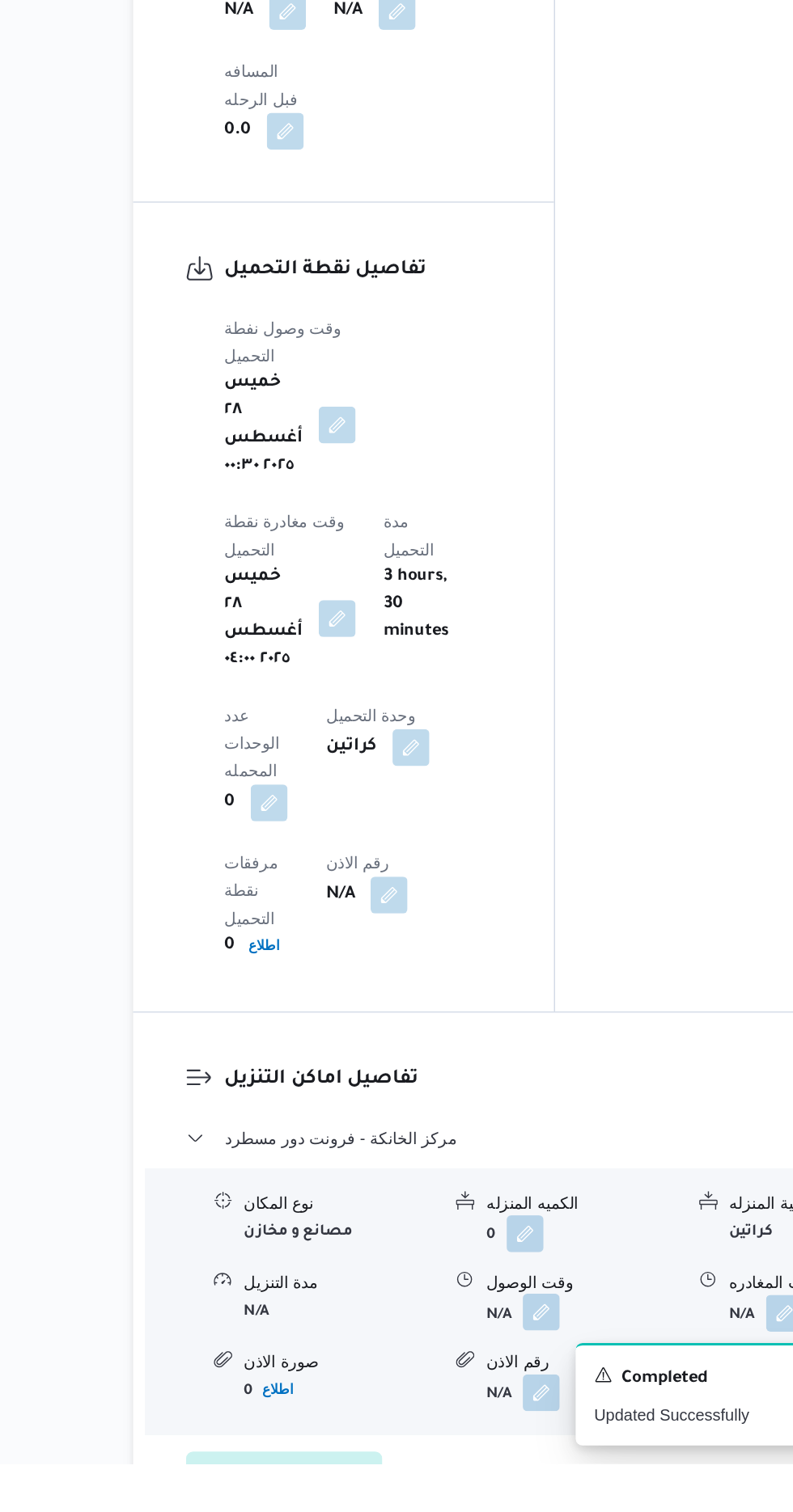
click at [505, 1392] on button "button" at bounding box center [497, 1405] width 26 height 26
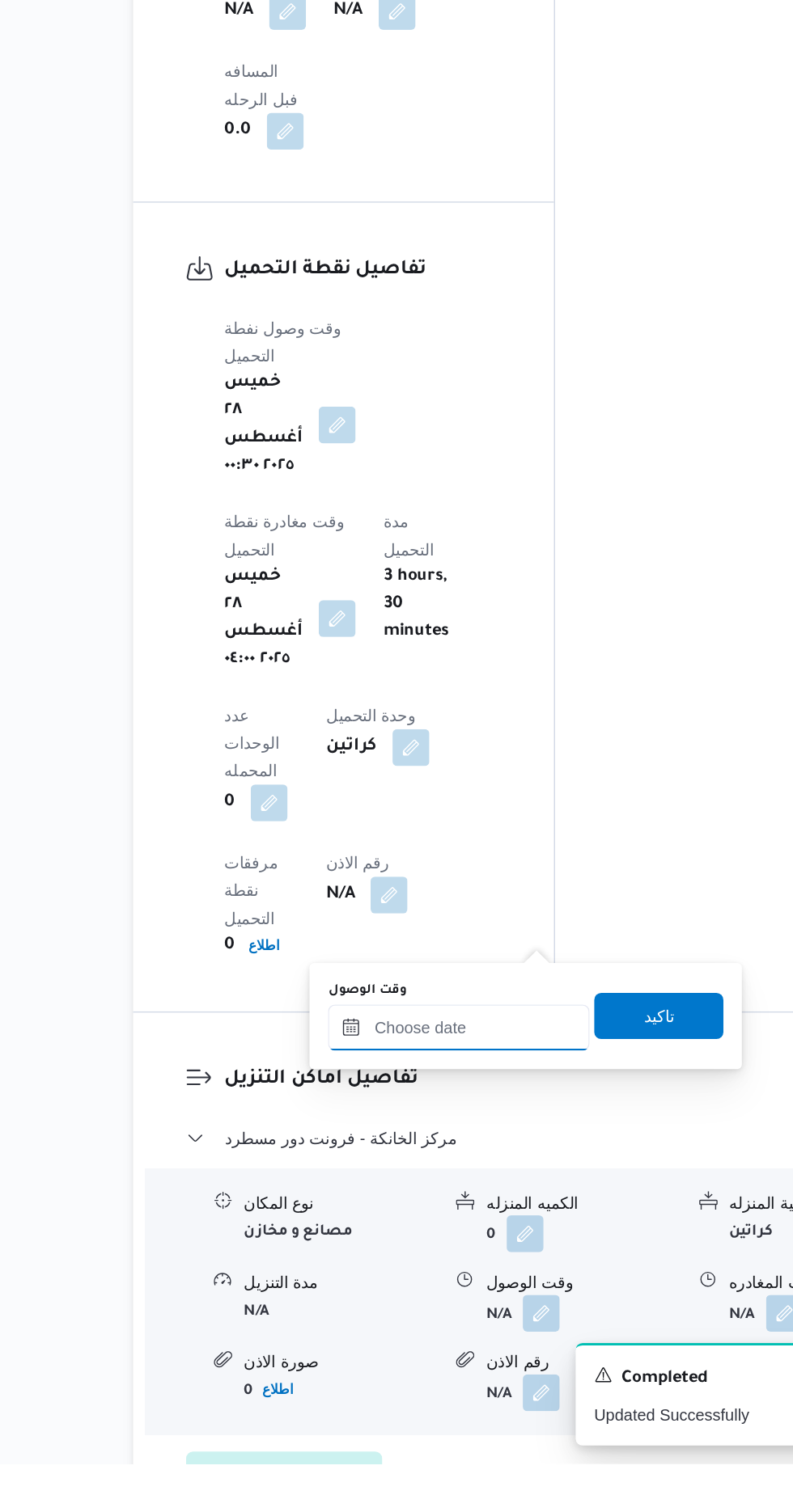
click at [469, 1209] on input "وقت الوصول" at bounding box center [439, 1206] width 184 height 33
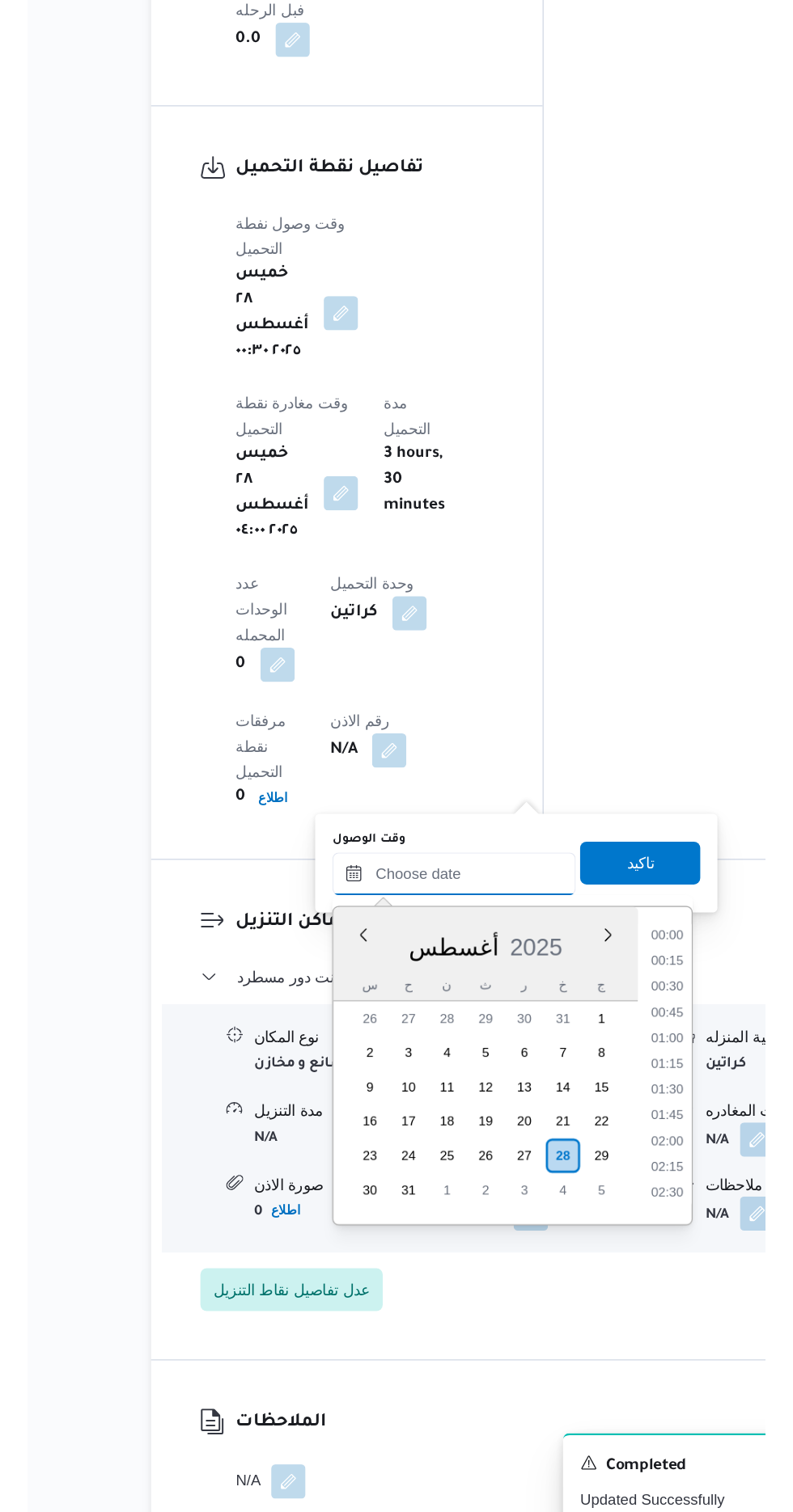
scroll to position [1189, 0]
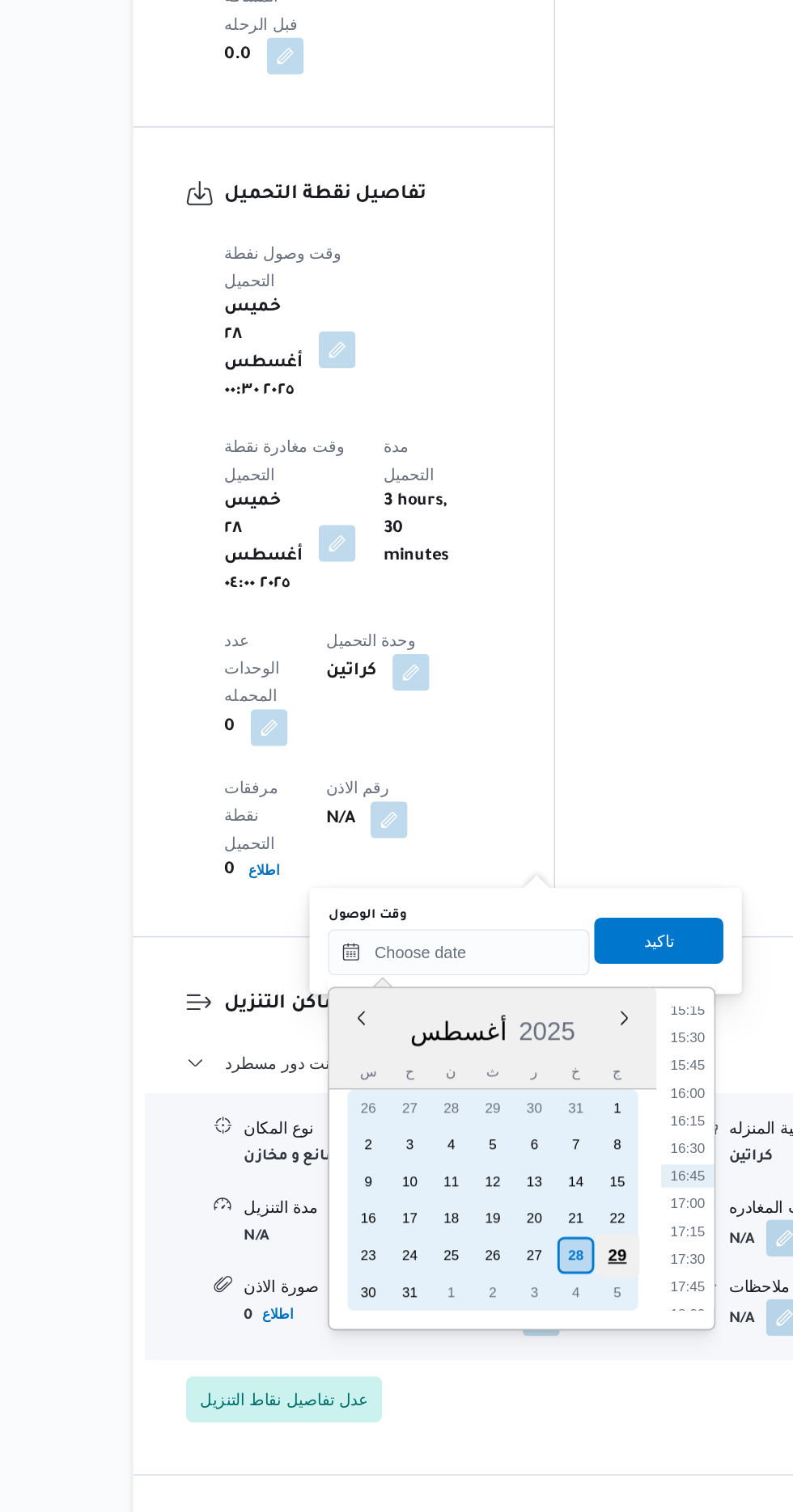
click at [547, 1328] on div "29" at bounding box center [550, 1331] width 31 height 31
click at [521, 1329] on div "28" at bounding box center [521, 1332] width 31 height 31
click at [525, 1333] on div "28" at bounding box center [521, 1332] width 31 height 31
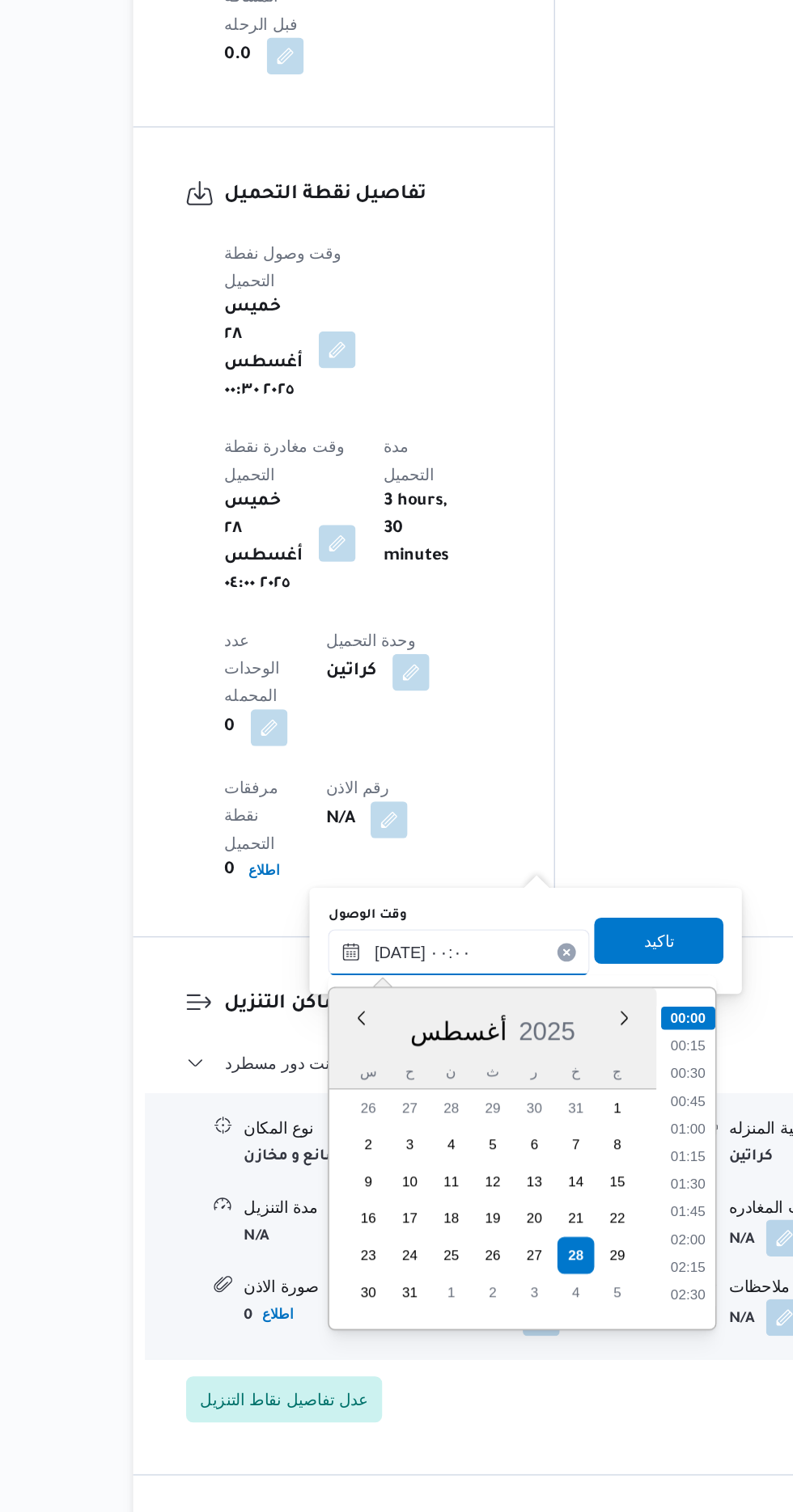
click at [380, 1118] on input "[DATE] ٠٠:٠٠" at bounding box center [439, 1119] width 184 height 33
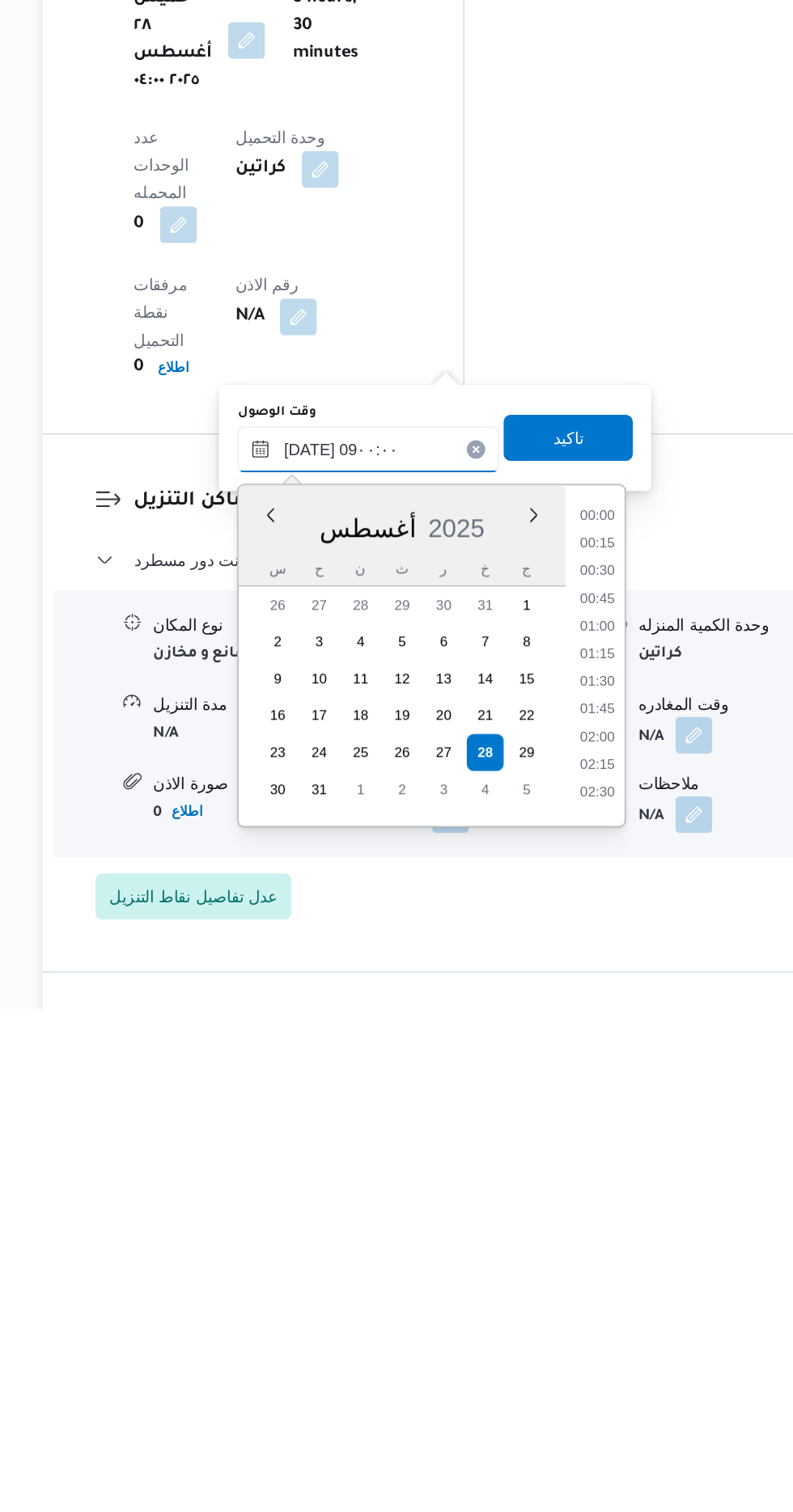
scroll to position [503, 0]
click at [603, 1321] on li "08:30" at bounding box center [600, 1322] width 37 height 16
type input "[DATE] ٠٨:٣٠"
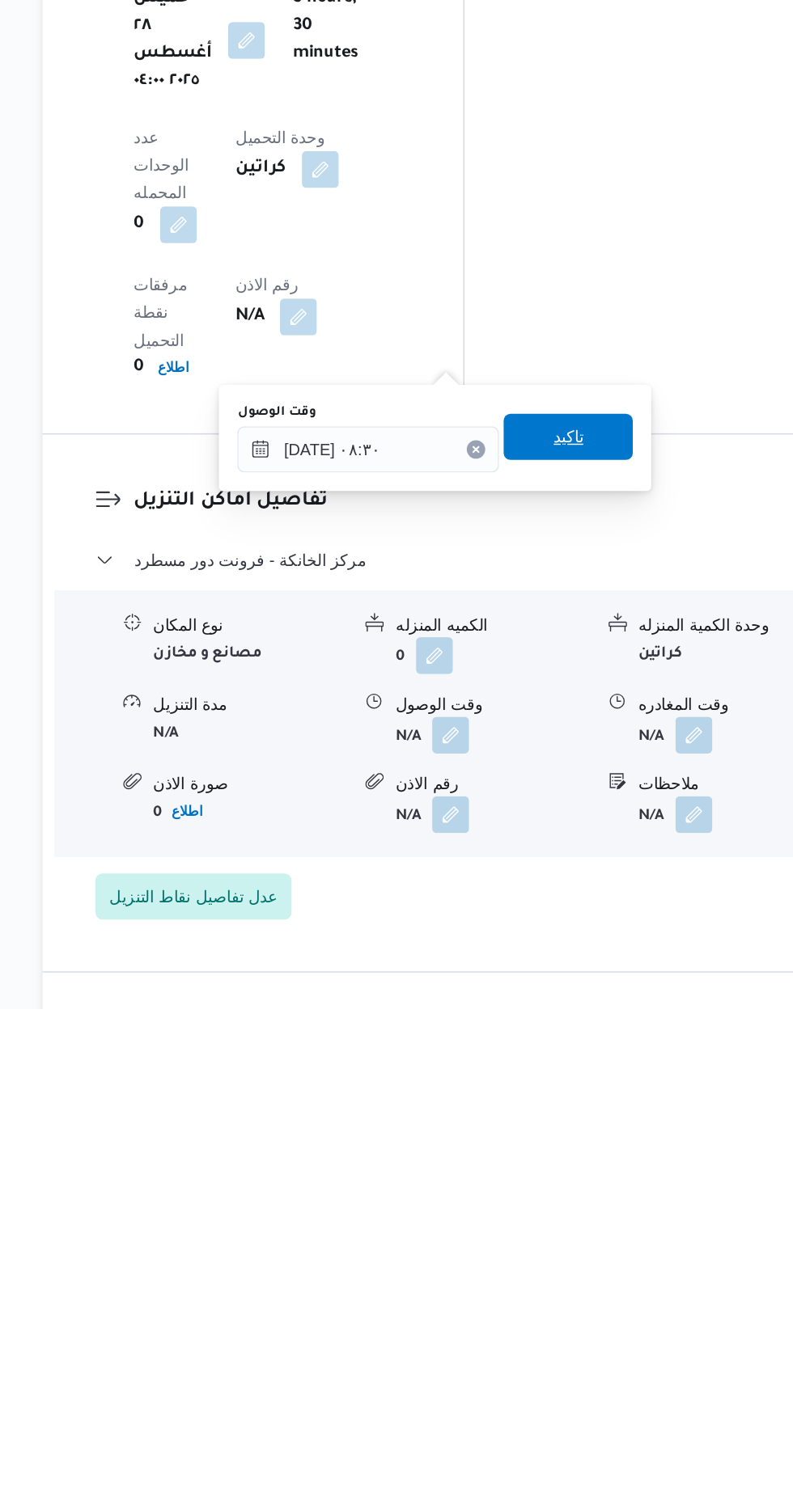
click at [612, 1107] on span "تاكيد" at bounding box center [579, 1110] width 91 height 33
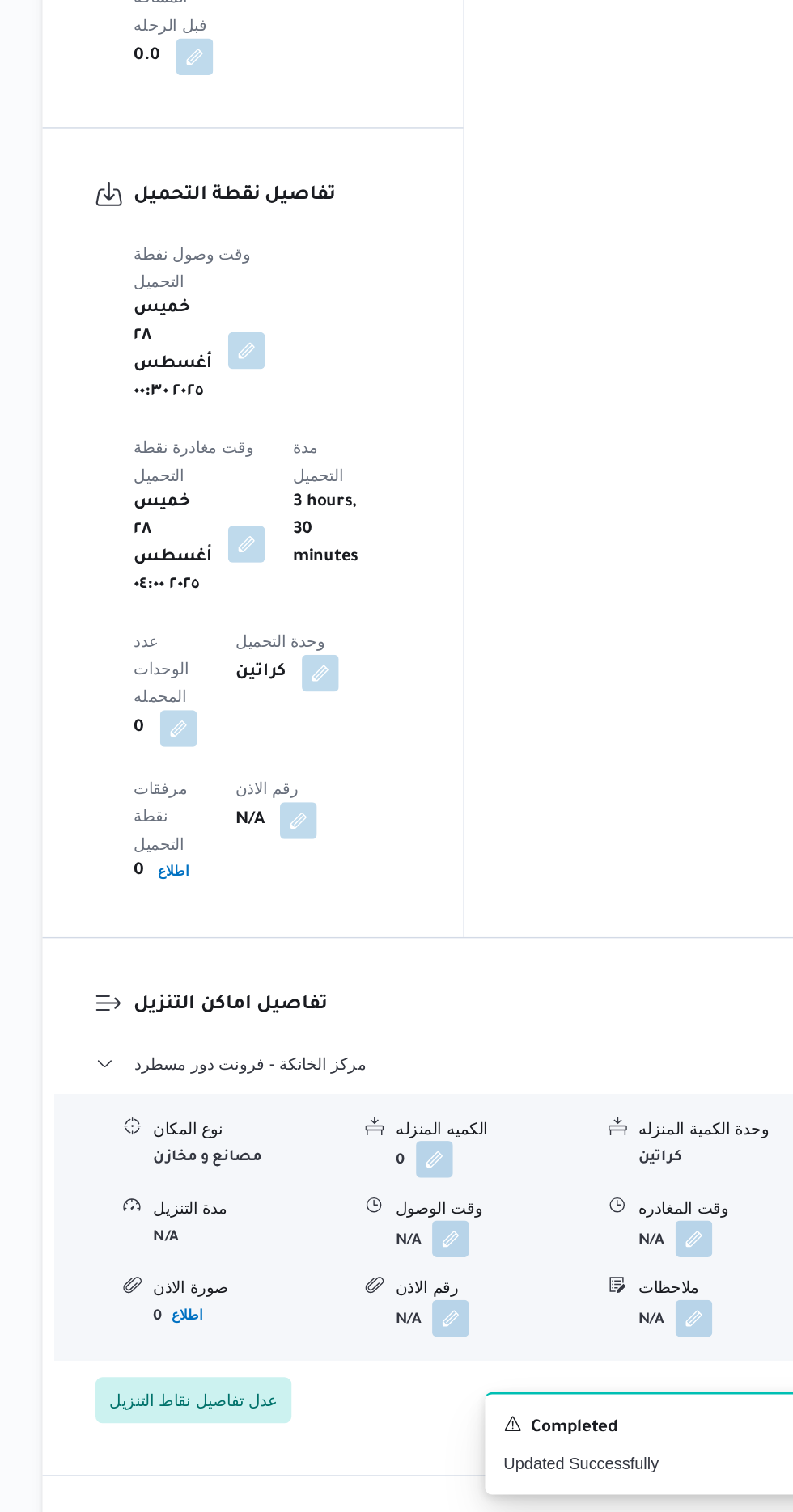
scroll to position [1261, 0]
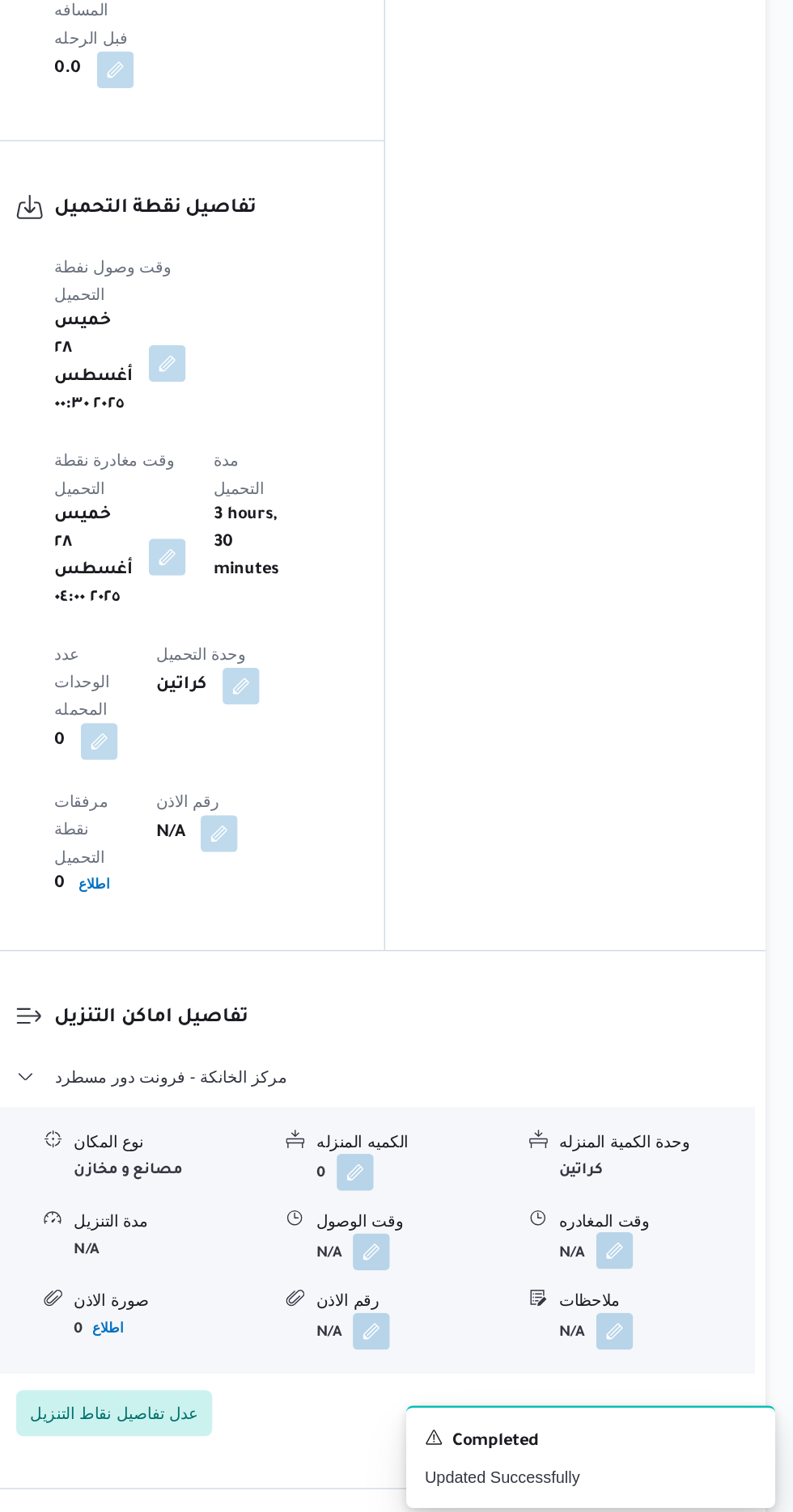
click at [672, 1305] on button "button" at bounding box center [667, 1318] width 26 height 26
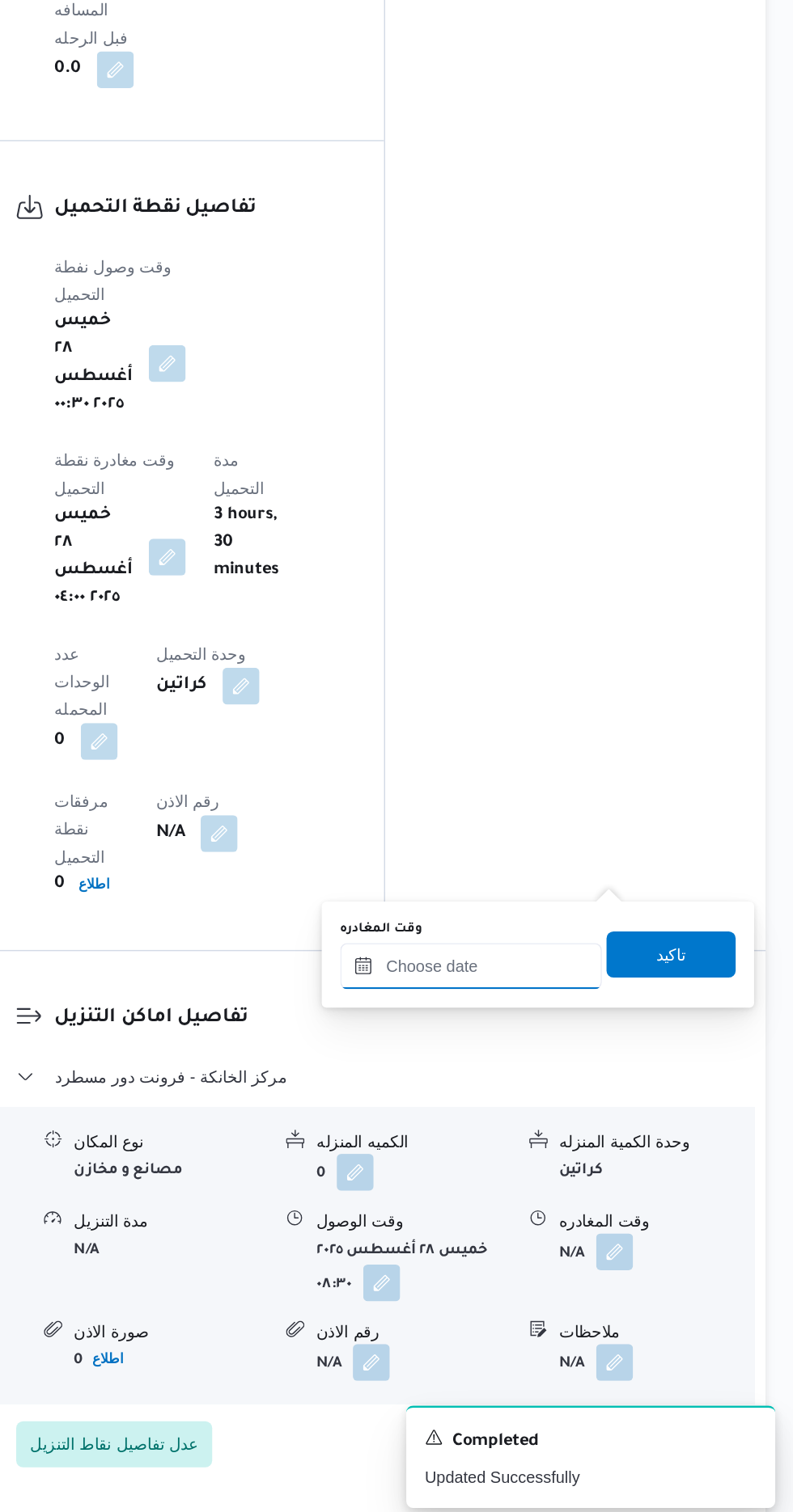
click at [604, 1116] on input "وقت المغادره" at bounding box center [566, 1119] width 184 height 33
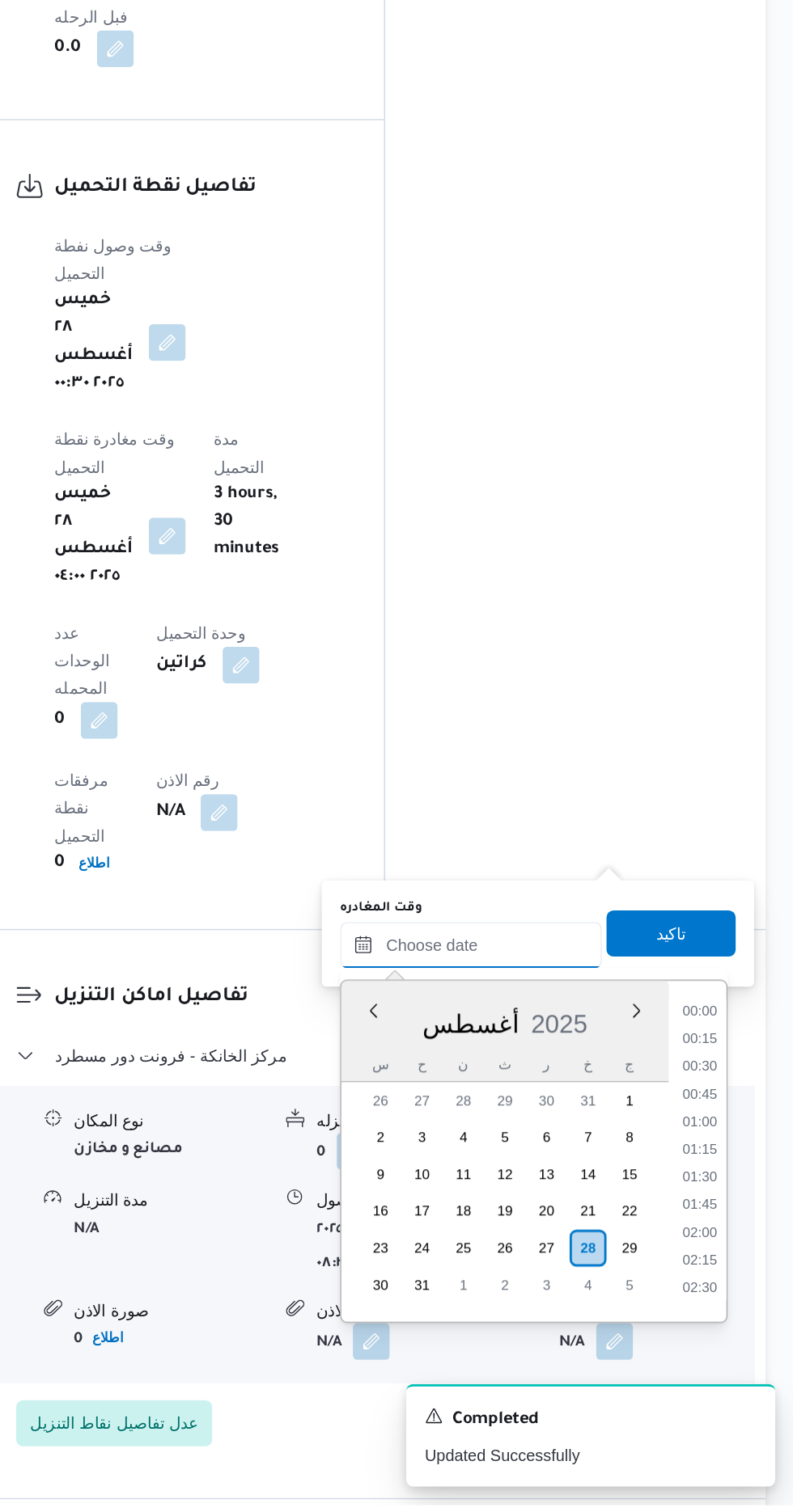
scroll to position [1189, 0]
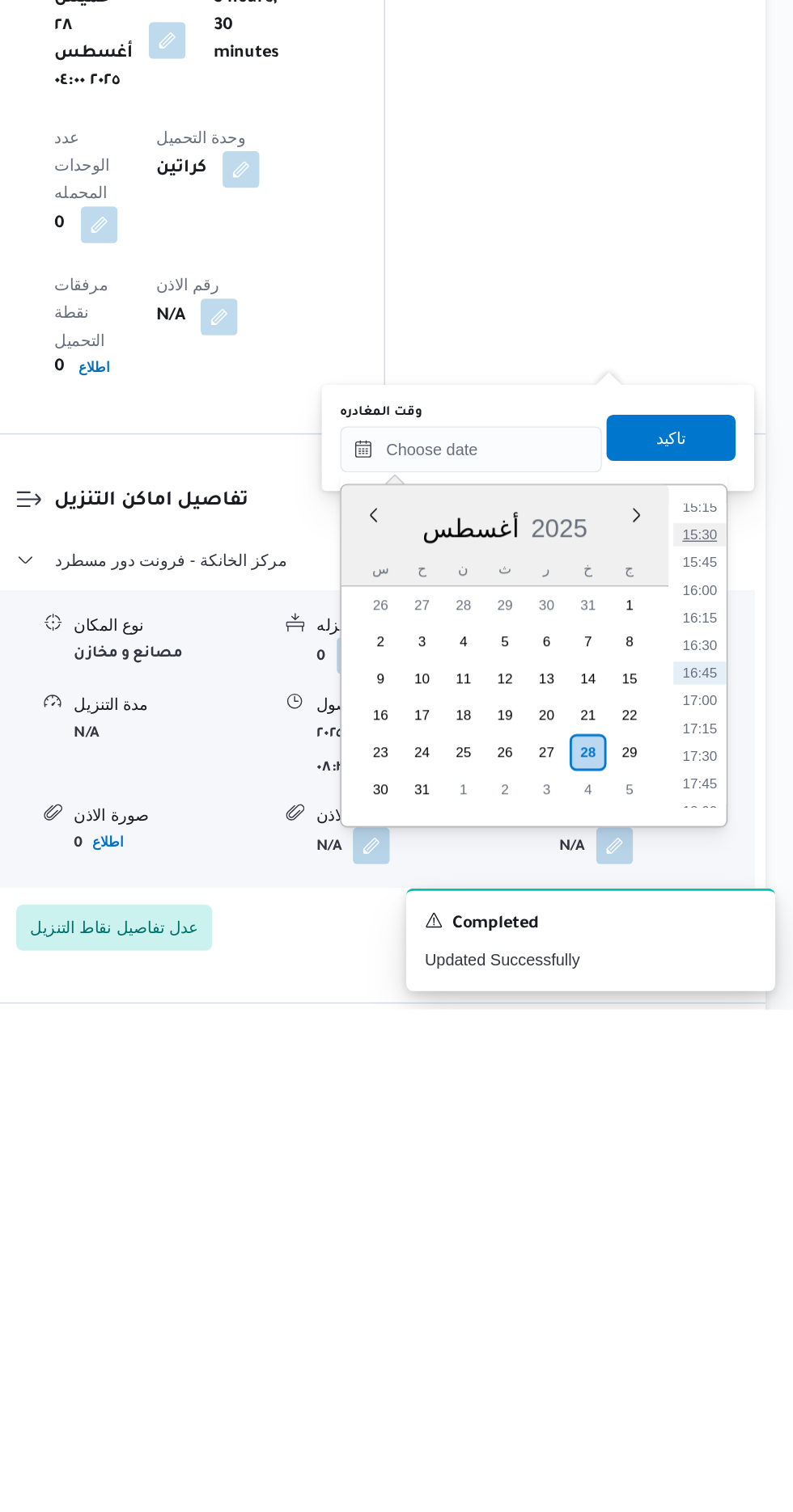
click at [731, 1176] on li "15:30" at bounding box center [727, 1179] width 37 height 16
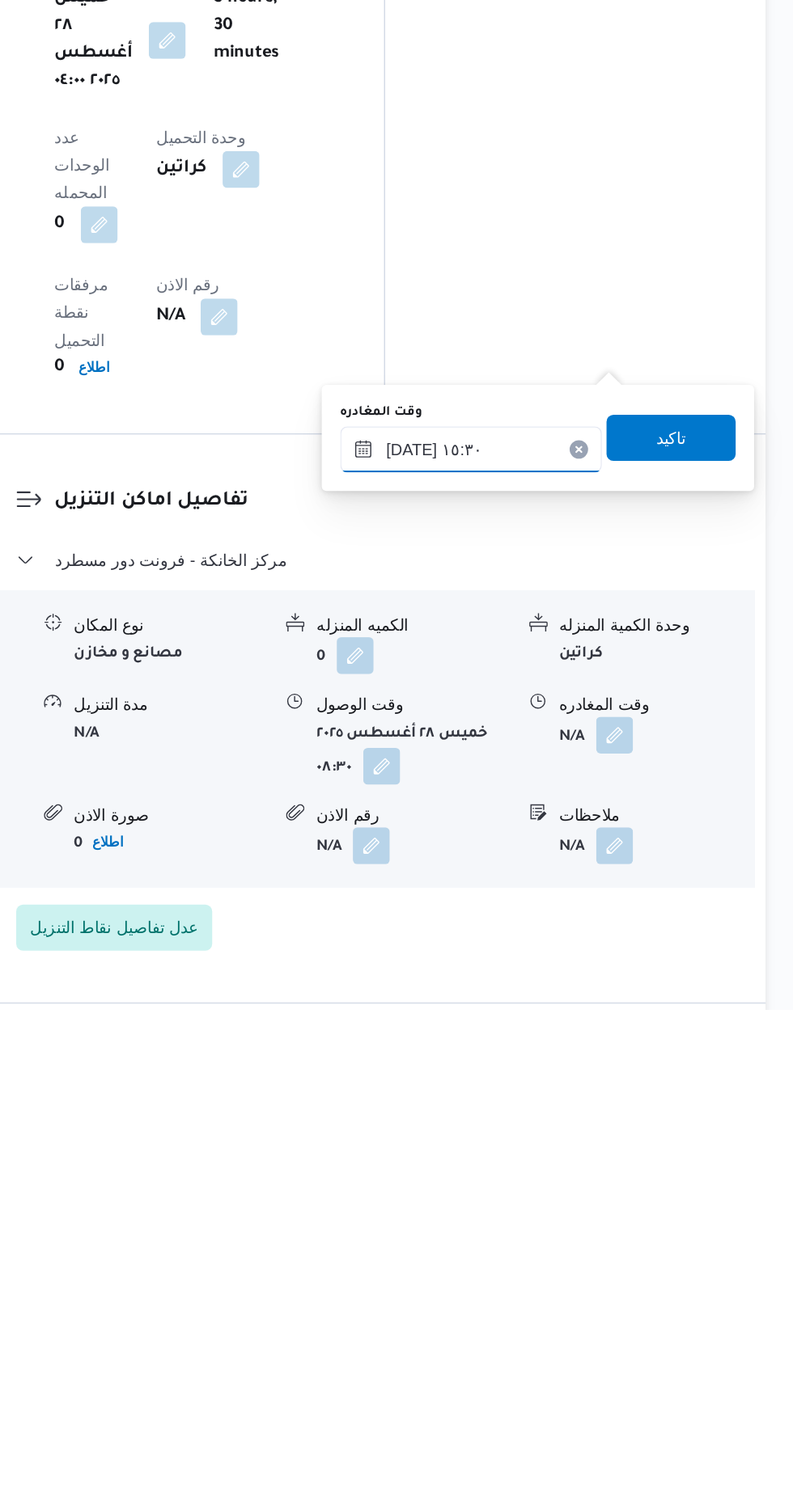
click at [594, 1115] on input "[DATE] ١٥:٣٠" at bounding box center [566, 1119] width 184 height 33
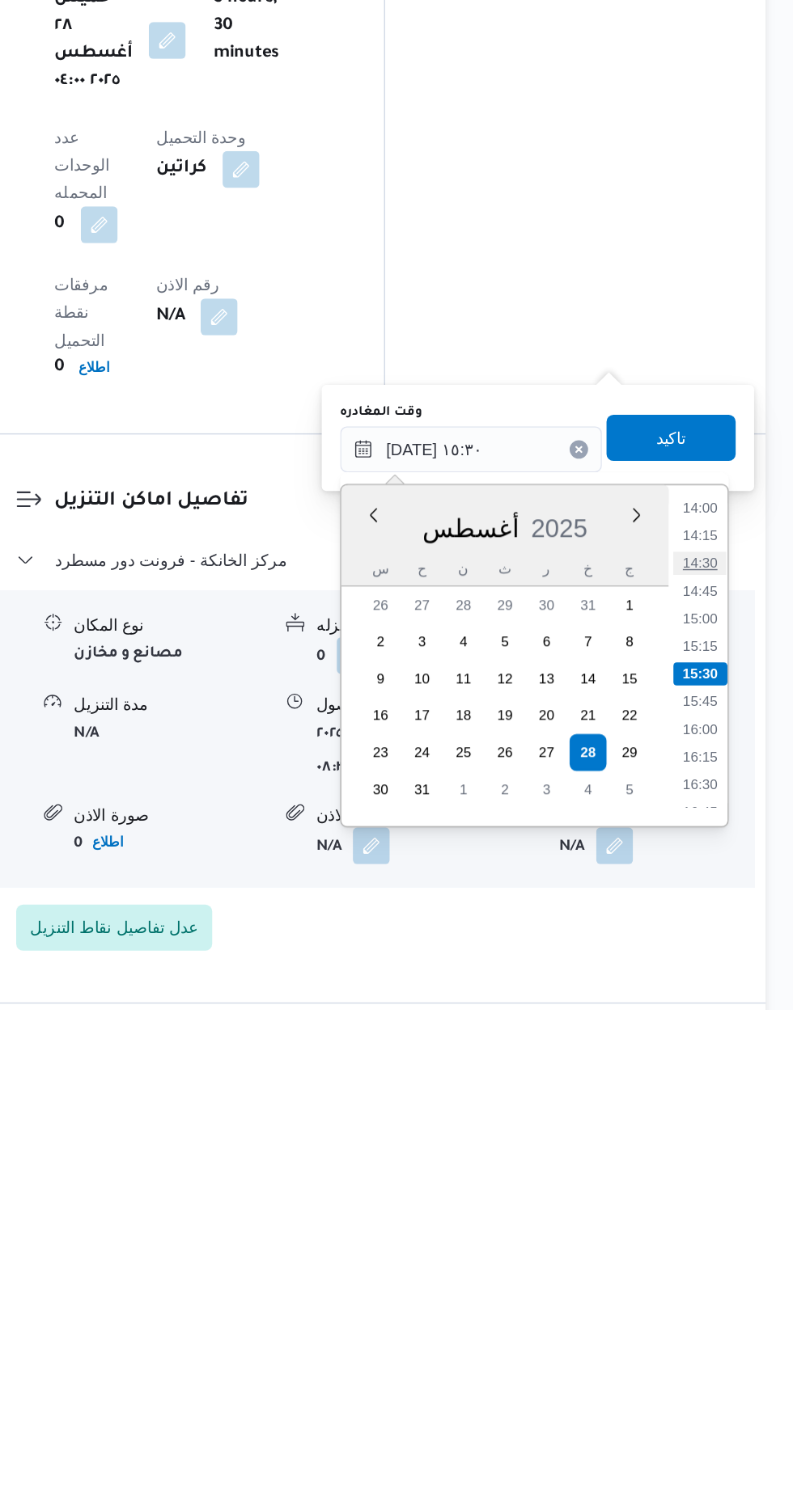
click at [727, 1197] on li "14:30" at bounding box center [727, 1199] width 37 height 16
type input "[DATE] ١٤:٣٠"
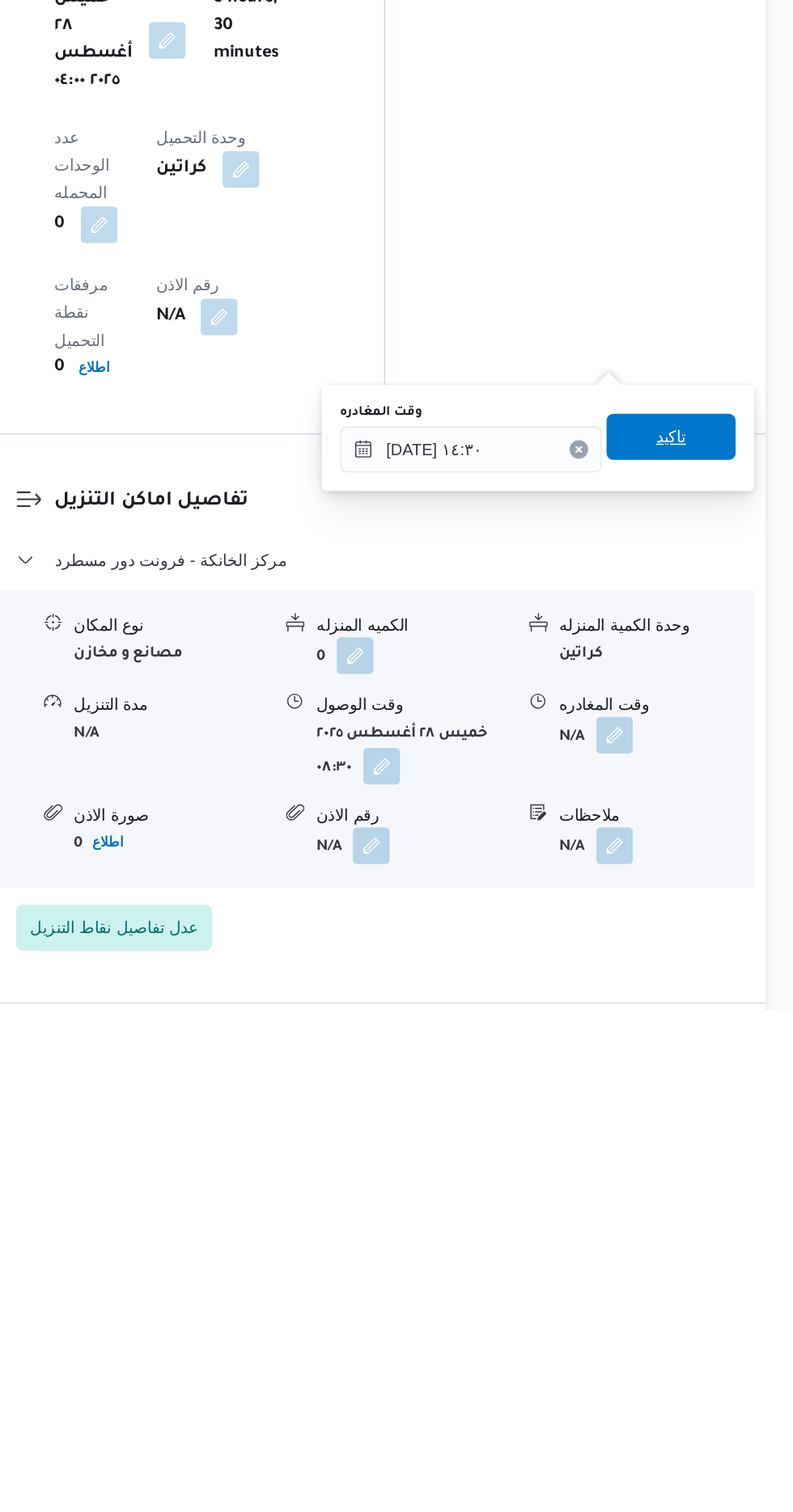
click at [718, 1110] on span "تاكيد" at bounding box center [706, 1110] width 21 height 19
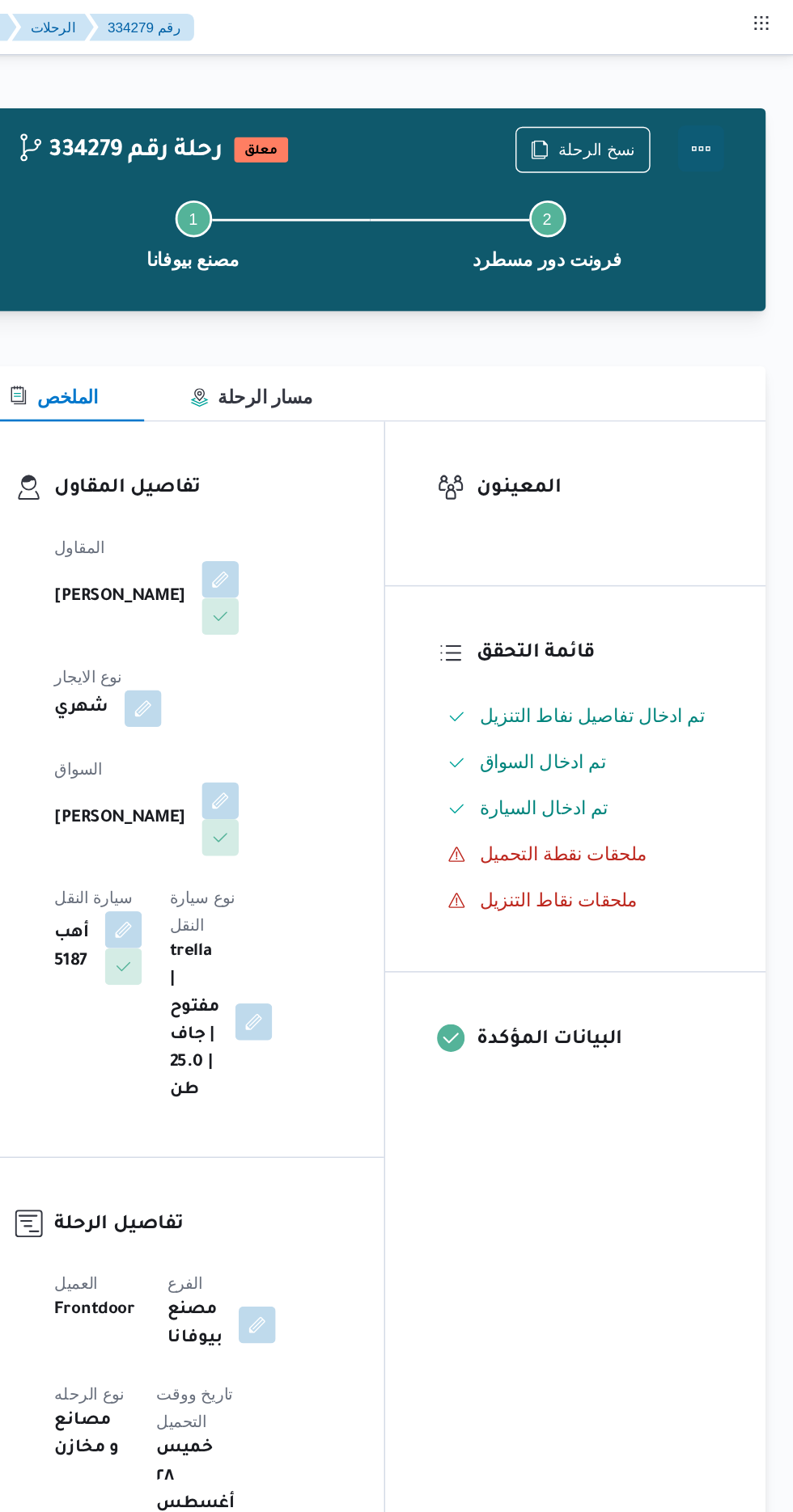
click at [743, 100] on button "Actions" at bounding box center [728, 104] width 33 height 33
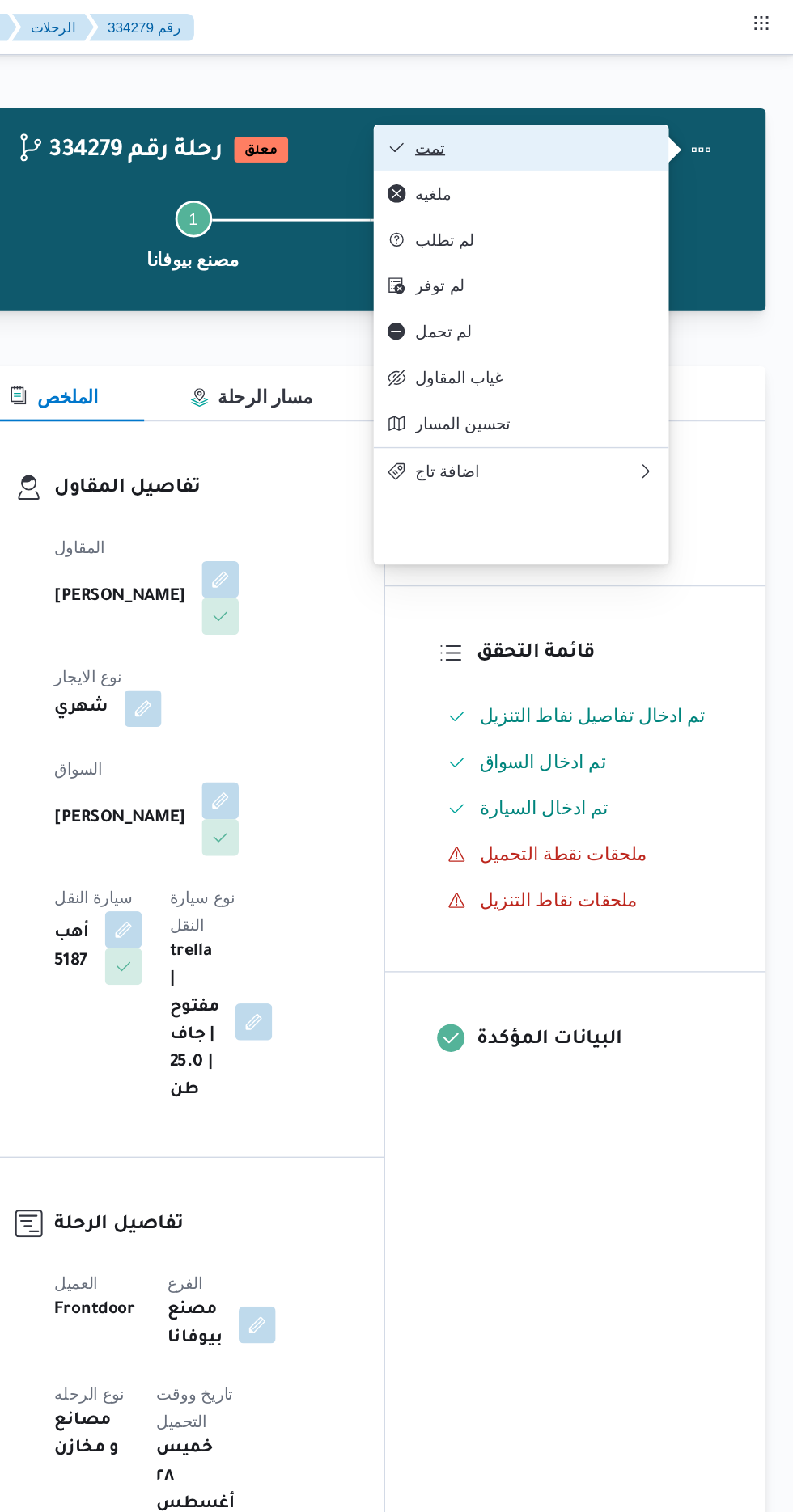
click at [661, 104] on span "تمت" at bounding box center [612, 103] width 169 height 13
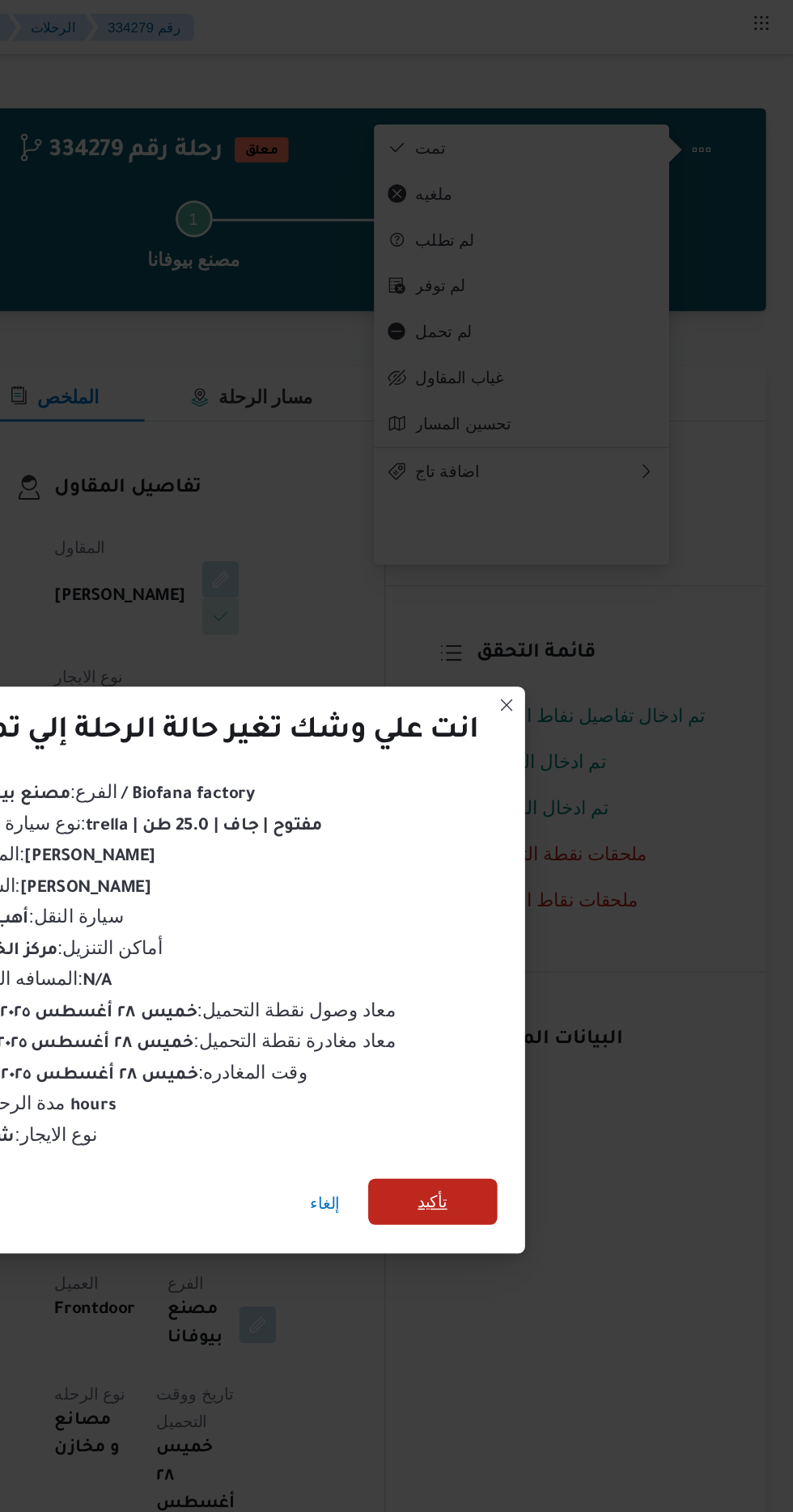
click at [549, 838] on span "تأكيد" at bounding box center [539, 843] width 21 height 19
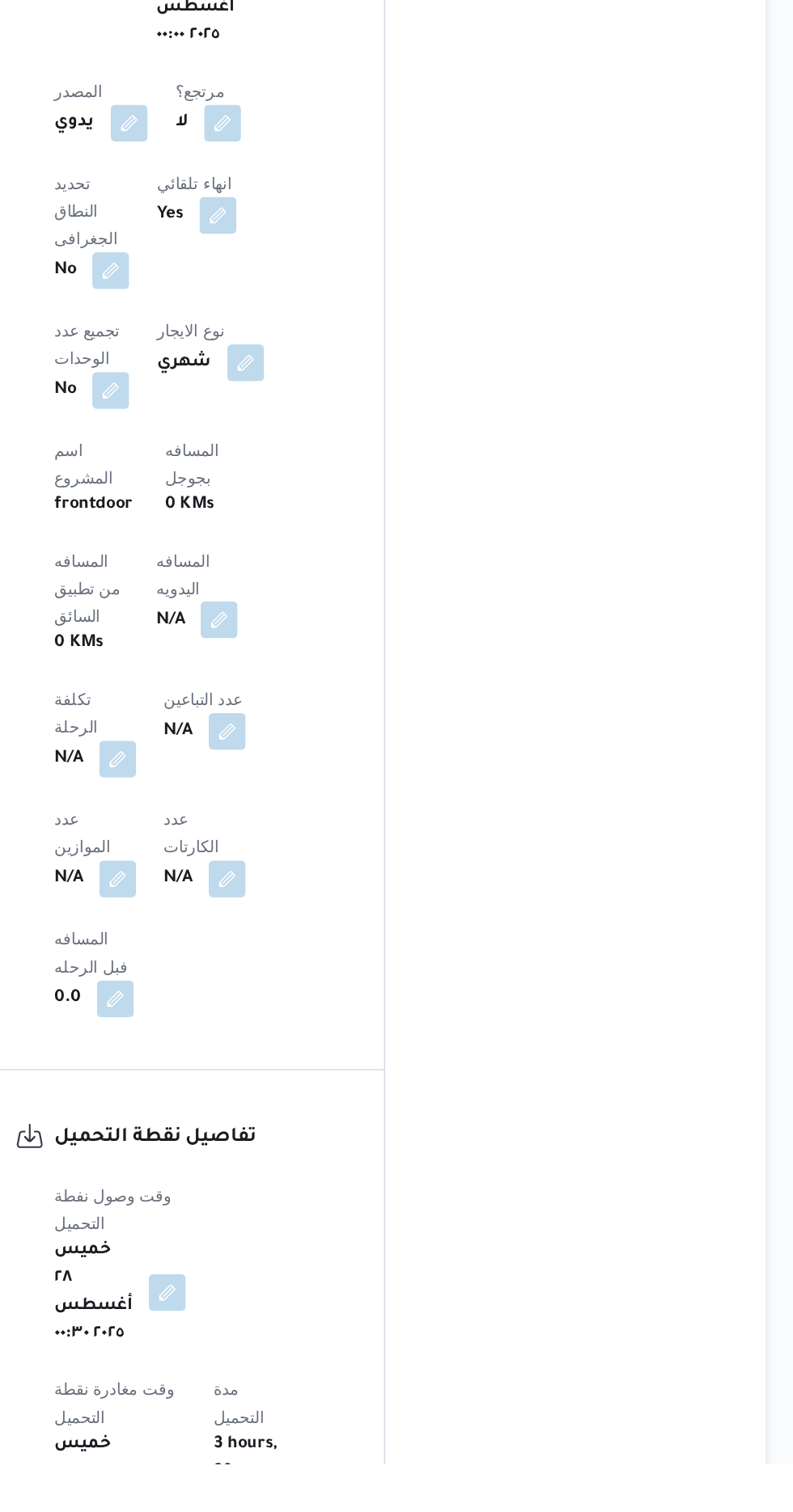
click at [377, 906] on button "button" at bounding box center [390, 919] width 26 height 26
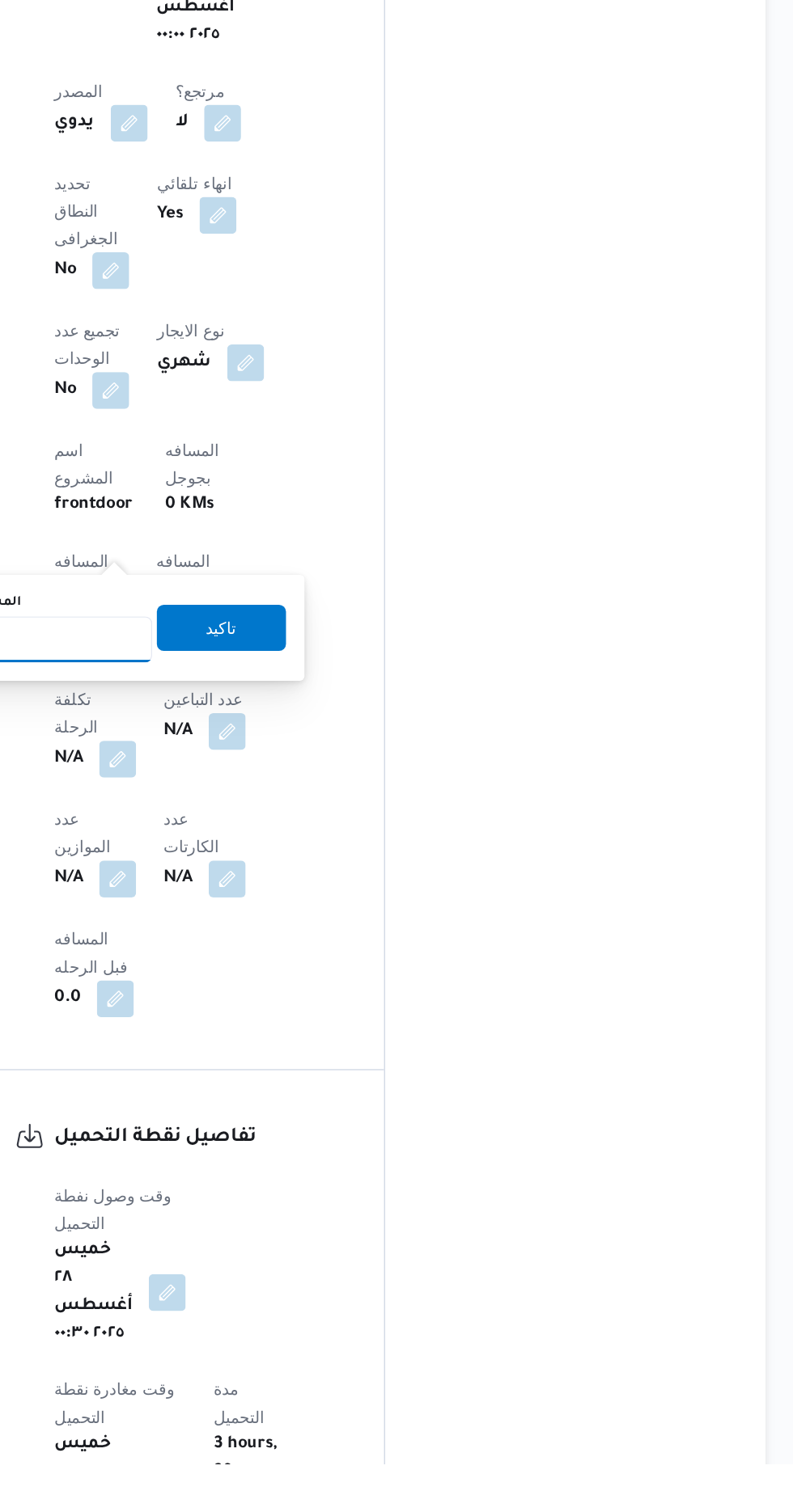
click at [312, 927] on input "المسافه اليدويه" at bounding box center [263, 933] width 161 height 33
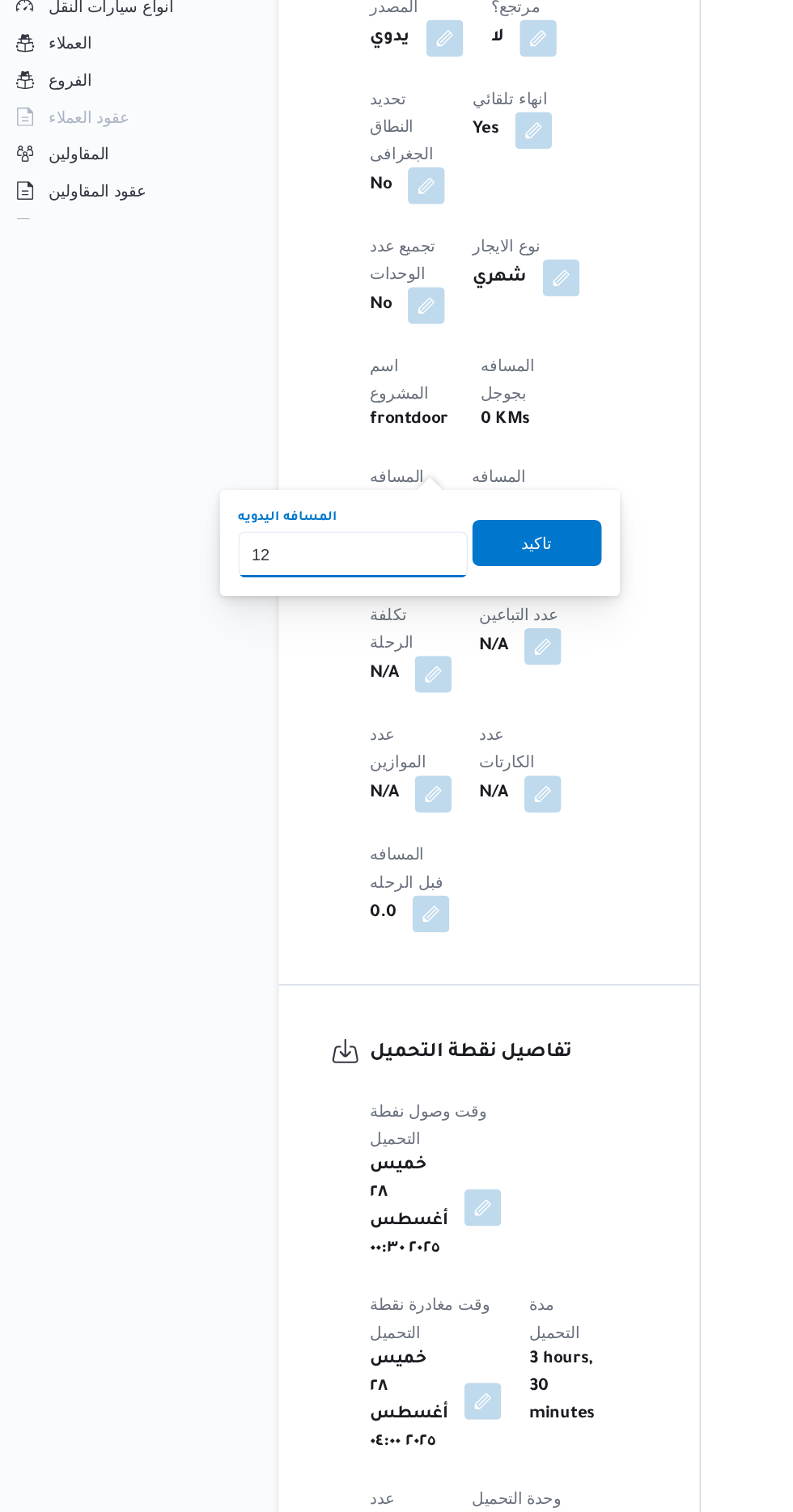
type input "120"
click at [425, 784] on span "تاكيد" at bounding box center [392, 785] width 91 height 33
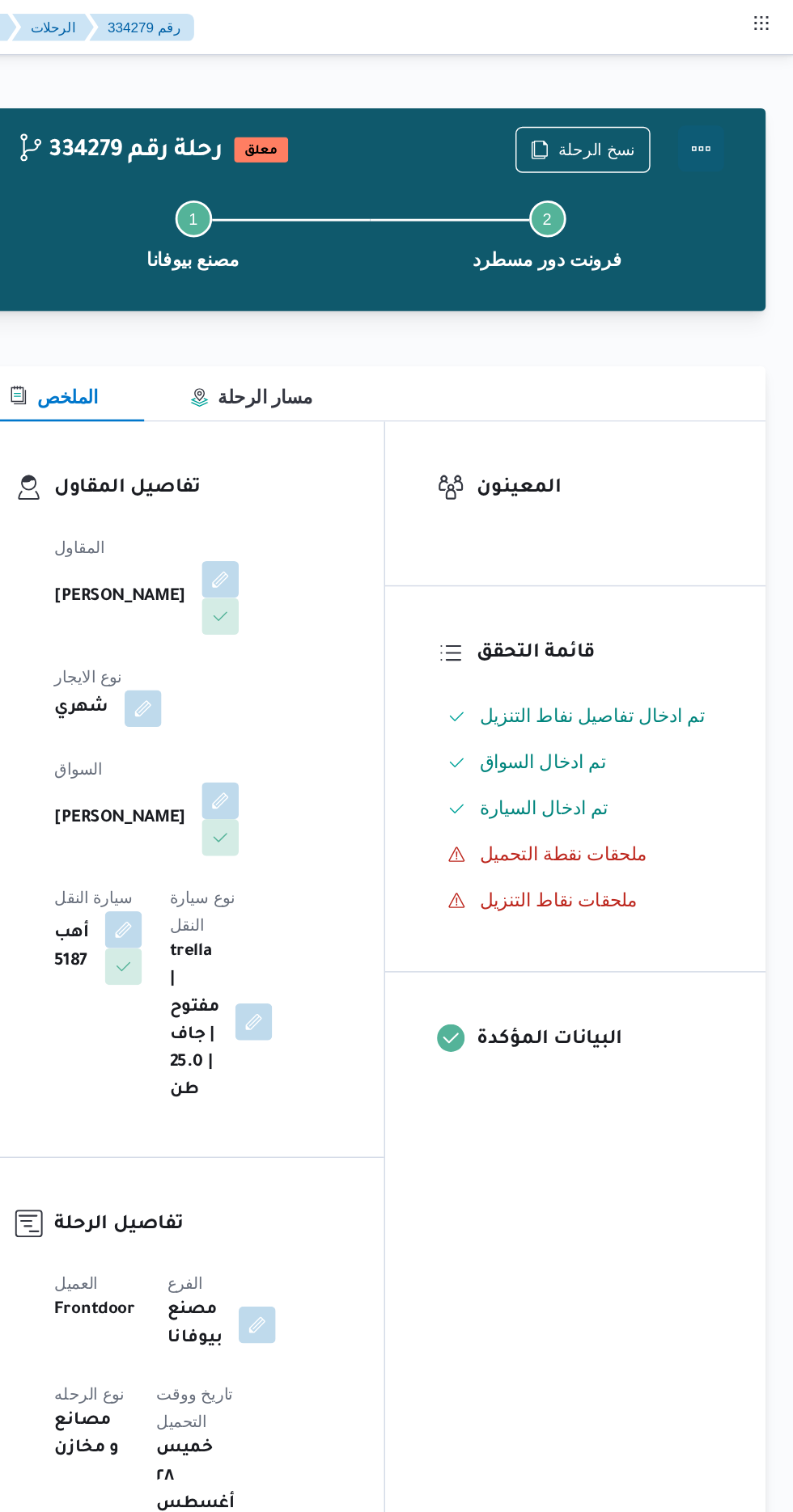
click at [739, 107] on button "Actions" at bounding box center [728, 104] width 33 height 33
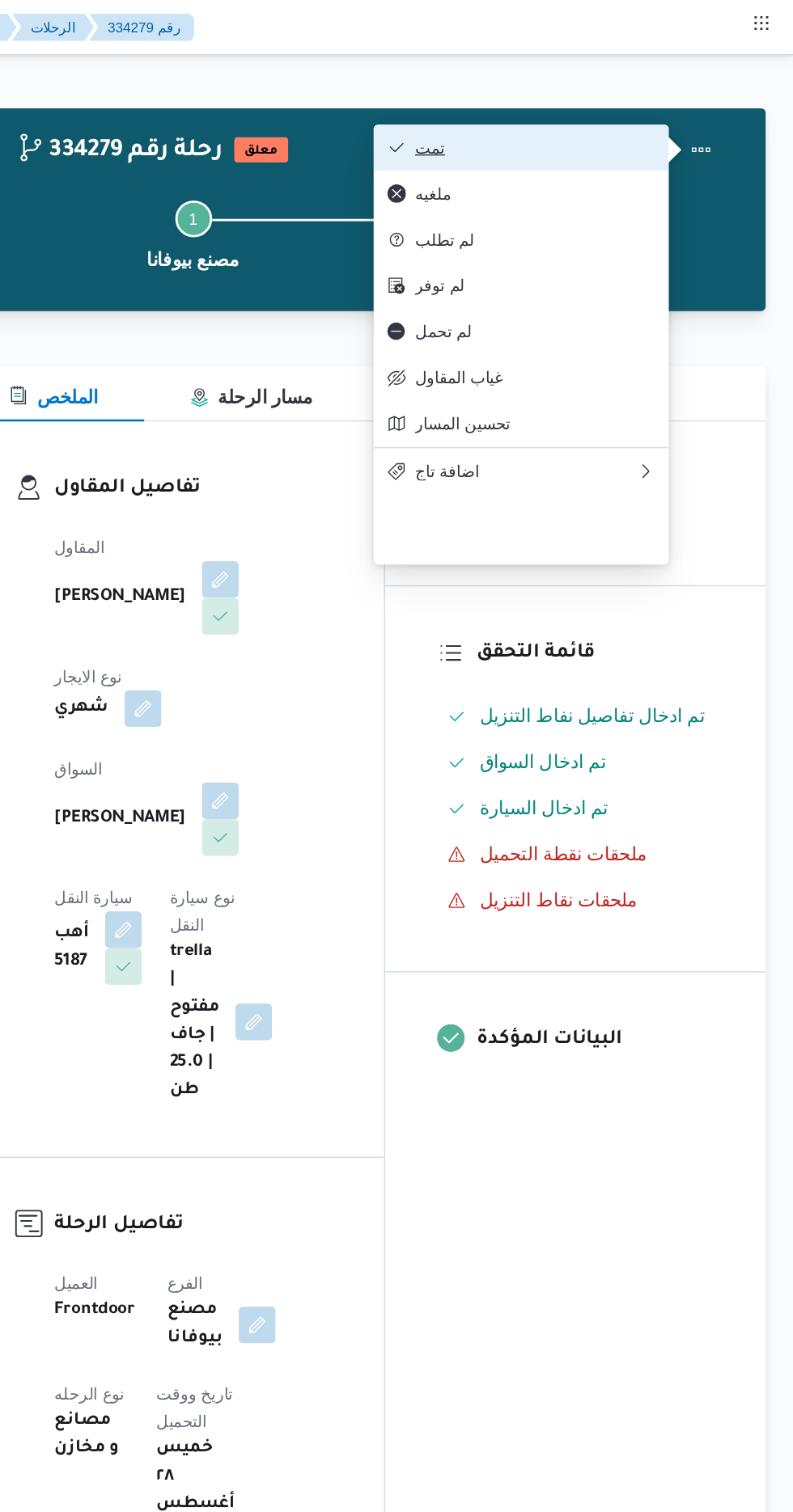
click at [680, 106] on span "تمت" at bounding box center [612, 103] width 169 height 13
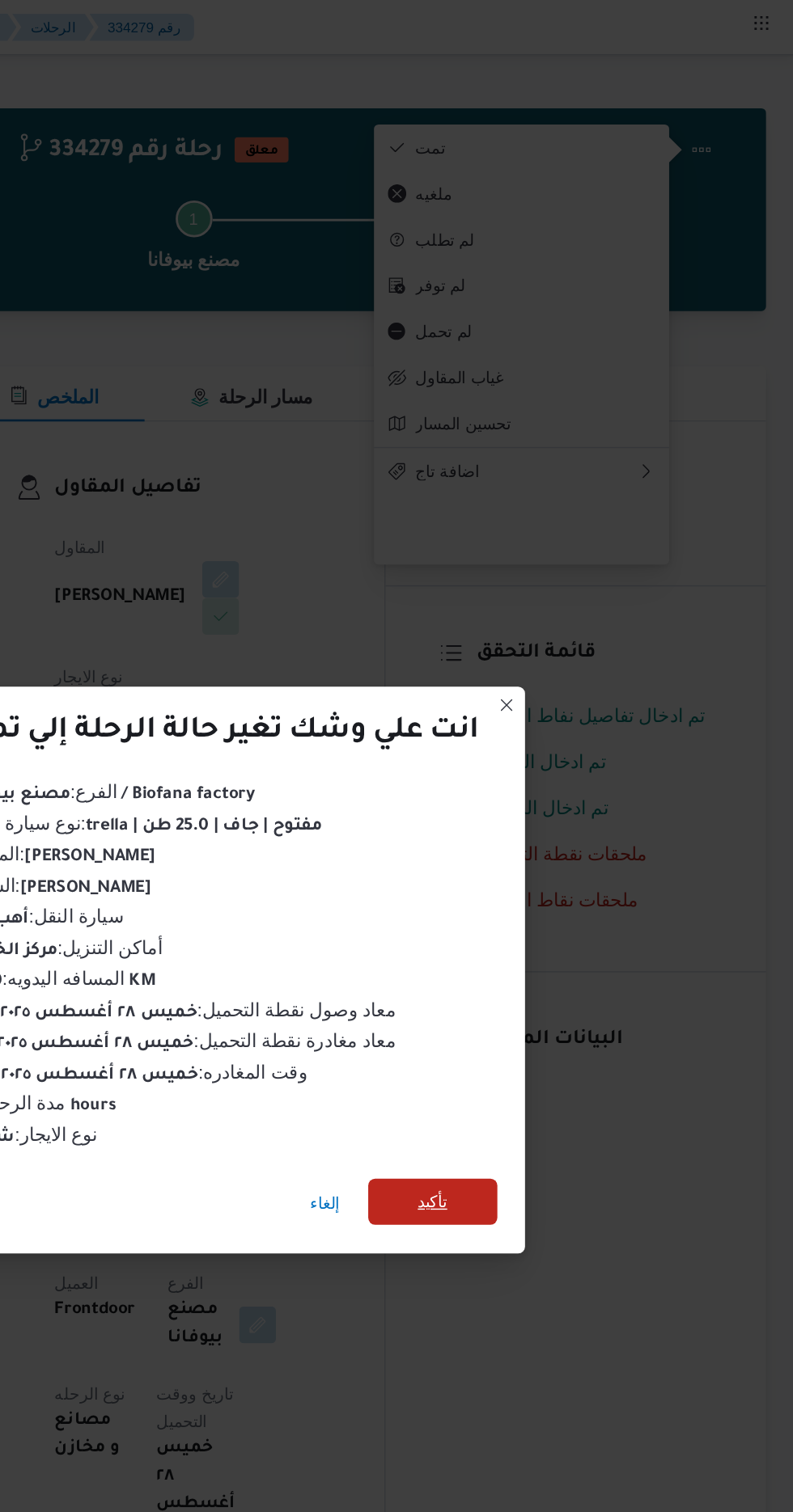
click at [553, 854] on div "إلغاء تأكيد" at bounding box center [397, 847] width 415 height 64
click at [537, 842] on span "تأكيد" at bounding box center [539, 843] width 21 height 19
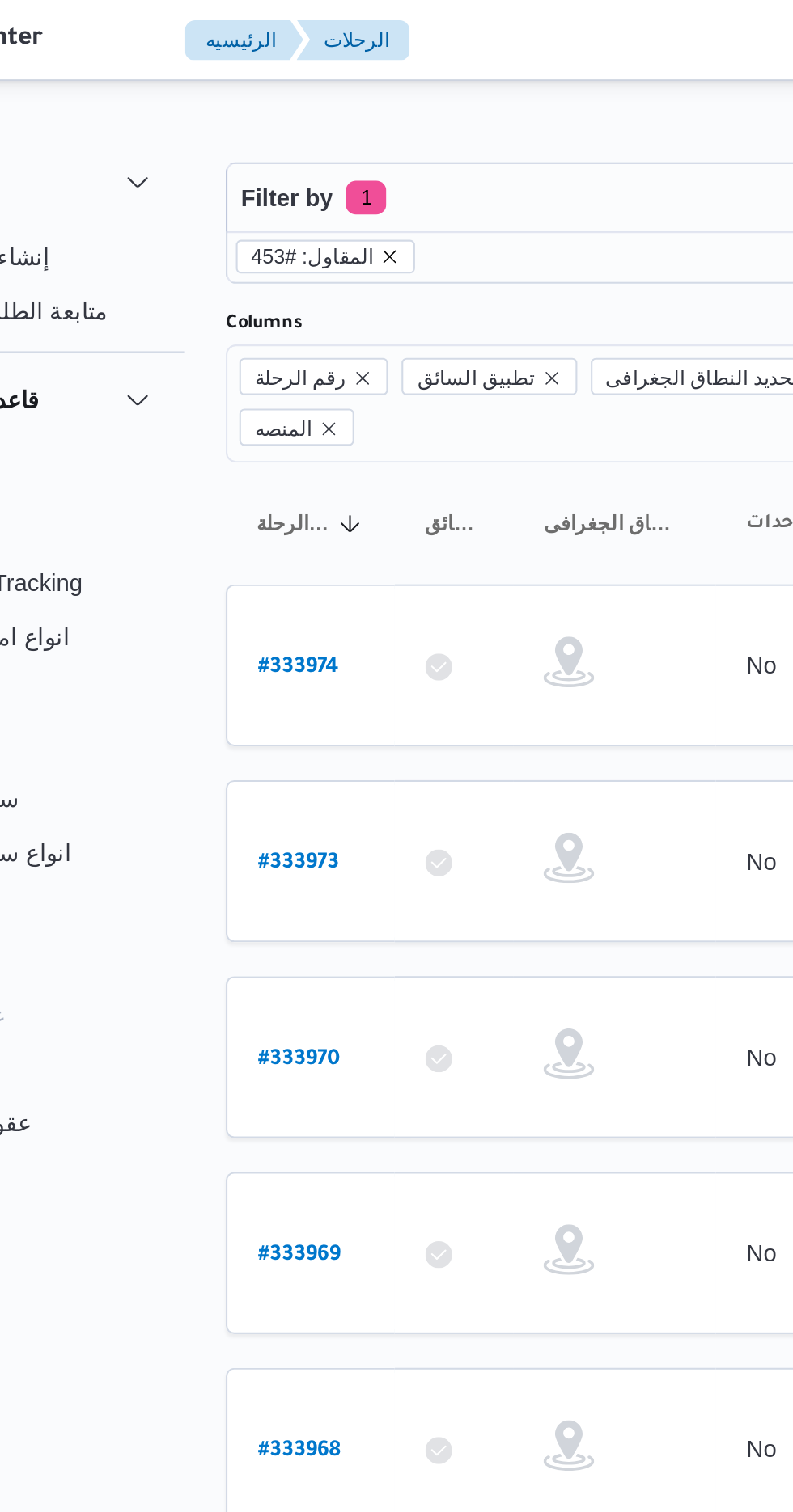
click at [284, 120] on icon "remove selected entity" at bounding box center [288, 122] width 10 height 10
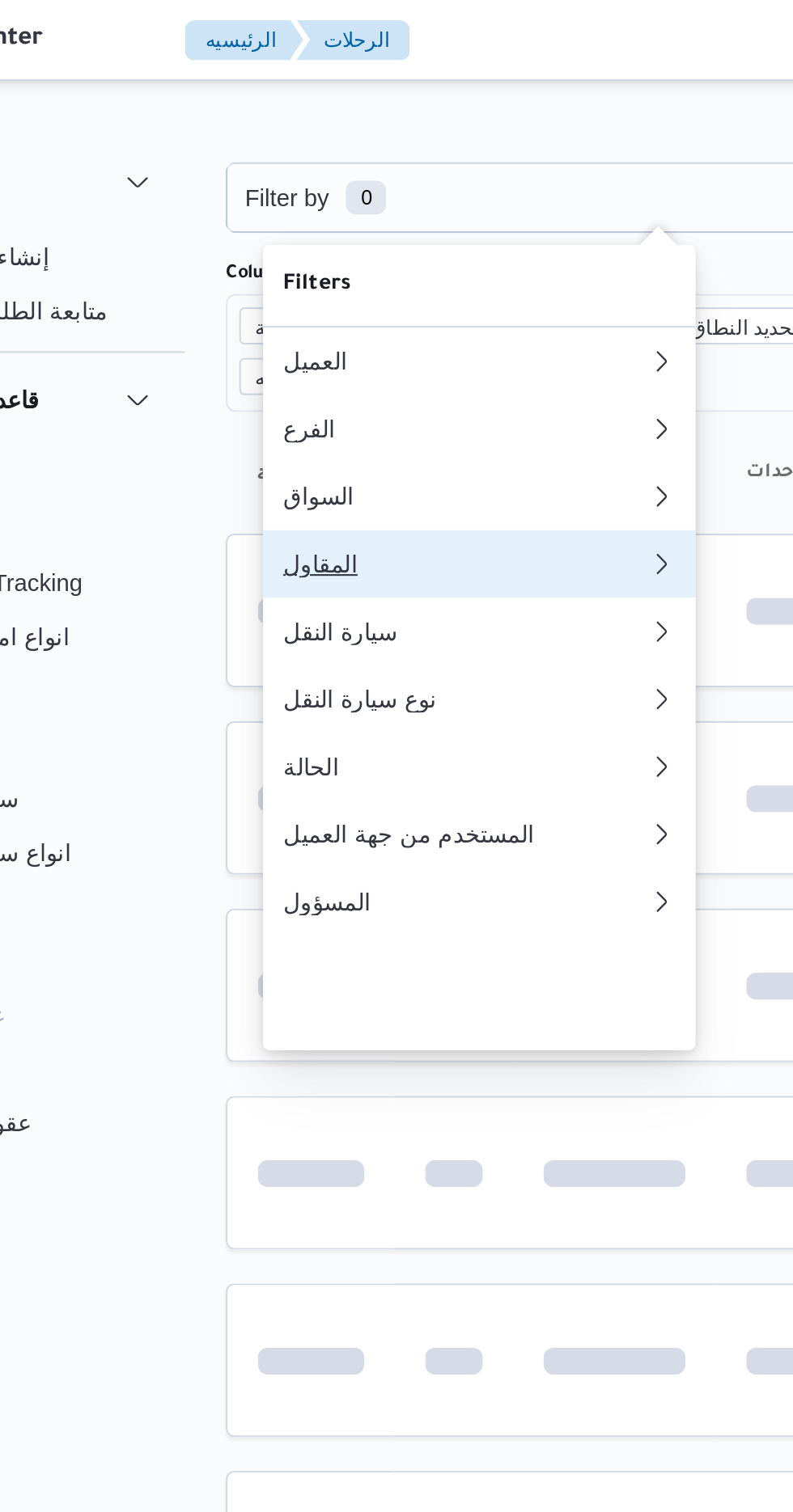
click at [308, 276] on div "المقاول" at bounding box center [322, 270] width 169 height 13
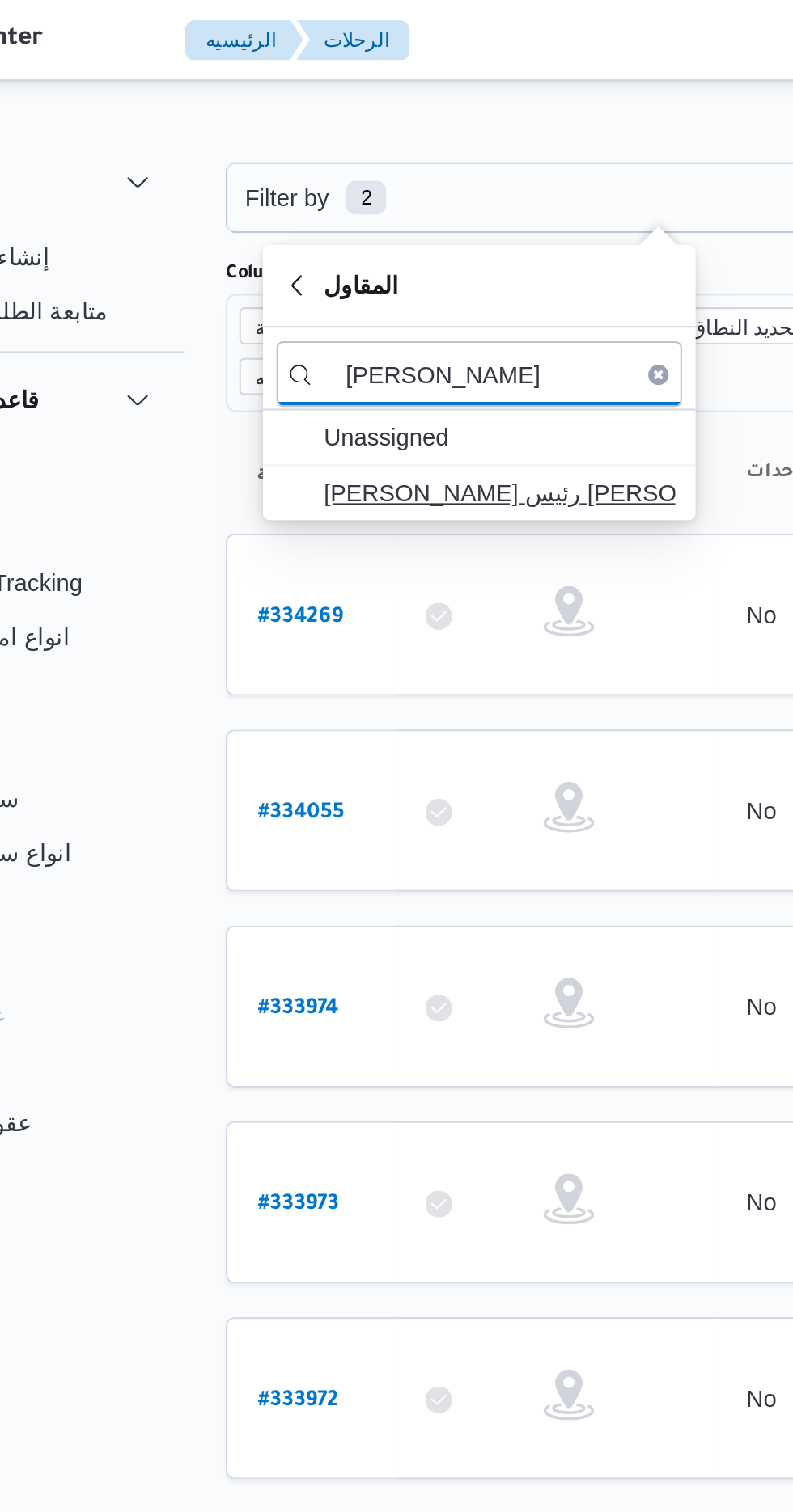
type input "[PERSON_NAME]"
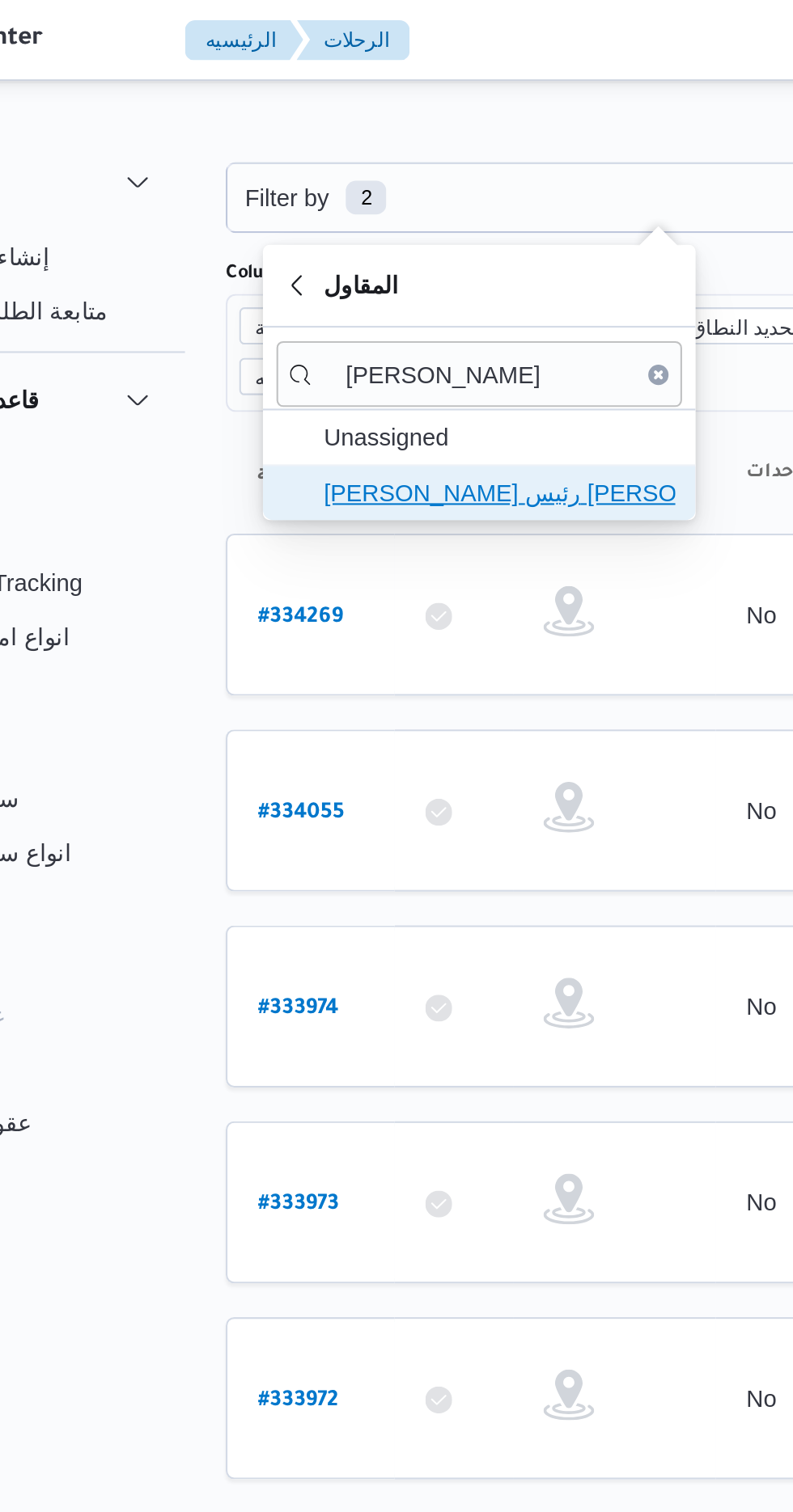
click at [364, 233] on span "[PERSON_NAME] رئيس [PERSON_NAME]" at bounding box center [342, 236] width 169 height 19
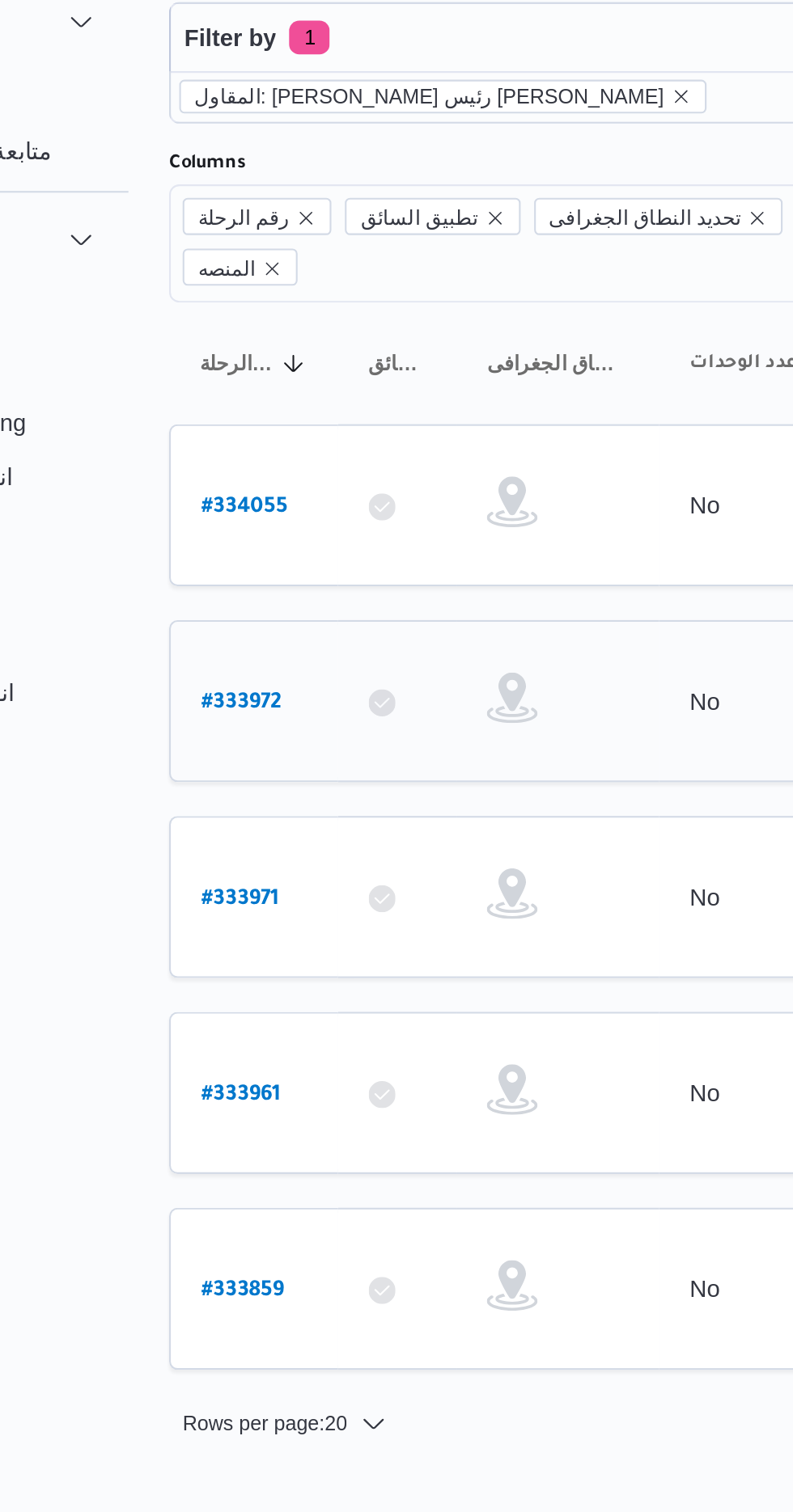
click at [227, 409] on b "# 333972" at bounding box center [245, 414] width 39 height 11
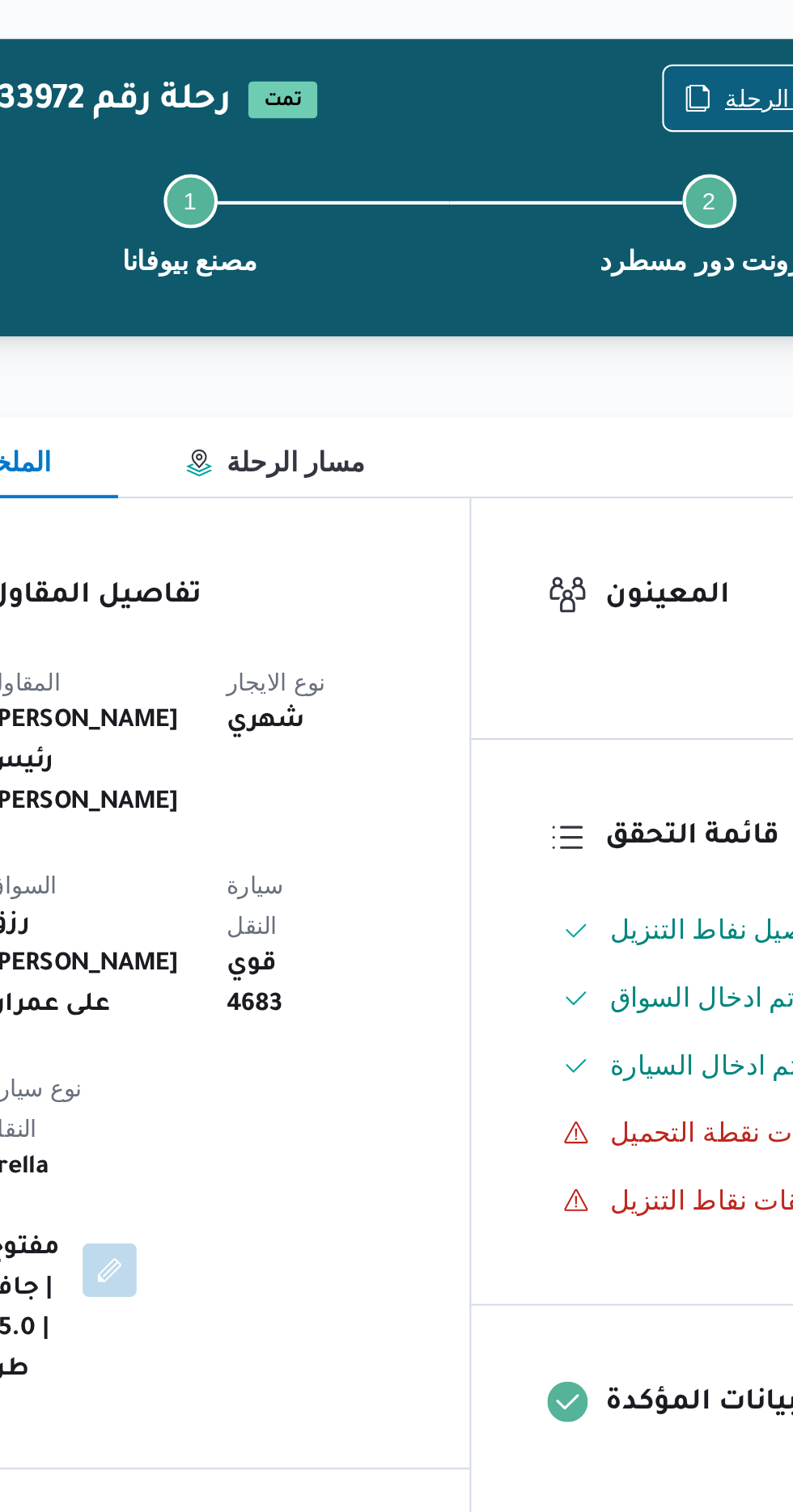
click at [628, 104] on span "نسخ الرحلة" at bounding box center [644, 104] width 93 height 31
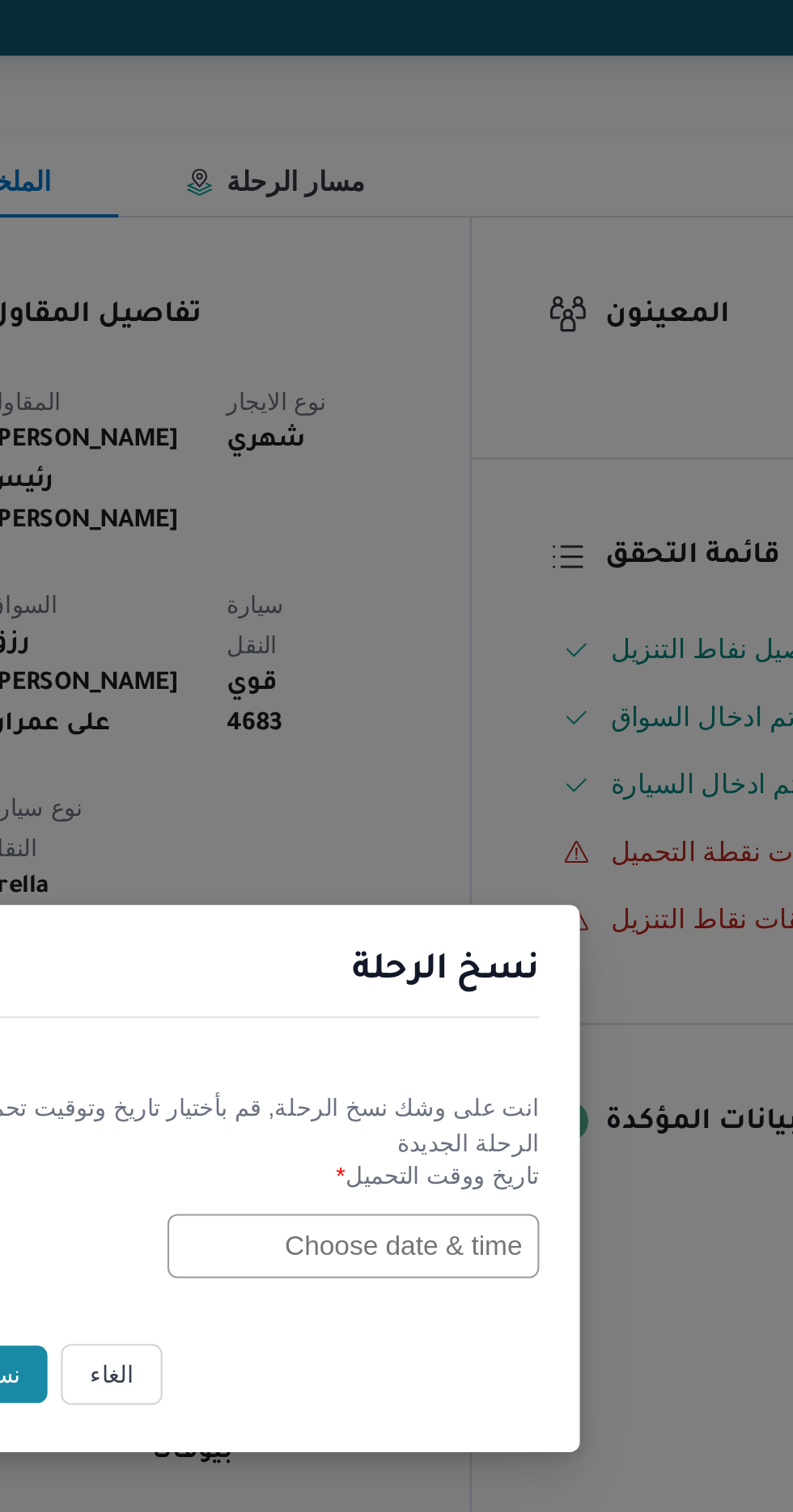
click at [398, 783] on input "text" at bounding box center [450, 788] width 178 height 31
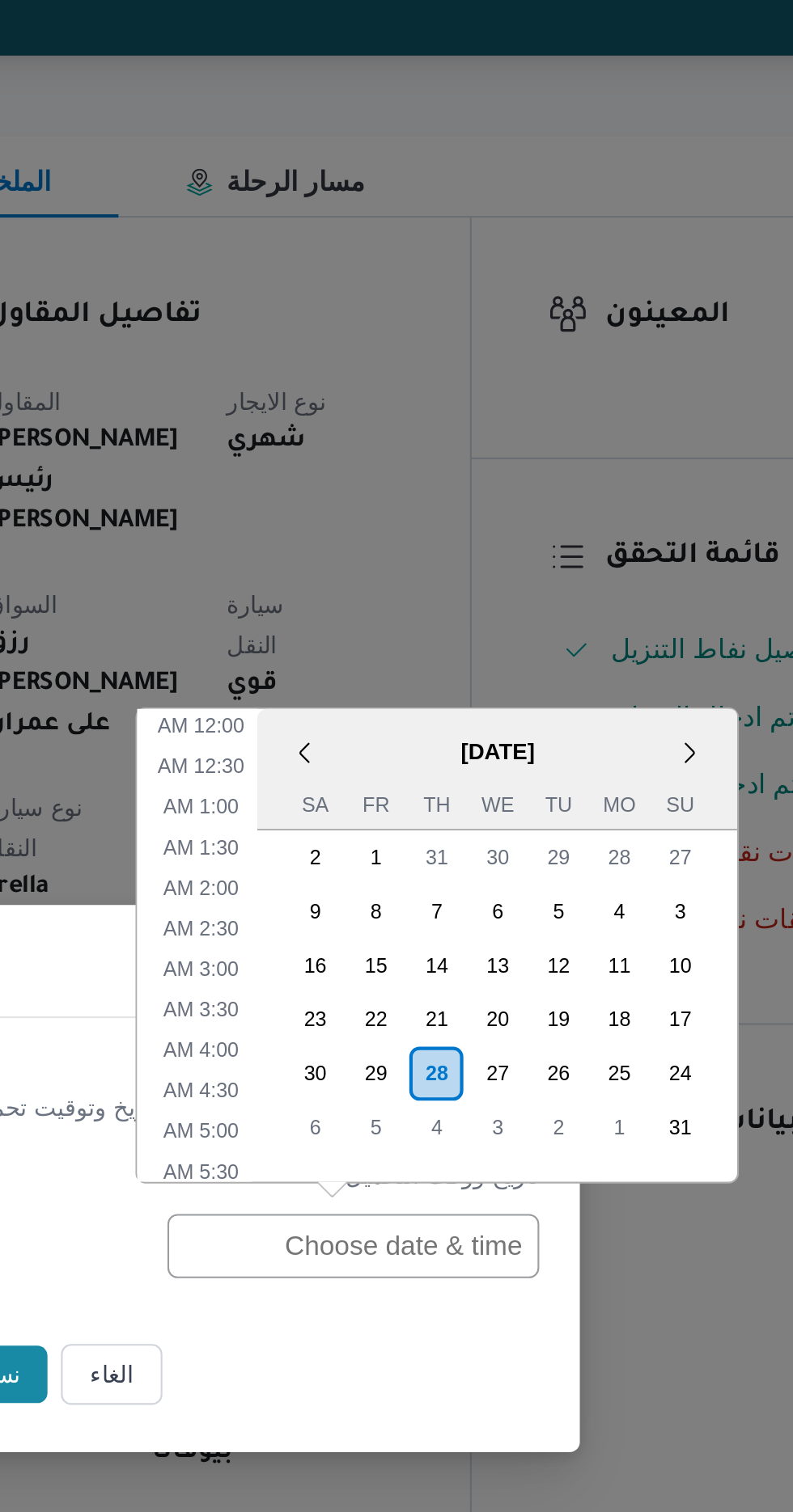
scroll to position [535, 0]
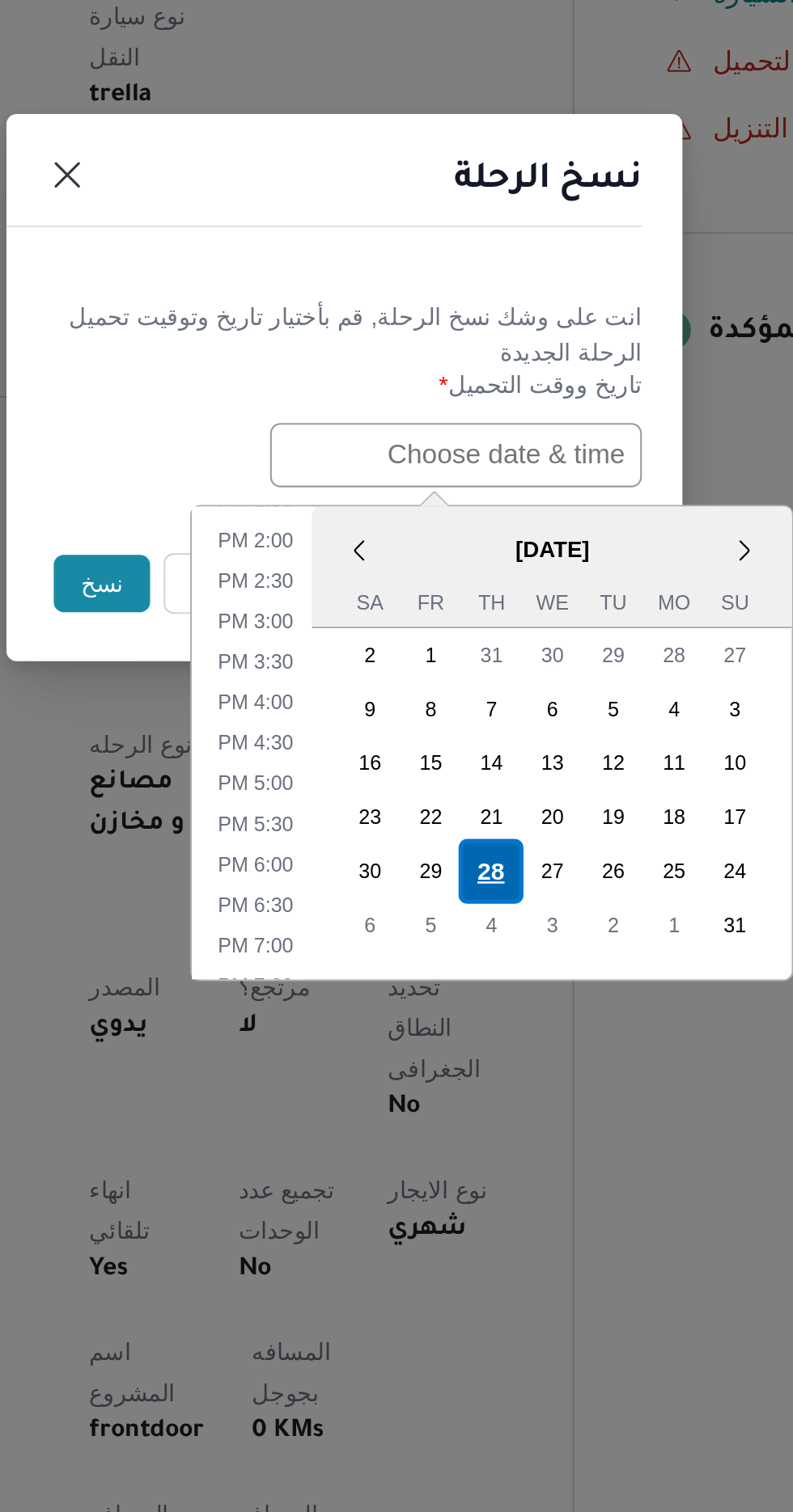
click at [465, 985] on div "28" at bounding box center [467, 987] width 31 height 31
type input "[DATE] 12:00AM"
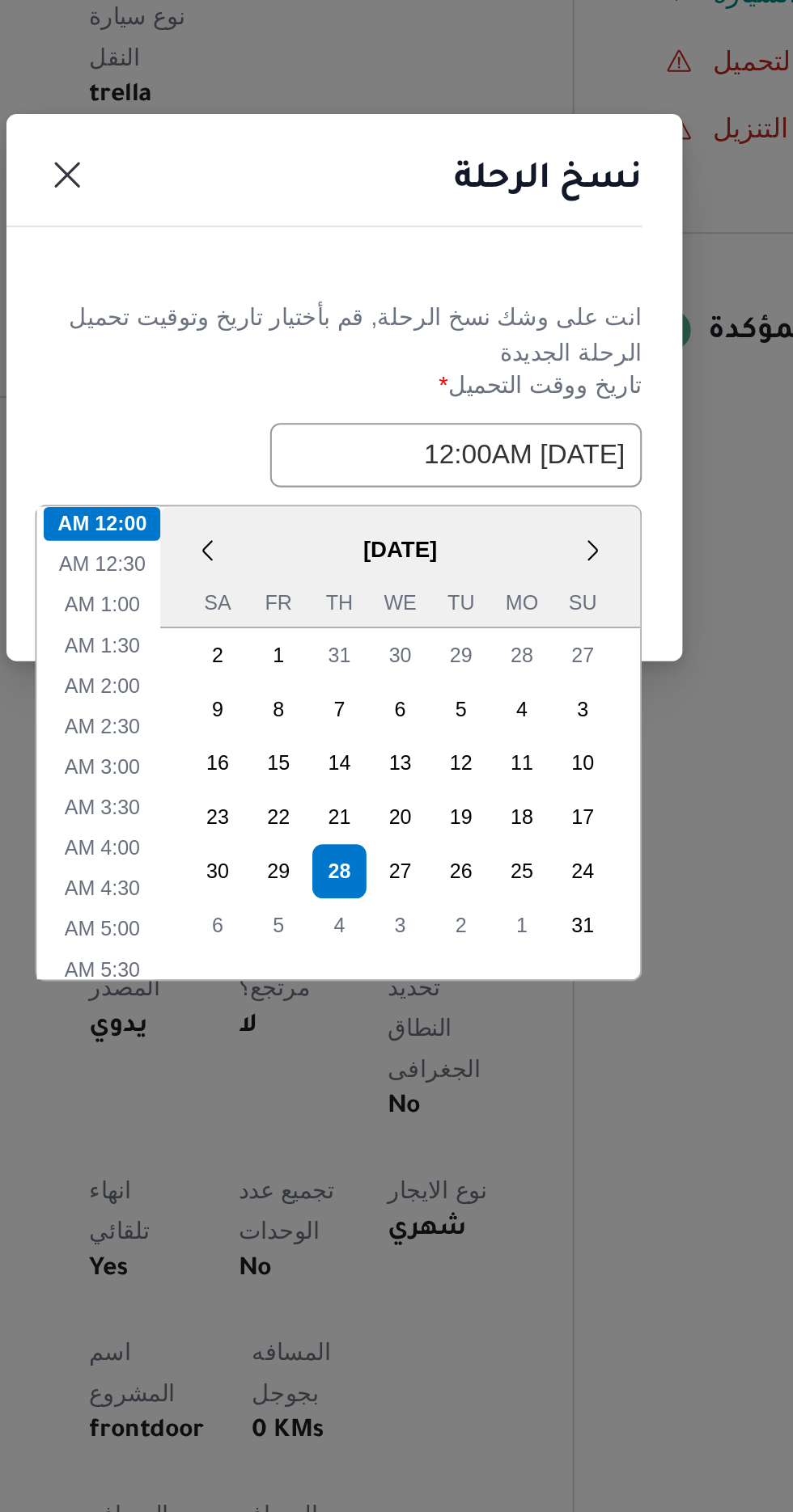
click at [478, 648] on h1 "نسخ الرحلة" at bounding box center [493, 657] width 90 height 26
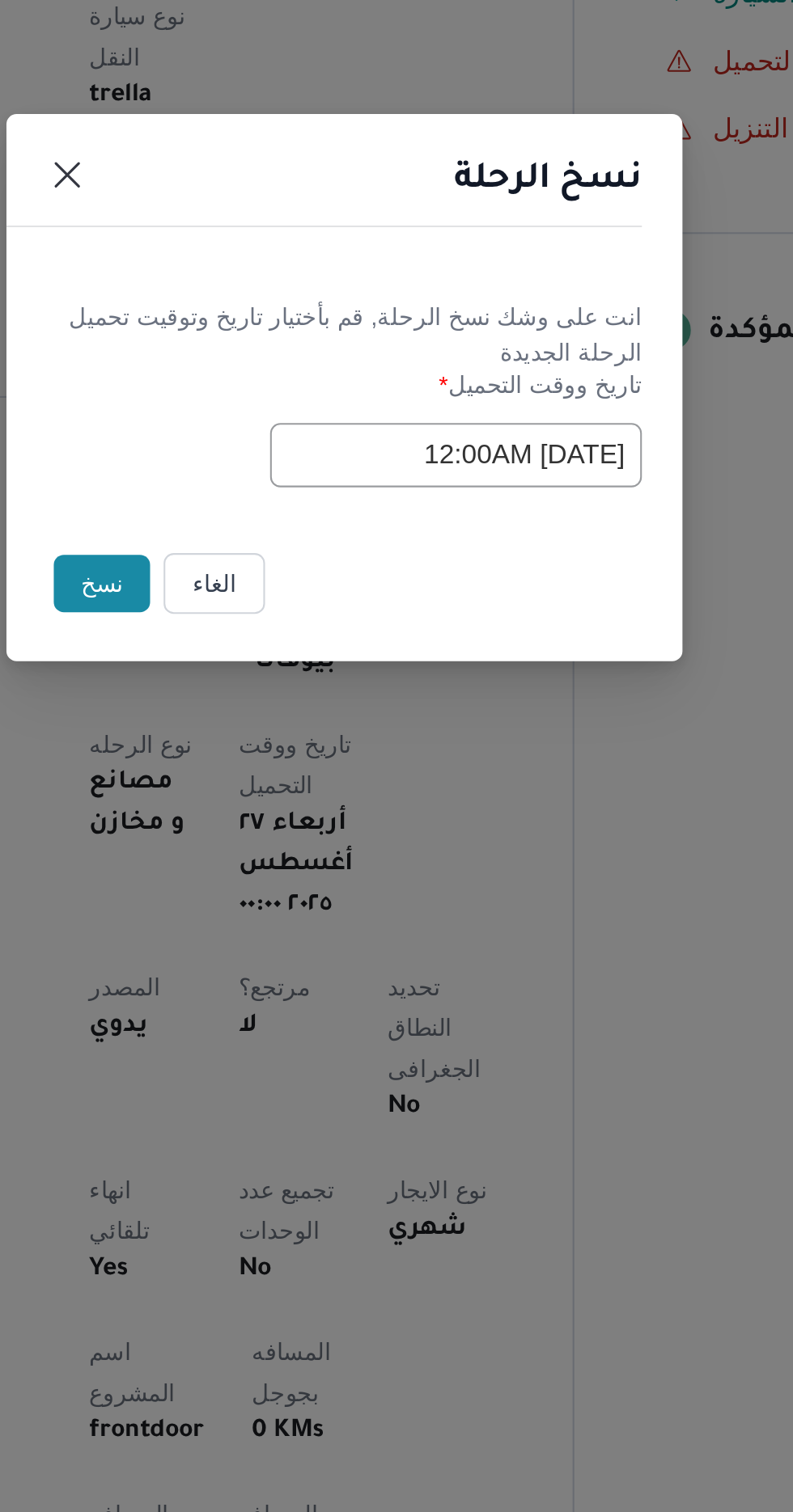
click at [289, 844] on button "نسخ" at bounding box center [280, 850] width 46 height 27
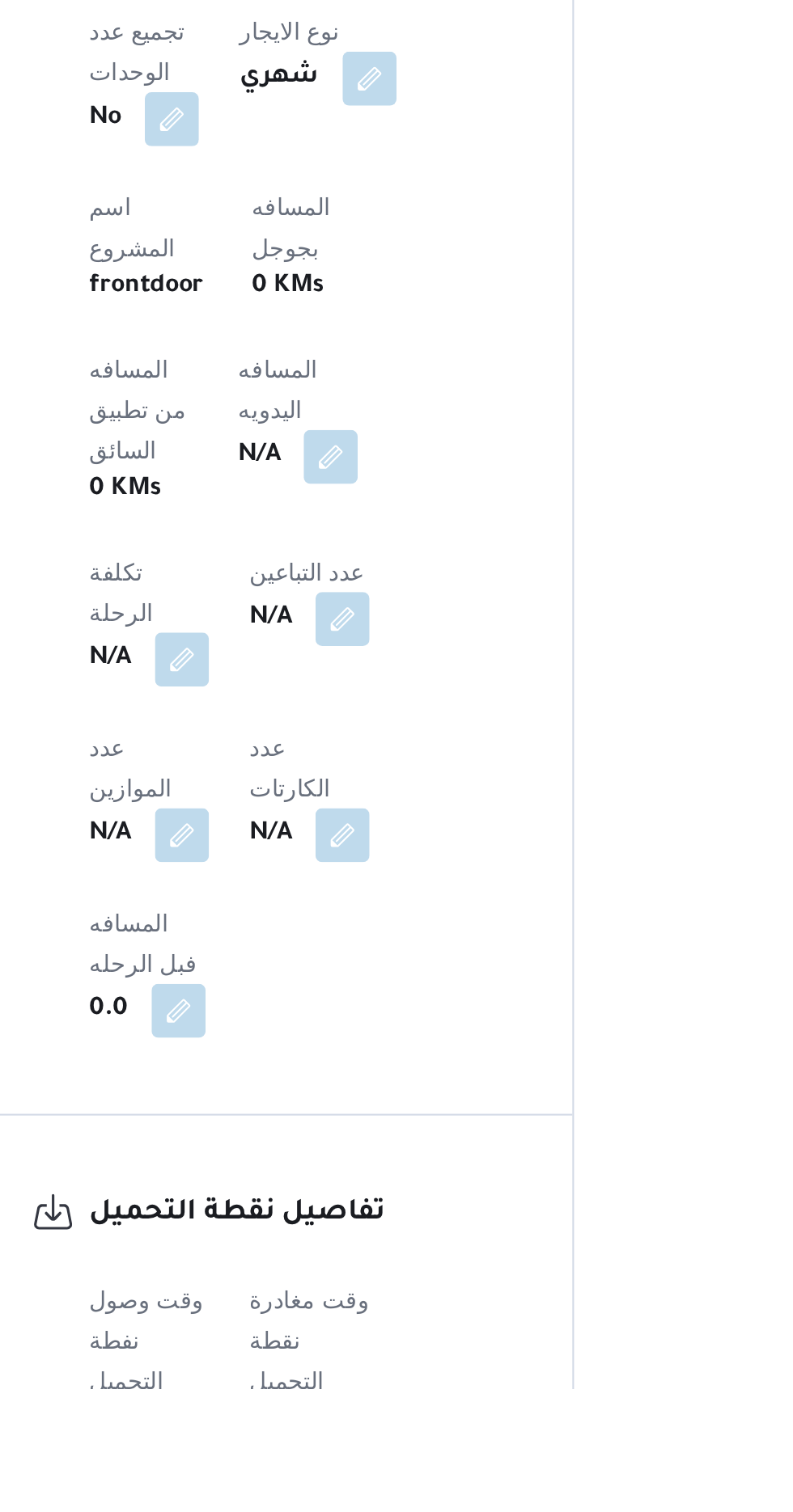
scroll to position [455, 0]
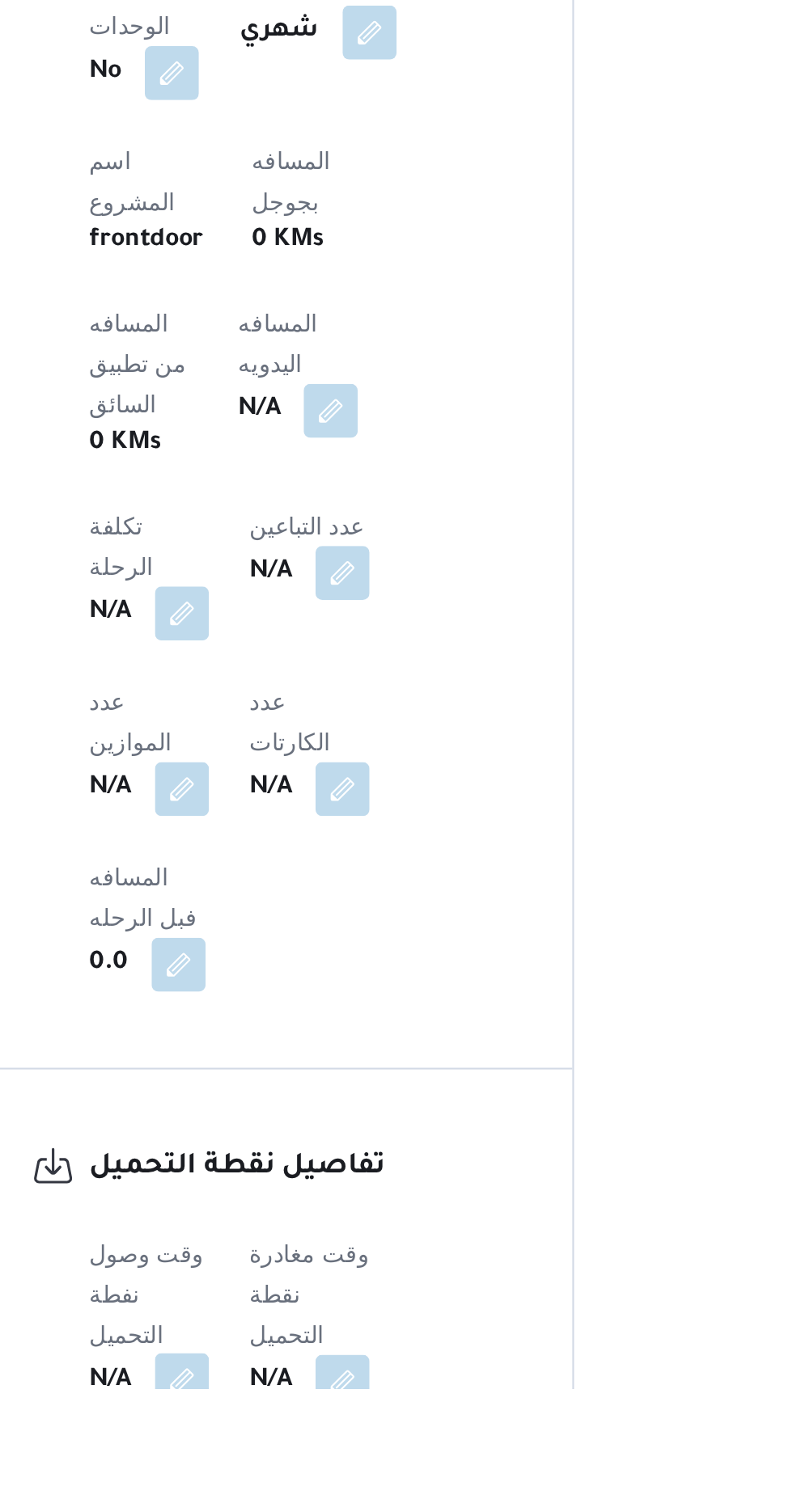
click at [314, 1495] on button "button" at bounding box center [318, 1507] width 26 height 26
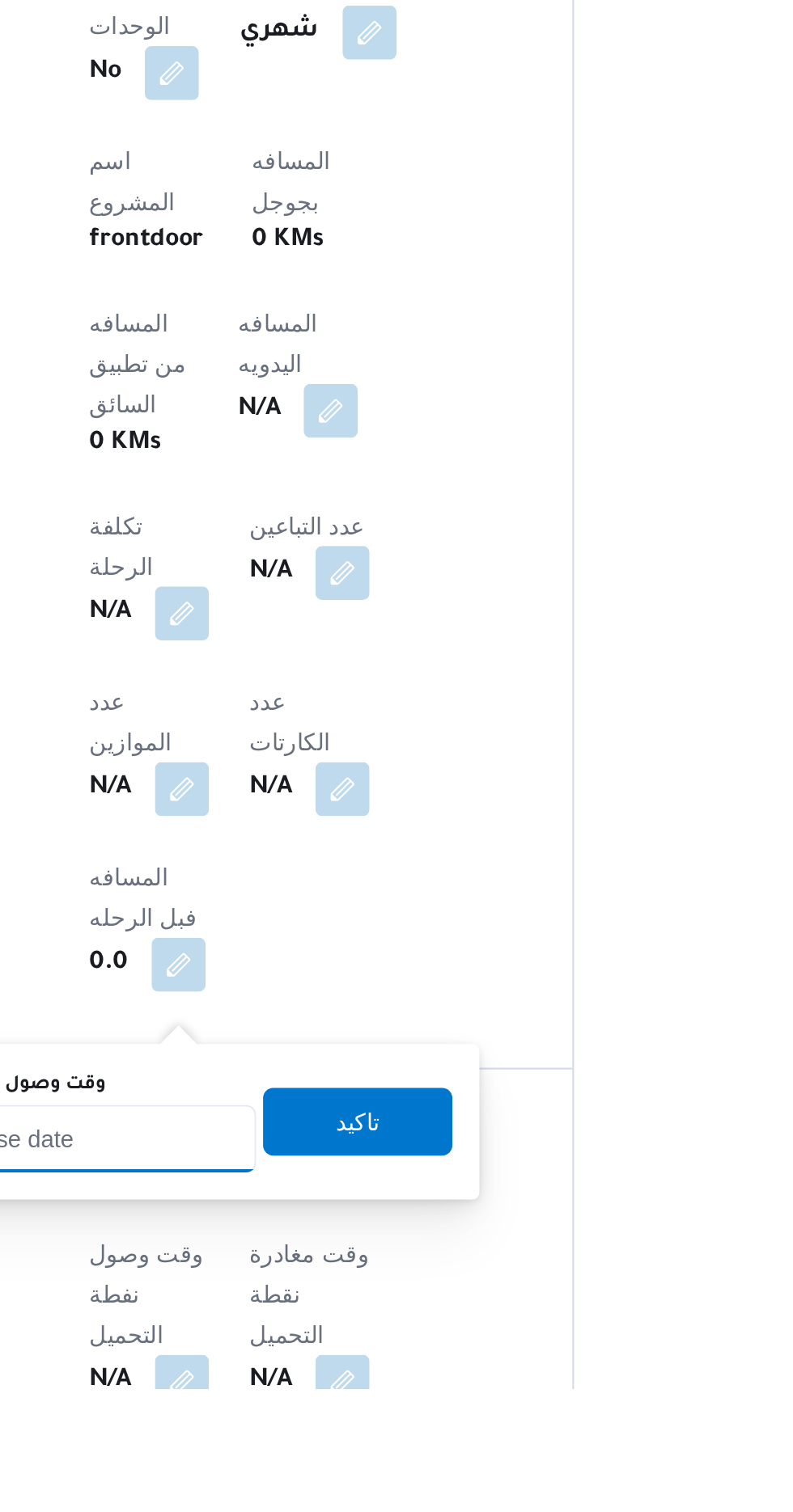
click at [305, 1392] on input "وقت وصول نفطة التحميل" at bounding box center [262, 1392] width 184 height 33
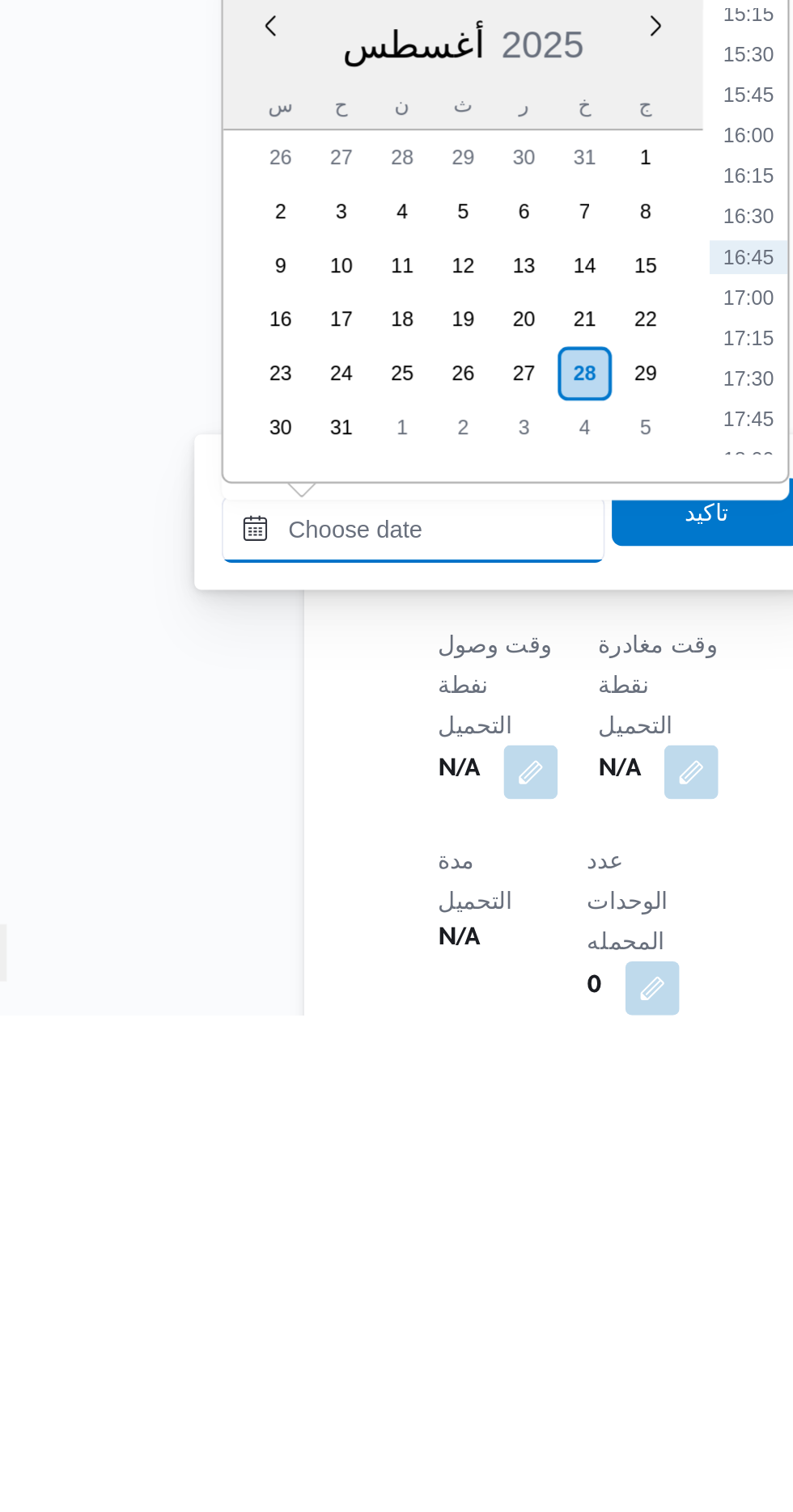
scroll to position [568, 0]
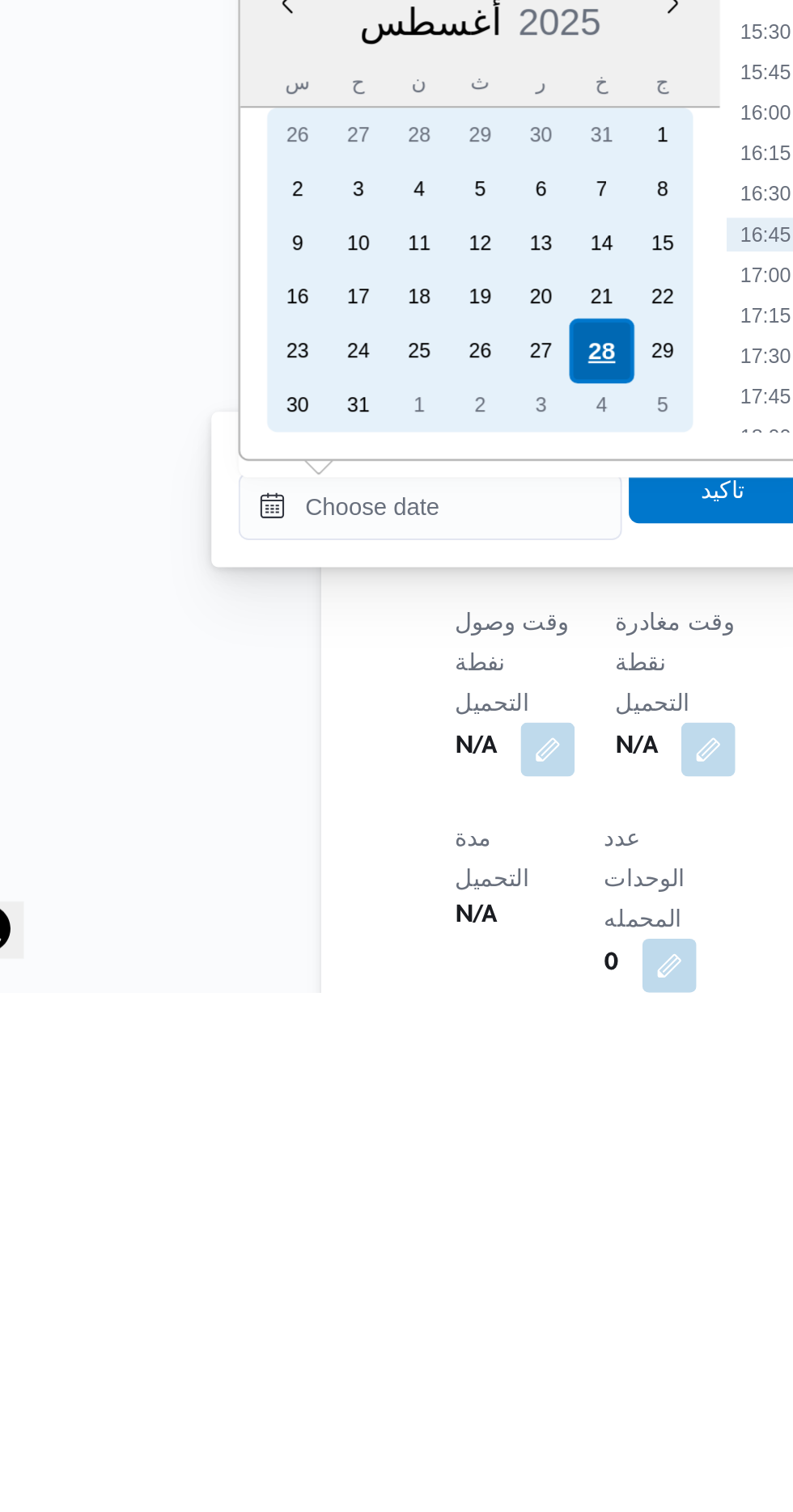
click at [342, 1200] on div "28" at bounding box center [343, 1205] width 31 height 31
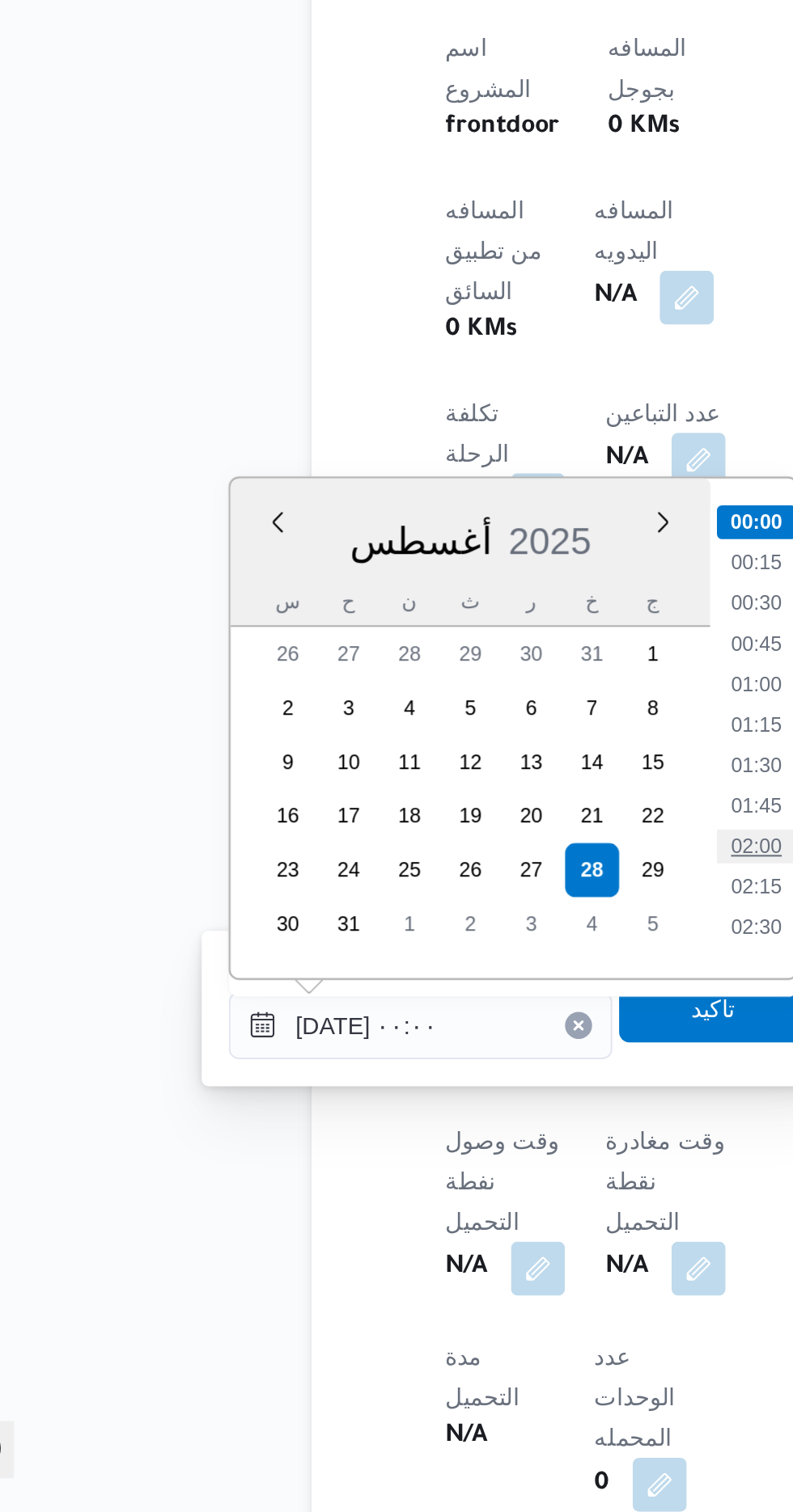
click at [425, 1193] on li "02:00" at bounding box center [422, 1193] width 37 height 16
type input "[DATE] ٠٢:٠٠"
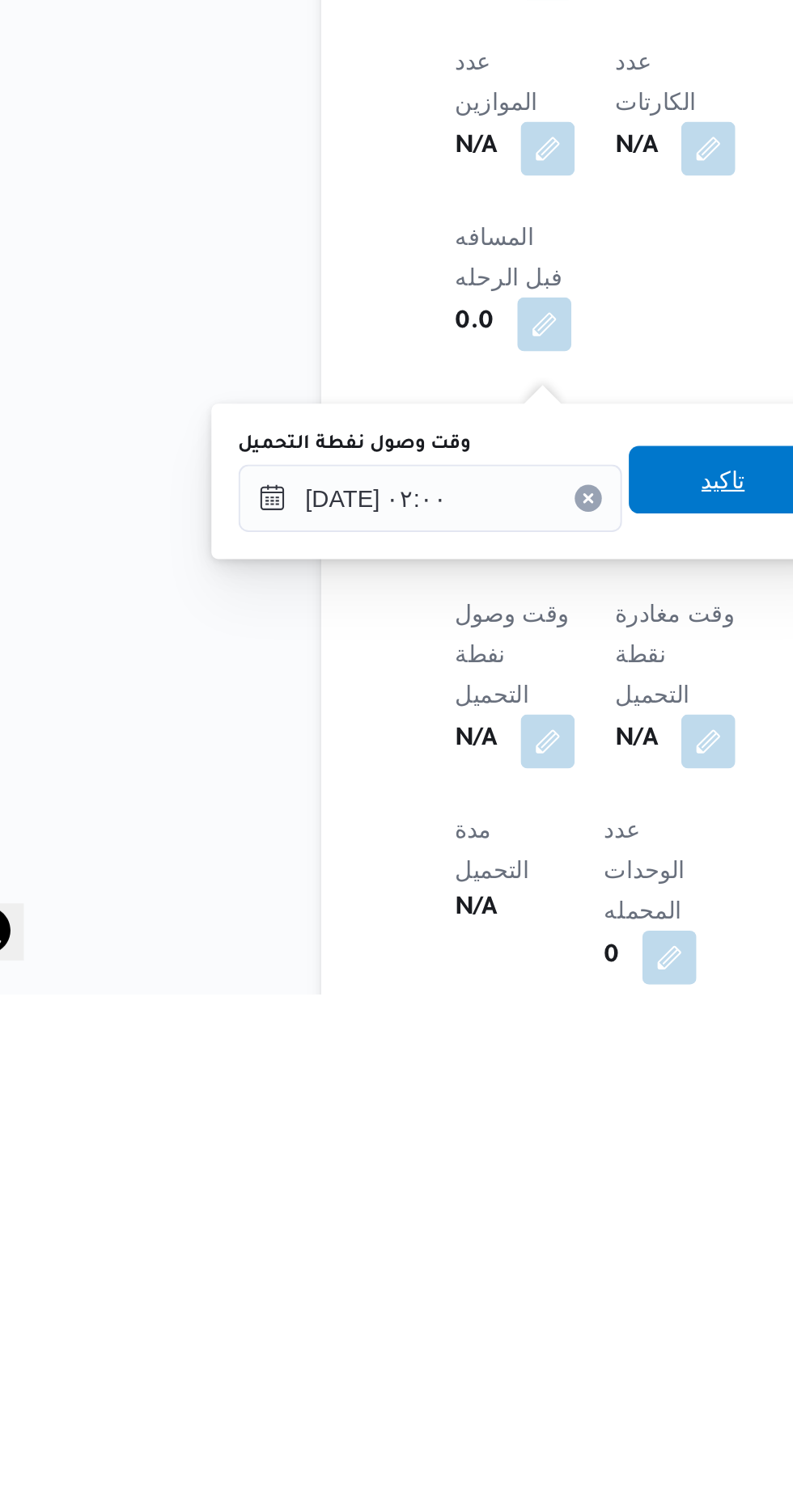
click at [403, 1274] on span "تاكيد" at bounding box center [402, 1266] width 91 height 33
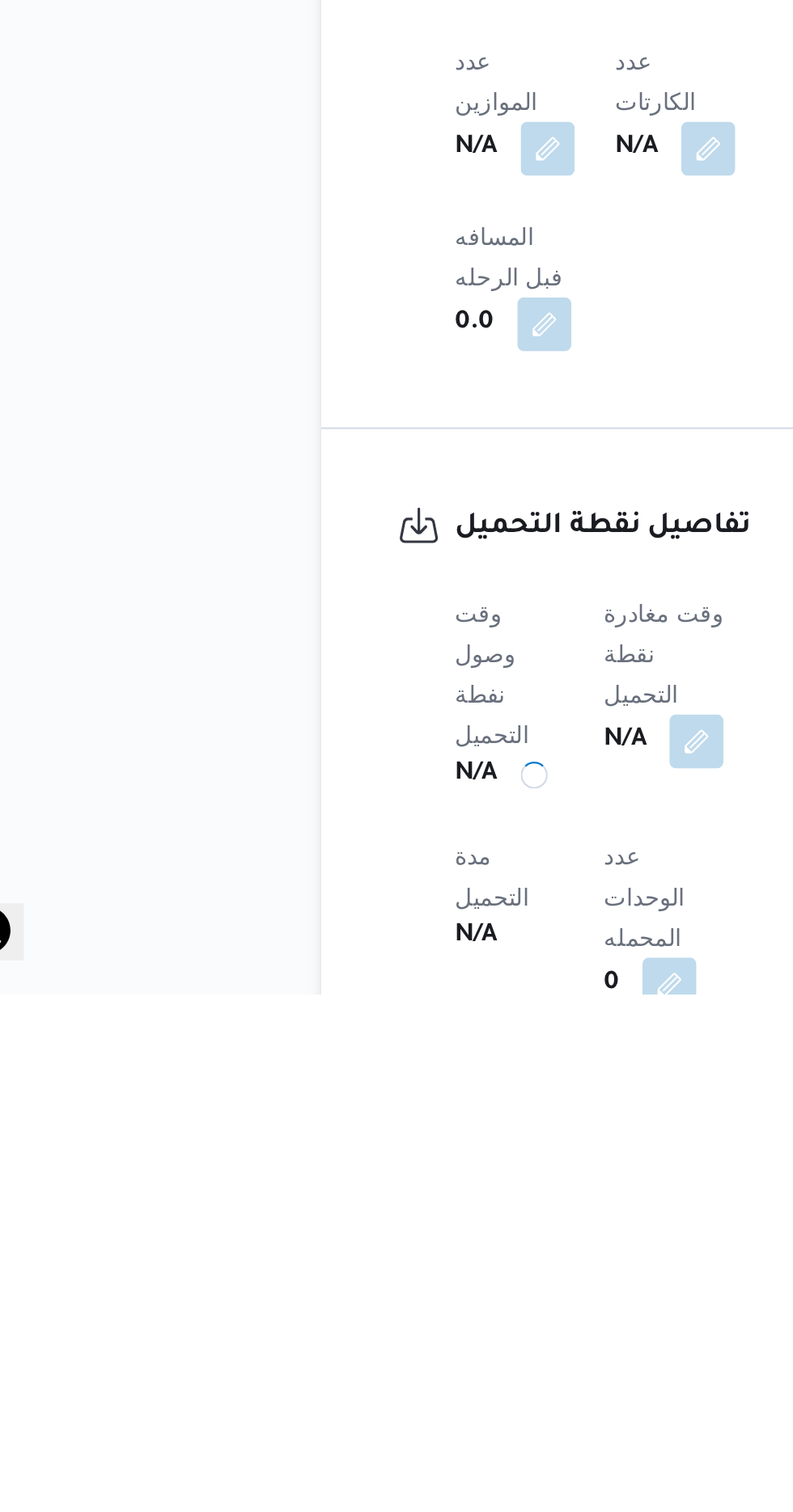
scroll to position [573, 0]
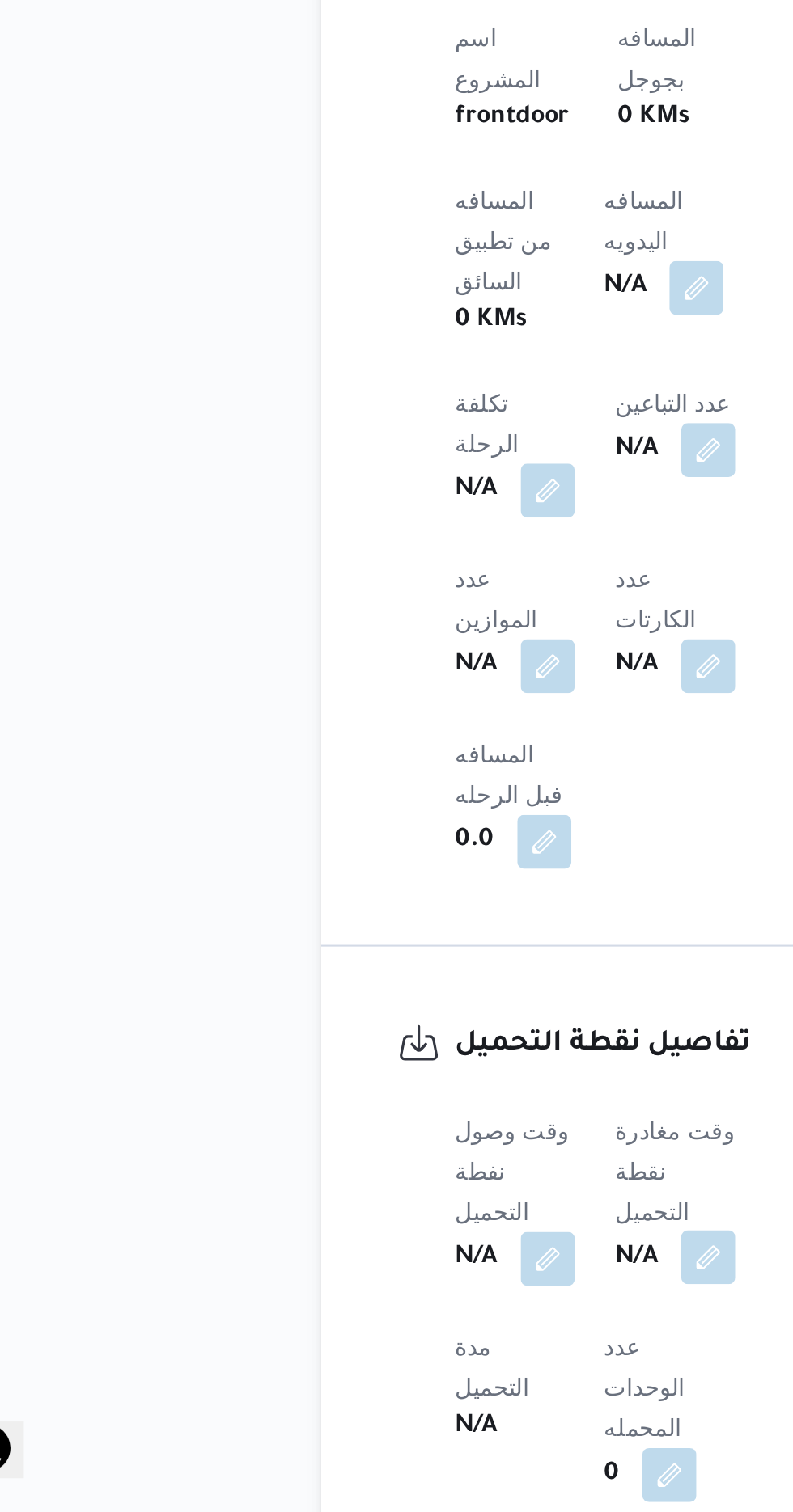
click at [392, 1377] on button "button" at bounding box center [395, 1390] width 26 height 26
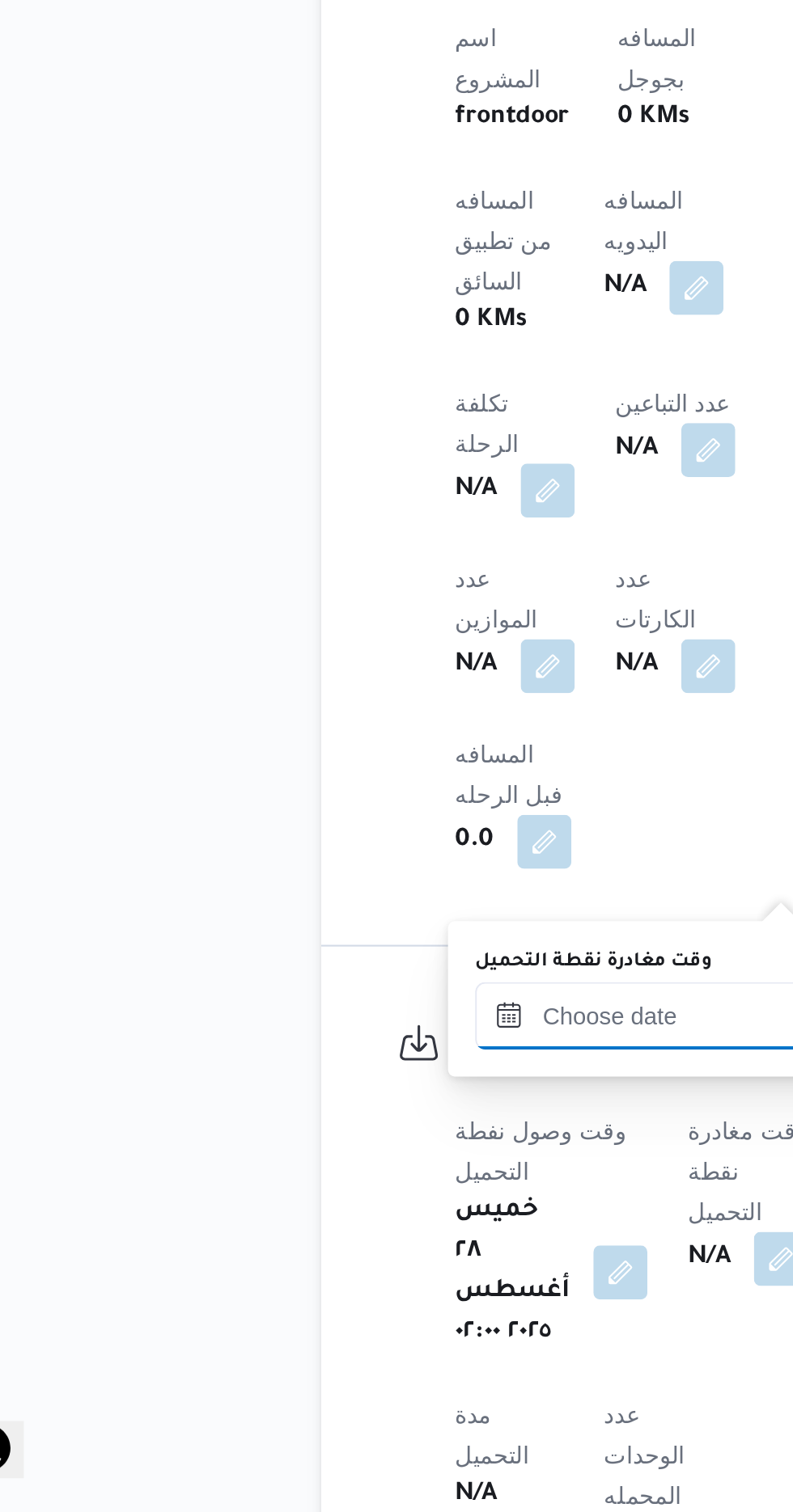
click at [347, 1273] on input "وقت مغادرة نقطة التحميل" at bounding box center [375, 1275] width 184 height 33
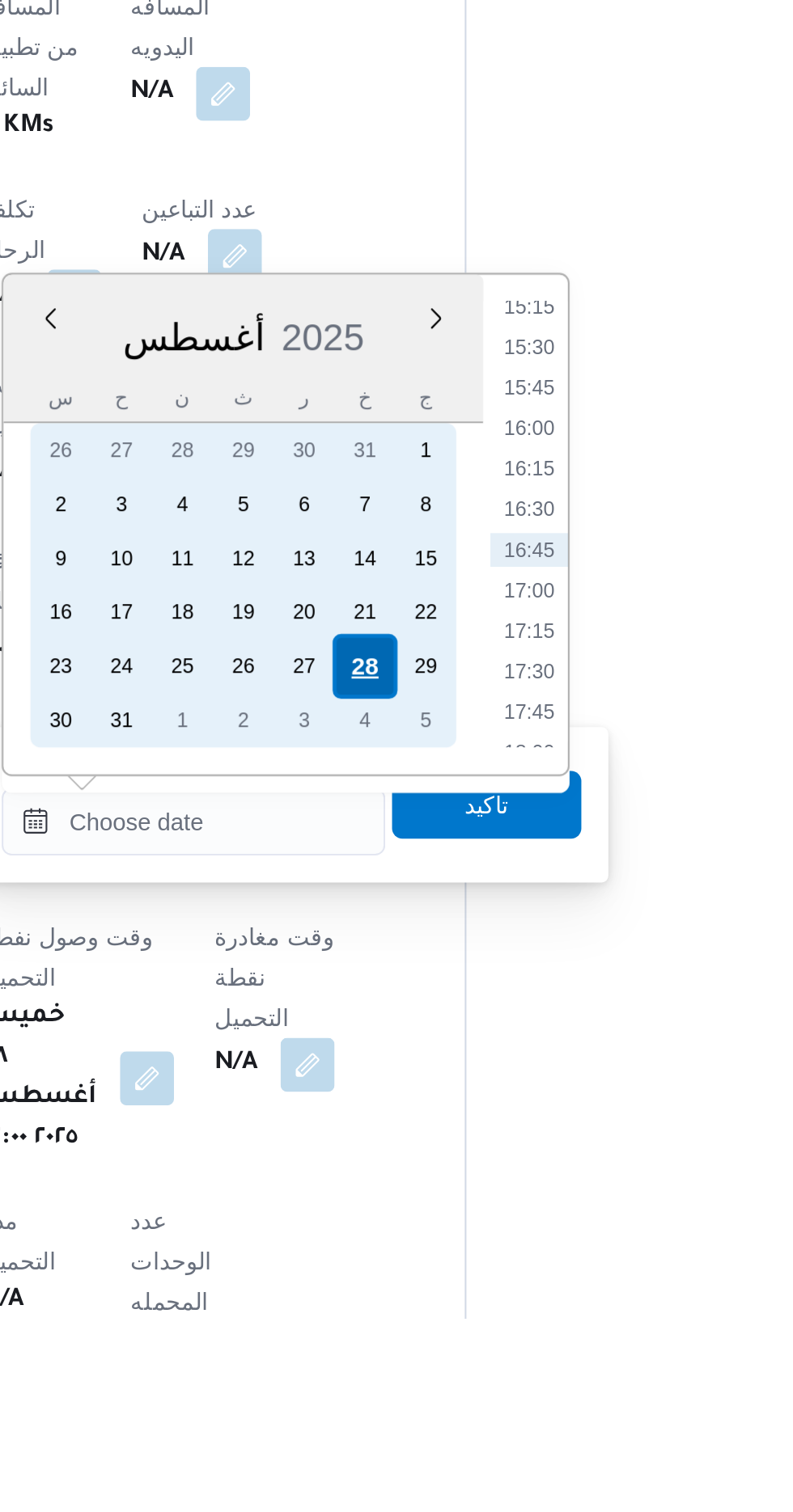
click at [459, 1196] on div "28" at bounding box center [458, 1199] width 31 height 31
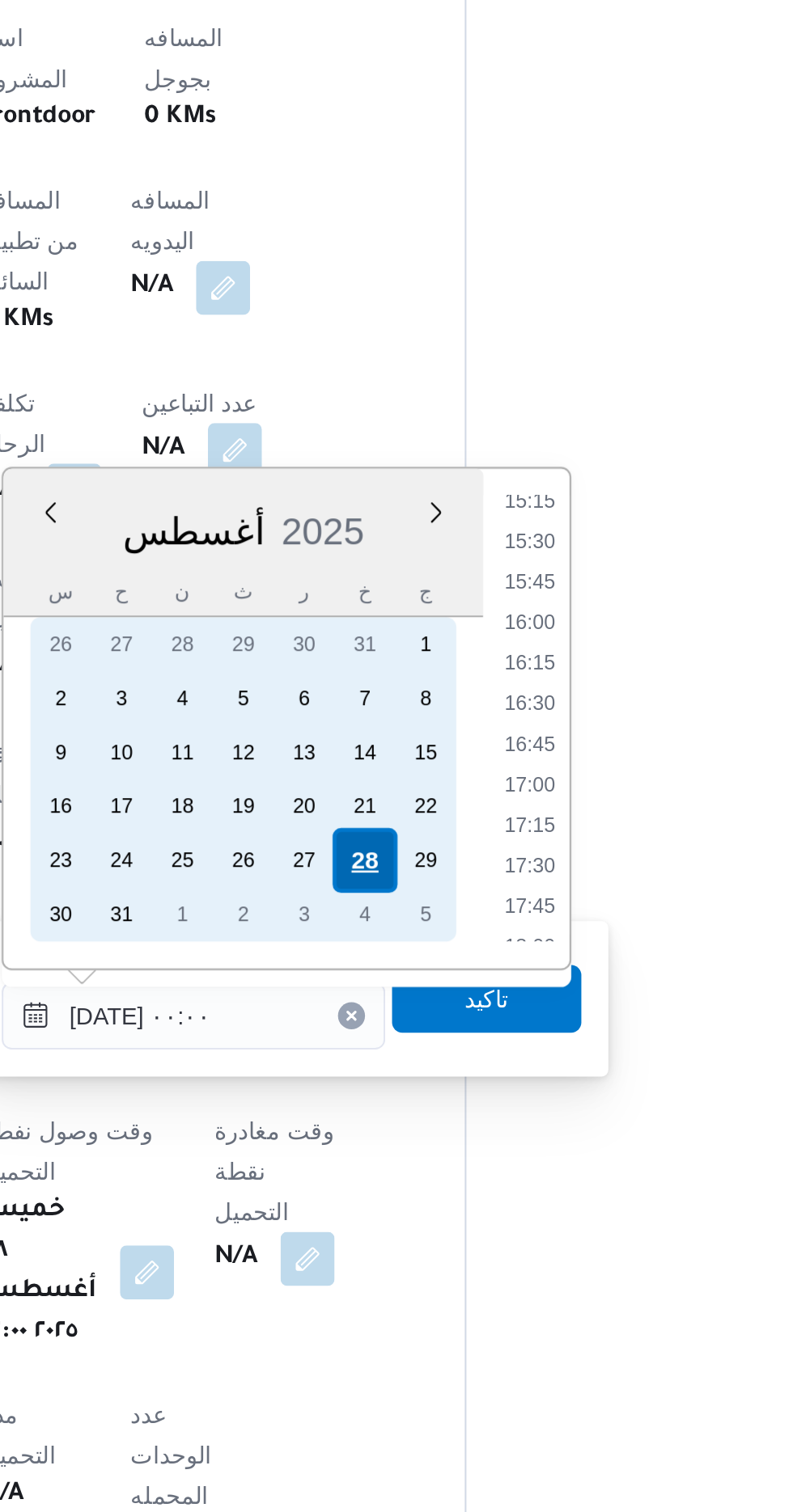
scroll to position [0, 0]
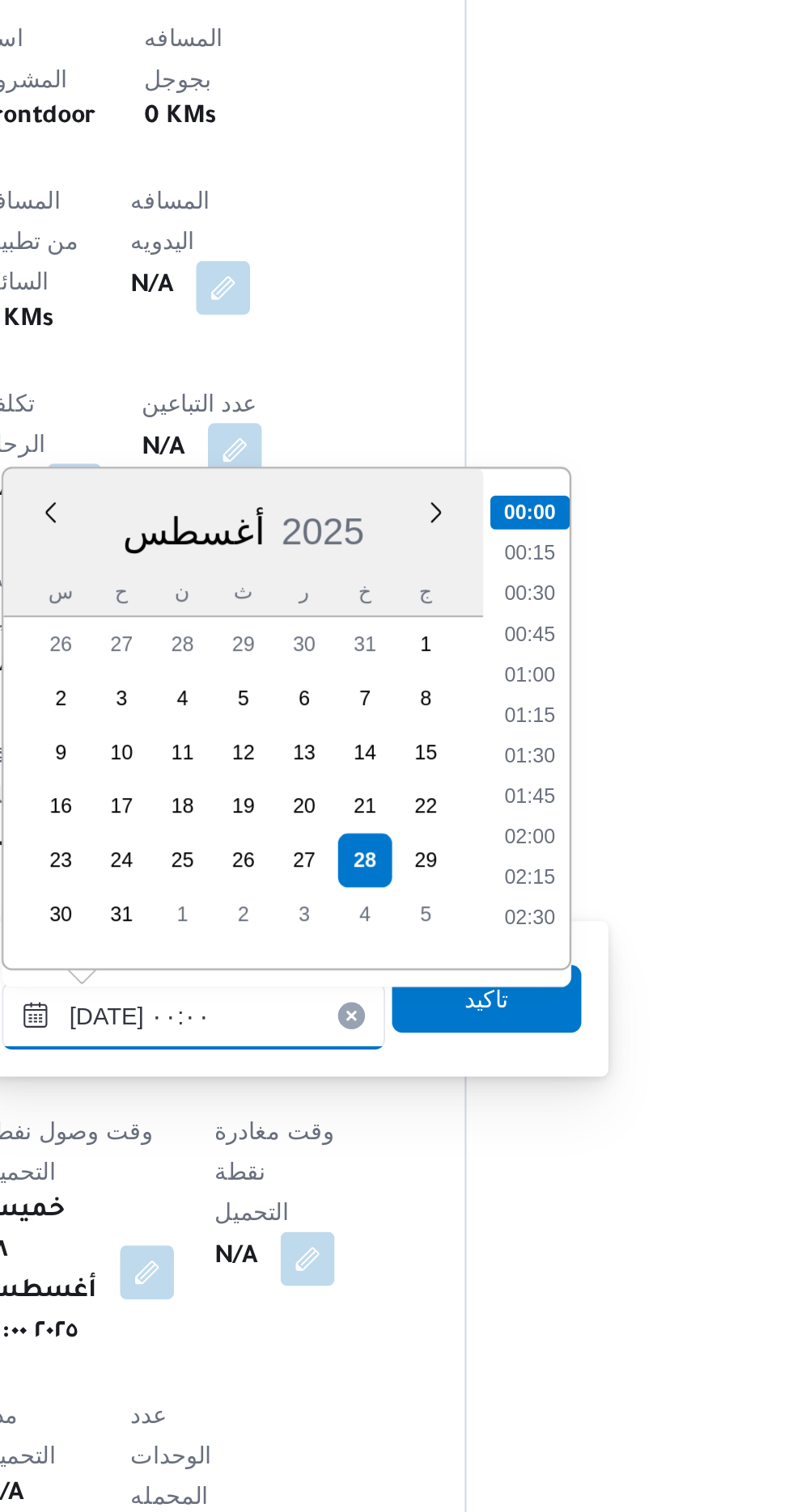
click at [319, 1269] on input "[DATE] ٠٠:٠٠" at bounding box center [375, 1275] width 184 height 33
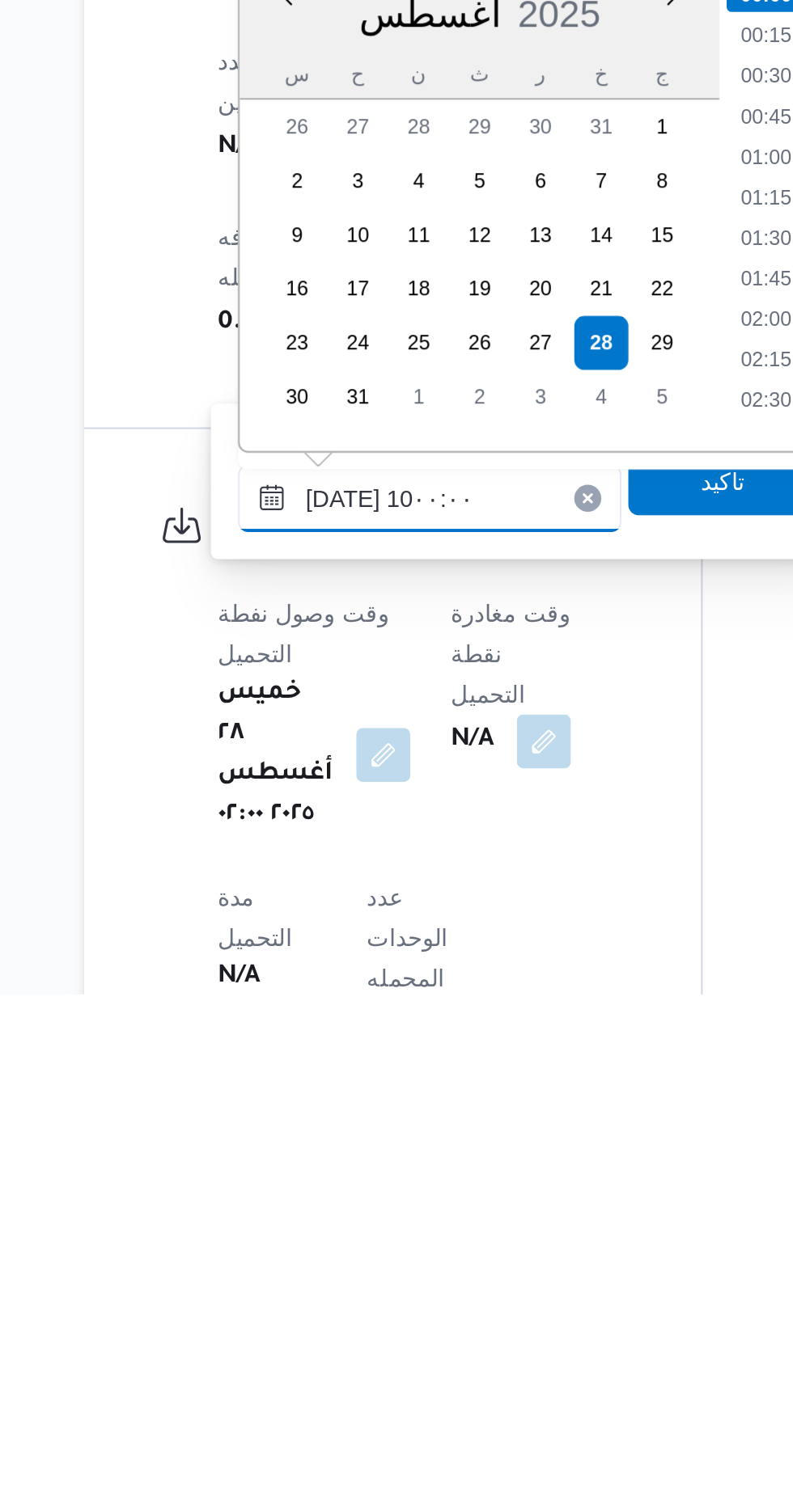
scroll to position [581, 0]
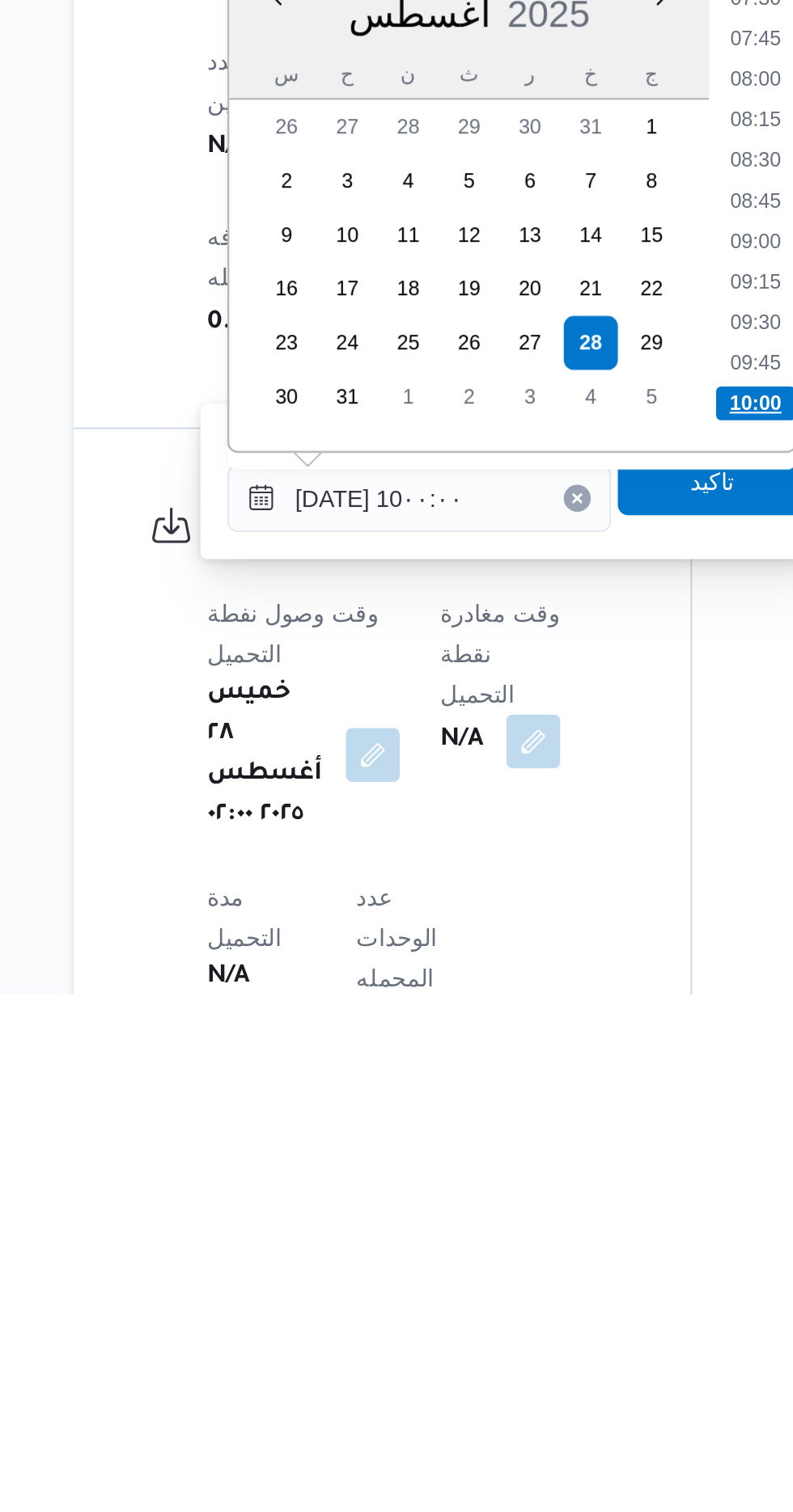
click at [538, 1222] on li "10:00" at bounding box center [537, 1229] width 38 height 16
type input "[DATE] ١٠:٠٠"
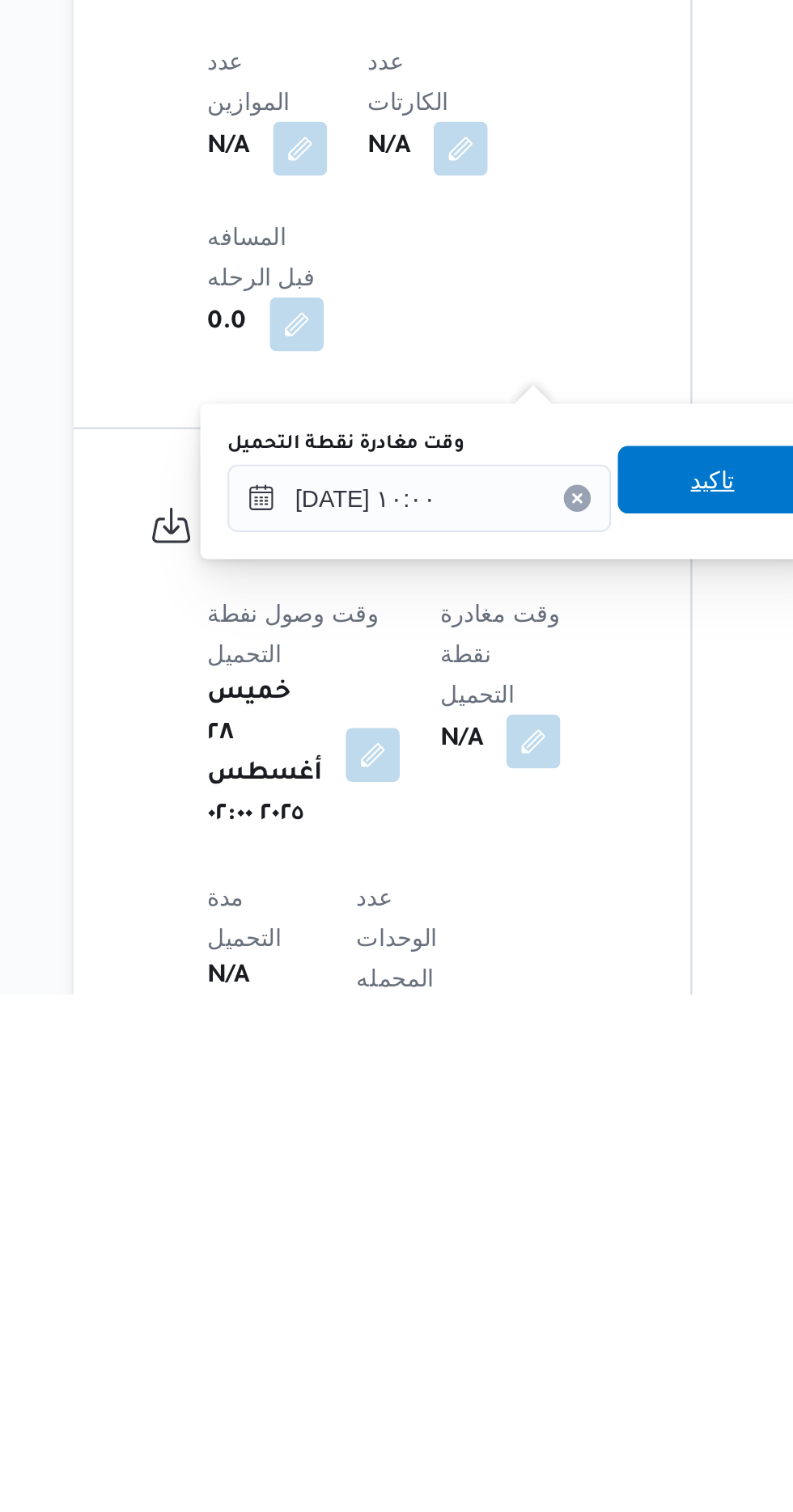
click at [522, 1271] on span "تاكيد" at bounding box center [516, 1265] width 21 height 19
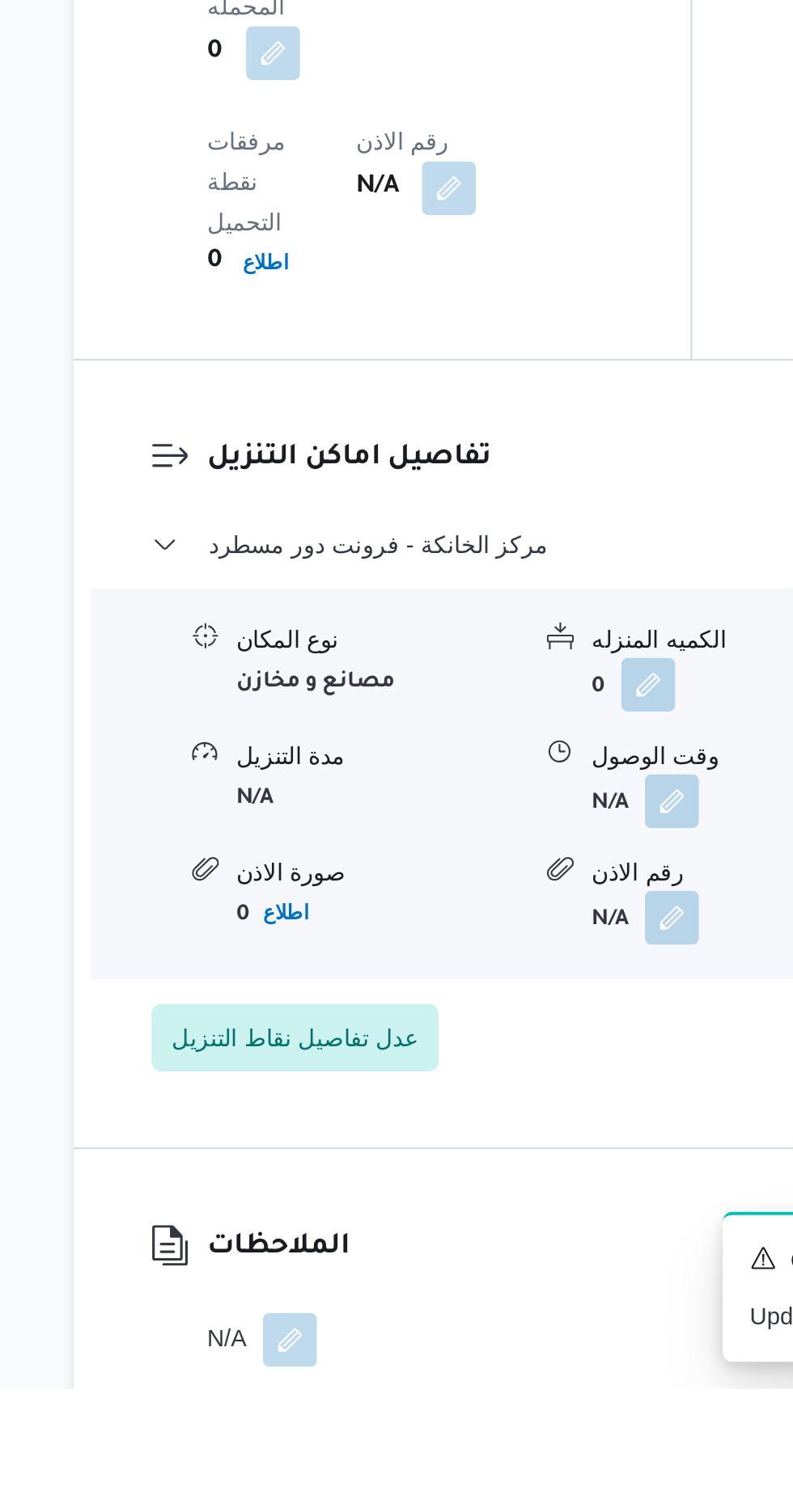
scroll to position [1364, 0]
click at [310, 1474] on button "button" at bounding box center [314, 1487] width 26 height 26
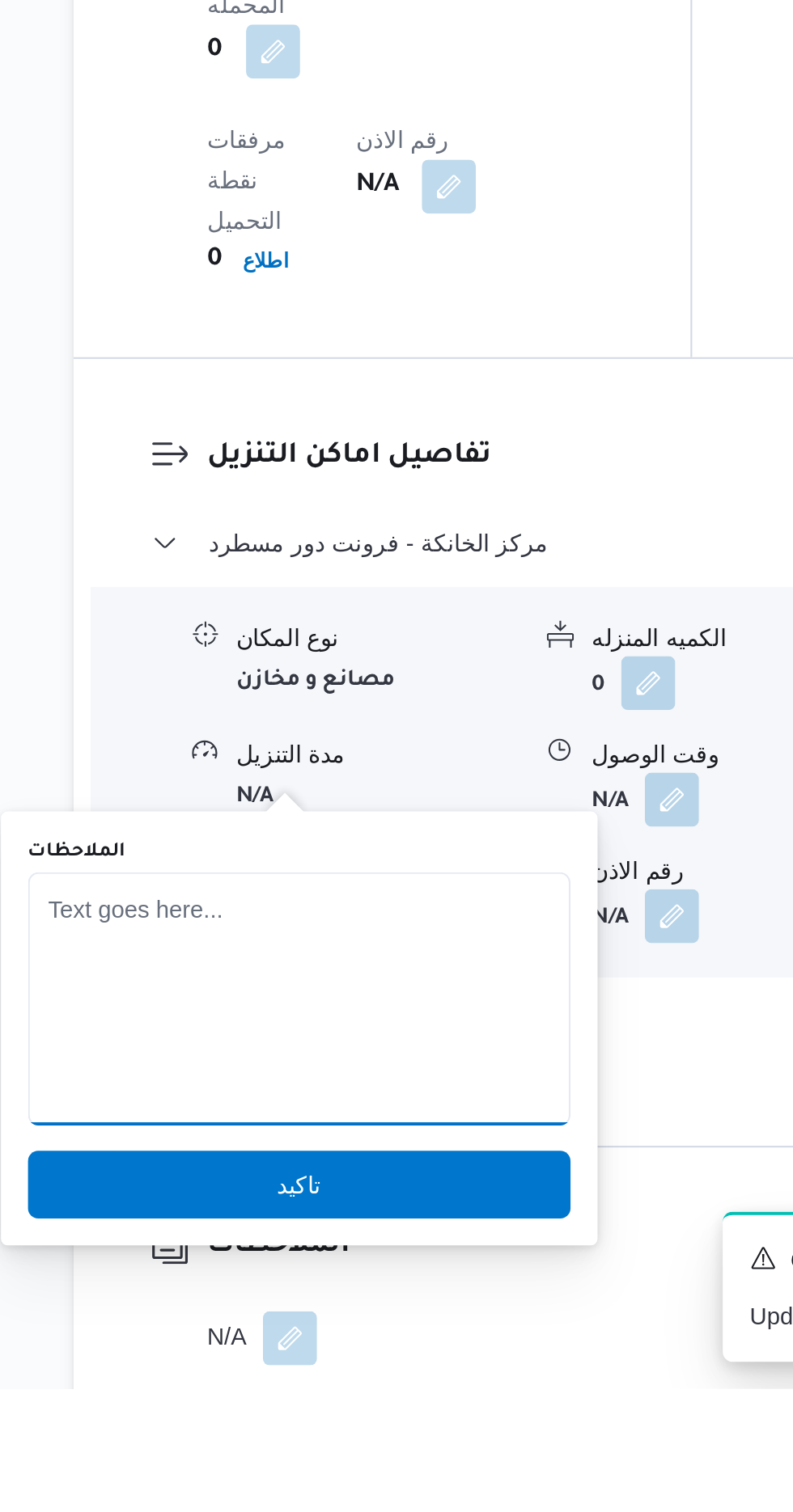
click at [314, 1287] on textarea "الملاحظات" at bounding box center [318, 1325] width 259 height 121
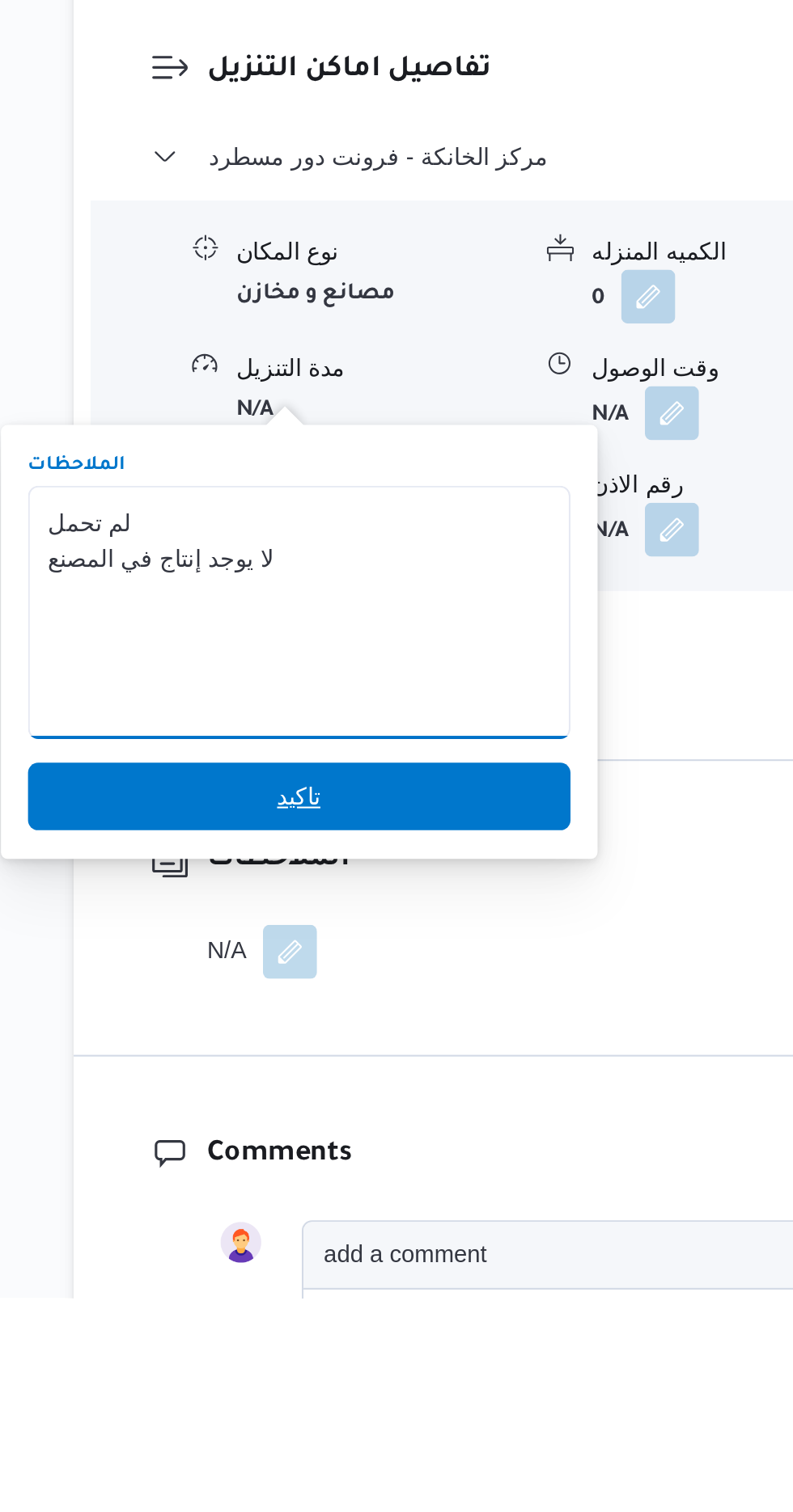
type textarea "لم تحمل لا يوجد إنتاج في المصنع"
click at [385, 1266] on span "تاكيد" at bounding box center [318, 1272] width 259 height 33
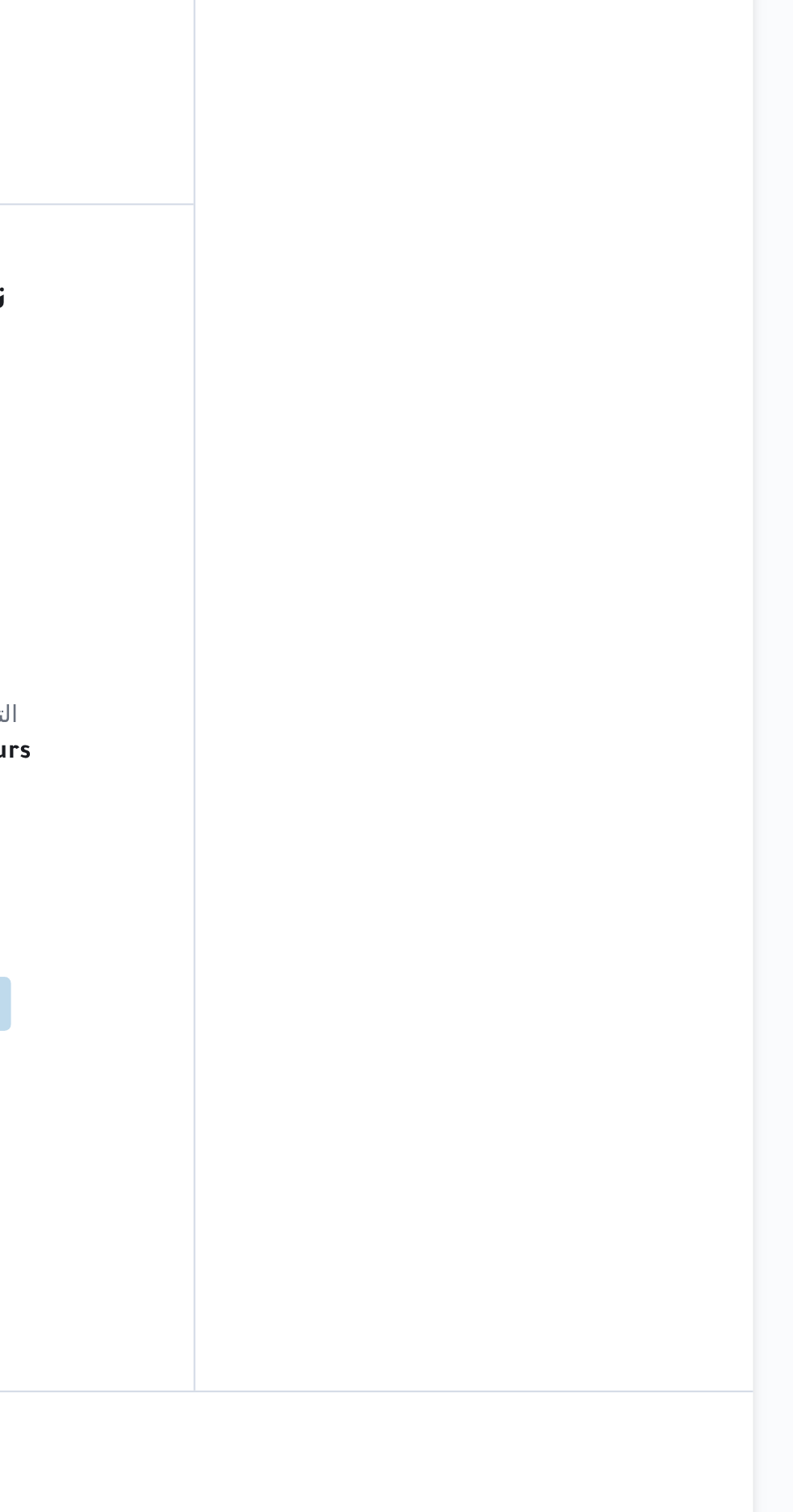
scroll to position [0, 0]
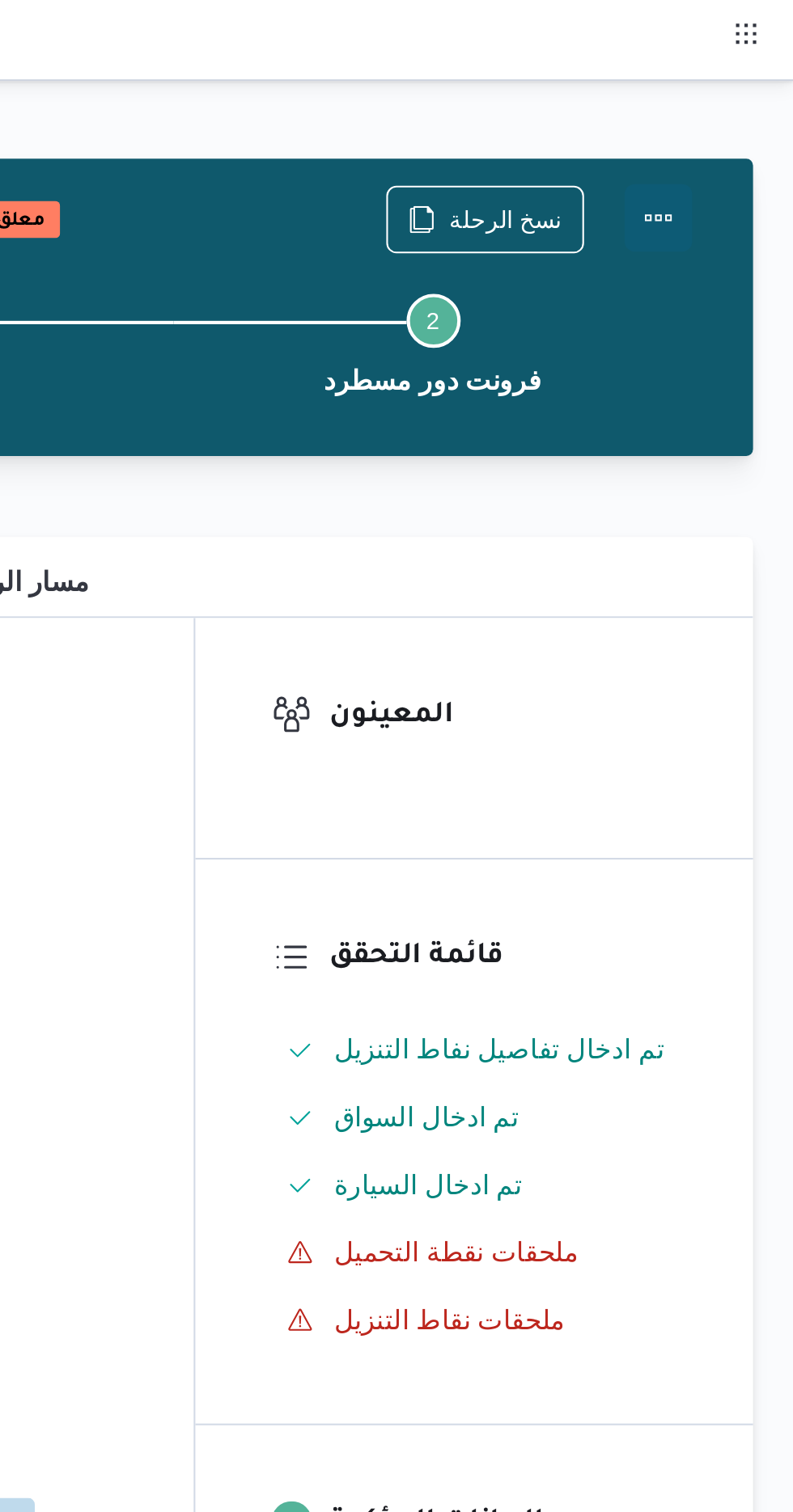
click at [740, 99] on button "Actions" at bounding box center [728, 104] width 33 height 33
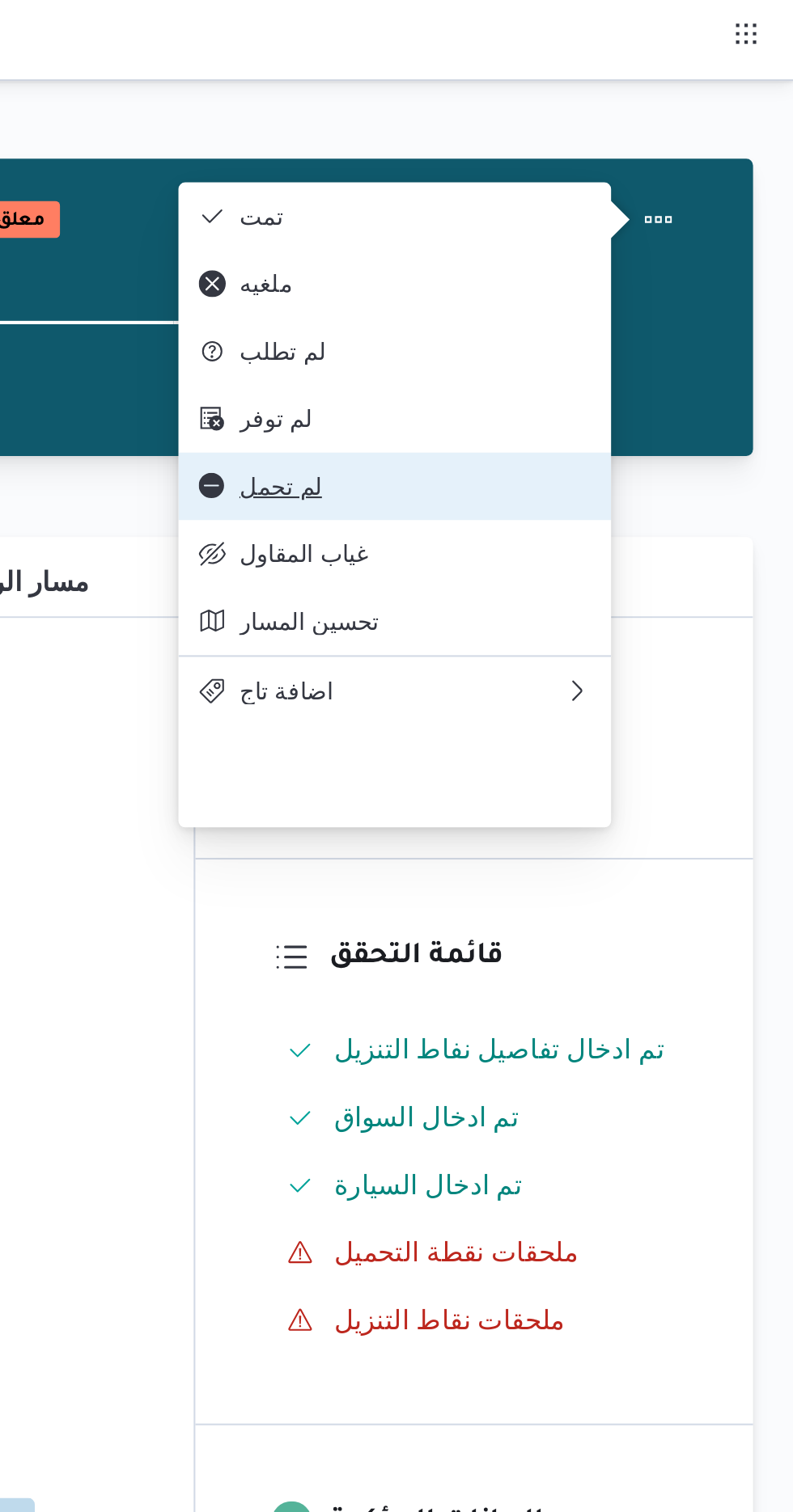
click at [621, 239] on span "لم تحمل" at bounding box center [612, 233] width 169 height 13
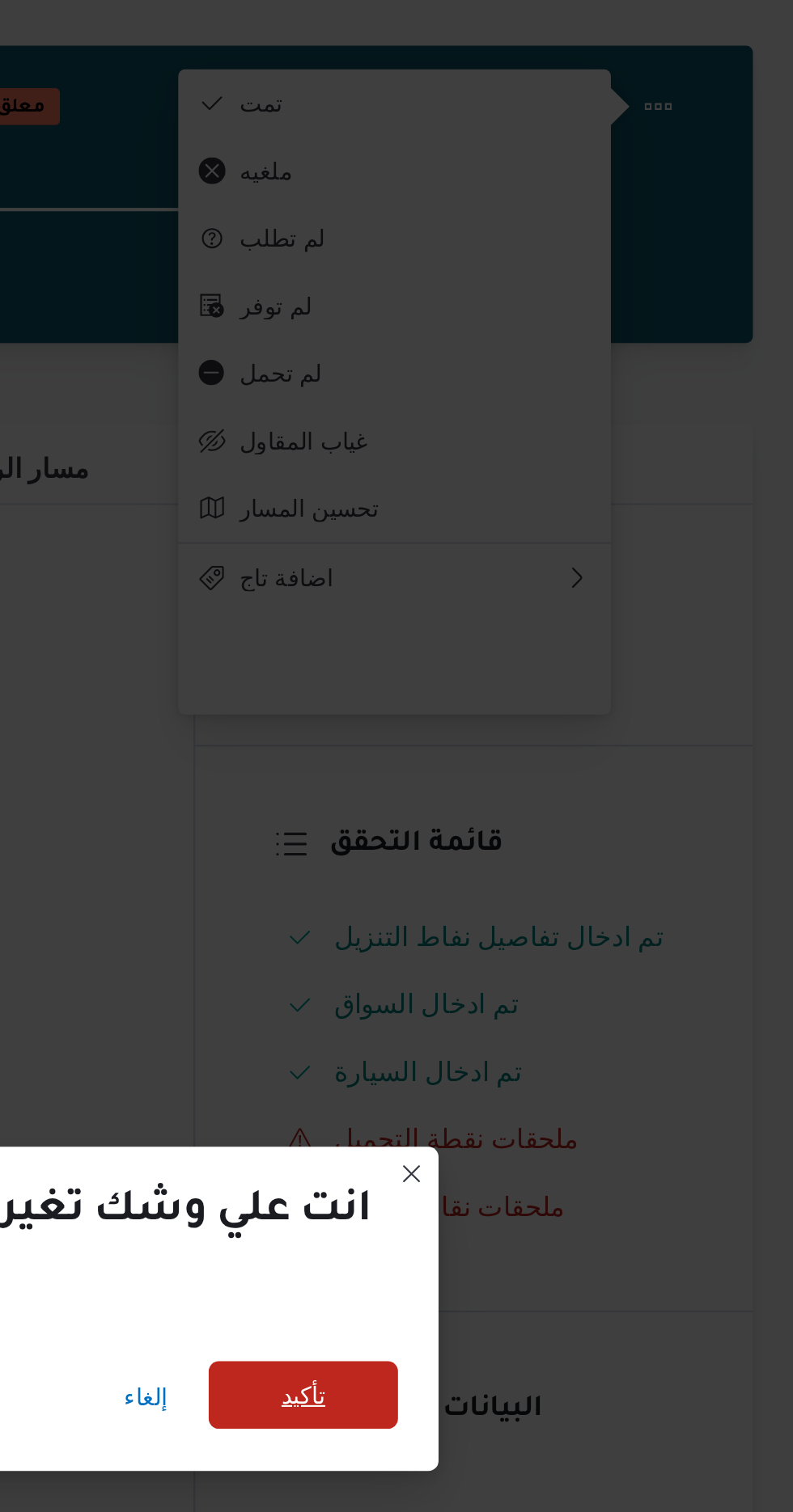
click at [551, 713] on span "تأكيد" at bounding box center [557, 721] width 21 height 19
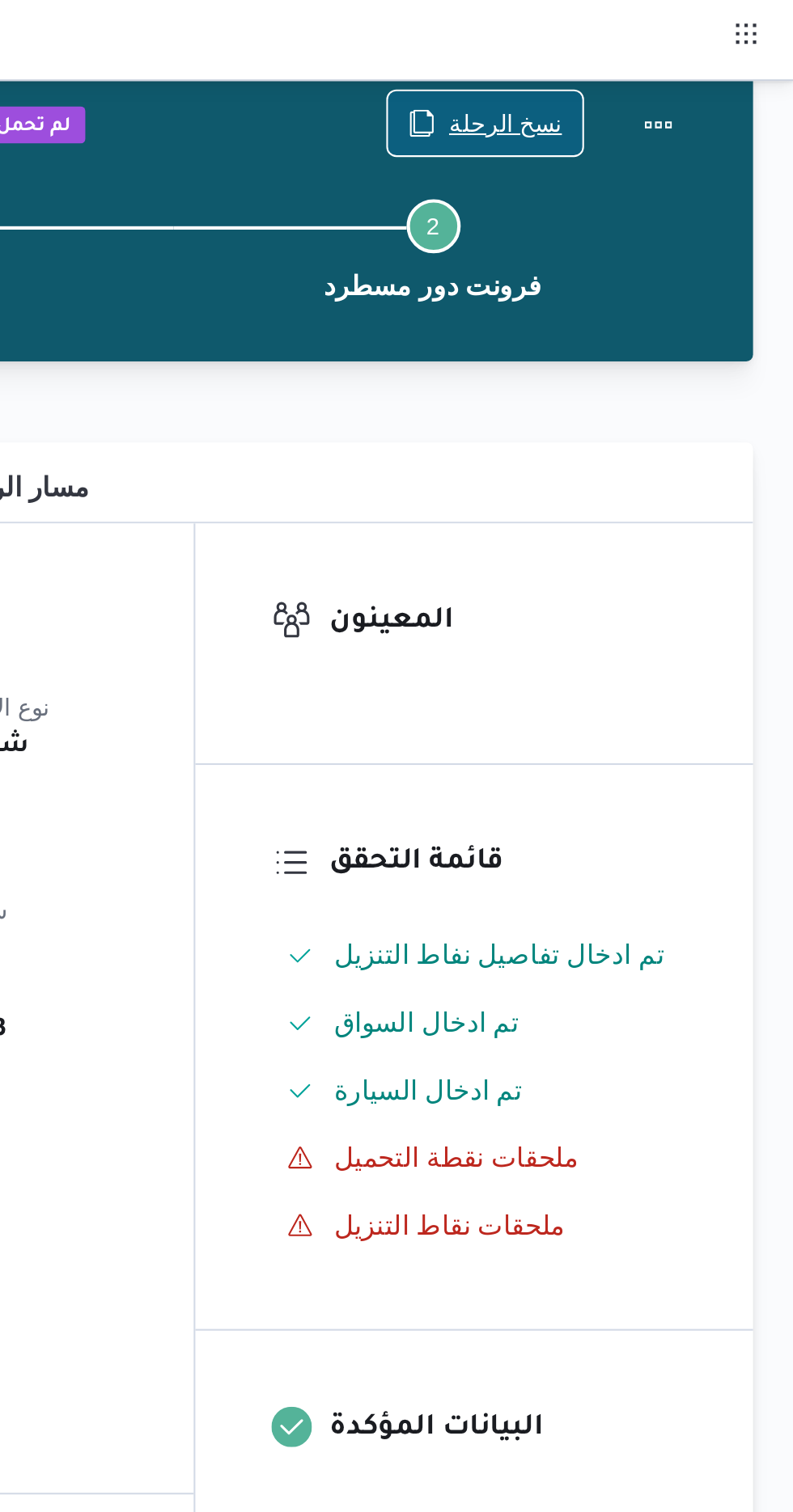
click at [654, 63] on span "نسخ الرحلة" at bounding box center [655, 58] width 54 height 19
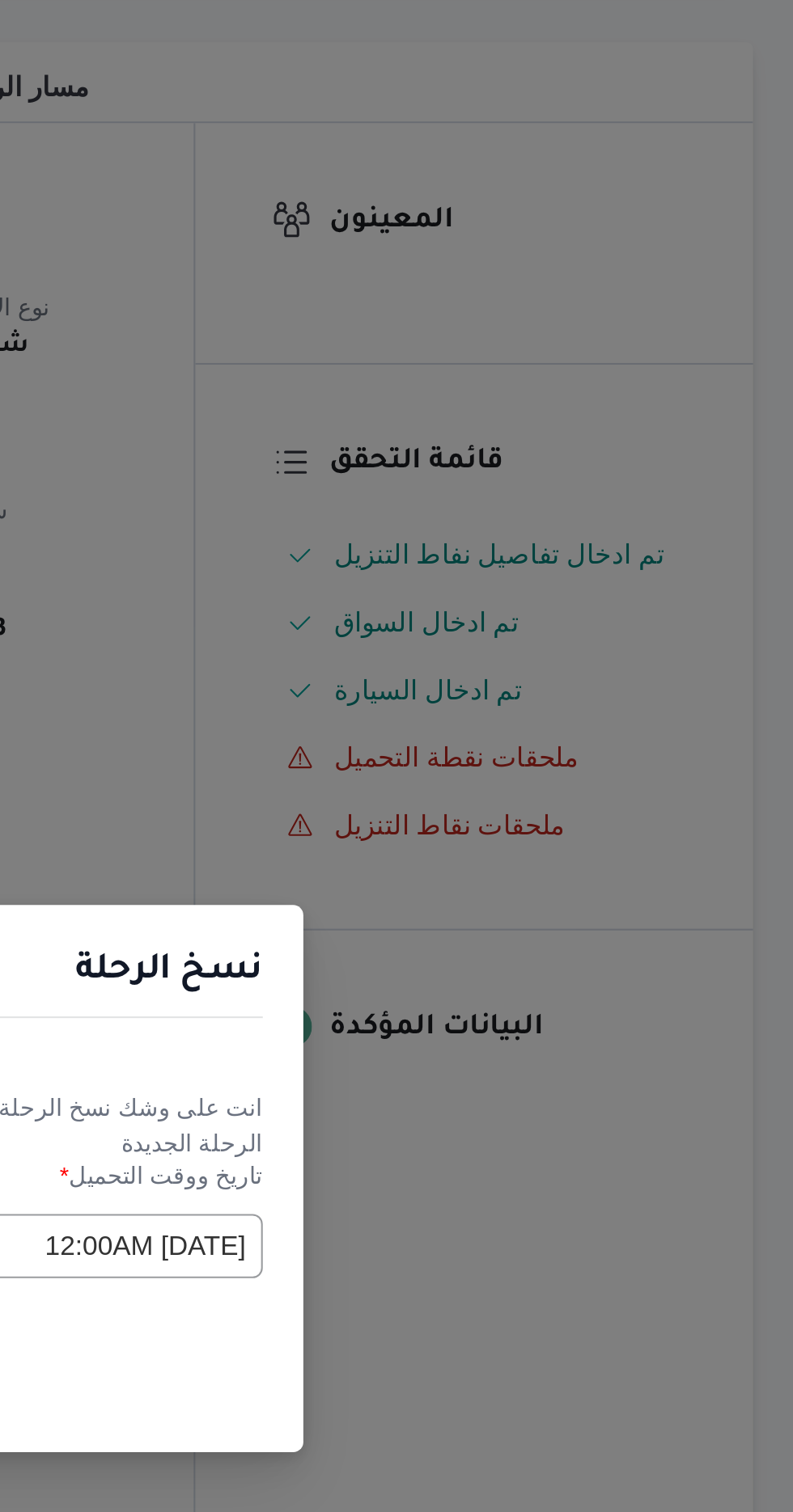
scroll to position [45, 0]
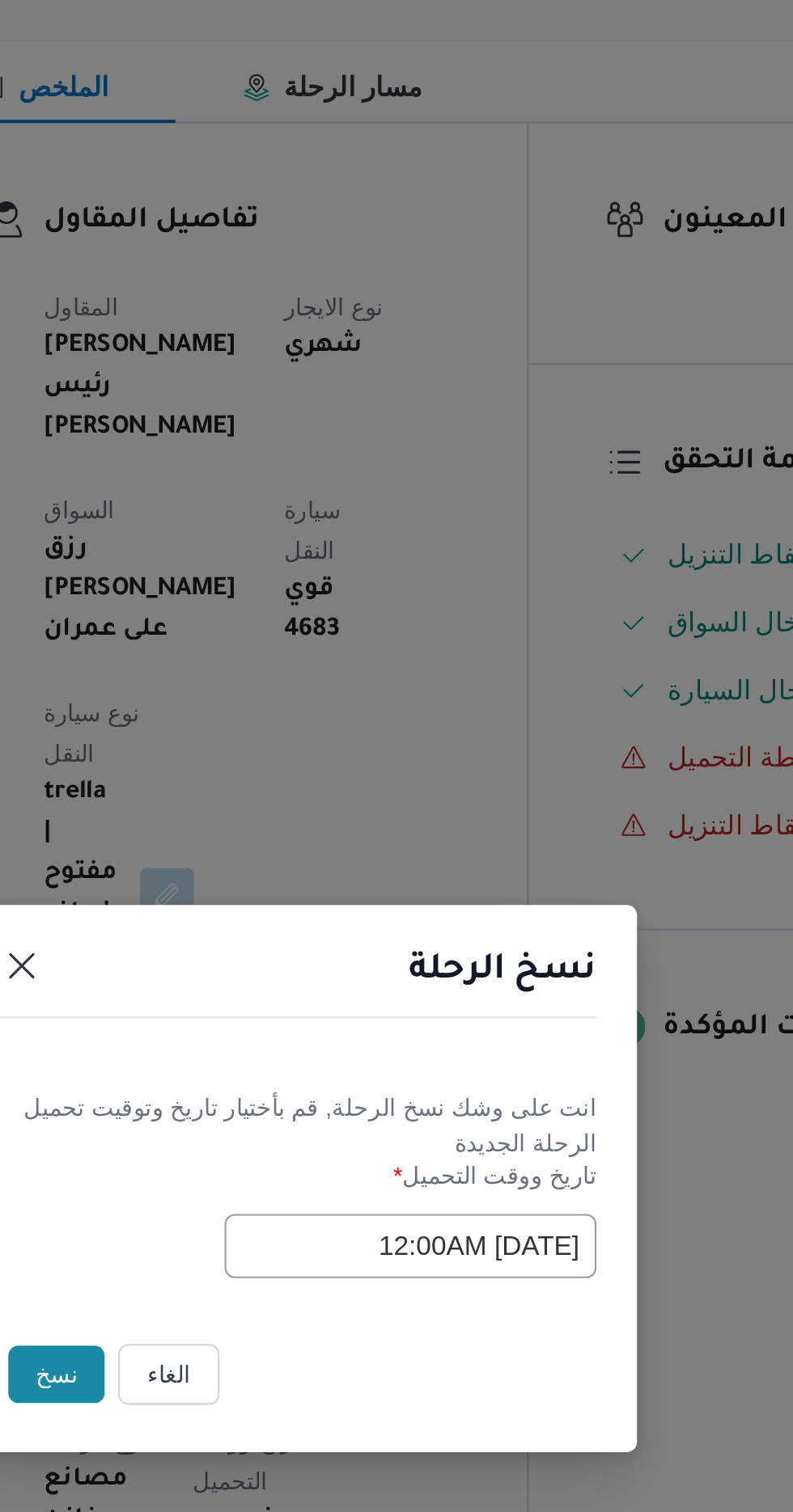
click at [284, 852] on button "نسخ" at bounding box center [280, 850] width 46 height 27
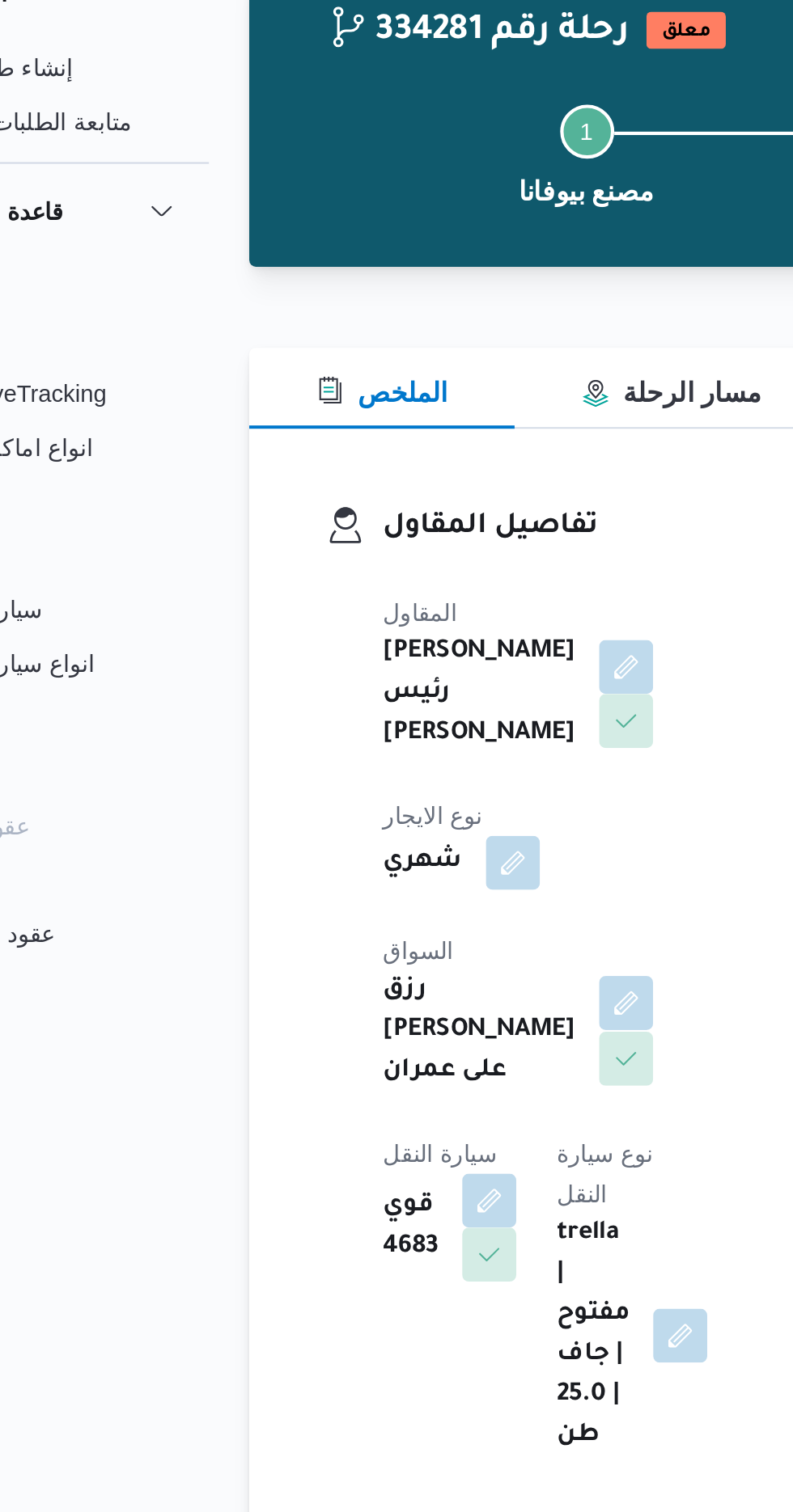
click at [378, 558] on button "button" at bounding box center [391, 571] width 26 height 26
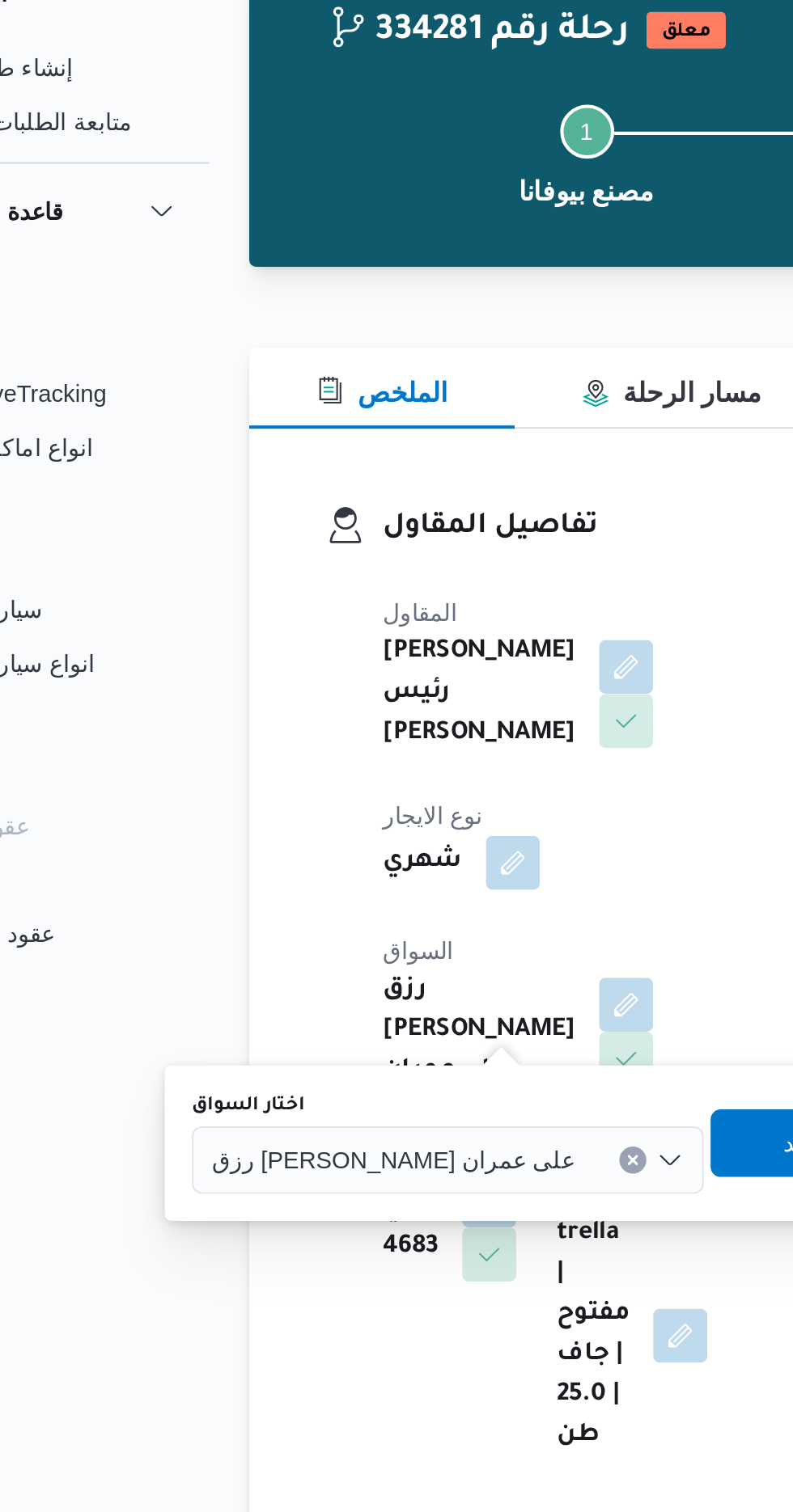
click at [305, 632] on div "رزق [PERSON_NAME] على عمران" at bounding box center [305, 646] width 245 height 33
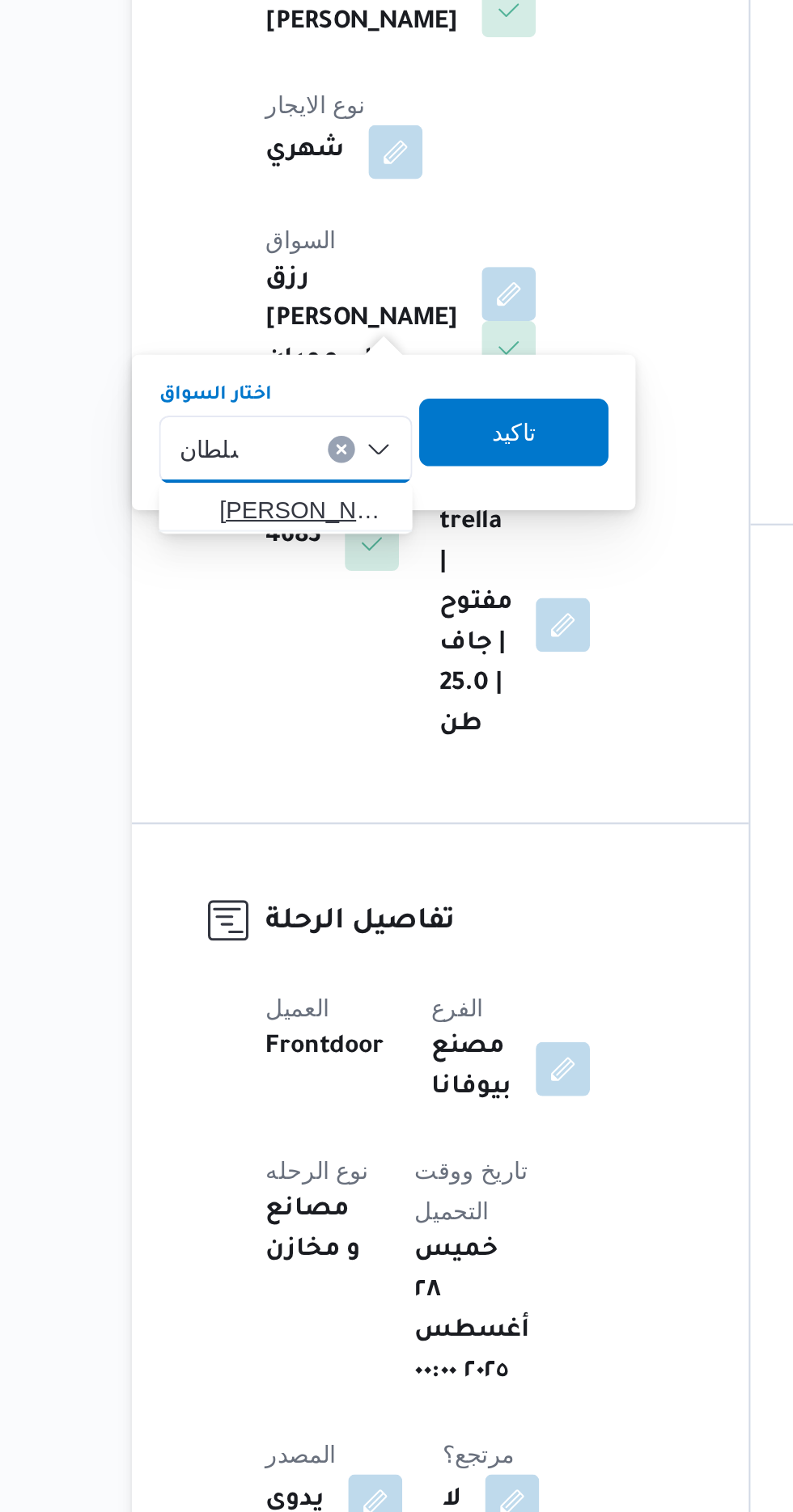
type input "سلطان"
click at [298, 677] on span "[PERSON_NAME]" at bounding box center [293, 674] width 82 height 19
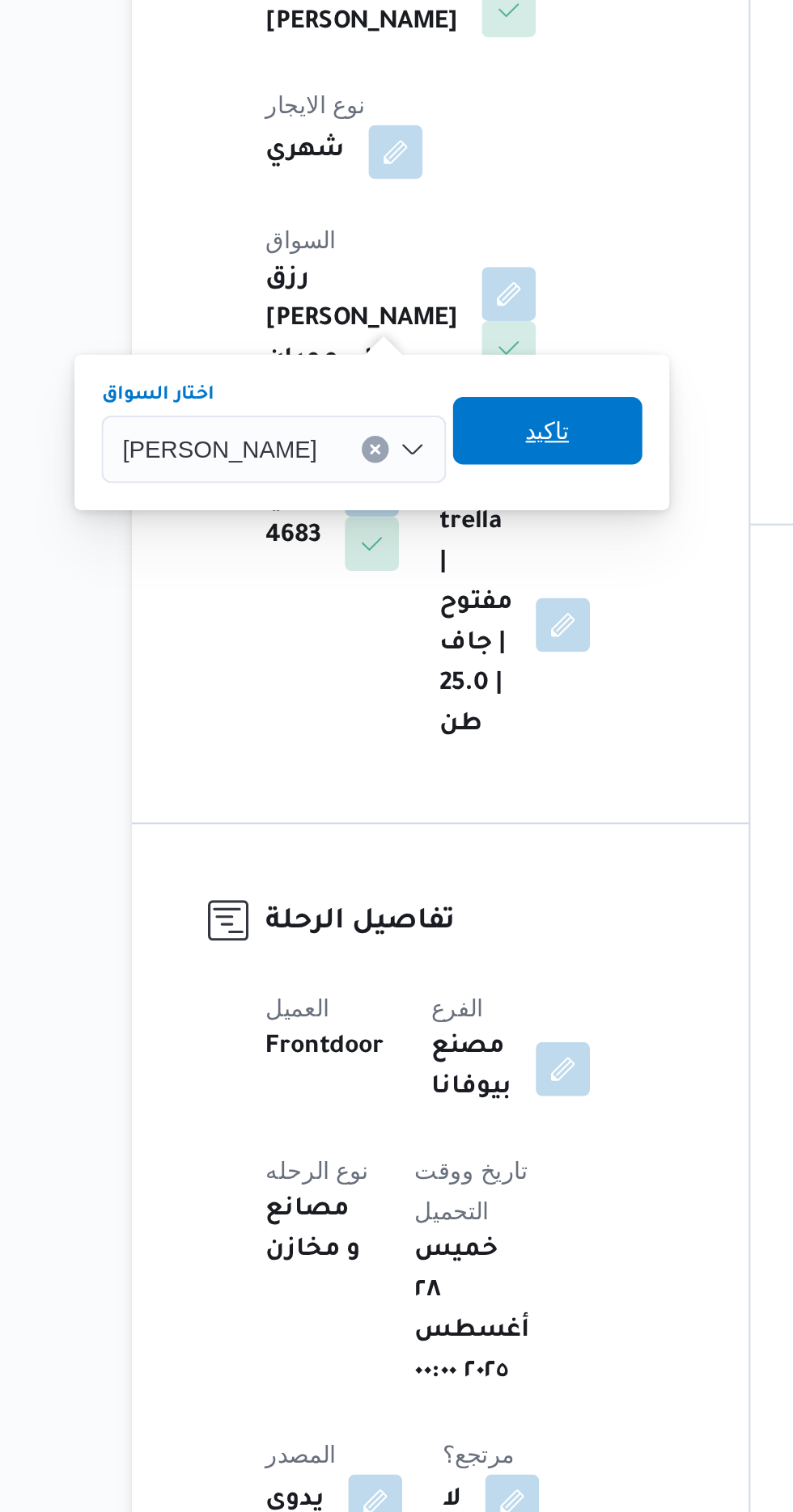
click at [420, 644] on span "تاكيد" at bounding box center [409, 637] width 21 height 19
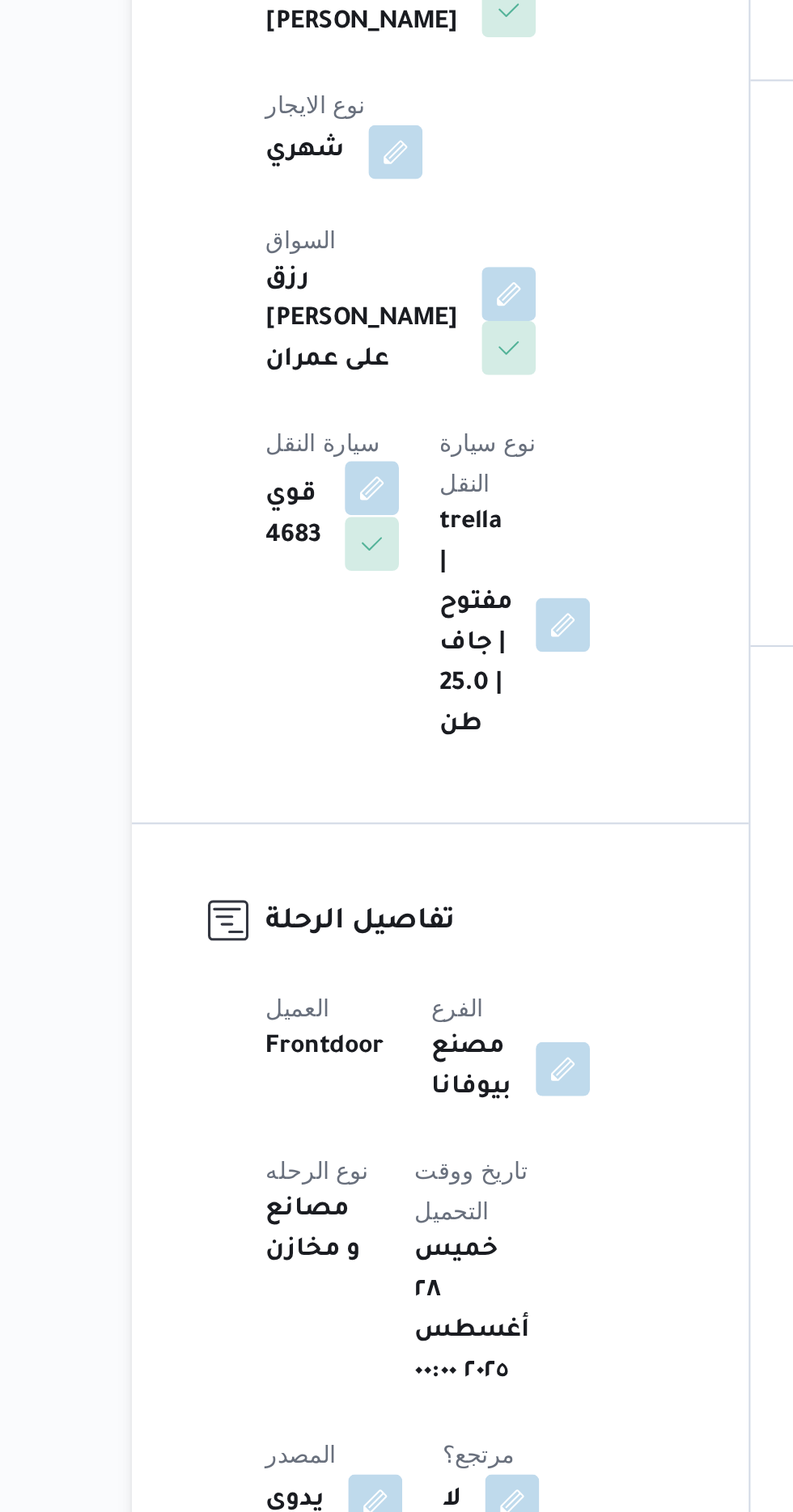
click at [338, 651] on button "button" at bounding box center [324, 664] width 26 height 26
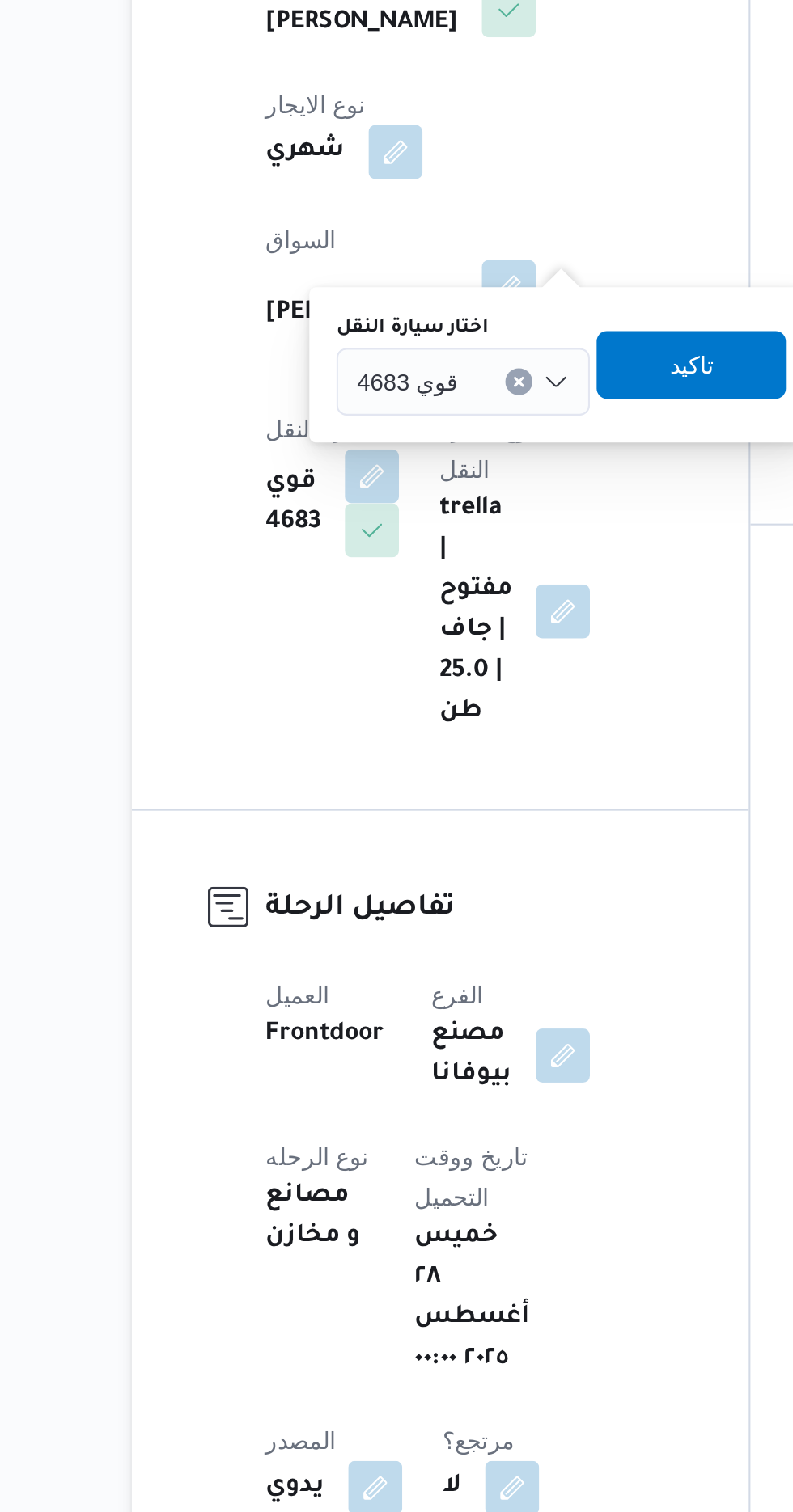
click at [371, 612] on div "قوي 4683" at bounding box center [369, 614] width 121 height 33
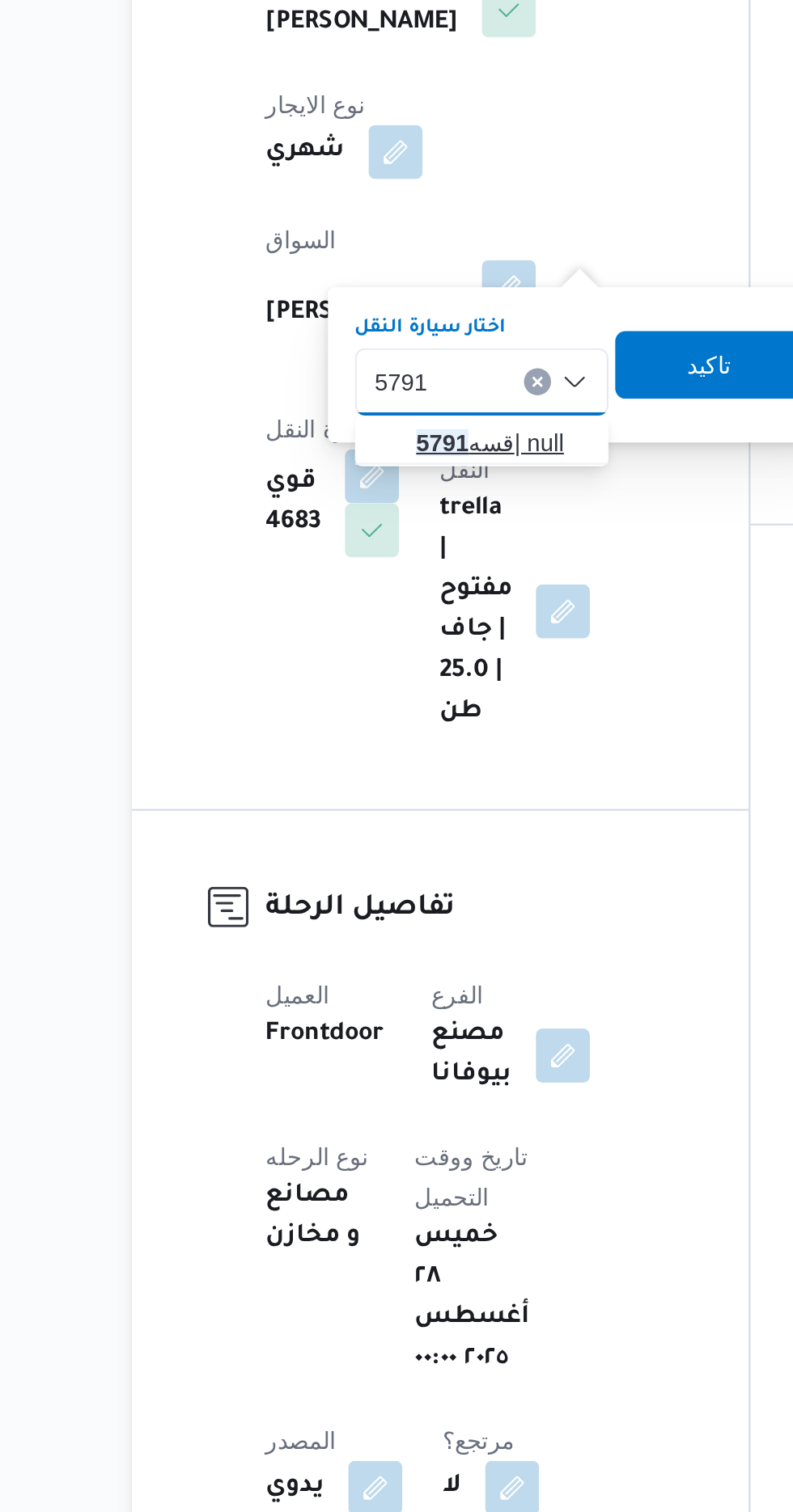
type input "5791"
click at [385, 641] on span "قسه 5791 | null" at bounding box center [387, 642] width 82 height 19
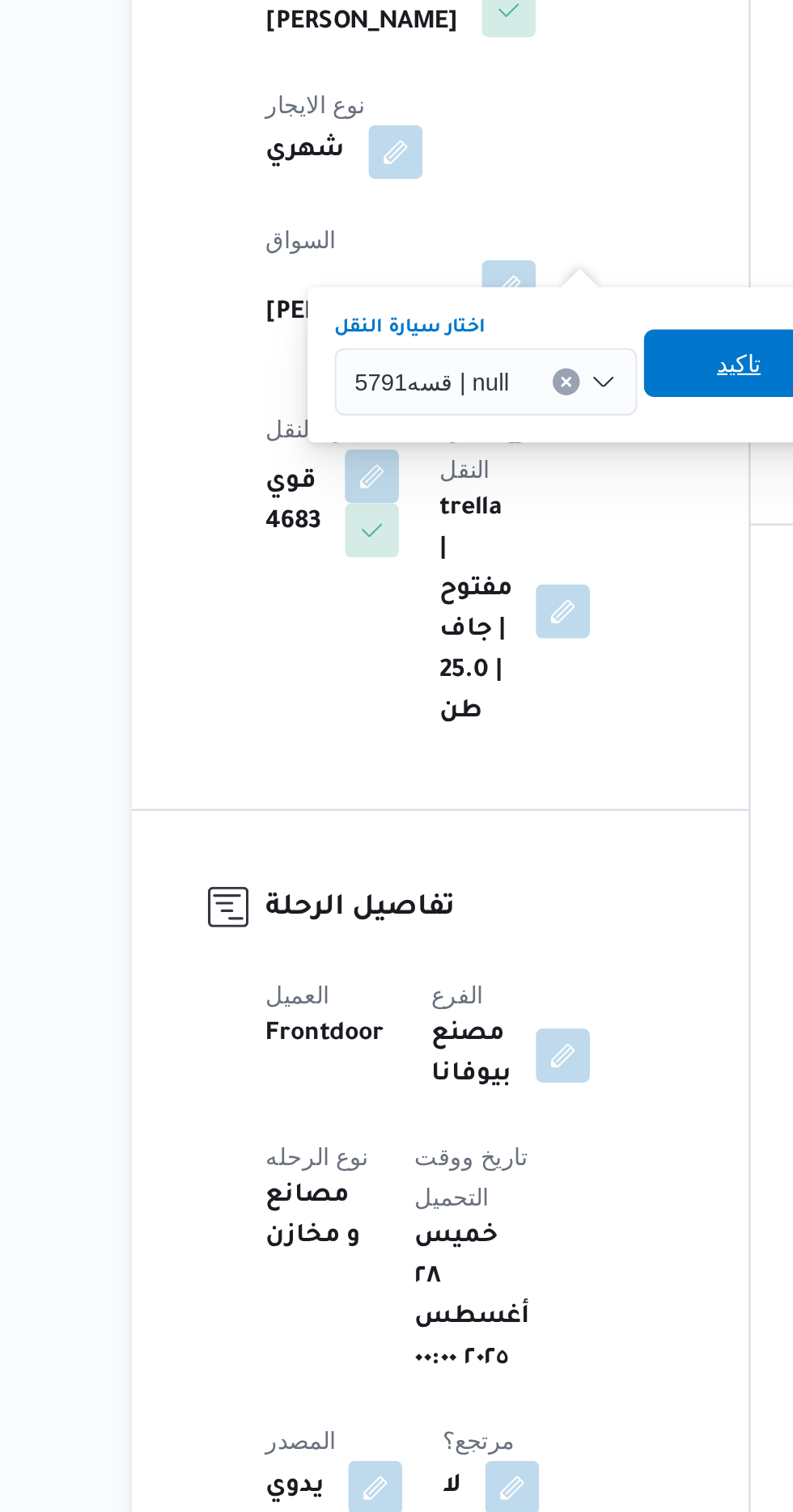
click at [490, 609] on span "تاكيد" at bounding box center [500, 604] width 21 height 19
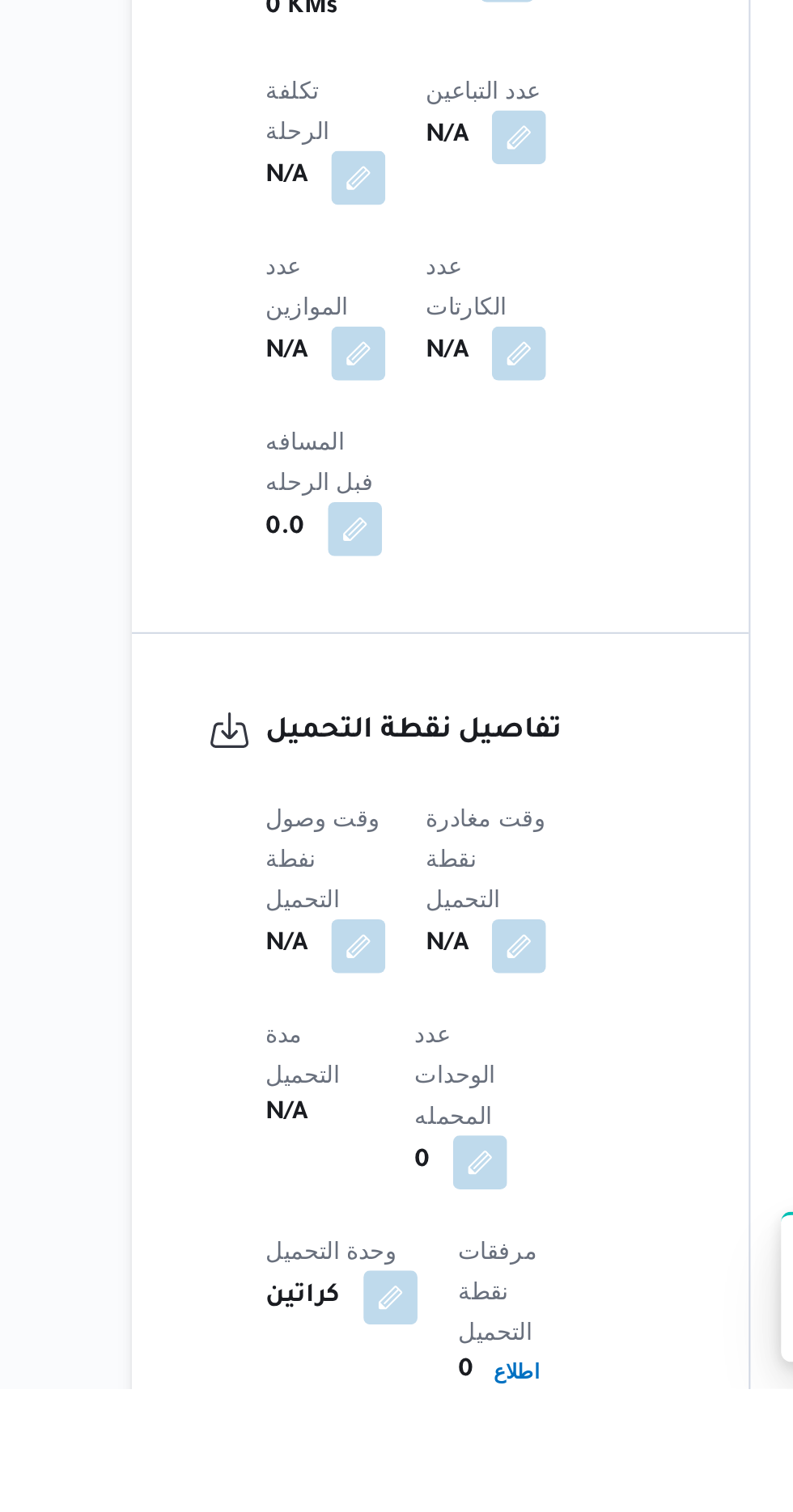
scroll to position [663, 0]
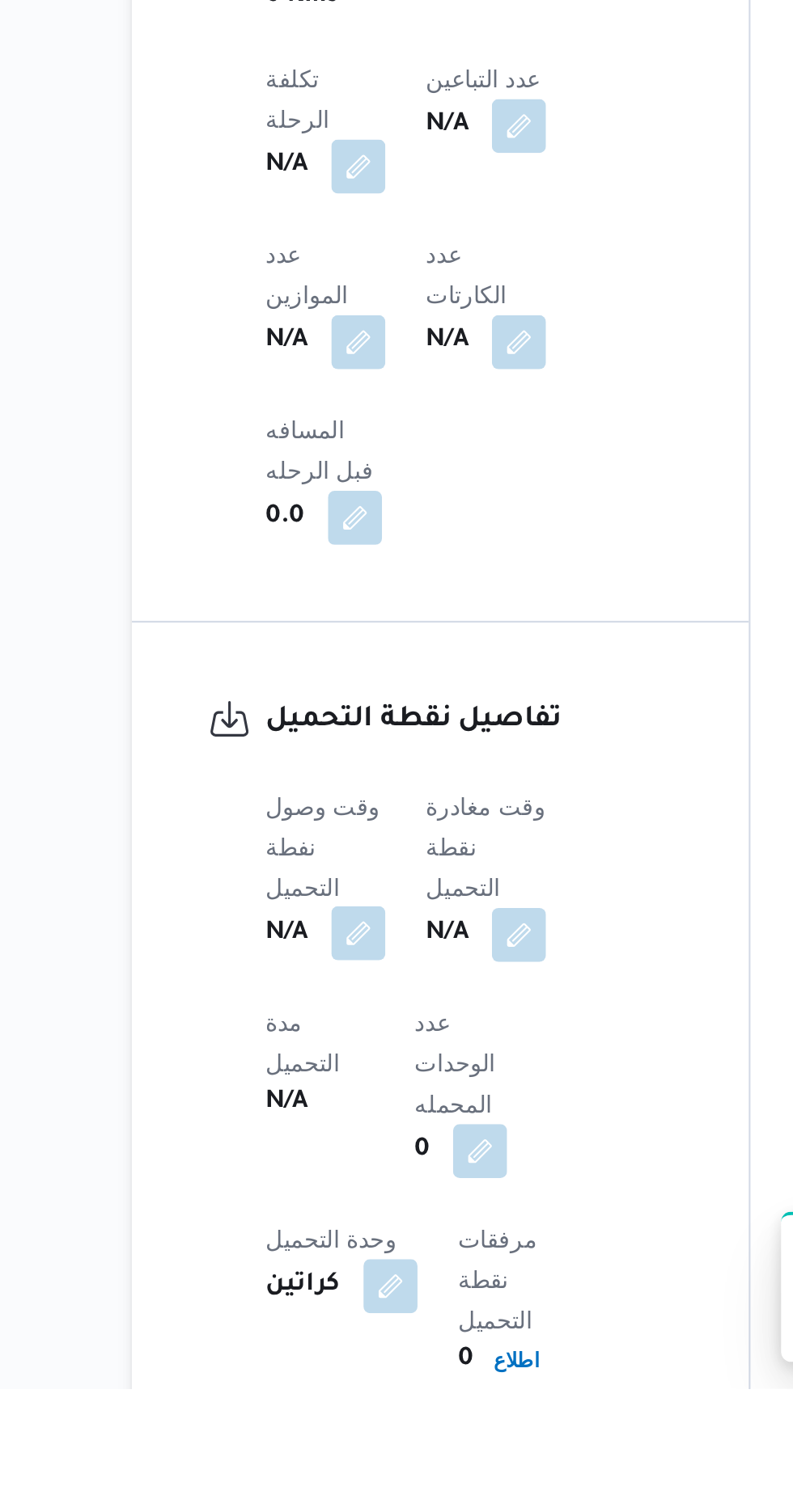
click at [316, 1281] on button "button" at bounding box center [318, 1294] width 26 height 26
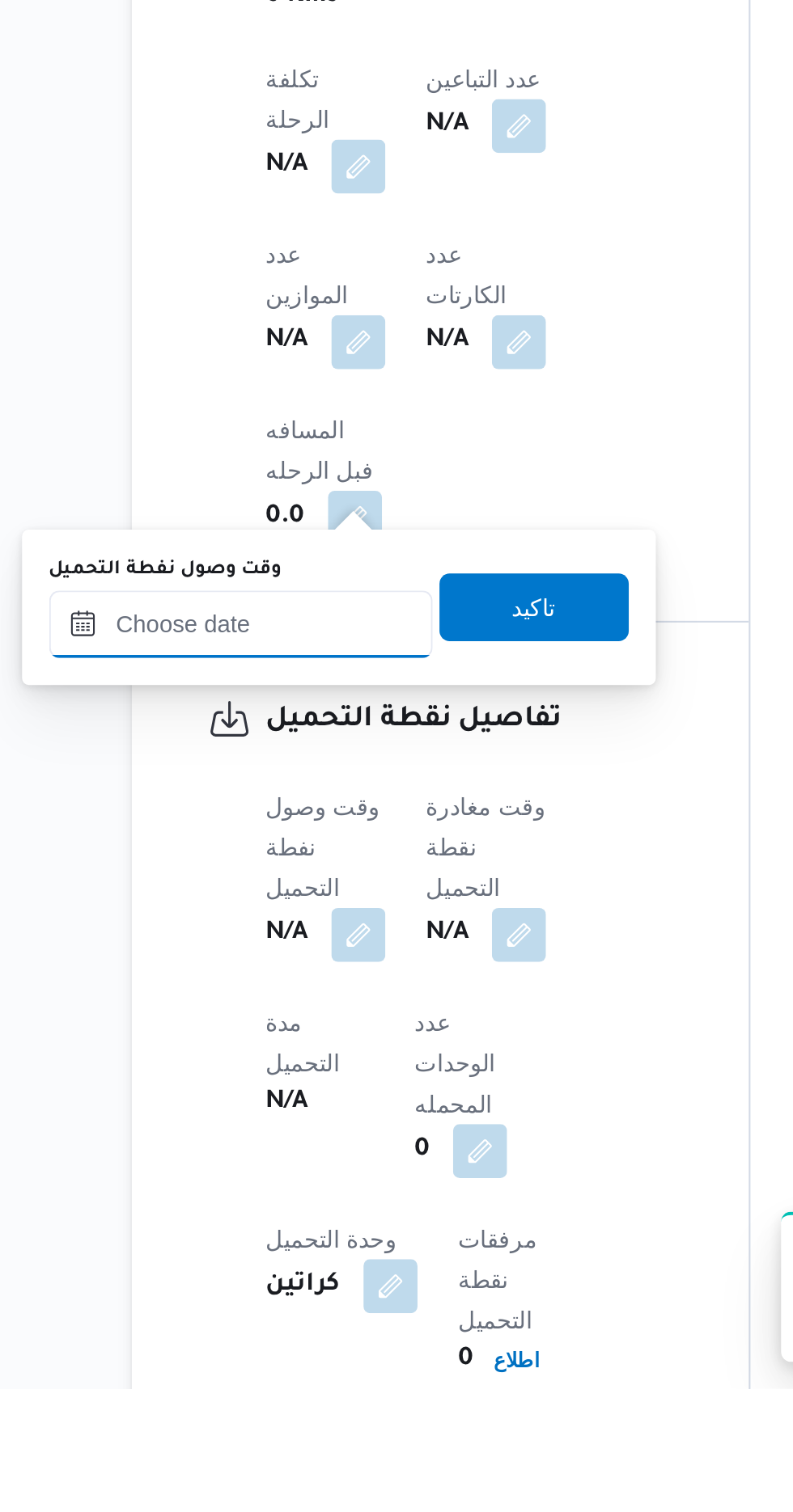
click at [295, 1138] on input "وقت وصول نفطة التحميل" at bounding box center [262, 1146] width 184 height 33
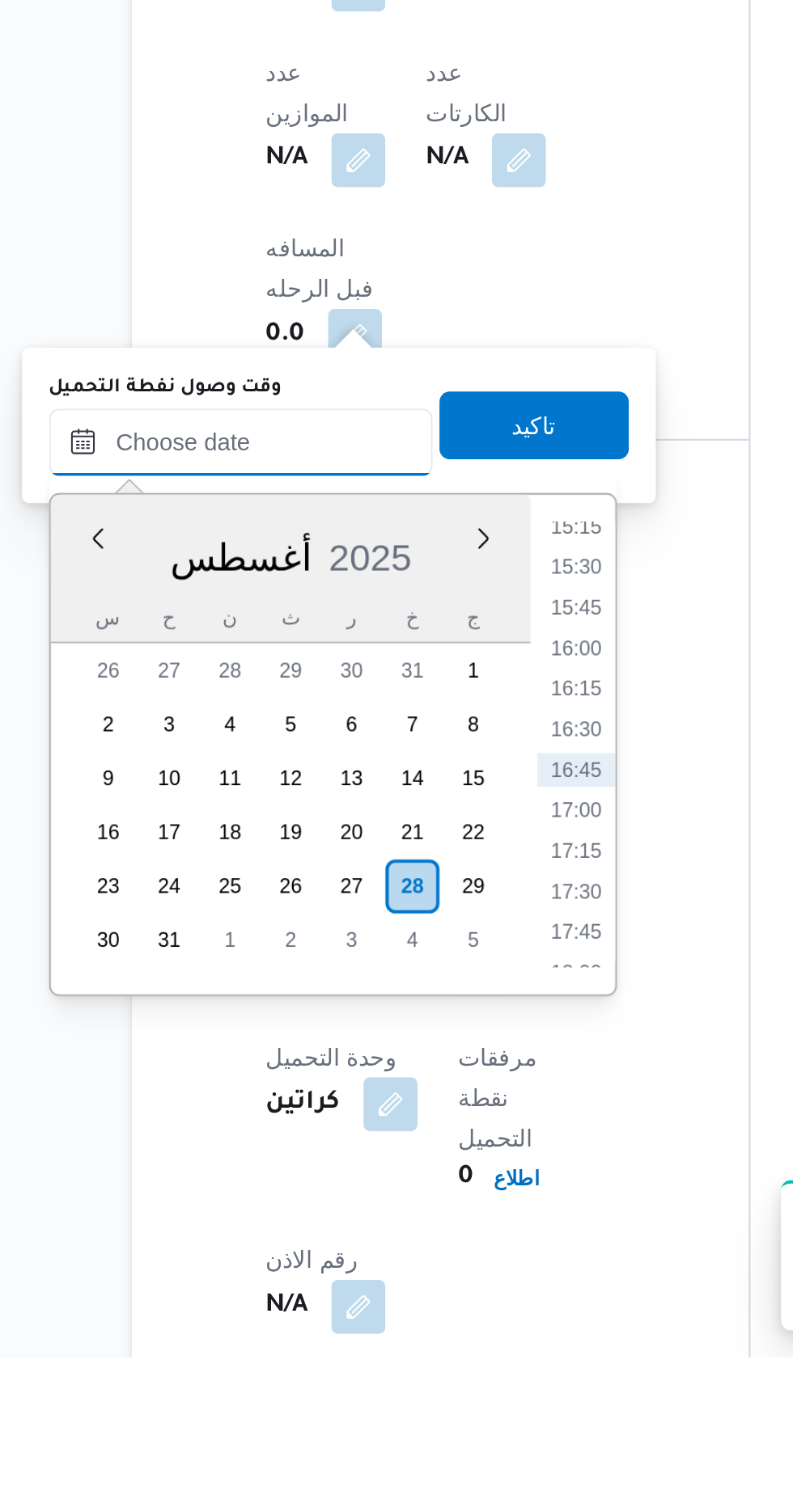
scroll to position [735, 0]
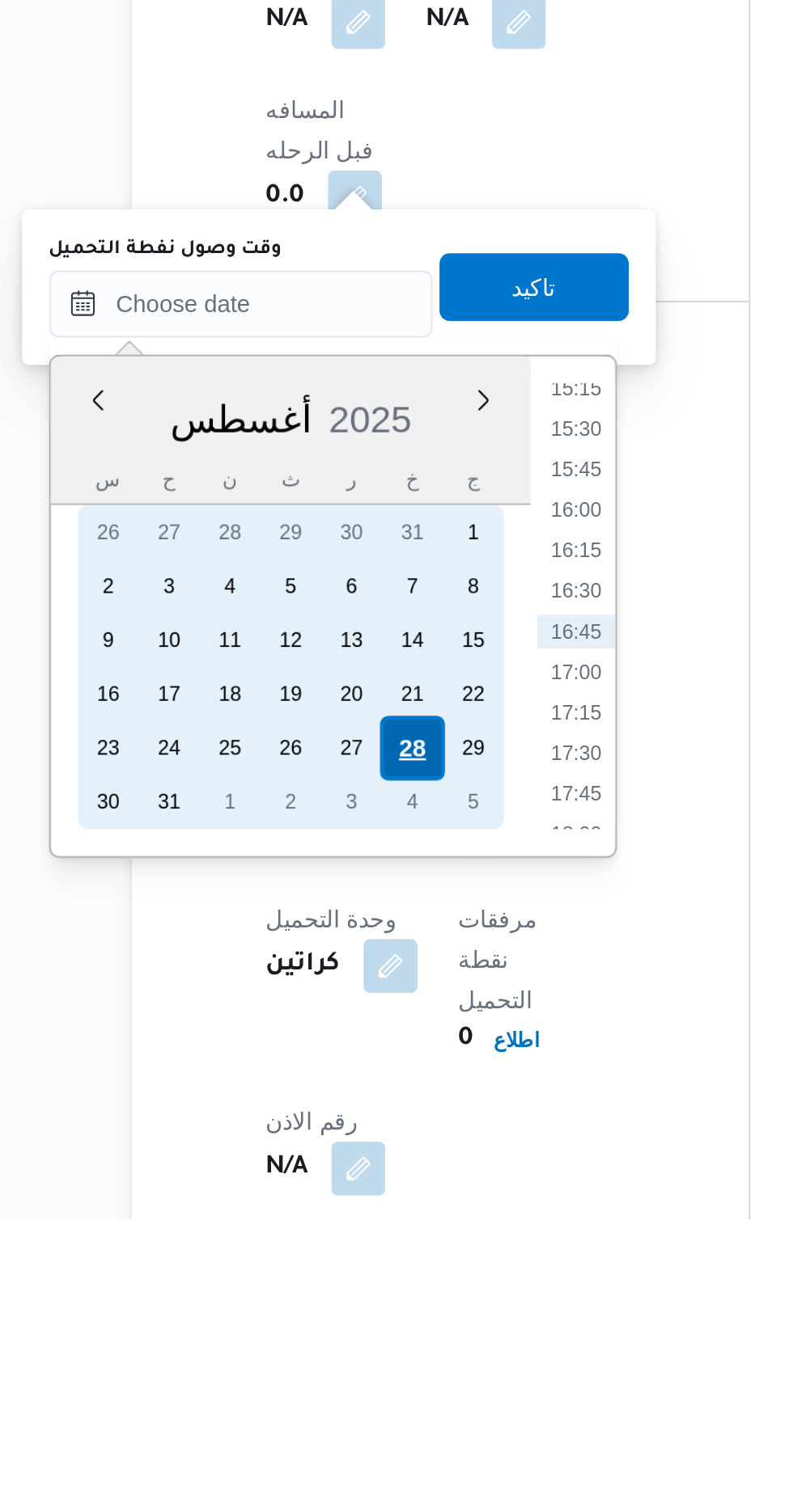
click at [347, 1285] on div "28" at bounding box center [343, 1286] width 31 height 31
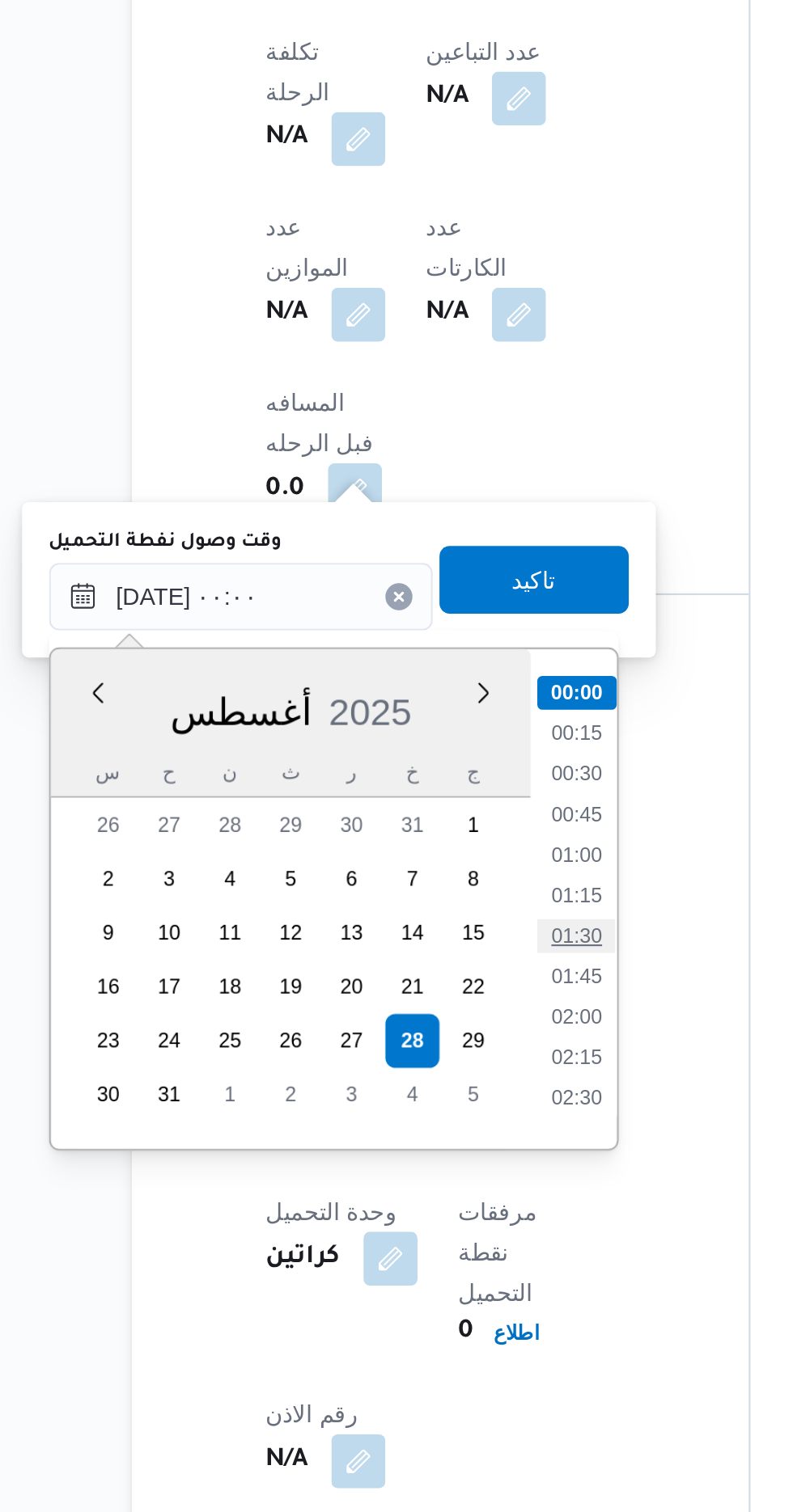
click at [423, 1232] on li "01:30" at bounding box center [422, 1237] width 37 height 16
type input "[DATE] ٠١:٣٠"
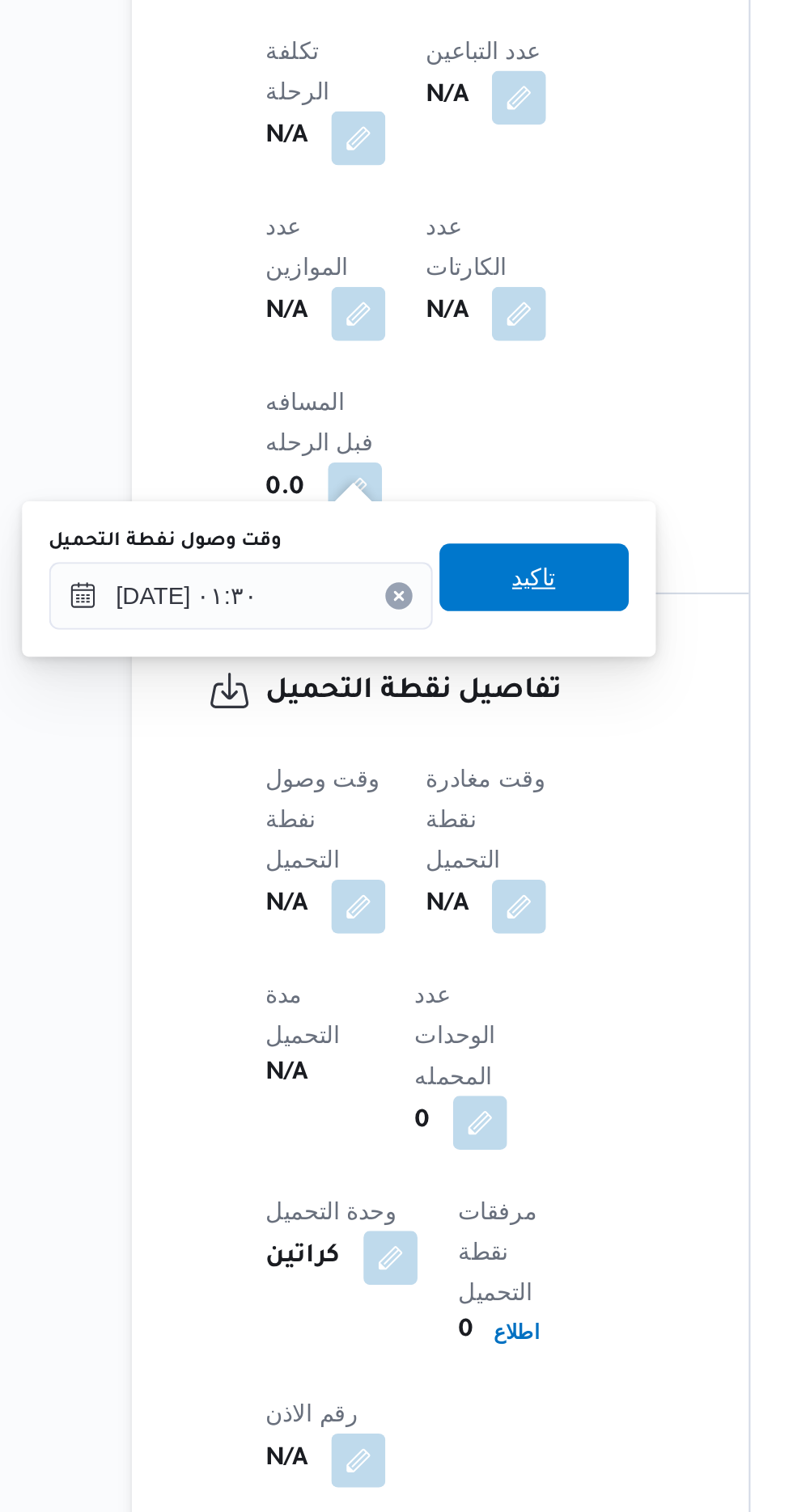
click at [413, 1066] on span "تاكيد" at bounding box center [402, 1064] width 21 height 19
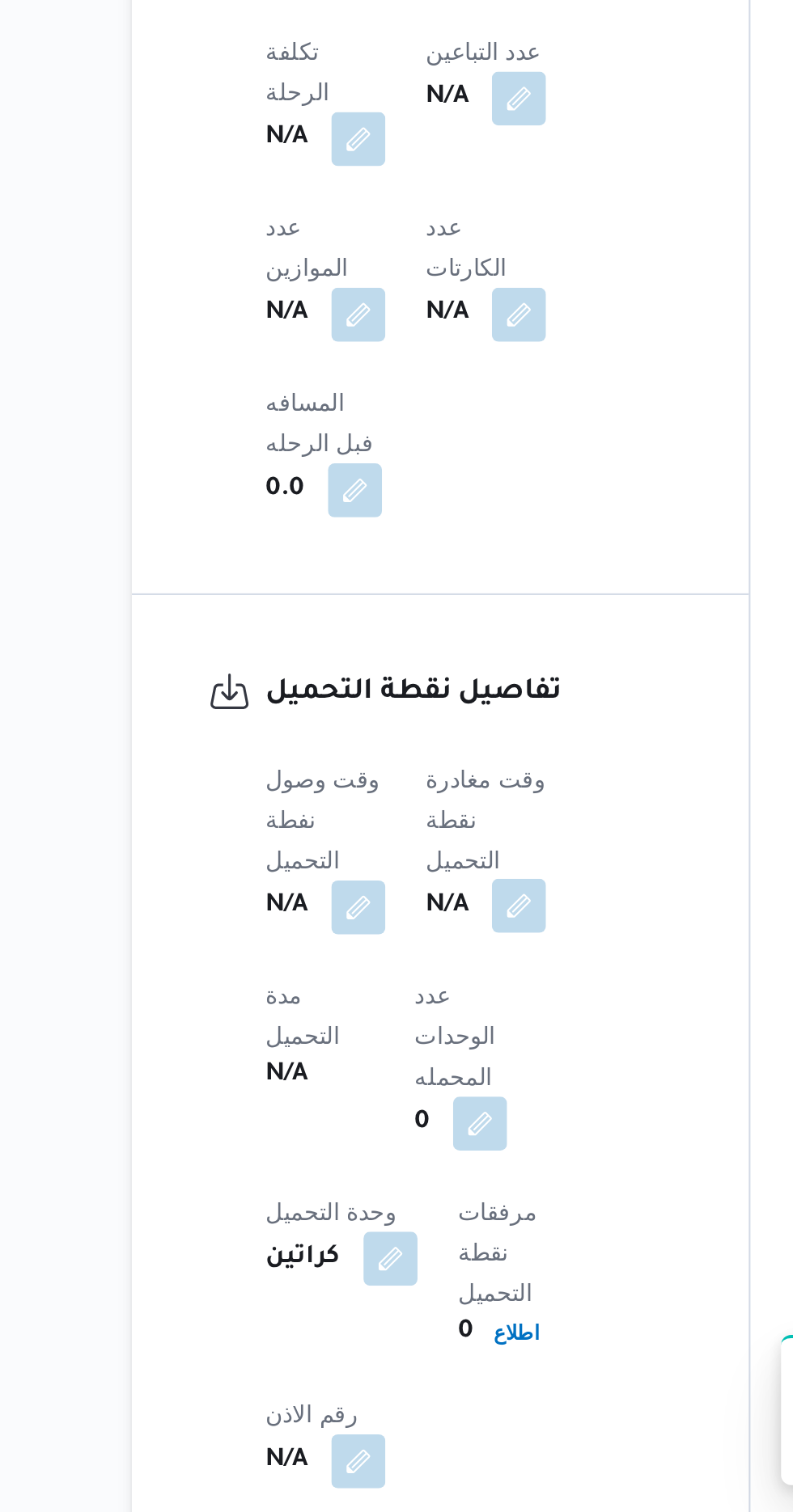
click at [409, 1209] on button "button" at bounding box center [395, 1221] width 26 height 26
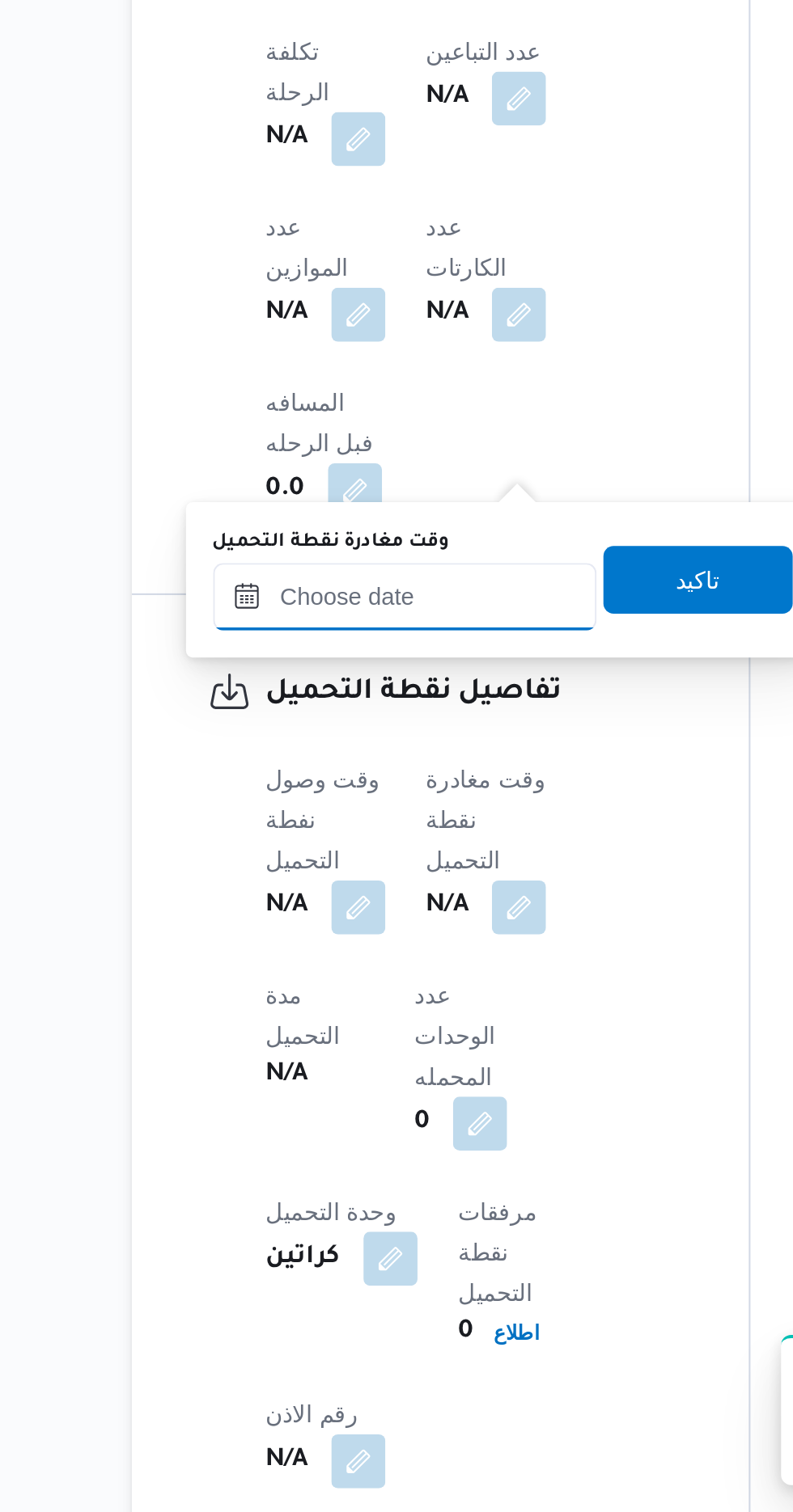
click at [368, 1077] on input "وقت مغادرة نقطة التحميل" at bounding box center [341, 1074] width 184 height 33
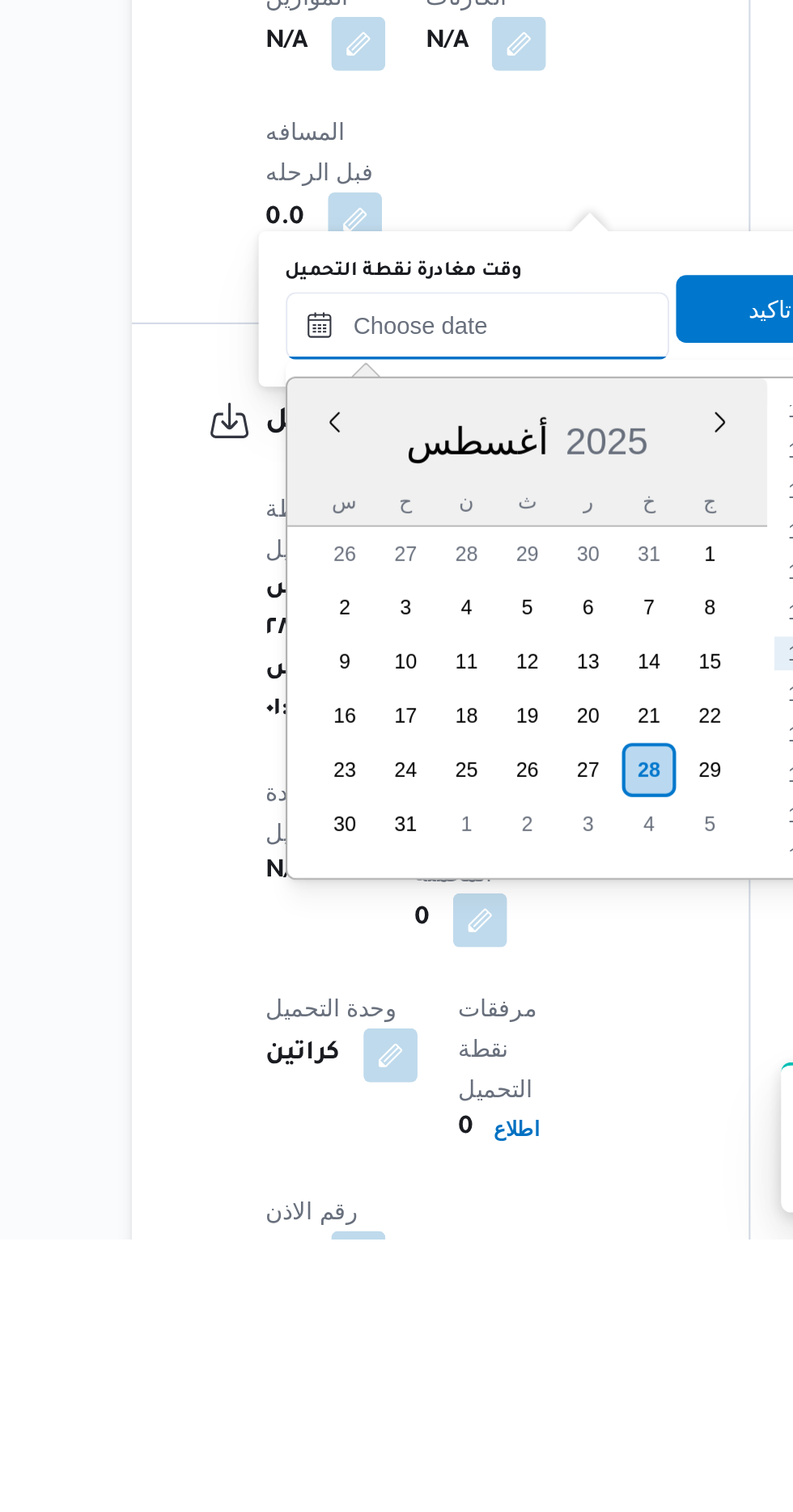
scroll to position [734, 0]
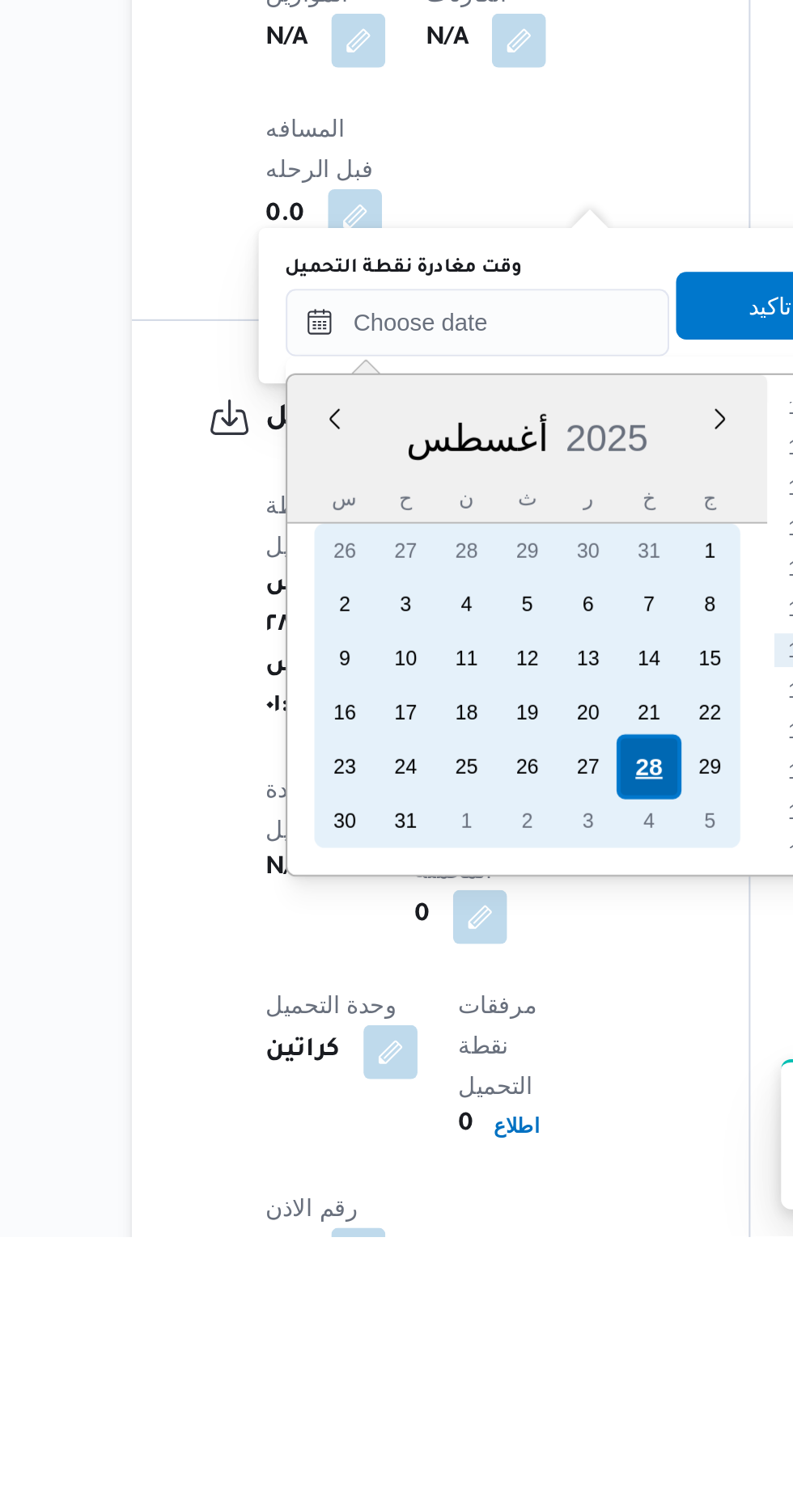
click at [460, 1288] on div "28" at bounding box center [458, 1287] width 31 height 31
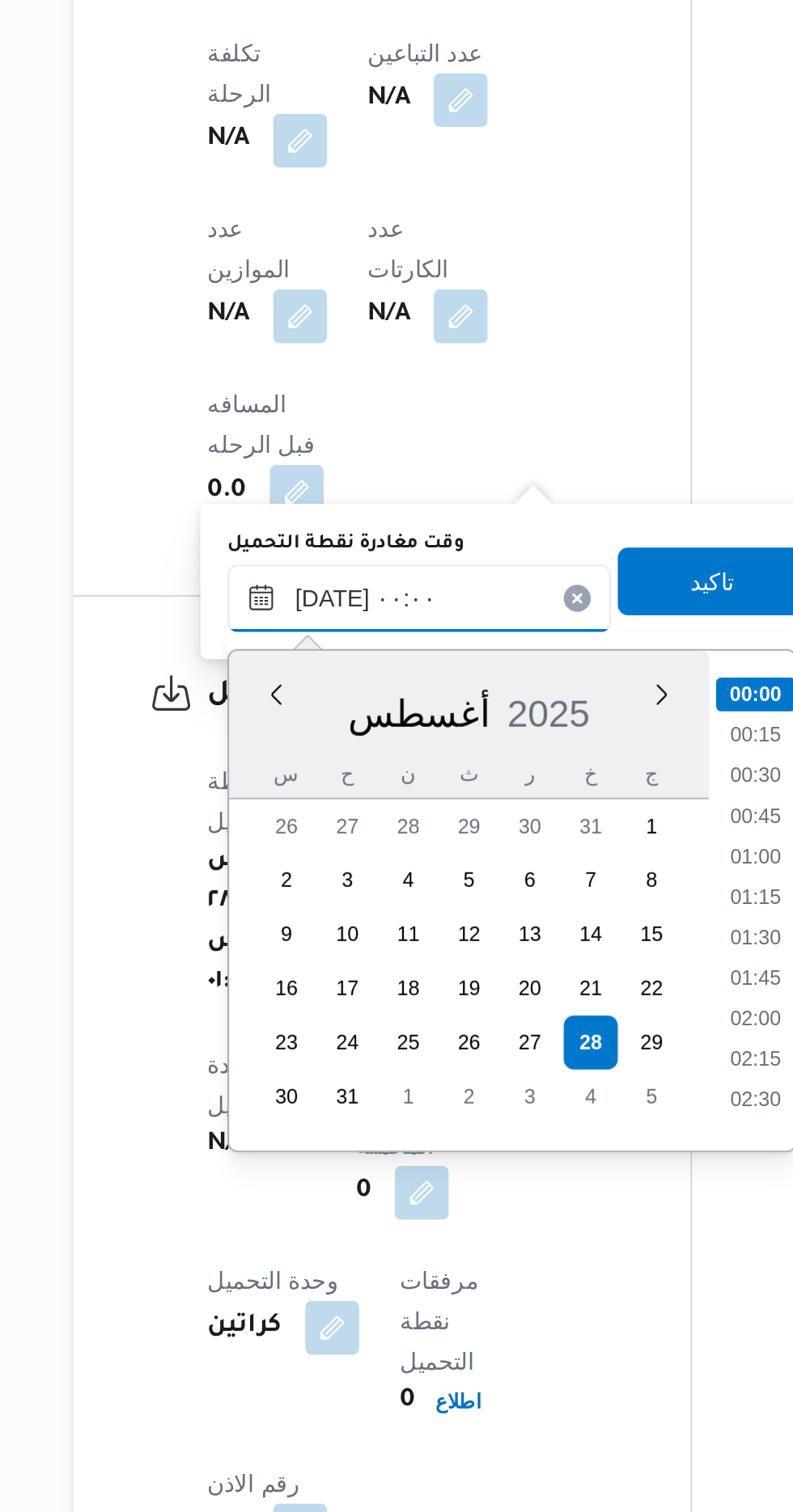
click at [298, 1080] on input "[DATE] ٠٠:٠٠" at bounding box center [375, 1074] width 184 height 33
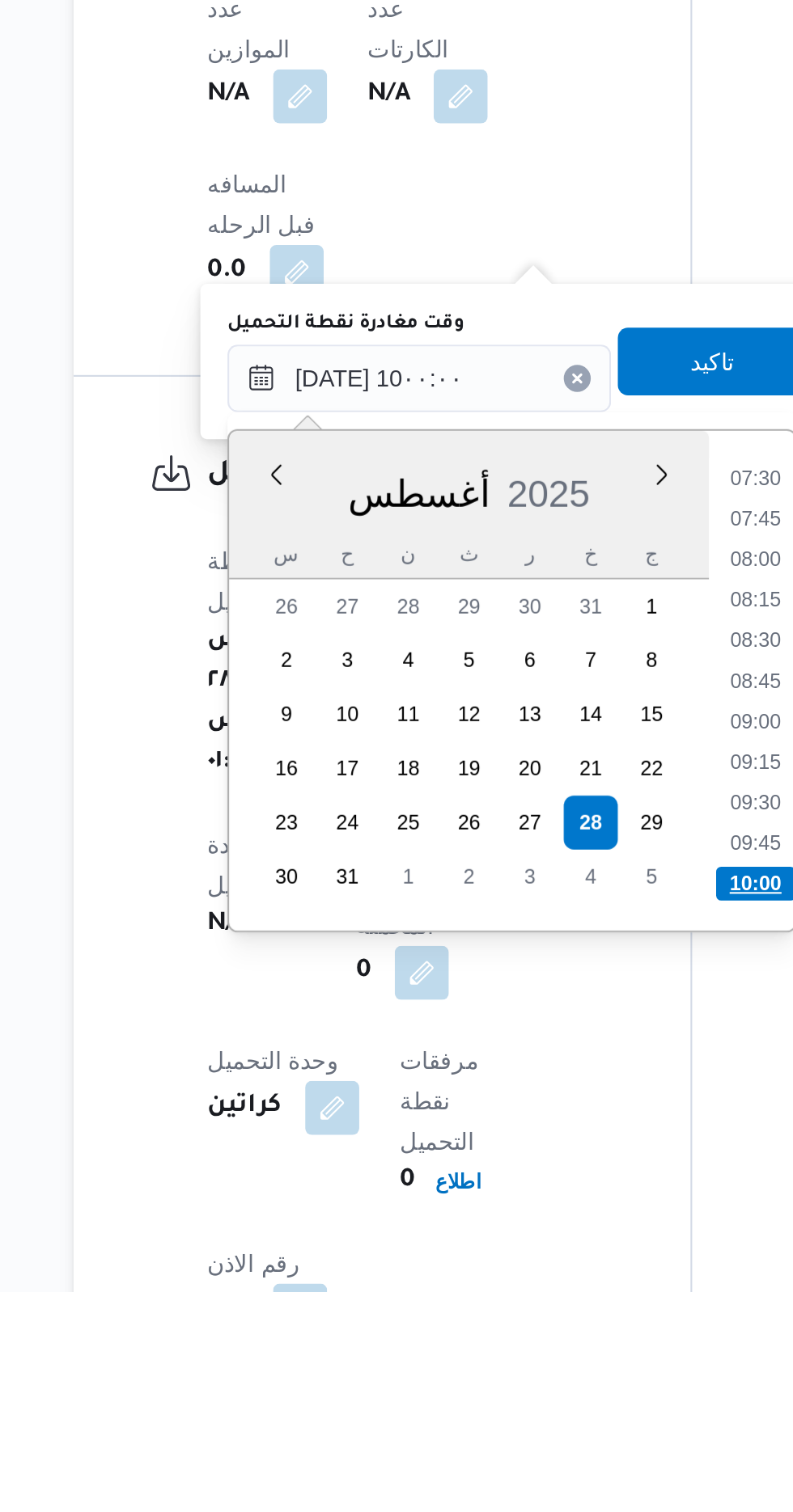
click at [532, 1310] on li "10:00" at bounding box center [537, 1316] width 38 height 16
type input "[DATE] ١٠:٠٠"
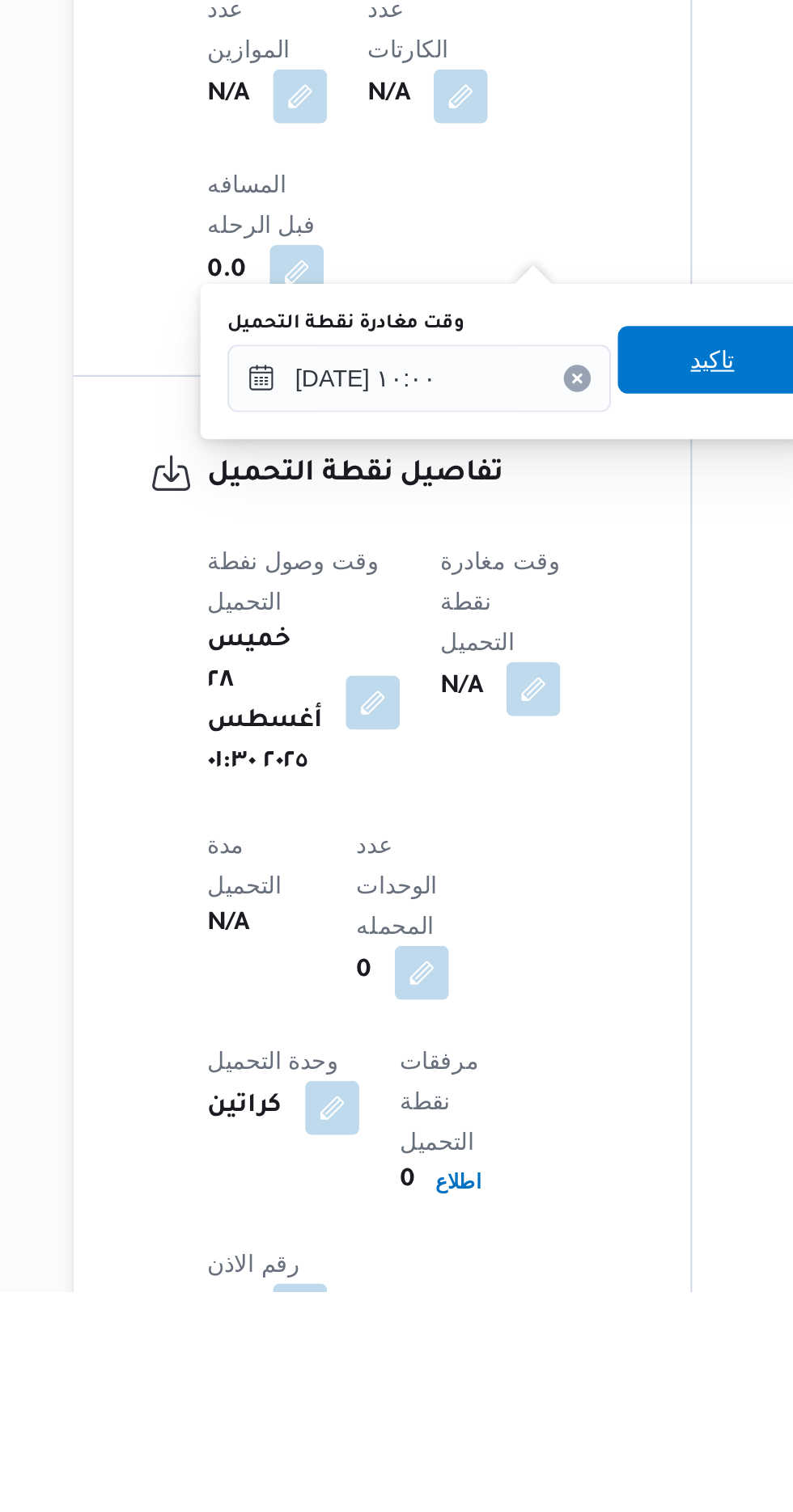
click at [516, 1066] on span "تاكيد" at bounding box center [516, 1065] width 91 height 33
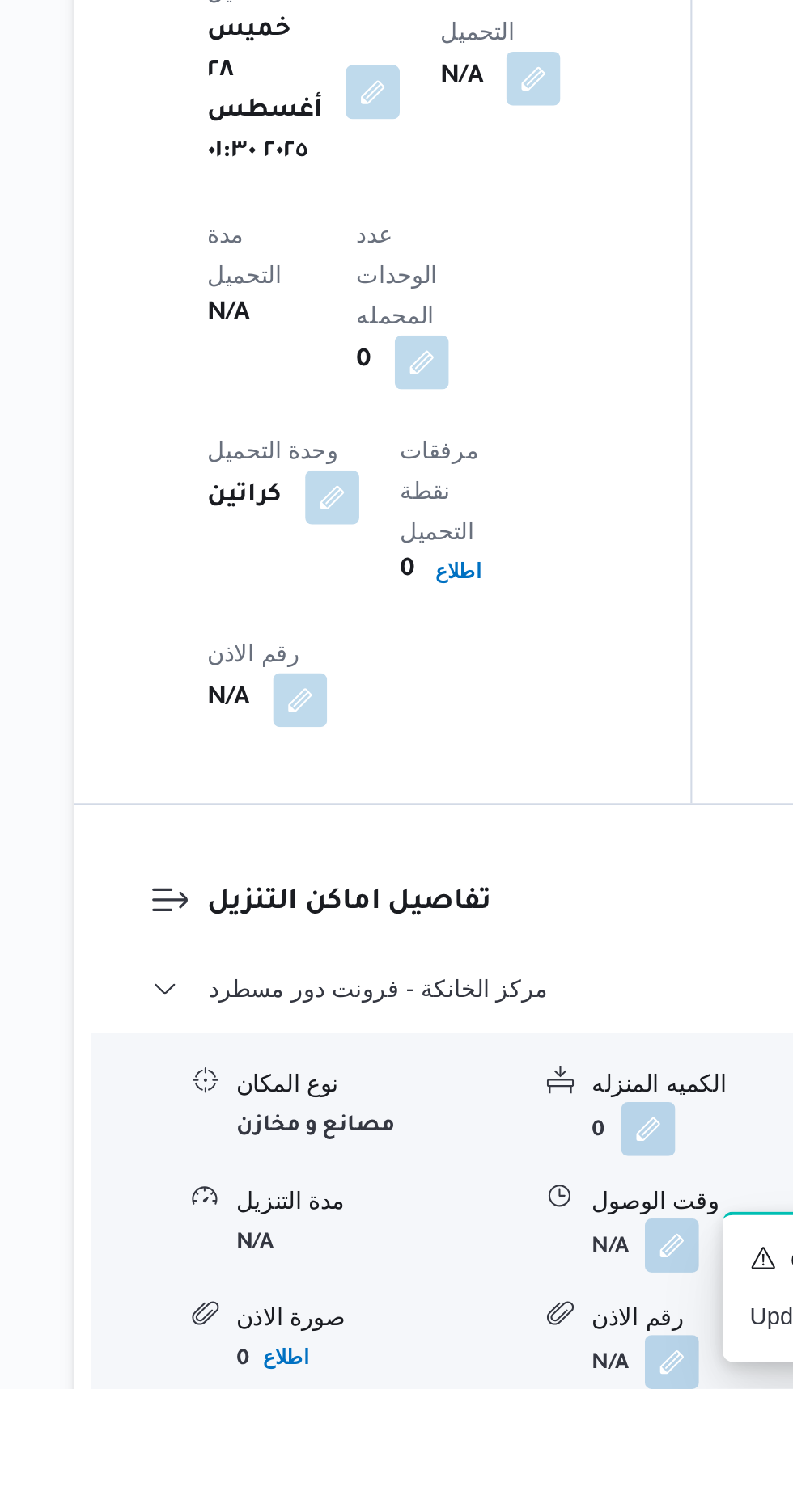
scroll to position [1086, 0]
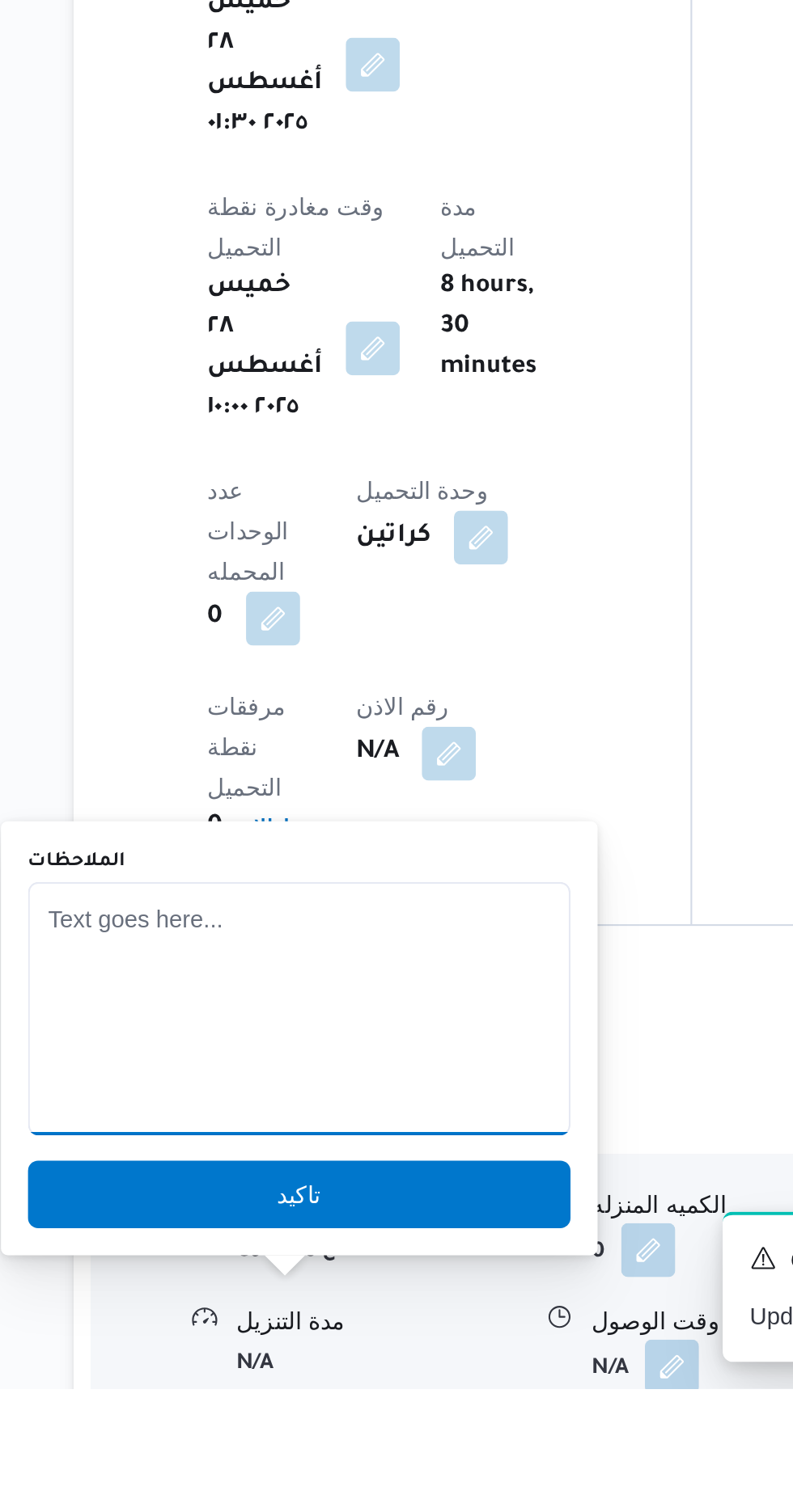
click at [364, 1327] on textarea "الملاحظات" at bounding box center [318, 1330] width 259 height 121
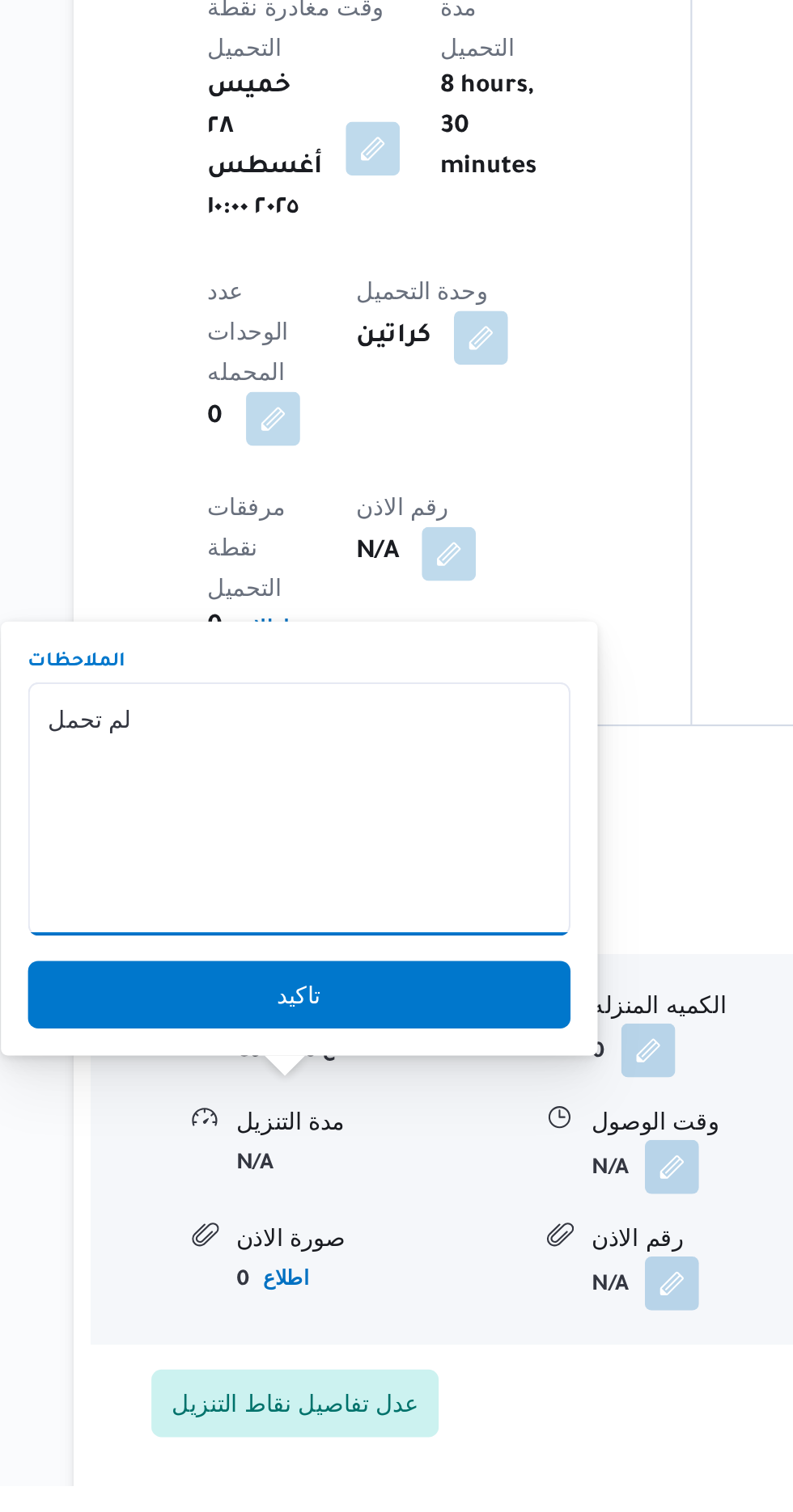
scroll to position [1228, 0]
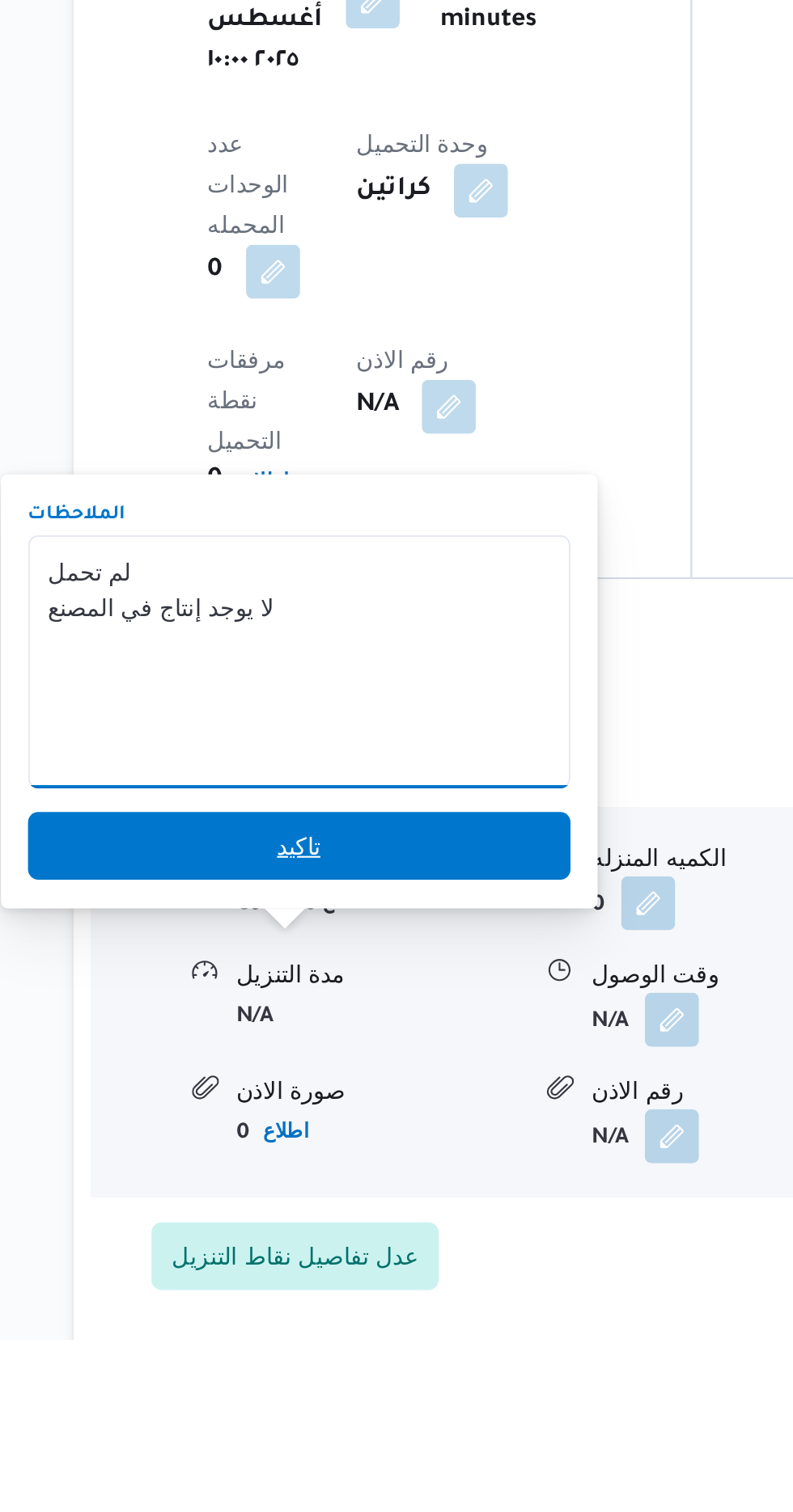
type textarea "لم تحمل لا يوجد إنتاج في المصنع"
click at [368, 1268] on span "تاكيد" at bounding box center [318, 1276] width 259 height 33
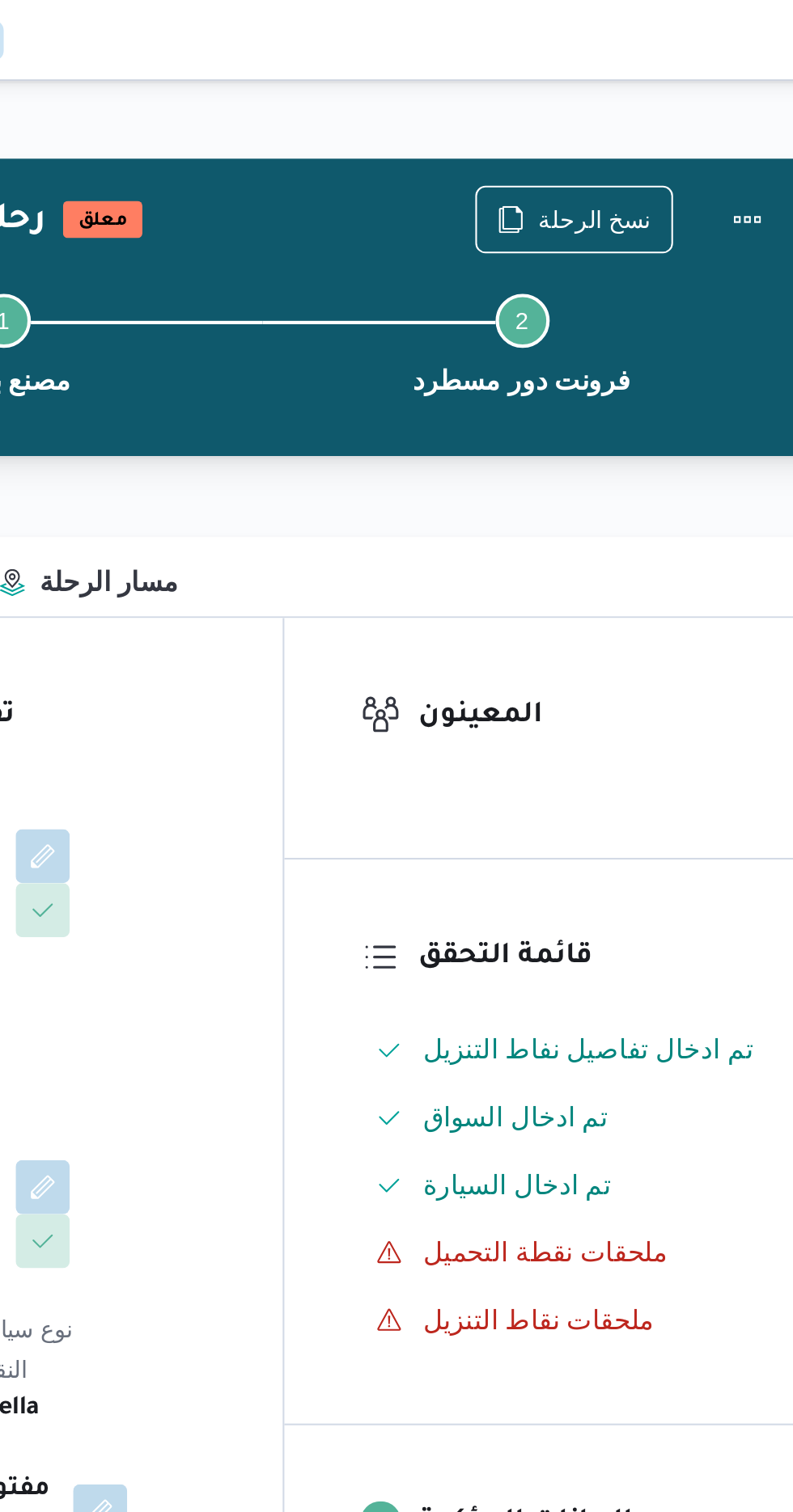
scroll to position [0, 0]
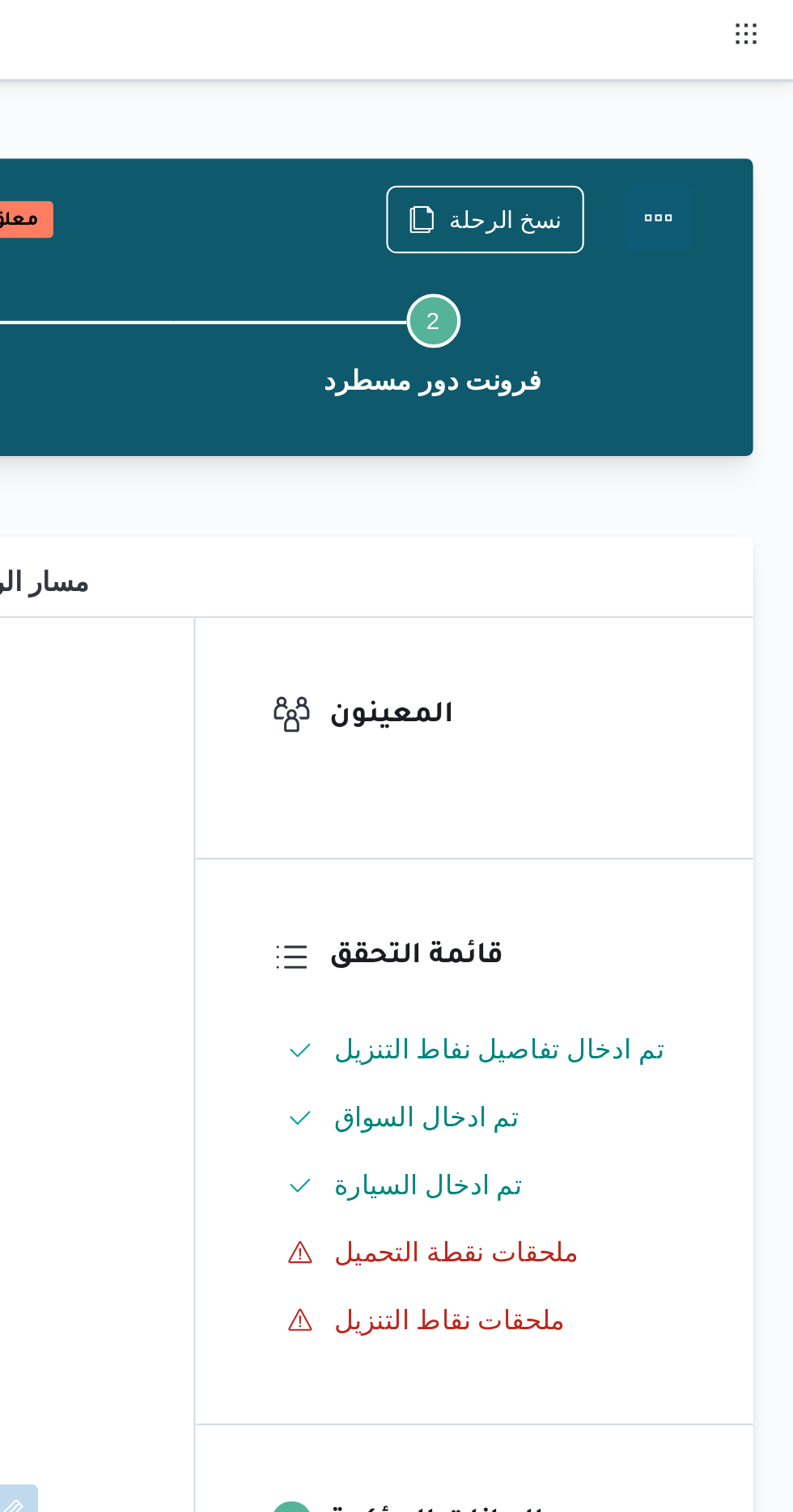
click at [742, 100] on button "Actions" at bounding box center [728, 104] width 33 height 33
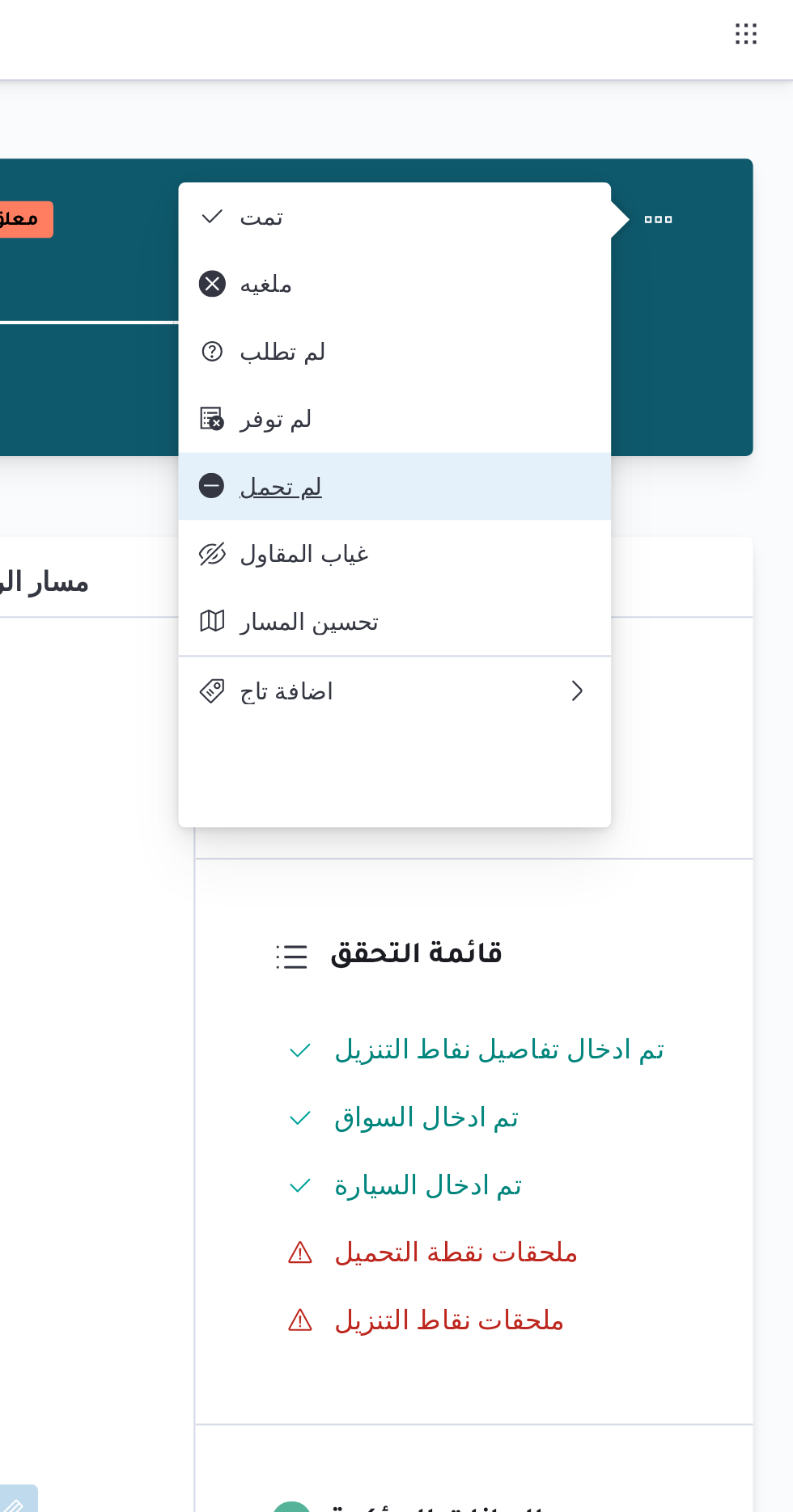
click at [604, 239] on span "لم تحمل" at bounding box center [612, 233] width 169 height 13
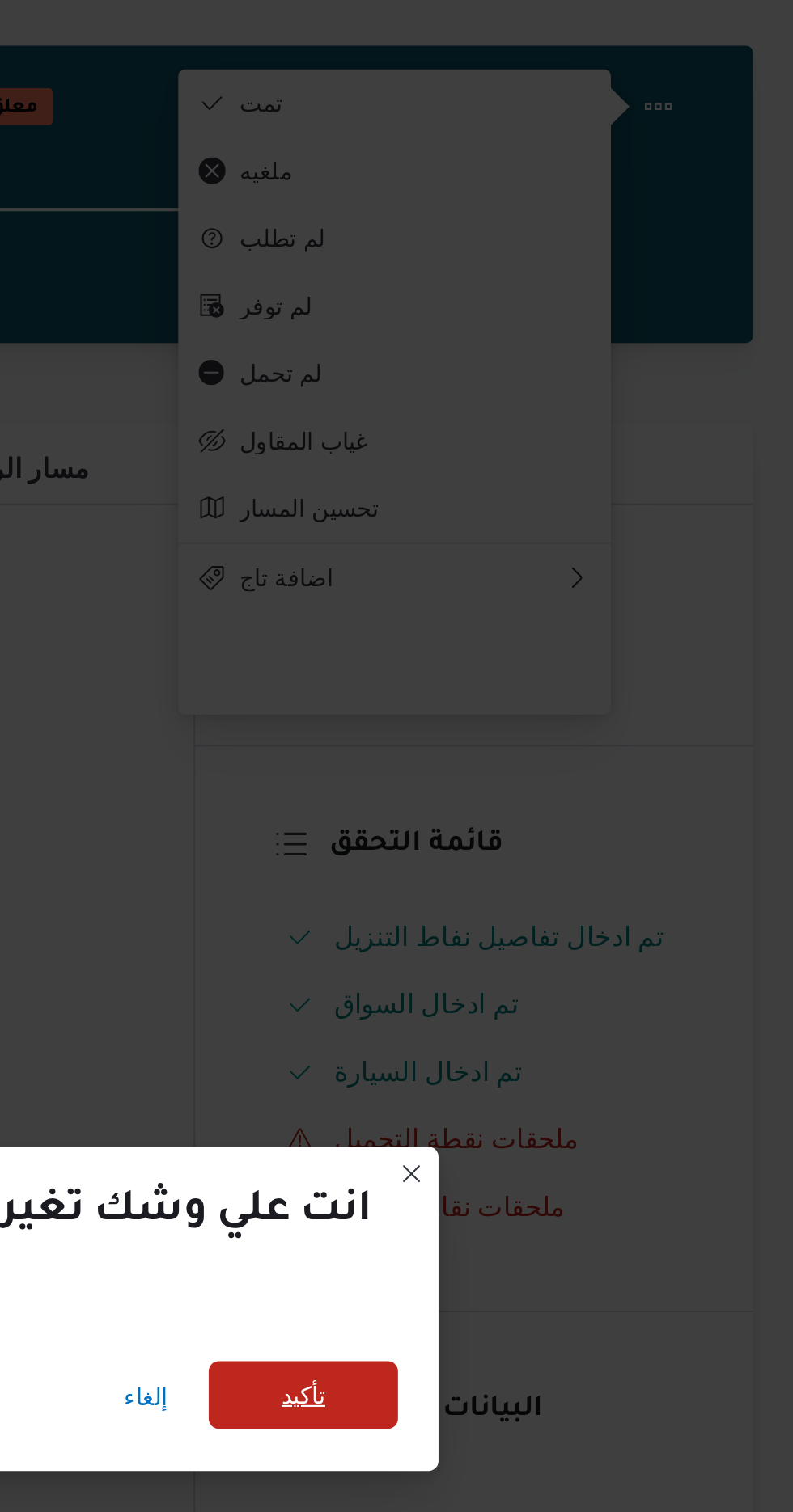
click at [566, 712] on span "تأكيد" at bounding box center [557, 721] width 21 height 19
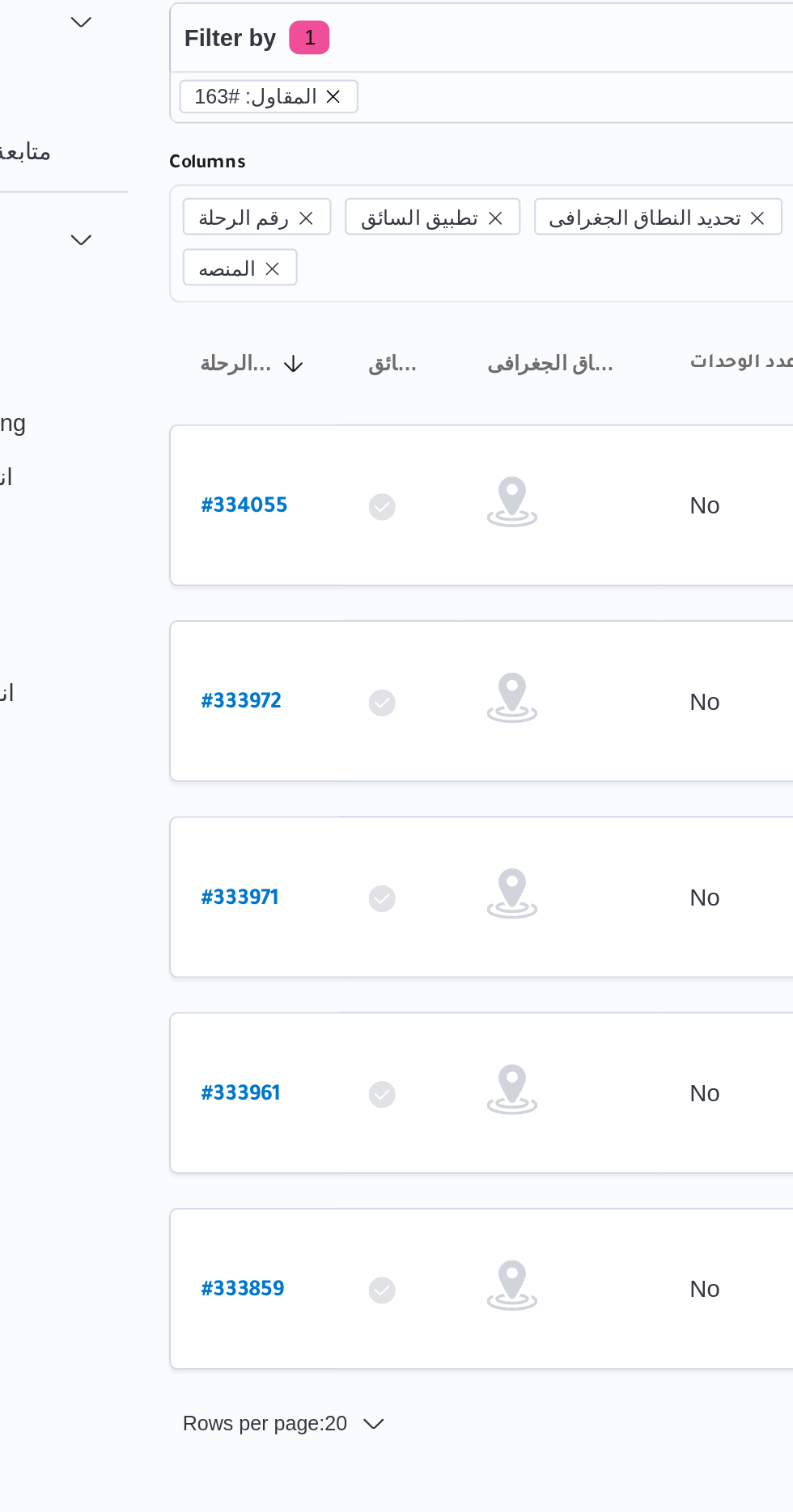
click at [285, 118] on icon "remove selected entity" at bounding box center [288, 122] width 10 height 10
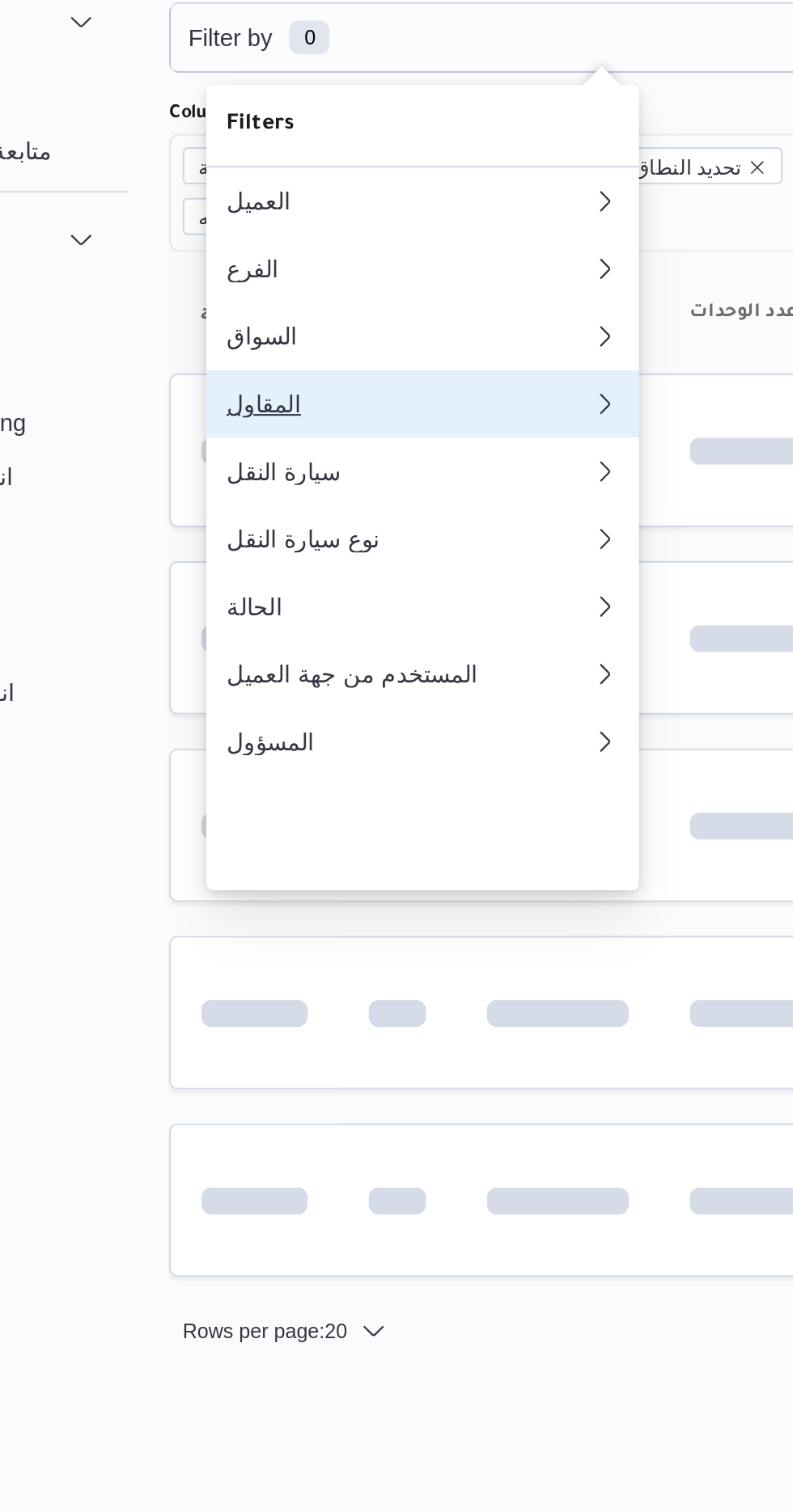
click at [319, 276] on div "المقاول" at bounding box center [322, 270] width 169 height 13
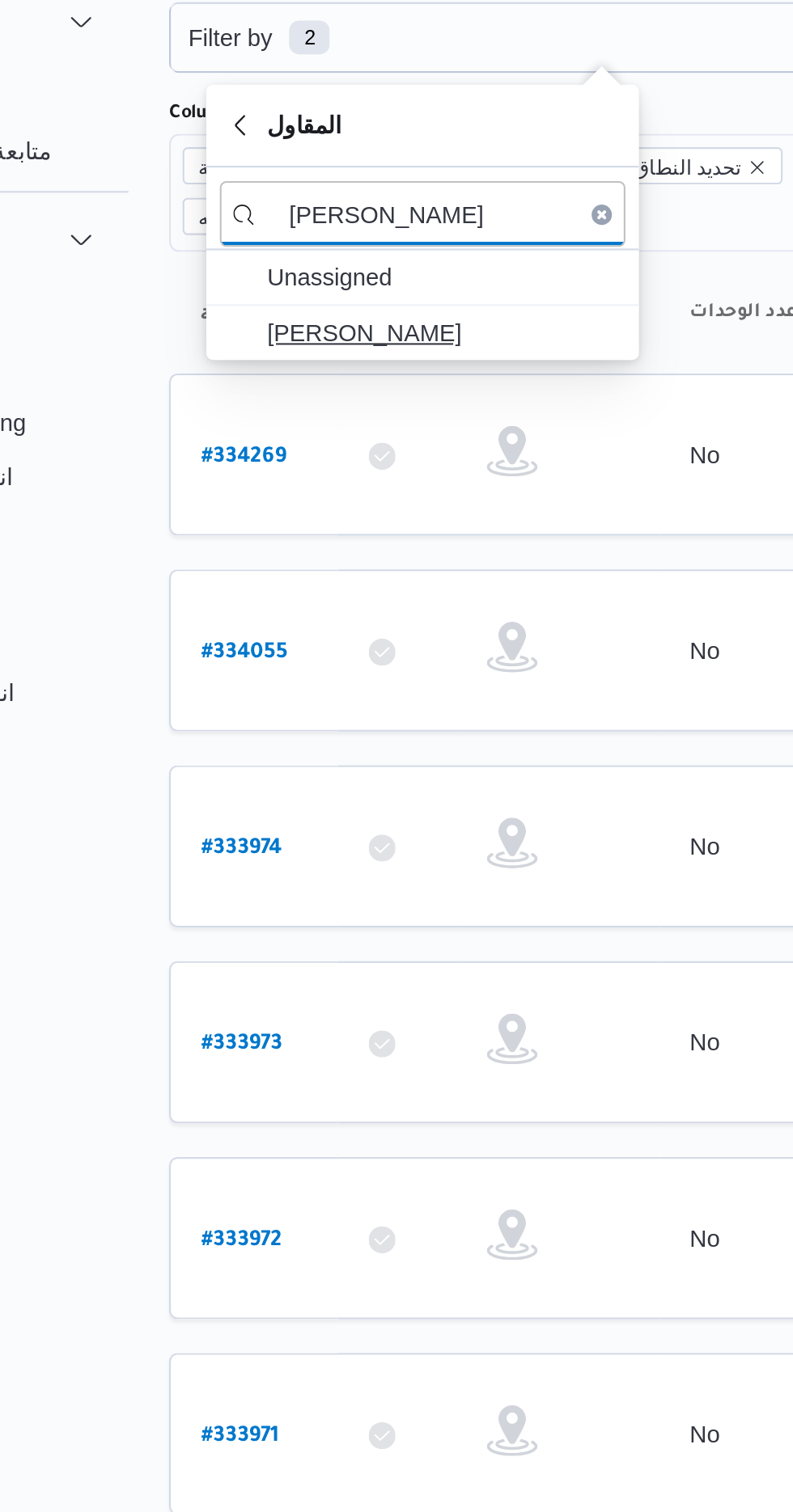
type input "[PERSON_NAME]"
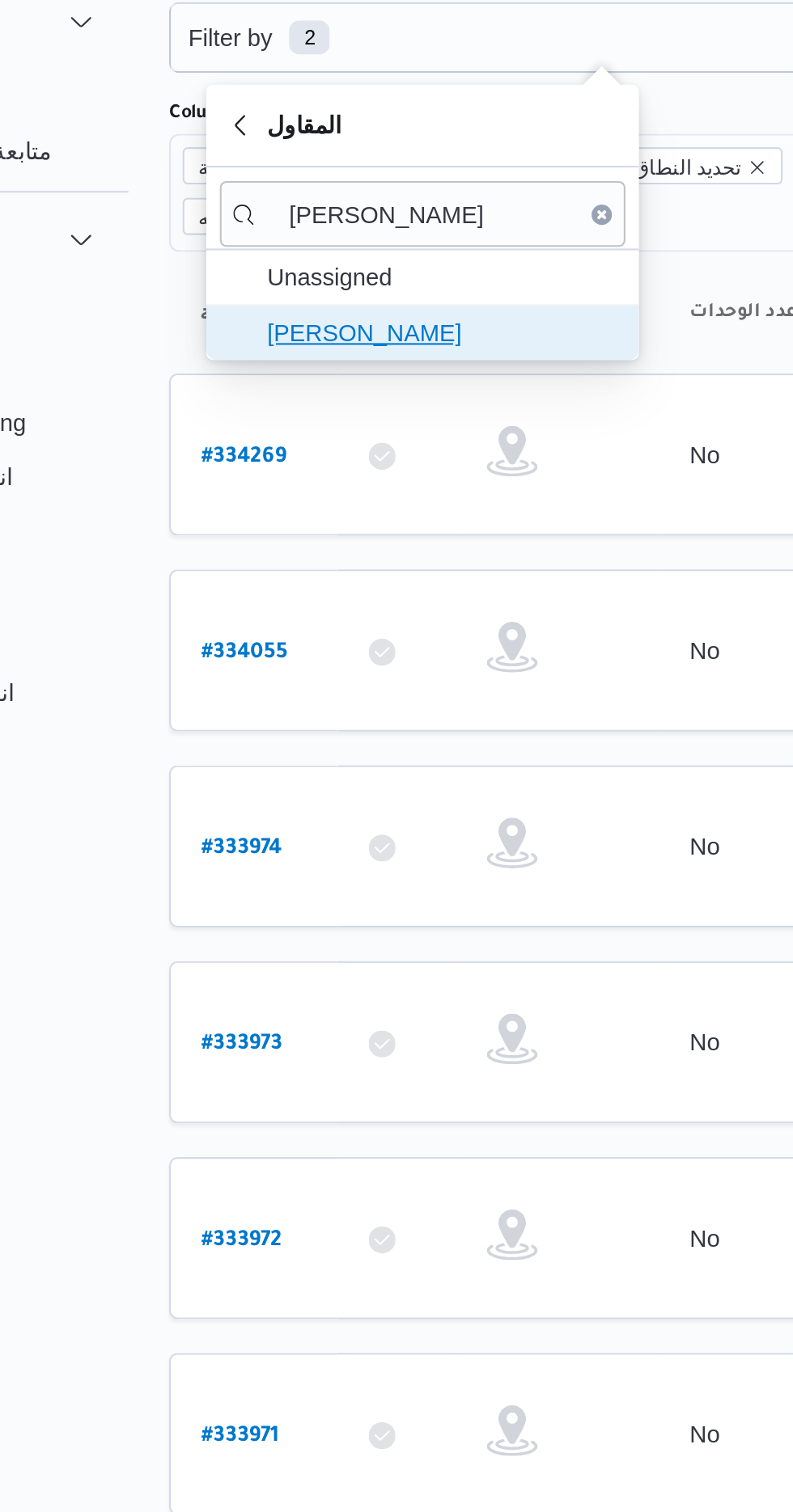
click at [367, 238] on span "[PERSON_NAME]" at bounding box center [342, 236] width 169 height 19
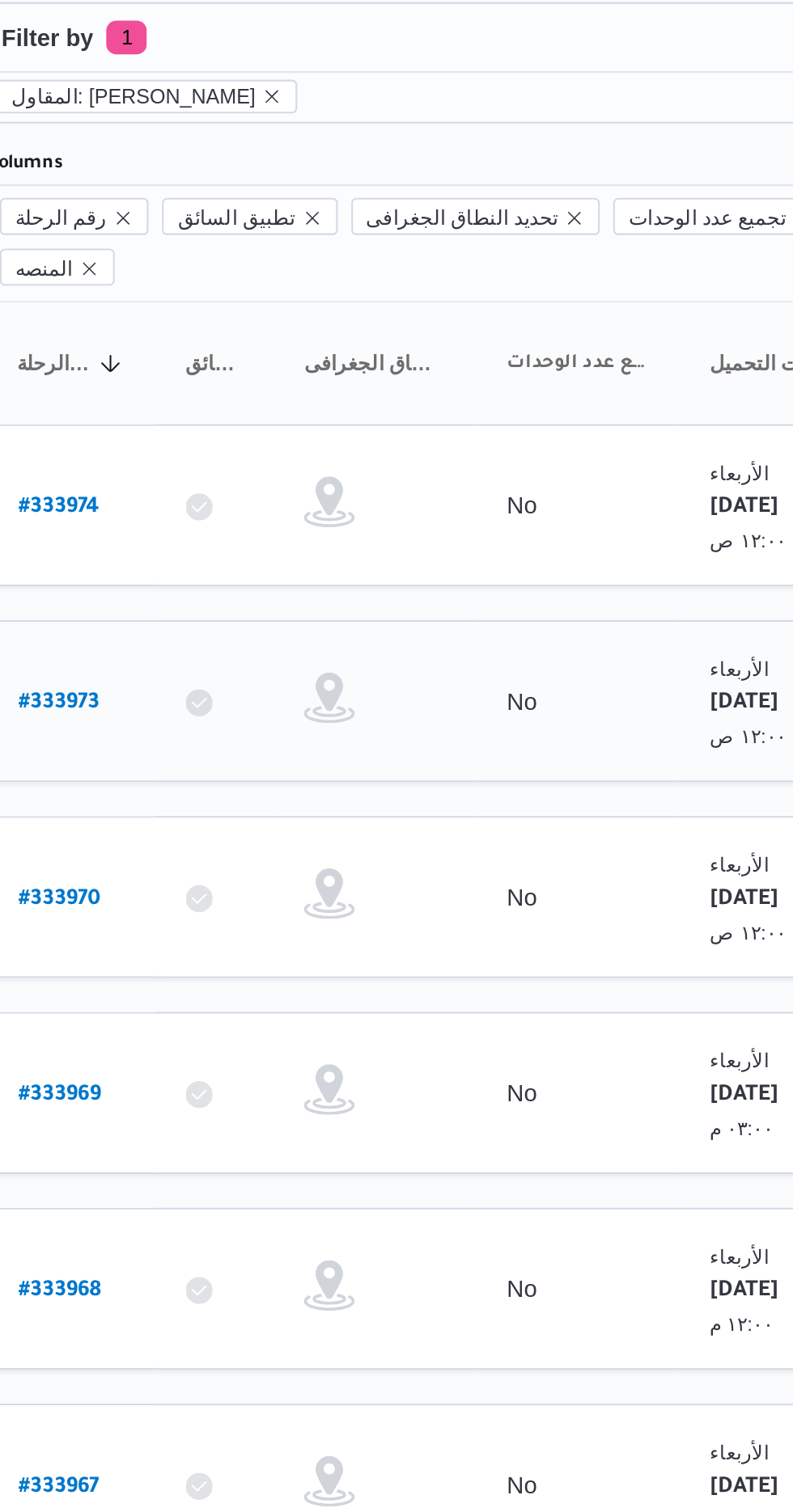
click at [246, 409] on b "# 333973" at bounding box center [245, 414] width 39 height 11
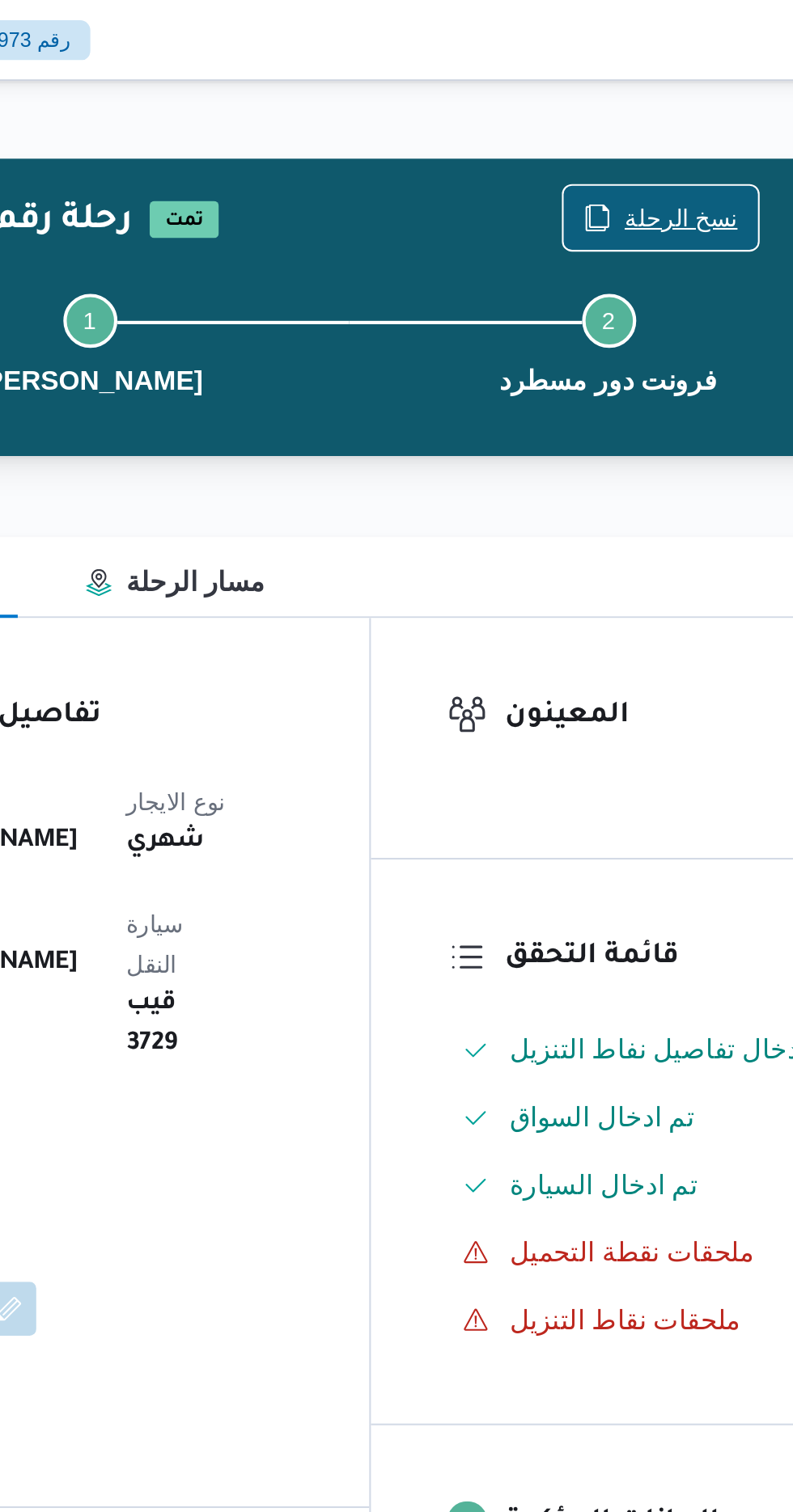
click at [642, 103] on span "نسخ الرحلة" at bounding box center [655, 103] width 54 height 19
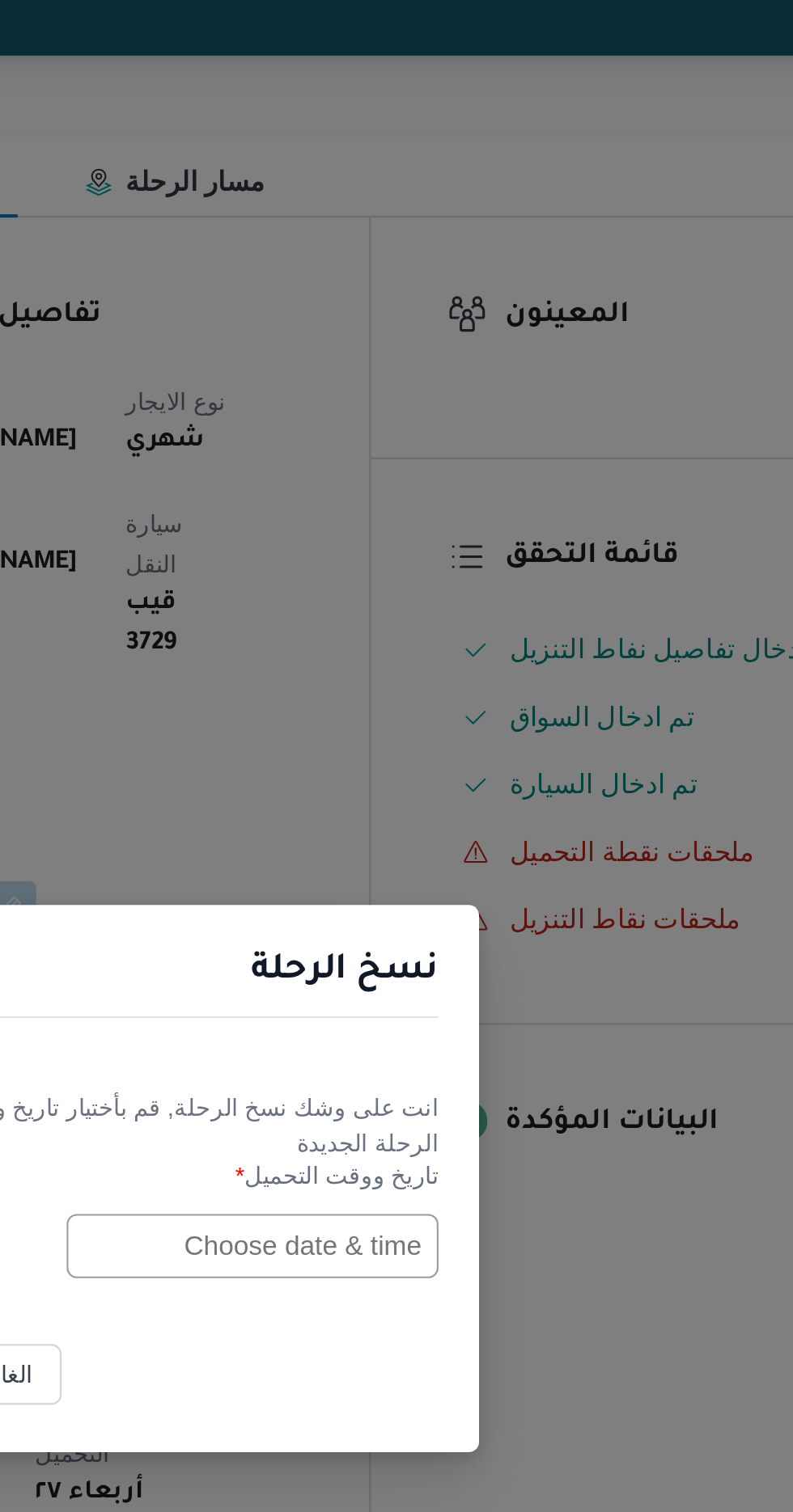
click at [440, 781] on input "text" at bounding box center [450, 788] width 178 height 31
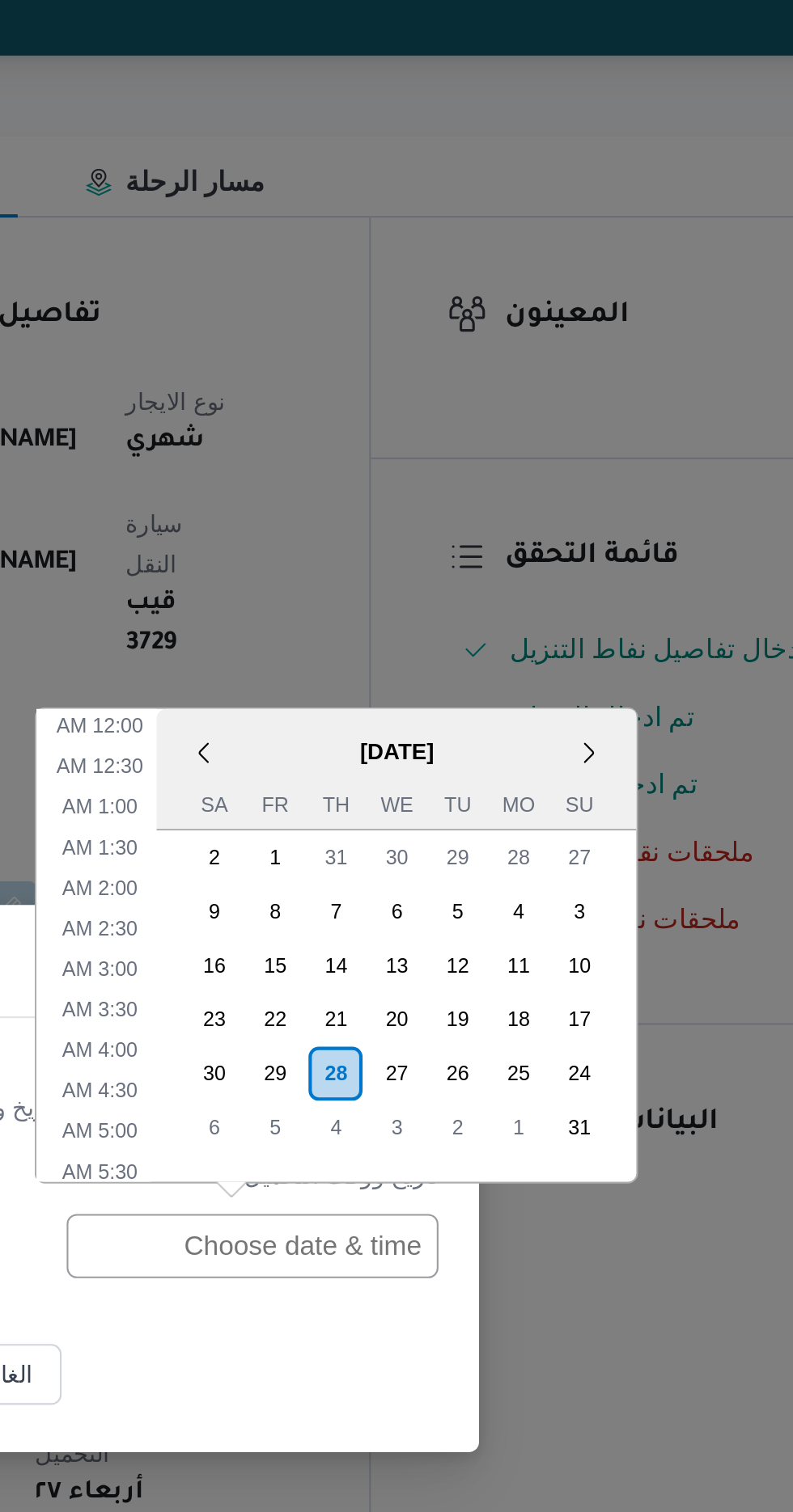
scroll to position [535, 0]
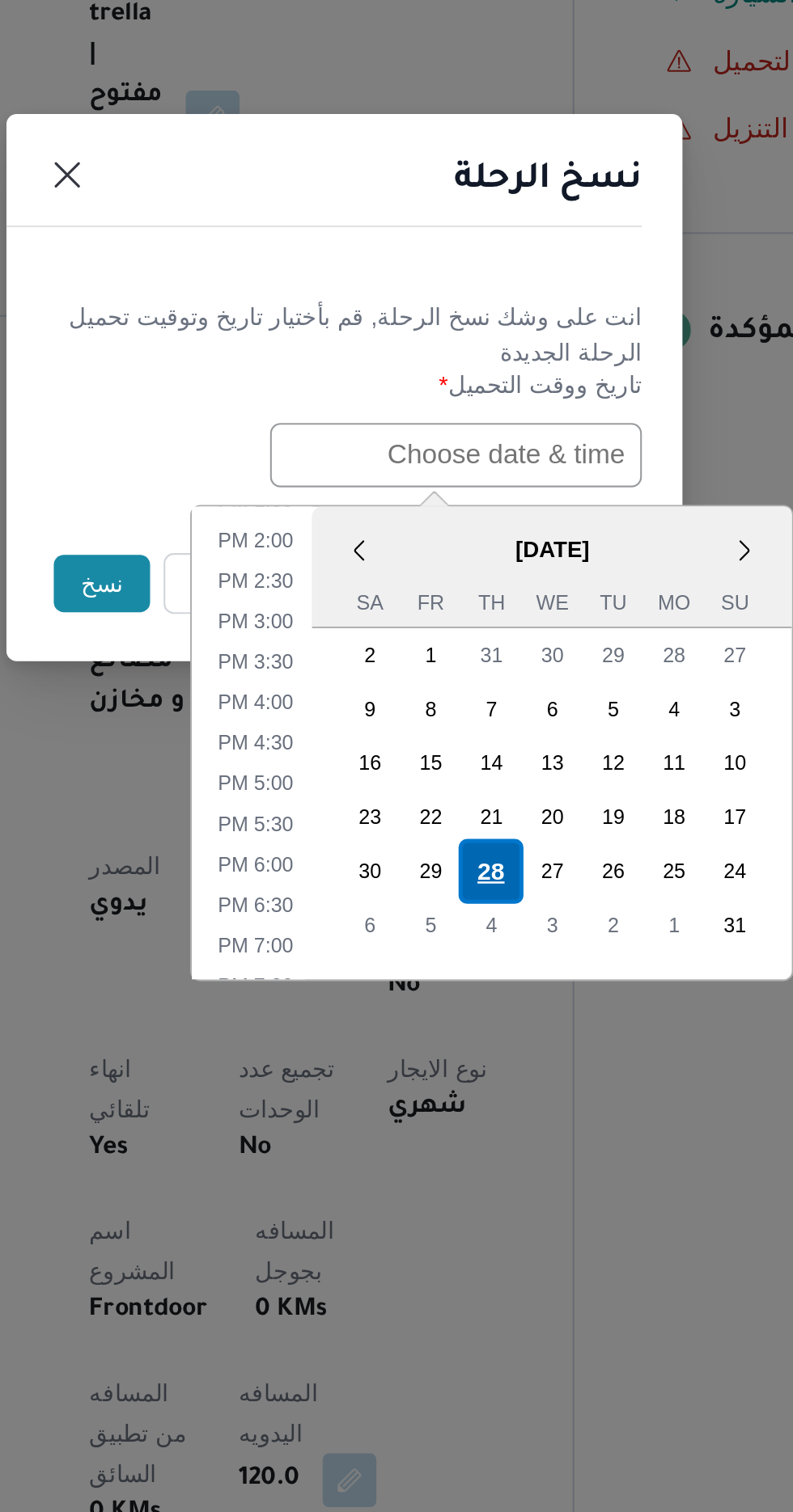
click at [468, 983] on div "28" at bounding box center [467, 987] width 31 height 31
type input "[DATE] 12:00AM"
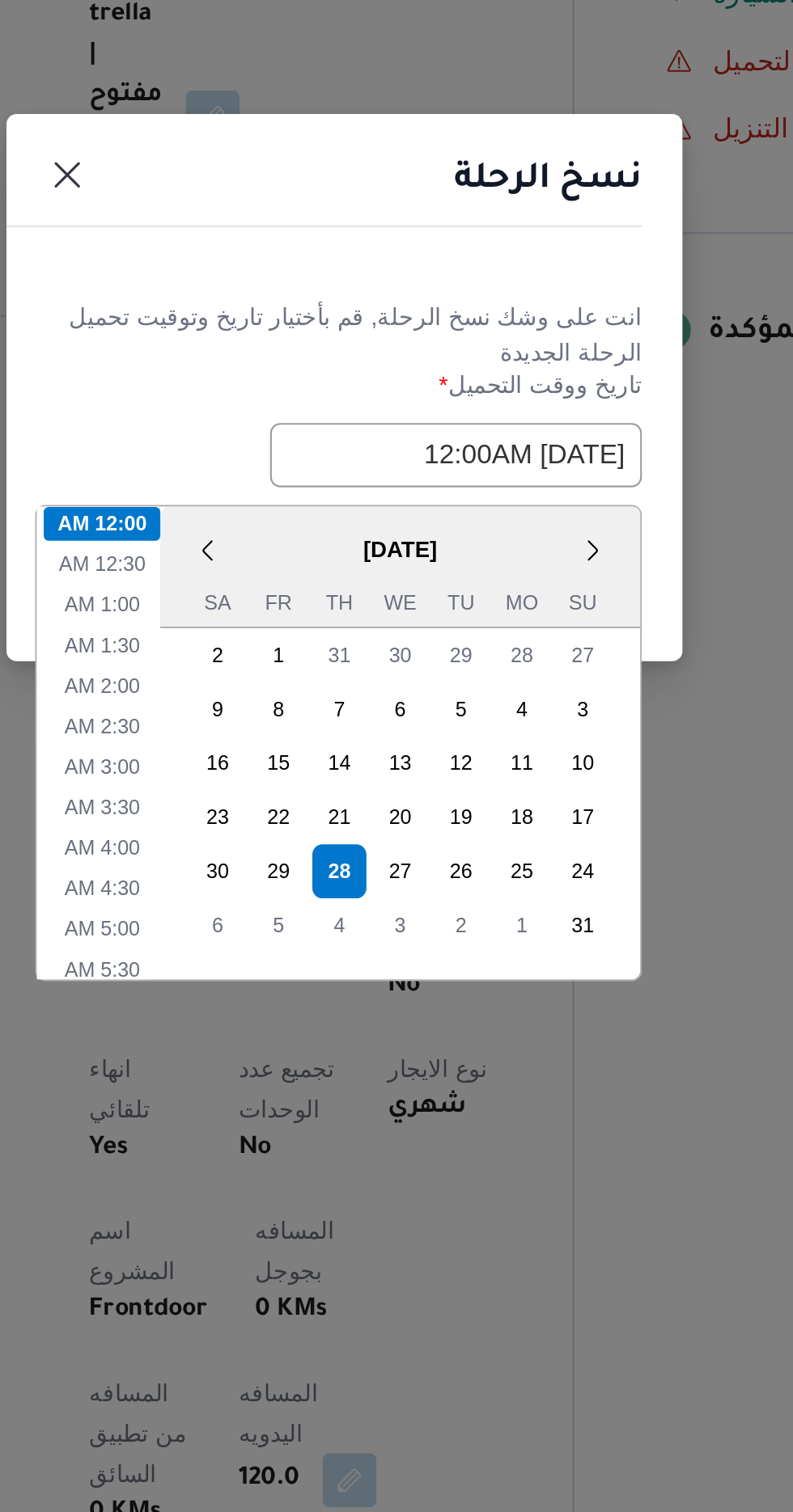
click at [485, 644] on h1 "نسخ الرحلة" at bounding box center [493, 657] width 90 height 26
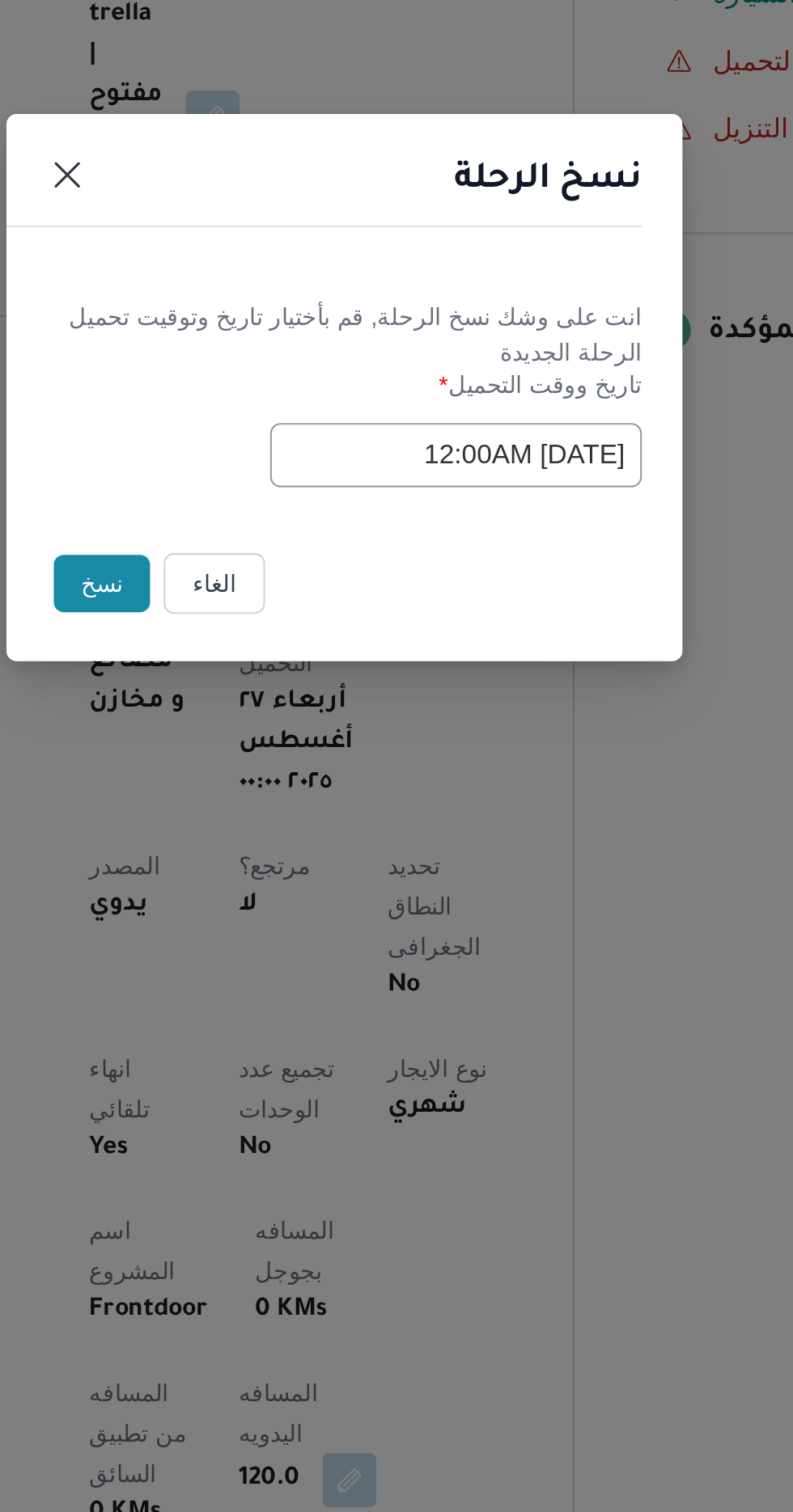
click at [276, 853] on button "نسخ" at bounding box center [280, 850] width 46 height 27
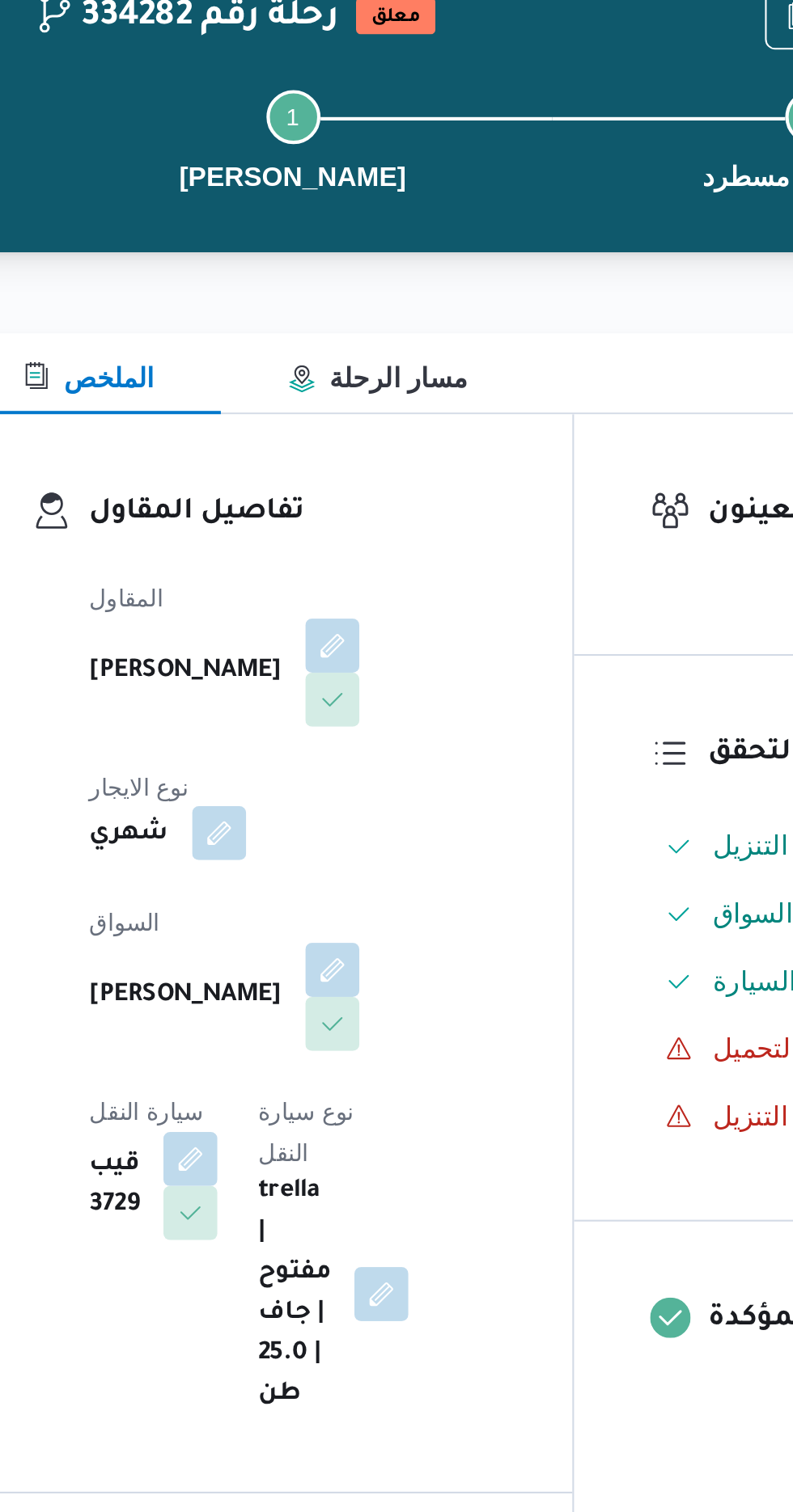
click at [350, 484] on button "button" at bounding box center [336, 496] width 26 height 26
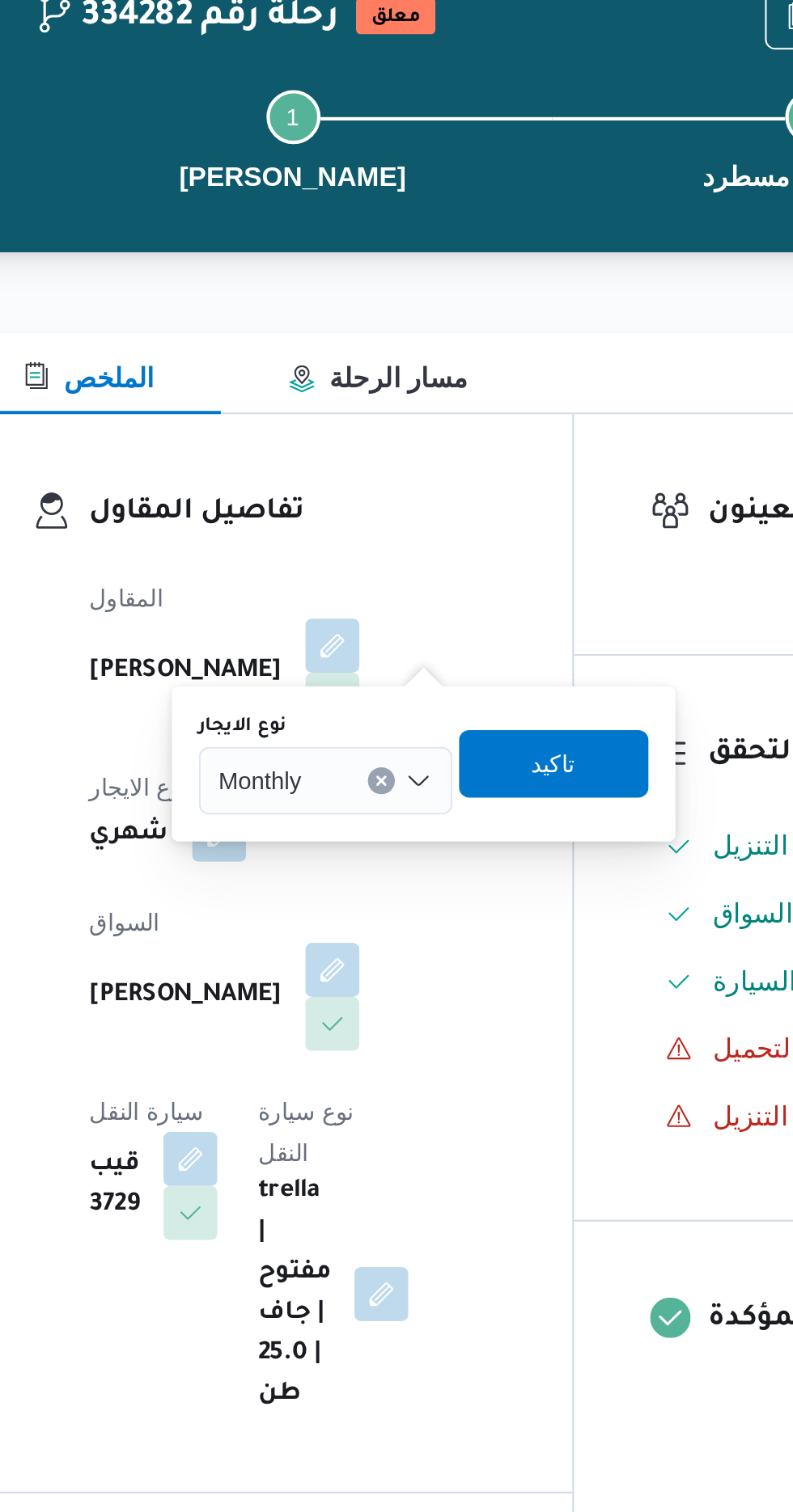
click at [383, 470] on input "نوع الايجار" at bounding box center [383, 471] width 2 height 19
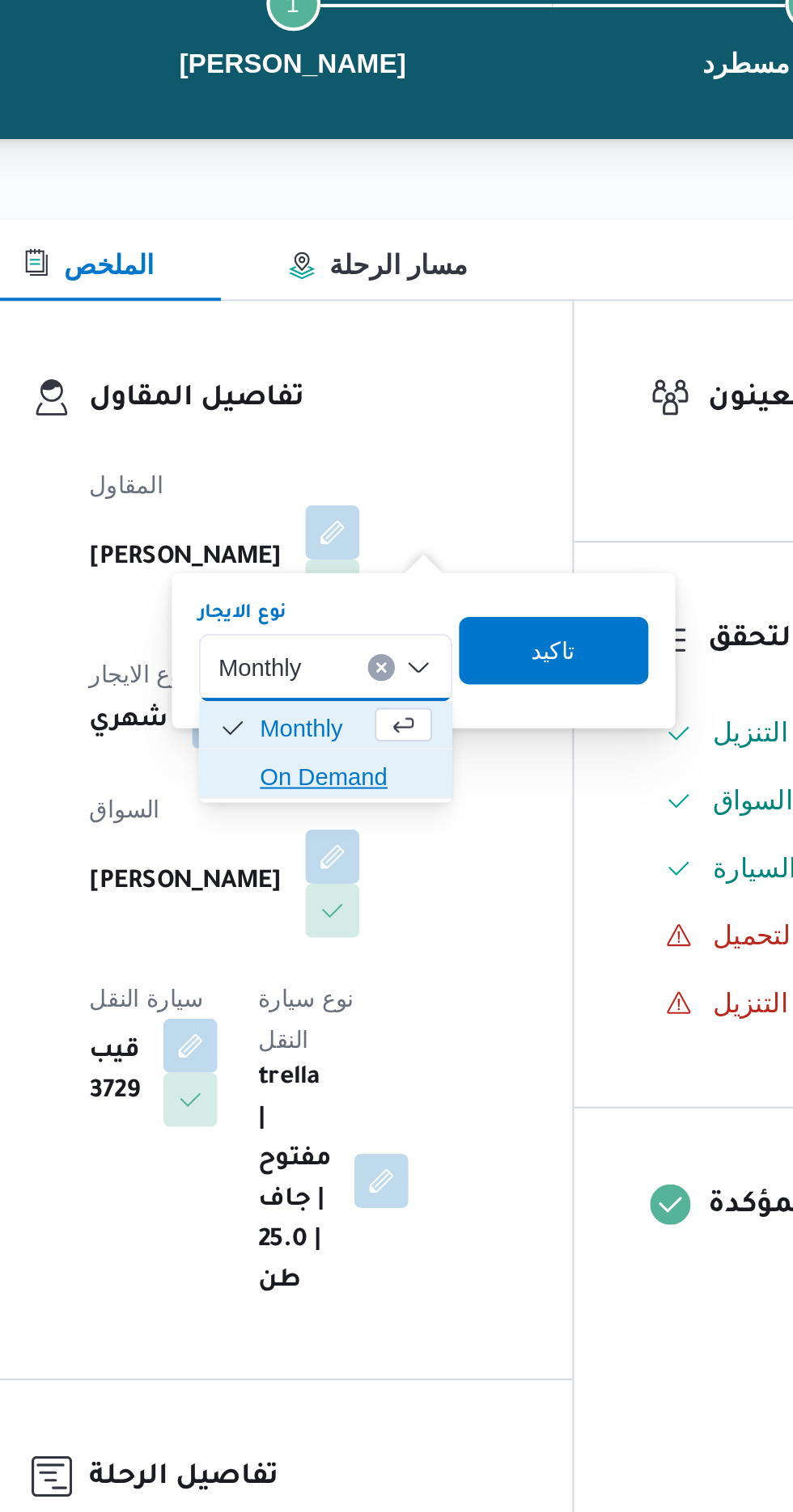
click at [400, 519] on span "On Demand" at bounding box center [397, 524] width 82 height 19
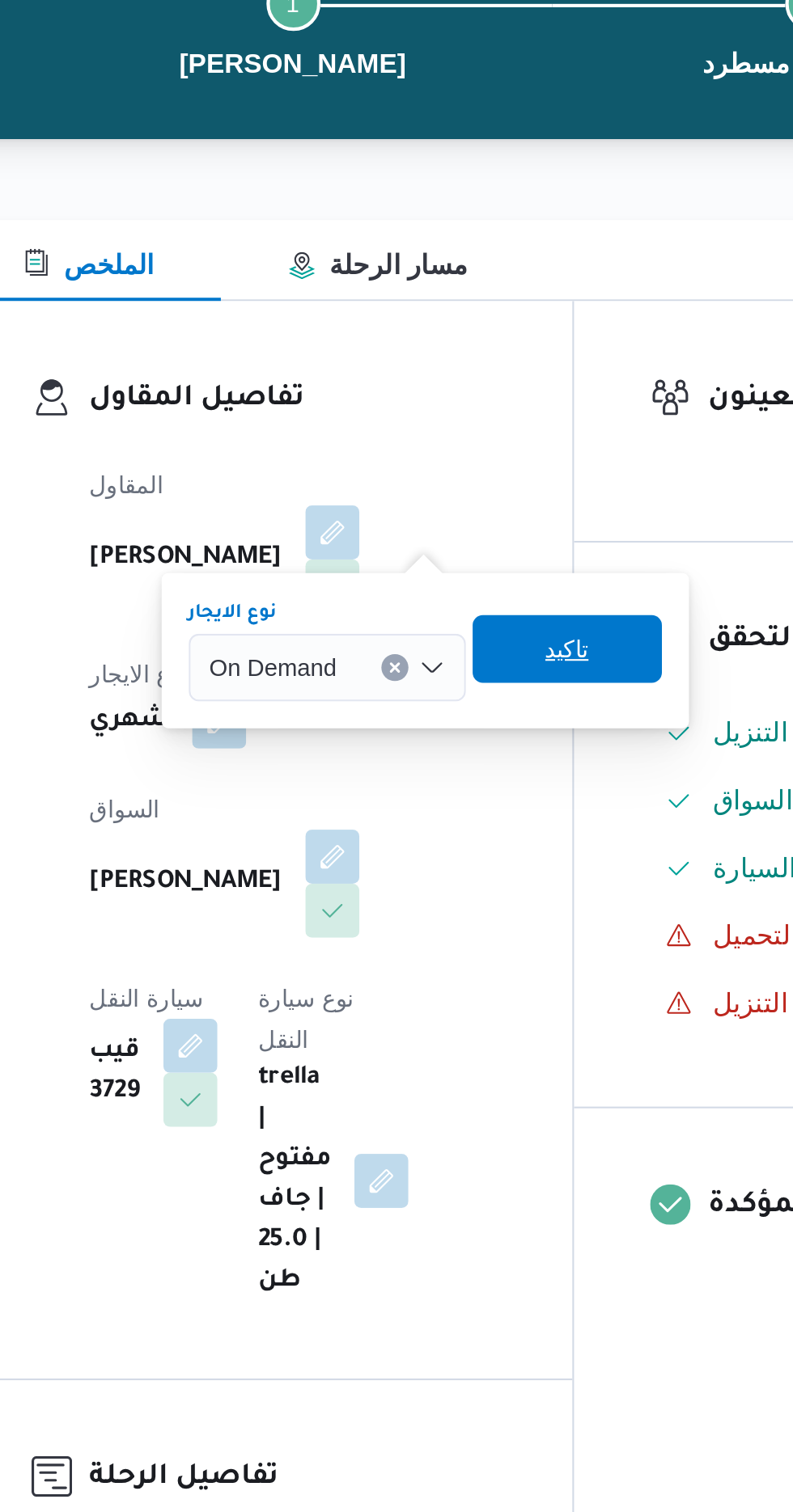
click at [503, 462] on span "تاكيد" at bounding box center [503, 462] width 21 height 19
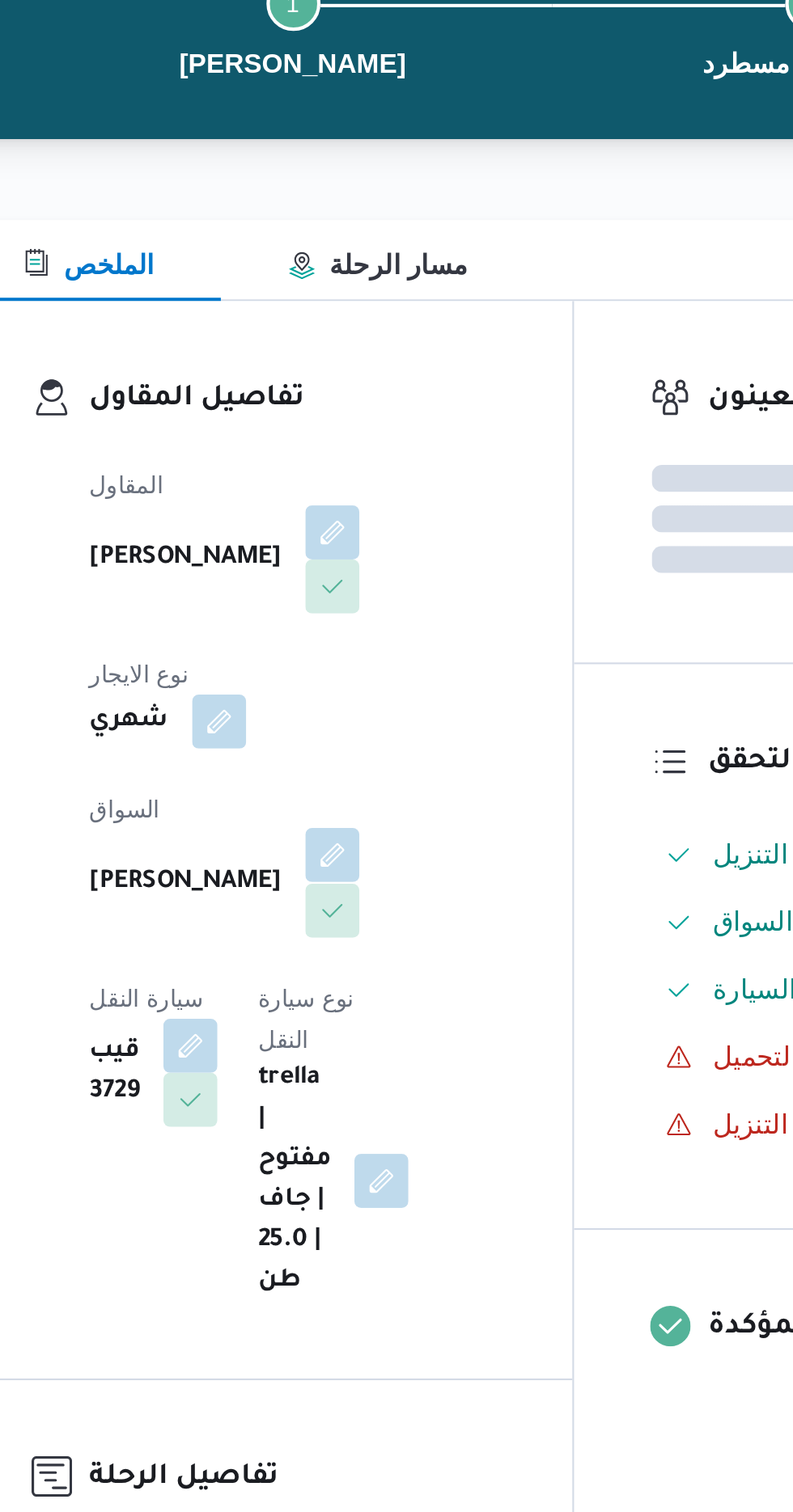
click at [378, 550] on button "button" at bounding box center [391, 561] width 26 height 26
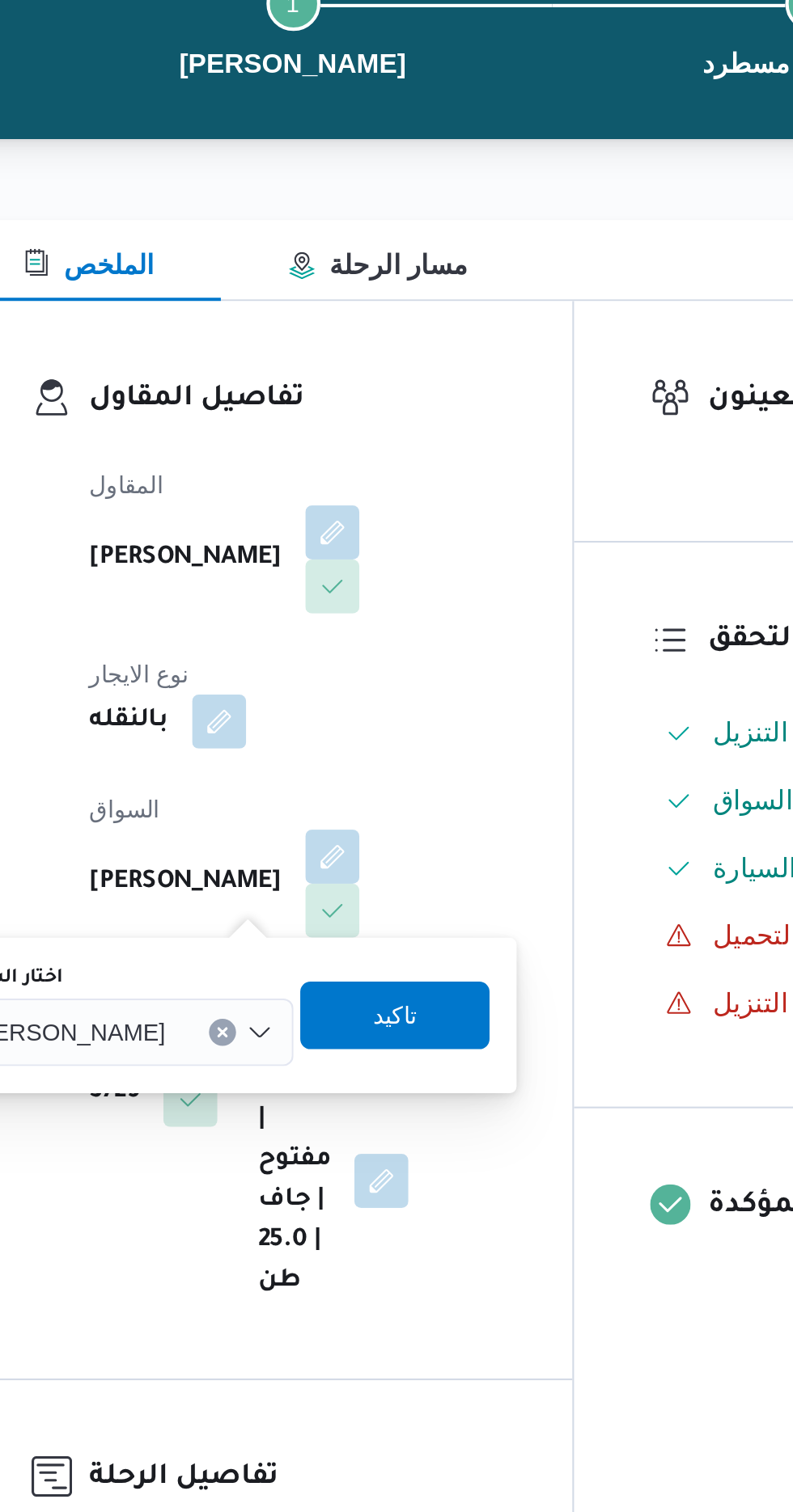
click at [311, 646] on span "[PERSON_NAME]" at bounding box center [264, 645] width 93 height 18
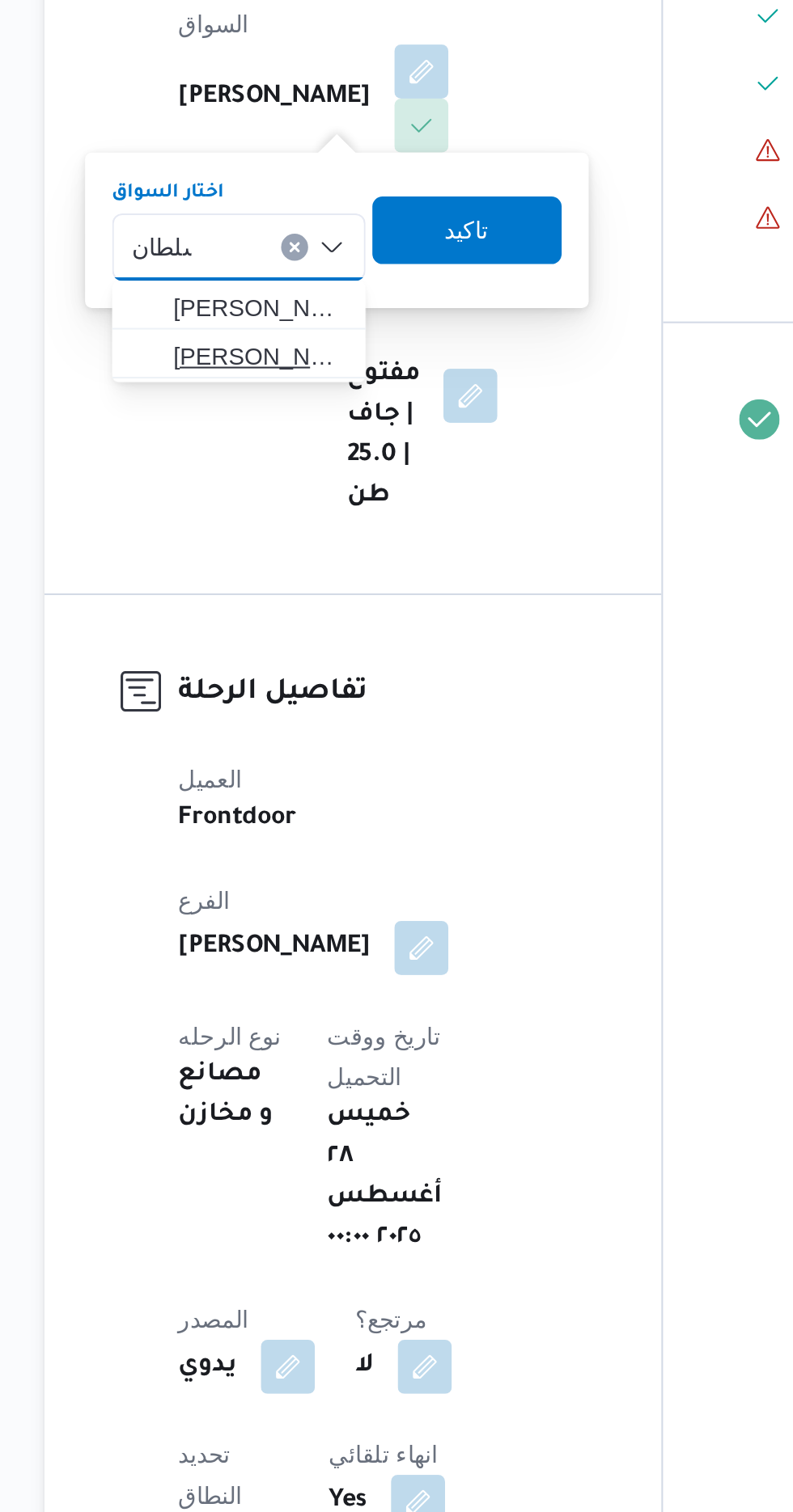
type input "سلطان"
click at [324, 698] on span "[PERSON_NAME]" at bounding box center [313, 698] width 82 height 19
type input "سلطان"
click at [323, 671] on span "[PERSON_NAME]" at bounding box center [313, 674] width 82 height 19
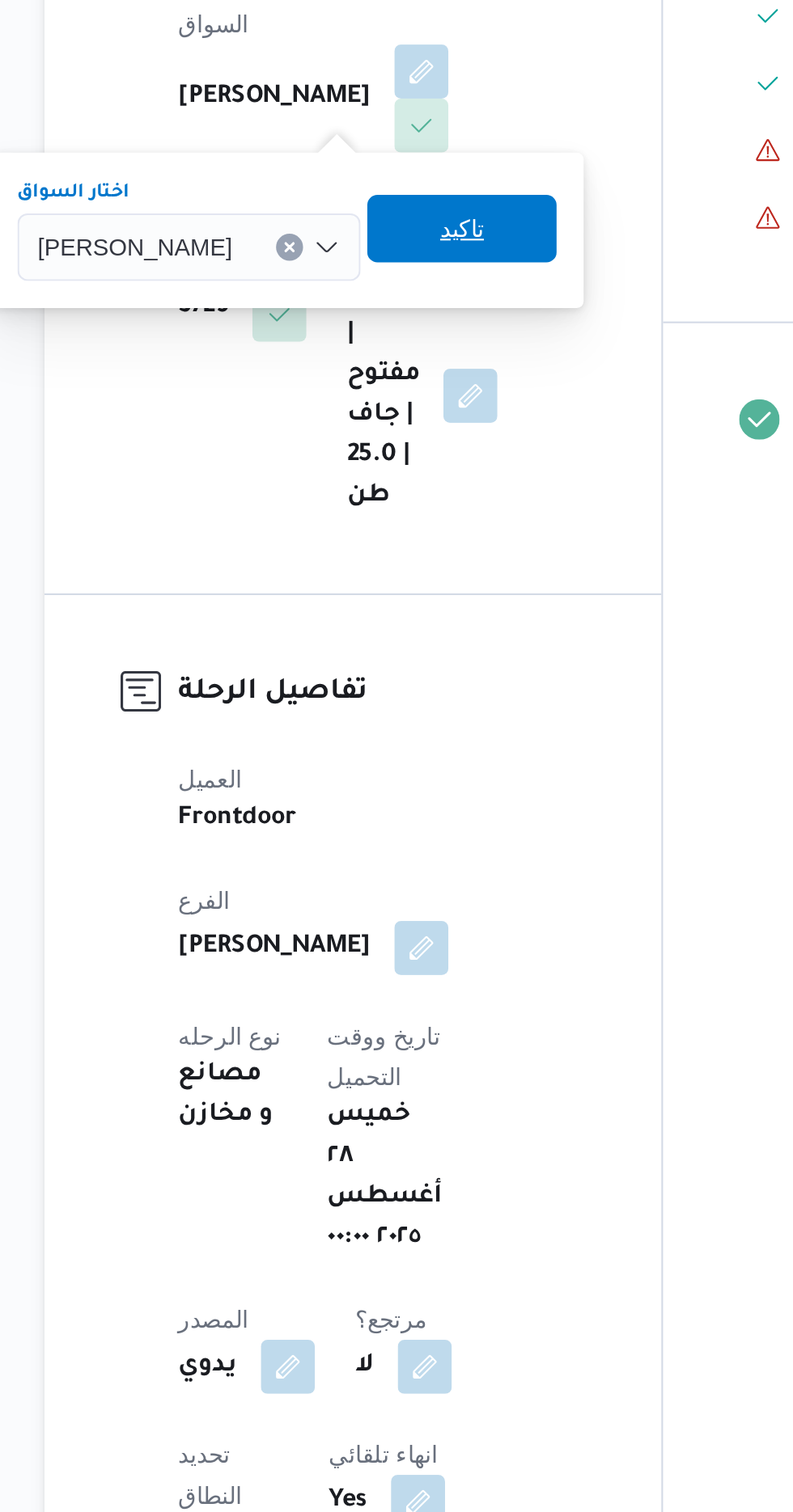
click at [421, 639] on span "تاكيد" at bounding box center [410, 637] width 21 height 19
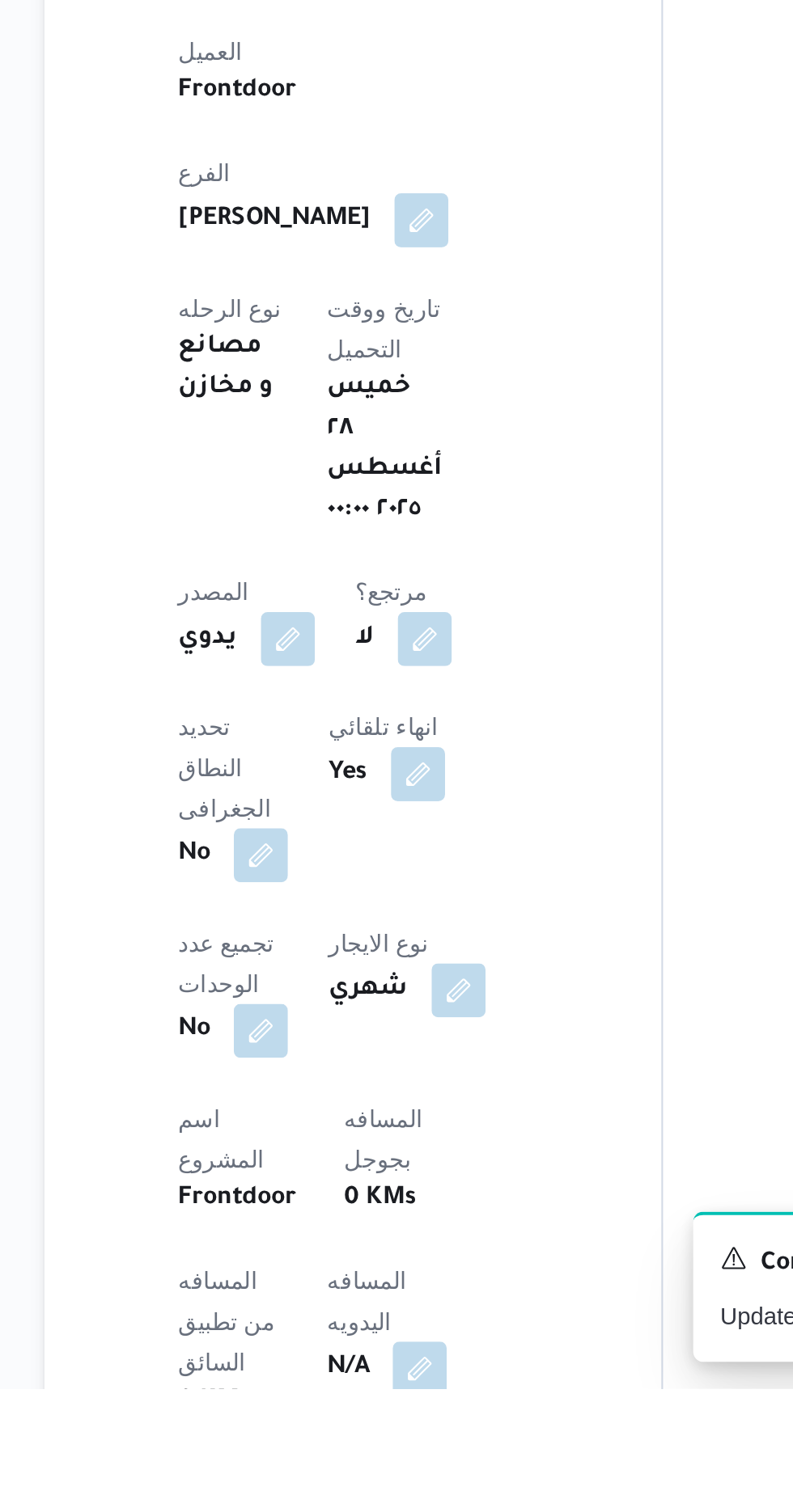
scroll to position [35, 0]
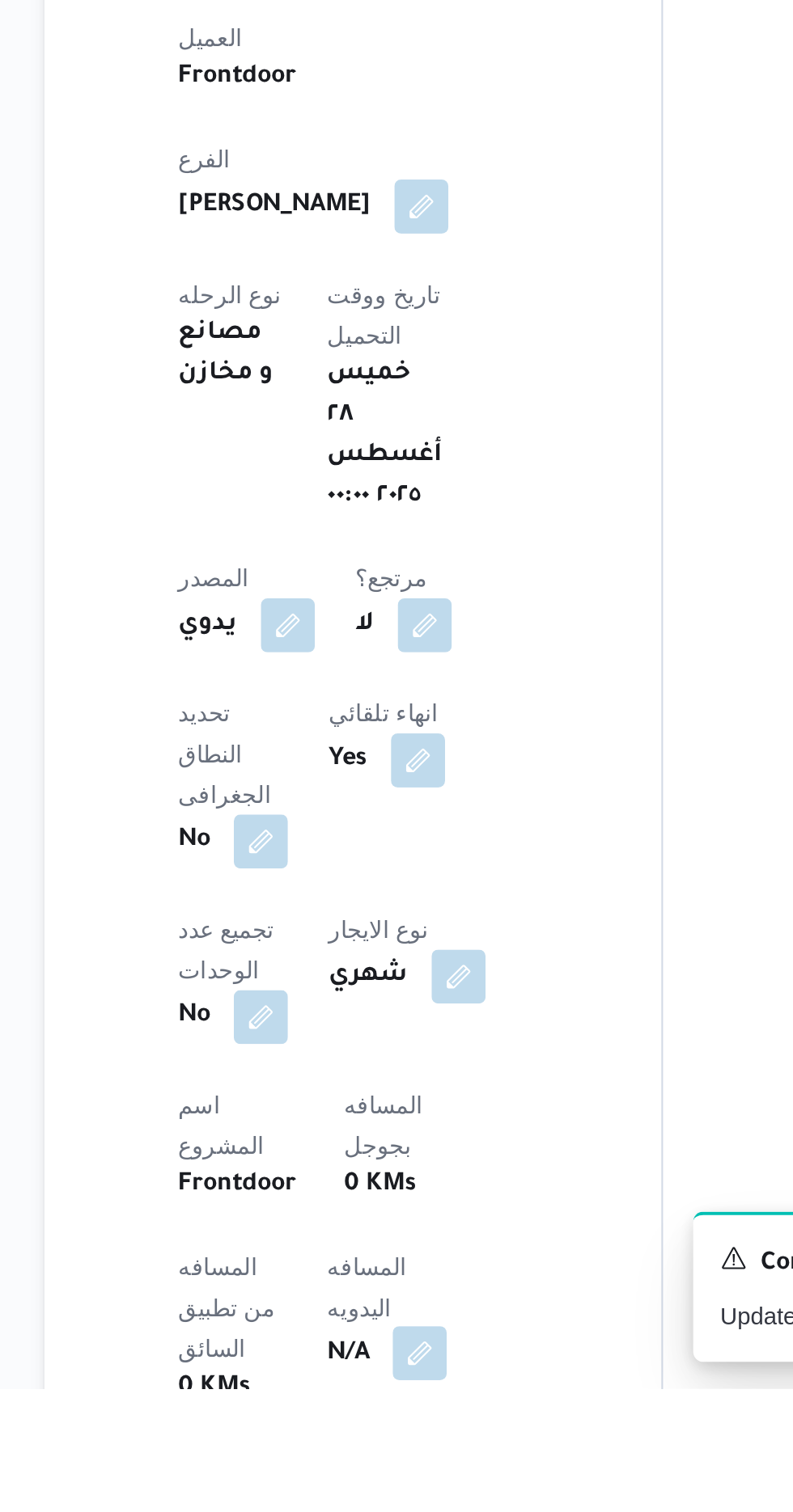
click at [377, 1482] on button "button" at bounding box center [390, 1495] width 26 height 26
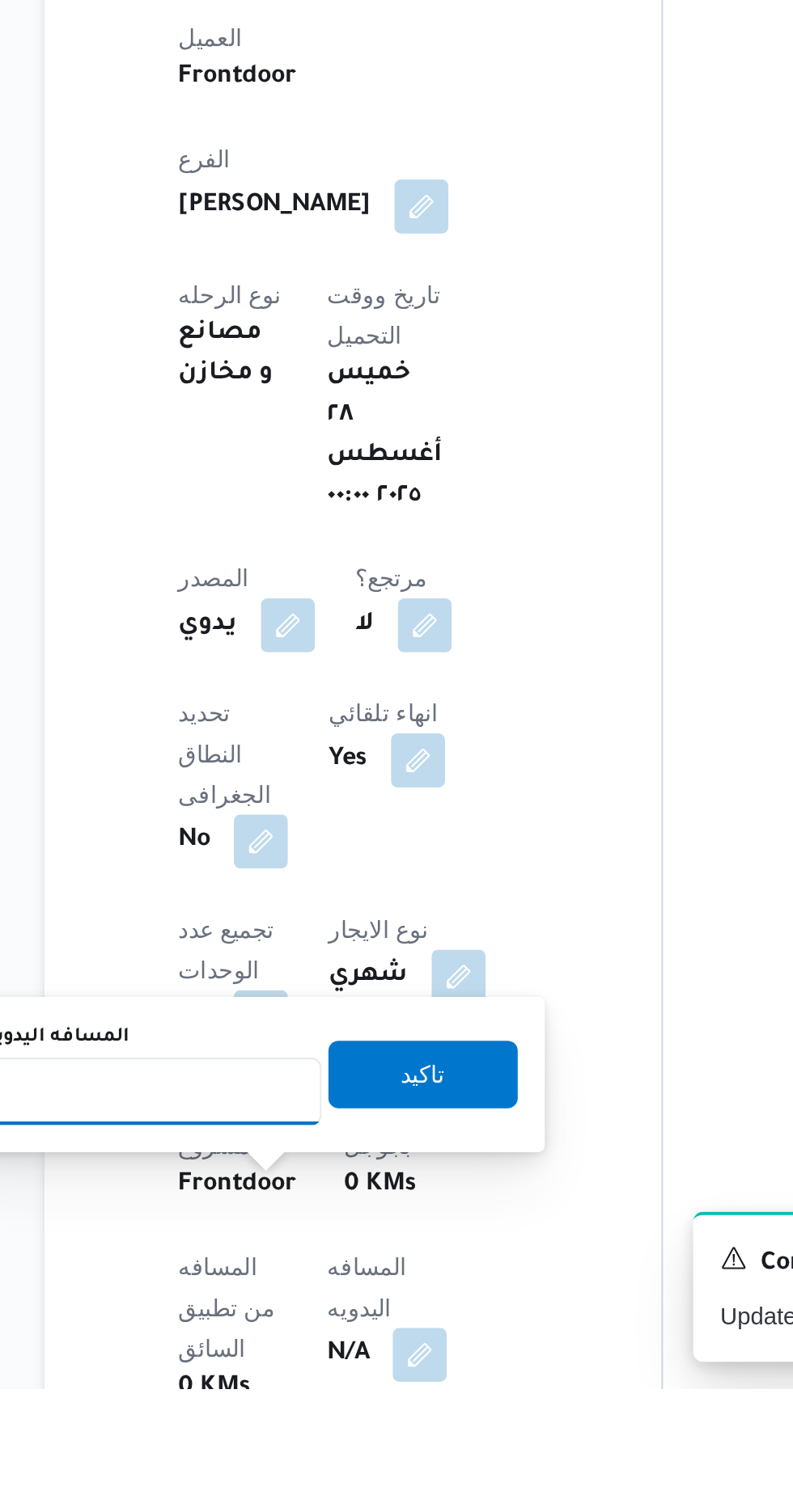
click at [256, 1369] on input "المسافه اليدويه" at bounding box center [263, 1370] width 161 height 33
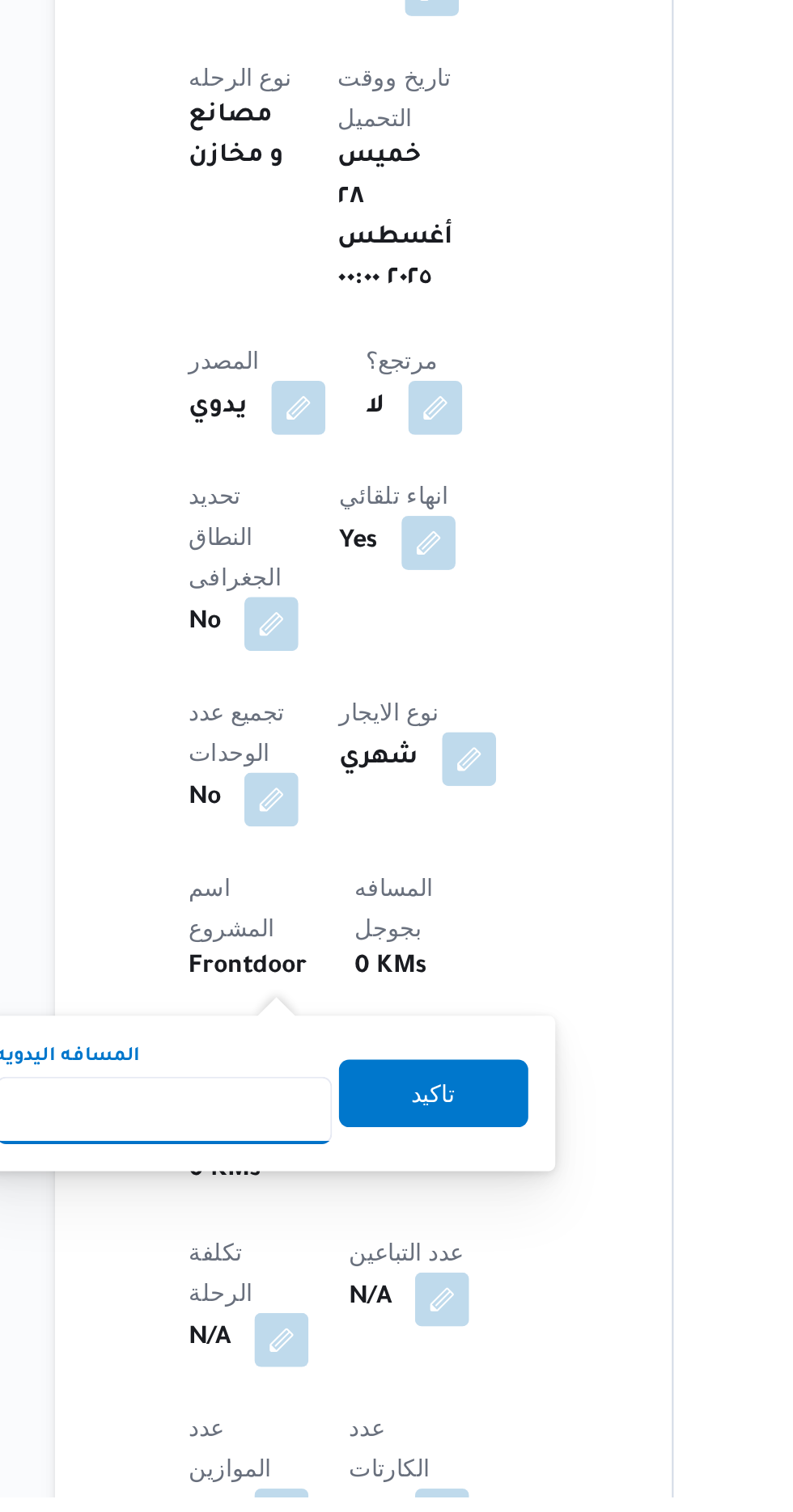
scroll to position [192, 0]
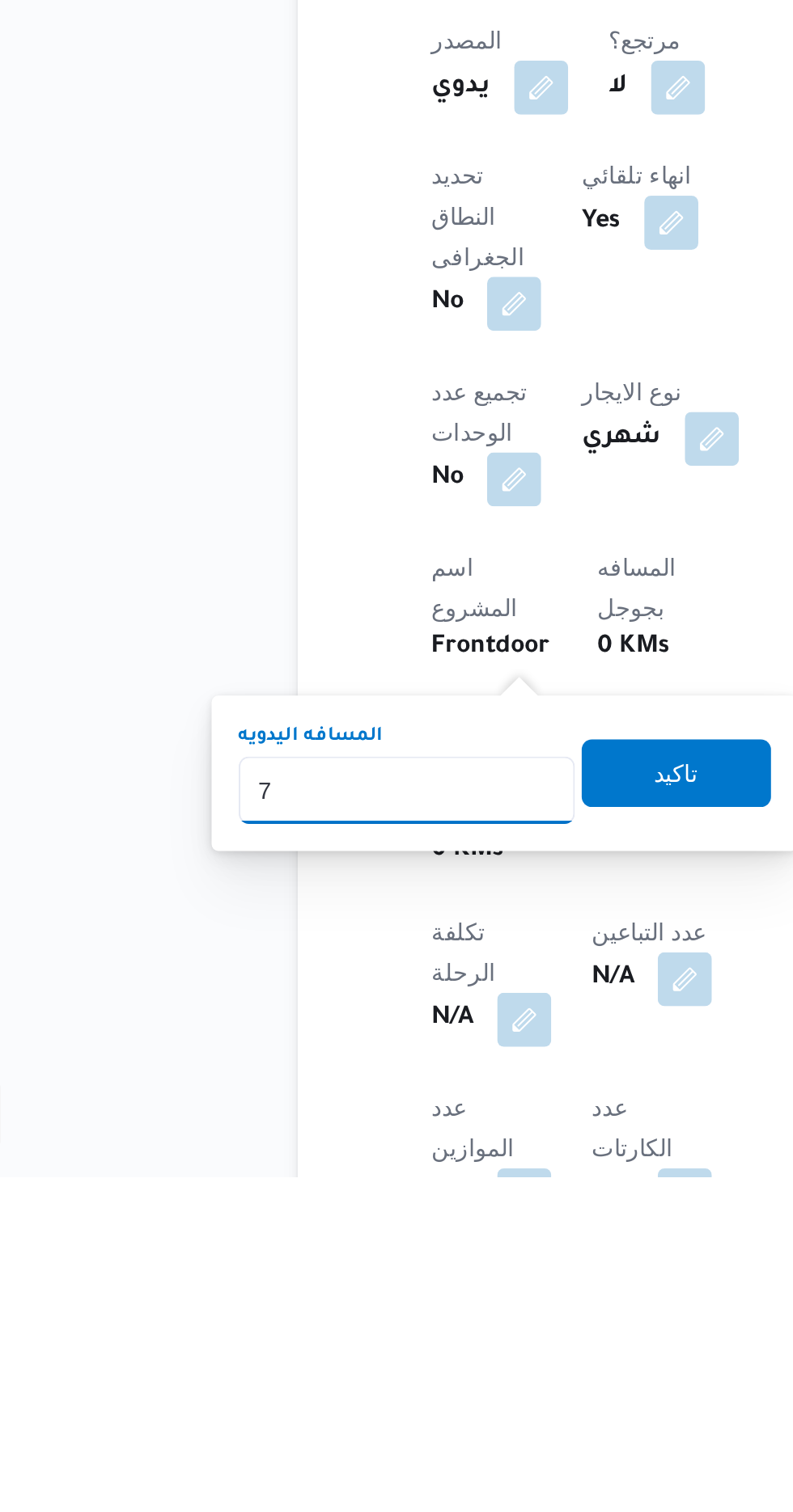
type input "70"
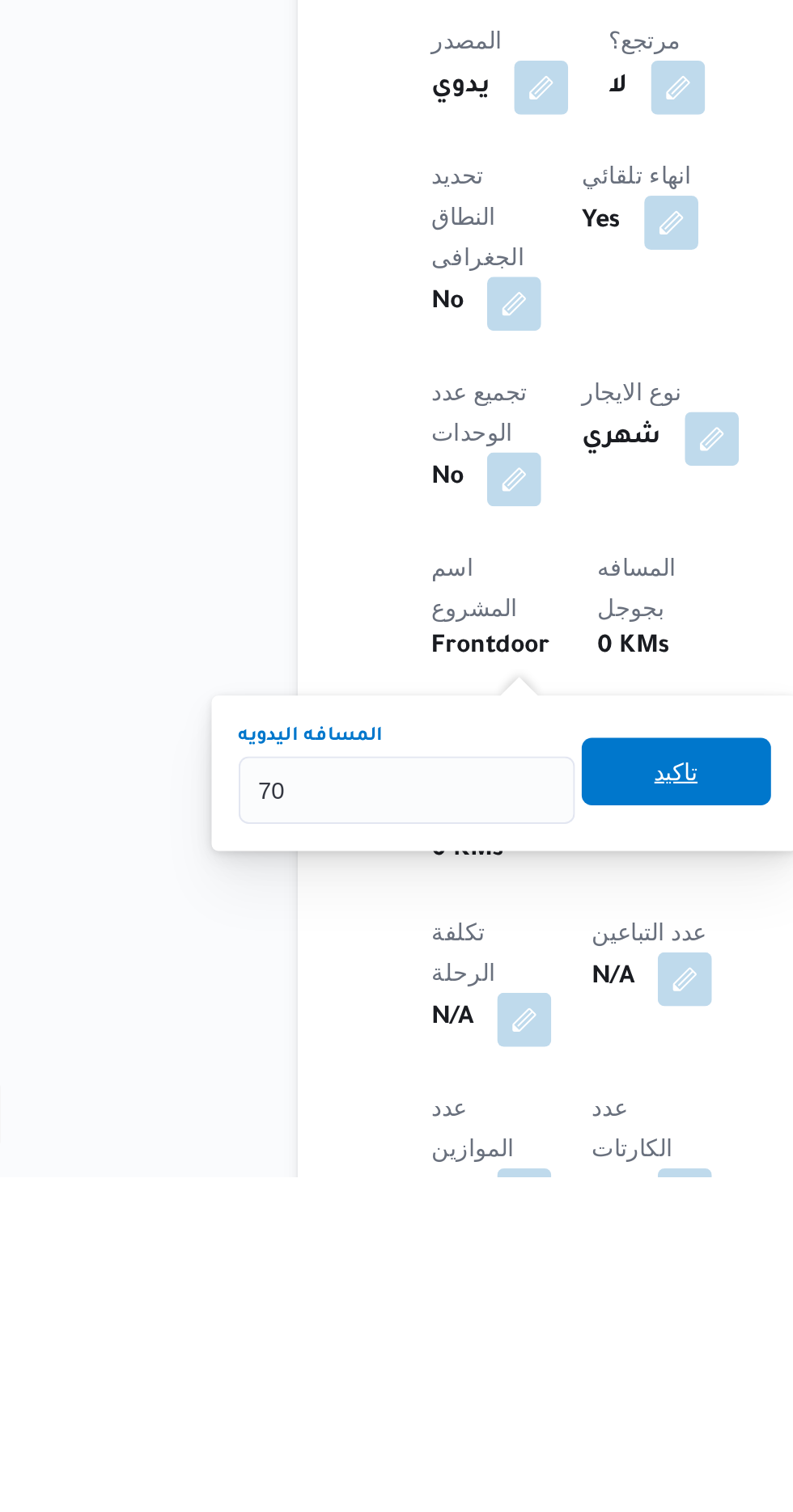
click at [395, 1327] on span "تاكيد" at bounding box center [392, 1318] width 91 height 33
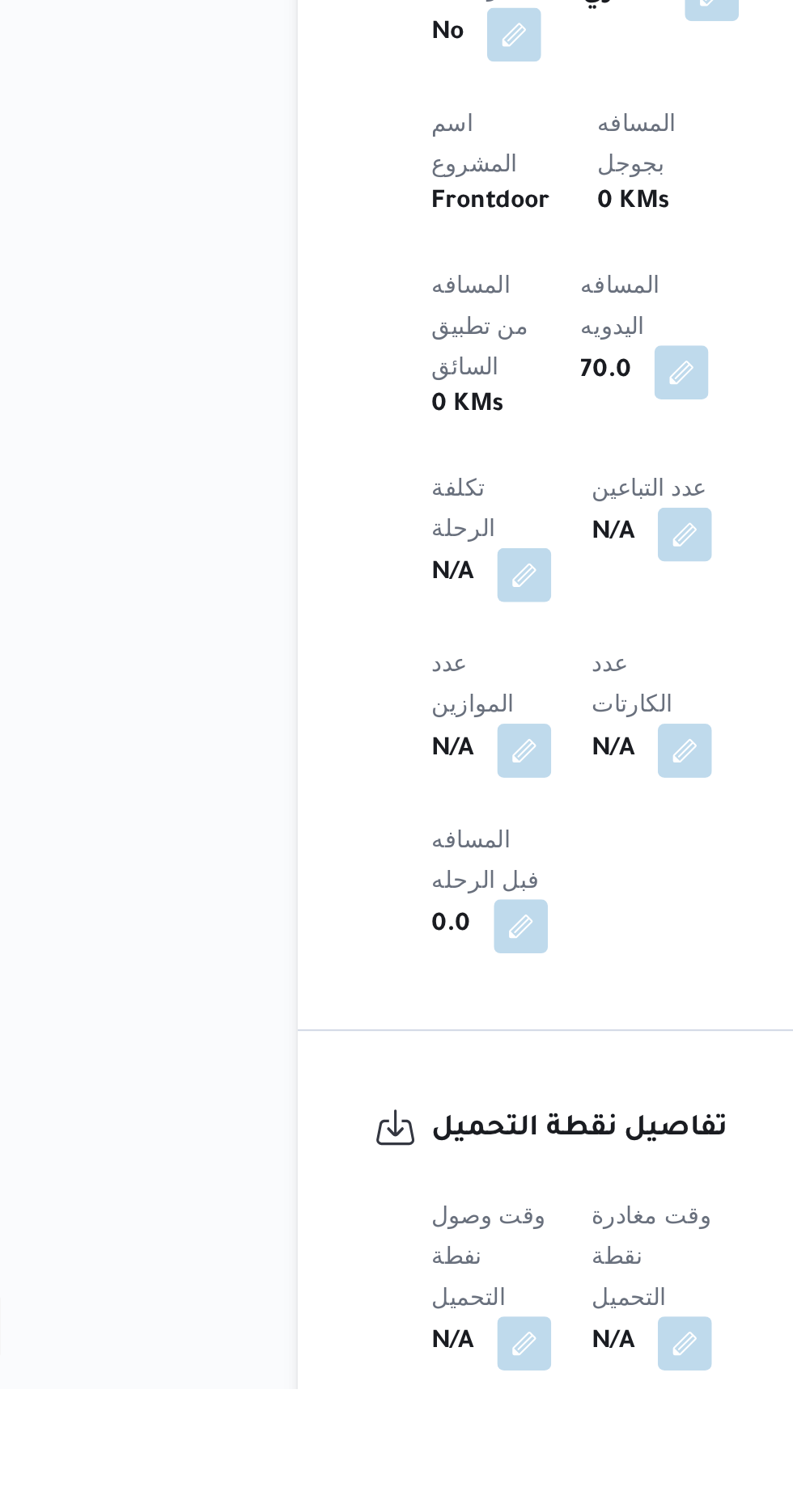
scroll to position [506, 0]
click at [329, 1477] on button "button" at bounding box center [318, 1489] width 26 height 26
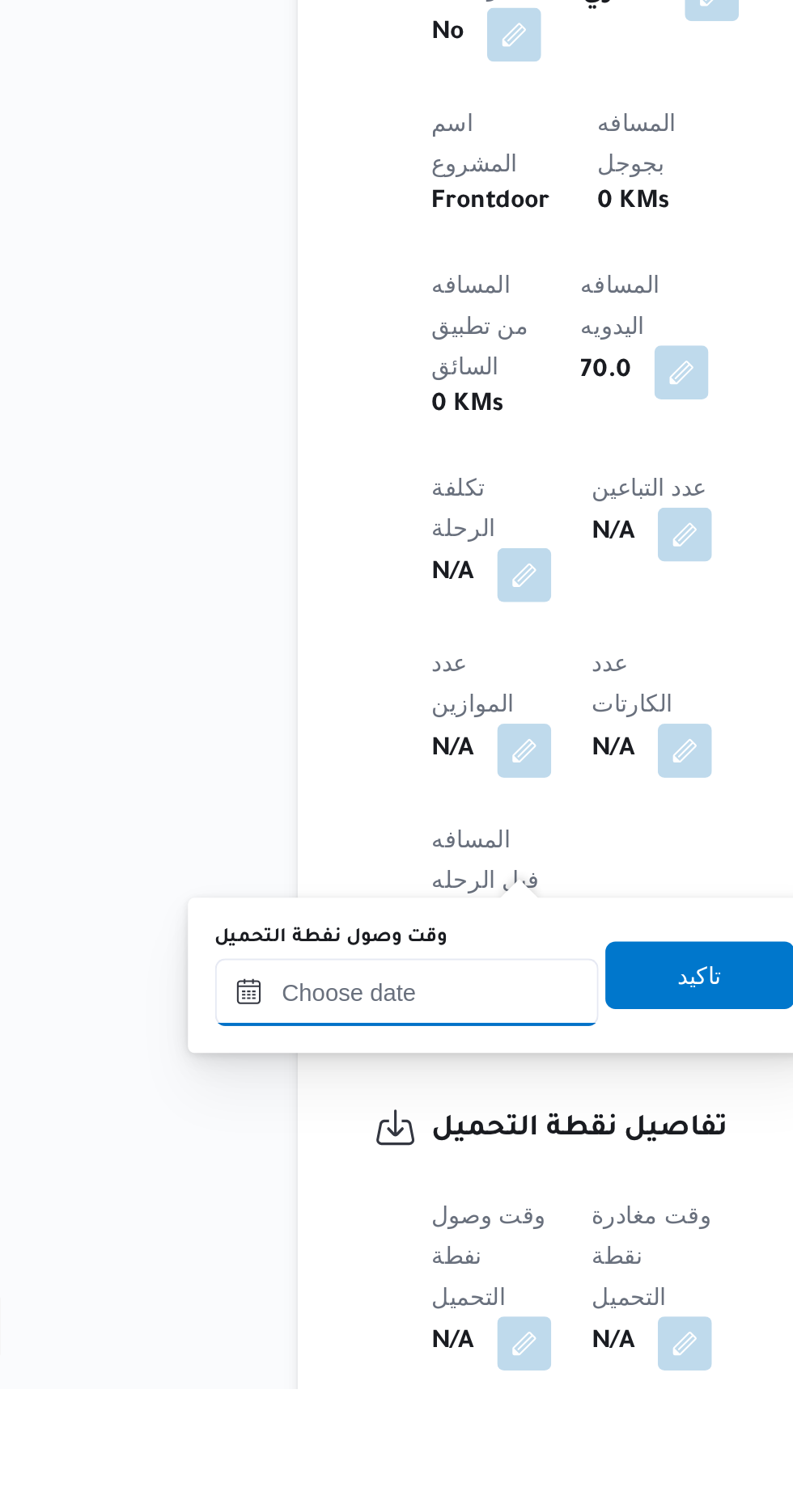
click at [300, 1319] on input "وقت وصول نفطة التحميل" at bounding box center [262, 1322] width 184 height 33
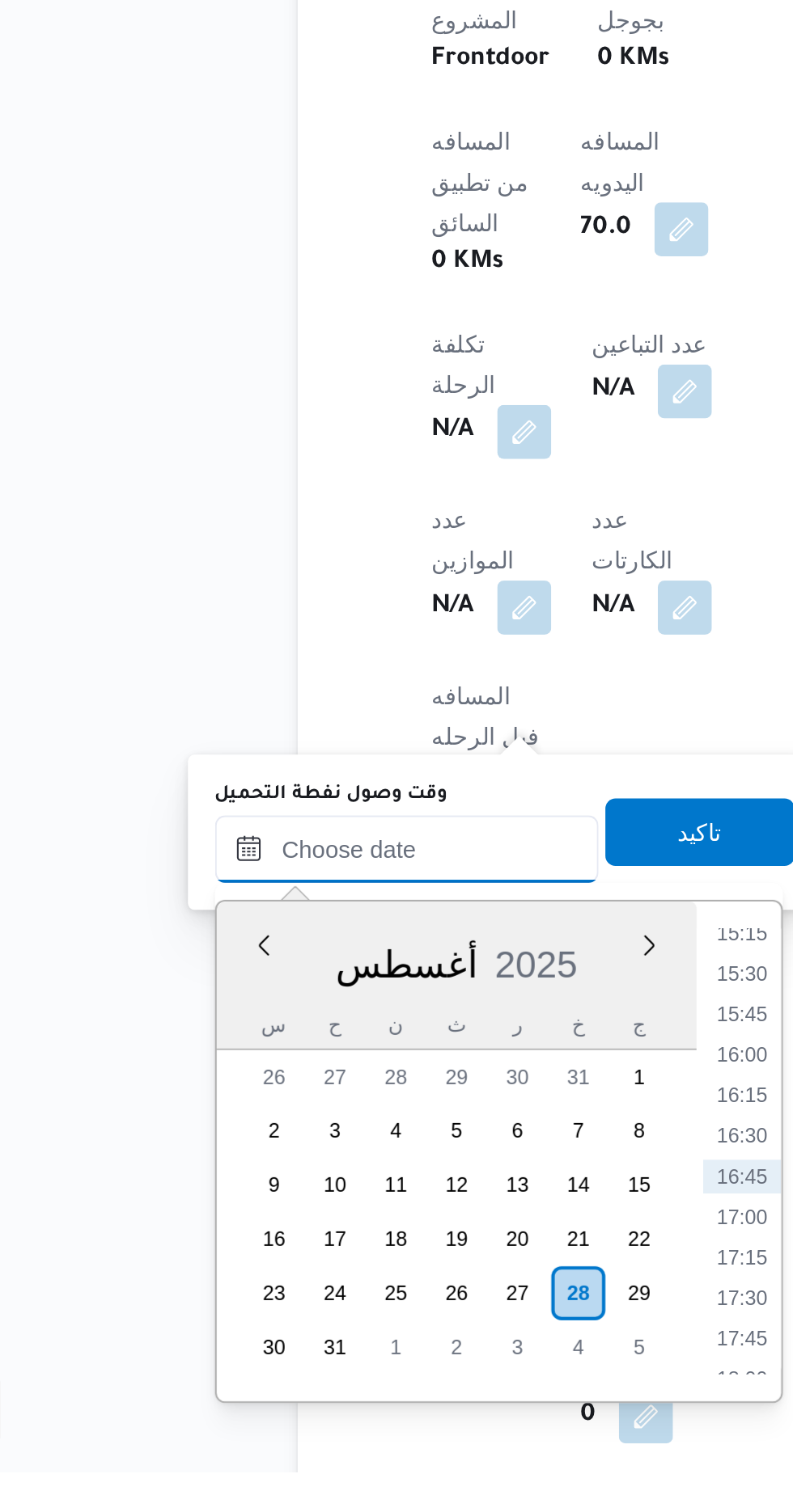
scroll to position [614, 0]
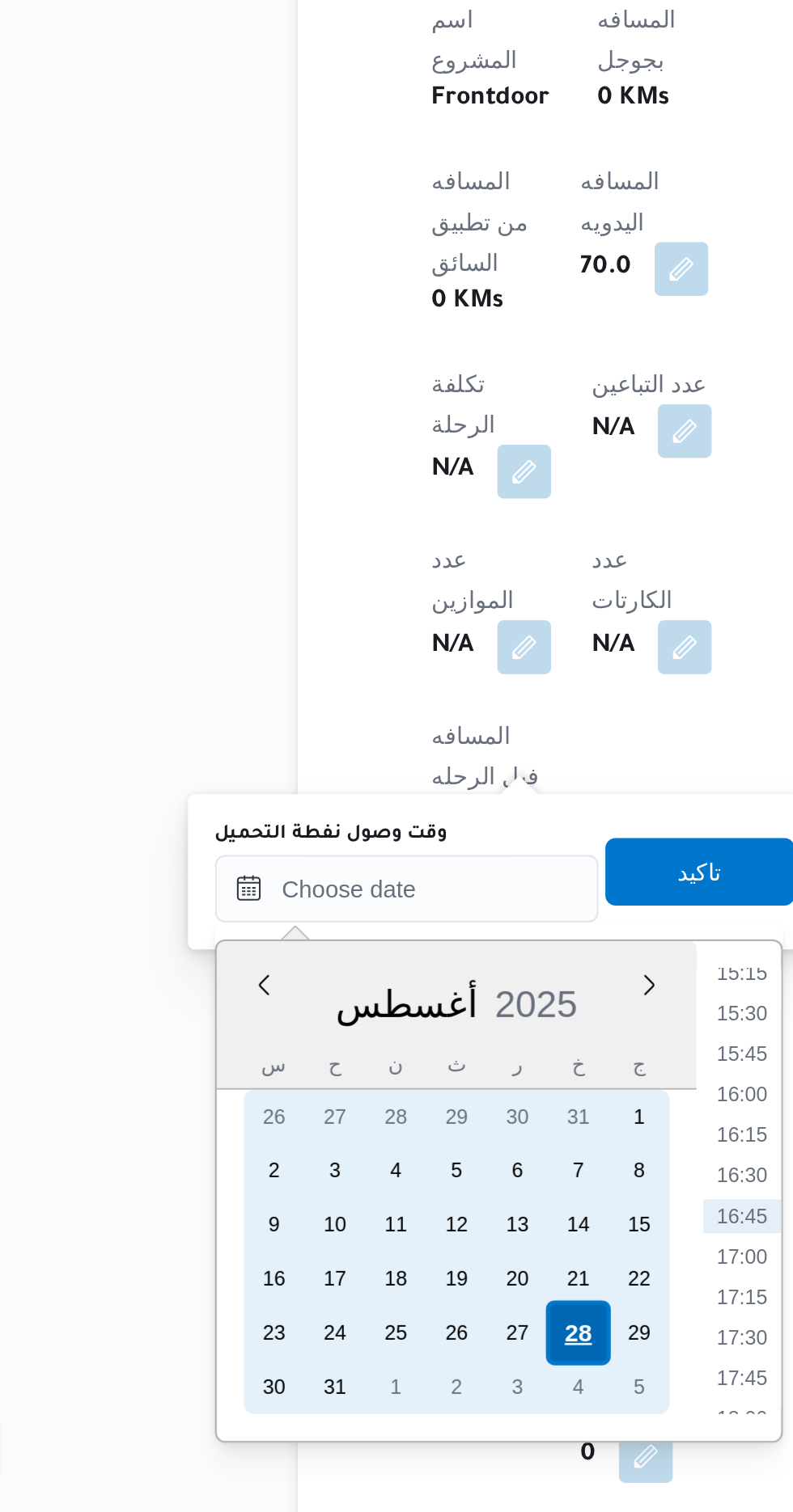
click at [343, 1426] on div "28" at bounding box center [343, 1426] width 31 height 31
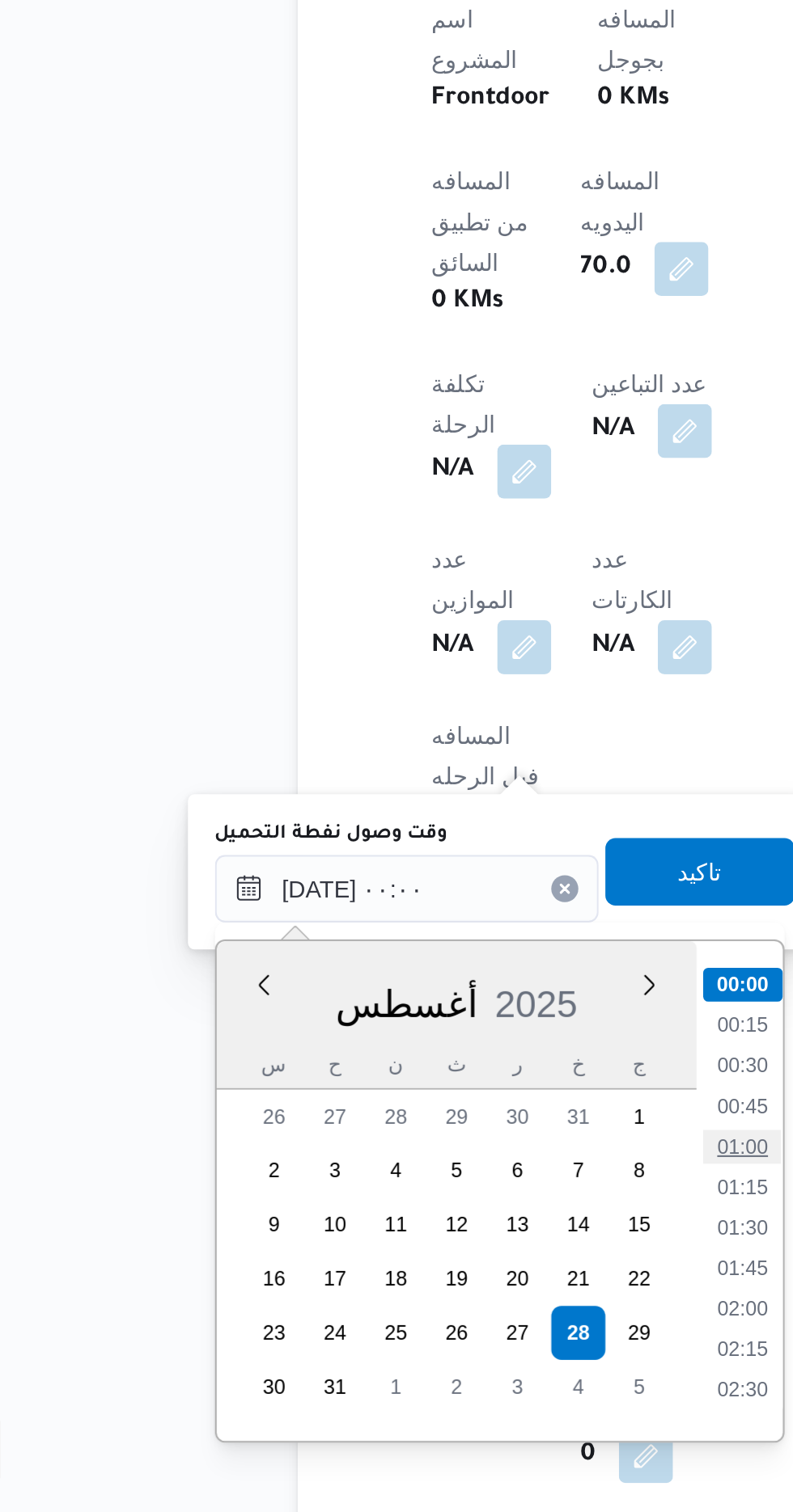
click at [421, 1333] on li "01:00" at bounding box center [422, 1337] width 37 height 16
type input "[DATE] ٠١:٠٠"
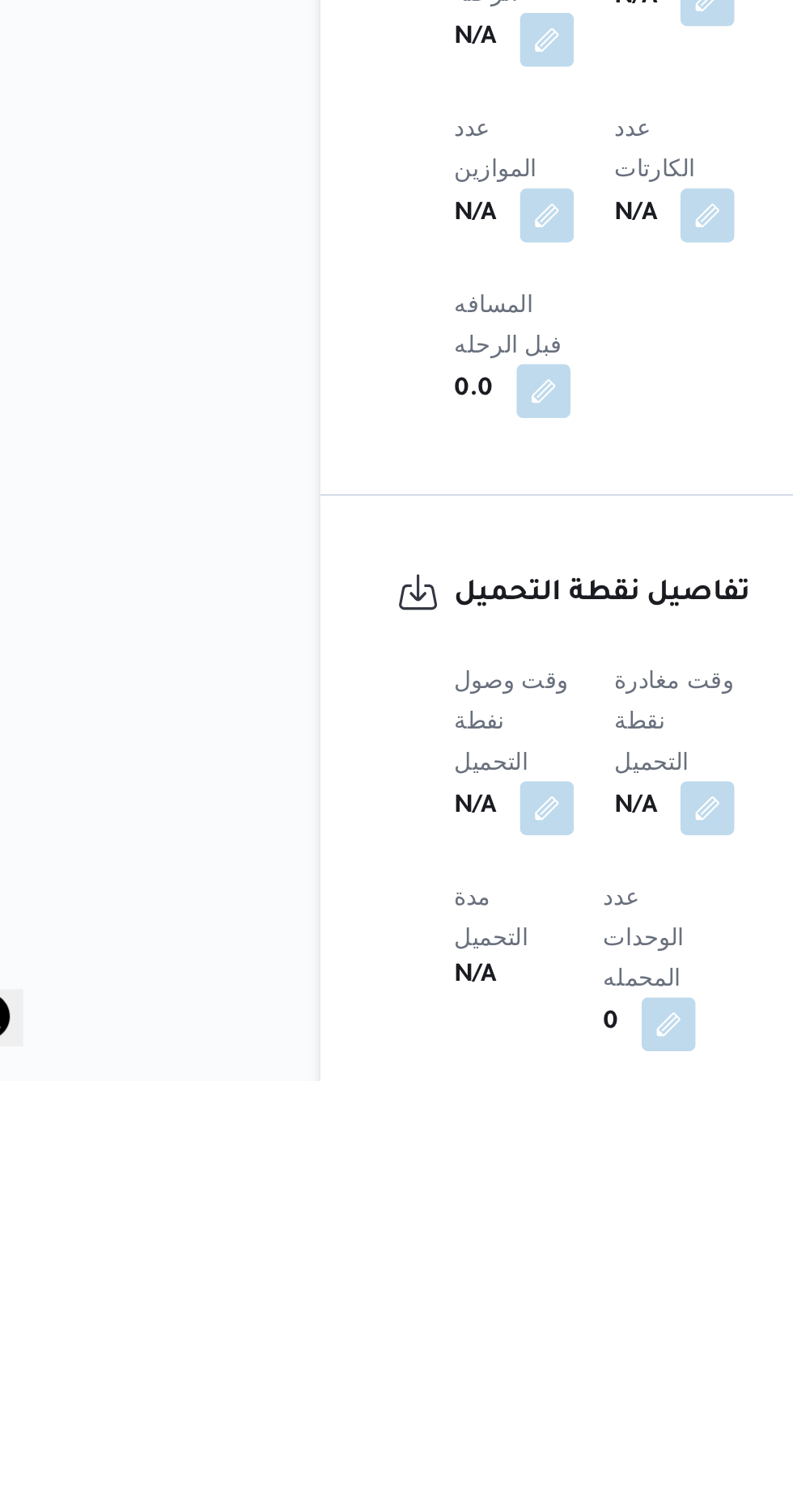
scroll to position [614, 0]
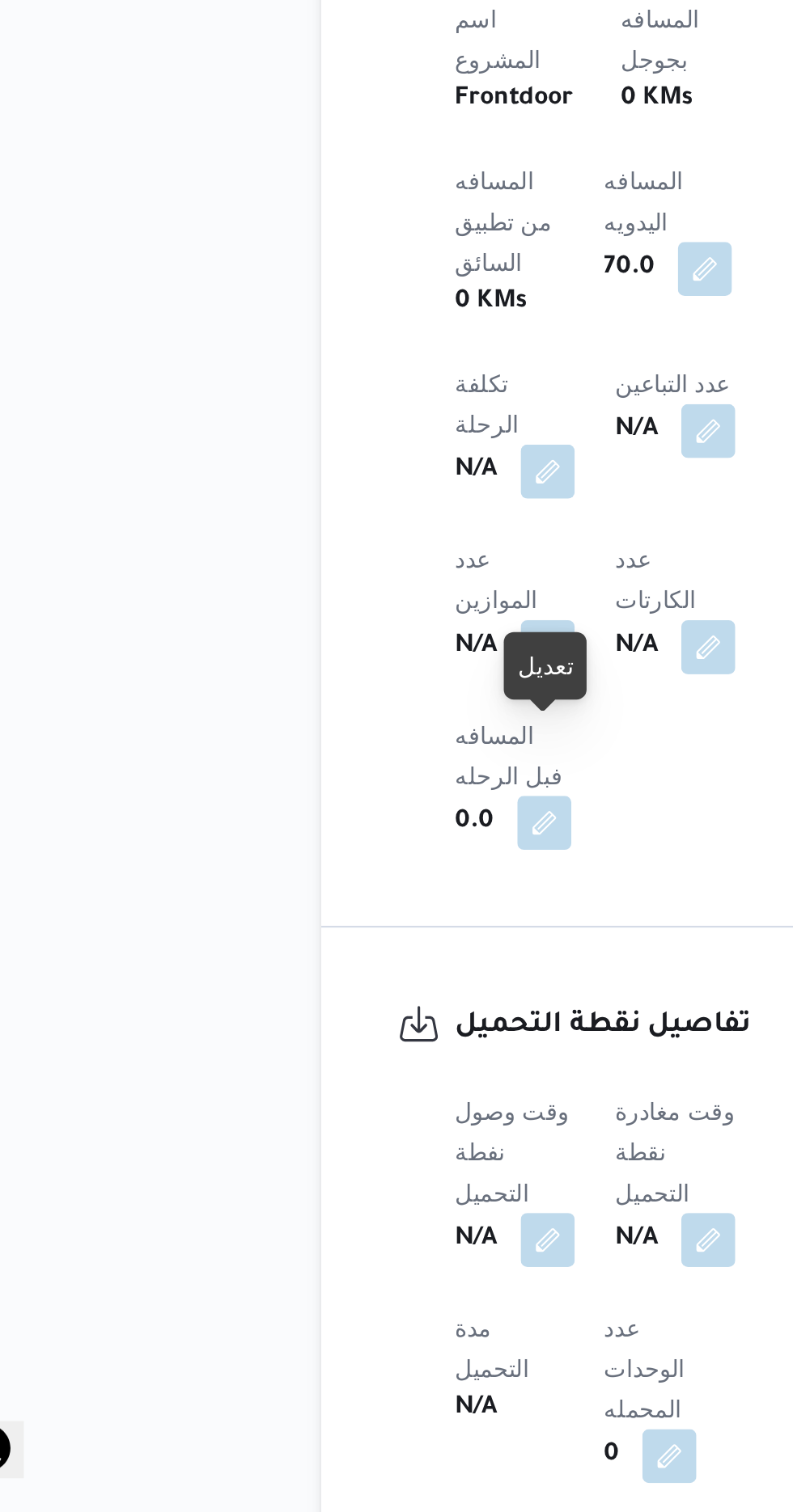
click at [397, 1414] on dt "عدد الوحدات المحمله" at bounding box center [371, 1443] width 52 height 58
click at [327, 1368] on button "button" at bounding box center [318, 1381] width 26 height 26
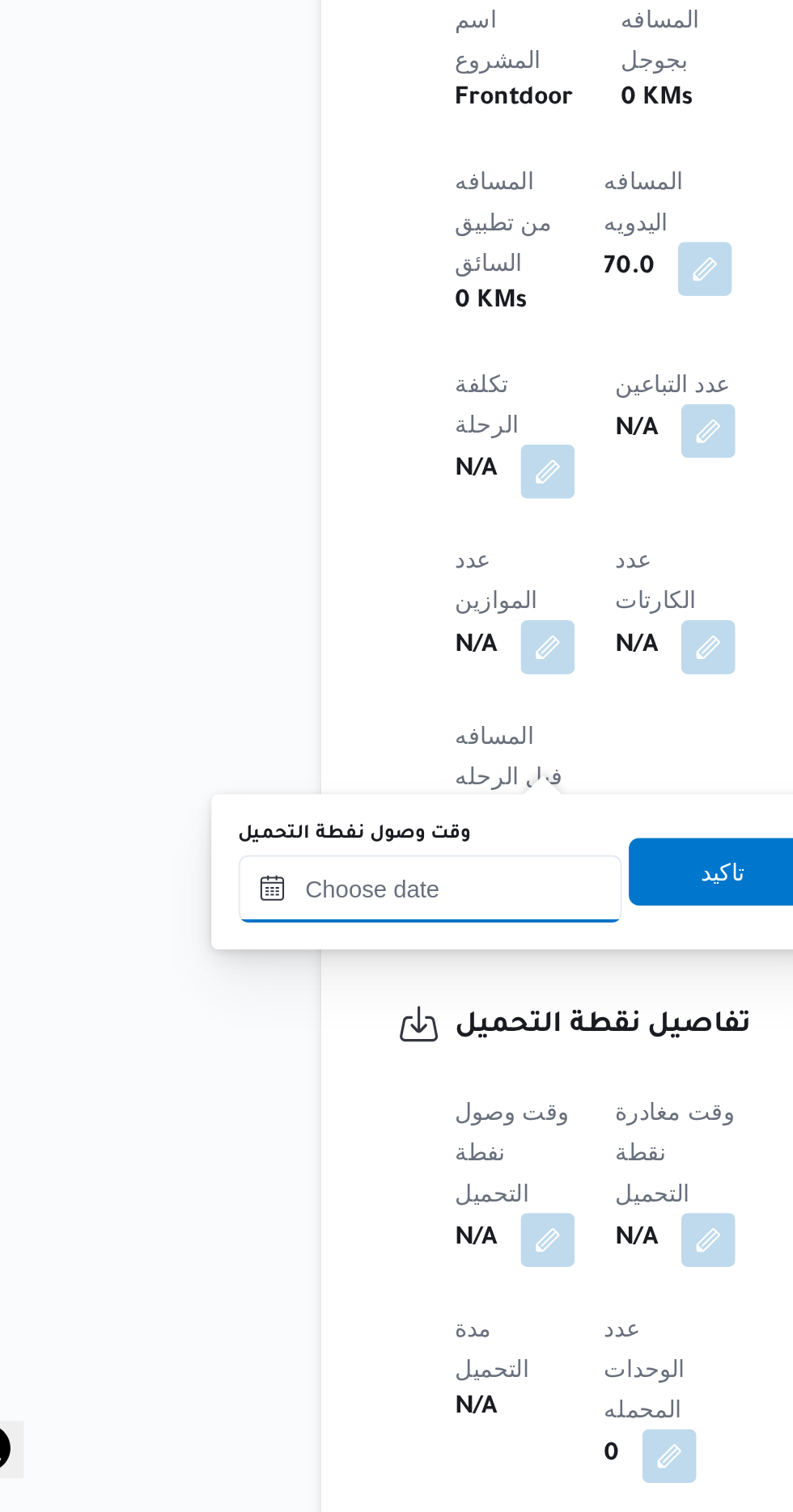
click at [293, 1208] on input "وقت وصول نفطة التحميل" at bounding box center [262, 1214] width 184 height 33
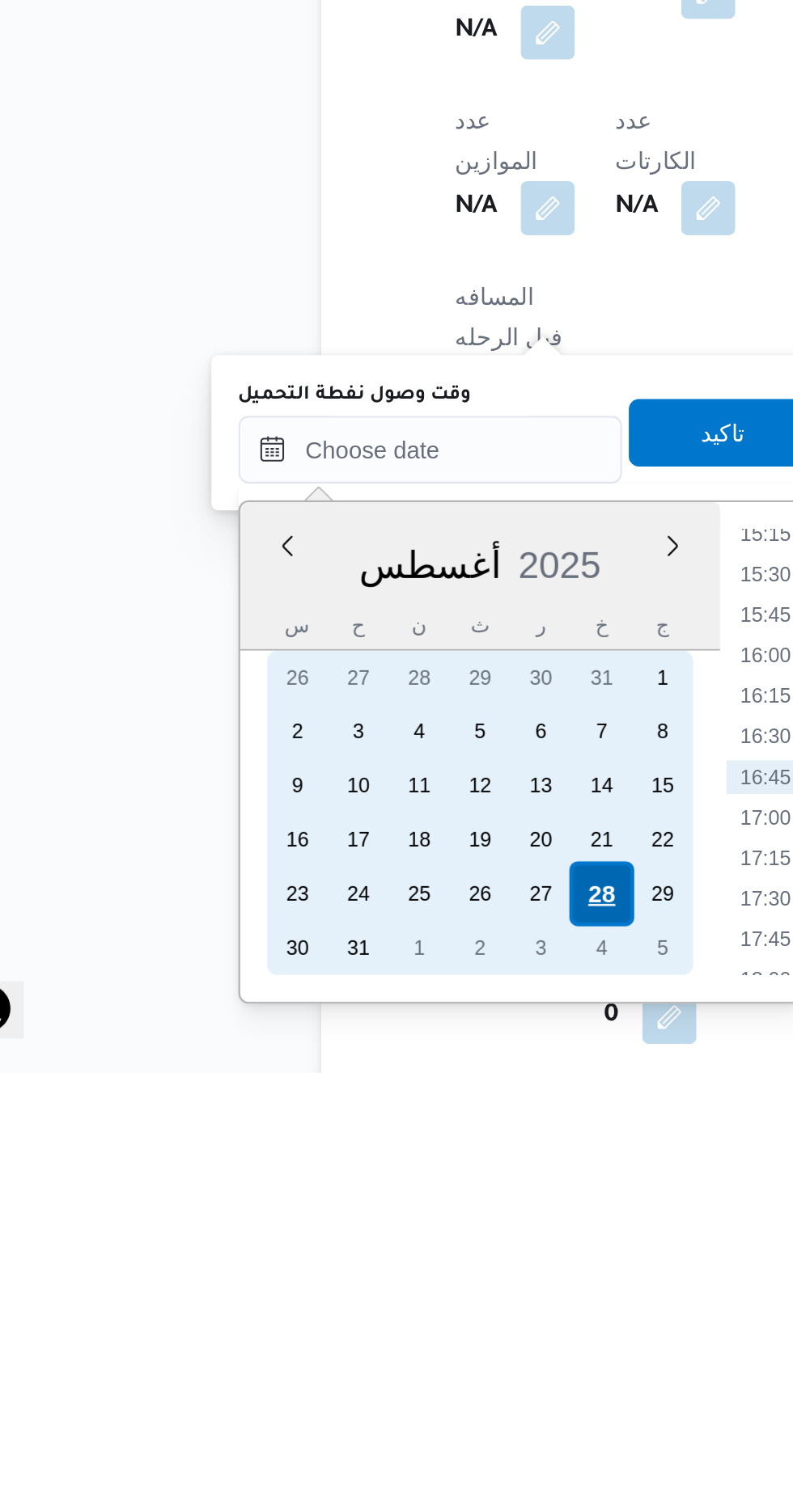
click at [346, 1418] on div "28" at bounding box center [343, 1426] width 31 height 31
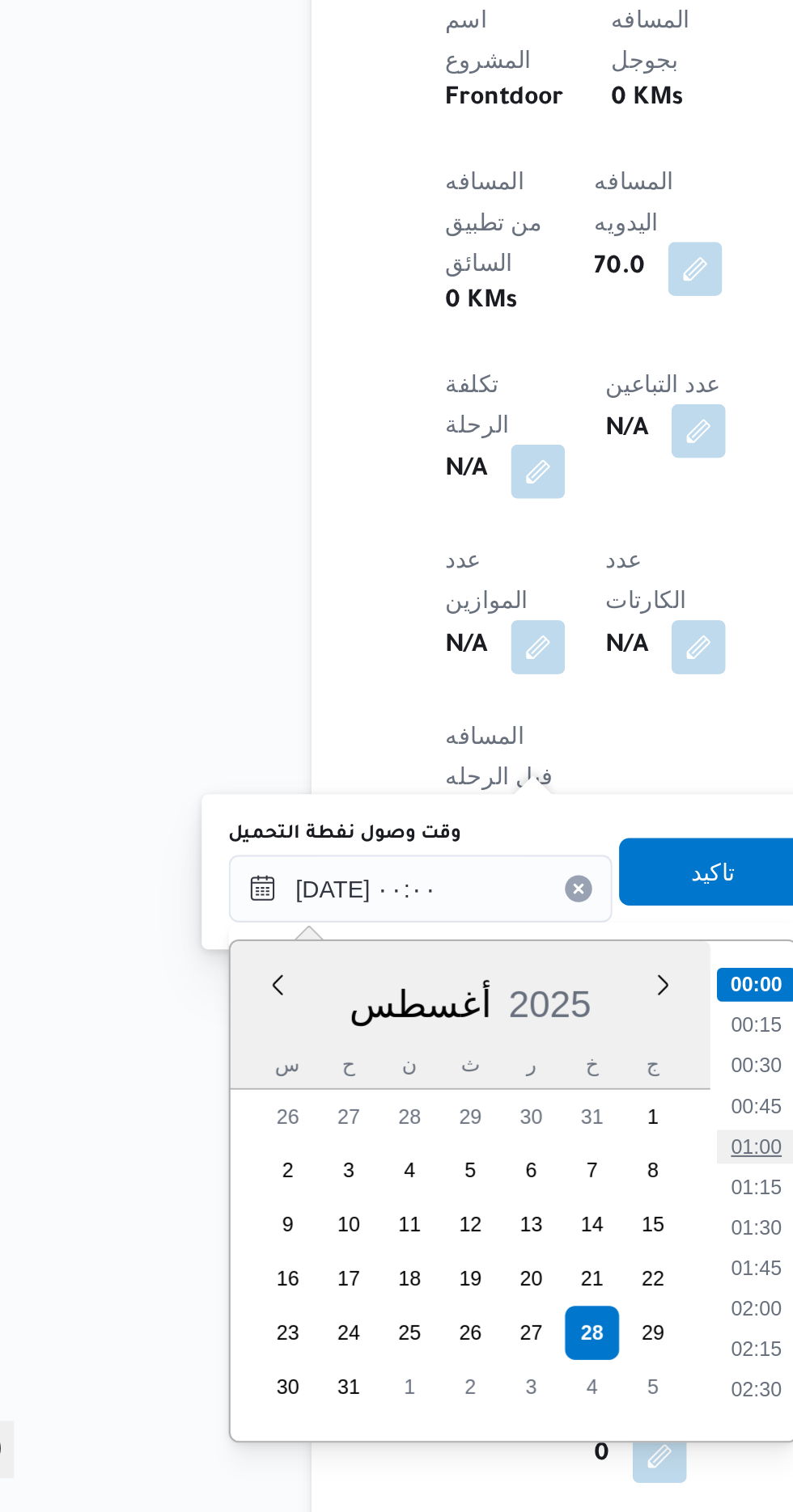
click at [430, 1333] on li "01:00" at bounding box center [422, 1337] width 37 height 16
type input "[DATE] ٠١:٠٠"
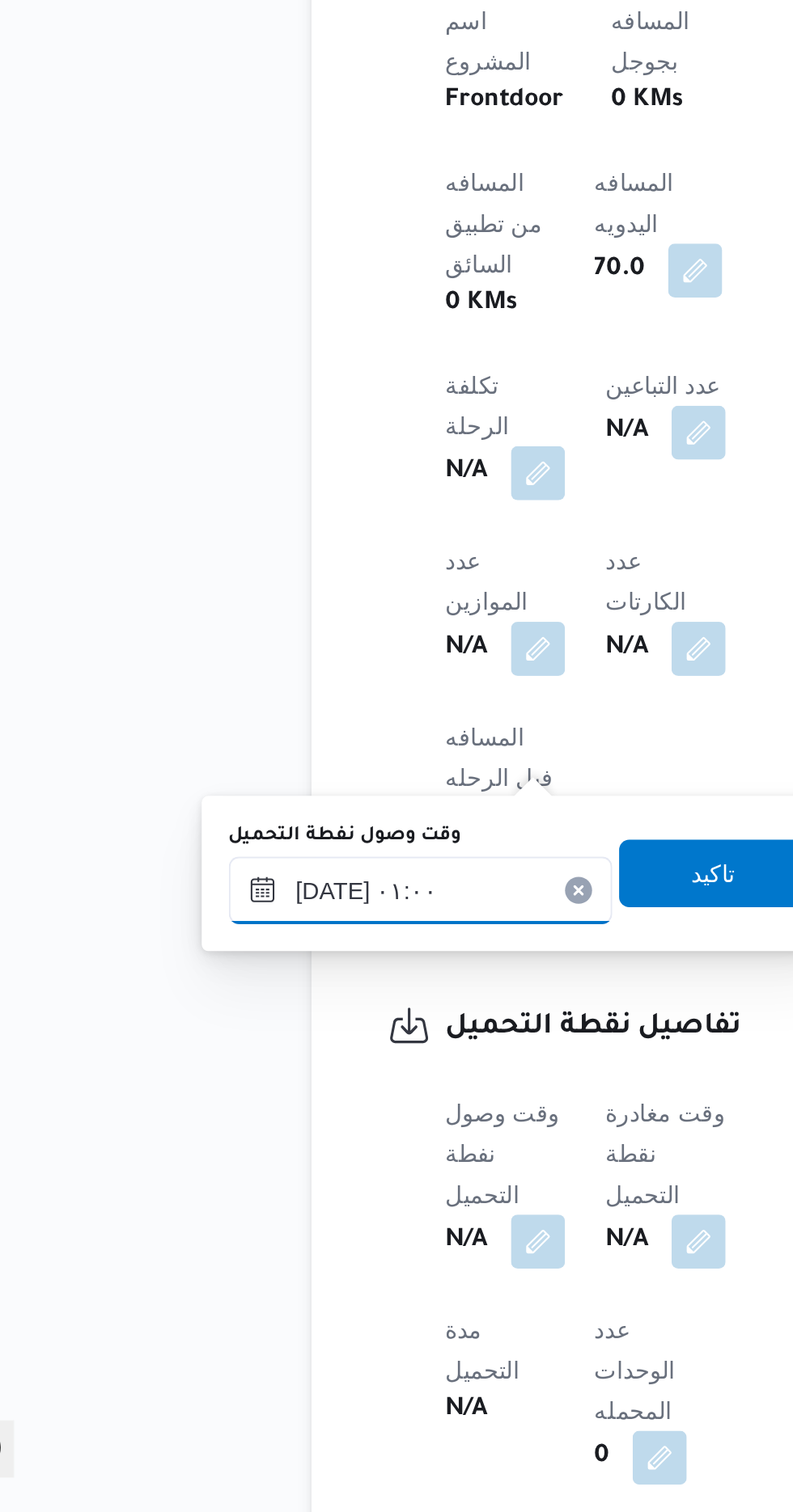
scroll to position [613, 0]
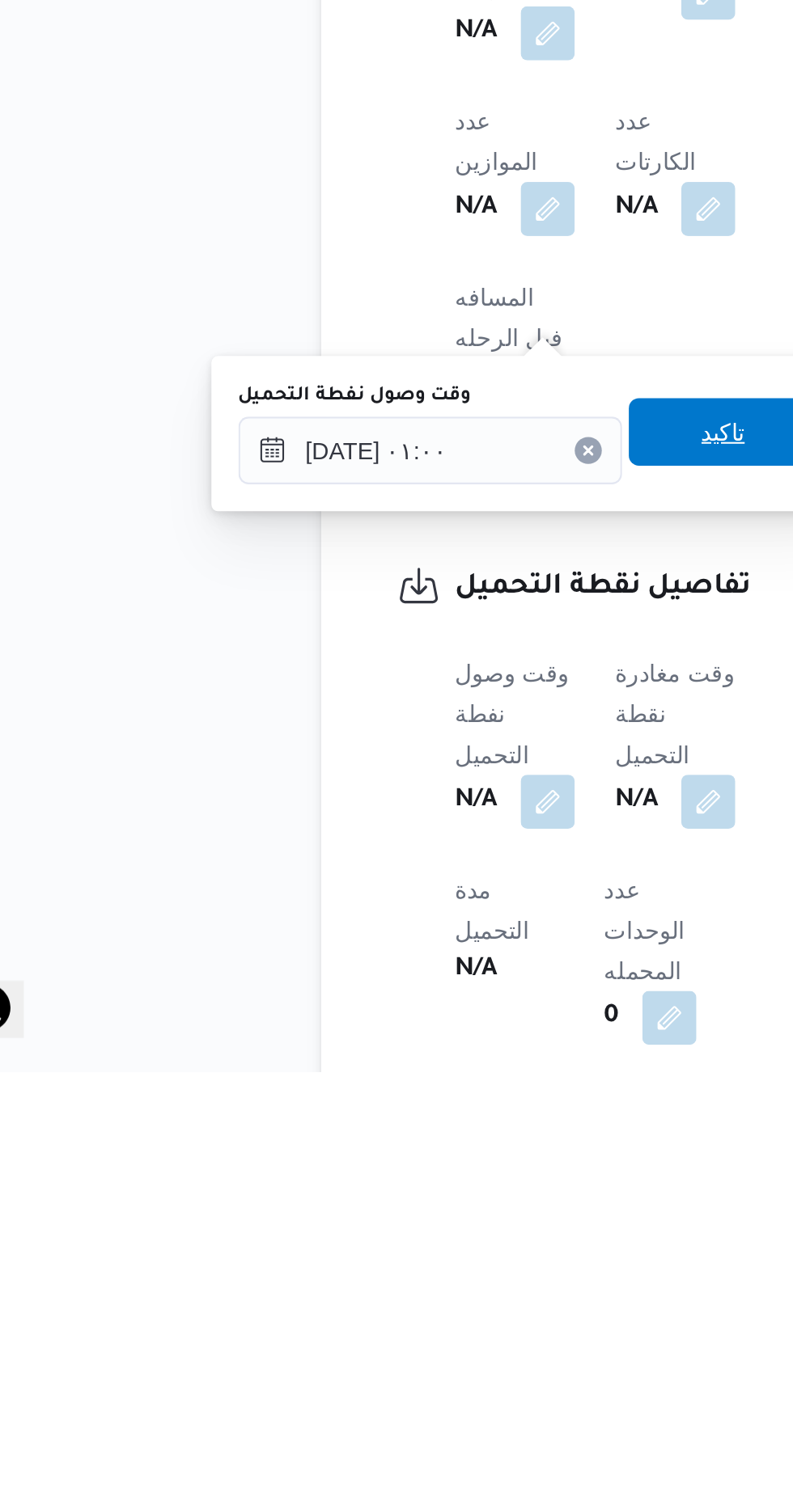
click at [398, 1202] on span "تاكيد" at bounding box center [402, 1206] width 91 height 33
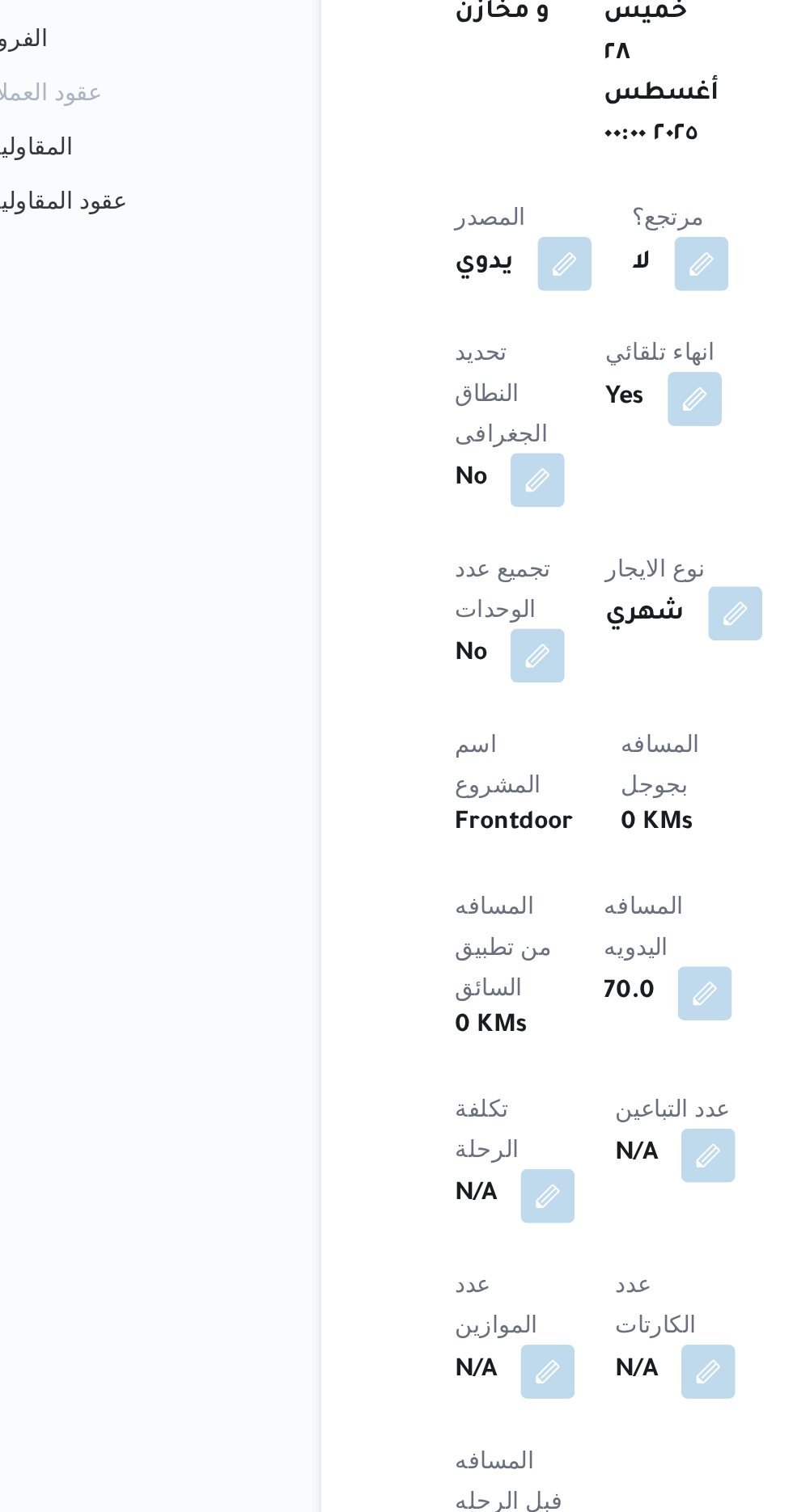
click at [395, 723] on button "button" at bounding box center [408, 736] width 26 height 26
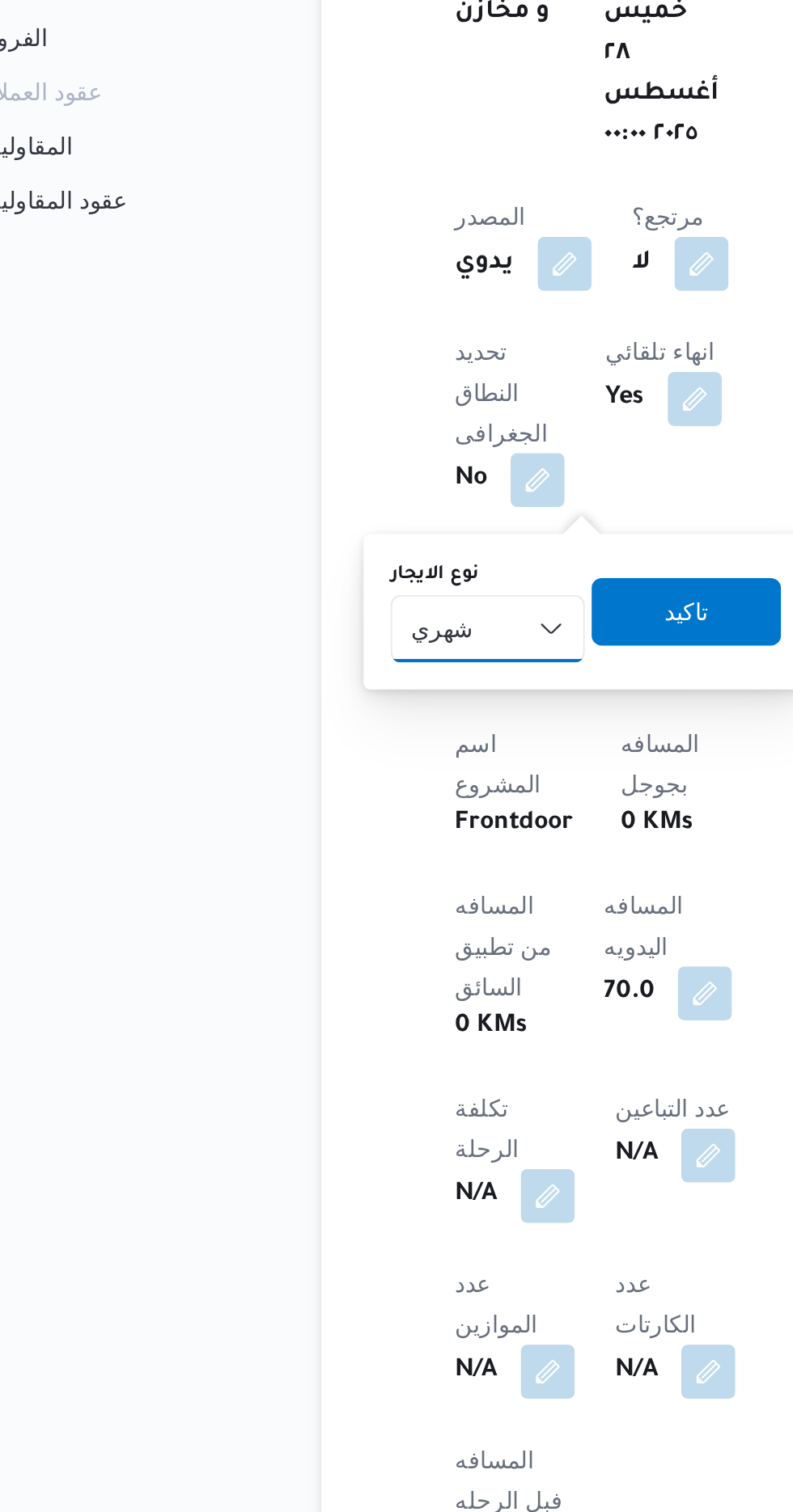
click at [287, 735] on select "شهري بالنقله إيجار يومي" at bounding box center [290, 743] width 93 height 33
select select "on_demand"
click at [244, 727] on select "شهري بالنقله إيجار يومي" at bounding box center [290, 743] width 93 height 33
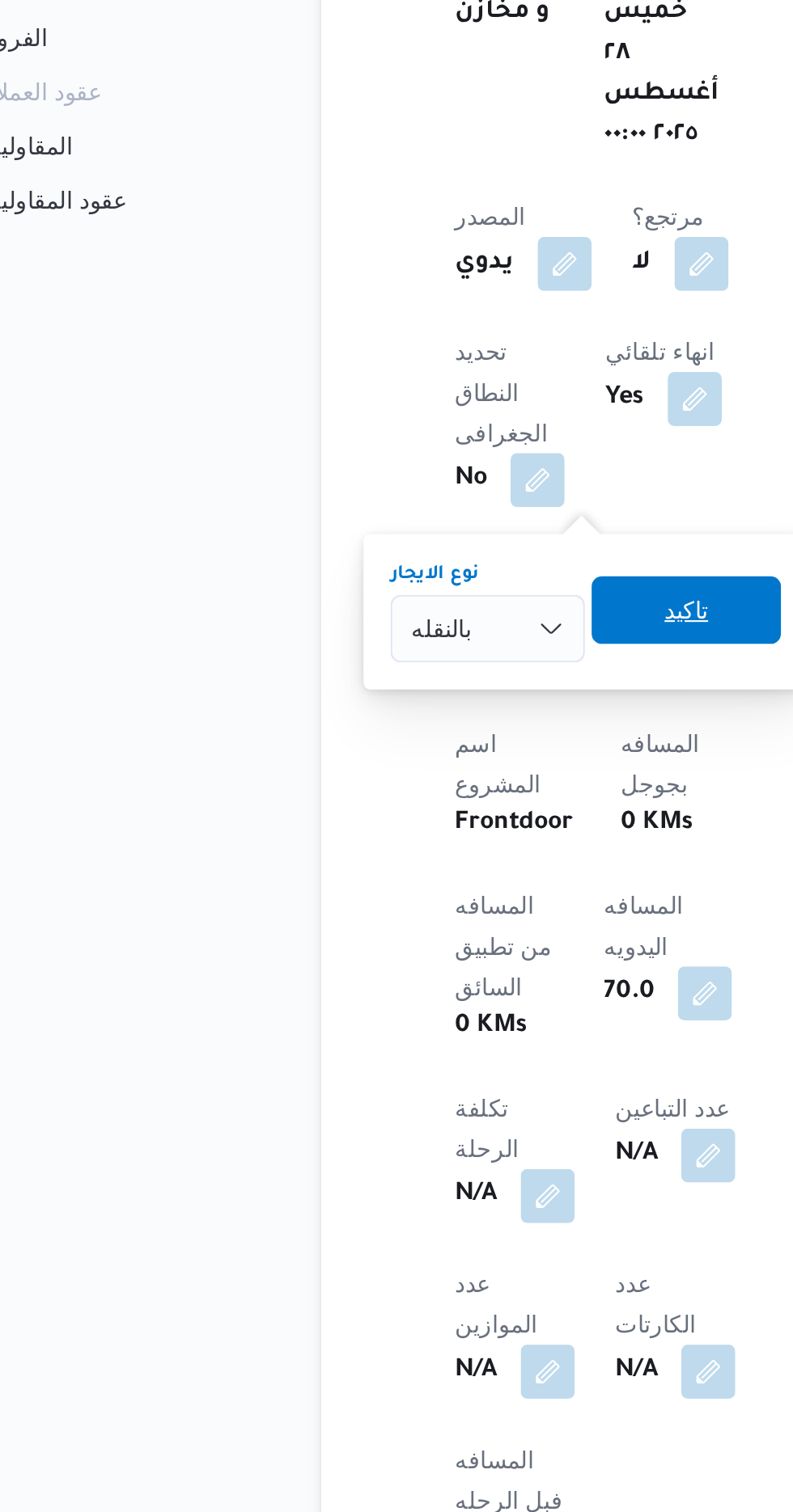
click at [366, 738] on span "تاكيد" at bounding box center [385, 735] width 91 height 33
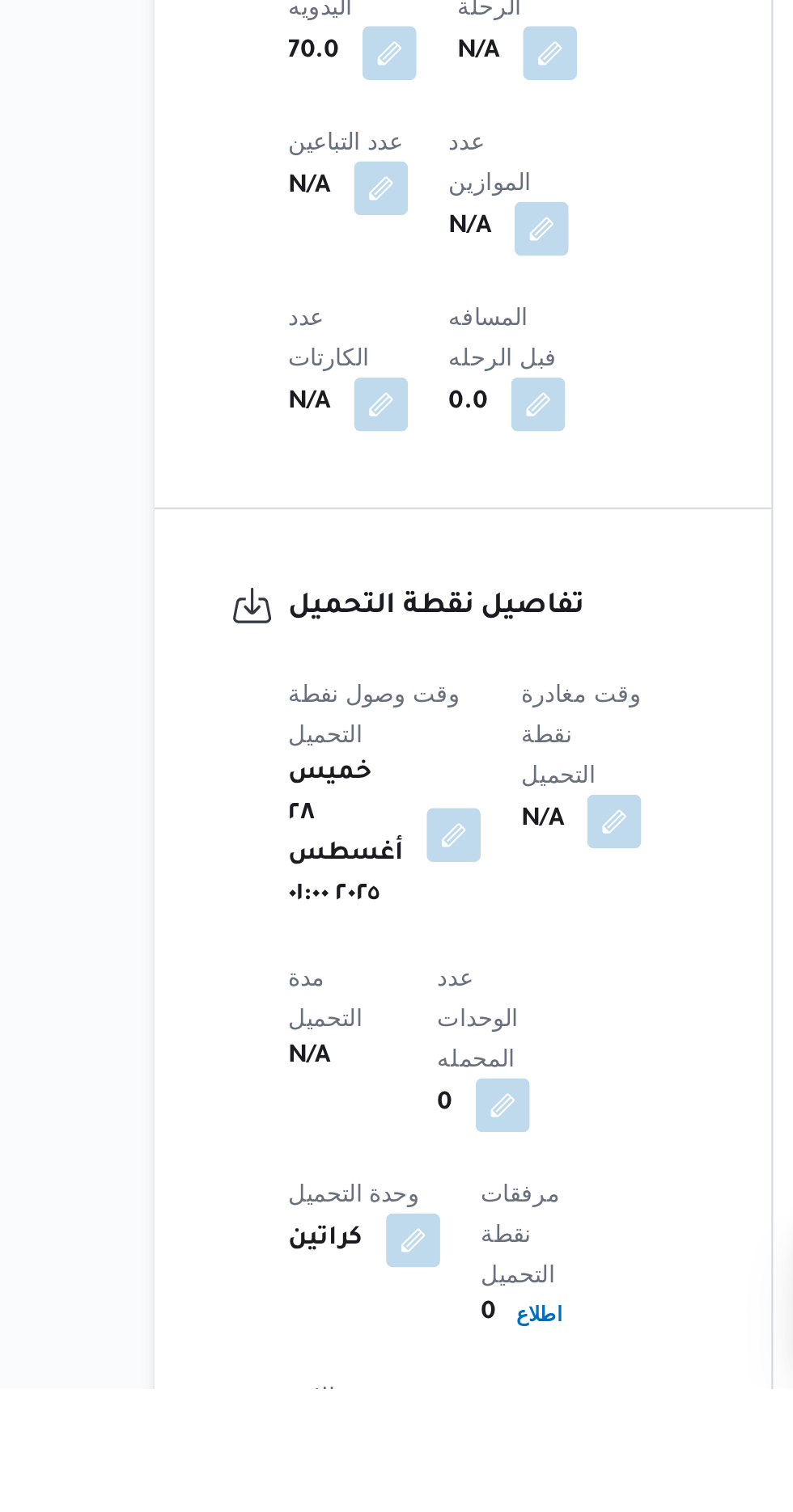
scroll to position [679, 0]
click at [440, 1227] on button "button" at bounding box center [430, 1239] width 26 height 26
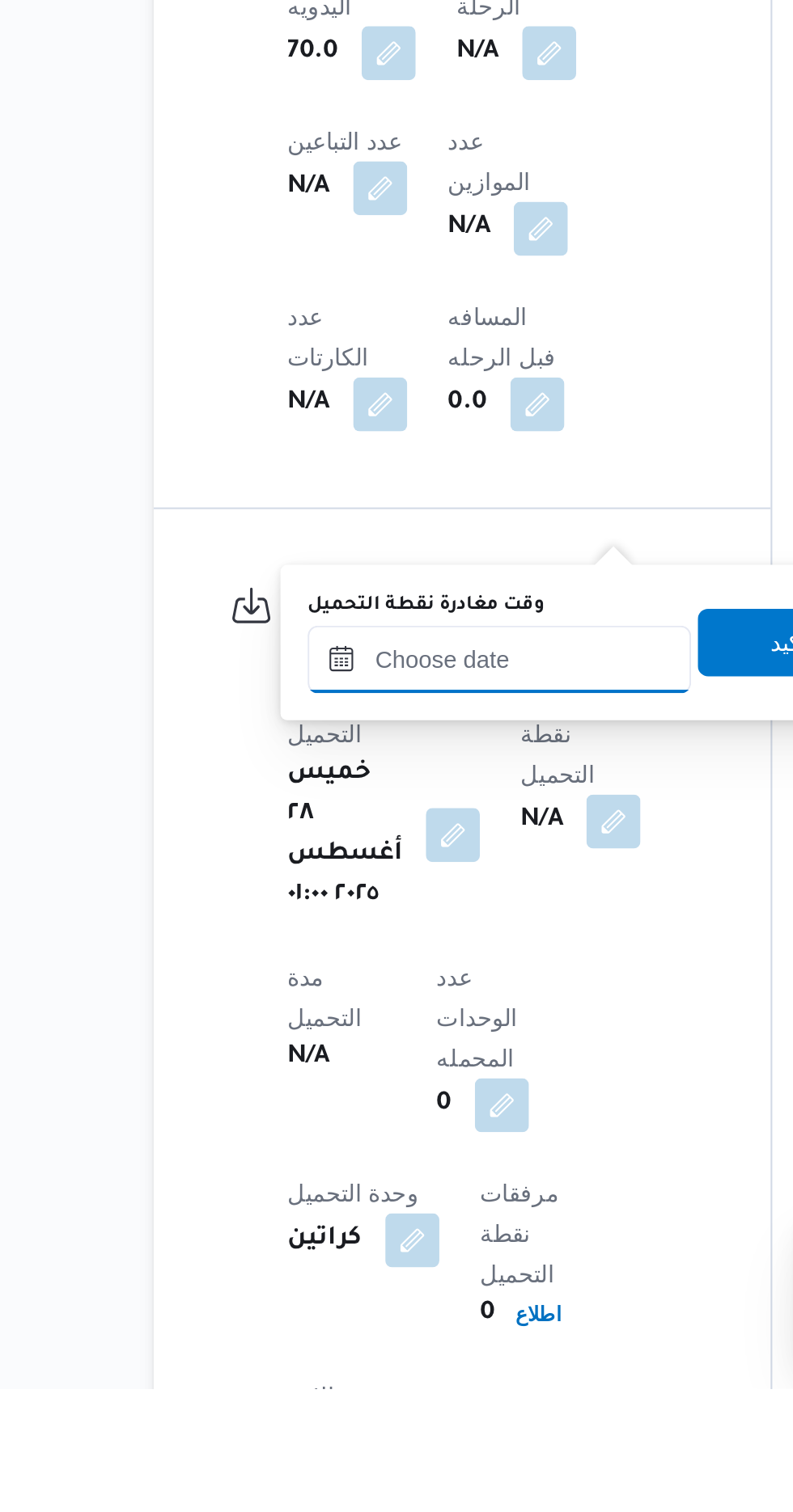
click at [394, 1161] on input "وقت مغادرة نقطة التحميل" at bounding box center [375, 1163] width 184 height 33
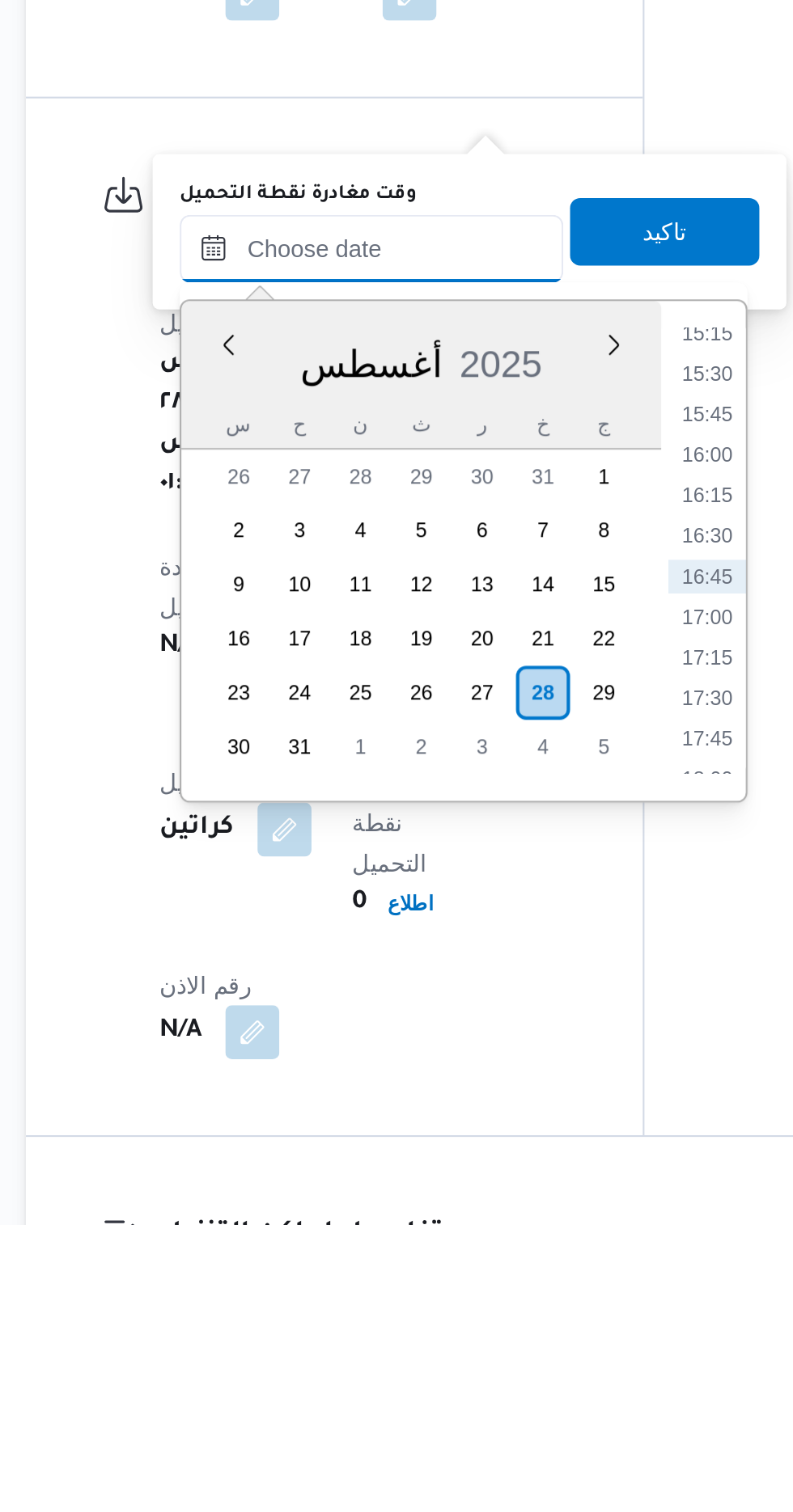
scroll to position [796, 0]
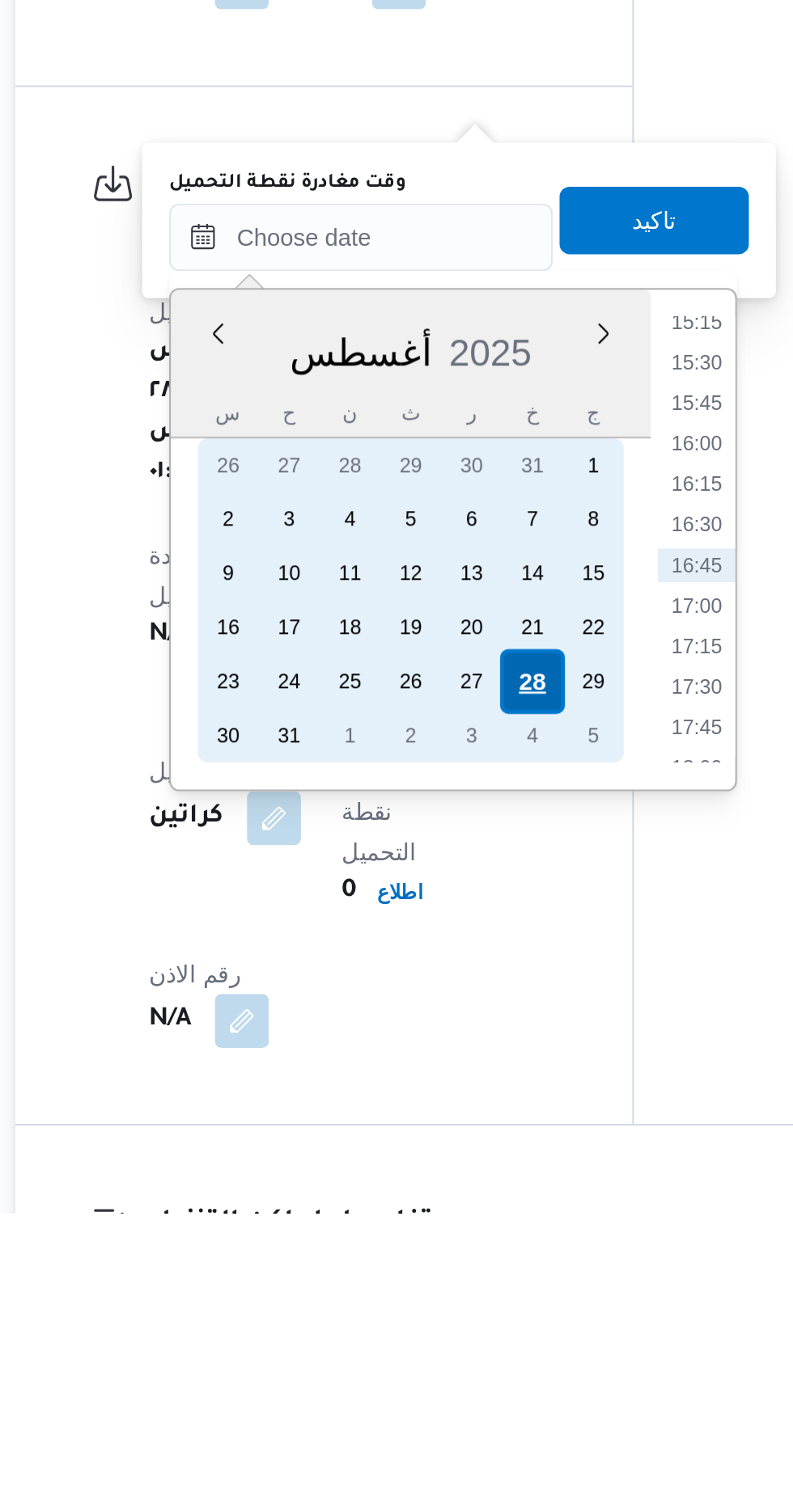
click at [460, 1253] on div "28" at bounding box center [458, 1257] width 31 height 31
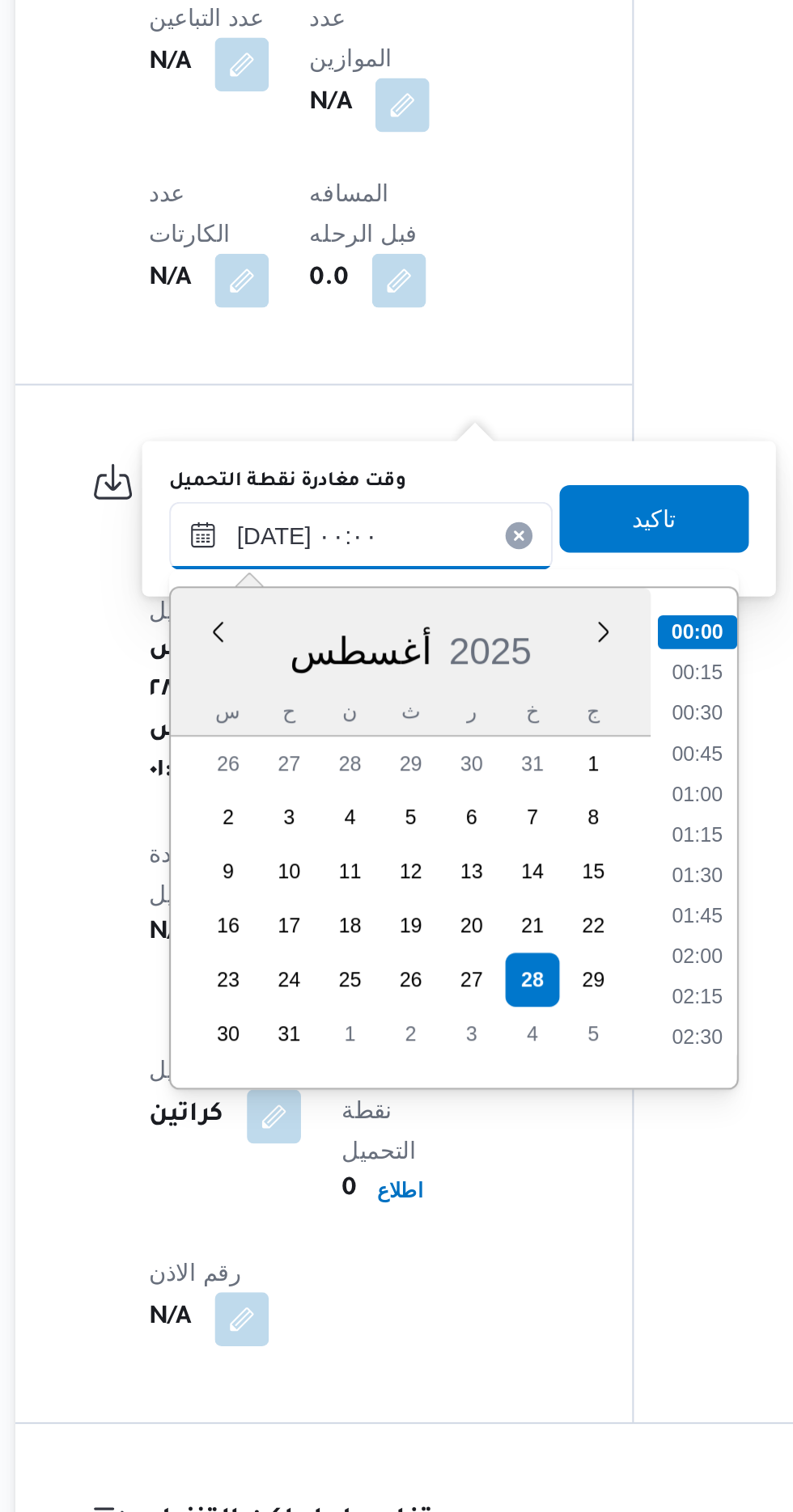
click at [305, 1044] on input "[DATE] ٠٠:٠٠" at bounding box center [375, 1045] width 184 height 33
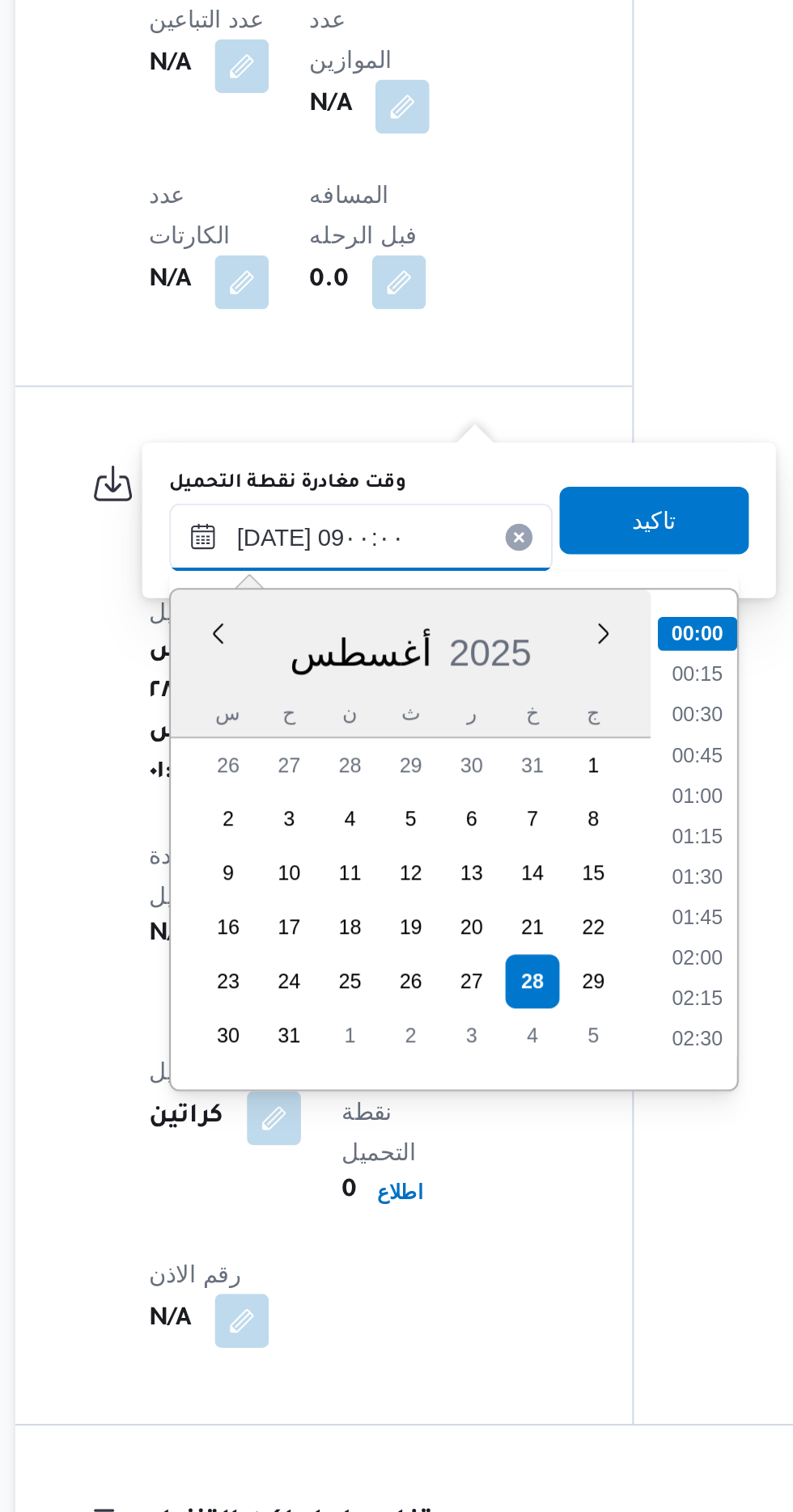
scroll to position [795, 0]
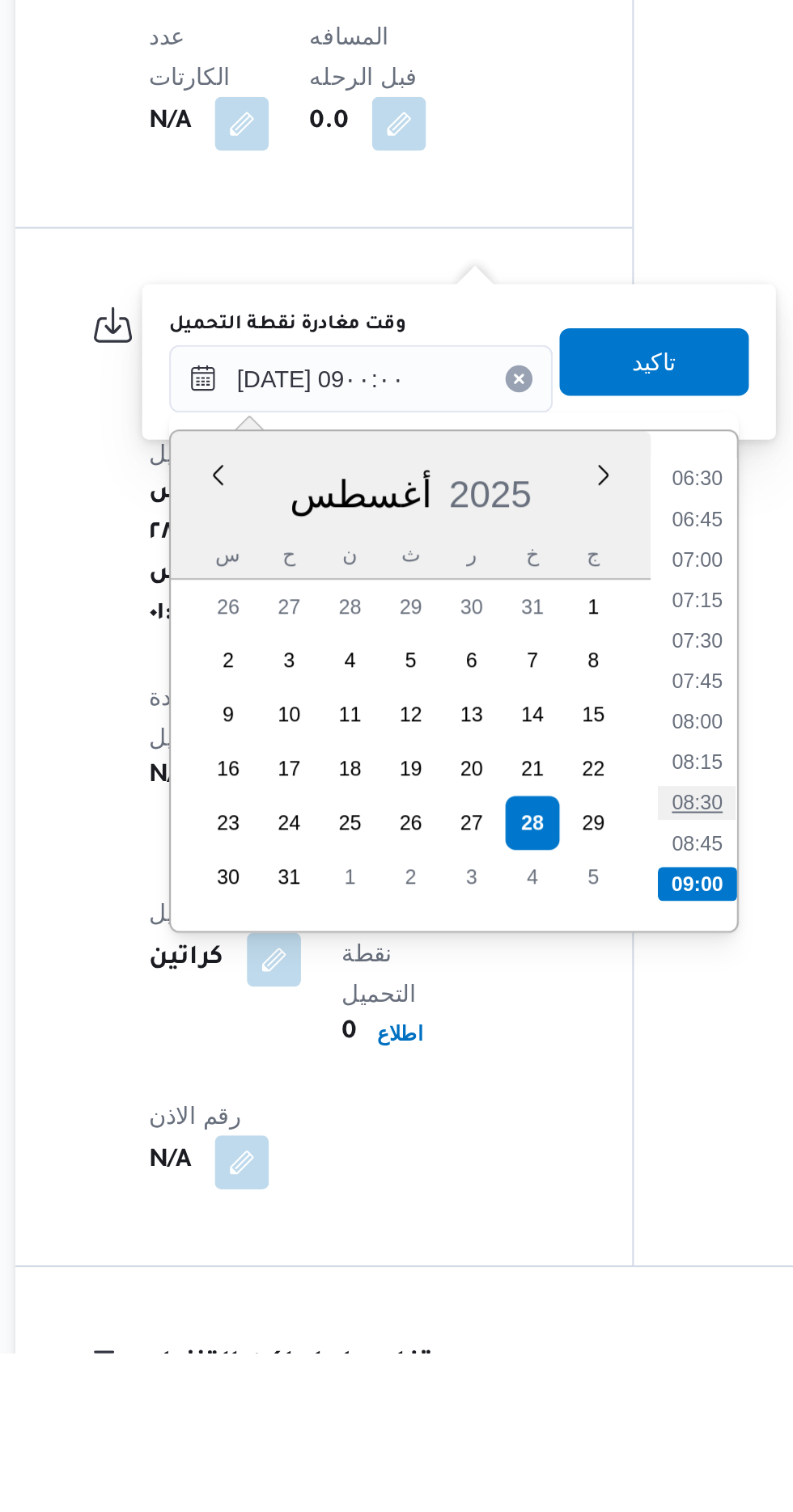
click at [536, 1246] on li "08:30" at bounding box center [536, 1248] width 37 height 16
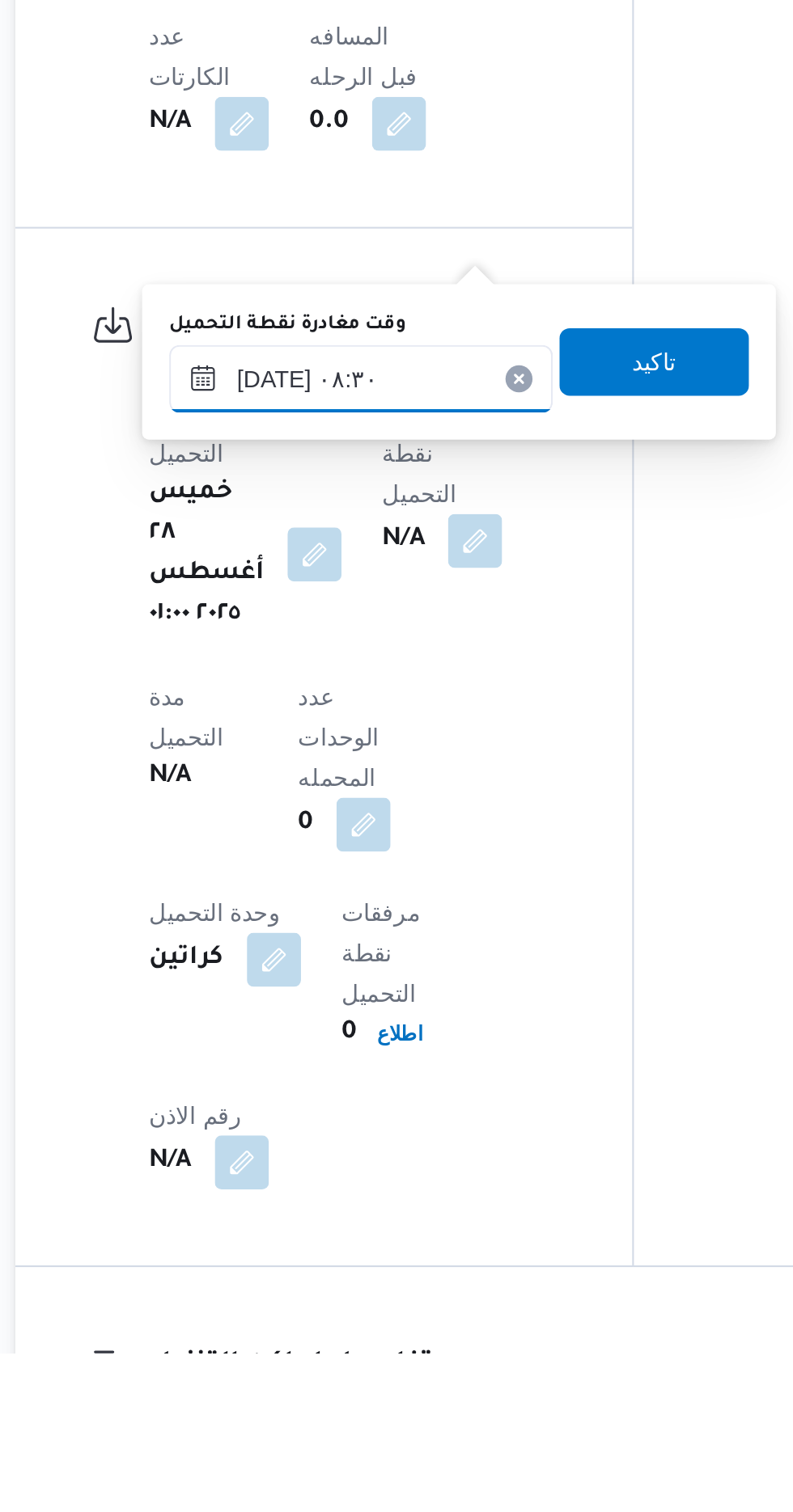
click at [411, 1035] on input "[DATE] ٠٨:٣٠" at bounding box center [375, 1045] width 184 height 33
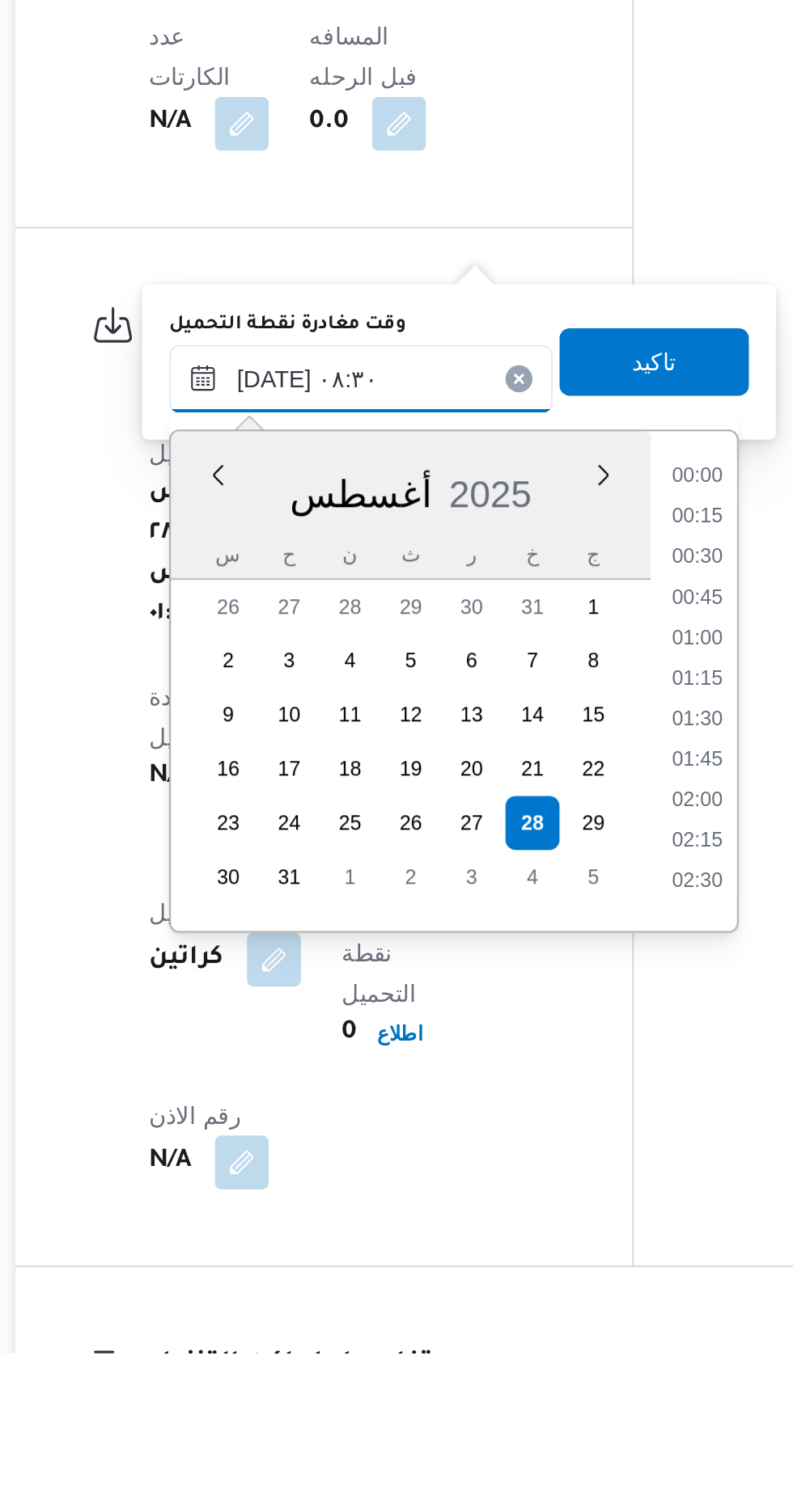
scroll to position [548, 0]
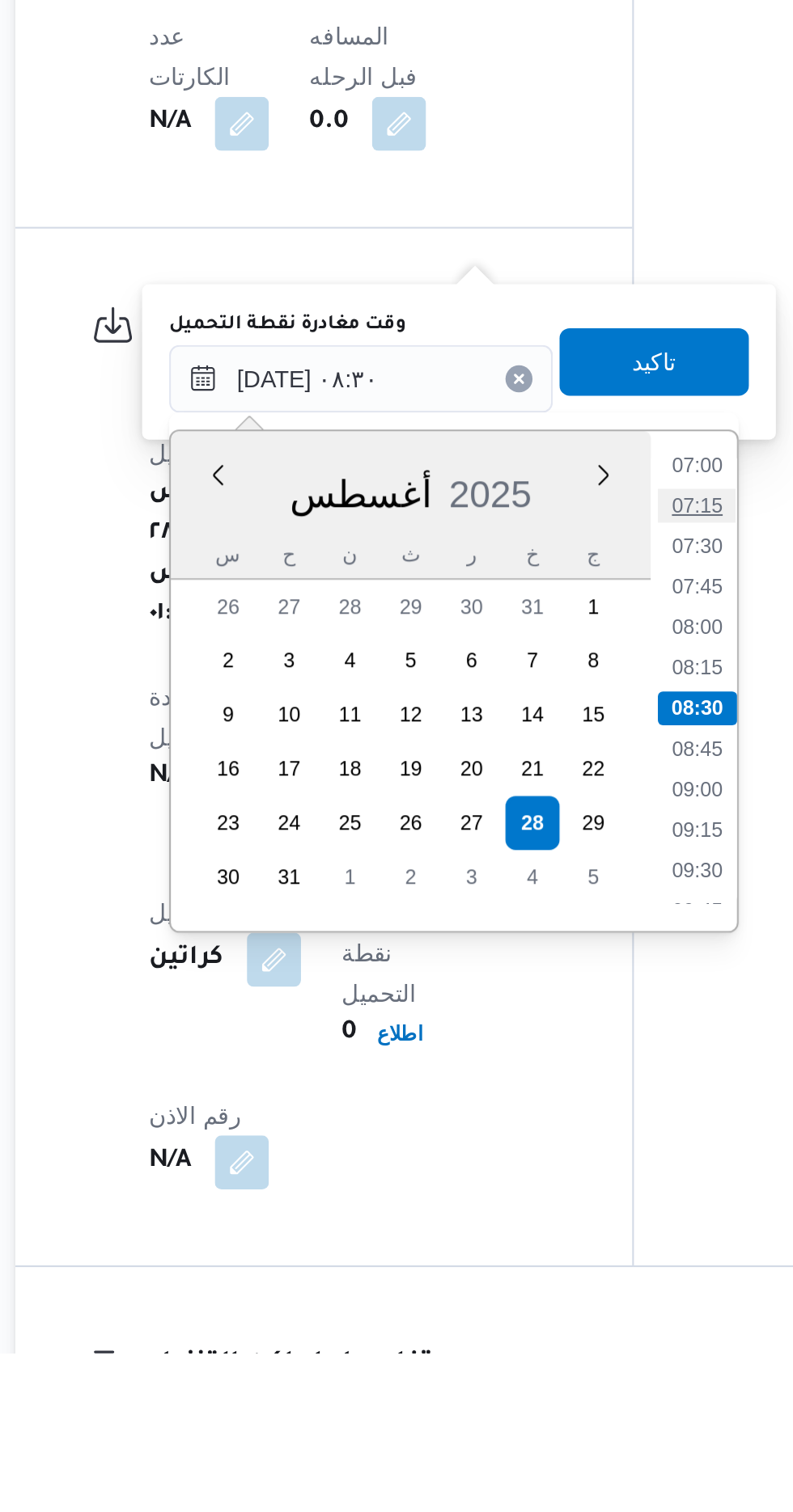
click at [537, 1102] on li "07:15" at bounding box center [536, 1106] width 37 height 16
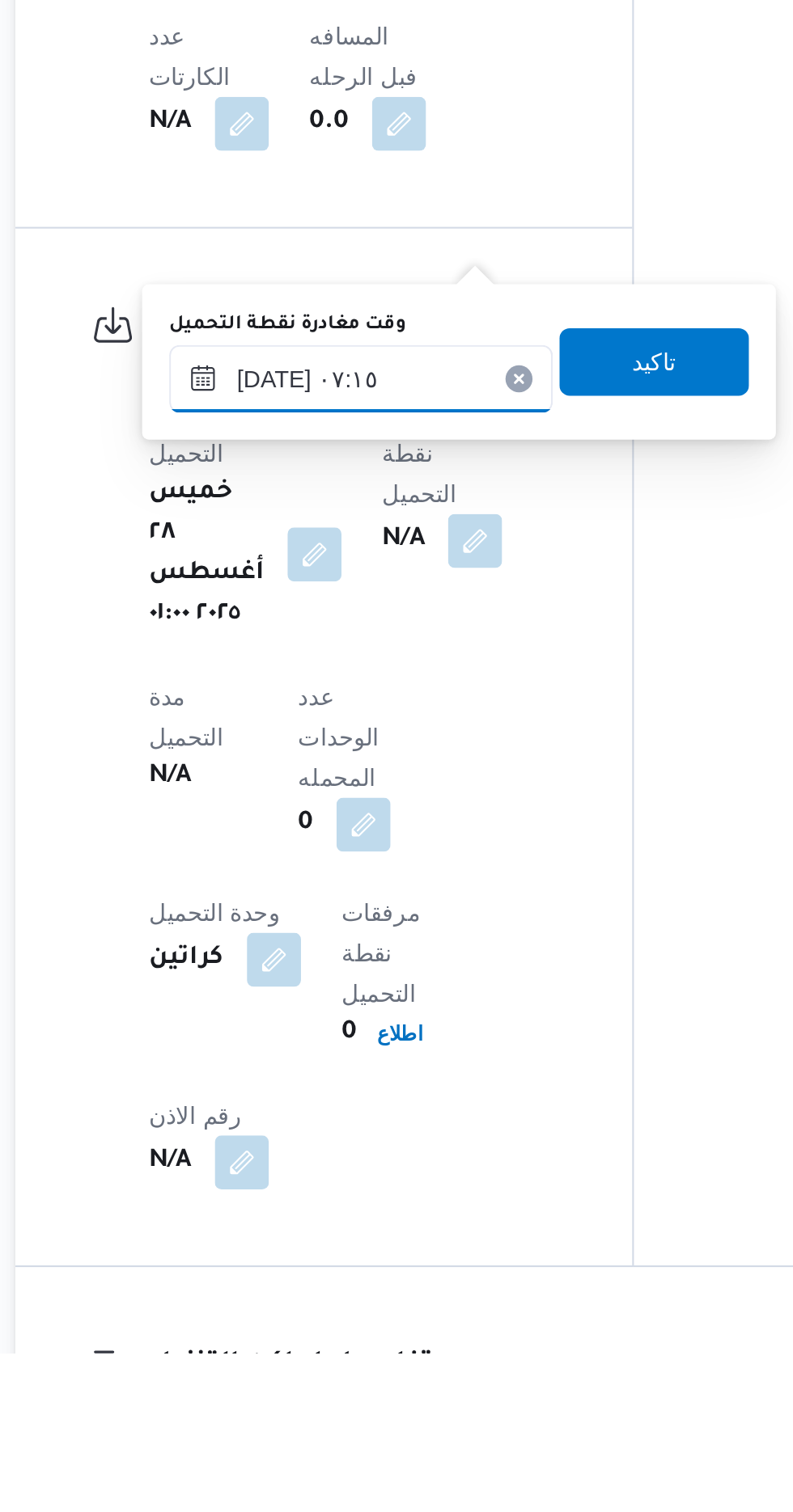
click at [411, 1041] on input "[DATE] ٠٧:١٥" at bounding box center [375, 1045] width 184 height 33
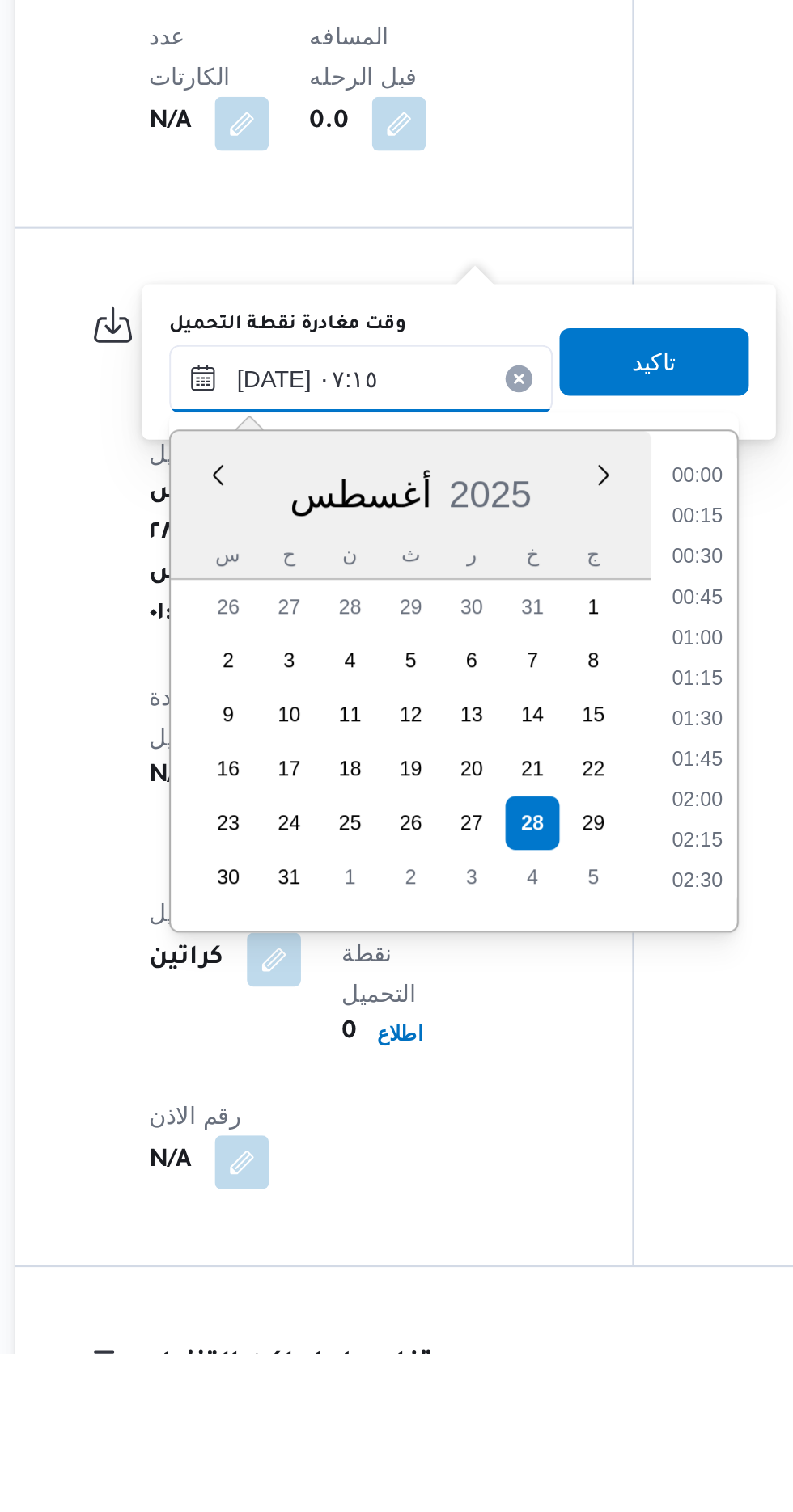
scroll to position [451, 0]
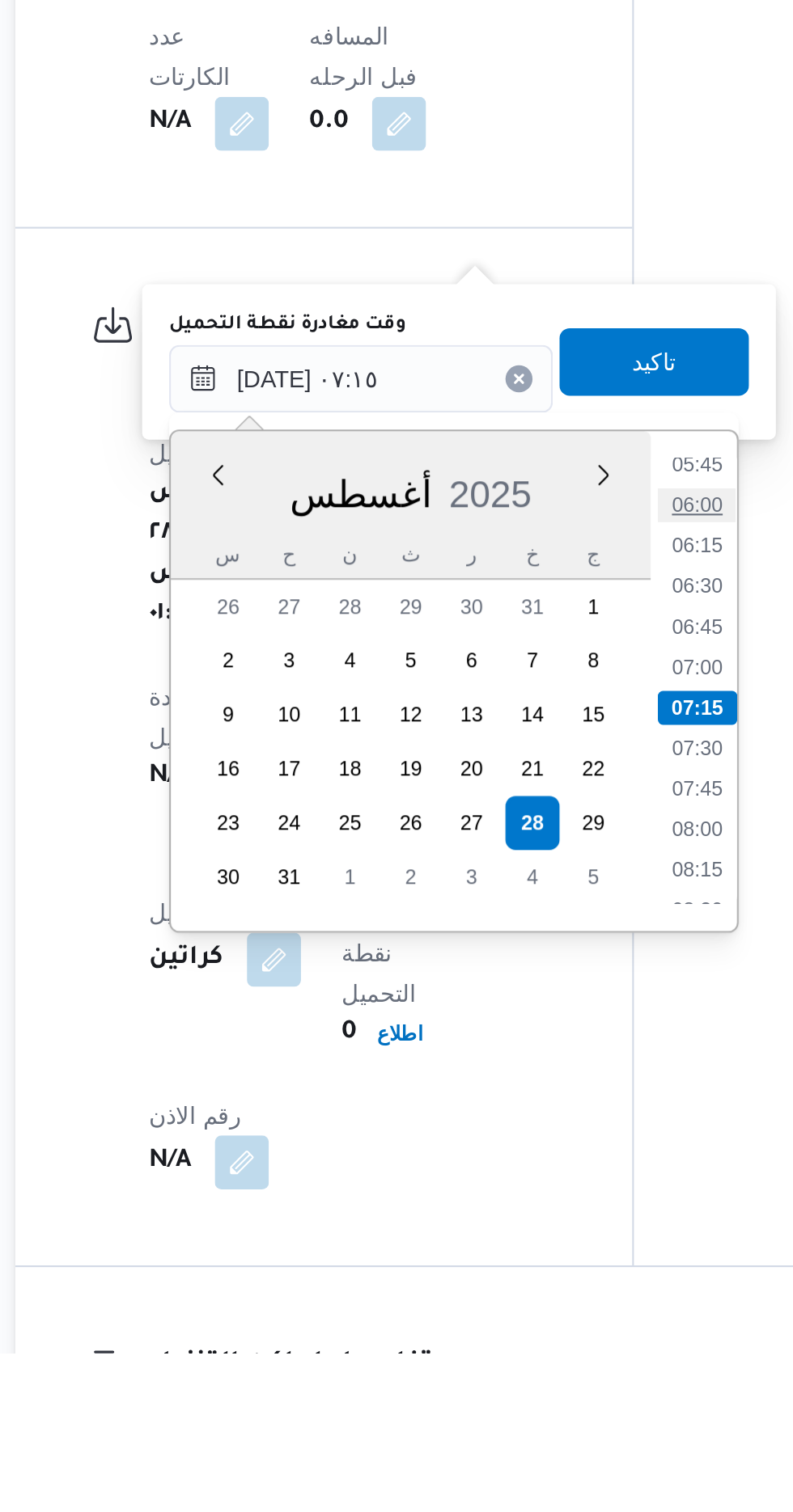
click at [534, 1101] on li "06:00" at bounding box center [536, 1106] width 37 height 16
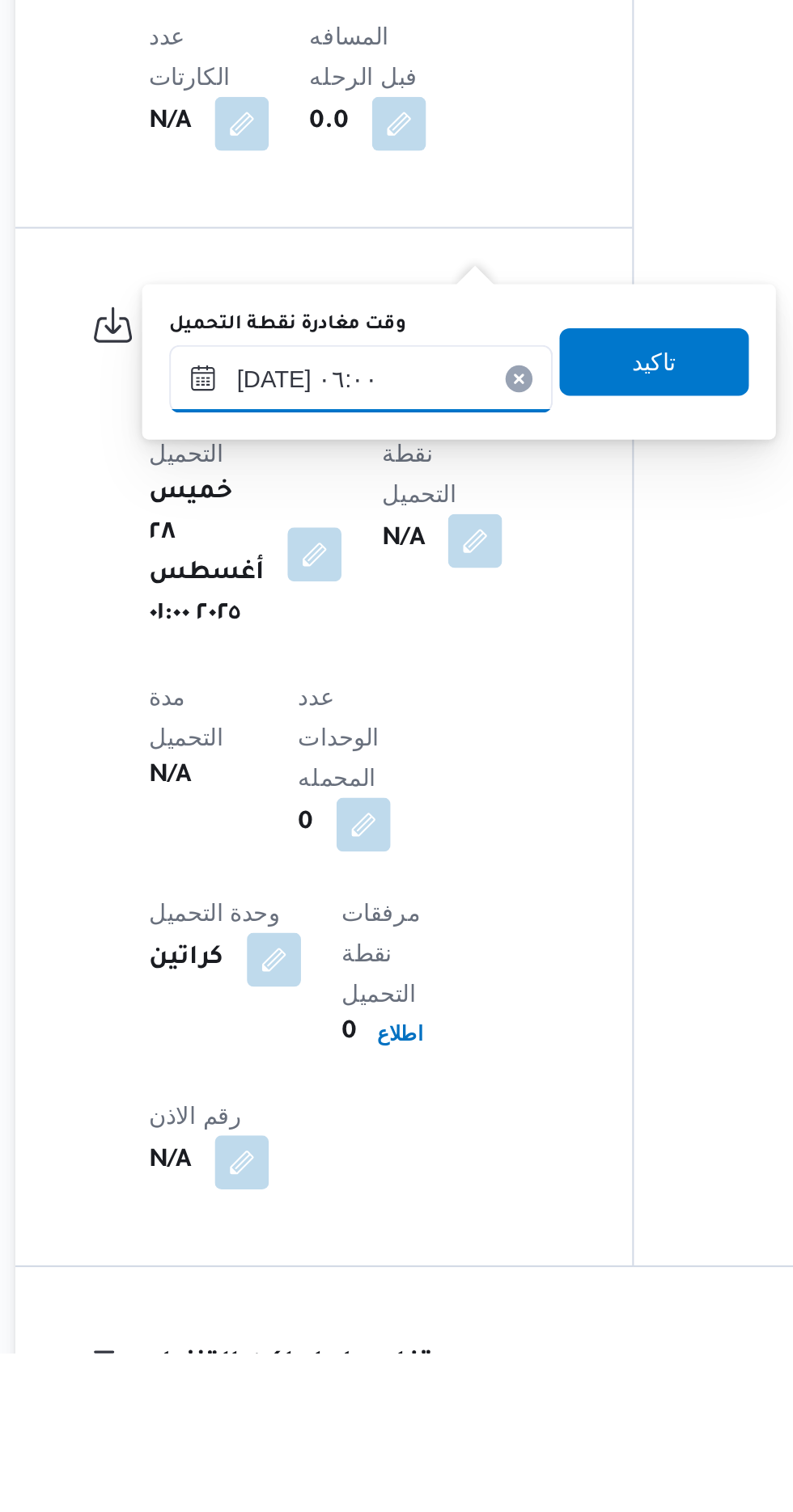
click at [414, 1051] on input "[DATE] ٠٦:٠٠" at bounding box center [375, 1045] width 184 height 33
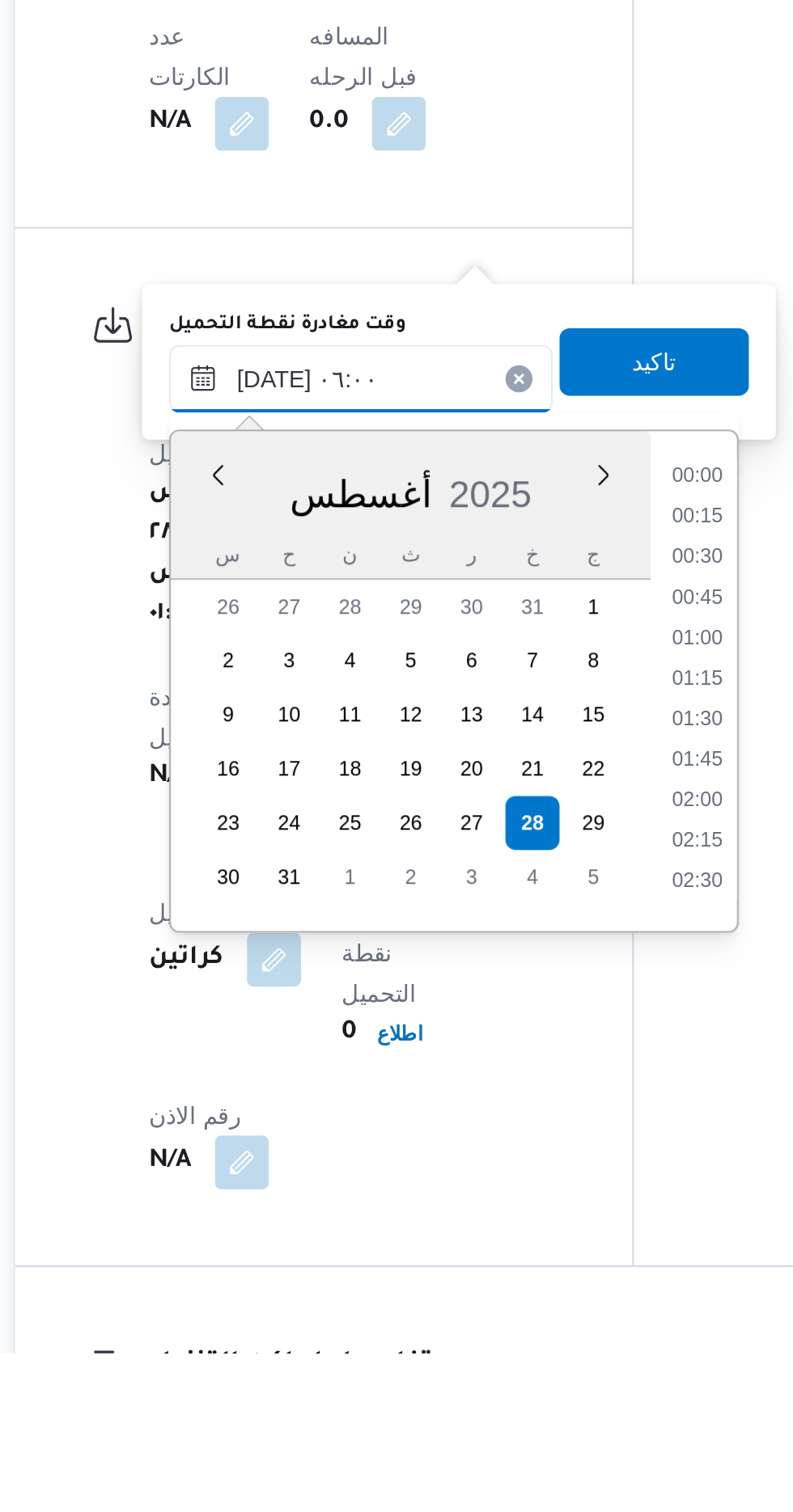
scroll to position [354, 0]
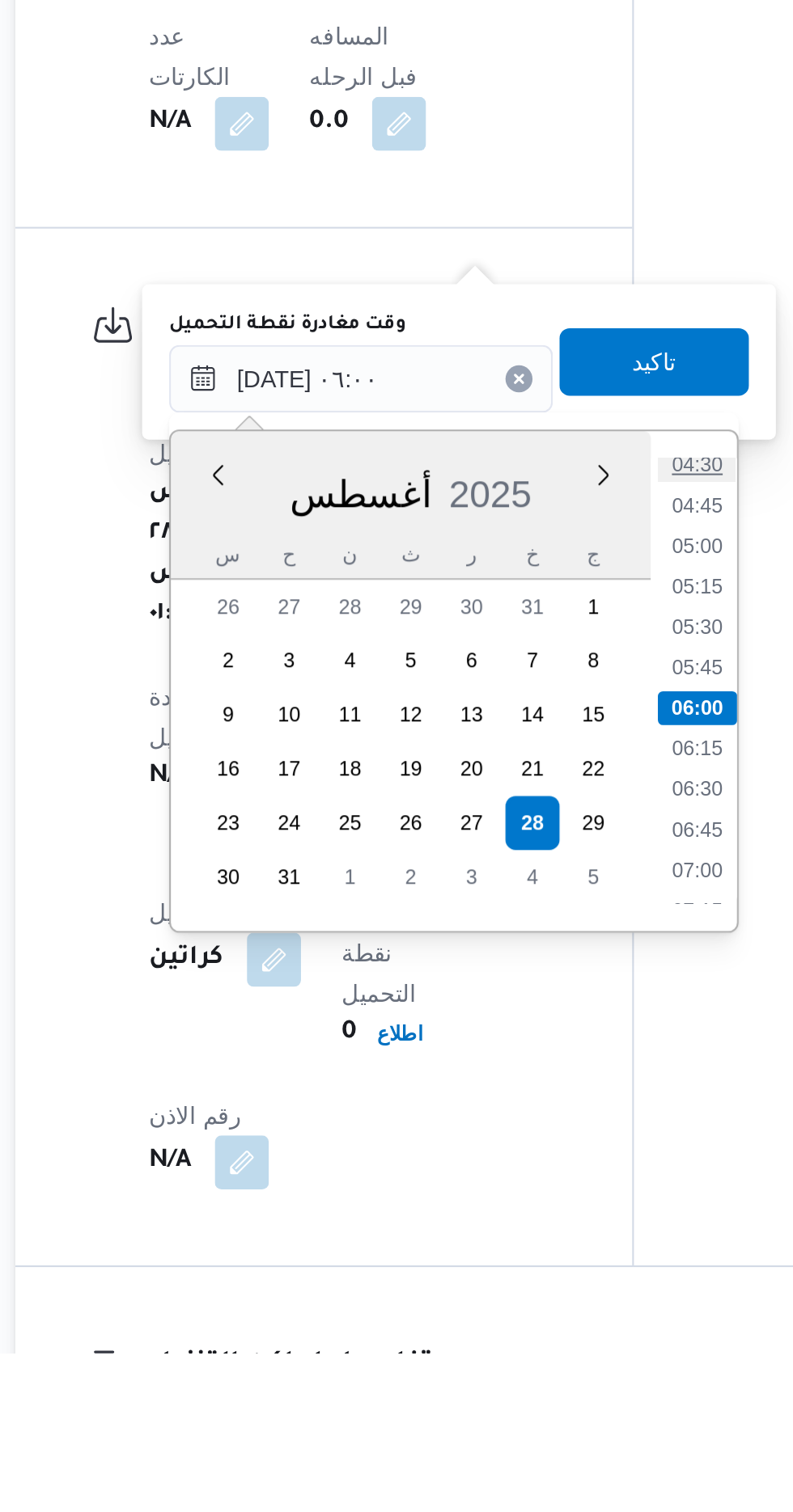
click at [532, 1086] on li "04:30" at bounding box center [536, 1087] width 37 height 16
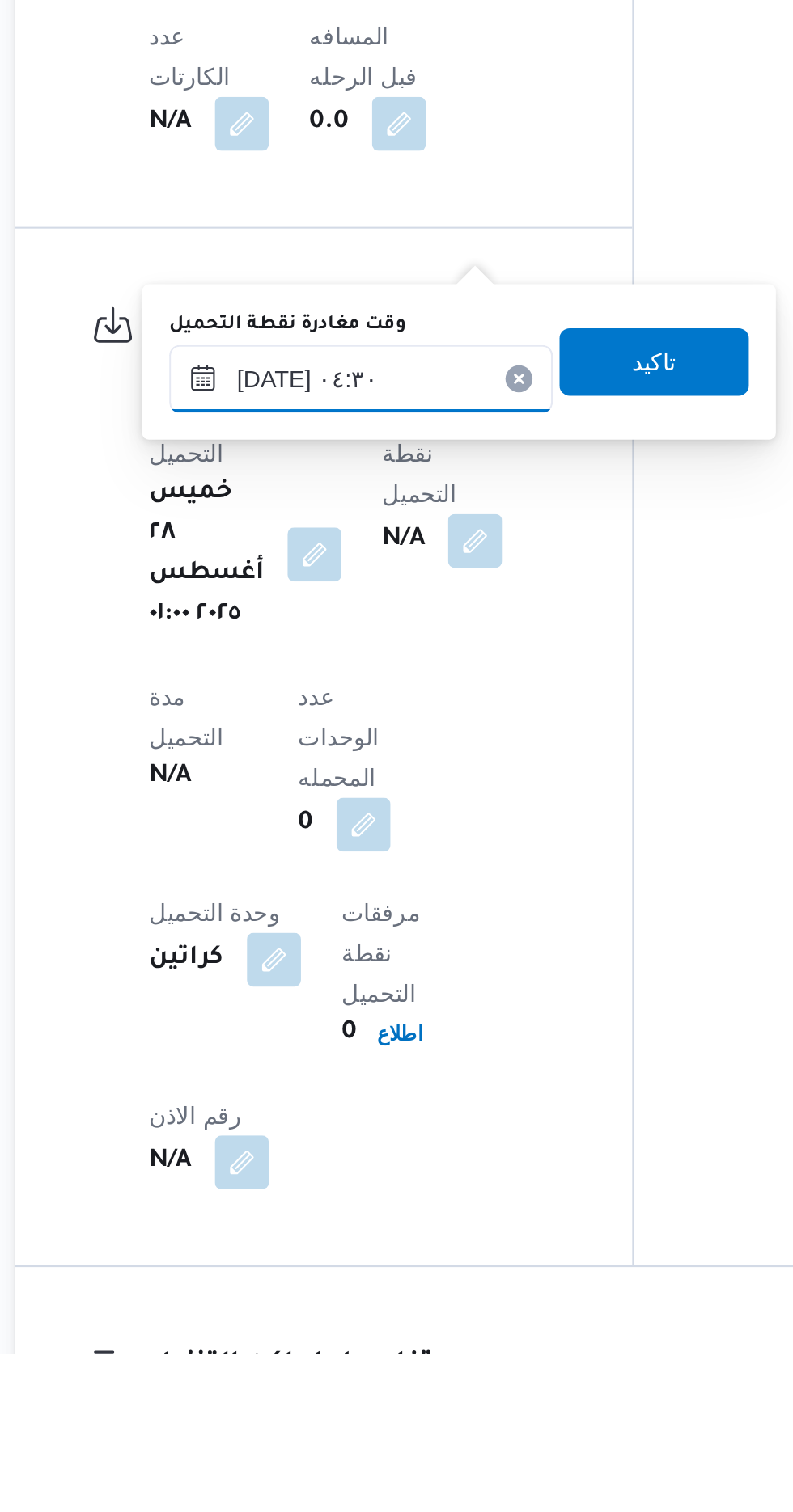
click at [403, 1041] on input "[DATE] ٠٤:٣٠" at bounding box center [375, 1045] width 184 height 33
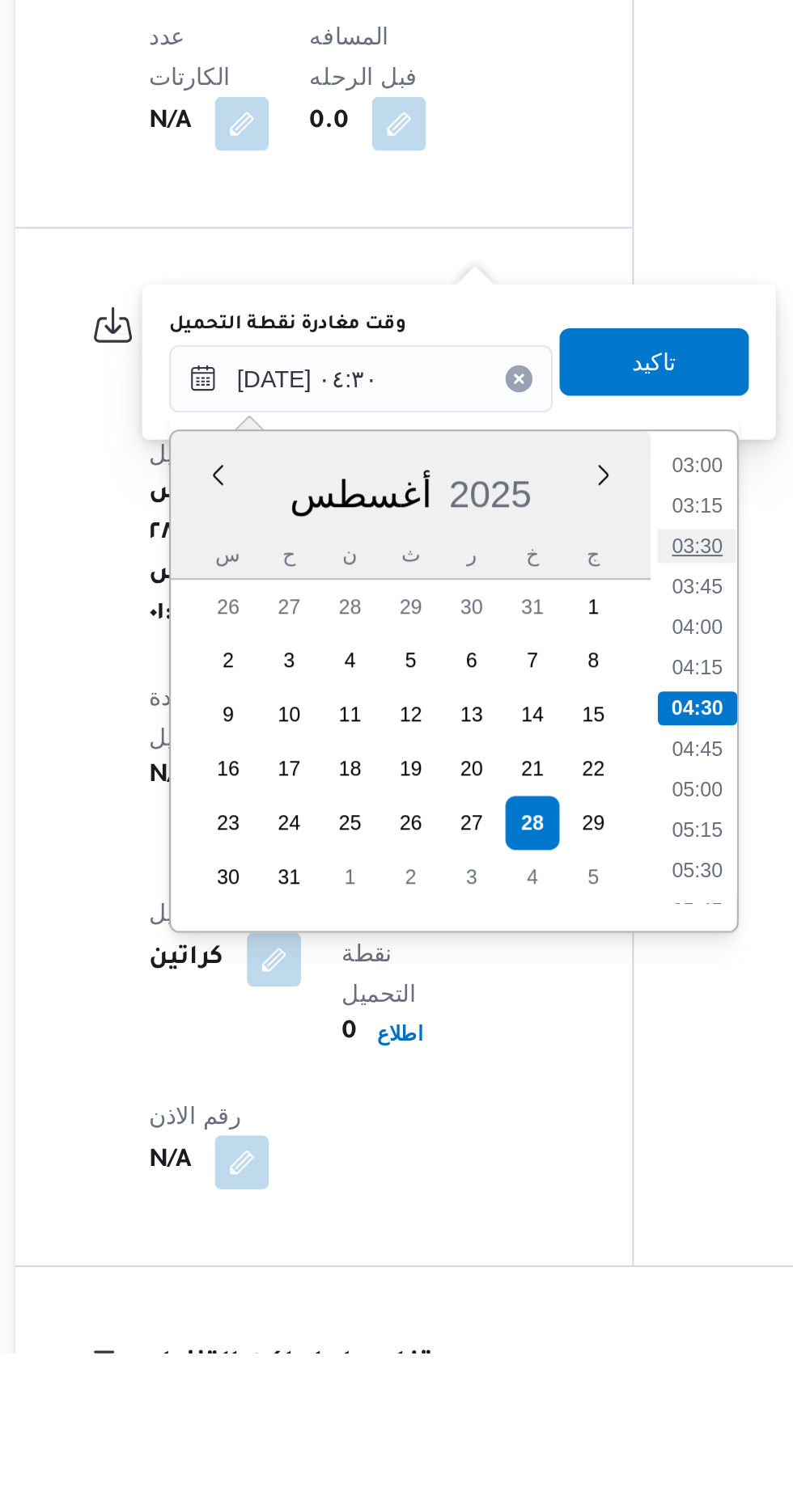
click at [537, 1120] on li "03:30" at bounding box center [536, 1125] width 37 height 16
type input "[DATE] ٠٣:٣٠"
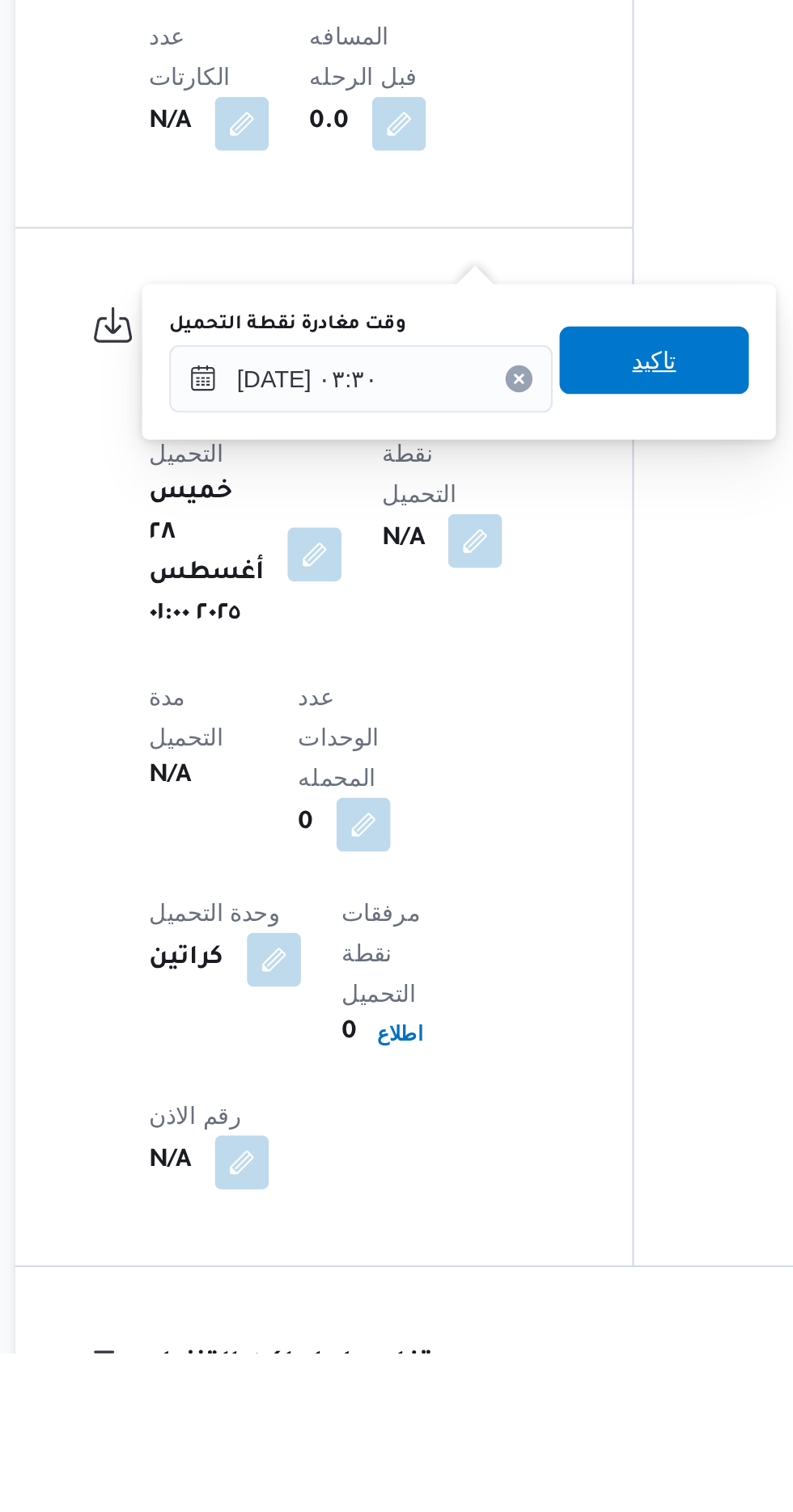
click at [526, 1043] on span "تاكيد" at bounding box center [516, 1035] width 21 height 19
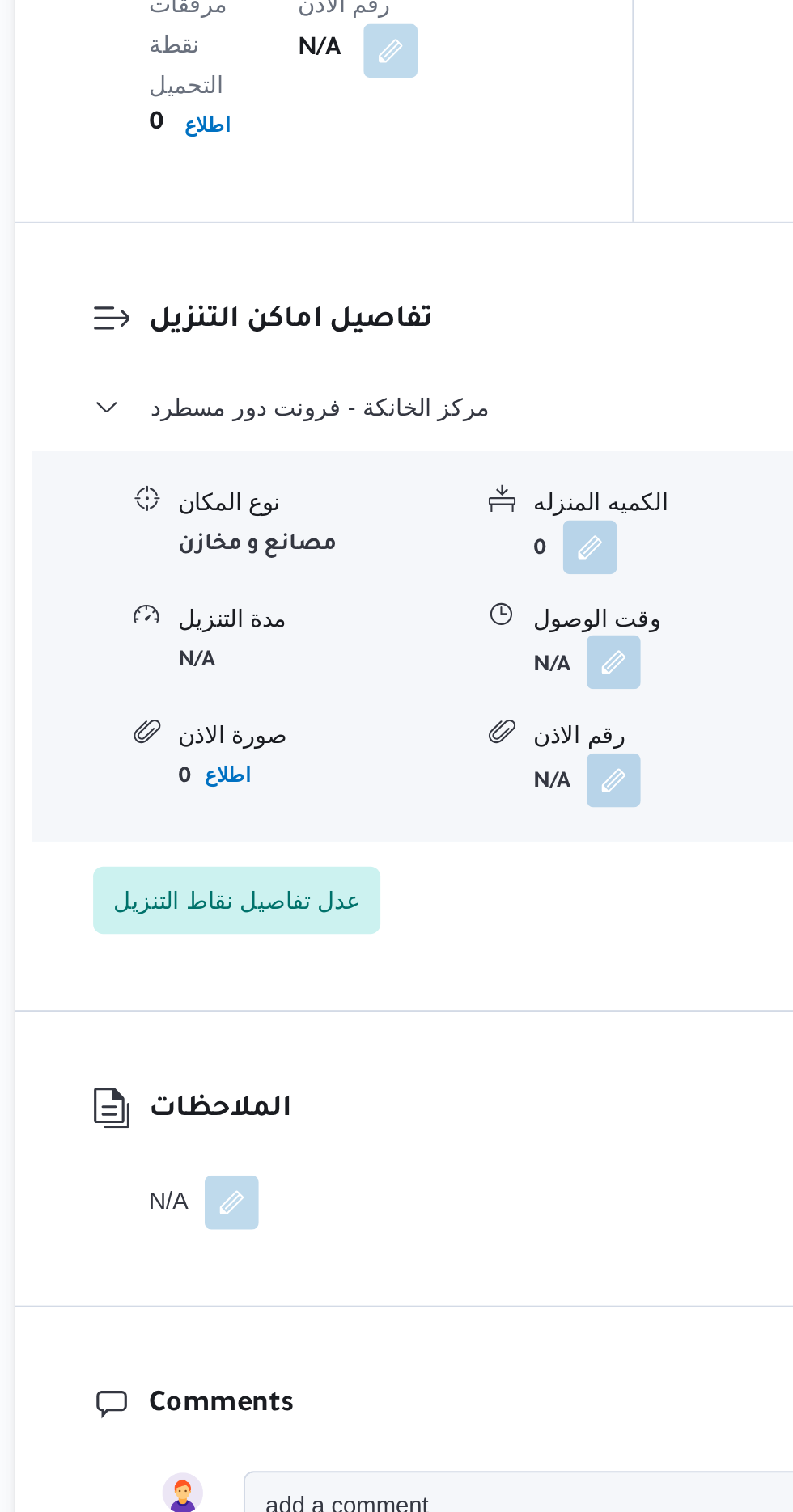
click at [500, 961] on button "button" at bounding box center [497, 974] width 26 height 26
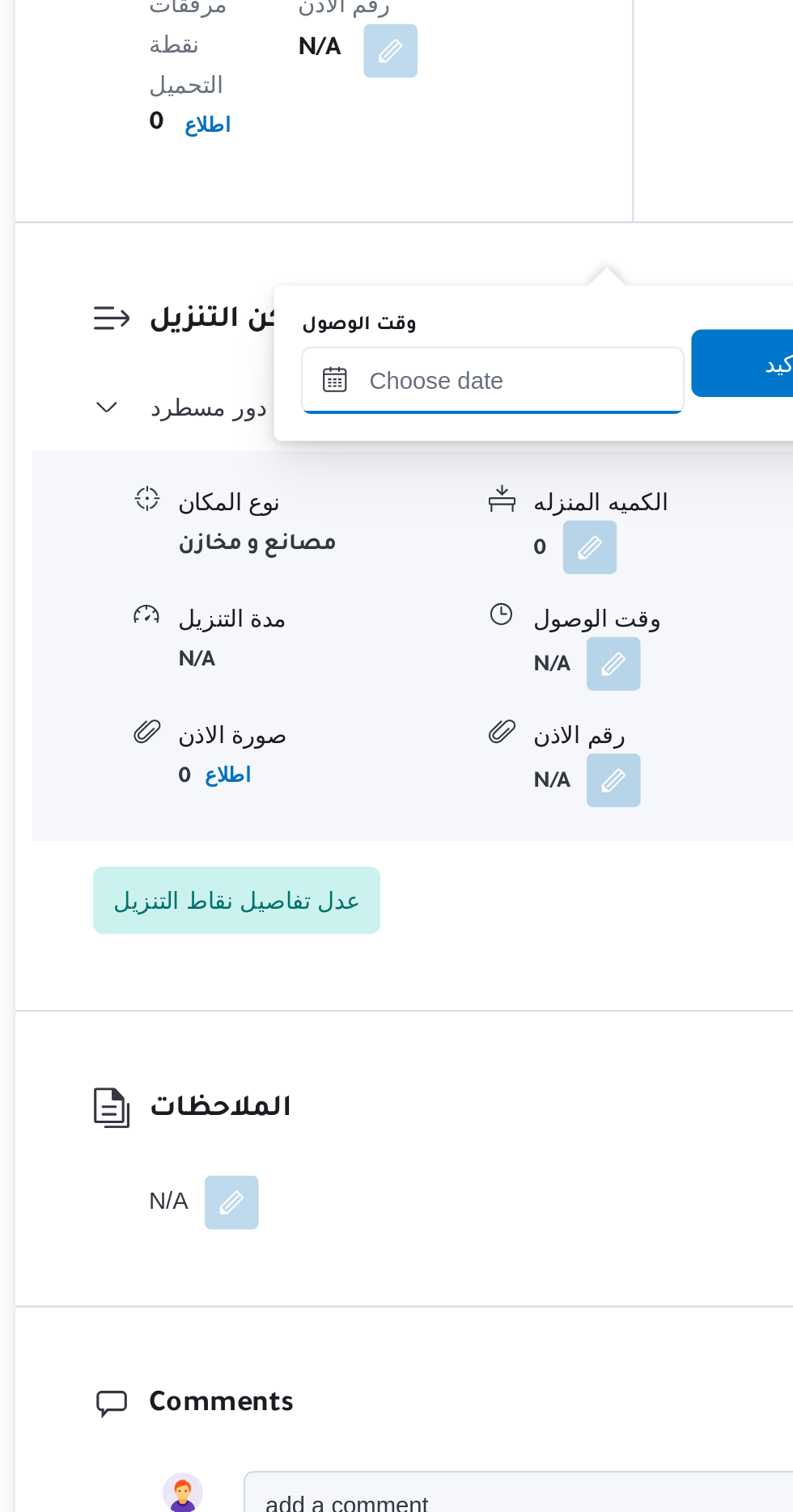
click at [438, 839] on input "وقت الوصول" at bounding box center [439, 840] width 184 height 33
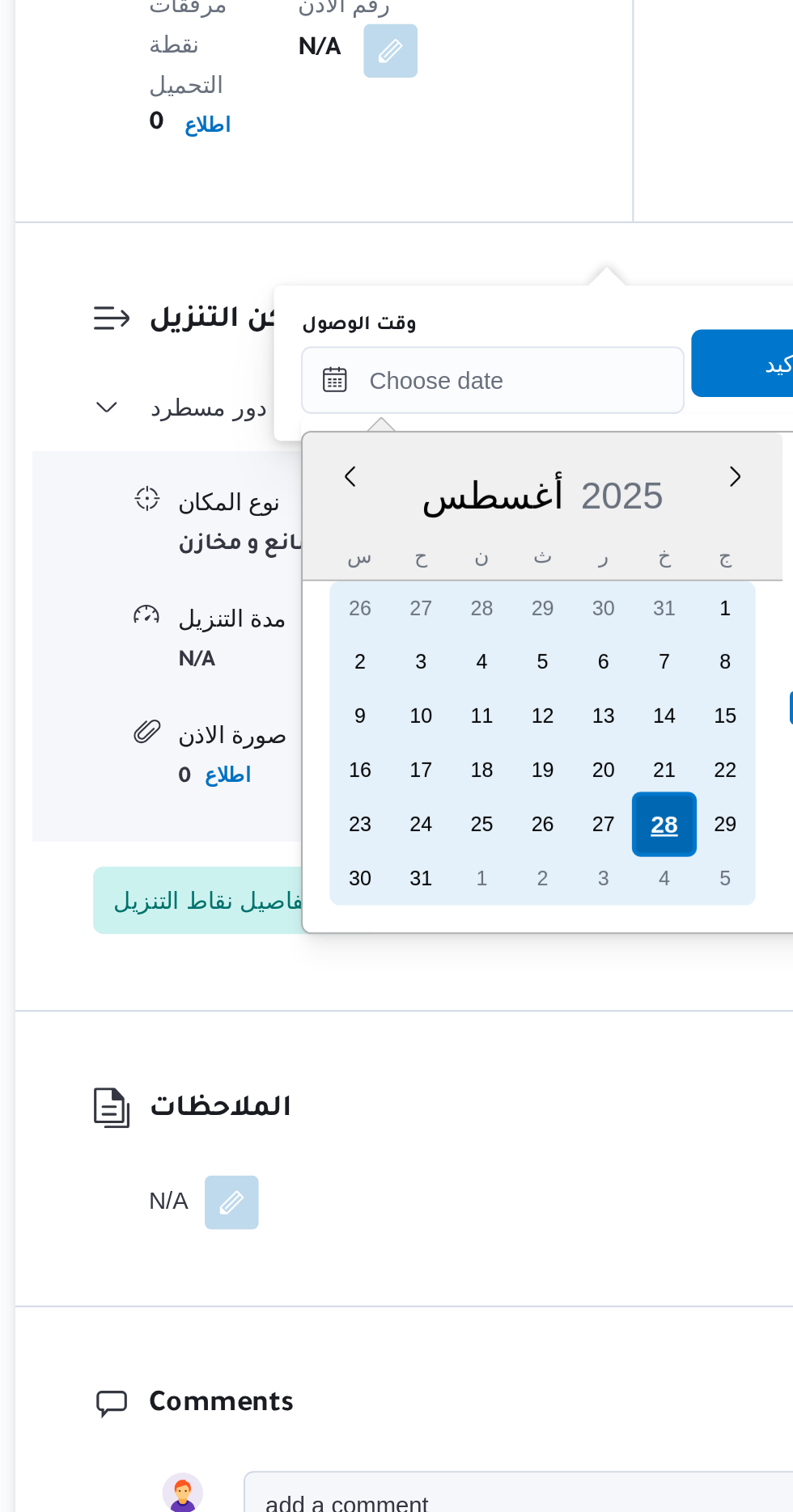
click at [526, 1049] on div "28" at bounding box center [521, 1052] width 31 height 31
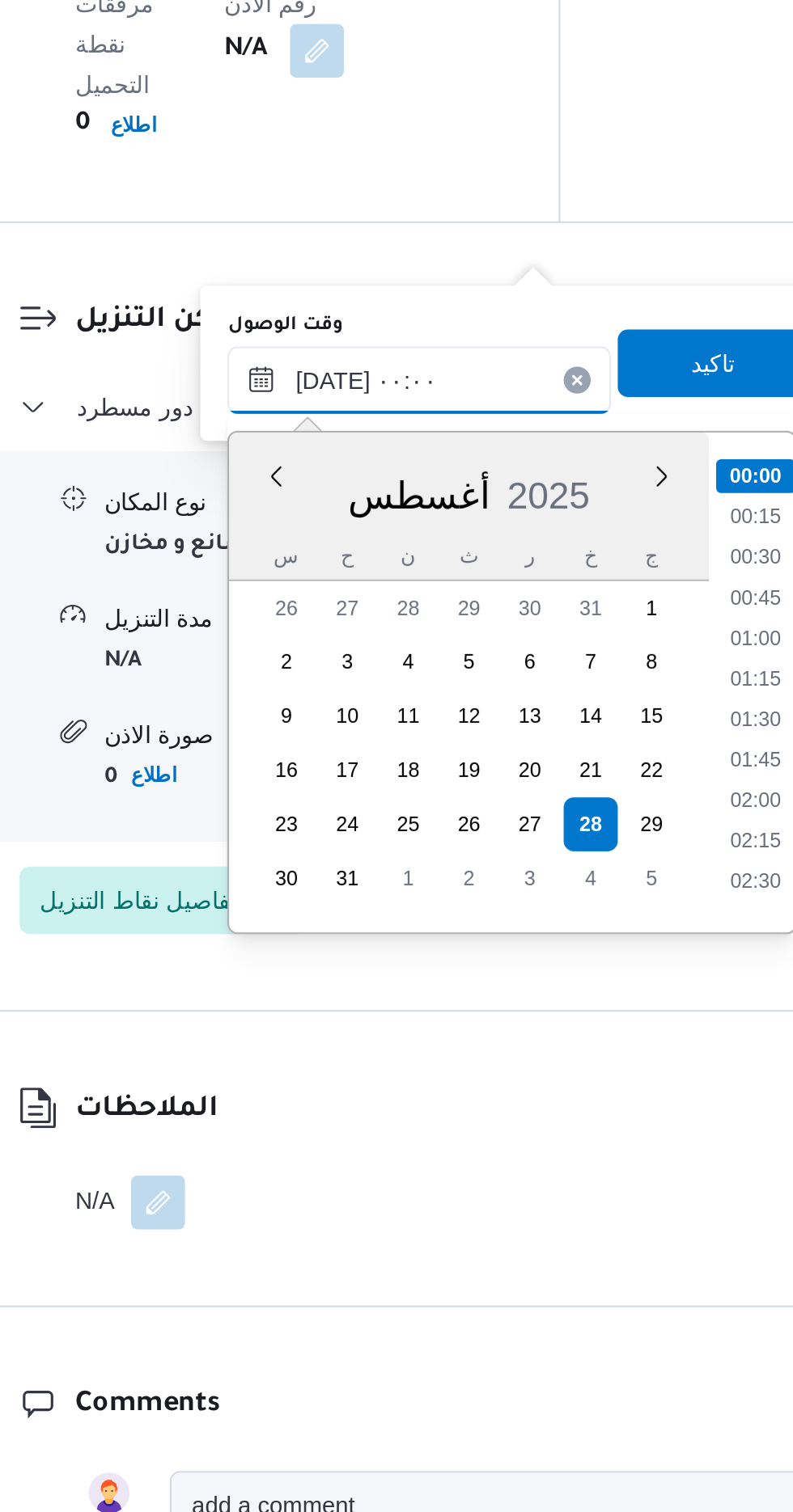
click at [361, 838] on input "[DATE] ٠٠:٠٠" at bounding box center [439, 840] width 184 height 33
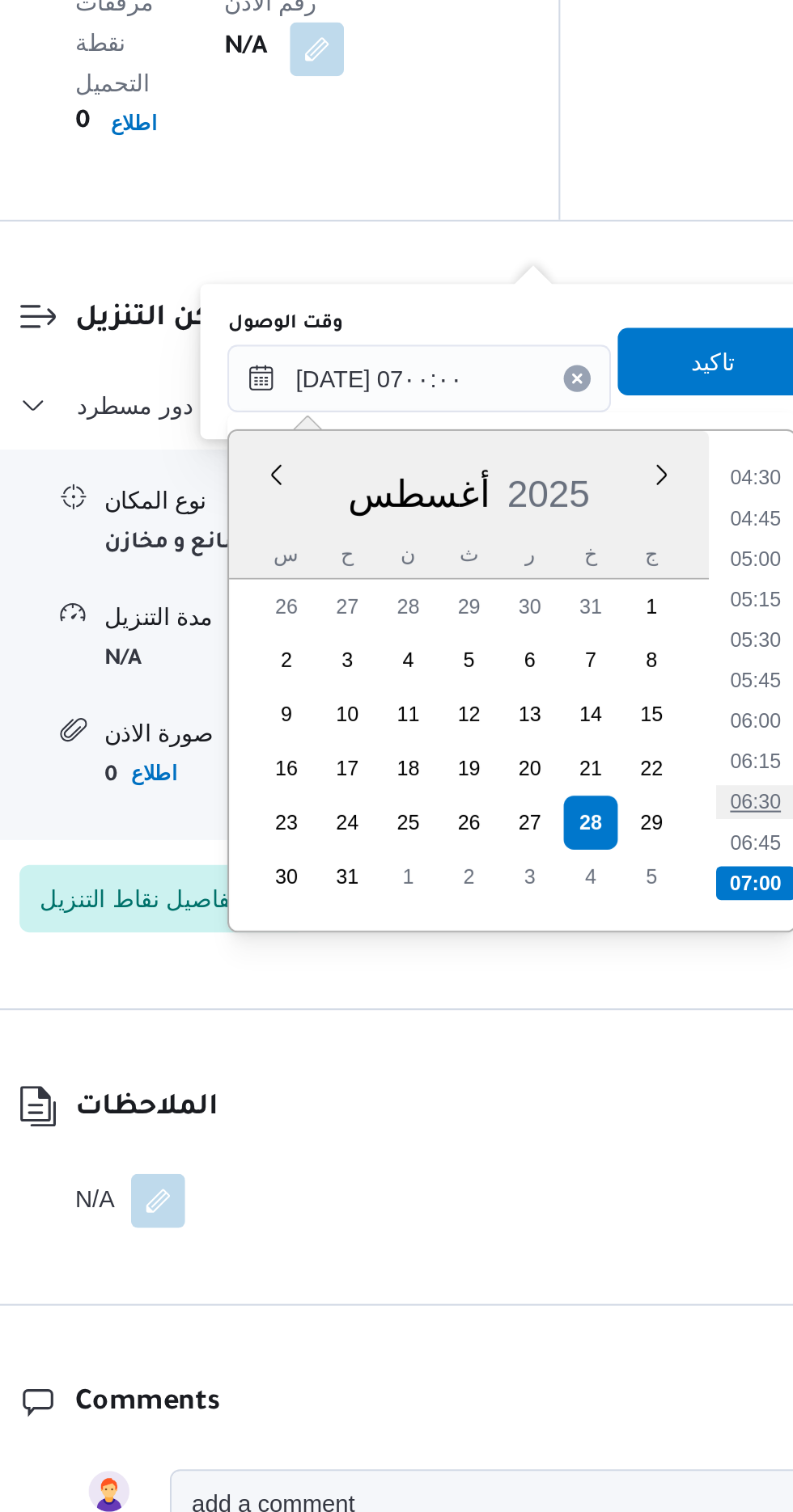
click at [601, 1042] on li "06:30" at bounding box center [600, 1042] width 37 height 16
type input "[DATE] ٠٦:٣٠"
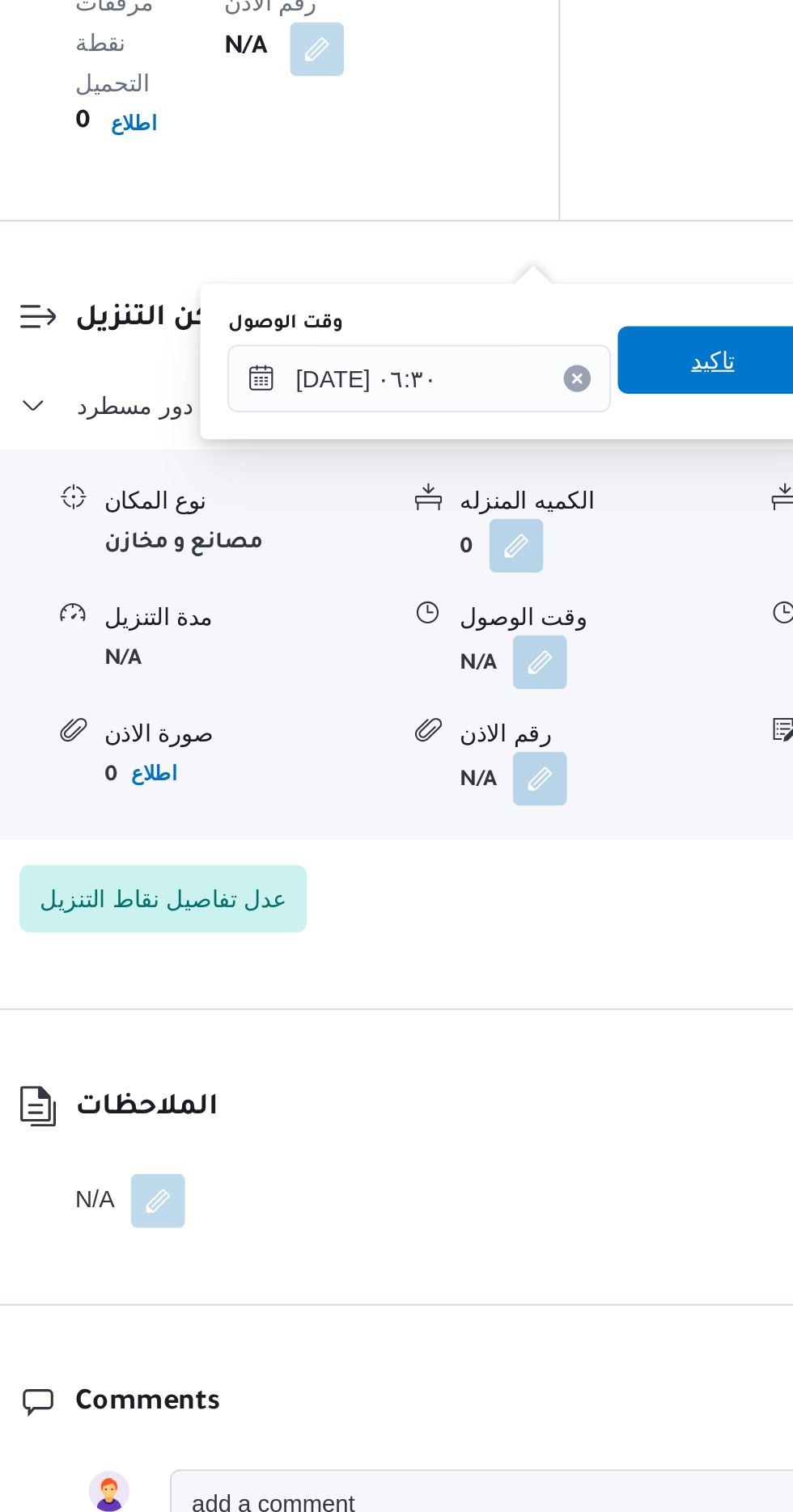
click at [578, 831] on span "تاكيد" at bounding box center [579, 831] width 91 height 33
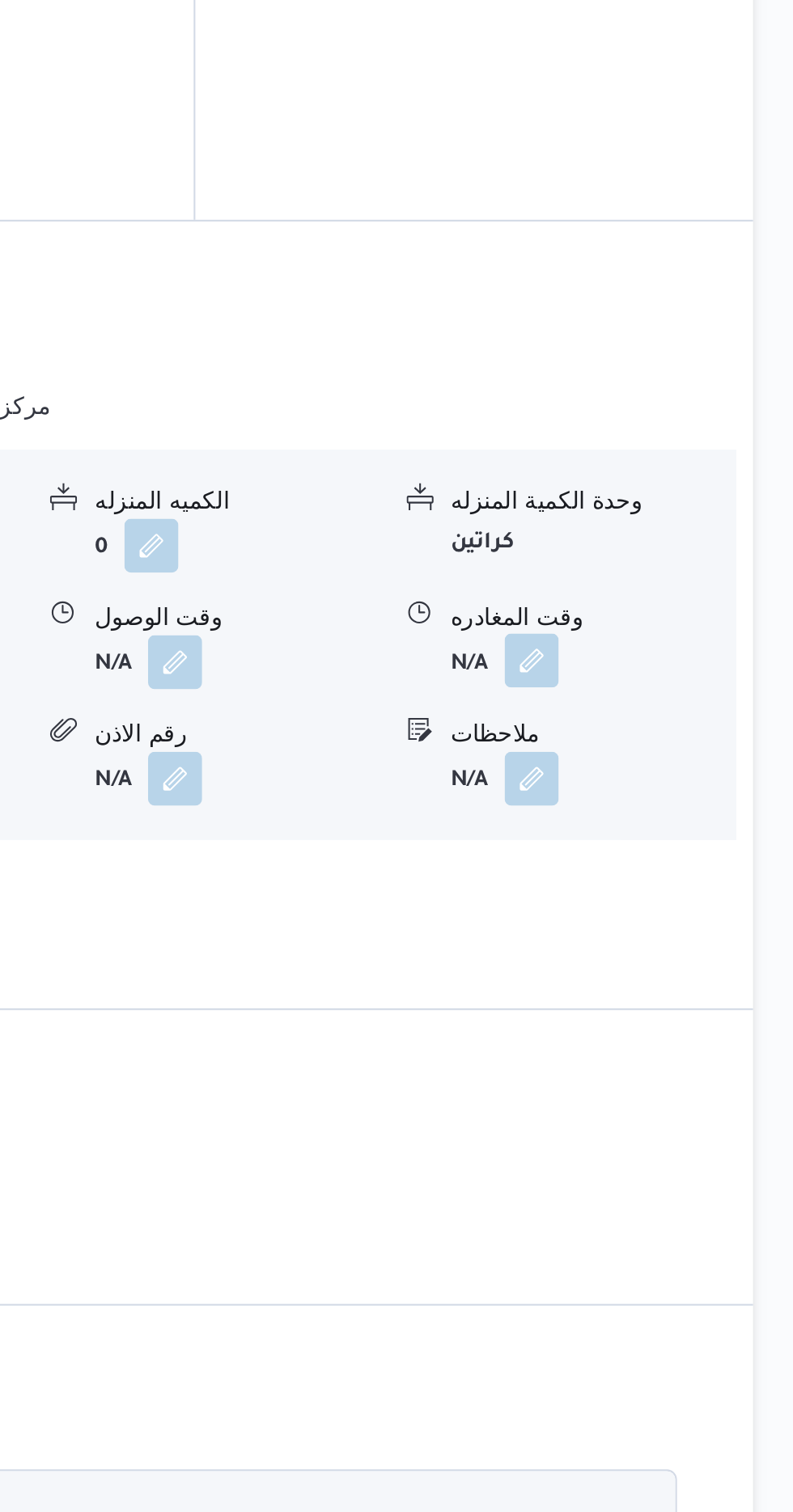
click at [662, 961] on button "button" at bounding box center [667, 974] width 26 height 26
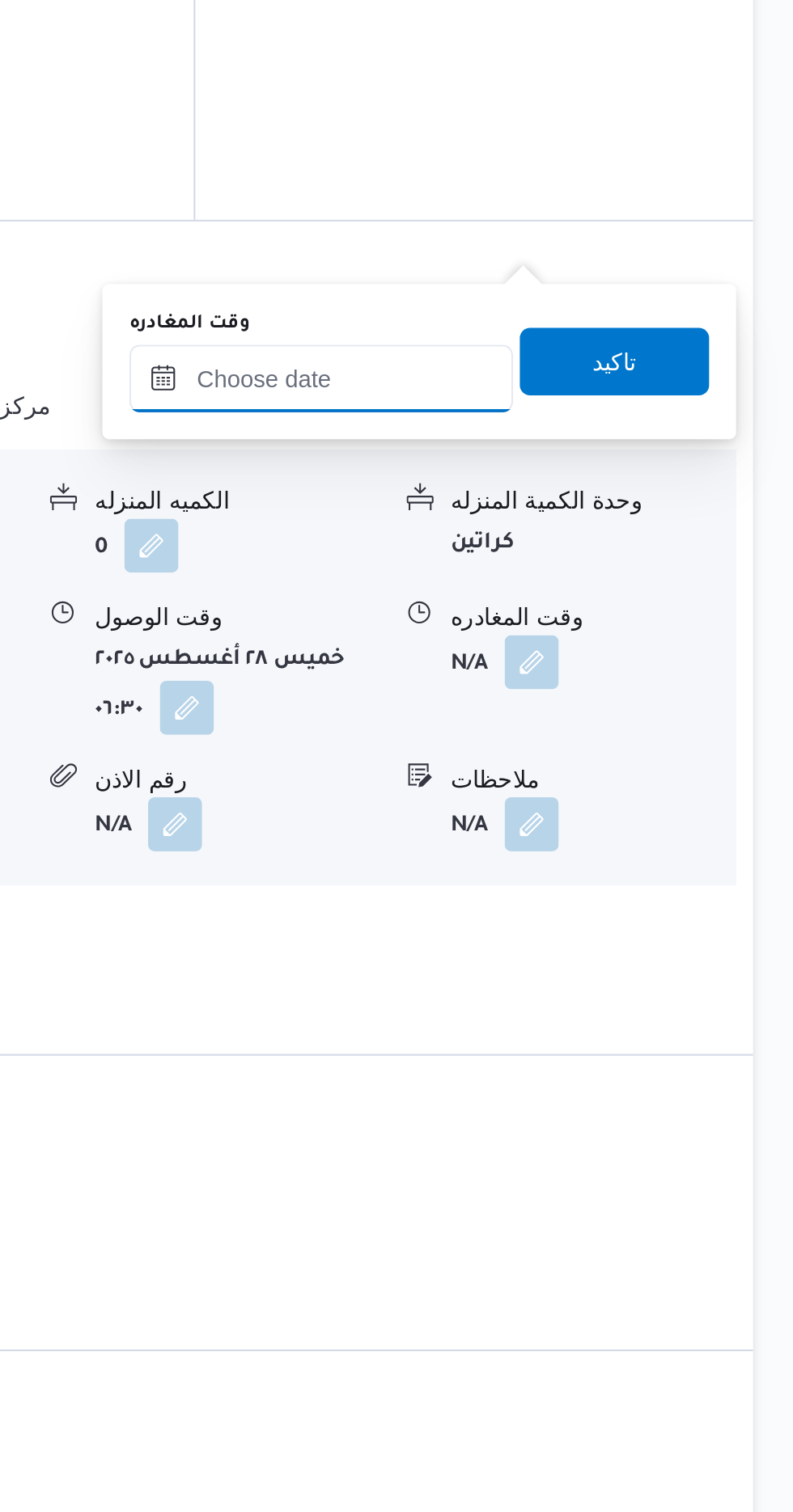
click at [616, 836] on input "وقت المغادره" at bounding box center [566, 840] width 184 height 33
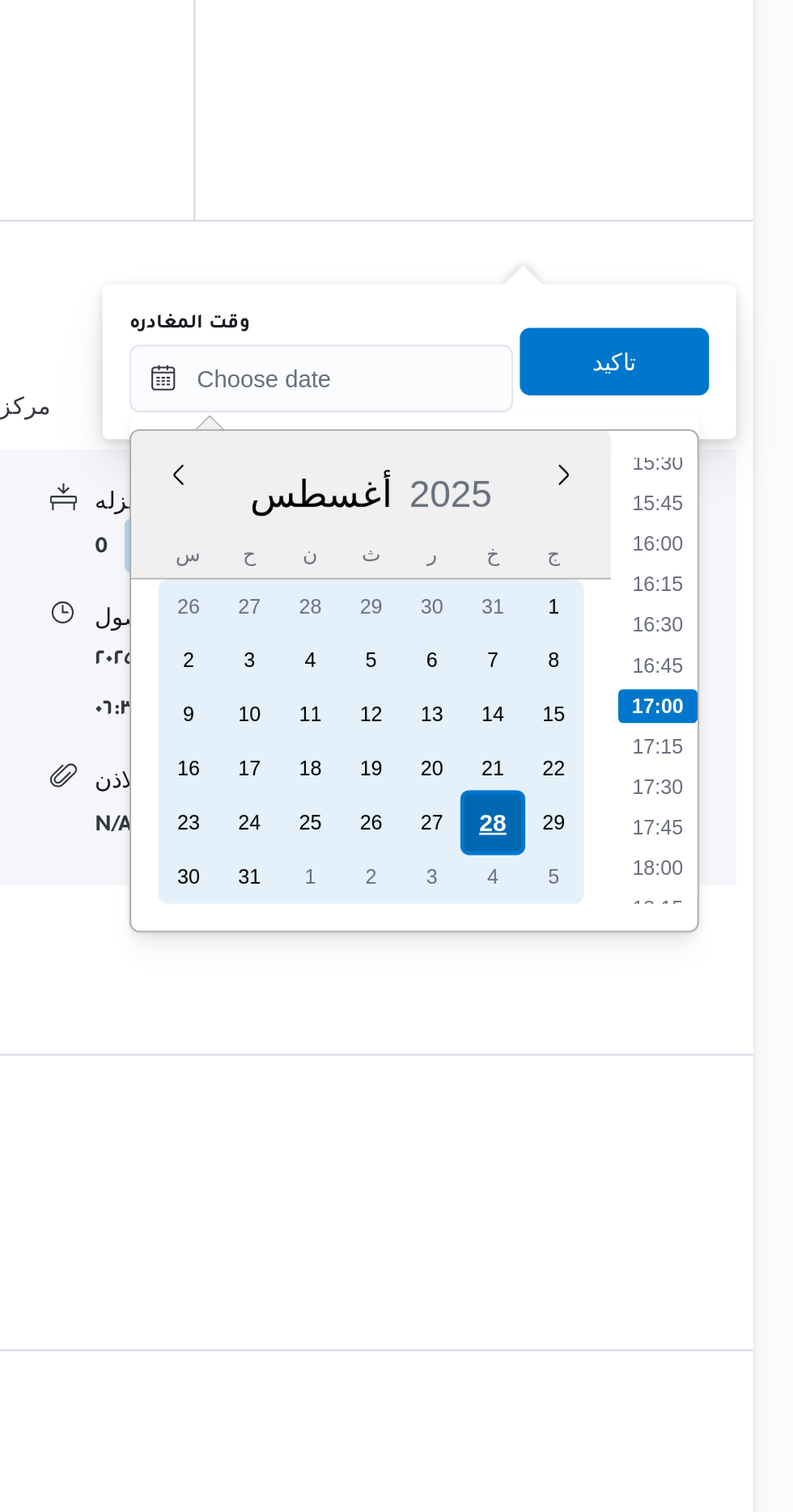
click at [645, 1043] on div "28" at bounding box center [649, 1052] width 31 height 31
type input "[DATE] ٠٠:٠٠"
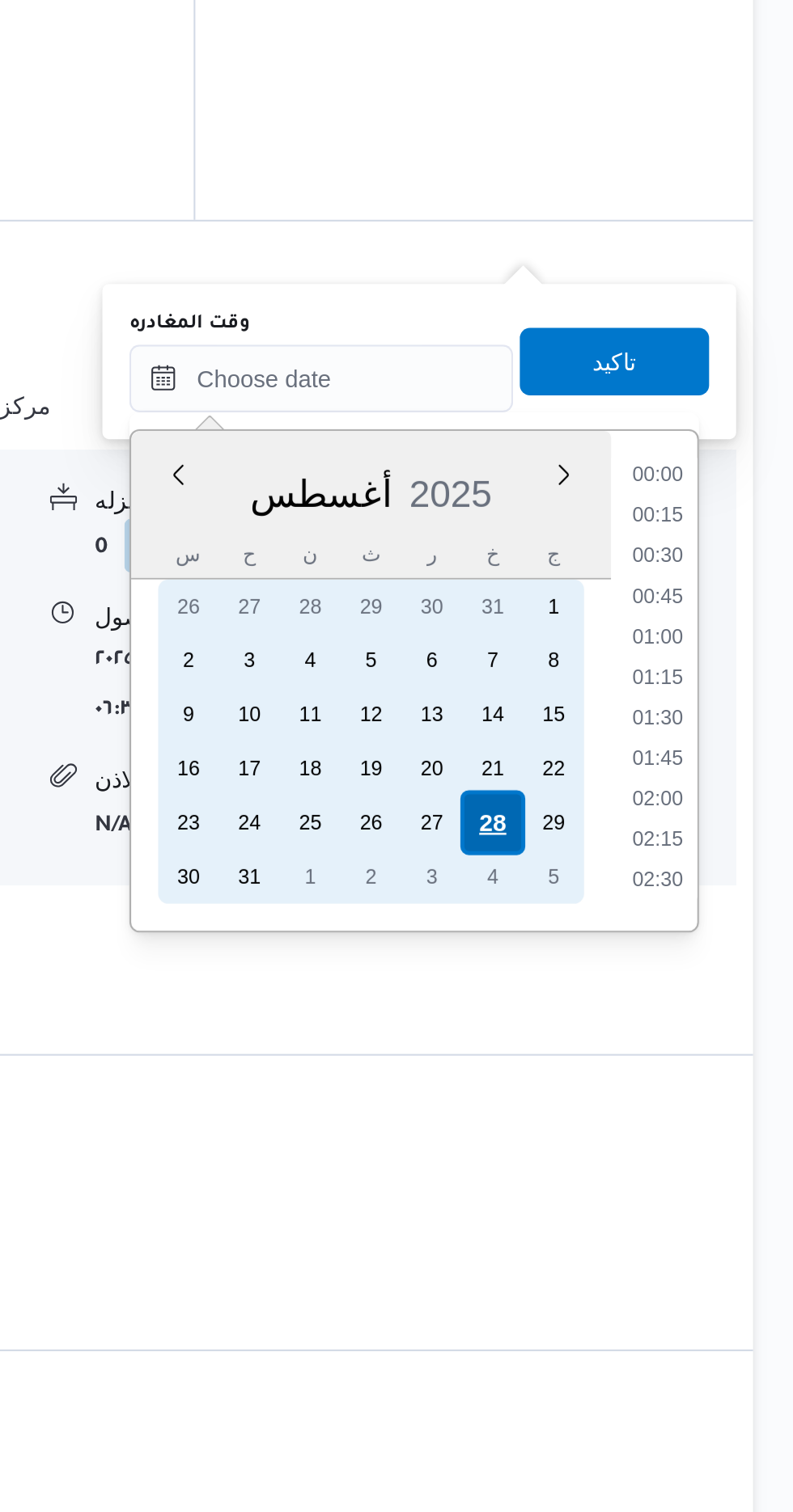
click at [643, 1052] on div "28" at bounding box center [649, 1052] width 31 height 31
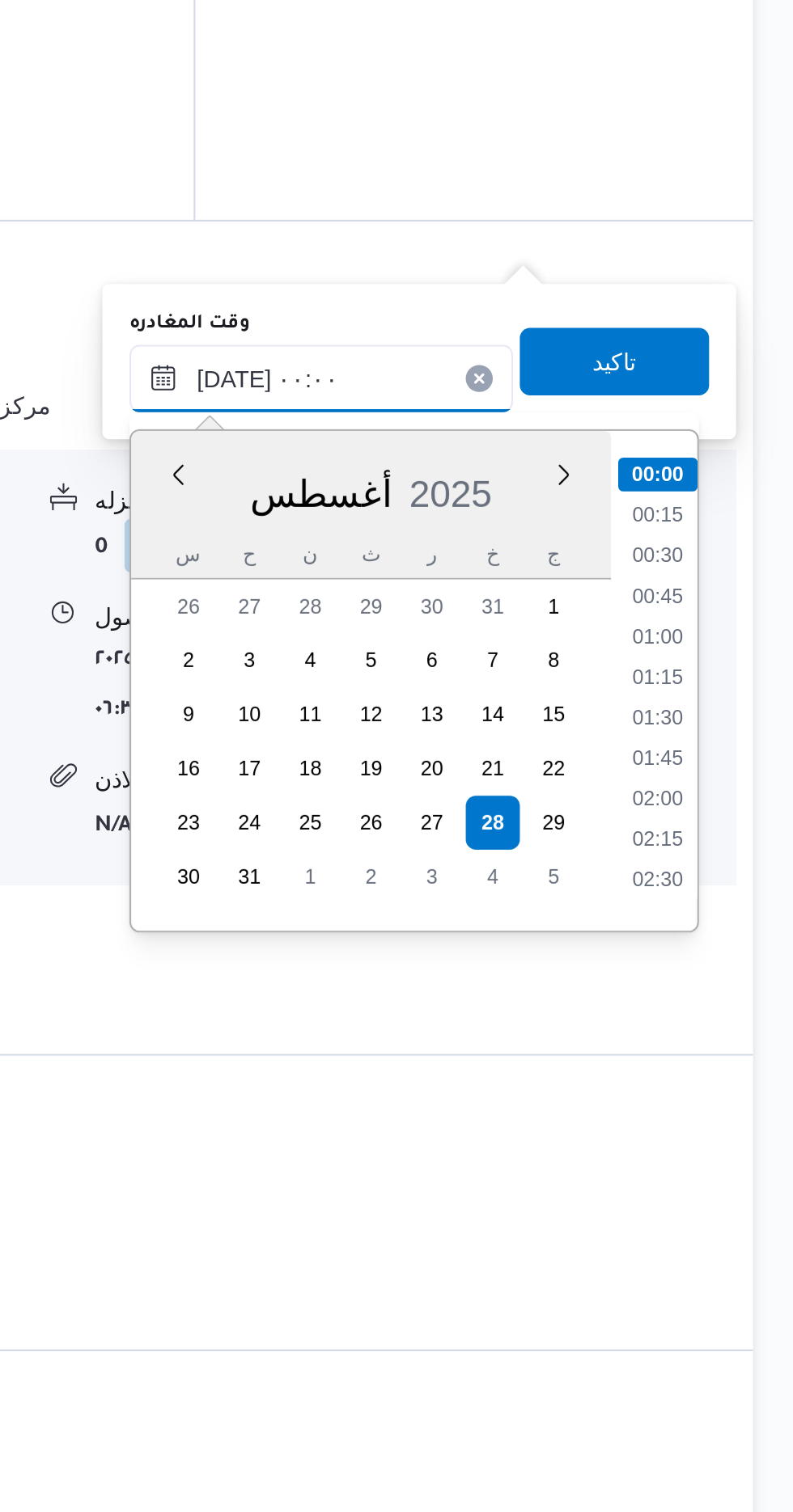
click at [490, 838] on input "[DATE] ٠٠:٠٠" at bounding box center [566, 840] width 184 height 33
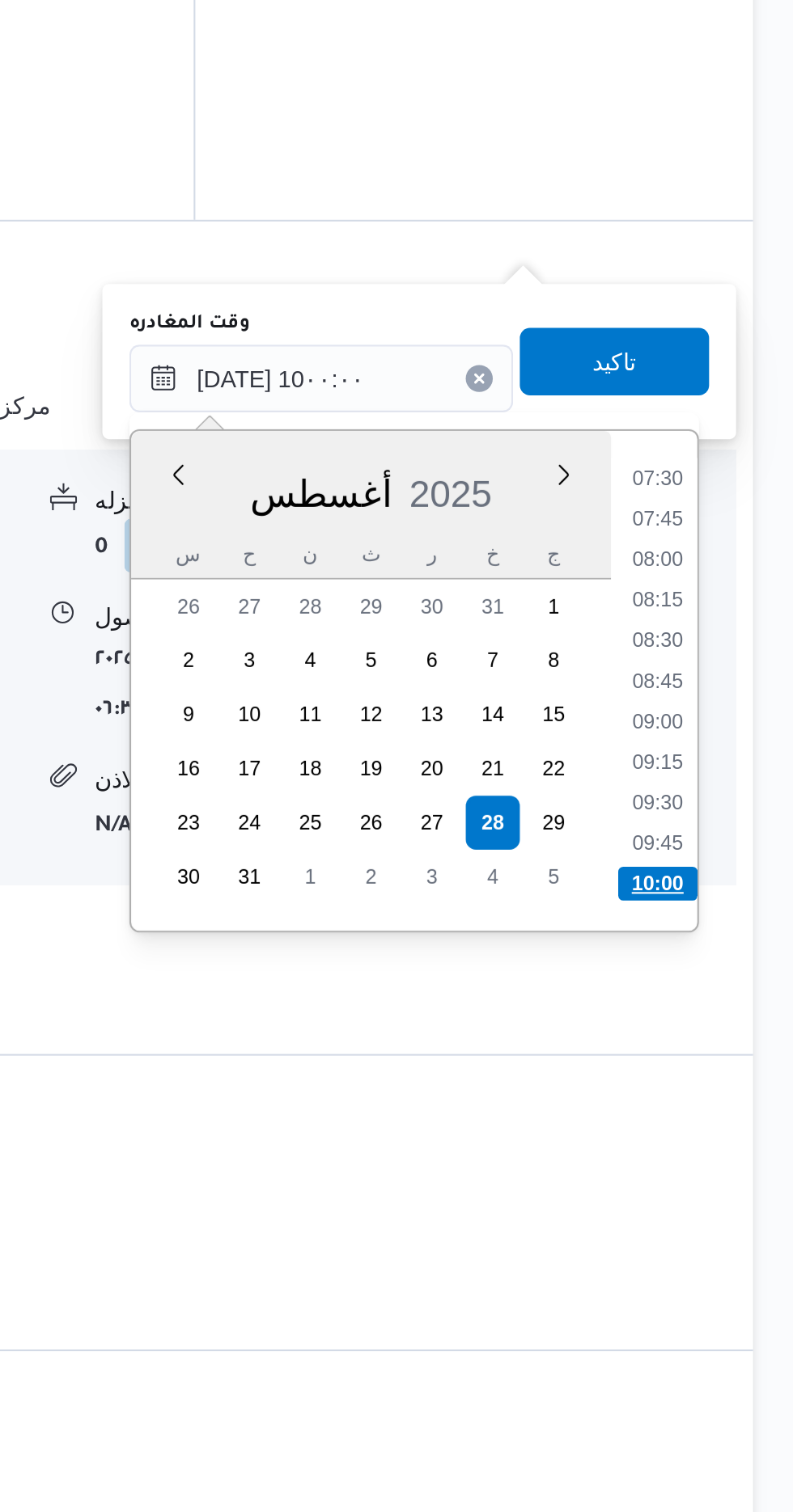
click at [725, 1077] on li "10:00" at bounding box center [728, 1081] width 38 height 16
type input "[DATE] ١٠:٠٠"
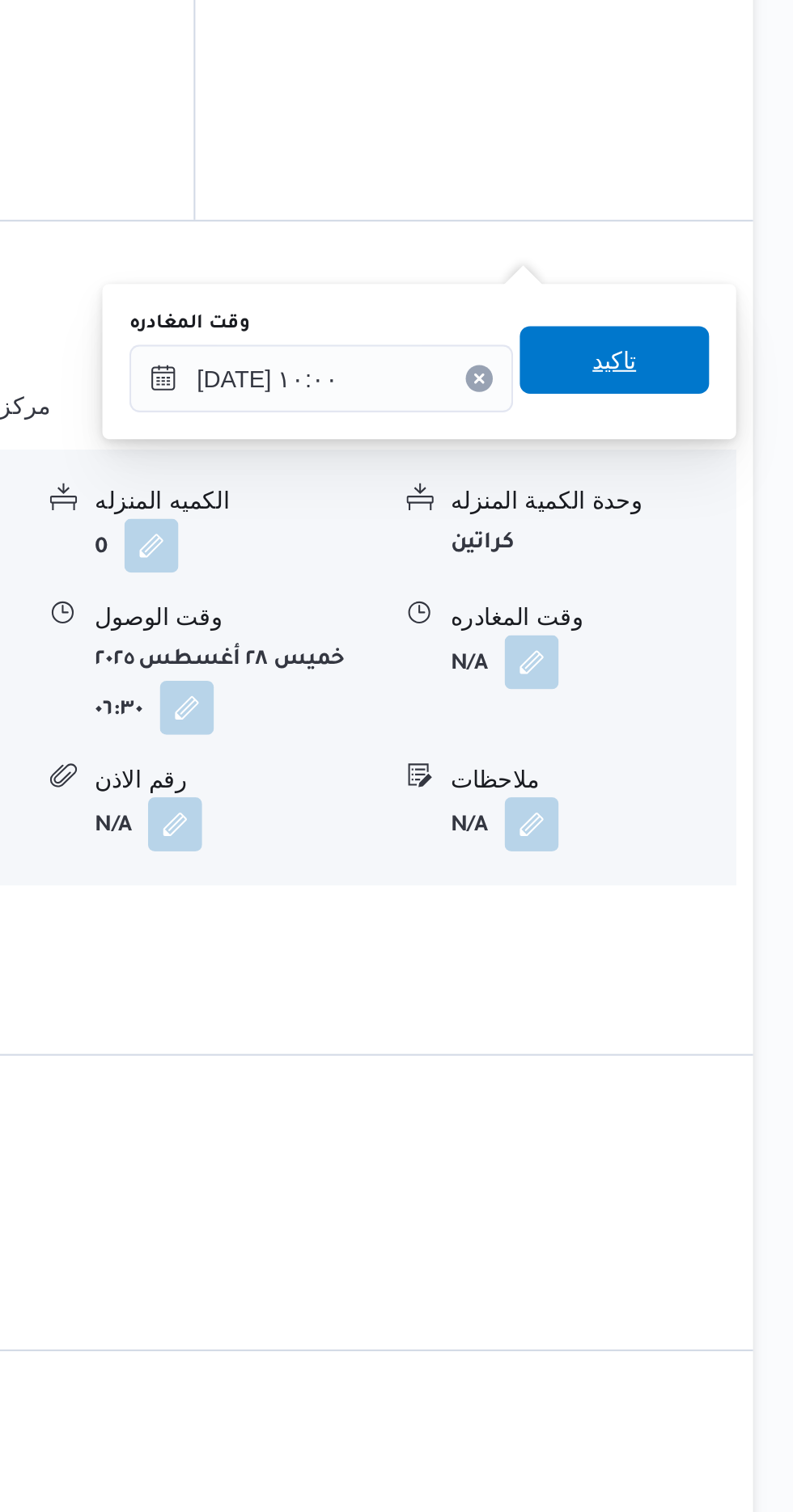
click at [718, 827] on span "تاكيد" at bounding box center [706, 830] width 21 height 19
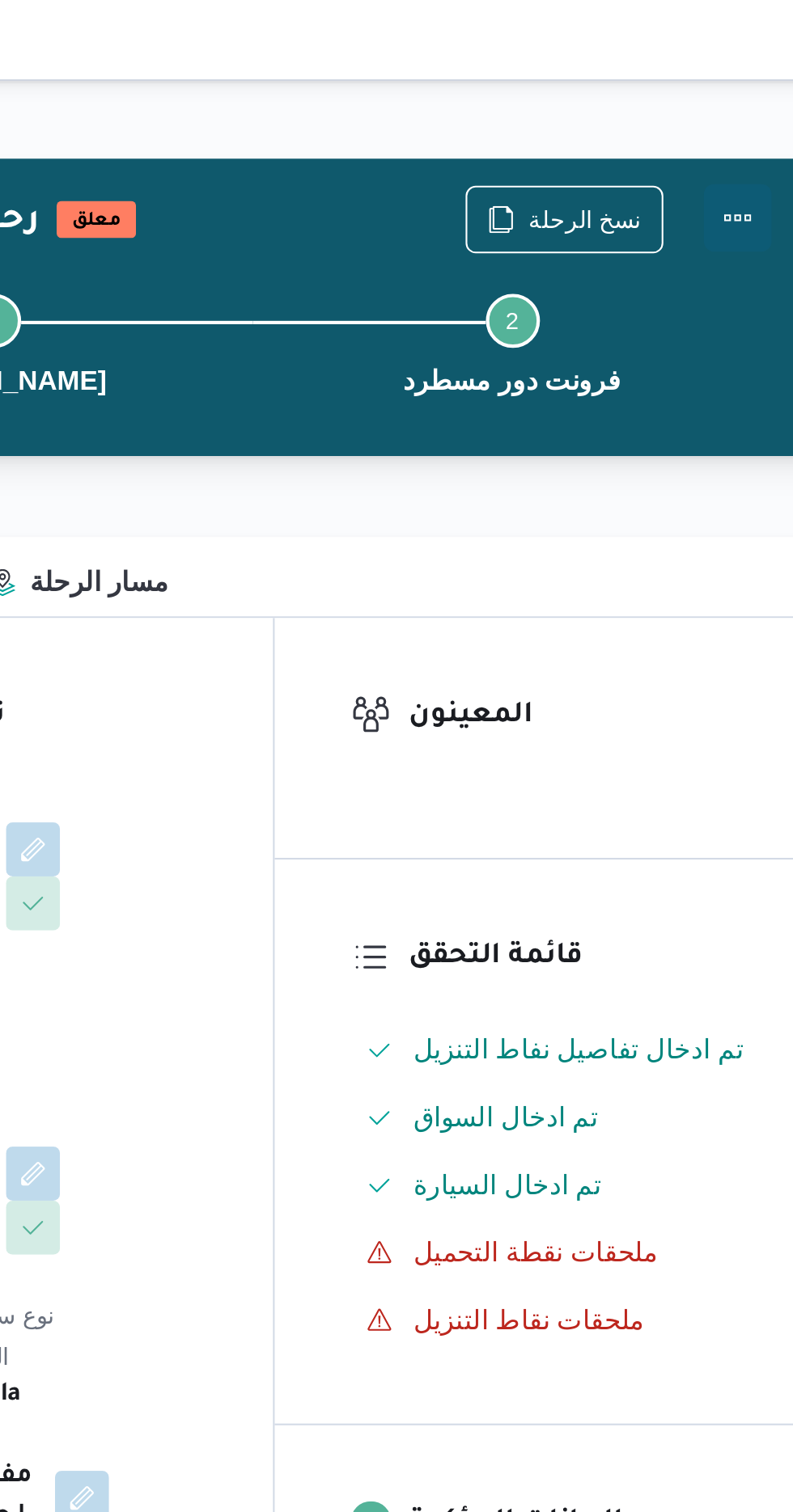
click at [736, 99] on button "Actions" at bounding box center [728, 104] width 33 height 33
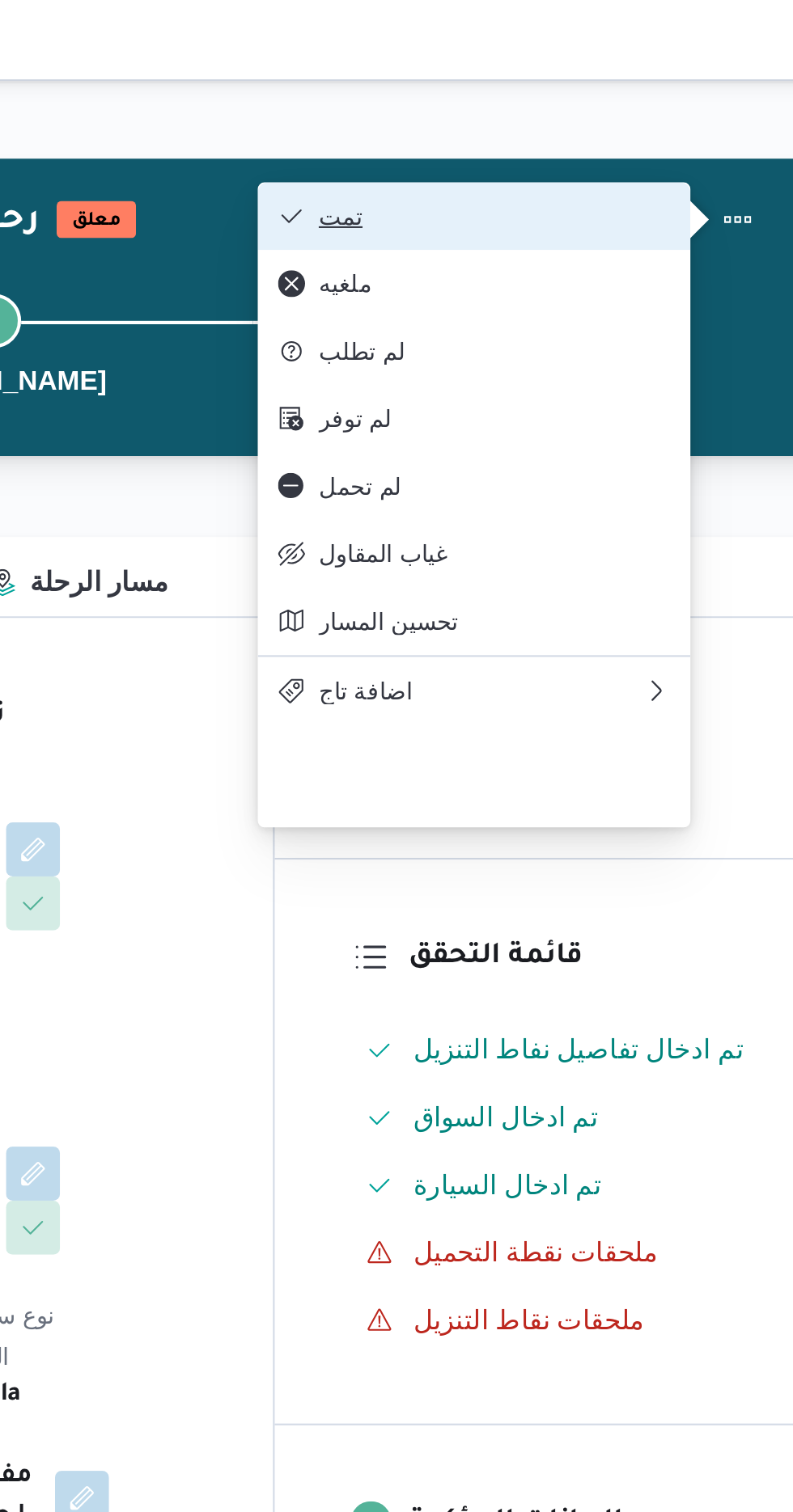
click at [668, 110] on span "تمت" at bounding box center [612, 103] width 169 height 13
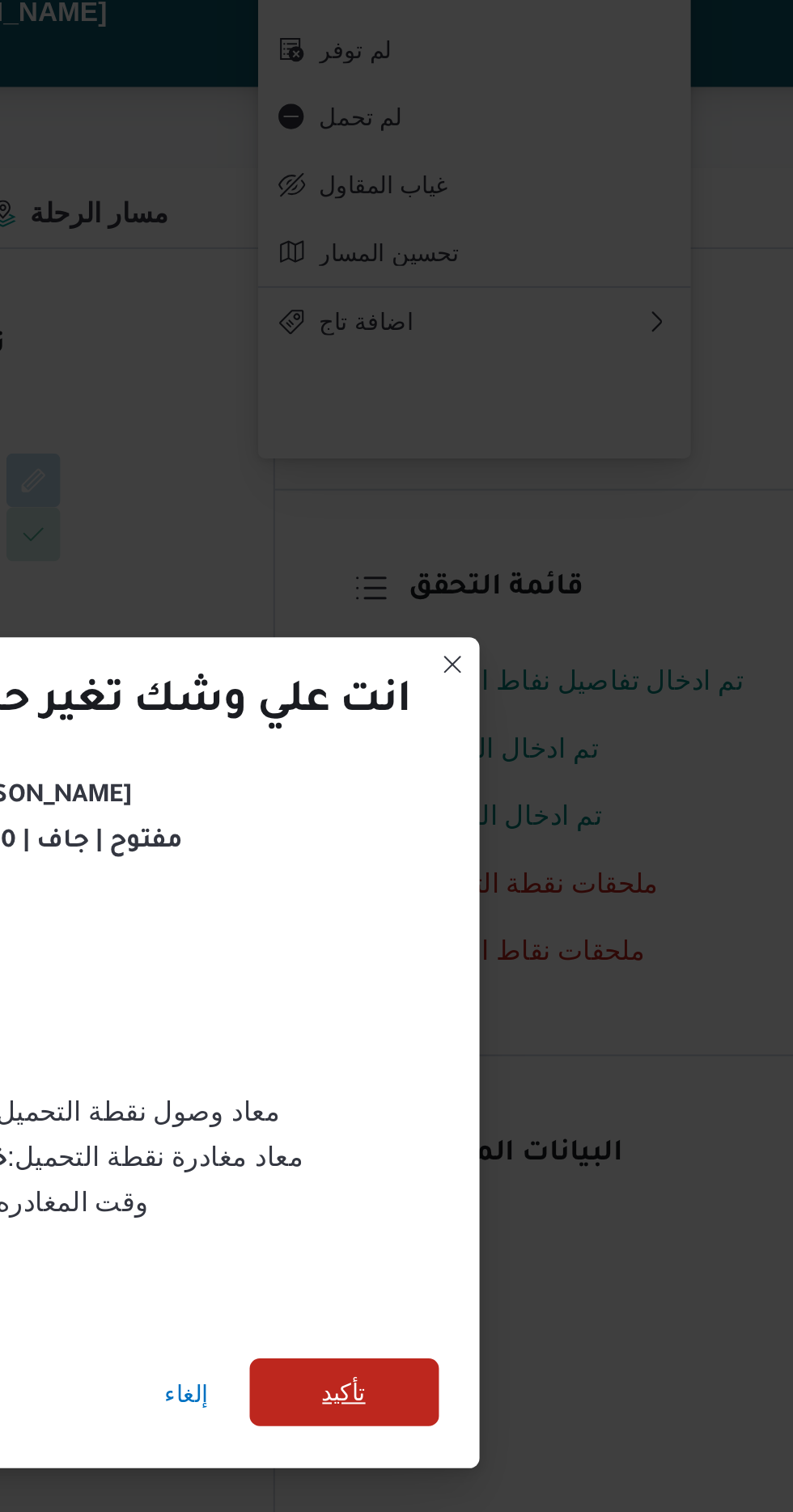
click at [541, 840] on span "تأكيد" at bounding box center [539, 843] width 21 height 19
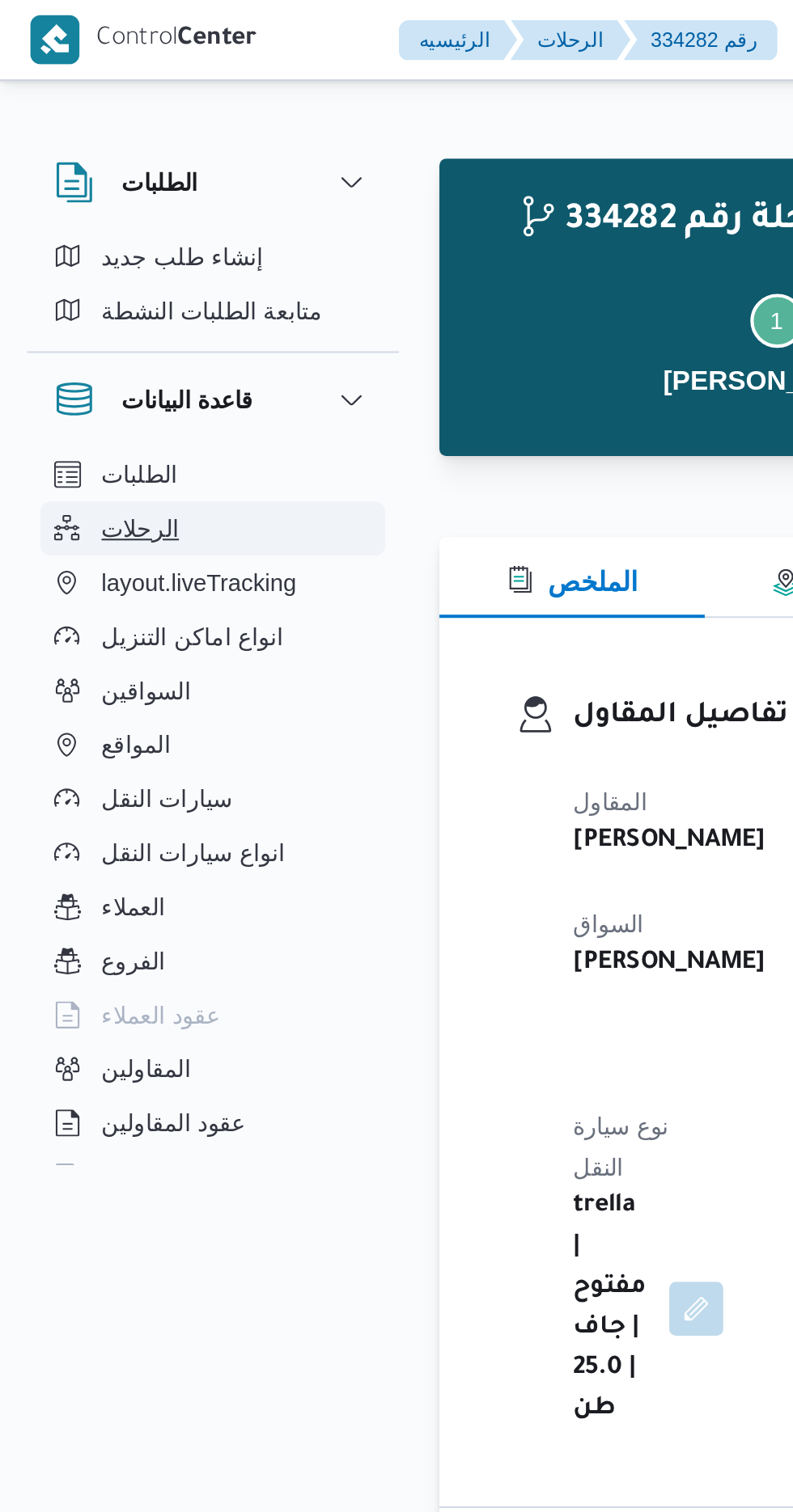
click at [50, 251] on span "الرحلات" at bounding box center [67, 253] width 37 height 19
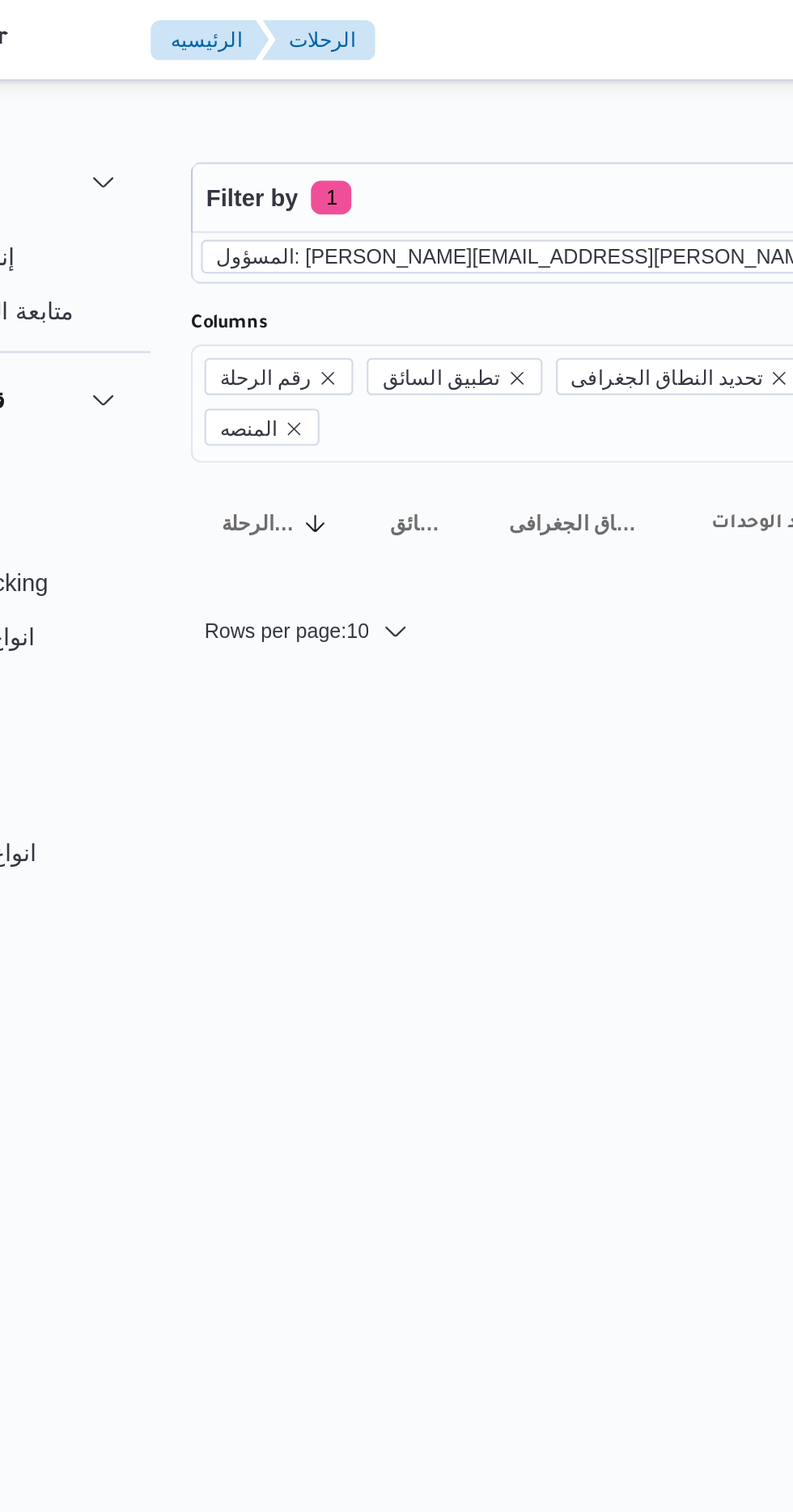
click at [592, 123] on icon "remove selected entity" at bounding box center [596, 122] width 10 height 10
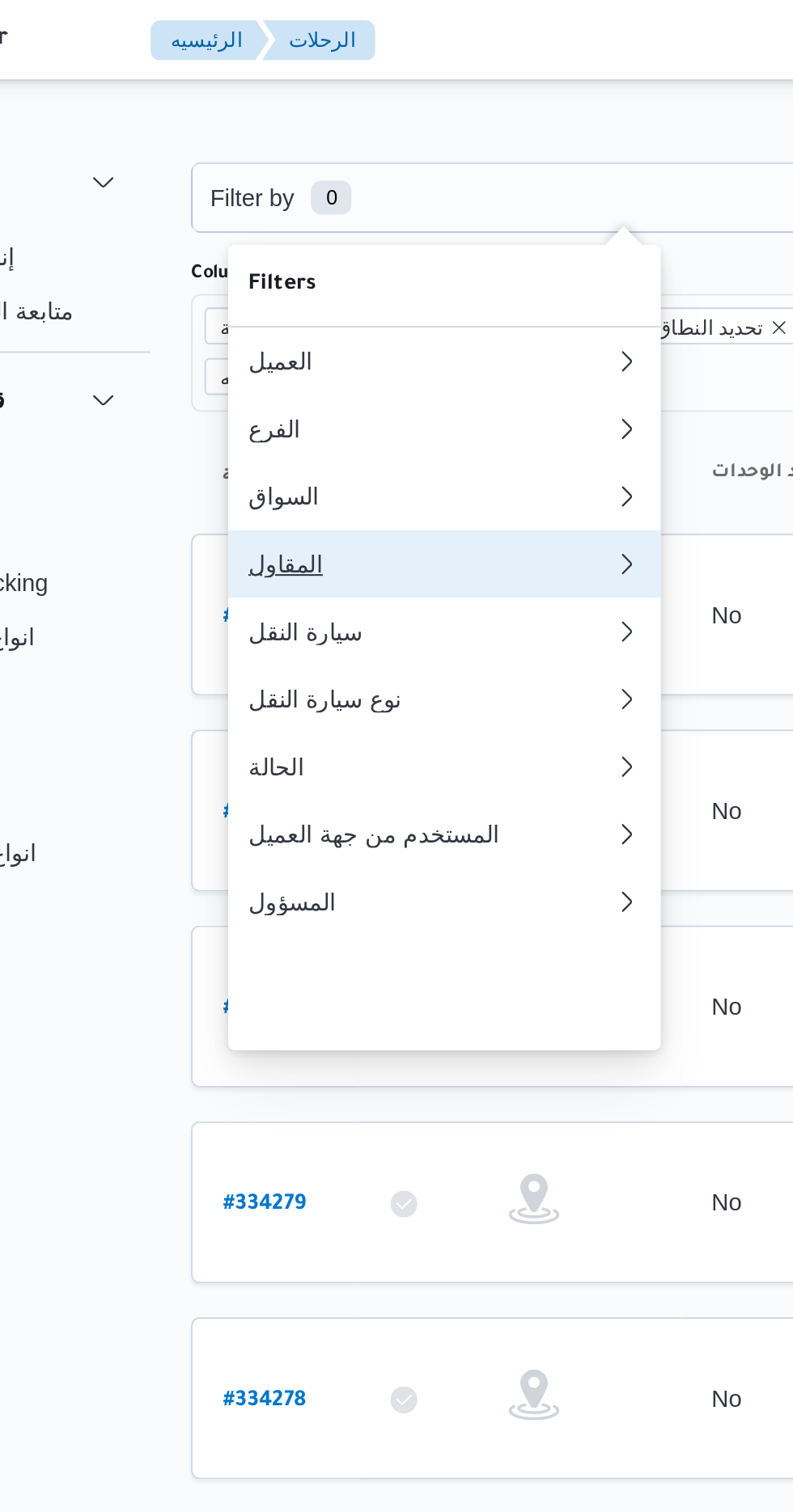
click at [327, 276] on div "المقاول" at bounding box center [324, 270] width 175 height 13
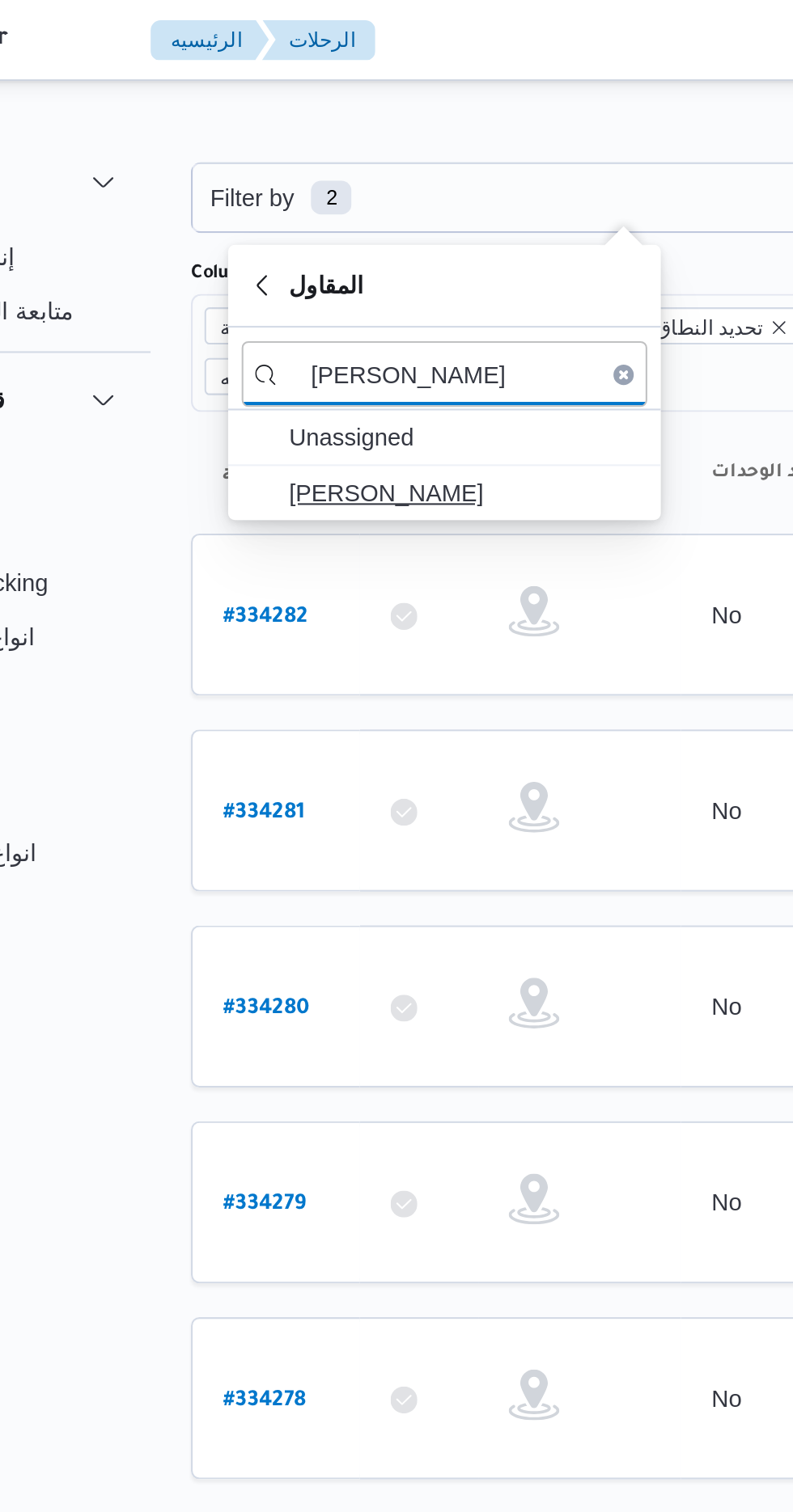
type input "[PERSON_NAME]"
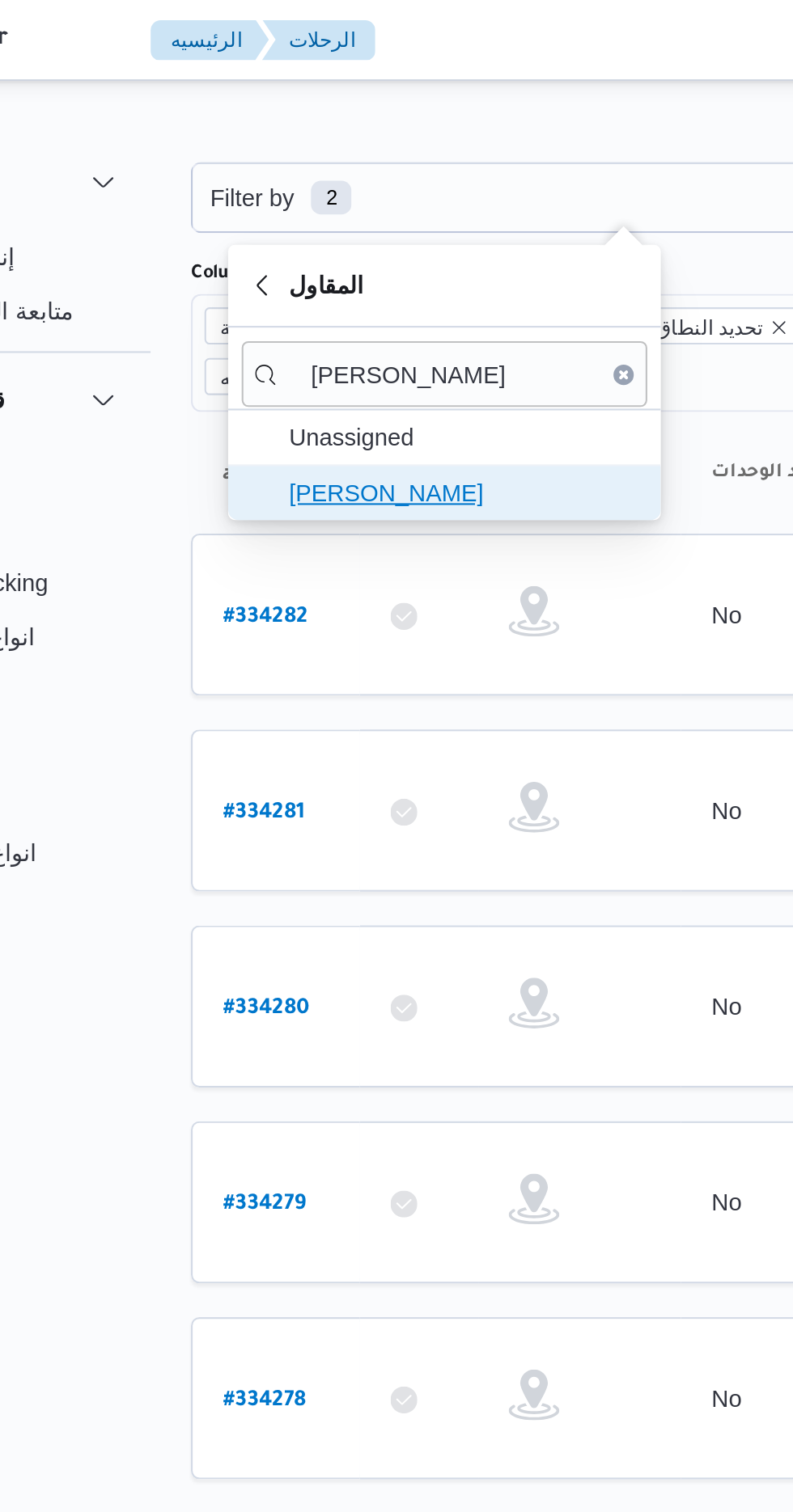
click at [348, 229] on span "[PERSON_NAME]" at bounding box center [342, 236] width 169 height 19
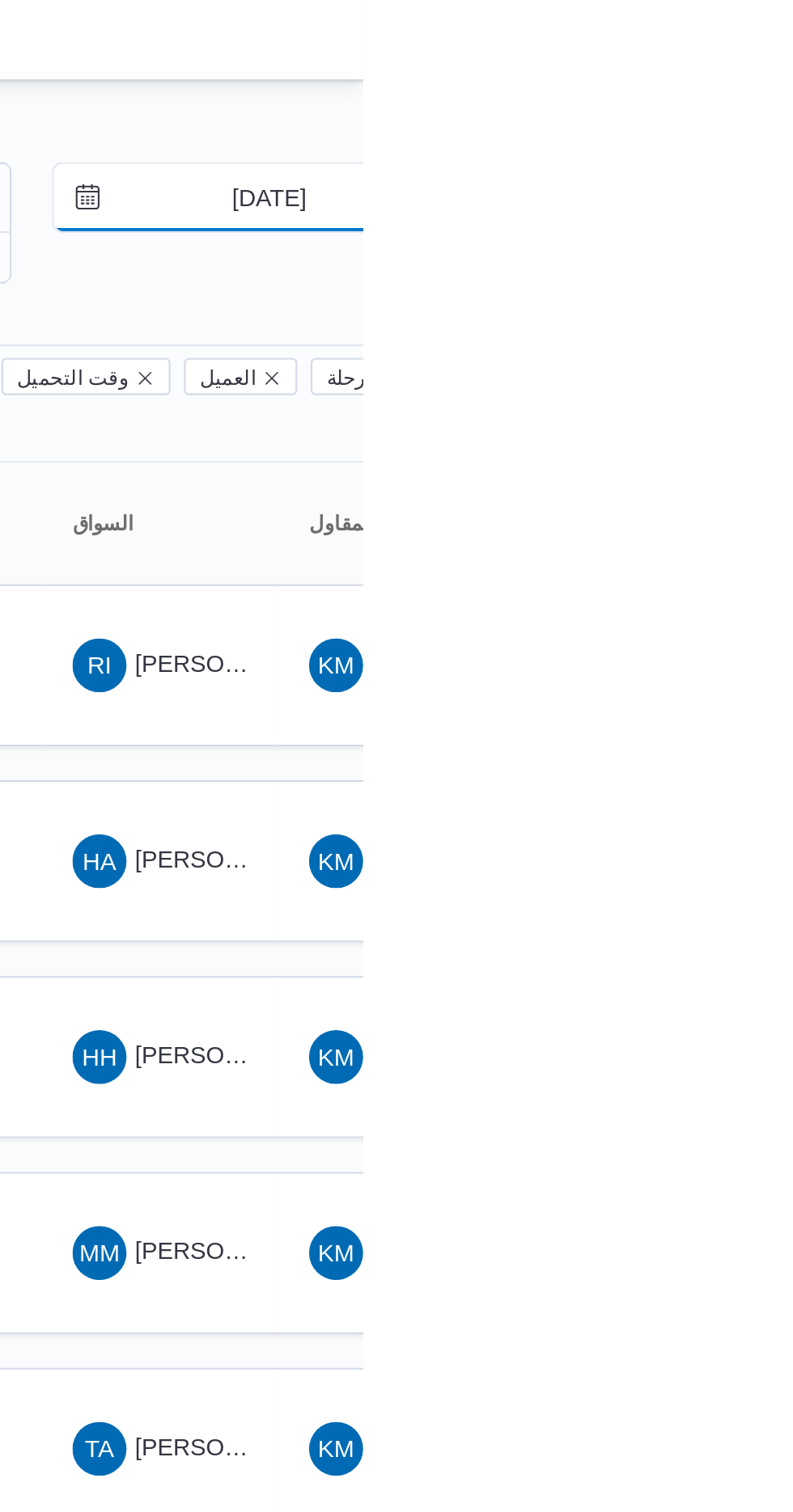
click at [745, 91] on input "[DATE]" at bounding box center [736, 95] width 184 height 33
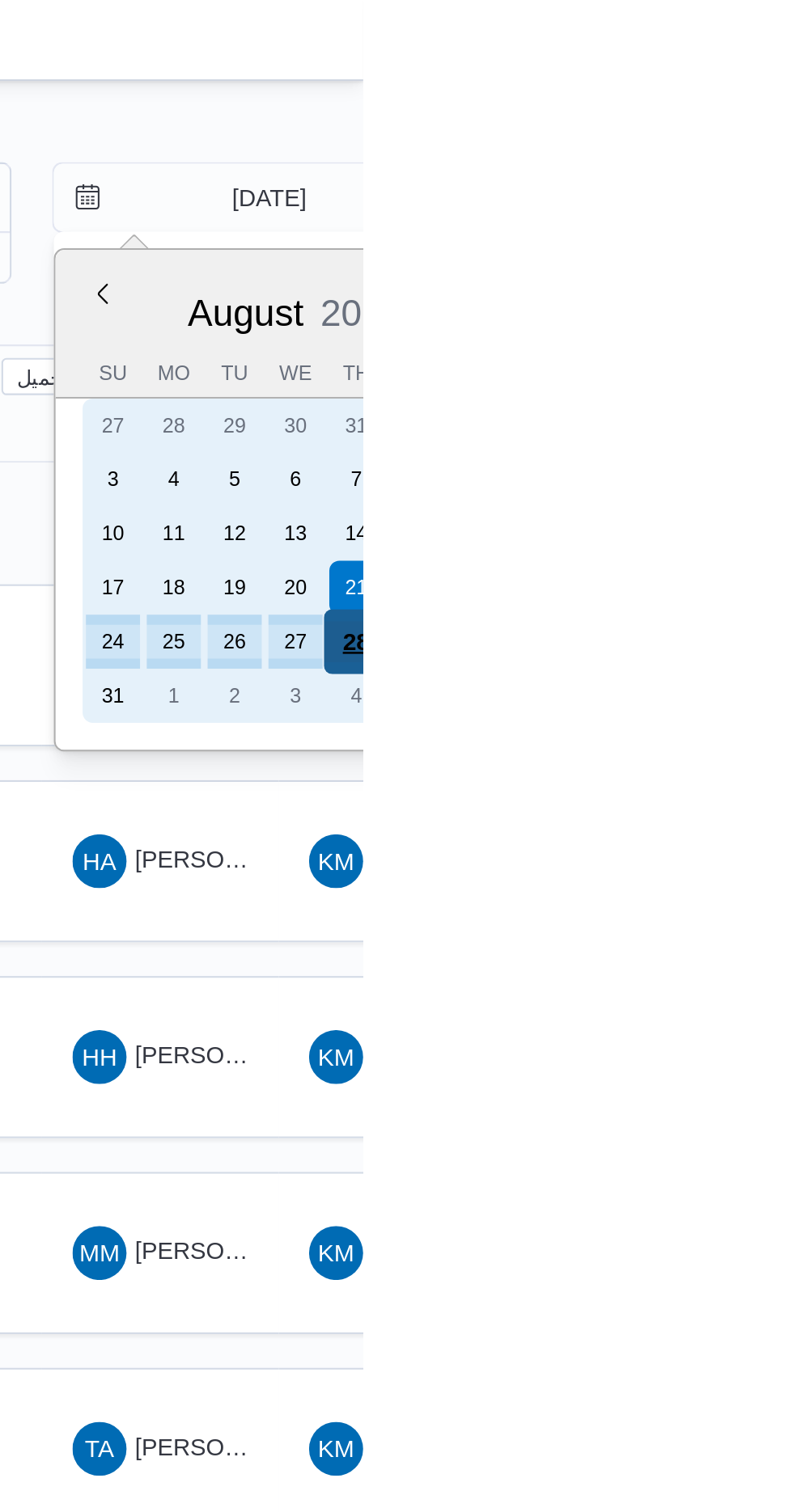
click at [790, 304] on div "28" at bounding box center [789, 307] width 31 height 31
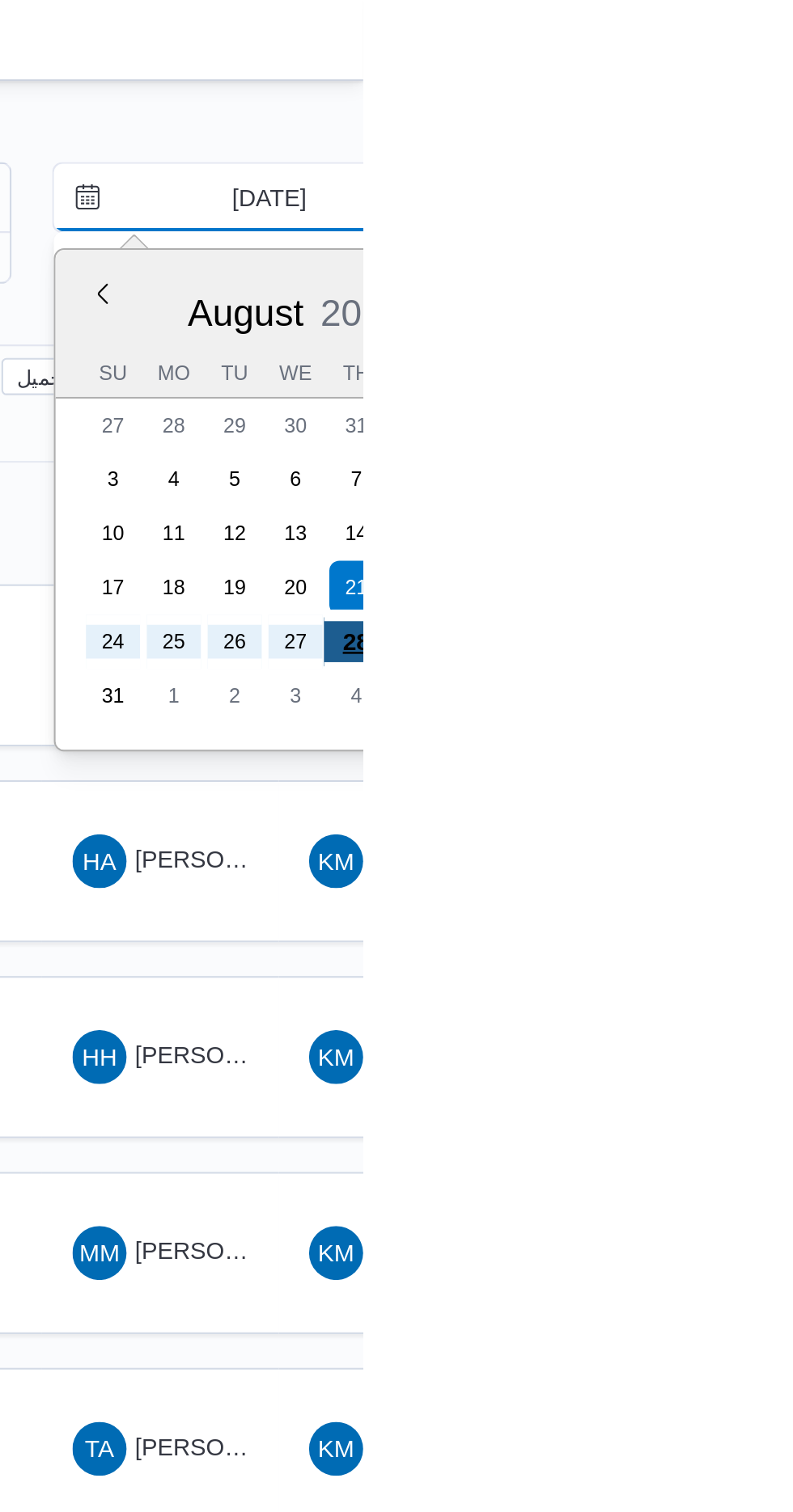
type input "[DATE]"
